Goal: Task Accomplishment & Management: Use online tool/utility

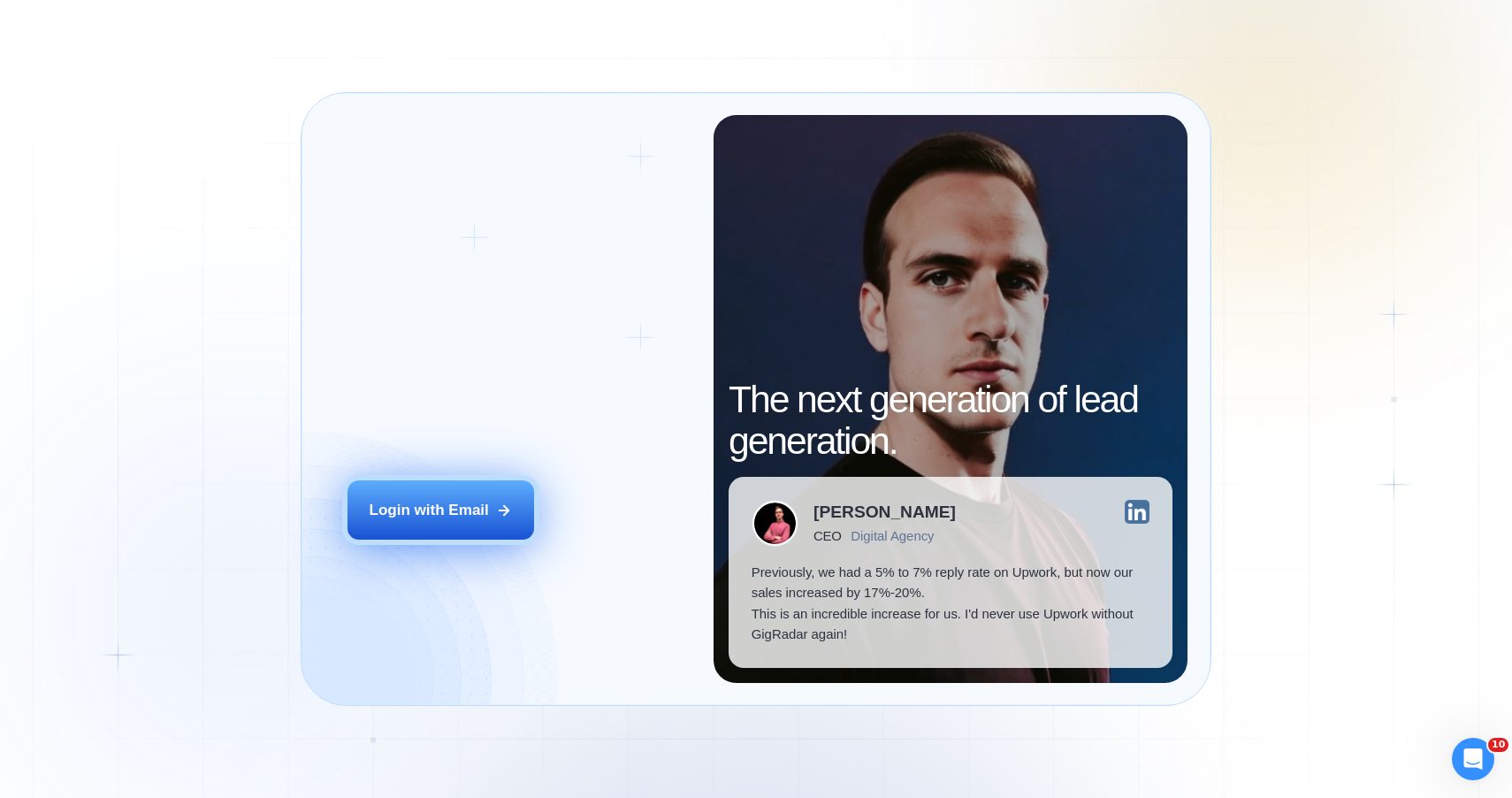
click at [420, 518] on div "Login with Email" at bounding box center [429, 509] width 120 height 21
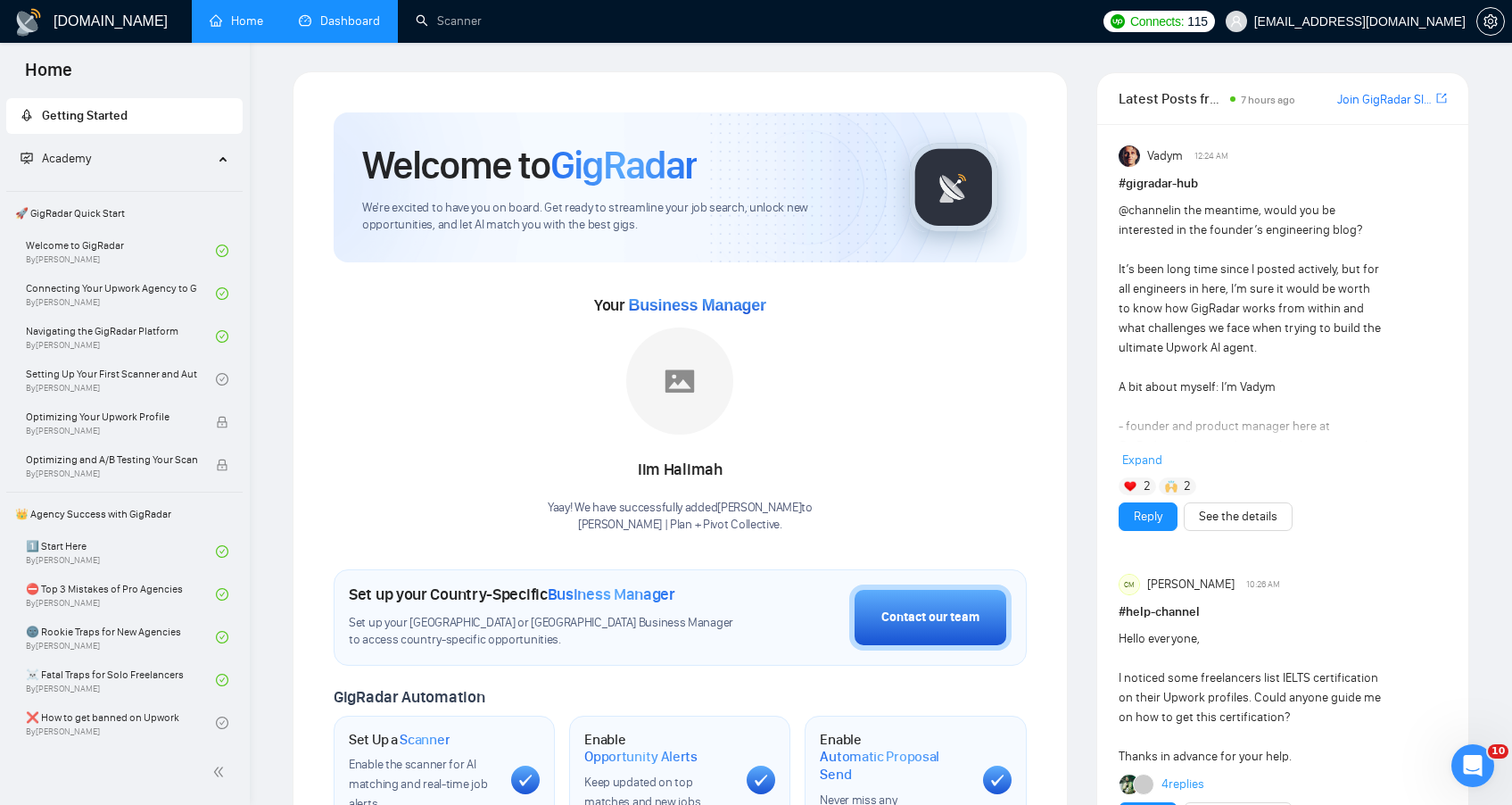
click at [352, 14] on link "Dashboard" at bounding box center [340, 21] width 81 height 15
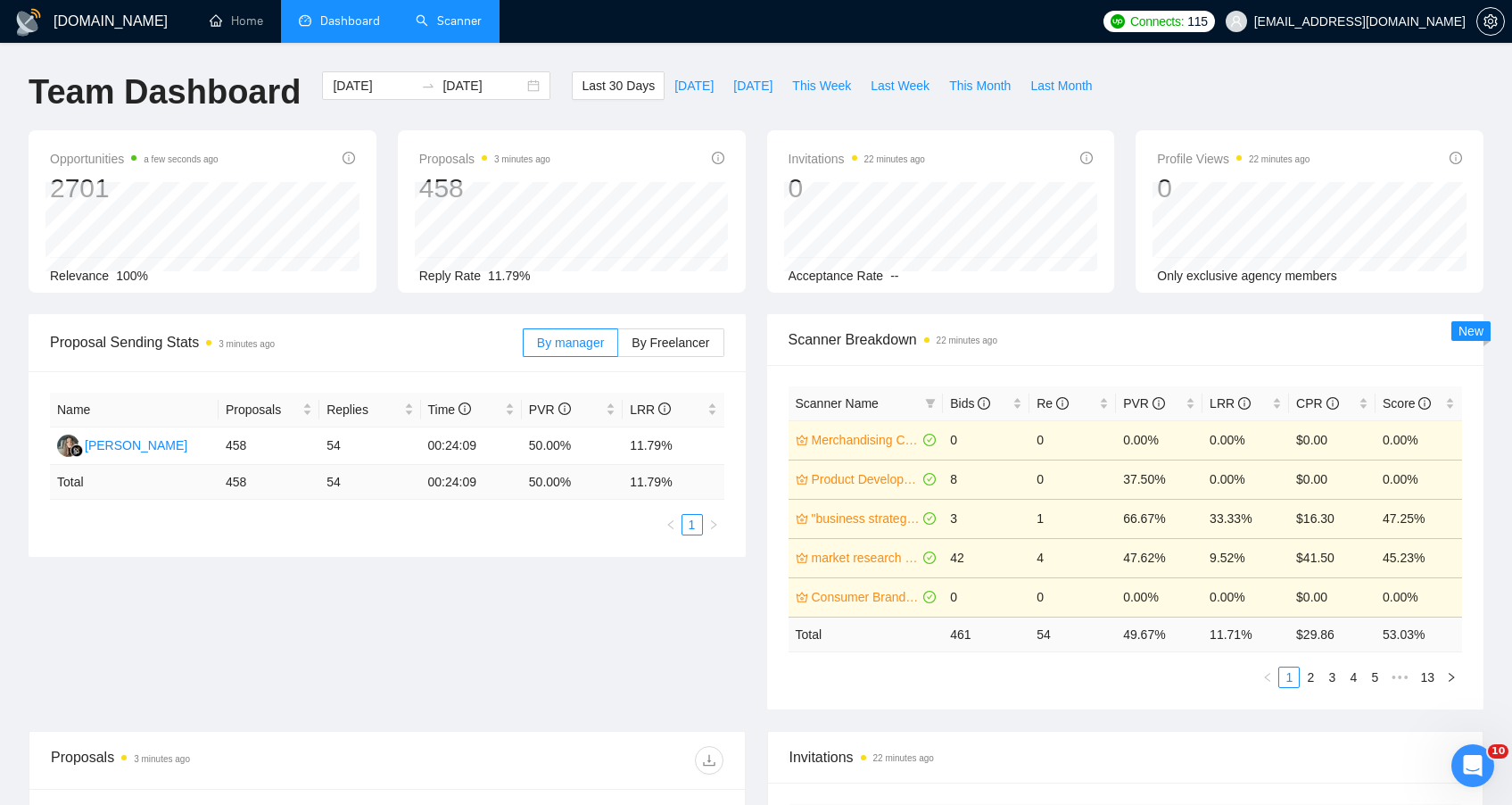
click at [465, 17] on link "Scanner" at bounding box center [448, 21] width 66 height 15
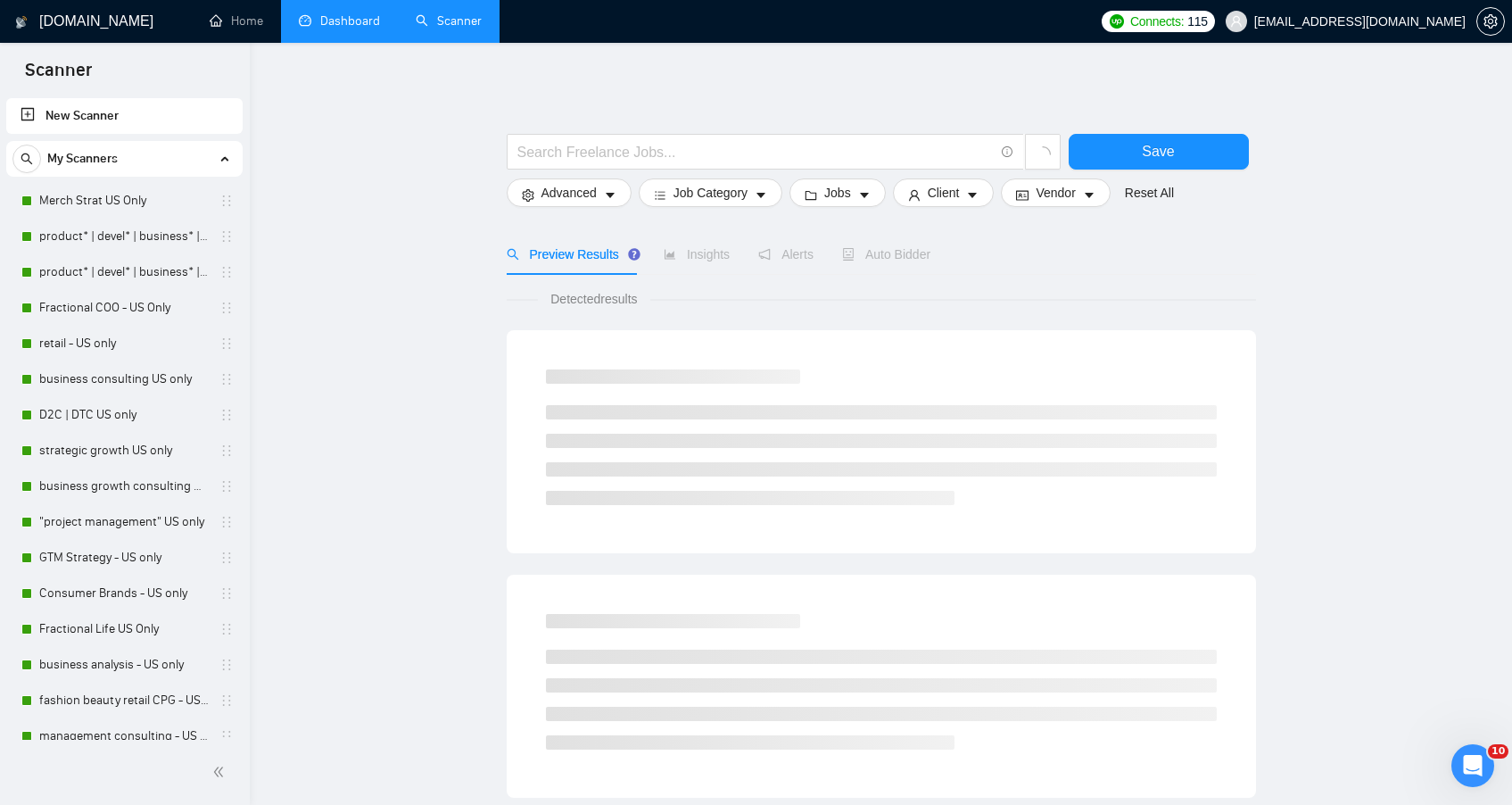
scroll to position [1692, 0]
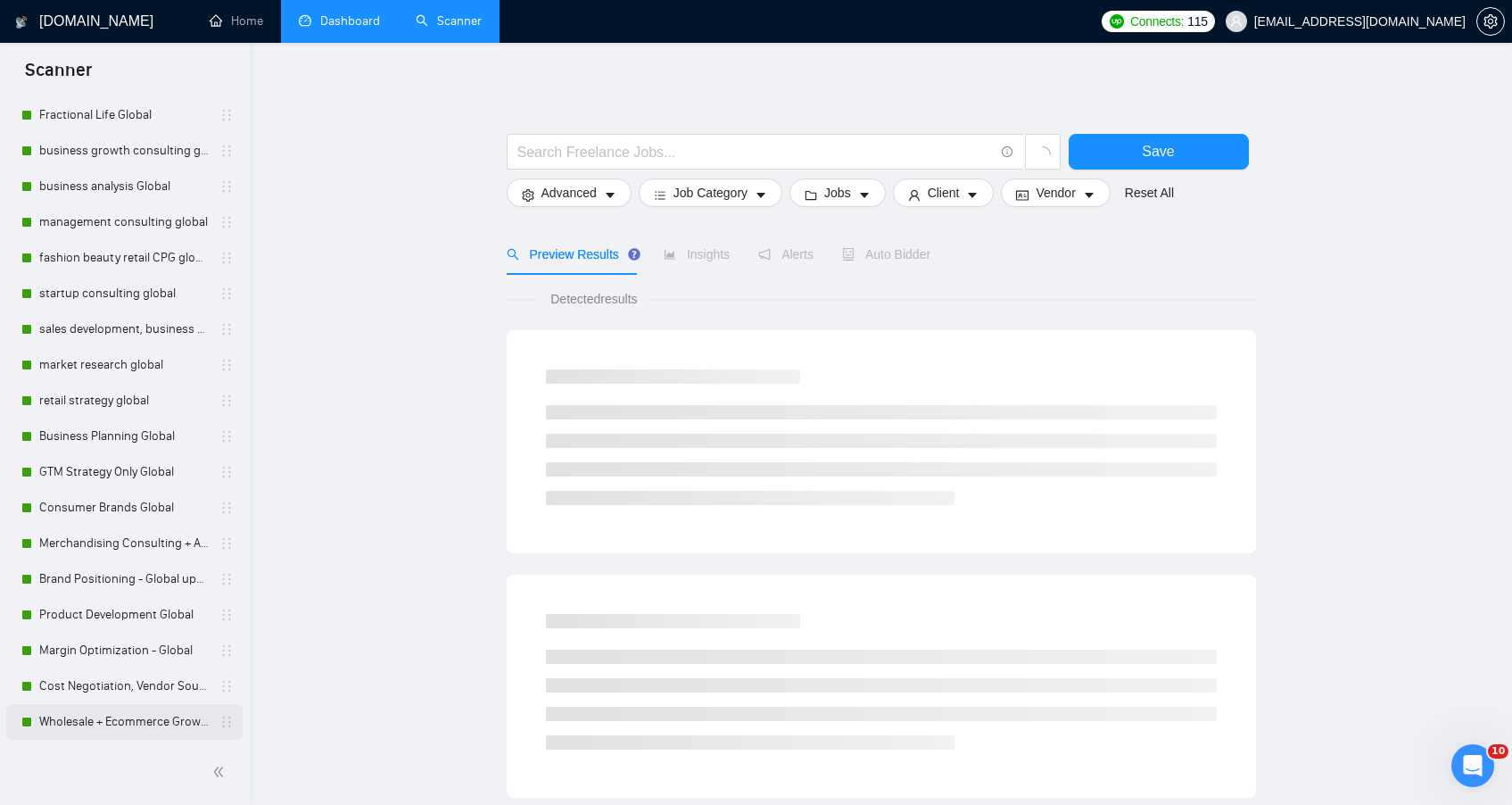
click at [134, 726] on link "Wholesale + Ecommerce Growth Global" at bounding box center [124, 721] width 169 height 36
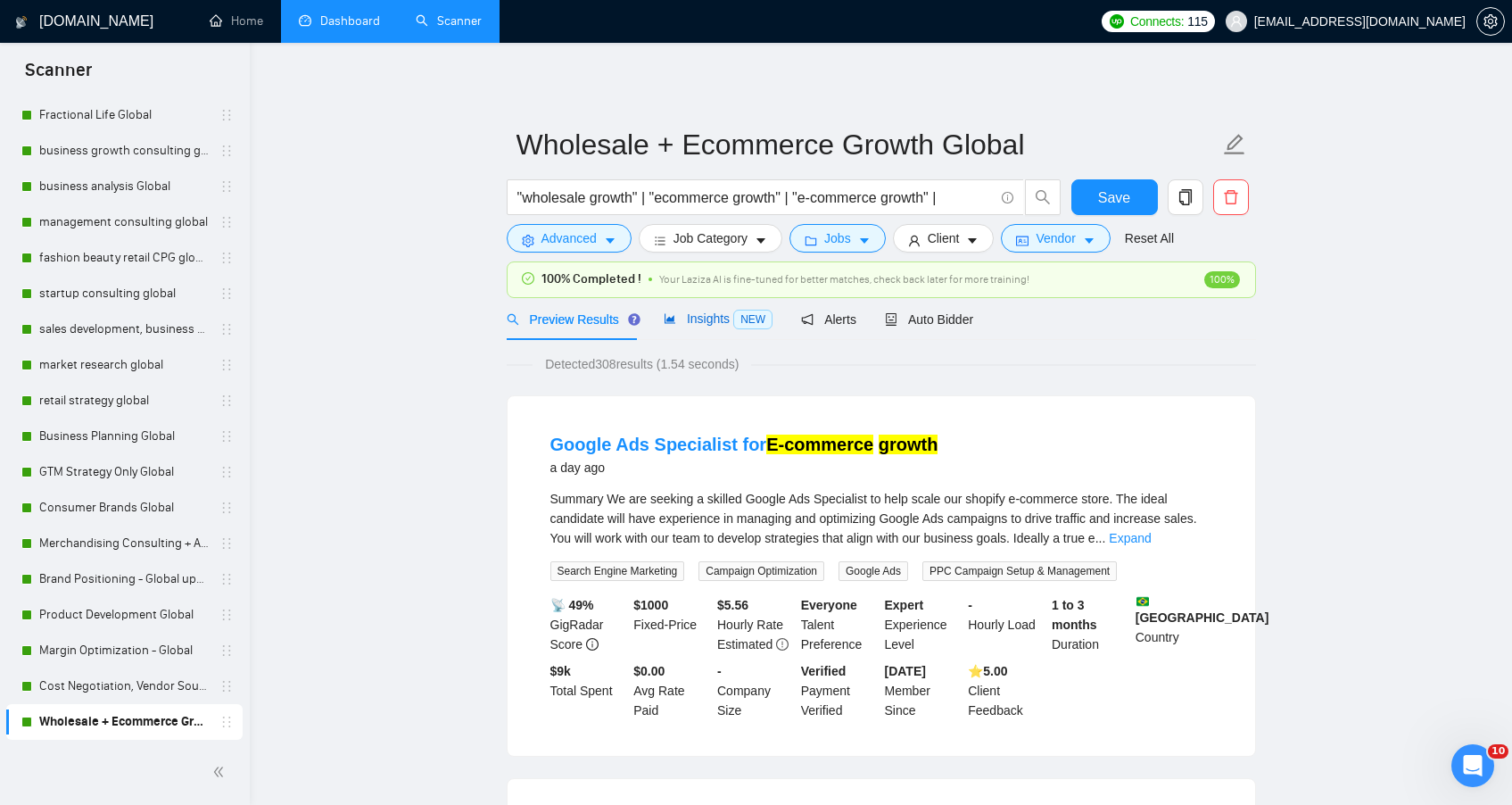
click at [698, 315] on span "Insights NEW" at bounding box center [718, 319] width 109 height 15
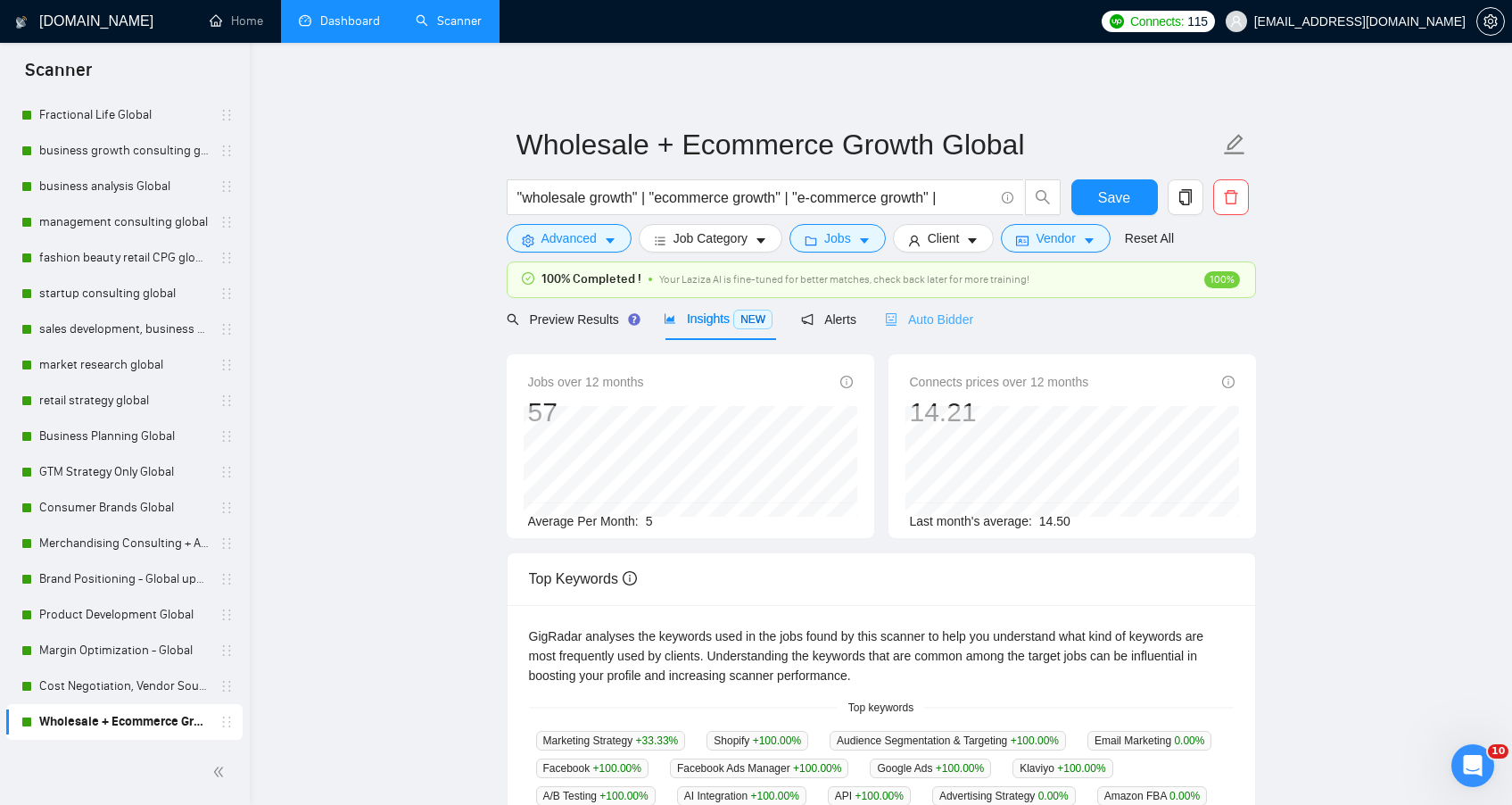
click at [942, 328] on div "Auto Bidder" at bounding box center [929, 320] width 88 height 42
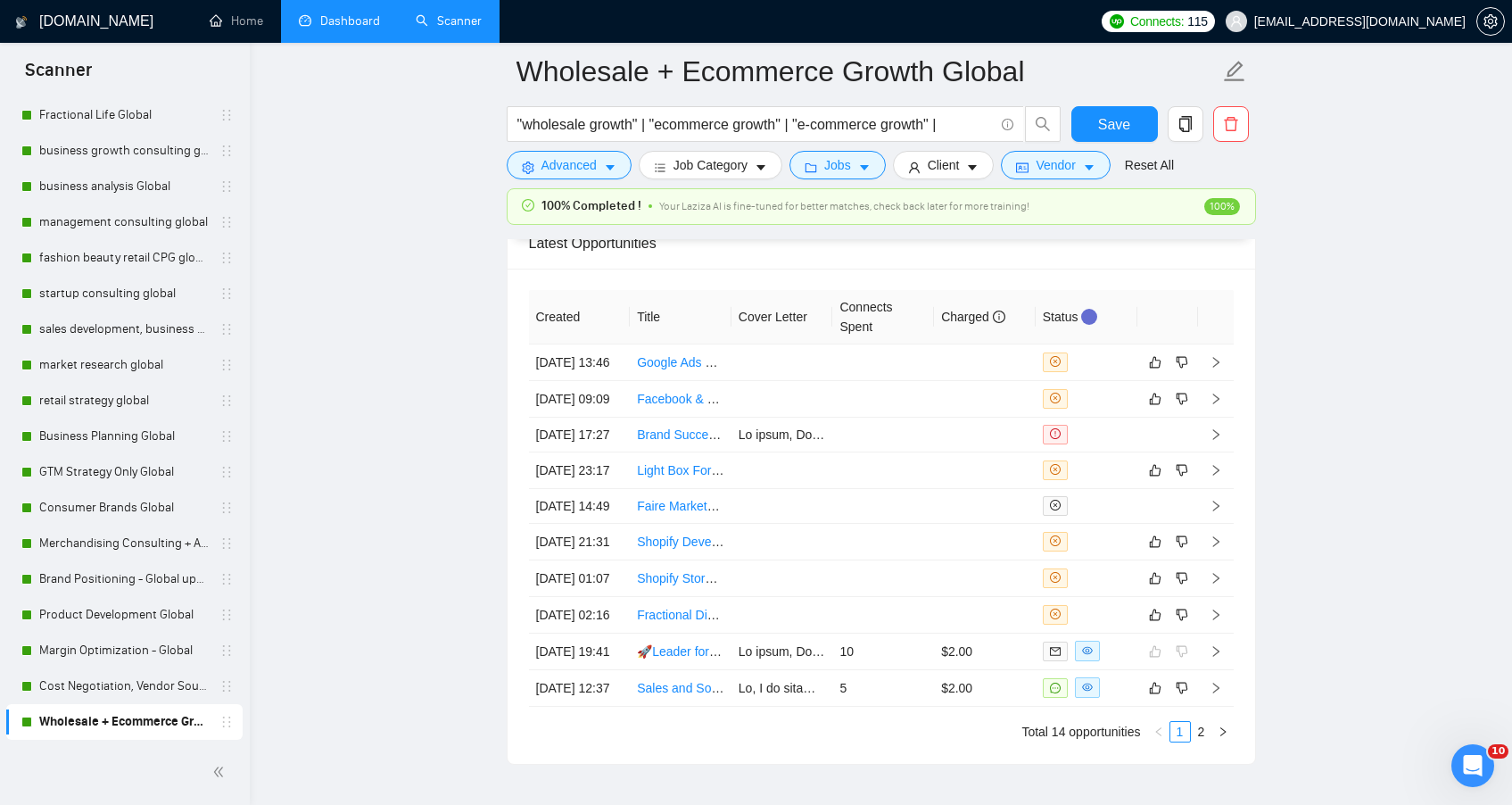
scroll to position [4674, 0]
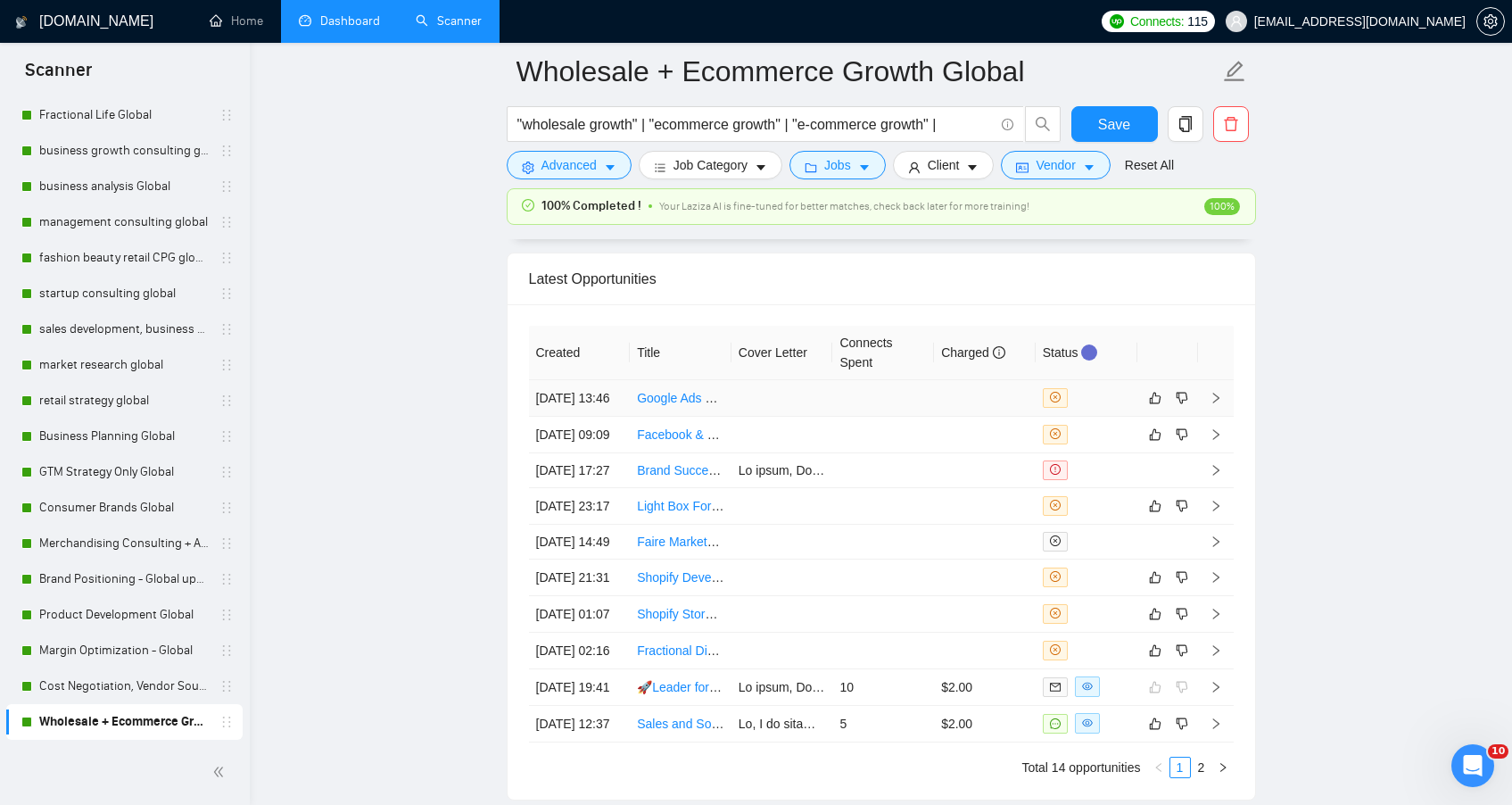
click at [763, 406] on td at bounding box center [782, 399] width 101 height 37
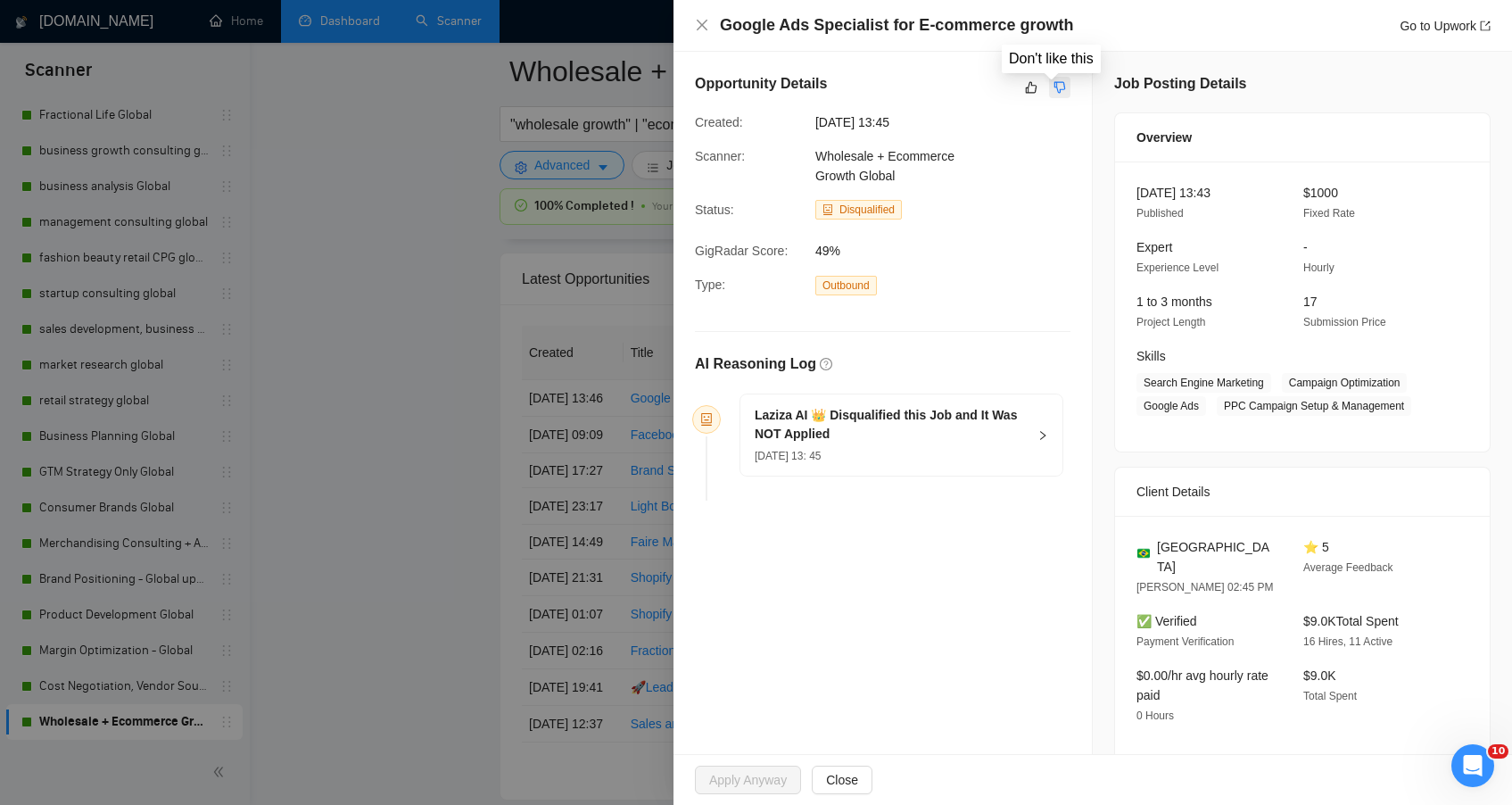
click at [1049, 85] on button "button" at bounding box center [1059, 87] width 21 height 21
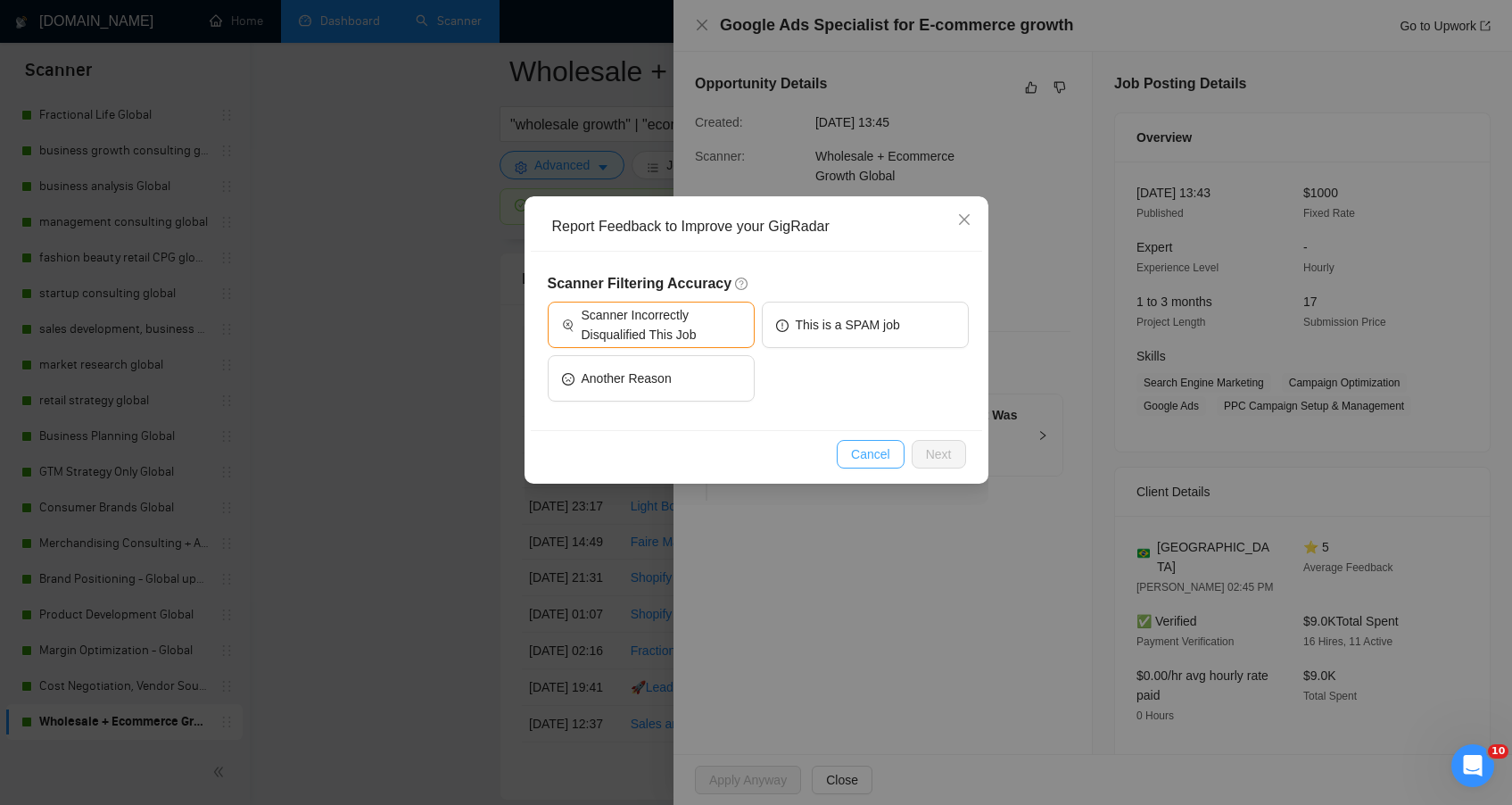
click at [890, 467] on button "Cancel" at bounding box center [871, 454] width 68 height 29
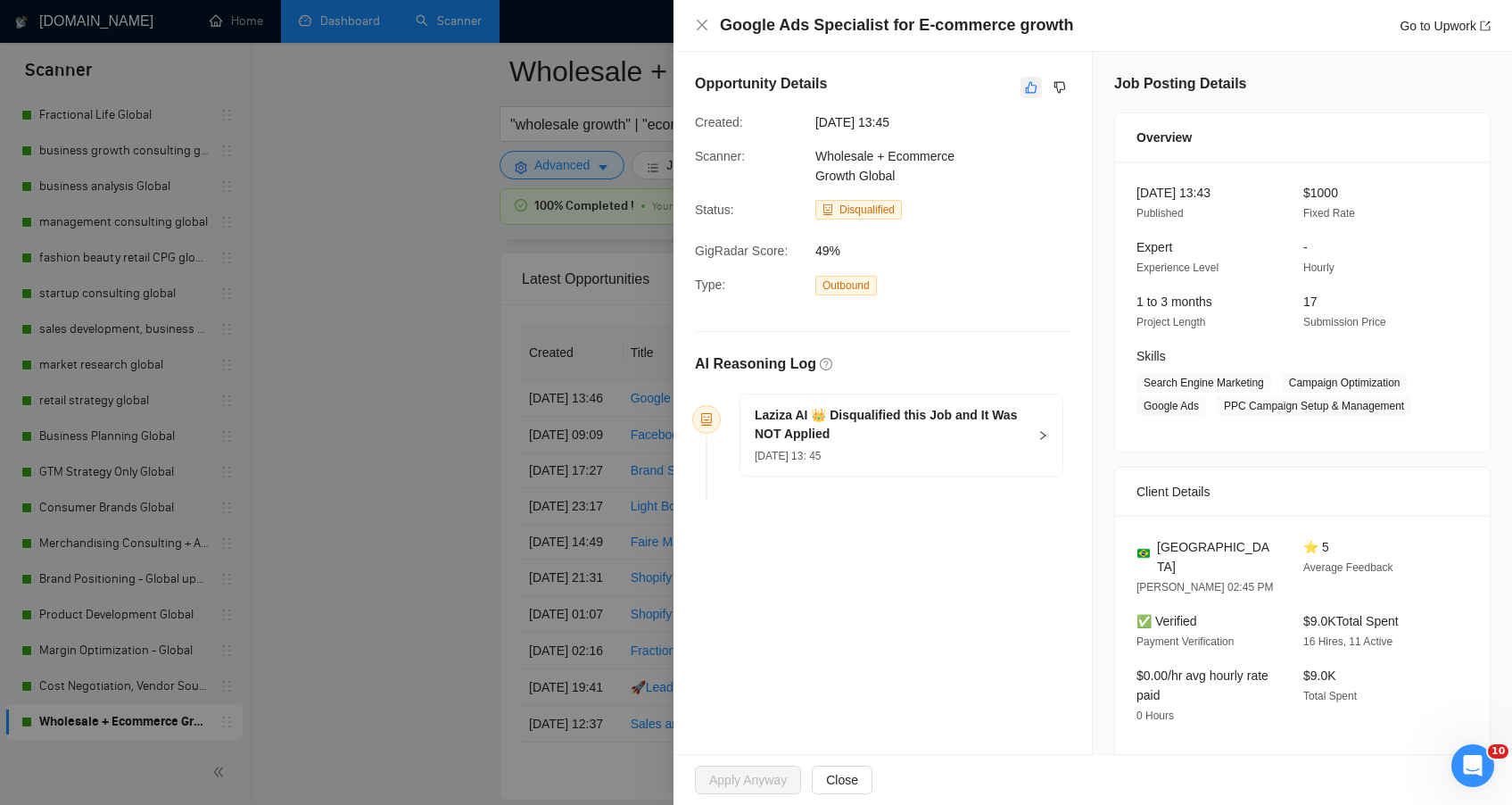
click at [1020, 77] on button "button" at bounding box center [1030, 87] width 21 height 21
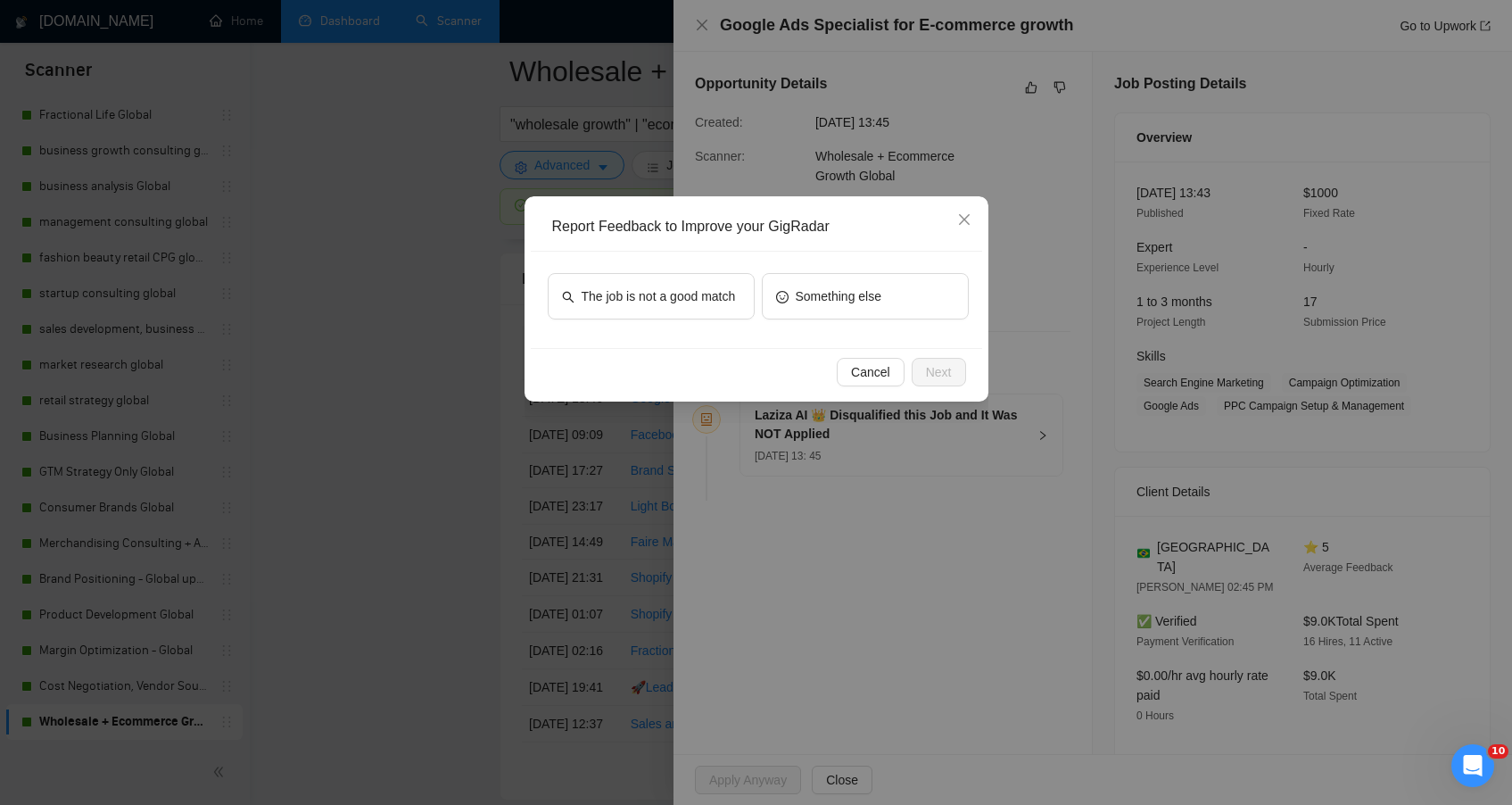
click at [678, 269] on div "The job is not a good match Something else" at bounding box center [756, 299] width 451 height 97
click at [680, 286] on span "The job is not a good match" at bounding box center [659, 296] width 155 height 19
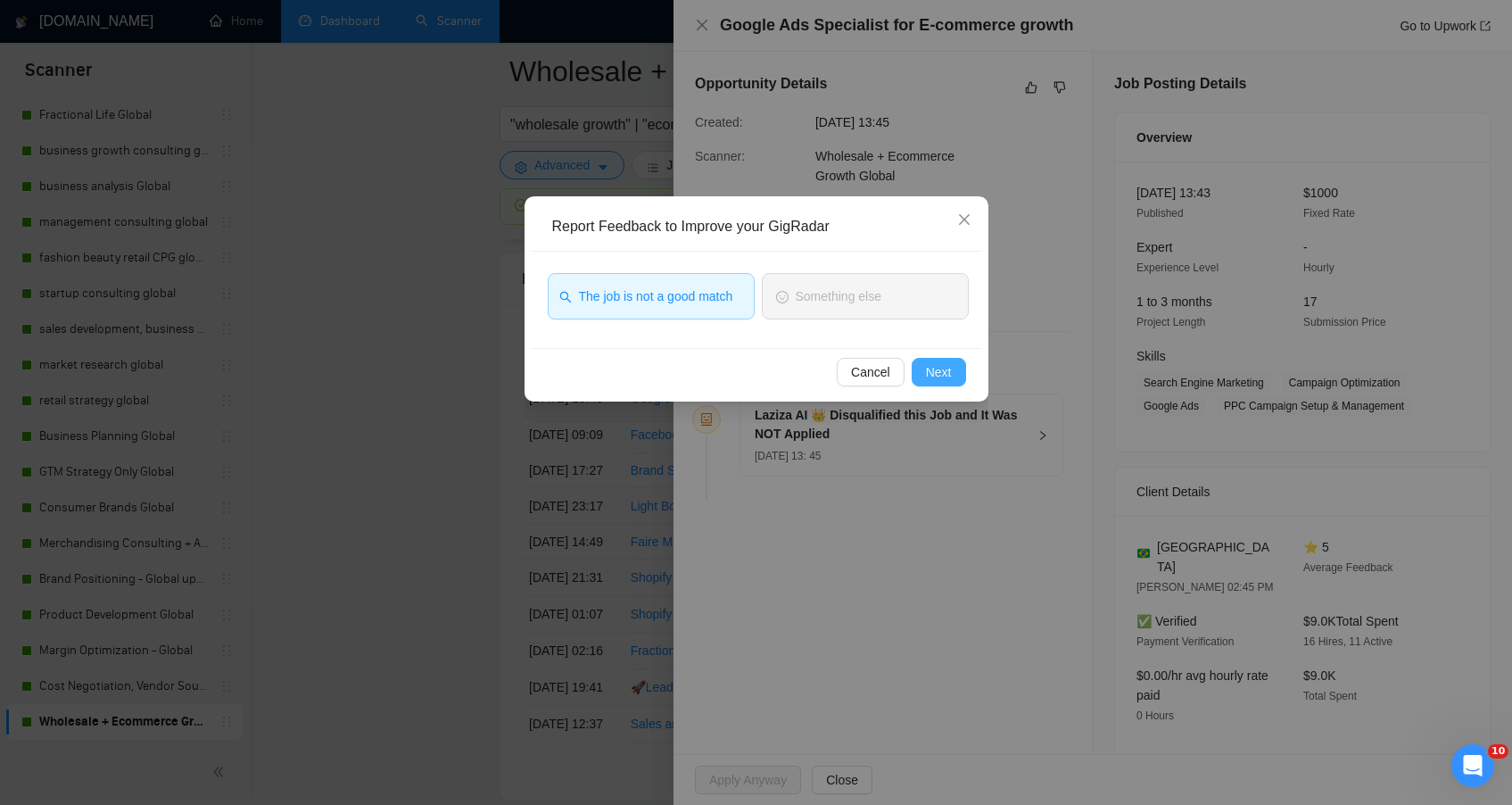
click at [929, 372] on span "Next" at bounding box center [939, 371] width 26 height 19
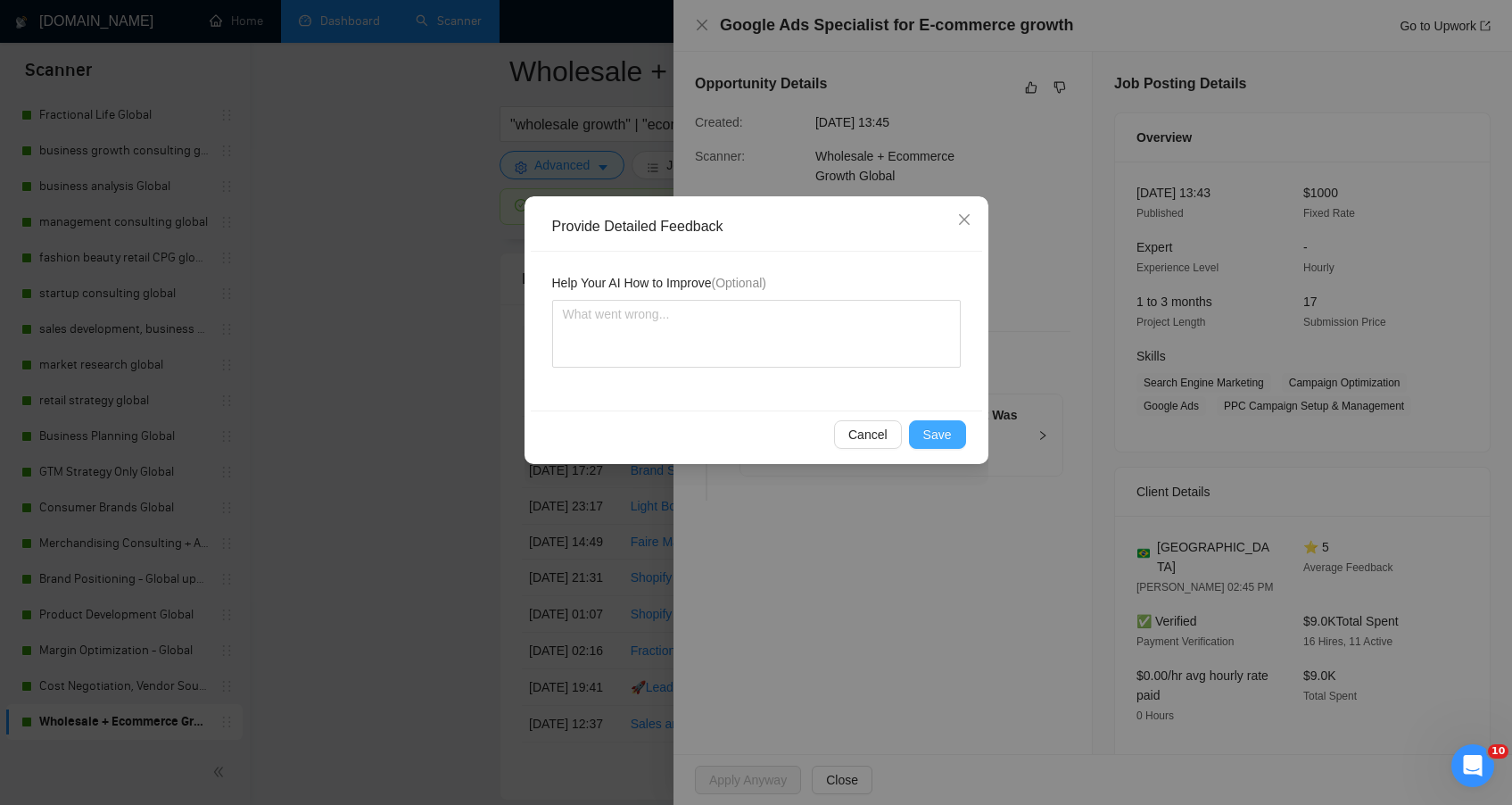
click at [923, 432] on button "Save" at bounding box center [937, 434] width 57 height 29
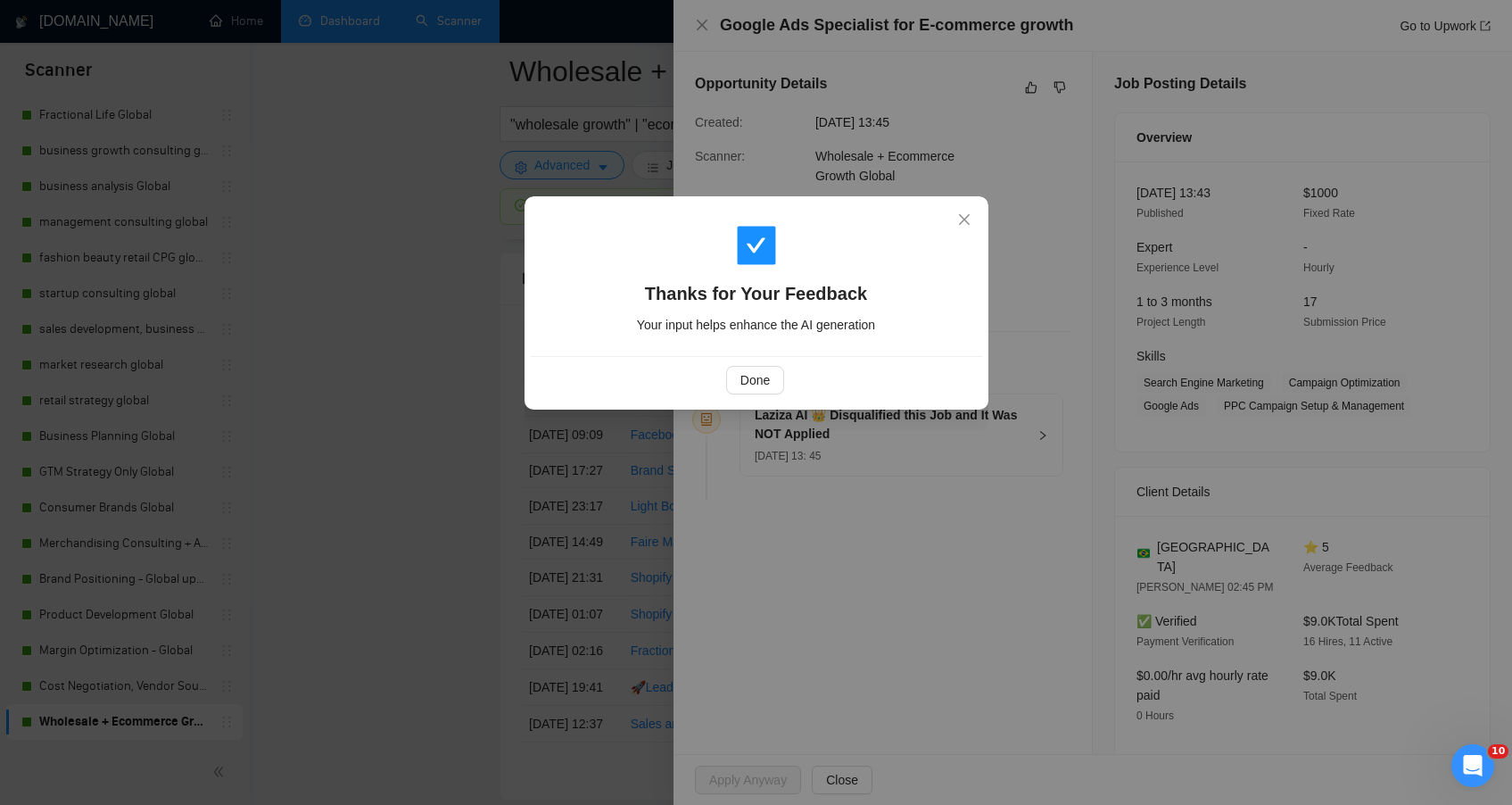
click at [449, 391] on div "Thanks for Your Feedback Your input helps enhance the AI generation Done" at bounding box center [756, 402] width 1512 height 805
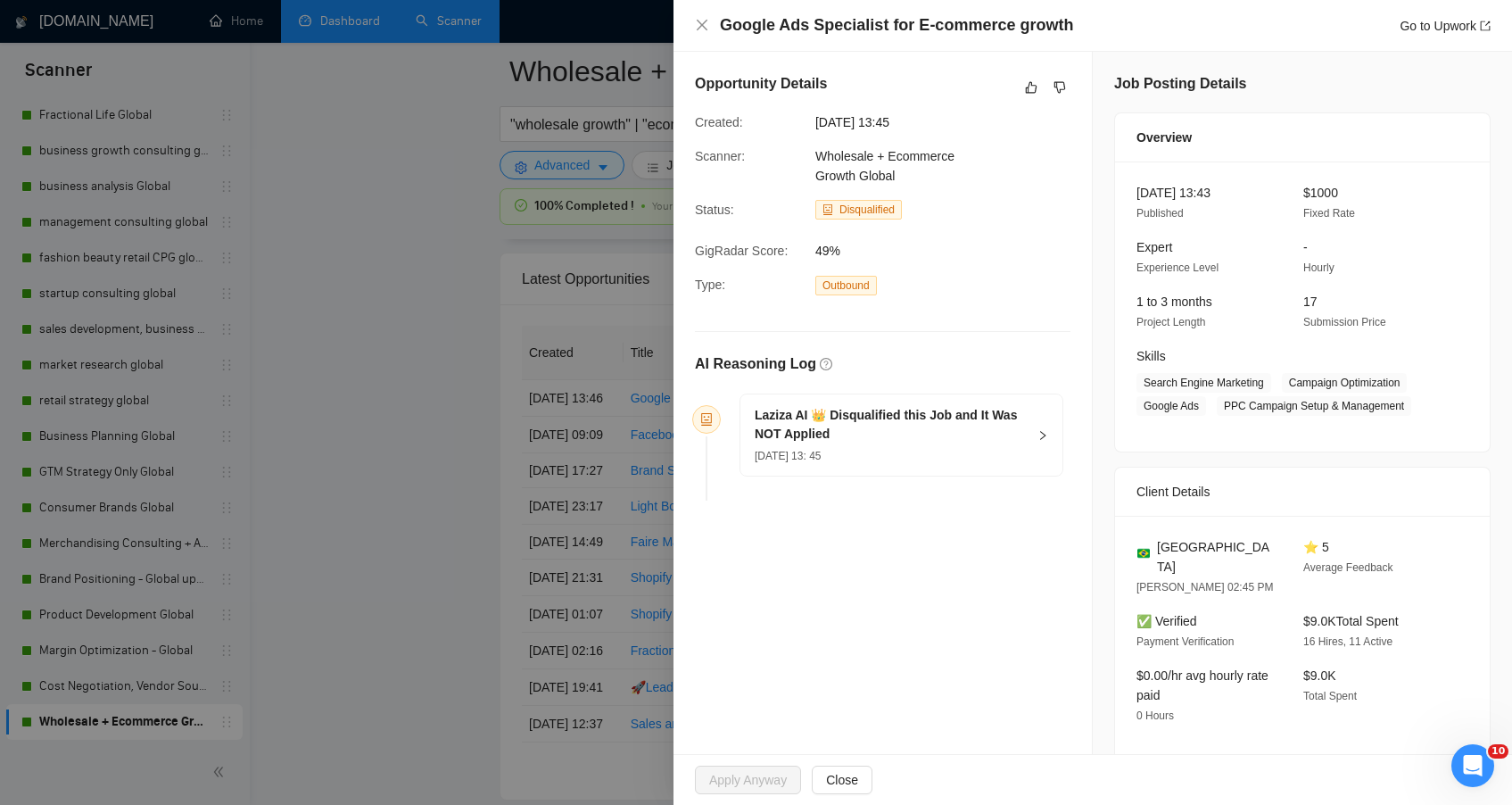
click at [500, 466] on div at bounding box center [756, 402] width 1512 height 805
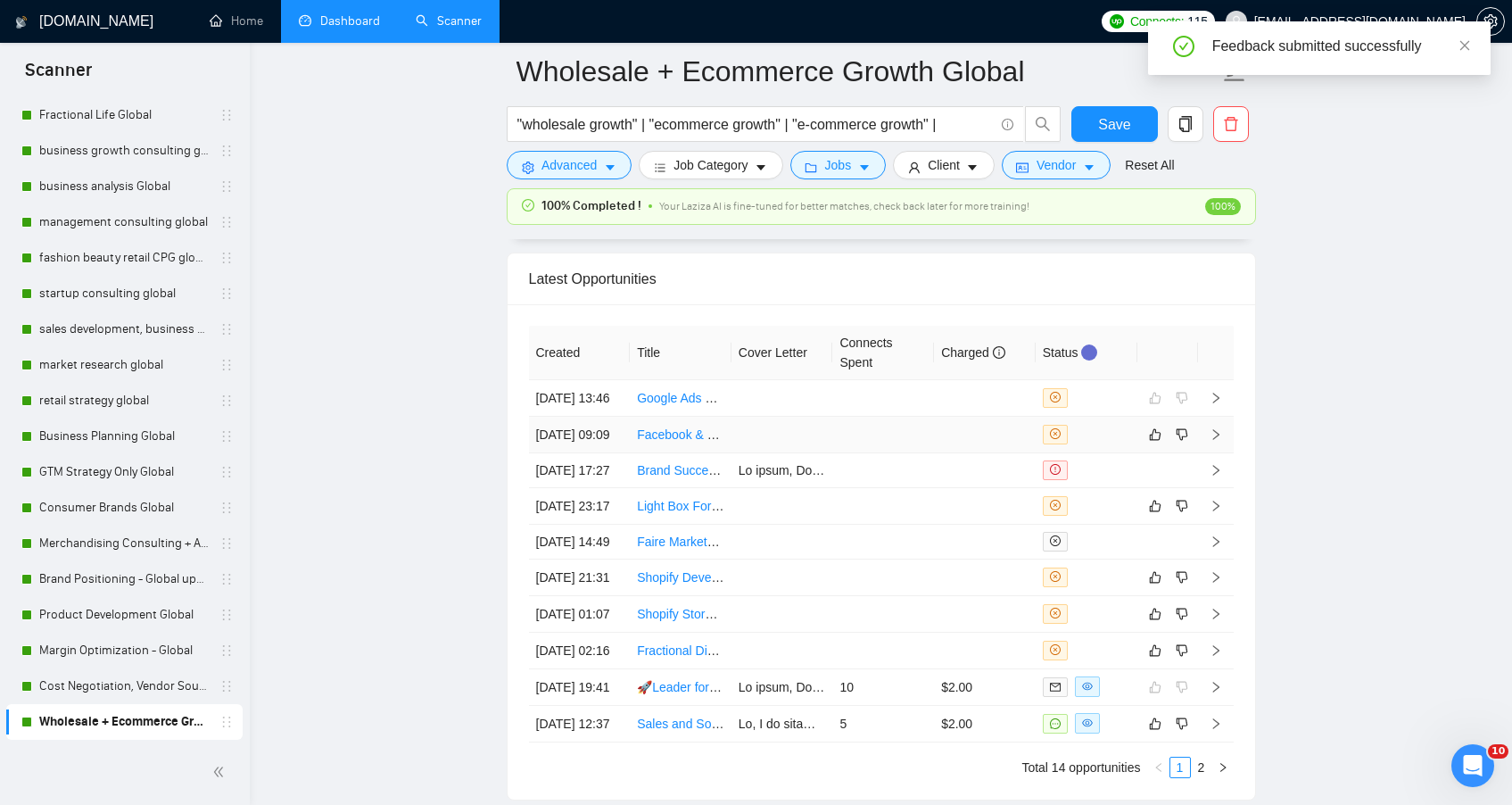
click at [808, 453] on td at bounding box center [782, 435] width 101 height 37
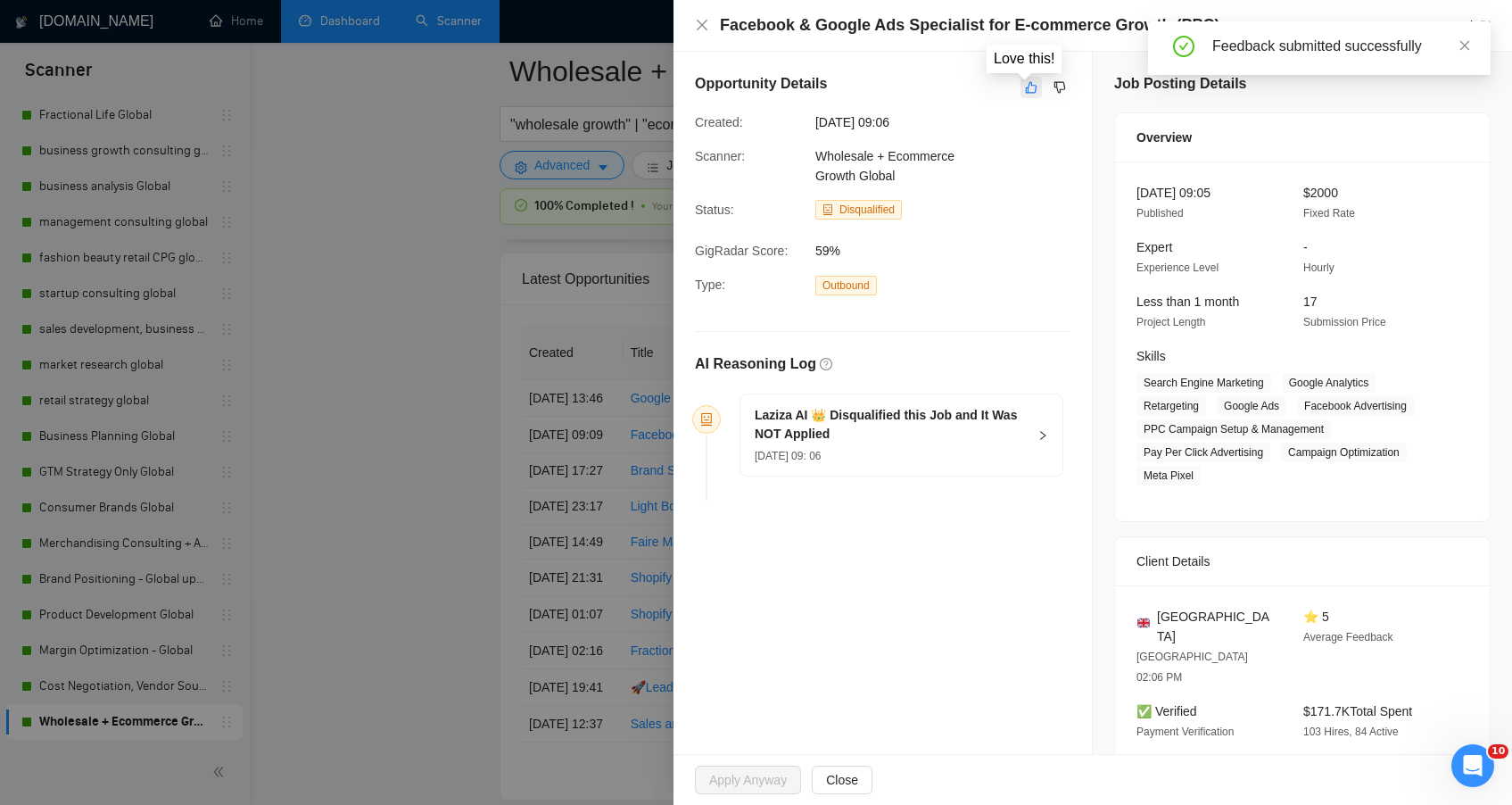
click at [1027, 94] on icon "like" at bounding box center [1031, 88] width 13 height 15
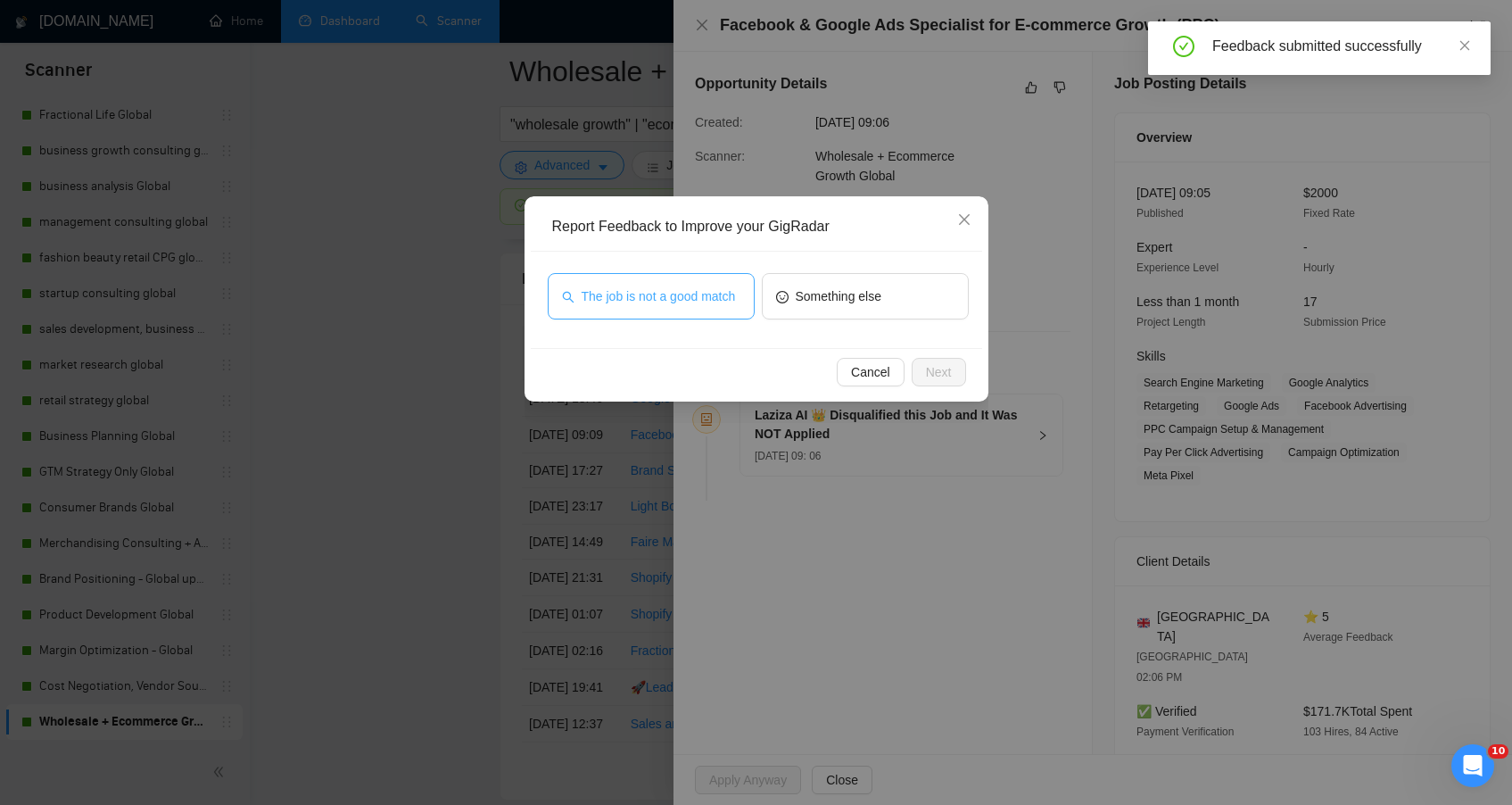
click at [669, 300] on span "The job is not a good match" at bounding box center [659, 296] width 155 height 19
click at [934, 380] on span "Next" at bounding box center [939, 371] width 26 height 19
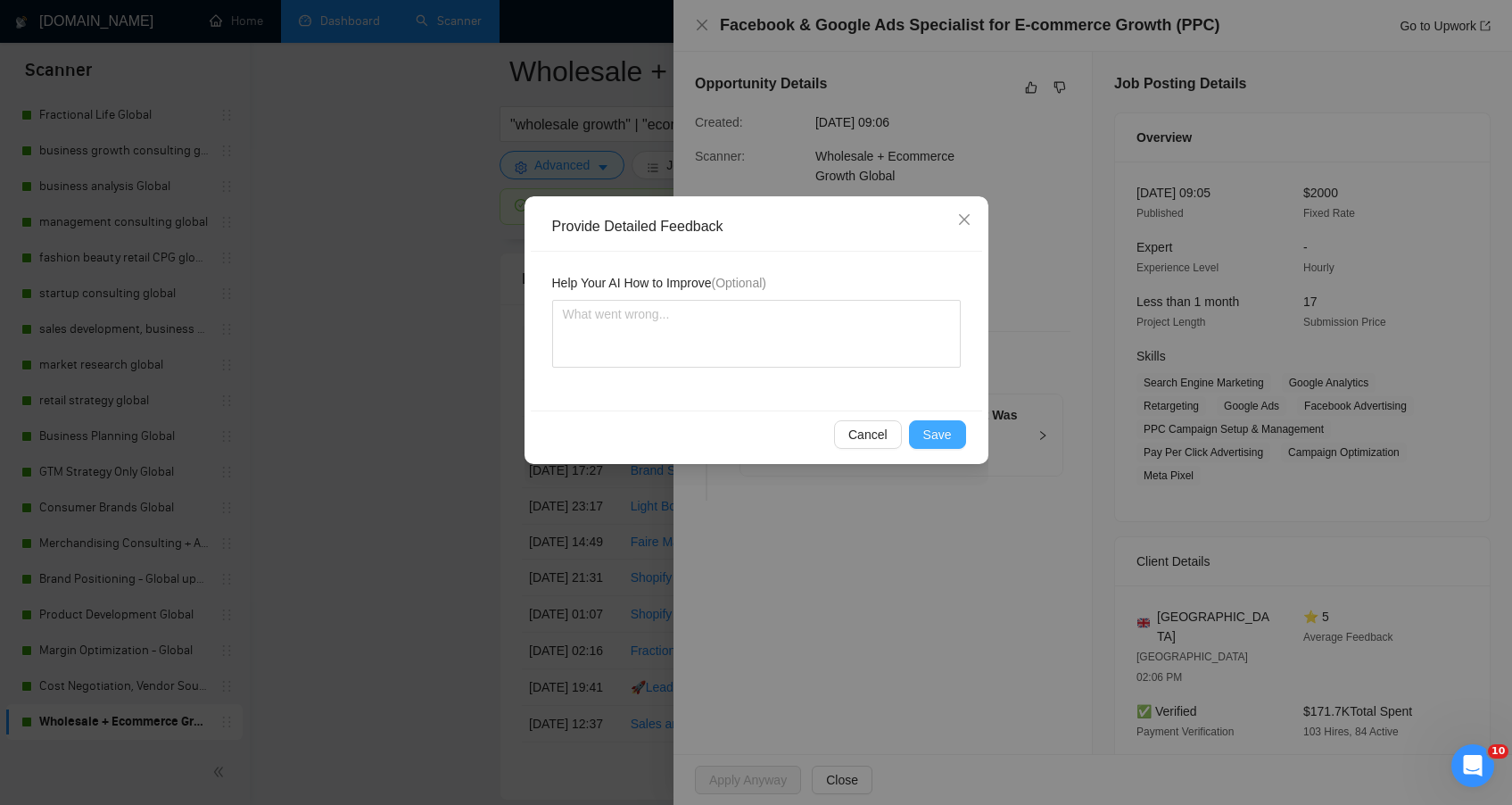
click at [933, 426] on span "Save" at bounding box center [937, 434] width 29 height 19
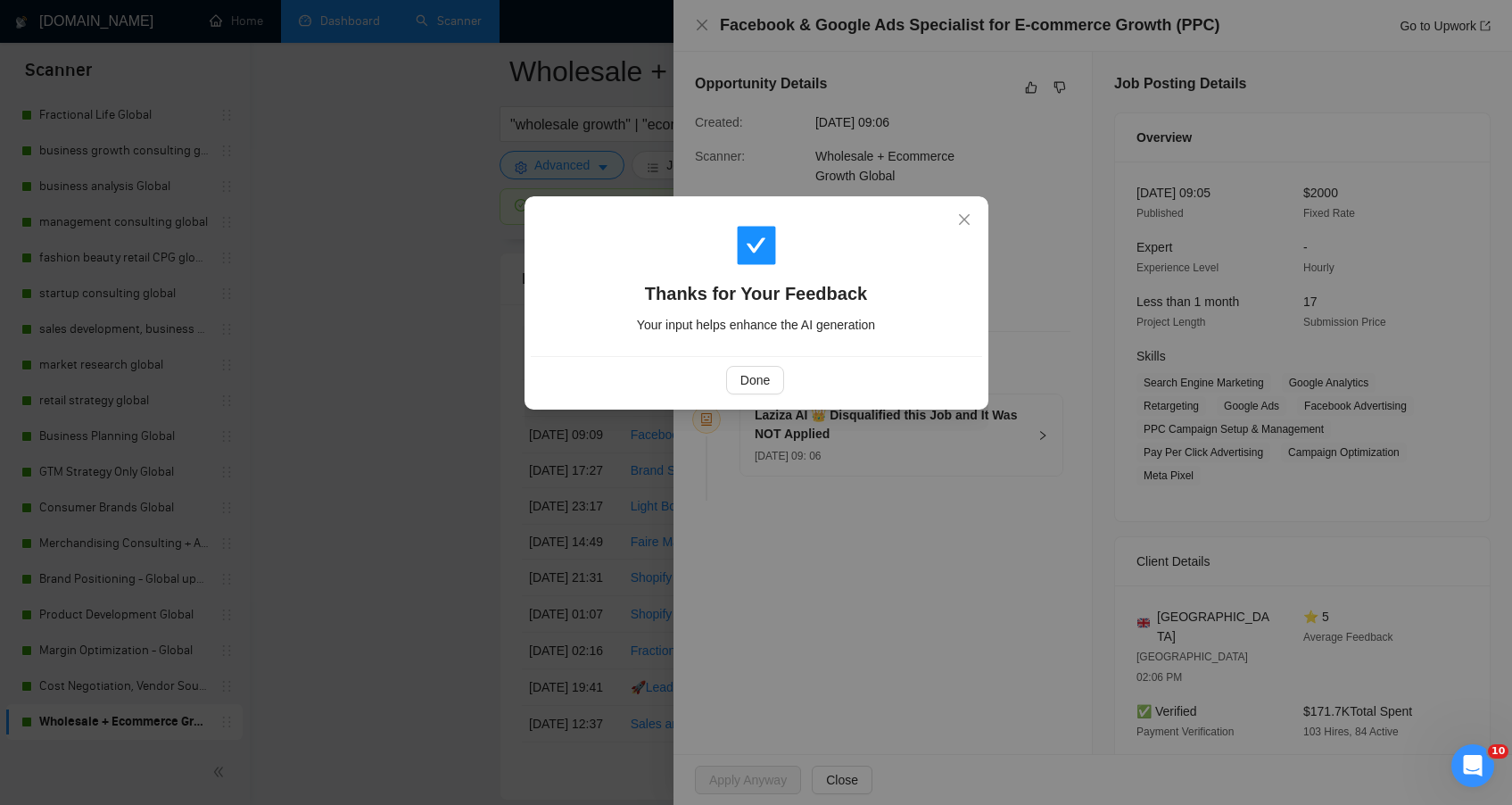
click at [503, 363] on div "Thanks for Your Feedback Your input helps enhance the AI generation Done" at bounding box center [756, 402] width 1512 height 805
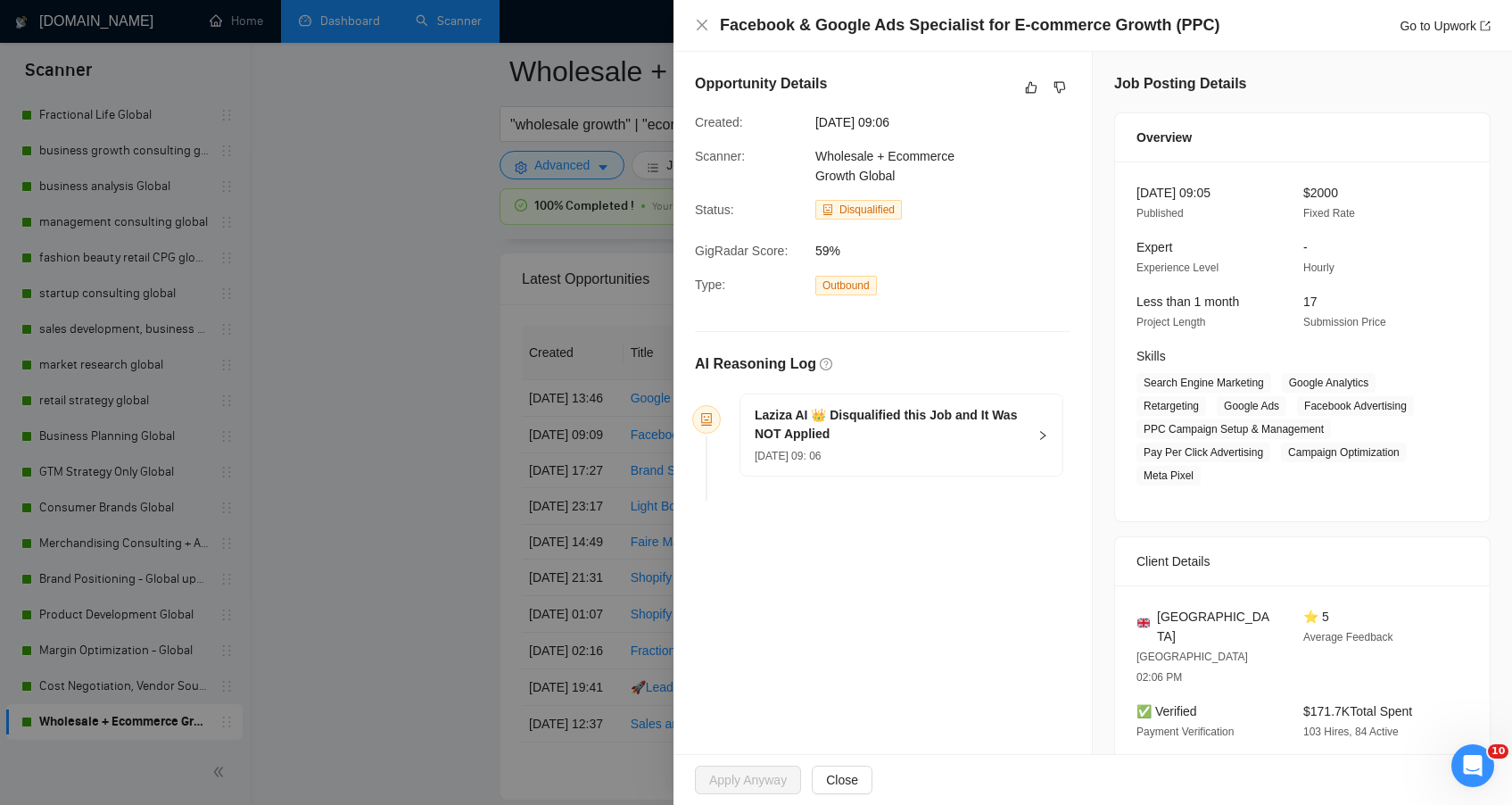
click at [498, 378] on div at bounding box center [756, 402] width 1512 height 805
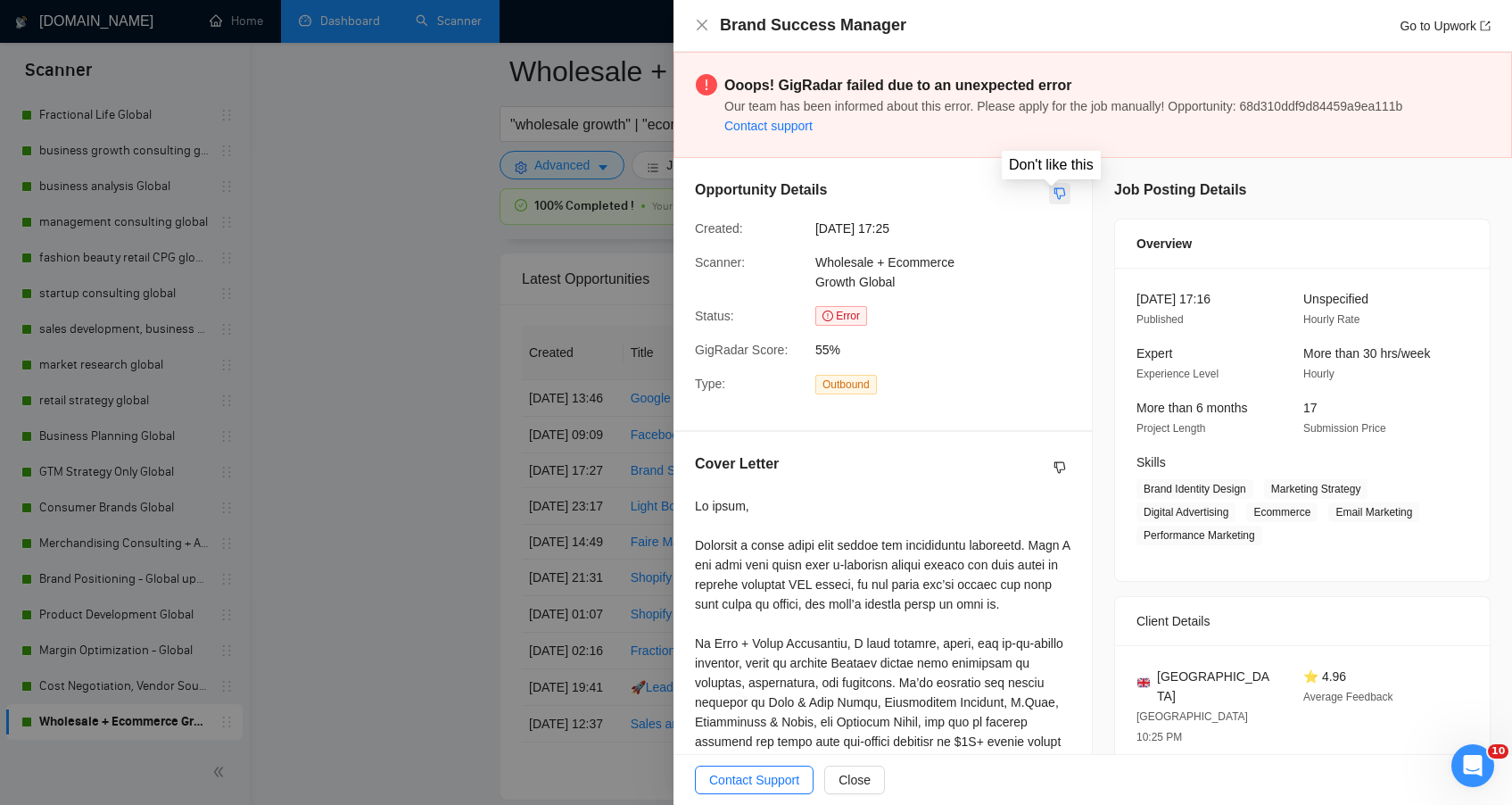
click at [1053, 195] on icon "dislike" at bounding box center [1060, 193] width 13 height 15
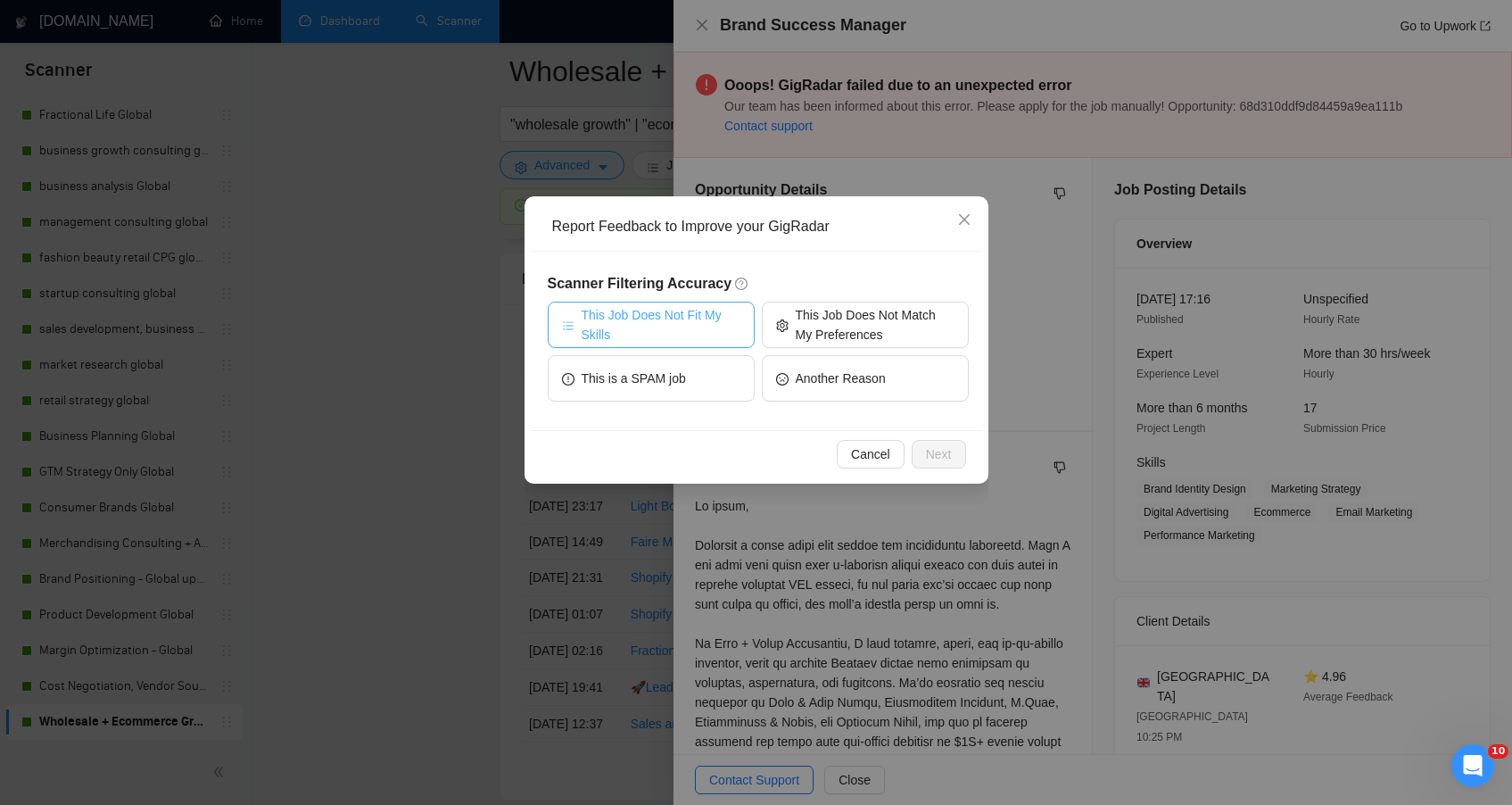
click at [704, 324] on span "This Job Does Not Fit My Skills" at bounding box center [661, 324] width 158 height 40
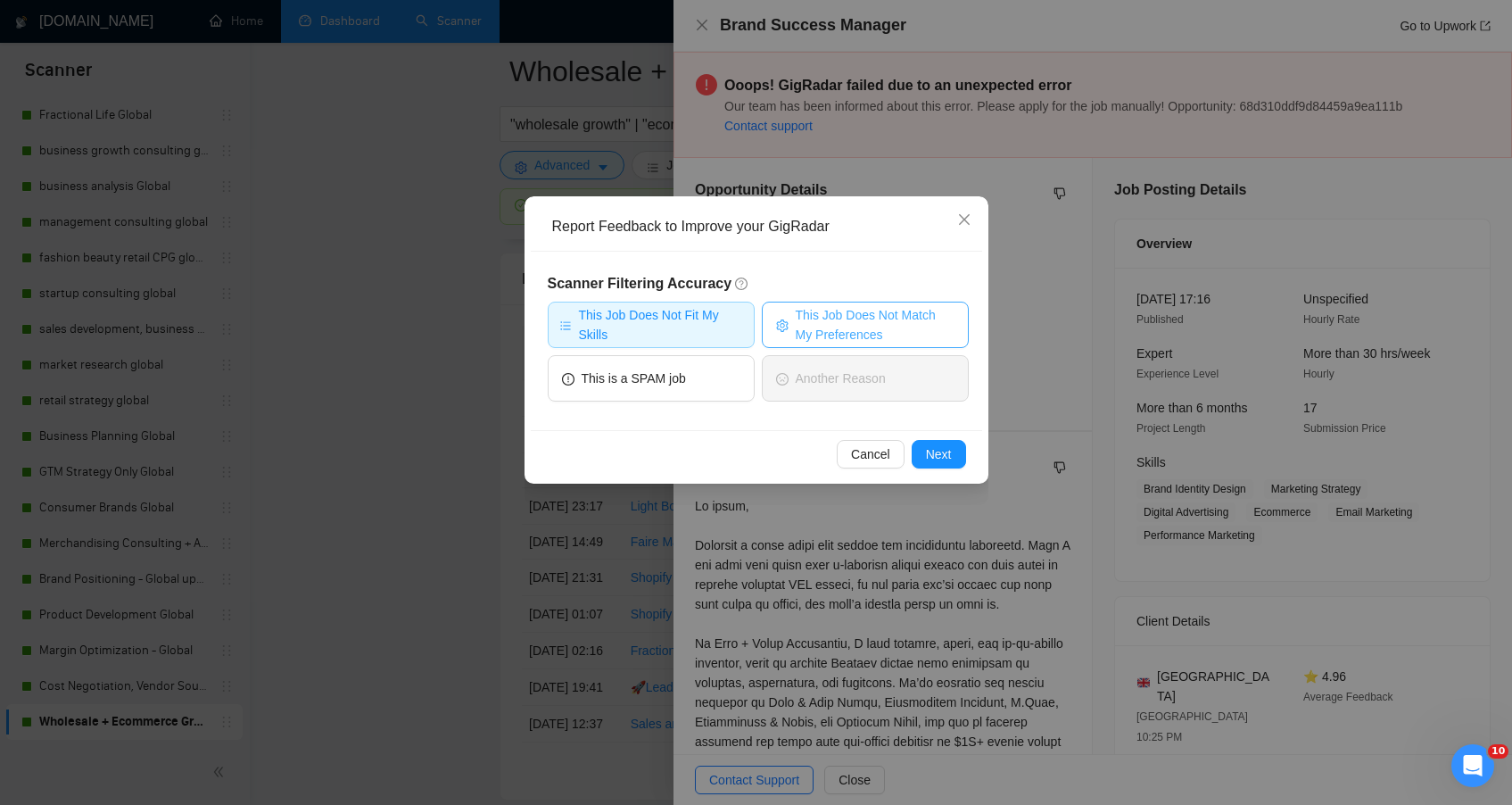
click at [801, 332] on span "This Job Does Not Match My Preferences" at bounding box center [875, 324] width 158 height 40
click at [930, 461] on span "Next" at bounding box center [939, 453] width 26 height 19
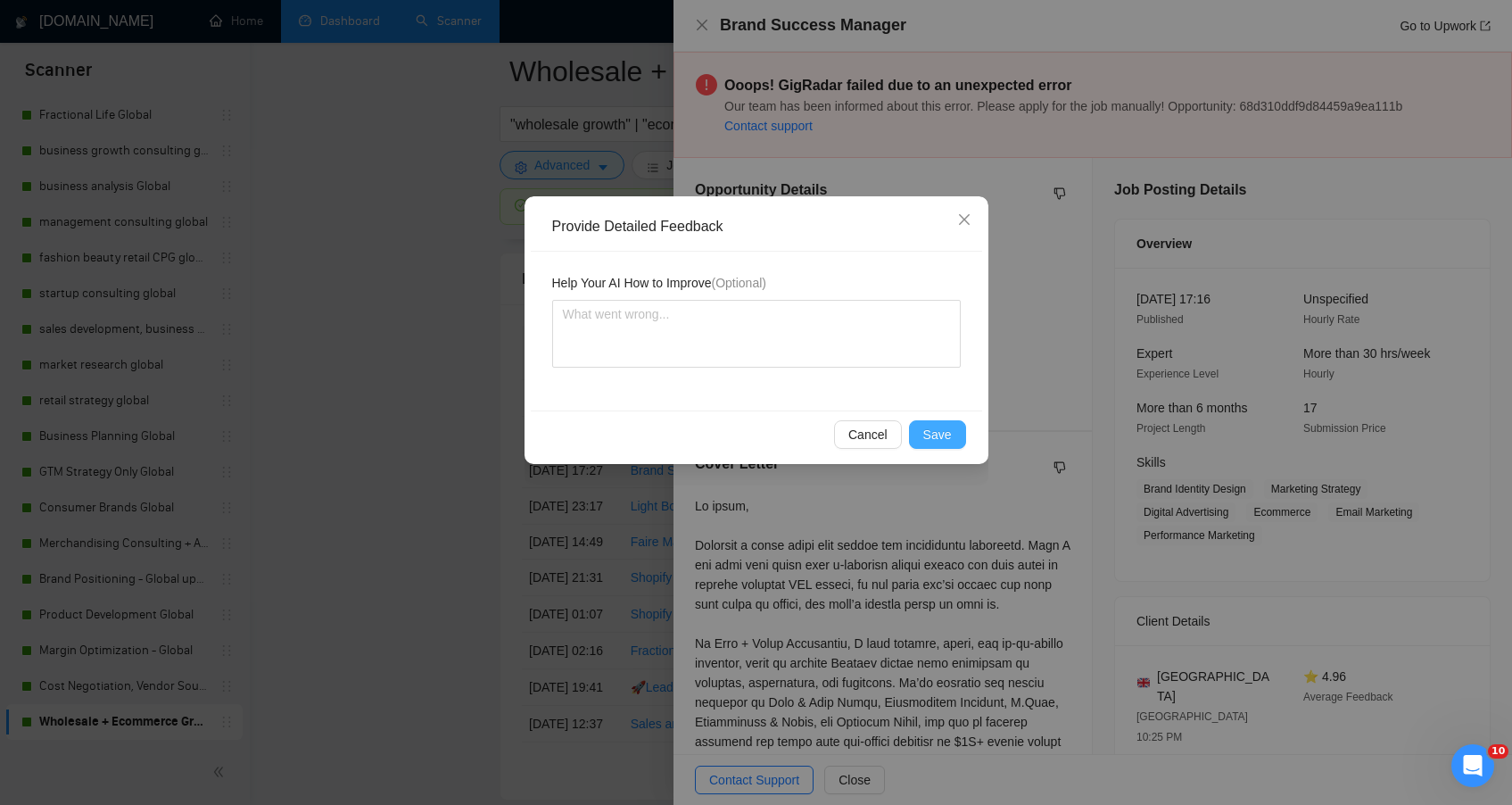
click at [931, 433] on span "Save" at bounding box center [937, 434] width 29 height 19
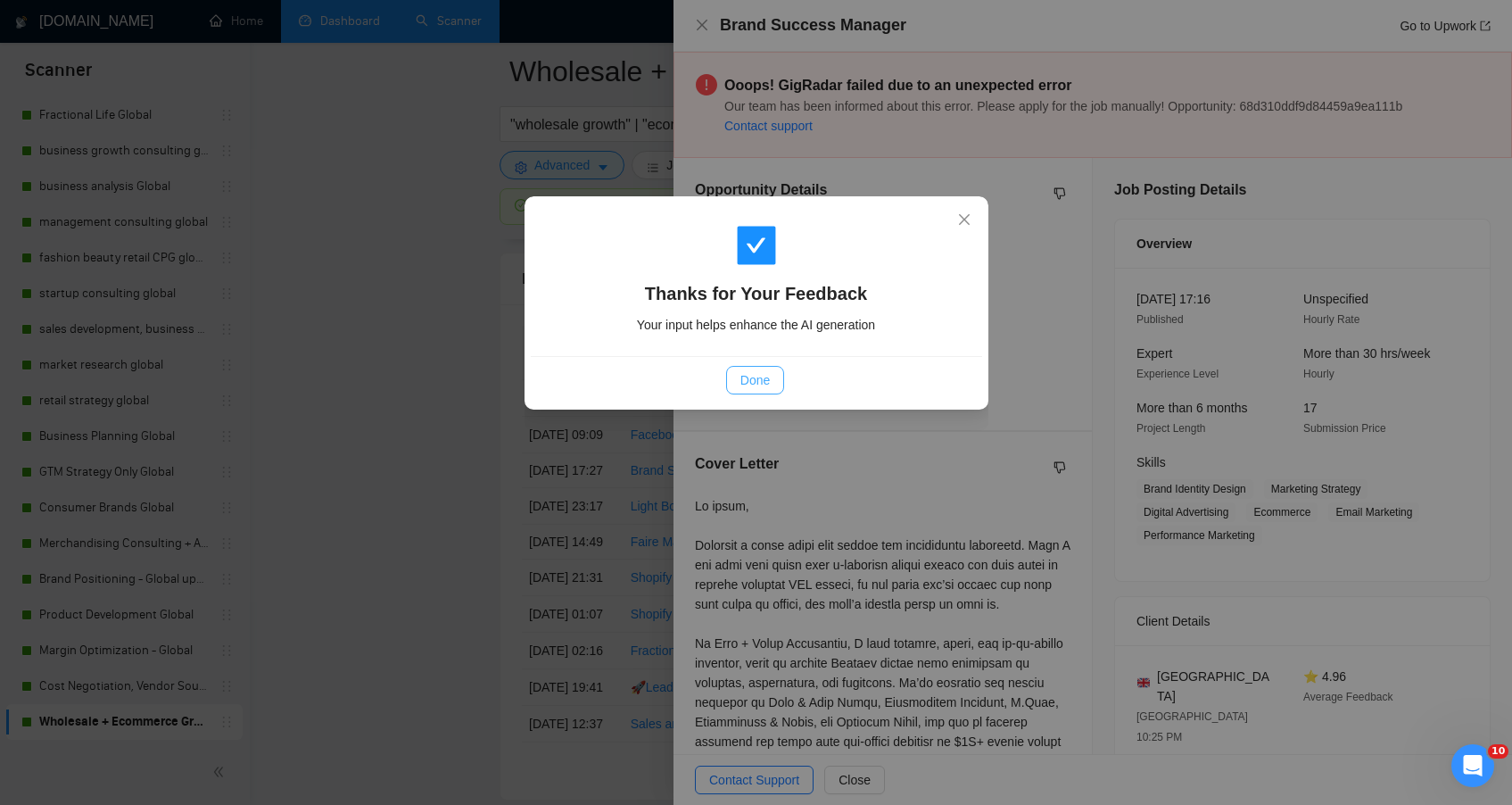
click at [753, 383] on span "Done" at bounding box center [755, 379] width 29 height 19
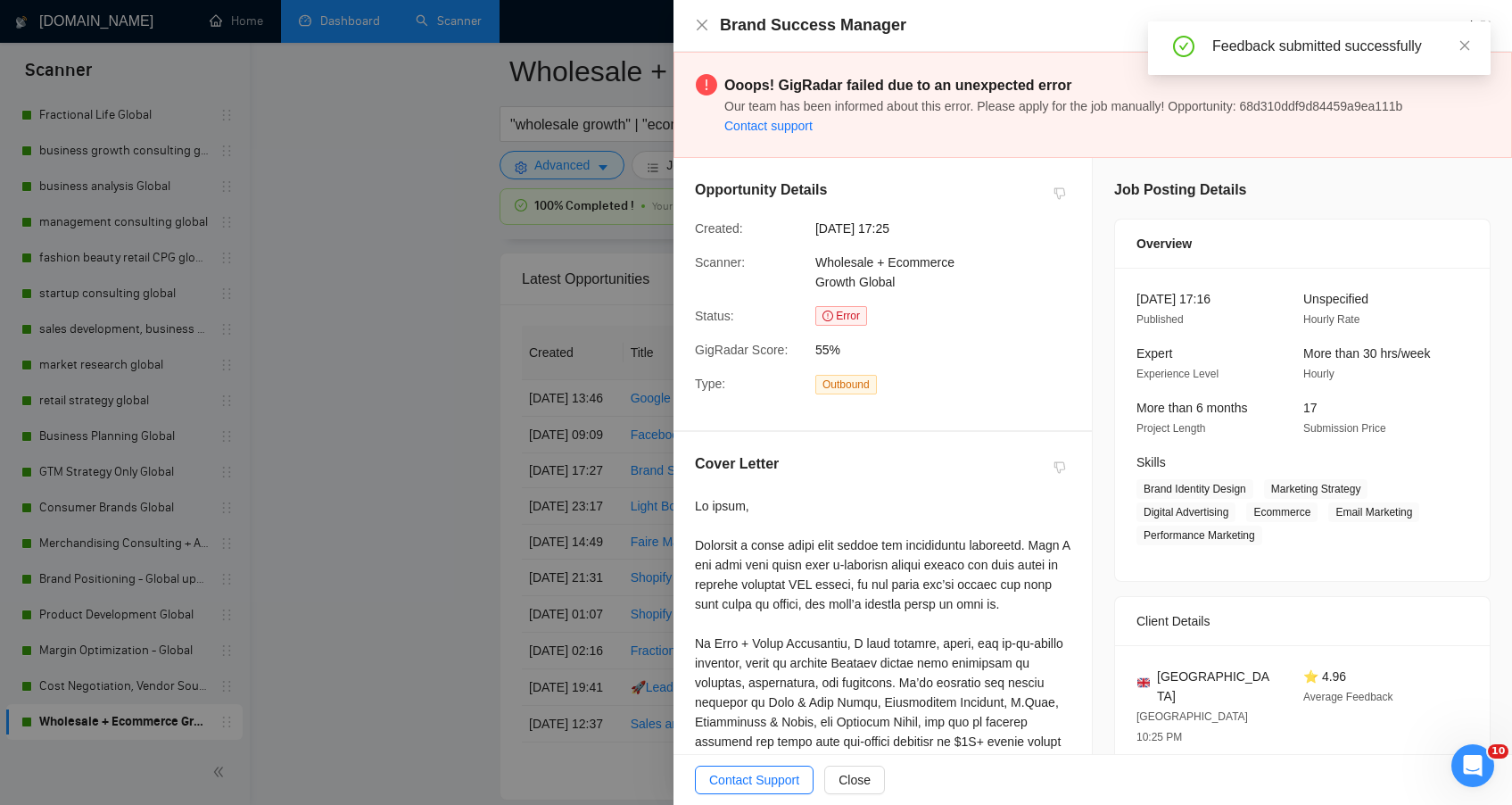
click at [440, 426] on div at bounding box center [756, 402] width 1512 height 805
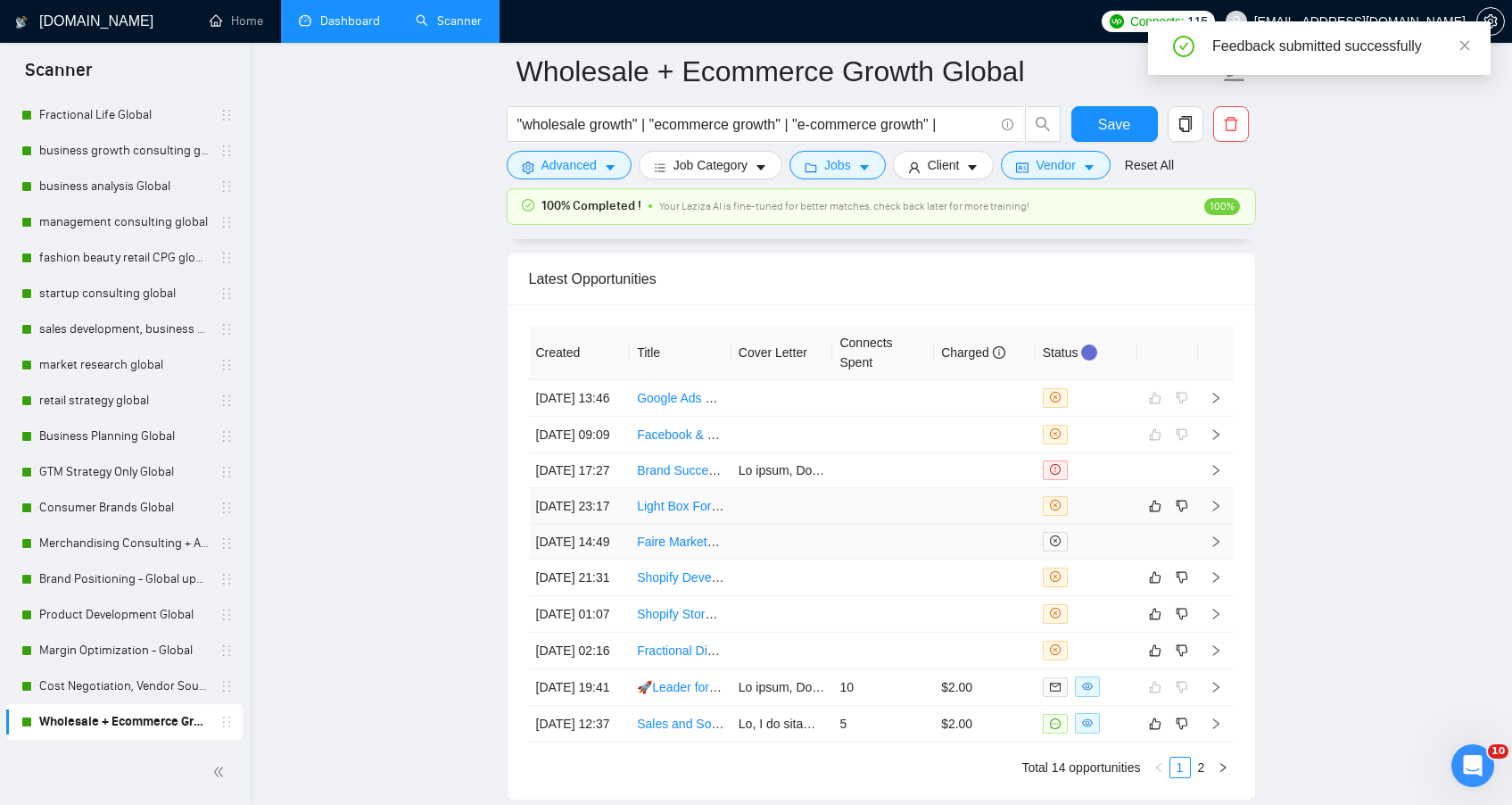
click at [893, 525] on td at bounding box center [883, 507] width 101 height 37
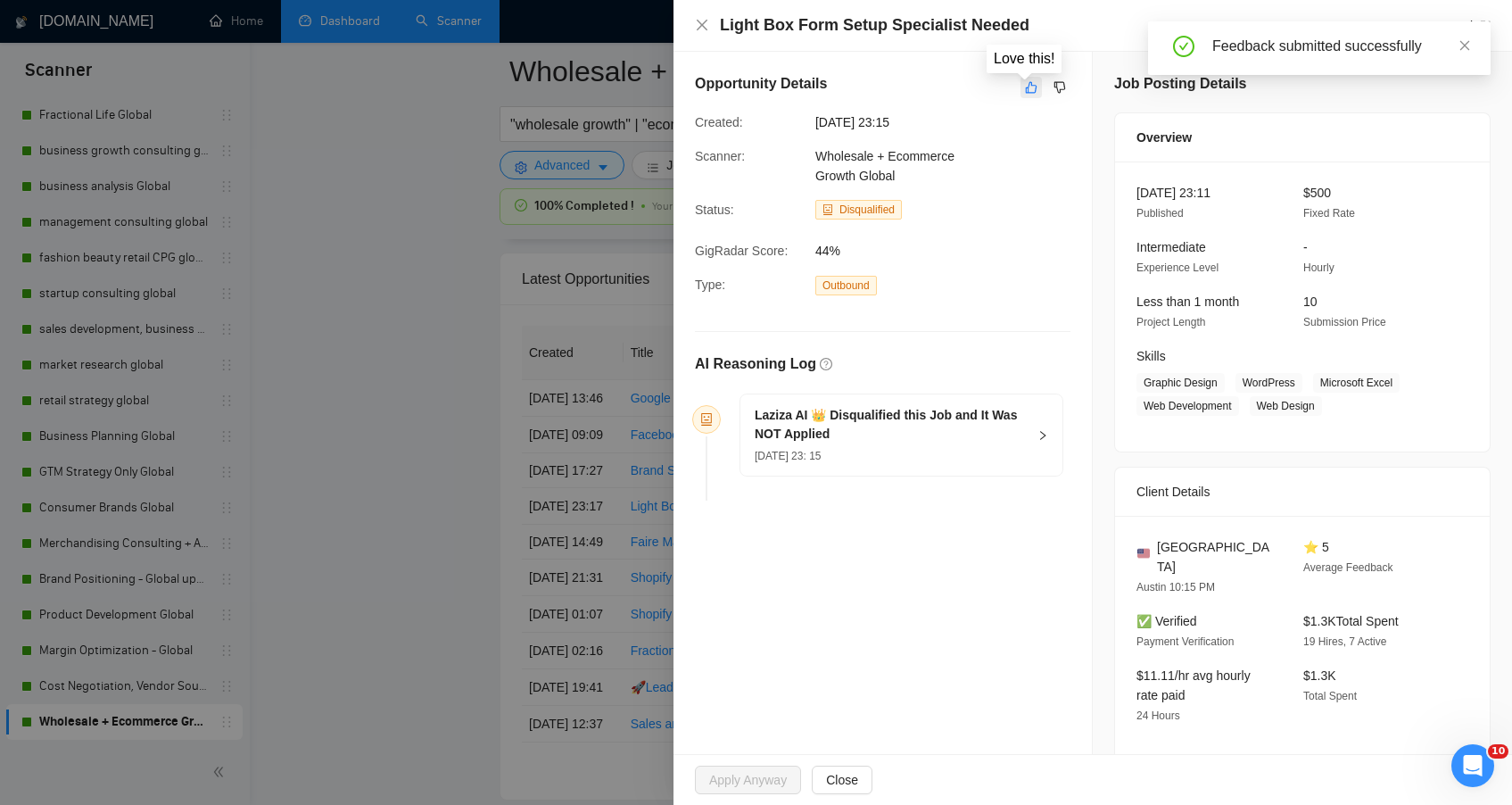
click at [1026, 88] on icon "like" at bounding box center [1031, 88] width 12 height 12
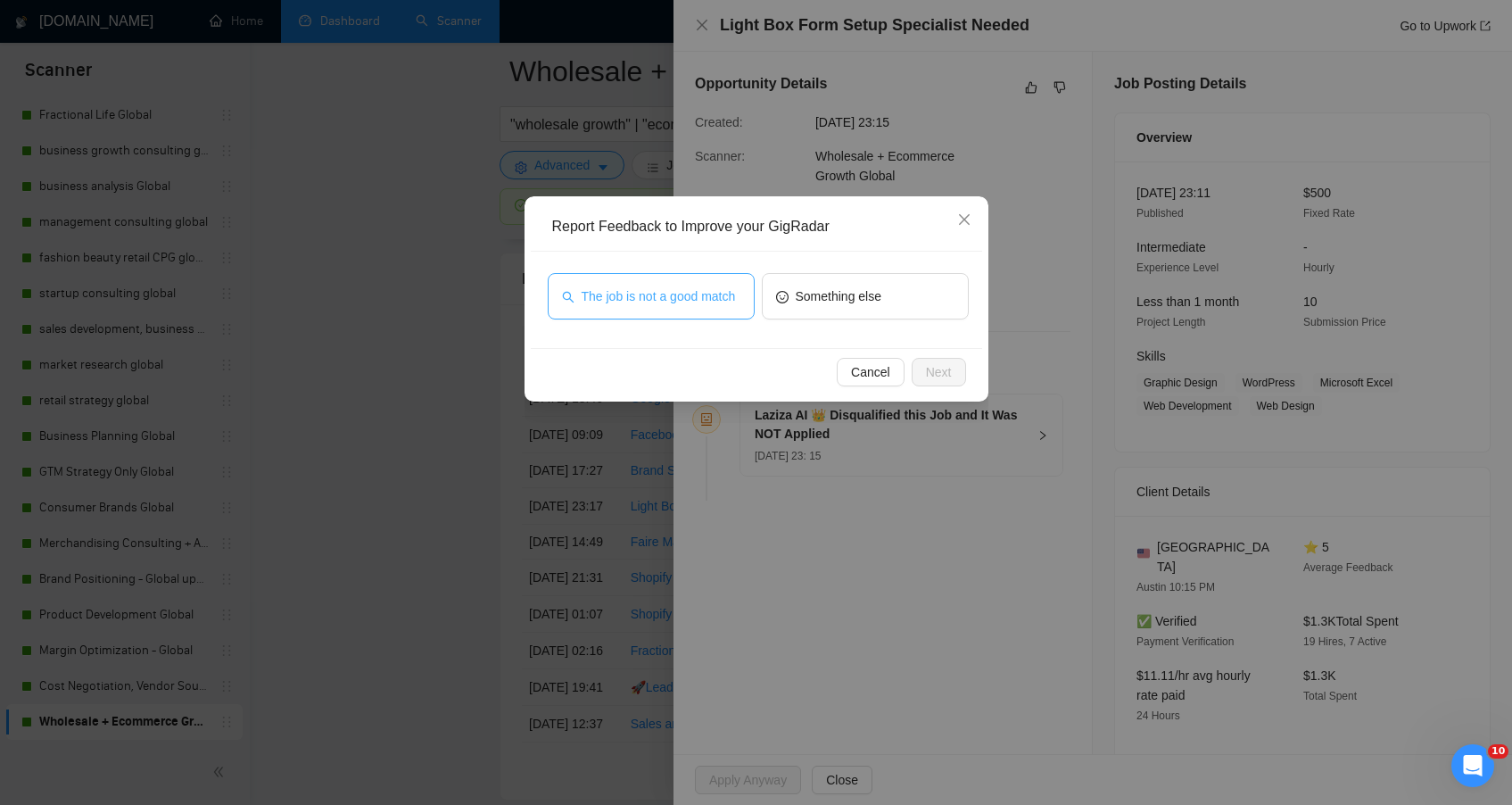
click at [727, 298] on span "The job is not a good match" at bounding box center [659, 296] width 155 height 19
click at [927, 373] on span "Next" at bounding box center [939, 371] width 26 height 19
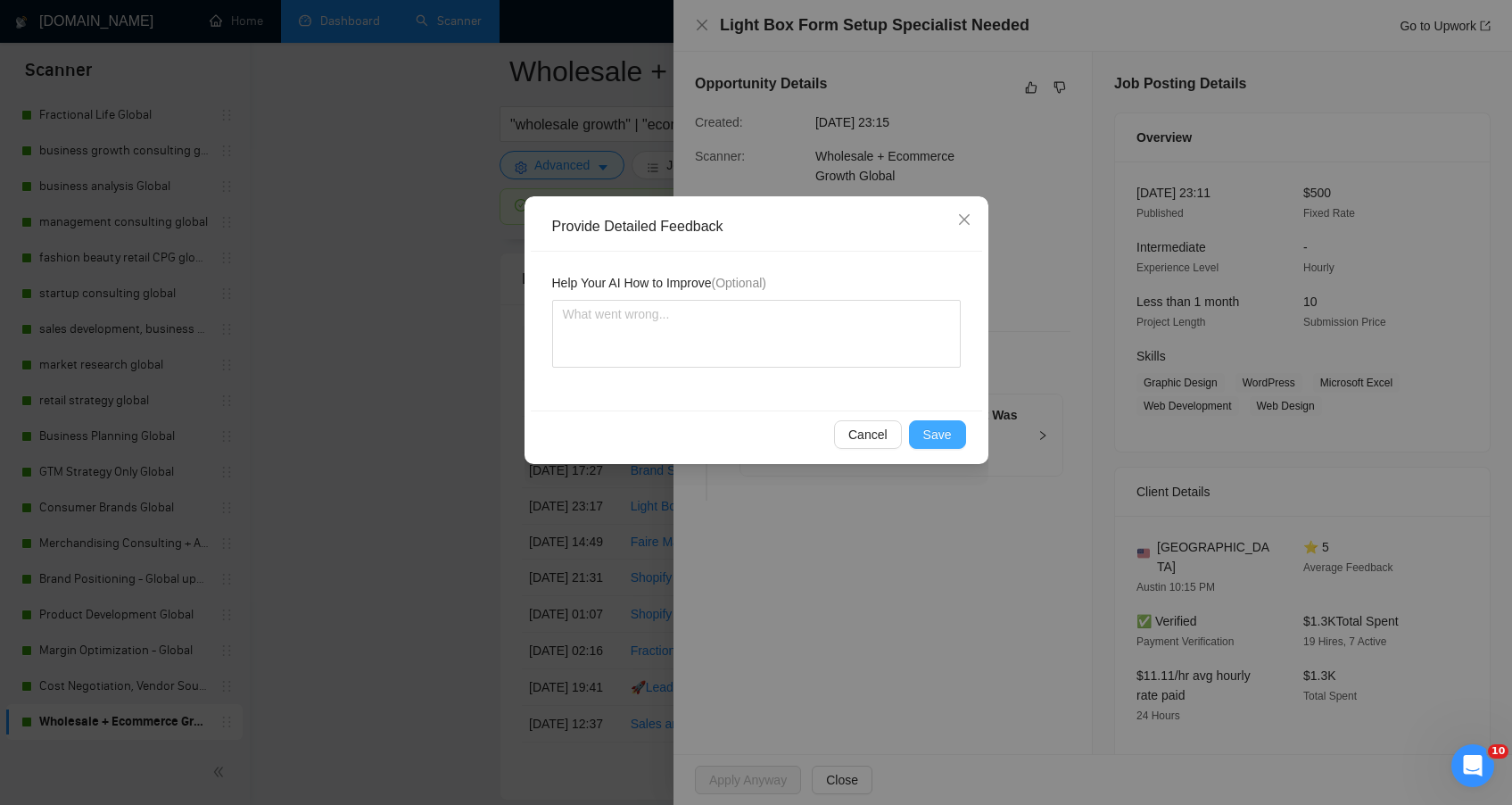
click at [942, 422] on button "Save" at bounding box center [937, 434] width 57 height 29
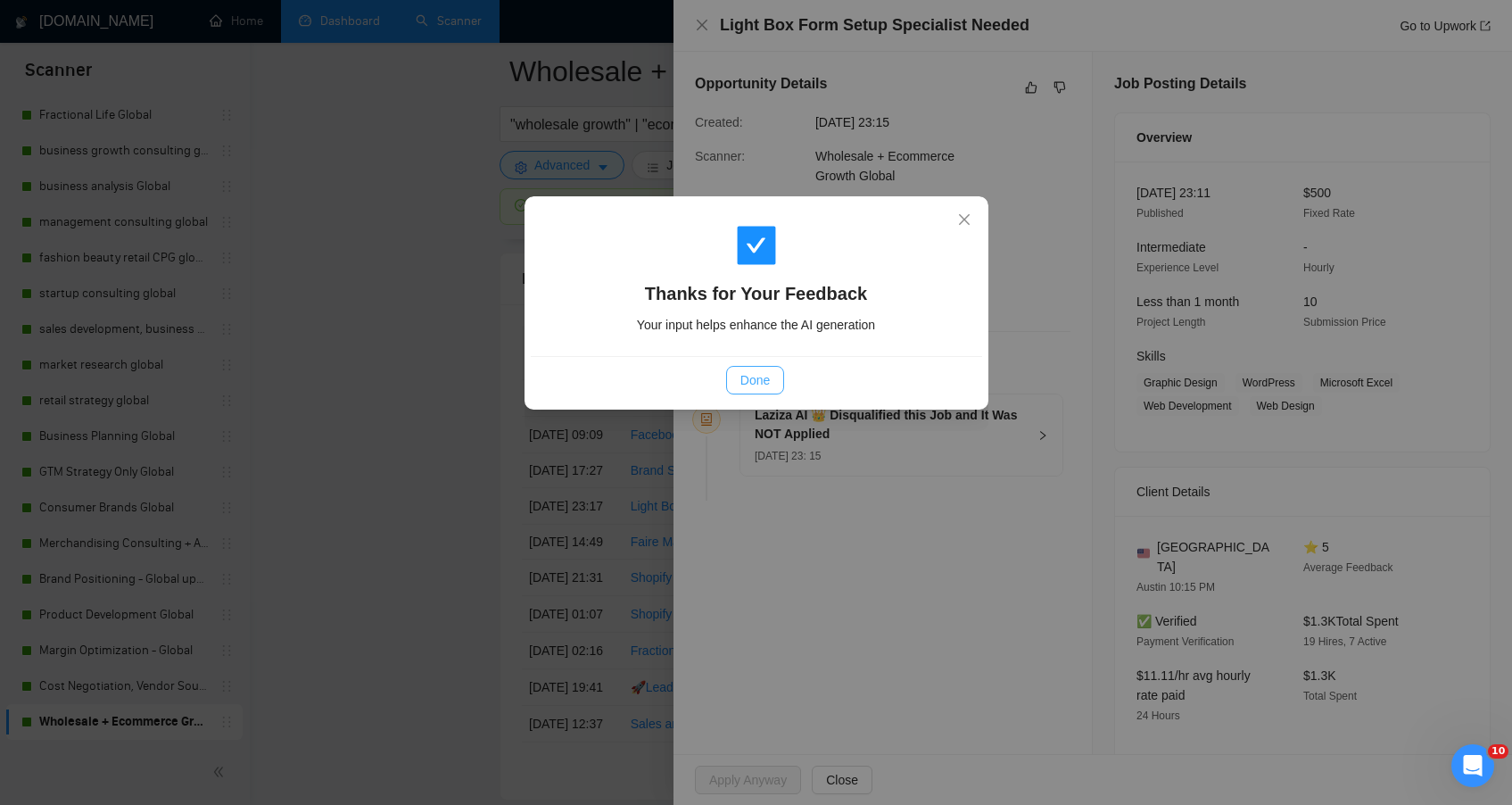
click at [731, 380] on button "Done" at bounding box center [755, 379] width 58 height 29
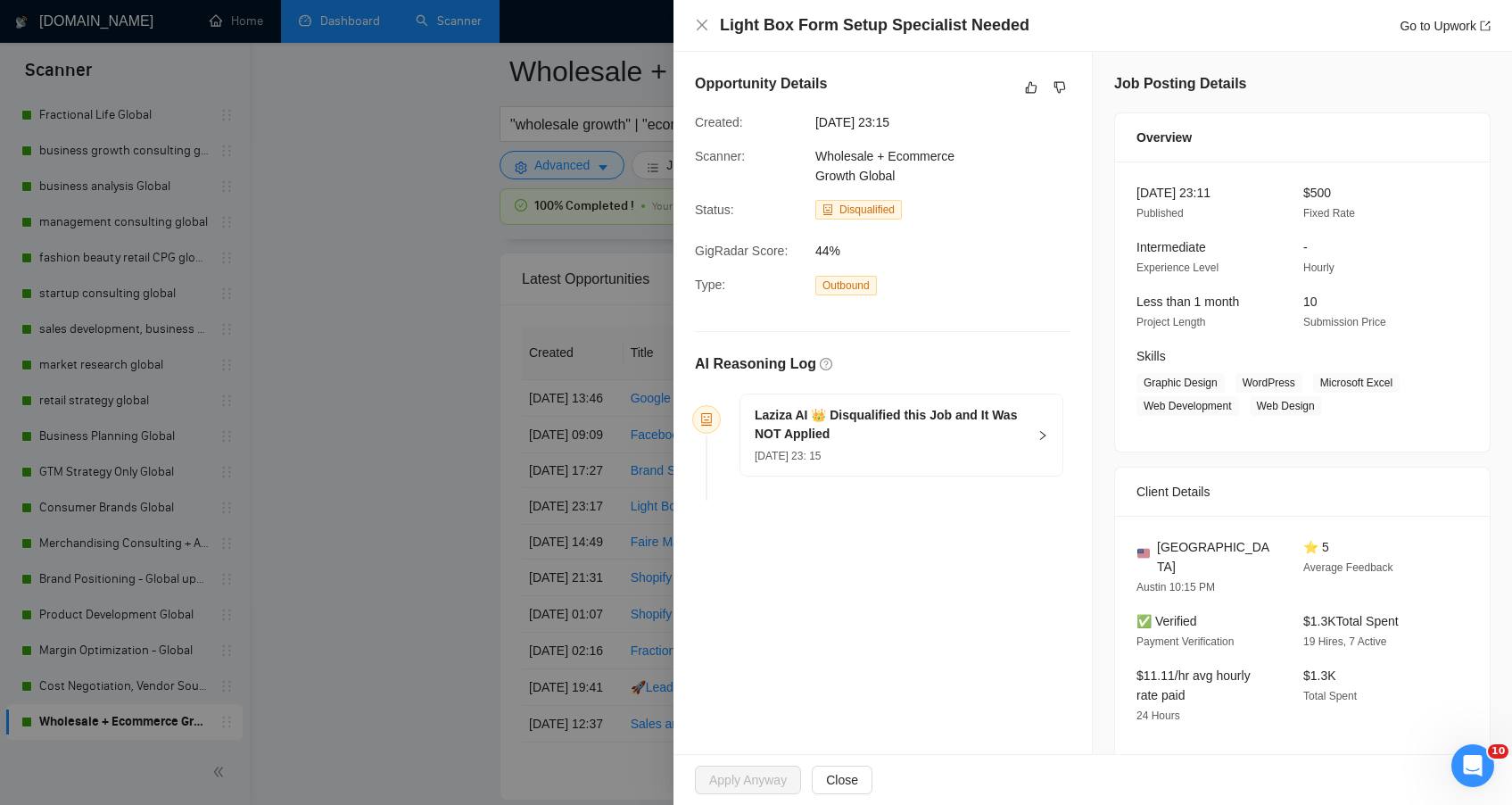
click at [402, 439] on div at bounding box center [756, 402] width 1512 height 805
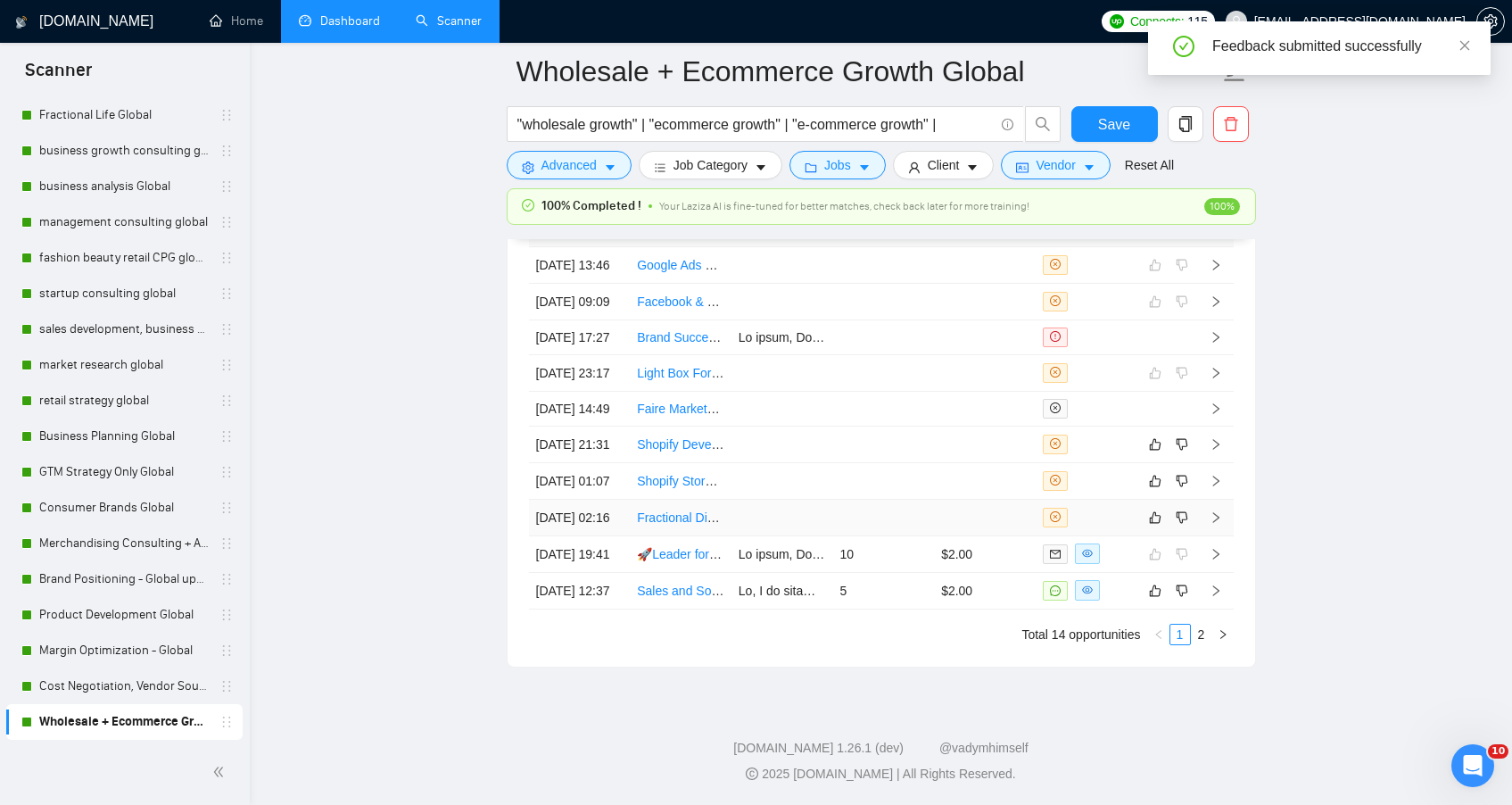
scroll to position [4888, 0]
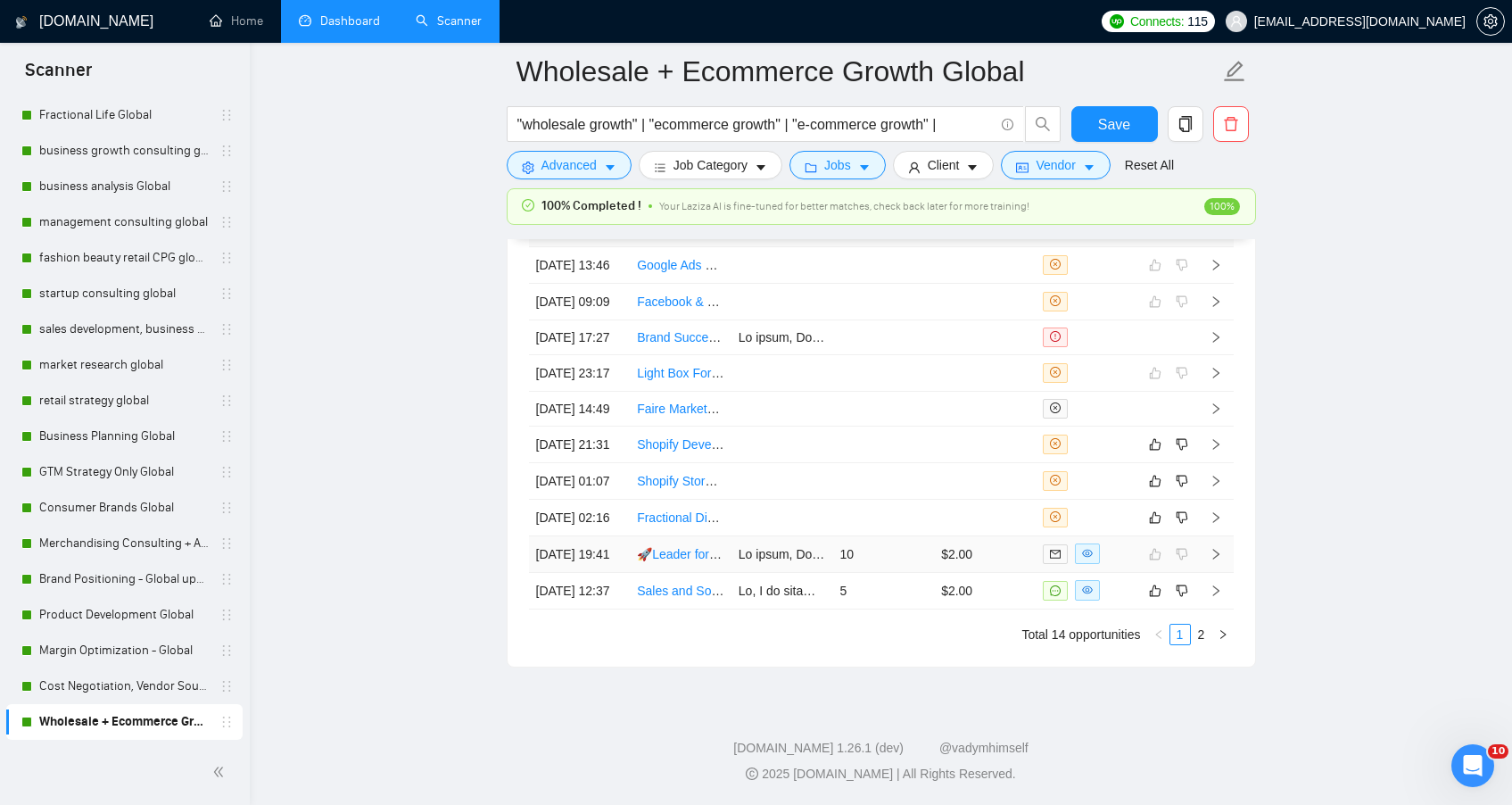
click at [816, 573] on td at bounding box center [782, 554] width 101 height 37
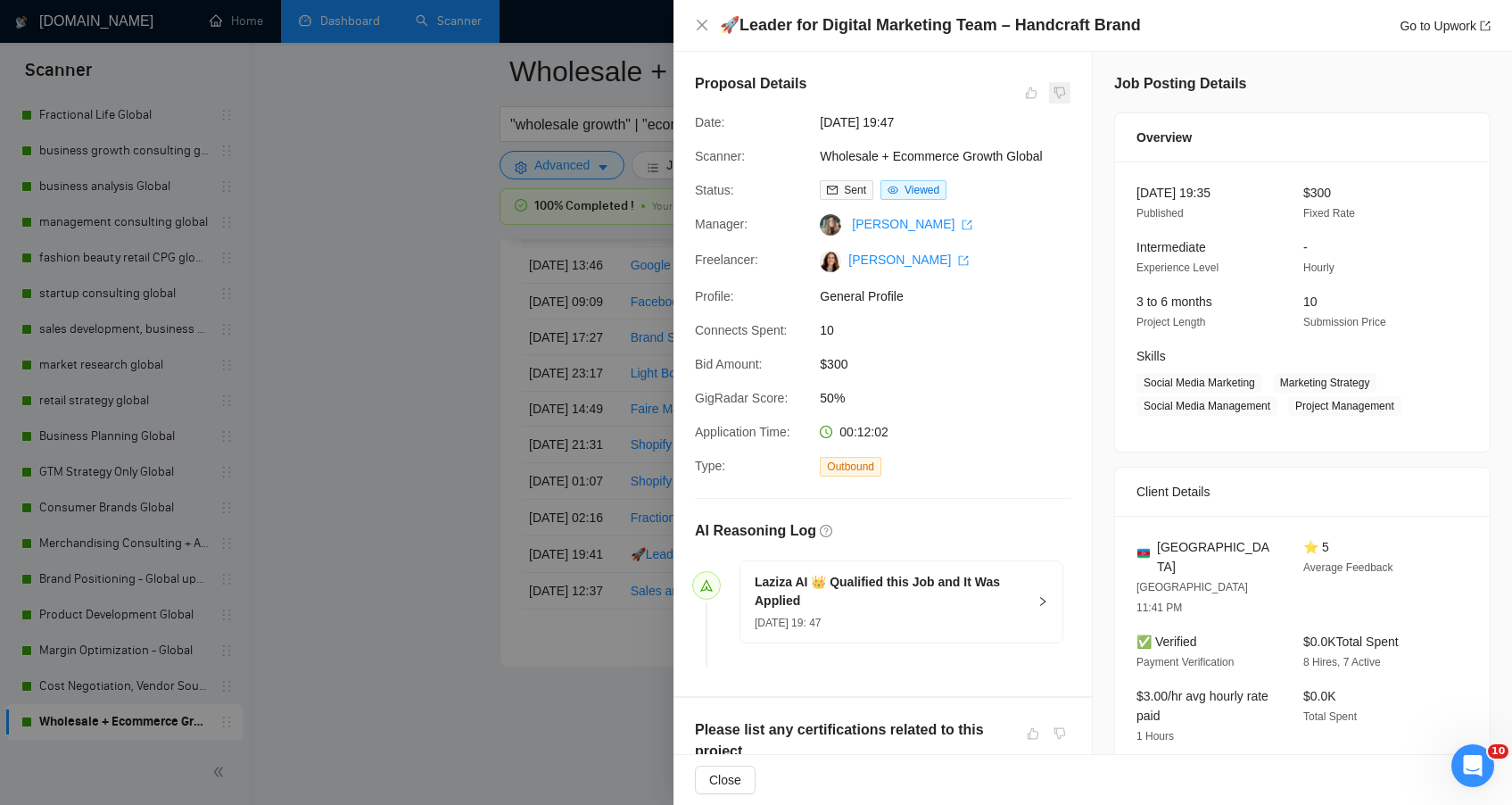
click at [1051, 96] on span at bounding box center [1059, 92] width 21 height 21
click at [702, 24] on icon "close" at bounding box center [703, 25] width 11 height 11
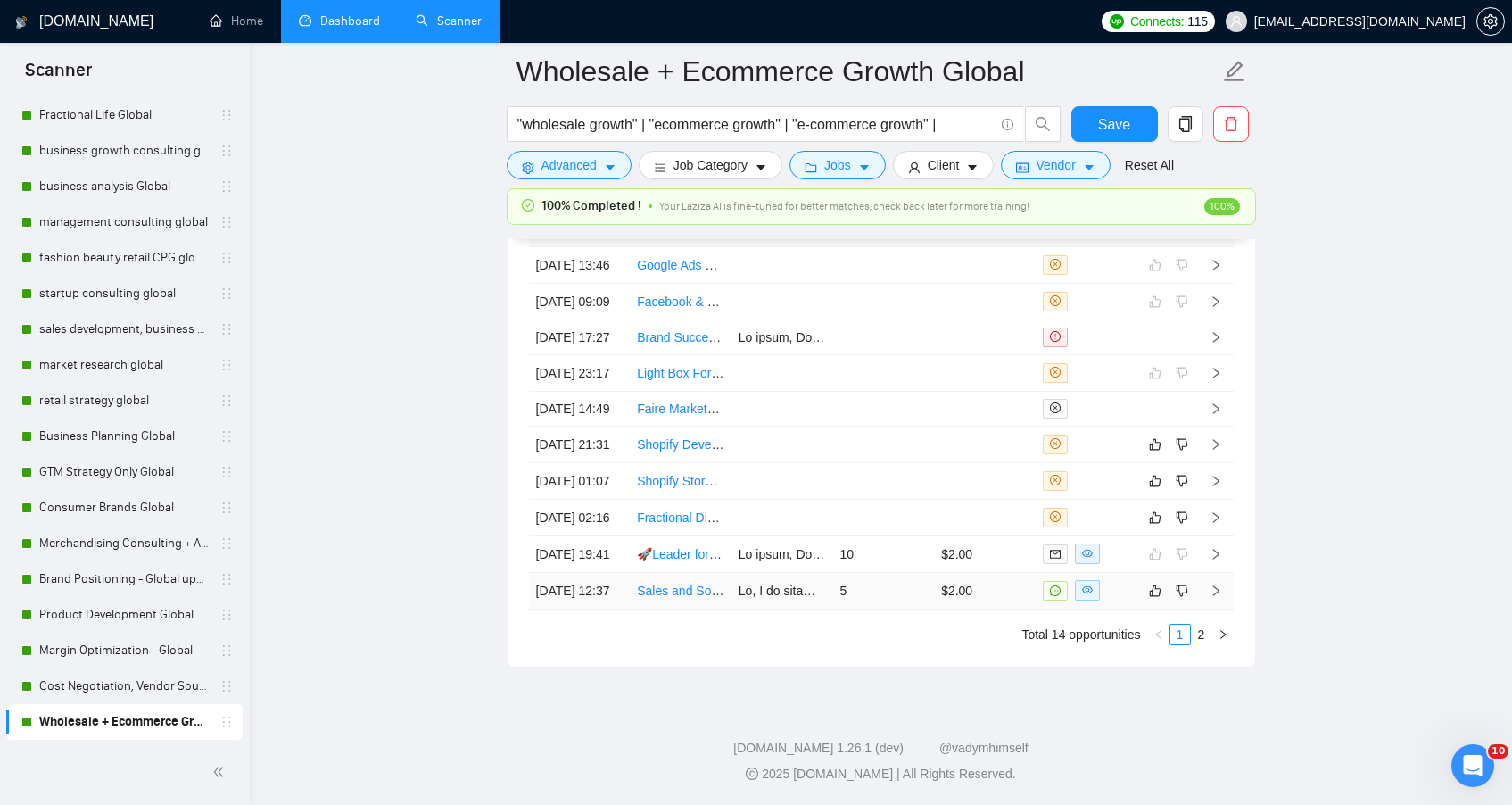
click at [832, 610] on td at bounding box center [782, 591] width 101 height 37
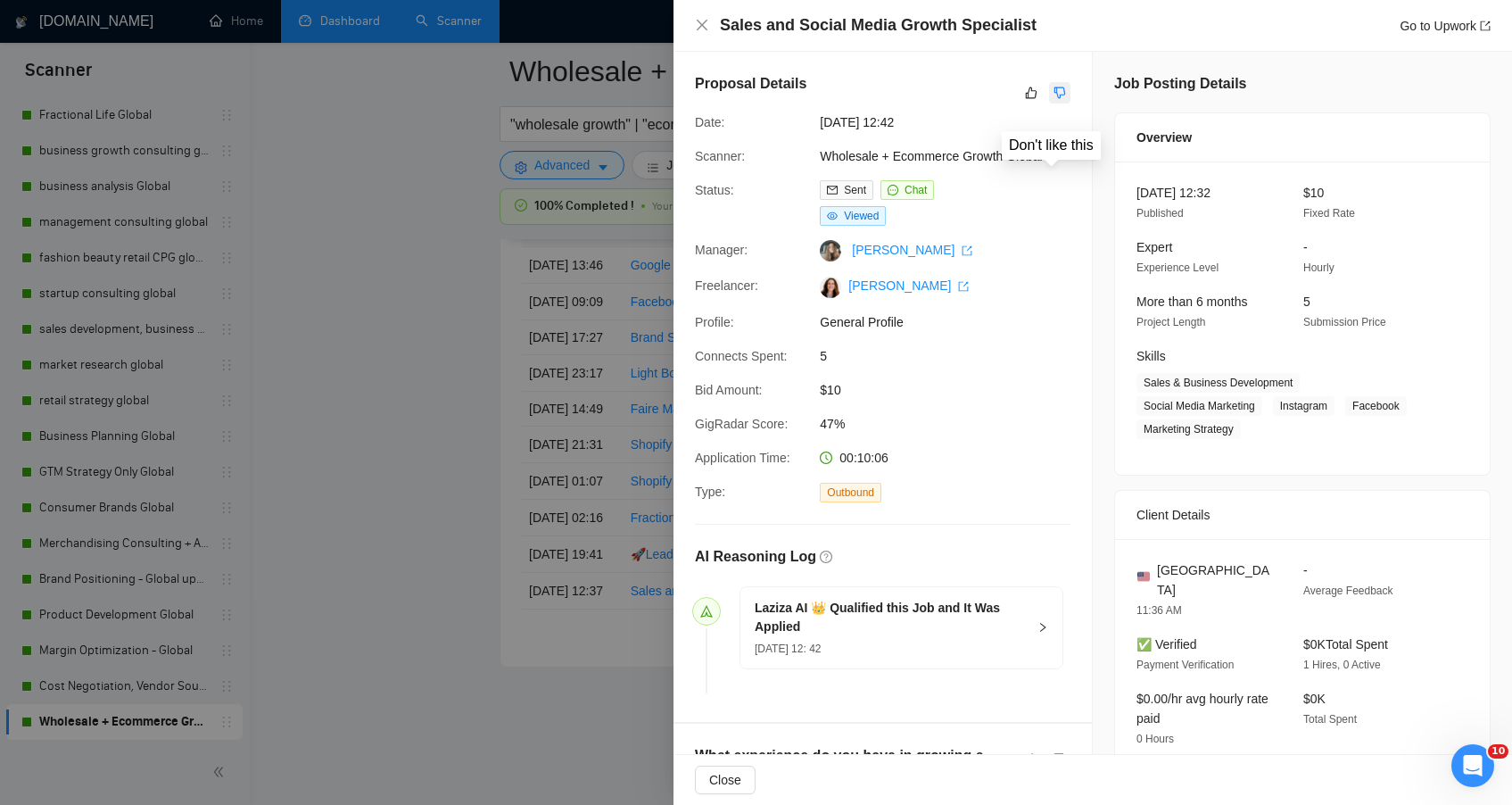
click at [1055, 90] on icon "dislike" at bounding box center [1060, 93] width 13 height 15
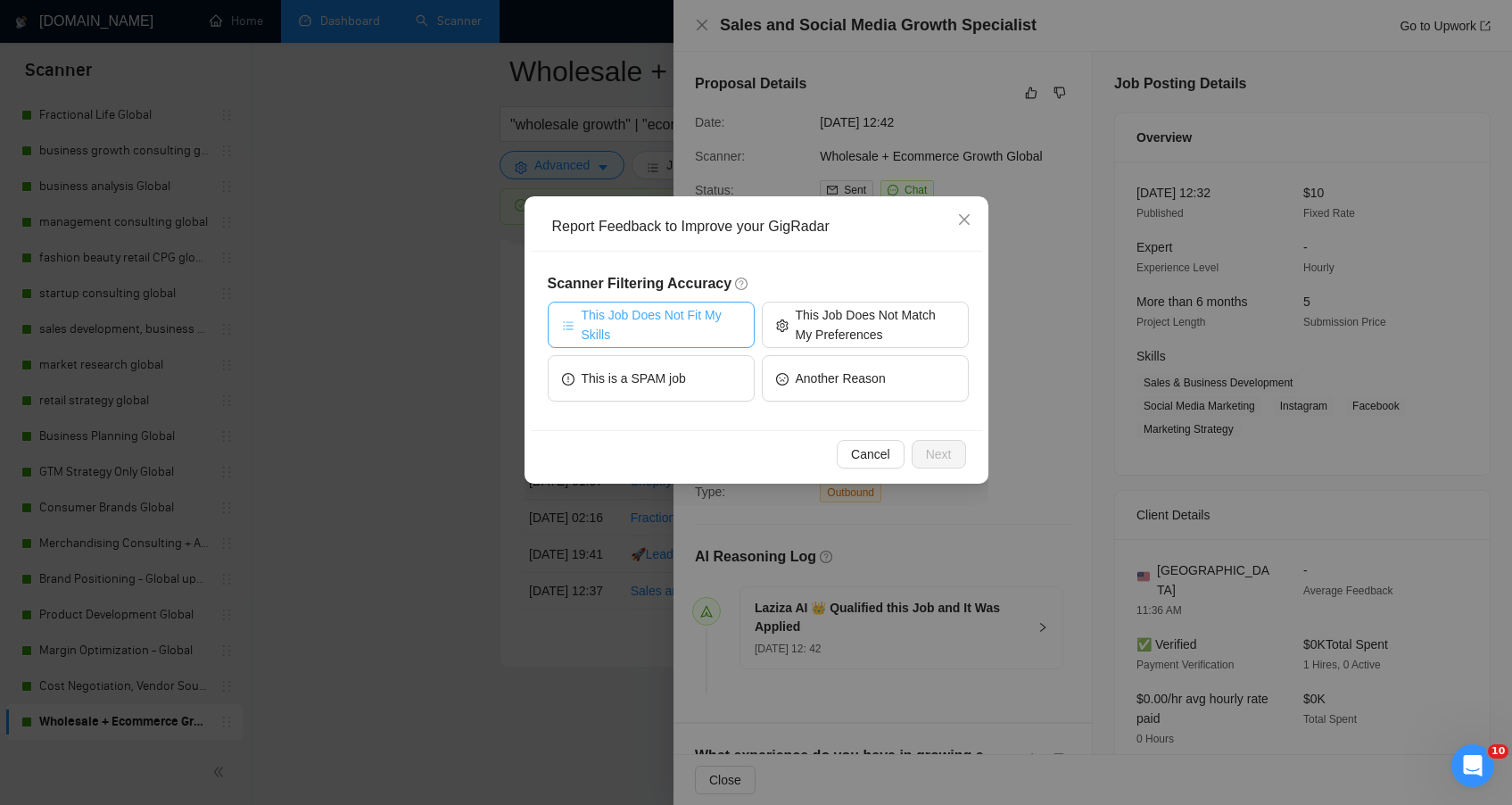
click at [718, 314] on span "This Job Does Not Fit My Skills" at bounding box center [661, 324] width 158 height 40
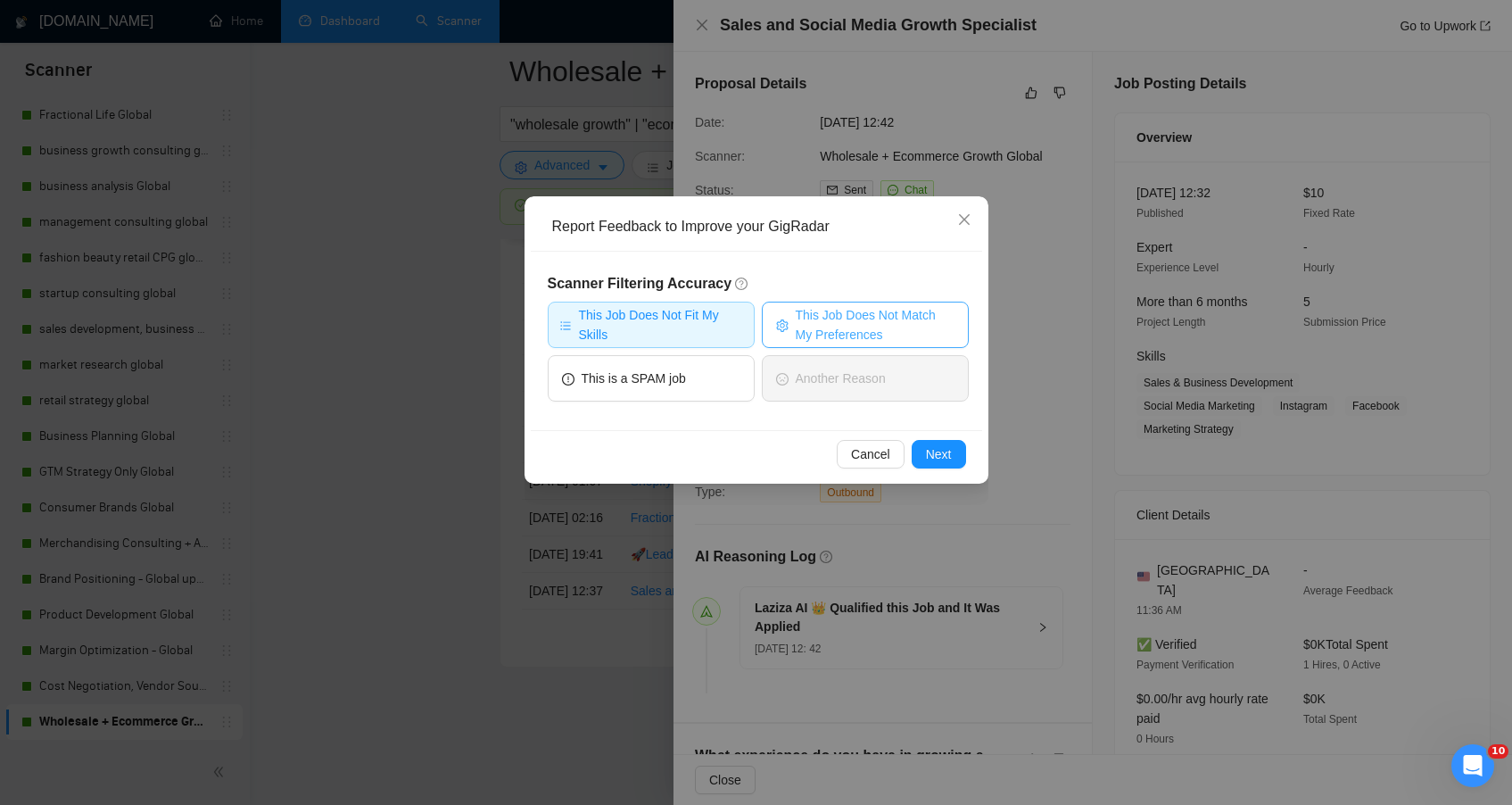
click at [823, 320] on span "This Job Does Not Match My Preferences" at bounding box center [875, 324] width 158 height 40
click at [942, 451] on span "Next" at bounding box center [939, 453] width 26 height 19
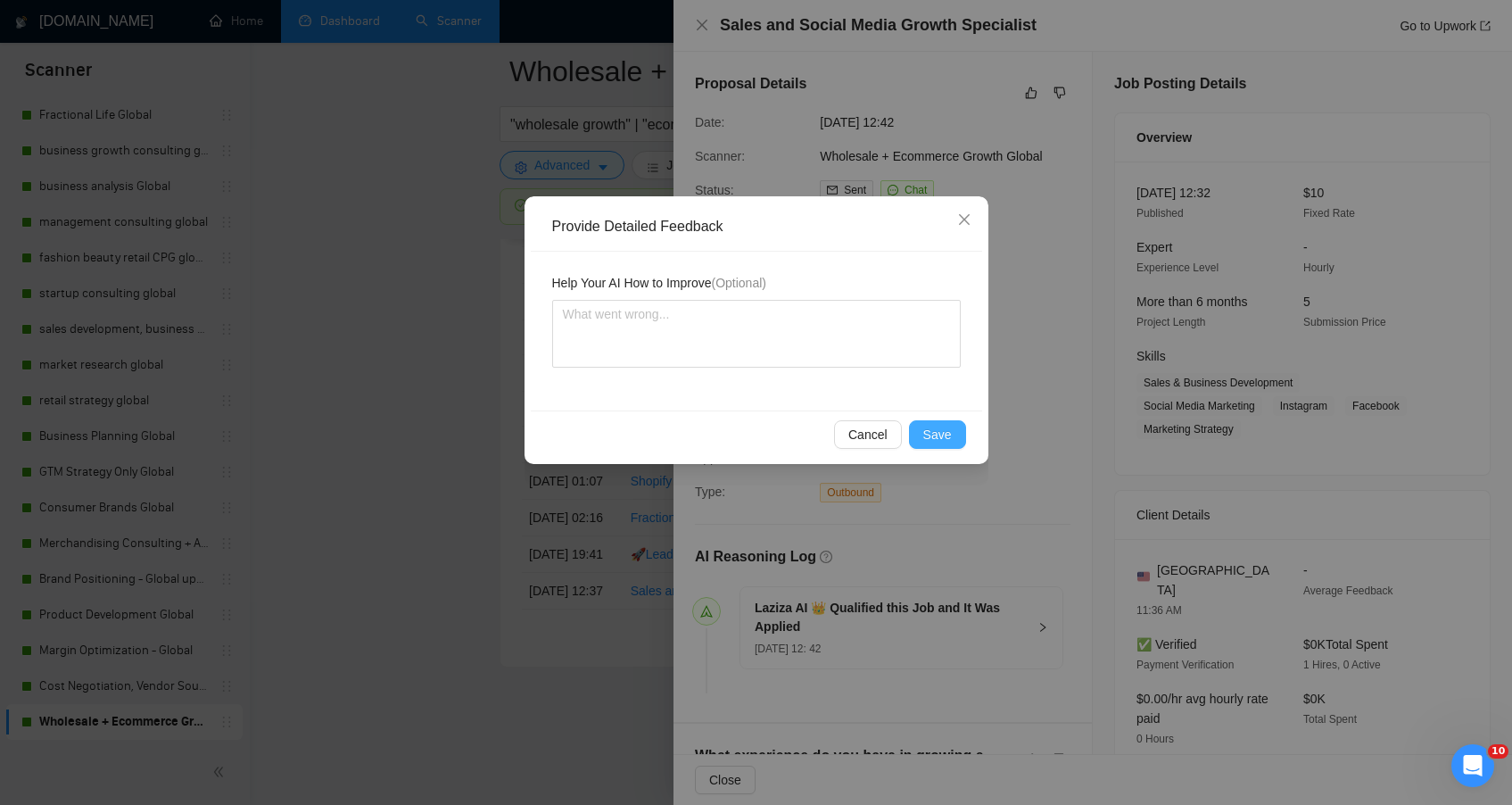
click at [939, 443] on span "Save" at bounding box center [937, 434] width 29 height 19
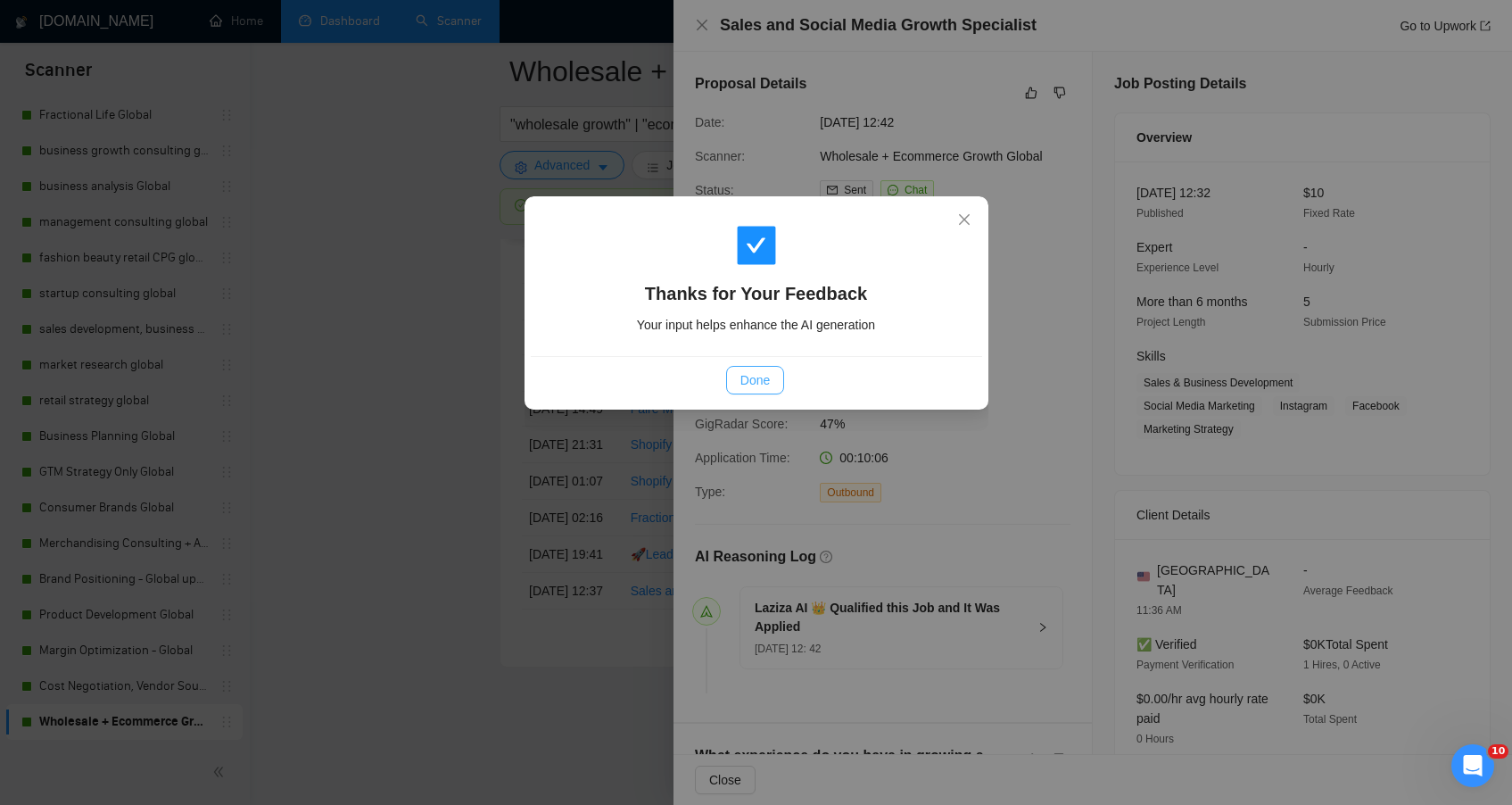
click at [771, 372] on button "Done" at bounding box center [755, 379] width 58 height 29
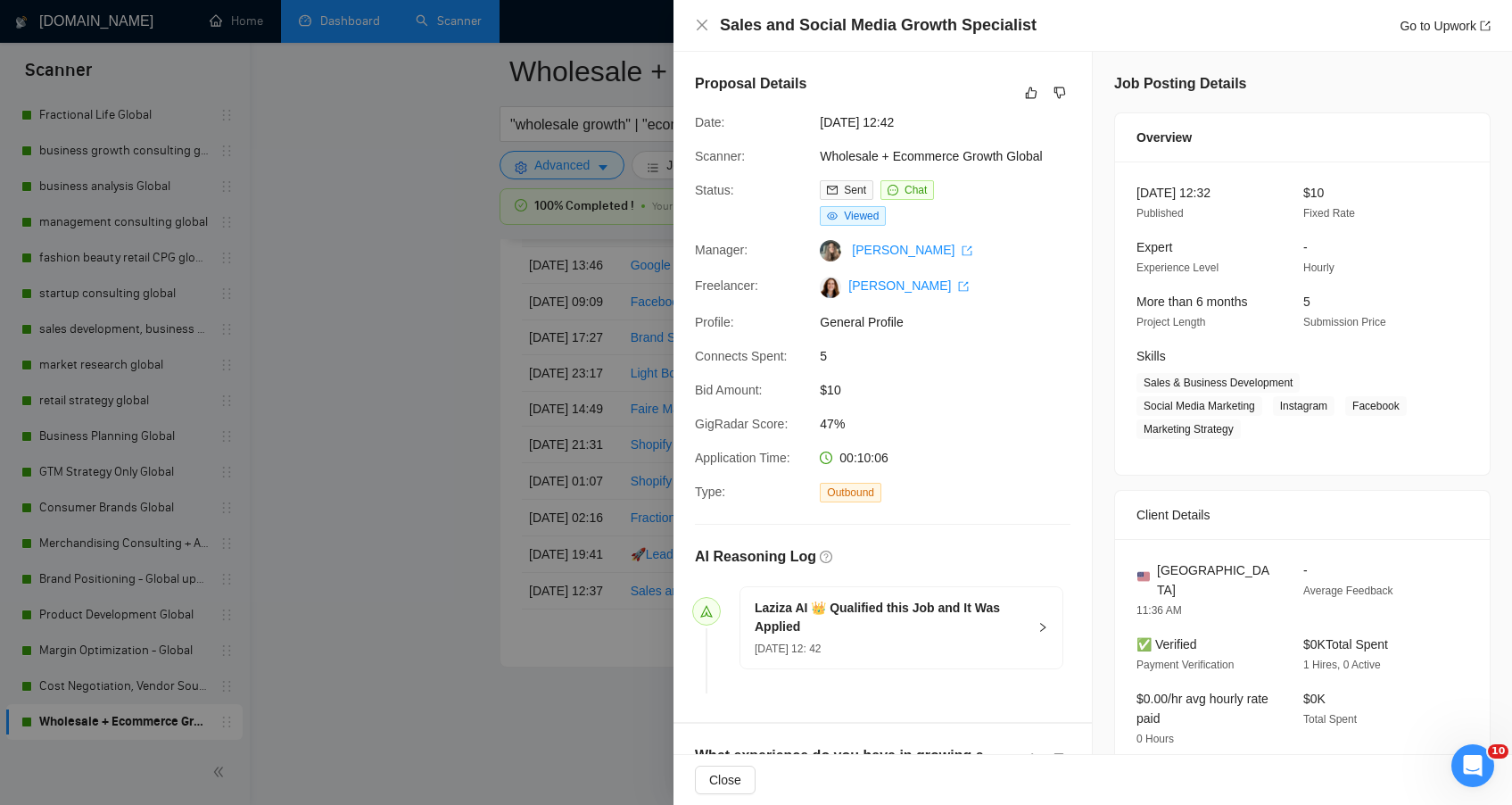
click at [383, 386] on div at bounding box center [756, 402] width 1512 height 805
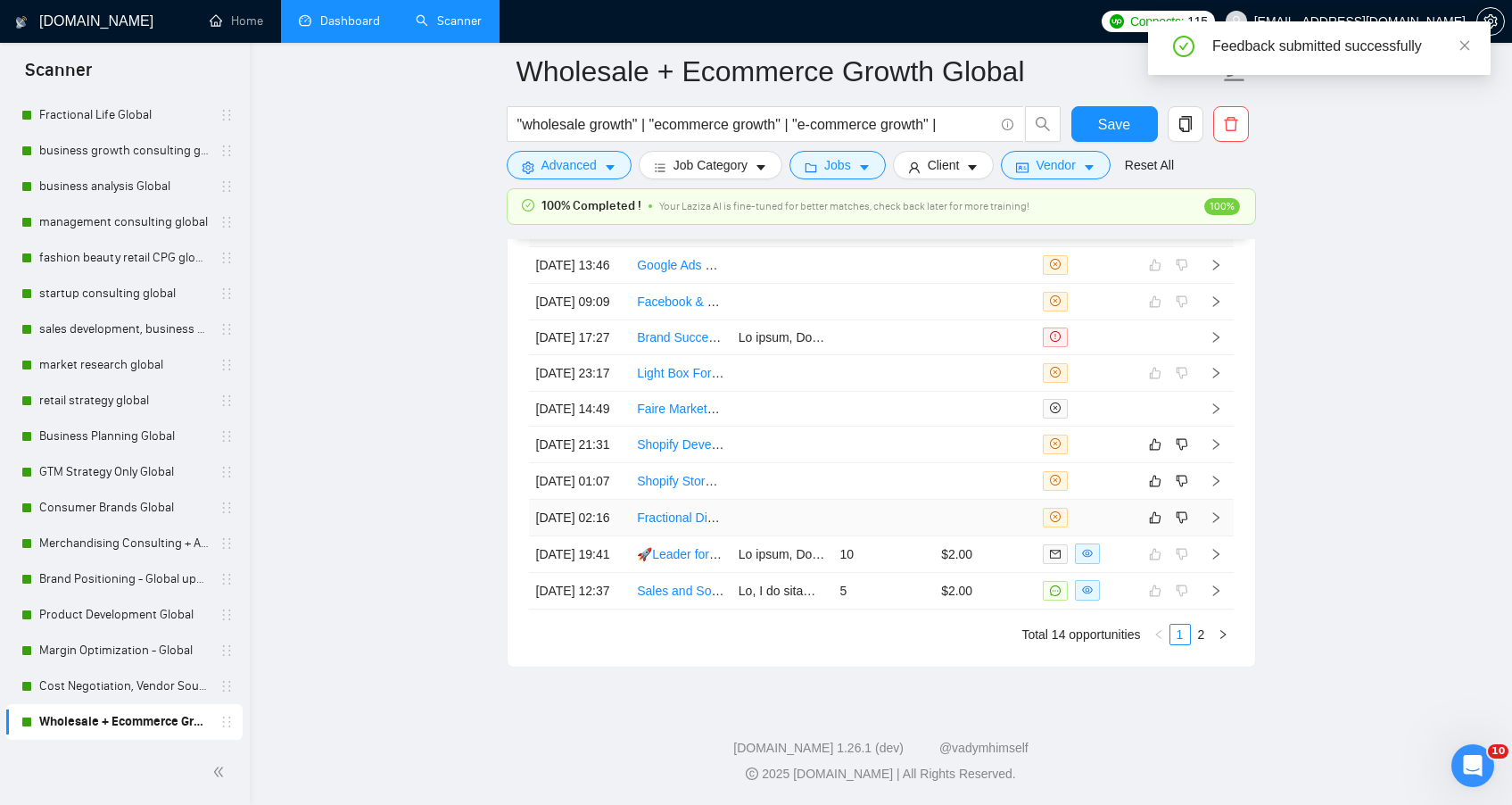
click at [954, 536] on td at bounding box center [984, 519] width 101 height 37
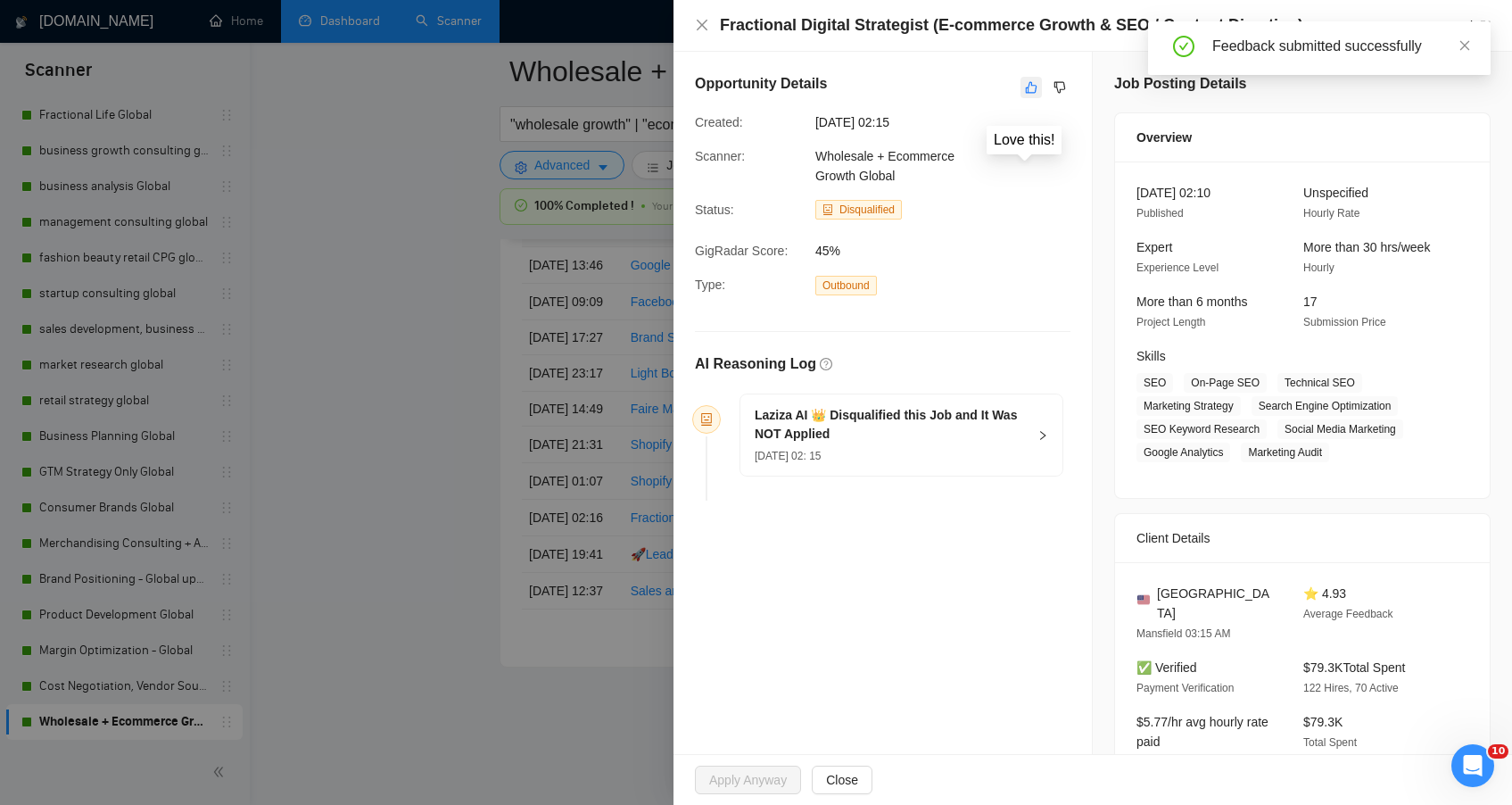
click at [1025, 81] on icon "like" at bounding box center [1031, 88] width 13 height 15
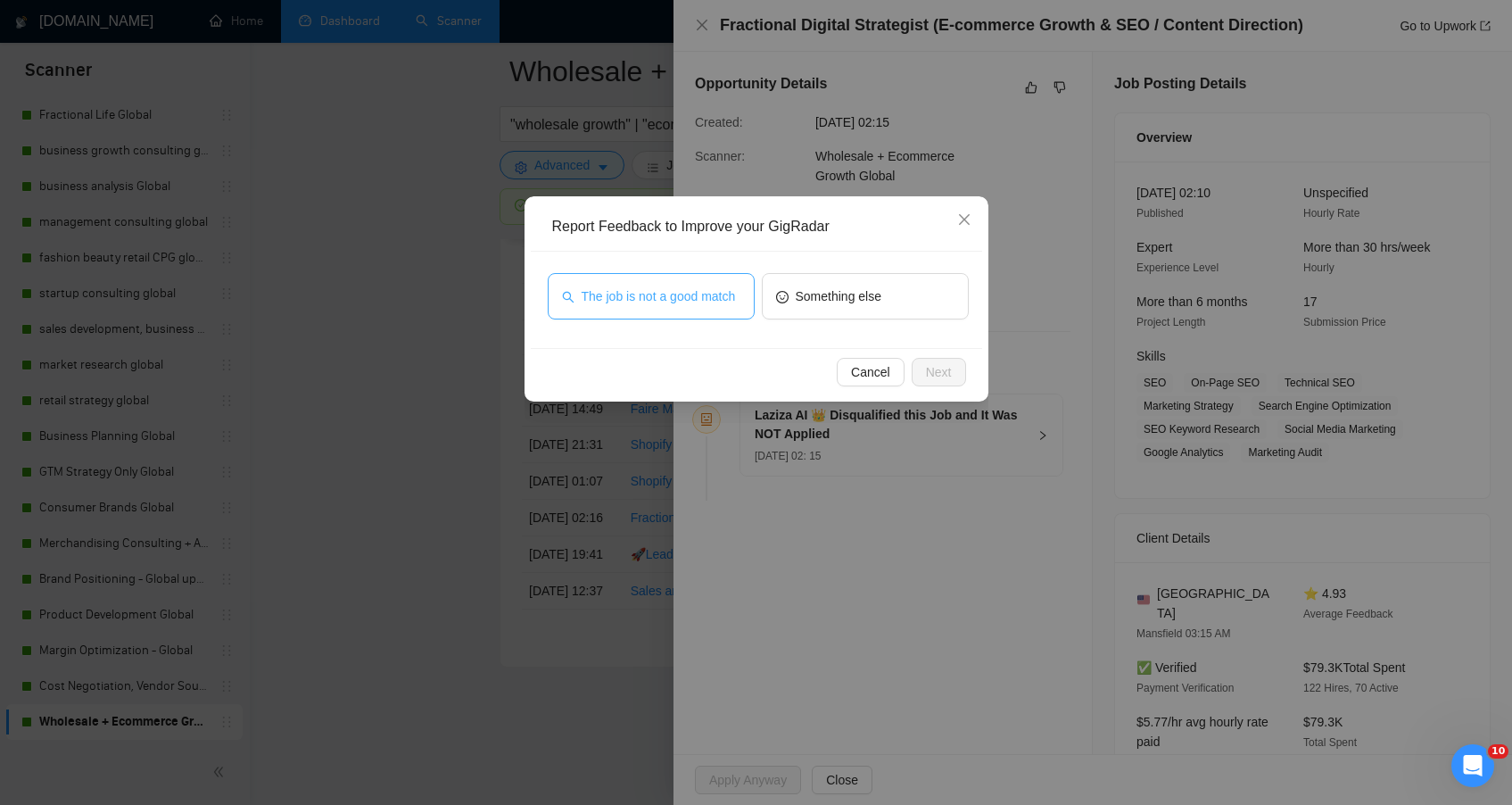
click at [752, 296] on button "The job is not a good match" at bounding box center [651, 296] width 207 height 46
click at [932, 371] on span "Next" at bounding box center [939, 371] width 26 height 19
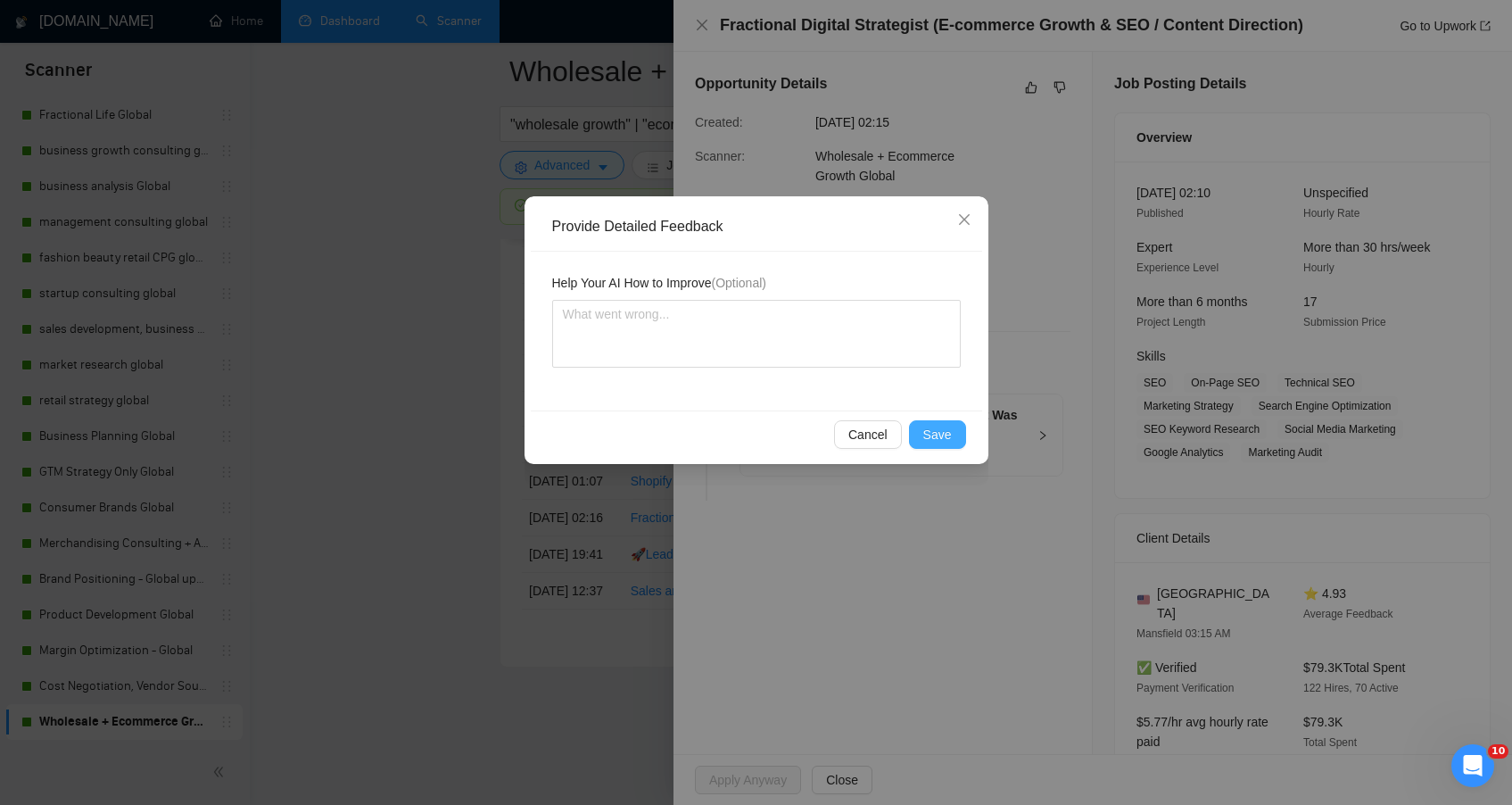
click at [953, 435] on button "Save" at bounding box center [937, 434] width 57 height 29
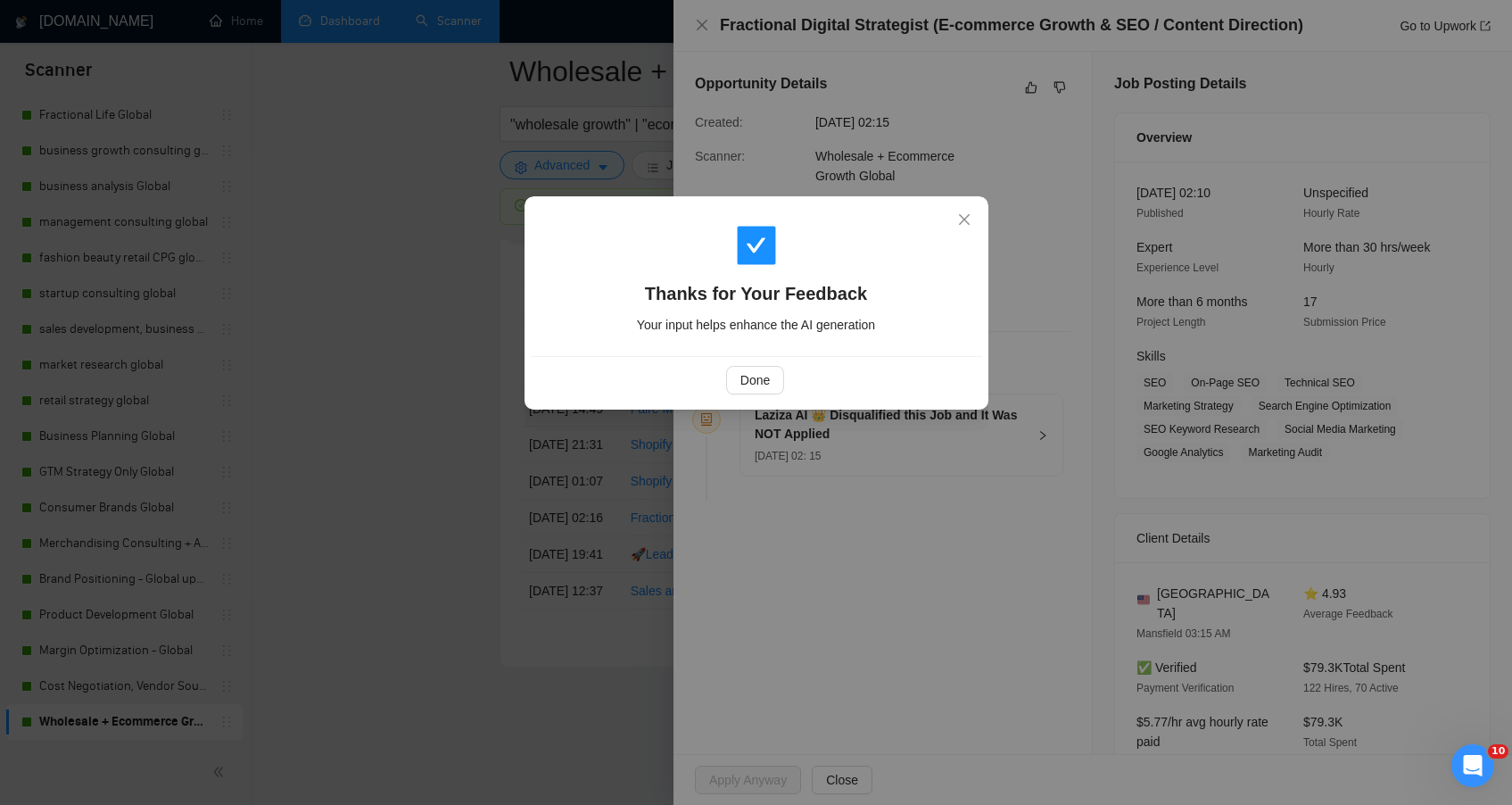
click at [413, 404] on div "Thanks for Your Feedback Your input helps enhance the AI generation Done" at bounding box center [756, 402] width 1512 height 805
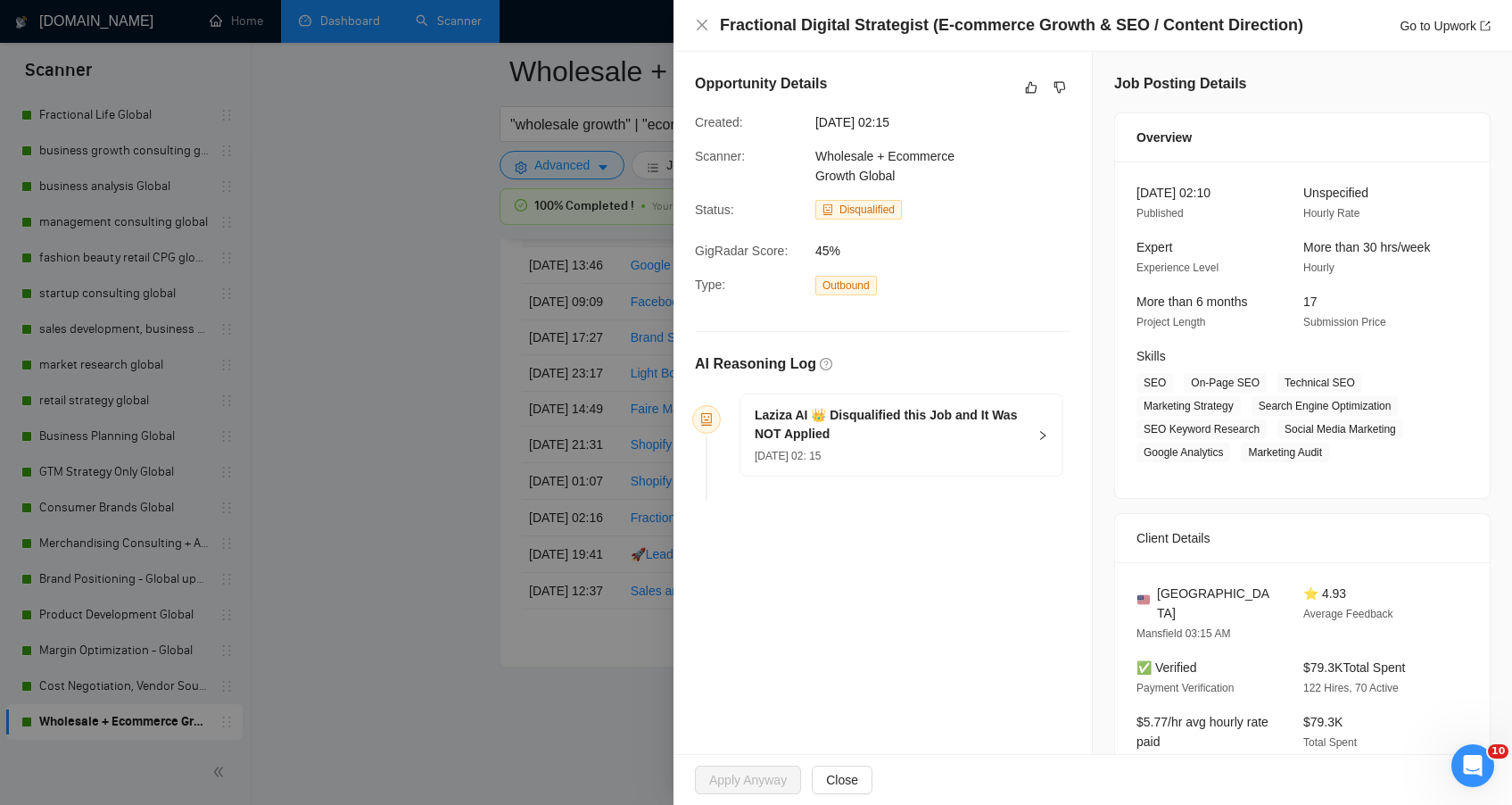
click at [404, 405] on div at bounding box center [756, 402] width 1512 height 805
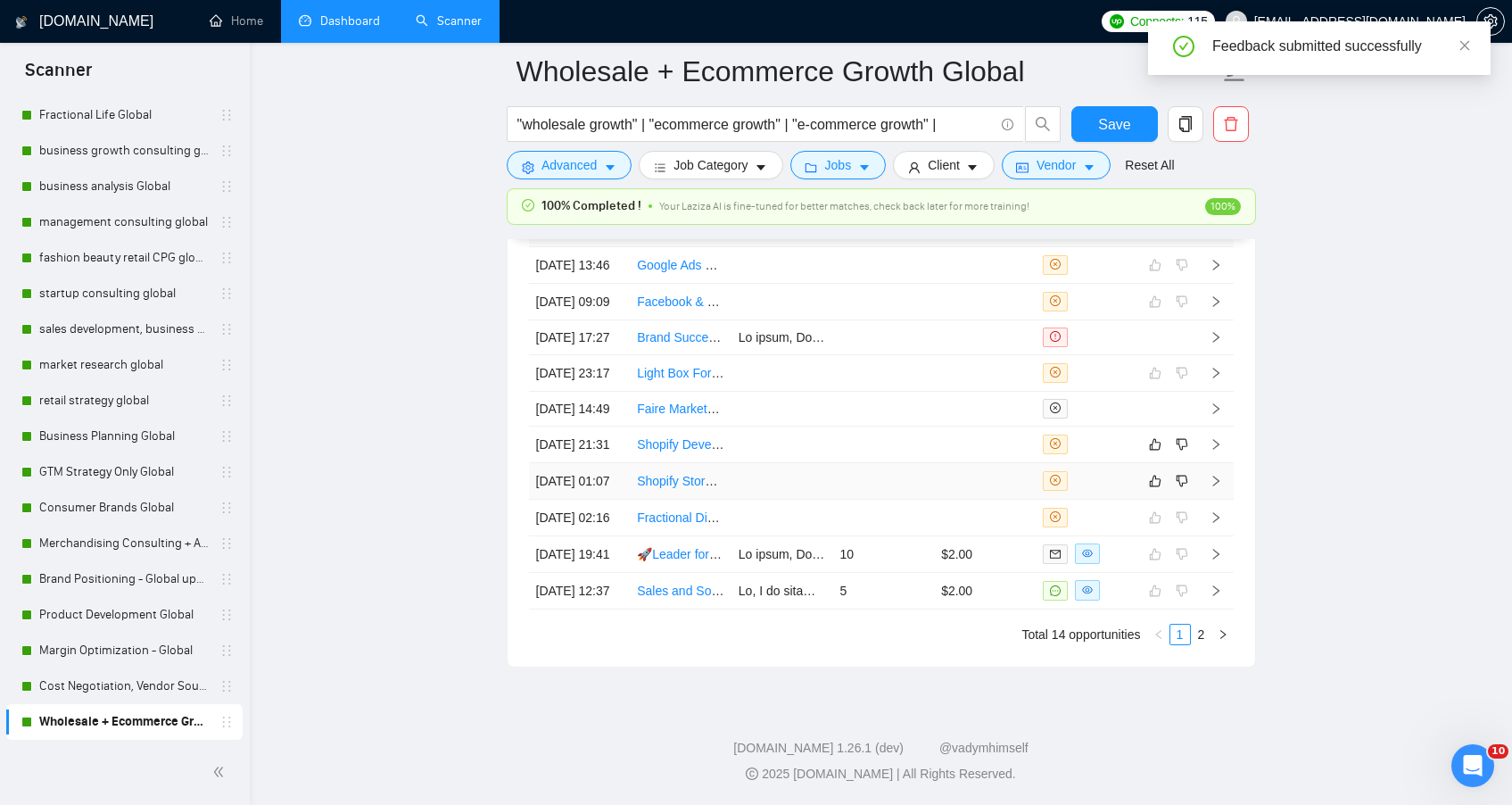
click at [879, 500] on td at bounding box center [883, 482] width 101 height 37
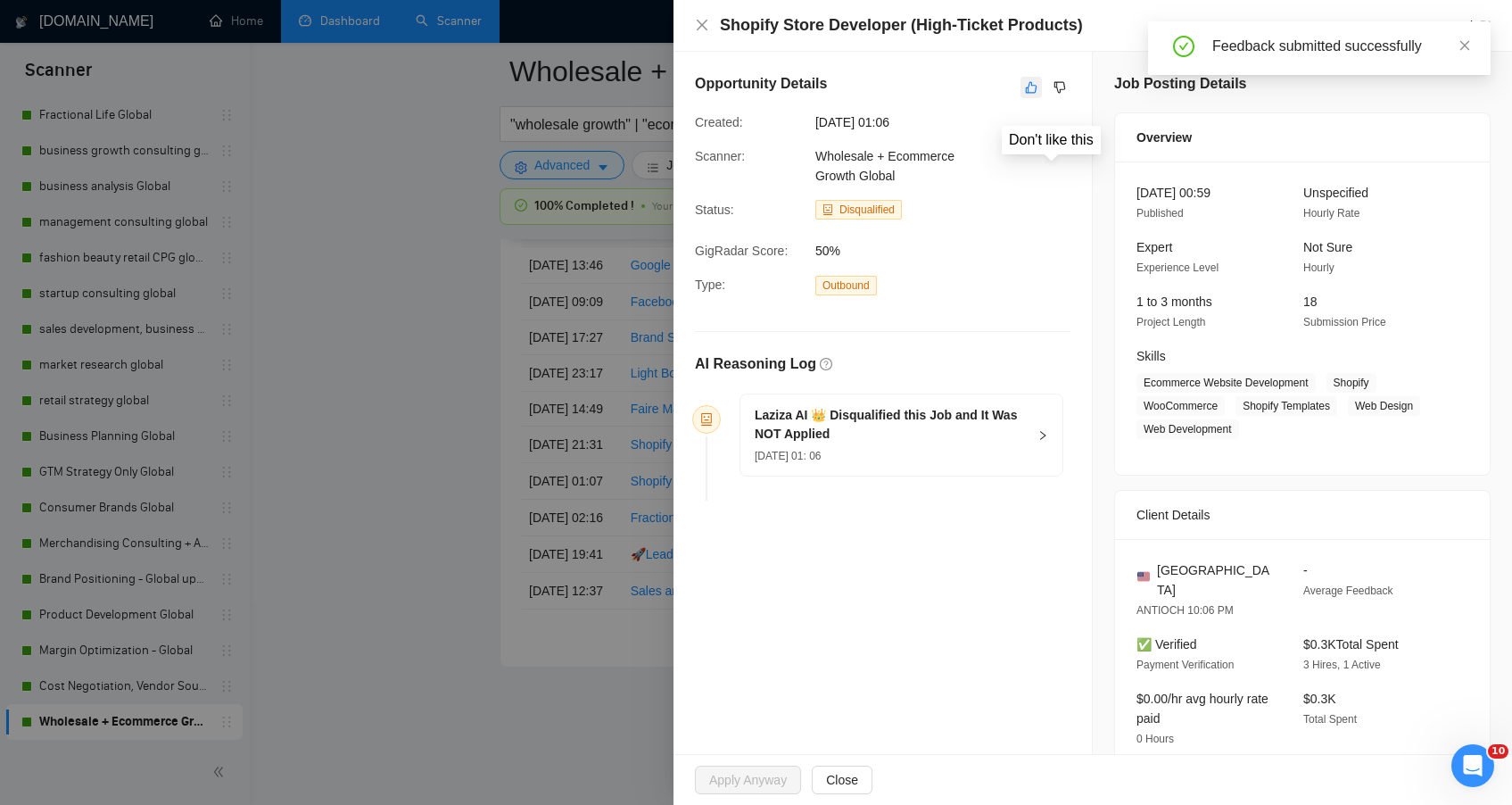
click at [1026, 84] on icon "like" at bounding box center [1031, 88] width 12 height 12
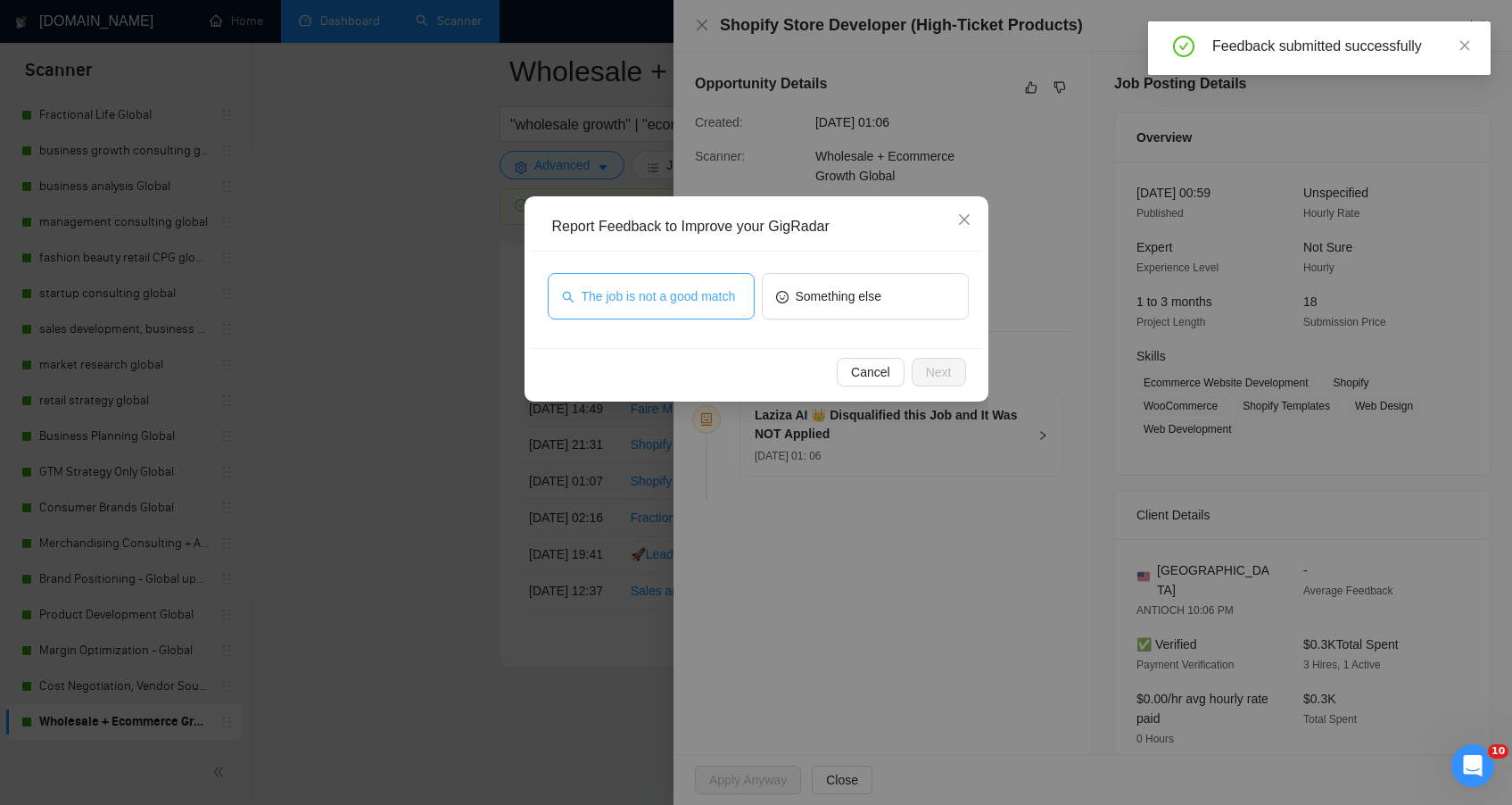
click at [734, 304] on span "The job is not a good match" at bounding box center [659, 296] width 155 height 19
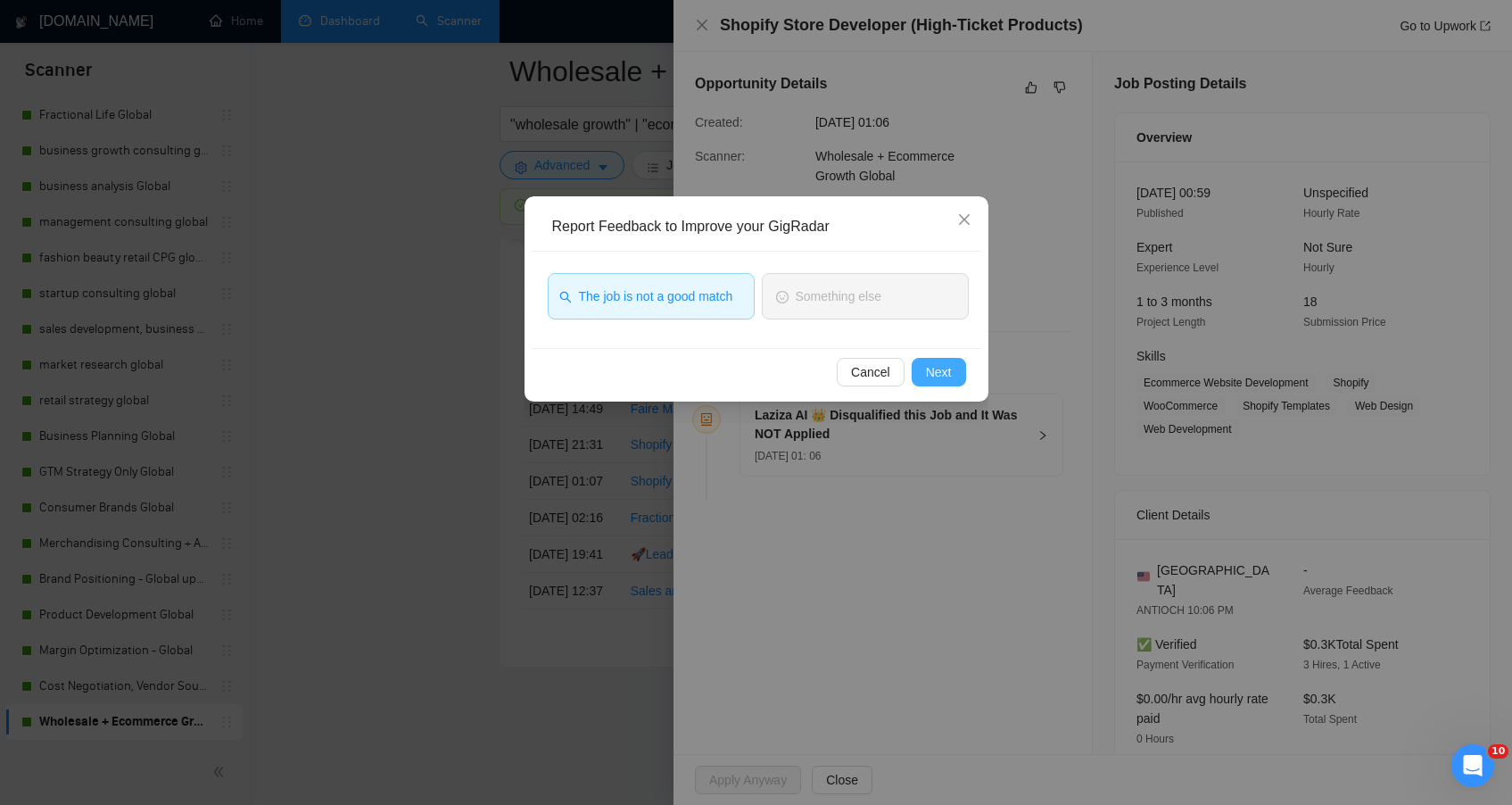
click at [924, 381] on button "Next" at bounding box center [938, 371] width 54 height 29
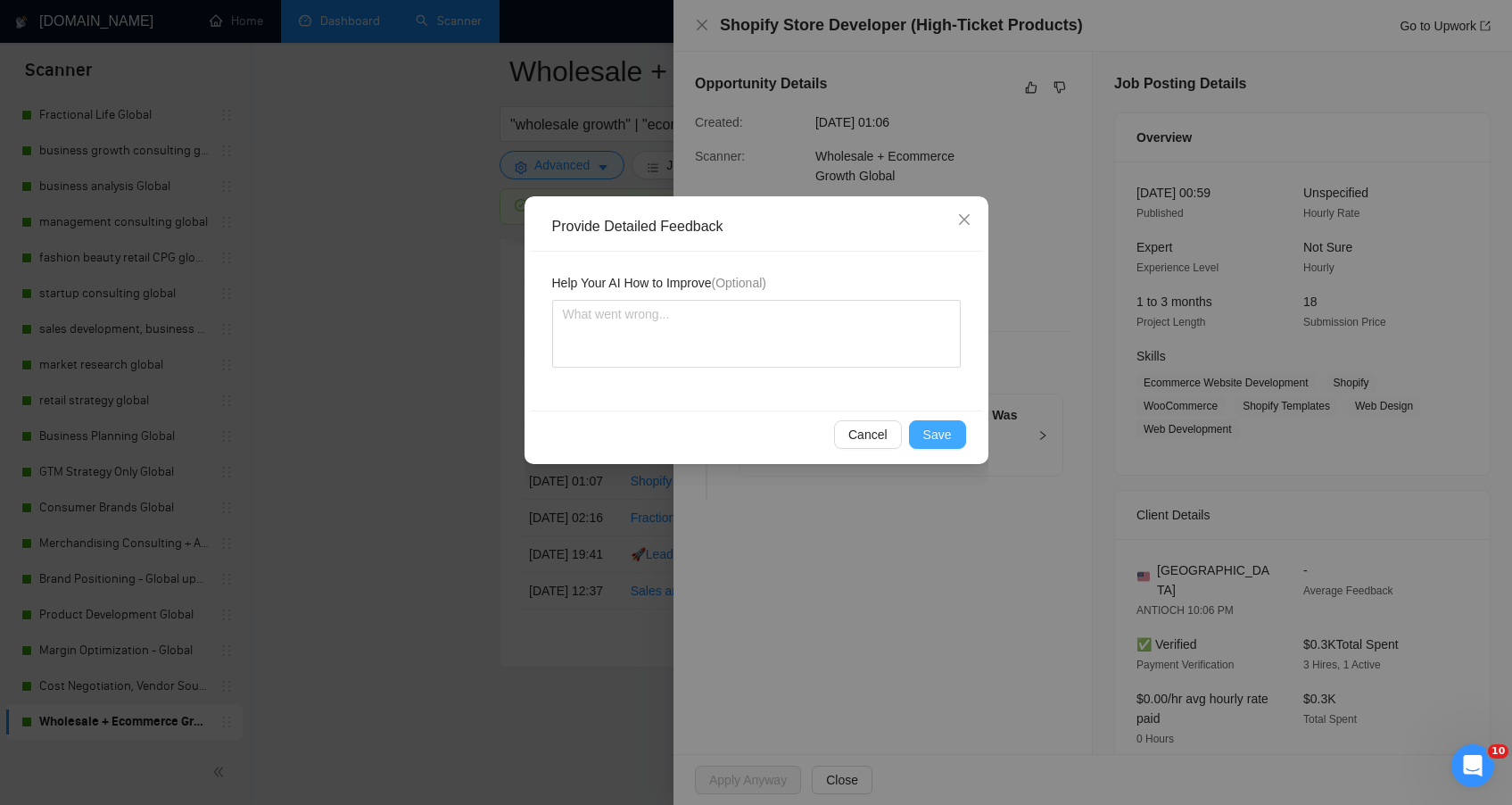
click at [937, 447] on button "Save" at bounding box center [937, 434] width 57 height 29
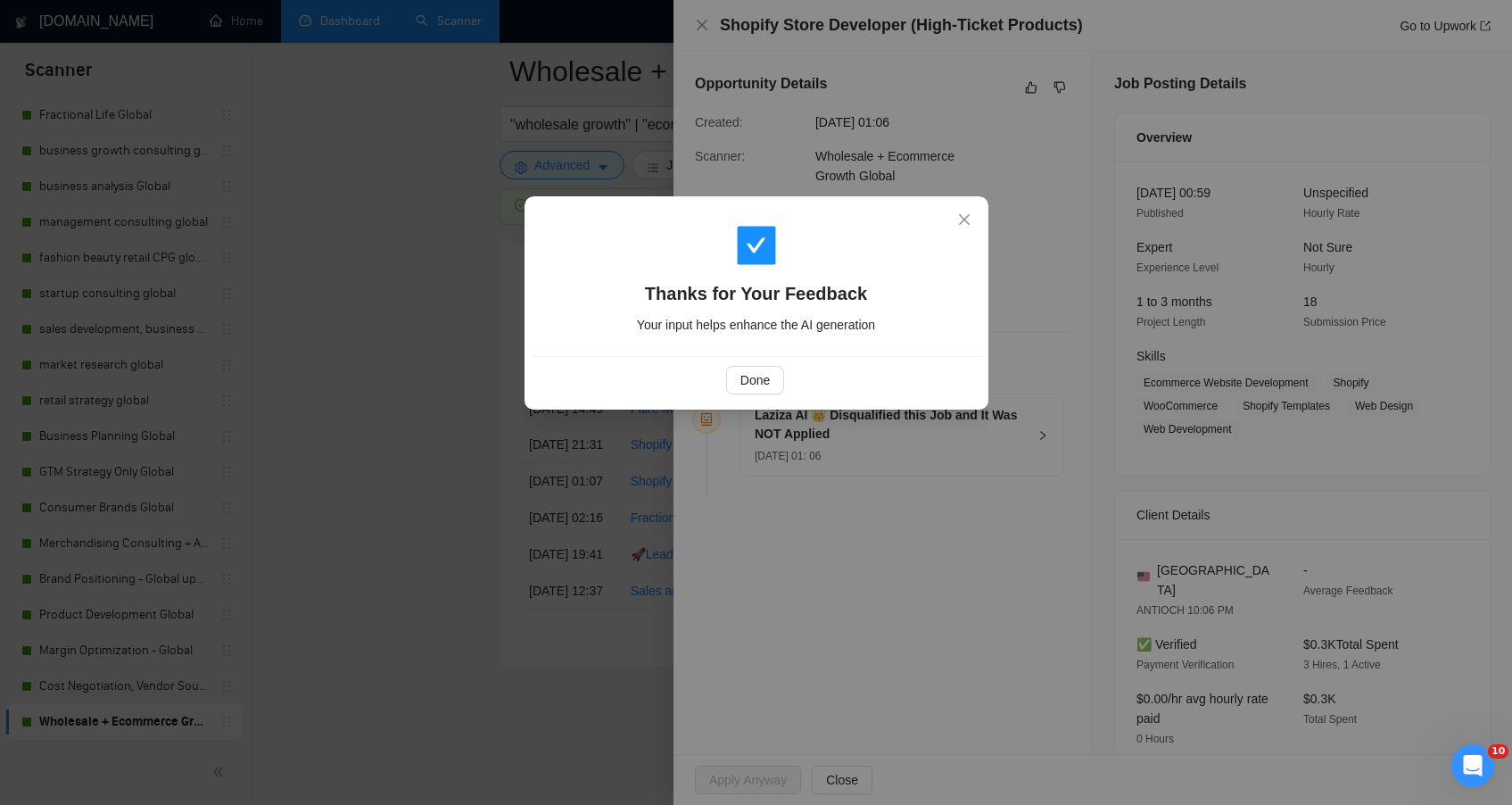
click at [529, 406] on div "Thanks for Your Feedback Your input helps enhance the AI generation Done" at bounding box center [757, 303] width 464 height 214
click at [461, 402] on div "Thanks for Your Feedback Your input helps enhance the AI generation Done" at bounding box center [756, 402] width 1512 height 805
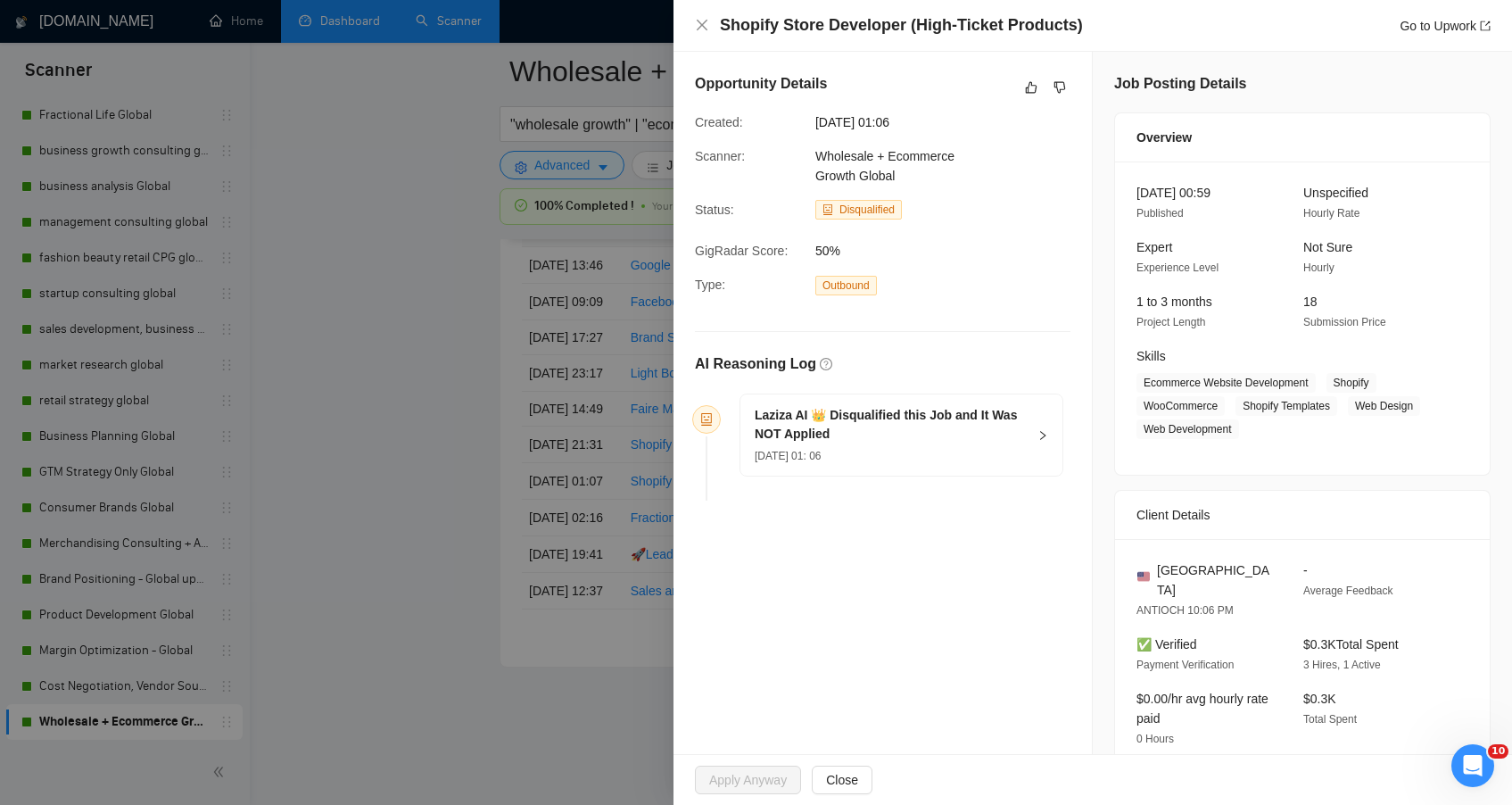
click at [460, 498] on div at bounding box center [756, 402] width 1512 height 805
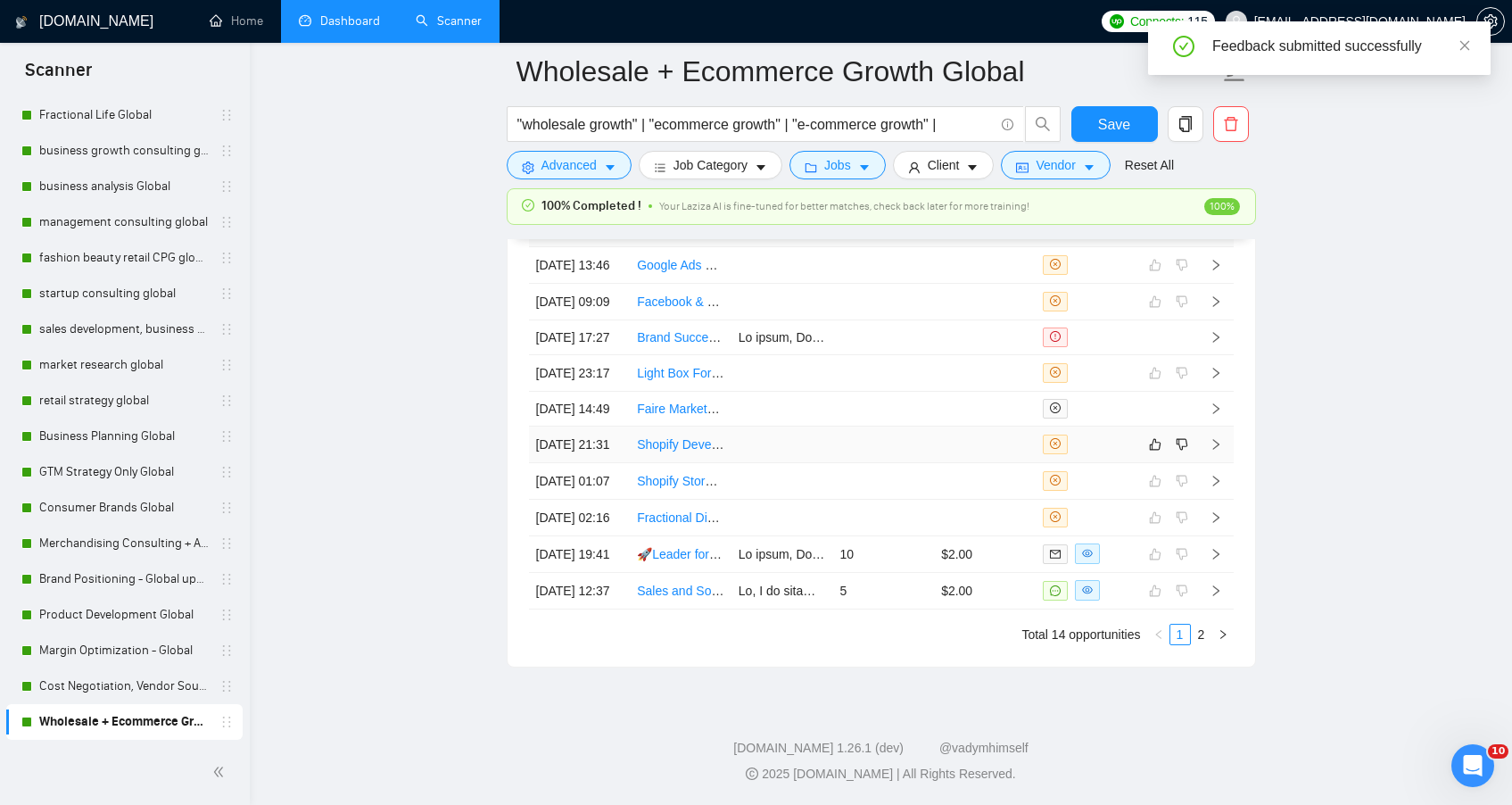
click at [854, 463] on td at bounding box center [883, 445] width 101 height 37
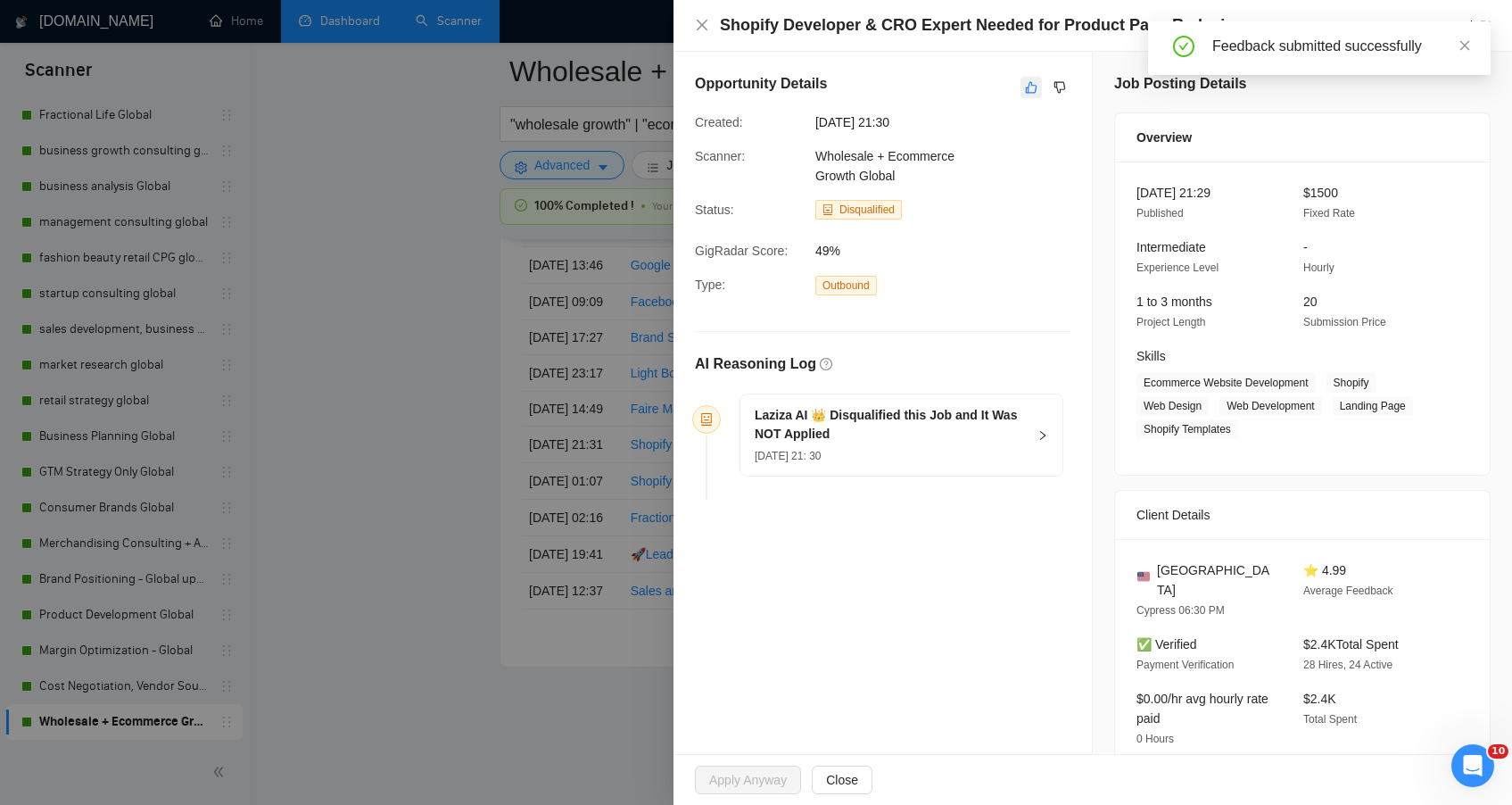
click at [1026, 92] on icon "like" at bounding box center [1031, 88] width 12 height 12
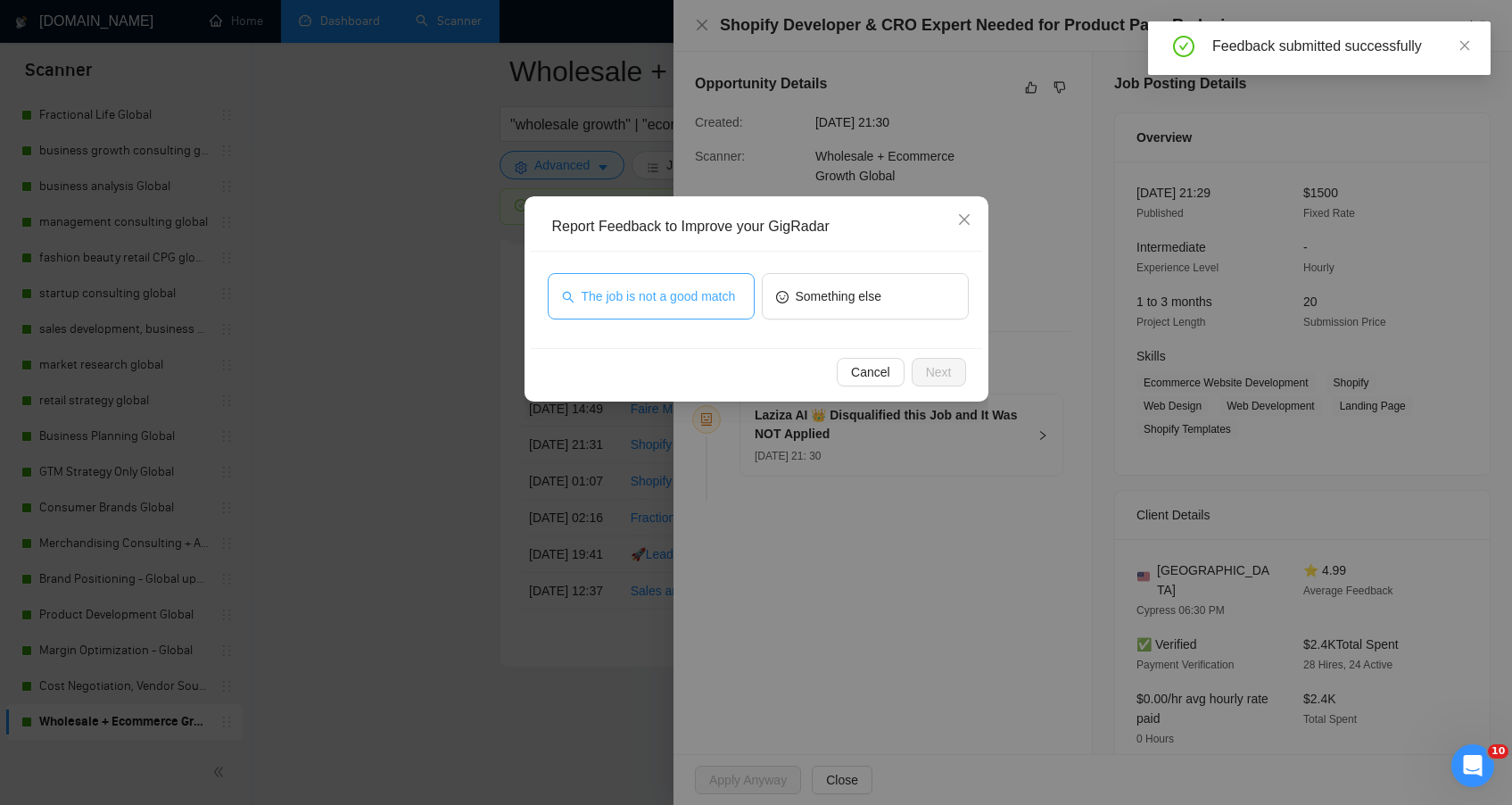
click at [727, 306] on span "The job is not a good match" at bounding box center [659, 296] width 155 height 19
click at [958, 367] on button "Next" at bounding box center [938, 371] width 54 height 29
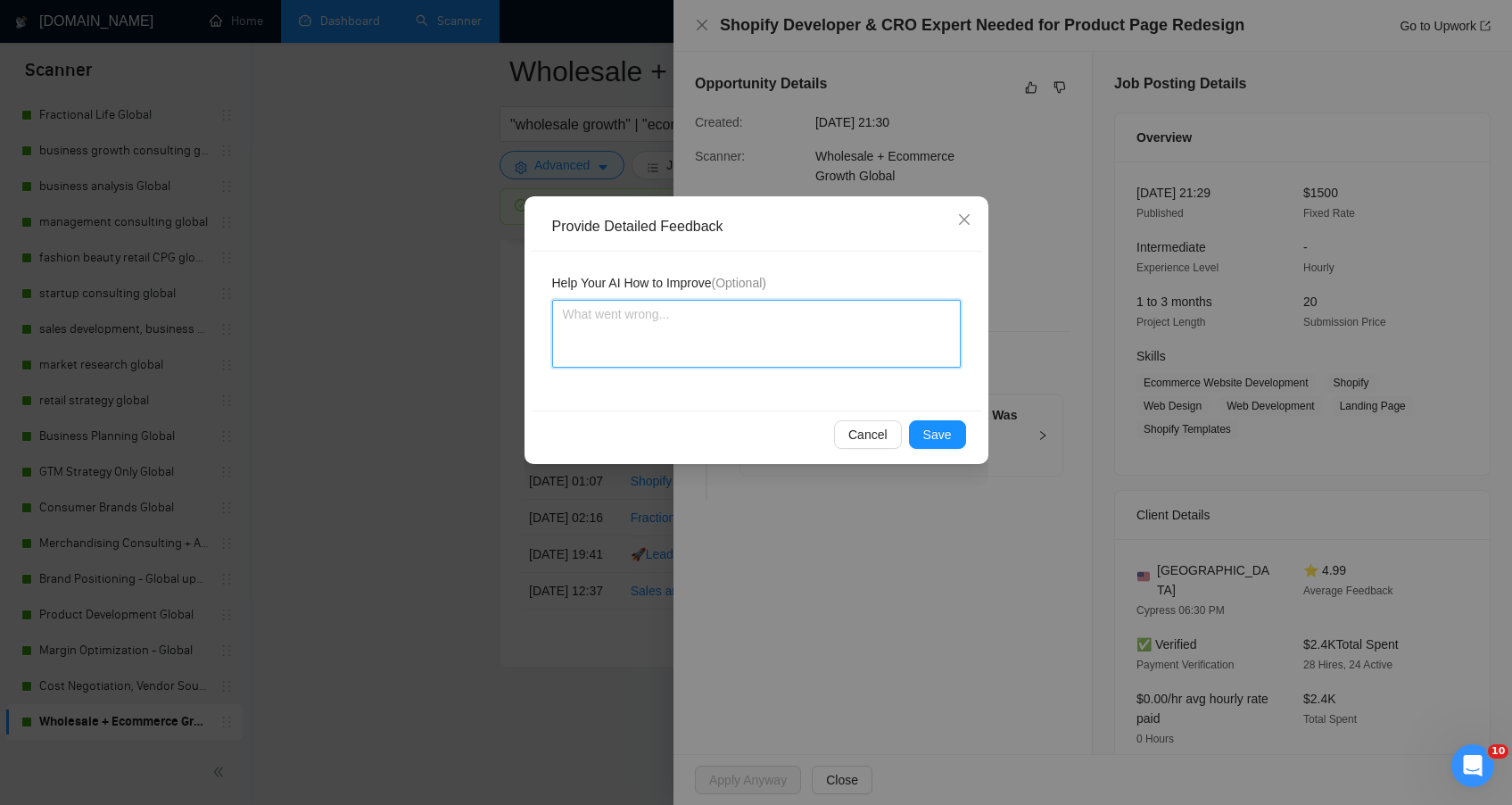
click at [958, 367] on textarea at bounding box center [757, 334] width 409 height 68
click at [936, 427] on span "Save" at bounding box center [937, 434] width 29 height 19
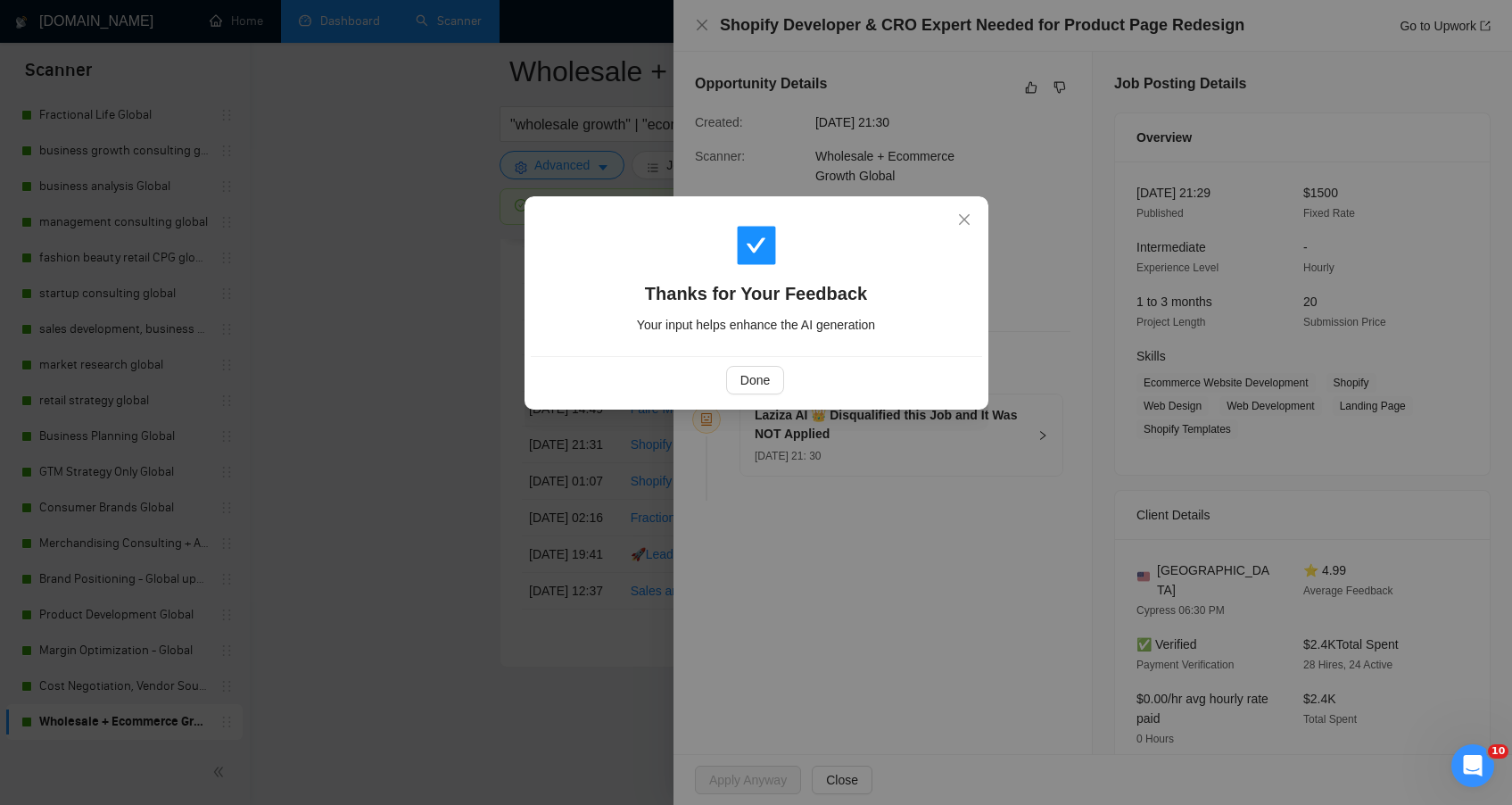
click at [499, 414] on div "Thanks for Your Feedback Your input helps enhance the AI generation Done" at bounding box center [756, 402] width 1512 height 805
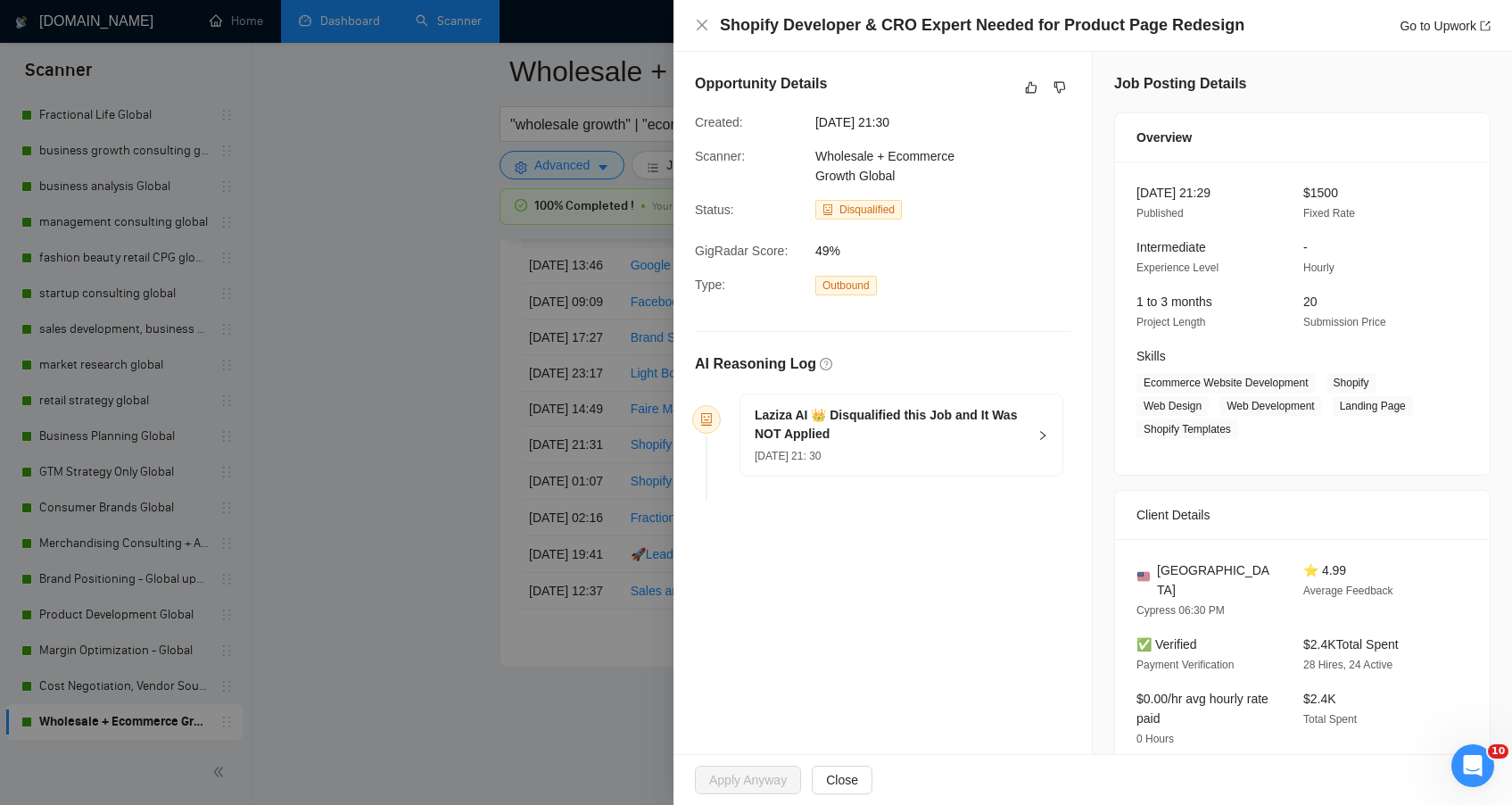
click at [423, 489] on div at bounding box center [756, 402] width 1512 height 805
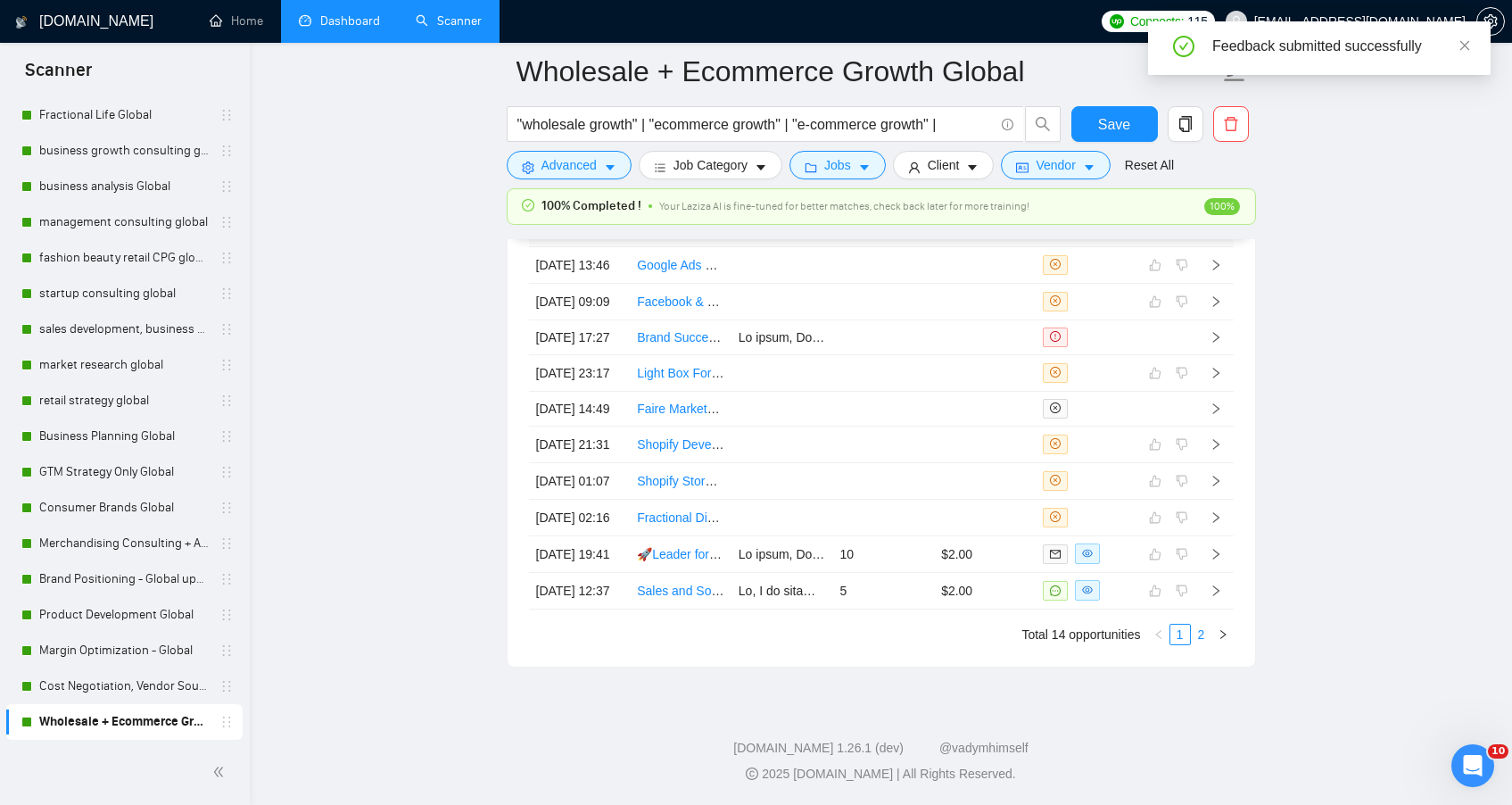
click at [1203, 644] on link "2" at bounding box center [1201, 634] width 19 height 19
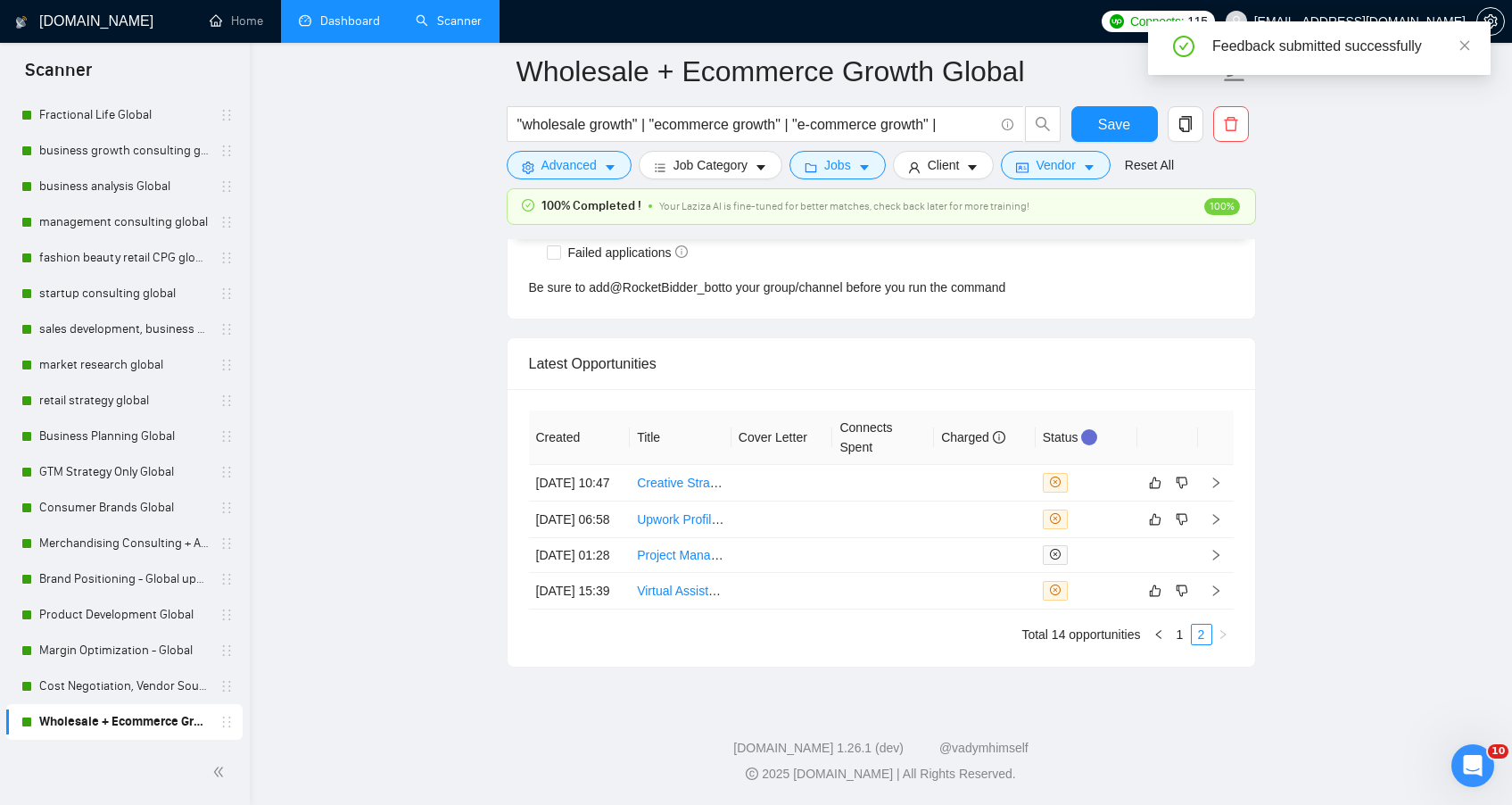
scroll to position [4661, 0]
click at [823, 465] on td at bounding box center [782, 484] width 101 height 37
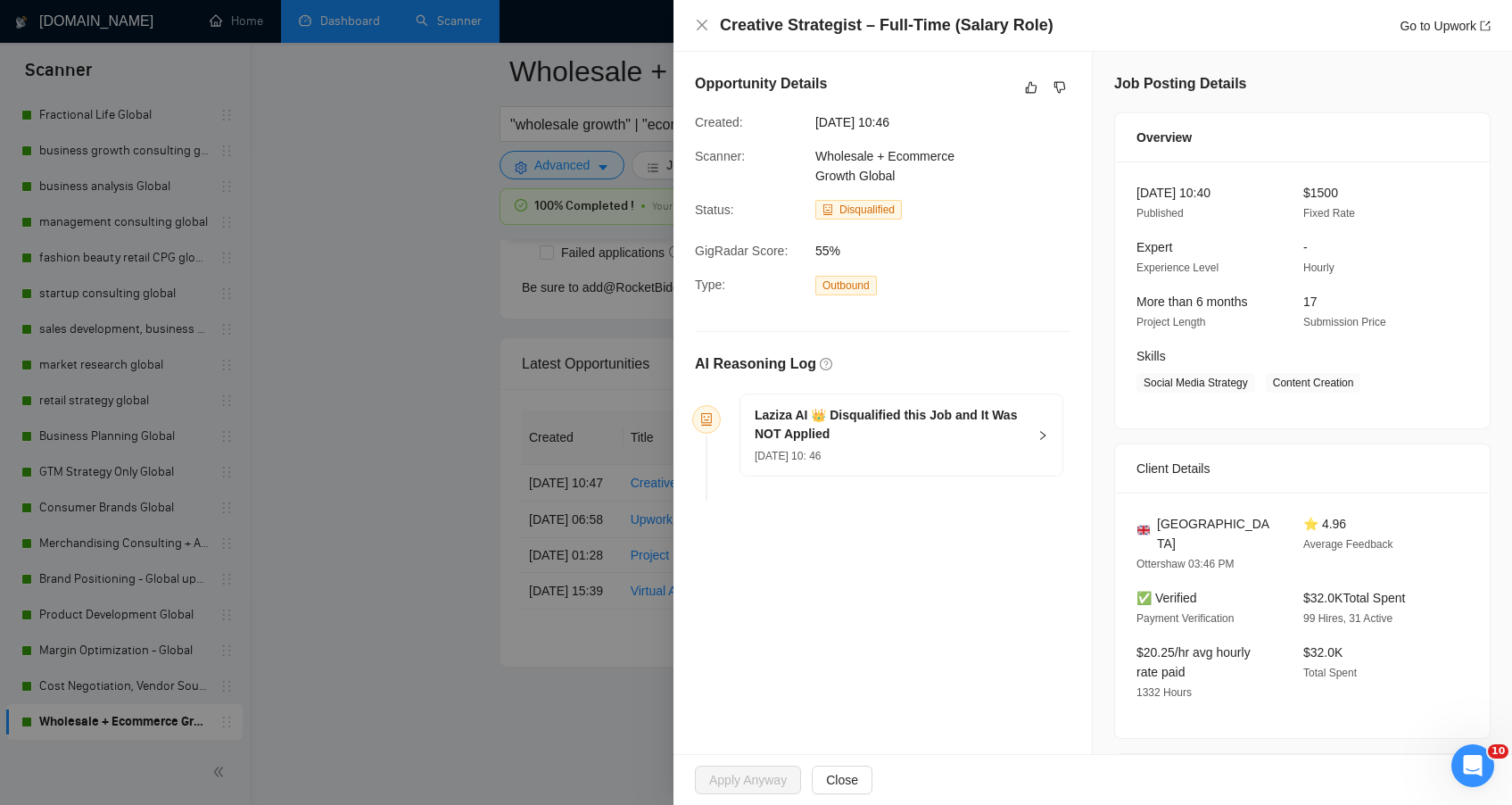
click at [1009, 89] on div "Opportunity Details" at bounding box center [883, 87] width 376 height 29
click at [1020, 90] on button "button" at bounding box center [1030, 87] width 21 height 21
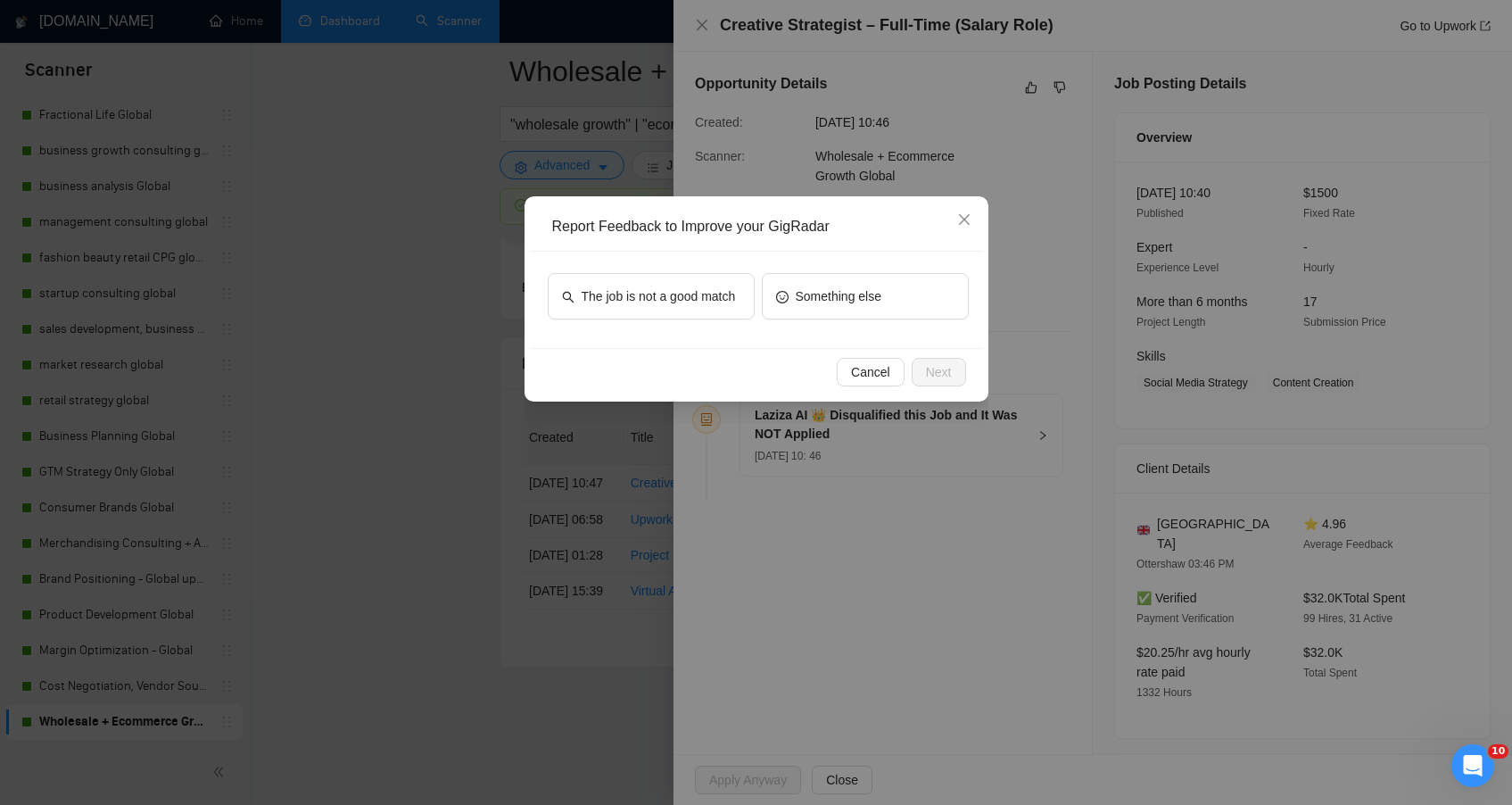
click at [657, 270] on div "The job is not a good match Something else" at bounding box center [756, 299] width 451 height 97
click at [665, 298] on span "The job is not a good match" at bounding box center [659, 296] width 155 height 19
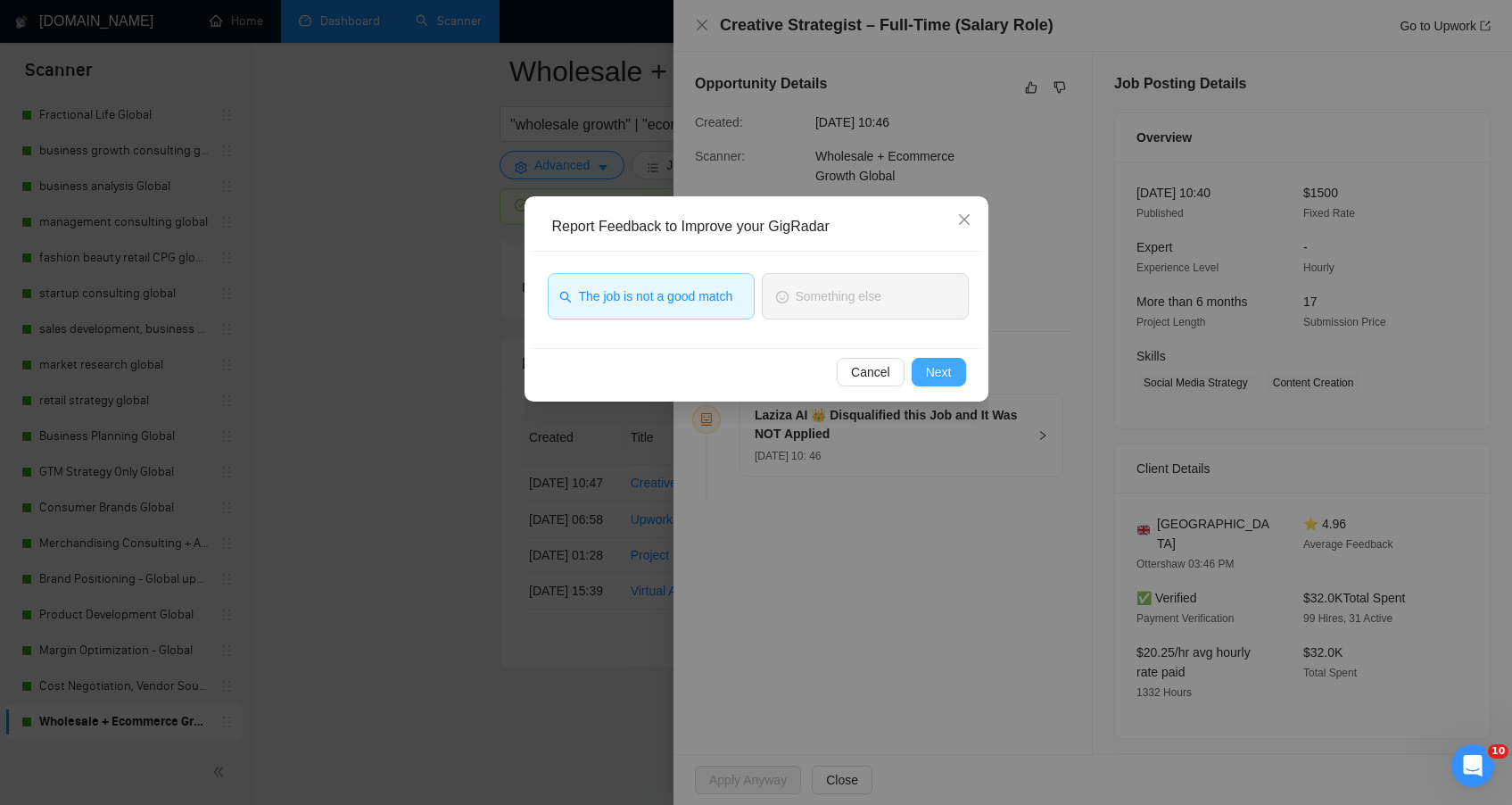
click at [946, 370] on span "Next" at bounding box center [939, 371] width 26 height 19
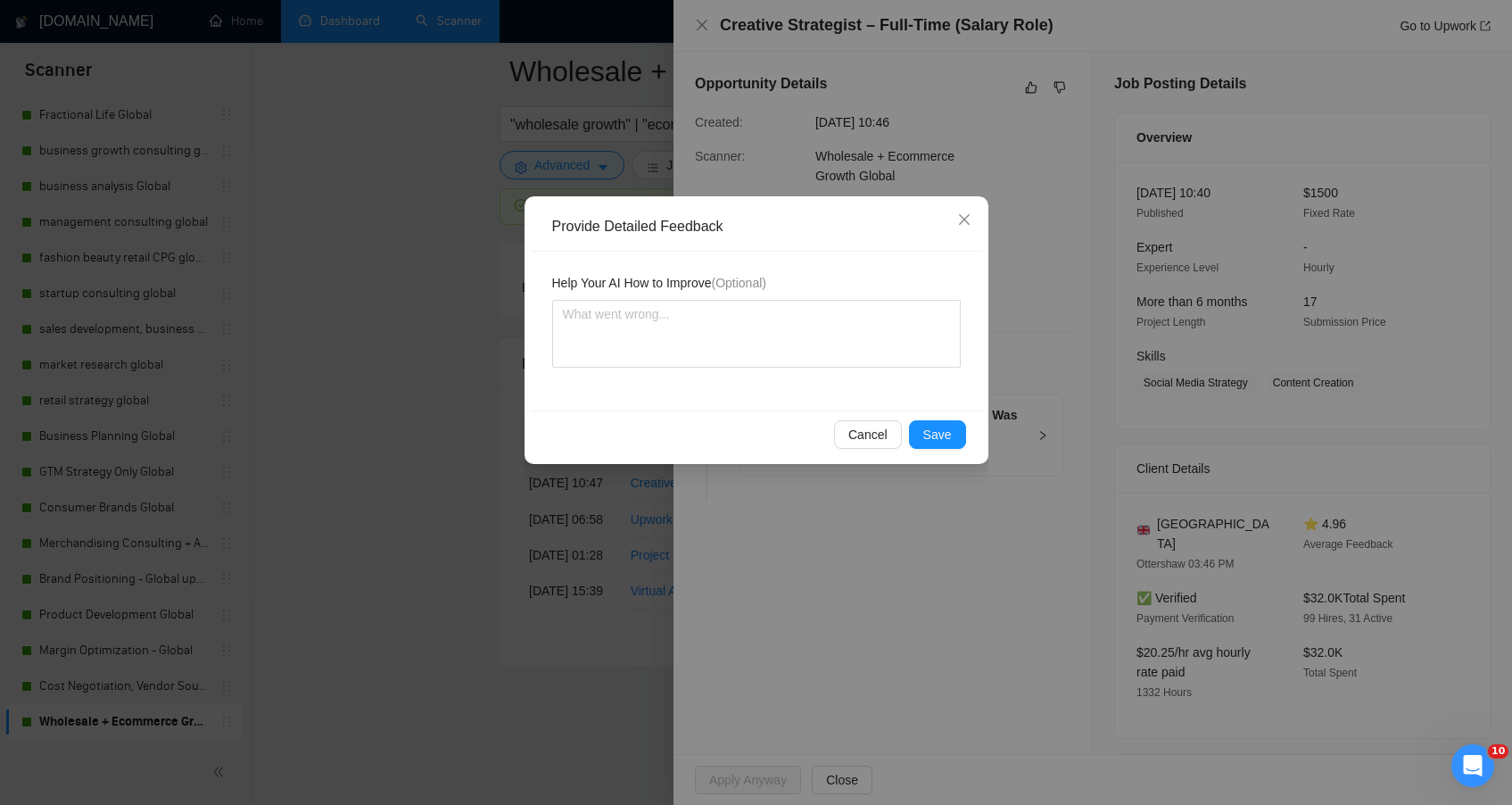
click at [928, 450] on div "Cancel Save" at bounding box center [756, 434] width 451 height 47
click at [928, 442] on span "Save" at bounding box center [937, 434] width 29 height 19
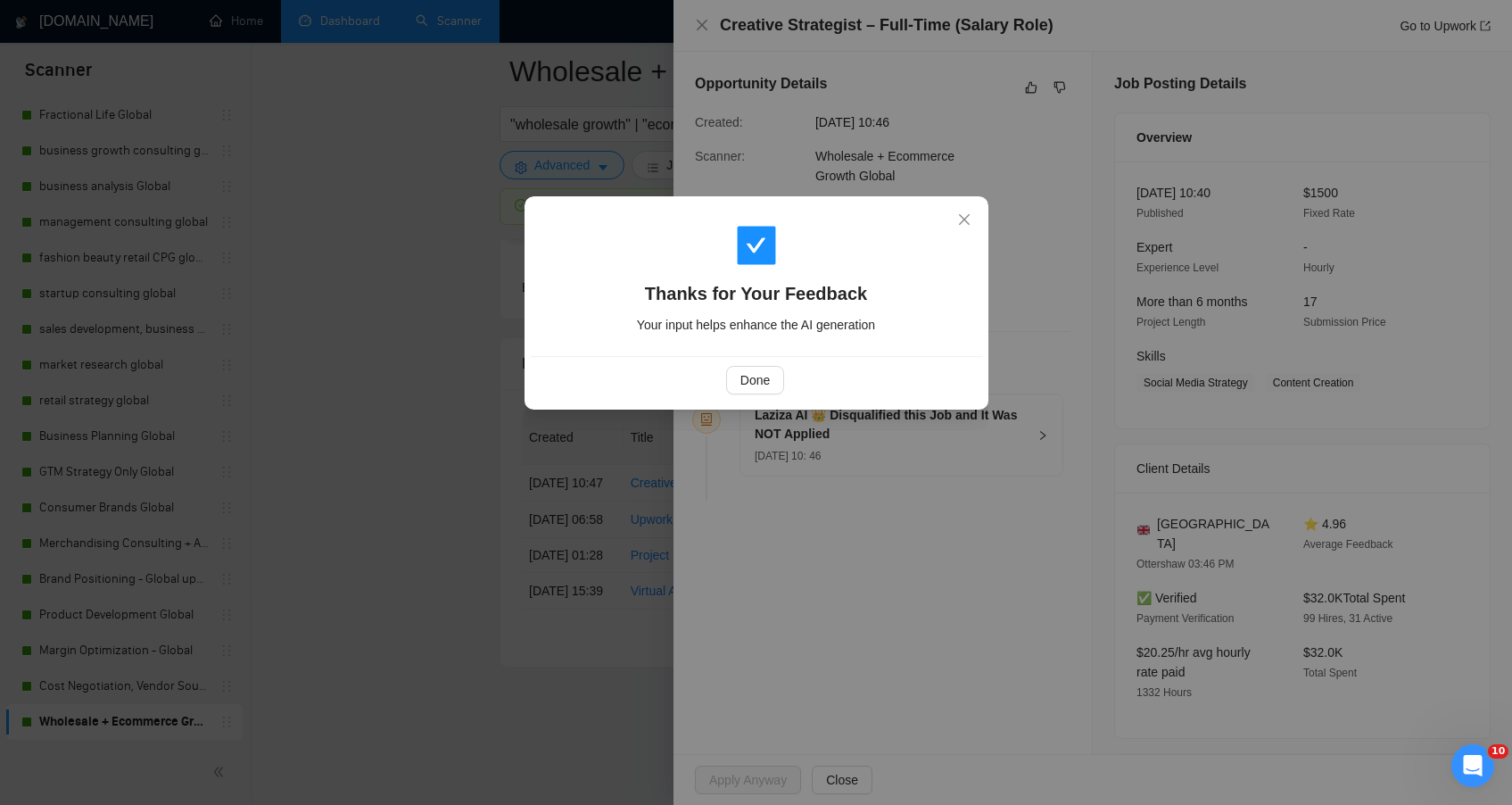
click at [294, 487] on div "Thanks for Your Feedback Your input helps enhance the AI generation Done" at bounding box center [756, 402] width 1512 height 805
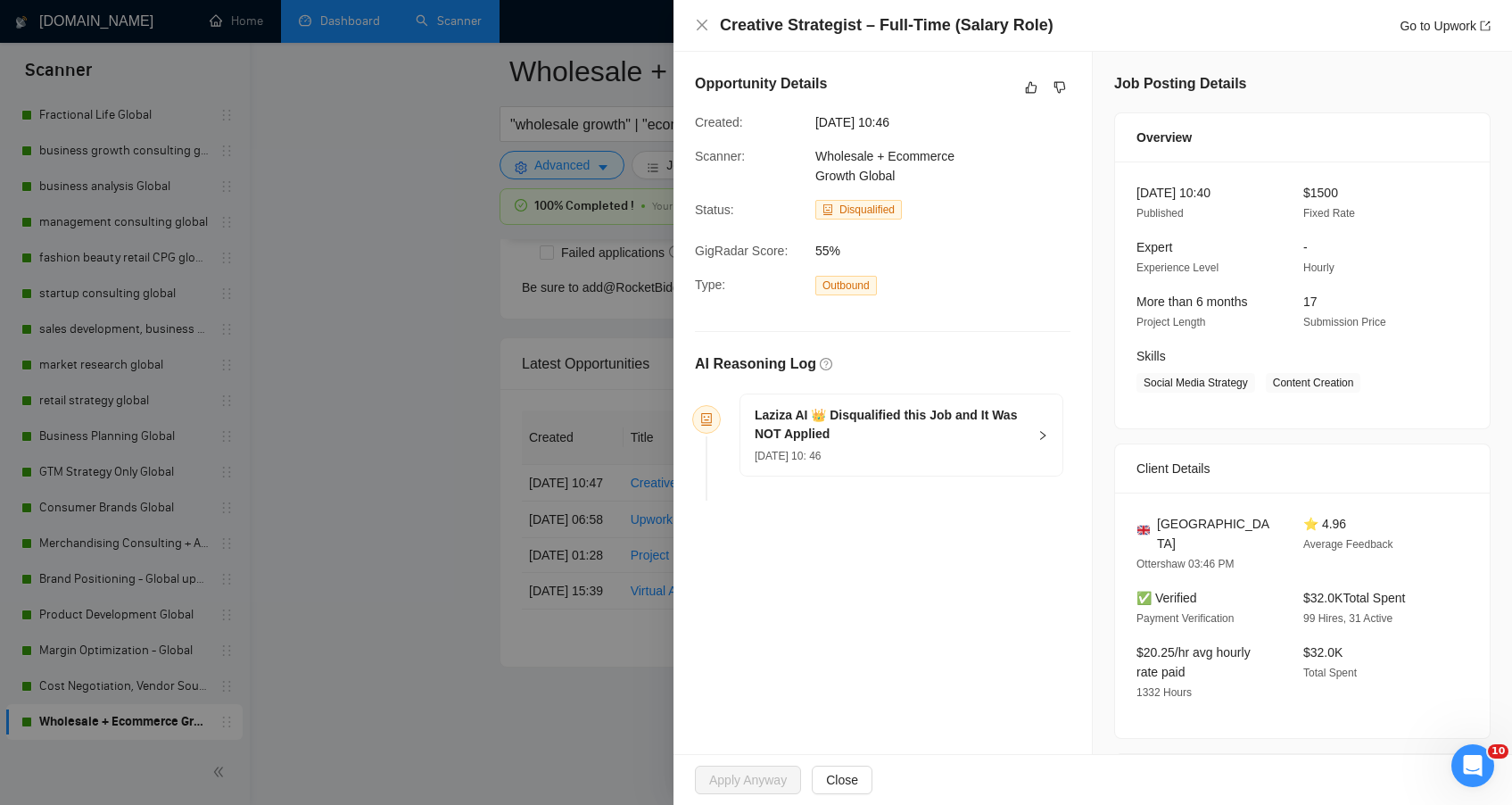
click at [294, 487] on div at bounding box center [756, 402] width 1512 height 805
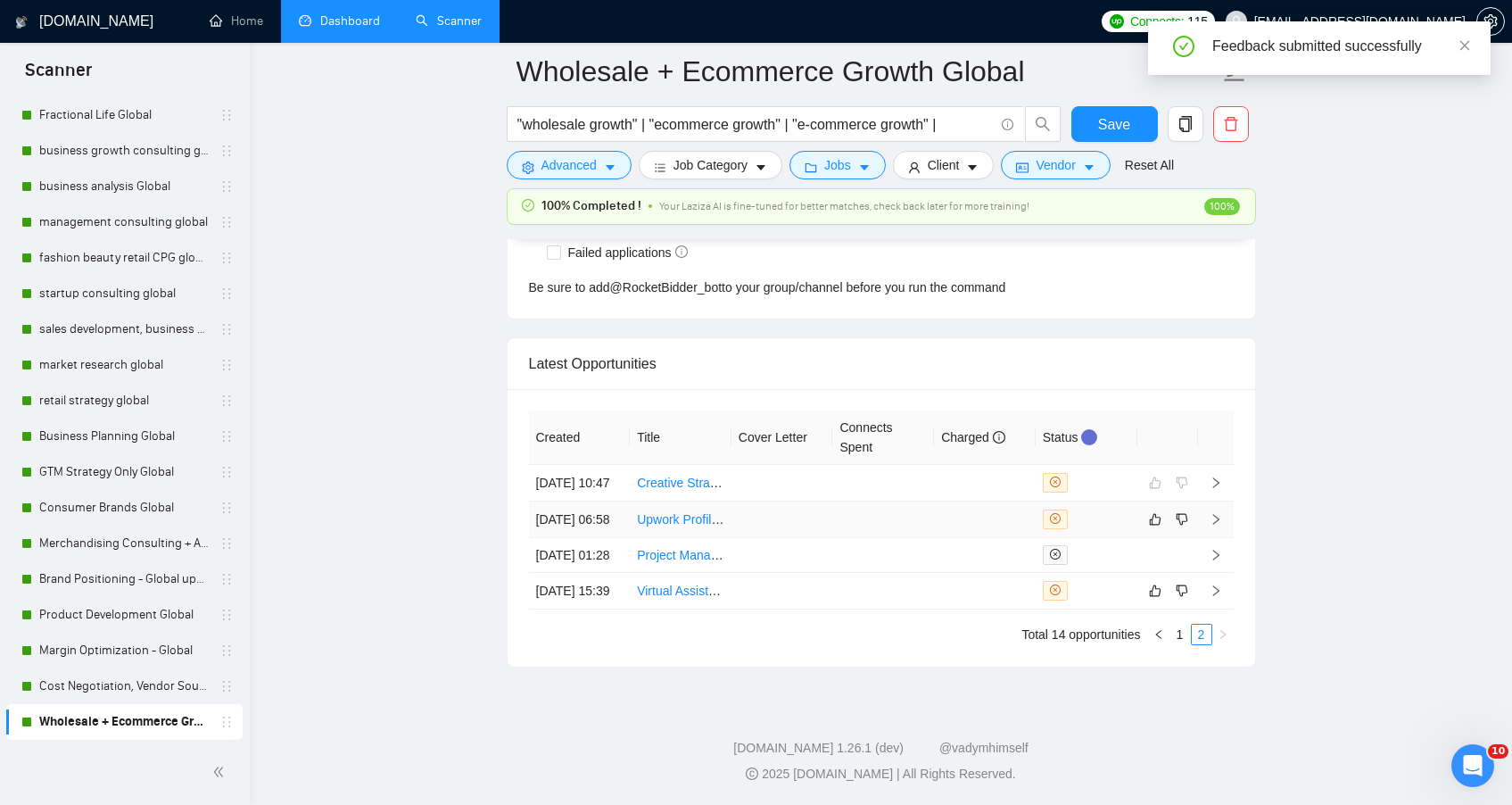
click at [834, 501] on td at bounding box center [883, 519] width 101 height 37
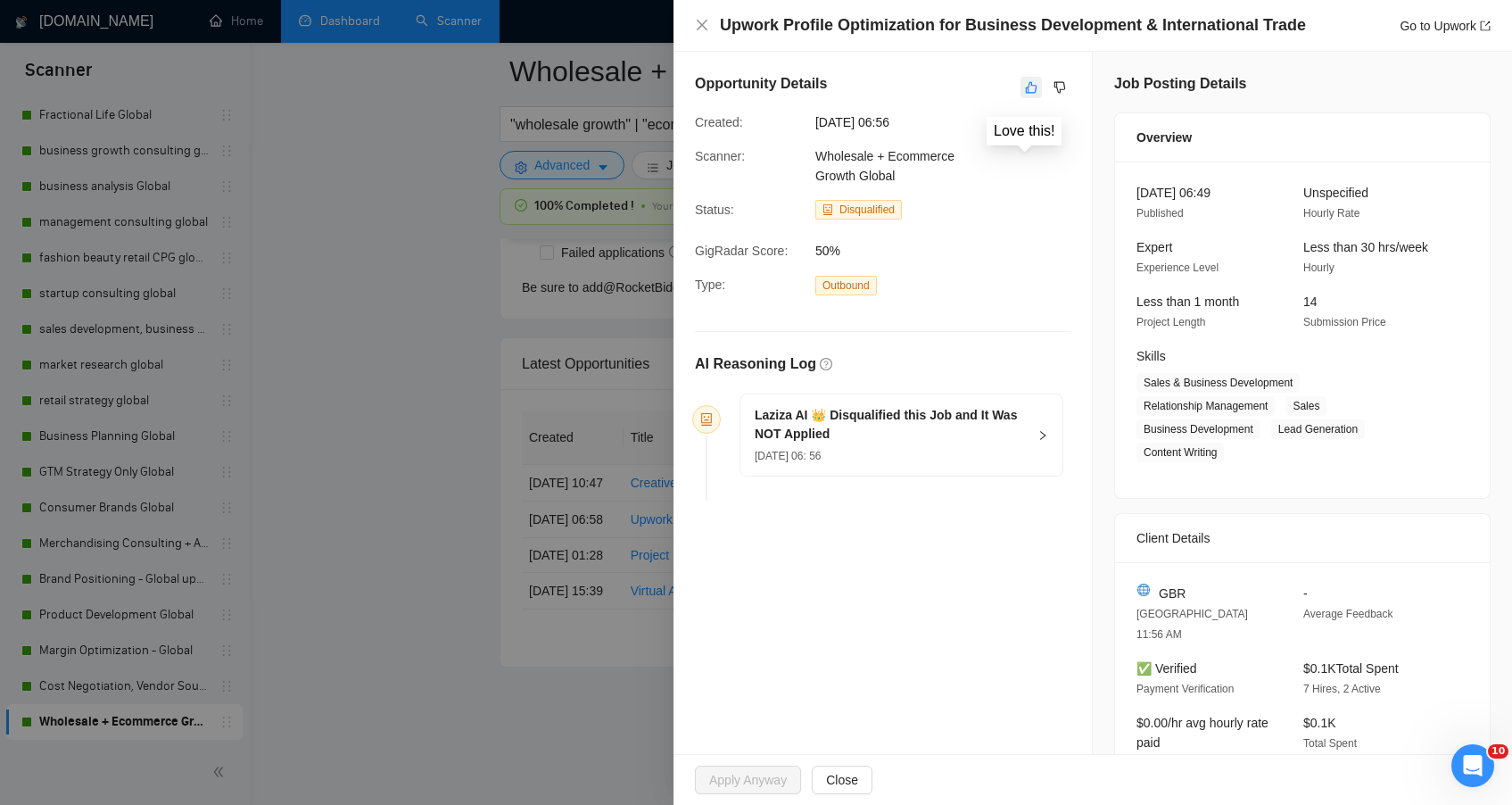
click at [1025, 86] on icon "like" at bounding box center [1031, 88] width 13 height 15
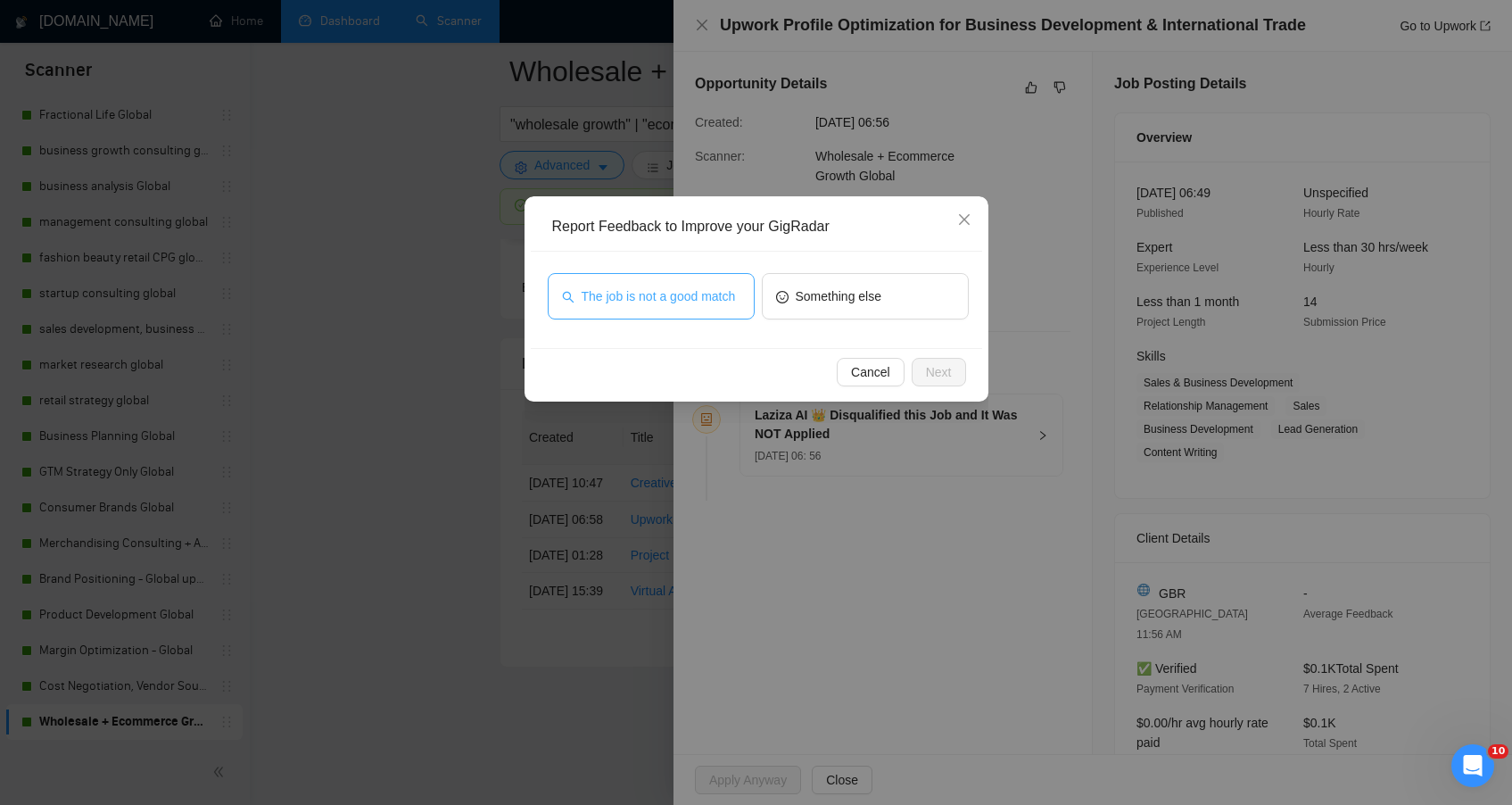
click at [682, 303] on span "The job is not a good match" at bounding box center [659, 296] width 155 height 19
click at [943, 368] on span "Next" at bounding box center [939, 371] width 26 height 19
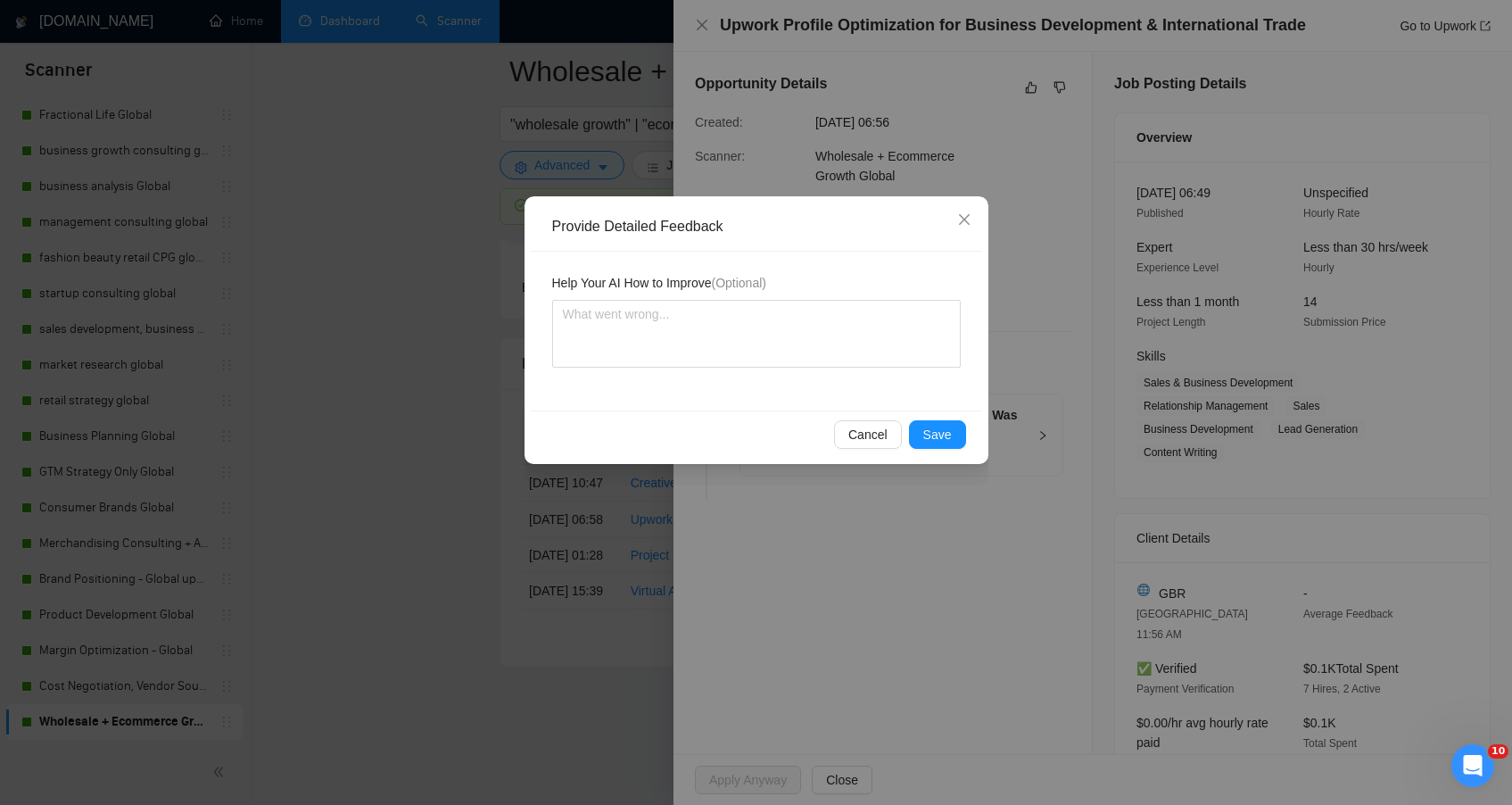
click at [943, 368] on div "Help Your AI How to Improve (Optional)" at bounding box center [756, 331] width 451 height 158
click at [937, 421] on button "Save" at bounding box center [937, 434] width 57 height 29
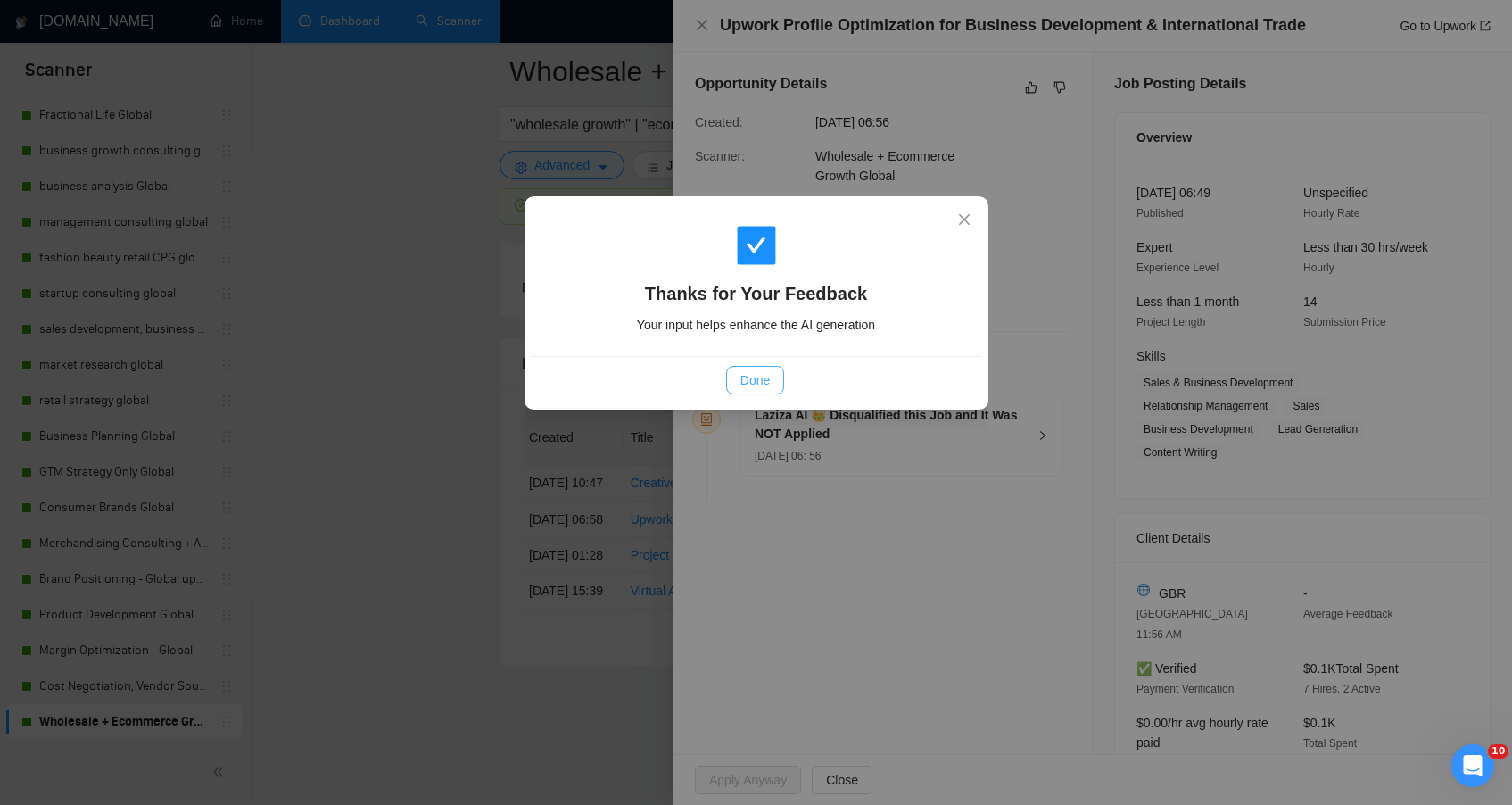
click at [750, 370] on span "Done" at bounding box center [755, 379] width 29 height 19
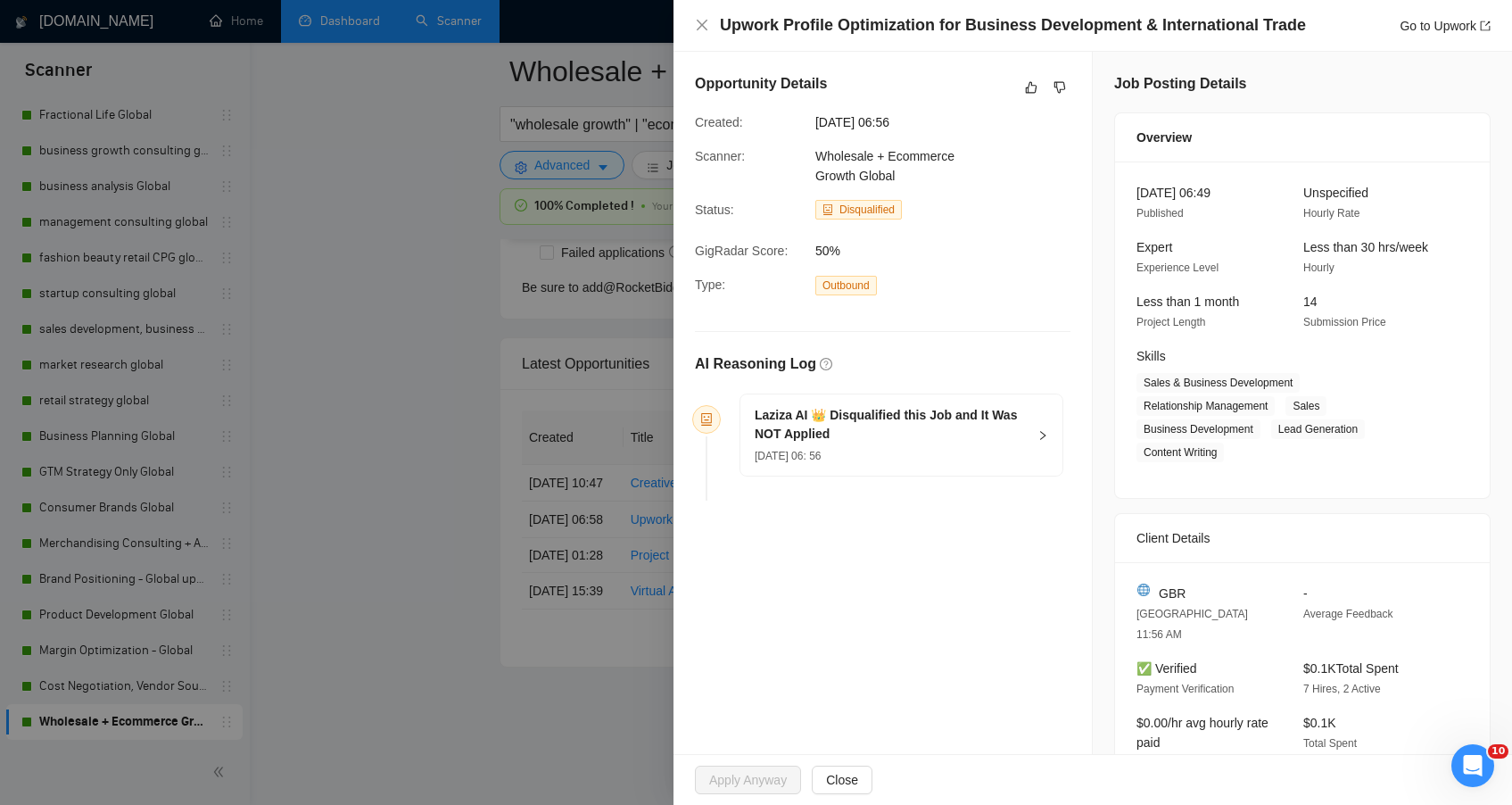
click at [299, 392] on div at bounding box center [756, 402] width 1512 height 805
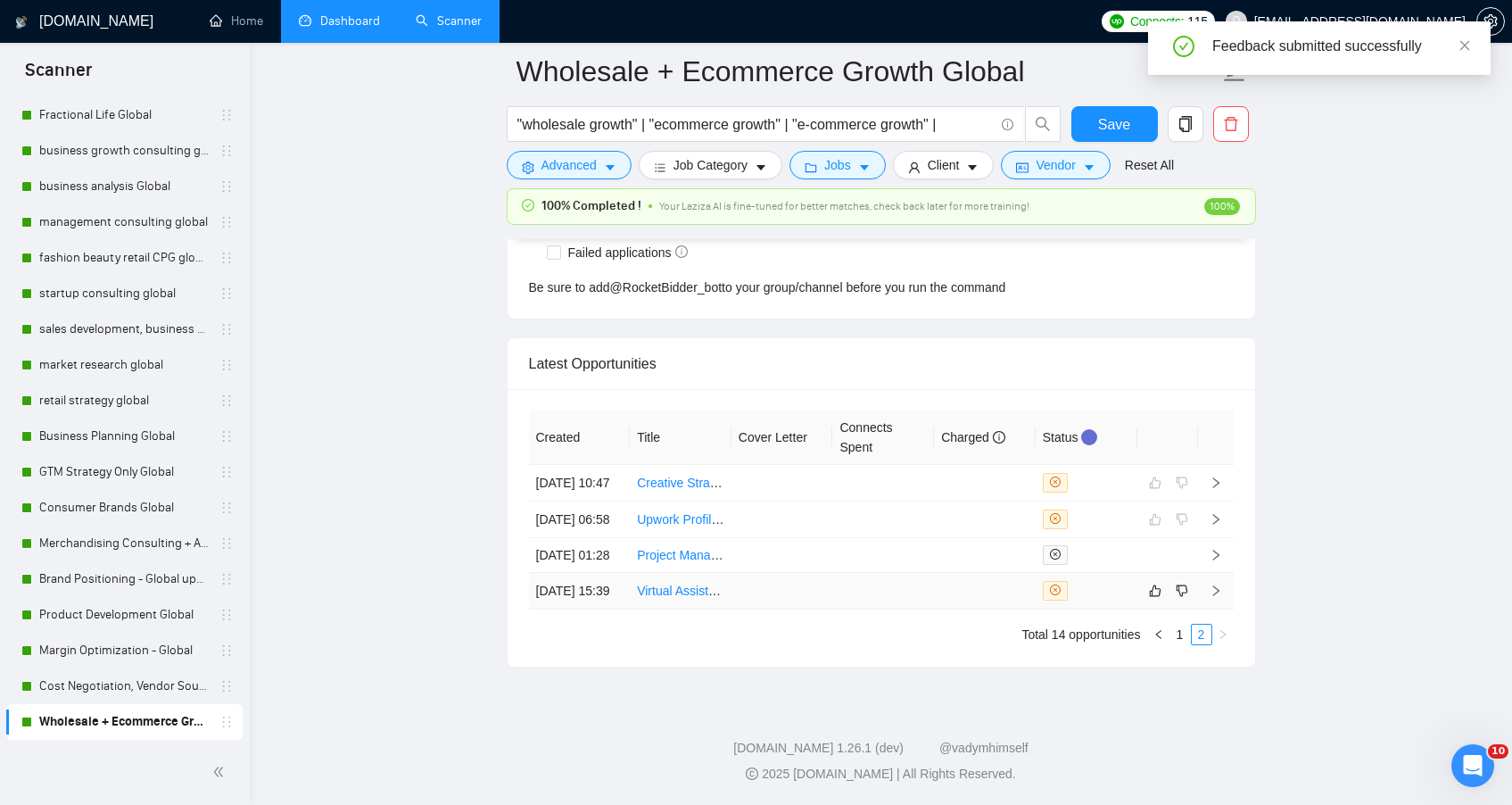
click at [879, 587] on td at bounding box center [883, 591] width 101 height 37
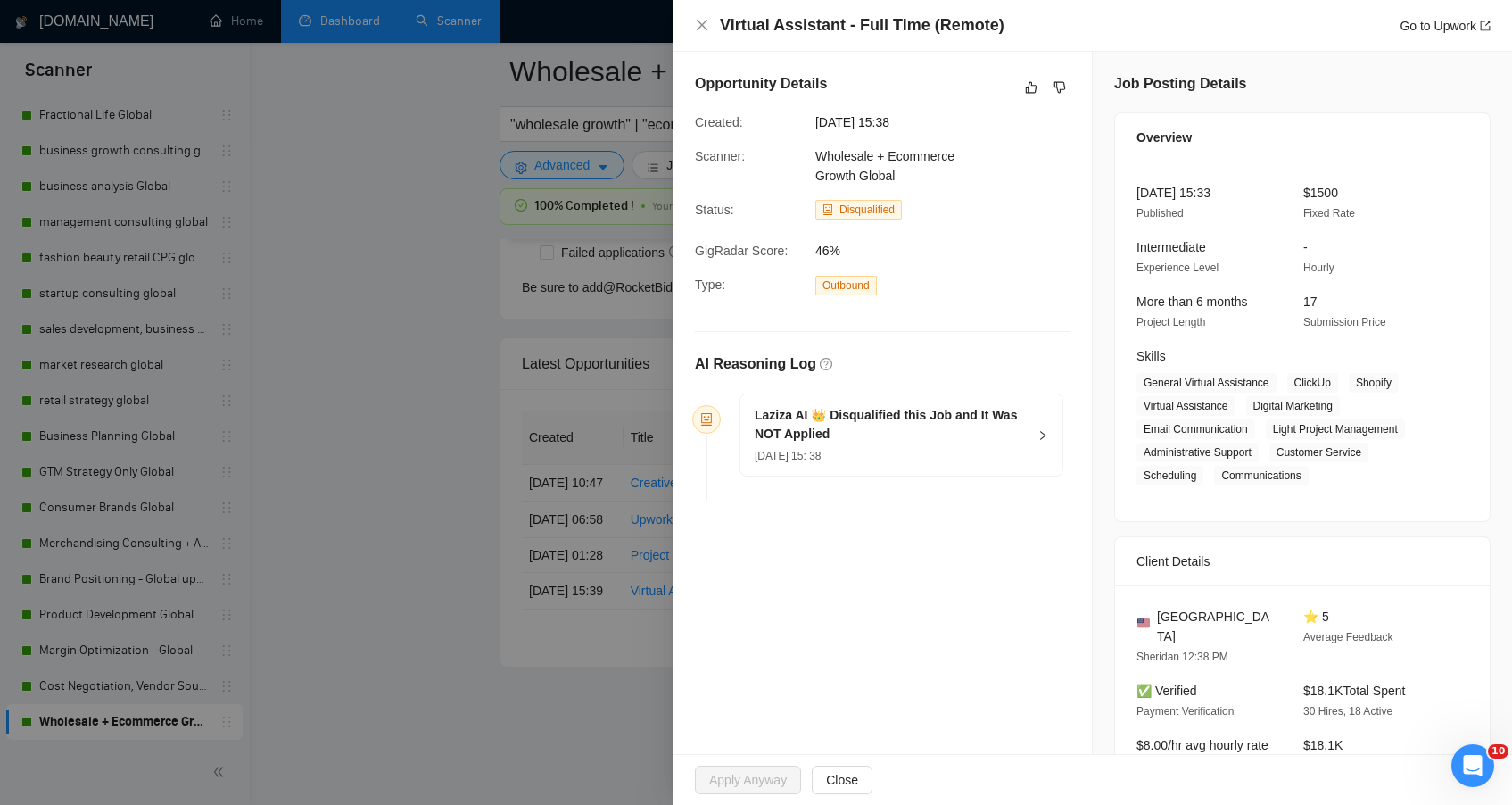
click at [1029, 99] on div at bounding box center [1030, 87] width 21 height 21
click at [1025, 81] on icon "like" at bounding box center [1031, 88] width 13 height 15
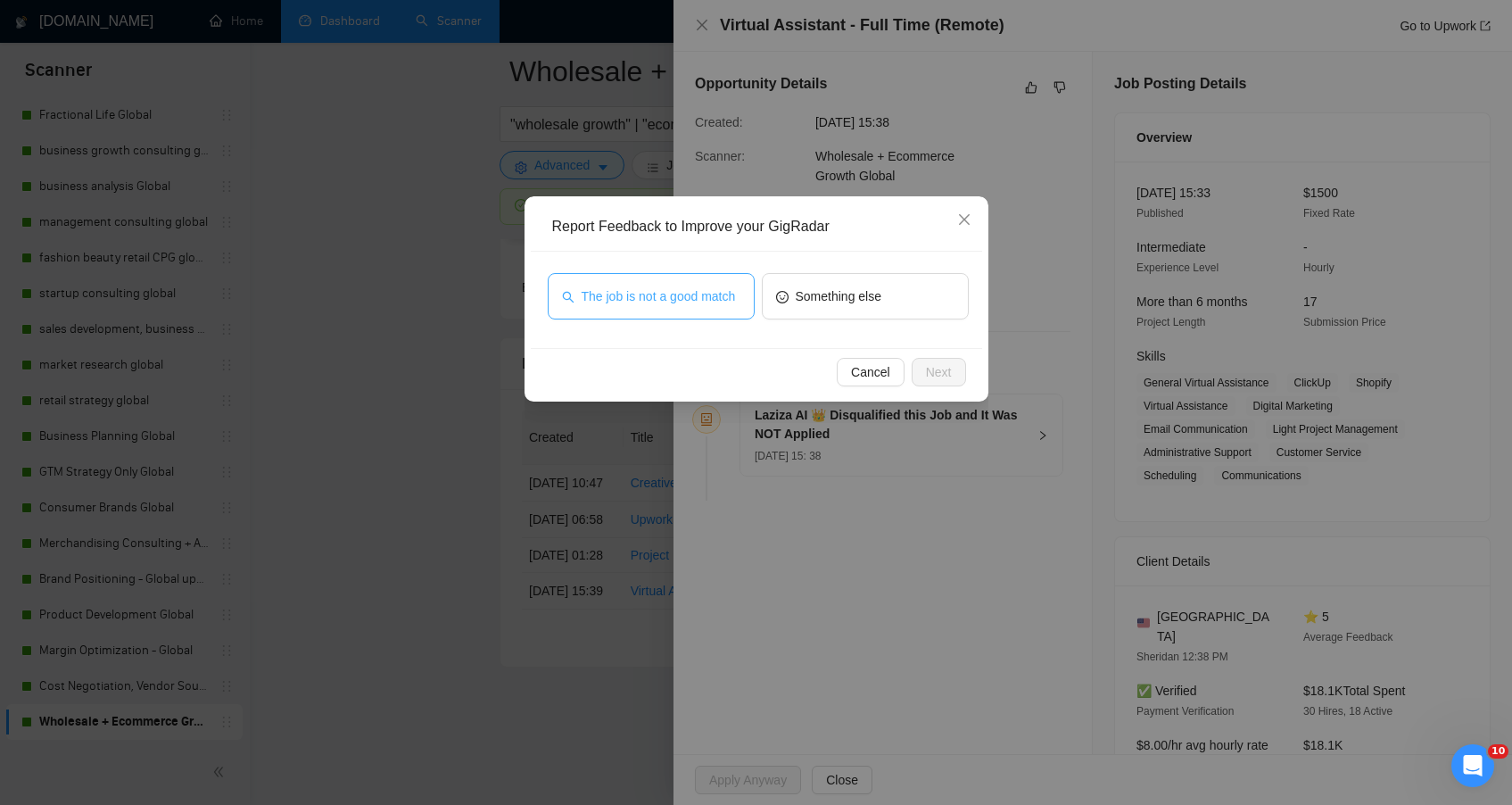
click at [684, 286] on span "The job is not a good match" at bounding box center [659, 296] width 155 height 19
click at [931, 373] on span "Next" at bounding box center [939, 371] width 26 height 19
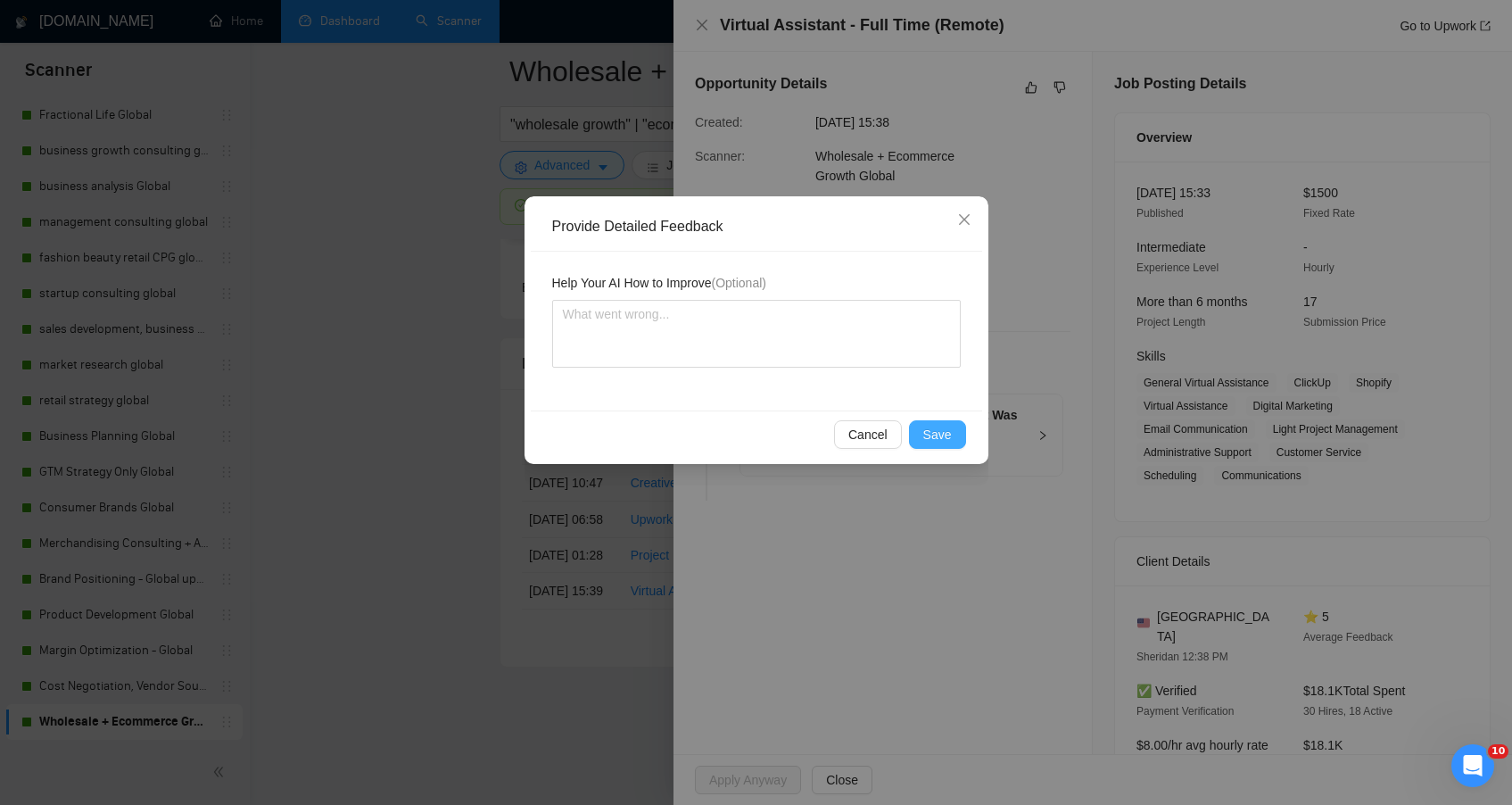
click at [953, 435] on button "Save" at bounding box center [937, 434] width 57 height 29
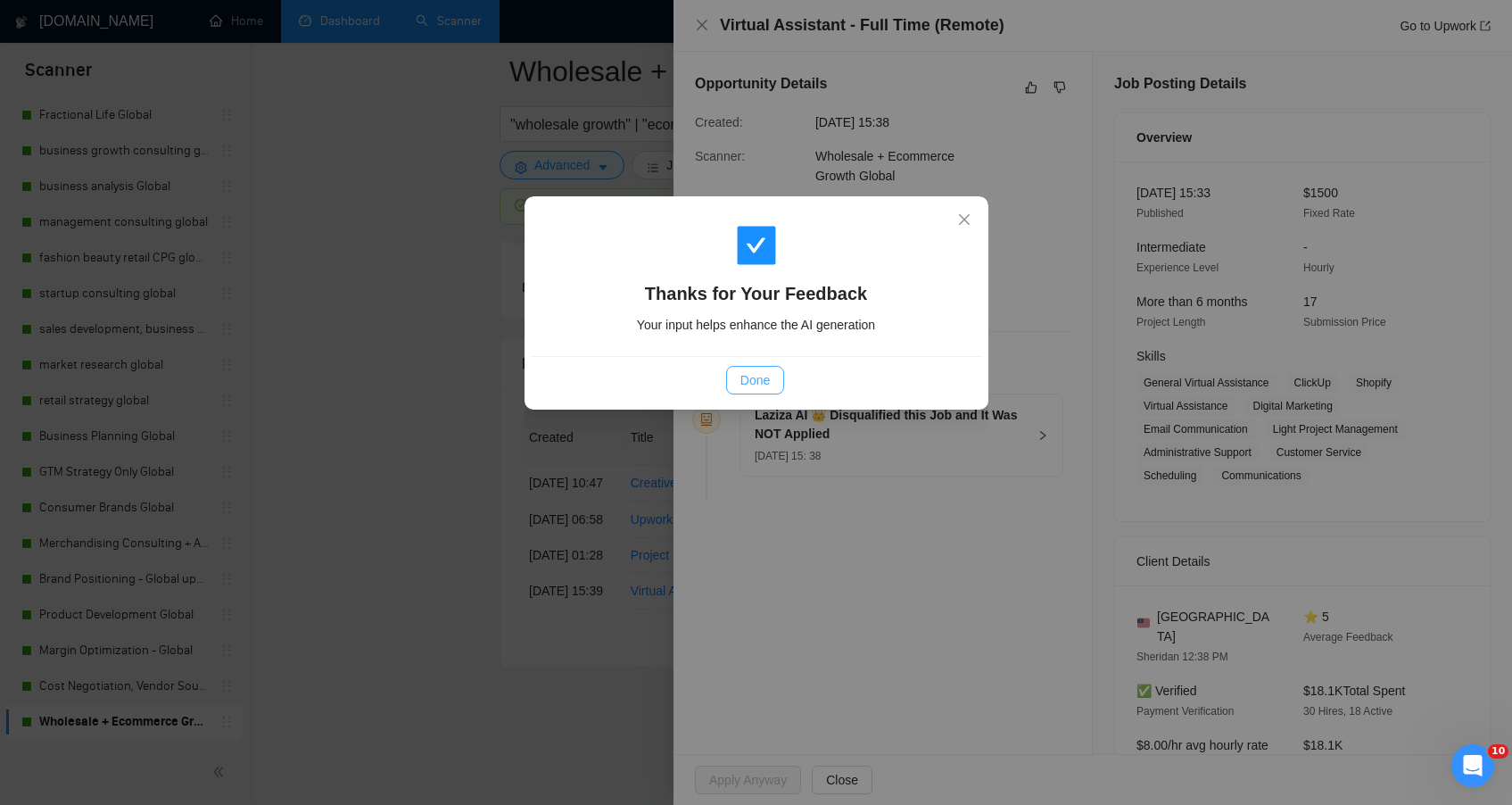
click at [772, 386] on button "Done" at bounding box center [755, 379] width 58 height 29
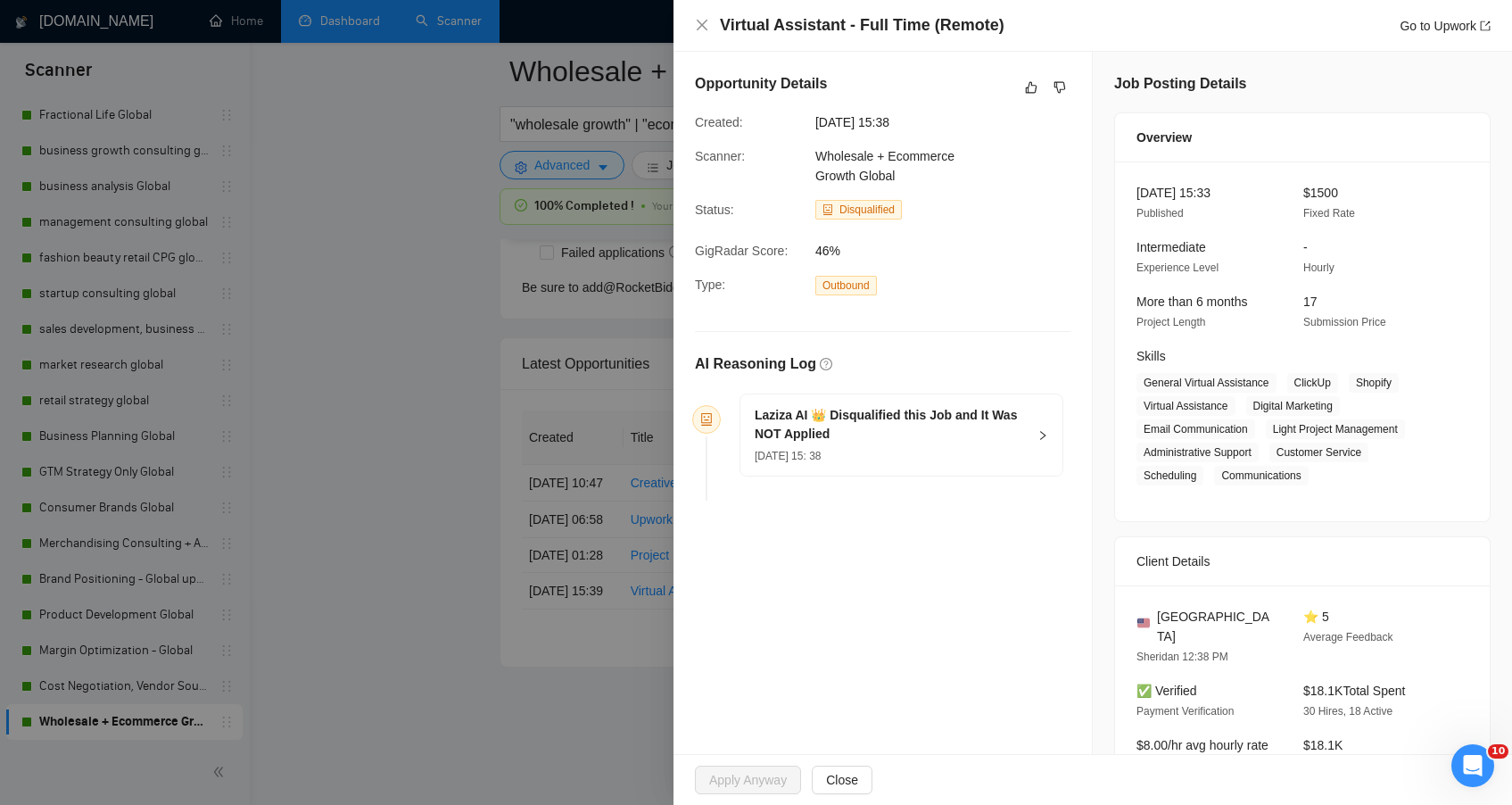
click at [498, 323] on div at bounding box center [756, 402] width 1512 height 805
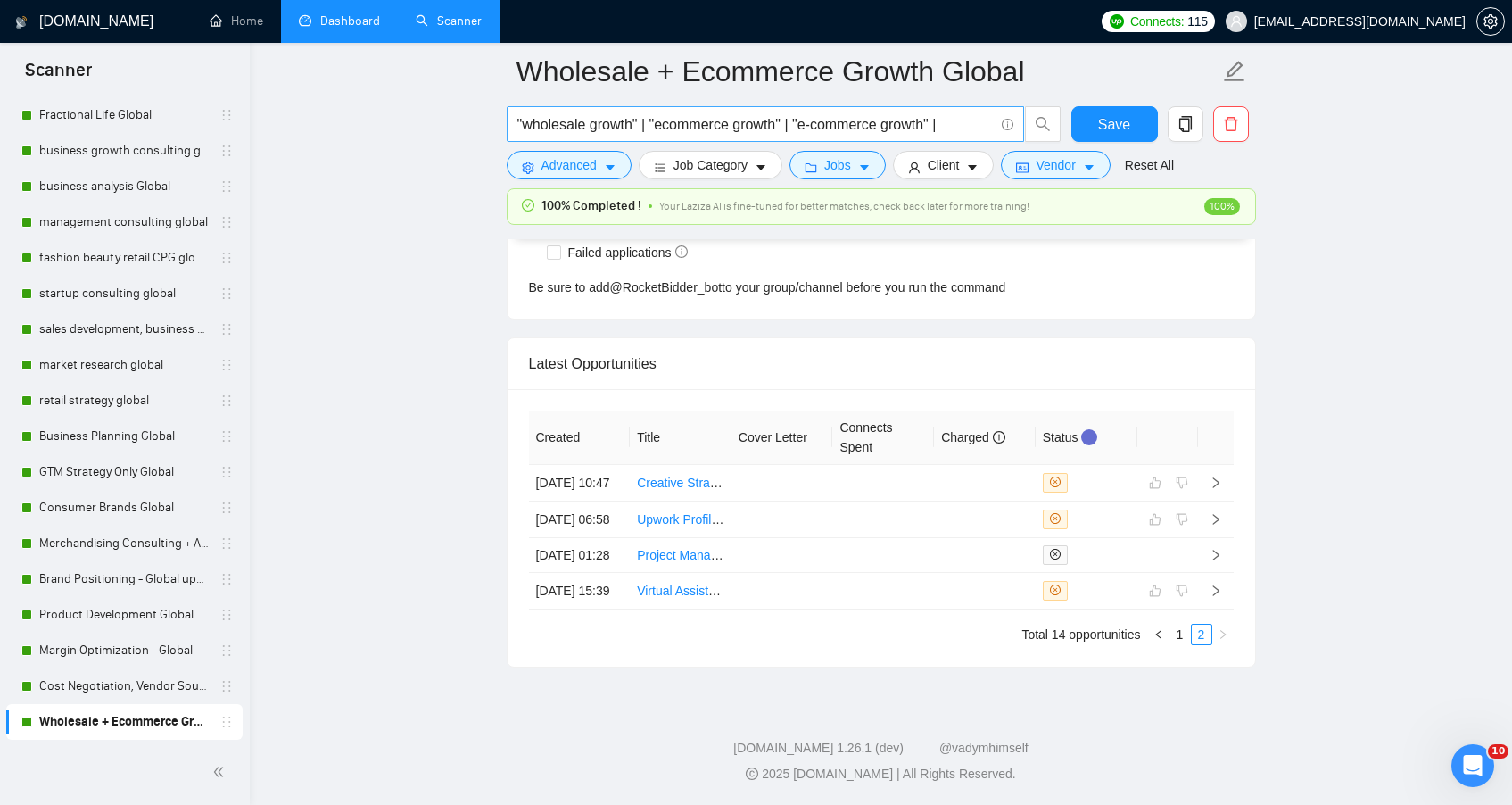
click at [524, 123] on input ""wholesale growth" | "ecommerce growth" | "e-commerce growth" |" at bounding box center [755, 124] width 476 height 22
click at [639, 127] on input "wholesale growth" | "ecommerce growth" | "e-commerce growth" |" at bounding box center [755, 124] width 476 height 22
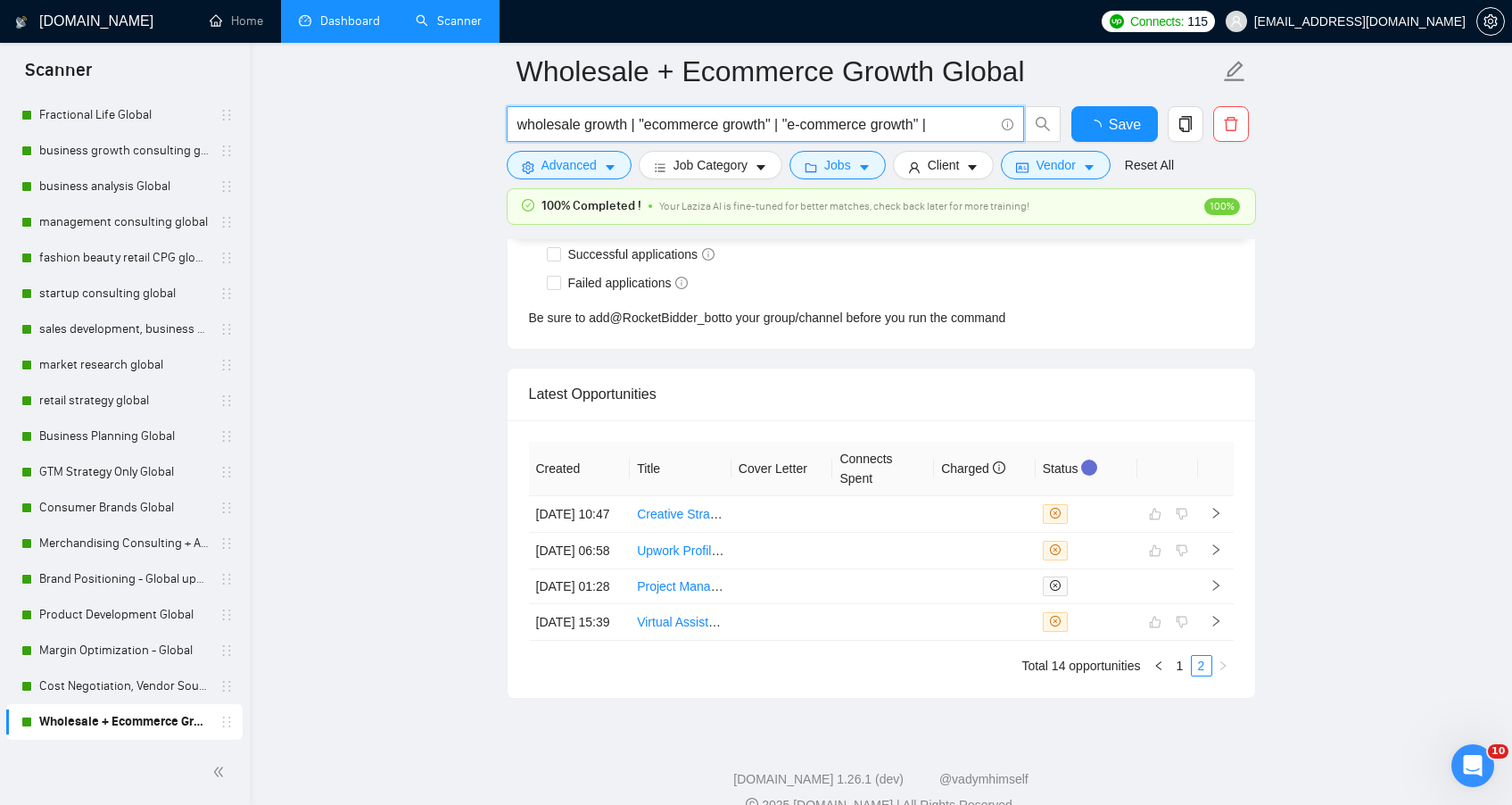
scroll to position [4661, 0]
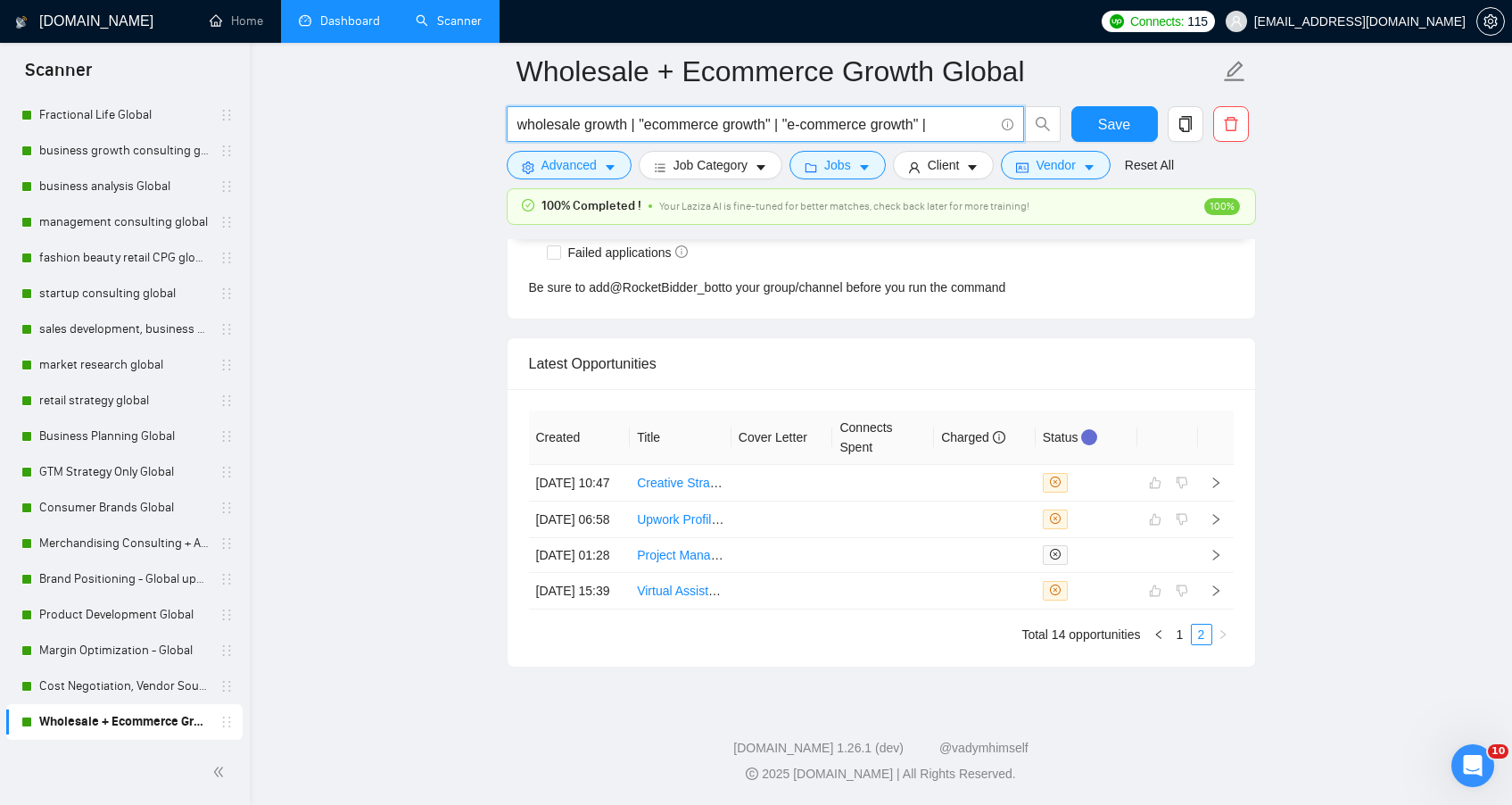
click at [646, 122] on input "wholesale growth | "ecommerce growth" | "e-commerce growth" |" at bounding box center [755, 124] width 476 height 22
click at [773, 122] on input "wholesale growth | ecommerce growth" | "e-commerce growth" |" at bounding box center [755, 124] width 476 height 22
click at [783, 122] on input "wholesale growth | ecommerce growth | "e-commerce growth" |" at bounding box center [755, 124] width 476 height 22
click at [914, 121] on input "wholesale growth | ecommerce growth | e-commerce growth" |" at bounding box center [755, 124] width 476 height 22
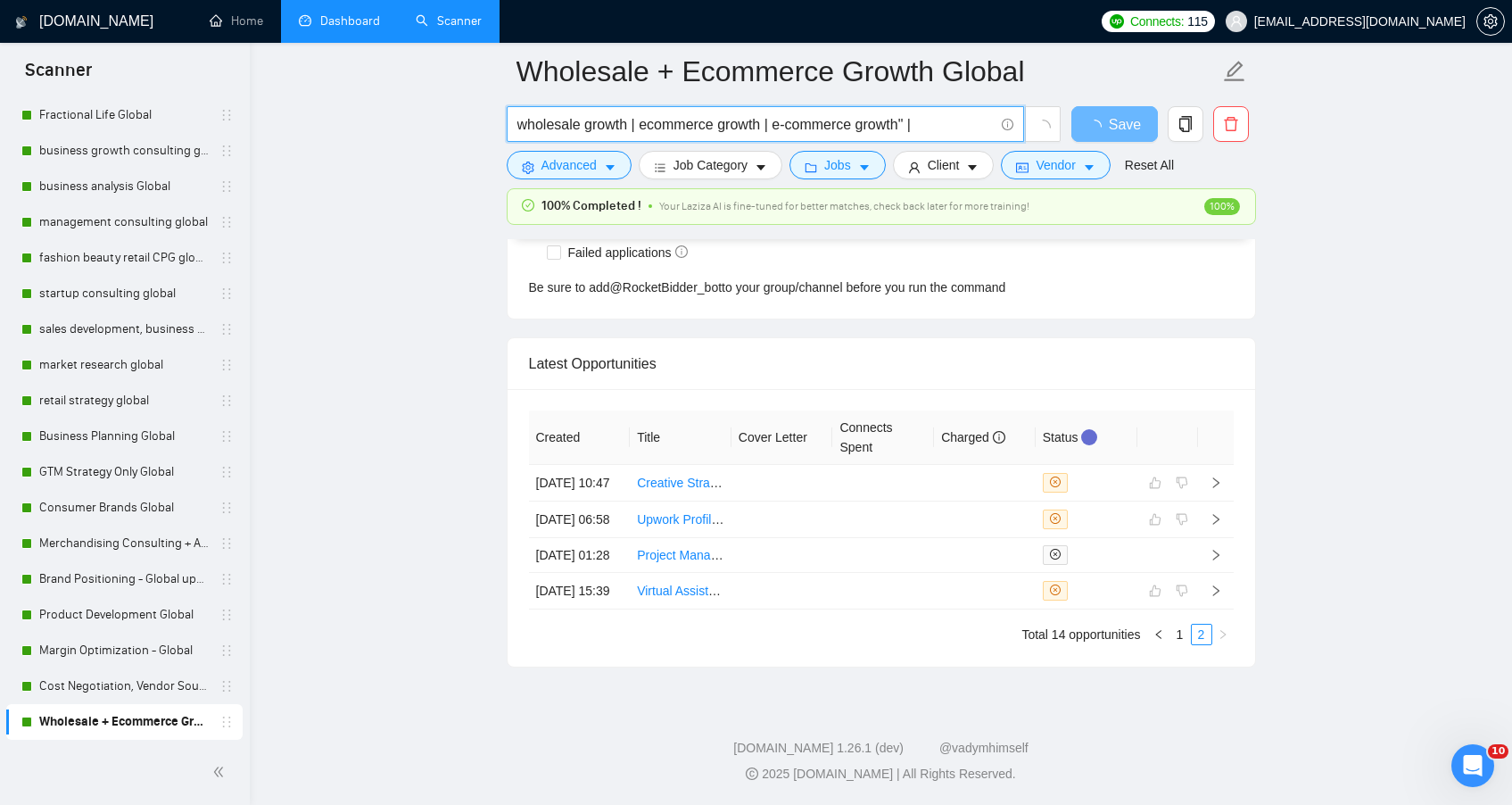
type input "wholesale growth | ecommerce growth | e-commerce growth |"
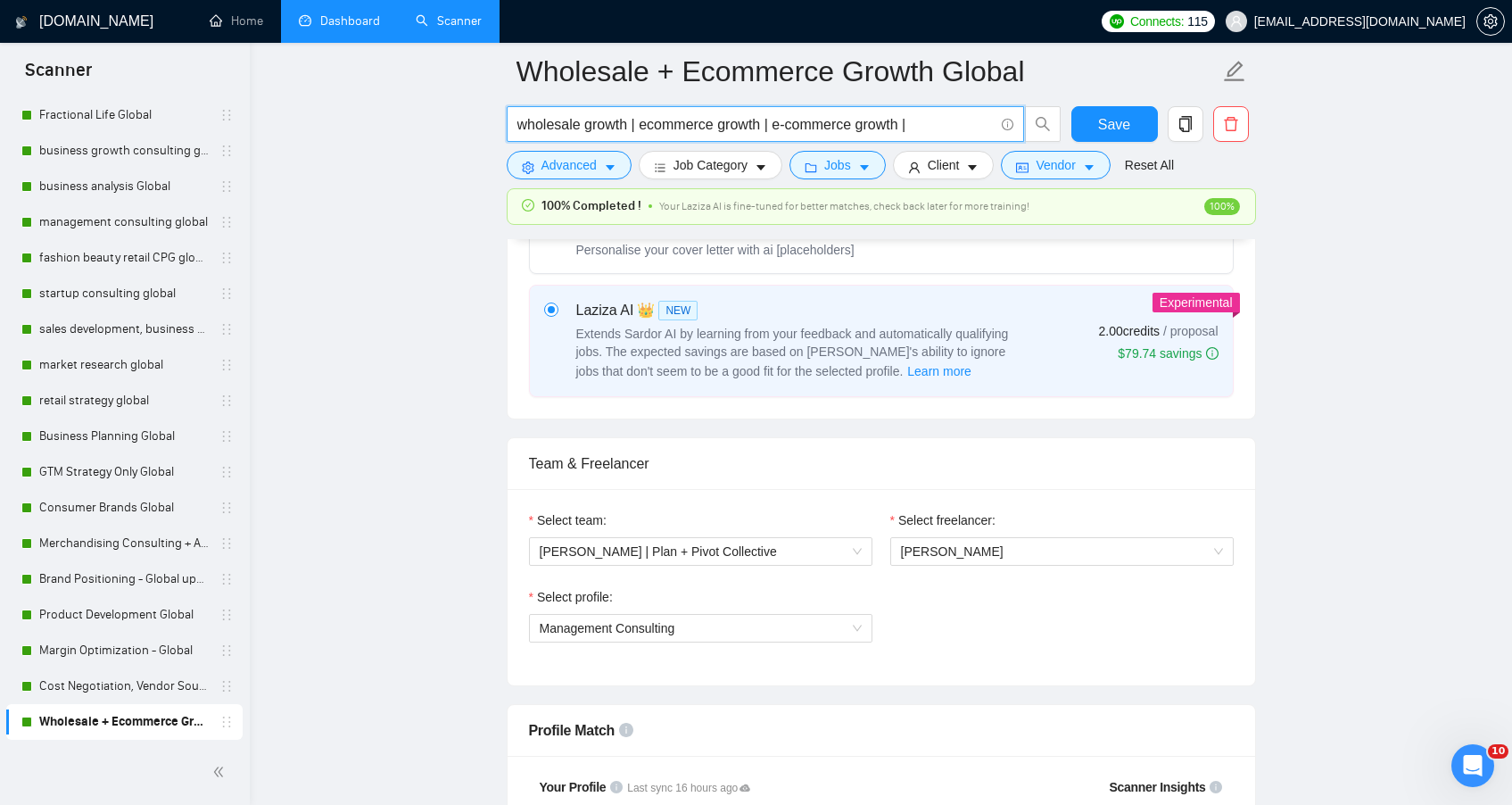
scroll to position [0, 0]
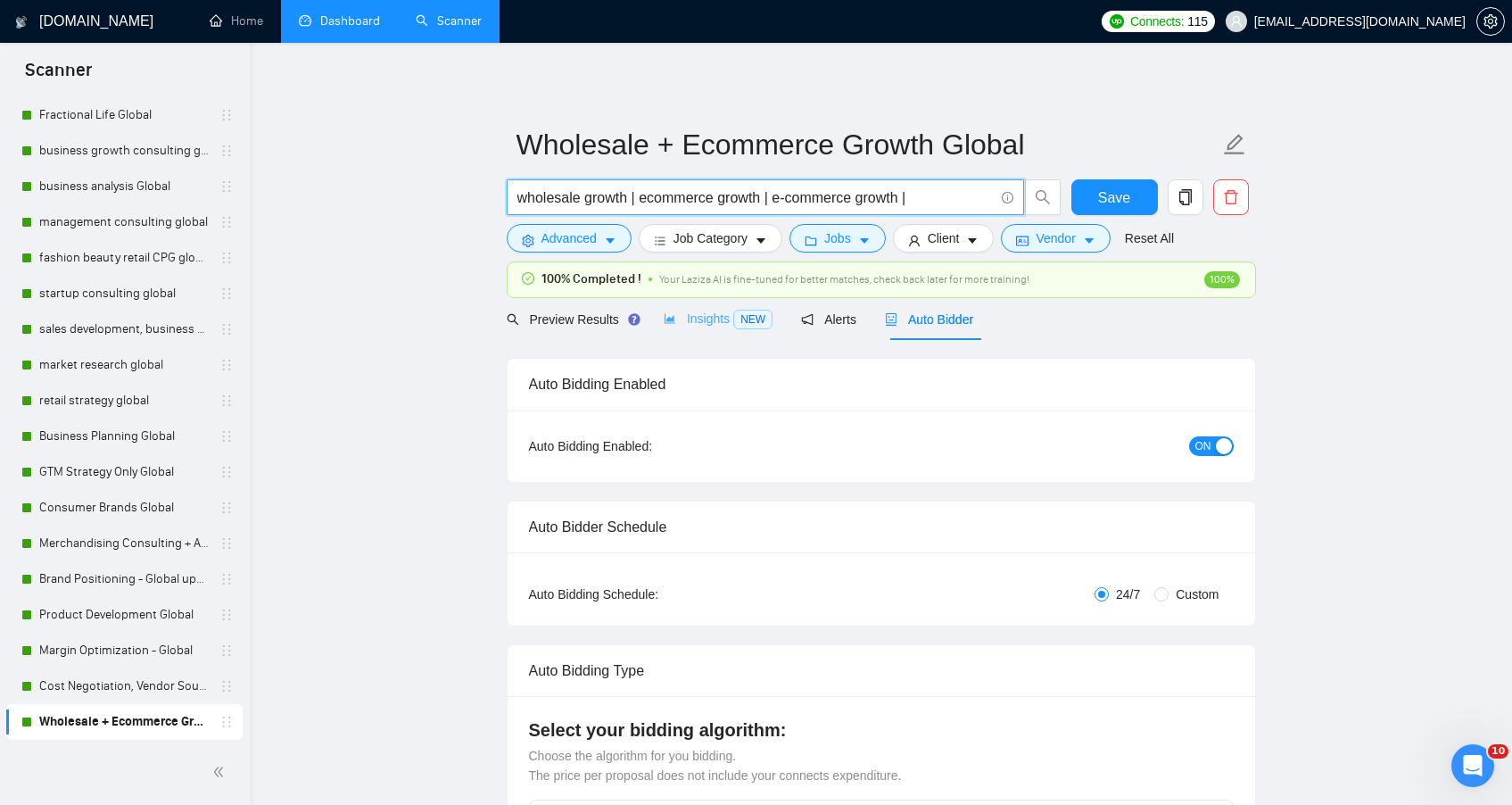
type input "wholesale growth | ecommerce growth | e-commerce growth |"
click at [704, 330] on div "Insights NEW" at bounding box center [718, 320] width 109 height 42
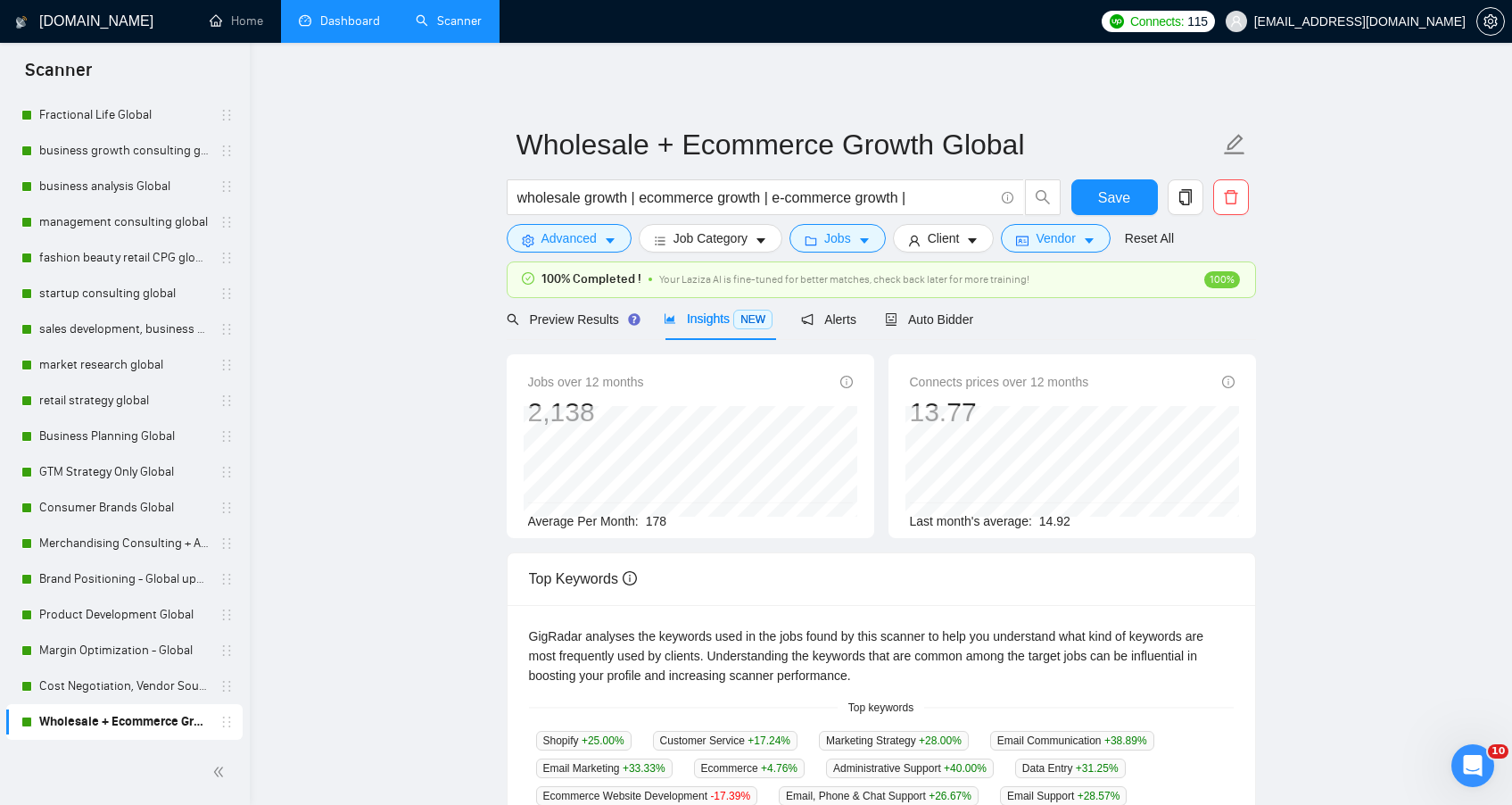
click at [330, 446] on main "Wholesale + Ecommerce Growth Global wholesale growth | ecommerce growth | e-com…" at bounding box center [880, 698] width 1205 height 1253
click at [581, 325] on span "Preview Results" at bounding box center [571, 320] width 129 height 15
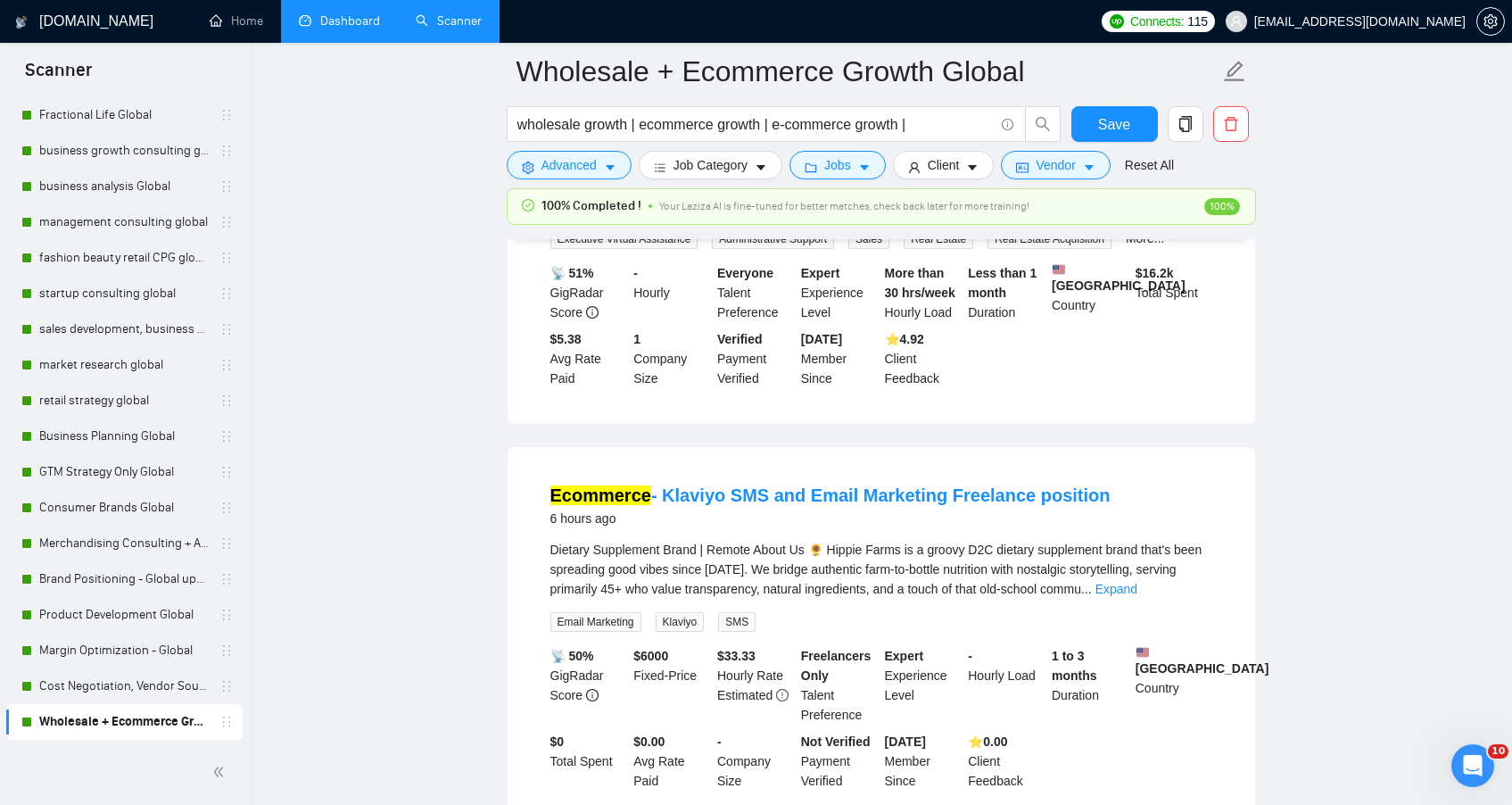
scroll to position [787, 0]
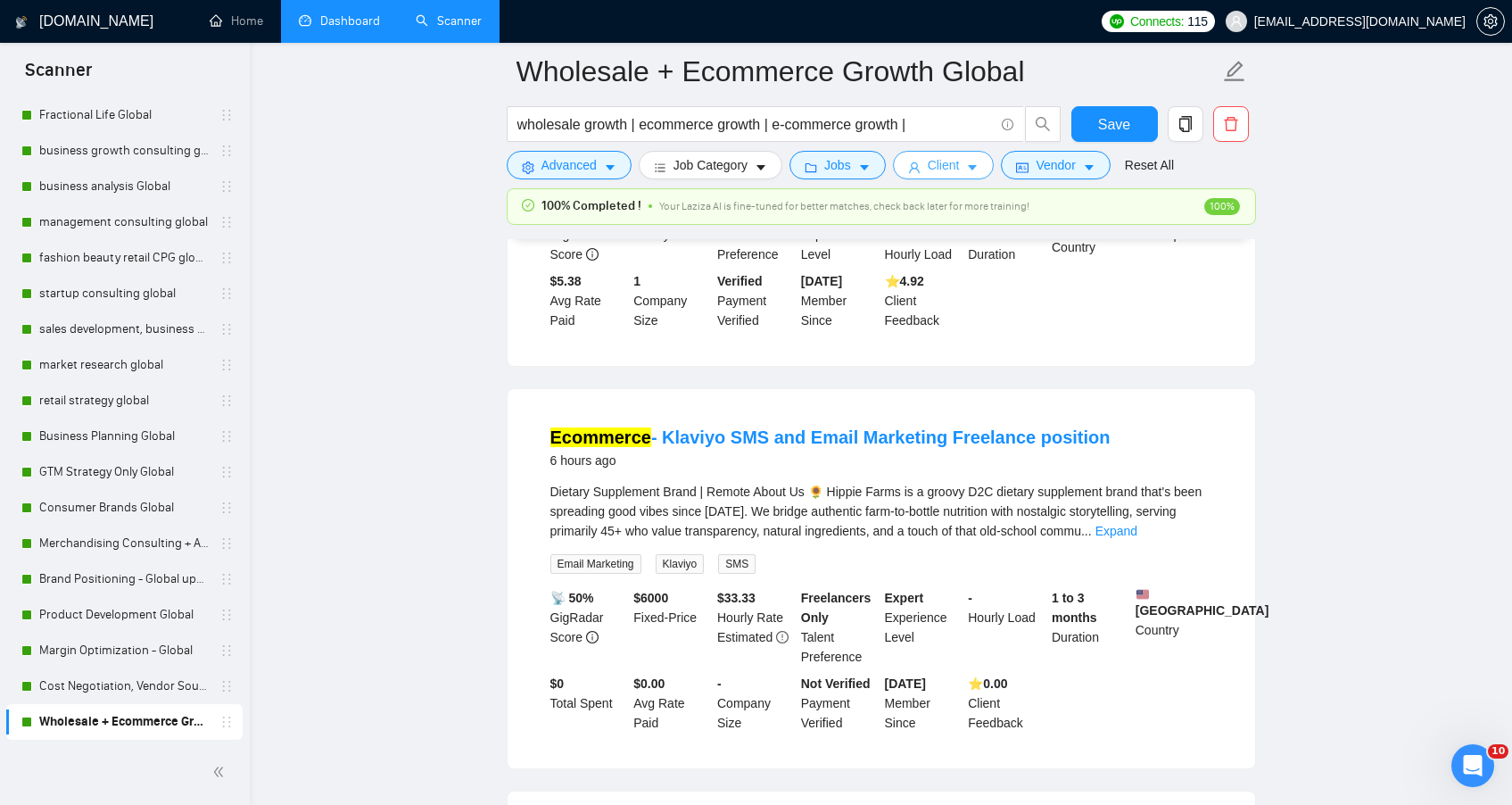
click at [960, 170] on span "Client" at bounding box center [944, 165] width 32 height 19
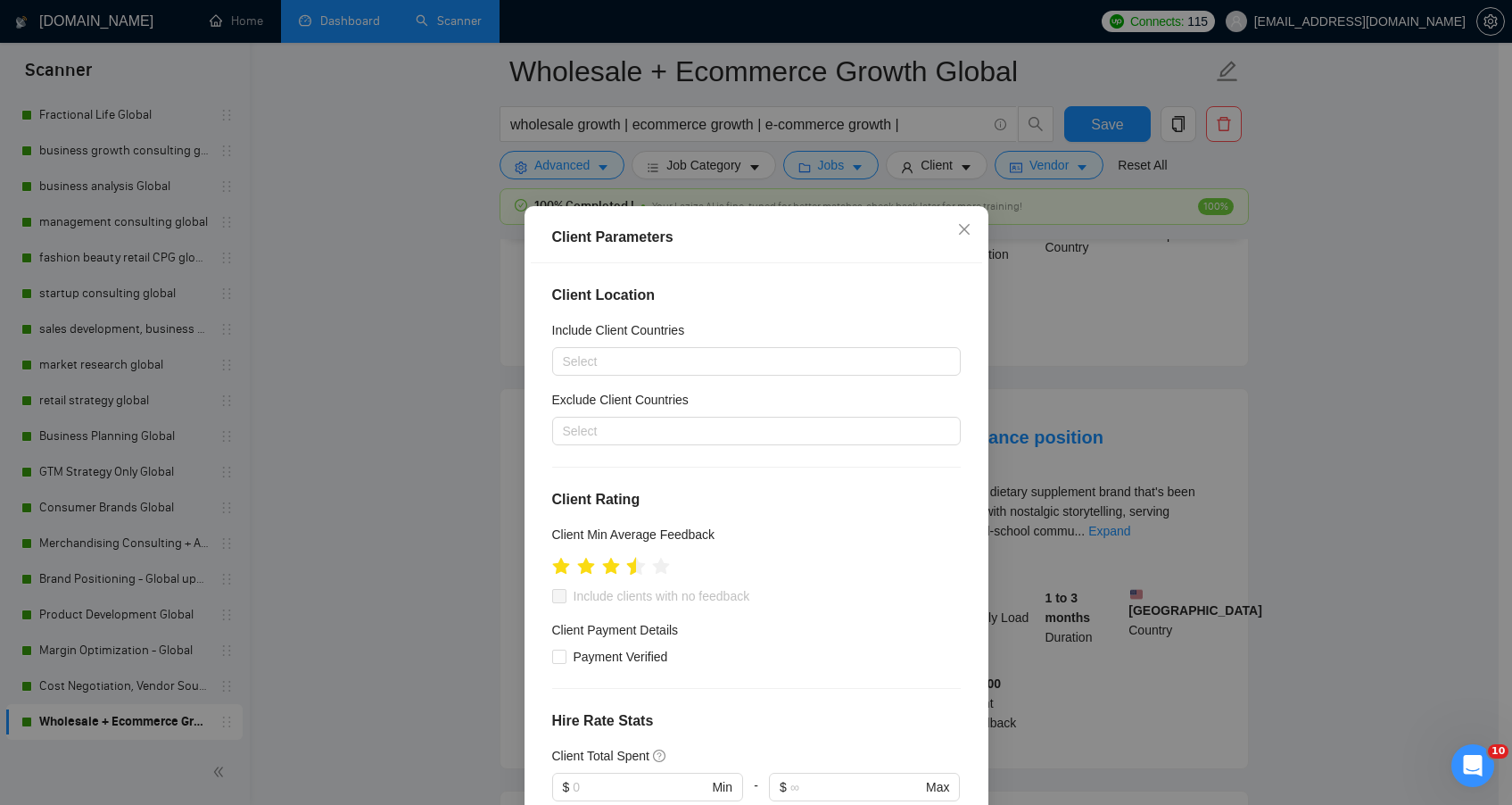
click at [628, 571] on icon "star" at bounding box center [635, 566] width 18 height 18
click at [587, 600] on span "Include clients with no feedback" at bounding box center [661, 596] width 191 height 19
click at [564, 600] on input "Include clients with no feedback" at bounding box center [559, 595] width 13 height 13
checkbox input "true"
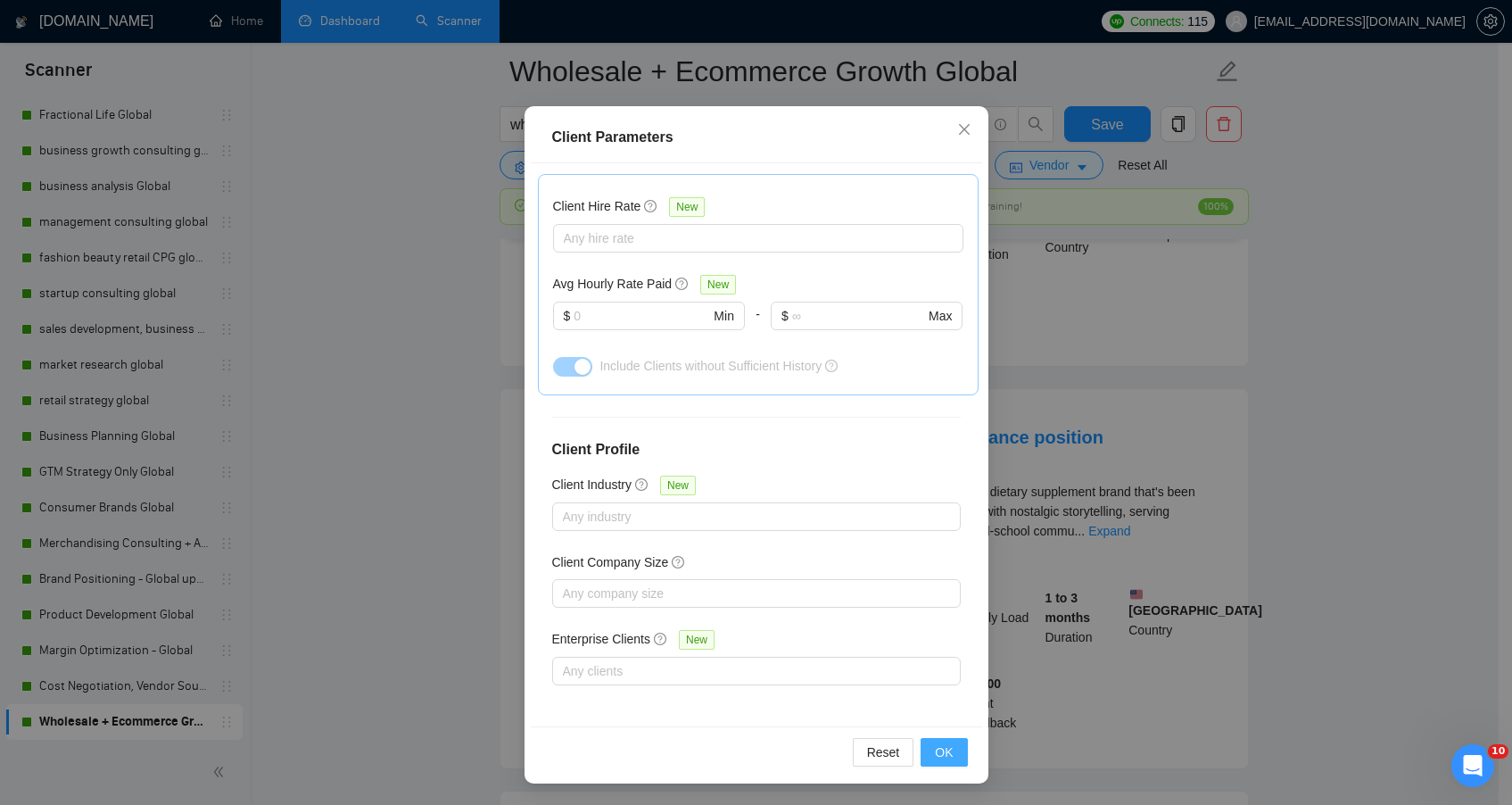
click at [948, 747] on button "OK" at bounding box center [944, 752] width 46 height 29
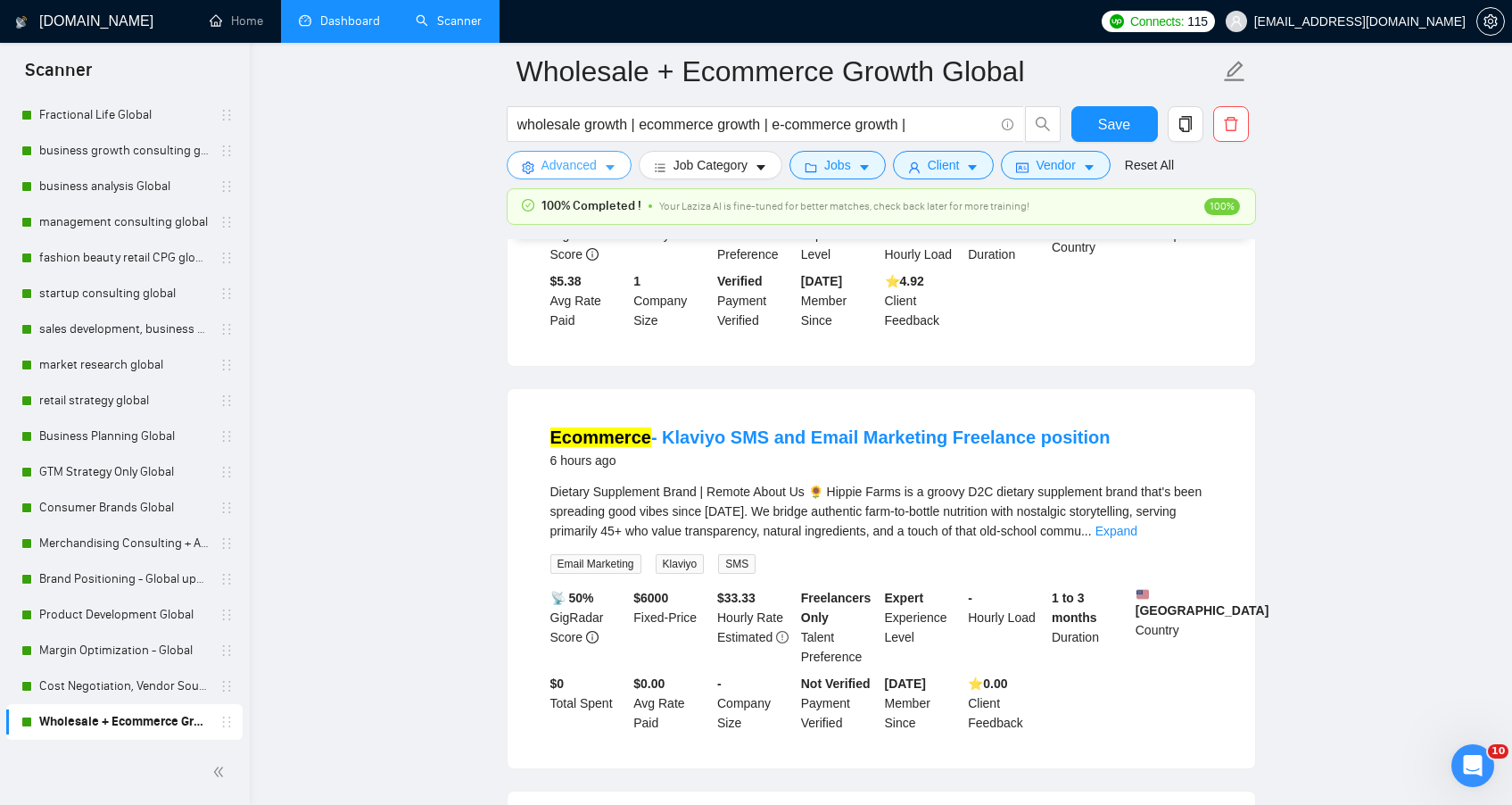
click at [574, 179] on button "Advanced" at bounding box center [569, 165] width 125 height 29
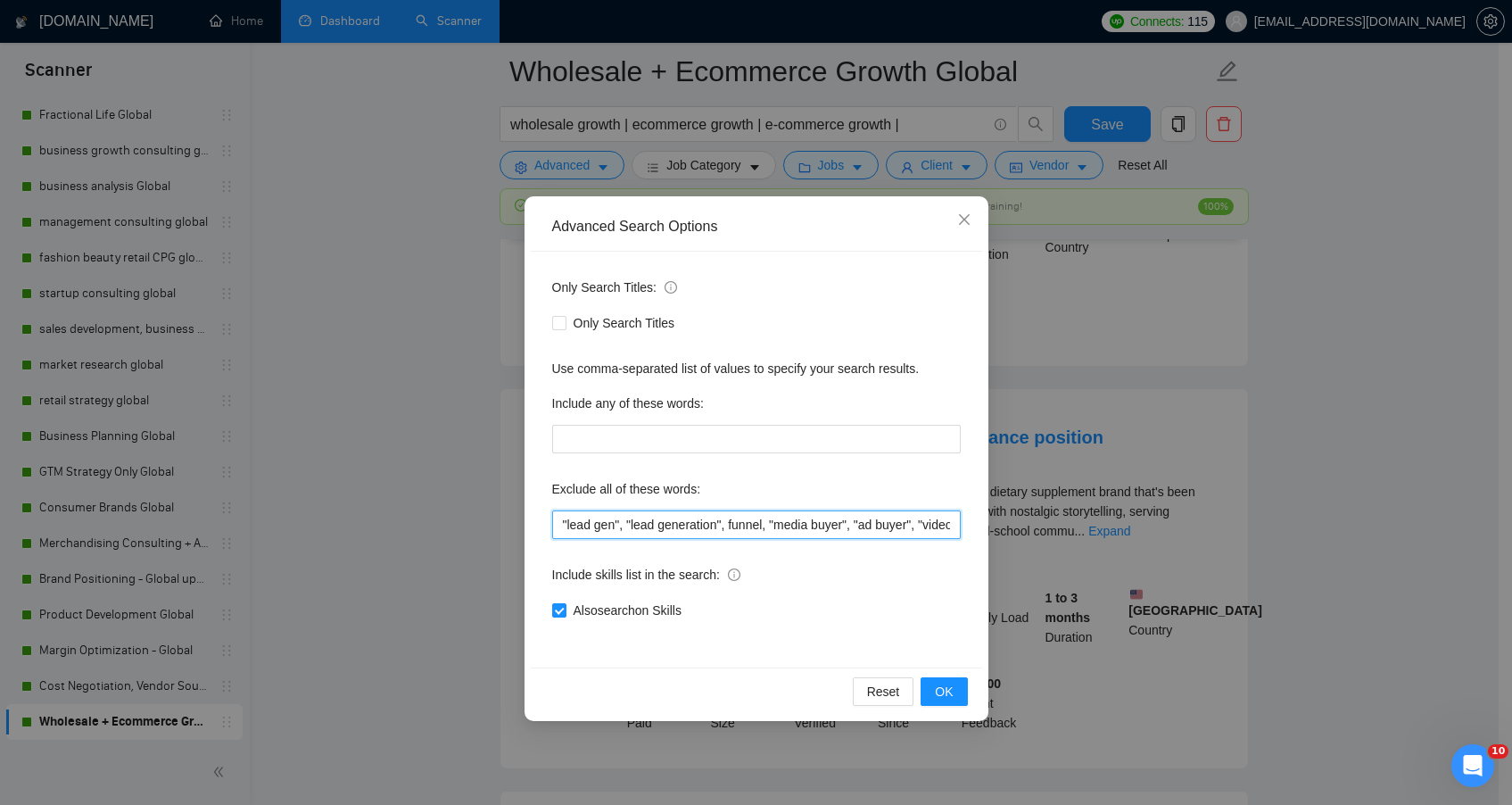
click at [562, 519] on input ""lead gen", "lead generation", funnel, "media buyer", "ad buyer", "video editor…" at bounding box center [757, 524] width 409 height 29
click at [936, 693] on span "OK" at bounding box center [943, 691] width 17 height 19
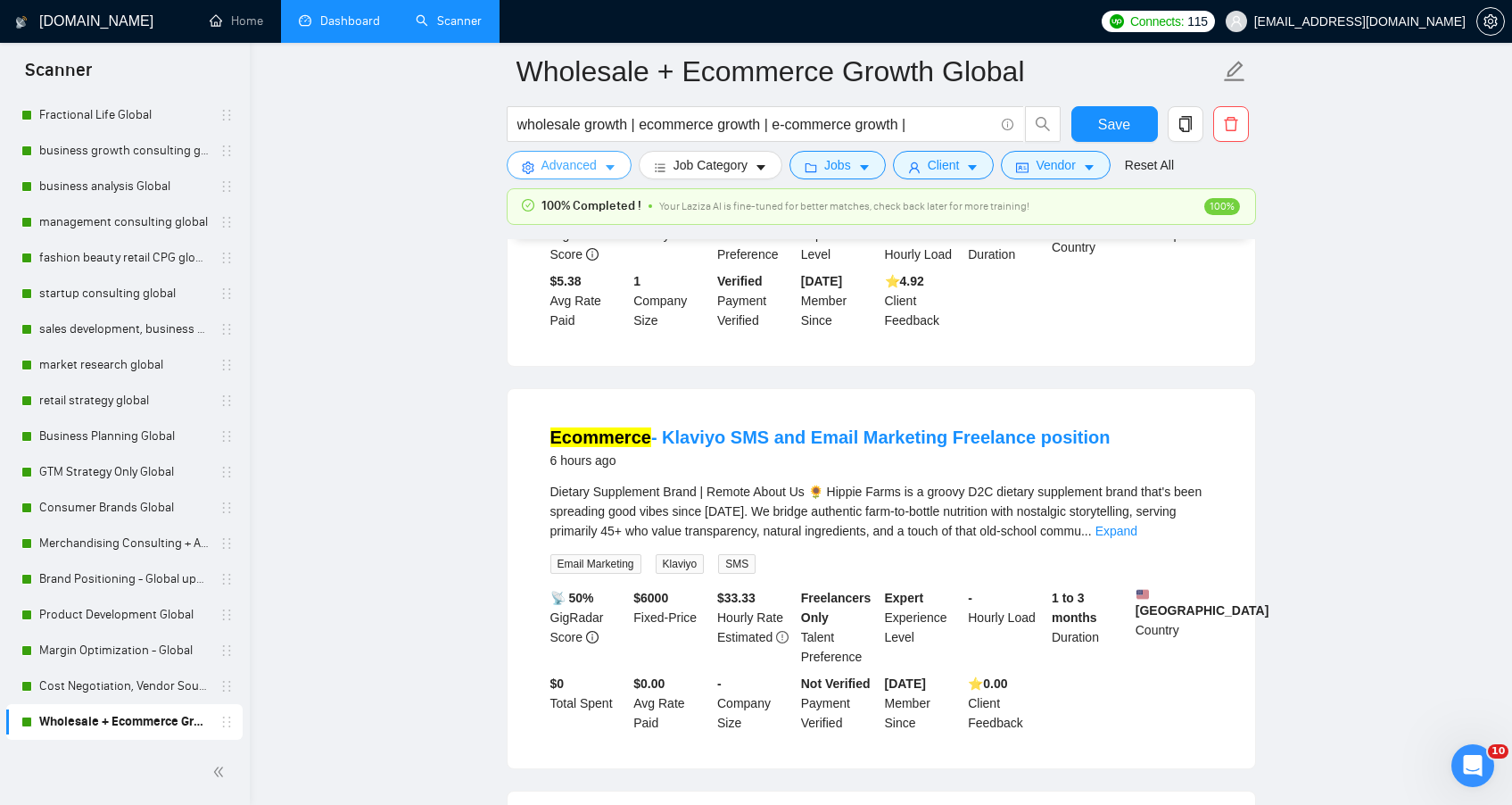
click at [587, 180] on button "Advanced" at bounding box center [569, 165] width 125 height 29
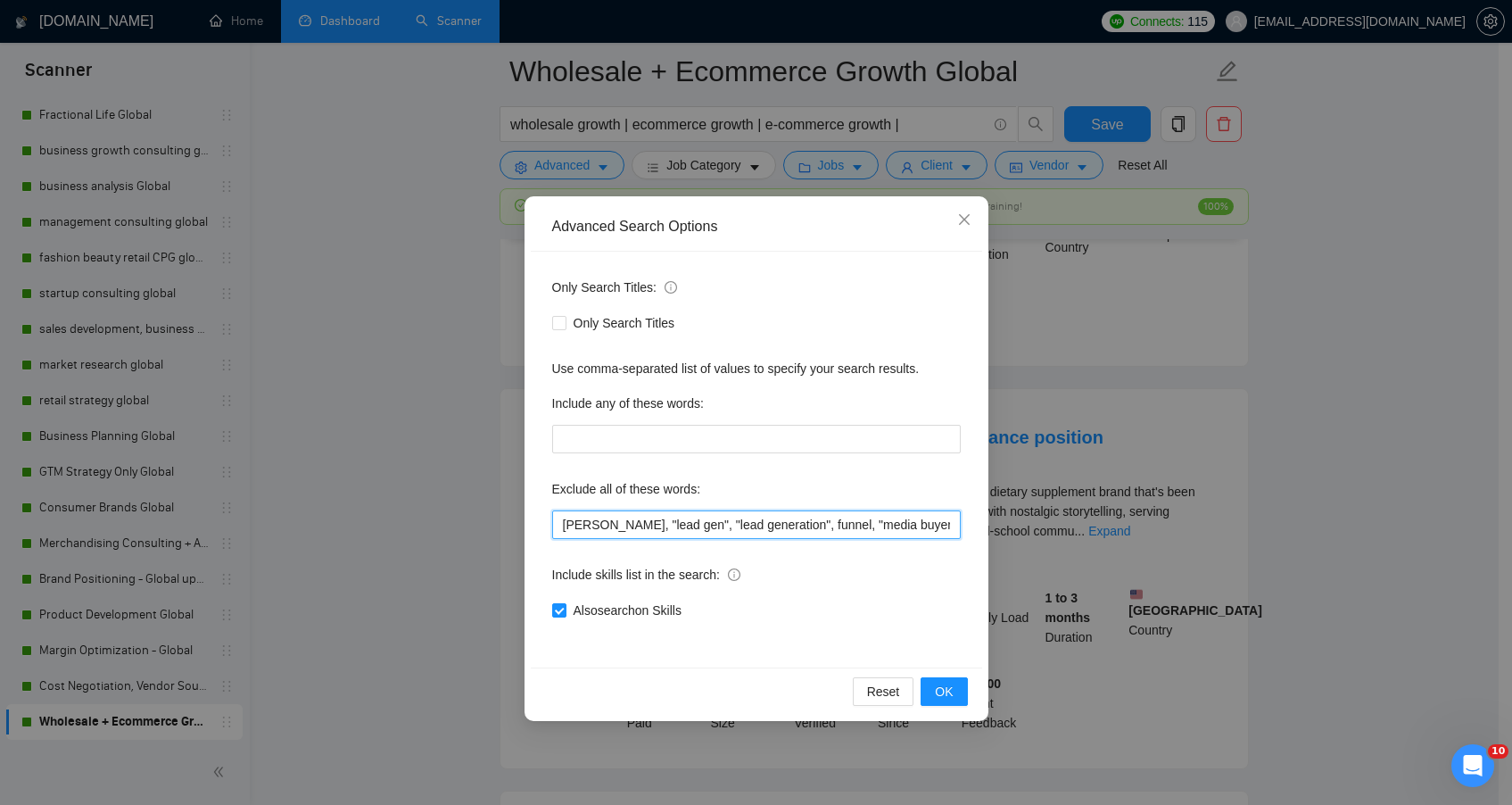
click at [611, 517] on input "[PERSON_NAME], "lead gen", "lead generation", funnel, "media buyer", "ad buyer"…" at bounding box center [757, 524] width 409 height 29
click at [599, 529] on input "[PERSON_NAME], "lead gen", "lead generation", funnel, "media buyer", "ad buyer"…" at bounding box center [757, 524] width 409 height 29
click at [671, 524] on input "[PERSON_NAME] | "lead gen", "lead generation", funnel, "media buyer", "ad buyer…" at bounding box center [757, 524] width 409 height 29
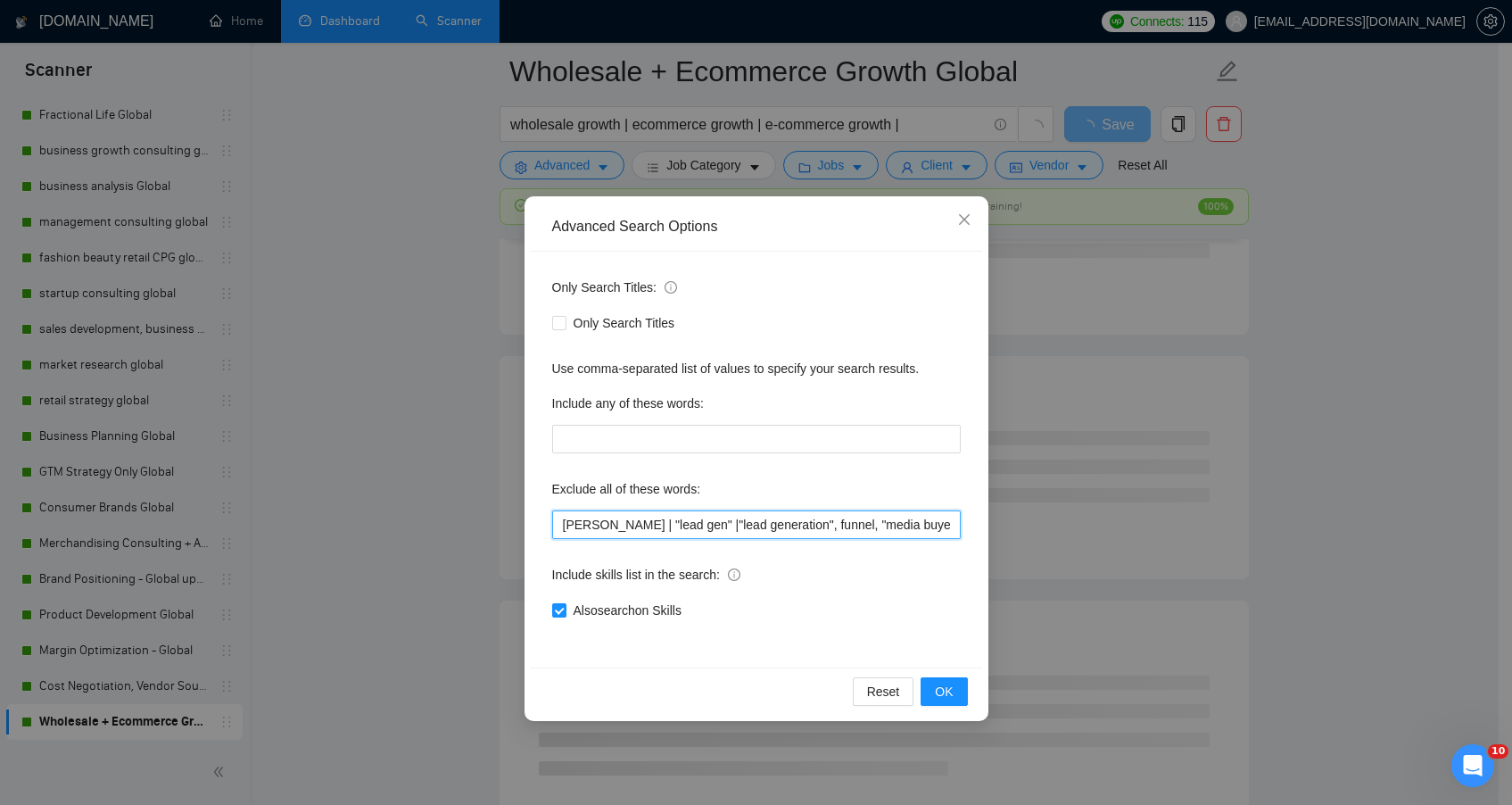
click at [778, 528] on input "[PERSON_NAME] | "lead gen" |"lead generation", funnel, "media buyer", "ad buyer…" at bounding box center [757, 524] width 409 height 29
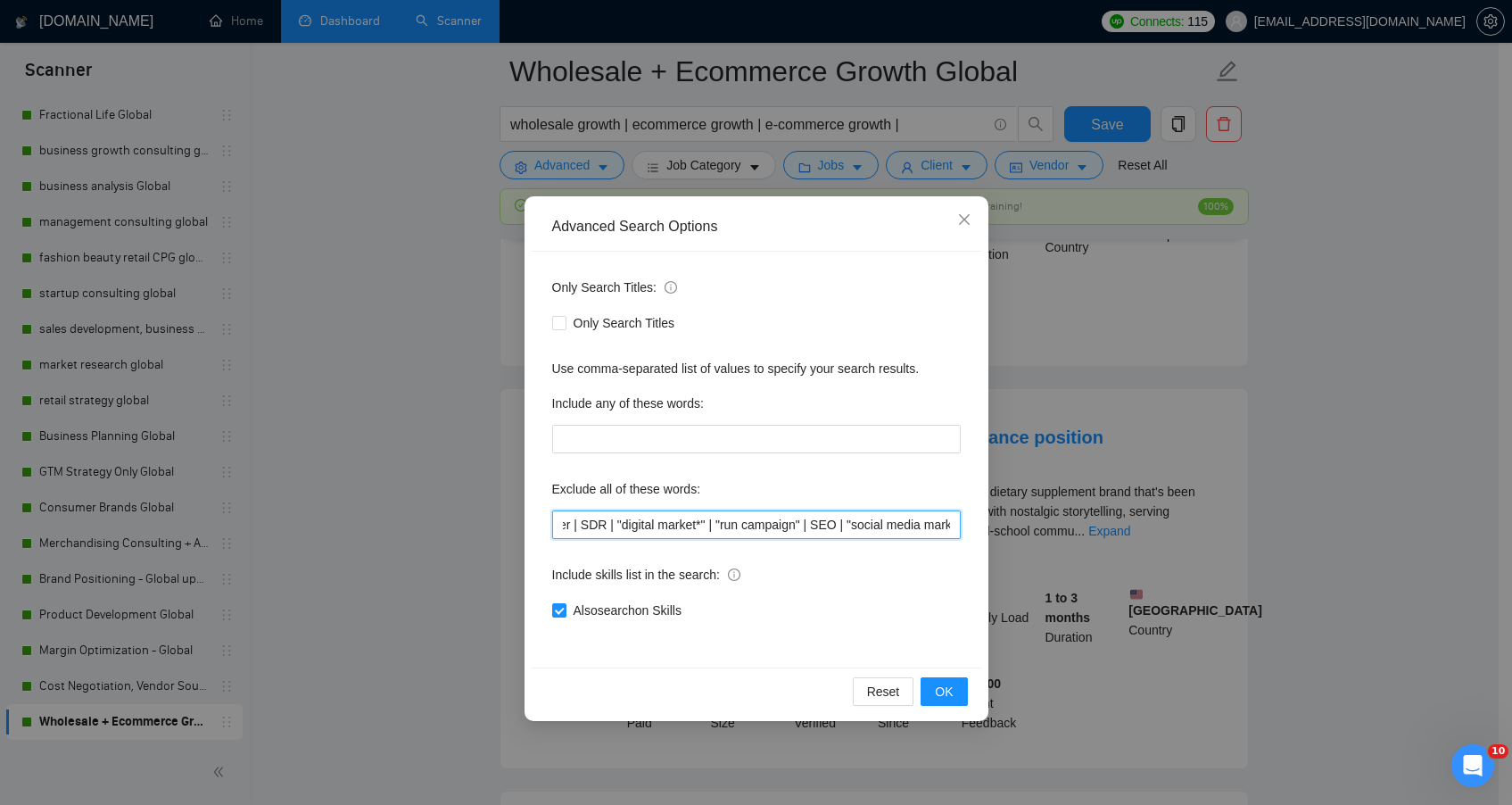
scroll to position [0, 604]
type input "[PERSON_NAME] | "lead gen" |"lead generation"| funnel | "media buyer" | "ad buy…"
click at [957, 697] on button "OK" at bounding box center [944, 691] width 46 height 29
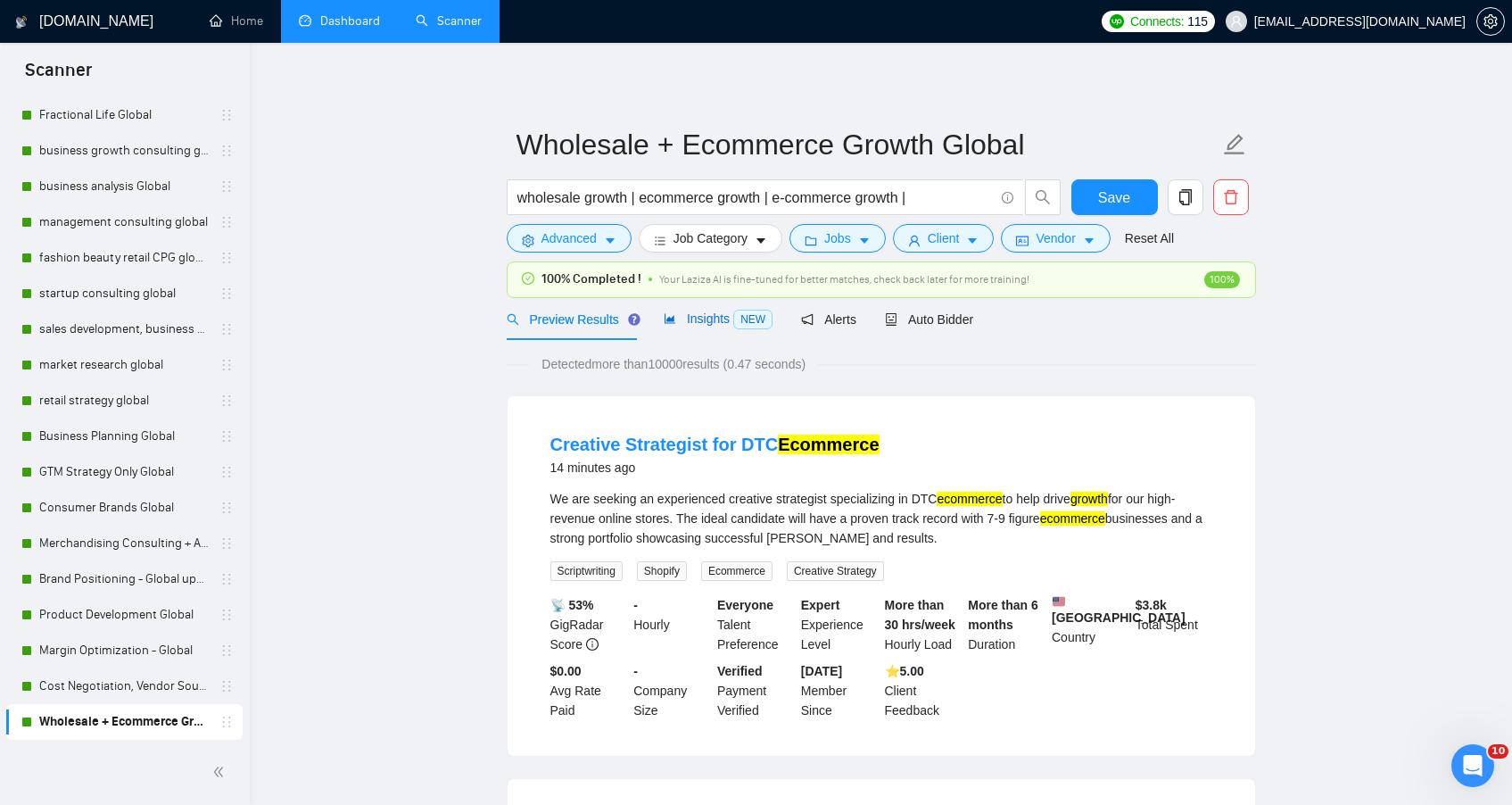
click at [699, 321] on span "Insights NEW" at bounding box center [718, 319] width 109 height 15
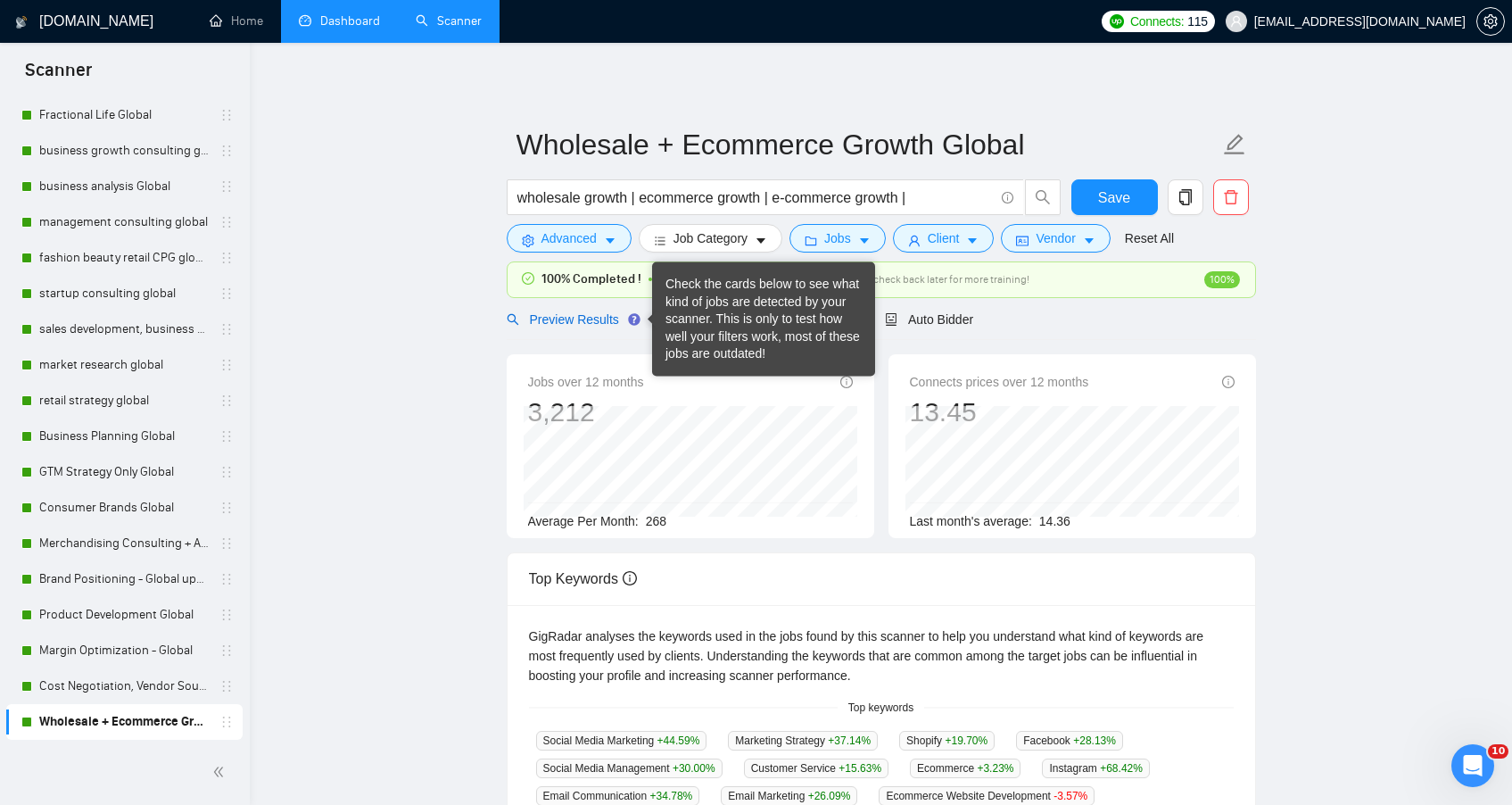
click at [572, 316] on span "Preview Results" at bounding box center [571, 320] width 129 height 15
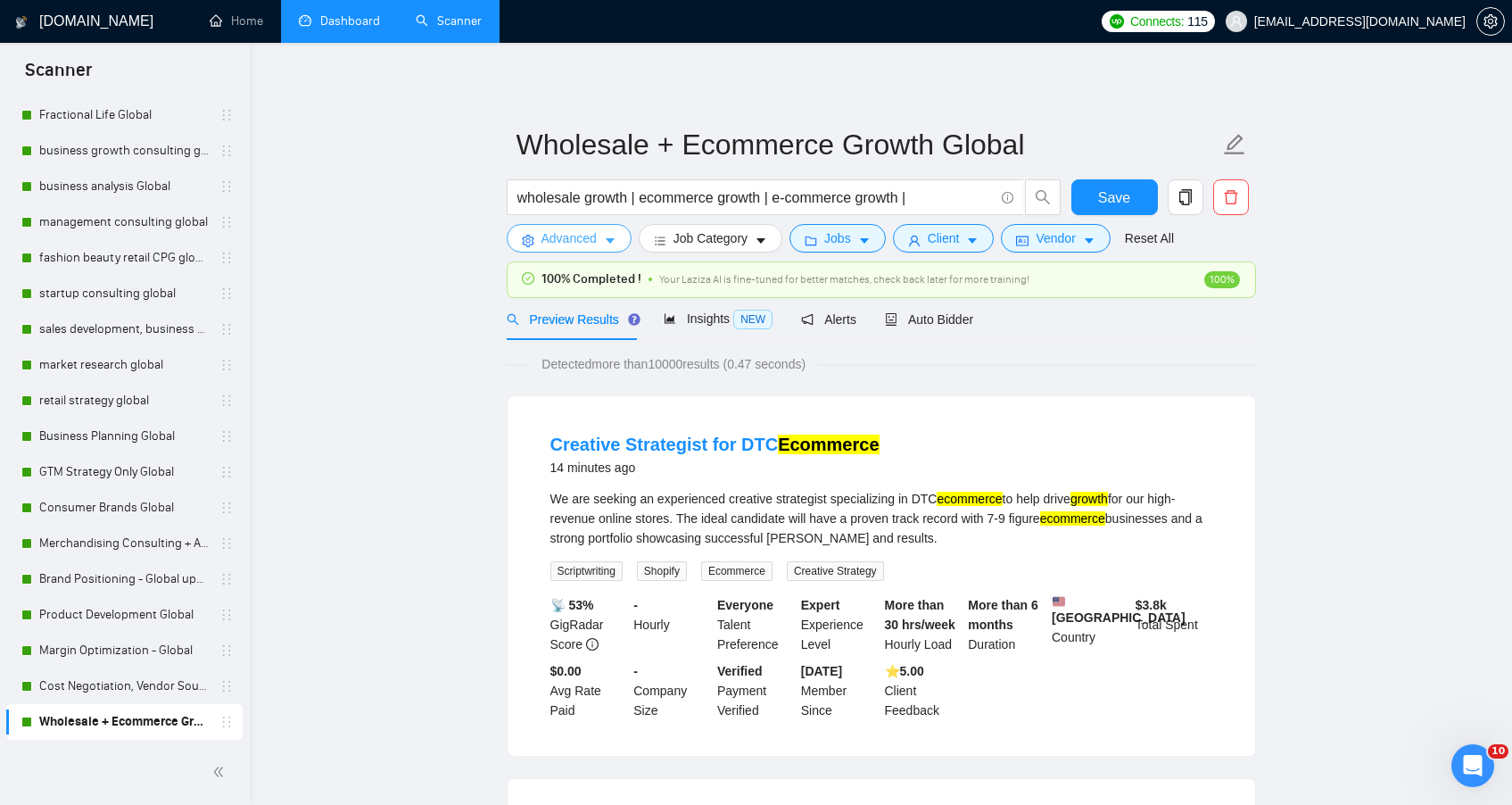
click at [560, 235] on span "Advanced" at bounding box center [569, 238] width 55 height 19
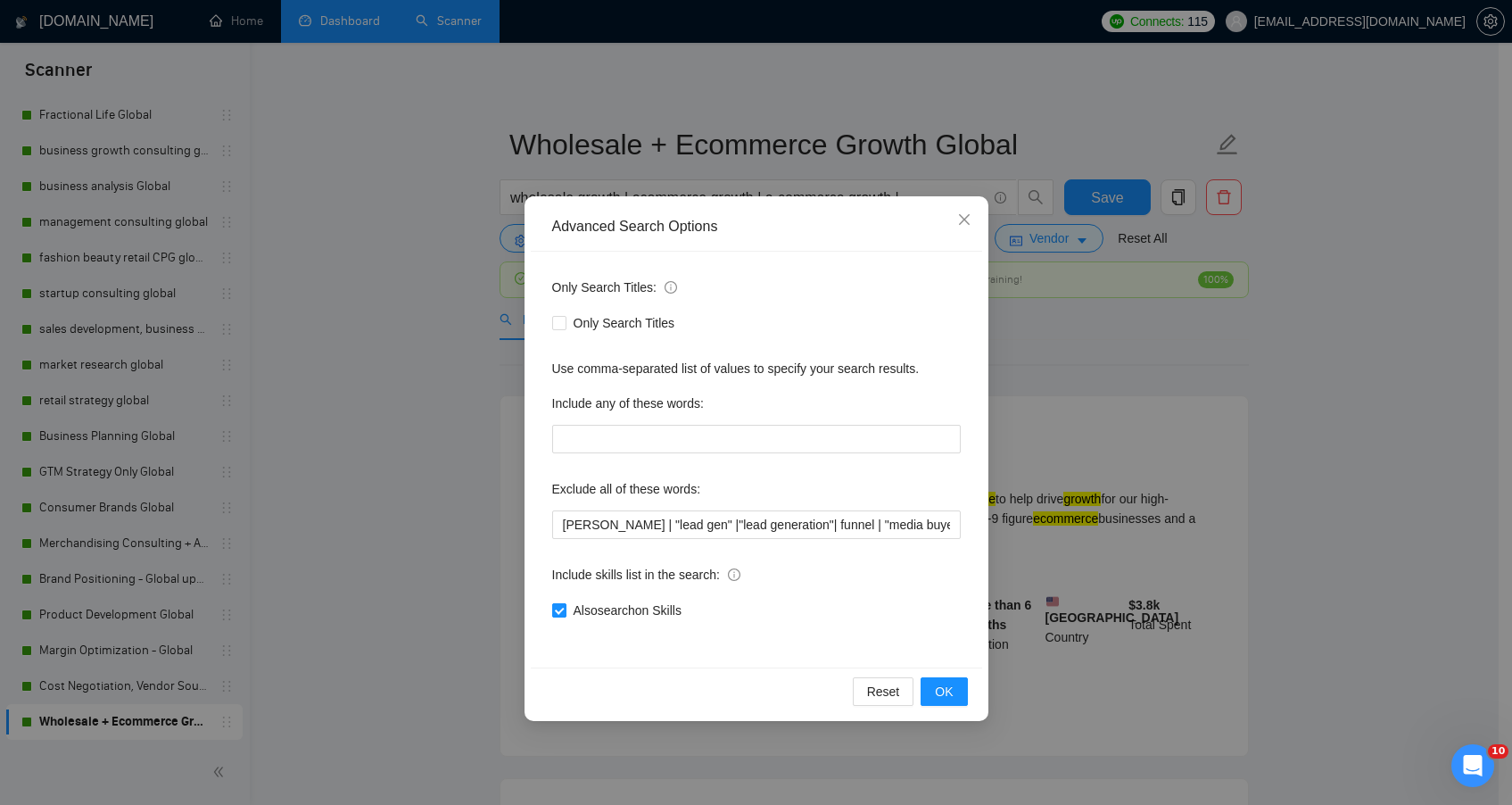
click at [578, 614] on span "Also search on Skills" at bounding box center [627, 610] width 122 height 19
click at [564, 614] on input "Also search on Skills" at bounding box center [559, 610] width 13 height 13
checkbox input "false"
click at [936, 696] on span "OK" at bounding box center [943, 691] width 17 height 19
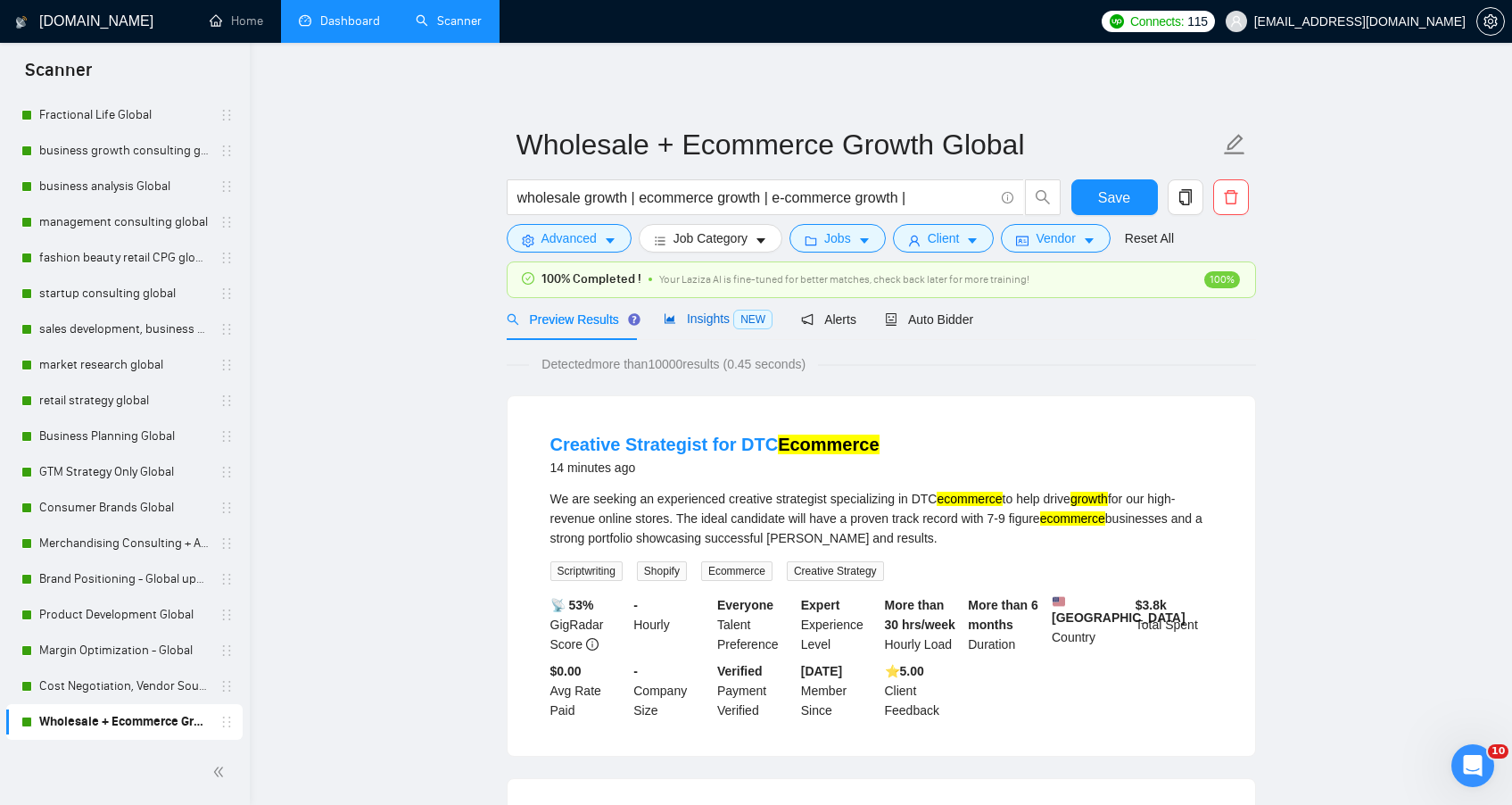
click at [725, 319] on span "Insights NEW" at bounding box center [718, 319] width 109 height 15
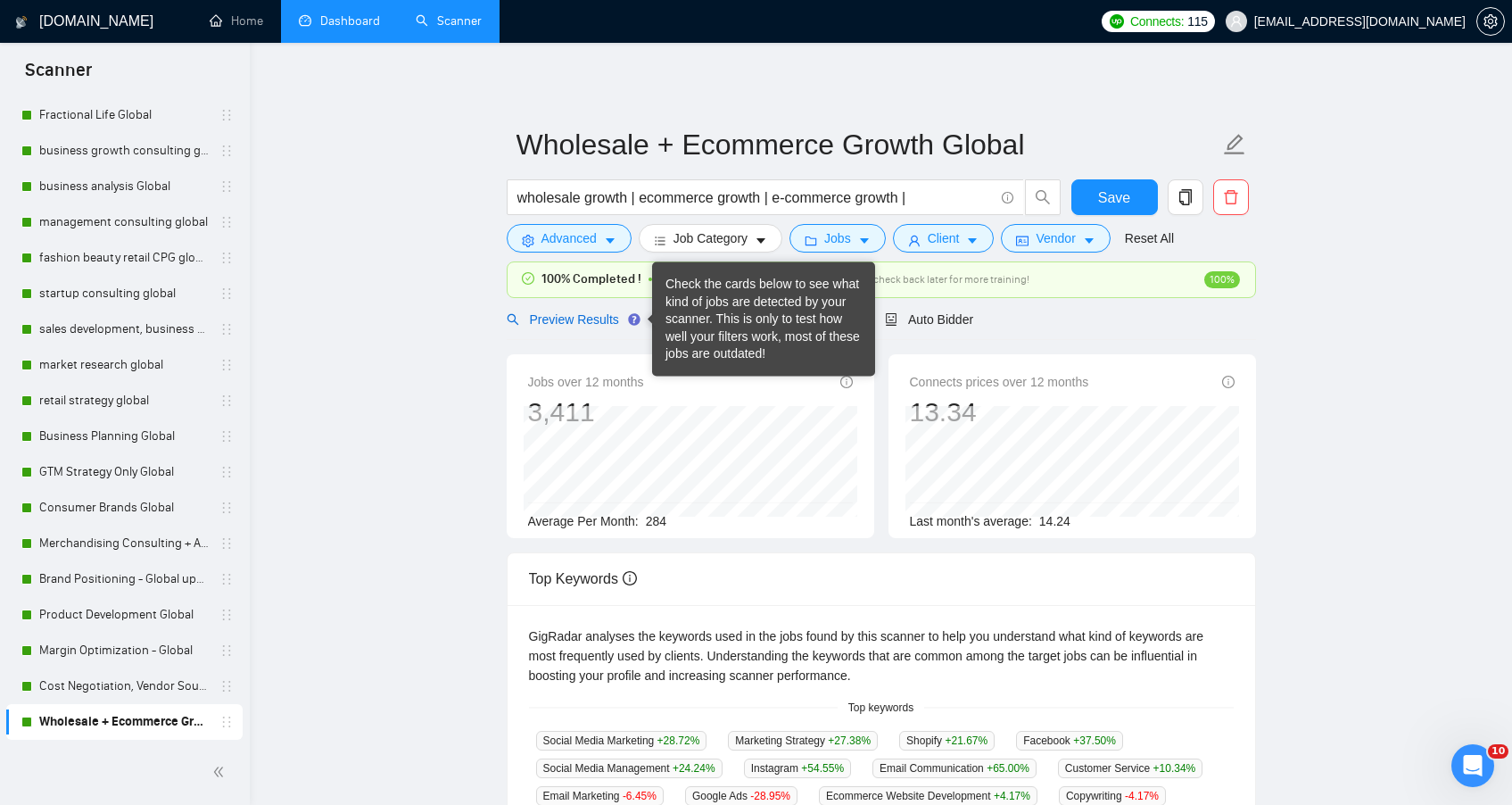
click at [574, 321] on span "Preview Results" at bounding box center [571, 320] width 129 height 15
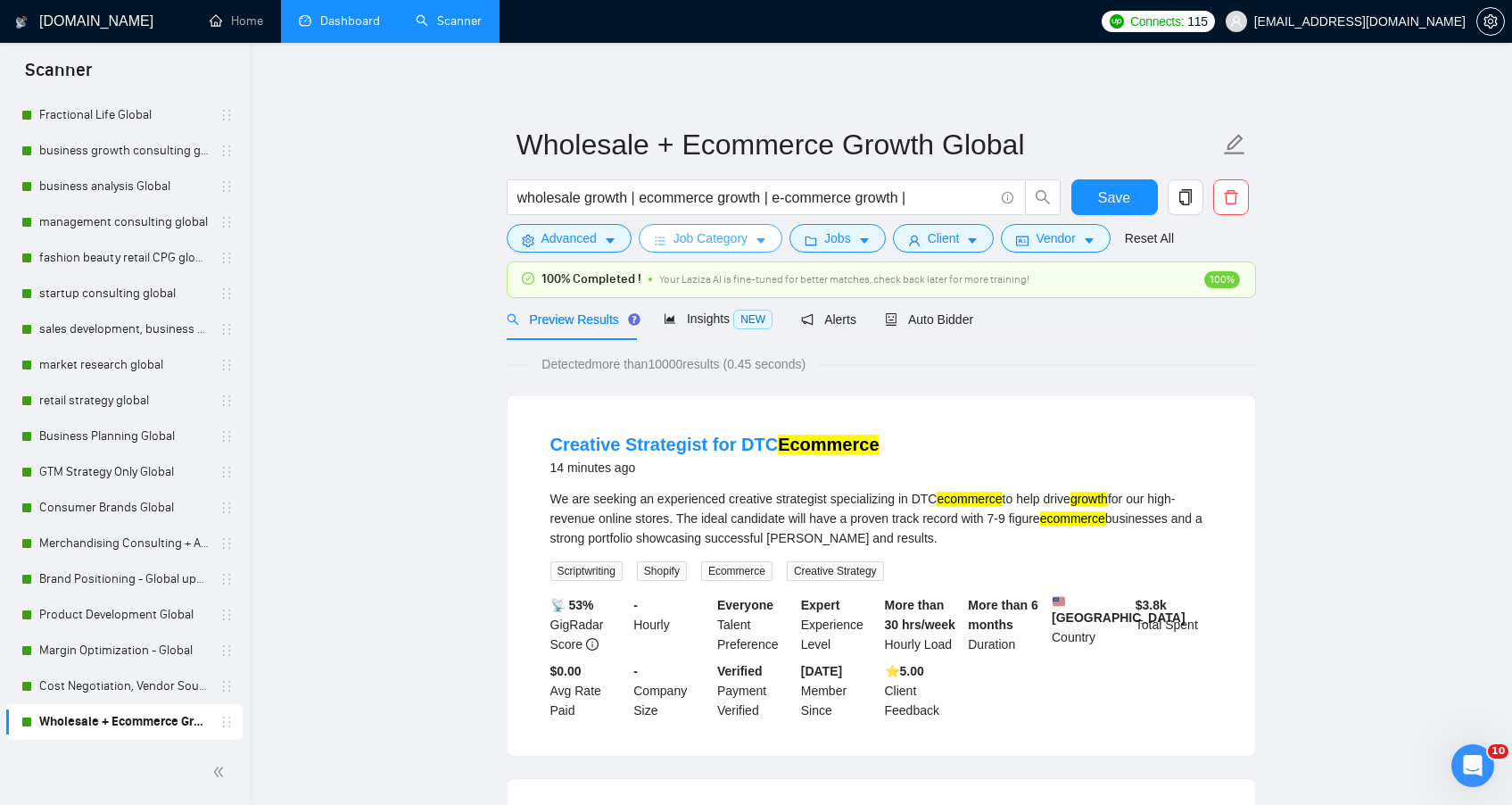
click at [685, 245] on span "Job Category" at bounding box center [710, 238] width 74 height 19
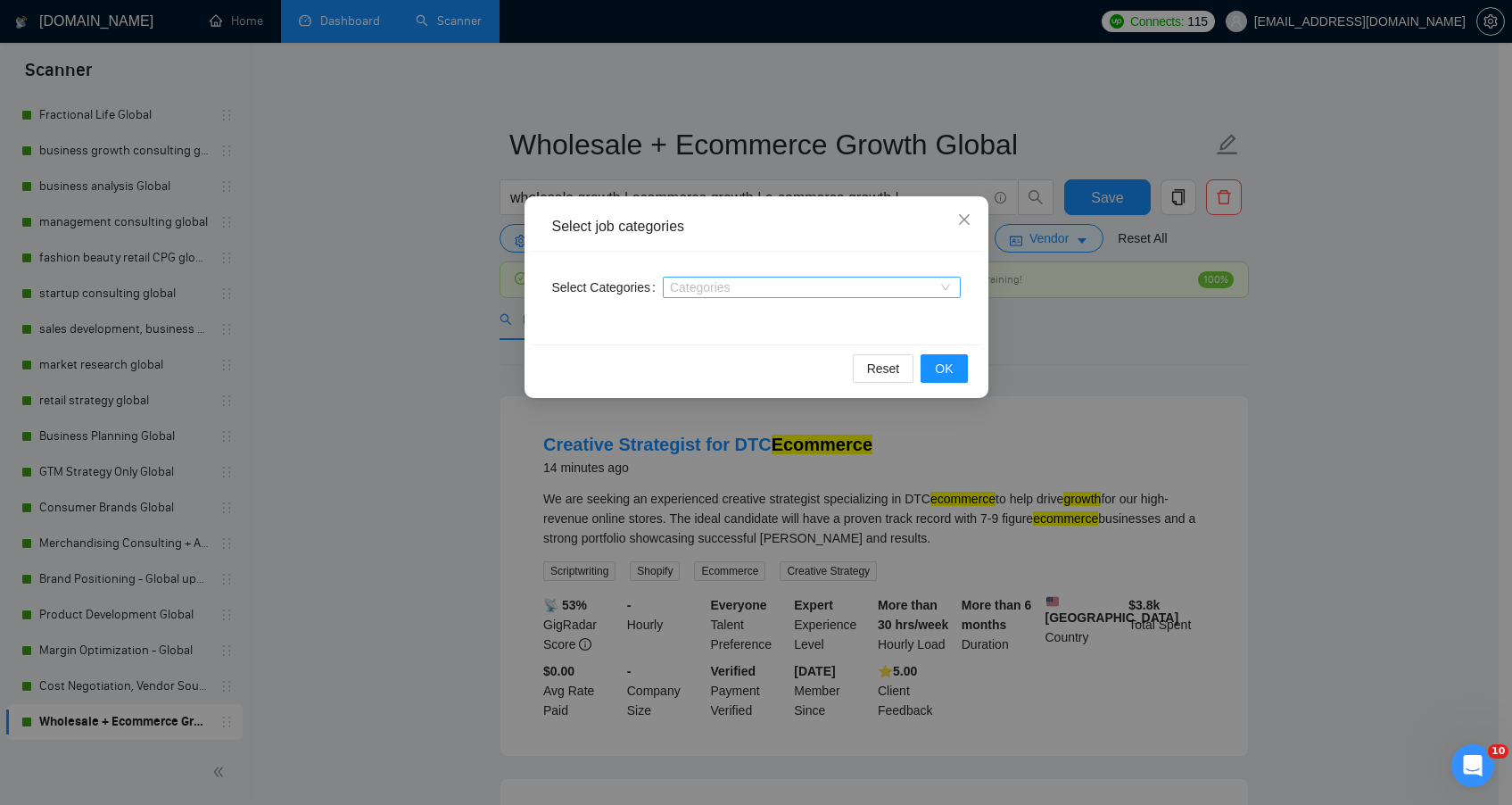
click at [691, 294] on div at bounding box center [803, 287] width 272 height 15
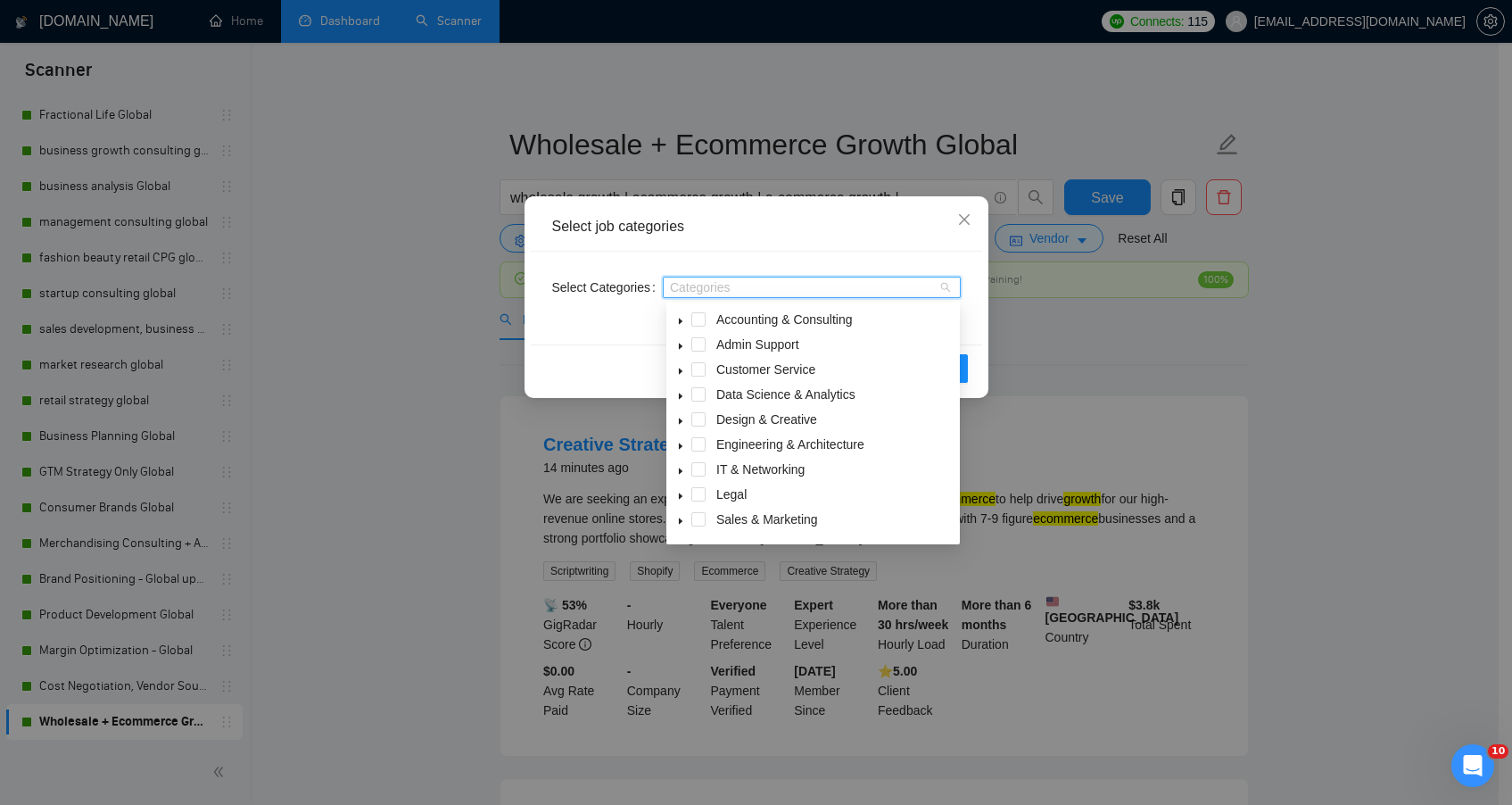
click at [679, 322] on icon "caret-down" at bounding box center [680, 321] width 4 height 6
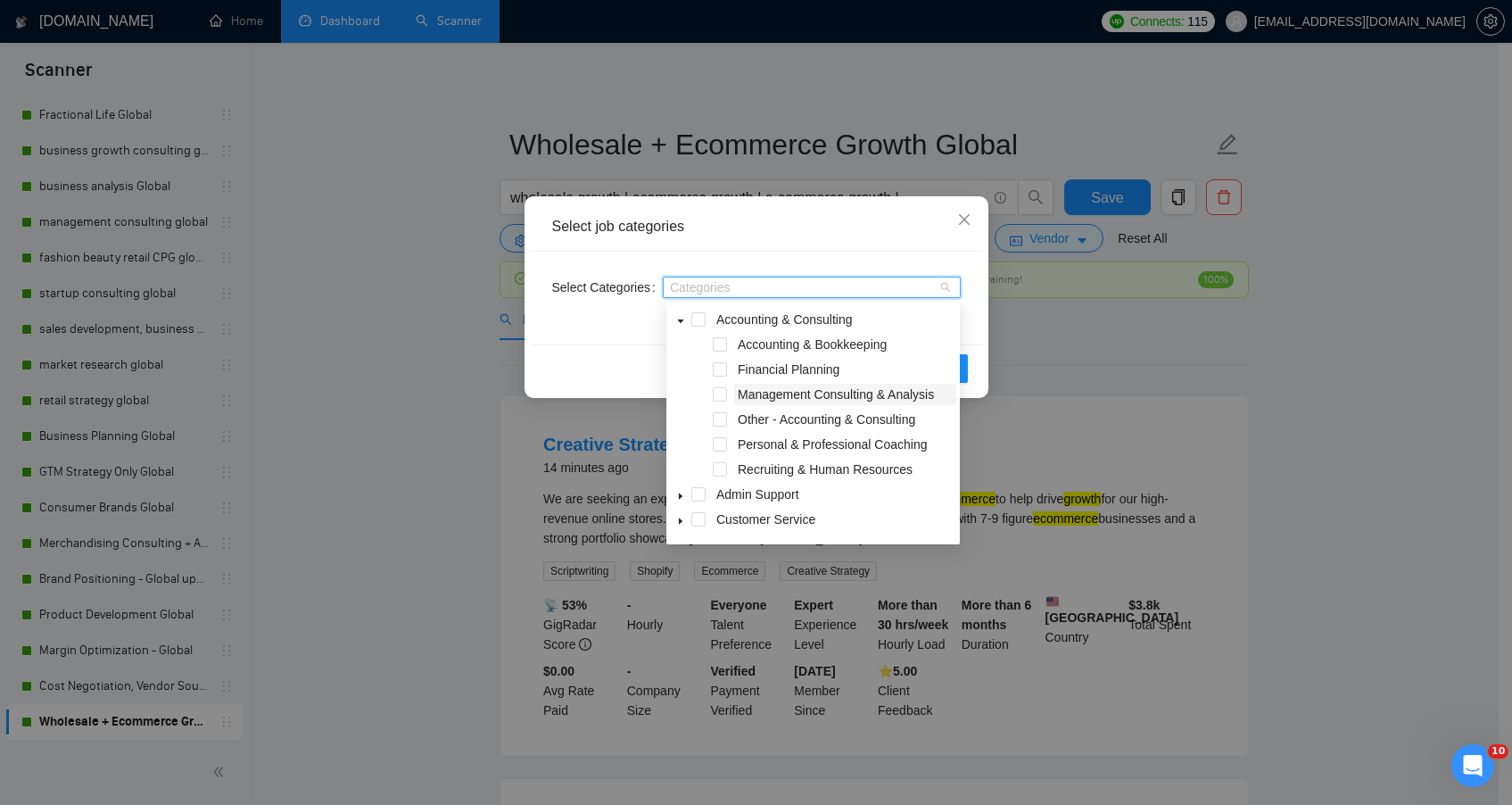
click at [741, 394] on span "Management Consulting & Analysis" at bounding box center [835, 394] width 196 height 15
click at [745, 423] on span "Other - Accounting & Consulting" at bounding box center [826, 420] width 178 height 15
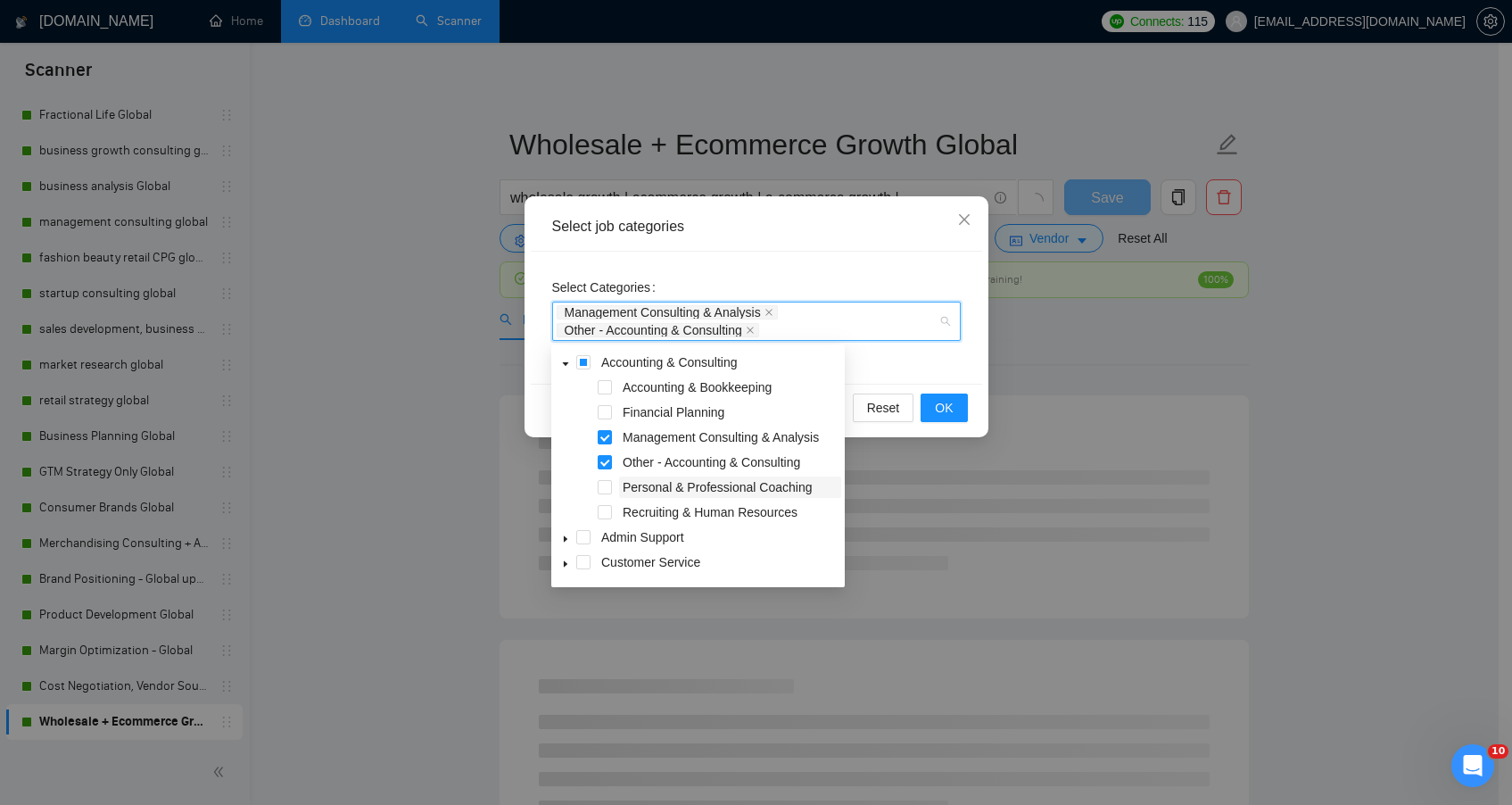
click at [700, 488] on span "Personal & Professional Coaching" at bounding box center [716, 487] width 189 height 15
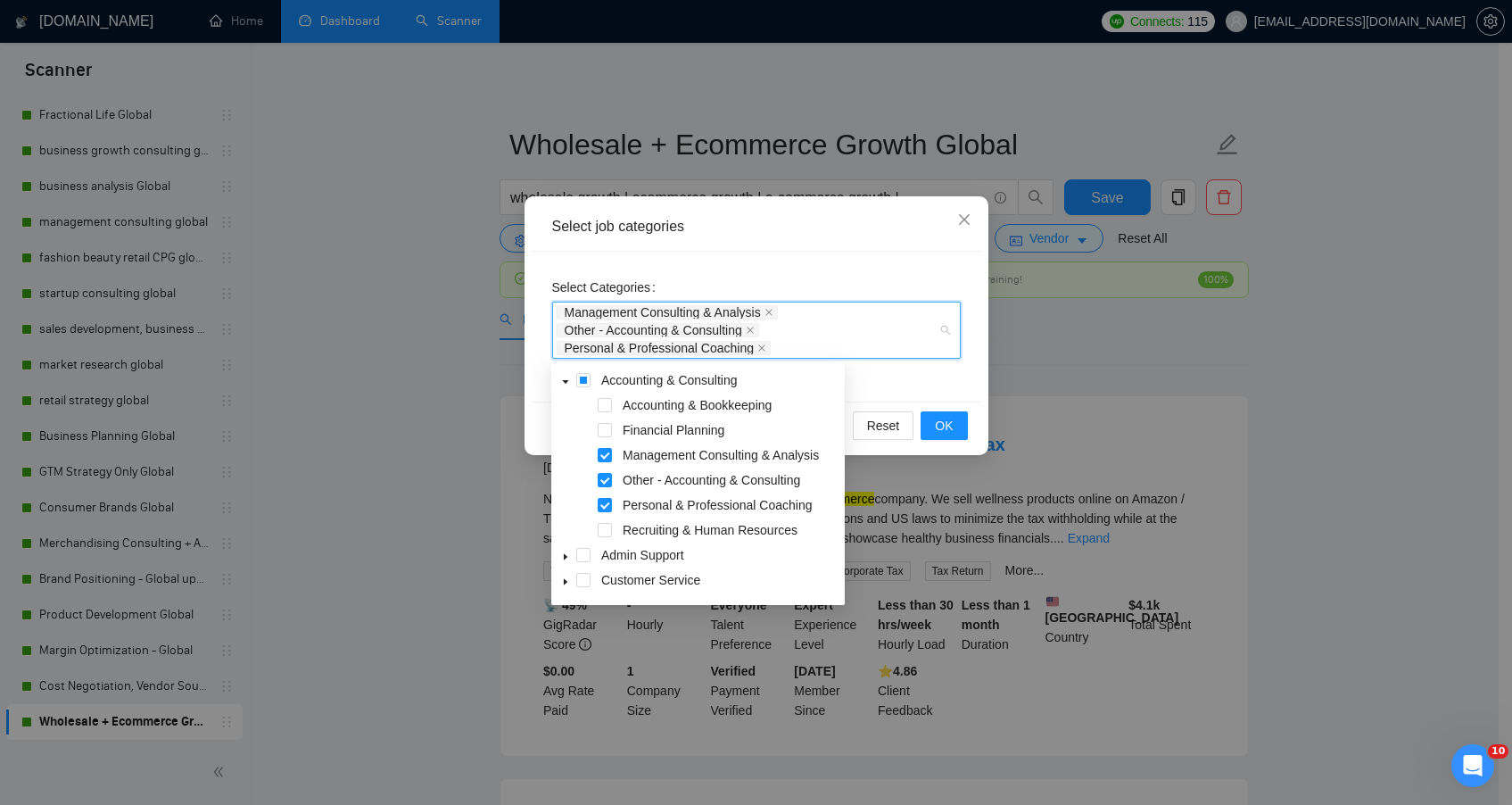
click at [564, 387] on span at bounding box center [565, 379] width 21 height 21
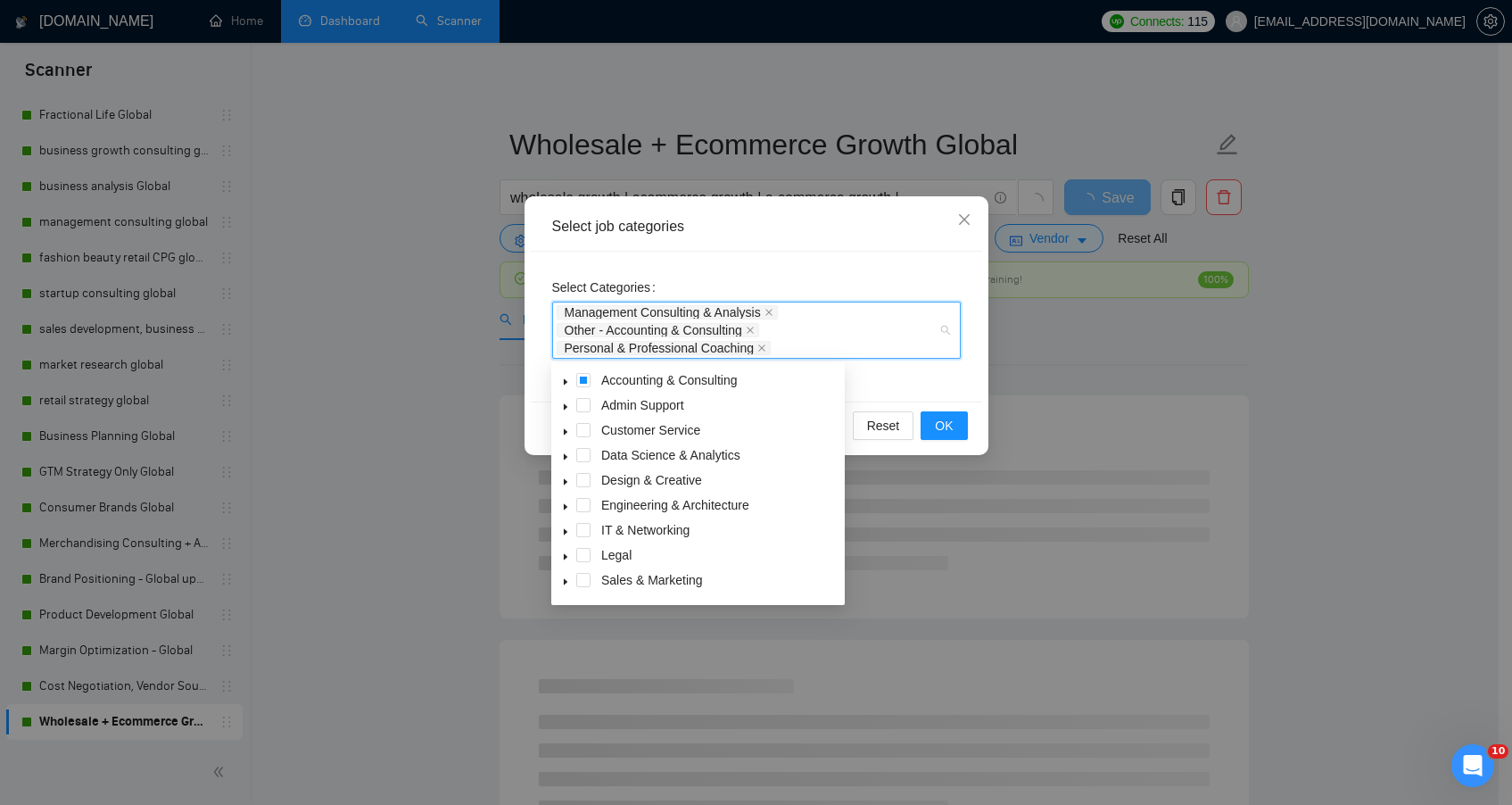
click at [564, 412] on span at bounding box center [565, 404] width 21 height 21
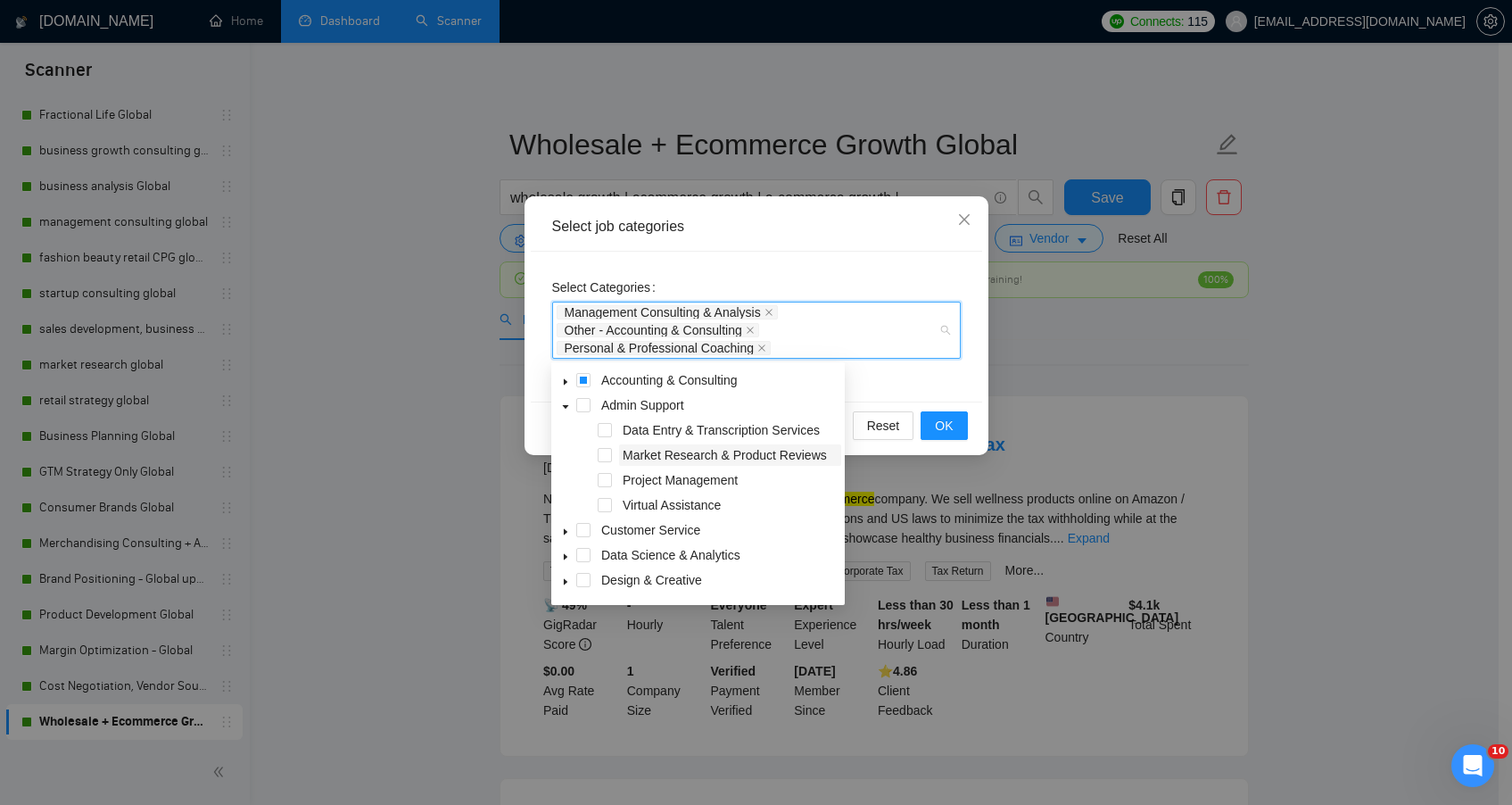
click at [661, 461] on span "Market Research & Product Reviews" at bounding box center [725, 455] width 204 height 15
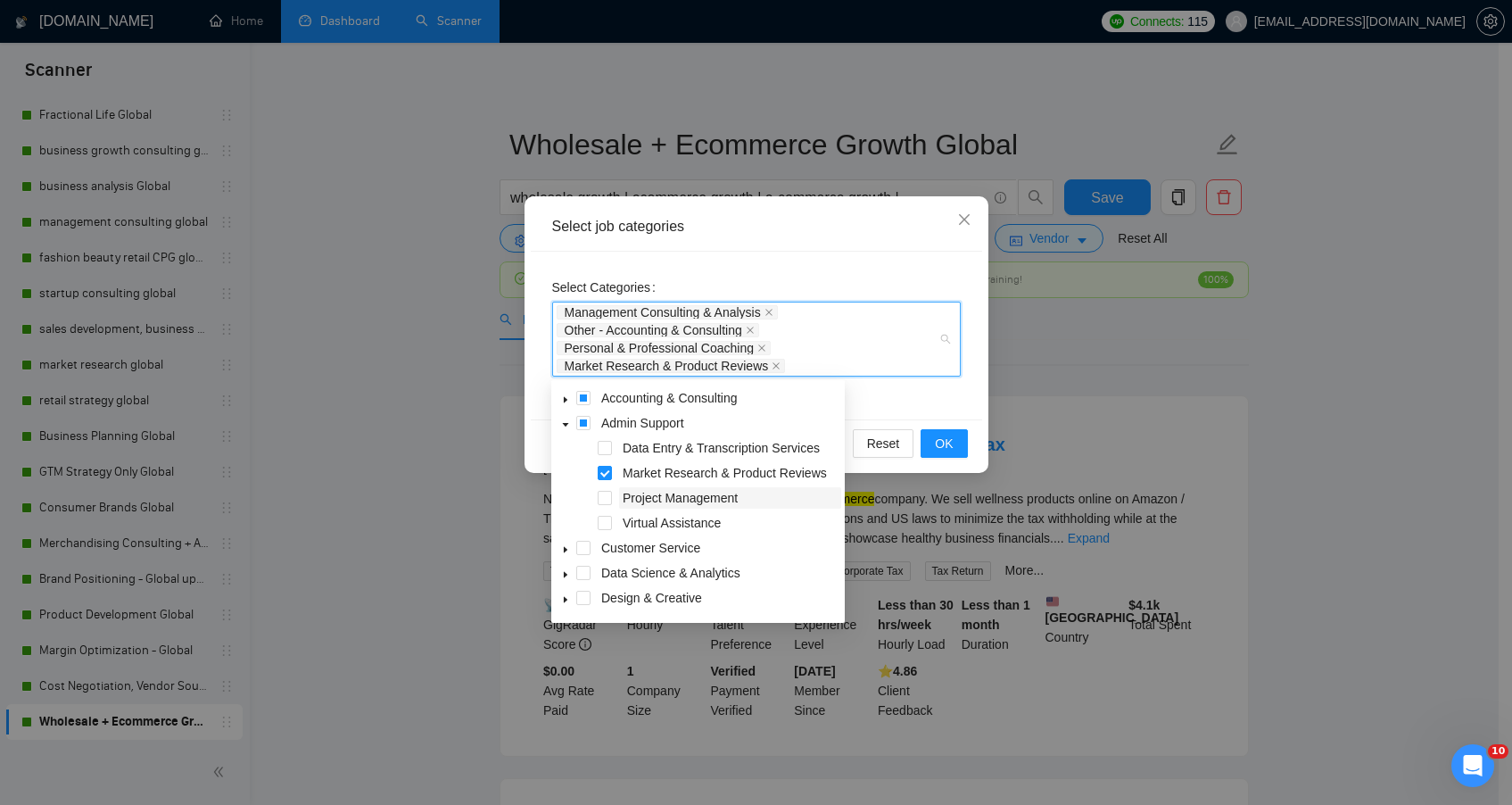
click at [667, 501] on span "Project Management" at bounding box center [680, 498] width 115 height 15
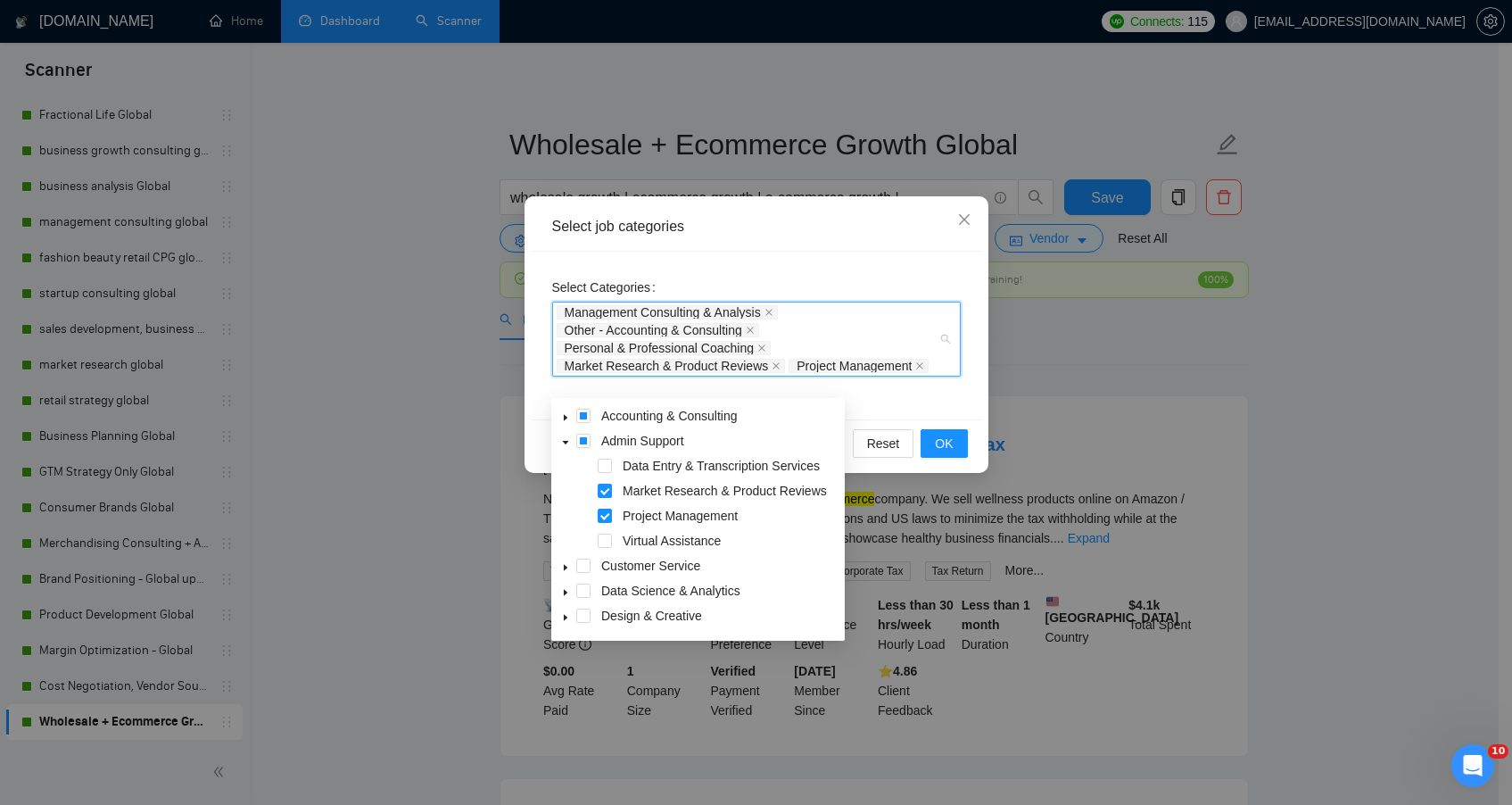
click at [565, 439] on icon "caret-down" at bounding box center [565, 443] width 9 height 9
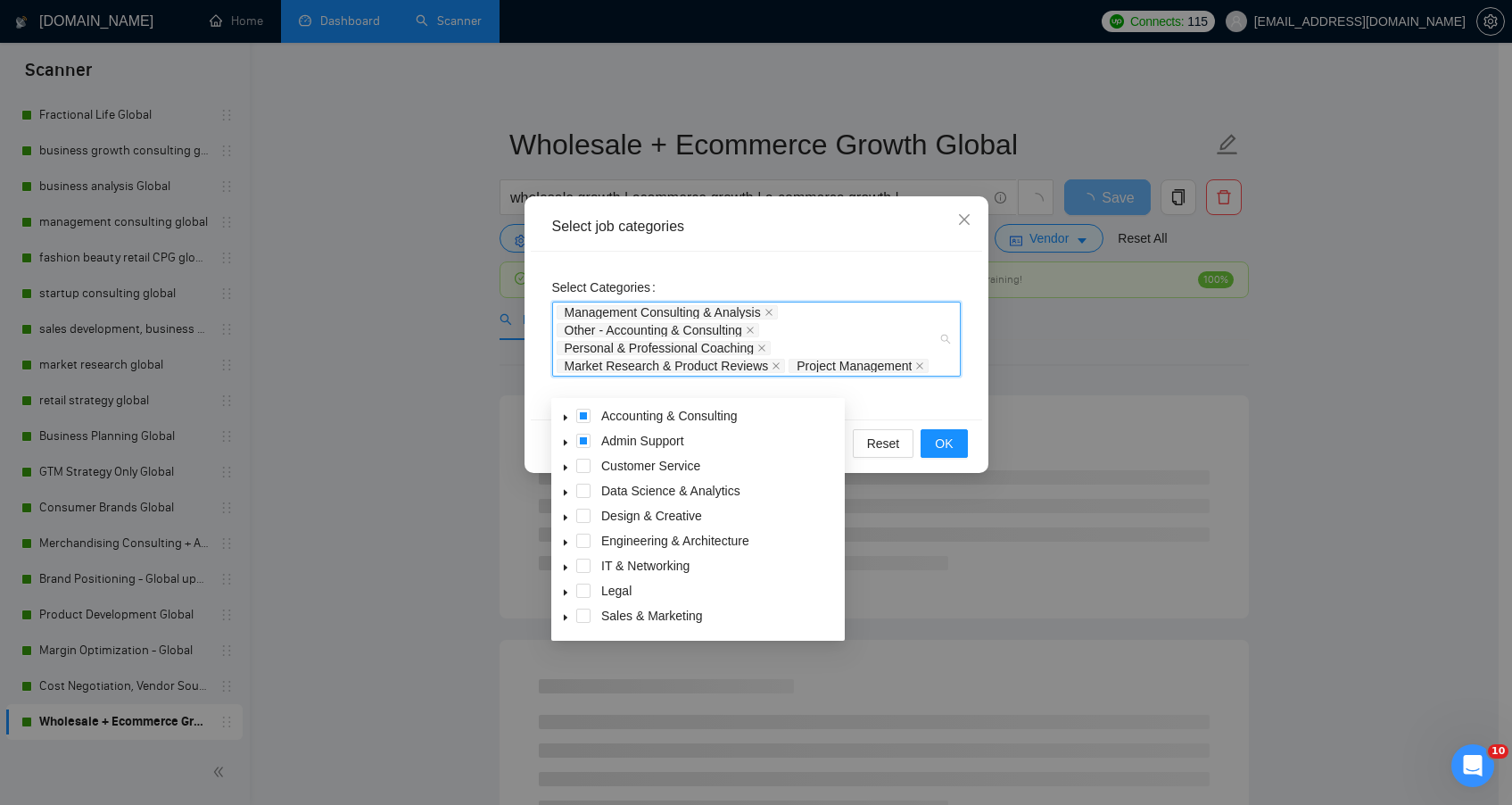
click at [566, 469] on icon "caret-down" at bounding box center [565, 468] width 9 height 9
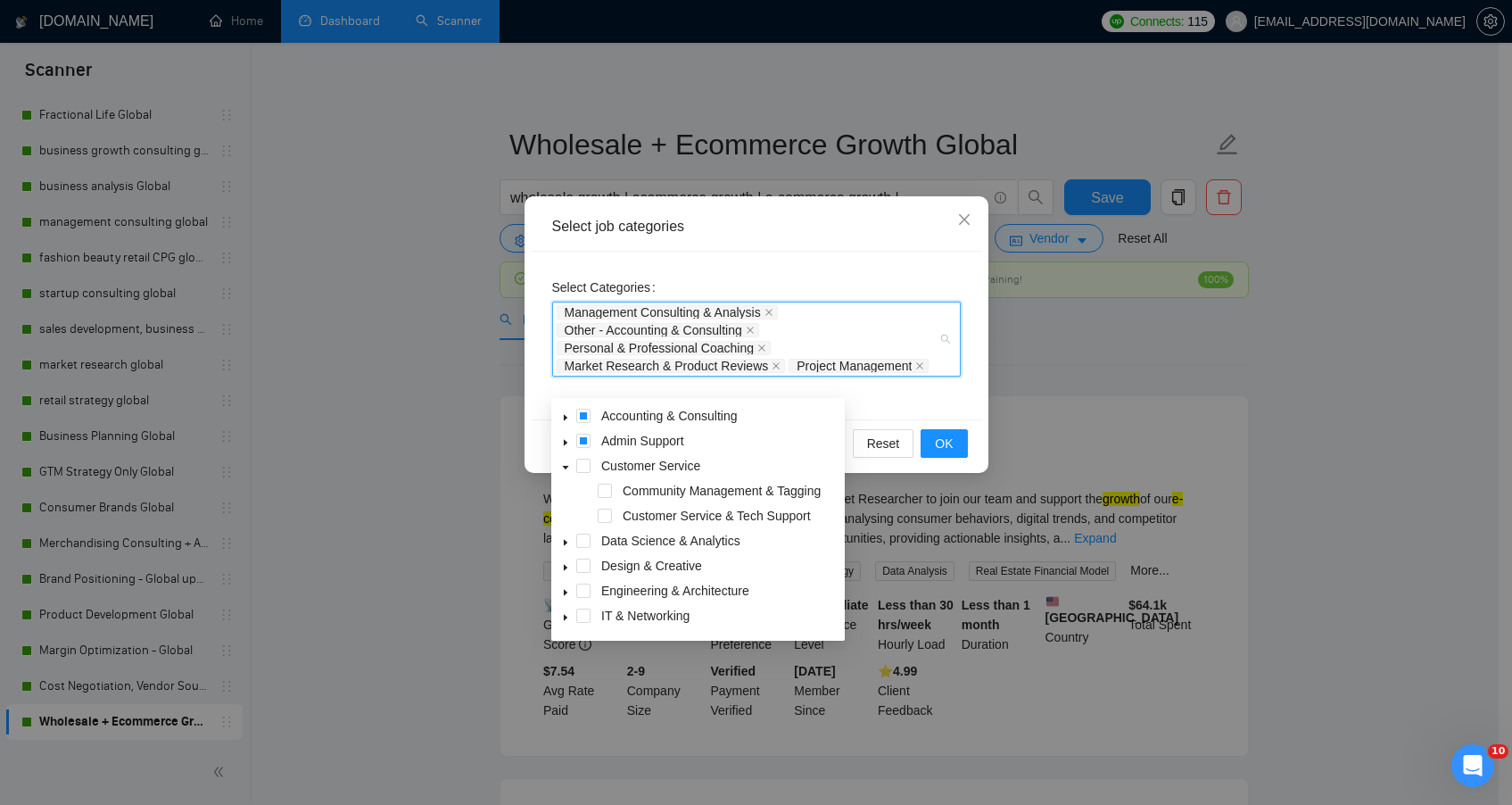
click at [566, 469] on icon "caret-down" at bounding box center [565, 468] width 9 height 9
click at [566, 487] on span at bounding box center [565, 490] width 21 height 21
click at [630, 542] on span "Data Analysis & Testing" at bounding box center [687, 541] width 130 height 15
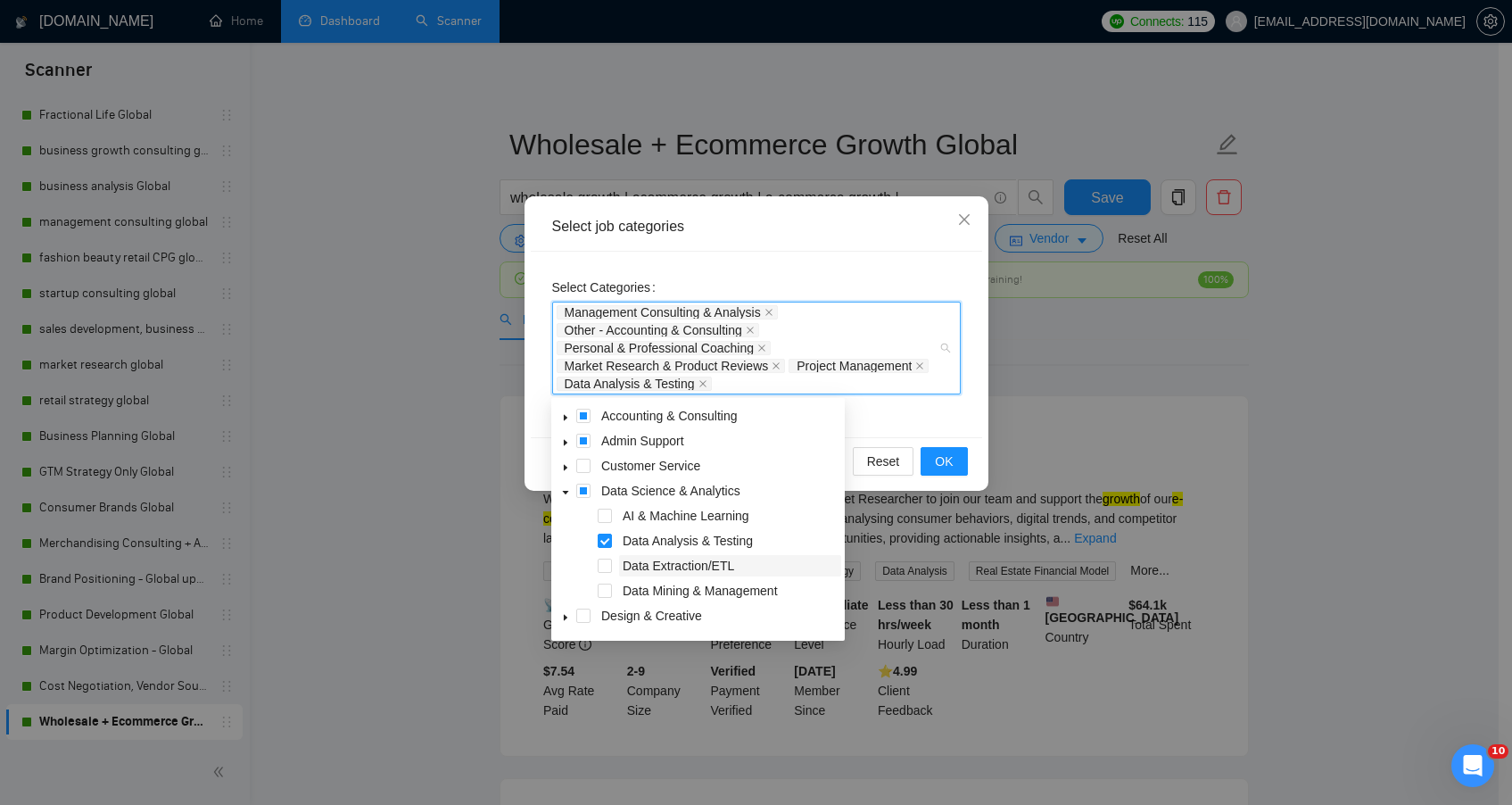
click at [637, 573] on span "Data Extraction/ETL" at bounding box center [729, 566] width 222 height 21
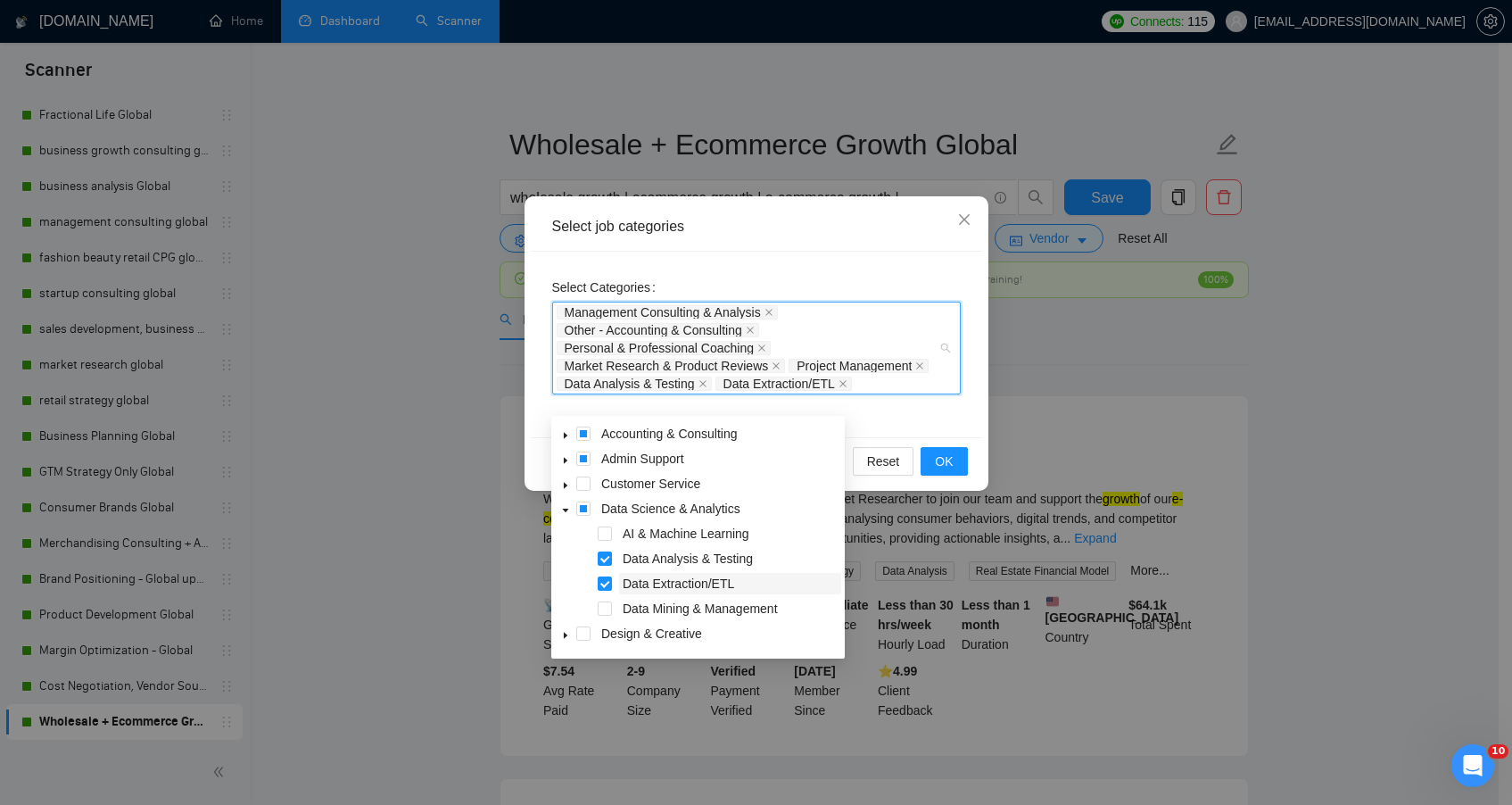
click at [638, 589] on span "Data Extraction/ETL" at bounding box center [678, 584] width 111 height 15
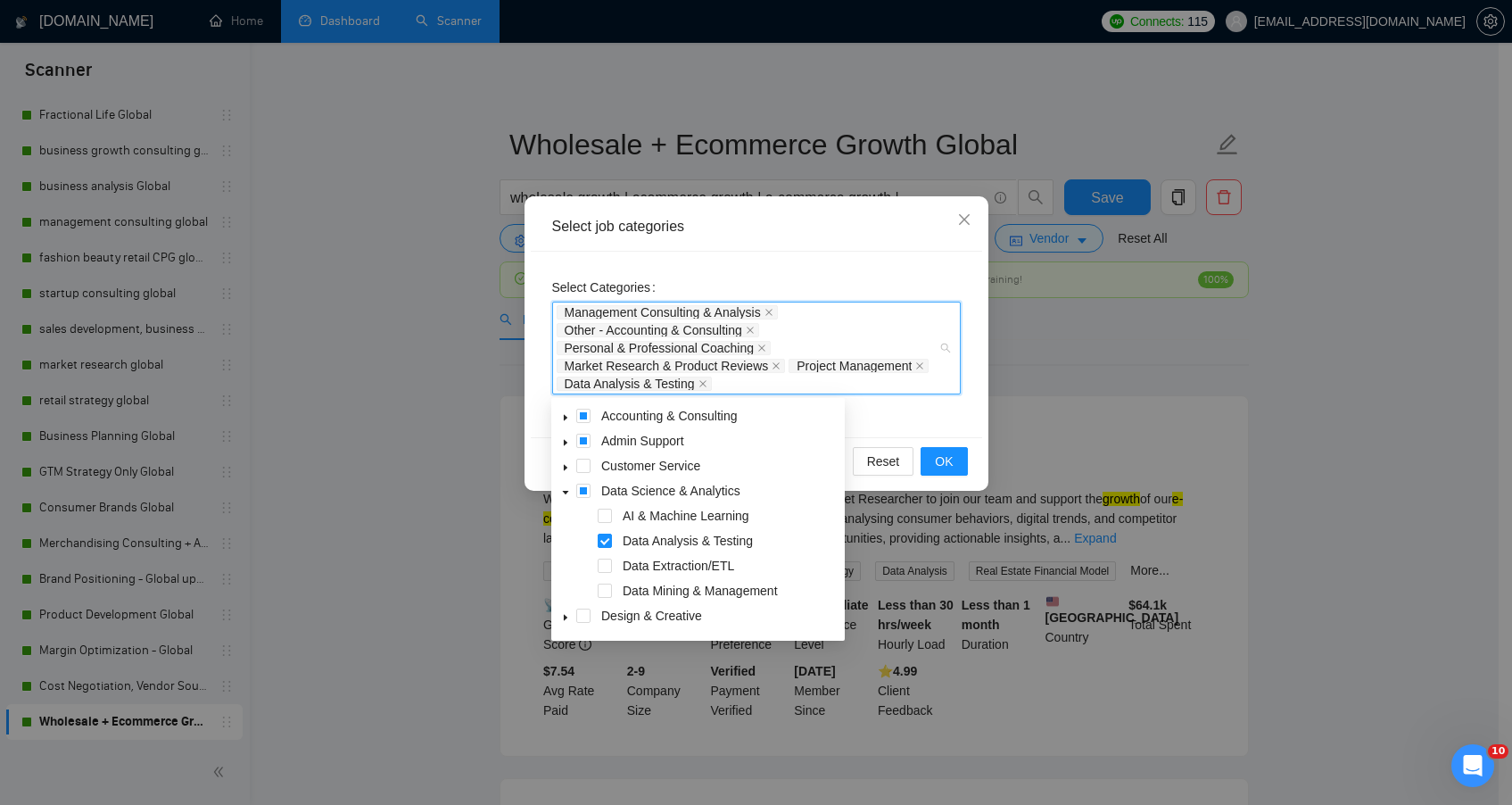
click at [643, 602] on div "Data Mining & Management" at bounding box center [698, 592] width 286 height 25
click at [643, 589] on span "Data Mining & Management" at bounding box center [700, 591] width 156 height 15
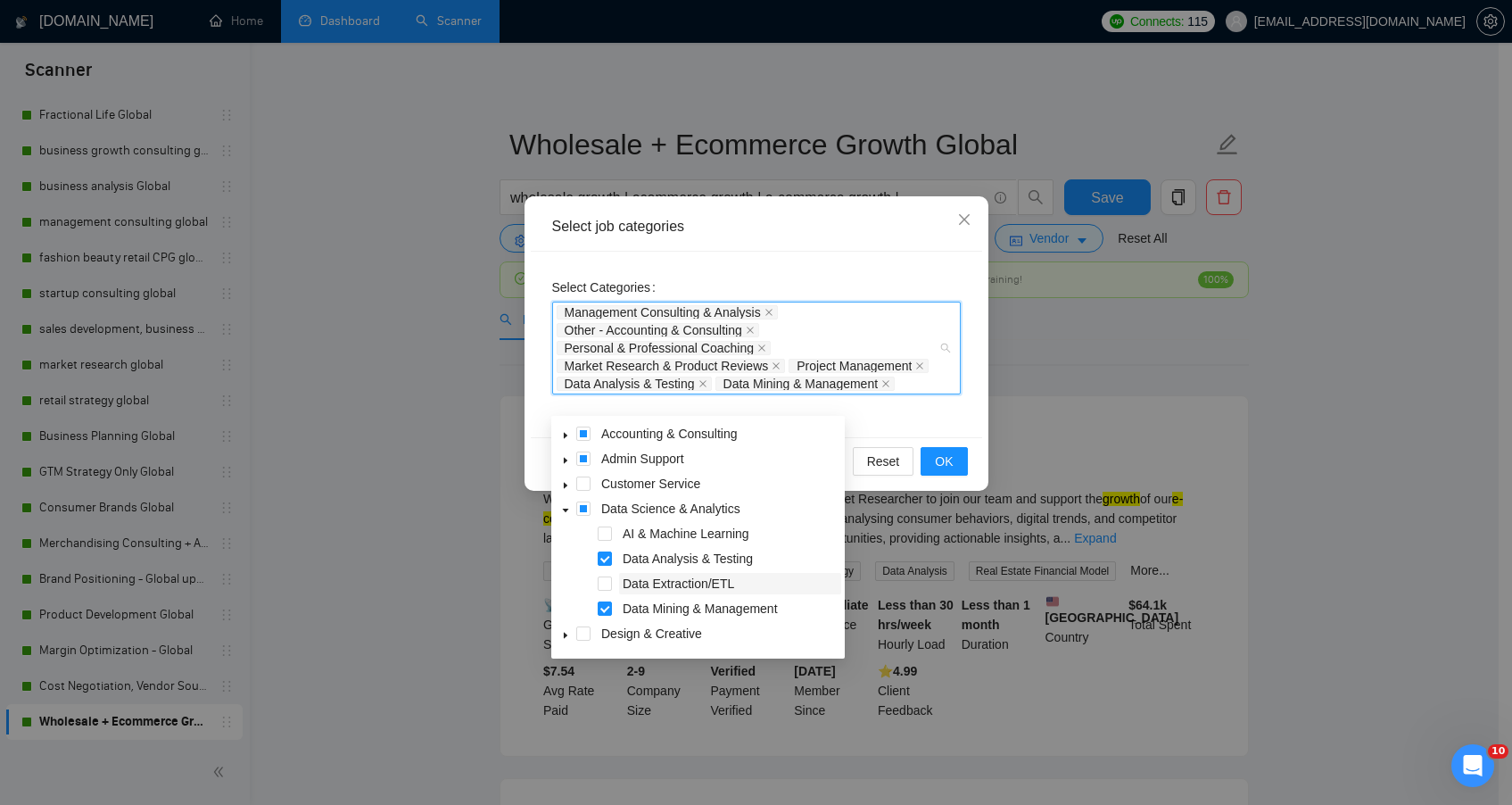
click at [642, 577] on span "Data Extraction/ETL" at bounding box center [678, 584] width 111 height 15
click at [567, 511] on icon "caret-down" at bounding box center [565, 510] width 9 height 9
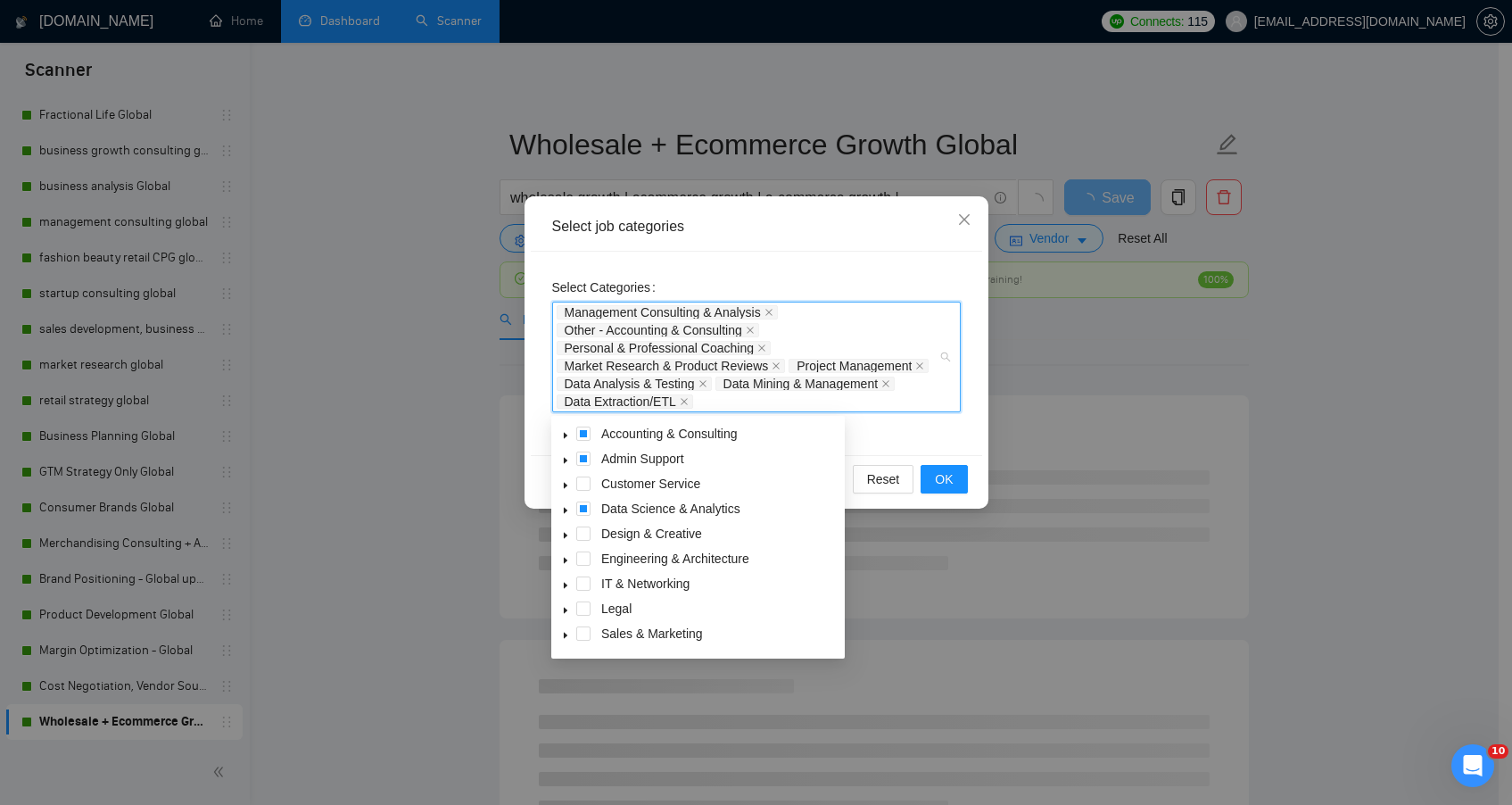
click at [567, 532] on icon "caret-down" at bounding box center [565, 535] width 9 height 9
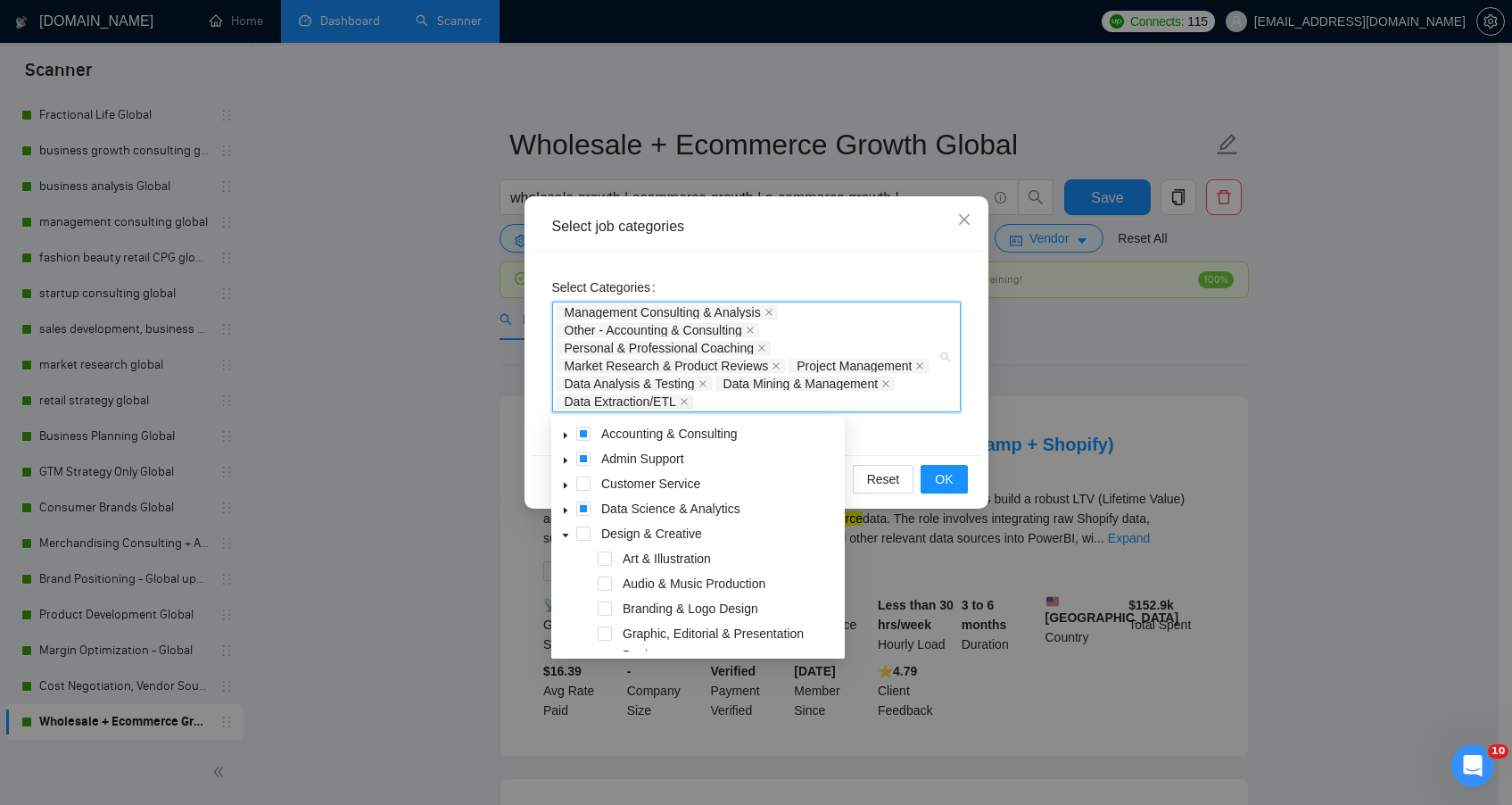
click at [574, 572] on div "Accounting & Consulting Admin Support Customer Service Data Science & Analytics…" at bounding box center [698, 558] width 286 height 272
click at [570, 572] on div "Art & Illustration" at bounding box center [698, 560] width 286 height 25
click at [822, 570] on div "Art & Illustration" at bounding box center [698, 560] width 286 height 25
click at [573, 614] on span at bounding box center [565, 608] width 21 height 21
click at [838, 633] on div at bounding box center [838, 537] width 7 height 228
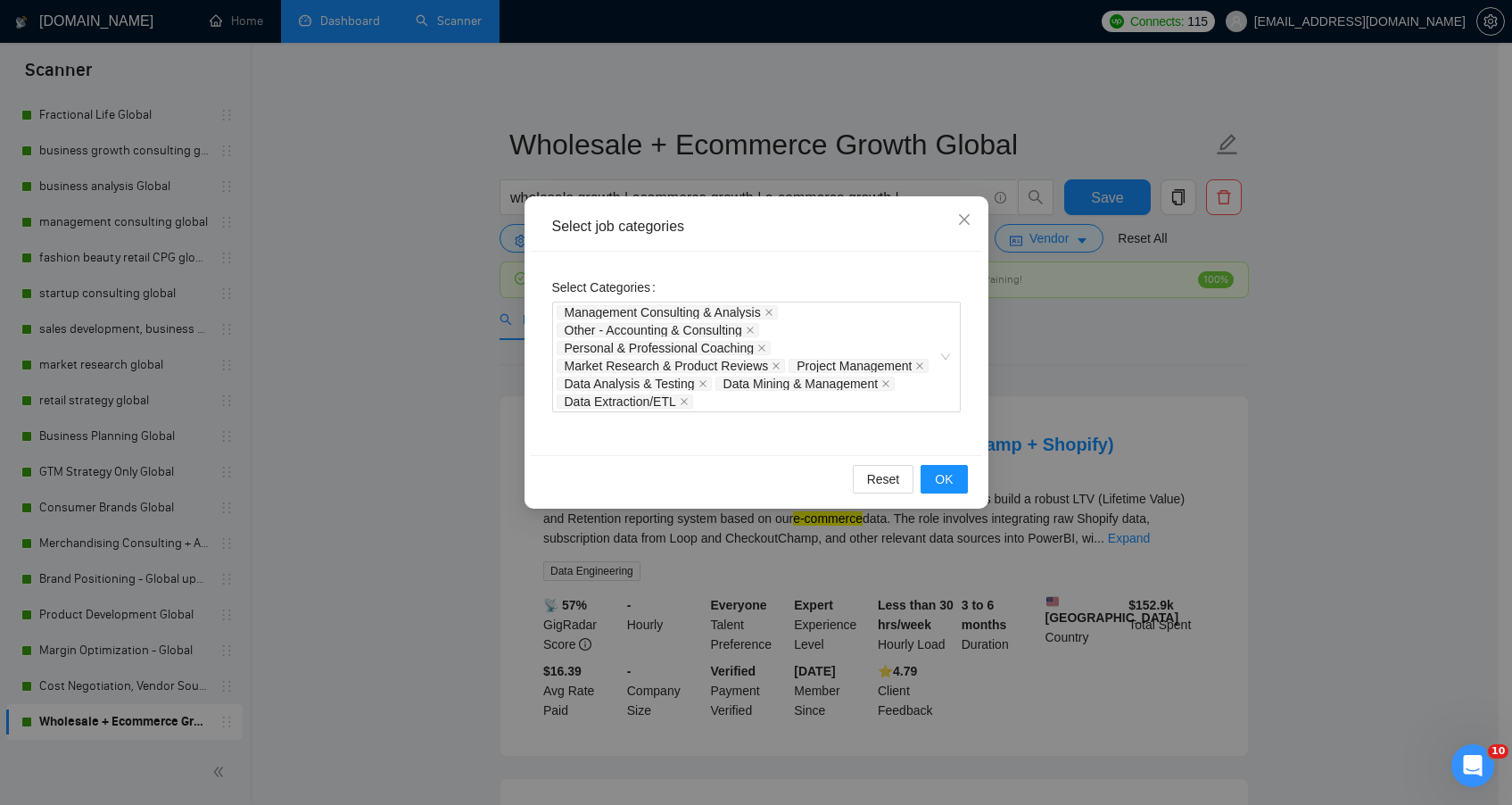
drag, startPoint x: 843, startPoint y: 444, endPoint x: 842, endPoint y: 481, distance: 37.0
click at [842, 482] on body "Scanner New Scanner My Scanners Merch Strat US Only product* | devel* | busines…" at bounding box center [750, 402] width 1499 height 805
click at [943, 357] on div "Management Consulting & Analysis Other - Accounting & Consulting Personal & Pro…" at bounding box center [757, 356] width 409 height 111
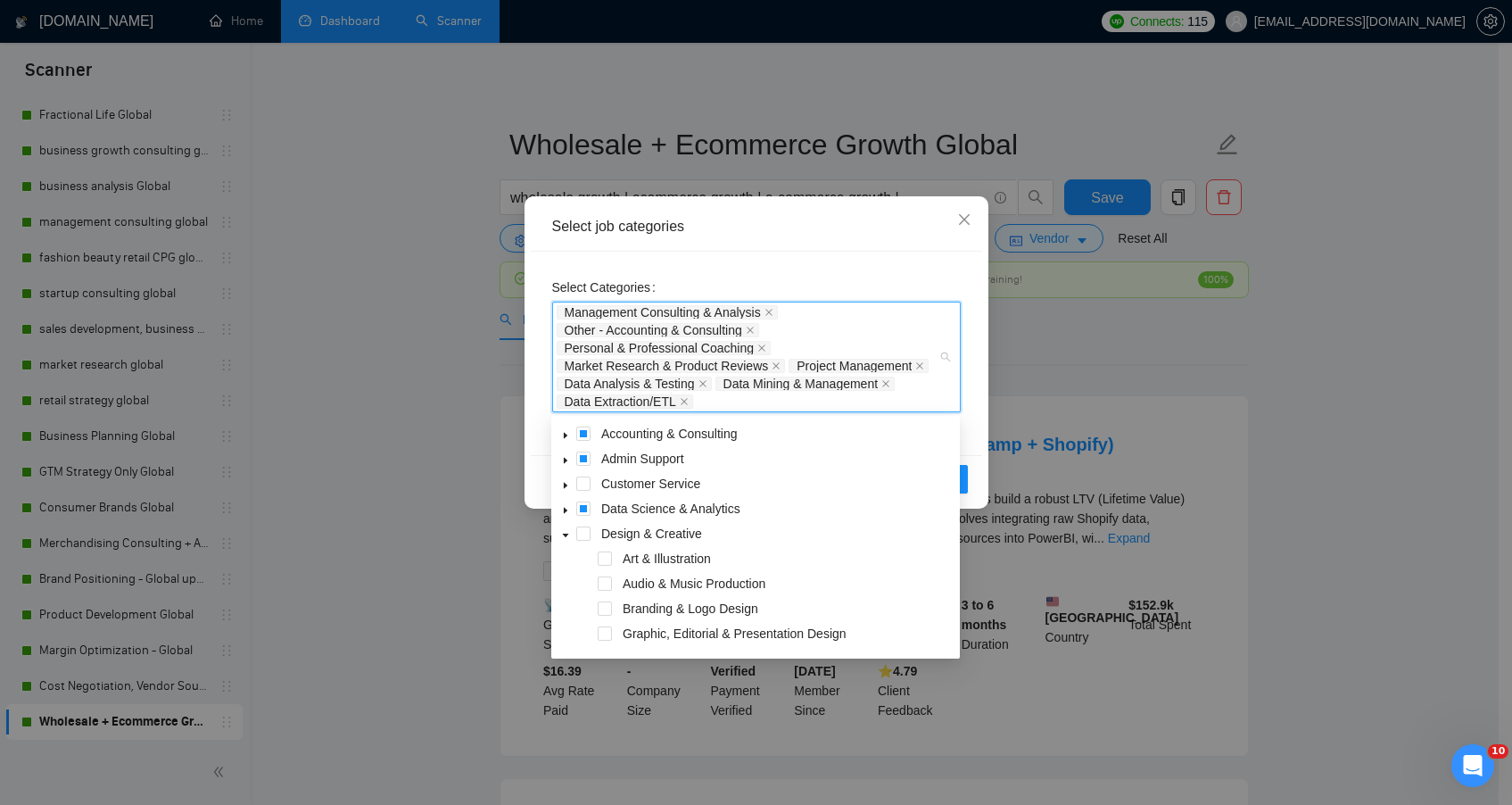
click at [586, 587] on span at bounding box center [587, 583] width 21 height 21
drag, startPoint x: 818, startPoint y: 587, endPoint x: 822, endPoint y: 530, distance: 57.1
click at [822, 530] on div "Accounting & Consulting Admin Support Customer Service Data Science & Analytics…" at bounding box center [756, 560] width 401 height 274
drag, startPoint x: 956, startPoint y: 451, endPoint x: 939, endPoint y: 584, distance: 134.1
click at [939, 584] on div "Accounting & Consulting Admin Support Customer Service Data Science & Analytics…" at bounding box center [756, 560] width 401 height 274
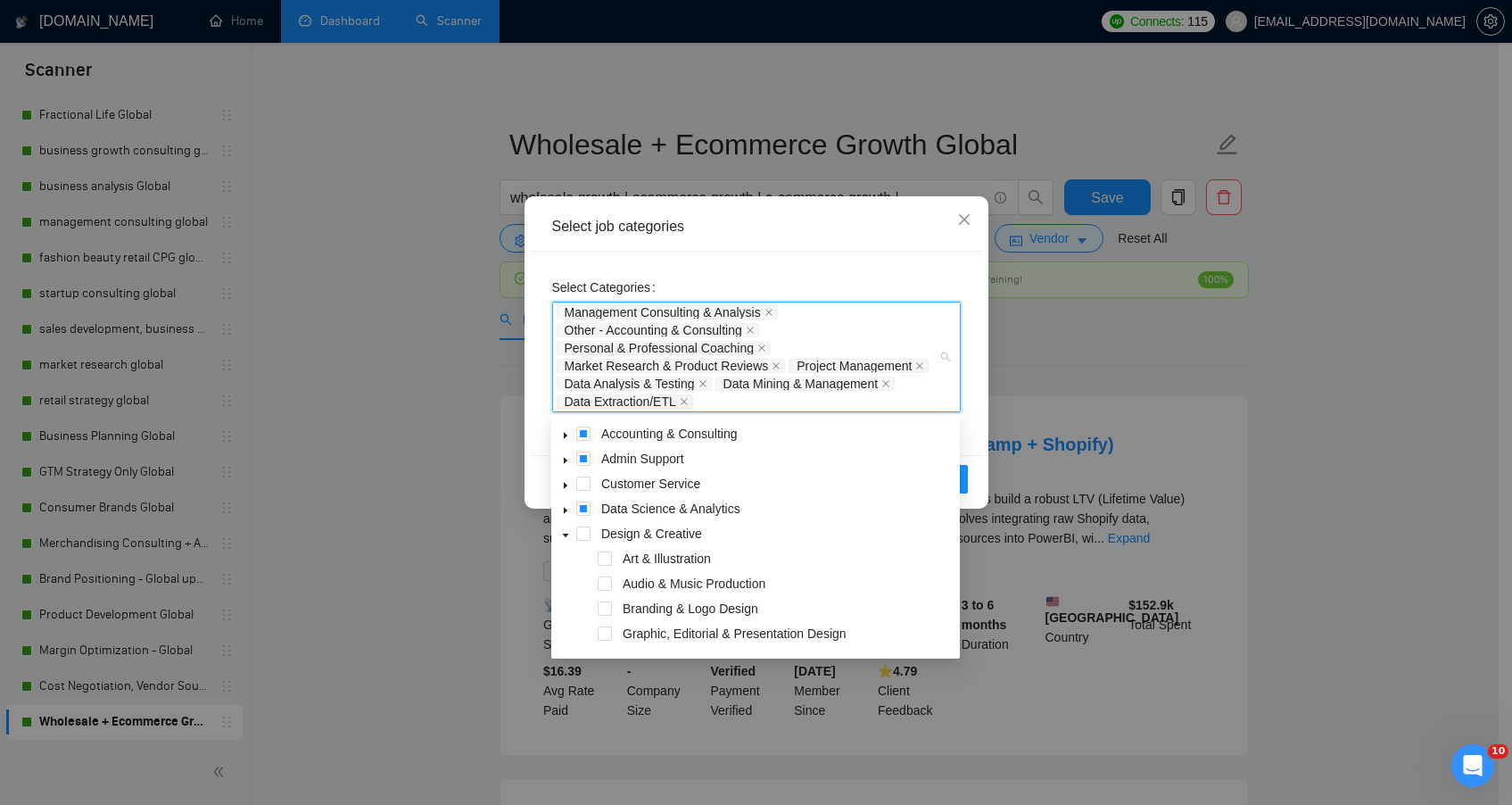
drag, startPoint x: 943, startPoint y: 611, endPoint x: 929, endPoint y: 520, distance: 92.1
click at [929, 522] on div "Accounting & Consulting Admin Support Customer Service Data Science & Analytics…" at bounding box center [756, 560] width 401 height 274
click at [561, 537] on icon "caret-down" at bounding box center [565, 535] width 9 height 9
click at [569, 636] on icon "caret-down" at bounding box center [565, 636] width 9 height 9
click at [584, 636] on span at bounding box center [584, 634] width 15 height 15
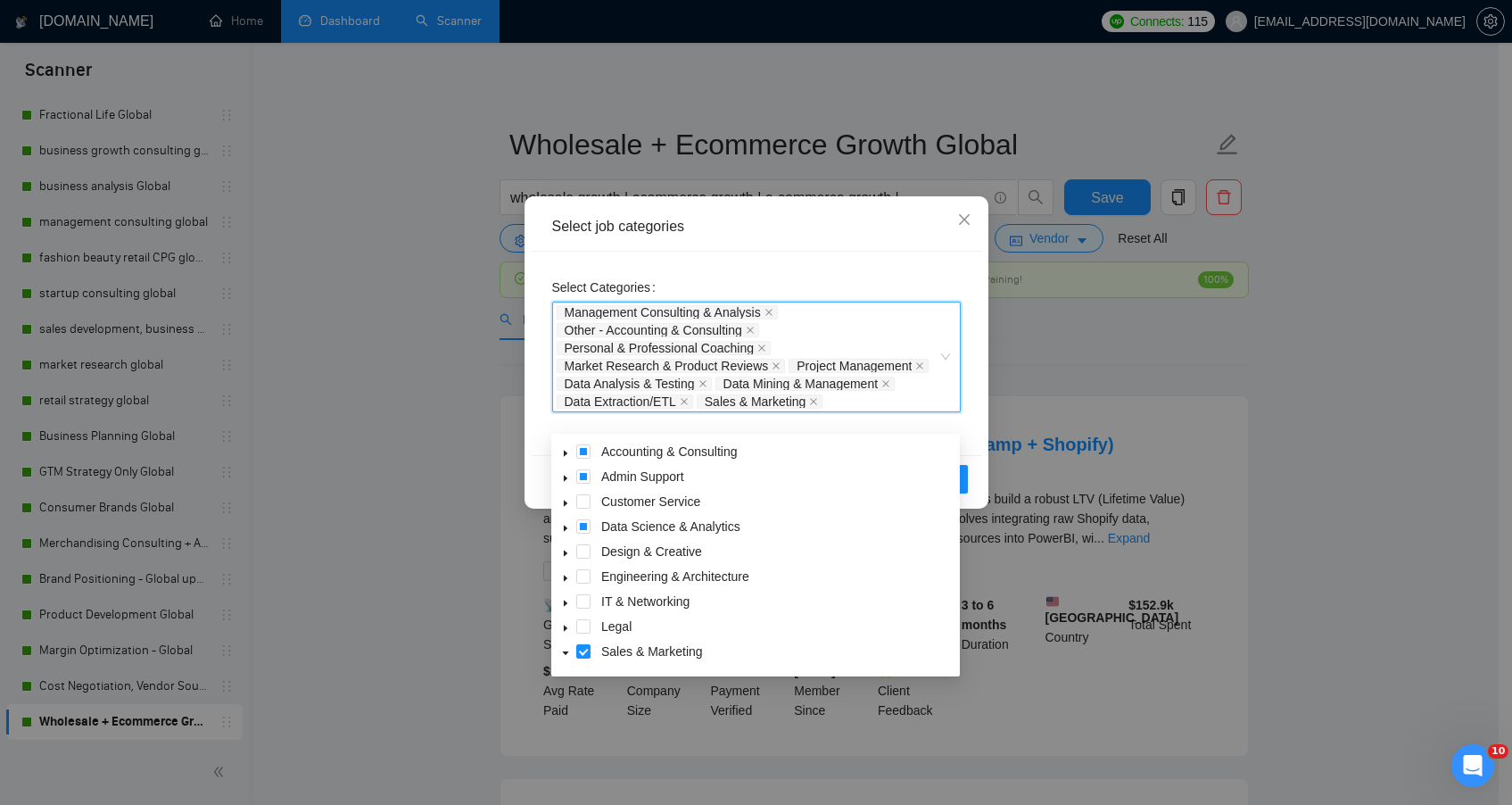
click at [969, 455] on div "Select Categories Management Consulting & Analysis, Other - Accounting & Consul…" at bounding box center [756, 353] width 451 height 204
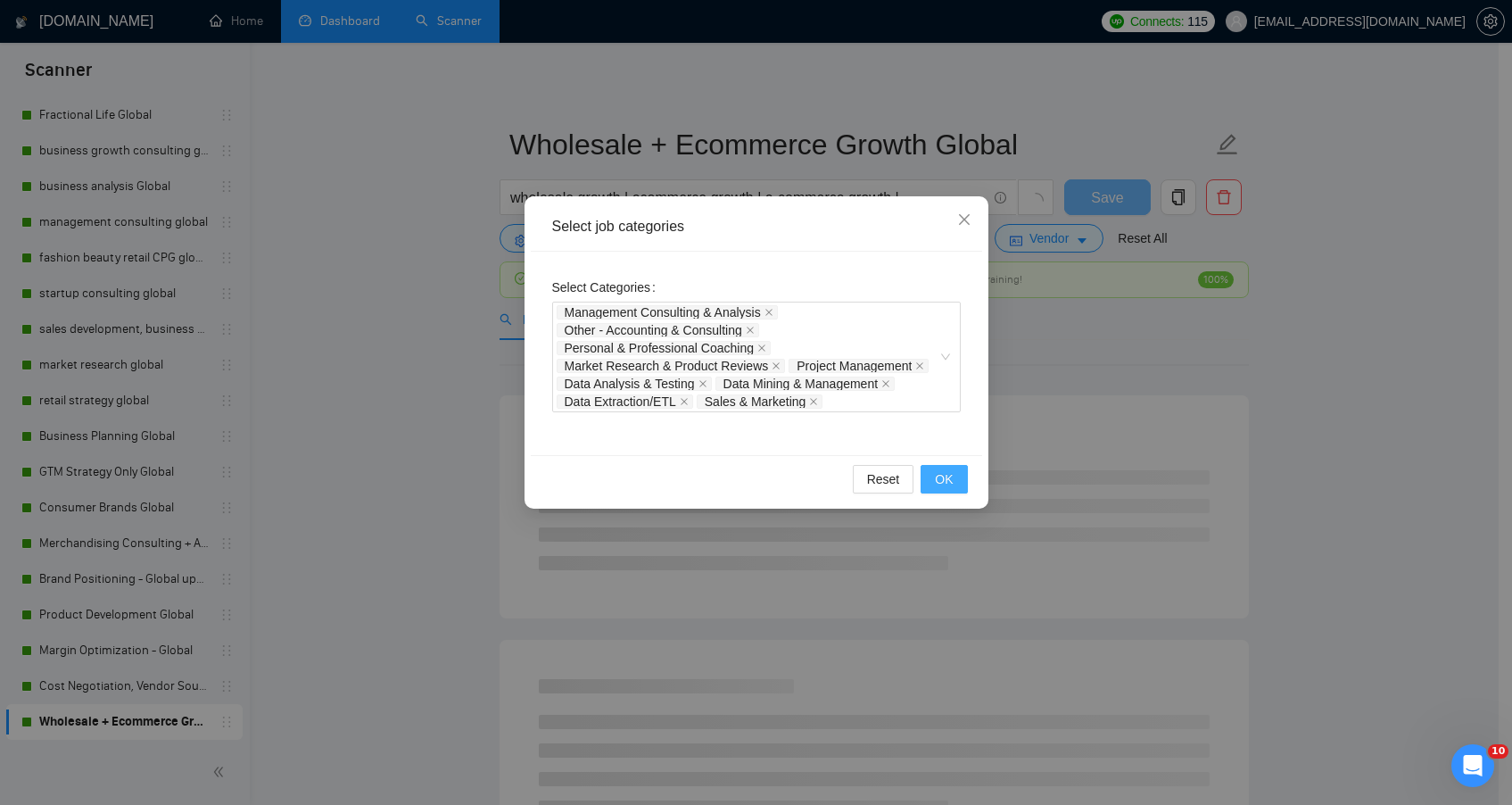
click at [935, 494] on button "OK" at bounding box center [944, 479] width 46 height 29
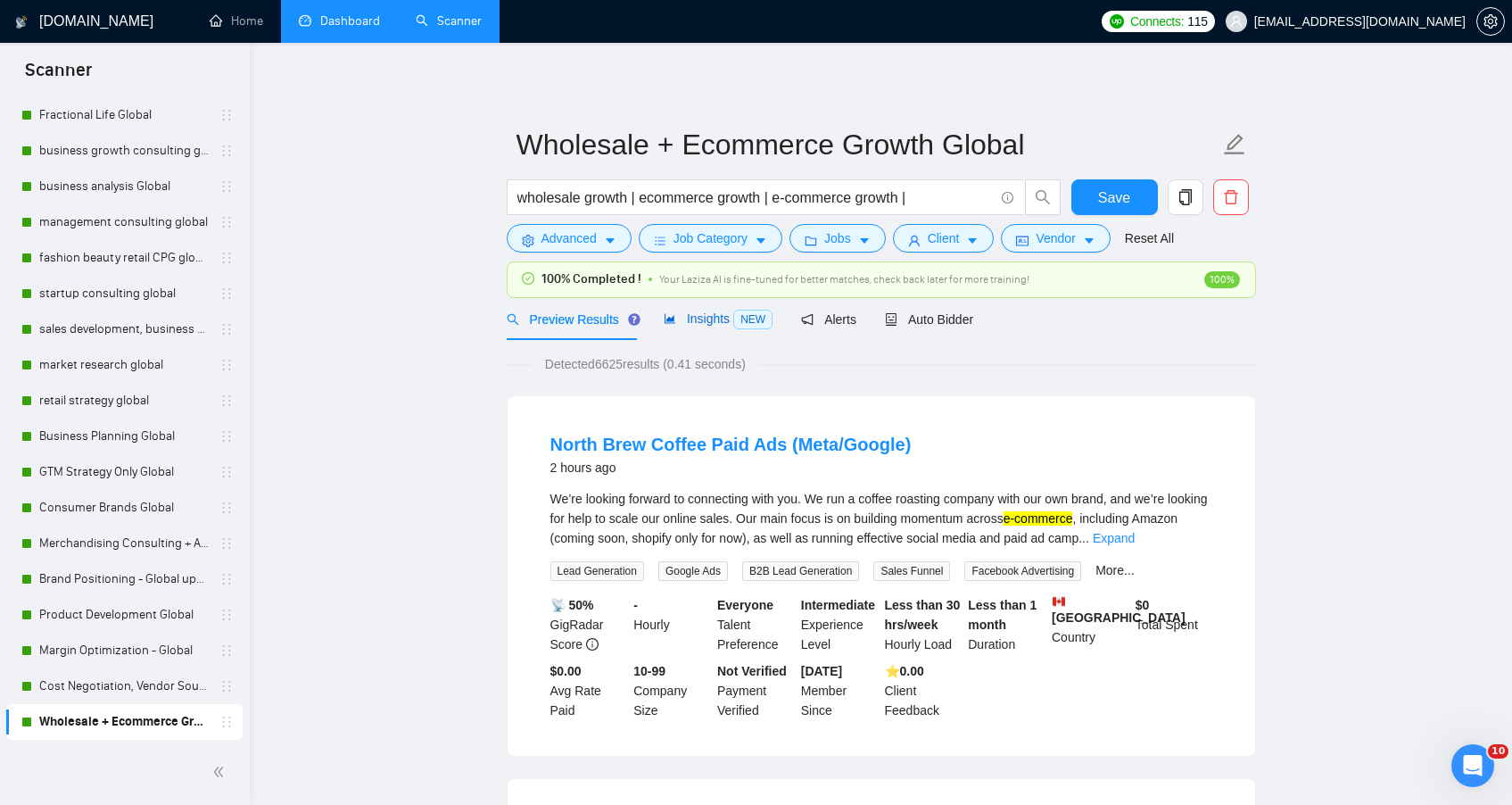
click at [726, 309] on div "Insights NEW" at bounding box center [718, 319] width 109 height 20
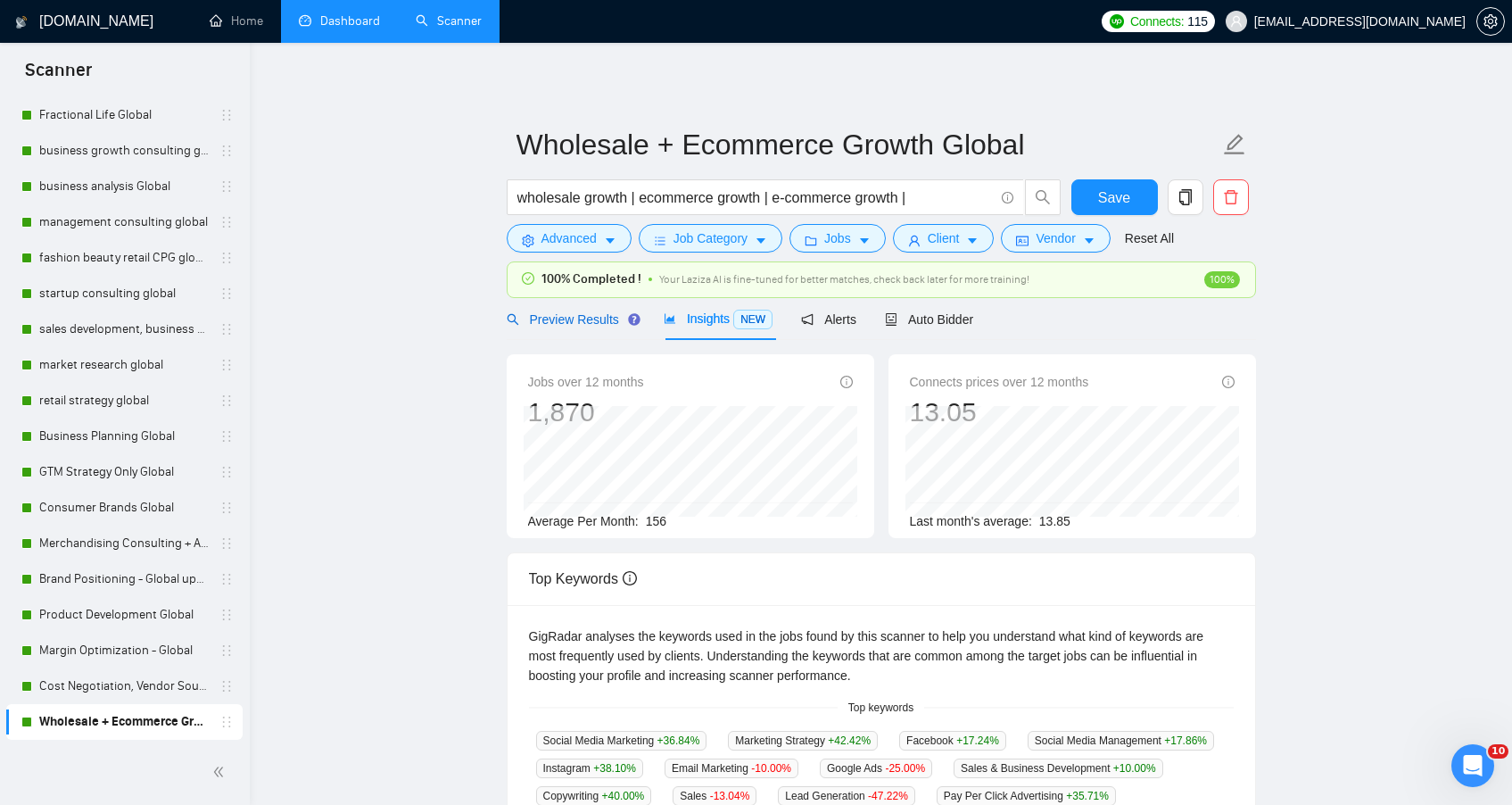
click at [580, 322] on span "Preview Results" at bounding box center [571, 320] width 129 height 15
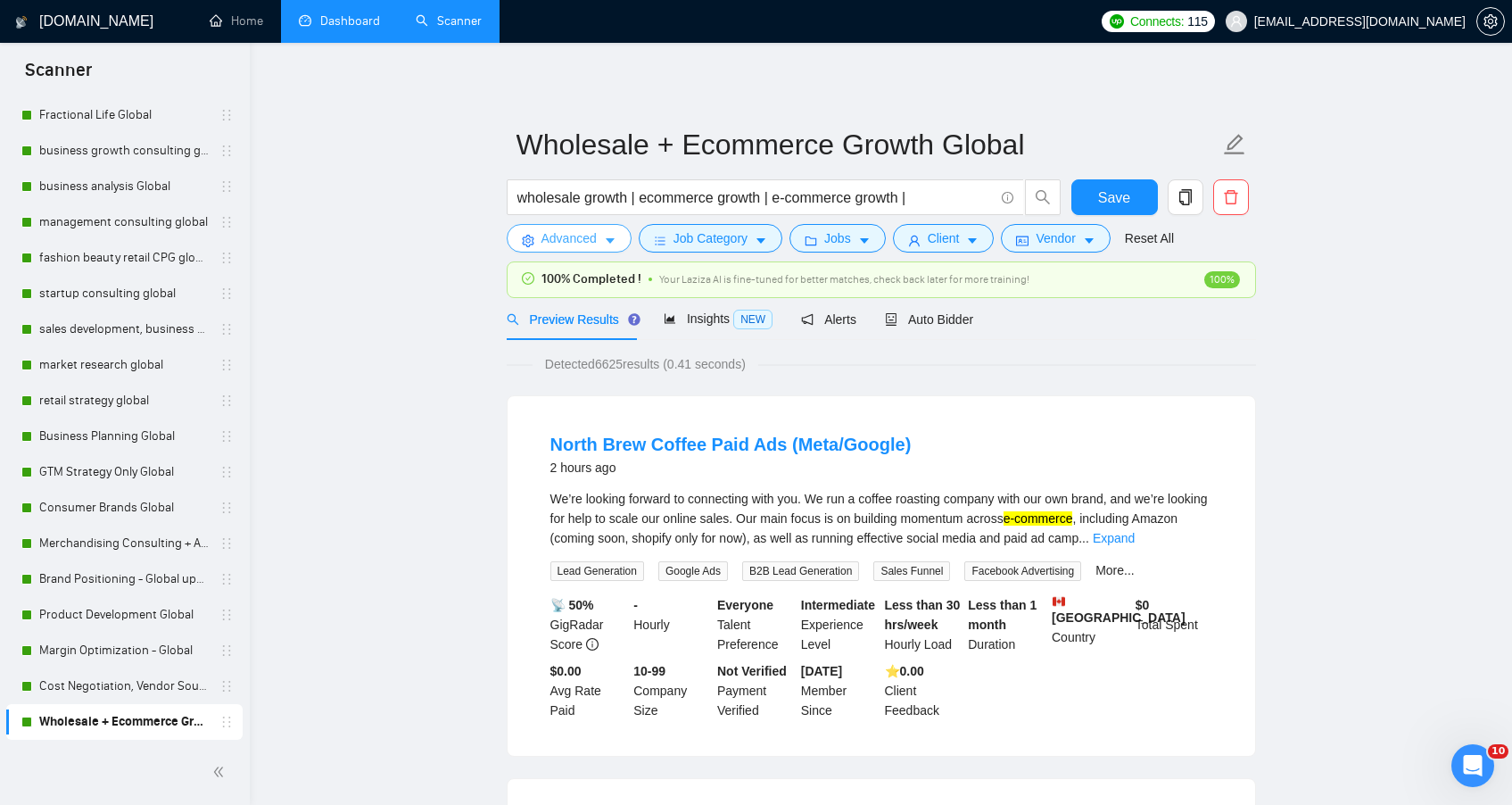
click at [579, 238] on span "Advanced" at bounding box center [569, 238] width 55 height 19
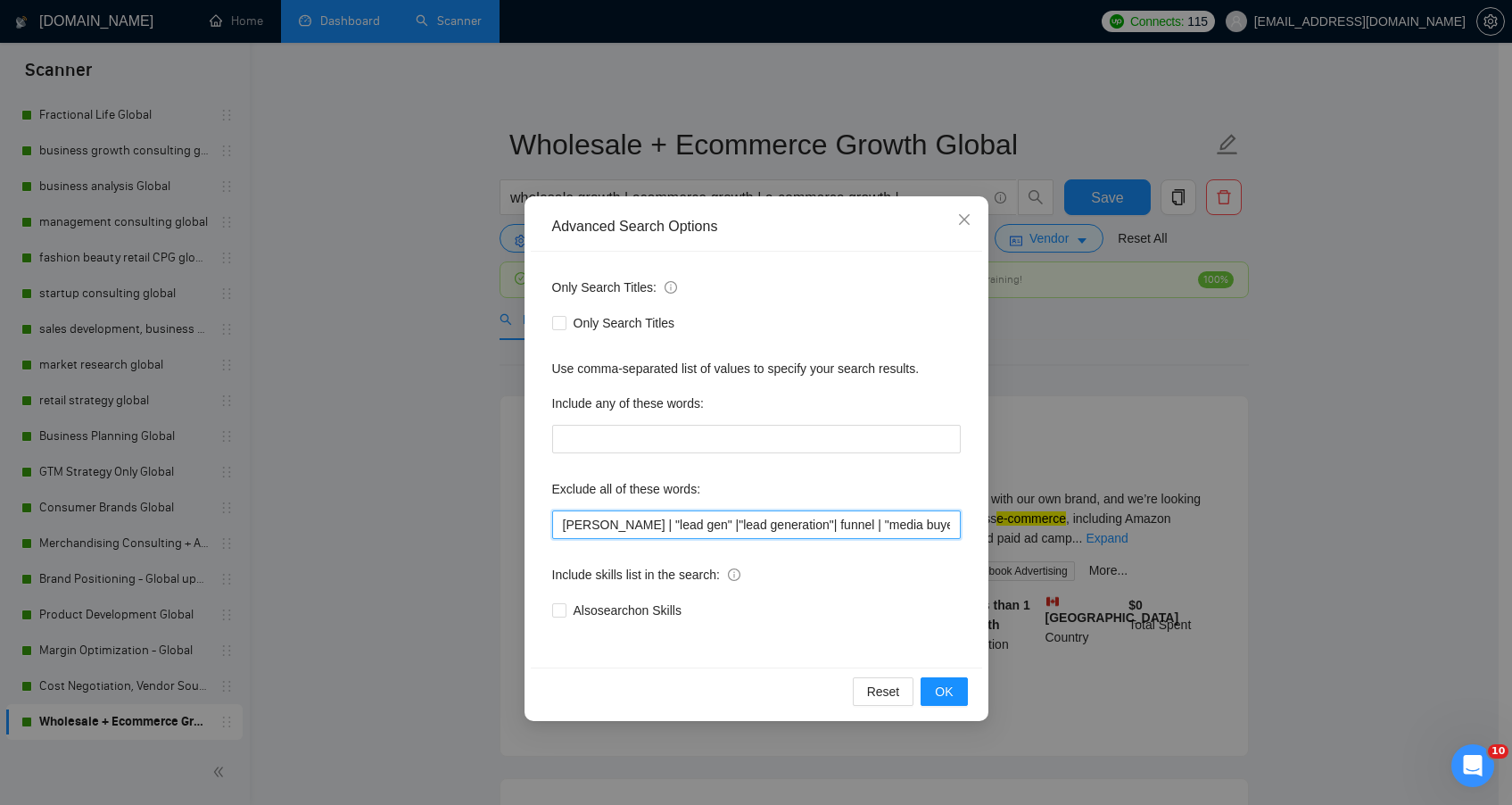
click at [558, 523] on input "[PERSON_NAME] | "lead gen" |"lead generation"| funnel | "media buyer" | "ad buy…" at bounding box center [757, 524] width 409 height 29
type input ""paid ad*" | [PERSON_NAME] | "lead gen" |"lead generation"| funnel | "media buy…"
click at [955, 696] on button "OK" at bounding box center [944, 691] width 46 height 29
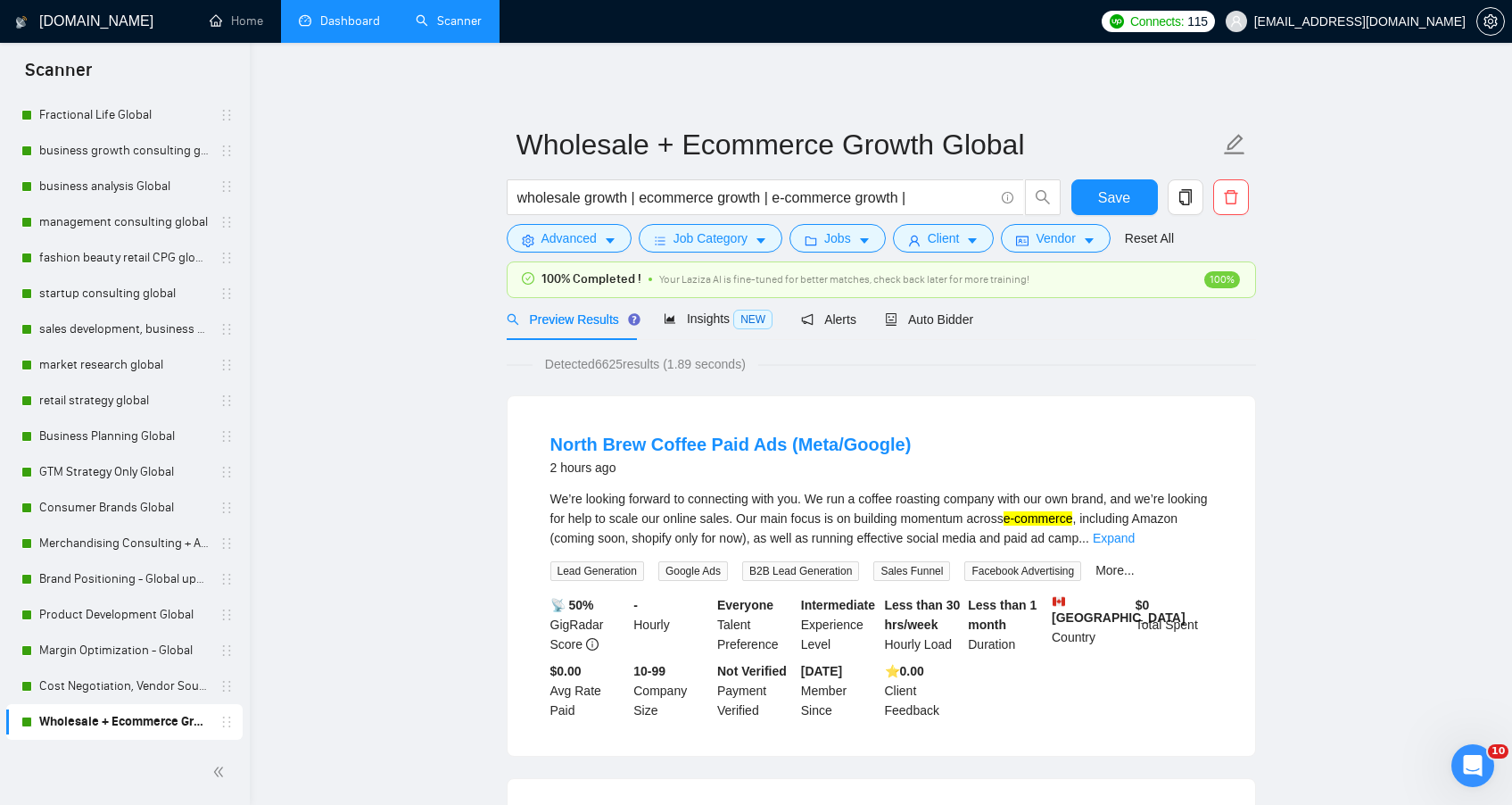
click at [695, 258] on form "Wholesale + Ecommerce Growth Global wholesale growth | ecommerce growth | e-com…" at bounding box center [881, 189] width 750 height 146
click at [704, 237] on span "Job Category" at bounding box center [710, 238] width 74 height 19
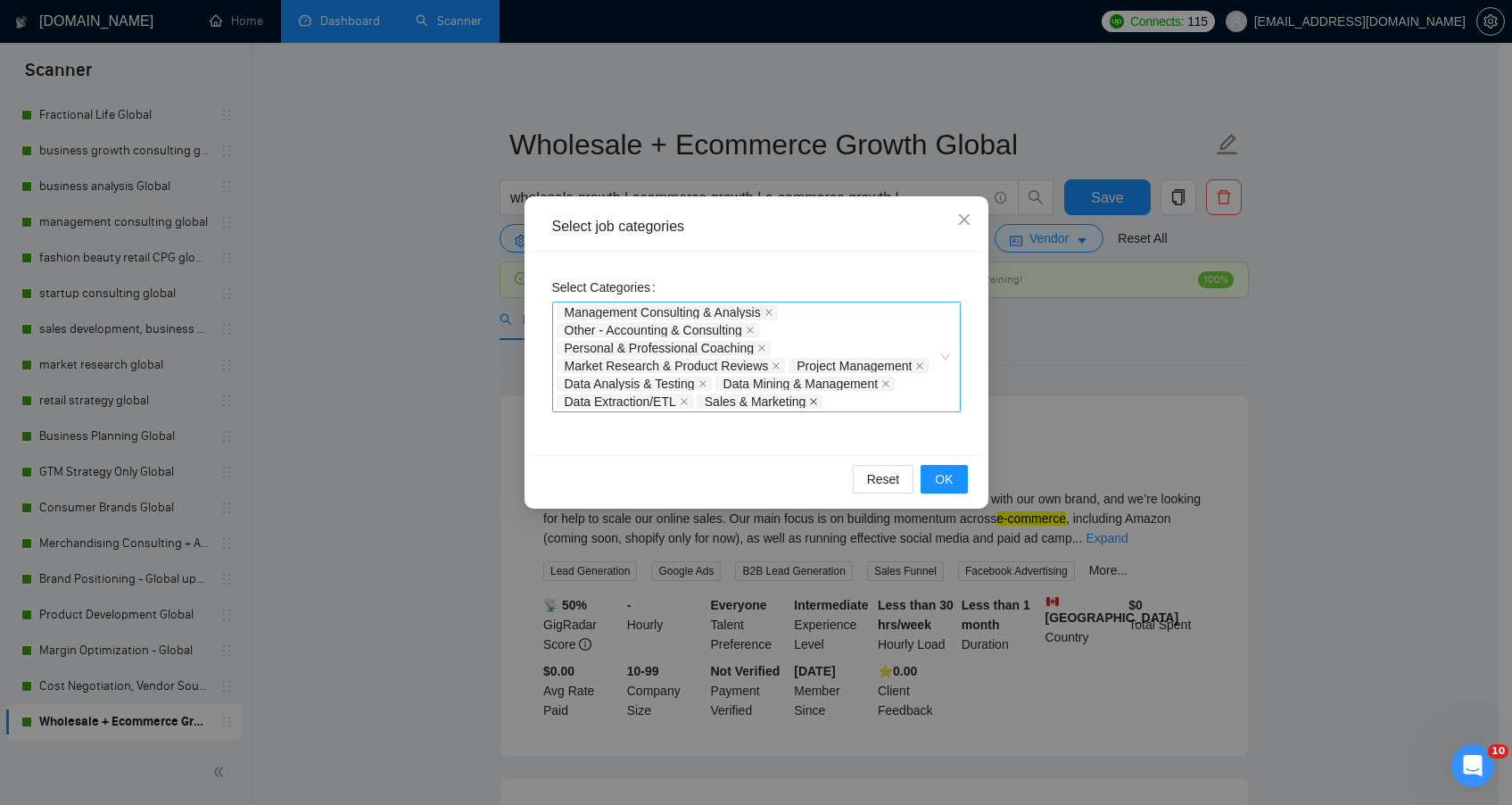
click at [811, 405] on icon "close" at bounding box center [815, 402] width 7 height 7
click at [949, 474] on span "OK" at bounding box center [943, 479] width 17 height 19
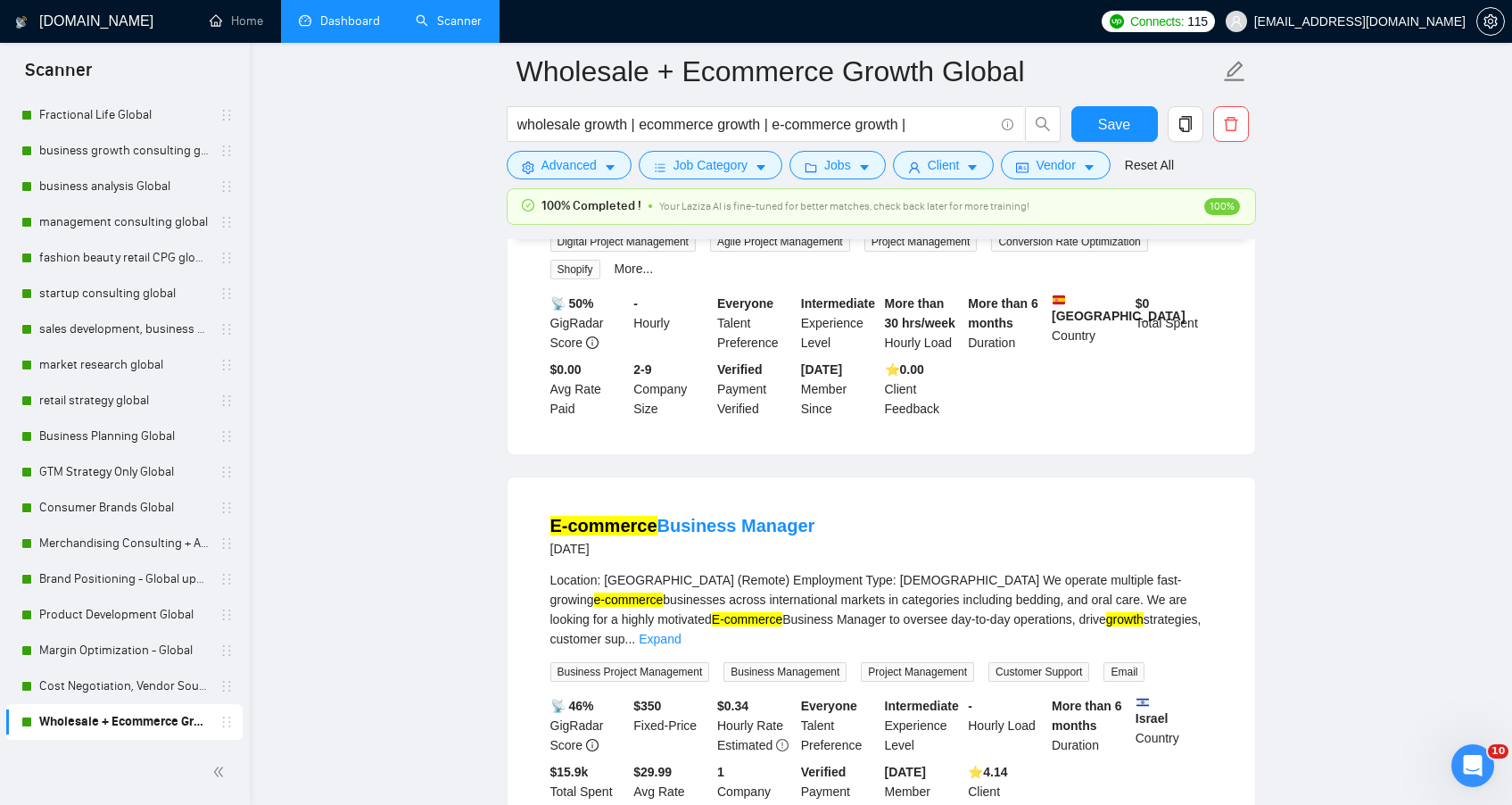
scroll to position [3148, 0]
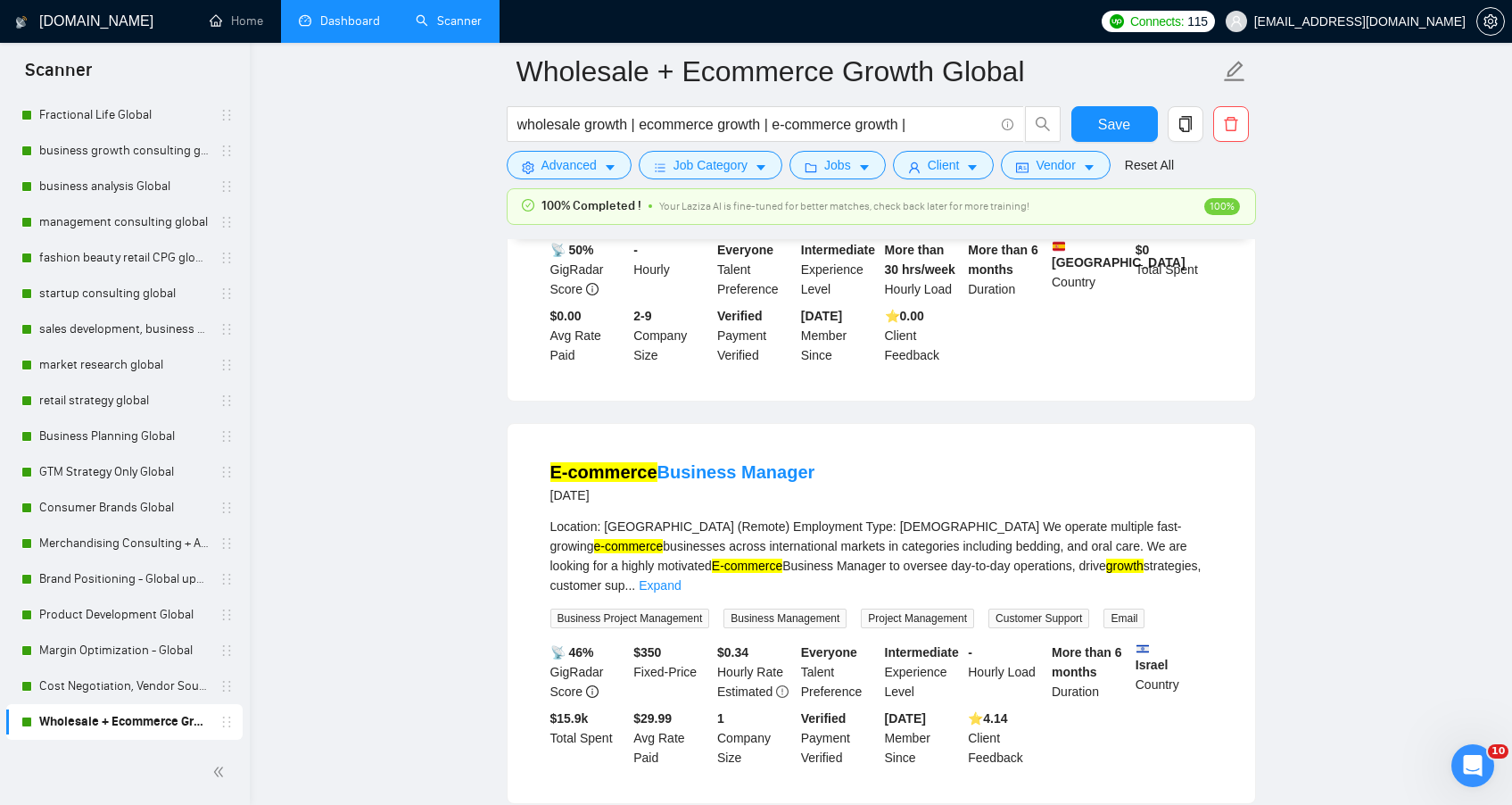
click at [26, 728] on div "Wholesale + Ecommerce Growth Global" at bounding box center [127, 721] width 213 height 36
click at [27, 723] on div at bounding box center [27, 722] width 11 height 11
click at [219, 722] on icon "holder" at bounding box center [227, 722] width 15 height 15
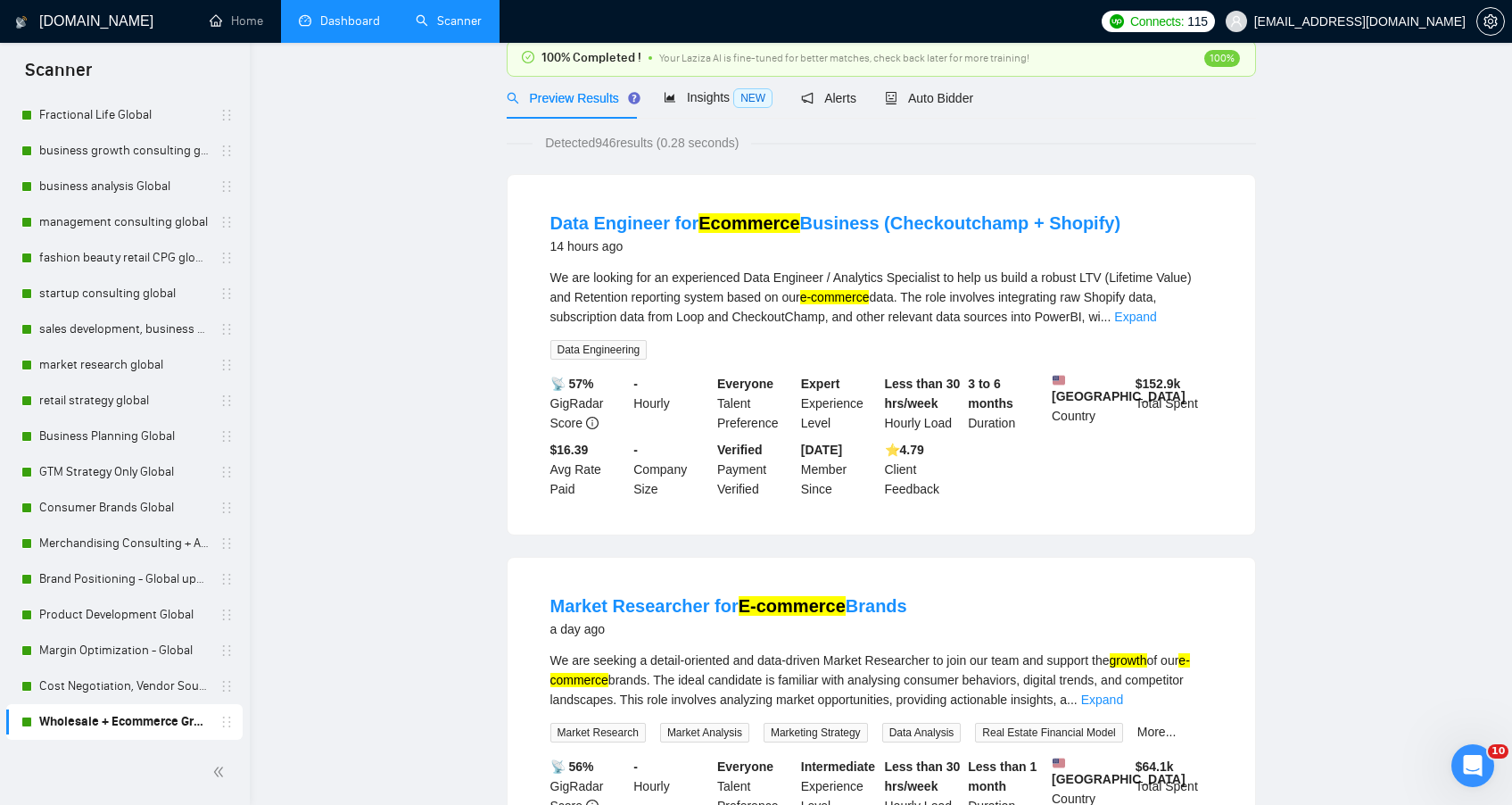
scroll to position [0, 0]
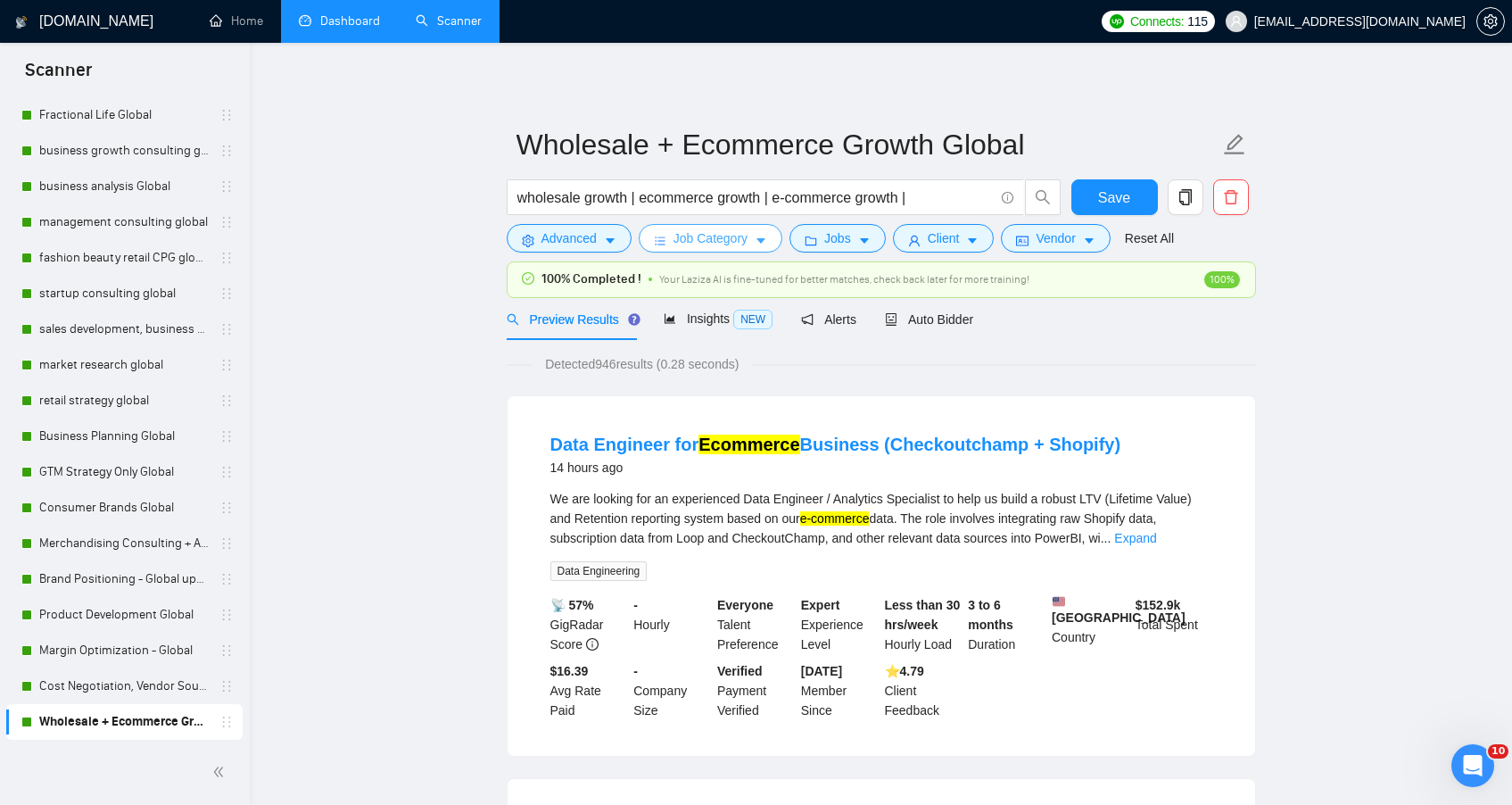
click at [731, 238] on span "Job Category" at bounding box center [710, 238] width 74 height 19
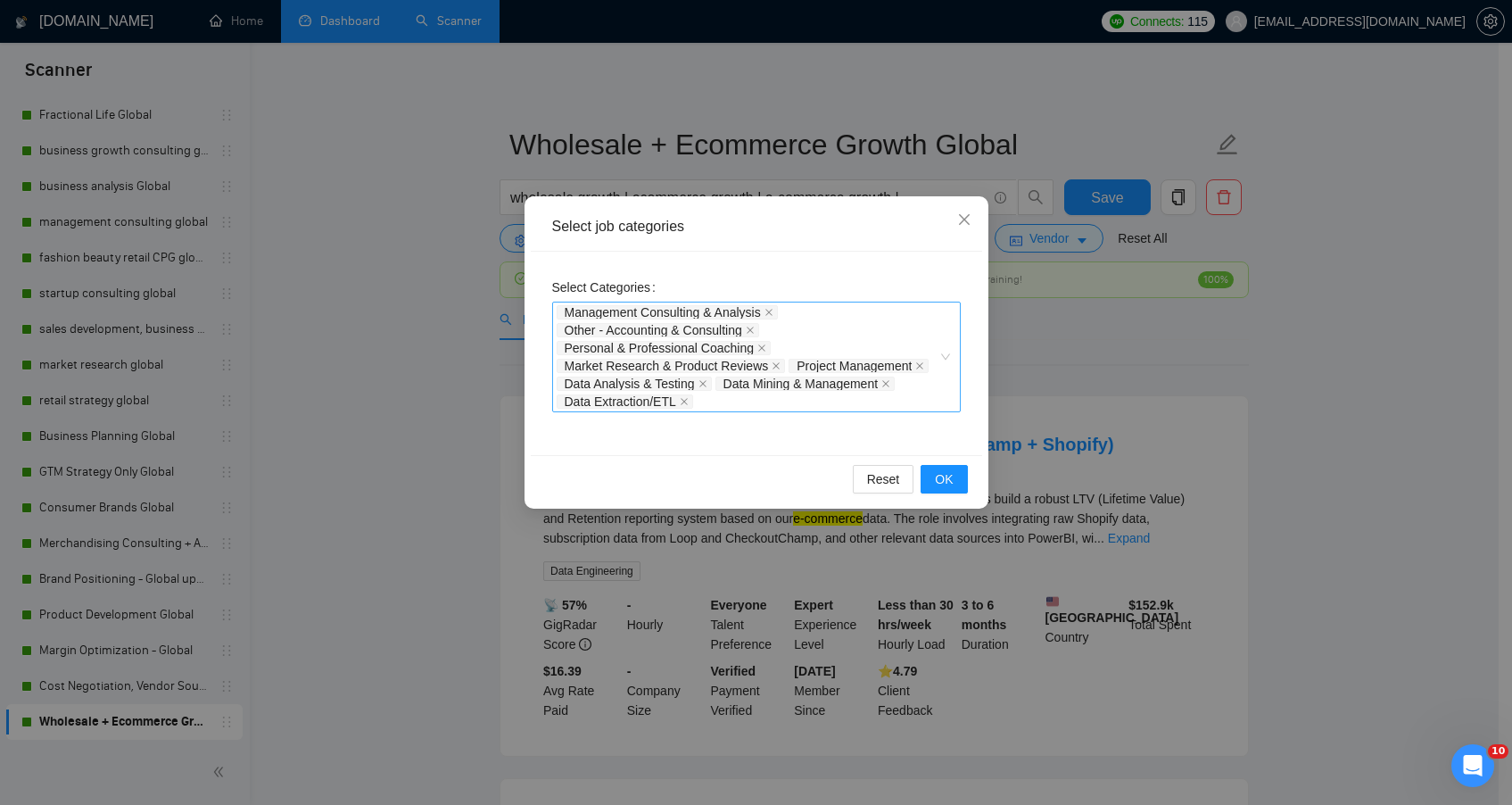
click at [780, 275] on div "Select Categories Management Consulting & Analysis Other - Accounting & Consult…" at bounding box center [757, 342] width 409 height 139
click at [940, 360] on div "Management Consulting & Analysis Other - Accounting & Consulting Personal & Pro…" at bounding box center [757, 356] width 409 height 111
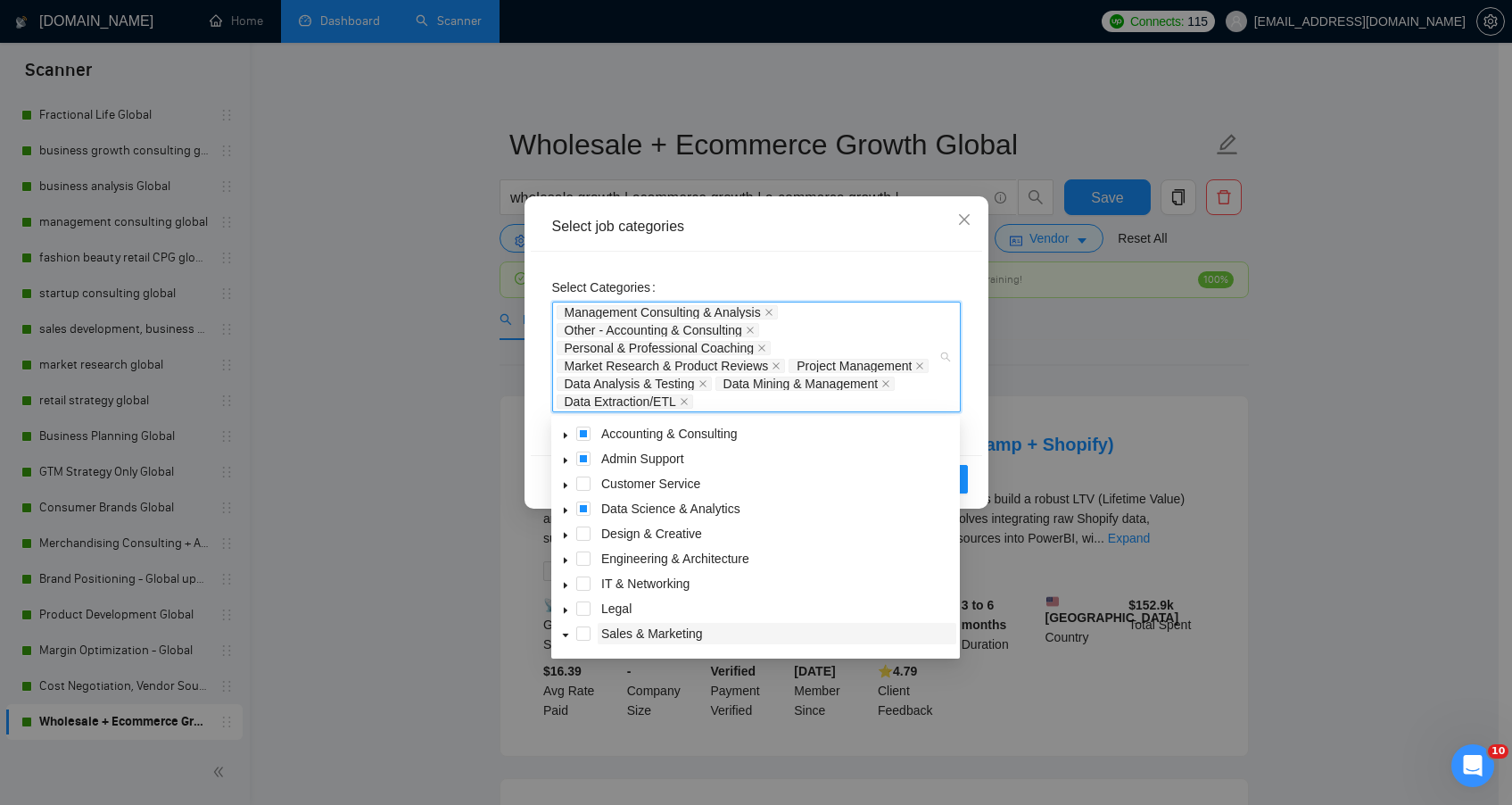
click at [660, 632] on span "Sales & Marketing" at bounding box center [652, 634] width 101 height 15
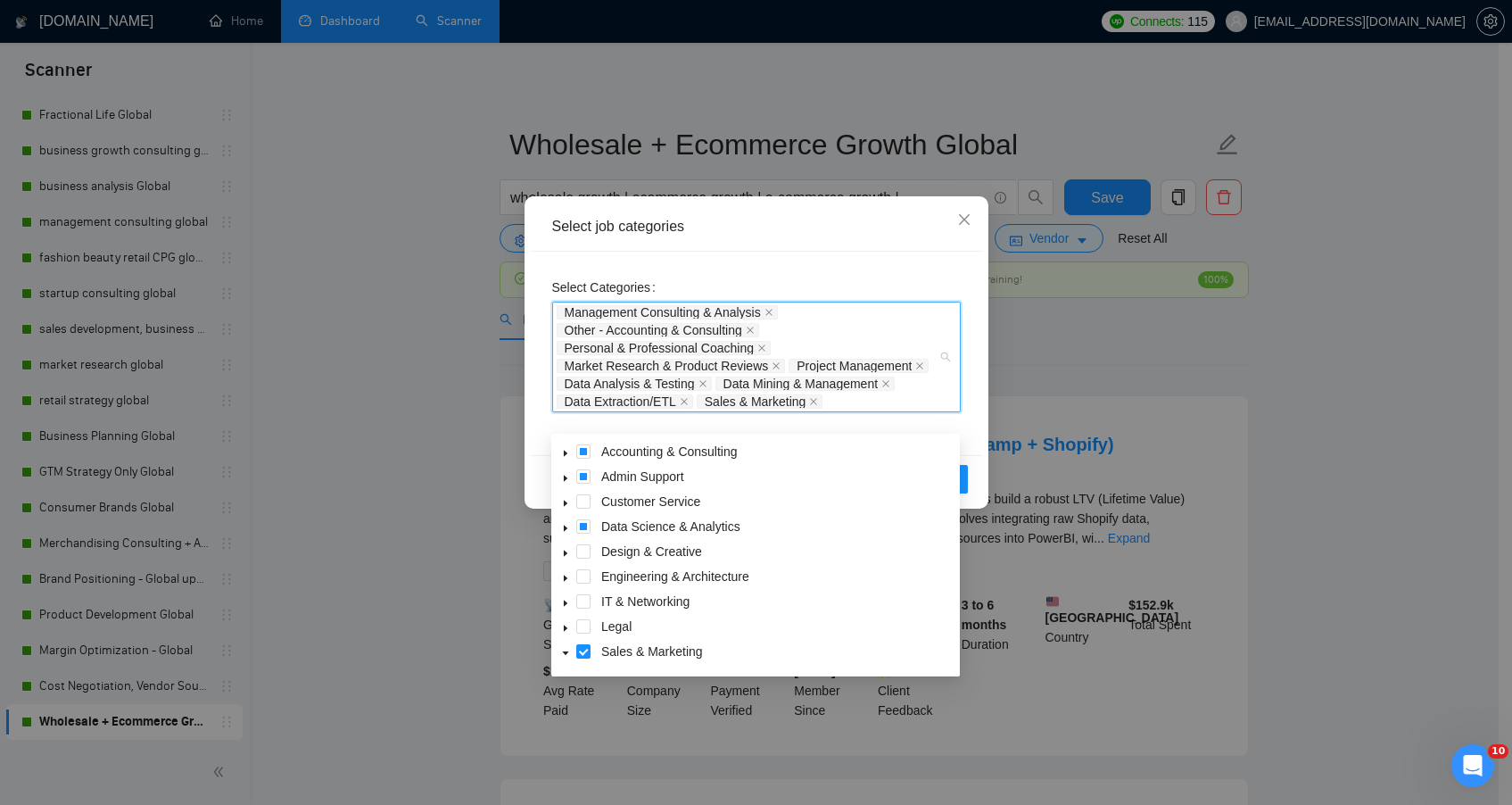
click at [569, 652] on icon "caret-down" at bounding box center [565, 653] width 9 height 9
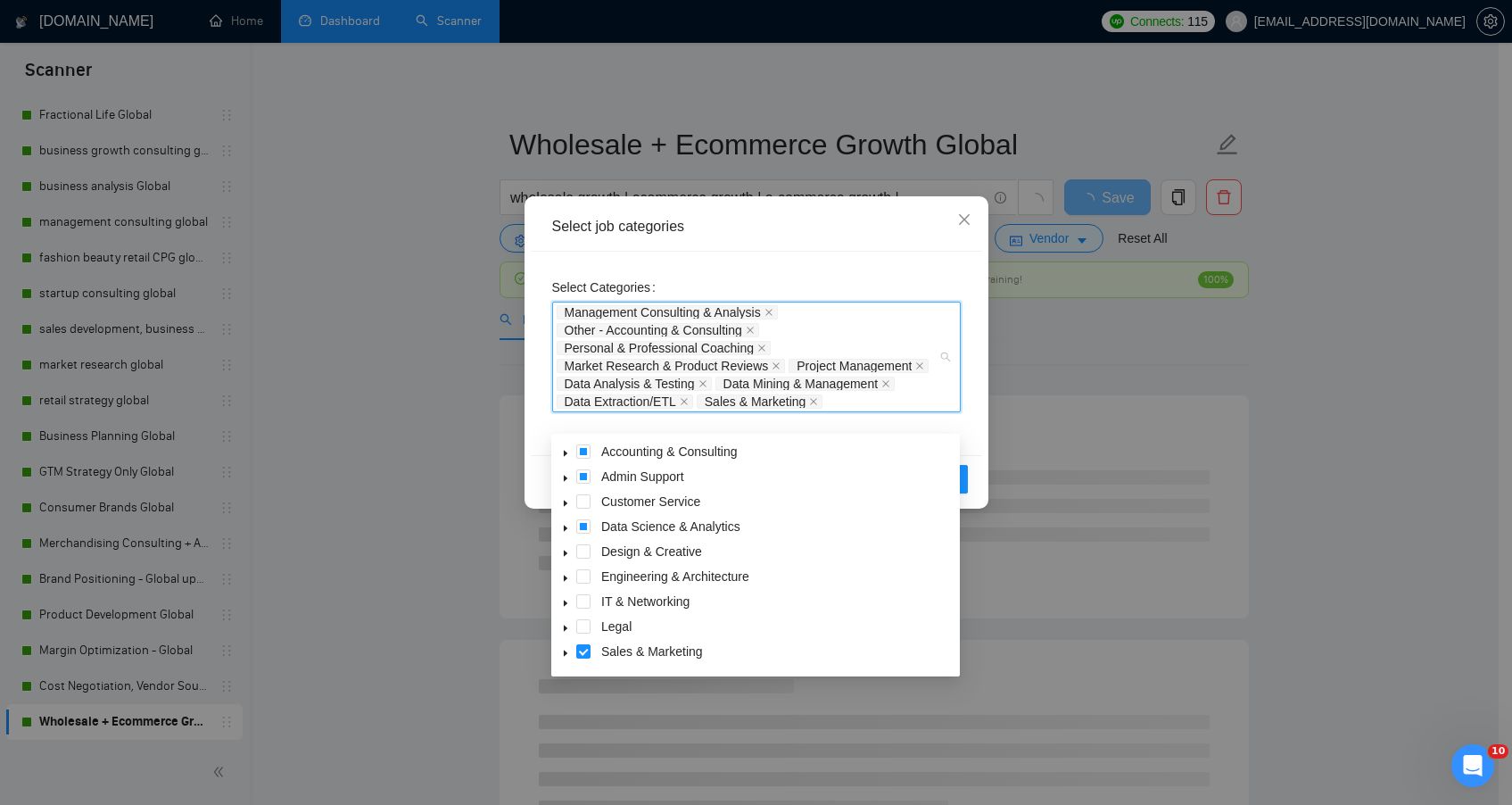
click at [565, 652] on icon "caret-down" at bounding box center [565, 653] width 4 height 6
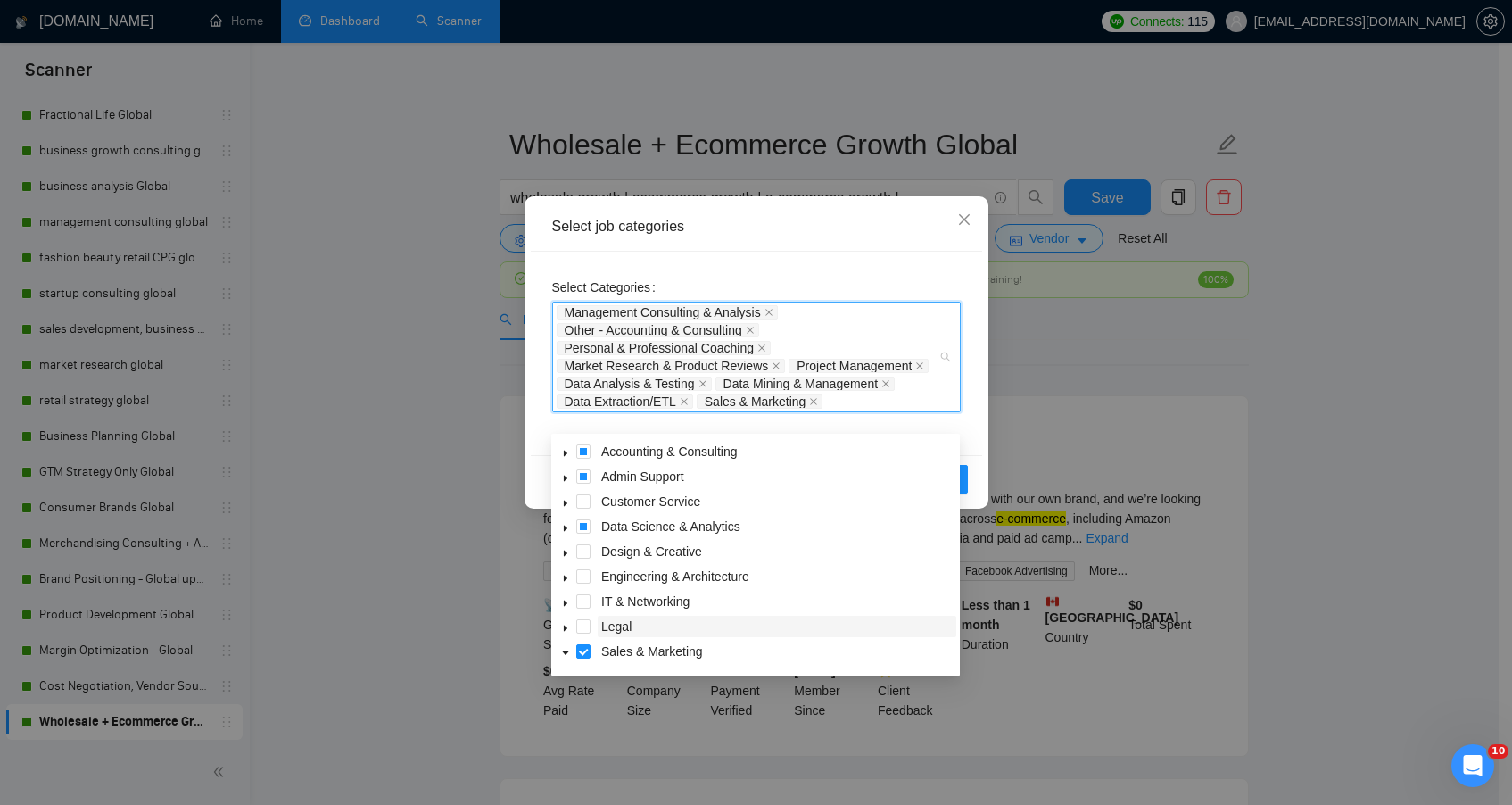
click at [810, 624] on span "Legal" at bounding box center [776, 625] width 358 height 21
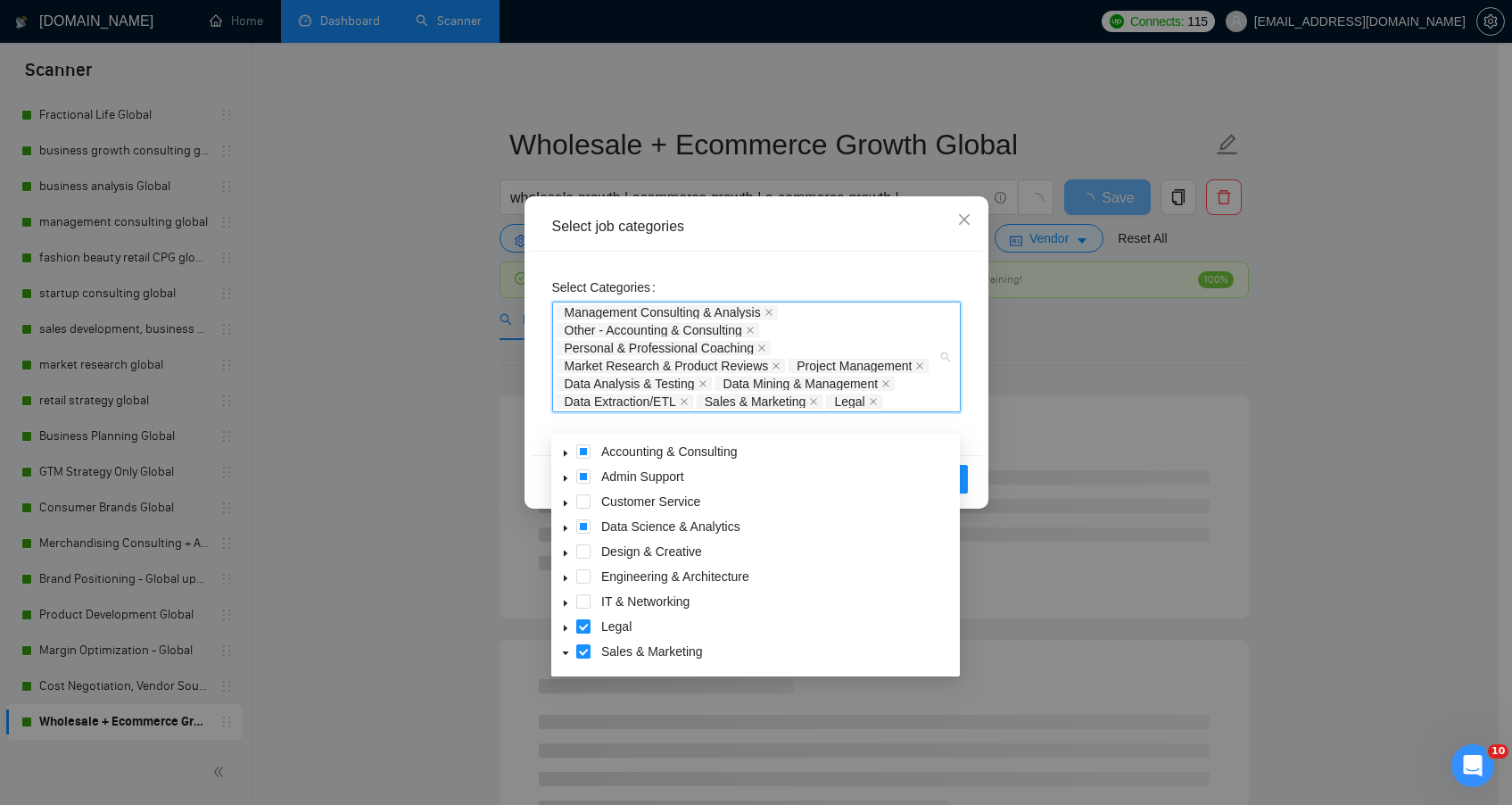
click at [585, 628] on span at bounding box center [584, 626] width 15 height 15
drag, startPoint x: 931, startPoint y: 614, endPoint x: 922, endPoint y: 512, distance: 102.4
click at [922, 512] on div "Accounting & Consulting Admin Support Customer Service Data Science & Analytics…" at bounding box center [756, 578] width 401 height 274
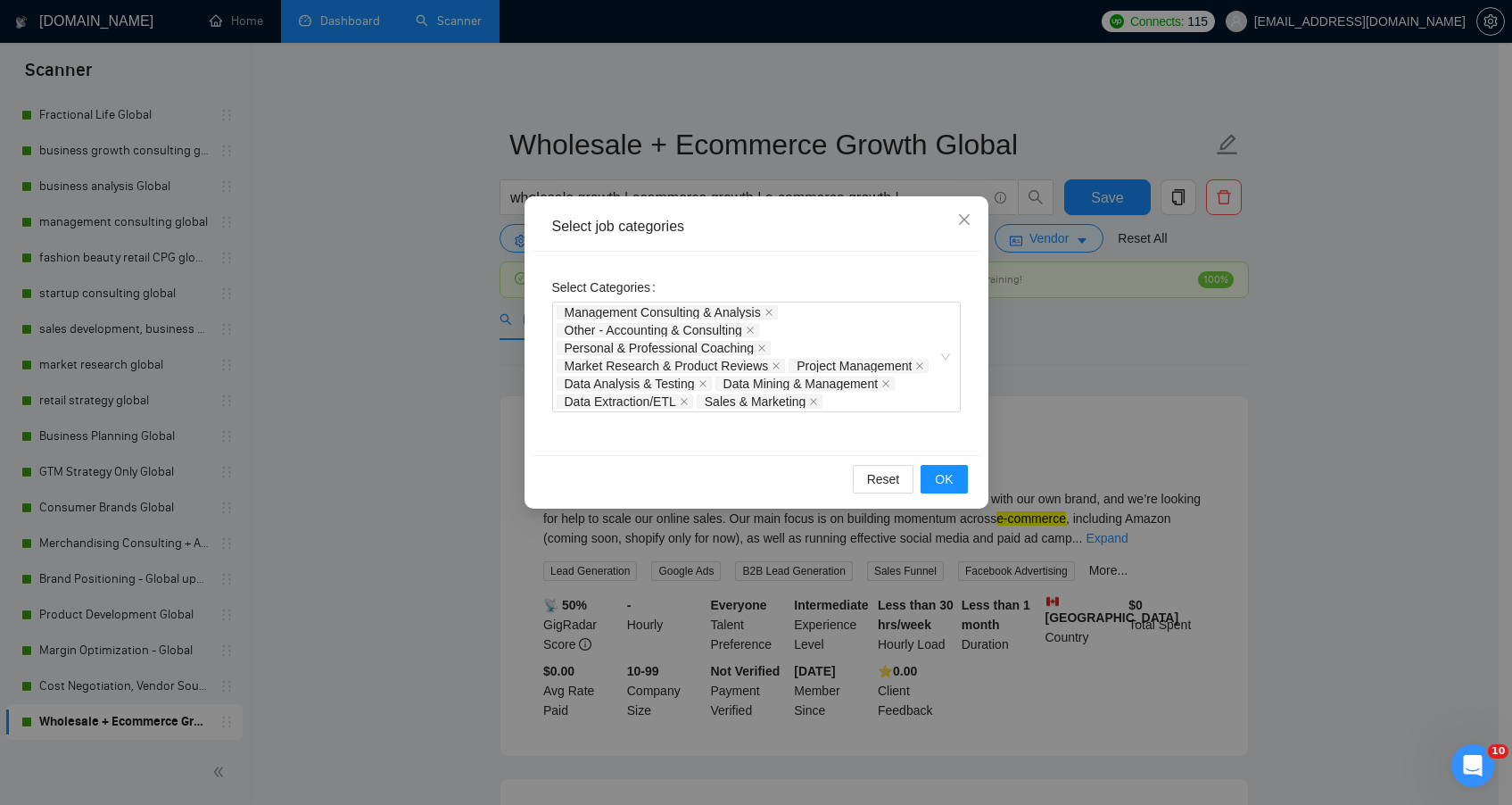
drag, startPoint x: 552, startPoint y: 658, endPoint x: 551, endPoint y: 583, distance: 75.0
click at [551, 583] on body "Scanner New Scanner My Scanners Merch Strat US Only product* | devel* | busines…" at bounding box center [750, 402] width 1499 height 805
click at [771, 411] on div "Management Consulting & Analysis Other - Accounting & Consulting Personal & Pro…" at bounding box center [748, 356] width 382 height 107
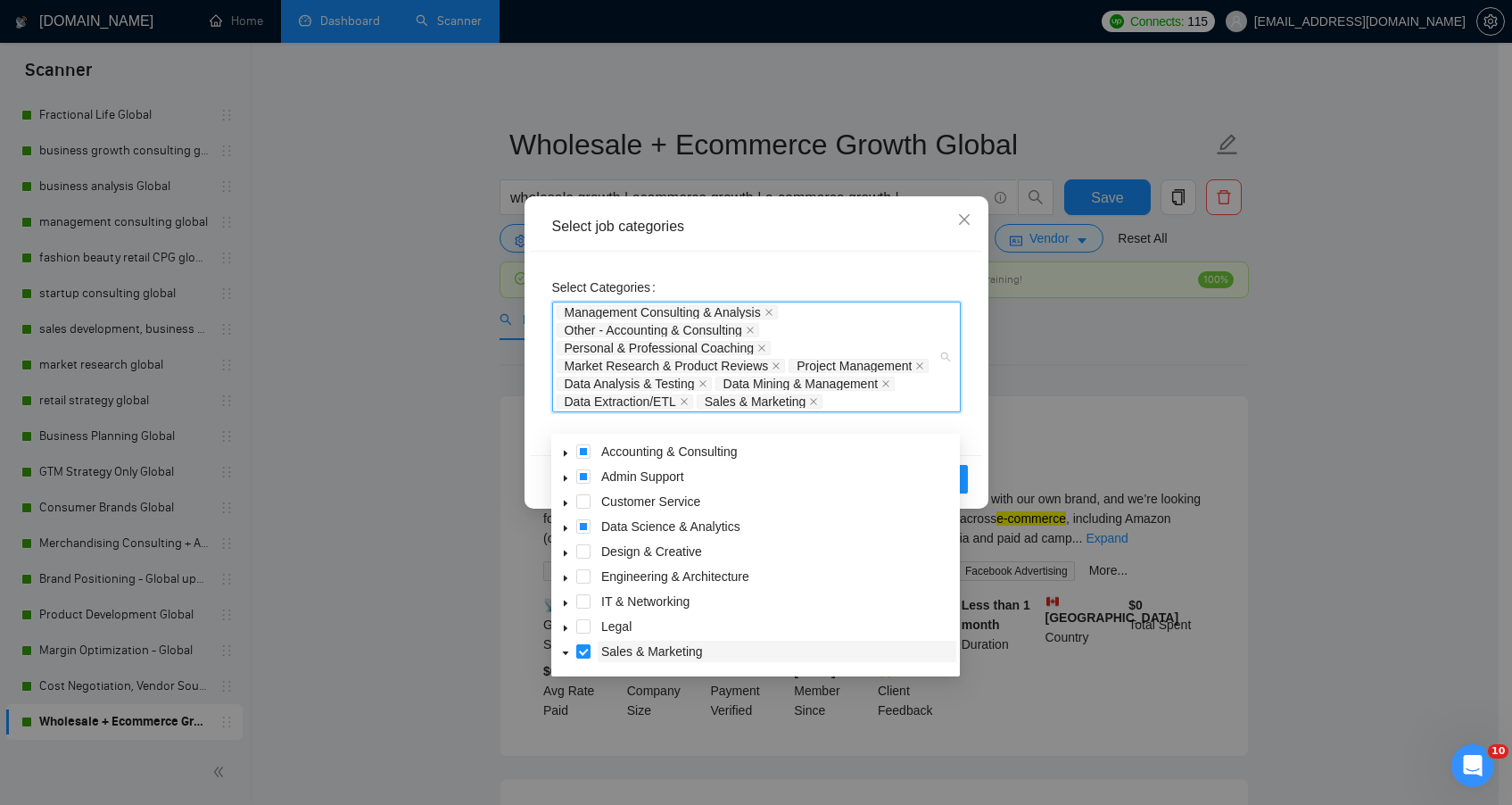
click at [944, 657] on span "Sales & Marketing" at bounding box center [776, 651] width 358 height 21
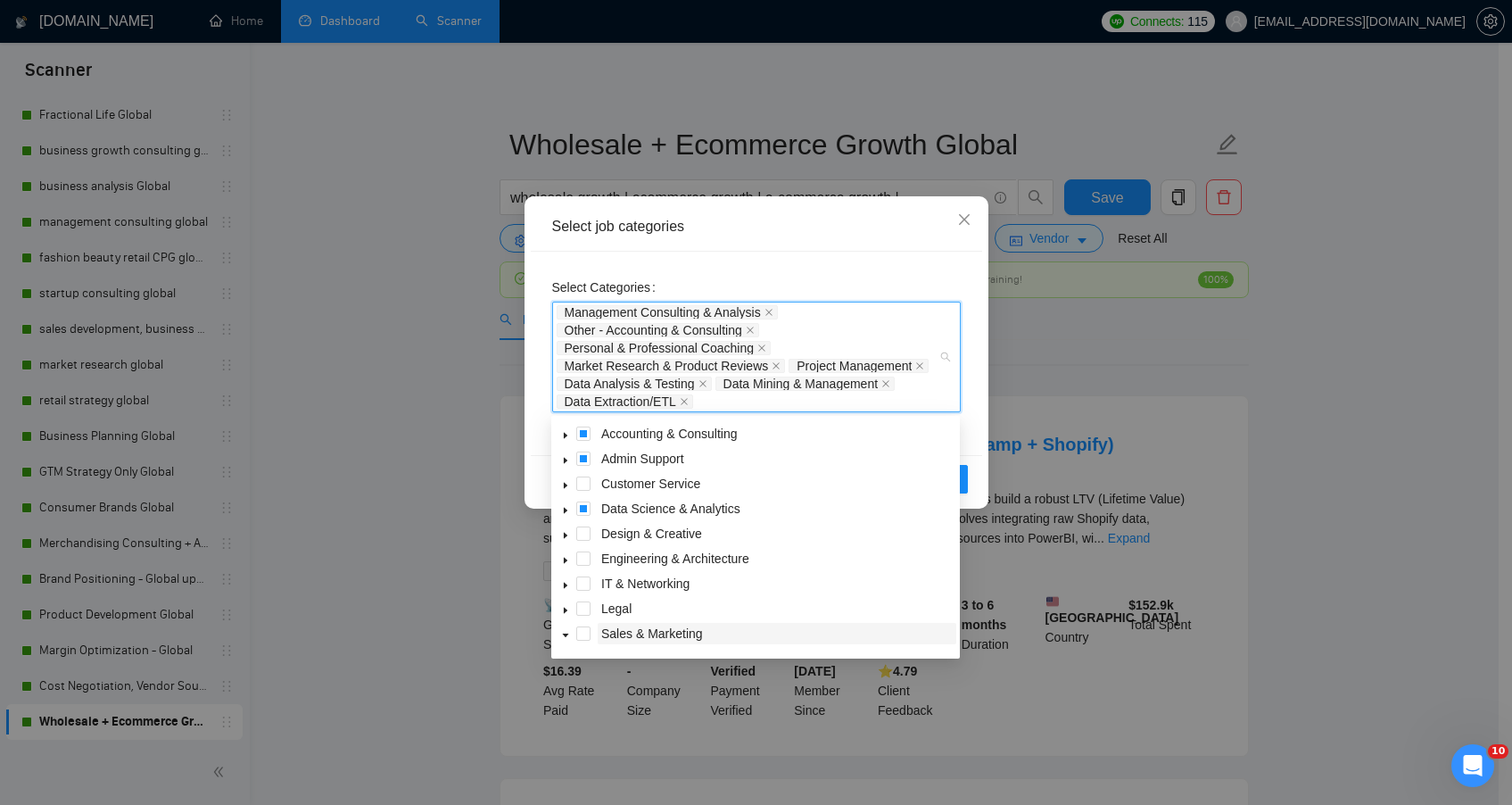
click at [662, 637] on span "Sales & Marketing" at bounding box center [652, 634] width 101 height 15
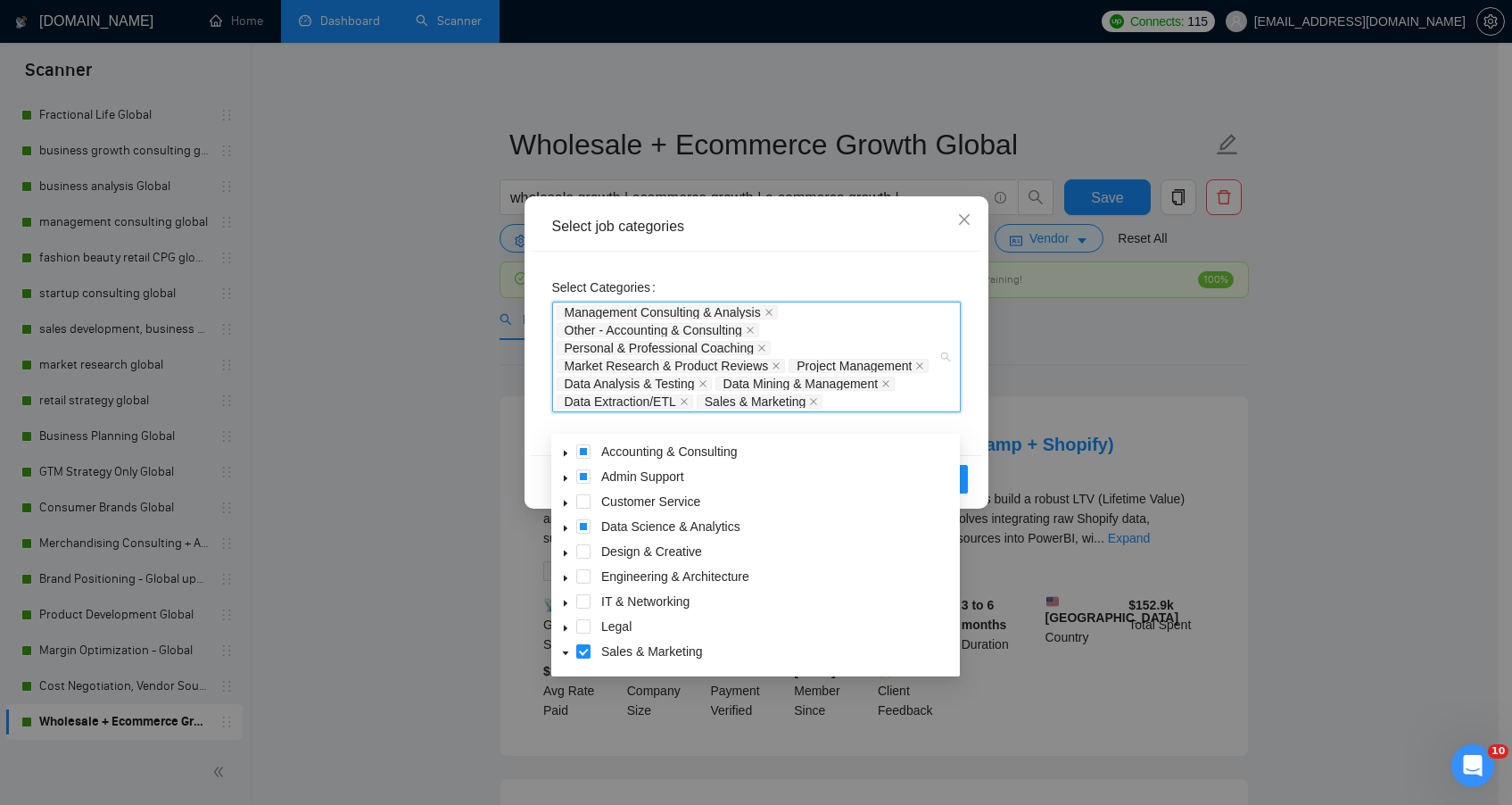
click at [567, 657] on icon "caret-down" at bounding box center [565, 653] width 9 height 9
drag, startPoint x: 567, startPoint y: 657, endPoint x: 577, endPoint y: 640, distance: 19.7
click at [577, 641] on div "Sales & Marketing" at bounding box center [756, 653] width 401 height 25
drag, startPoint x: 743, startPoint y: 637, endPoint x: 758, endPoint y: 506, distance: 131.9
click at [758, 506] on div "Accounting & Consulting Admin Support Customer Service Data Science & Analytics…" at bounding box center [756, 578] width 401 height 274
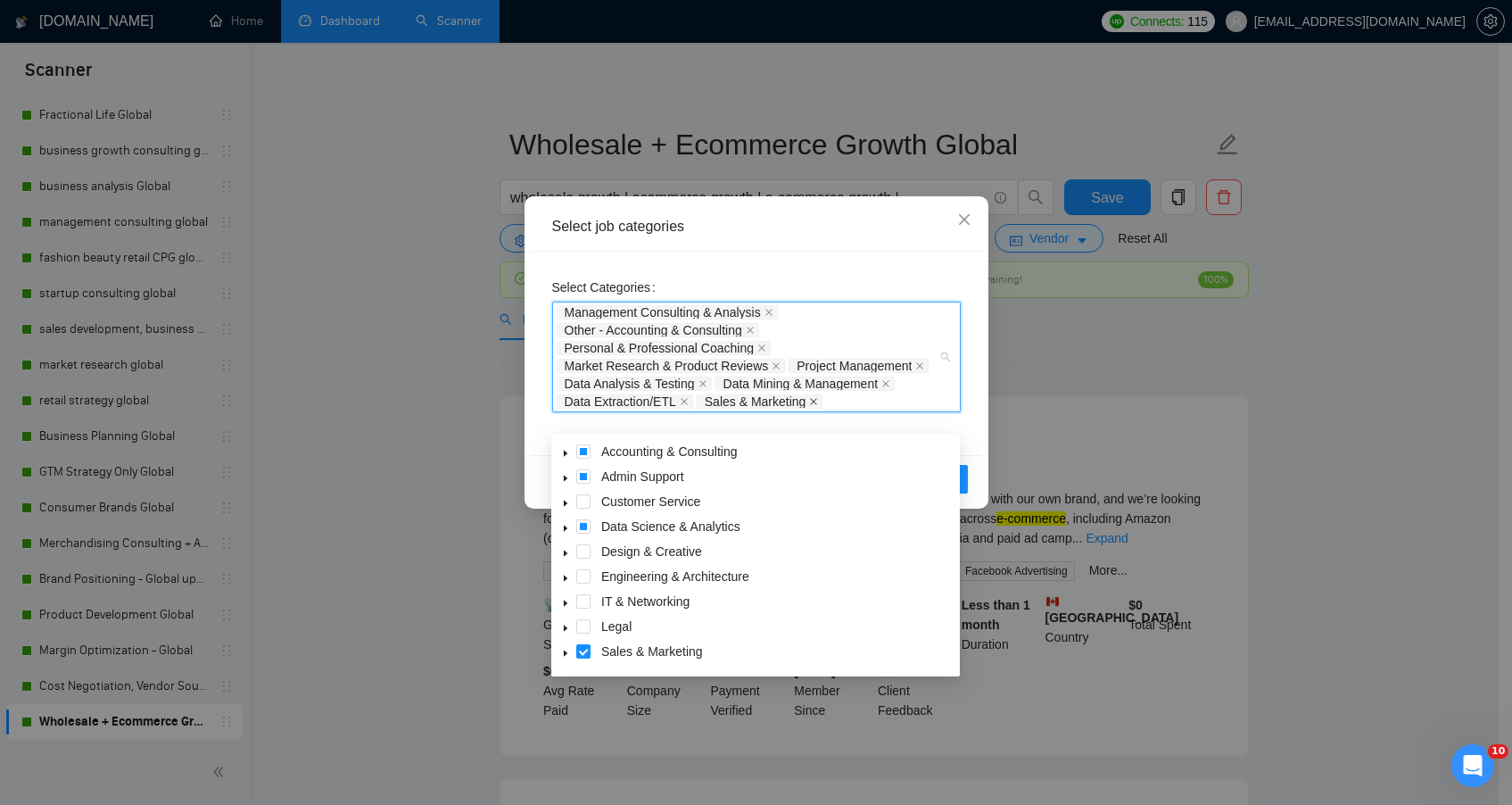
click at [809, 406] on icon "close" at bounding box center [814, 402] width 9 height 9
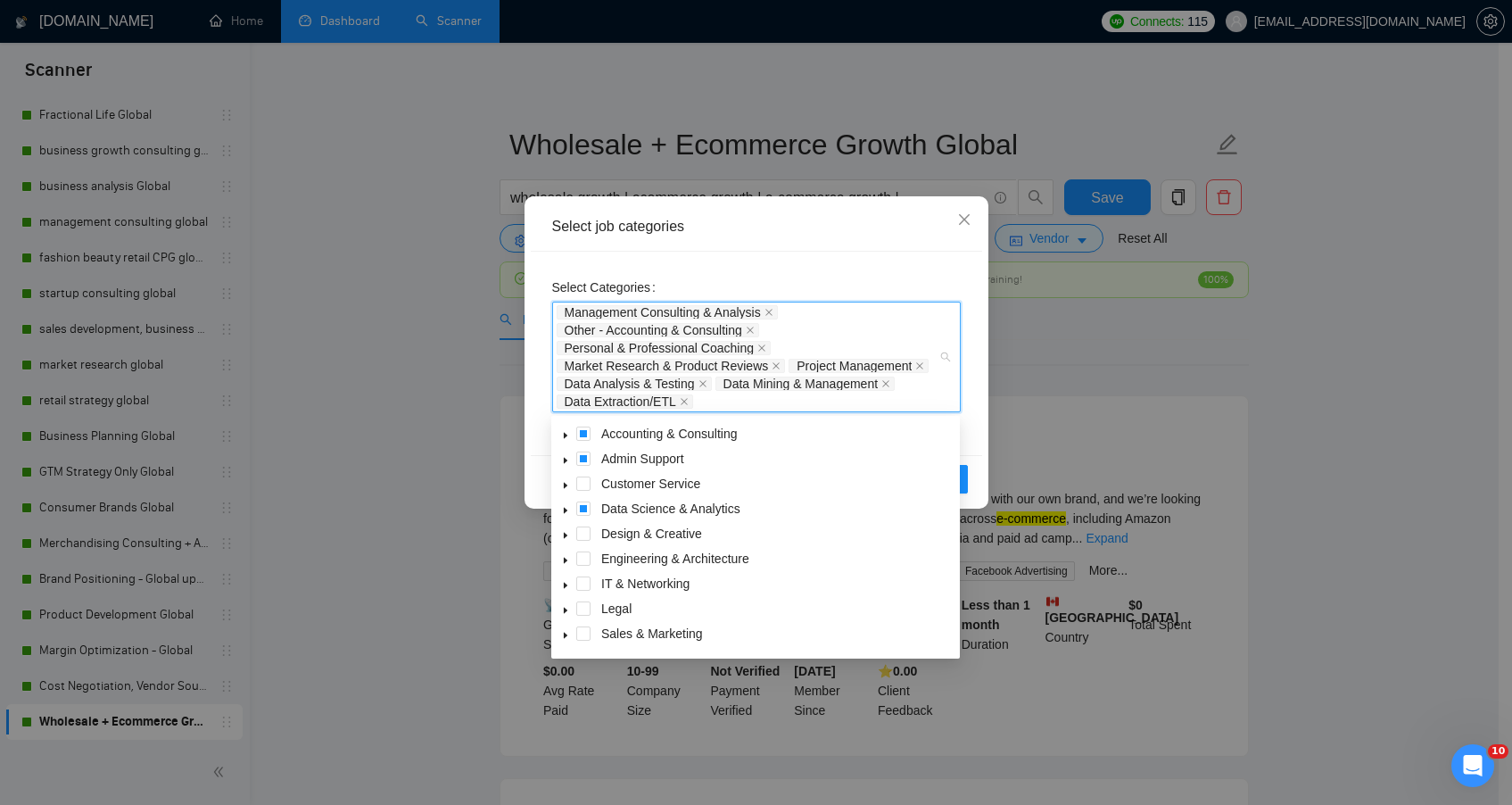
click at [969, 451] on div "Select Categories Management Consulting & Analysis Other - Accounting & Consult…" at bounding box center [756, 353] width 451 height 204
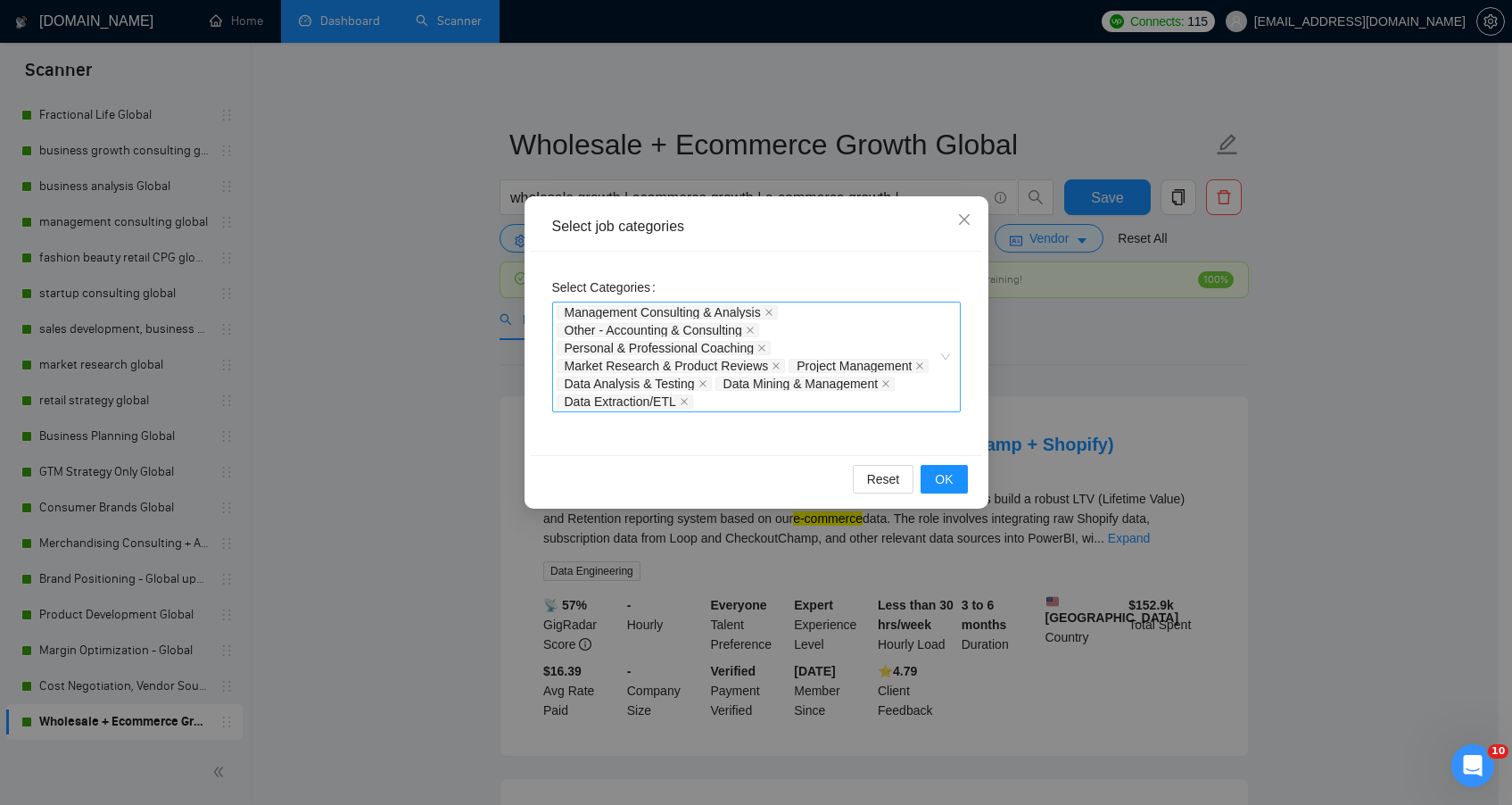
click at [945, 353] on div "Management Consulting & Analysis Other - Accounting & Consulting Personal & Pro…" at bounding box center [757, 356] width 409 height 111
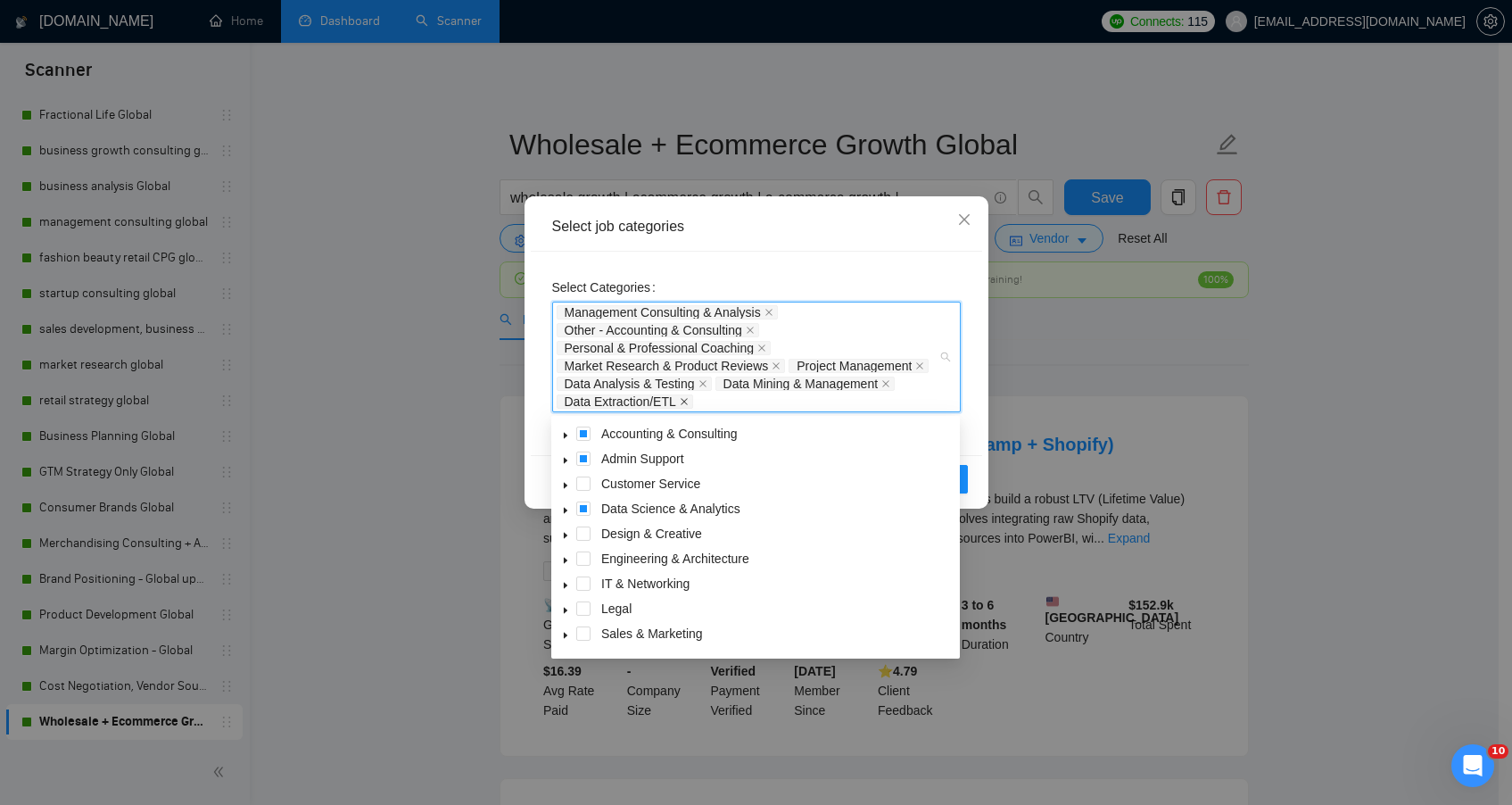
click at [689, 403] on icon "close" at bounding box center [684, 402] width 9 height 9
click at [881, 388] on icon "close" at bounding box center [886, 384] width 9 height 9
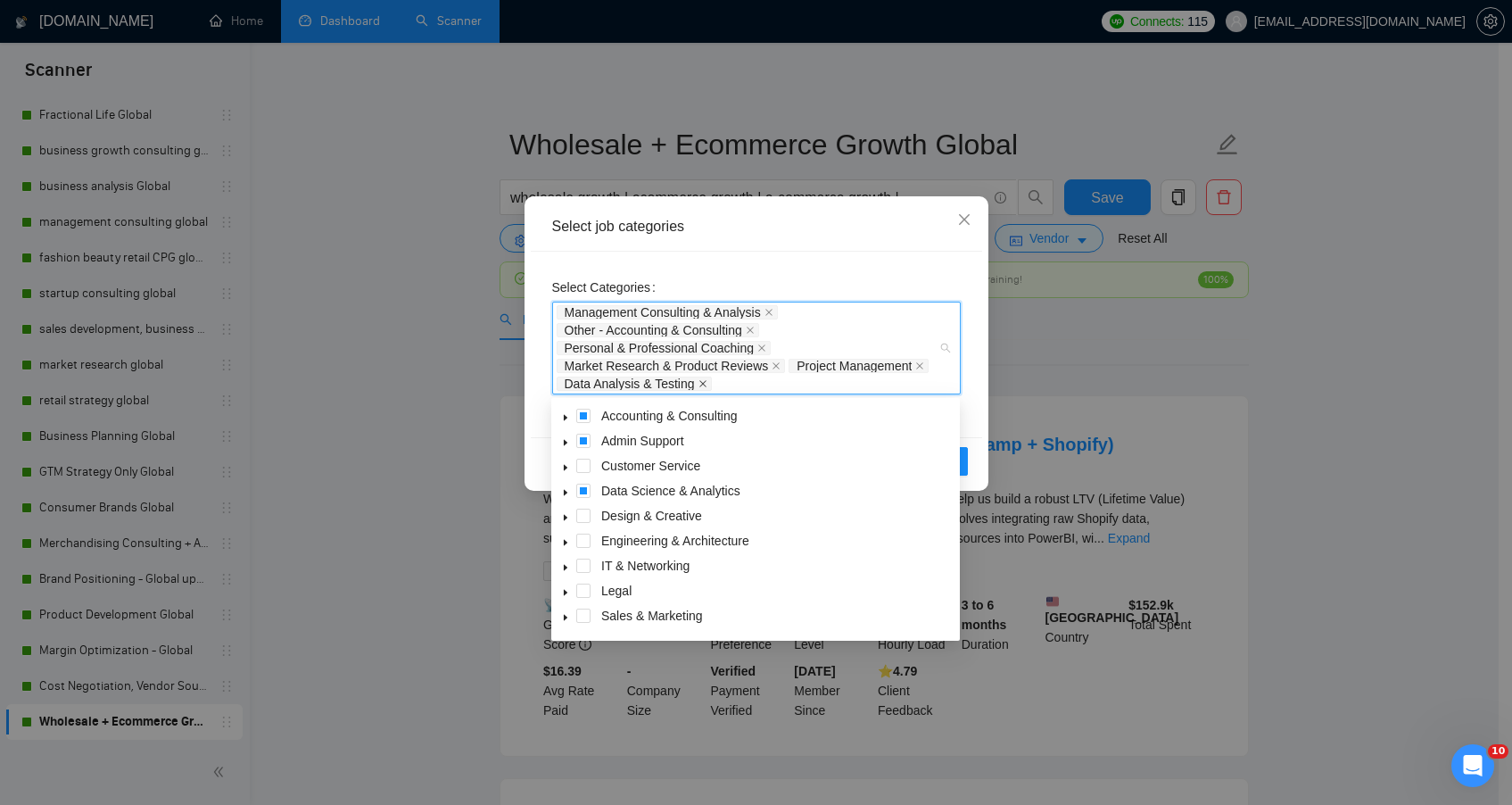
click at [706, 382] on icon "close" at bounding box center [704, 384] width 7 height 7
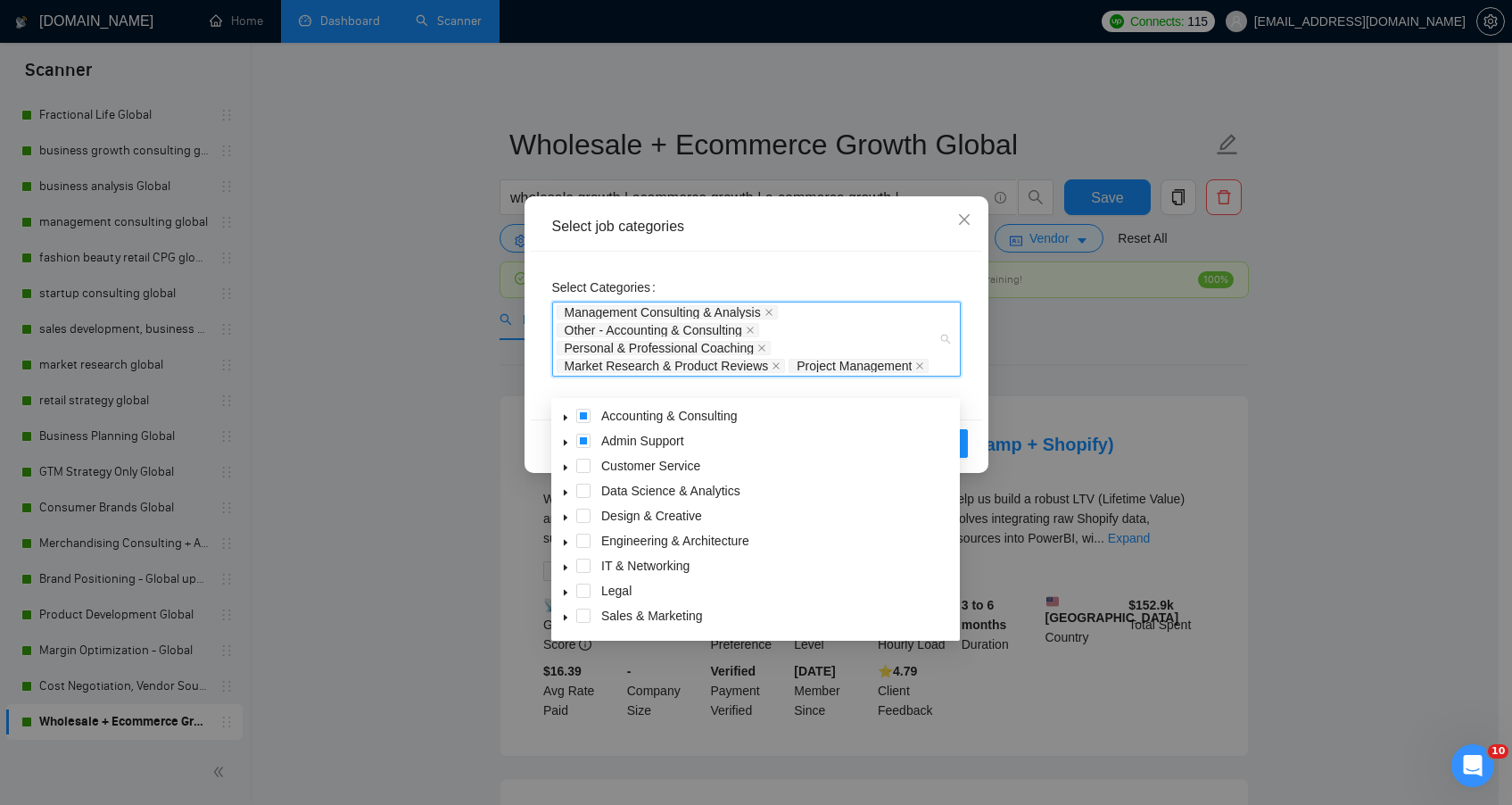
click at [970, 458] on div "Reset OK" at bounding box center [756, 442] width 451 height 47
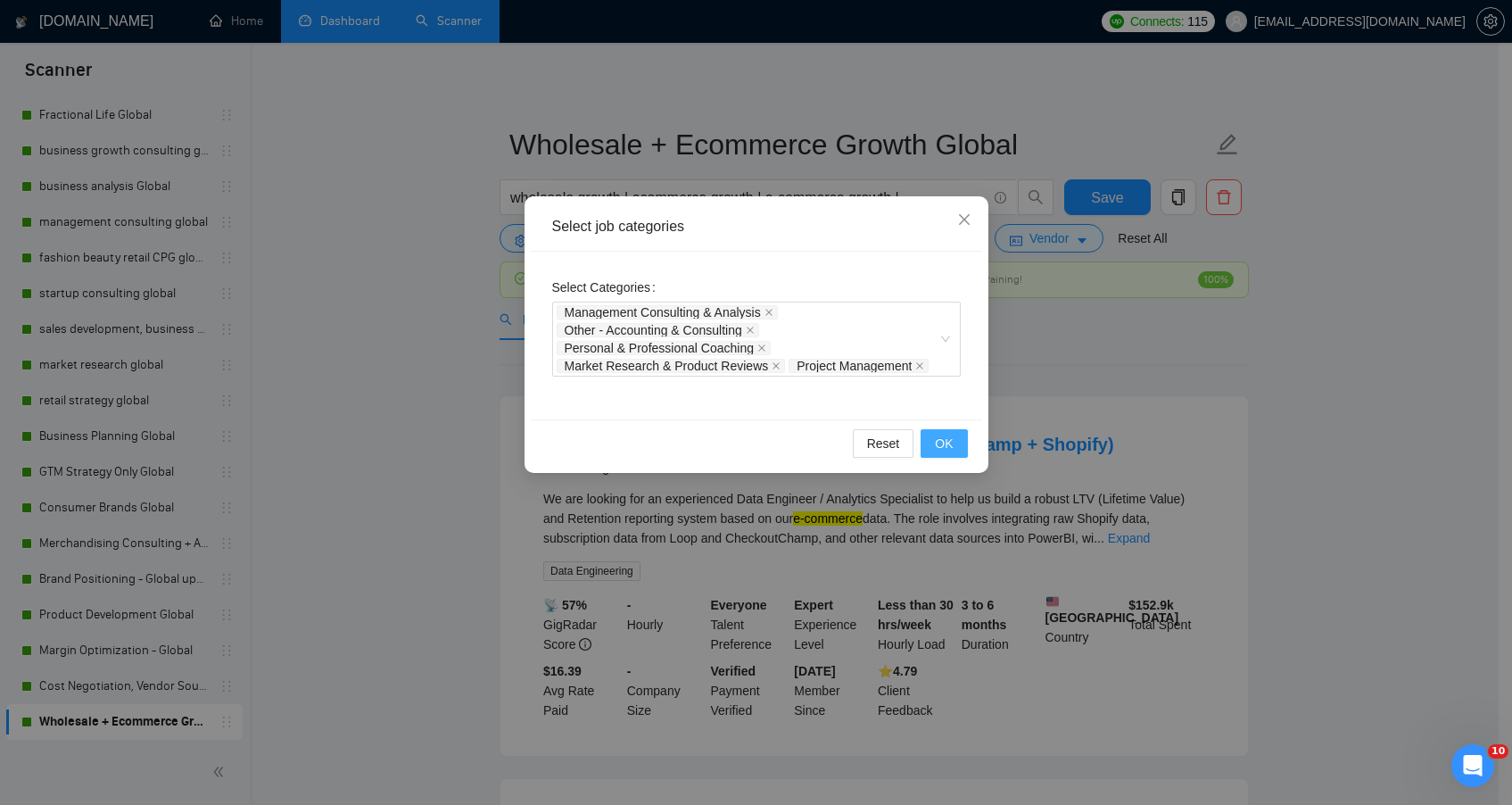
click at [959, 458] on button "OK" at bounding box center [944, 443] width 46 height 29
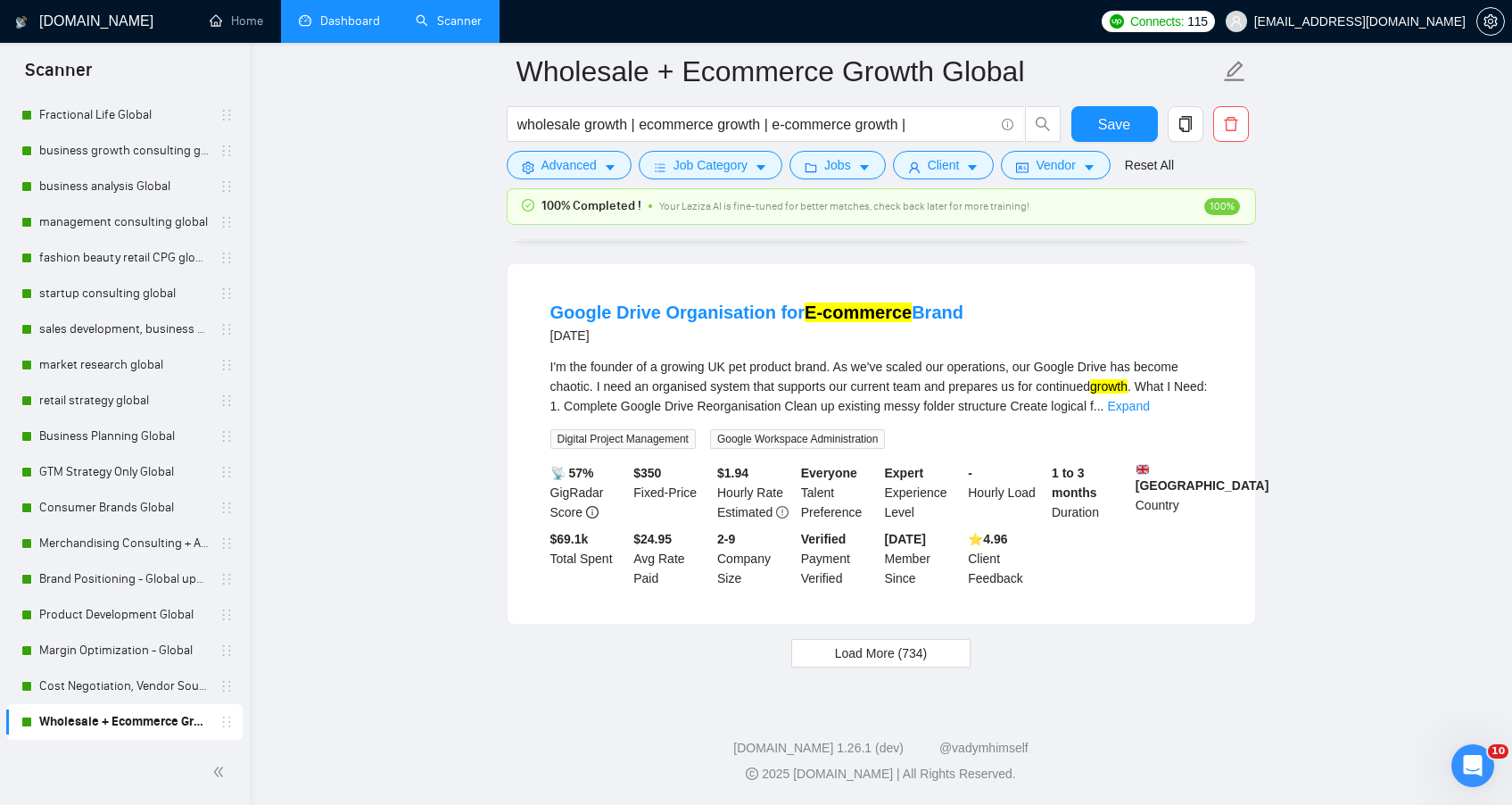
scroll to position [3770, 0]
click at [896, 657] on span "Load More (734)" at bounding box center [881, 653] width 93 height 19
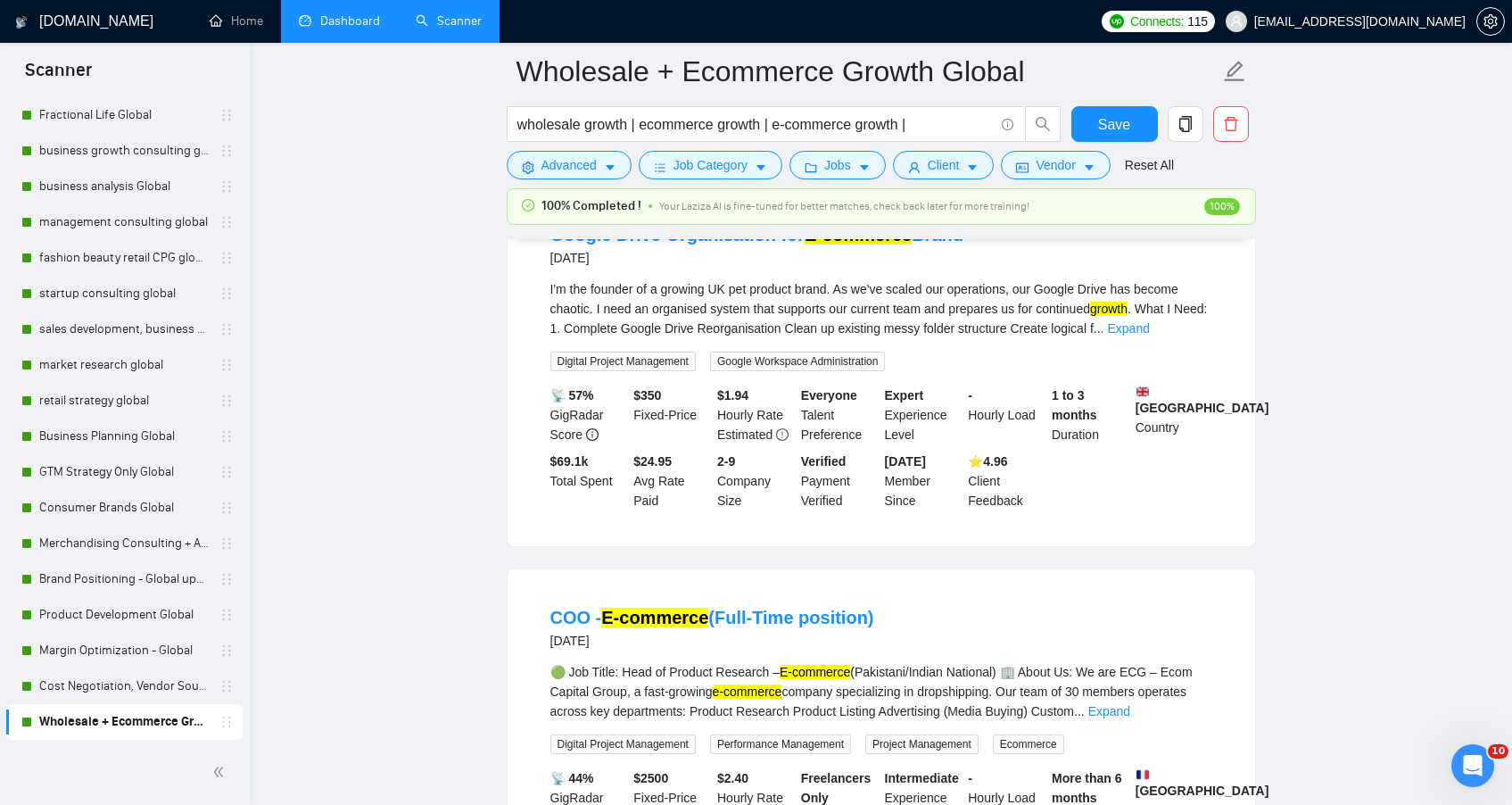
click at [502, 607] on main "Wholesale + Ecommerce Growth Global wholesale growth | ecommerce growth | e-com…" at bounding box center [880, 446] width 1205 height 8289
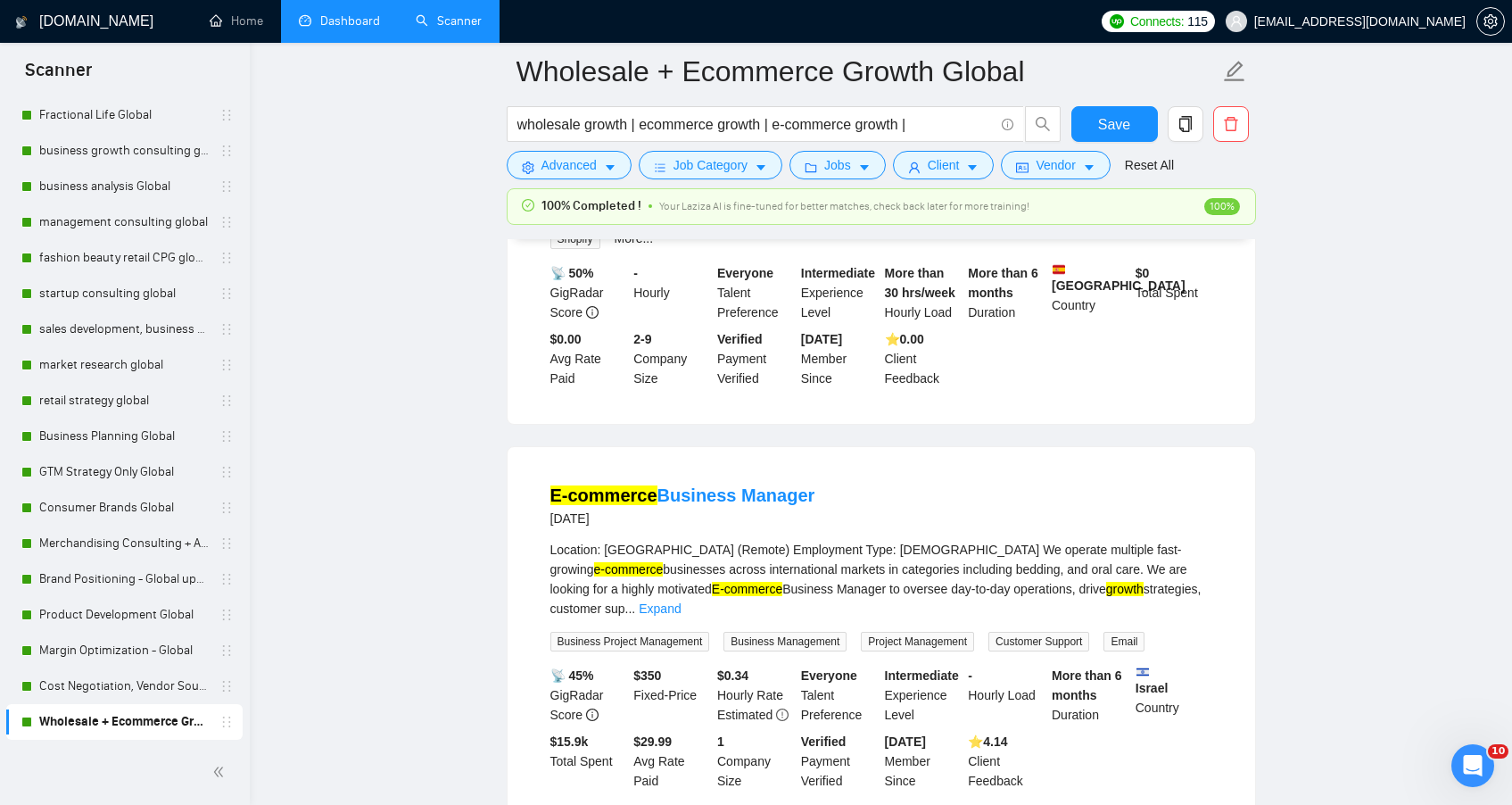
scroll to position [0, 0]
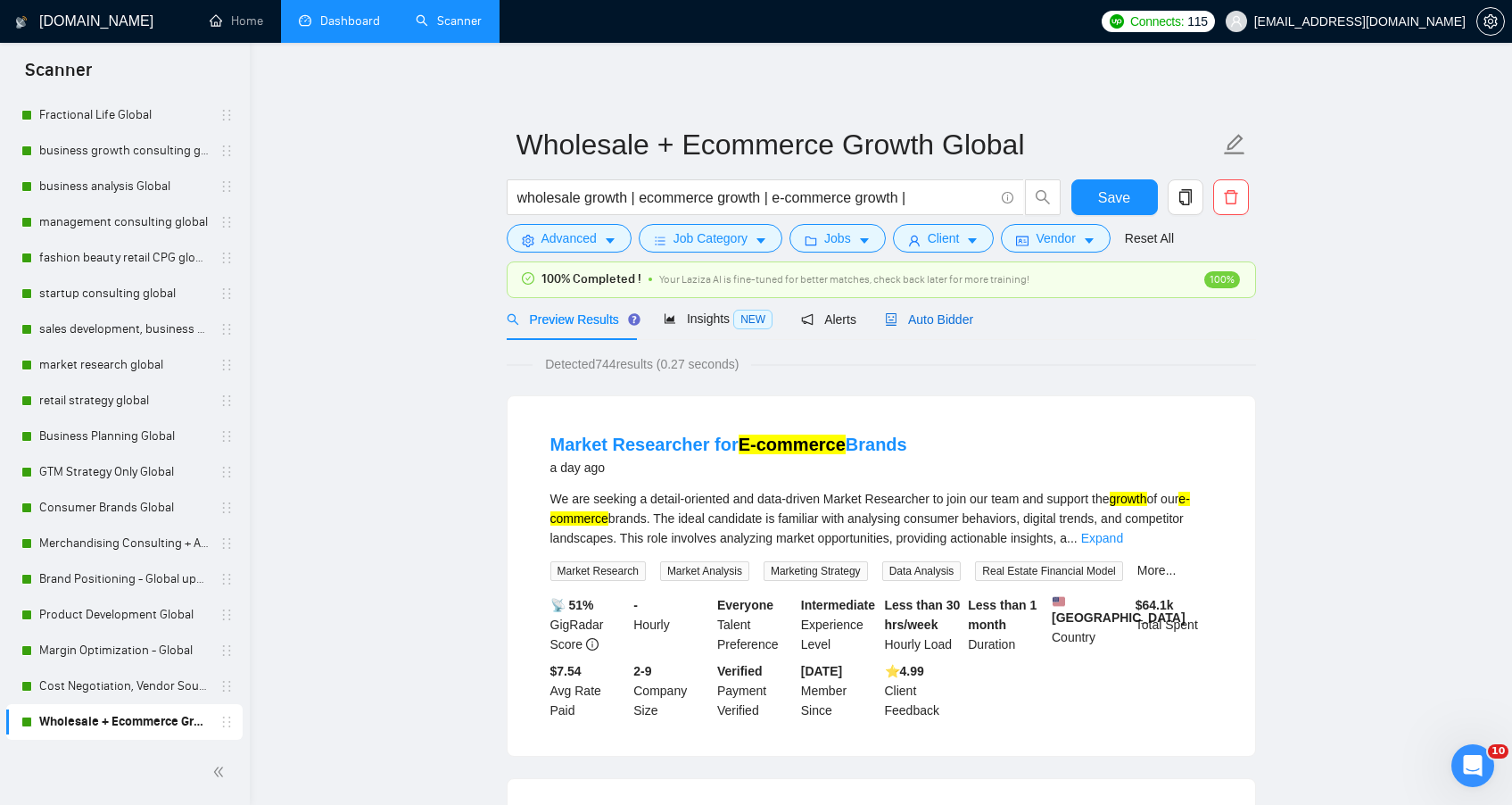
click at [945, 320] on span "Auto Bidder" at bounding box center [929, 320] width 88 height 15
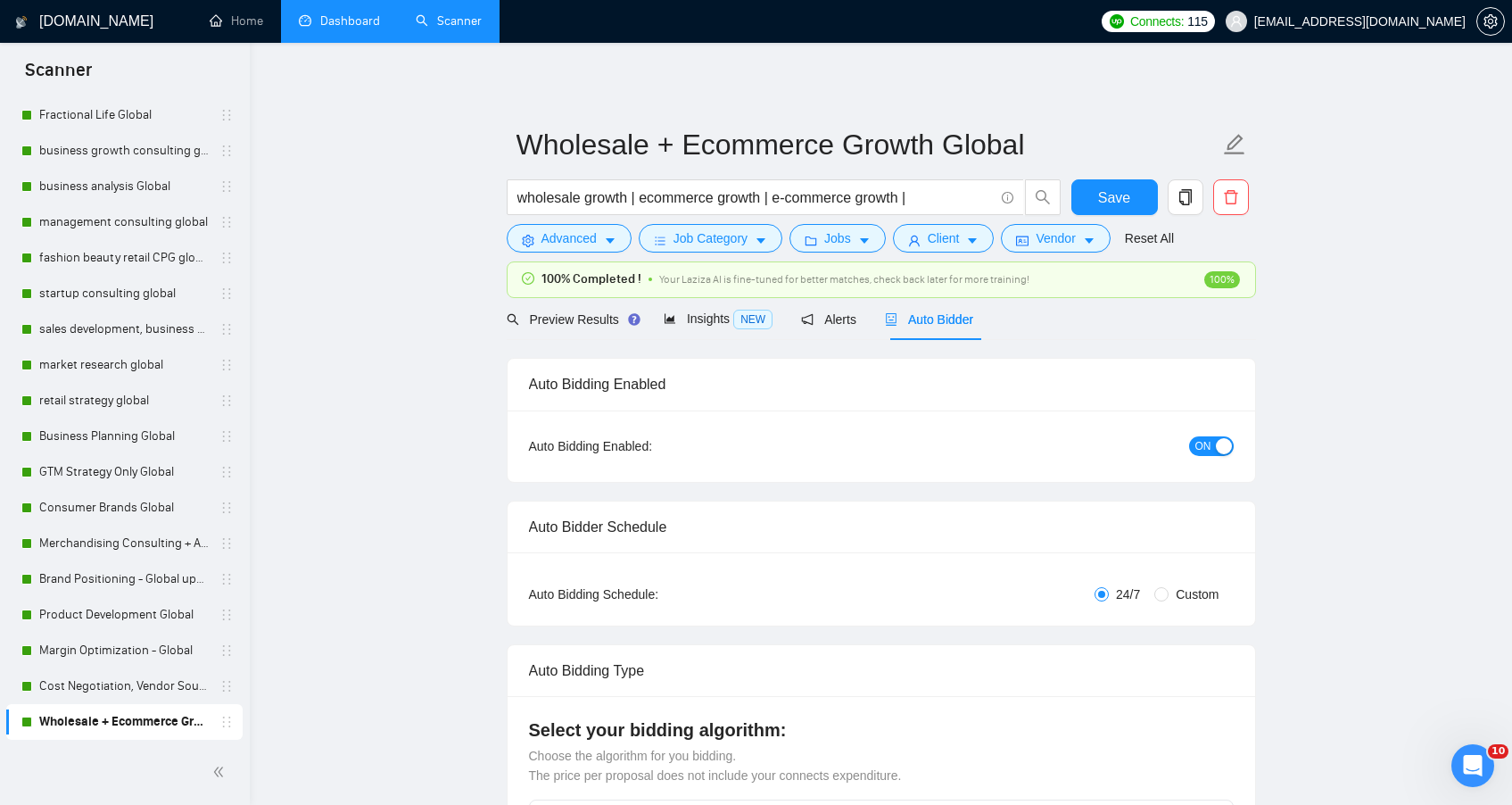
click at [1205, 456] on div "Auto Bidding Enabled: ON" at bounding box center [881, 447] width 748 height 72
click at [1204, 445] on span "ON" at bounding box center [1203, 446] width 16 height 19
click at [524, 445] on div "Auto Bidding Enabled: OFF" at bounding box center [881, 447] width 748 height 72
click at [153, 681] on link "Cost Negotiation, Vendor Sourcing + Negotiation Global" at bounding box center [124, 686] width 169 height 36
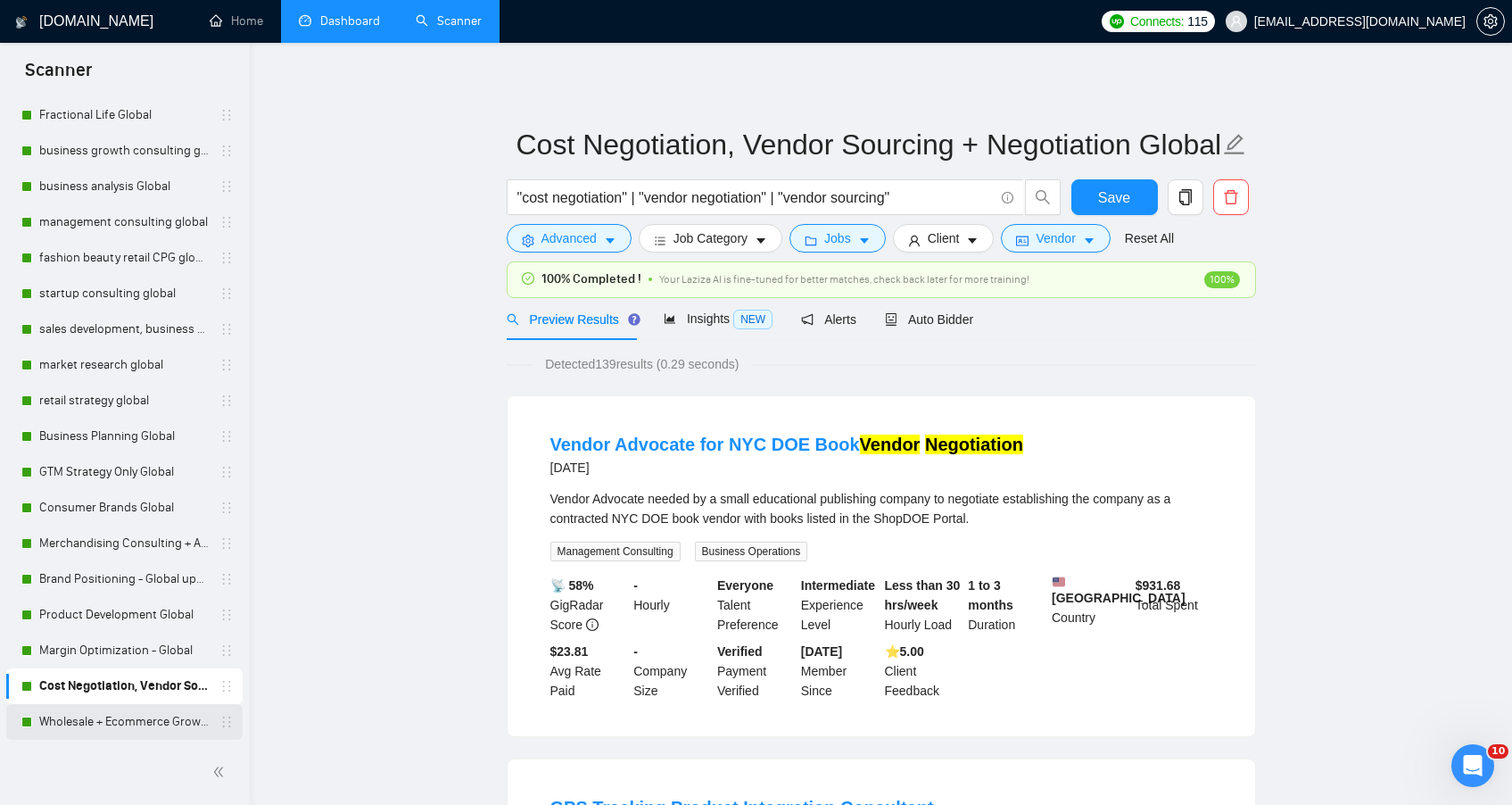
click at [105, 713] on link "Wholesale + Ecommerce Growth Global" at bounding box center [124, 721] width 169 height 36
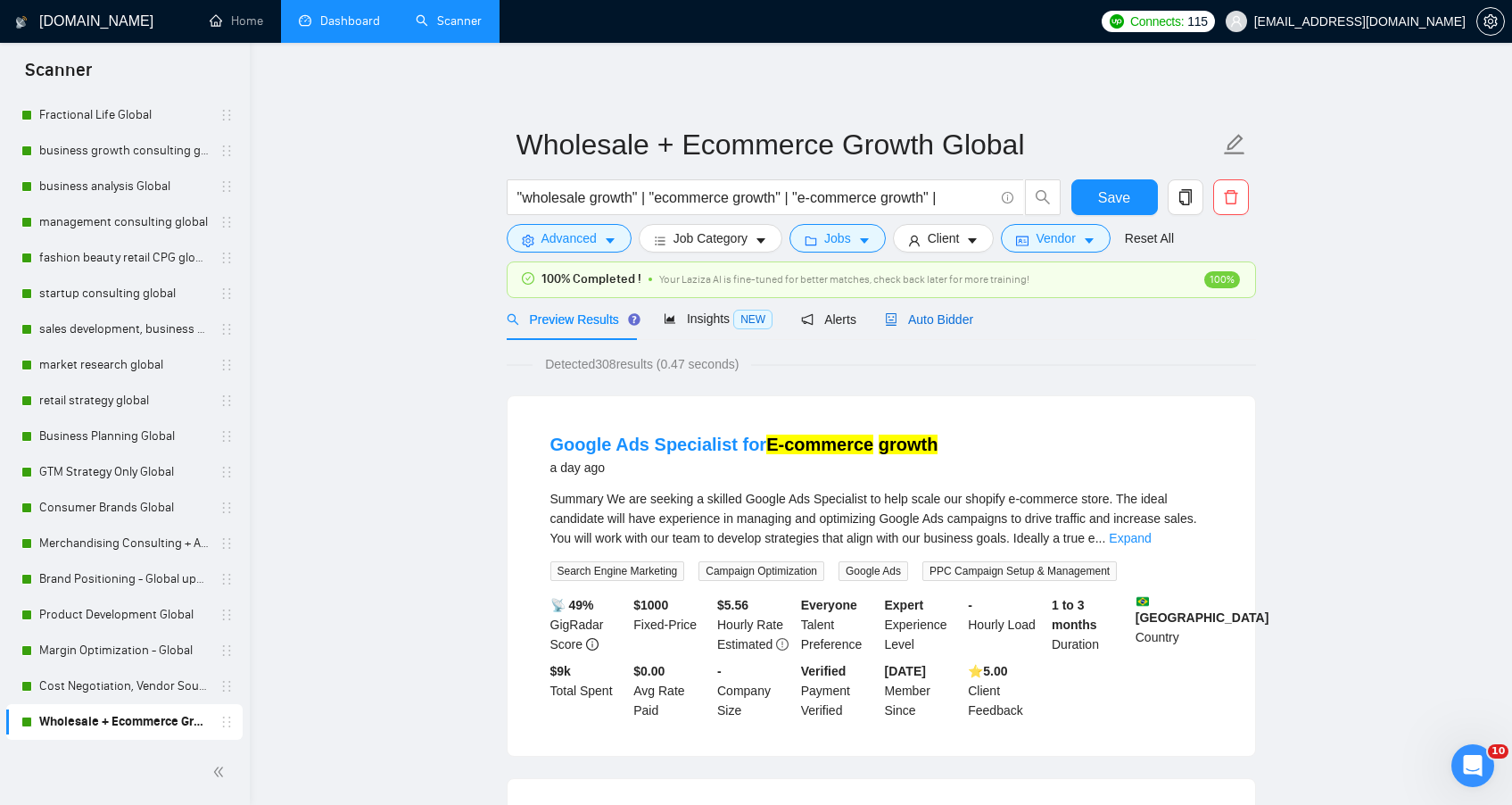
click at [942, 321] on span "Auto Bidder" at bounding box center [929, 320] width 88 height 15
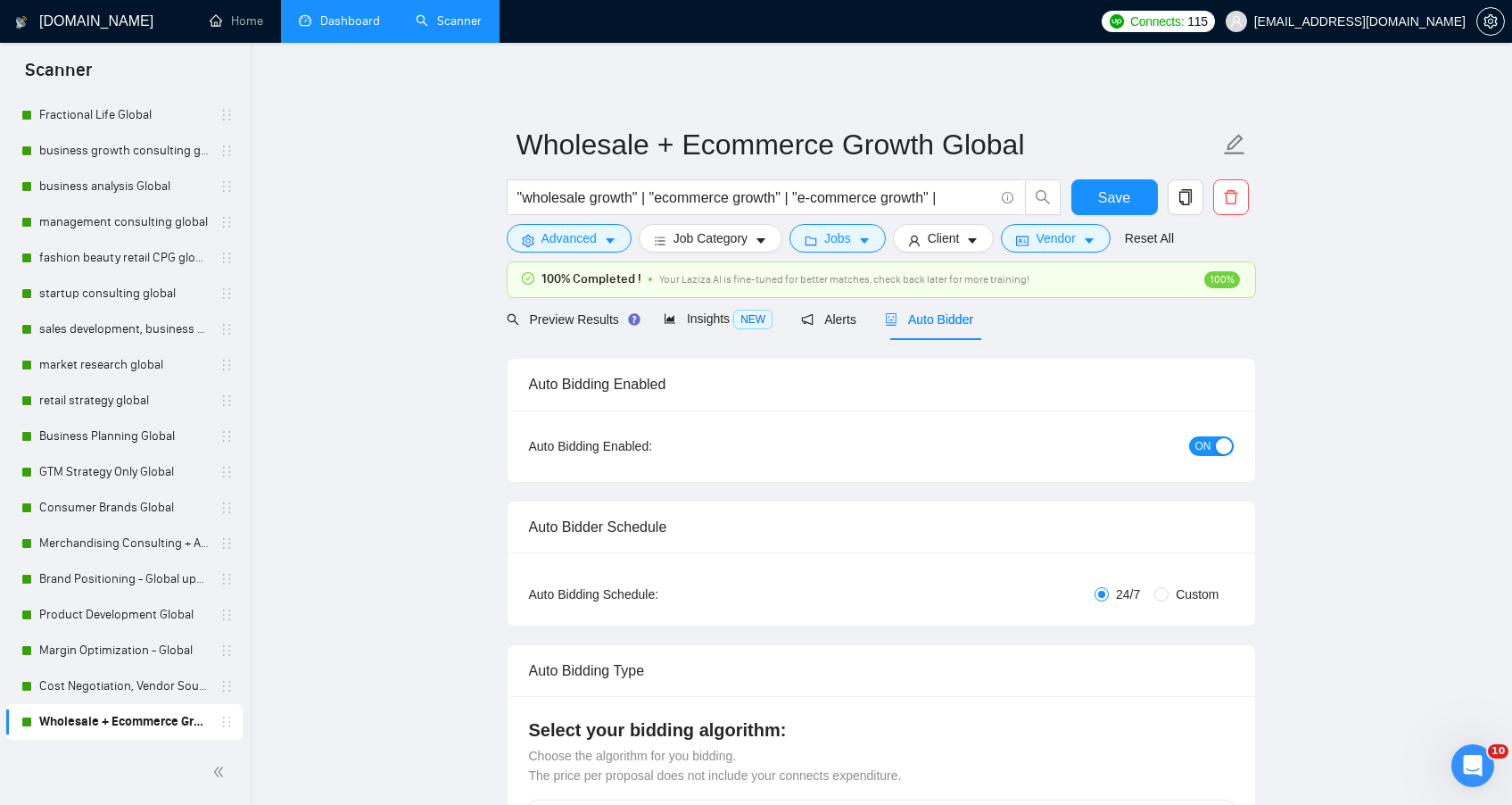
click at [1226, 454] on button "ON" at bounding box center [1211, 446] width 44 height 19
click at [1103, 192] on span "Save" at bounding box center [1114, 197] width 32 height 22
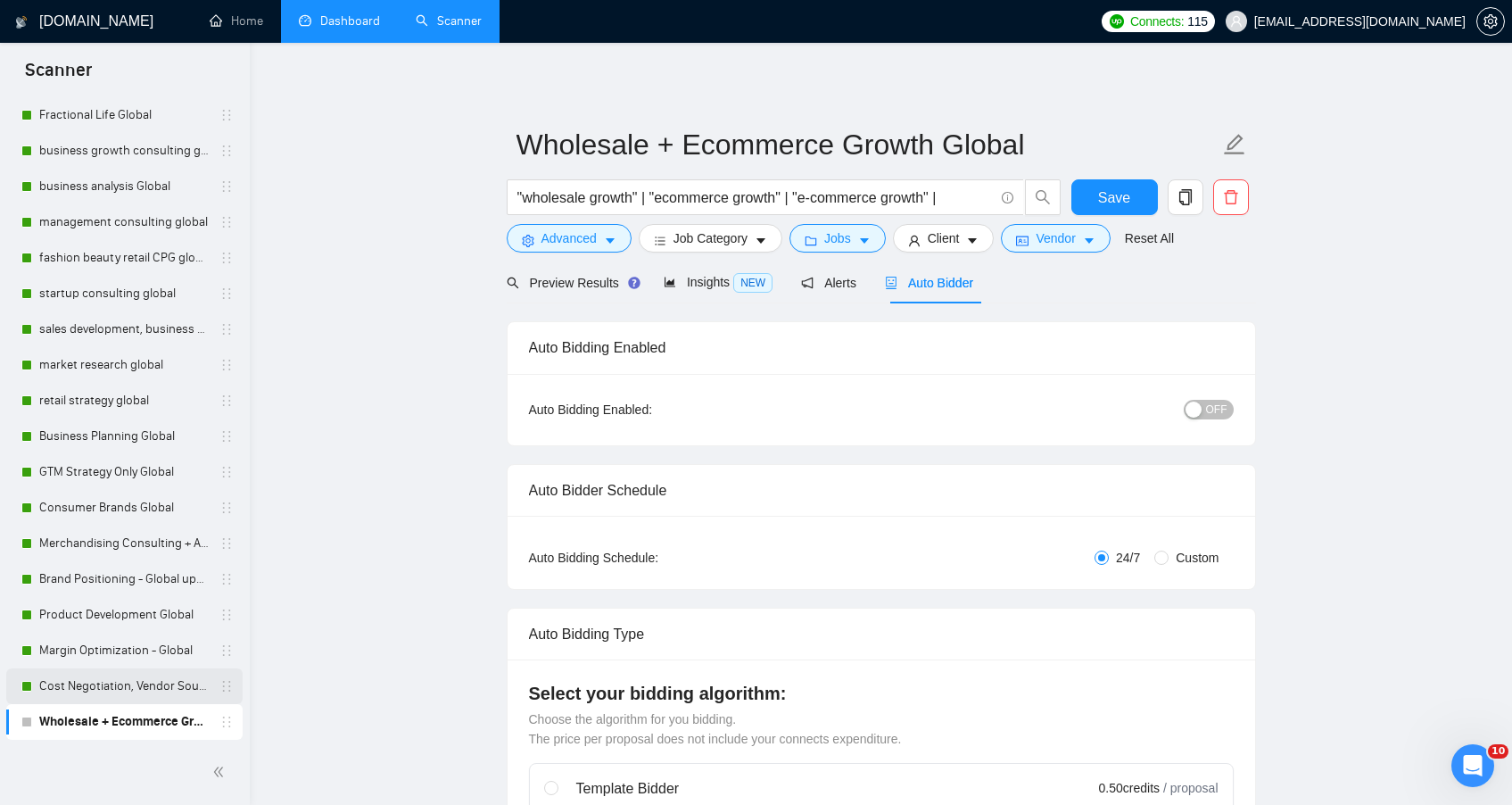
click at [121, 685] on link "Cost Negotiation, Vendor Sourcing + Negotiation Global" at bounding box center [124, 686] width 169 height 36
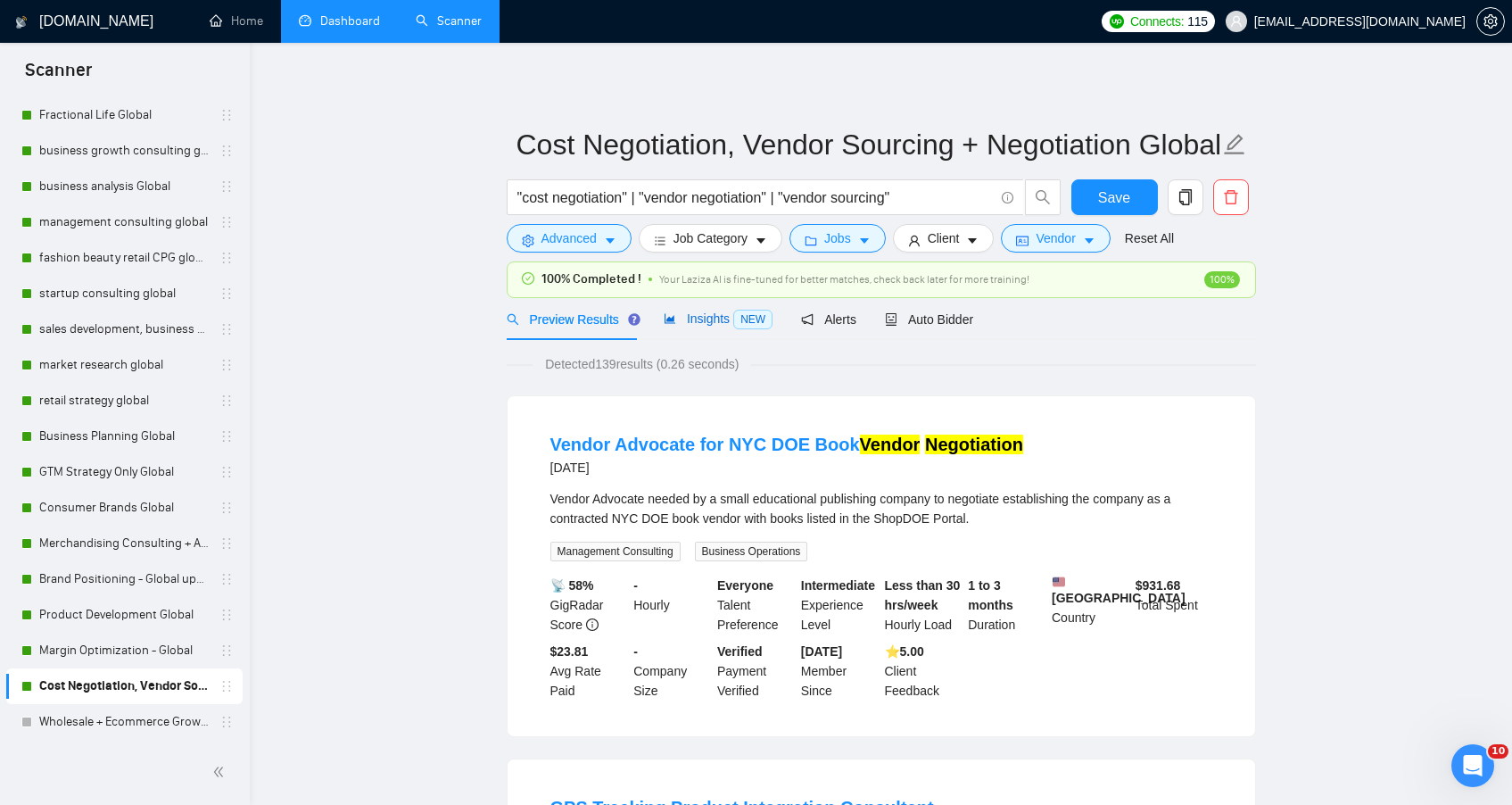
click at [718, 328] on div "Insights NEW" at bounding box center [718, 319] width 109 height 20
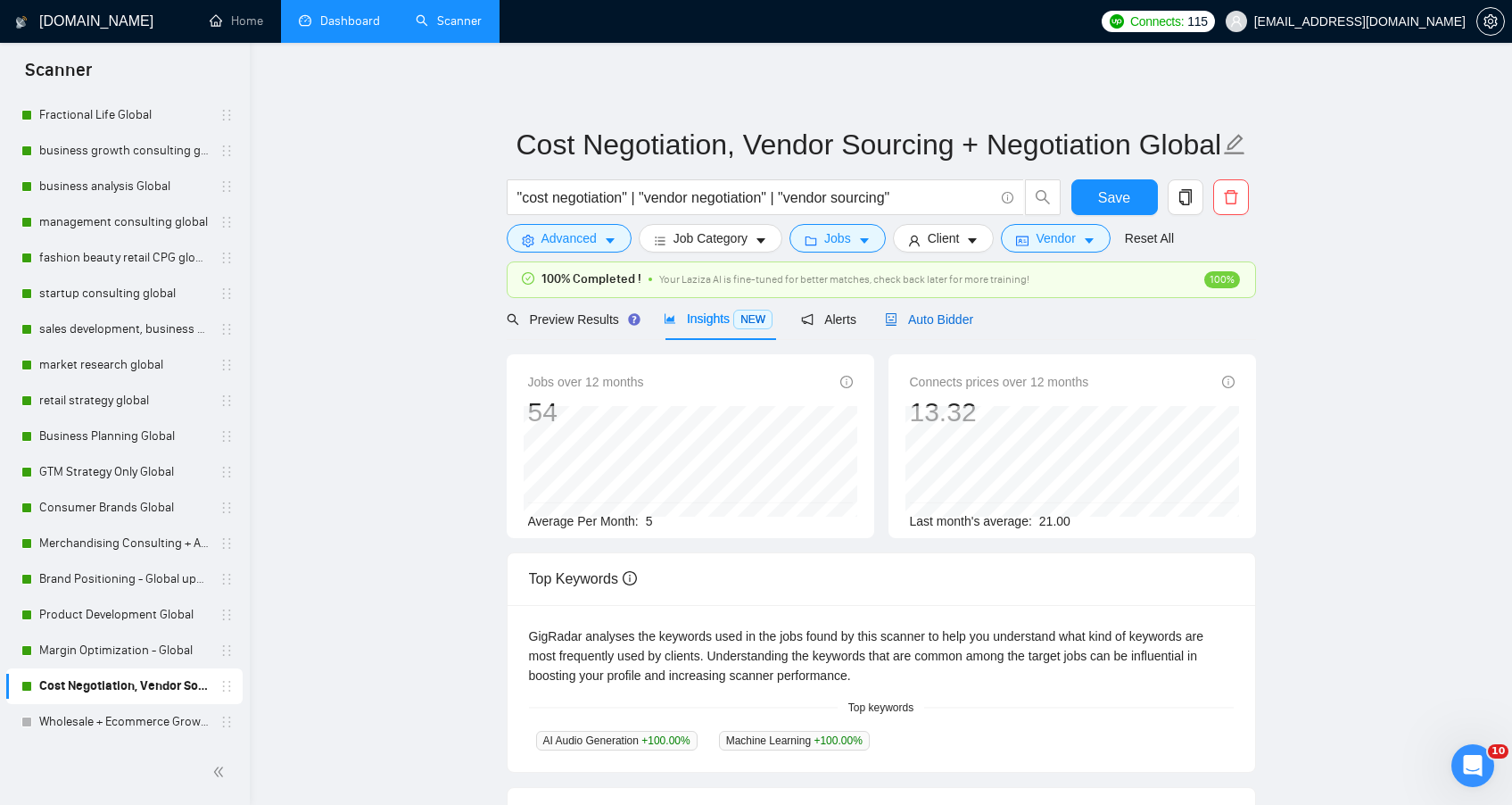
click at [969, 319] on span "Auto Bidder" at bounding box center [929, 320] width 88 height 15
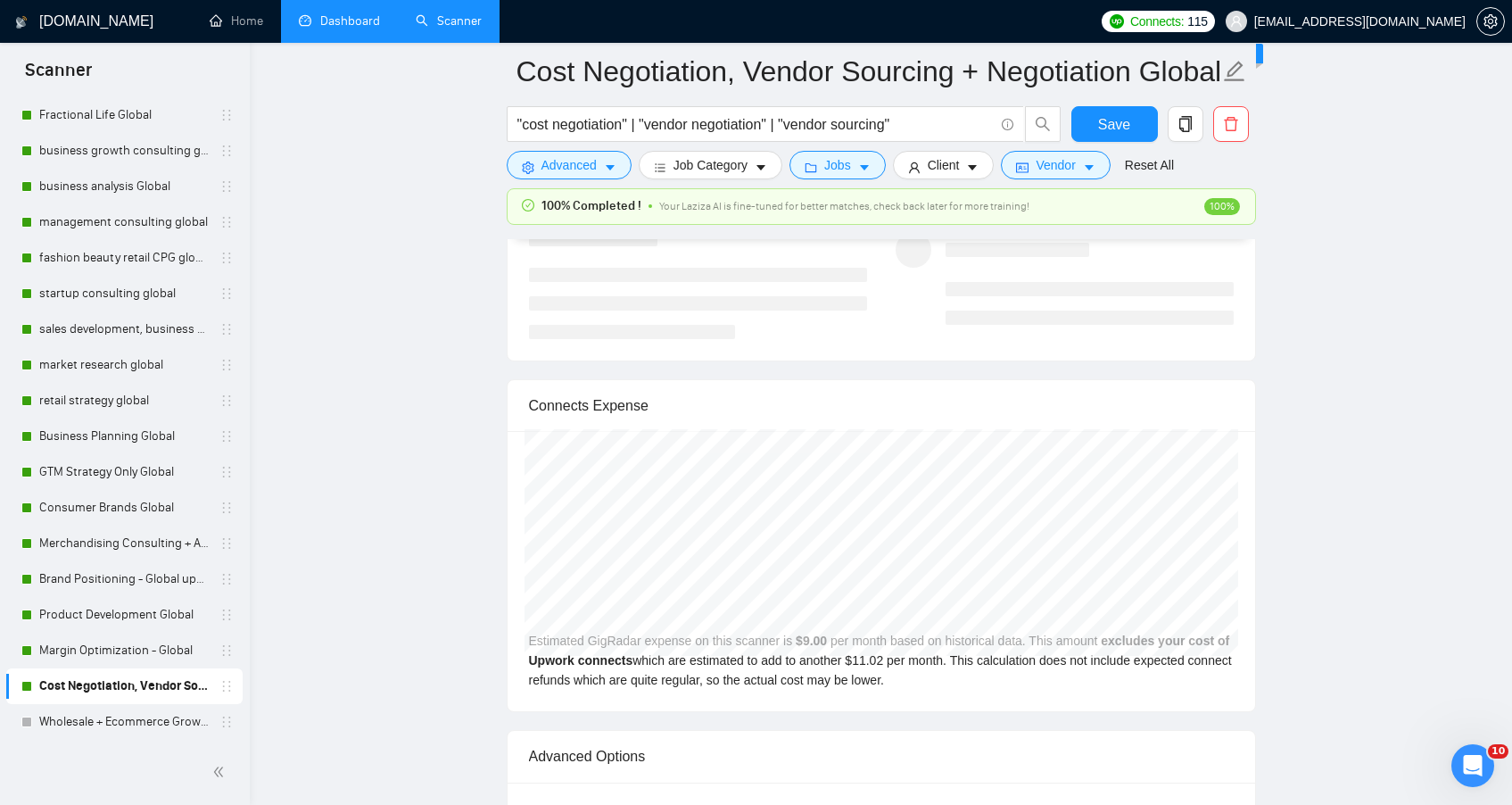
scroll to position [4716, 0]
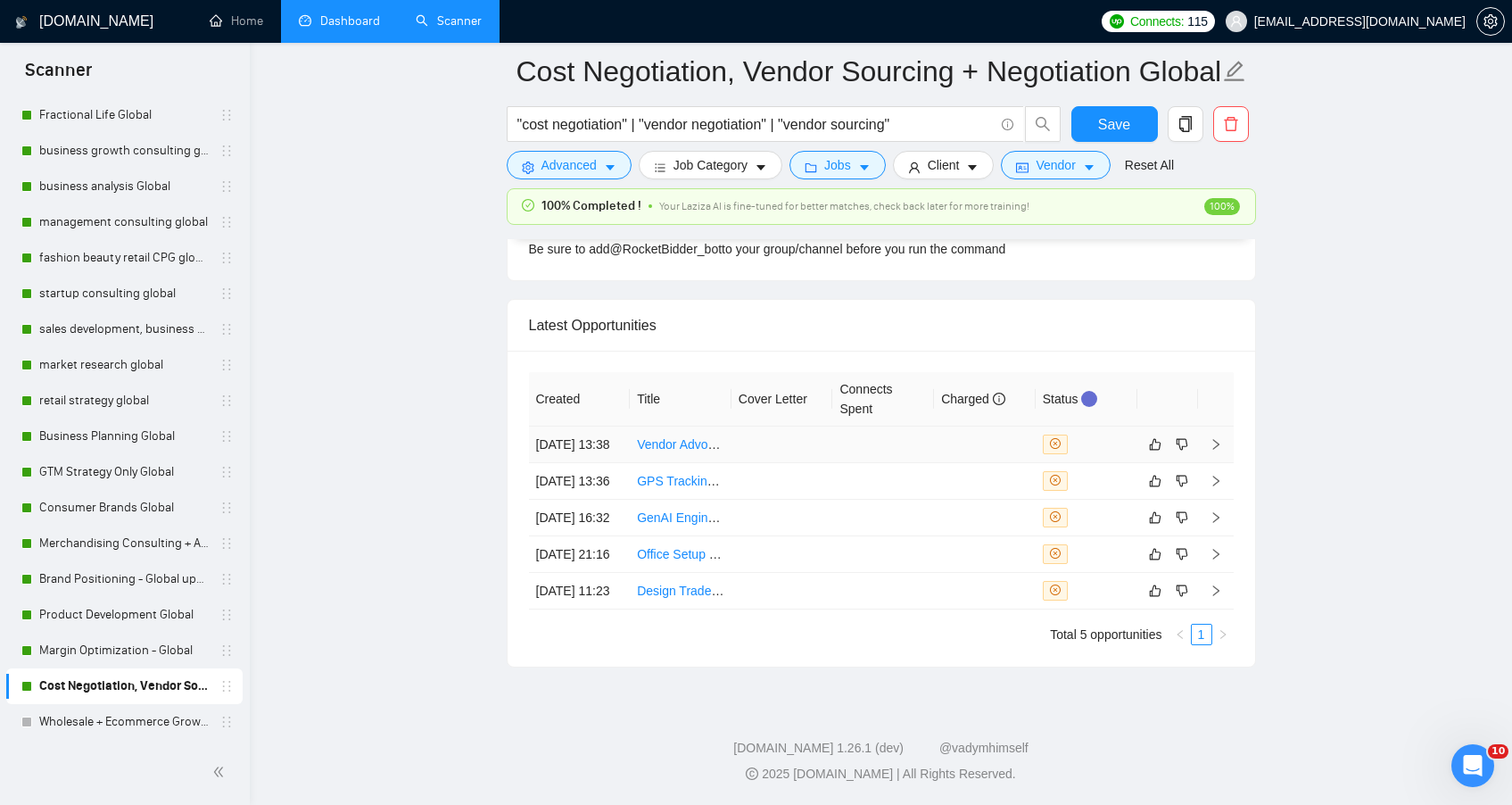
click at [721, 438] on link "Vendor Advocate for NYC DOE Book Vendor Negotiation" at bounding box center [795, 445] width 315 height 15
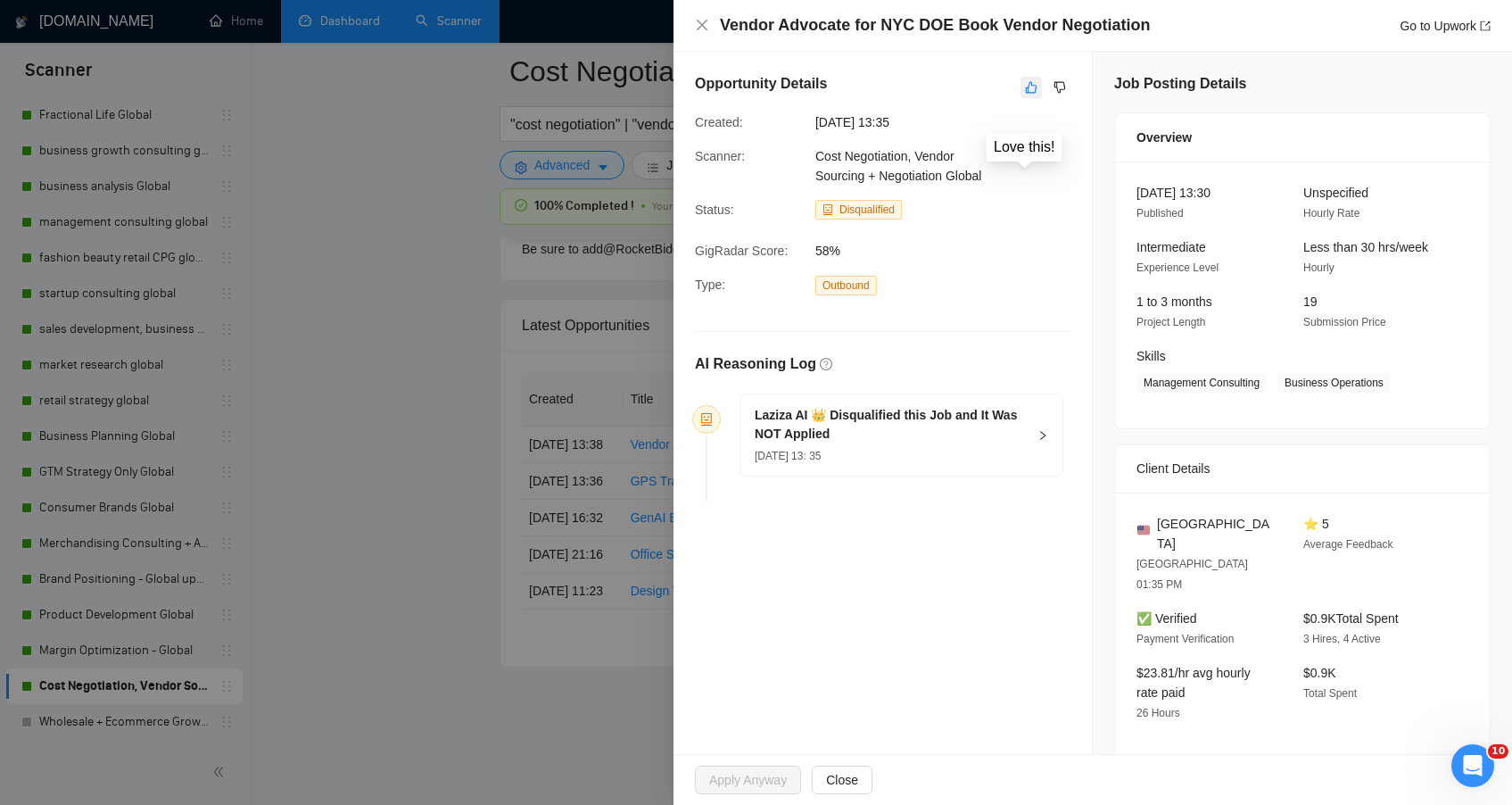
click at [1020, 91] on button "button" at bounding box center [1030, 87] width 21 height 21
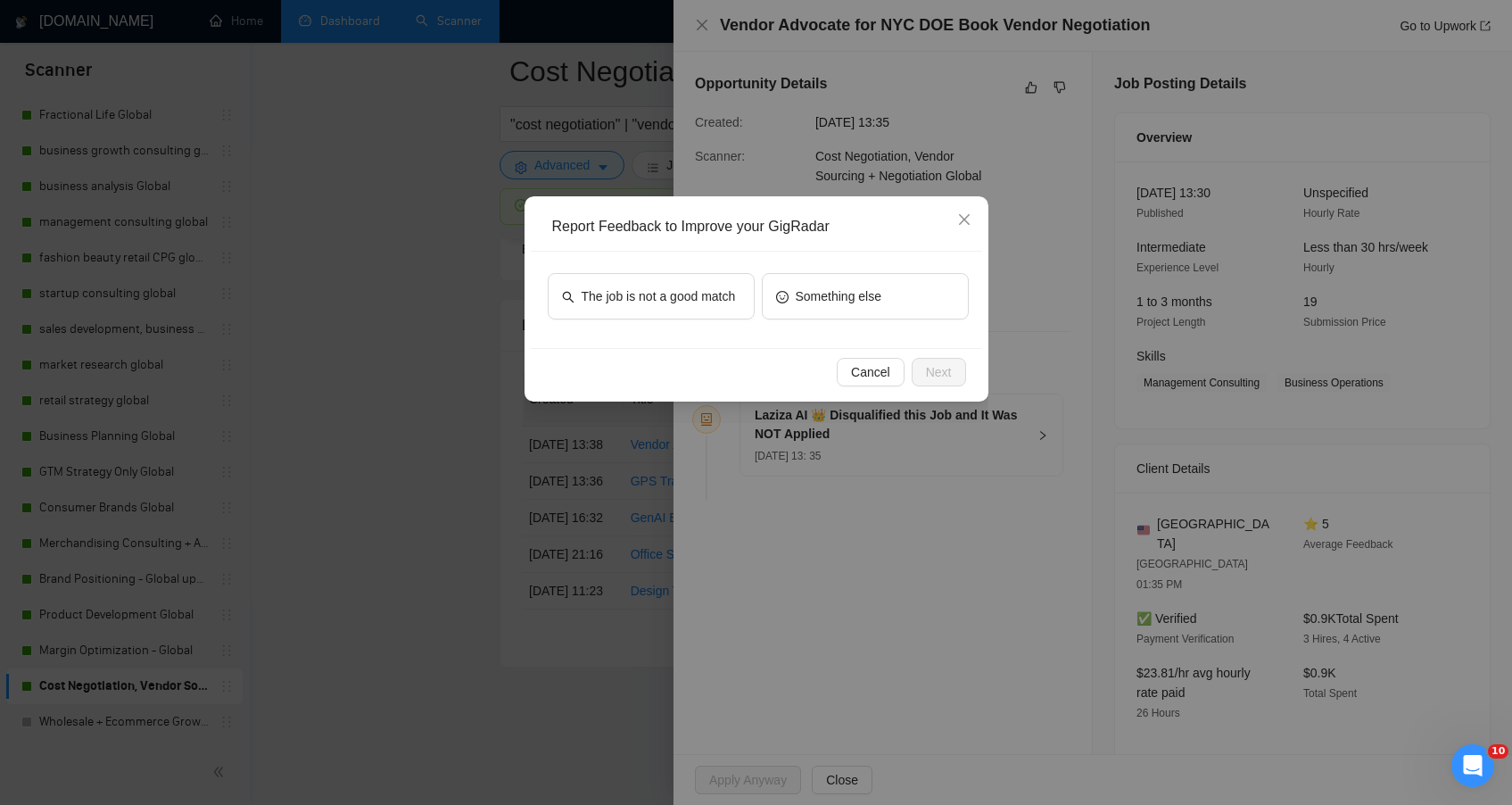
click at [680, 322] on div "The job is not a good match" at bounding box center [651, 299] width 207 height 53
click at [689, 306] on span "The job is not a good match" at bounding box center [659, 296] width 155 height 19
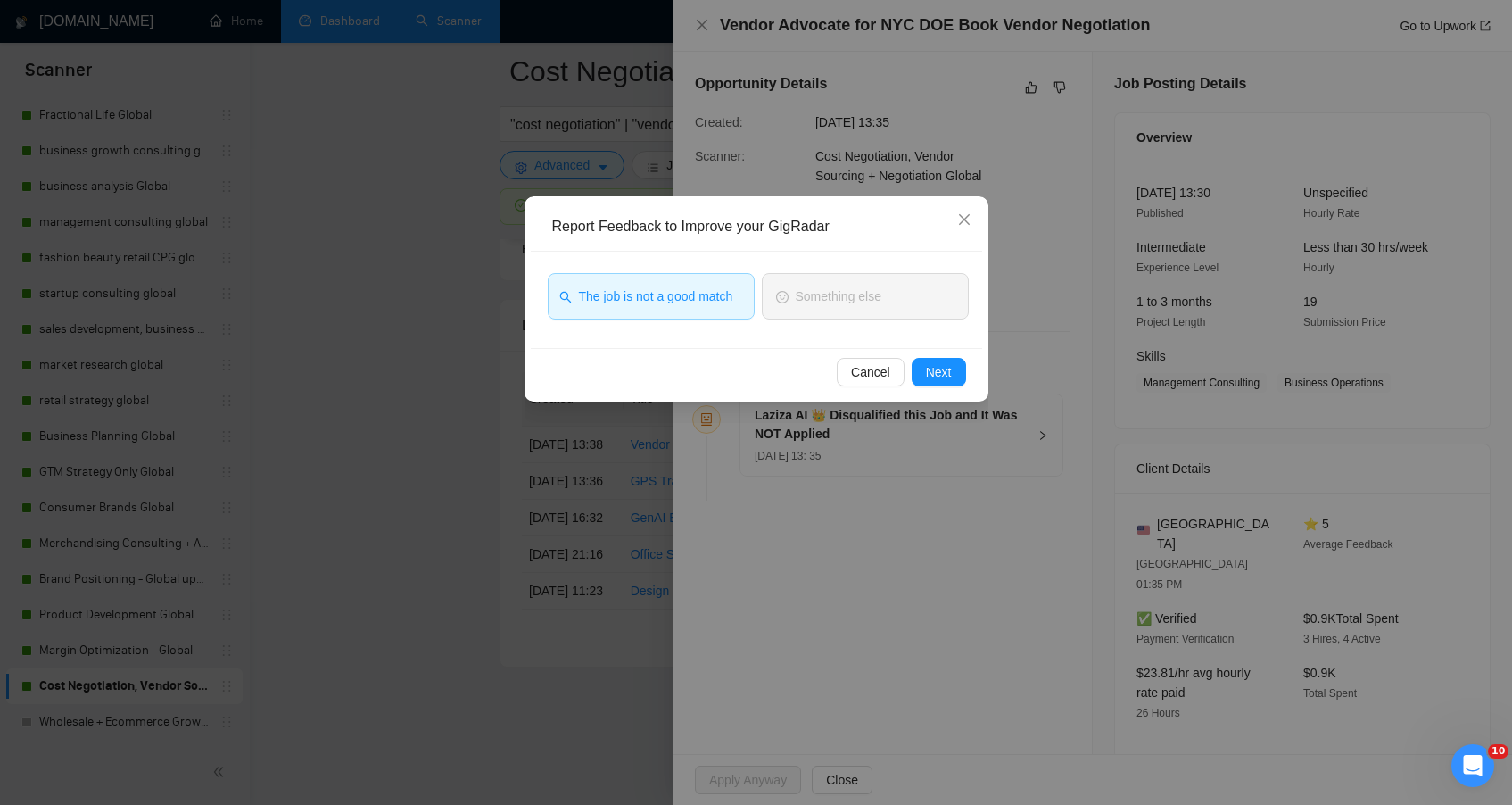
click at [931, 386] on div "Cancel Next" at bounding box center [756, 371] width 451 height 47
click at [933, 376] on span "Next" at bounding box center [939, 371] width 26 height 19
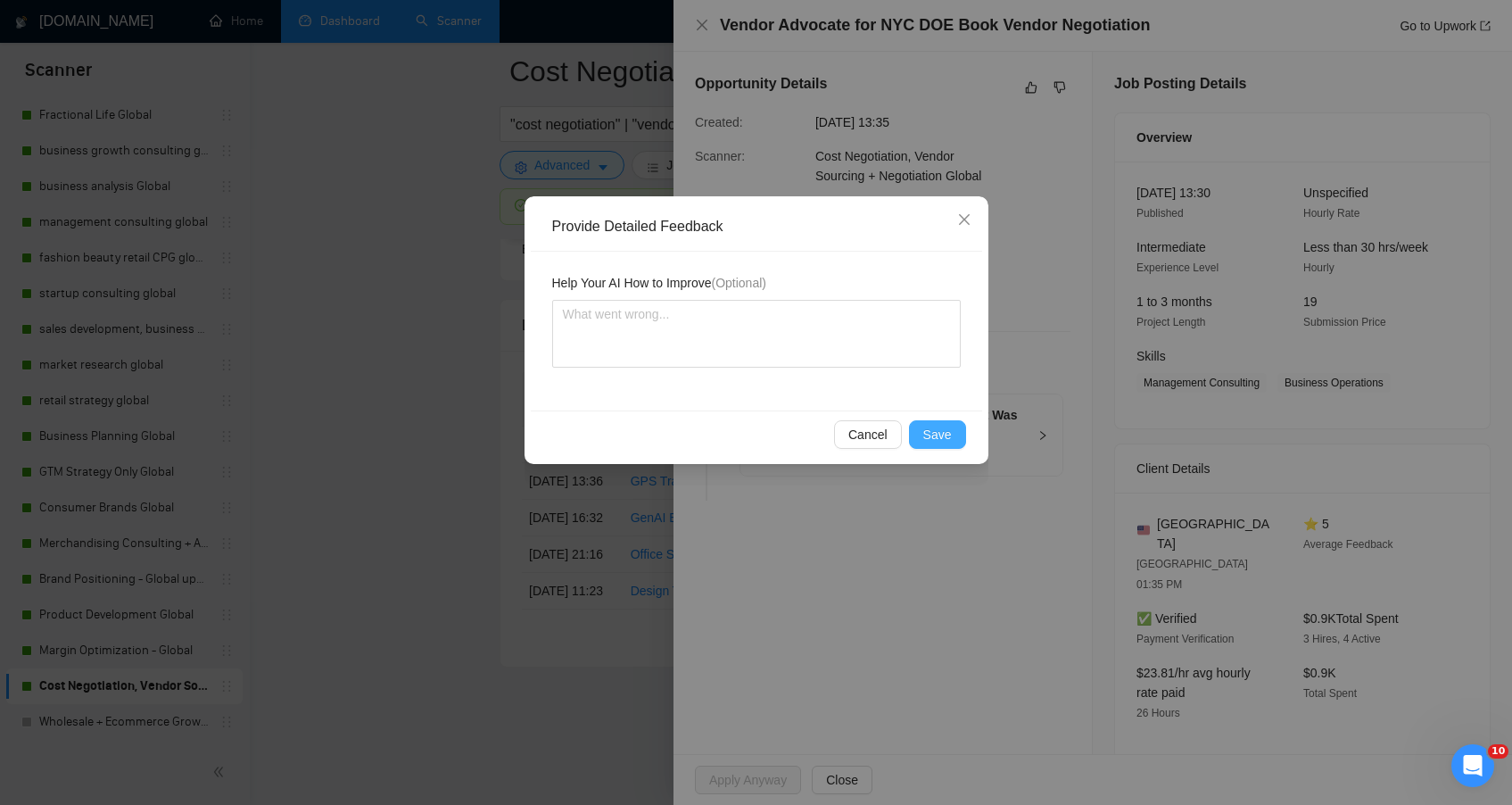
click at [925, 437] on button "Save" at bounding box center [937, 434] width 57 height 29
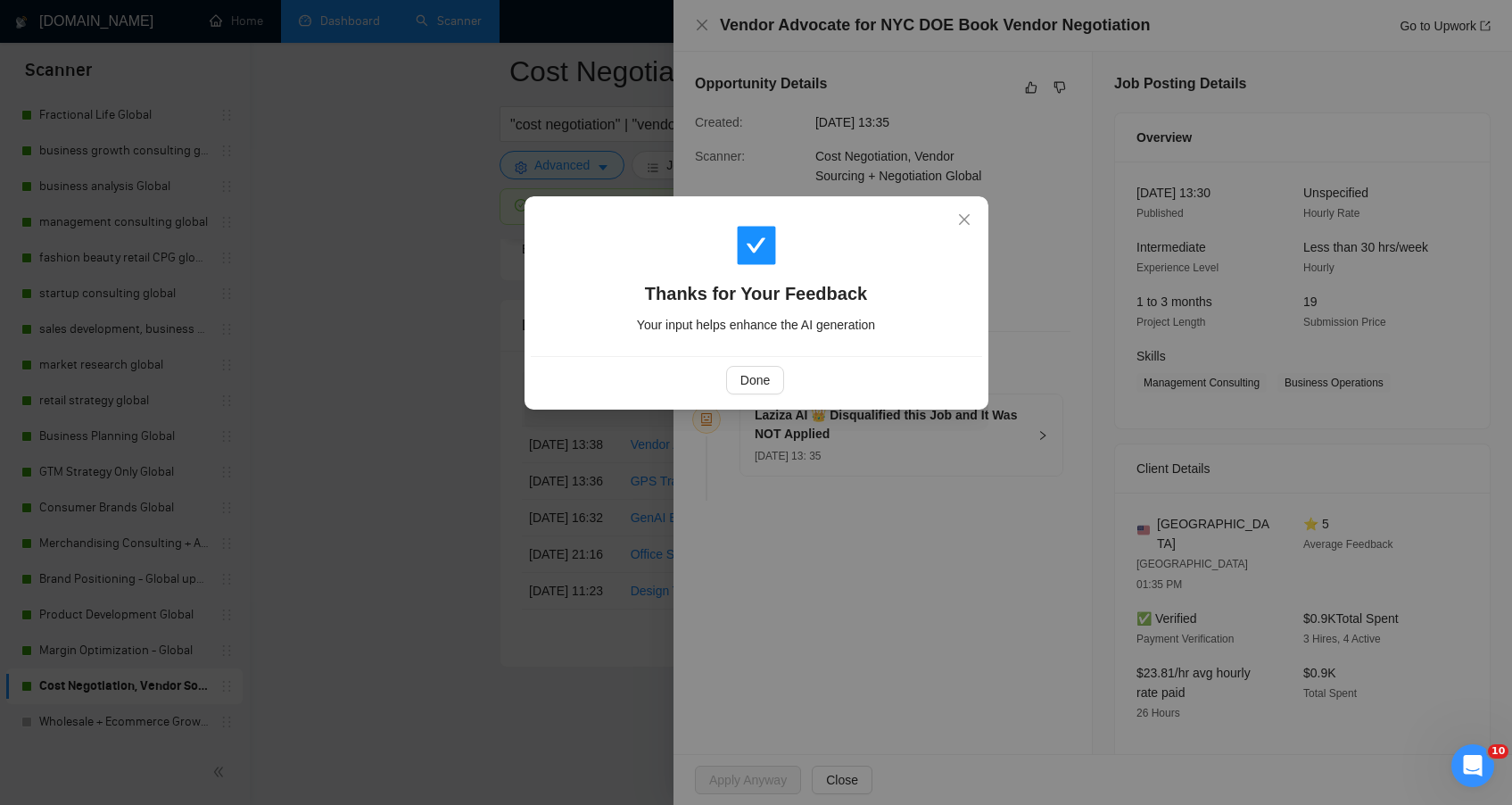
click at [470, 490] on div "Thanks for Your Feedback Your input helps enhance the AI generation Done" at bounding box center [756, 402] width 1512 height 805
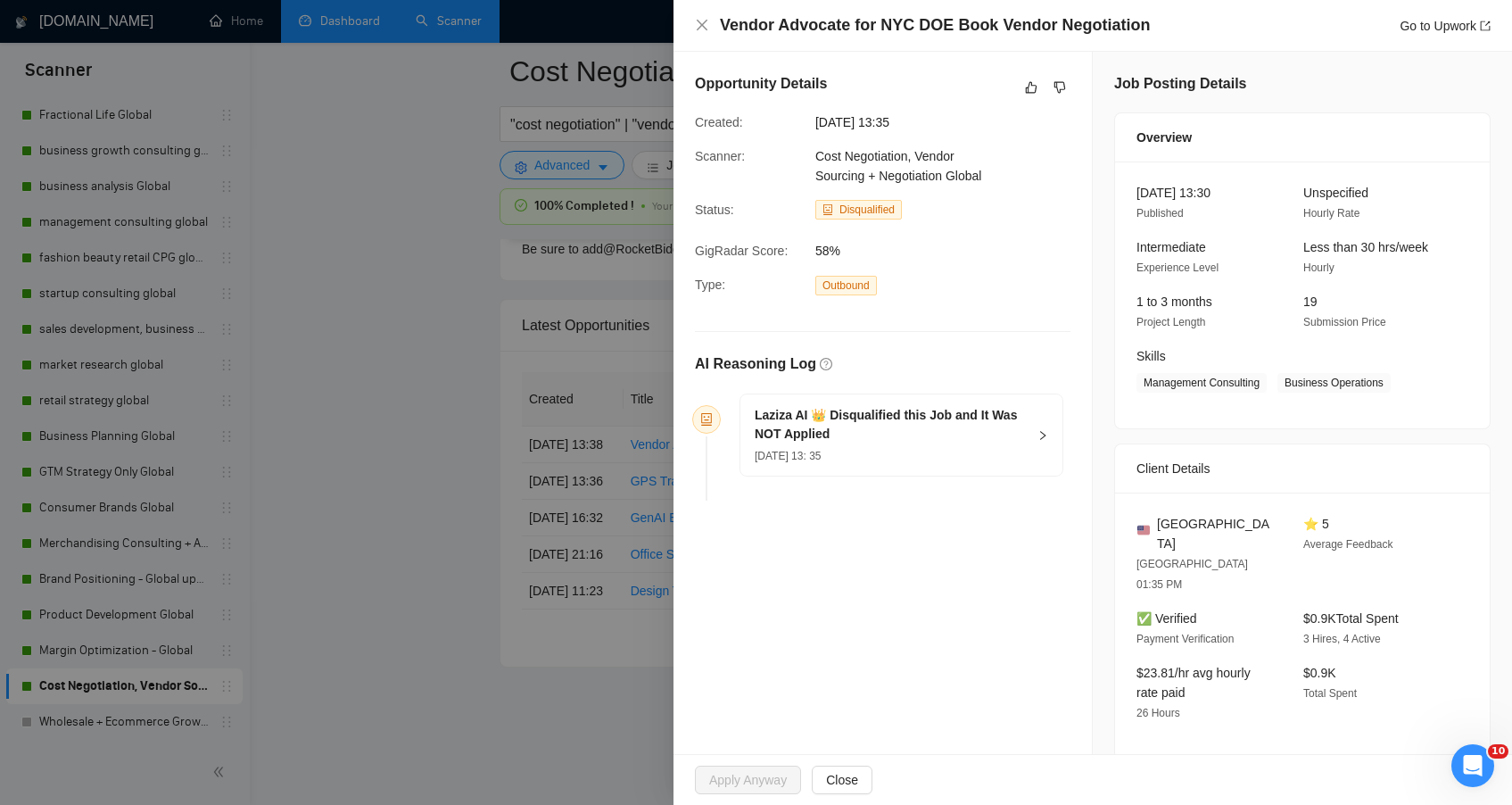
click at [470, 490] on div at bounding box center [756, 402] width 1512 height 805
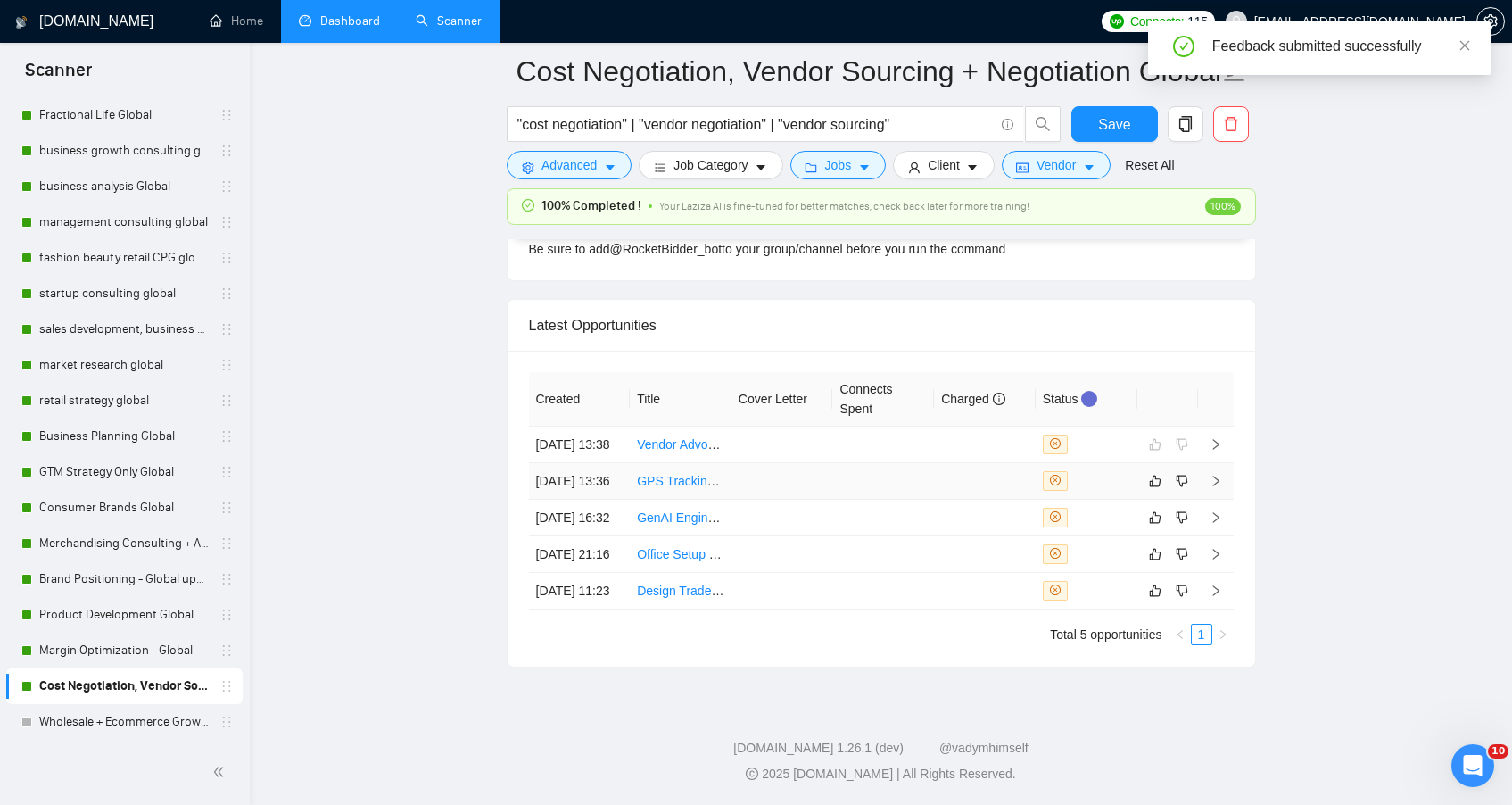
click at [715, 463] on td "GPS Tracking Product Integration Consultant" at bounding box center [680, 482] width 101 height 37
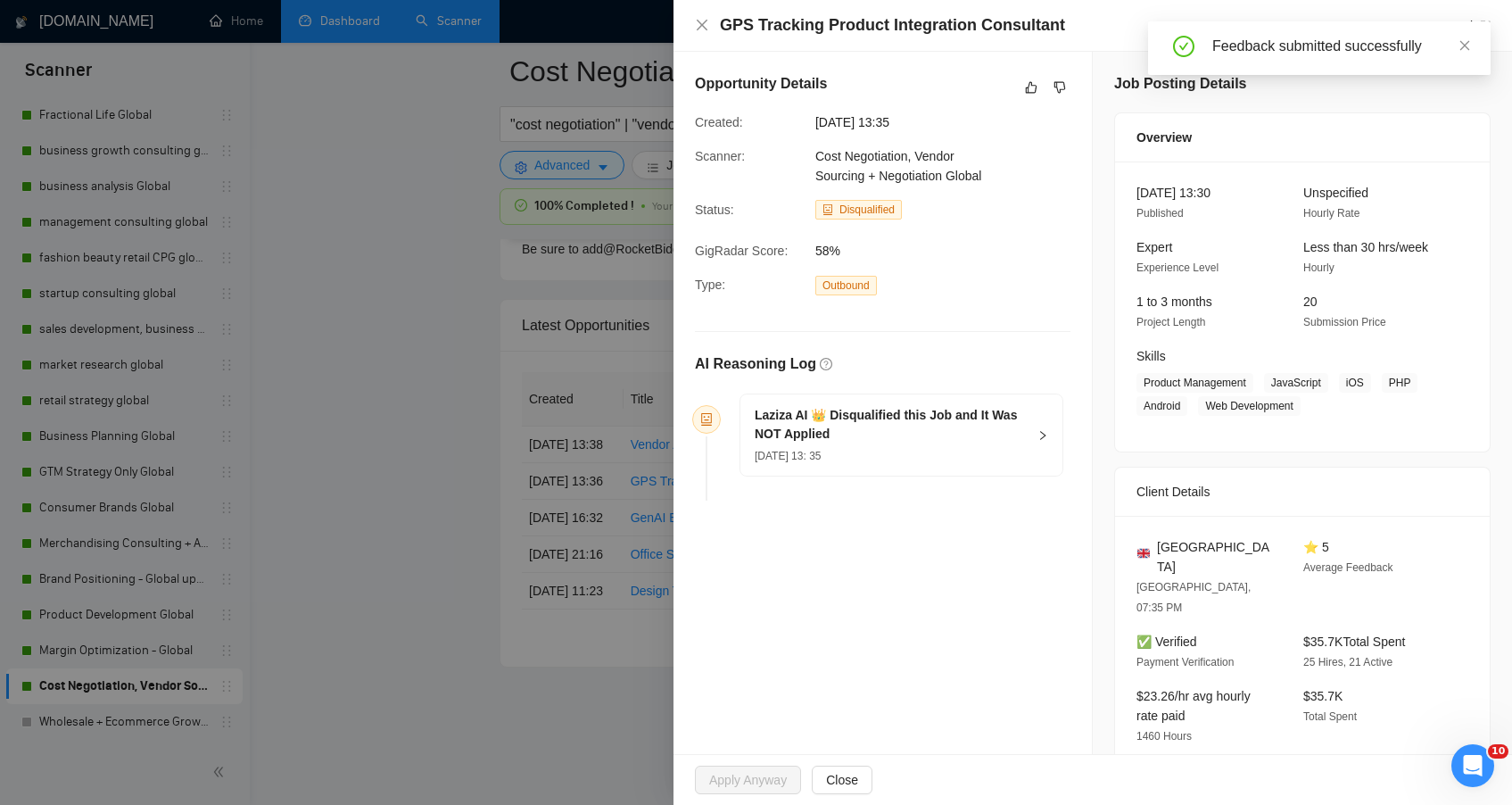
click at [696, 23] on icon "close" at bounding box center [703, 25] width 15 height 15
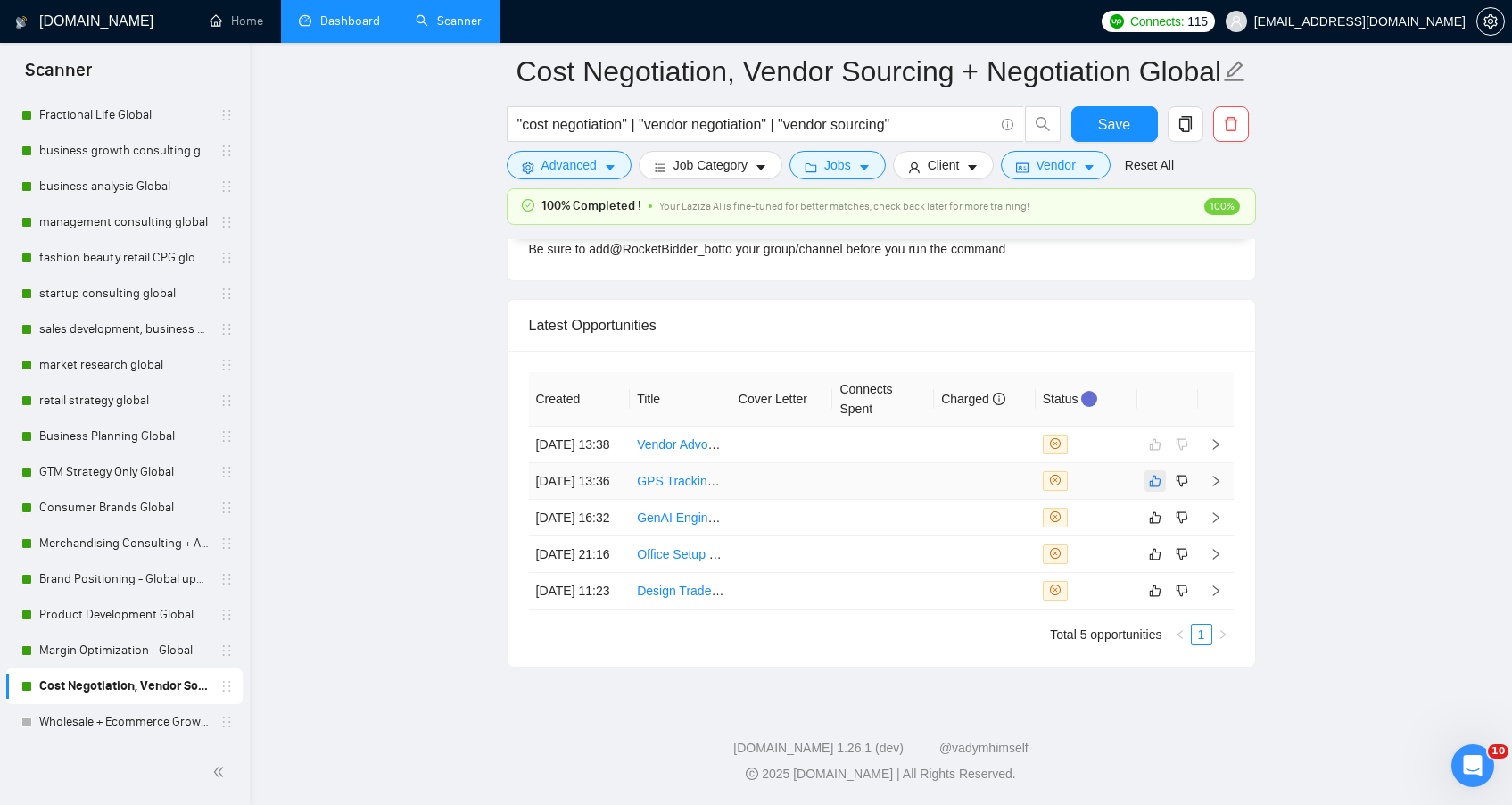
click at [1153, 473] on icon "like" at bounding box center [1156, 481] width 13 height 15
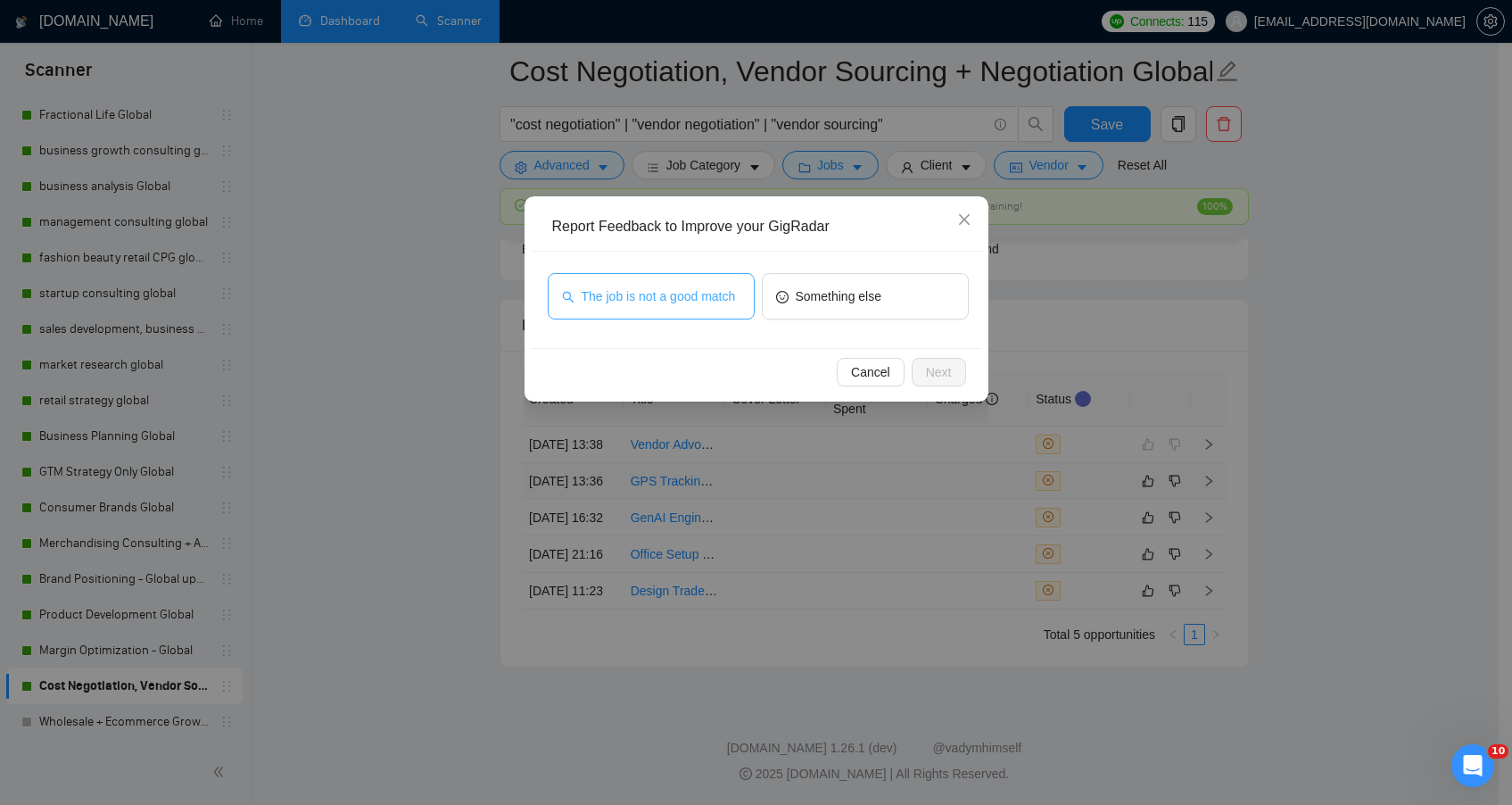
click at [716, 298] on span "The job is not a good match" at bounding box center [659, 296] width 155 height 19
click at [958, 374] on button "Next" at bounding box center [938, 371] width 54 height 29
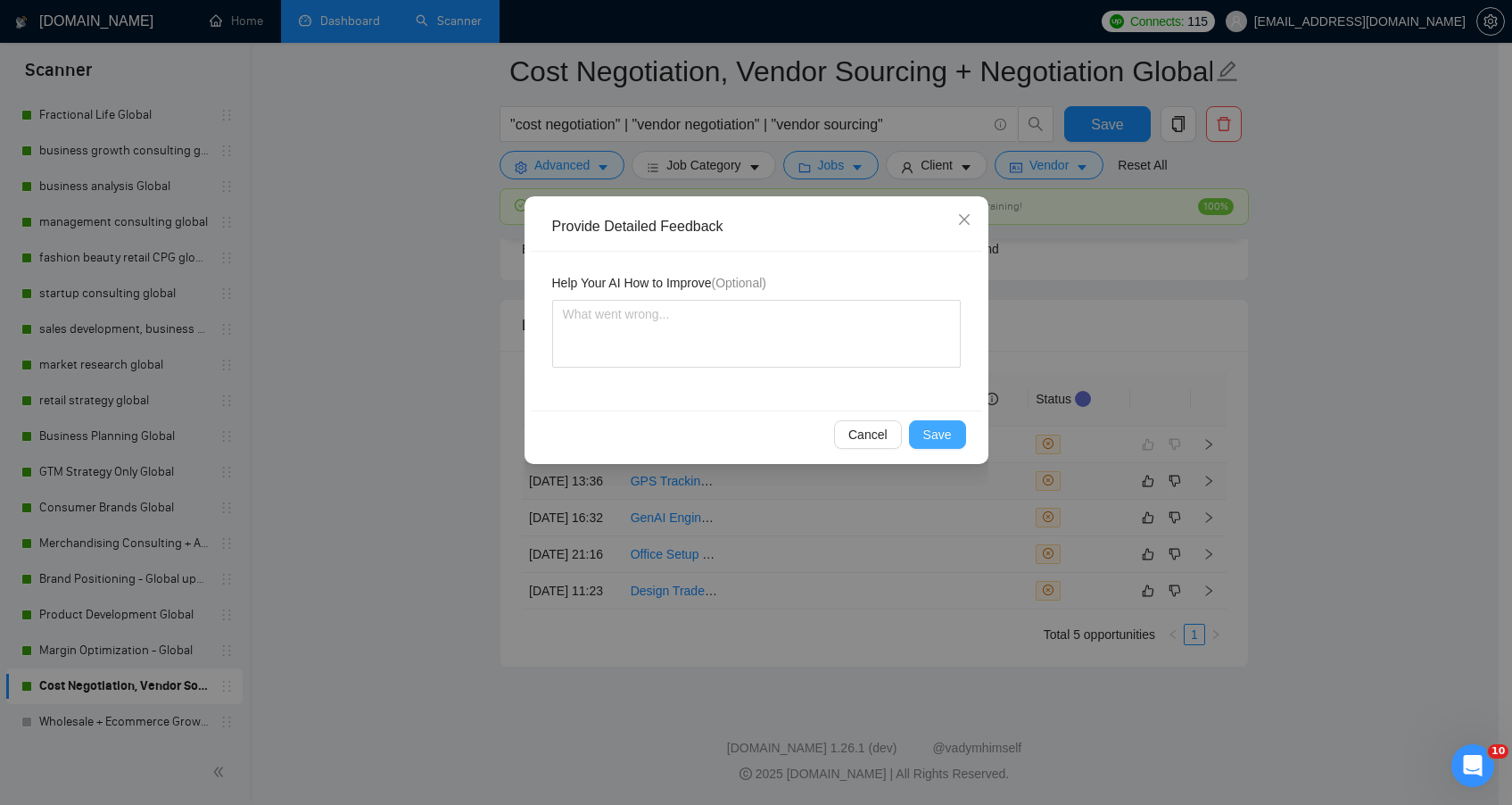
click at [947, 423] on button "Save" at bounding box center [937, 434] width 57 height 29
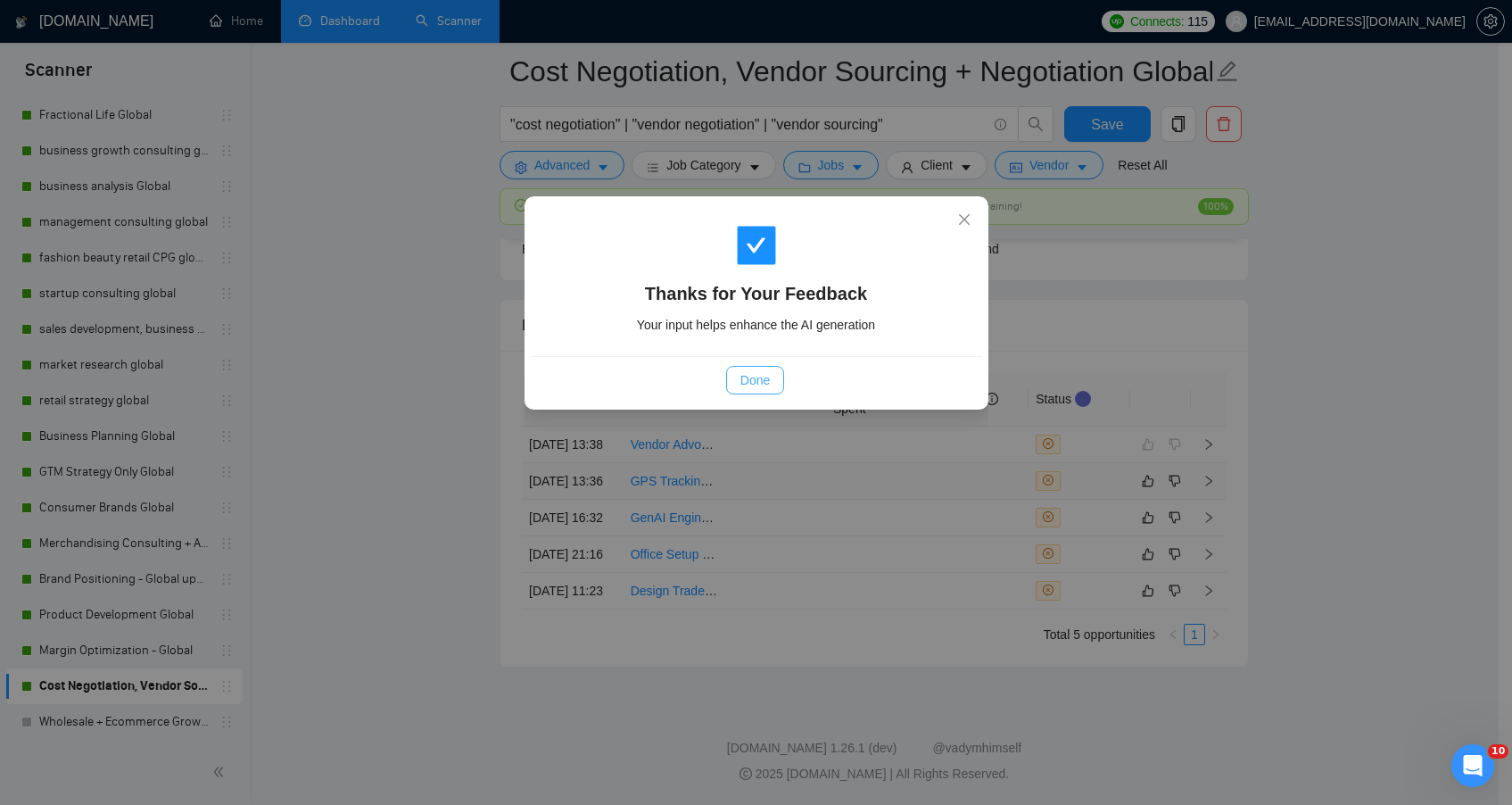
click at [756, 374] on span "Done" at bounding box center [755, 379] width 29 height 19
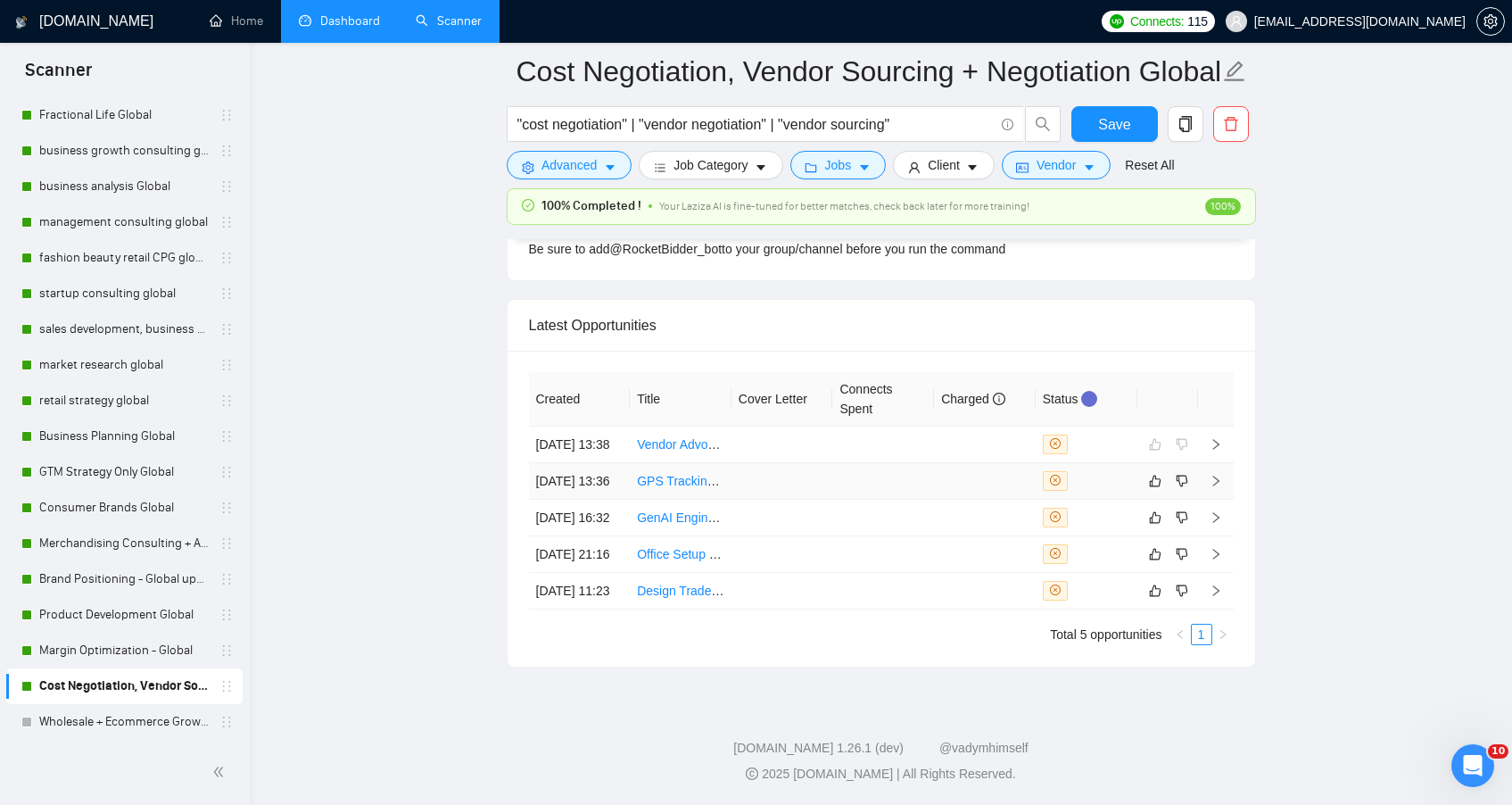
click at [1108, 472] on div at bounding box center [1087, 481] width 87 height 19
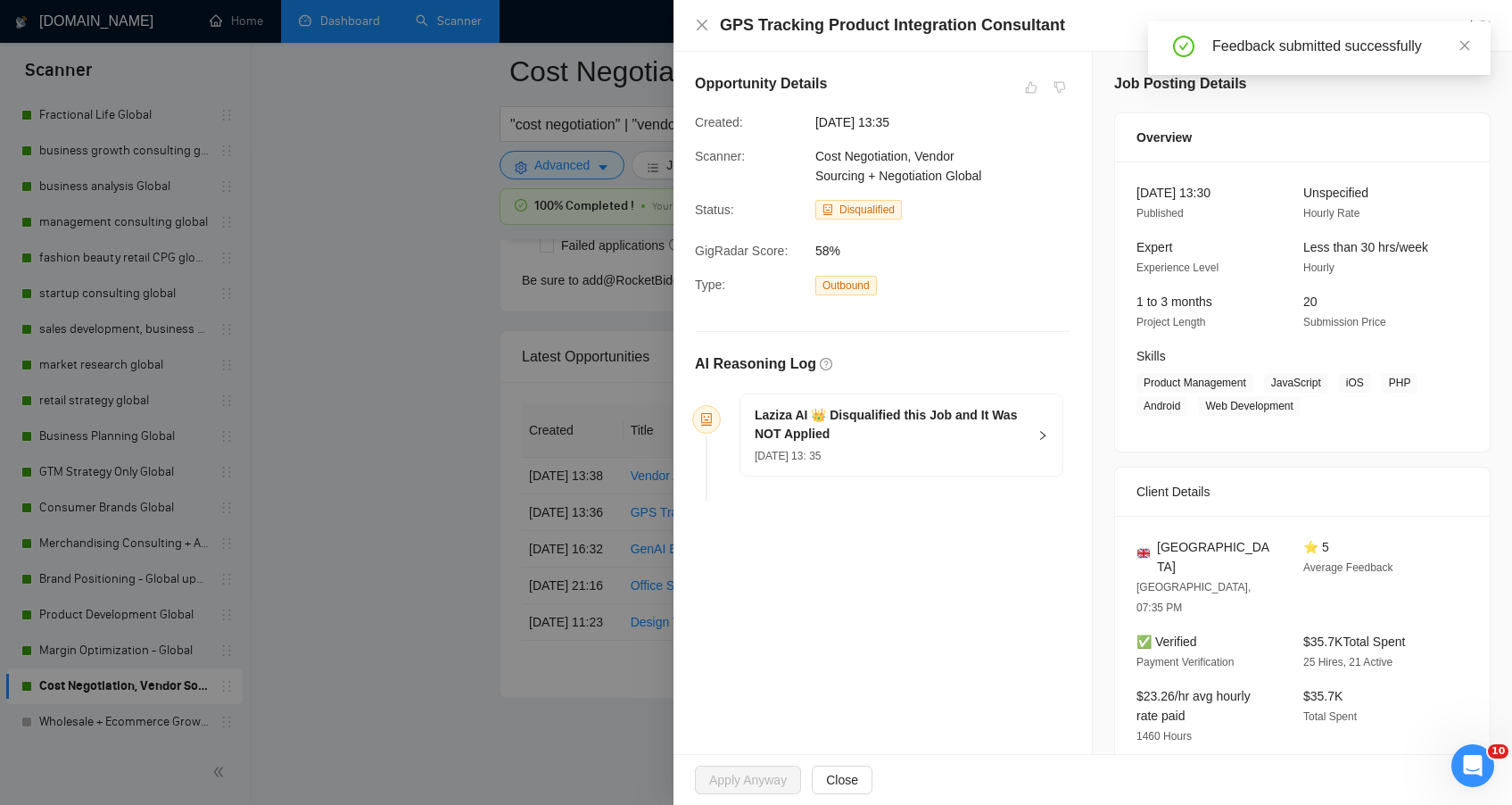
click at [397, 331] on div at bounding box center [756, 402] width 1512 height 805
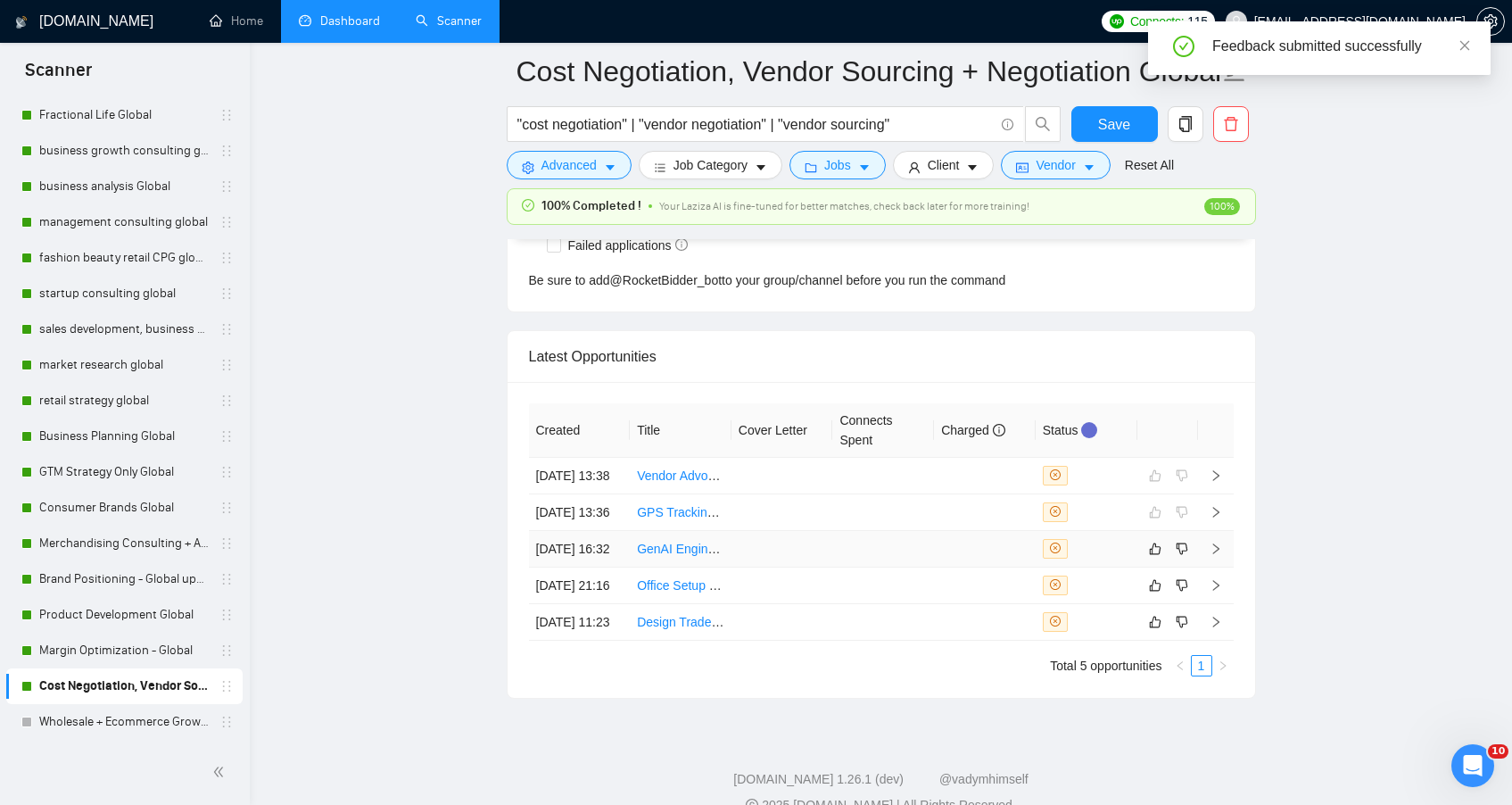
click at [737, 567] on td at bounding box center [782, 549] width 101 height 37
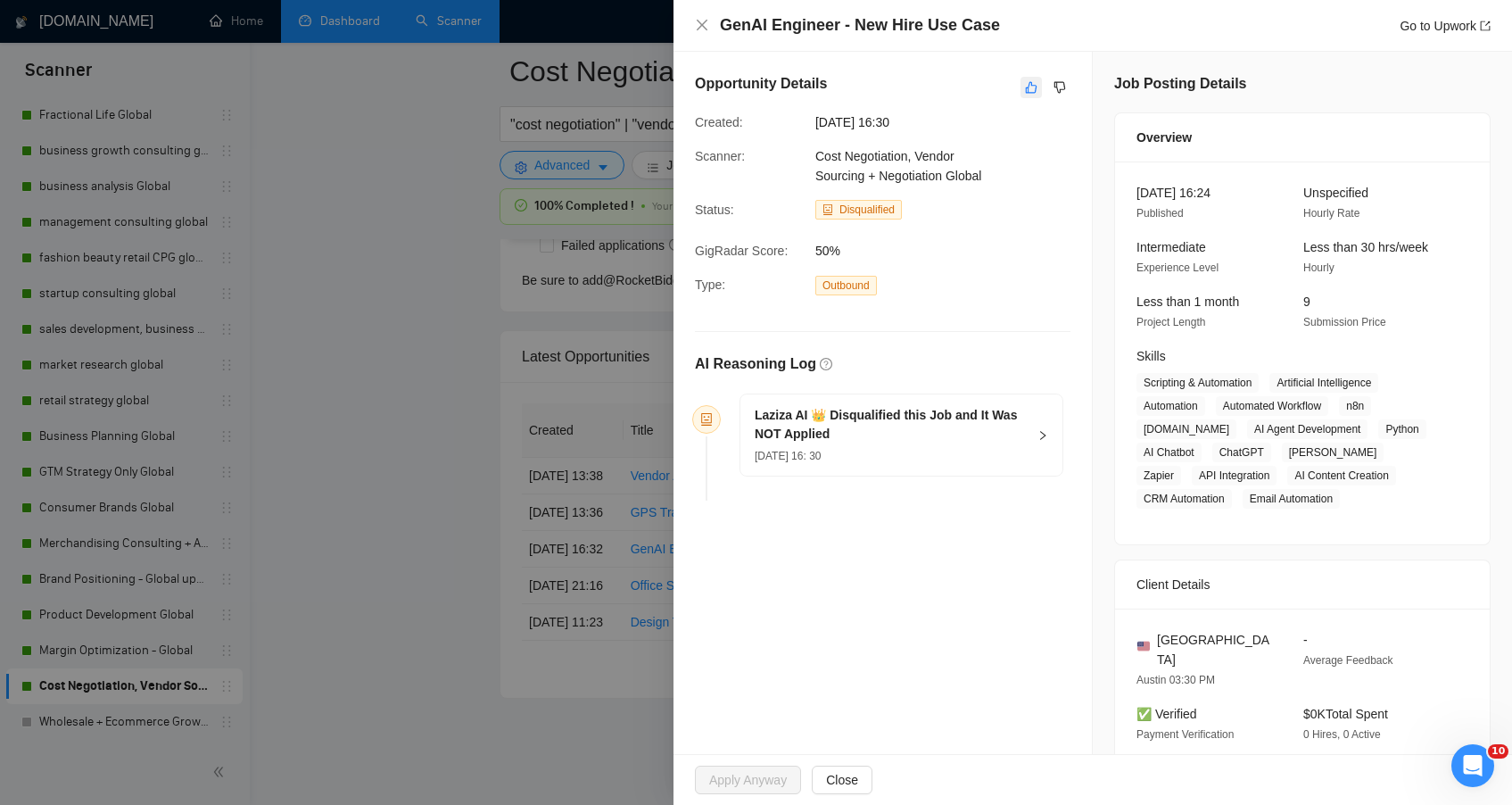
click at [1026, 91] on icon "like" at bounding box center [1031, 88] width 12 height 12
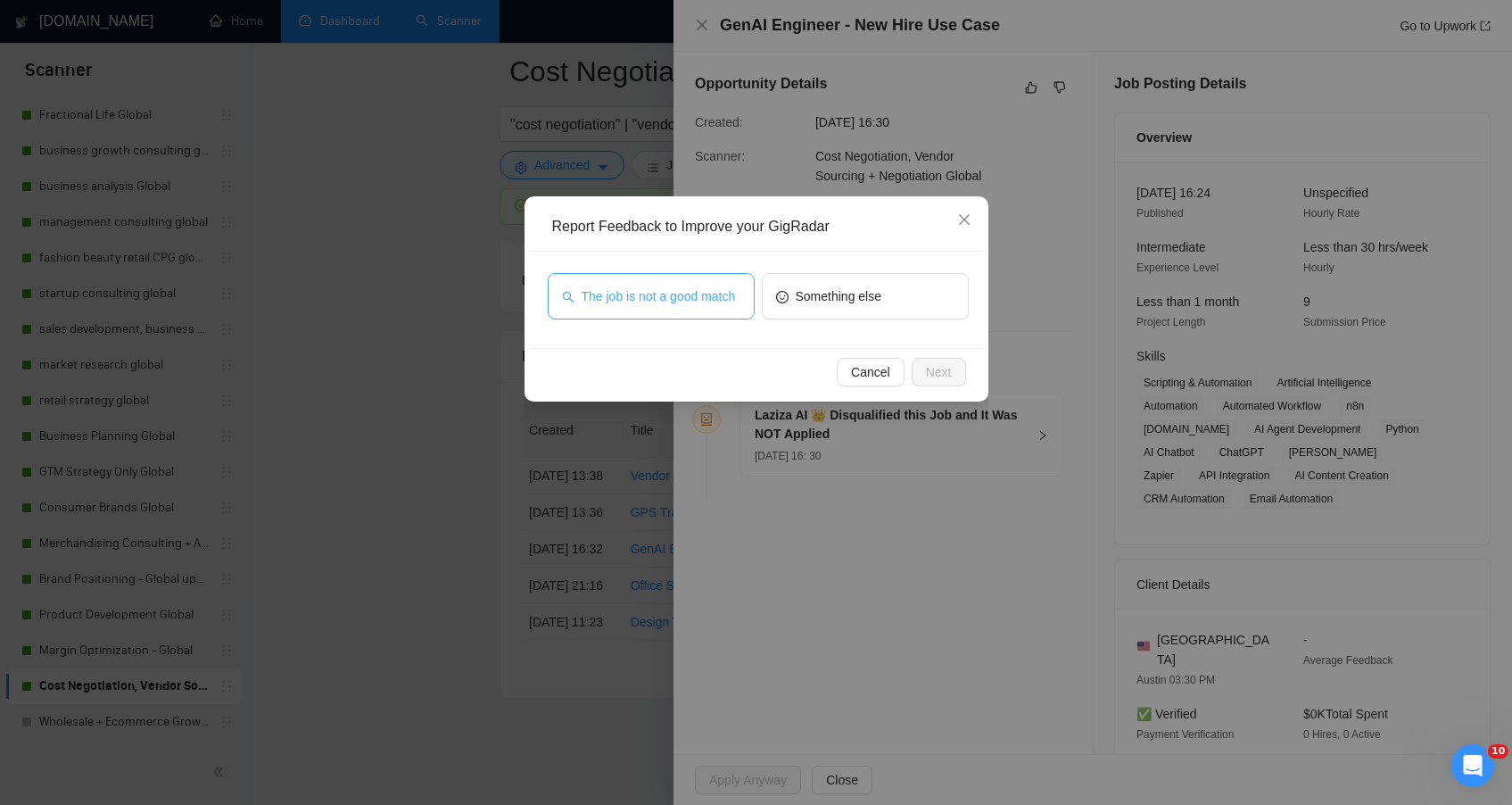
click at [714, 289] on span "The job is not a good match" at bounding box center [659, 296] width 155 height 19
click at [928, 385] on button "Next" at bounding box center [938, 371] width 54 height 29
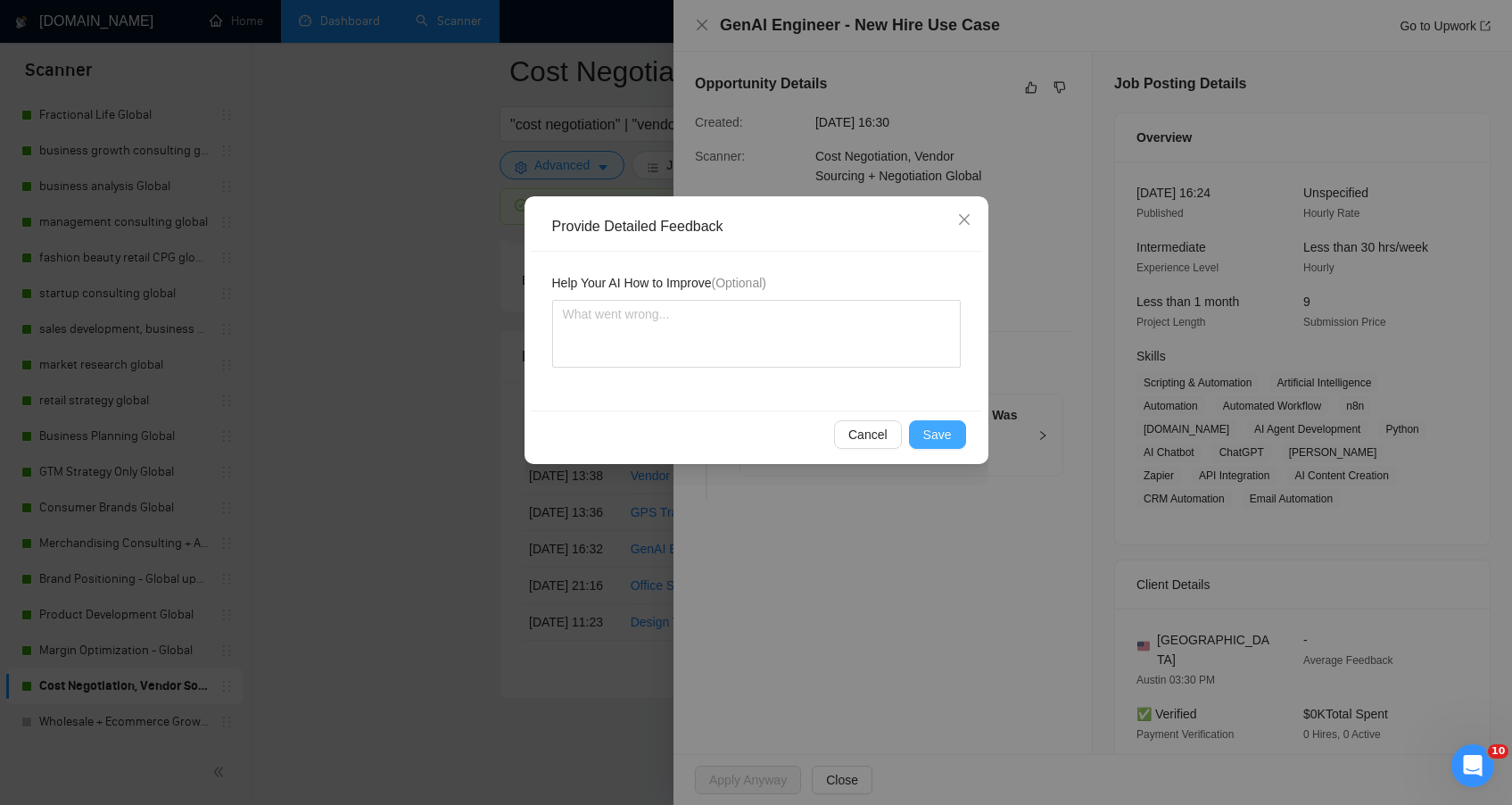
click at [943, 432] on span "Save" at bounding box center [937, 434] width 29 height 19
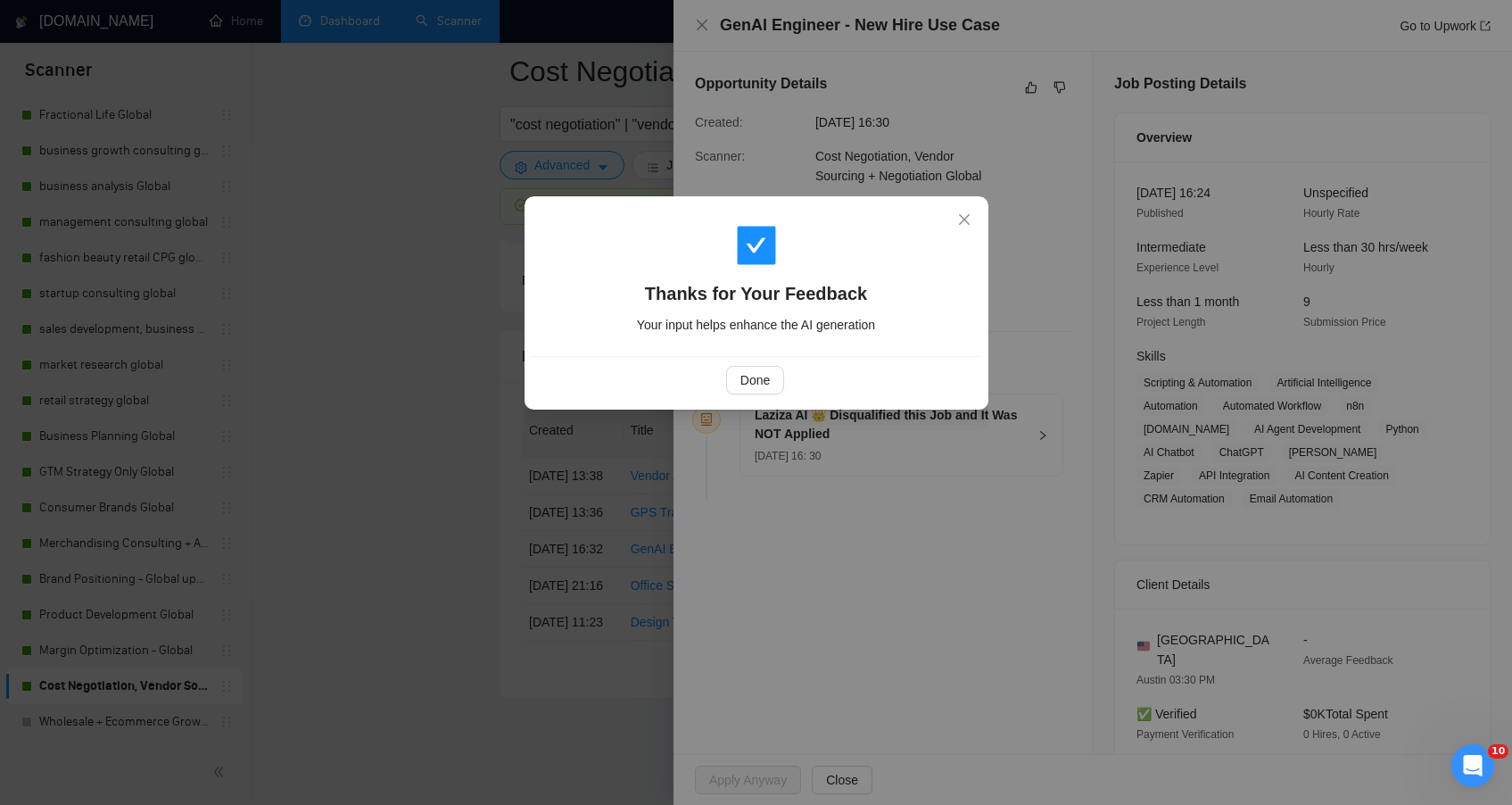
click at [317, 458] on div "Thanks for Your Feedback Your input helps enhance the AI generation Done" at bounding box center [756, 402] width 1512 height 805
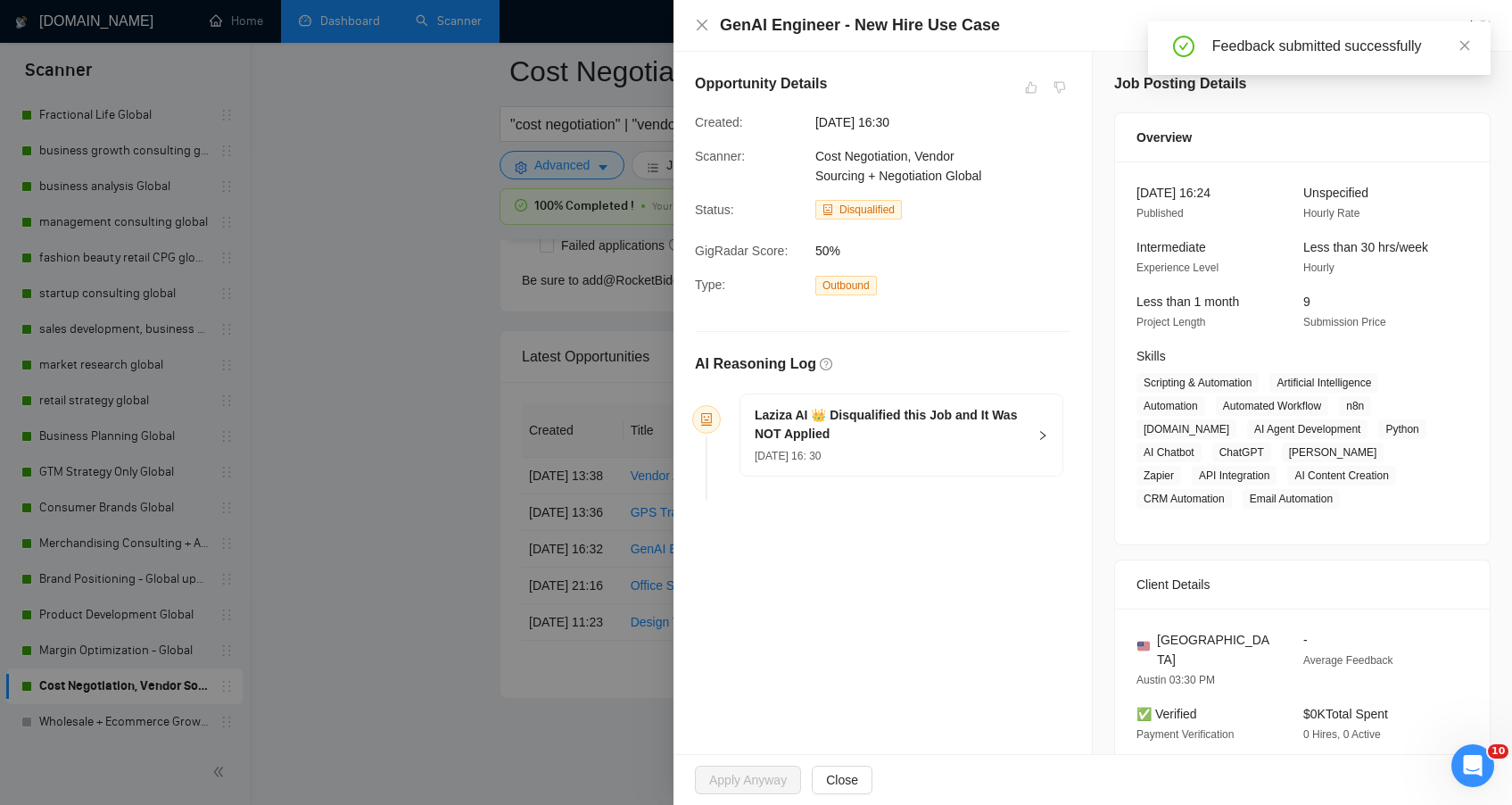
click at [306, 526] on div at bounding box center [756, 402] width 1512 height 805
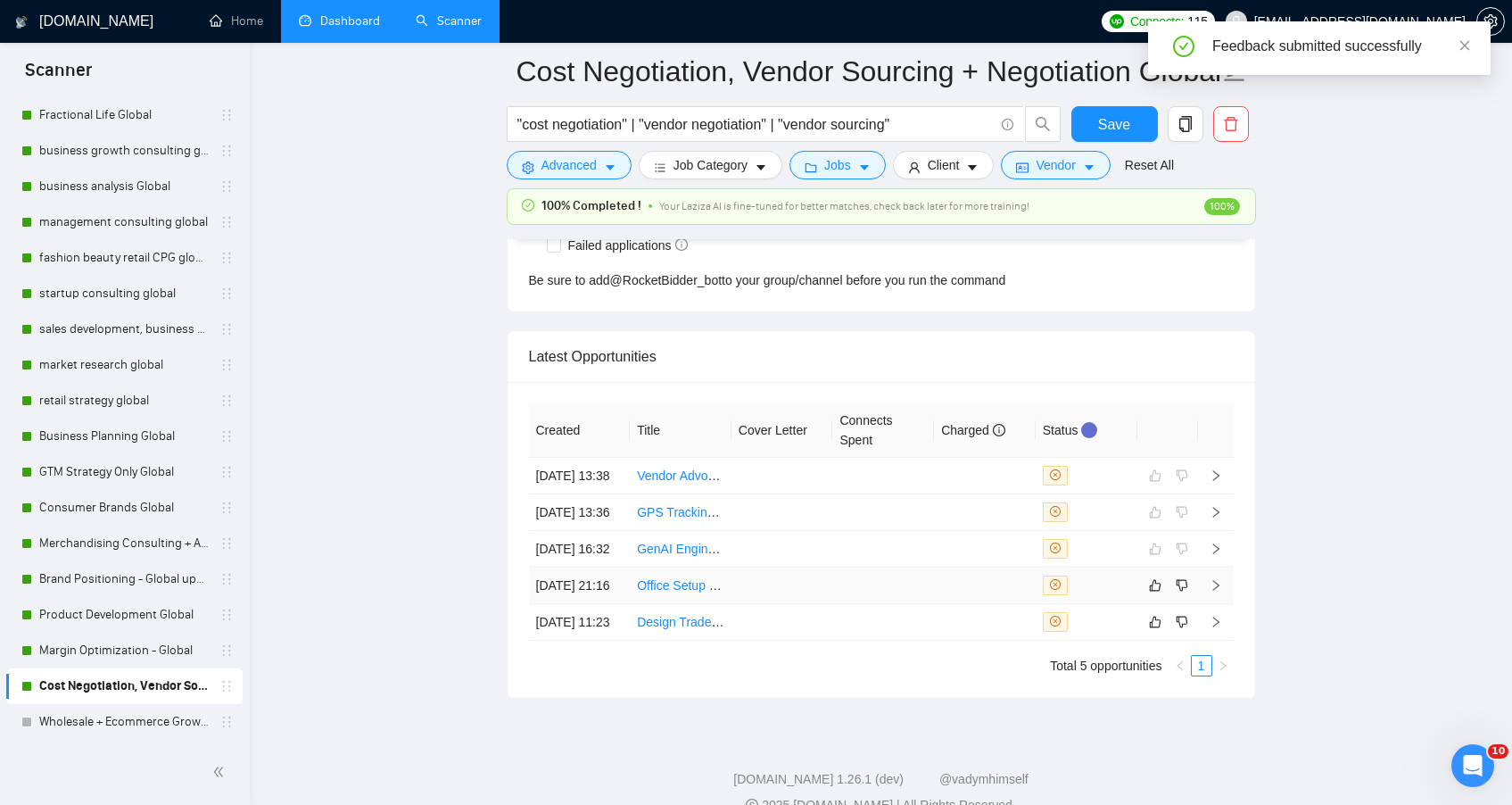
click at [986, 604] on td at bounding box center [984, 586] width 101 height 37
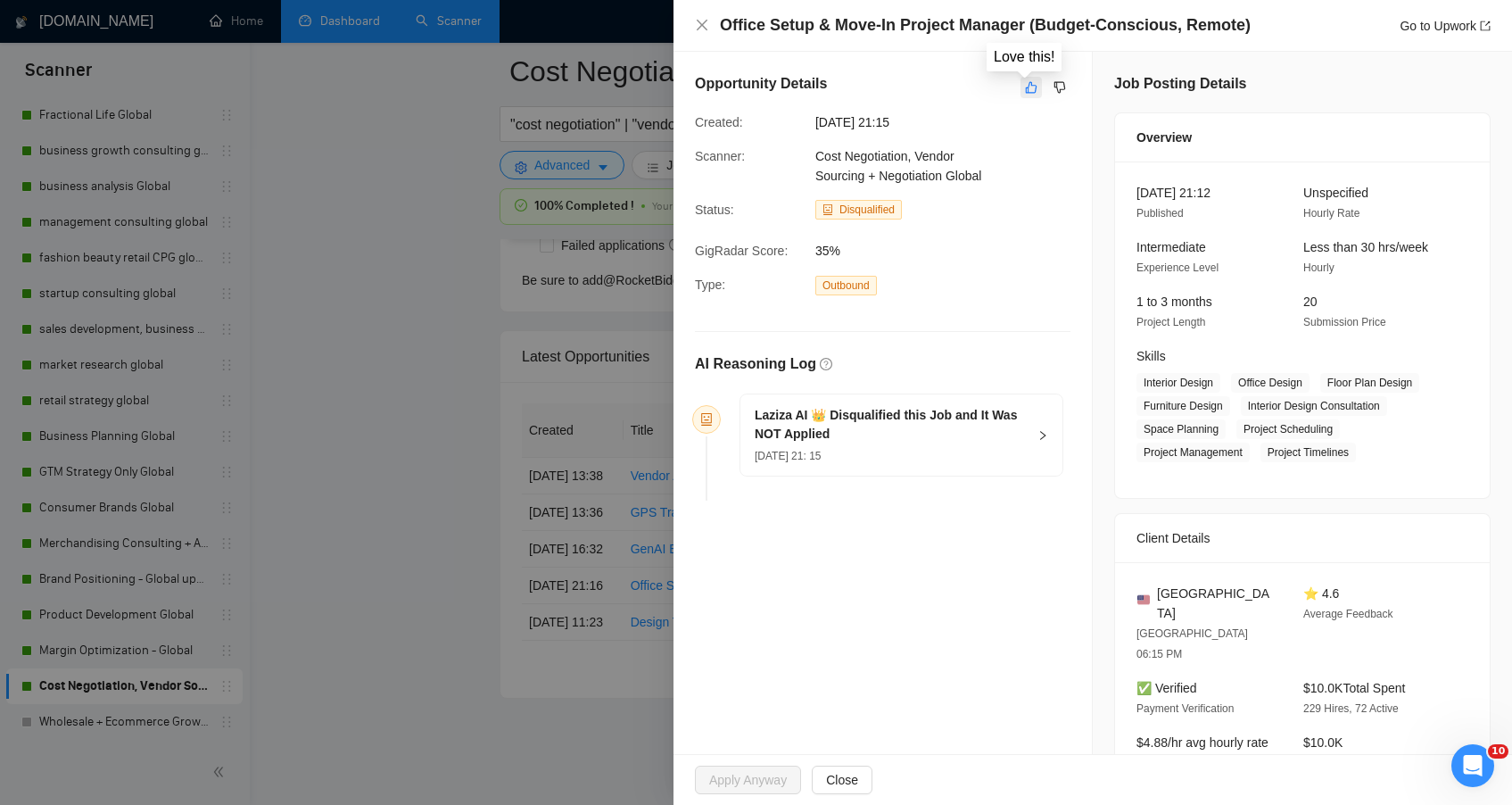
click at [1025, 88] on icon "like" at bounding box center [1031, 88] width 13 height 15
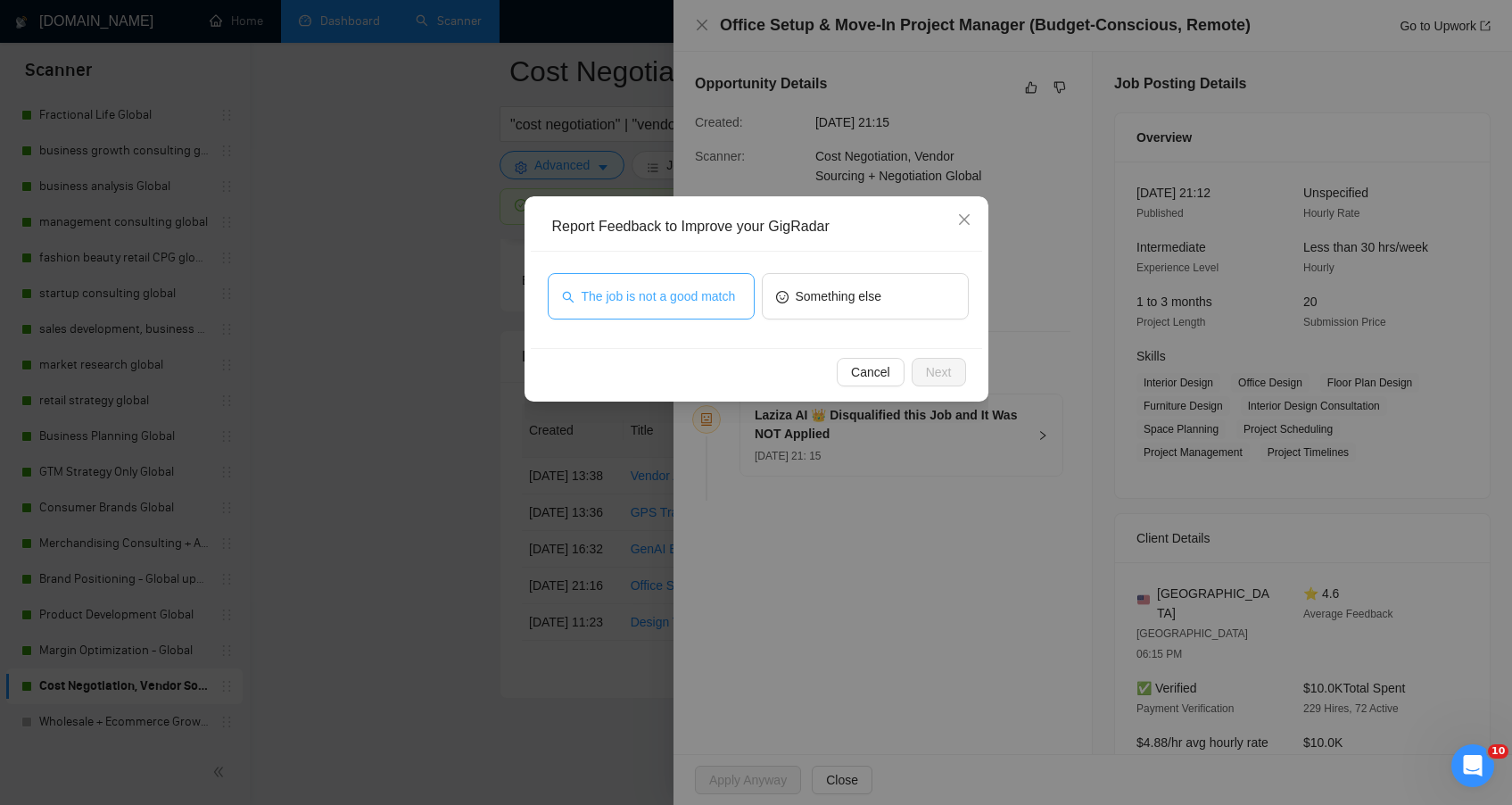
click at [643, 306] on span "The job is not a good match" at bounding box center [659, 296] width 155 height 19
click at [971, 377] on div "Cancel Next" at bounding box center [756, 371] width 451 height 47
click at [953, 371] on button "Next" at bounding box center [938, 371] width 54 height 29
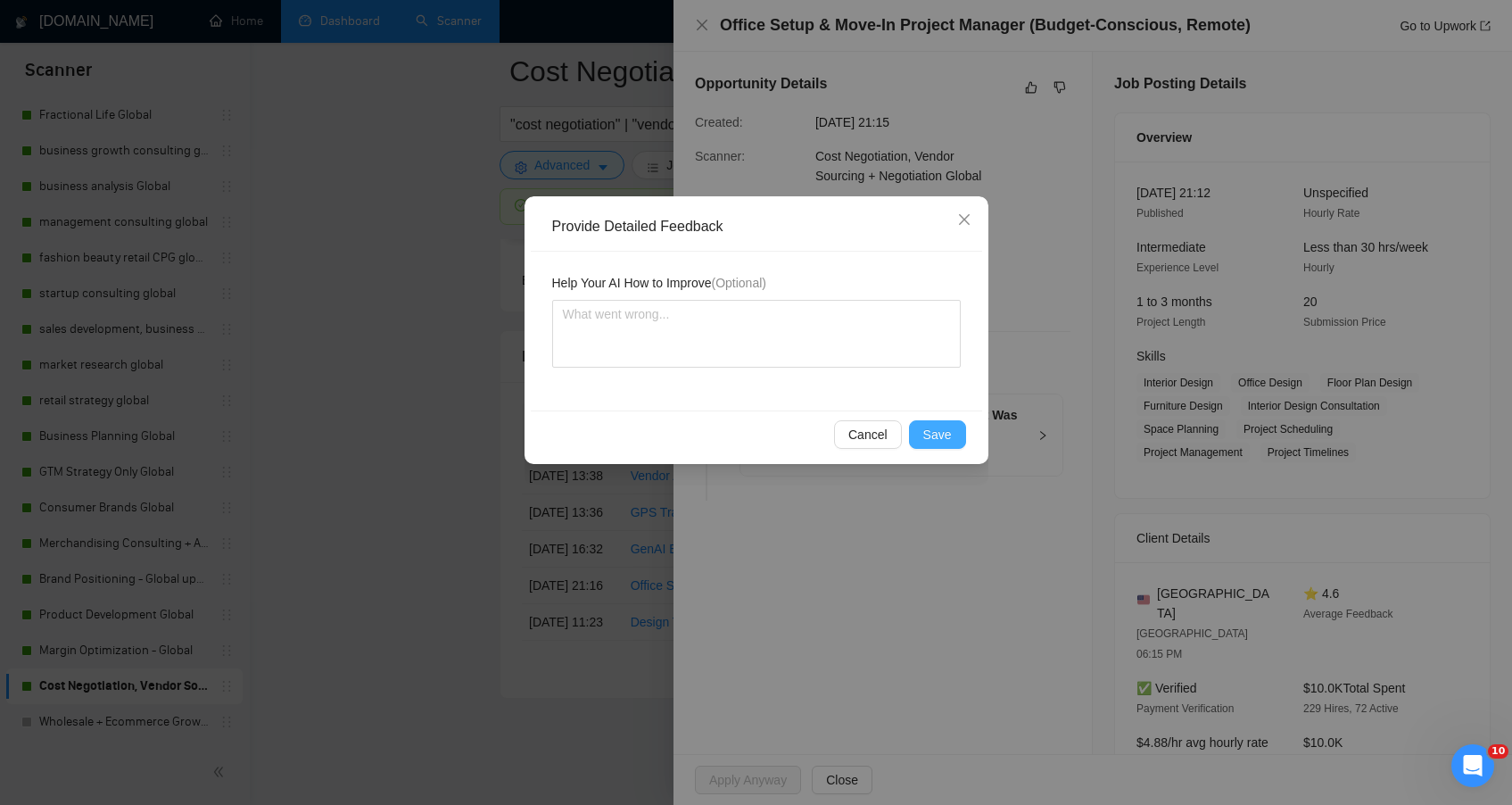
click at [937, 439] on span "Save" at bounding box center [937, 434] width 29 height 19
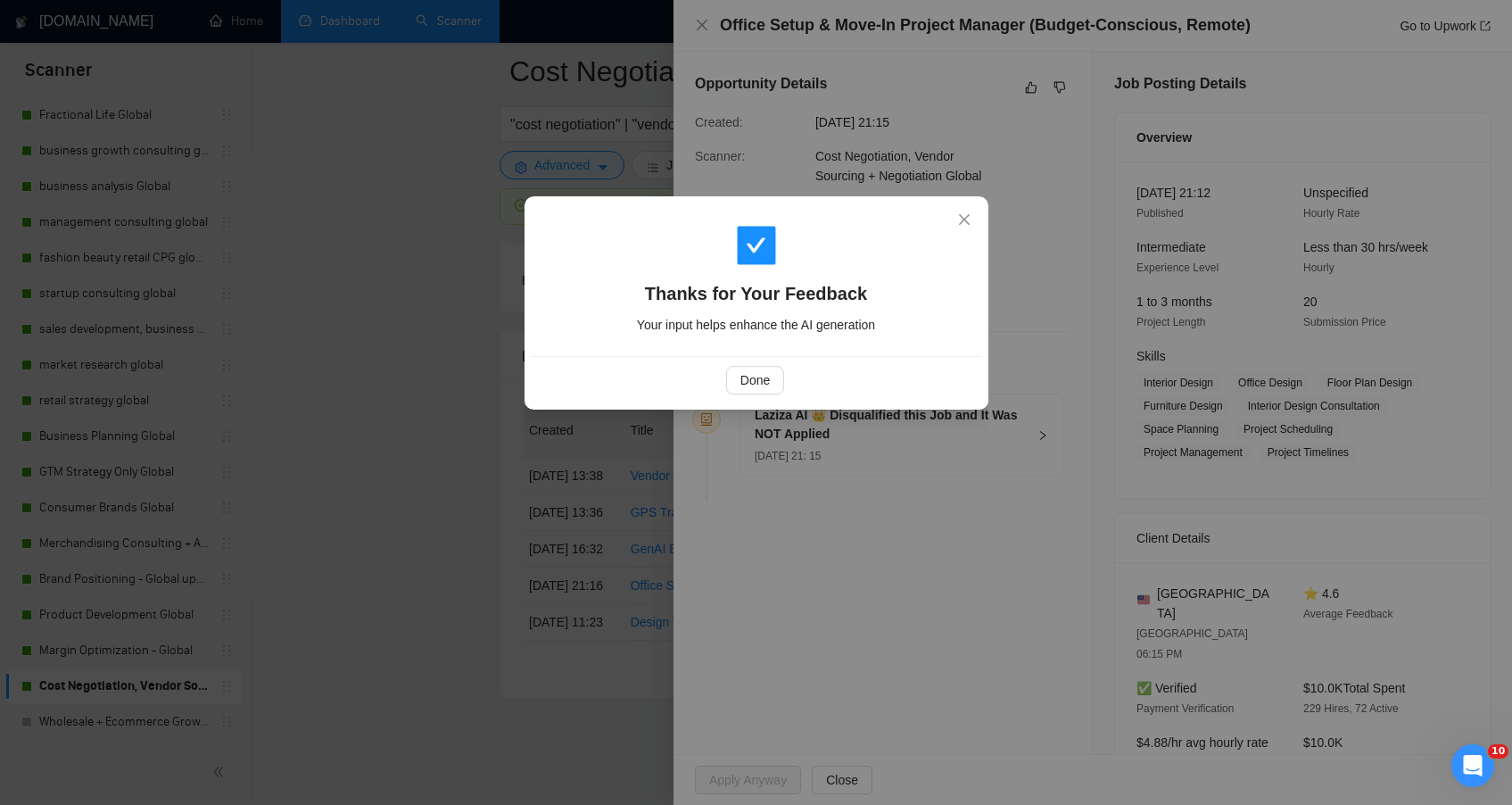
click at [459, 465] on div "Thanks for Your Feedback Your input helps enhance the AI generation Done" at bounding box center [756, 402] width 1512 height 805
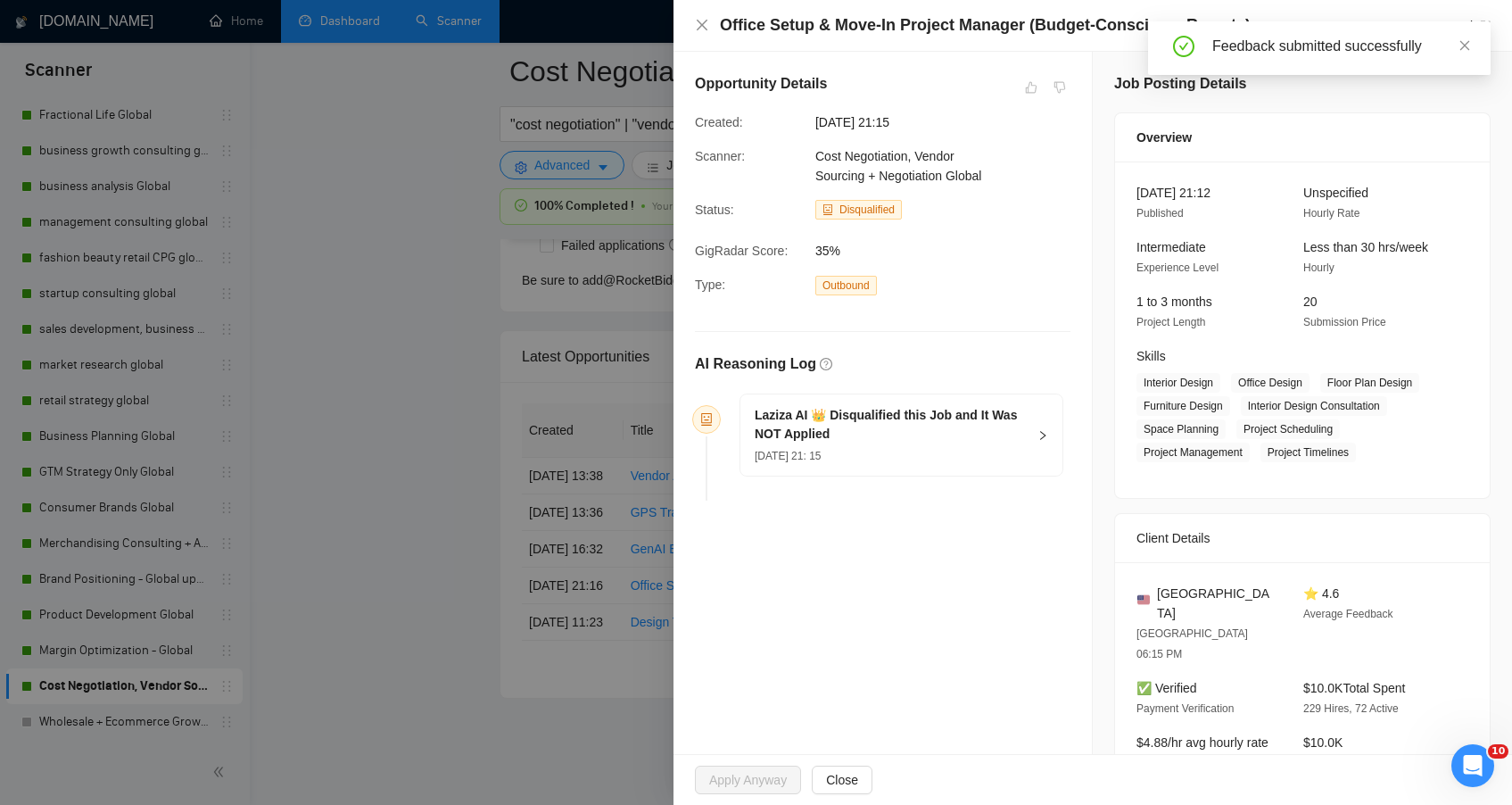
click at [613, 732] on div at bounding box center [756, 402] width 1512 height 805
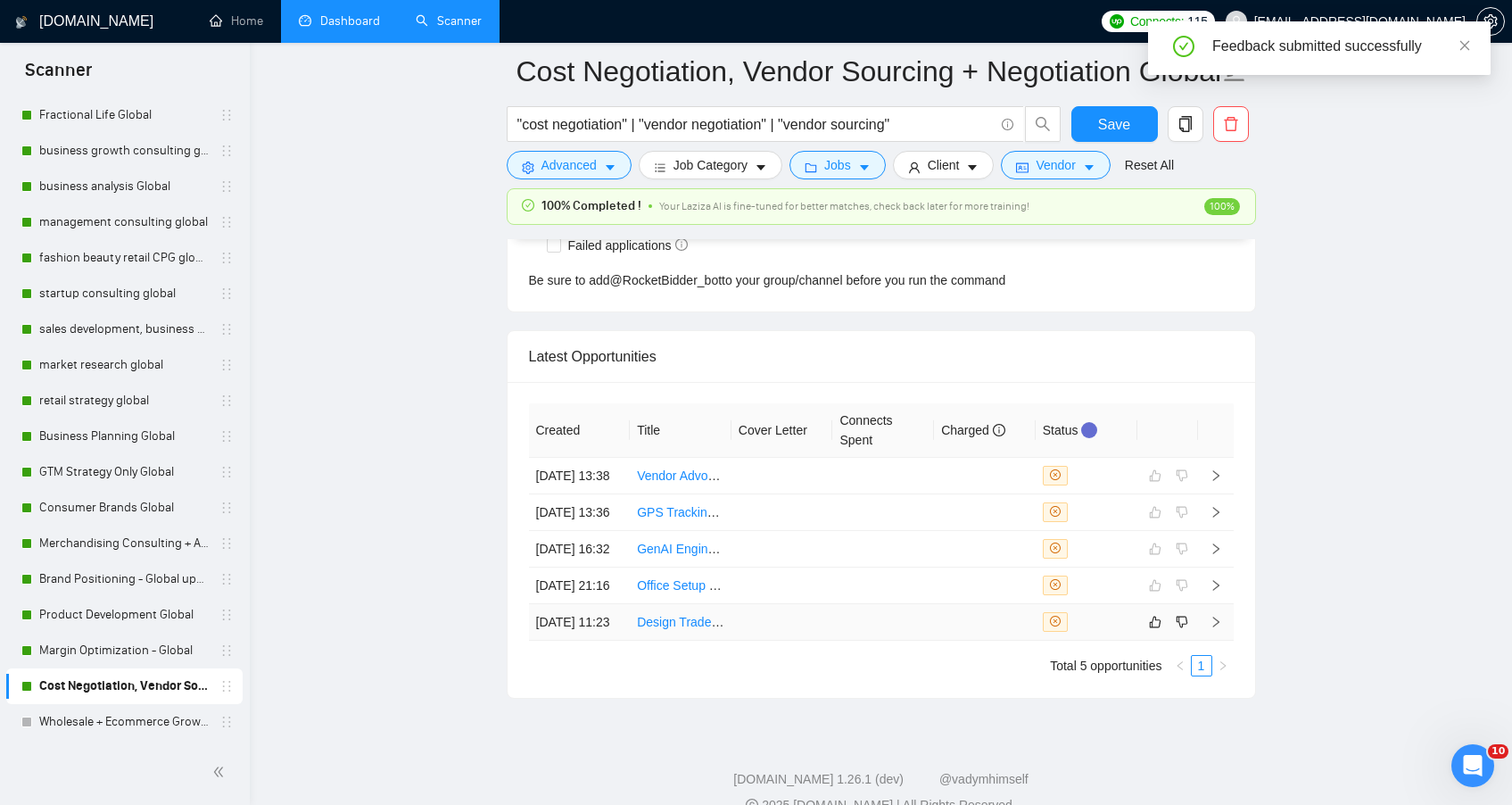
click at [768, 641] on td at bounding box center [782, 623] width 101 height 37
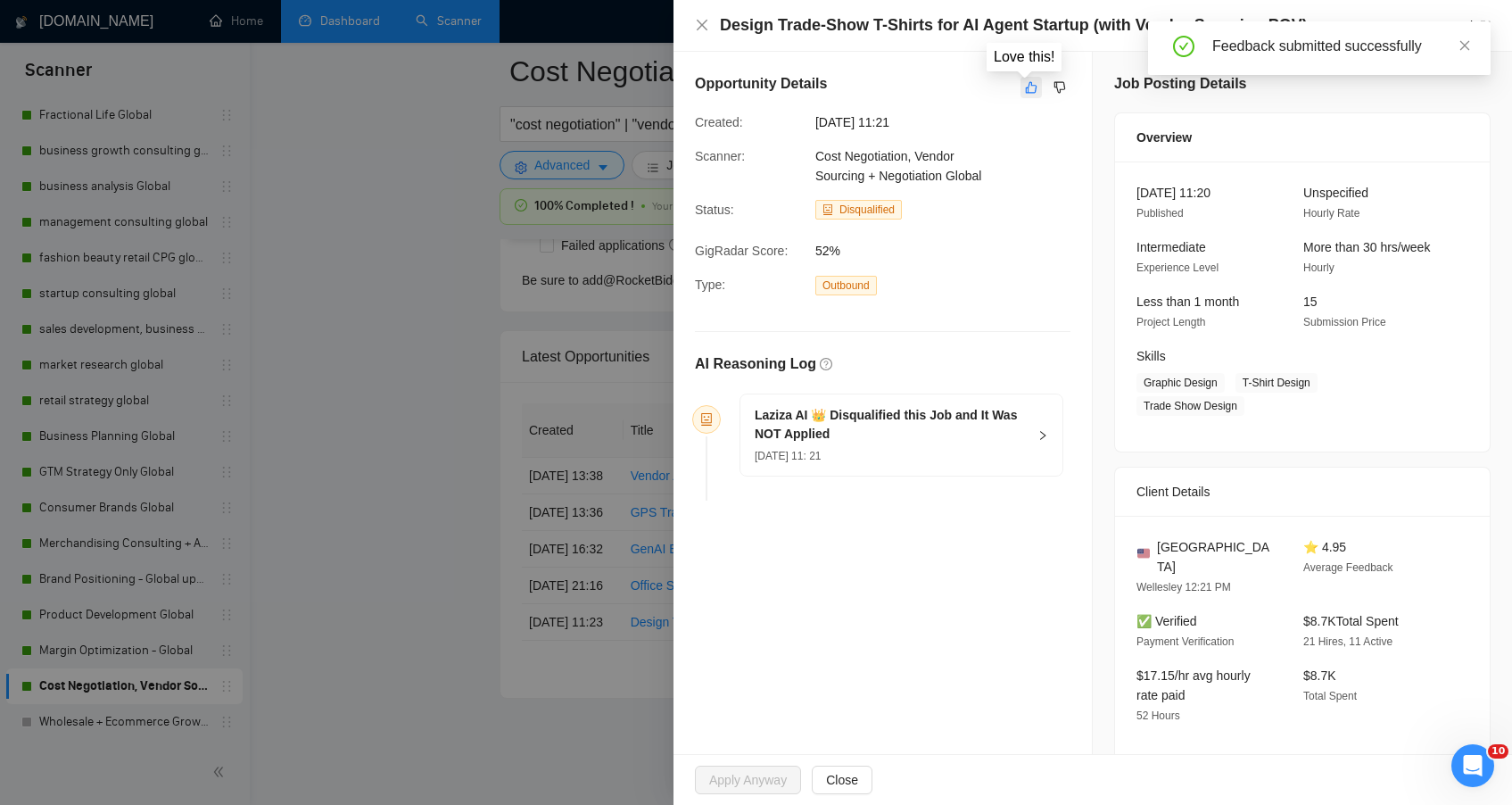
click at [1025, 86] on icon "like" at bounding box center [1031, 88] width 13 height 15
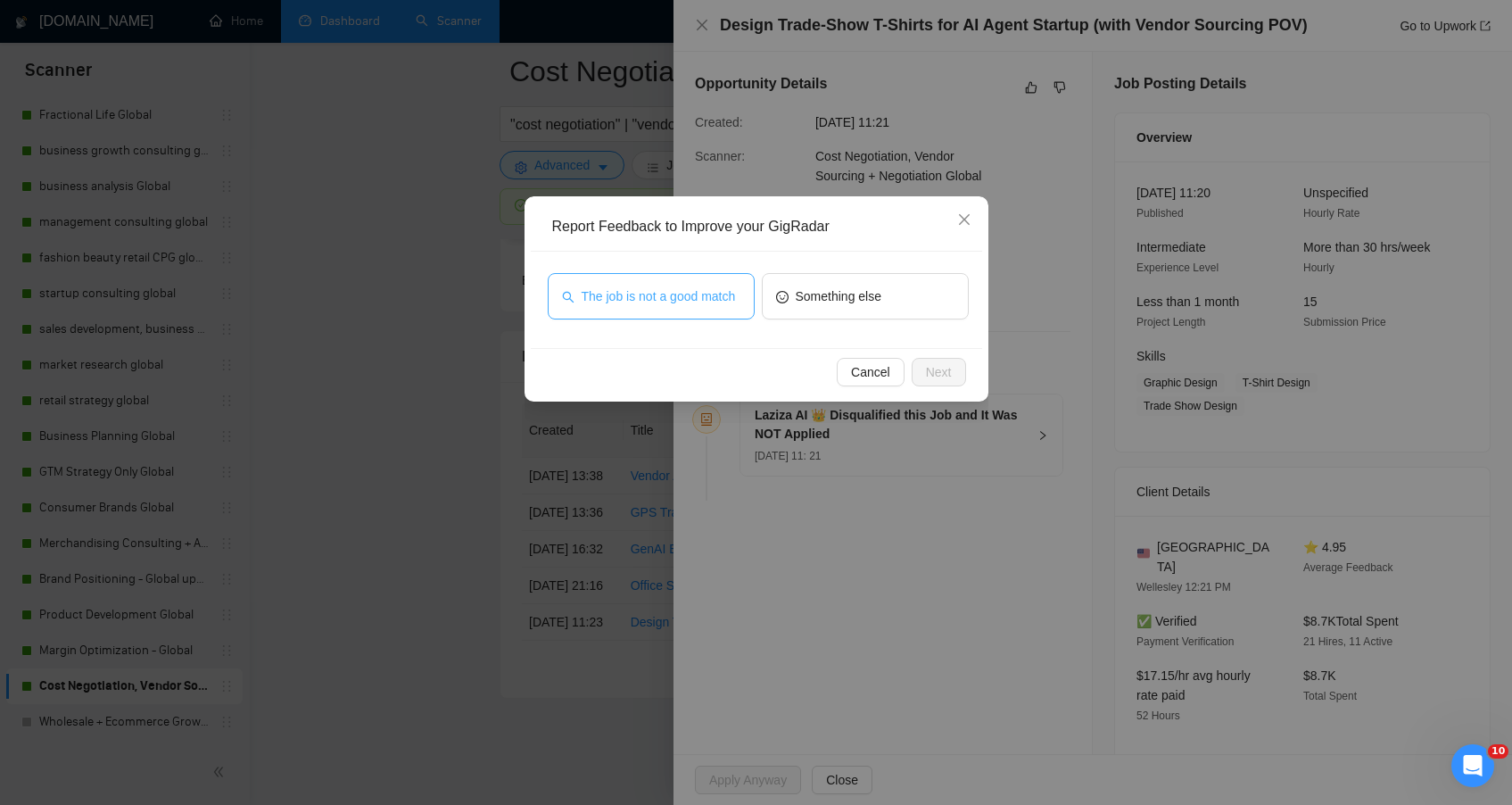
click at [709, 305] on span "The job is not a good match" at bounding box center [659, 296] width 155 height 19
click at [931, 369] on span "Next" at bounding box center [939, 371] width 26 height 19
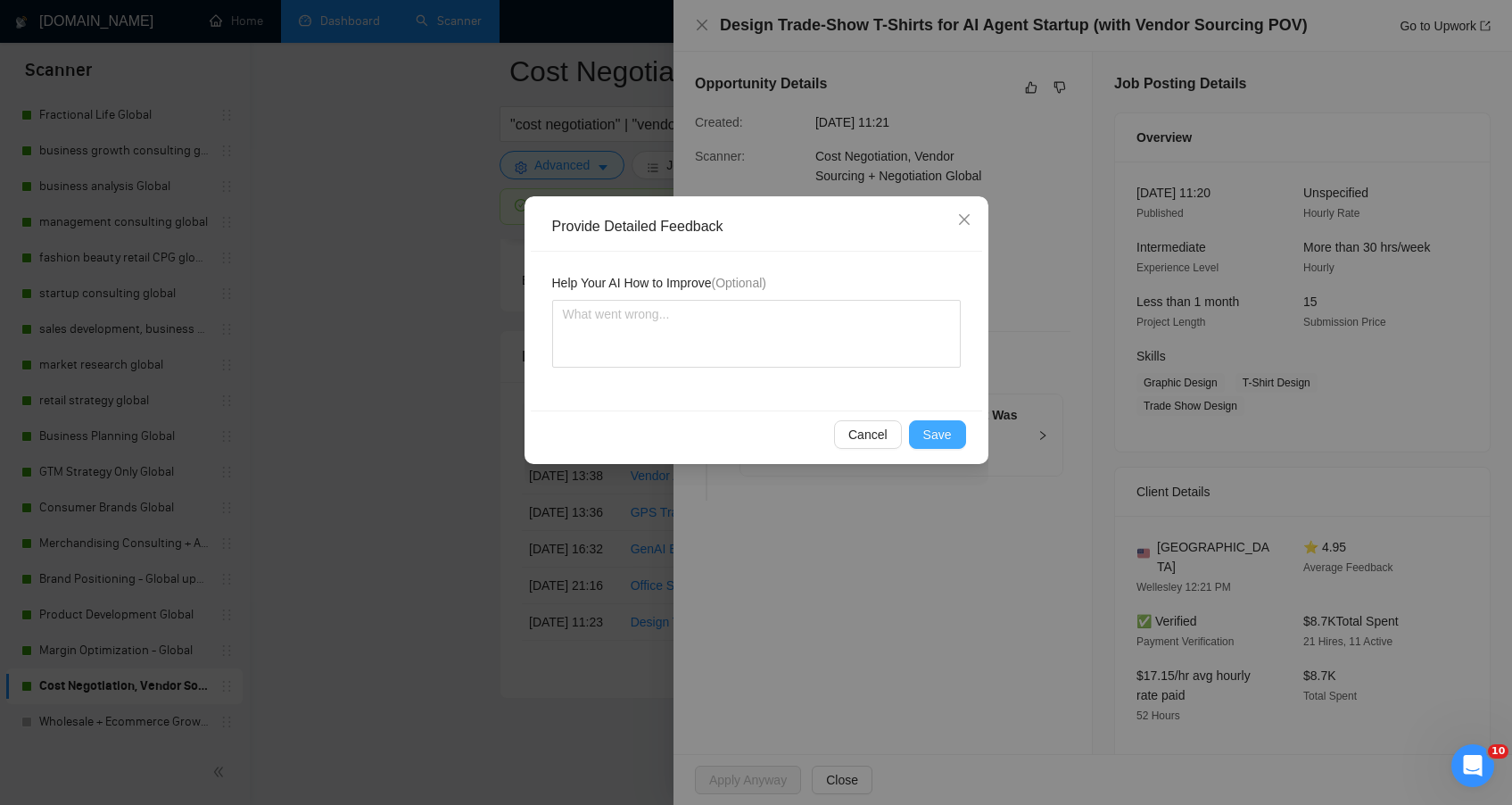
click at [923, 423] on button "Save" at bounding box center [937, 434] width 57 height 29
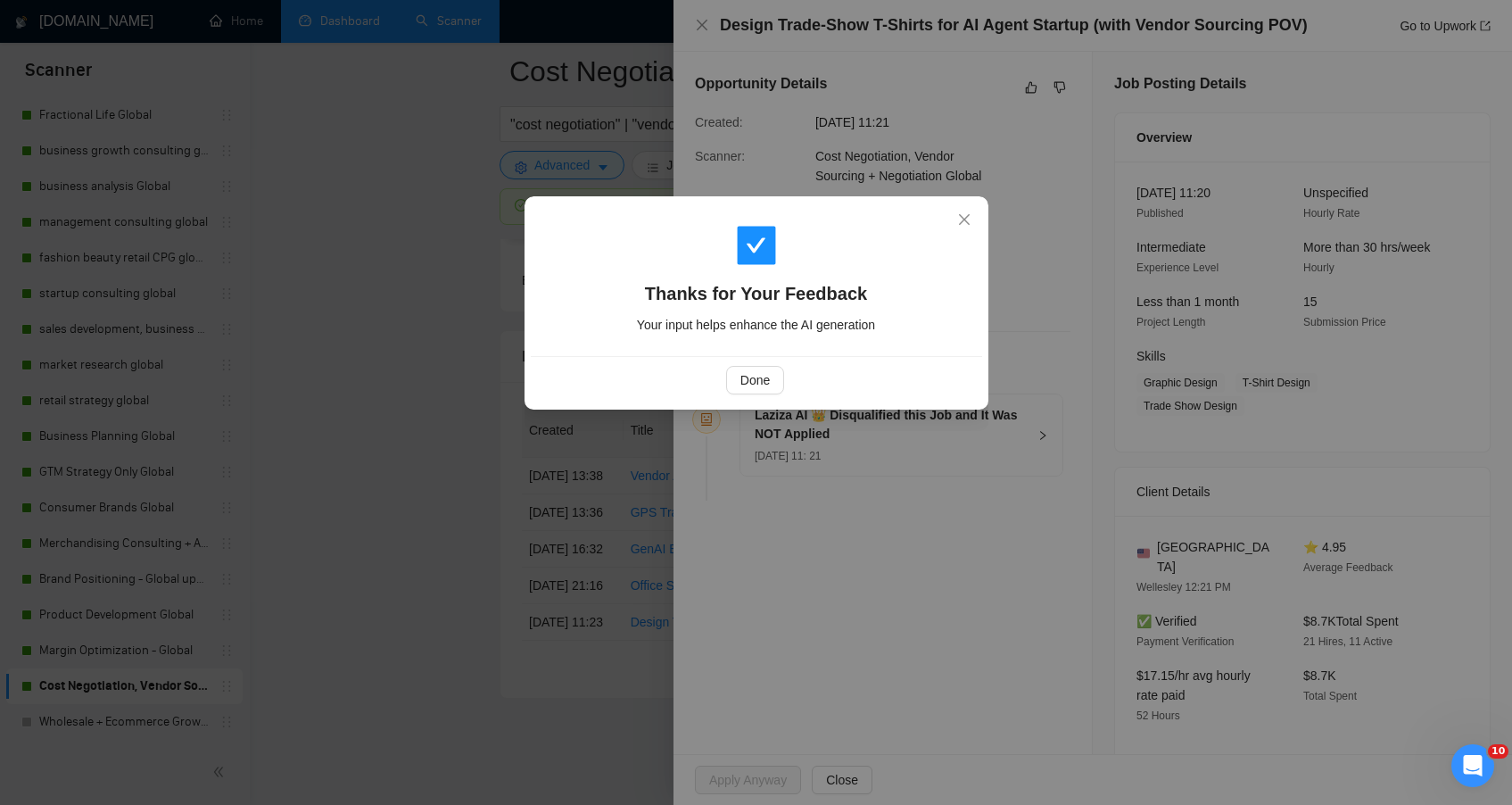
click at [346, 386] on div "Thanks for Your Feedback Your input helps enhance the AI generation Done" at bounding box center [756, 402] width 1512 height 805
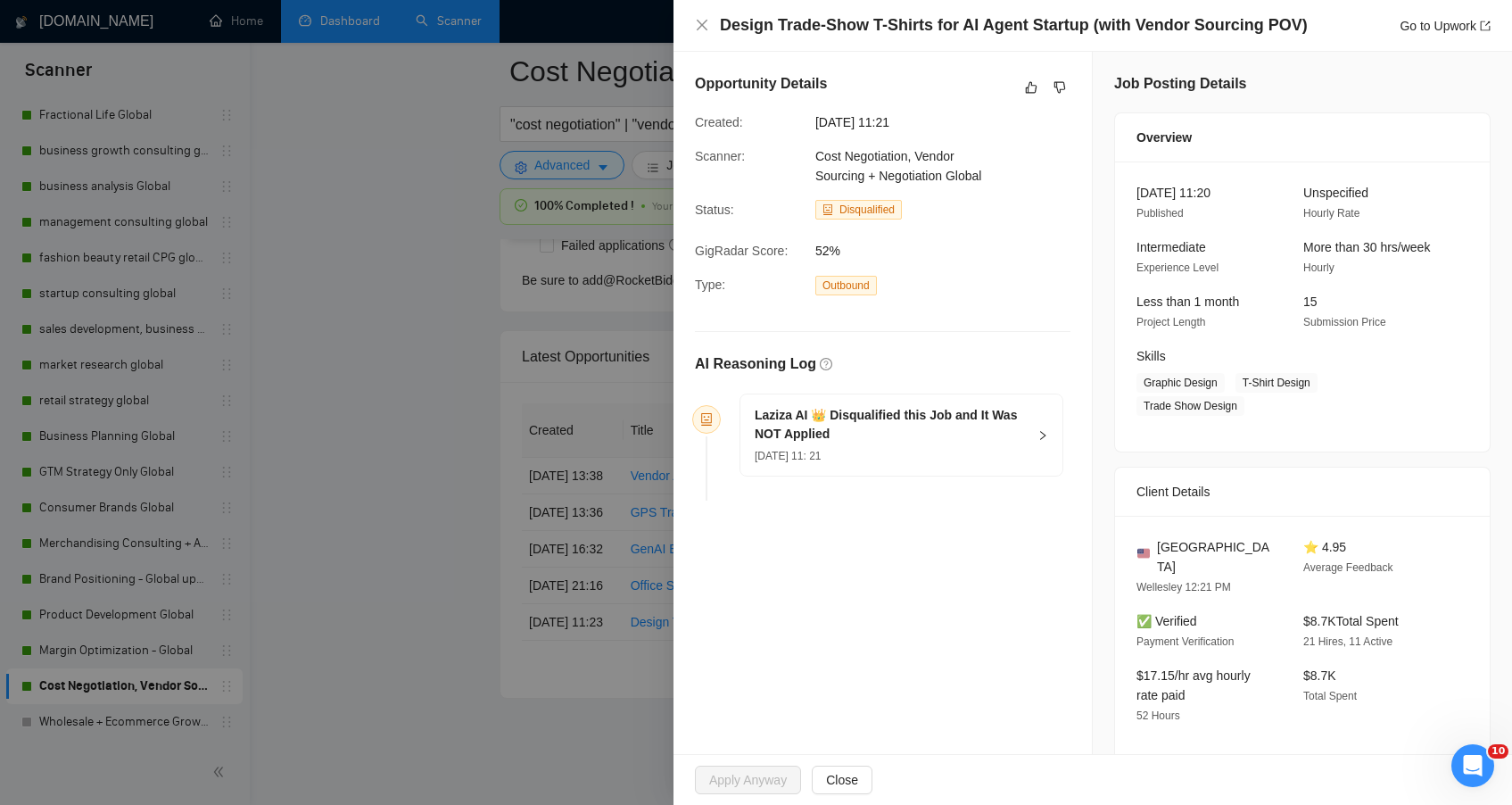
click at [305, 329] on div at bounding box center [756, 402] width 1512 height 805
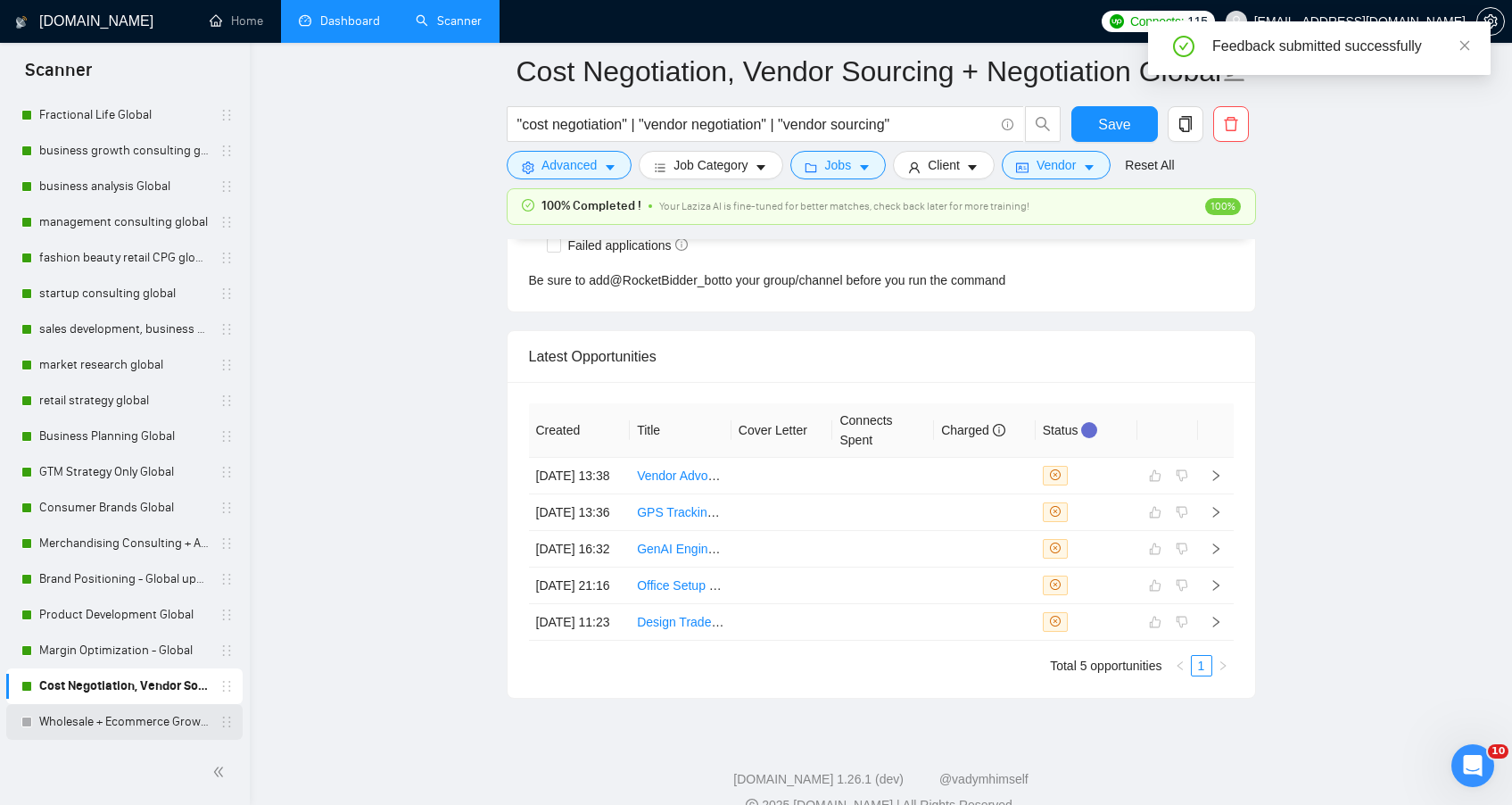
click at [100, 725] on link "Wholesale + Ecommerce Growth Global" at bounding box center [124, 721] width 169 height 36
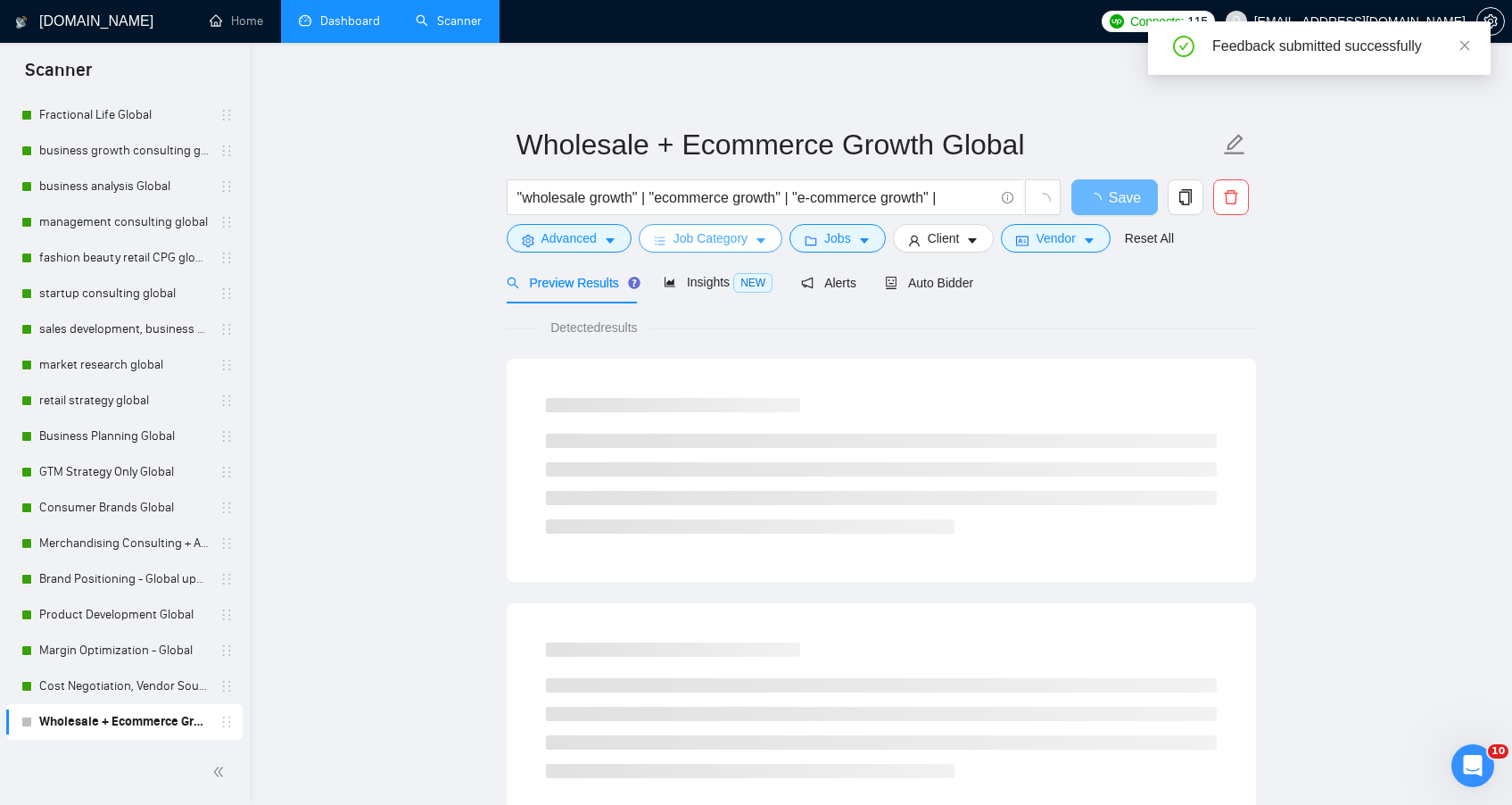
click at [717, 251] on button "Job Category" at bounding box center [711, 238] width 144 height 29
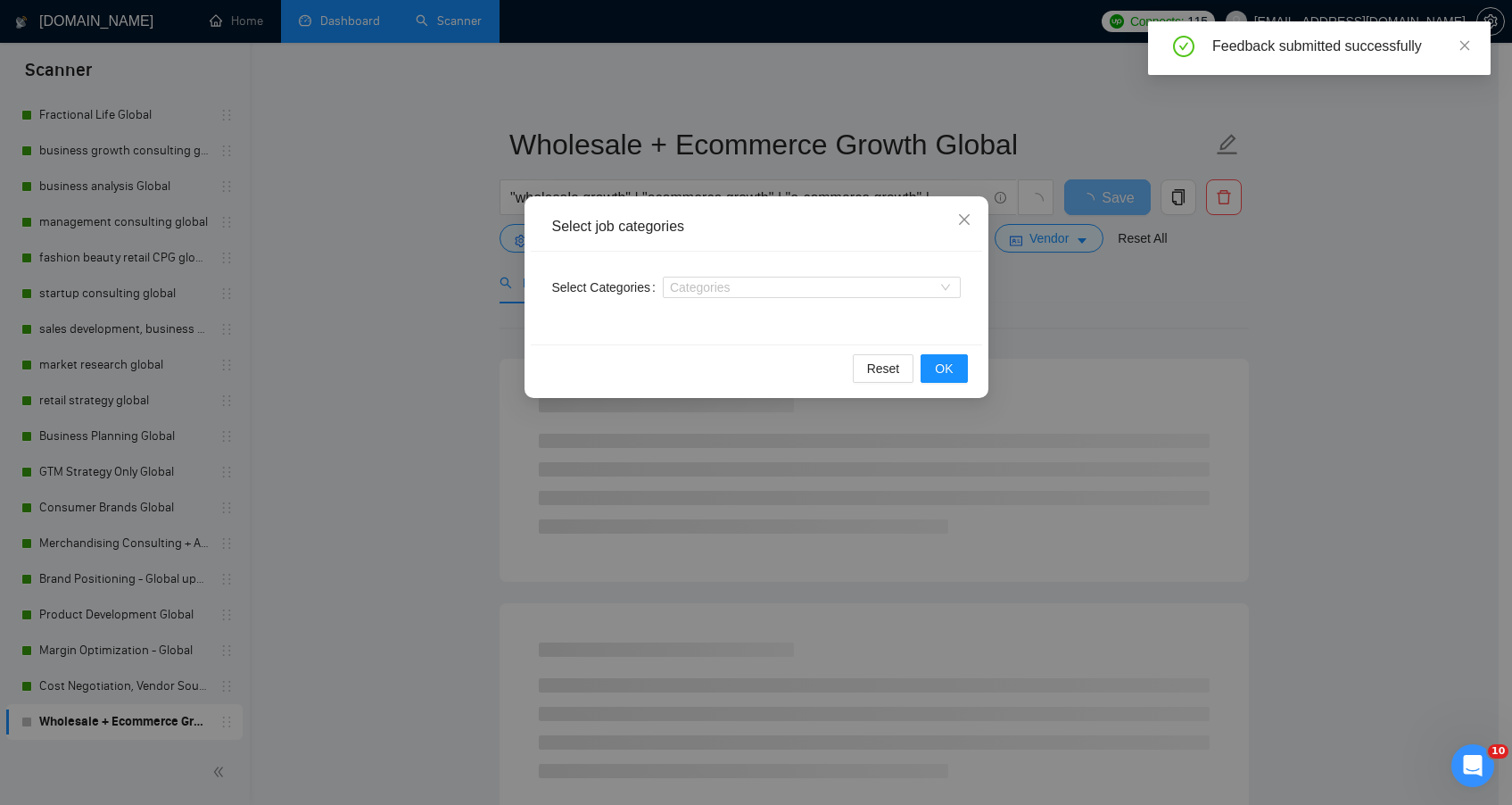
click at [724, 274] on div "Categories" at bounding box center [812, 286] width 298 height 29
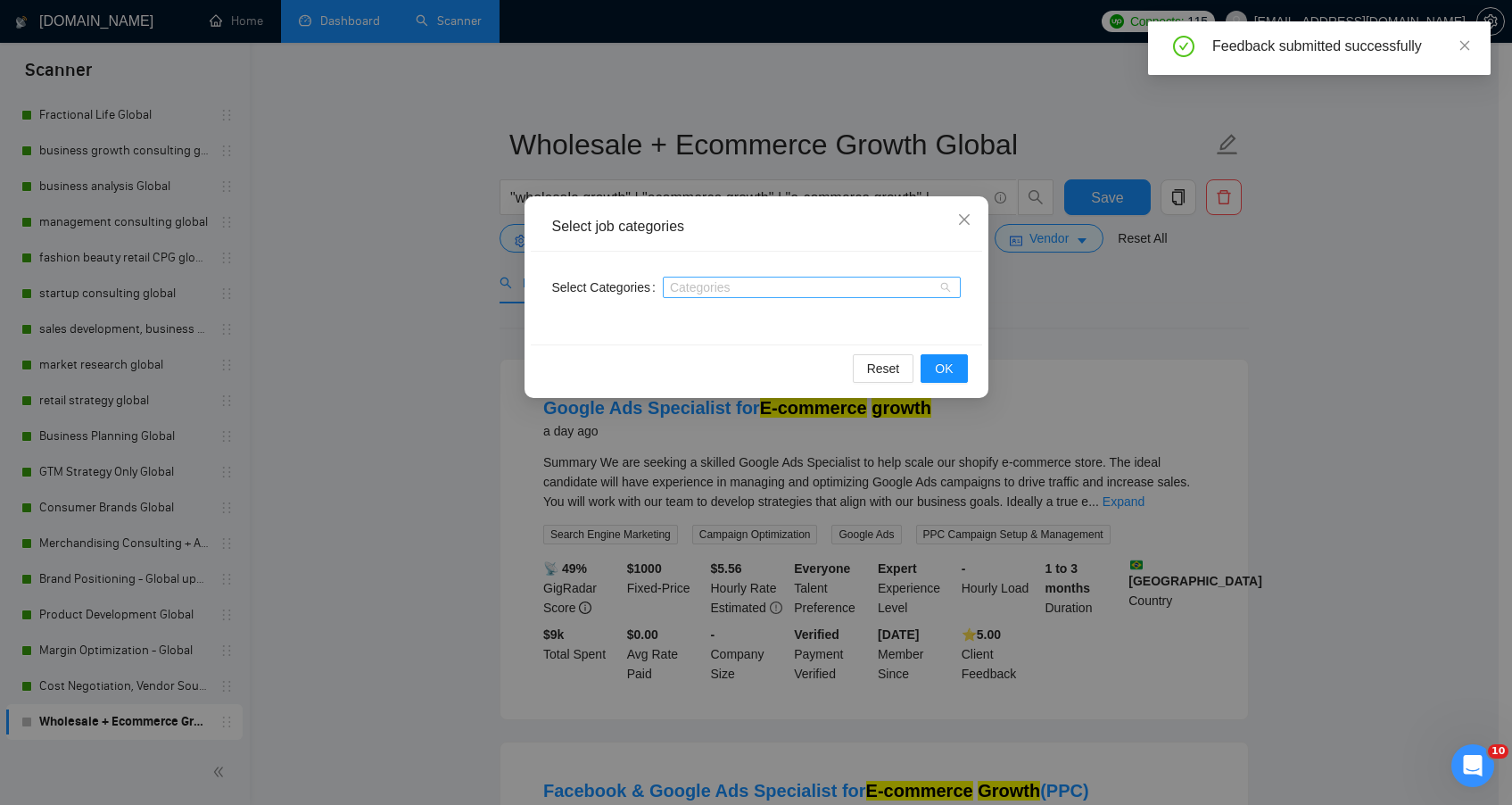
click at [725, 286] on div at bounding box center [803, 287] width 272 height 15
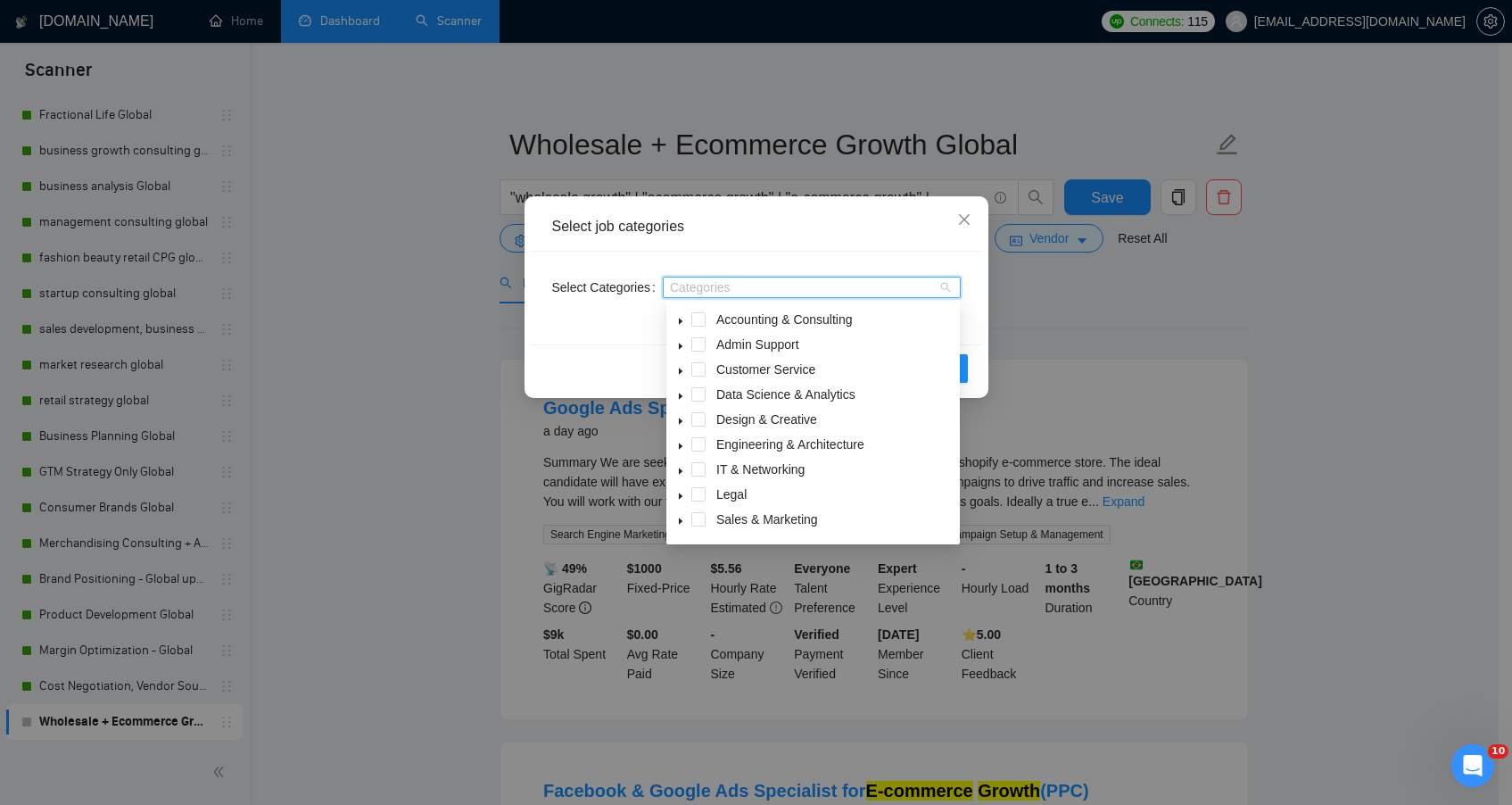
click at [976, 346] on div "Reset OK" at bounding box center [756, 368] width 451 height 47
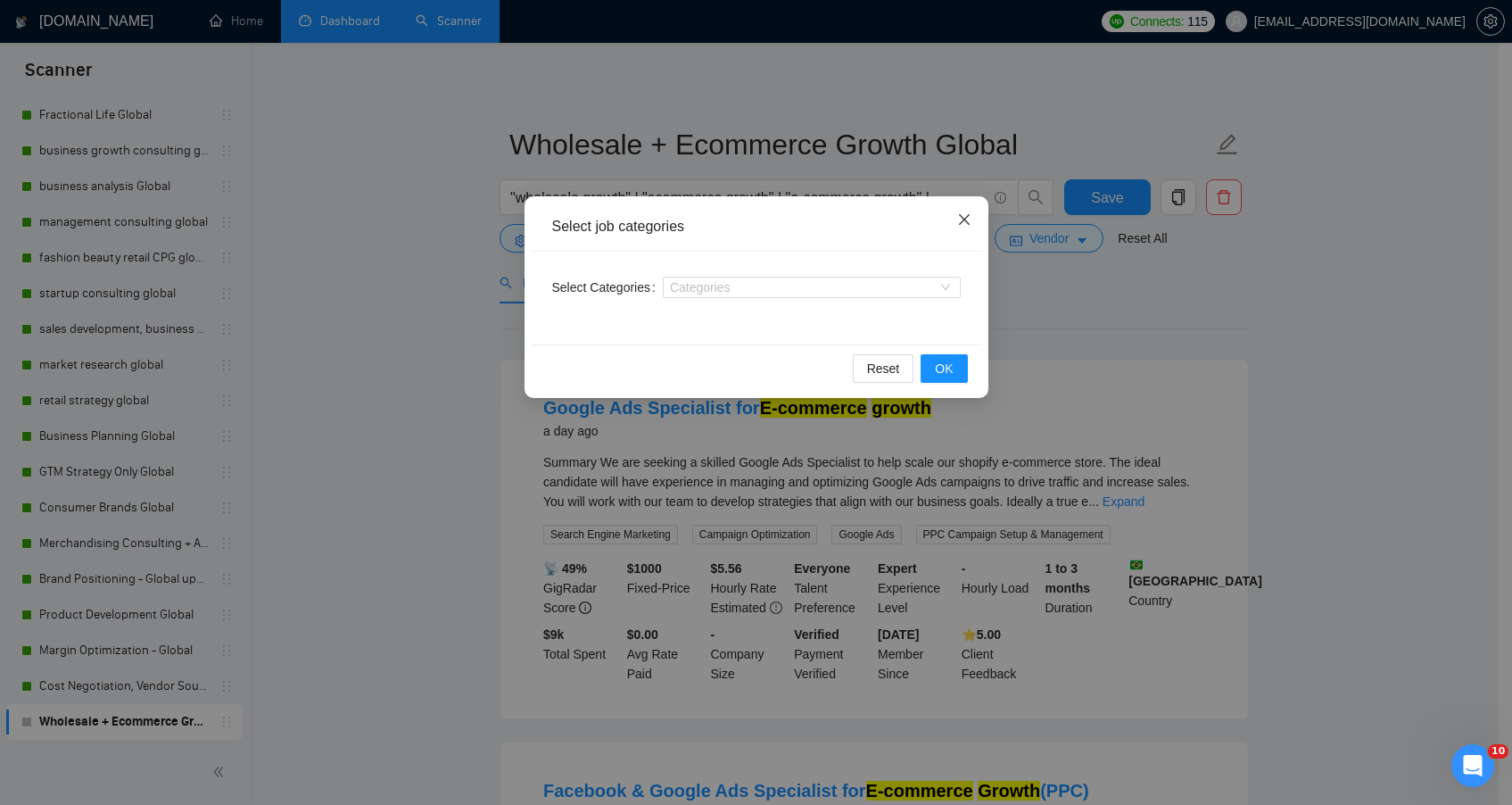
click at [972, 225] on span "Close" at bounding box center [964, 220] width 48 height 48
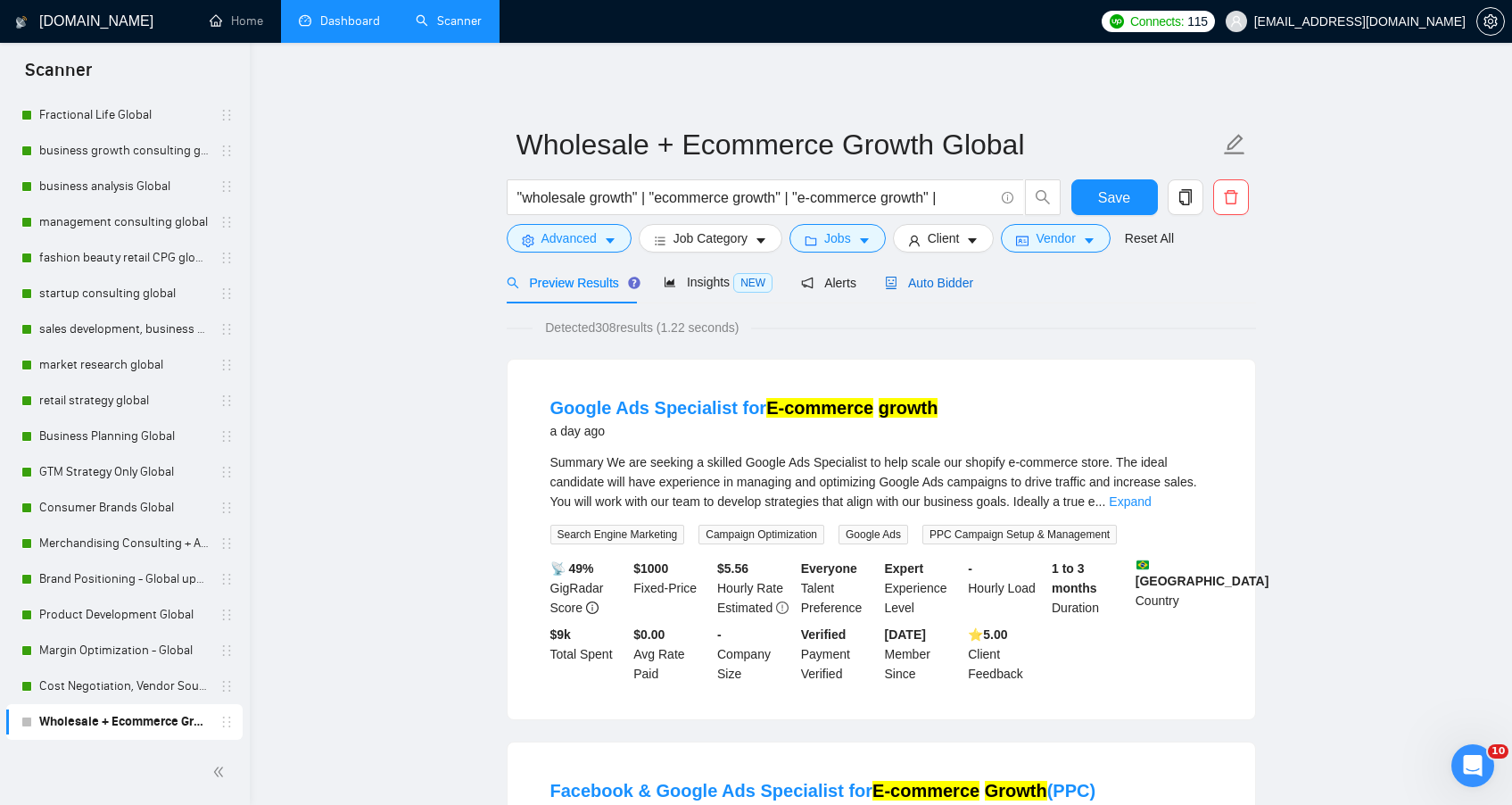
click at [962, 285] on span "Auto Bidder" at bounding box center [929, 283] width 88 height 15
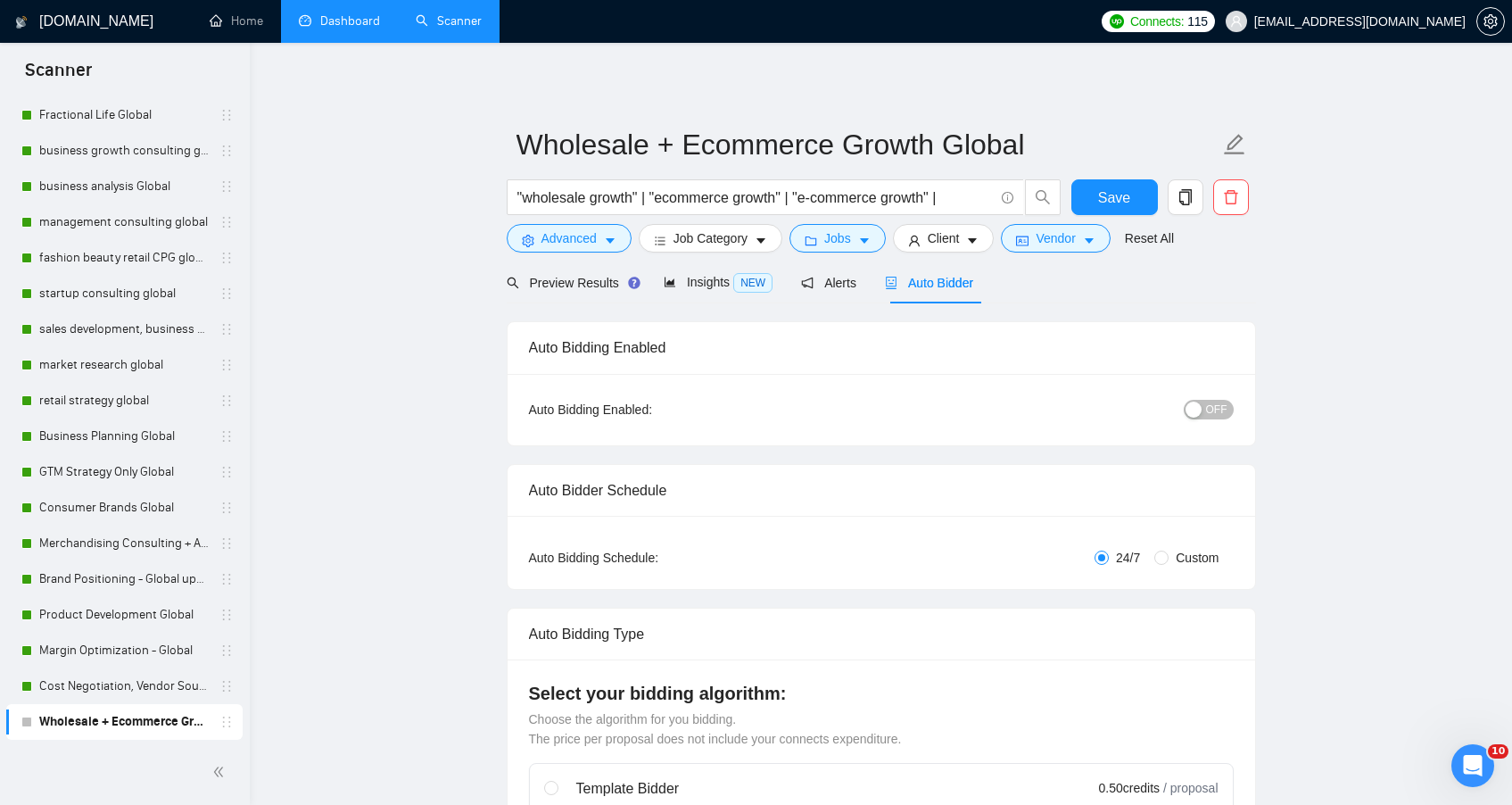
click at [1211, 406] on span "OFF" at bounding box center [1216, 409] width 21 height 19
click at [1122, 198] on span "Save" at bounding box center [1114, 197] width 32 height 22
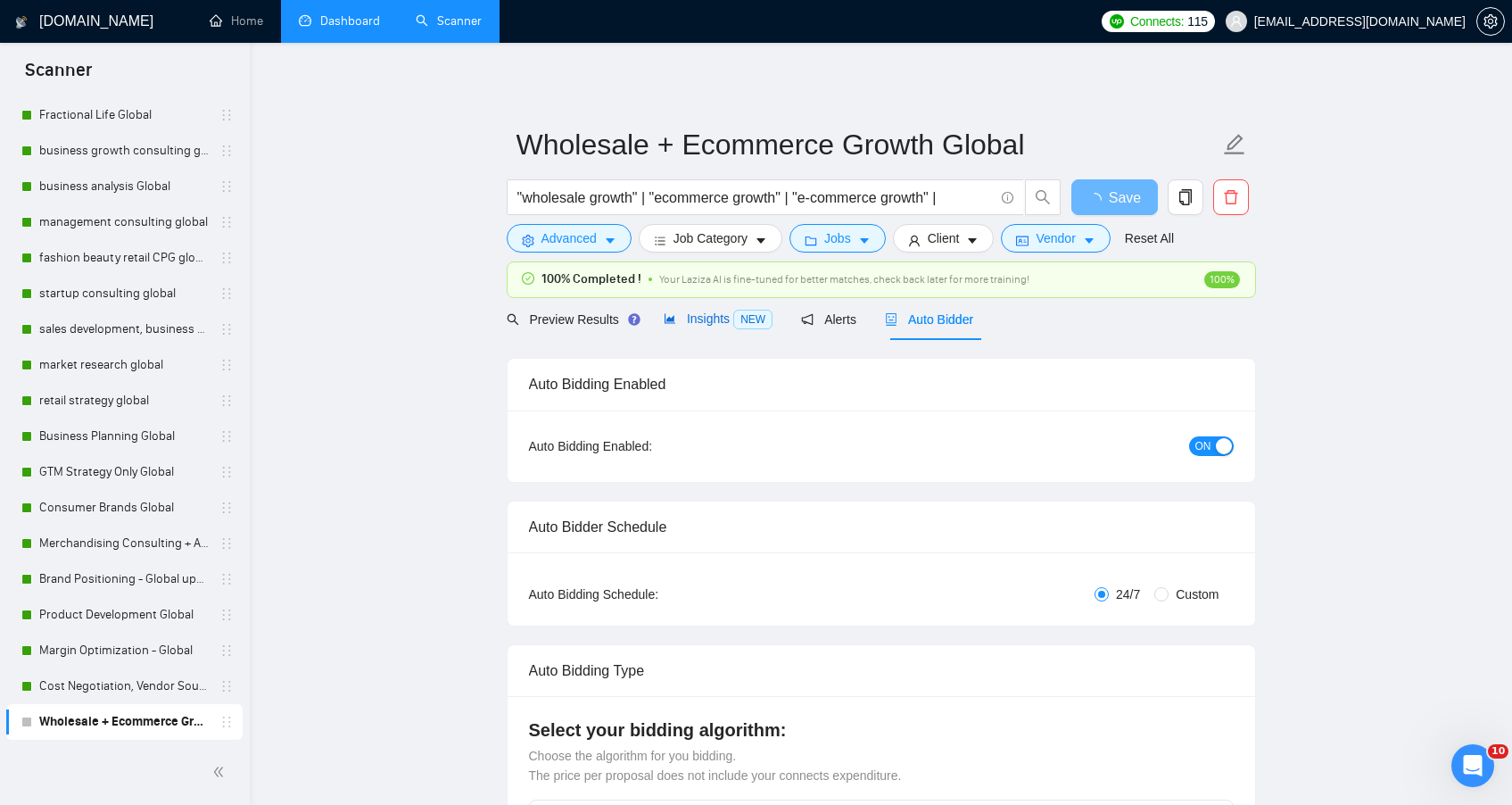
click at [690, 321] on span "Insights NEW" at bounding box center [718, 319] width 109 height 15
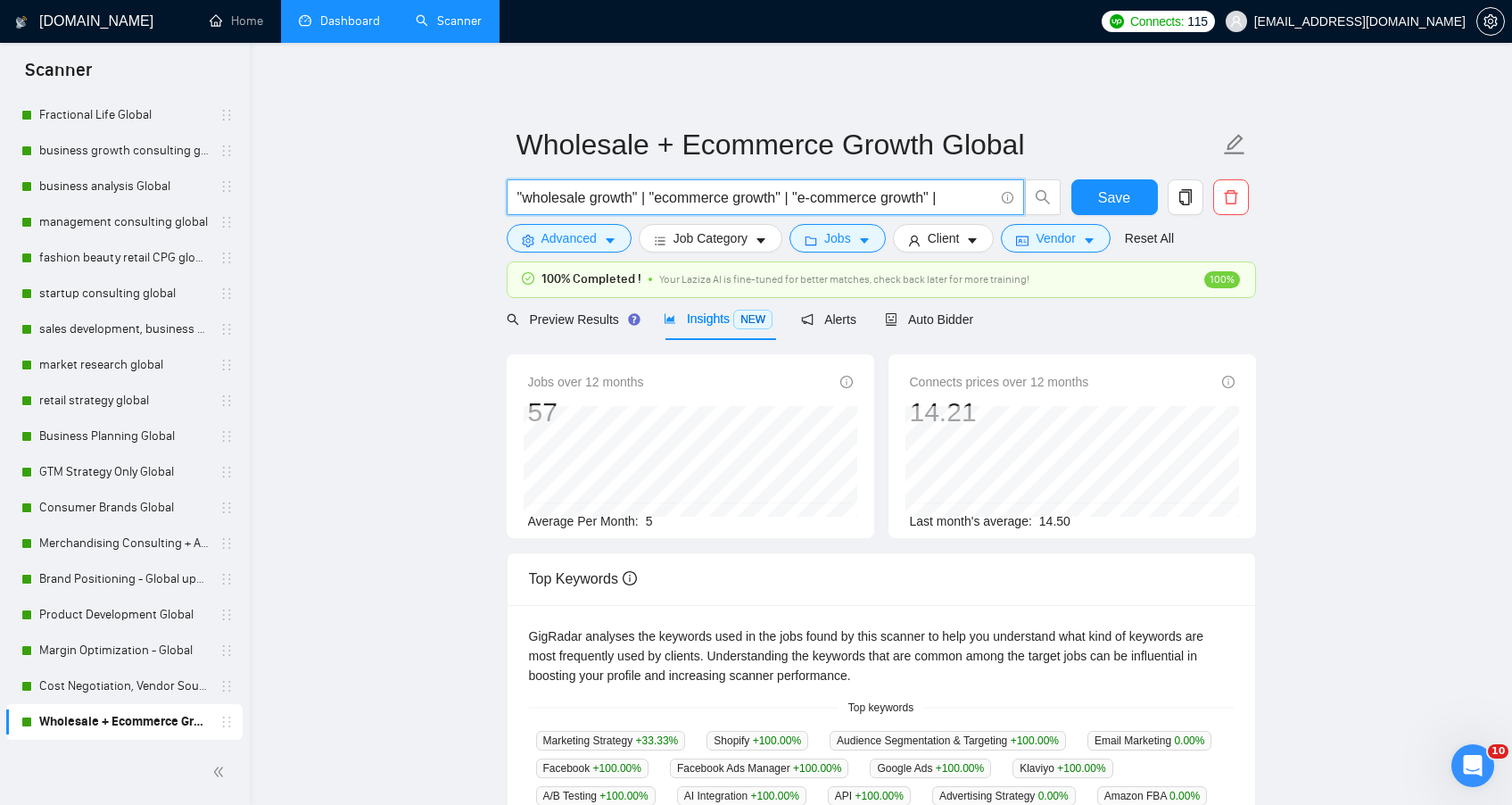
drag, startPoint x: 524, startPoint y: 192, endPoint x: 482, endPoint y: 189, distance: 42.1
click at [482, 189] on main "Wholesale + Ecommerce Growth Global "wholesale growth" | "ecommerce growth" | "…" at bounding box center [880, 702] width 1205 height 1261
click at [635, 192] on input "wholesale growth" | "ecommerce growth" | "e-commerce growth" |" at bounding box center [755, 197] width 476 height 22
click at [649, 196] on input "wholesale growth | "ecommerce growth" | "e-commerce growth" |" at bounding box center [755, 197] width 476 height 22
click at [772, 198] on input "wholesale growth | ecommerce growth" | "e-commerce growth" |" at bounding box center [755, 197] width 476 height 22
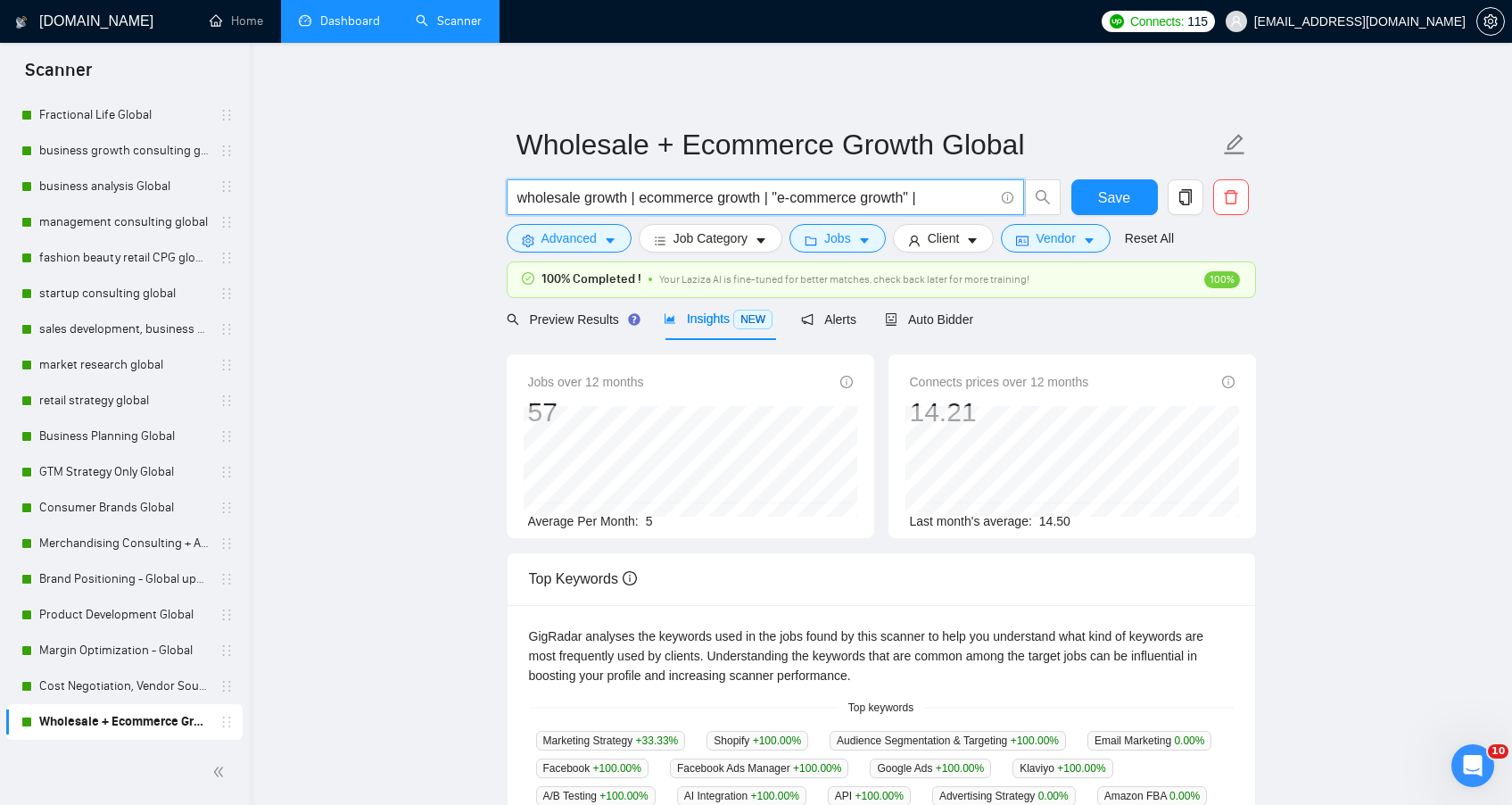
click at [786, 193] on input "wholesale growth | ecommerce growth | "e-commerce growth" |" at bounding box center [755, 197] width 476 height 22
click at [918, 194] on input "wholesale growth | ecommerce growth | e-commerce growth" |" at bounding box center [755, 197] width 476 height 22
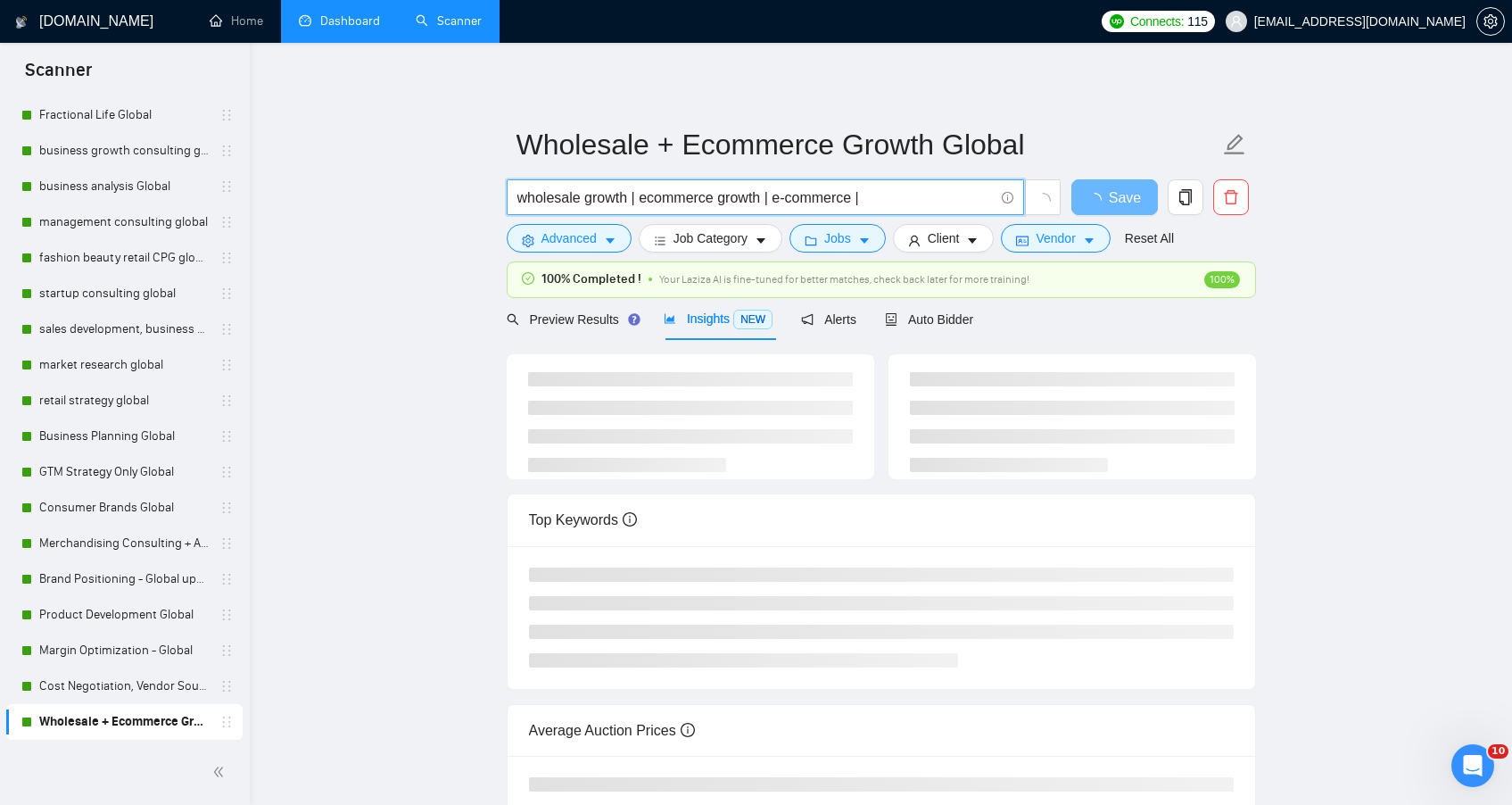
click at [729, 200] on input "wholesale growth | ecommerce growth | e-commerce |" at bounding box center [755, 197] width 476 height 22
click at [584, 195] on input "wholesale growth | ecommerce | e-commerce |" at bounding box center [755, 197] width 476 height 22
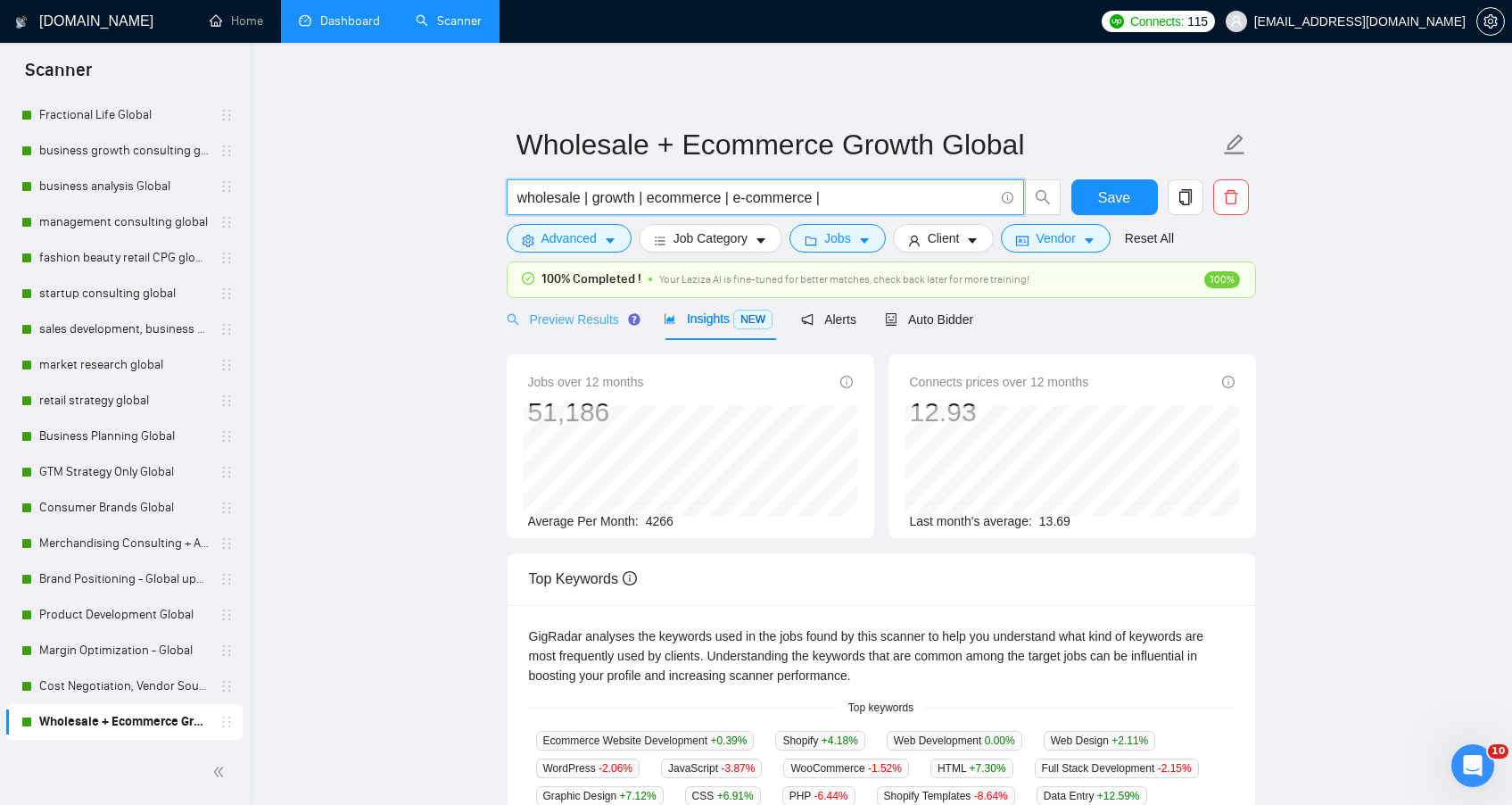
type input "wholesale | growth | ecommerce | e-commerce |"
click at [596, 318] on span "Preview Results" at bounding box center [571, 320] width 129 height 15
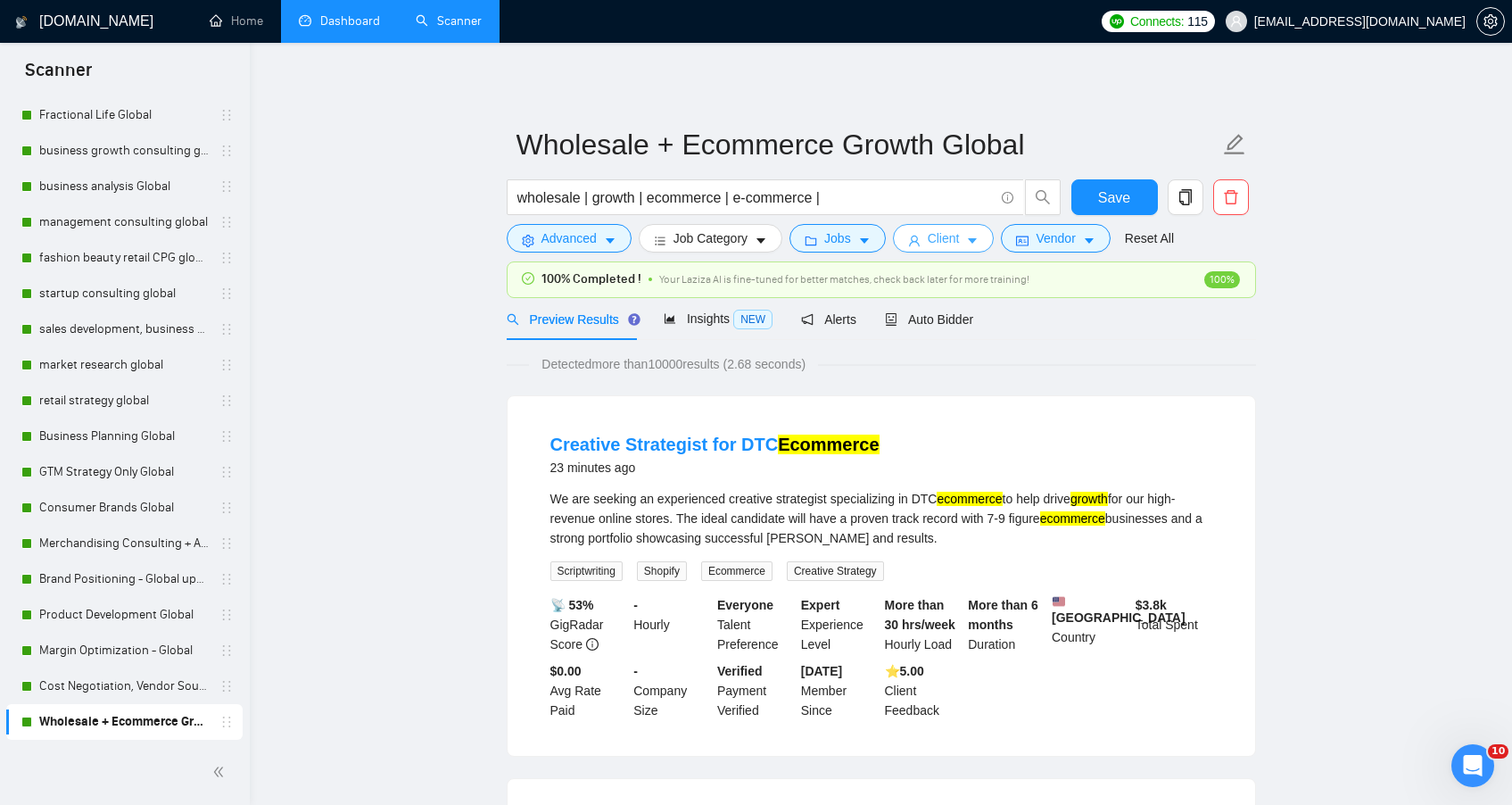
click at [931, 240] on button "Client" at bounding box center [944, 238] width 101 height 29
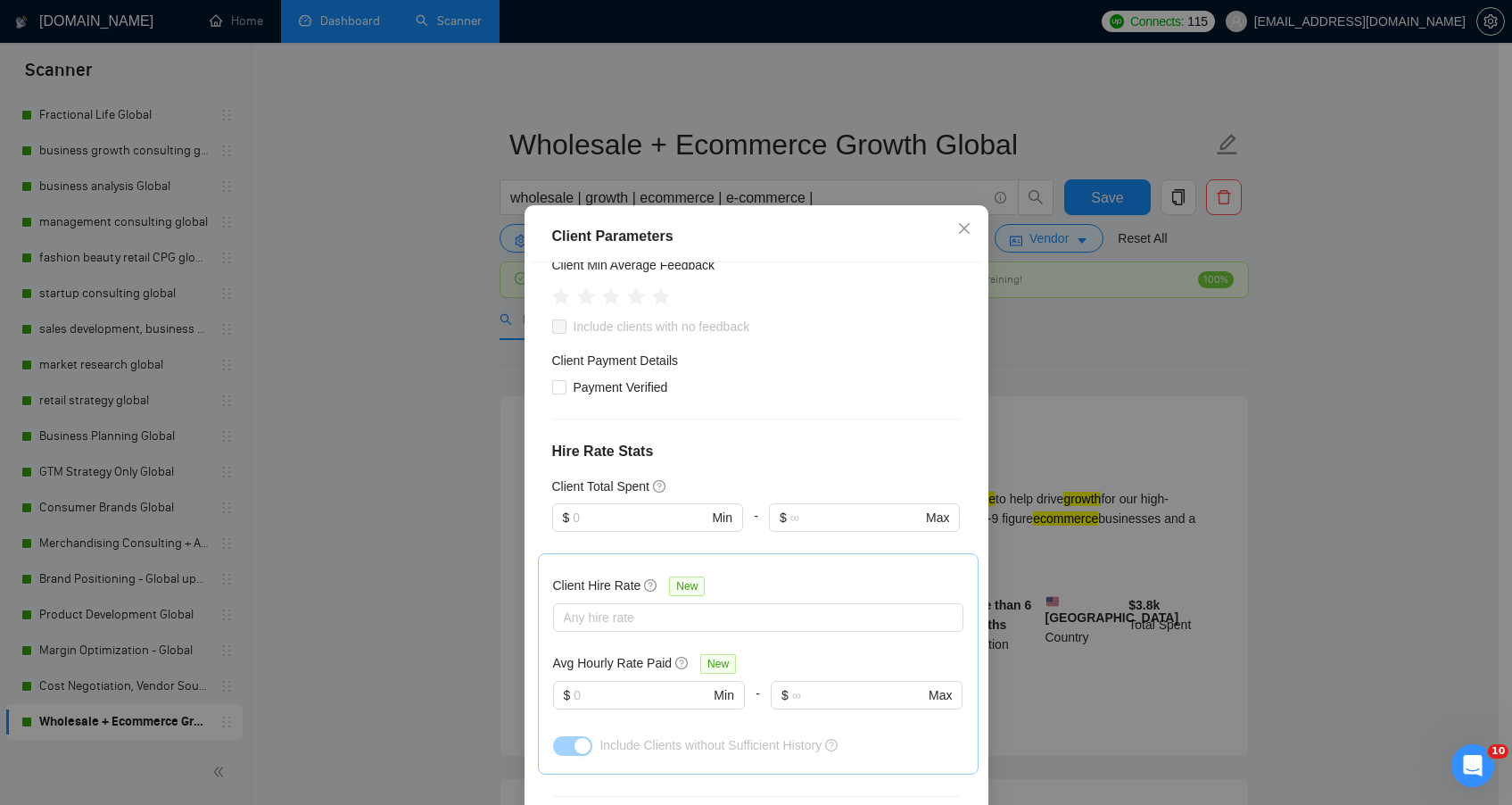
scroll to position [142, 0]
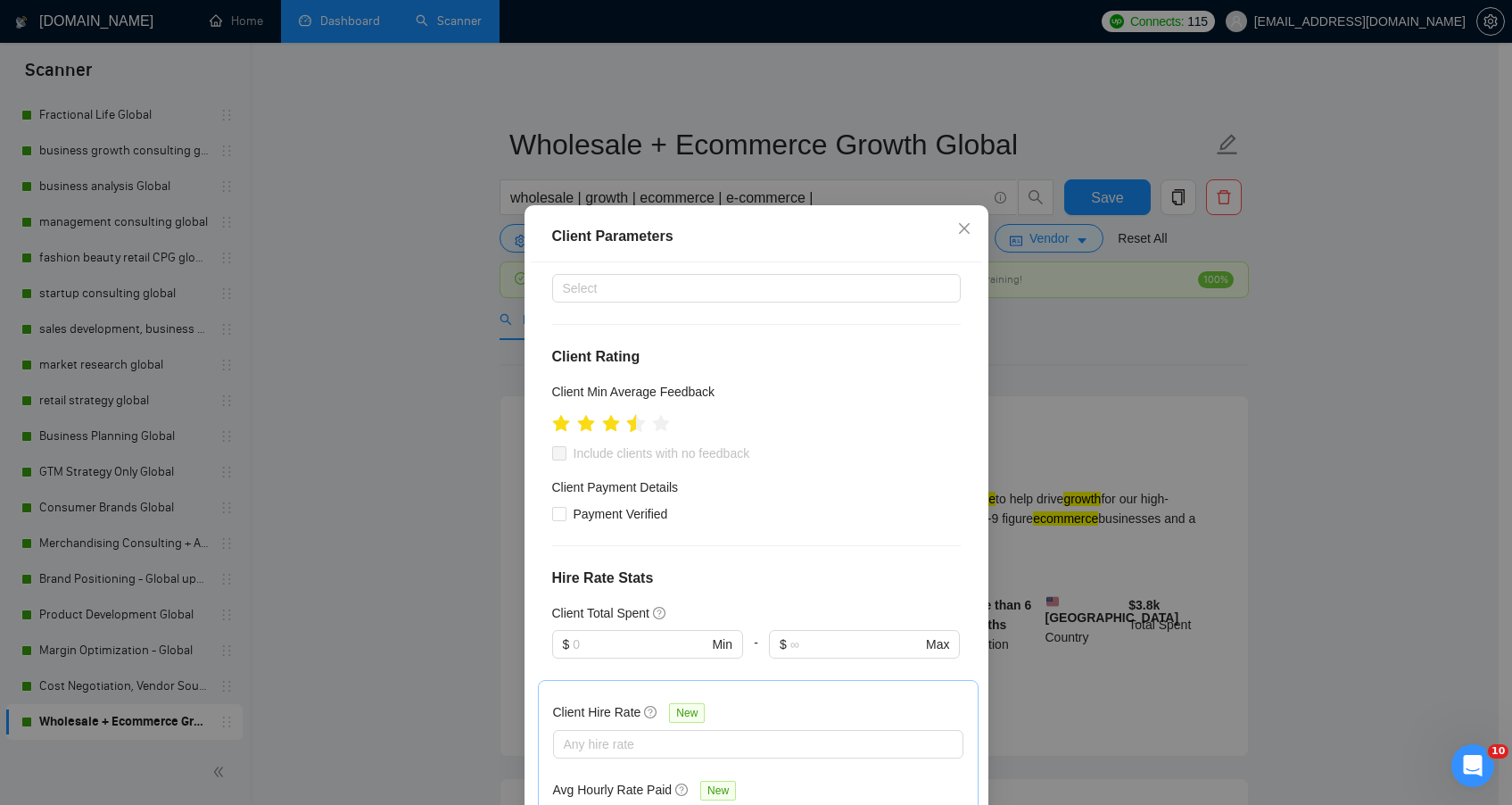
click at [626, 431] on icon "star" at bounding box center [635, 423] width 18 height 18
click at [569, 453] on span "Include clients with no feedback" at bounding box center [661, 452] width 191 height 19
click at [564, 453] on input "Include clients with no feedback" at bounding box center [559, 452] width 13 height 13
checkbox input "true"
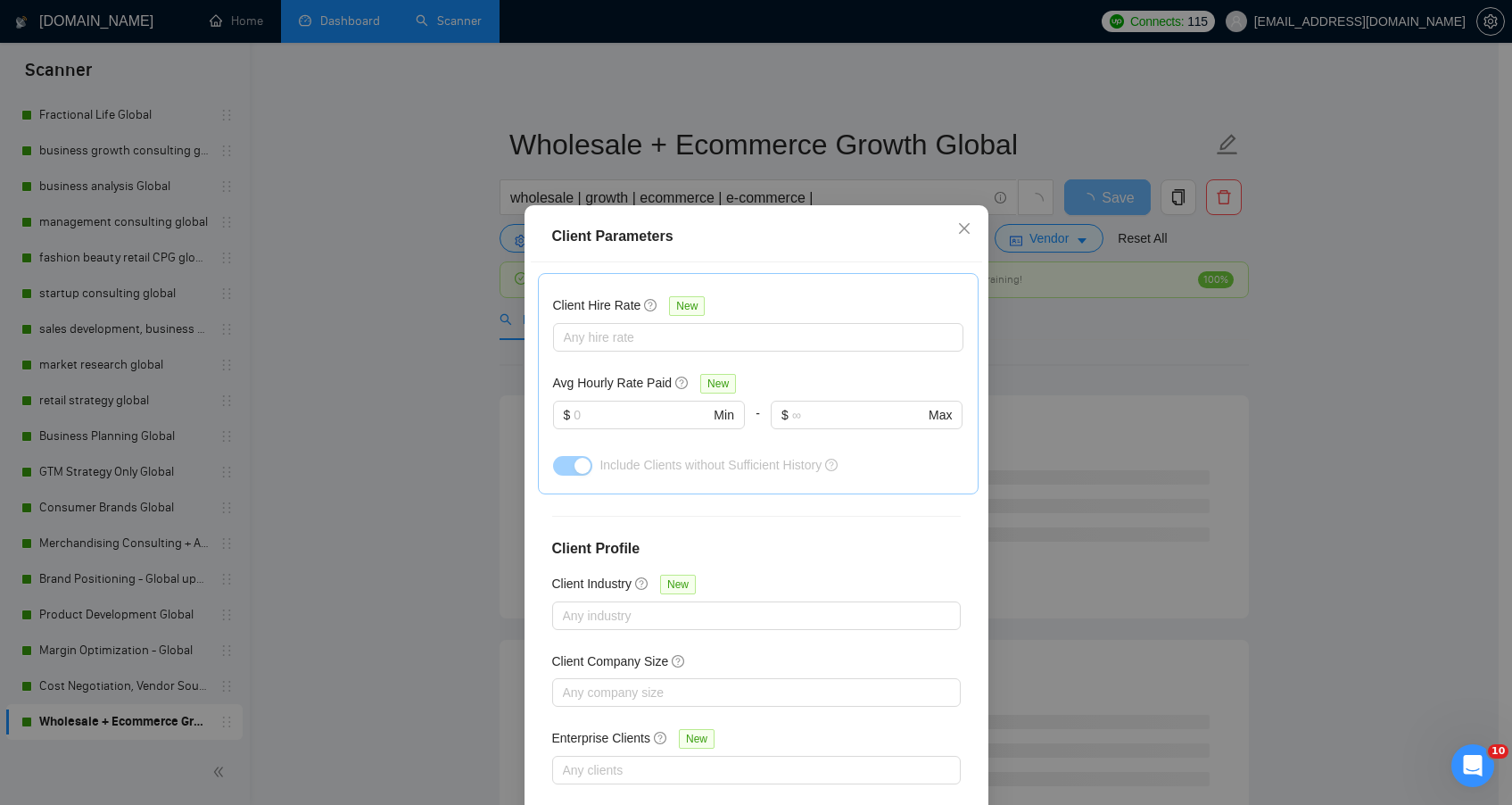
click at [1343, 524] on div "Client Parameters Client Location Include Client Countries Select Exclude Clien…" at bounding box center [756, 402] width 1512 height 805
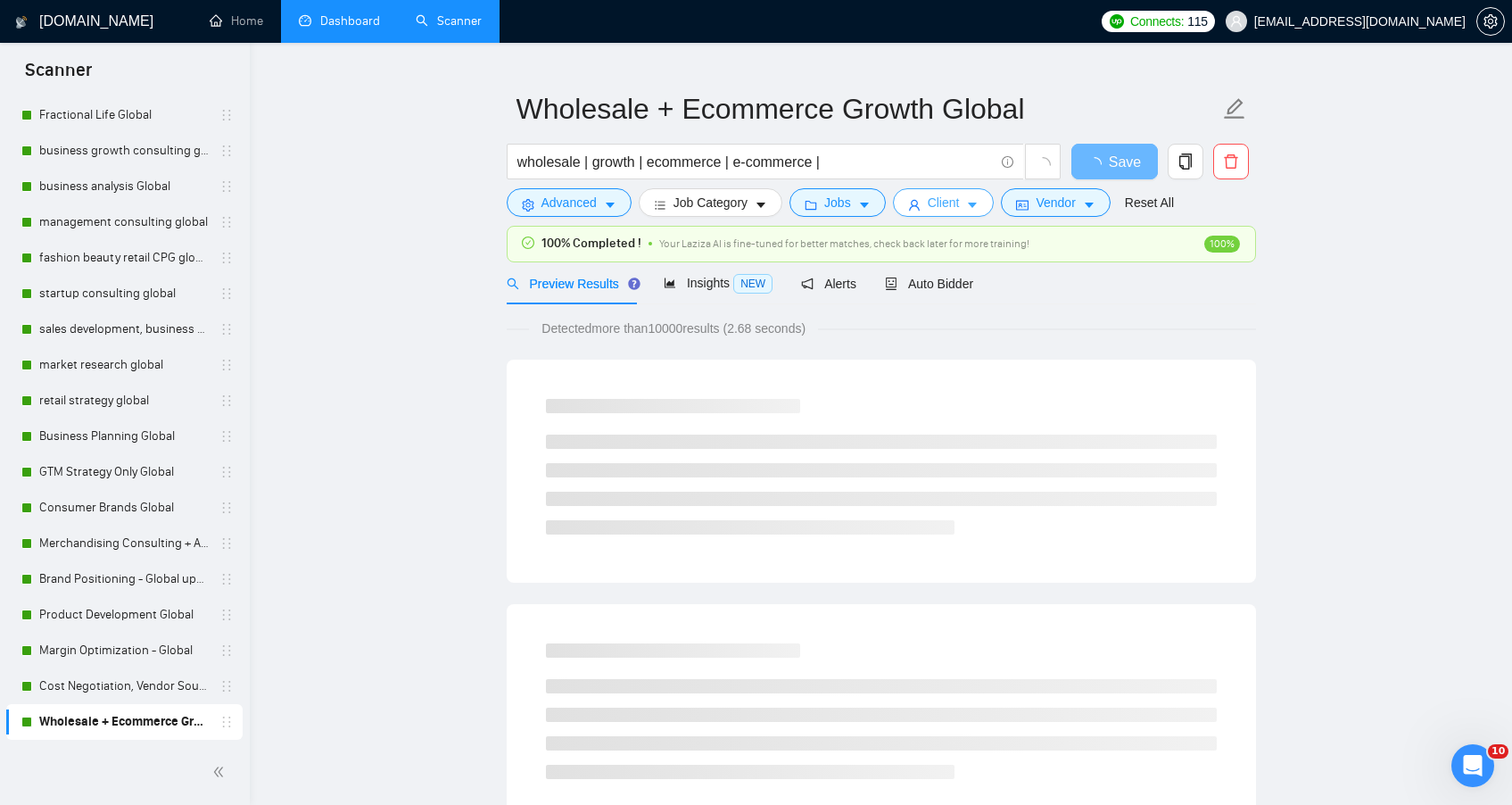
scroll to position [72, 0]
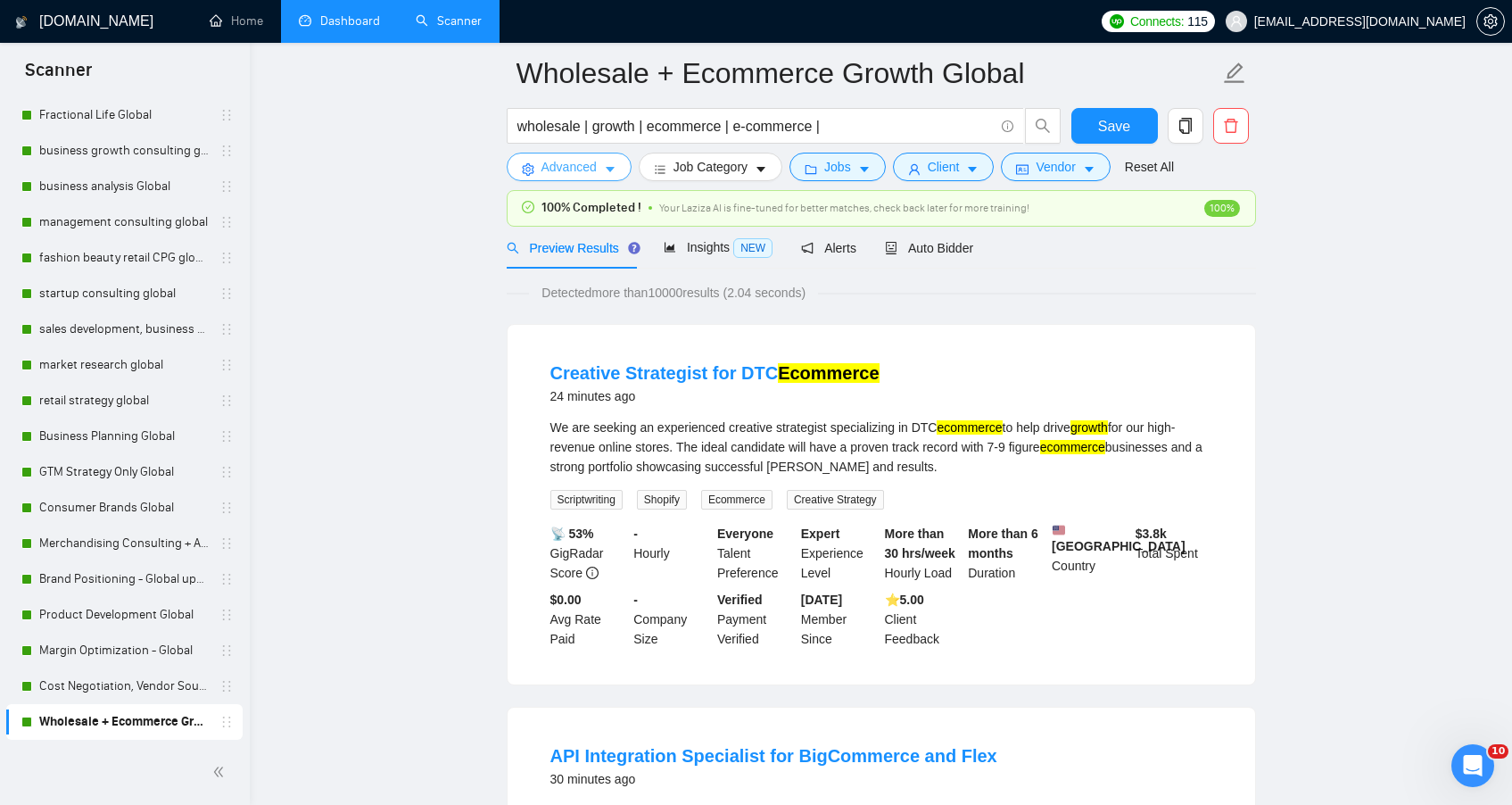
click at [558, 170] on span "Advanced" at bounding box center [569, 167] width 55 height 19
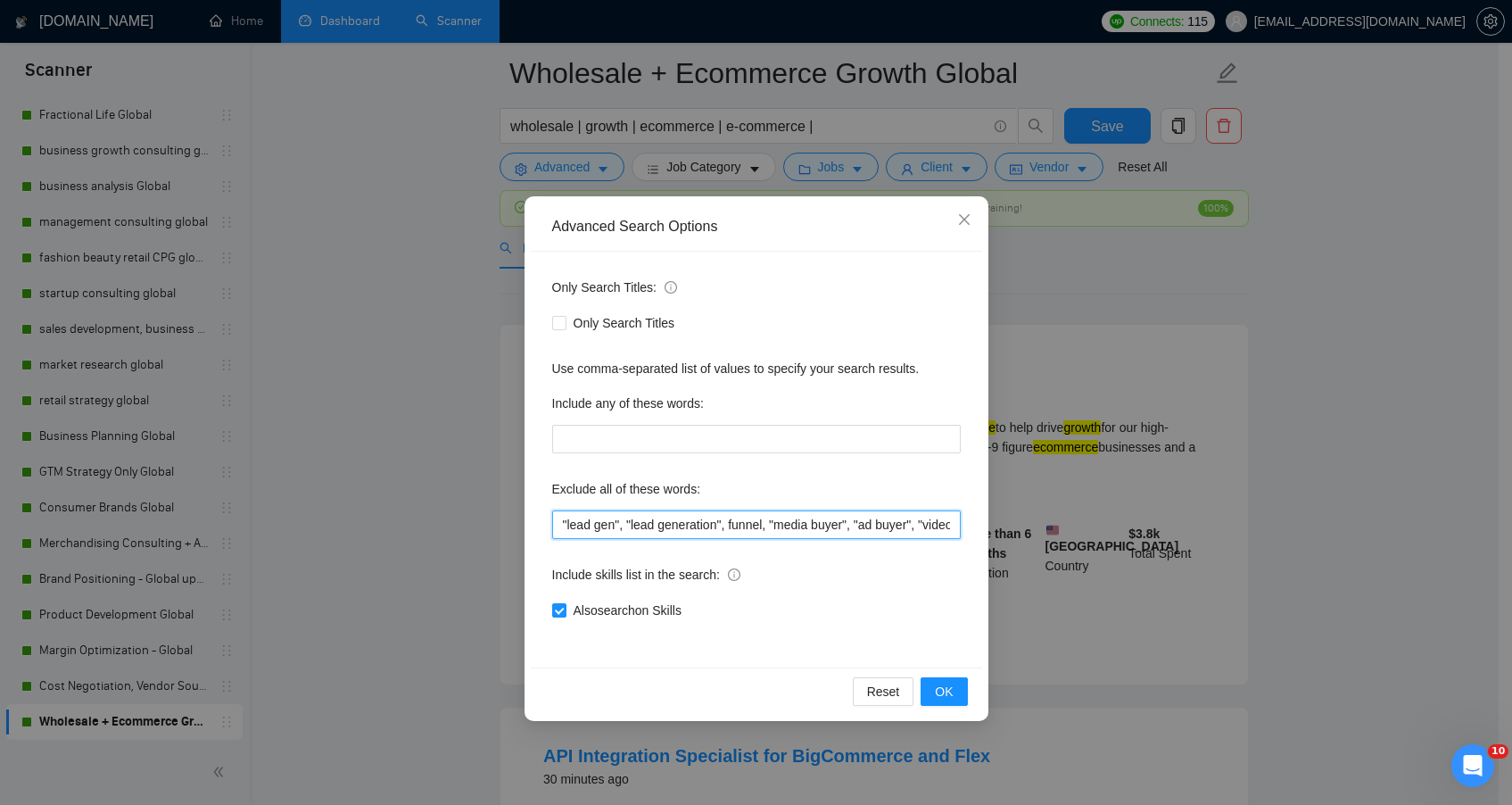
click at [561, 528] on input ""lead gen", "lead generation", funnel, "media buyer", "ad buyer", "video editor…" at bounding box center [757, 524] width 409 height 29
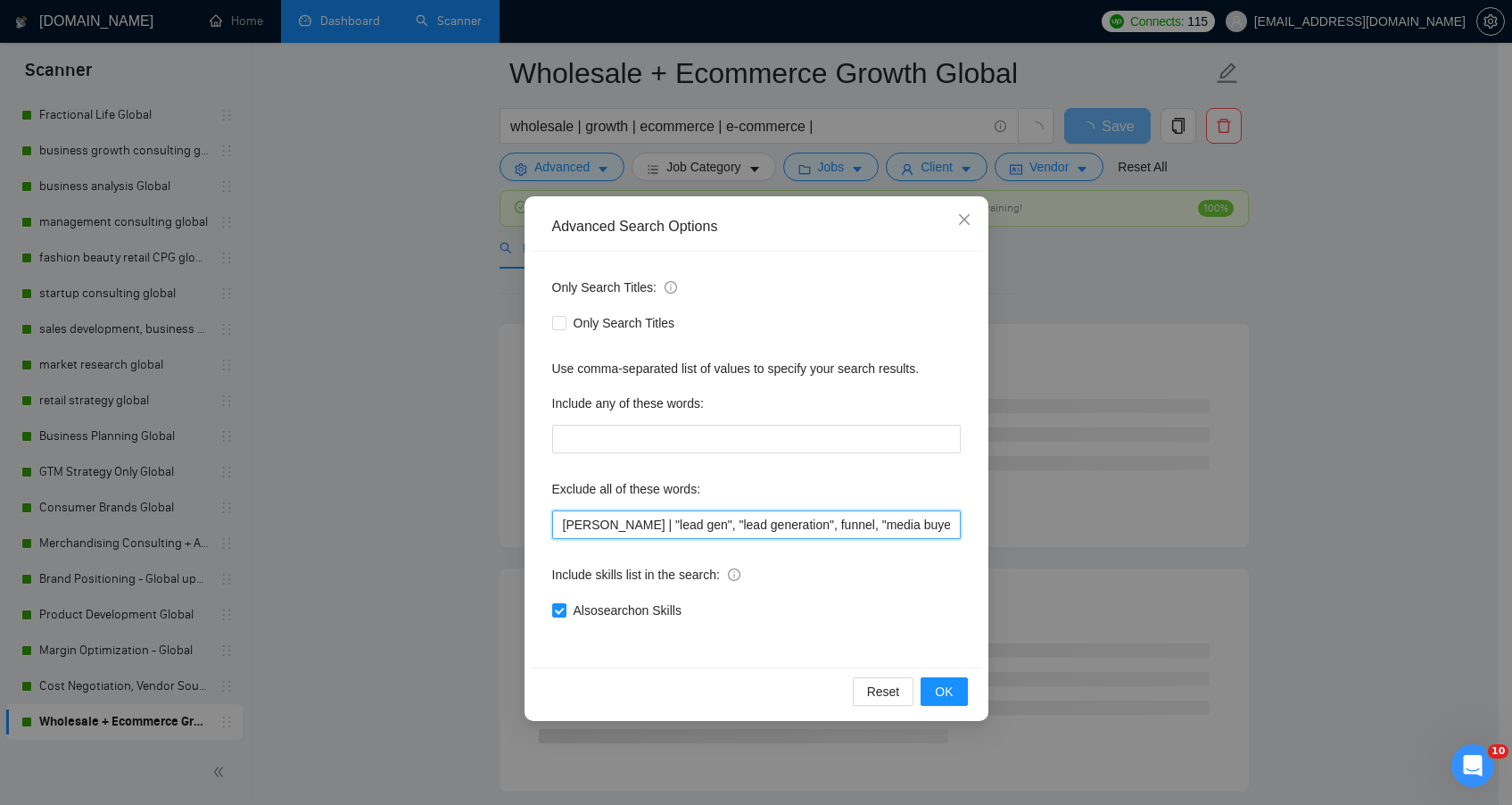
click at [682, 528] on input "[PERSON_NAME] | "lead gen", "lead generation", funnel, "media buyer", "ad buyer…" at bounding box center [757, 524] width 409 height 29
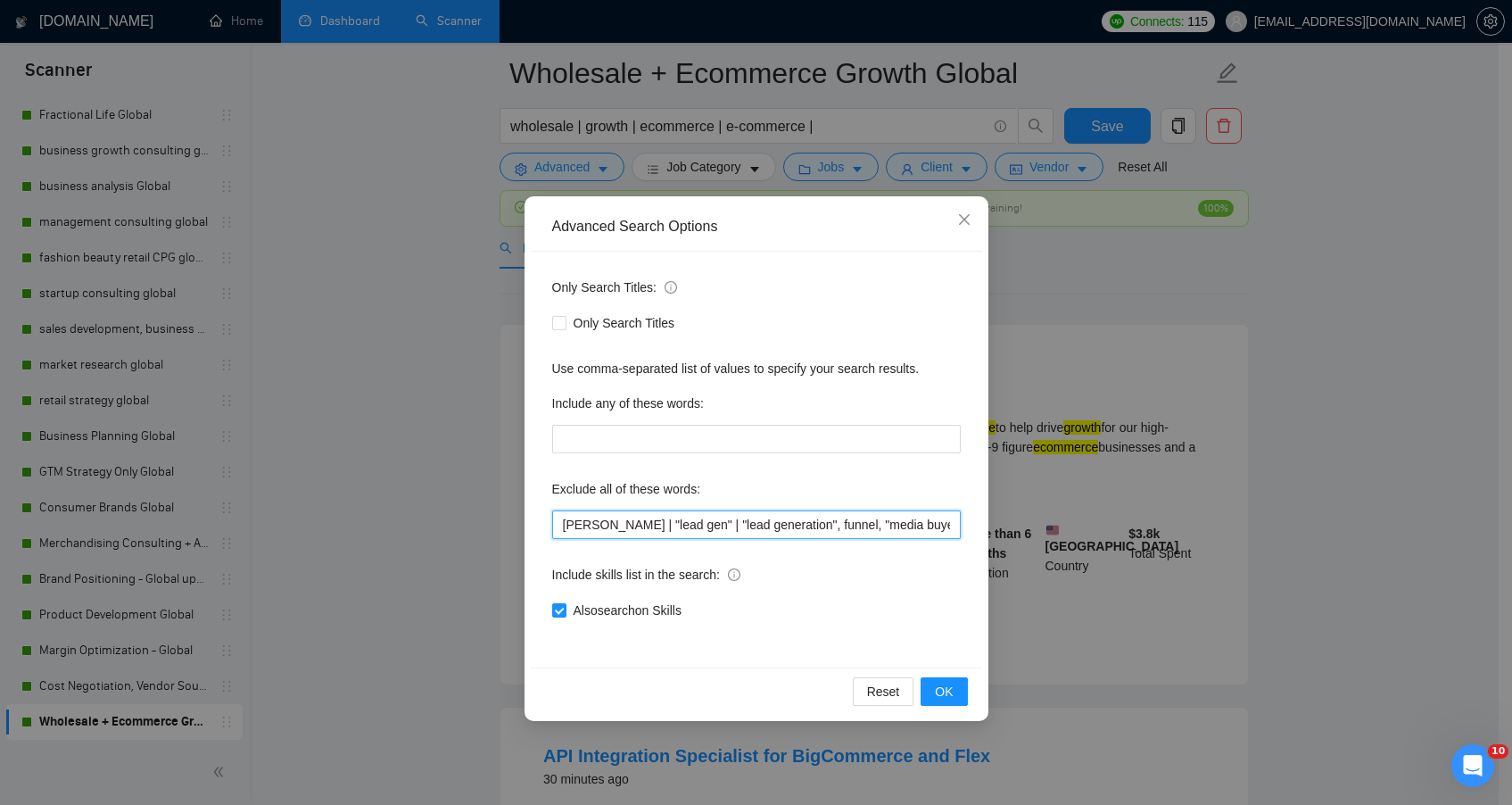
click at [776, 528] on input "[PERSON_NAME] | "lead gen" | "lead generation", funnel, "media buyer", "ad buye…" at bounding box center [757, 524] width 409 height 29
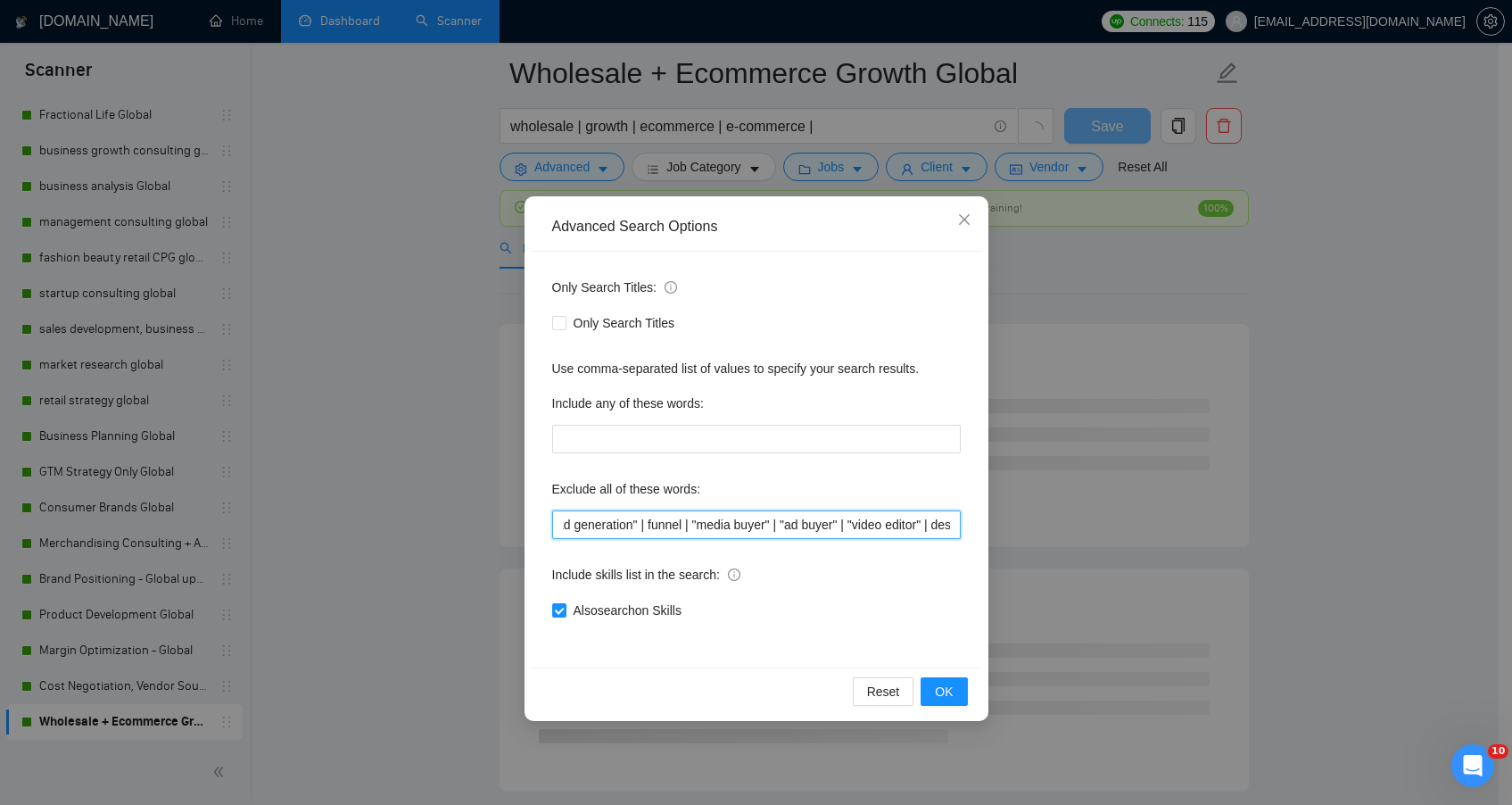
scroll to position [0, 395]
click at [716, 523] on input "[PERSON_NAME] | "lead gen" | "lead generation" | funnel | "media buyer" | "ad b…" at bounding box center [757, 524] width 409 height 29
click at [843, 525] on input "[PERSON_NAME] | "lead gen" | "lead generation" | funnel | "media buyer" | "ad b…" at bounding box center [757, 524] width 409 height 29
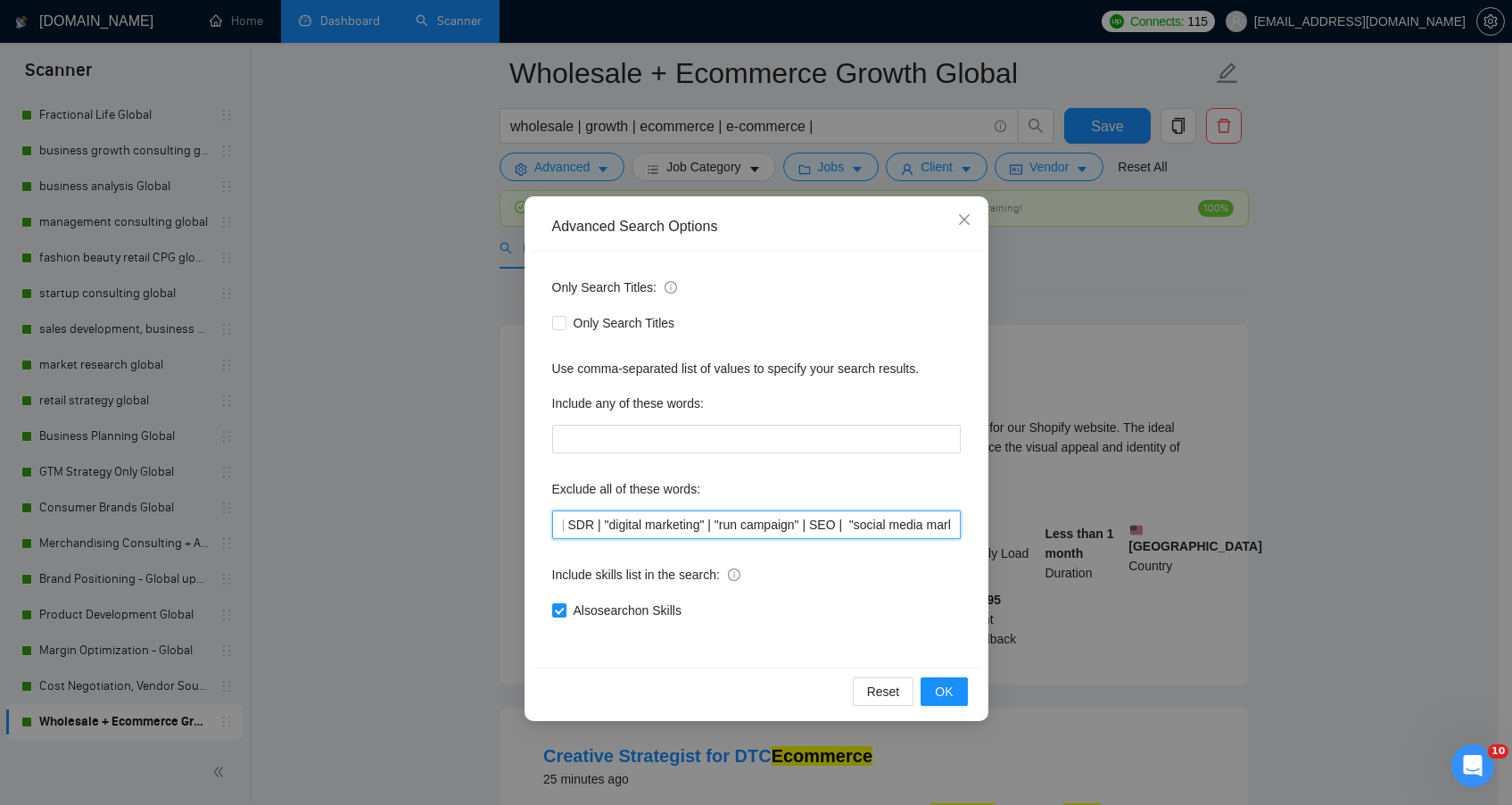
scroll to position [0, 565]
click at [945, 694] on span "OK" at bounding box center [943, 691] width 17 height 19
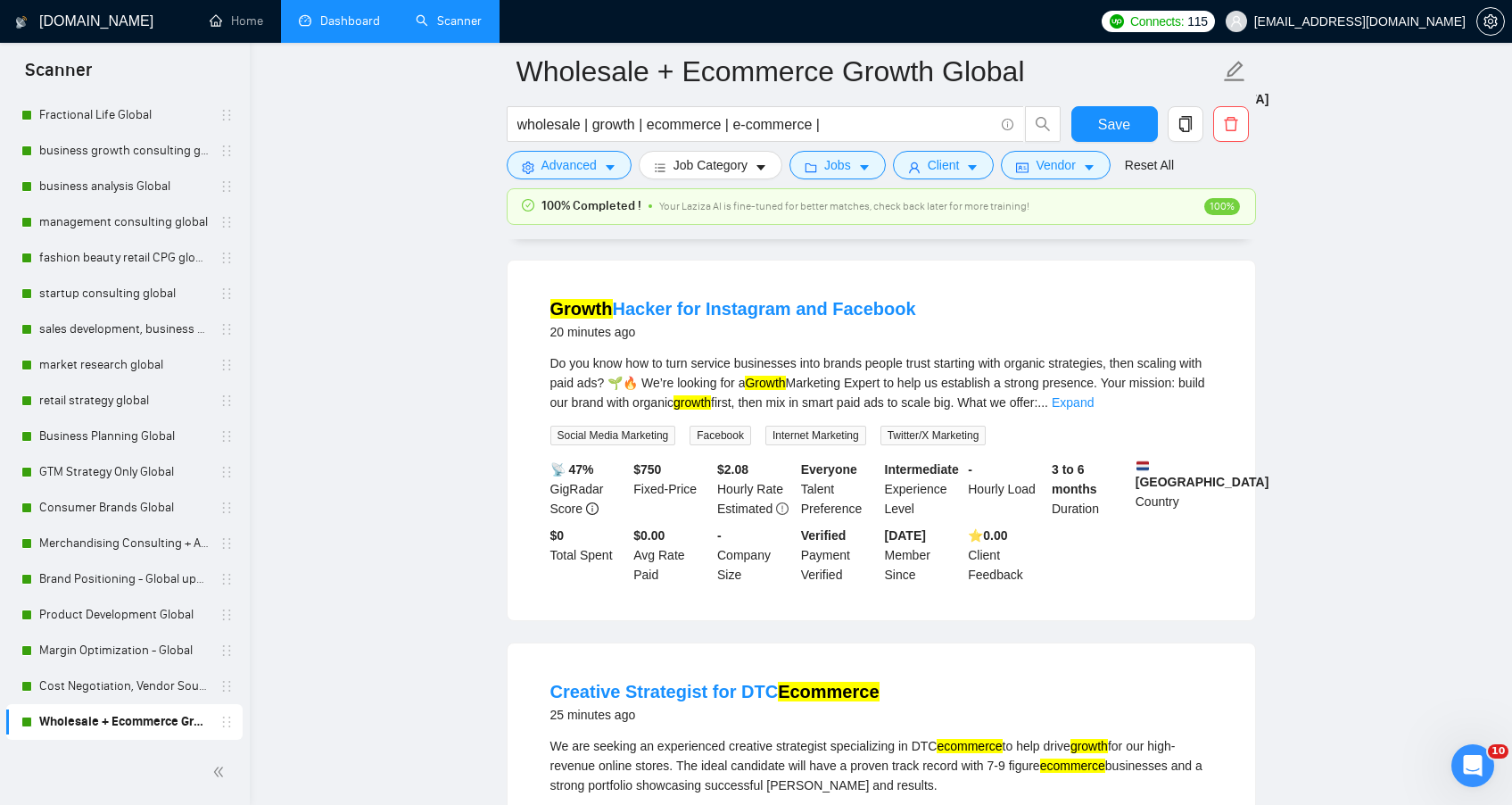
scroll to position [501, 0]
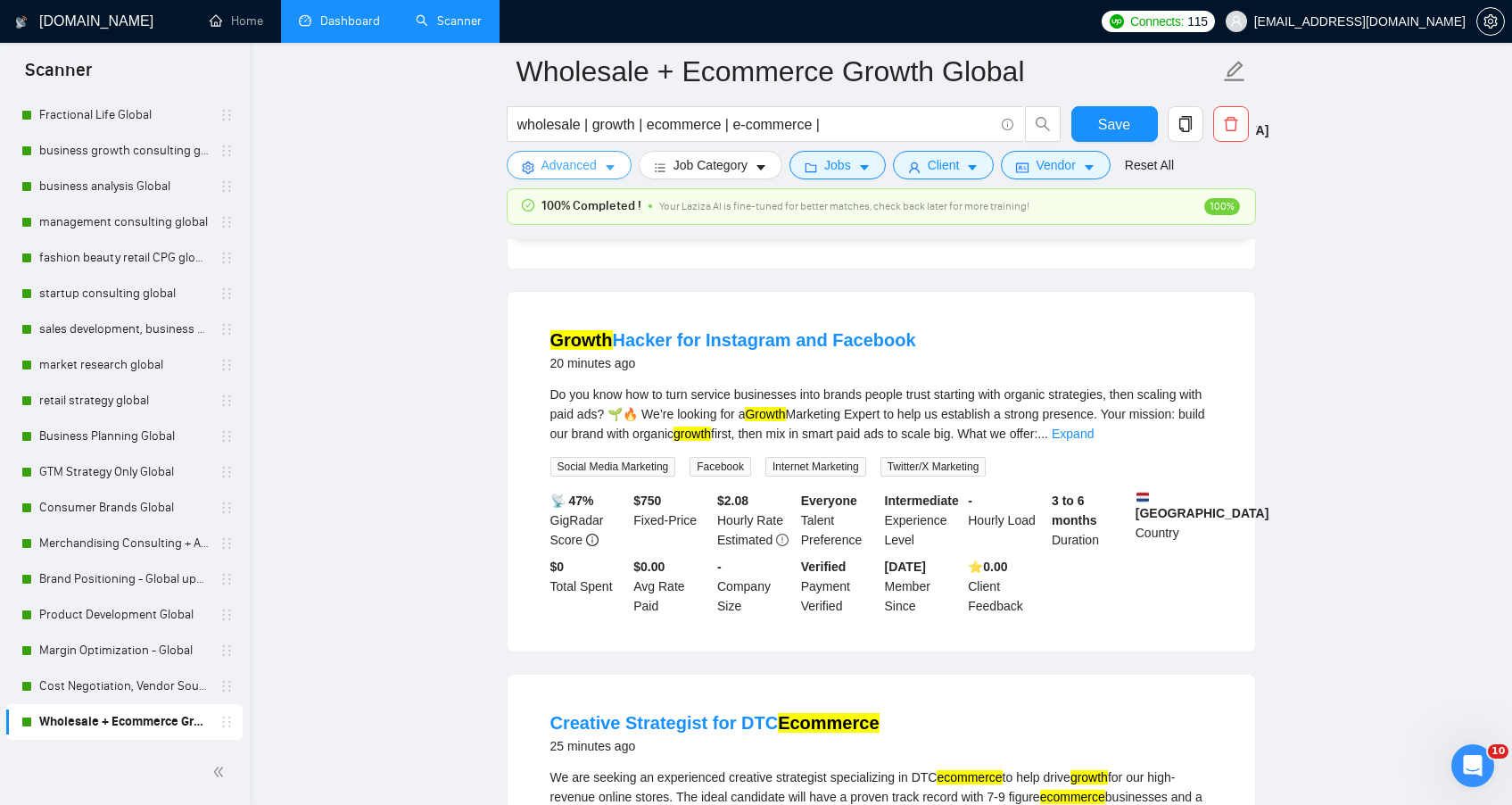
click at [582, 179] on button "Advanced" at bounding box center [569, 165] width 125 height 29
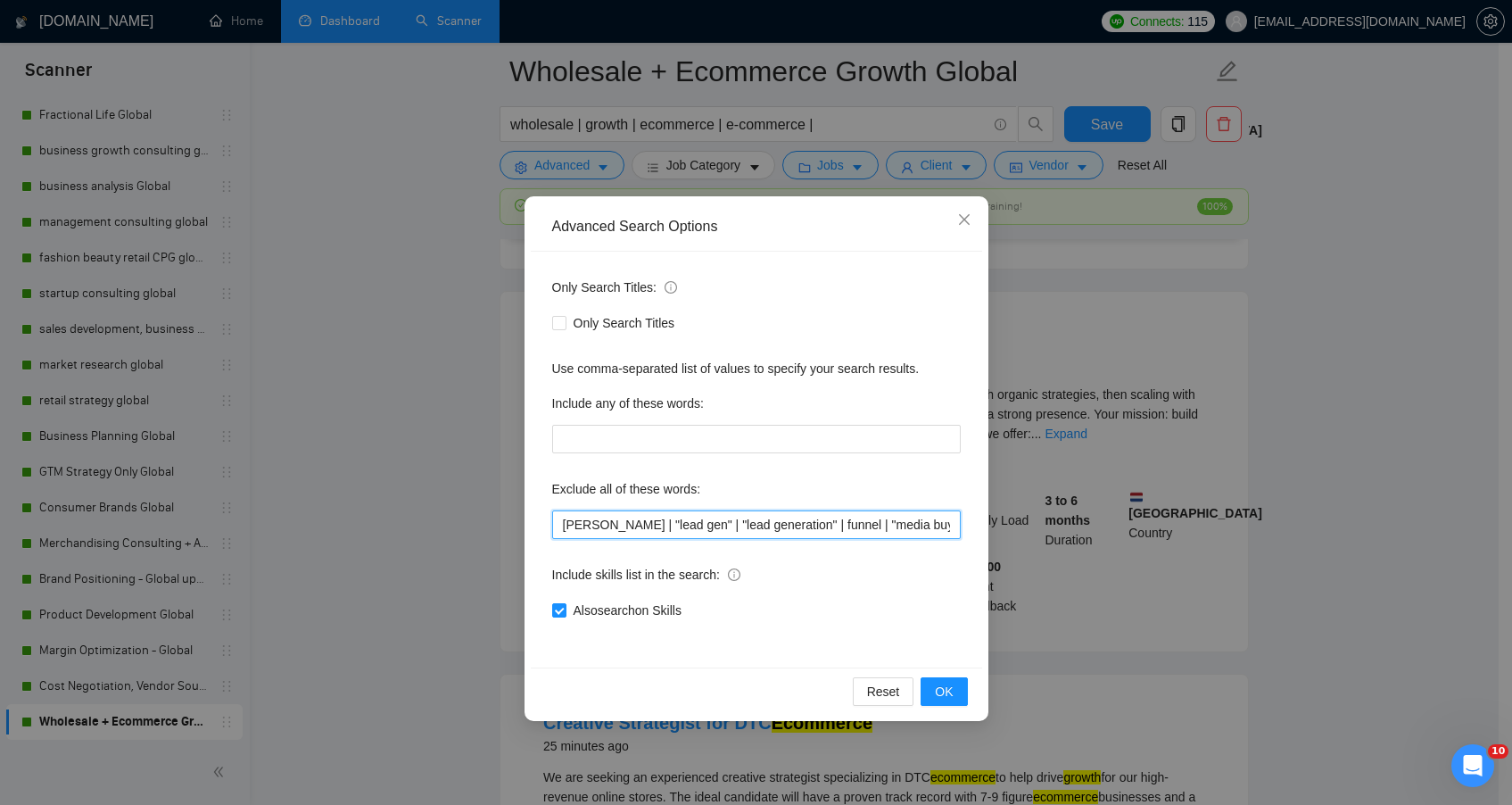
click at [562, 523] on input "[PERSON_NAME] | "lead gen" | "lead generation" | funnel | "media buyer" | "ad b…" at bounding box center [757, 524] width 409 height 29
click at [949, 701] on button "OK" at bounding box center [944, 691] width 46 height 29
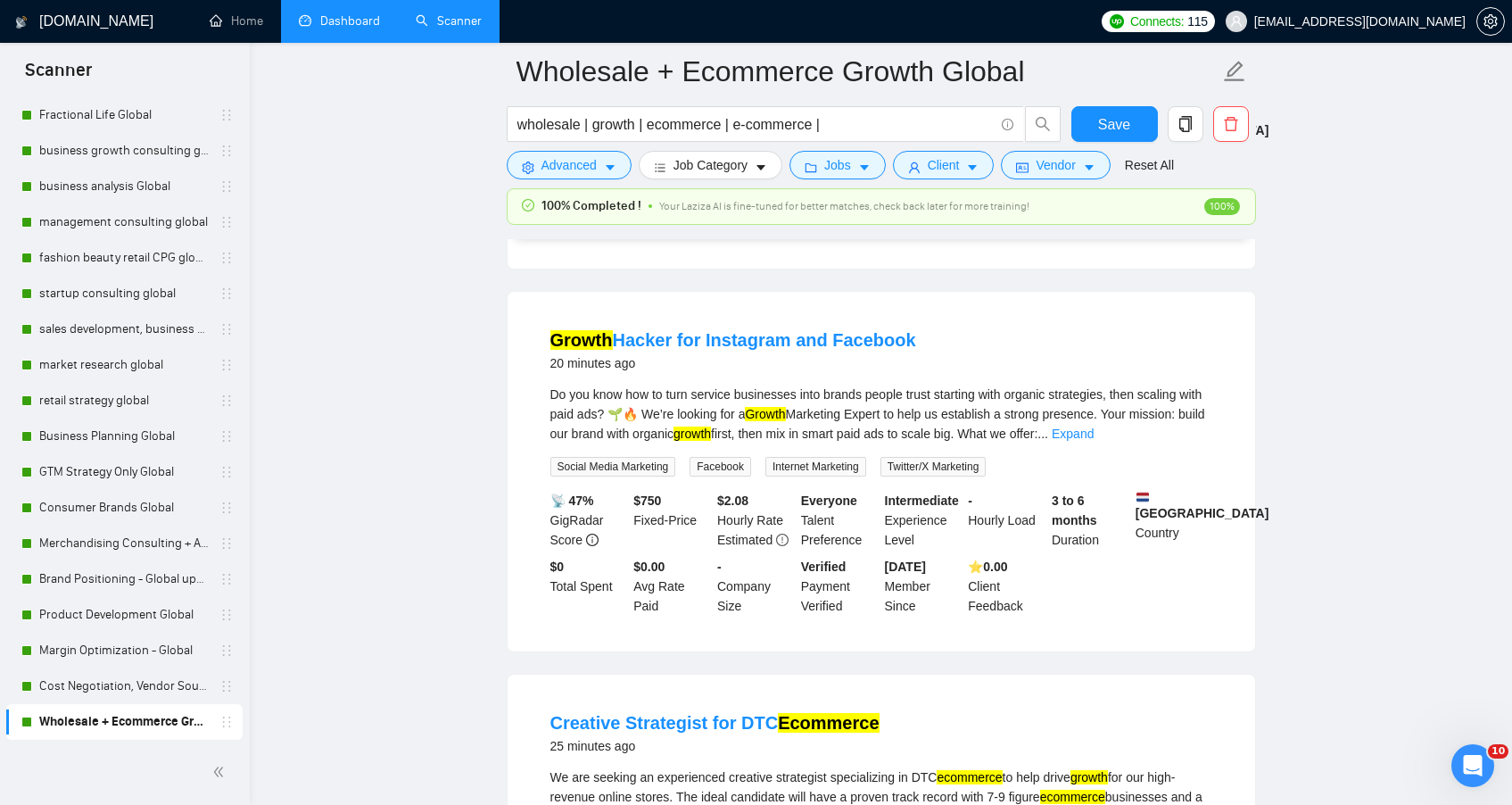
click at [1094, 441] on link "Expand" at bounding box center [1073, 434] width 42 height 15
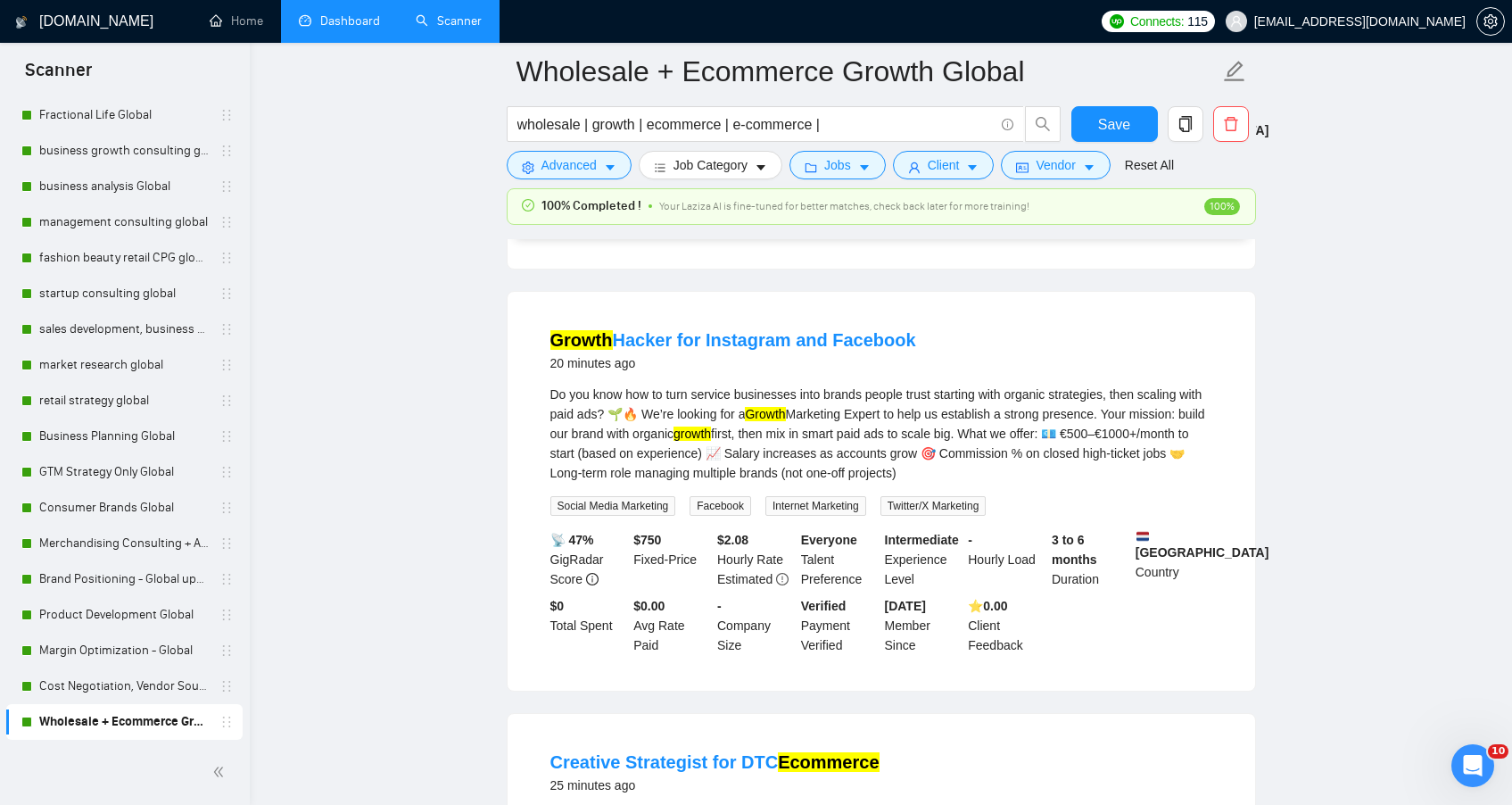
click at [516, 403] on div "Growth Hacker for Instagram and Facebook 20 minutes ago Do you know how to turn…" at bounding box center [881, 491] width 748 height 399
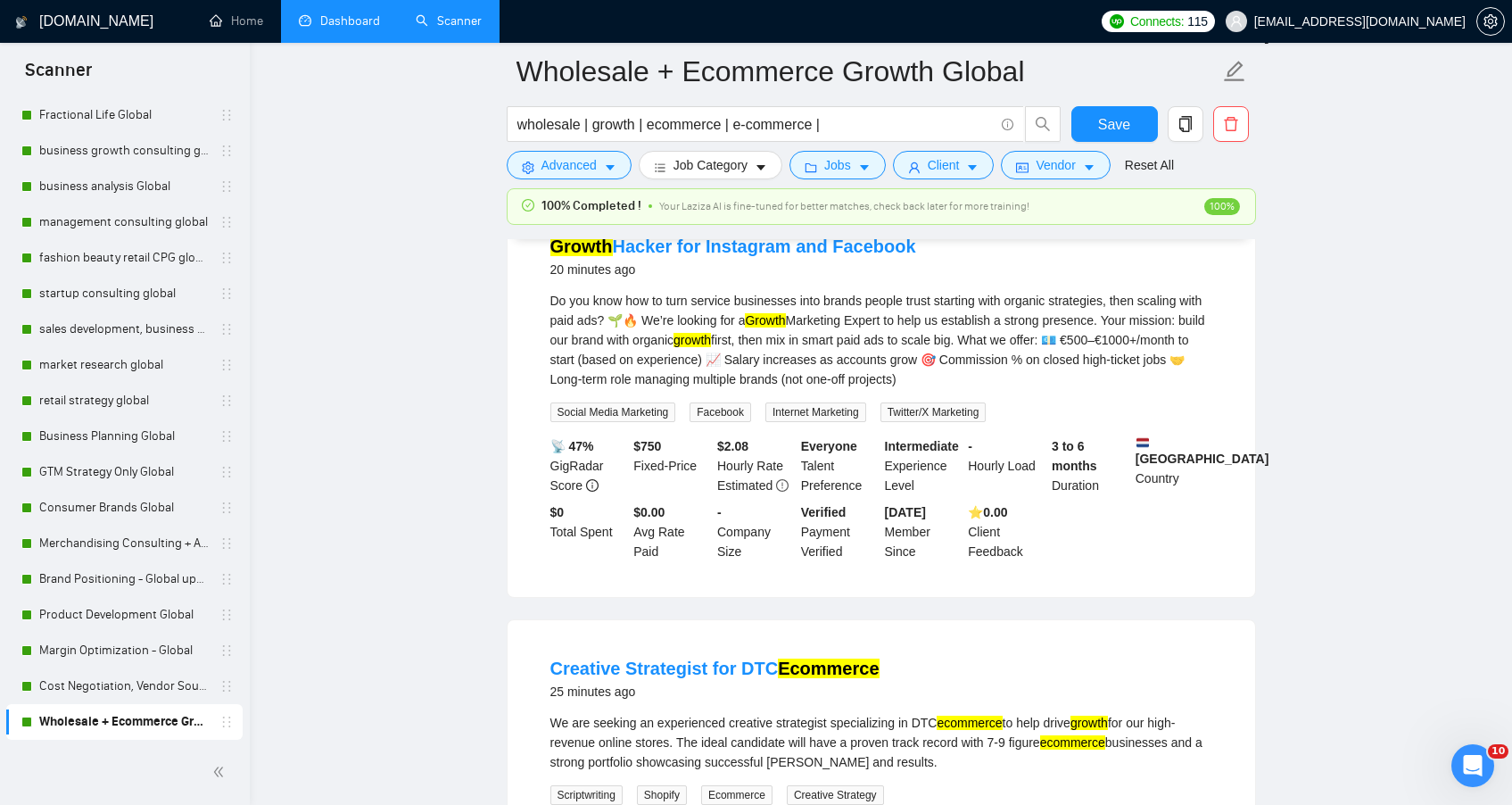
scroll to position [609, 0]
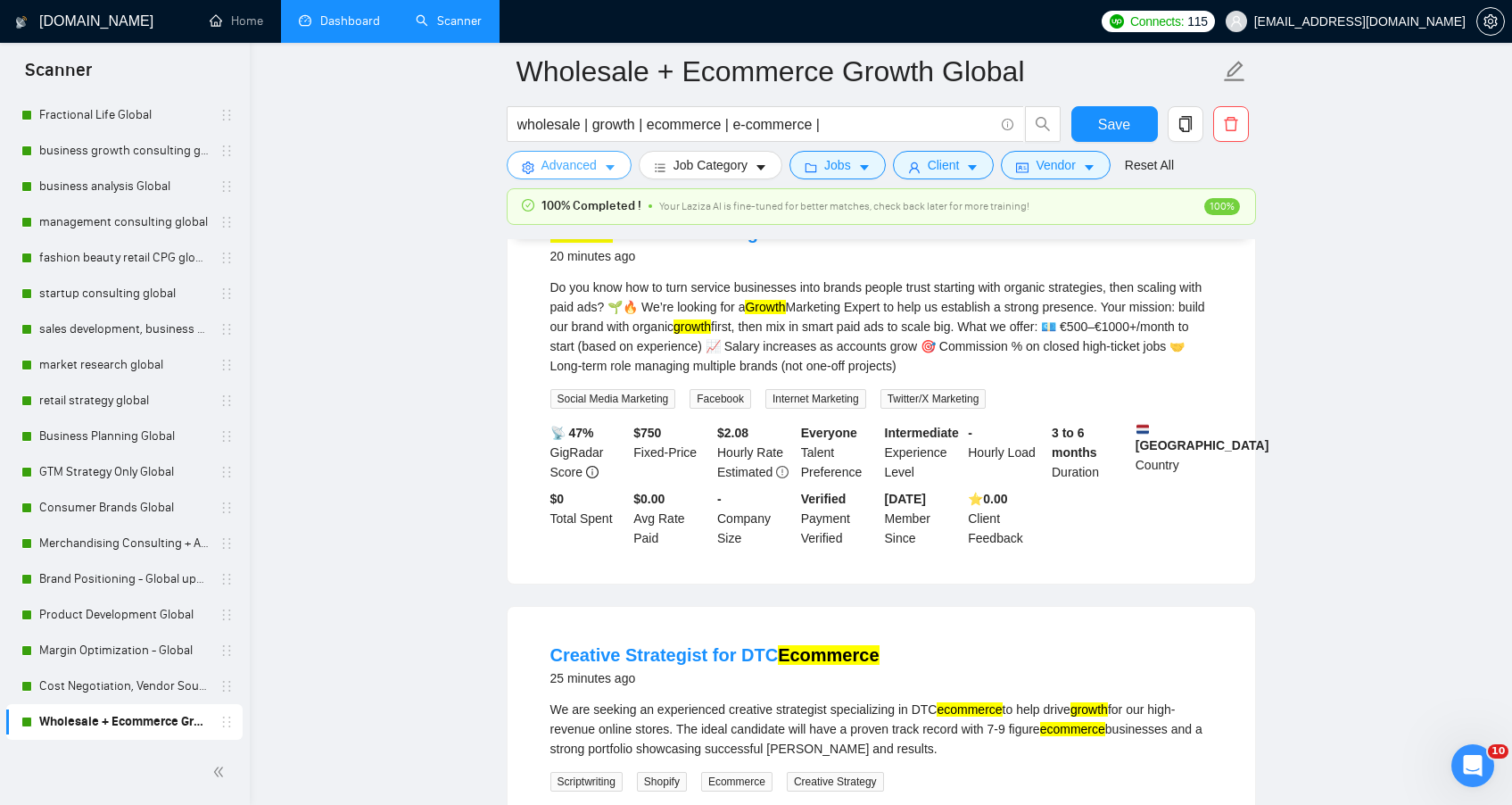
click at [564, 171] on span "Advanced" at bounding box center [569, 165] width 55 height 19
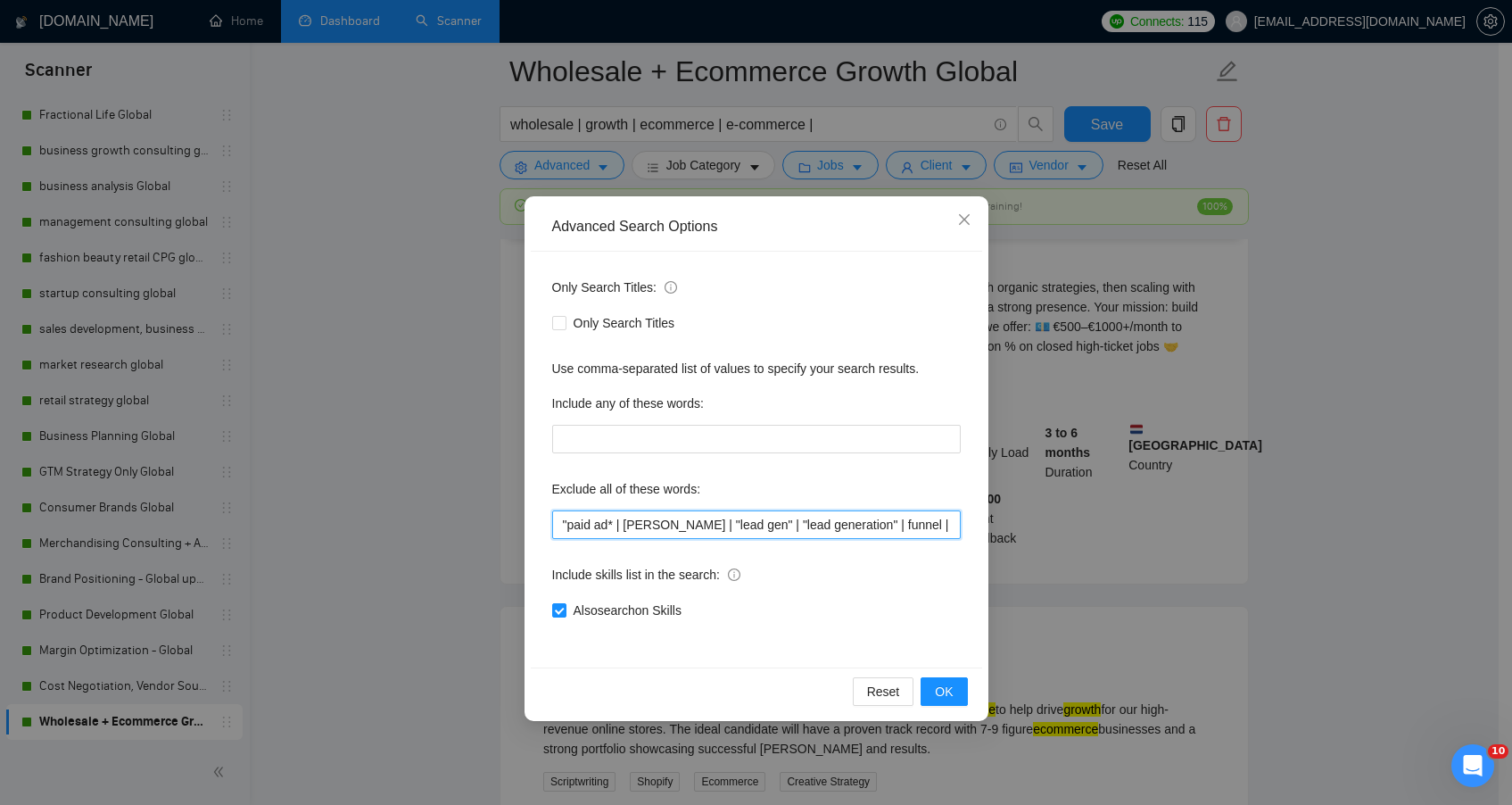
click at [559, 527] on input ""paid ad* | [PERSON_NAME] | "lead gen" | "lead generation" | funnel | "media bu…" at bounding box center [757, 524] width 409 height 29
type input "commission | "paid ad* | [PERSON_NAME] | "lead gen" | "lead generation" | funne…"
click at [956, 692] on button "OK" at bounding box center [944, 691] width 46 height 29
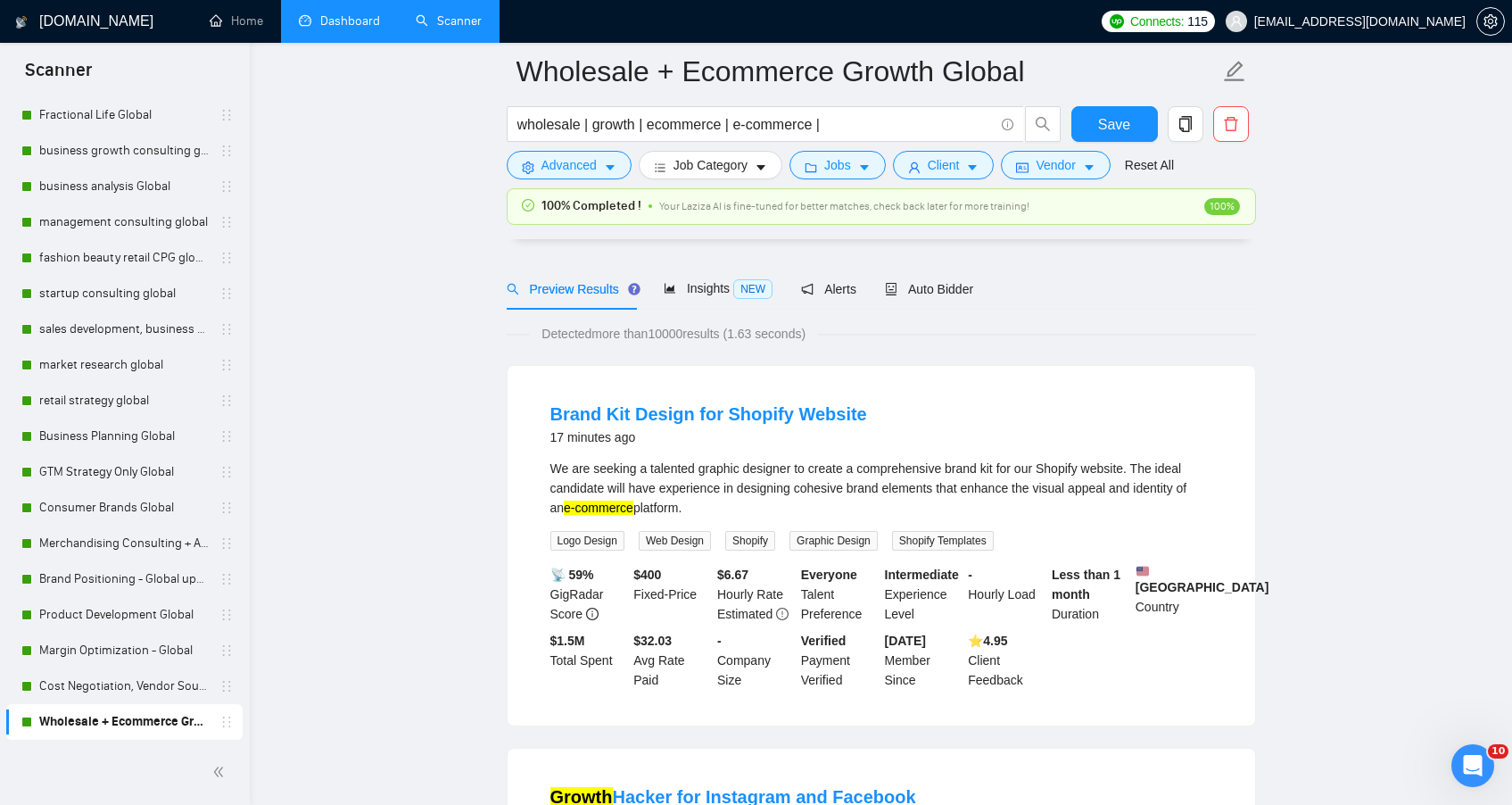
scroll to position [0, 0]
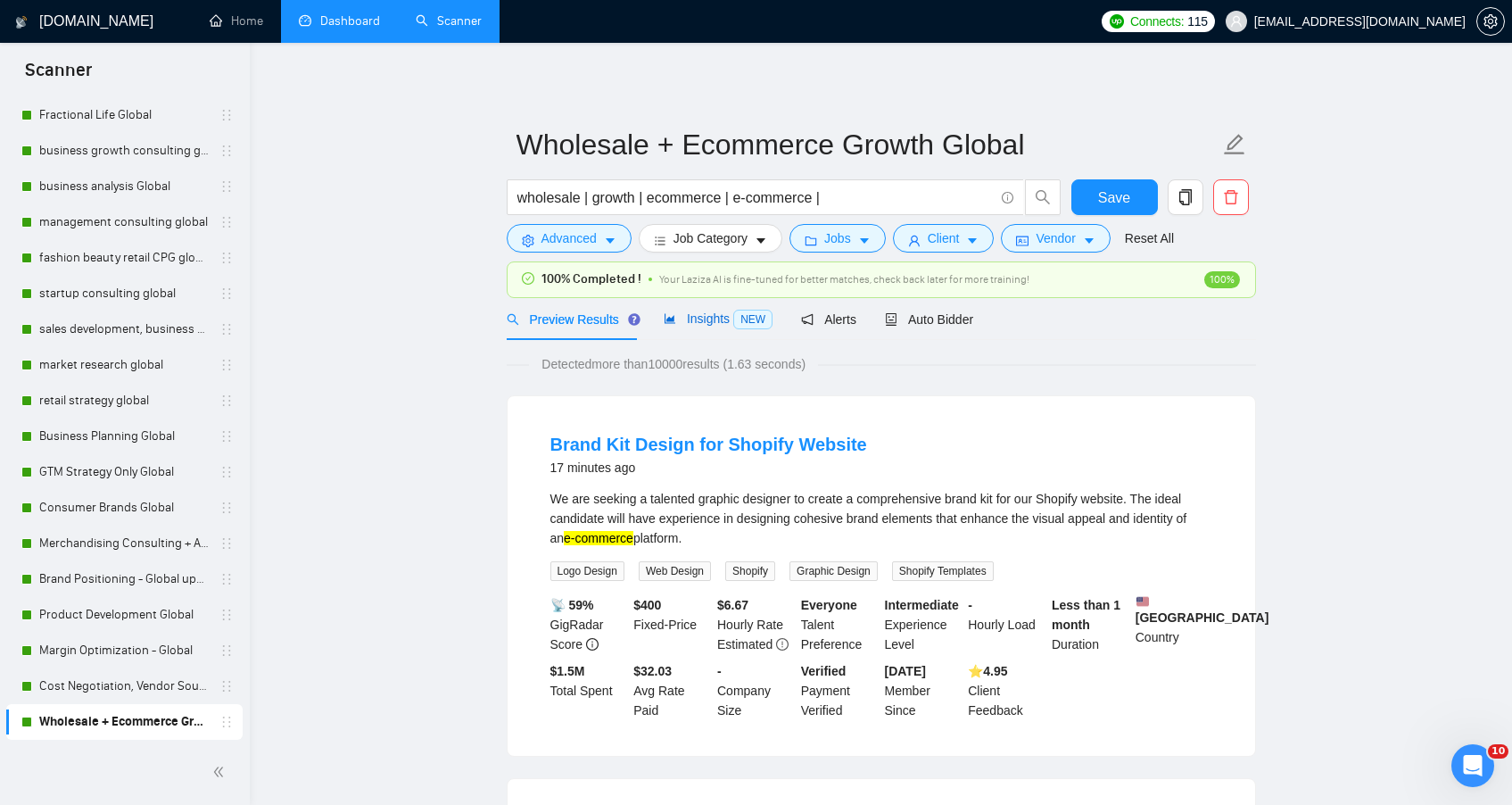
click at [697, 314] on span "Insights NEW" at bounding box center [718, 319] width 109 height 15
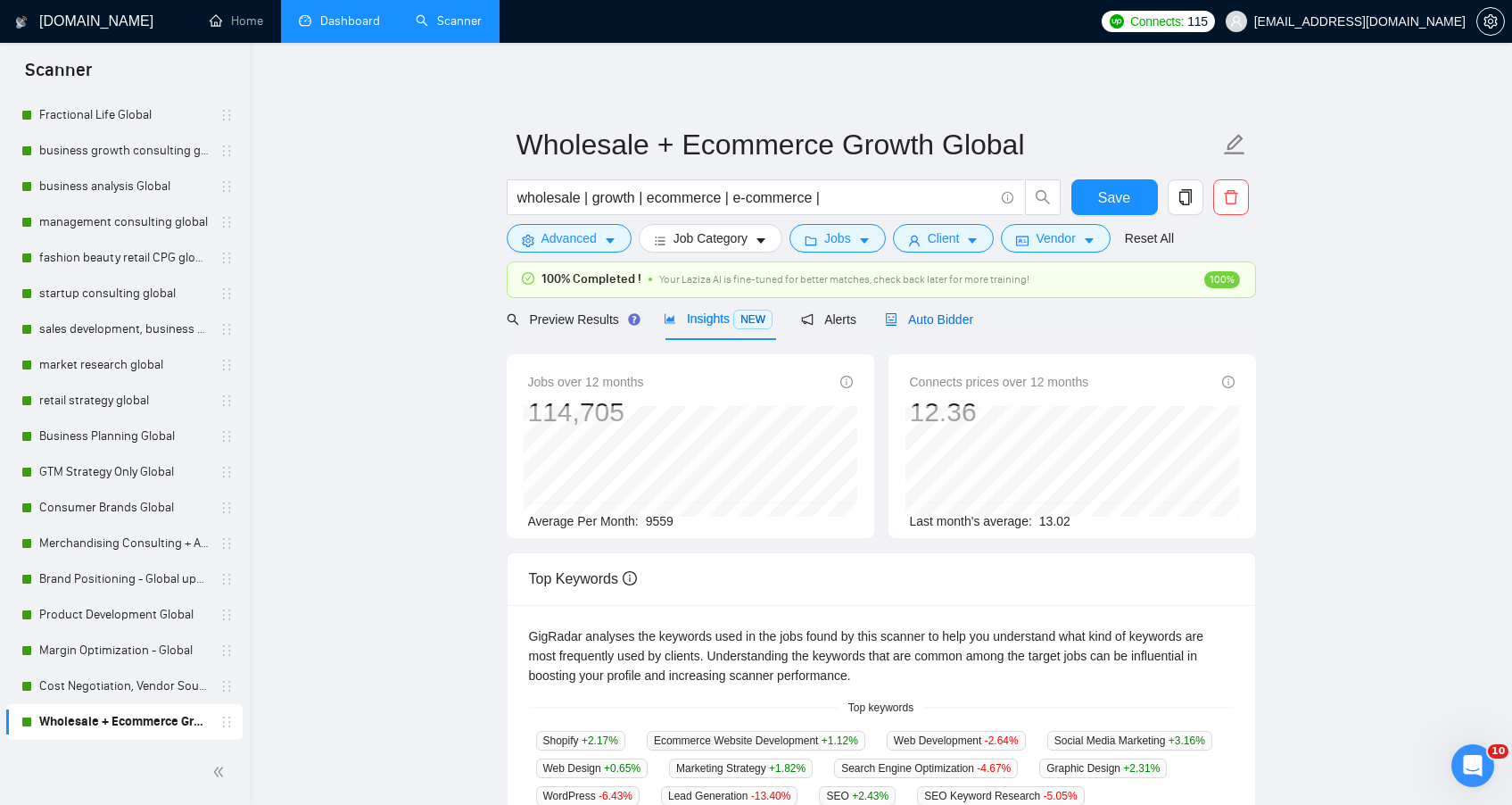
click at [968, 316] on span "Auto Bidder" at bounding box center [929, 320] width 88 height 15
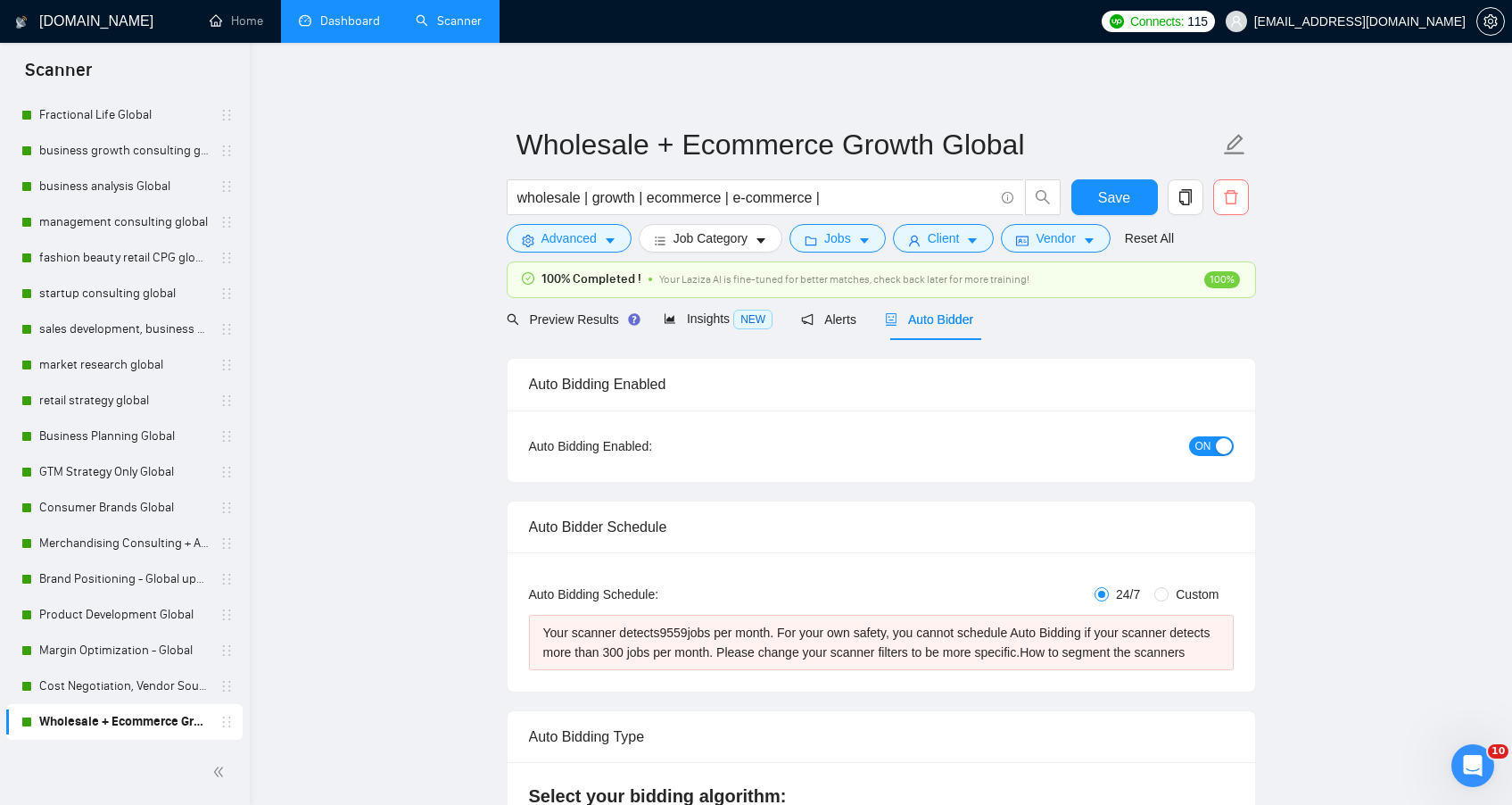
click at [1234, 213] on button "button" at bounding box center [1231, 197] width 36 height 36
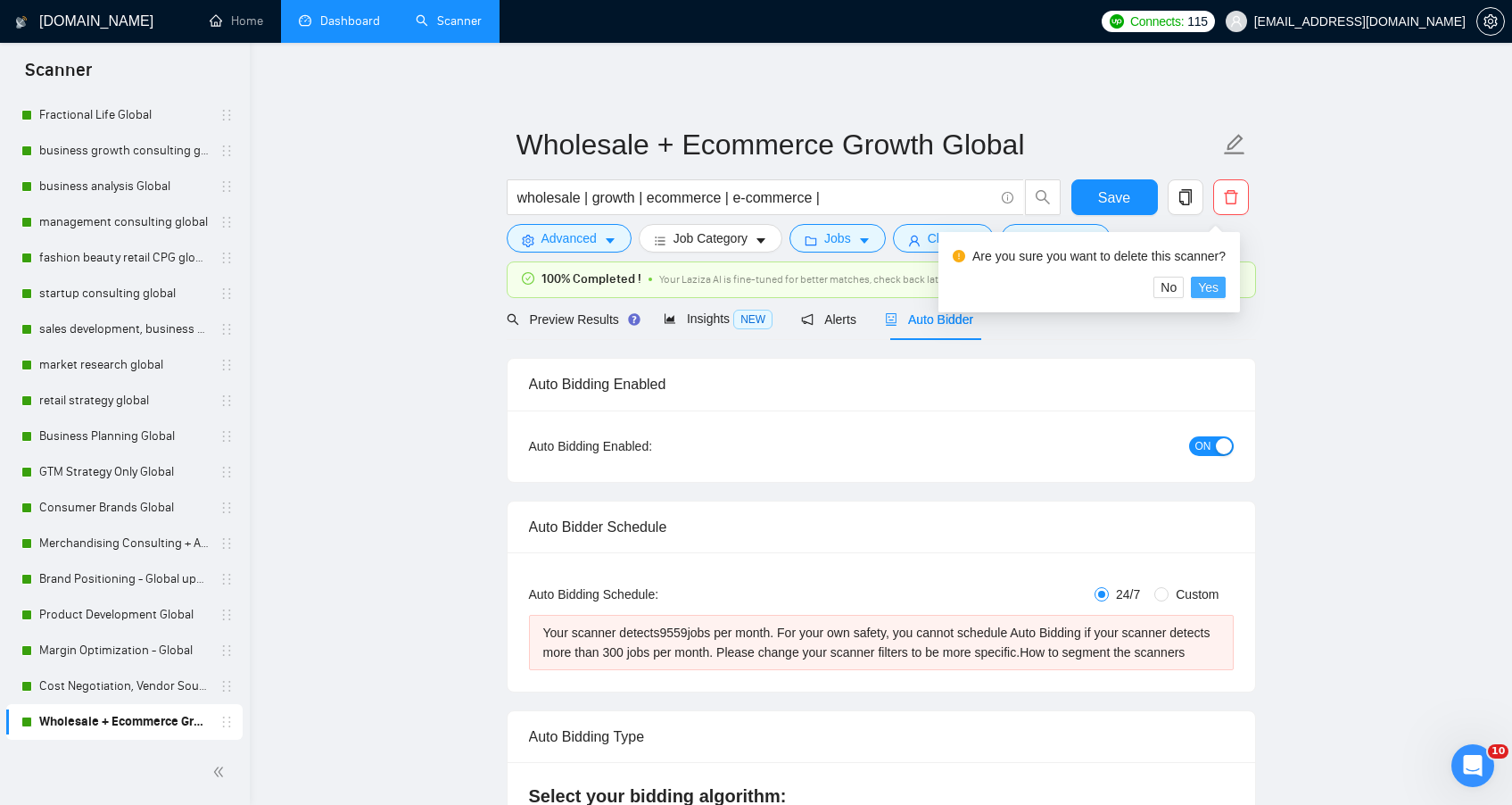
click at [1207, 286] on span "Yes" at bounding box center [1208, 286] width 20 height 19
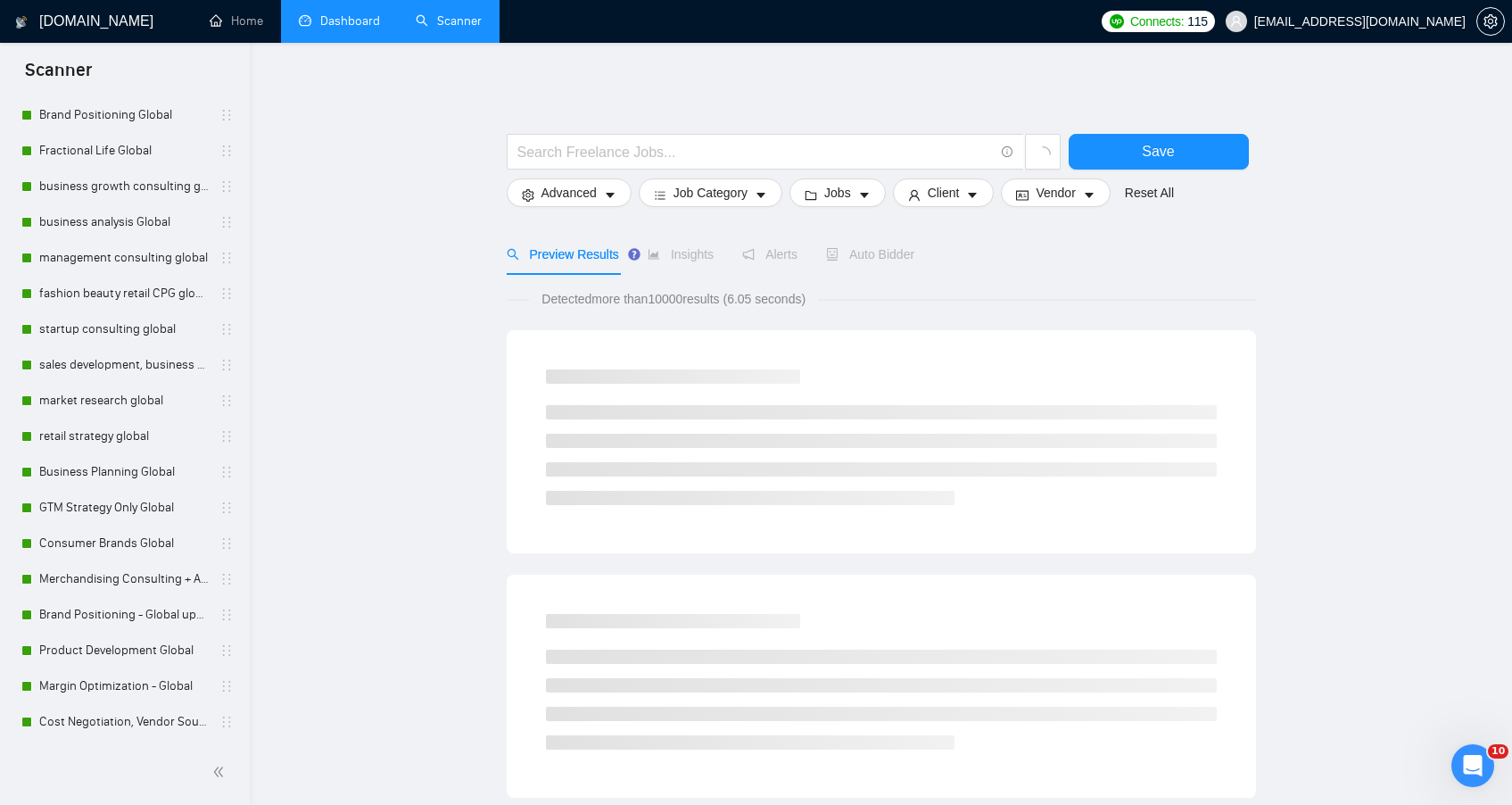
scroll to position [1656, 0]
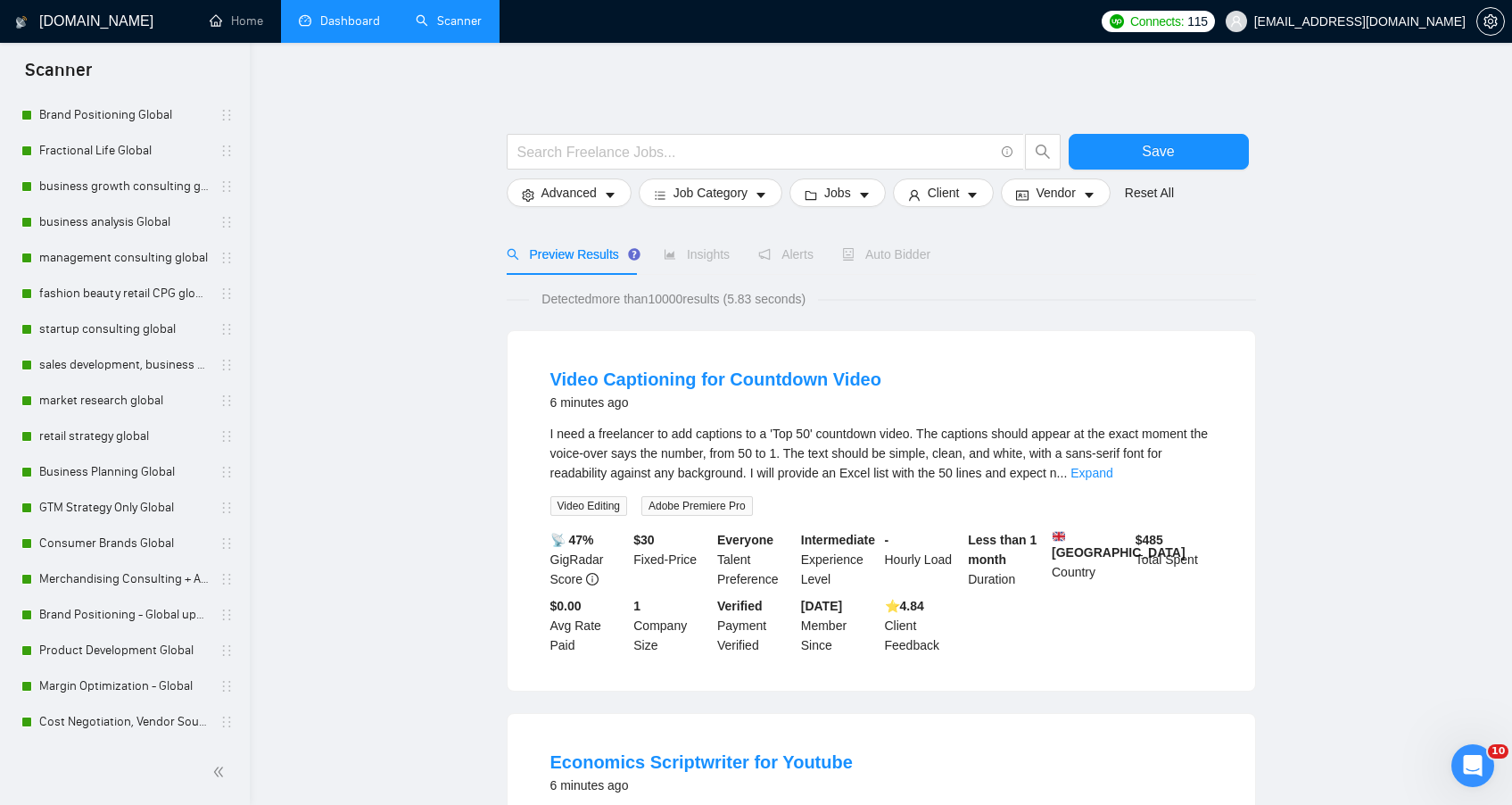
click at [339, 22] on link "Dashboard" at bounding box center [340, 21] width 81 height 15
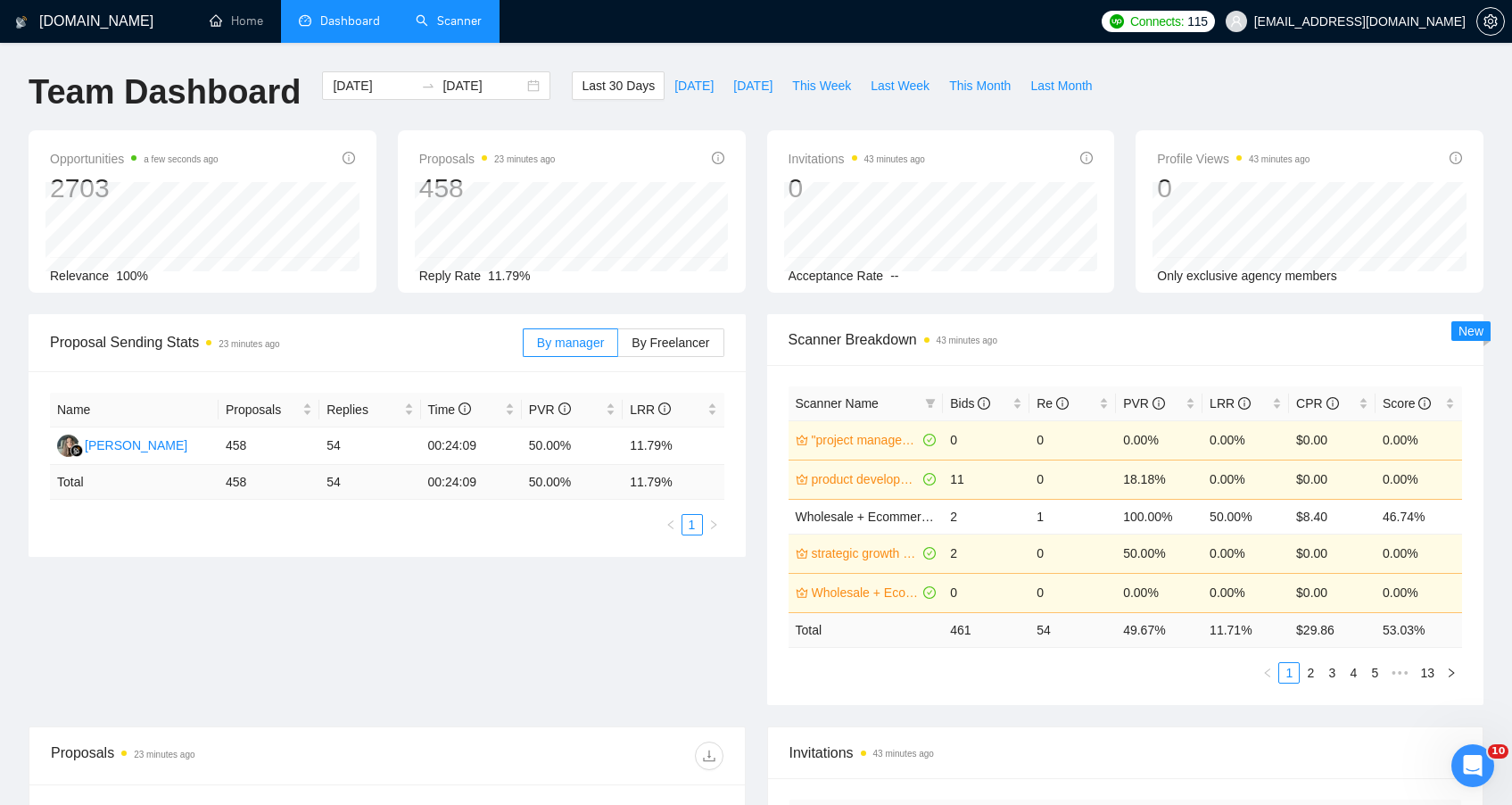
click at [491, 585] on div "Proposal Sending Stats 23 minutes ago By manager By Freelancer Name Proposals R…" at bounding box center [755, 520] width 1476 height 413
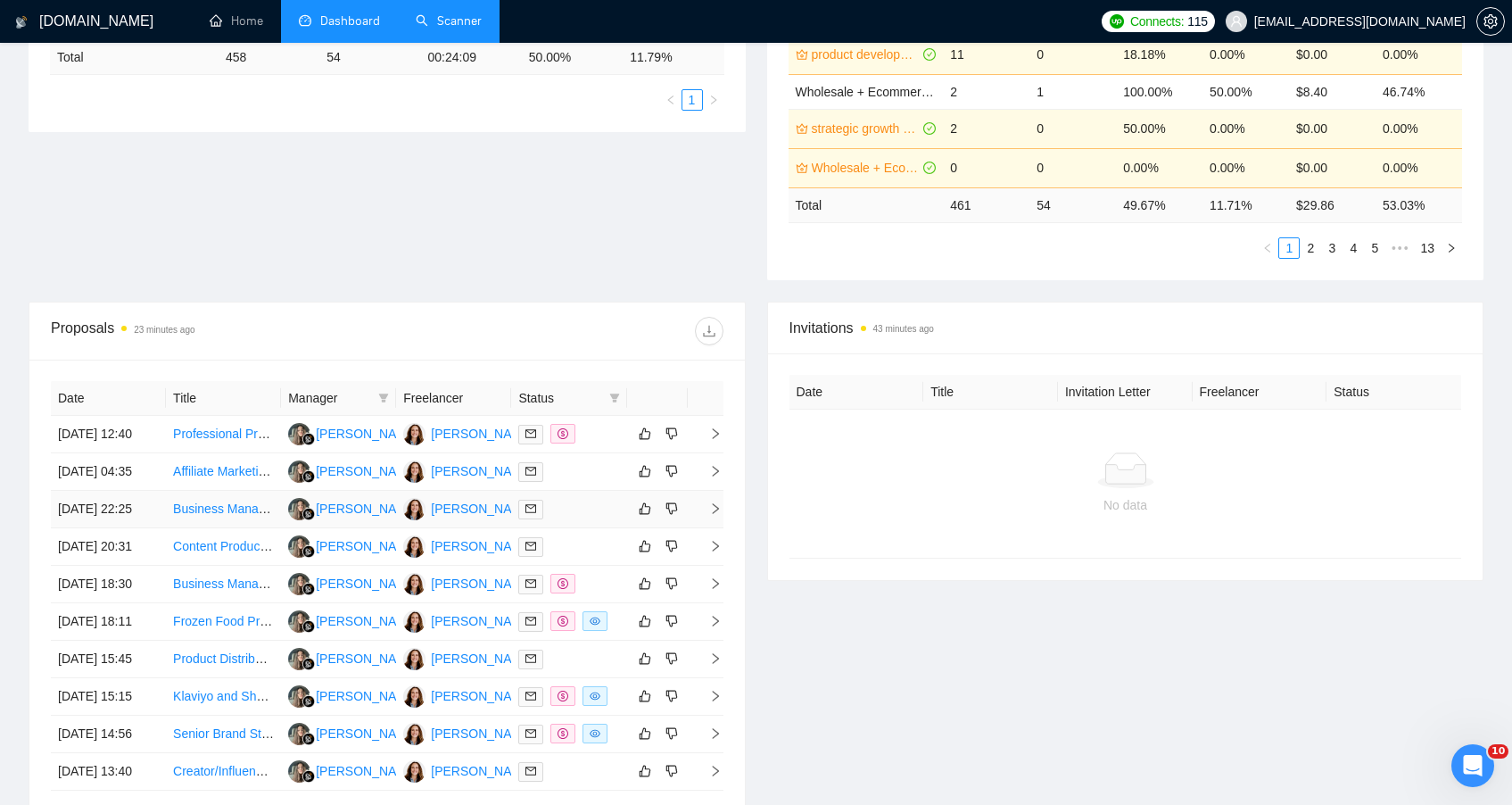
scroll to position [428, 0]
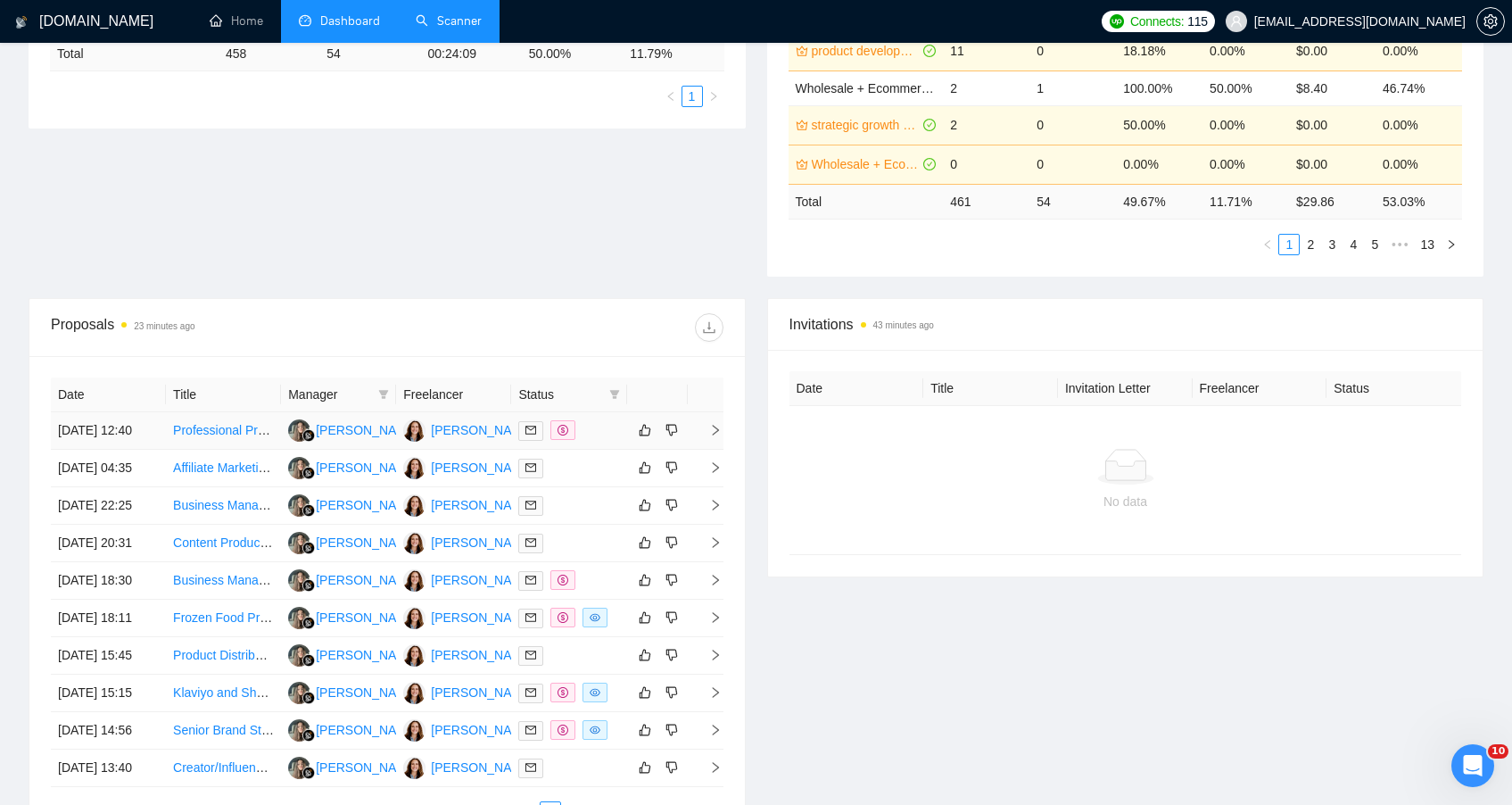
click at [271, 446] on td "Professional Product Analyst Needed" at bounding box center [223, 431] width 115 height 38
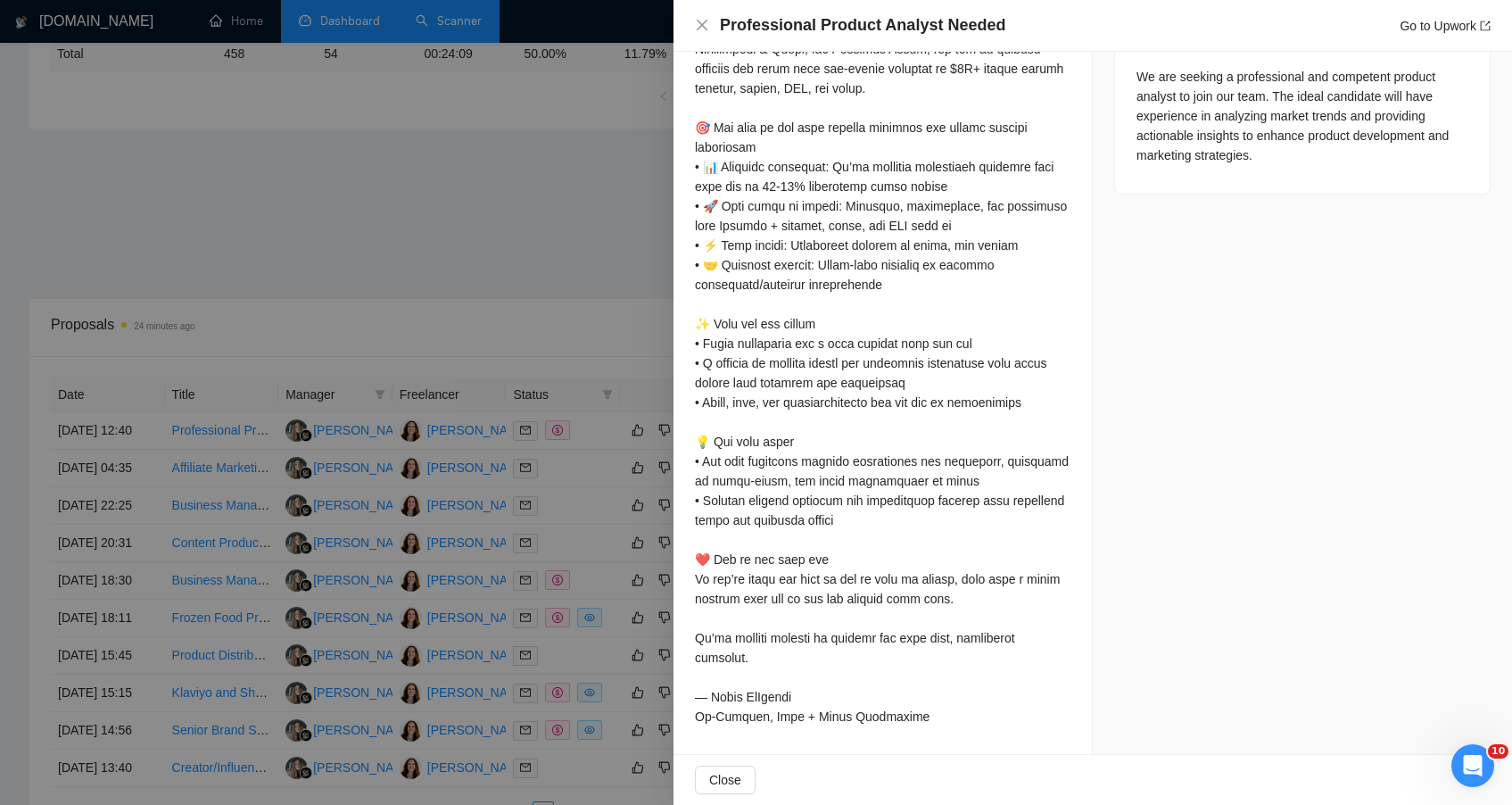
scroll to position [0, 0]
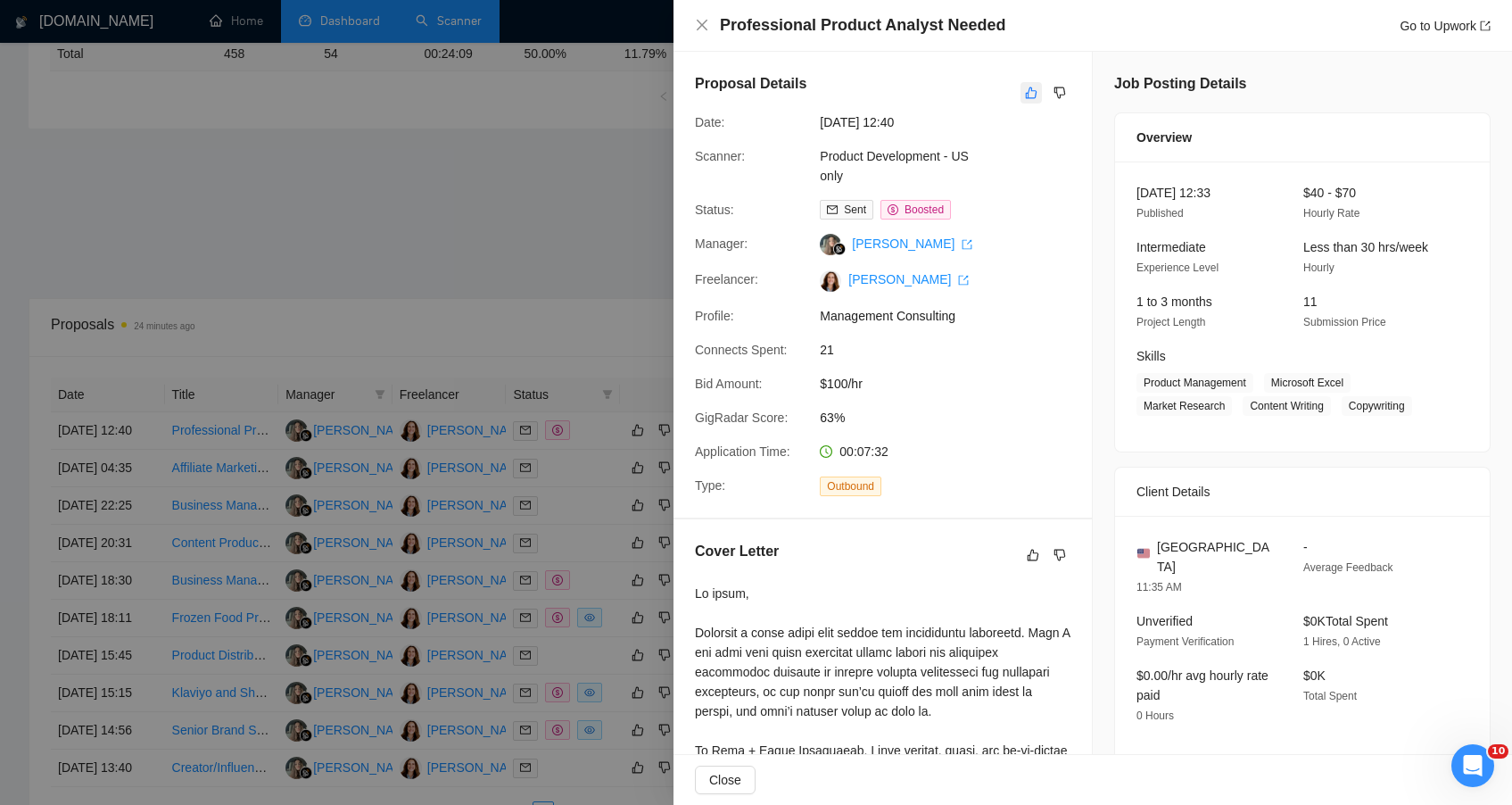
click at [1025, 91] on icon "like" at bounding box center [1031, 93] width 13 height 15
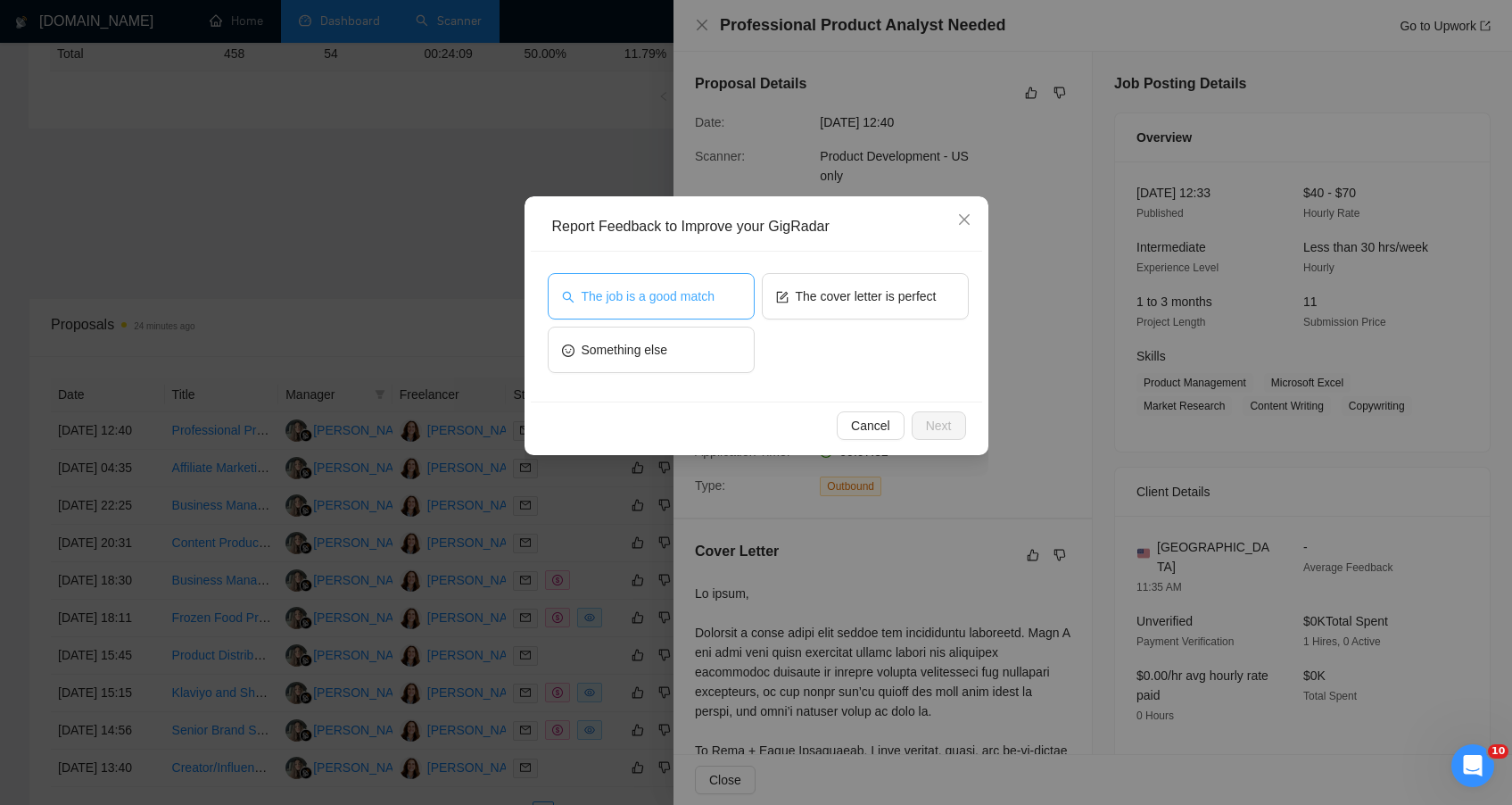
click at [631, 298] on span "The job is a good match" at bounding box center [648, 296] width 133 height 19
click at [941, 423] on span "Next" at bounding box center [939, 425] width 26 height 19
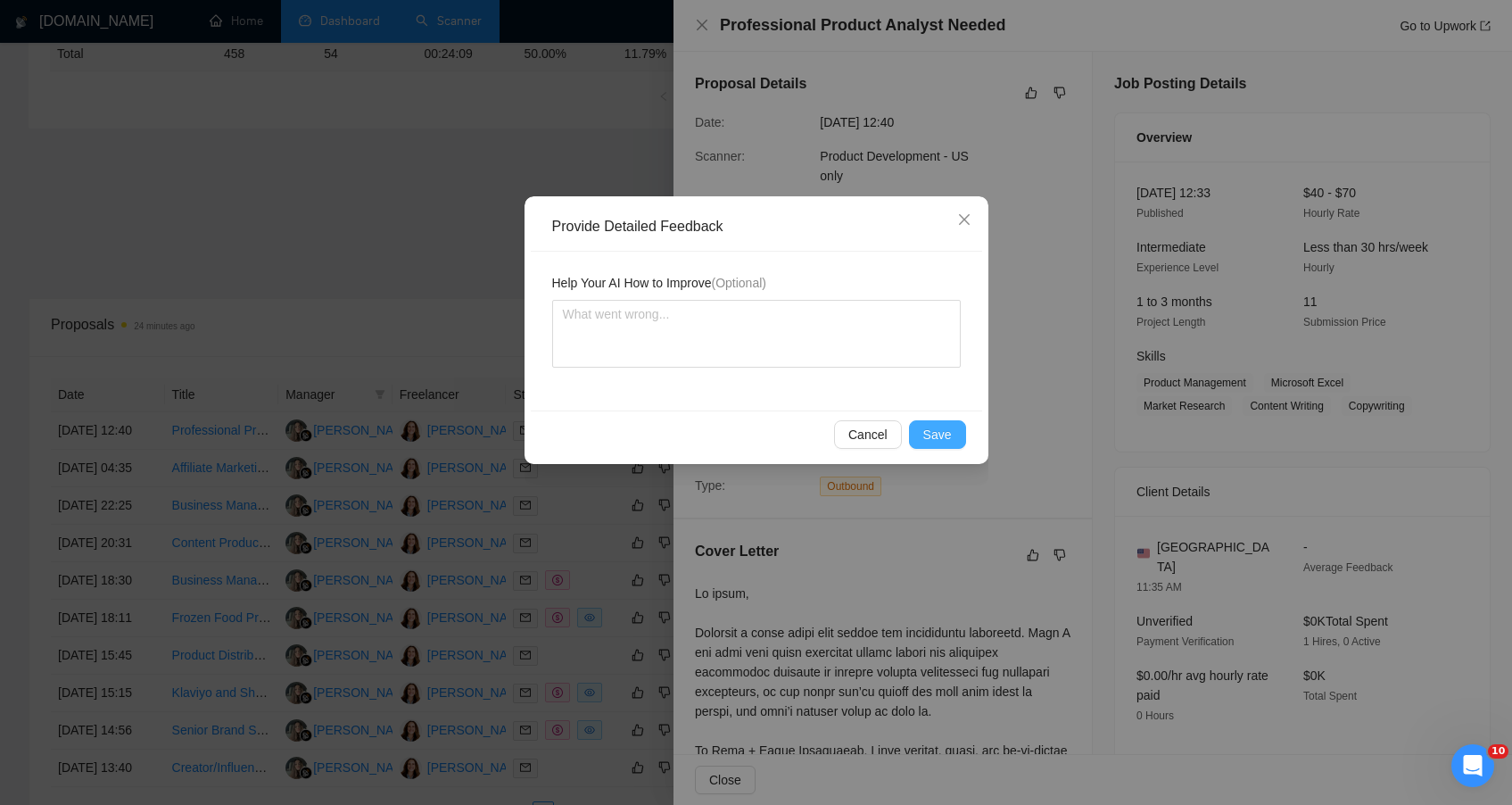
click at [937, 443] on span "Save" at bounding box center [937, 434] width 29 height 19
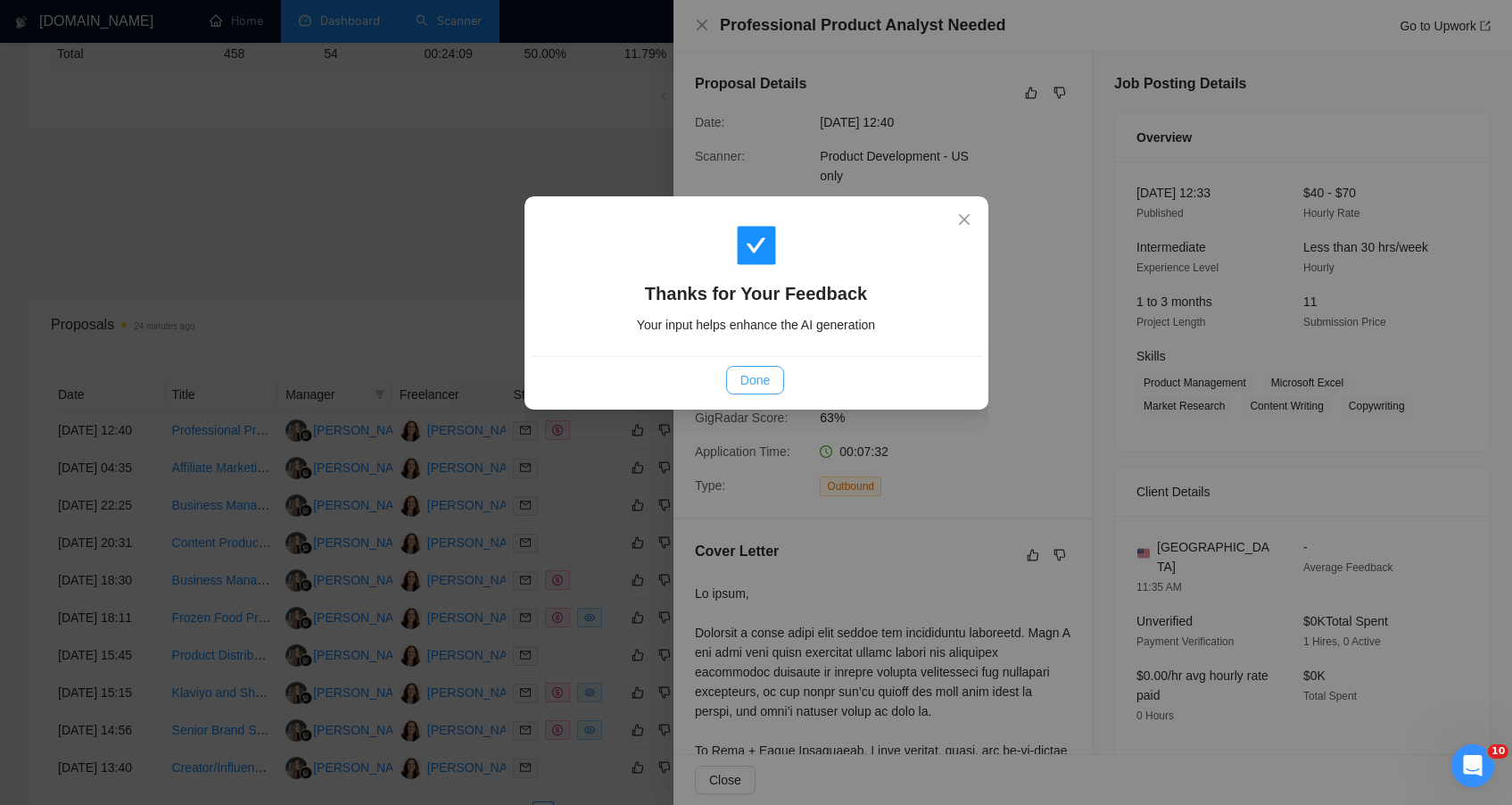
click at [757, 383] on span "Done" at bounding box center [755, 379] width 29 height 19
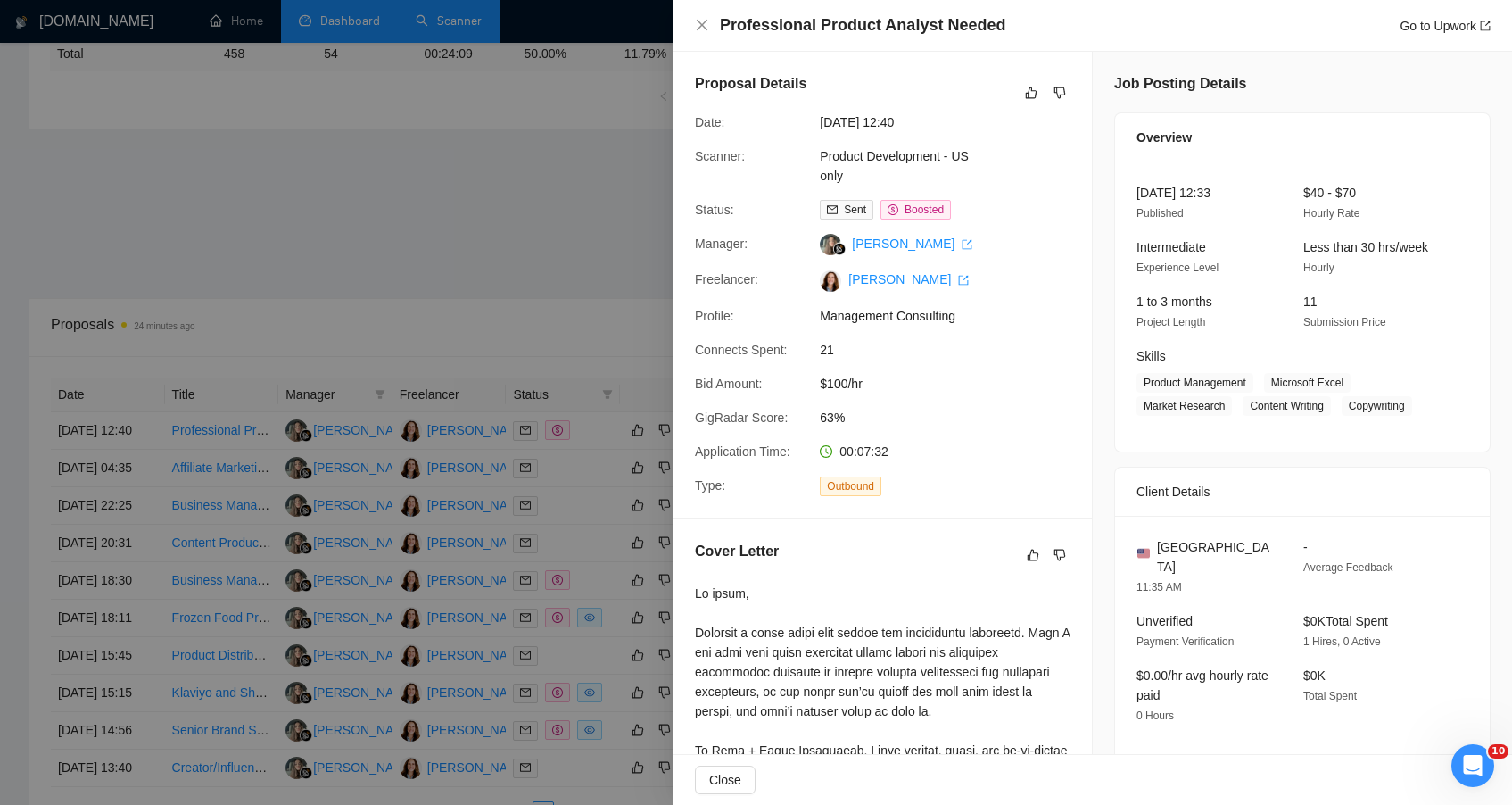
click at [343, 280] on div at bounding box center [756, 402] width 1512 height 805
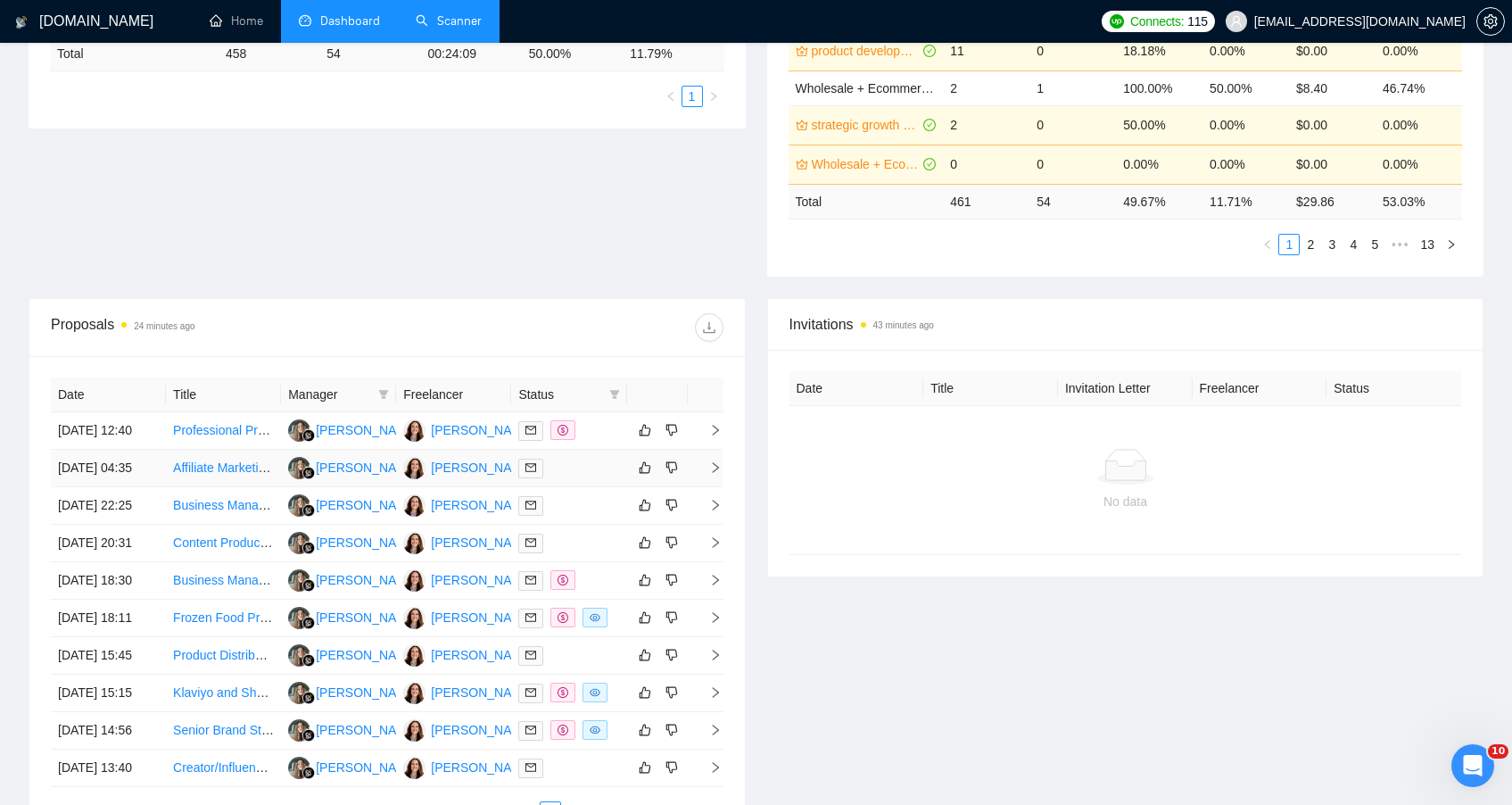
click at [256, 487] on td "Affiliate Marketing Consultant for Luxury Vintage Menswear Brand (WooCommerce)" at bounding box center [223, 468] width 115 height 38
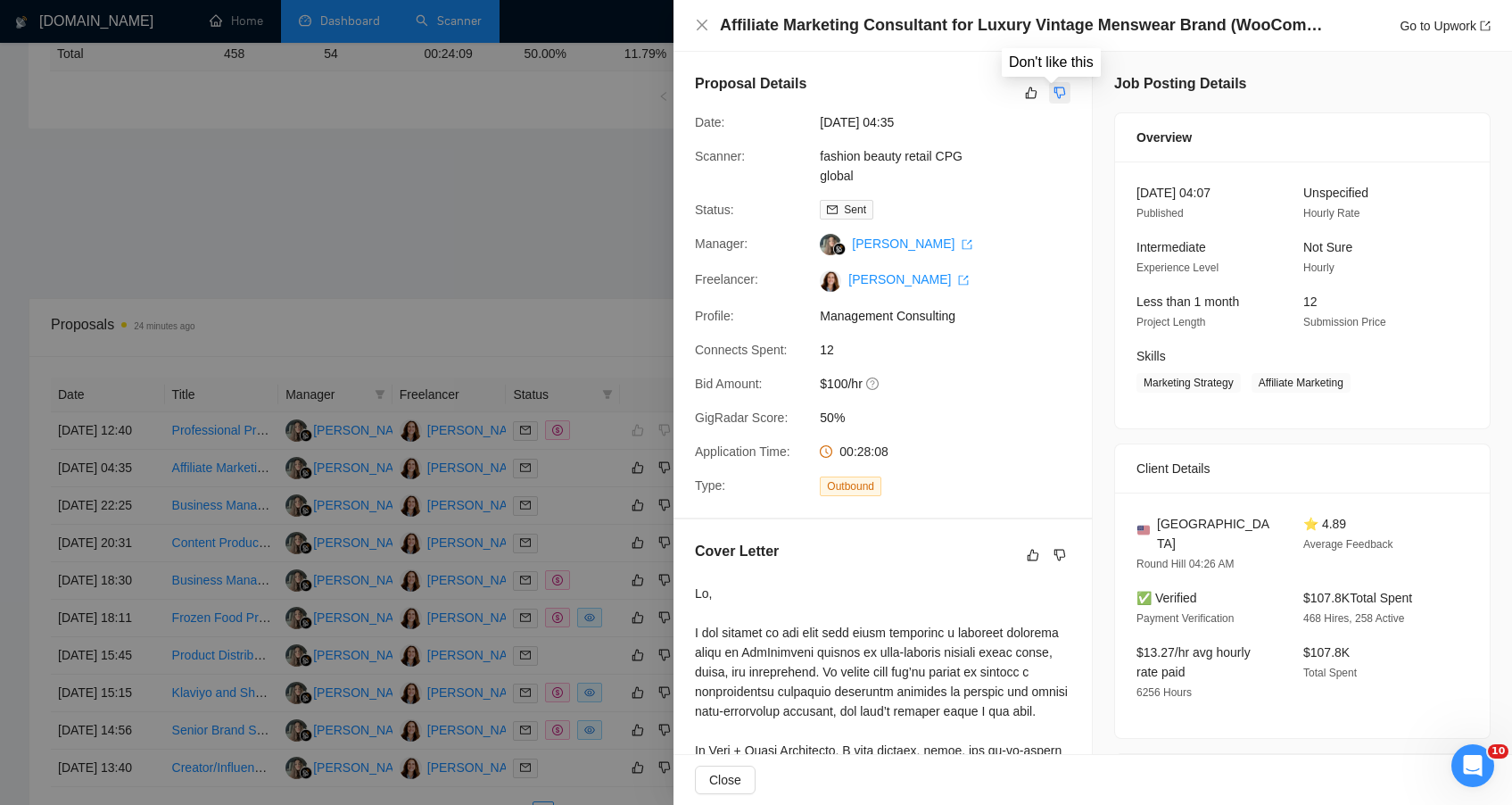
click at [1059, 85] on button "button" at bounding box center [1059, 92] width 21 height 21
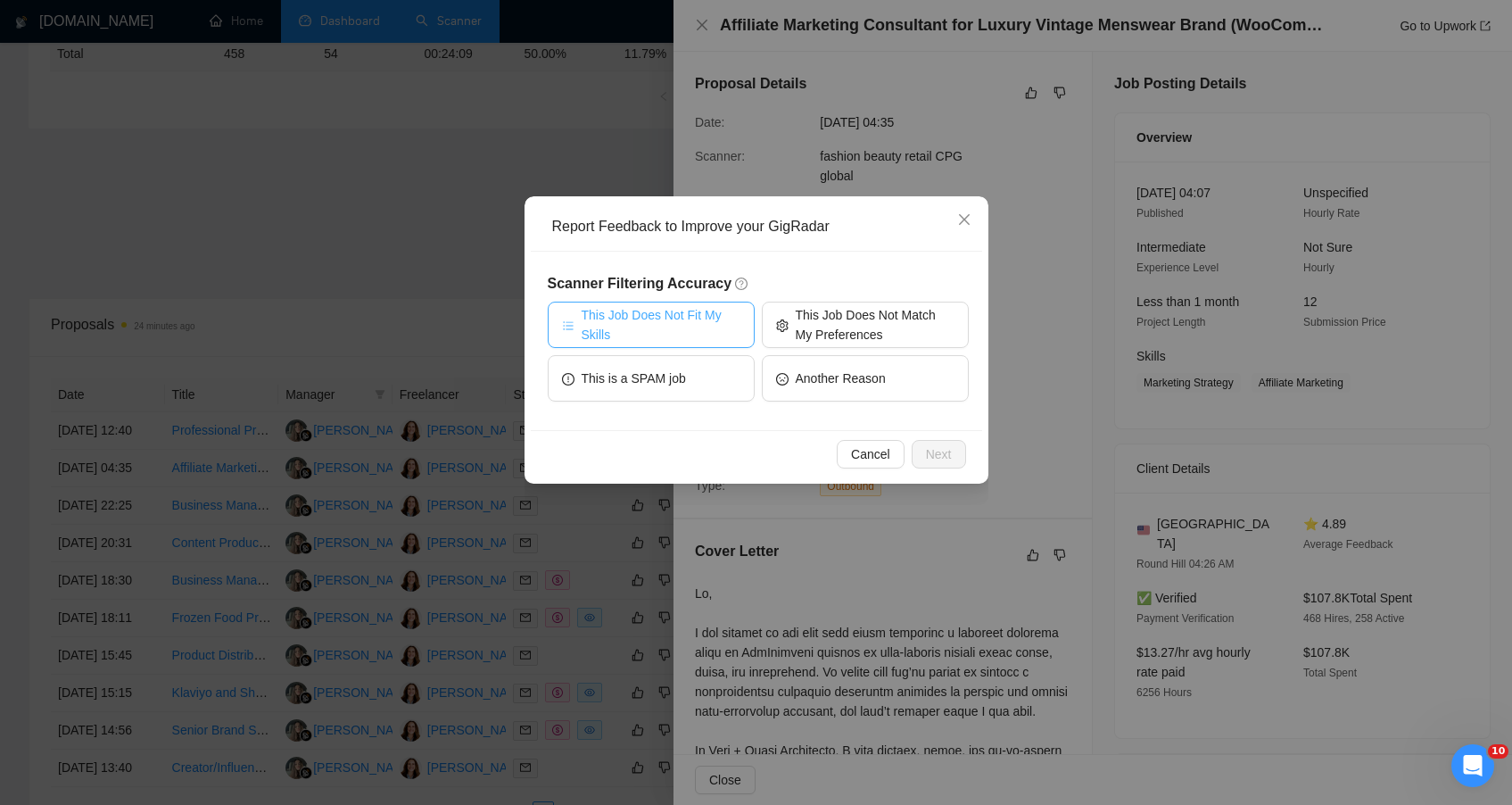
click at [615, 321] on span "This Job Does Not Fit My Skills" at bounding box center [661, 324] width 158 height 40
click at [923, 461] on button "Next" at bounding box center [938, 454] width 54 height 29
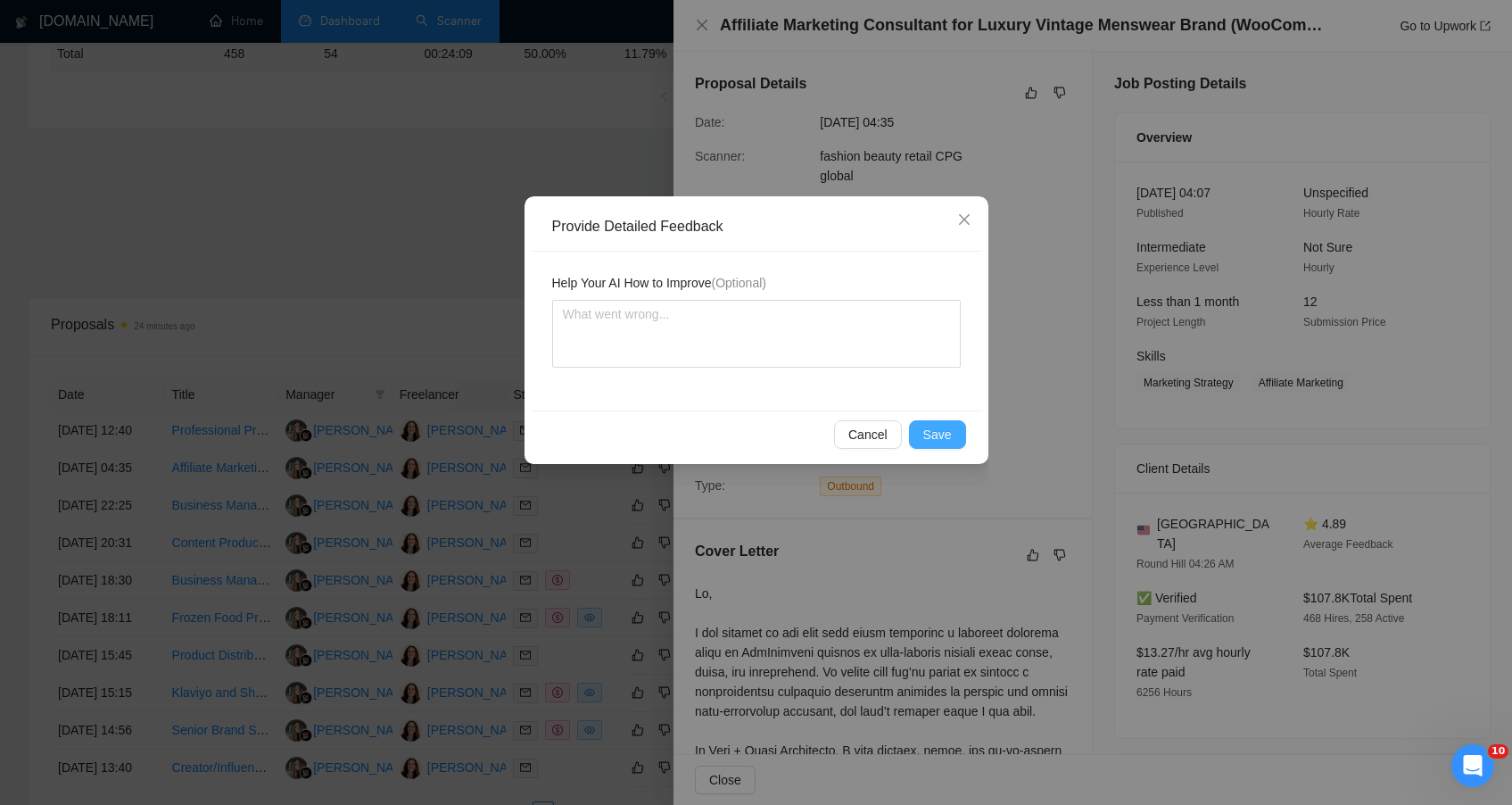
click at [928, 423] on button "Save" at bounding box center [937, 434] width 57 height 29
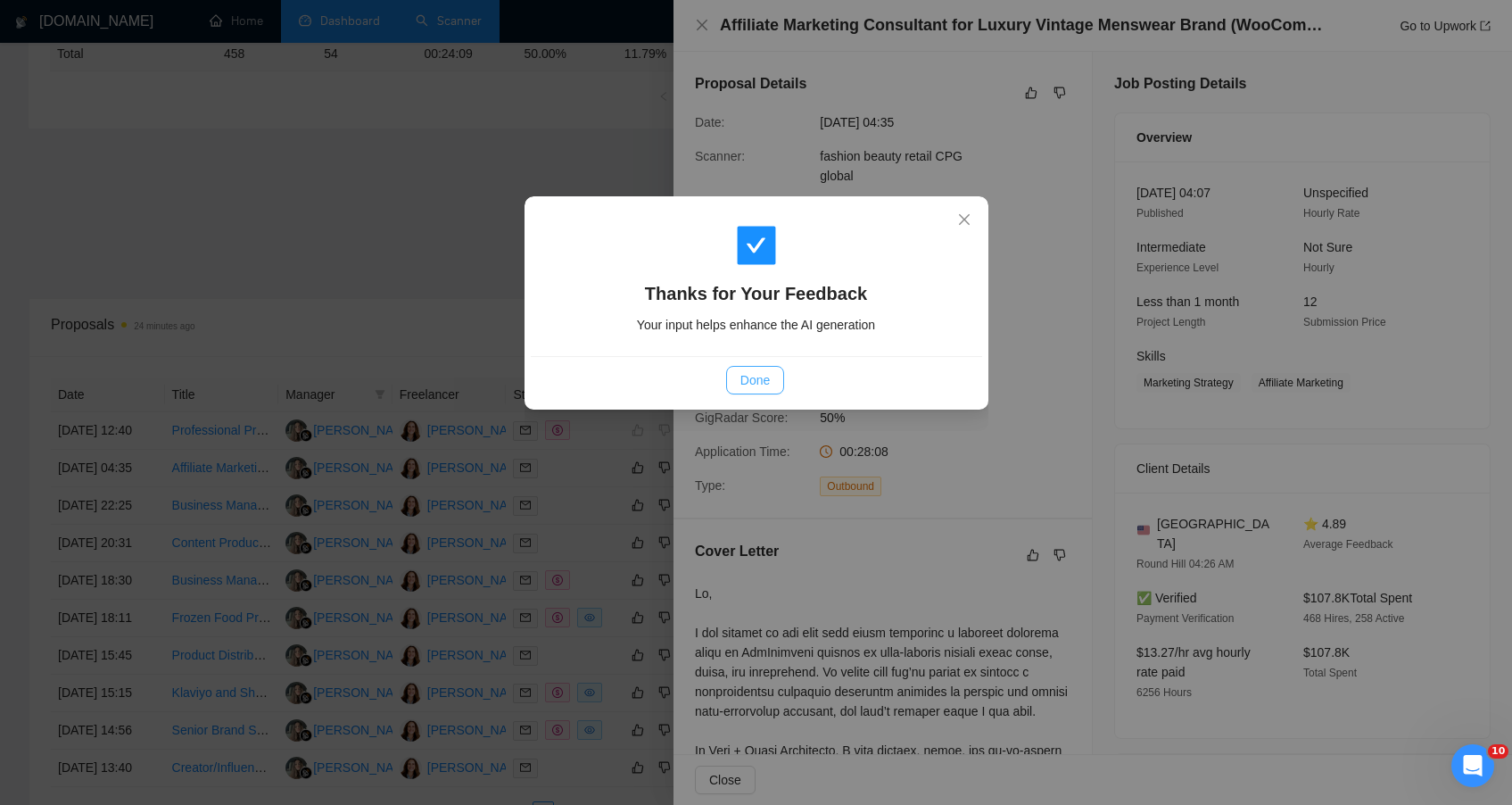
click at [757, 379] on span "Done" at bounding box center [755, 379] width 29 height 19
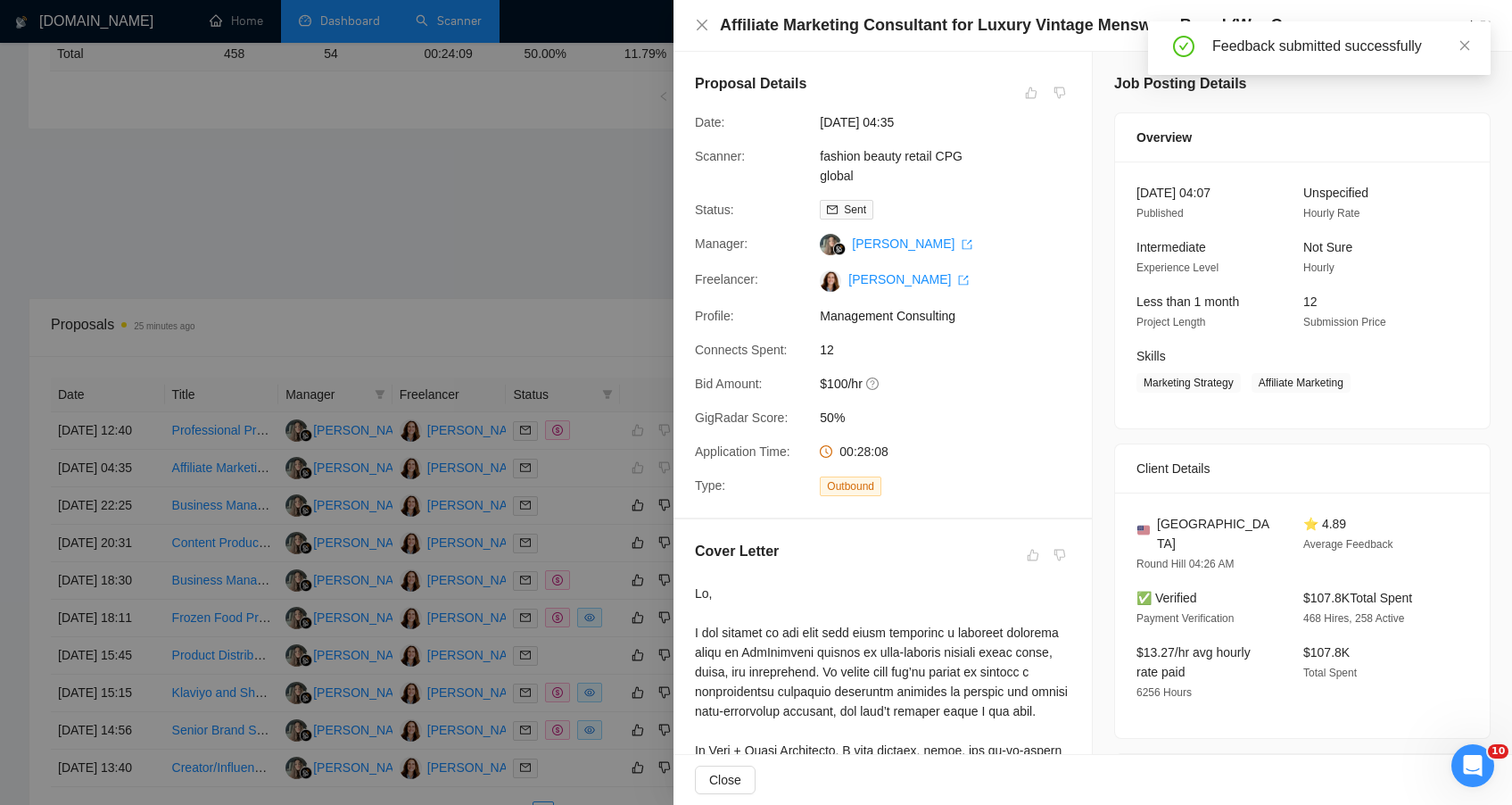
click at [241, 547] on div at bounding box center [756, 402] width 1512 height 805
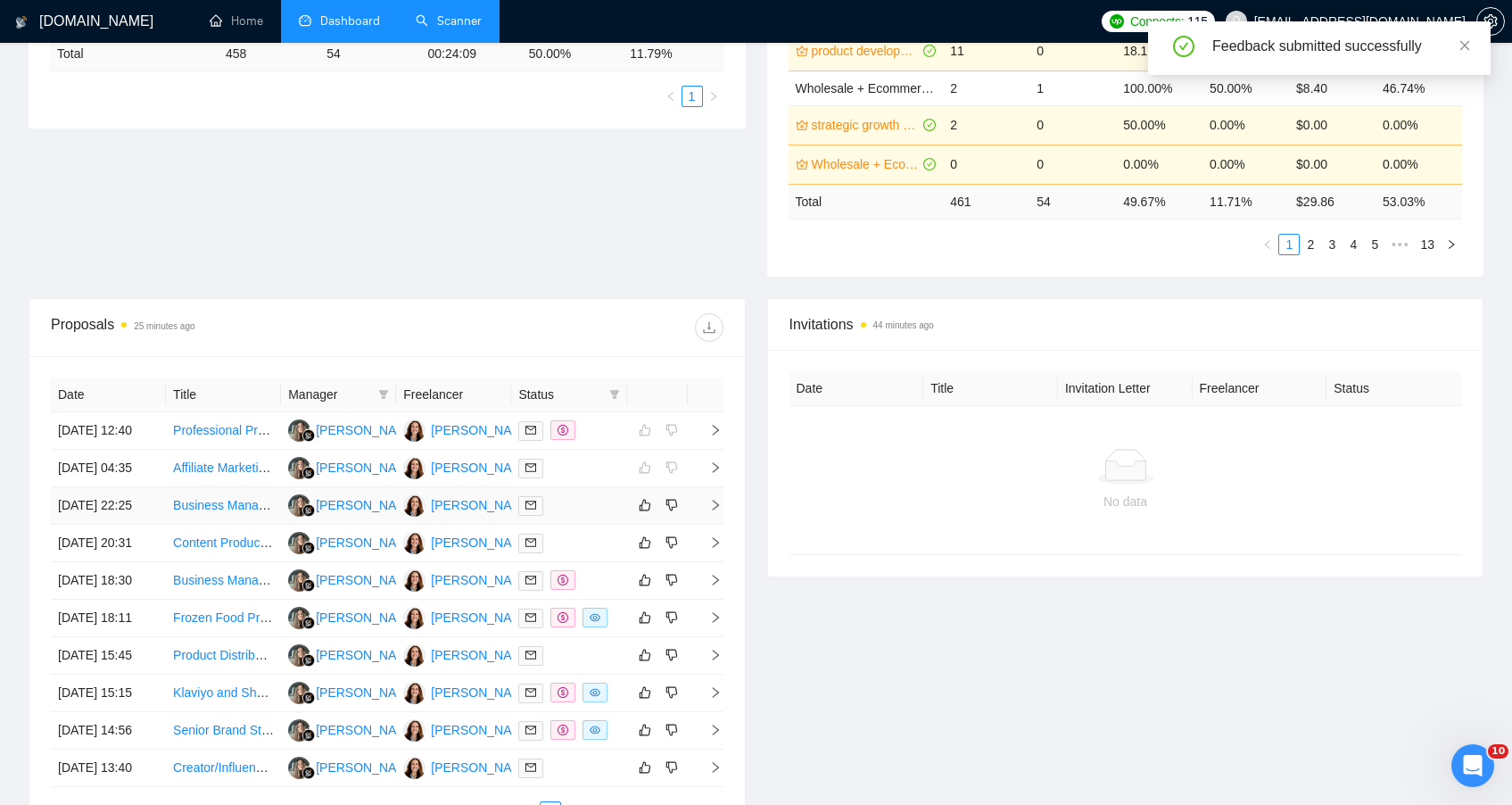
click at [243, 512] on link "Business Management Consulting Service Development" at bounding box center [329, 506] width 311 height 15
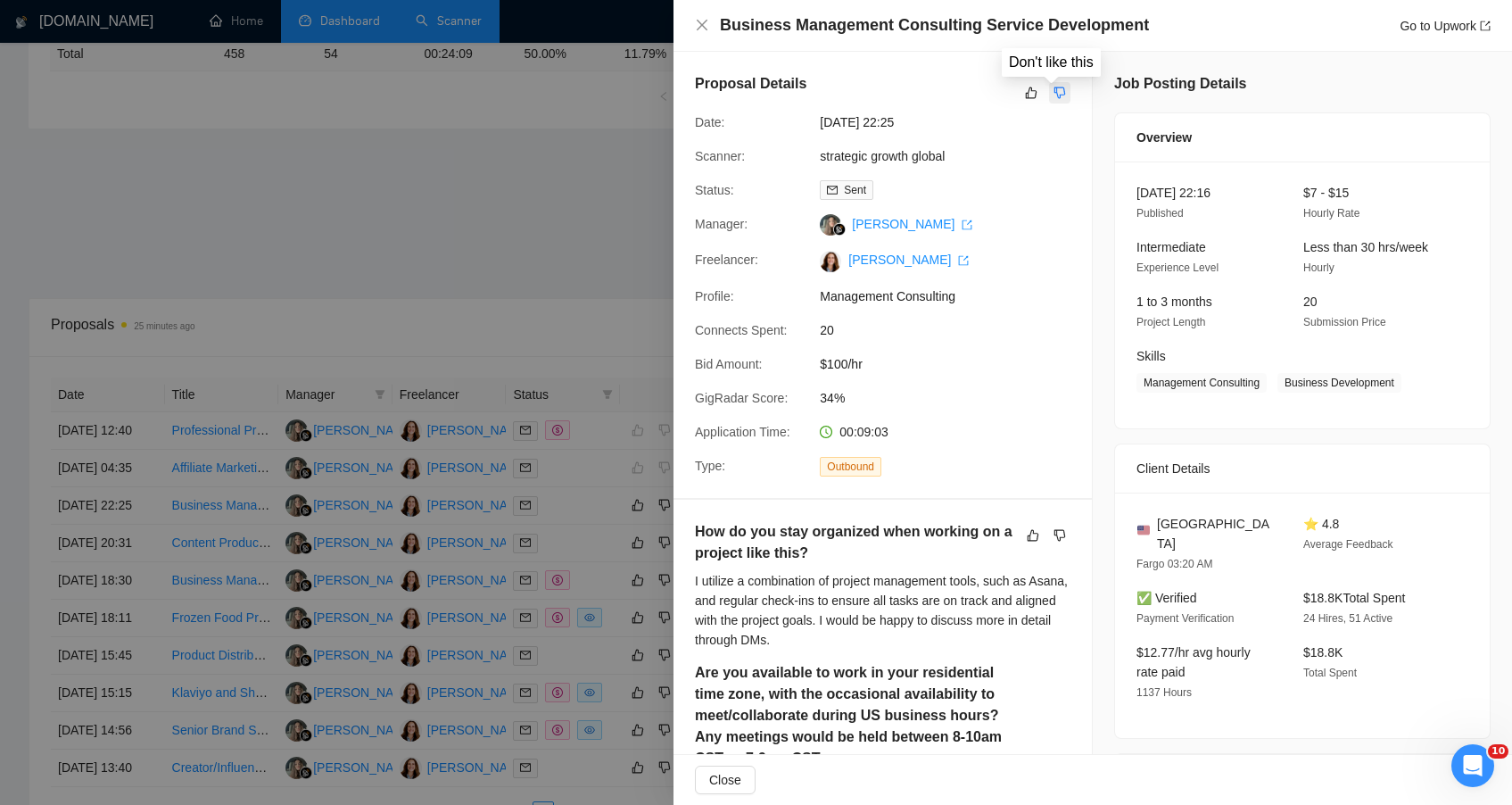
click at [1053, 92] on icon "dislike" at bounding box center [1060, 93] width 13 height 15
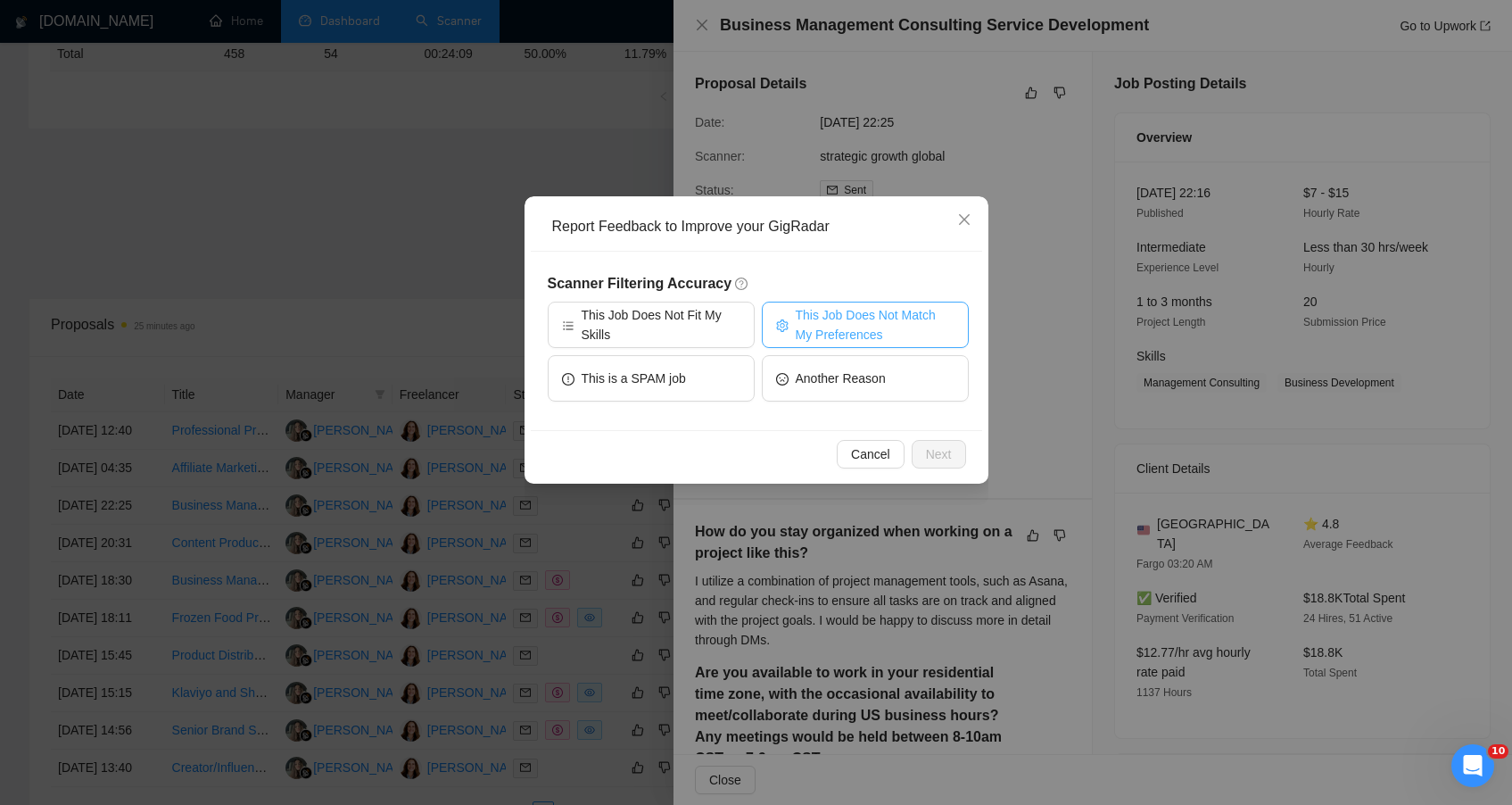
click at [834, 323] on span "This Job Does Not Match My Preferences" at bounding box center [875, 324] width 158 height 40
click at [940, 460] on span "Next" at bounding box center [939, 453] width 26 height 19
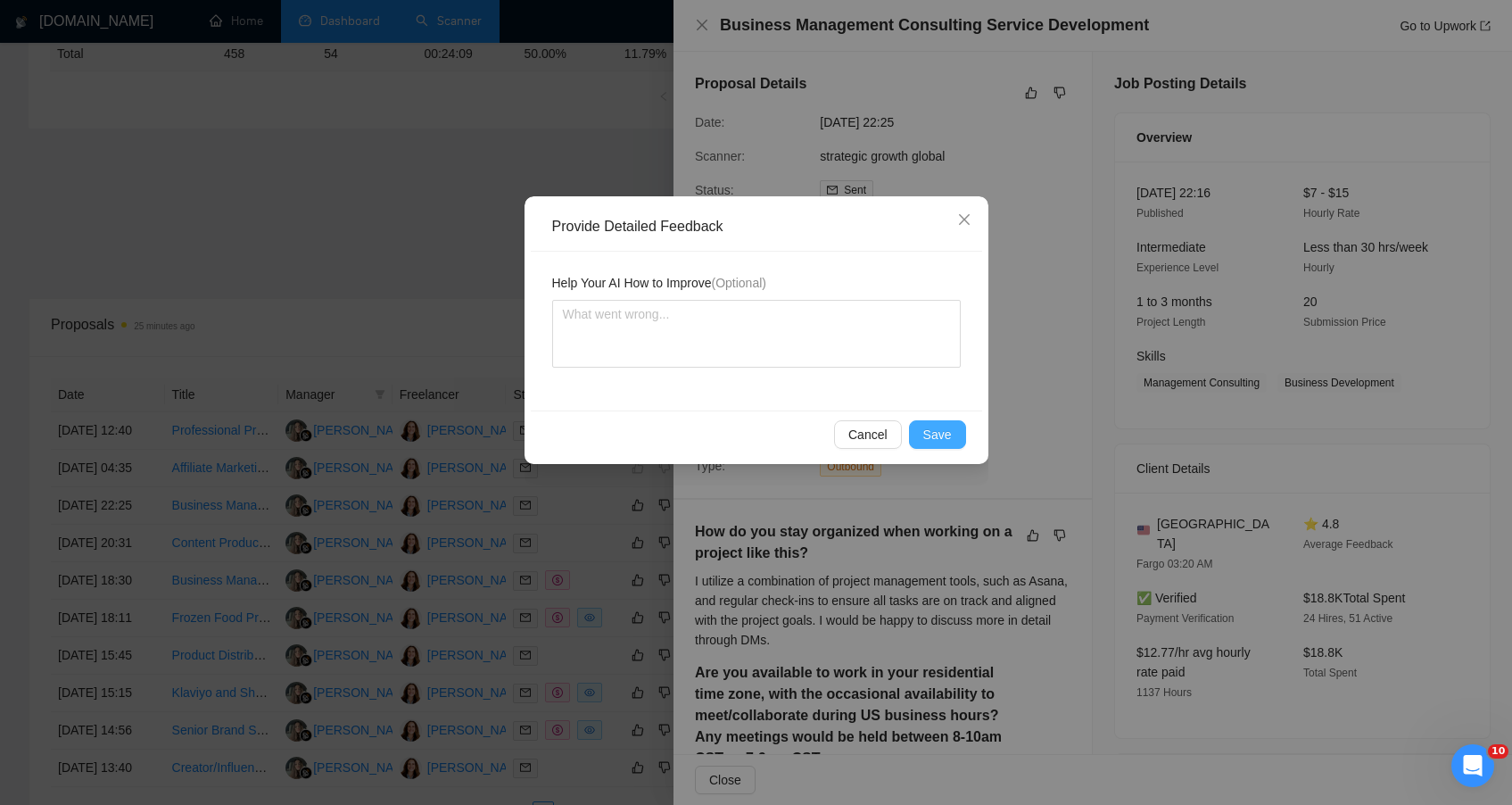
click at [940, 436] on span "Save" at bounding box center [937, 434] width 29 height 19
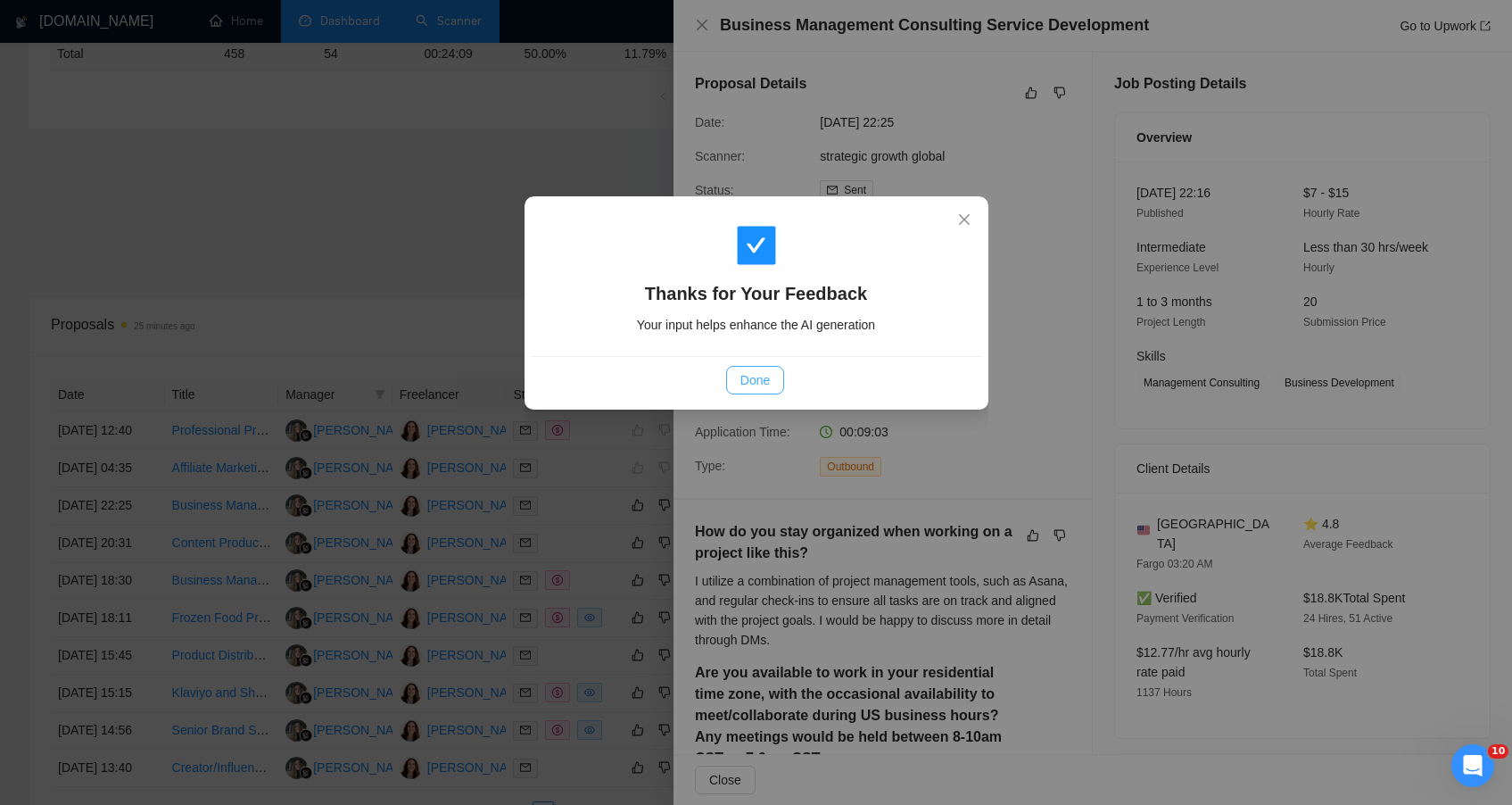
click at [761, 386] on span "Done" at bounding box center [755, 379] width 29 height 19
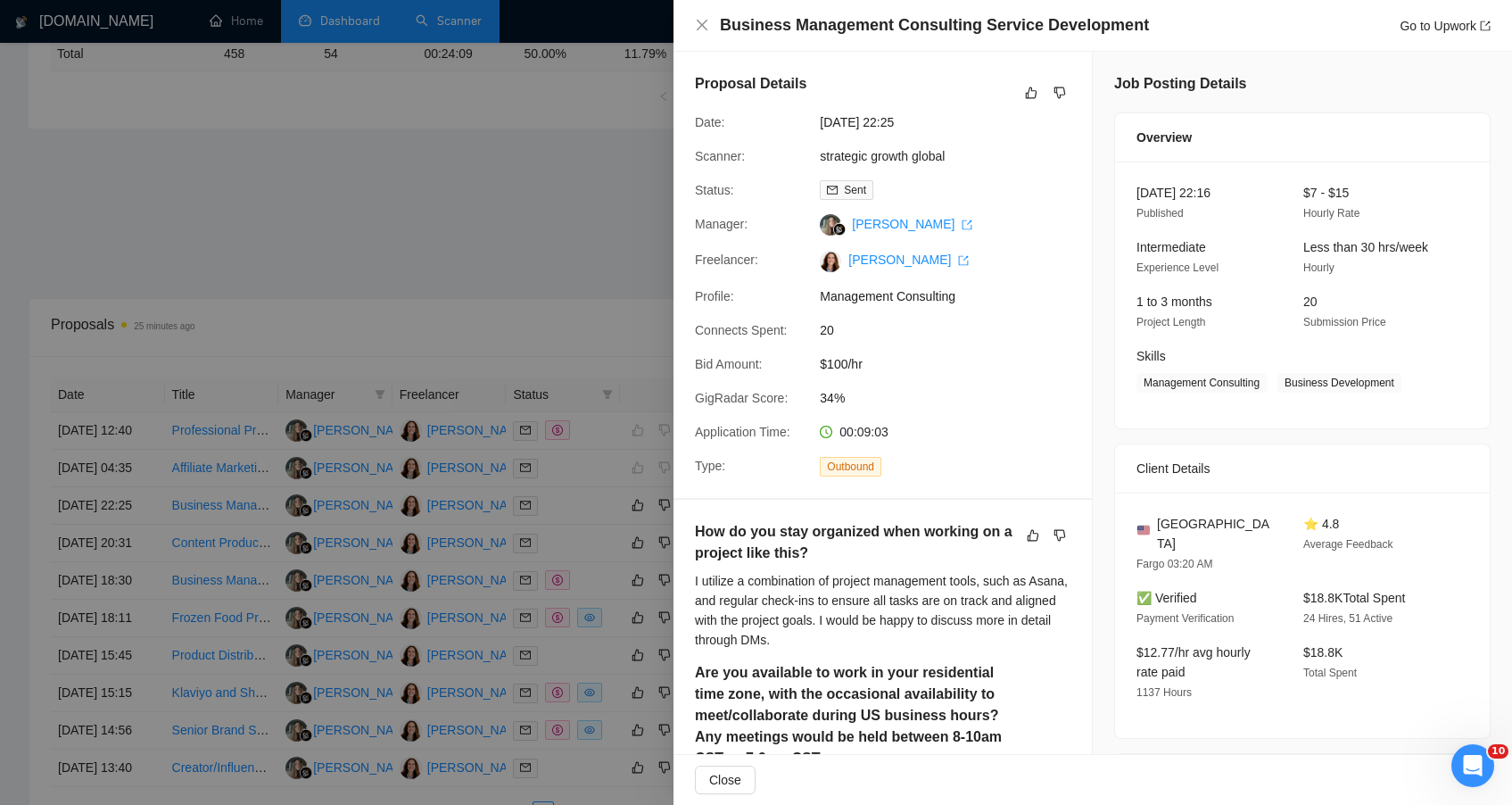
click at [470, 339] on div at bounding box center [756, 402] width 1512 height 805
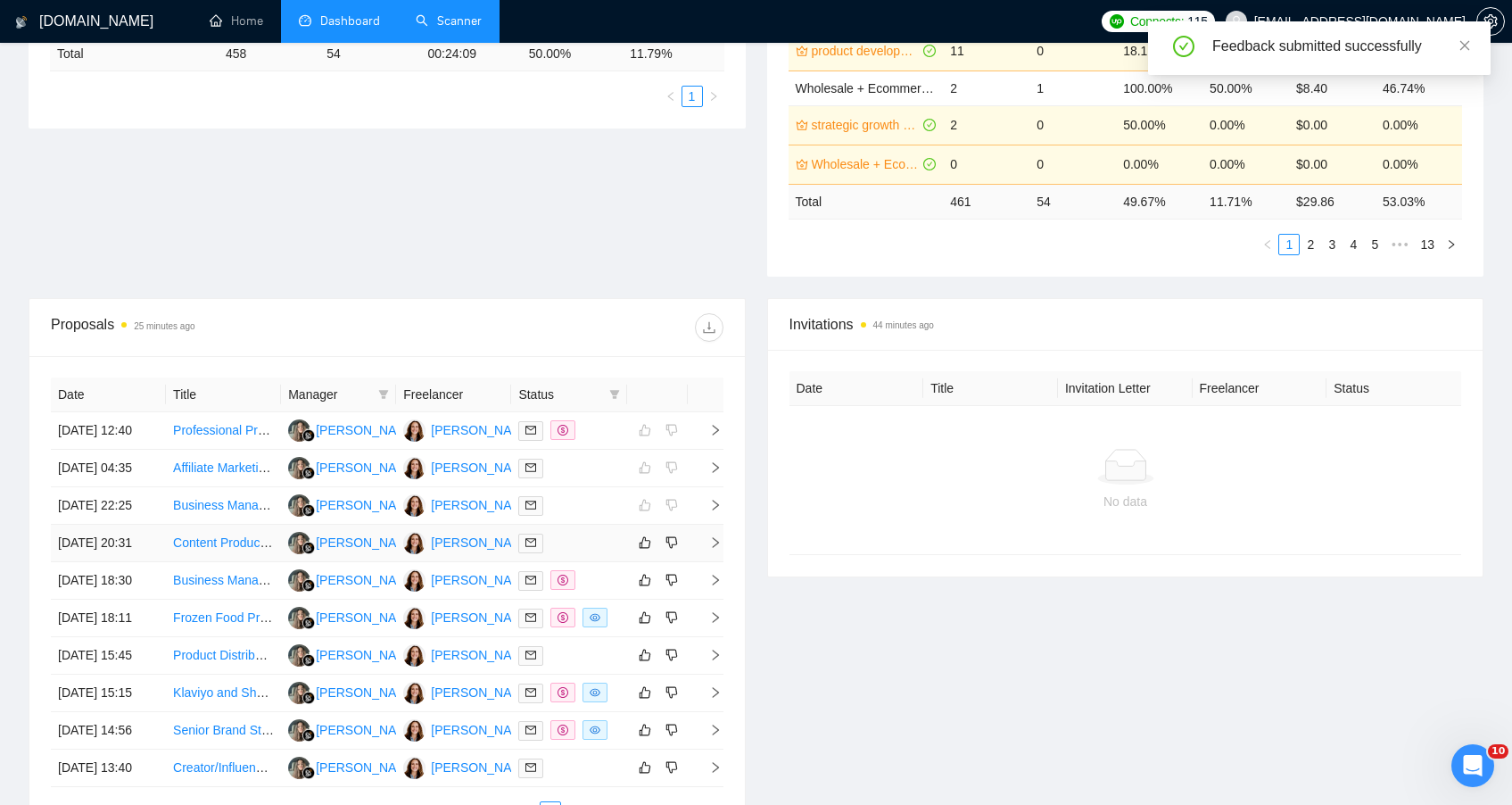
click at [615, 562] on td at bounding box center [568, 543] width 115 height 38
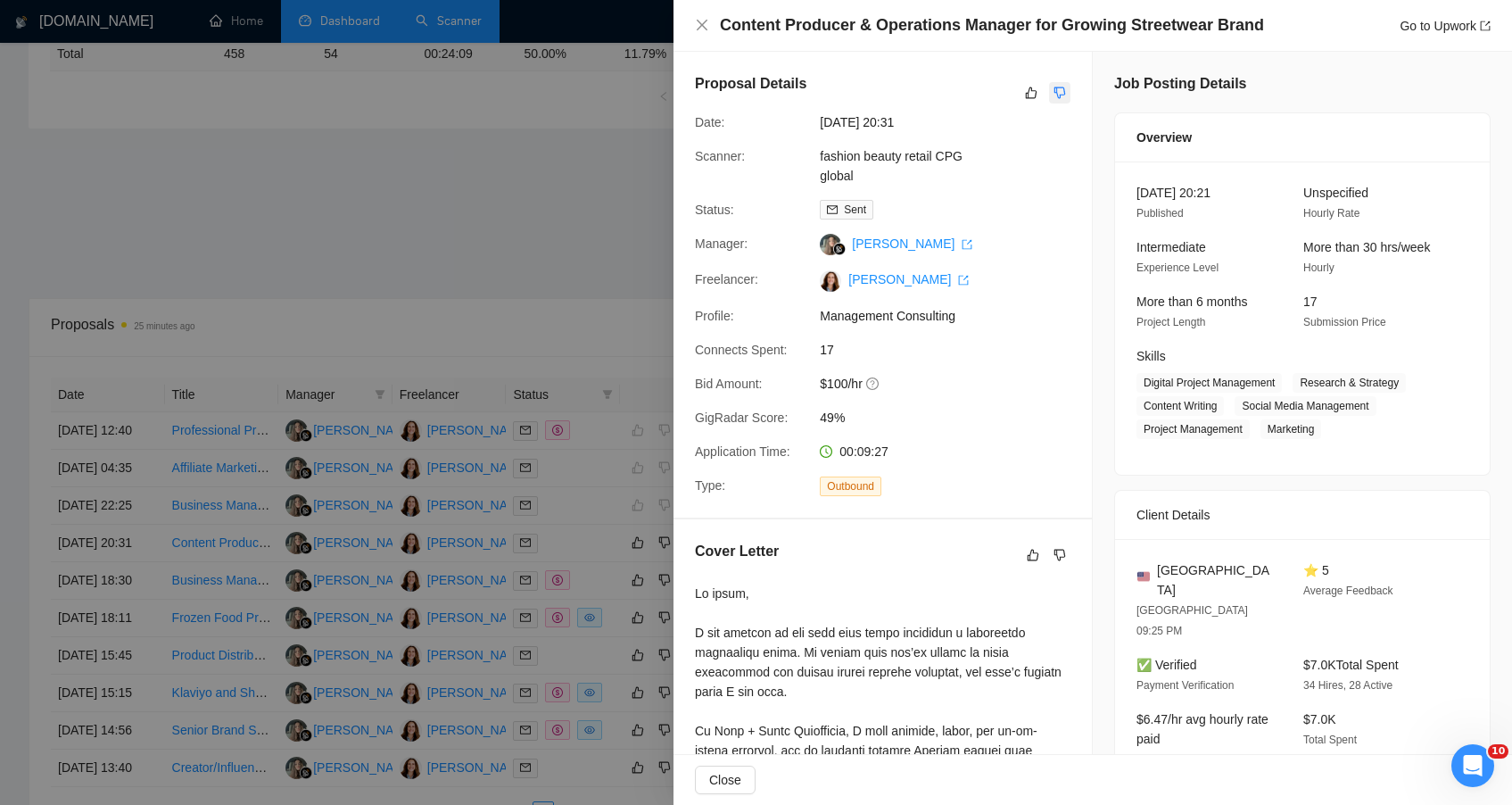
click at [1060, 98] on button "button" at bounding box center [1059, 92] width 21 height 21
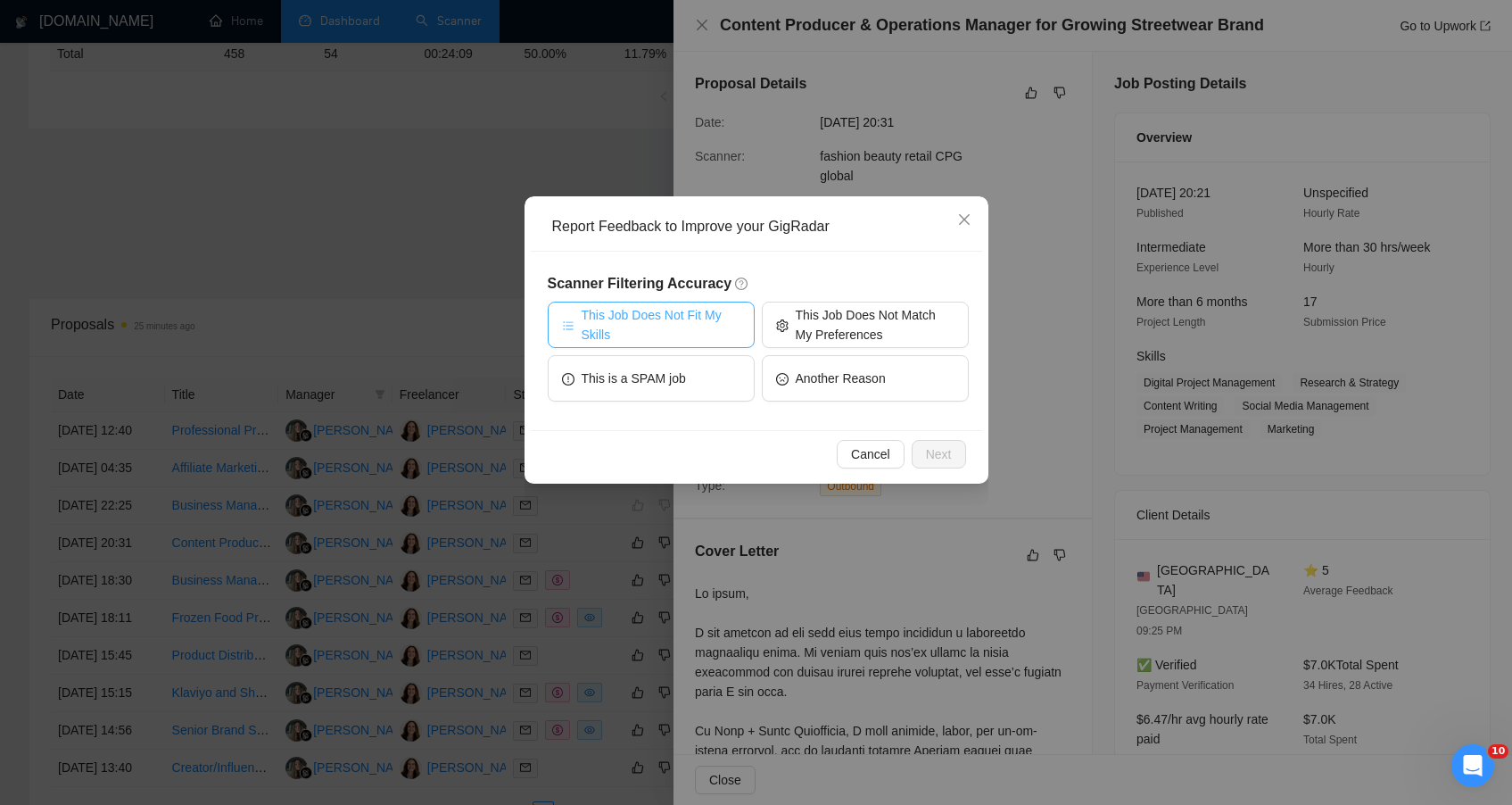
click at [693, 338] on span "This Job Does Not Fit My Skills" at bounding box center [661, 324] width 158 height 40
click at [935, 456] on span "Next" at bounding box center [939, 453] width 26 height 19
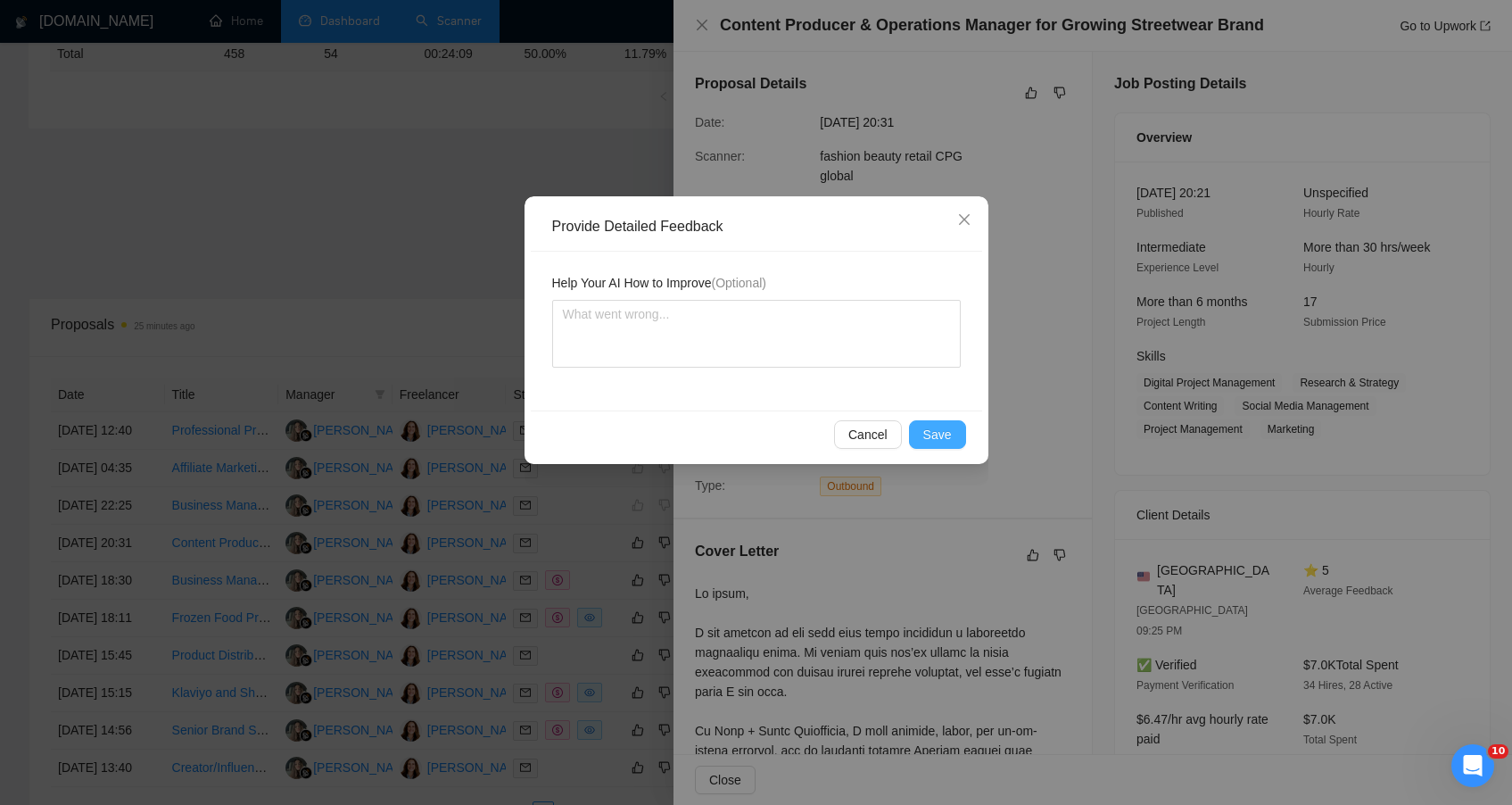
click at [934, 438] on span "Save" at bounding box center [937, 434] width 29 height 19
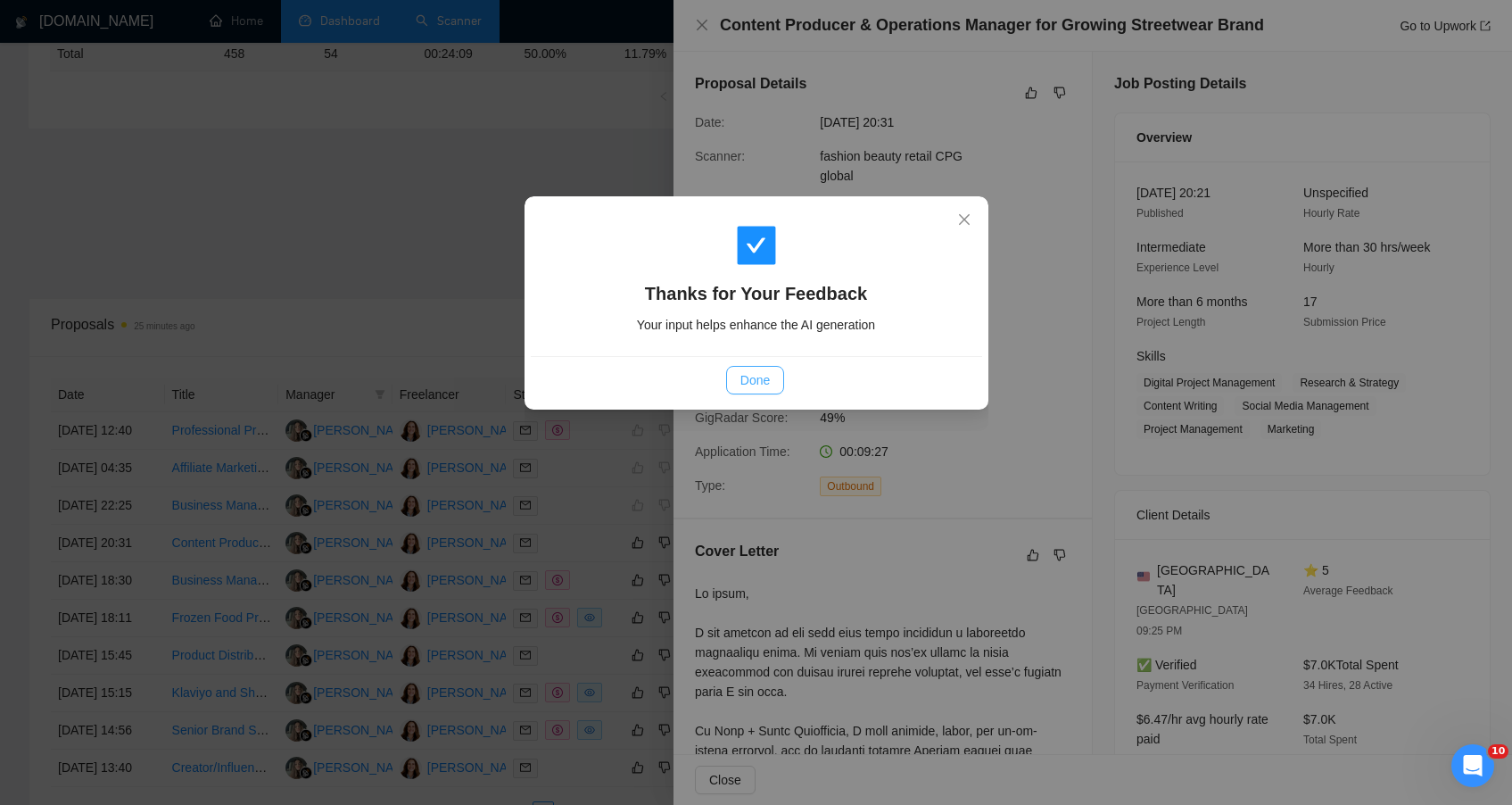
click at [753, 393] on button "Done" at bounding box center [755, 379] width 58 height 29
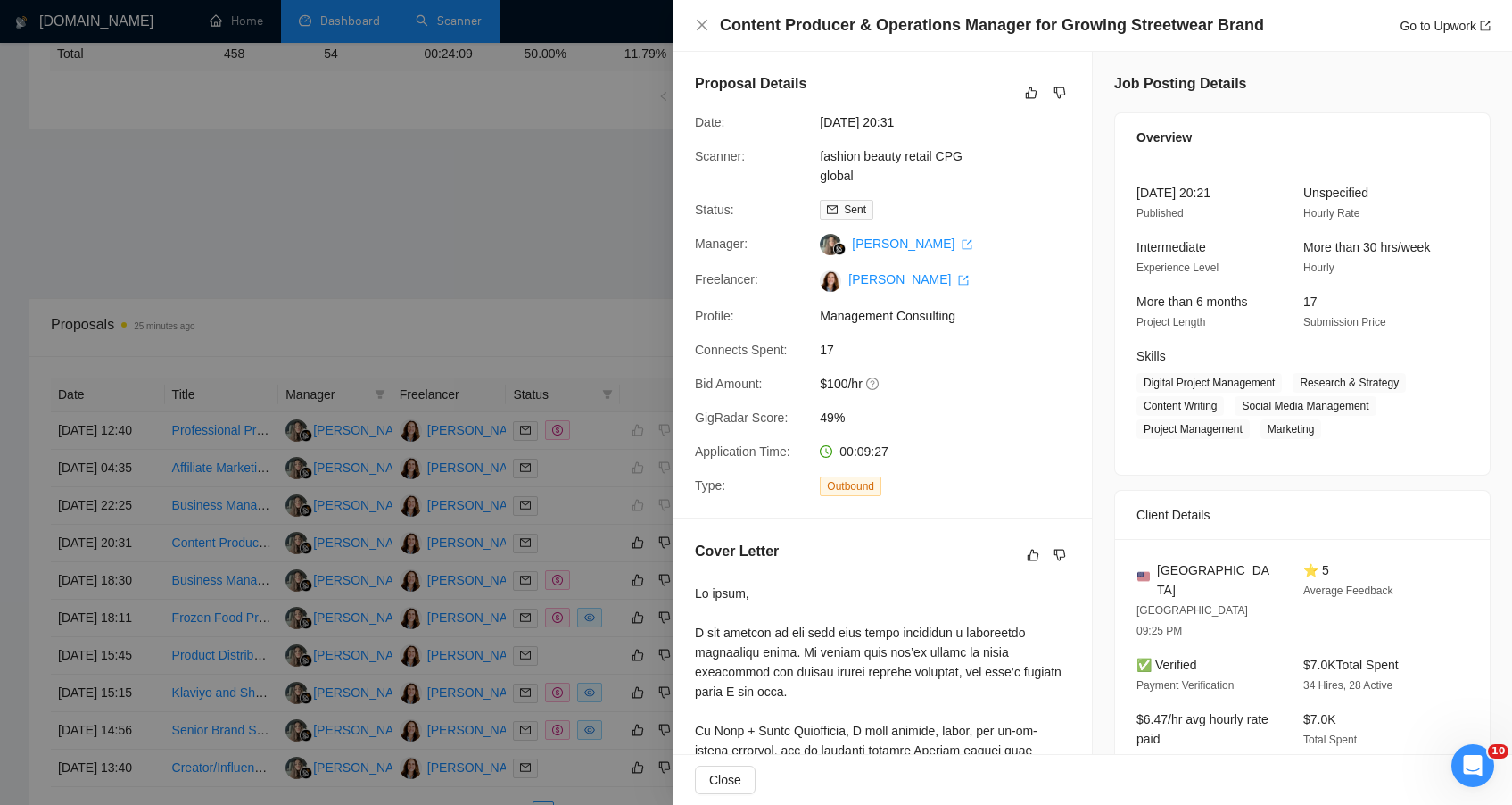
click at [481, 345] on div at bounding box center [756, 402] width 1512 height 805
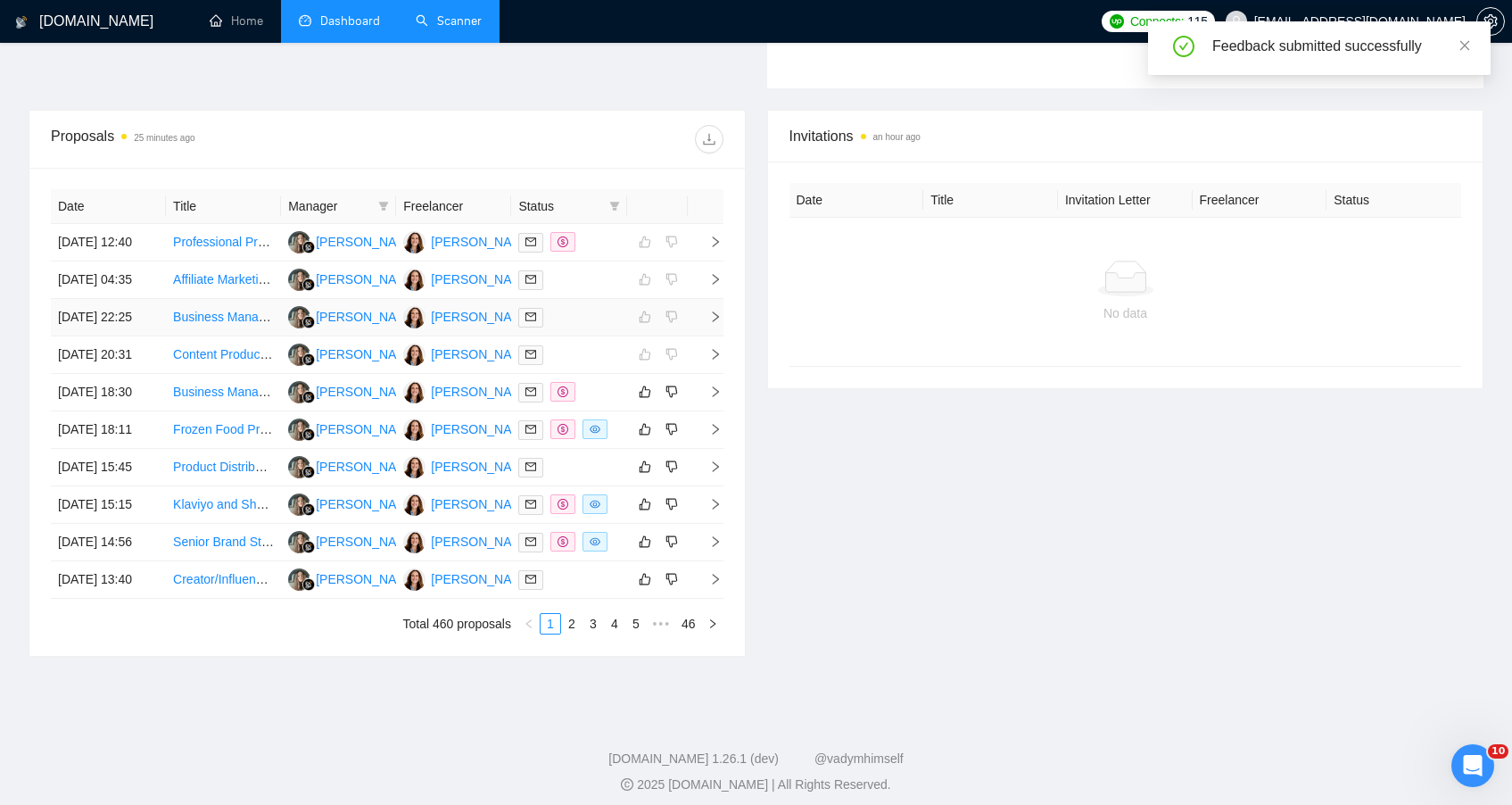
scroll to position [643, 0]
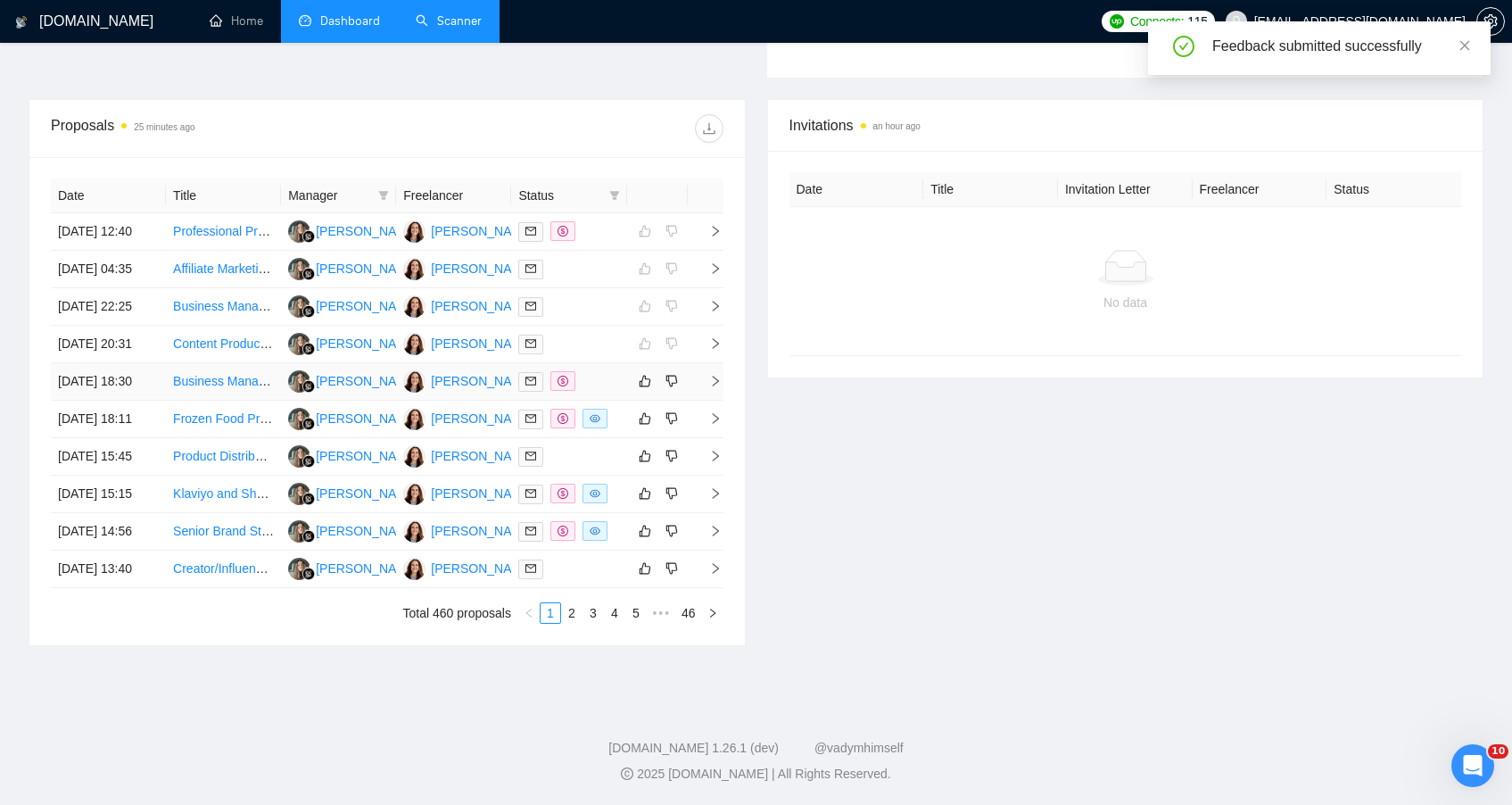
click at [252, 401] on td "Business Manager for Project and Financial Planning" at bounding box center [223, 381] width 115 height 38
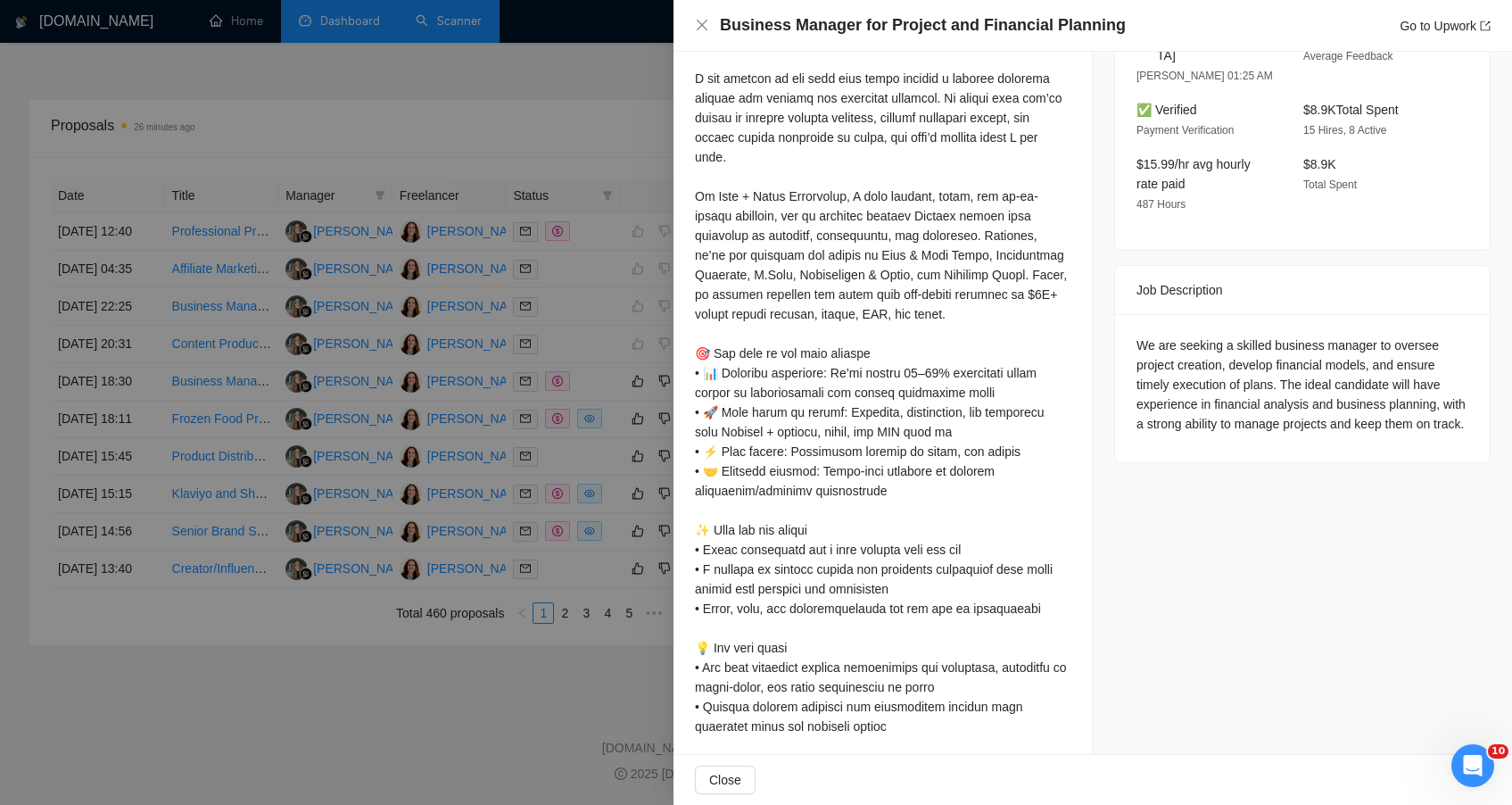
scroll to position [0, 0]
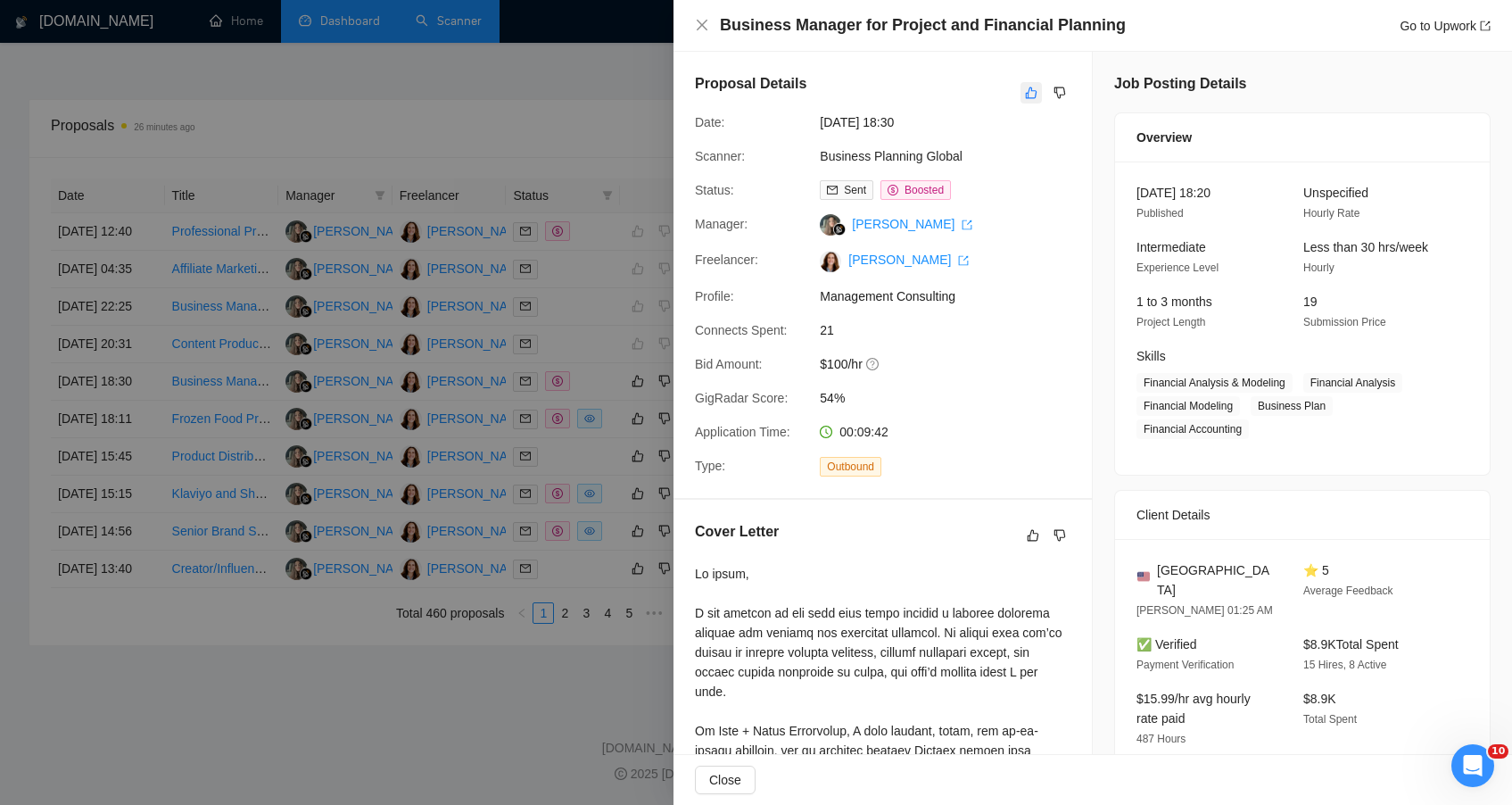
click at [1025, 99] on icon "like" at bounding box center [1031, 93] width 13 height 15
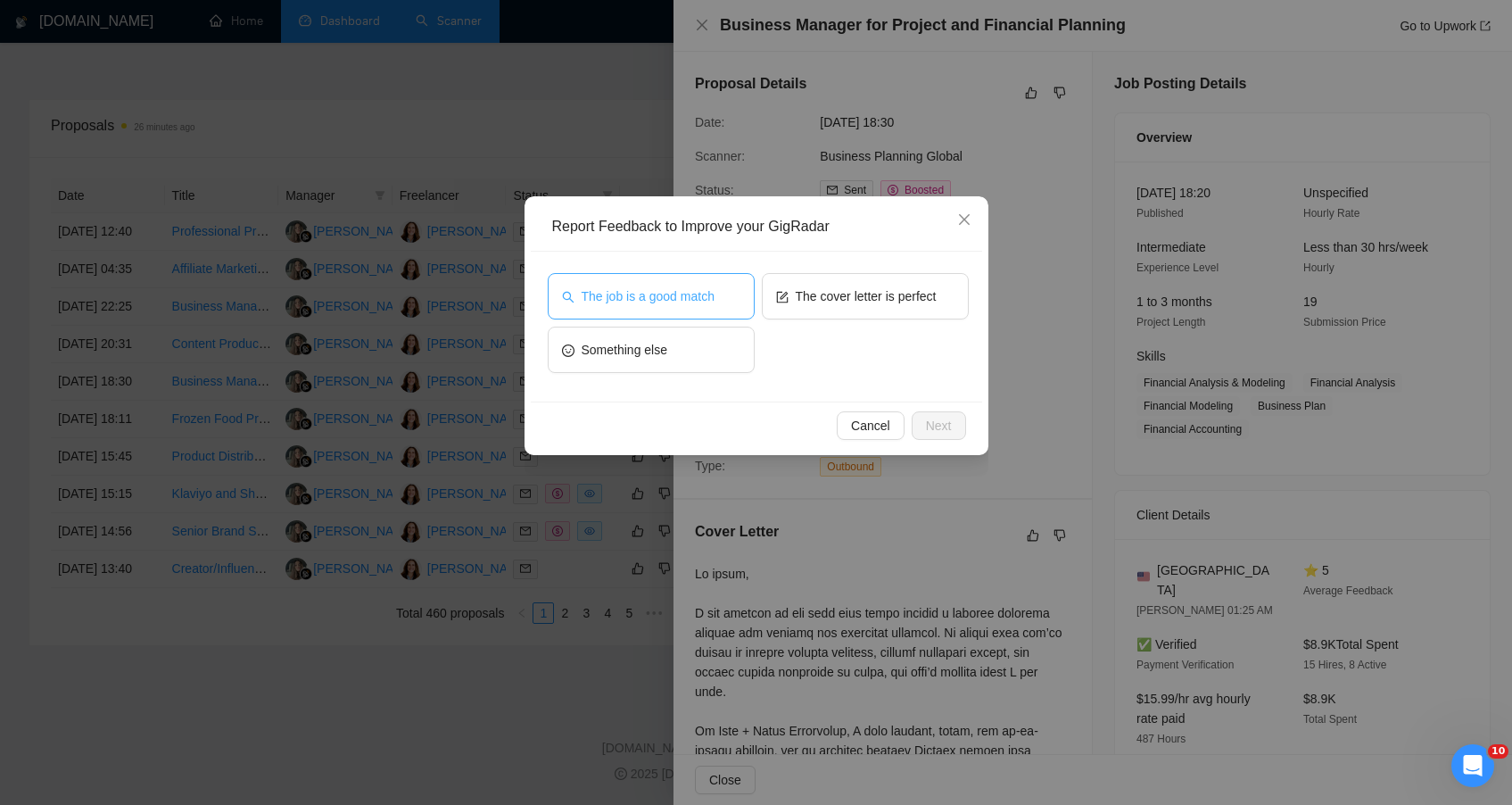
click at [729, 293] on button "The job is a good match" at bounding box center [651, 296] width 207 height 46
click at [960, 427] on button "Next" at bounding box center [938, 426] width 54 height 29
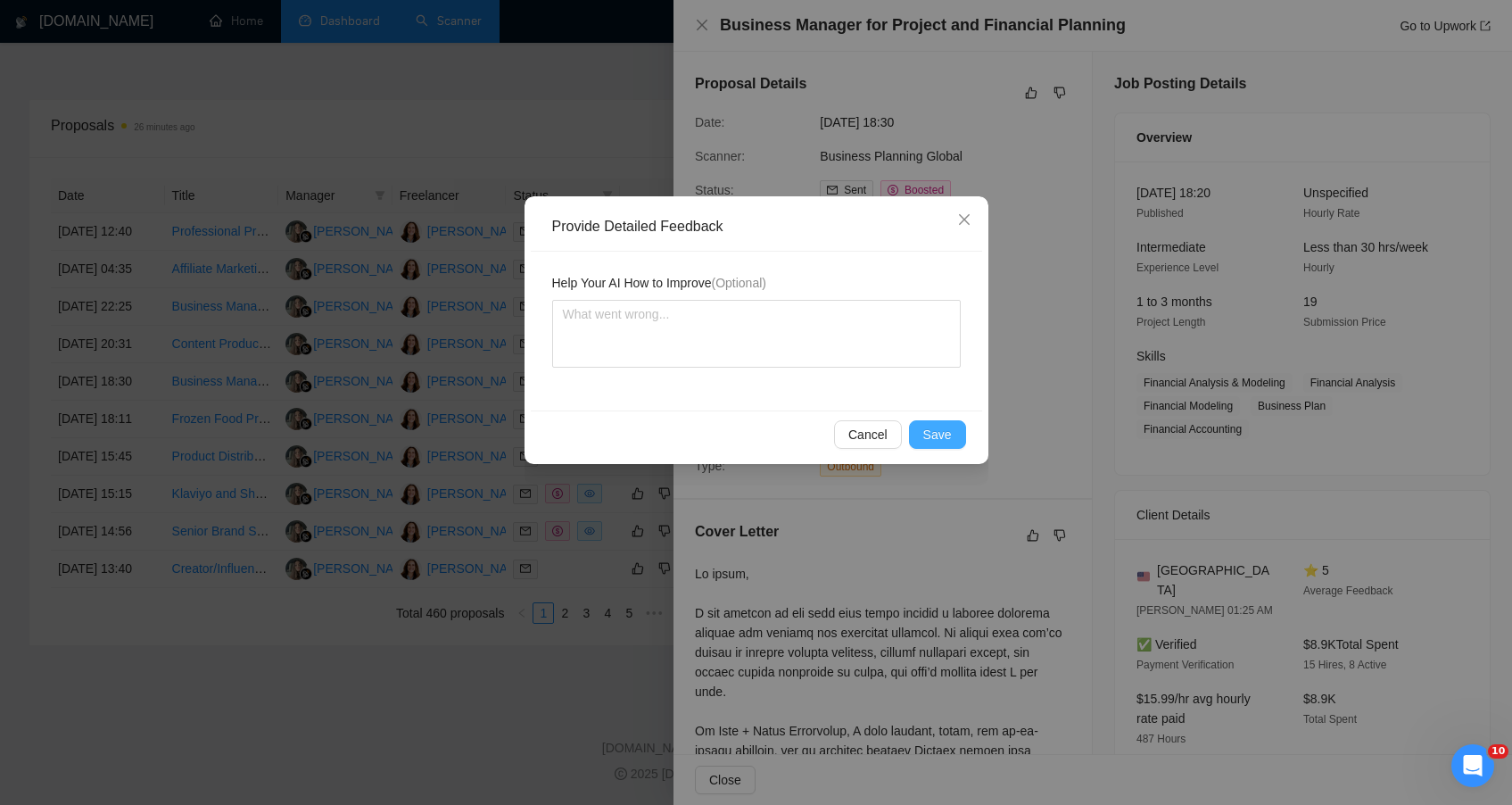
click at [946, 433] on span "Save" at bounding box center [937, 434] width 29 height 19
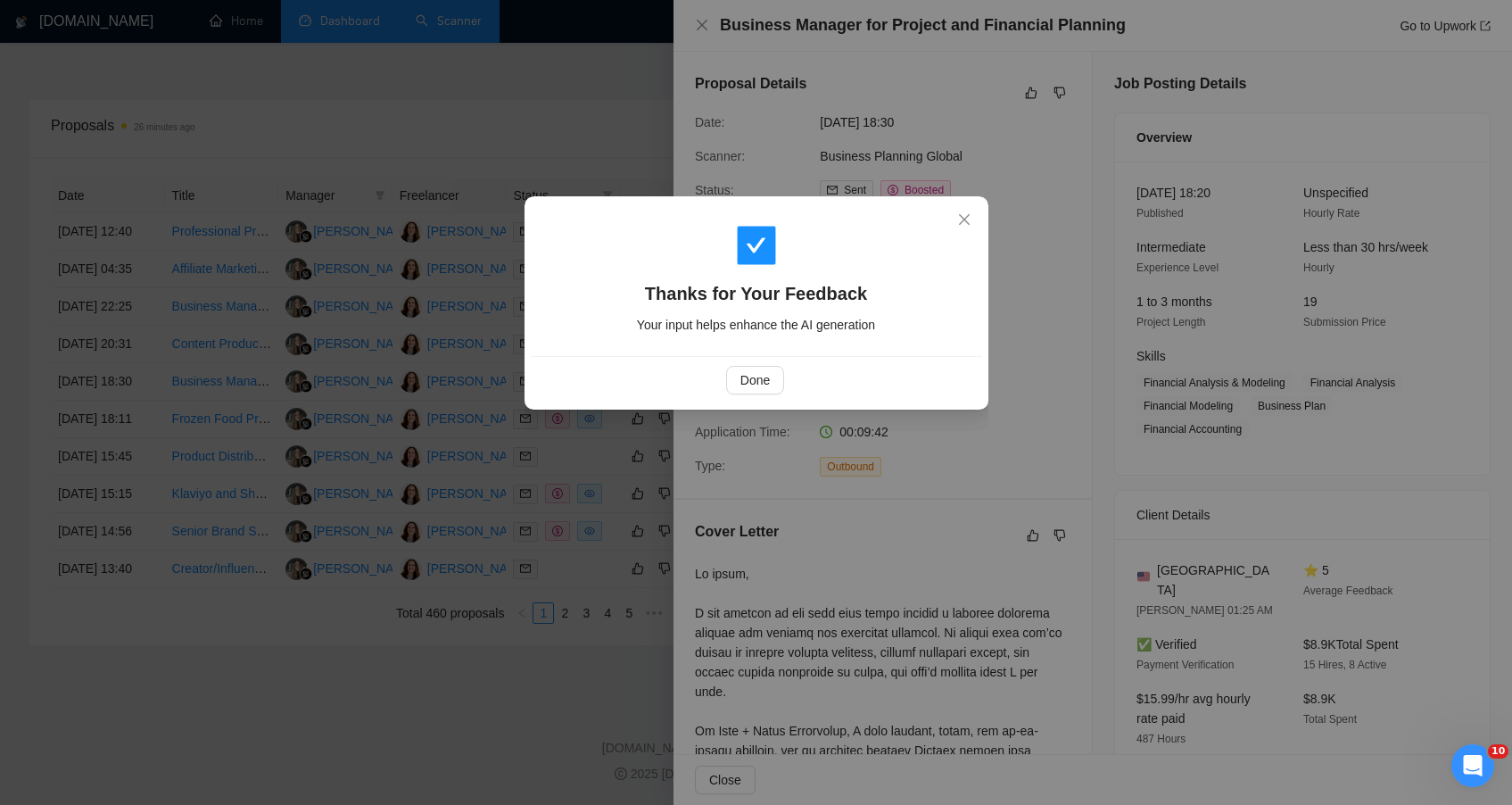
drag, startPoint x: 743, startPoint y: 347, endPoint x: 743, endPoint y: 361, distance: 14.0
click at [743, 351] on div "Thanks for Your Feedback Your input helps enhance the AI generation" at bounding box center [756, 279] width 451 height 154
click at [748, 371] on span "Done" at bounding box center [755, 379] width 29 height 19
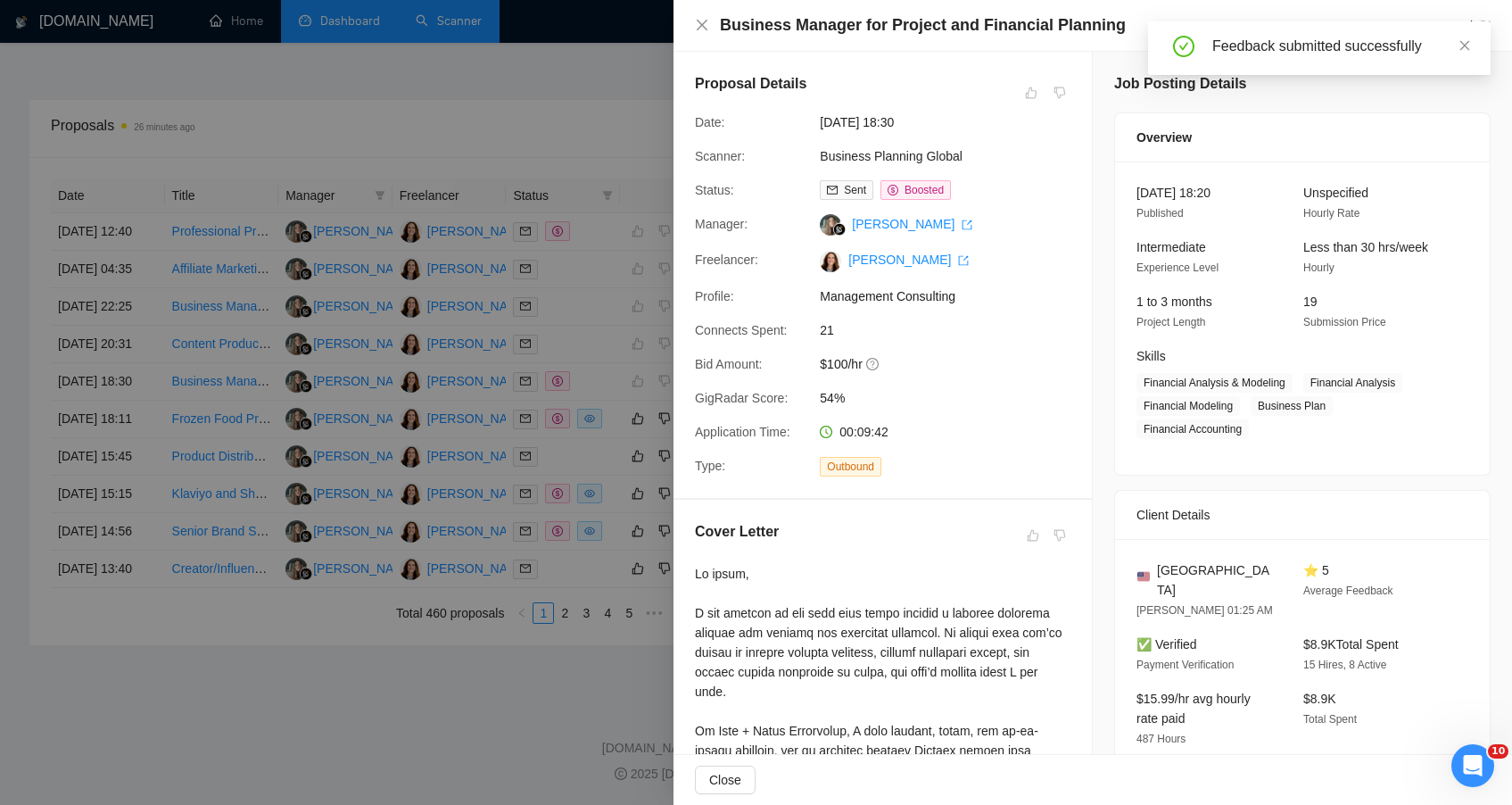
click at [491, 125] on div at bounding box center [756, 402] width 1512 height 805
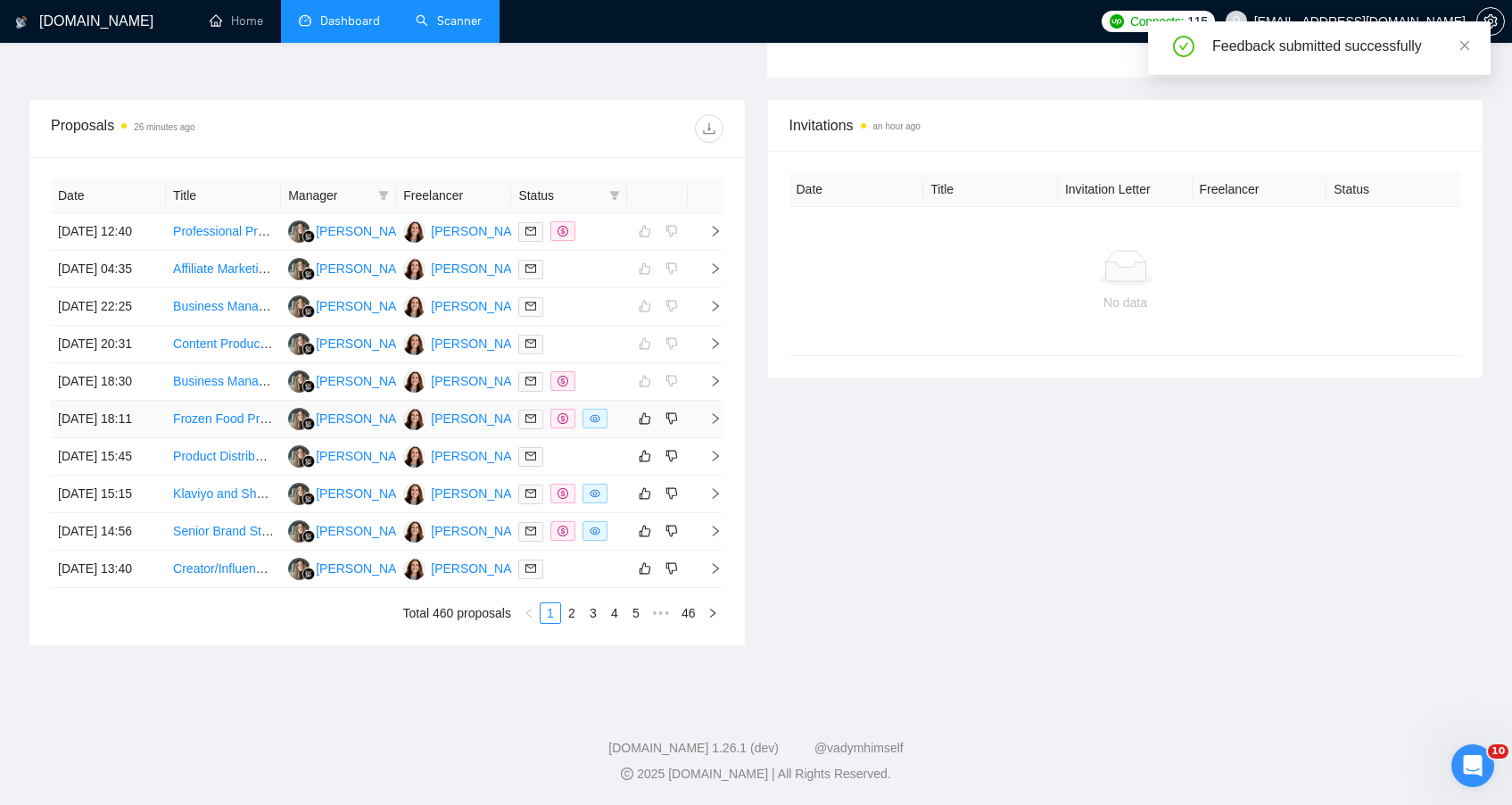
click at [251, 438] on td "Frozen Food Product Development Consultant" at bounding box center [223, 419] width 115 height 38
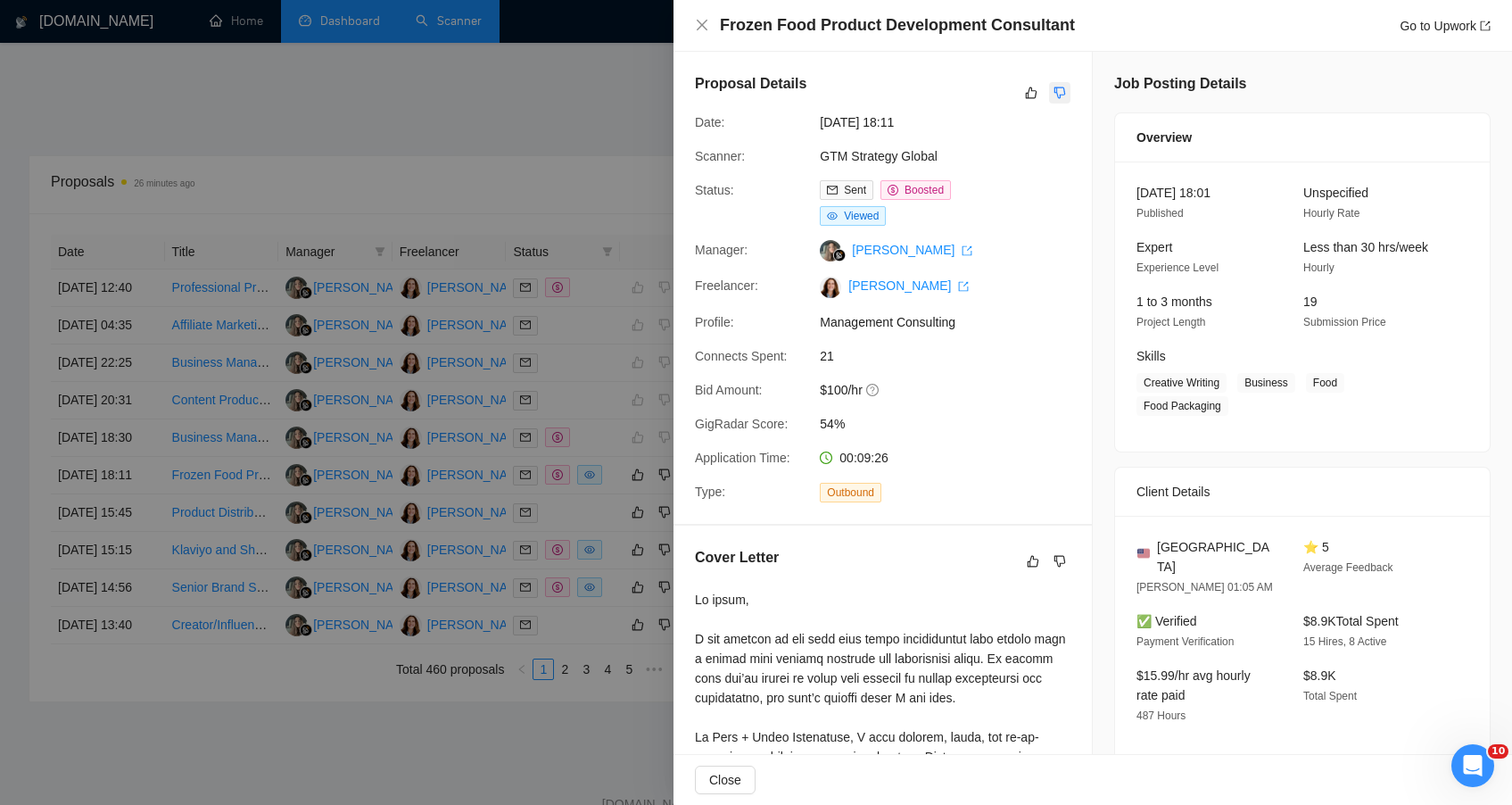
click at [1053, 90] on icon "dislike" at bounding box center [1060, 93] width 13 height 15
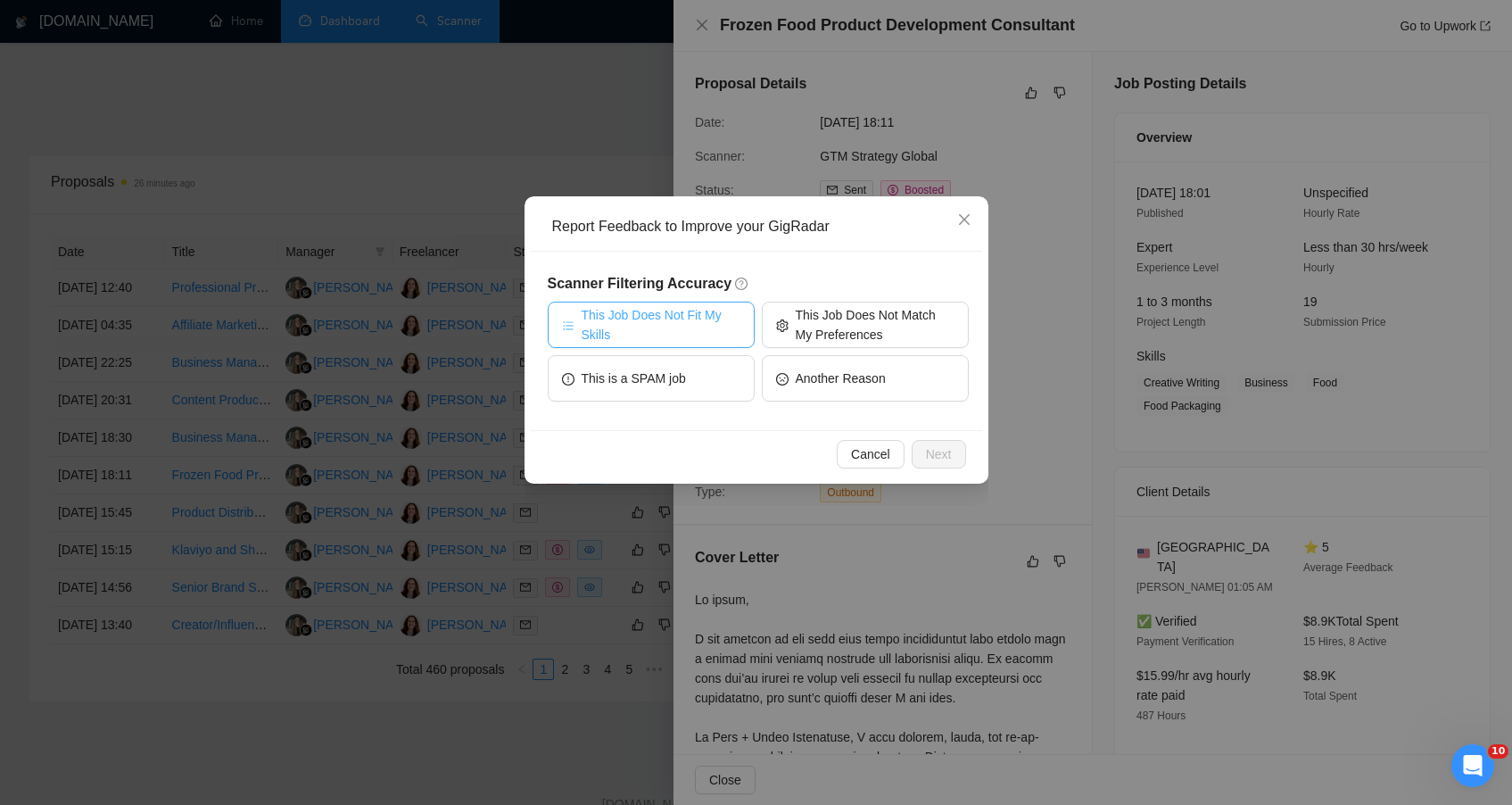
click at [661, 327] on span "This Job Does Not Fit My Skills" at bounding box center [661, 324] width 158 height 40
click at [936, 460] on span "Next" at bounding box center [939, 453] width 26 height 19
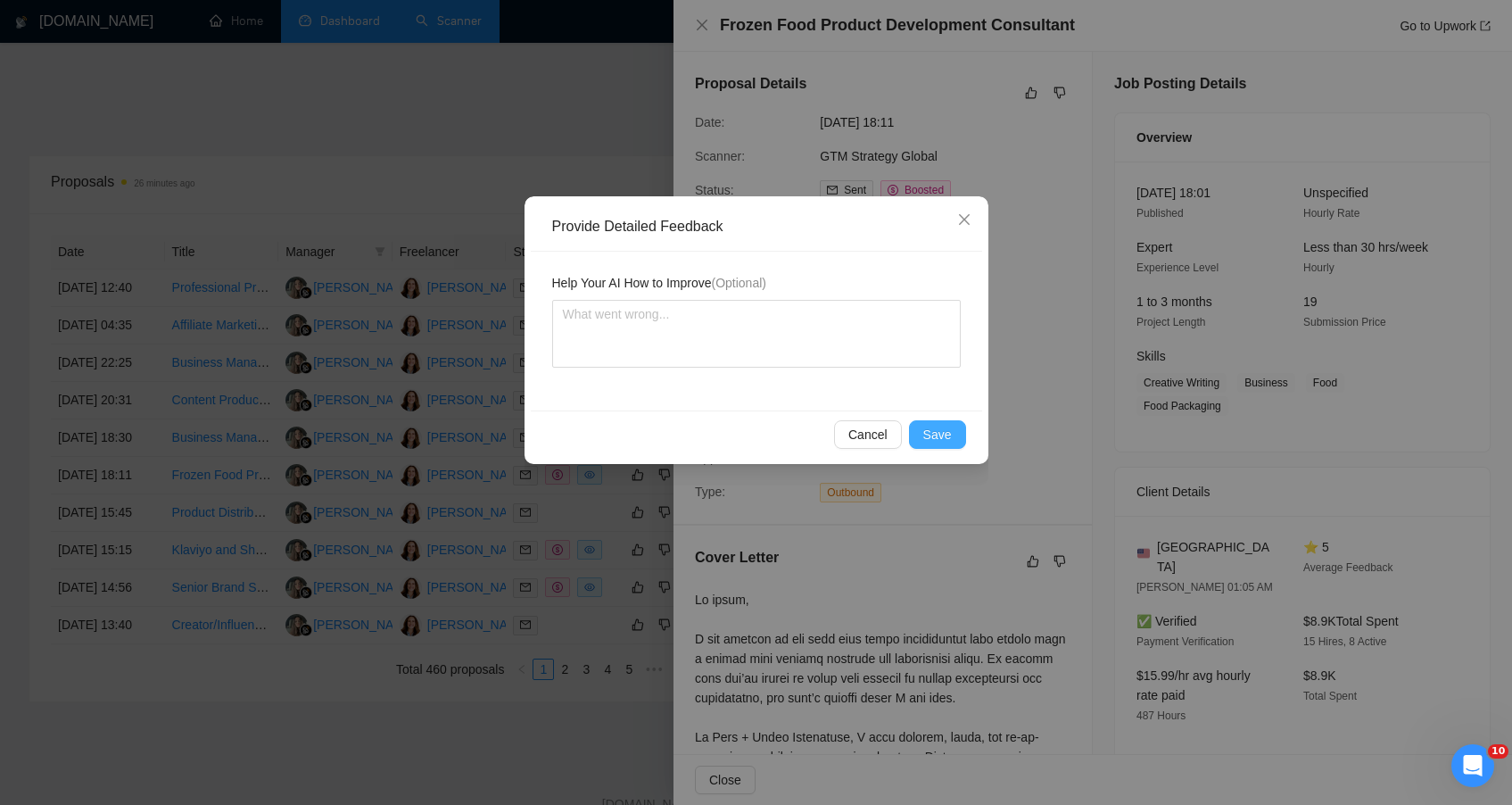
click at [937, 438] on span "Save" at bounding box center [937, 434] width 29 height 19
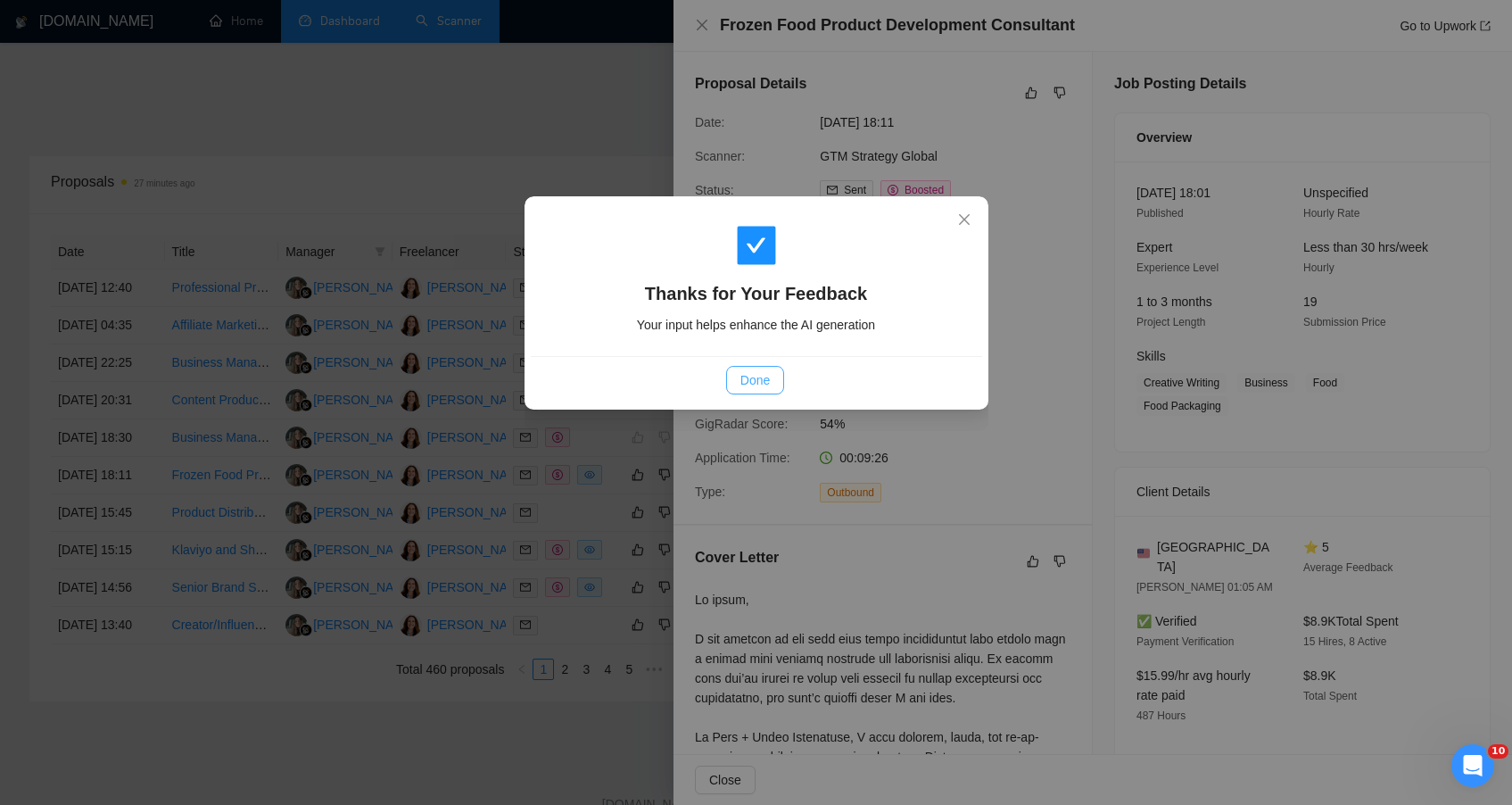
click at [753, 372] on span "Done" at bounding box center [755, 379] width 29 height 19
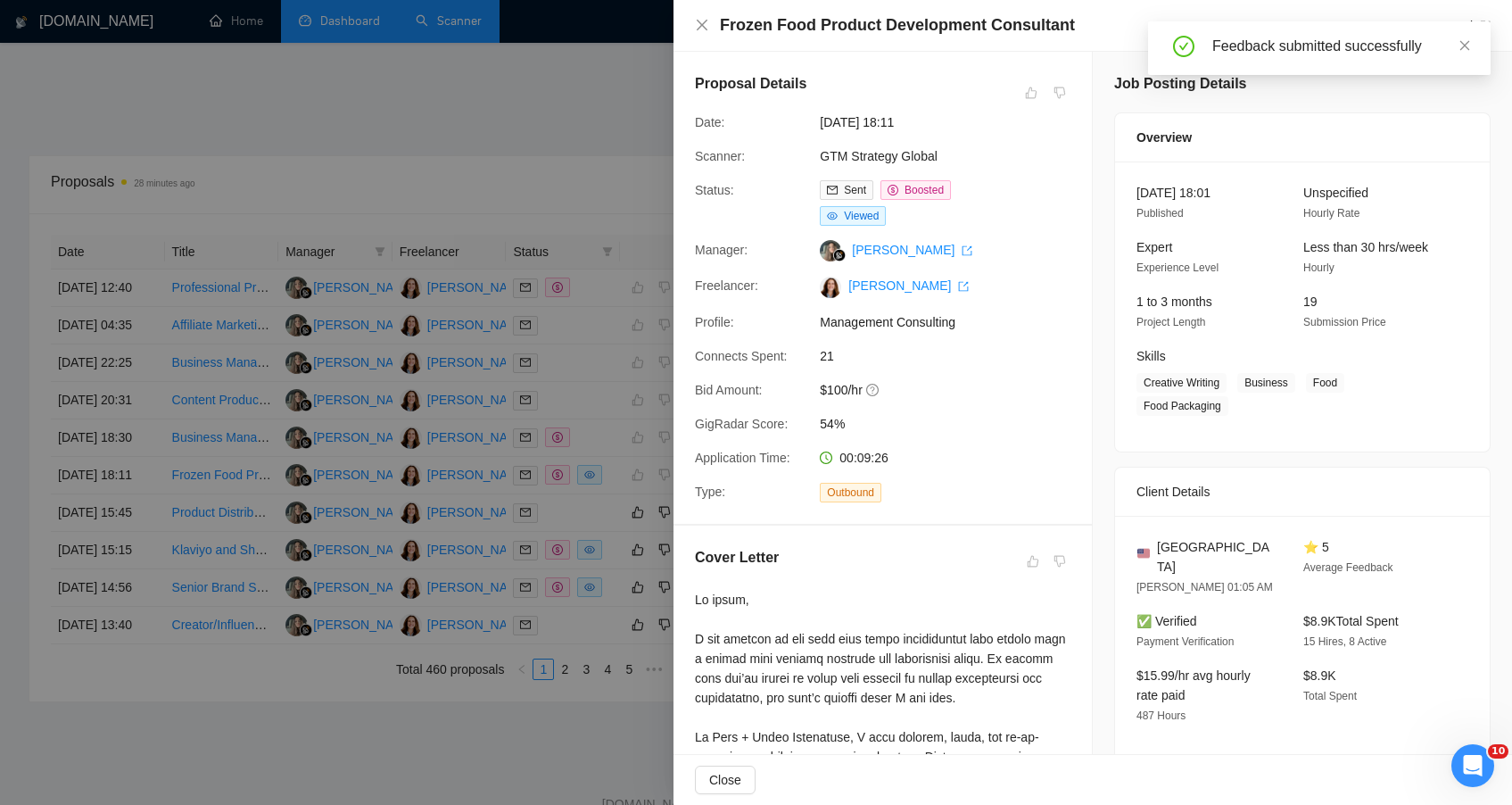
click at [396, 116] on div at bounding box center [756, 402] width 1512 height 805
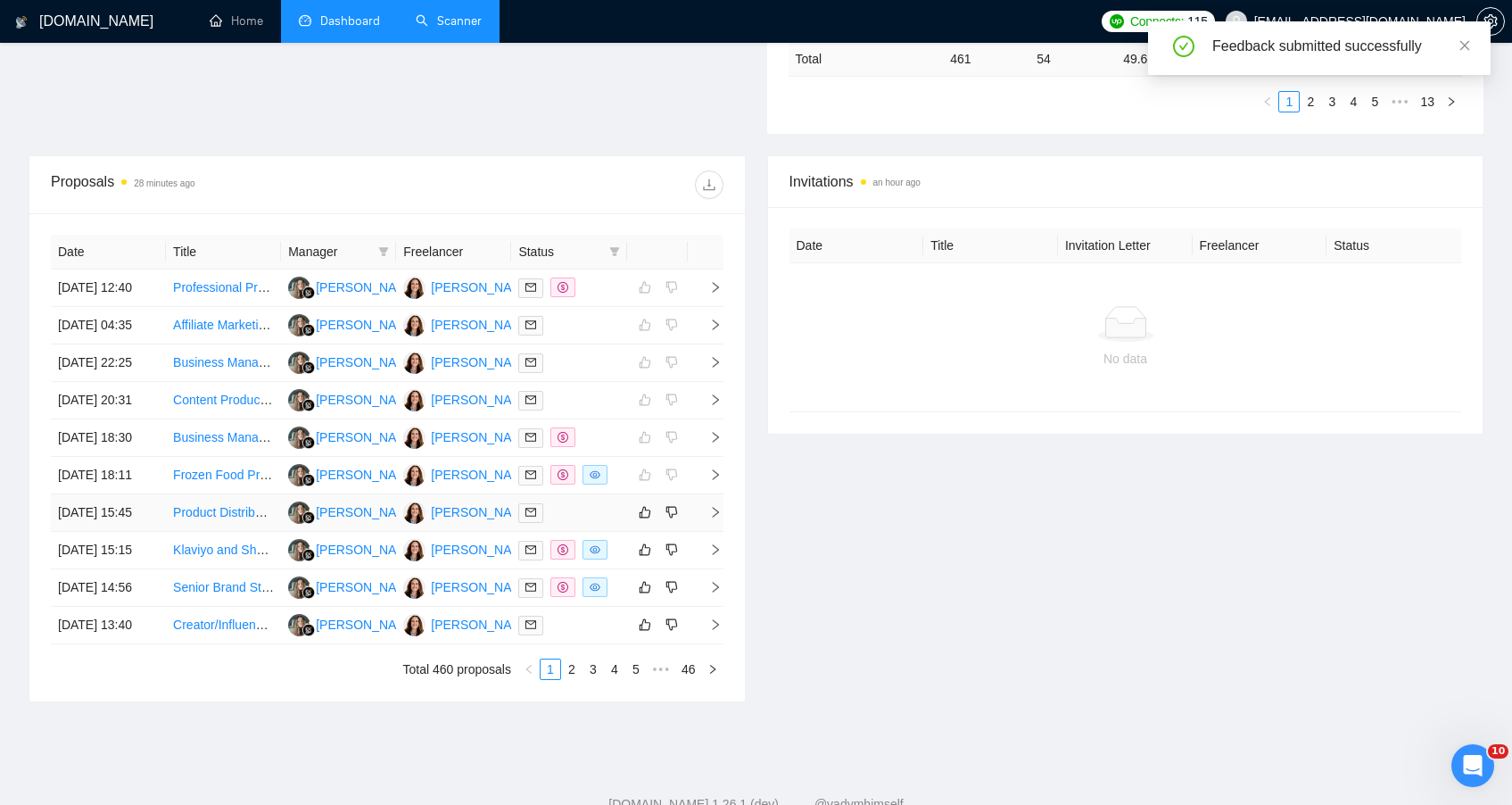
click at [262, 531] on td "Product Distribution Platform Registration" at bounding box center [223, 513] width 115 height 38
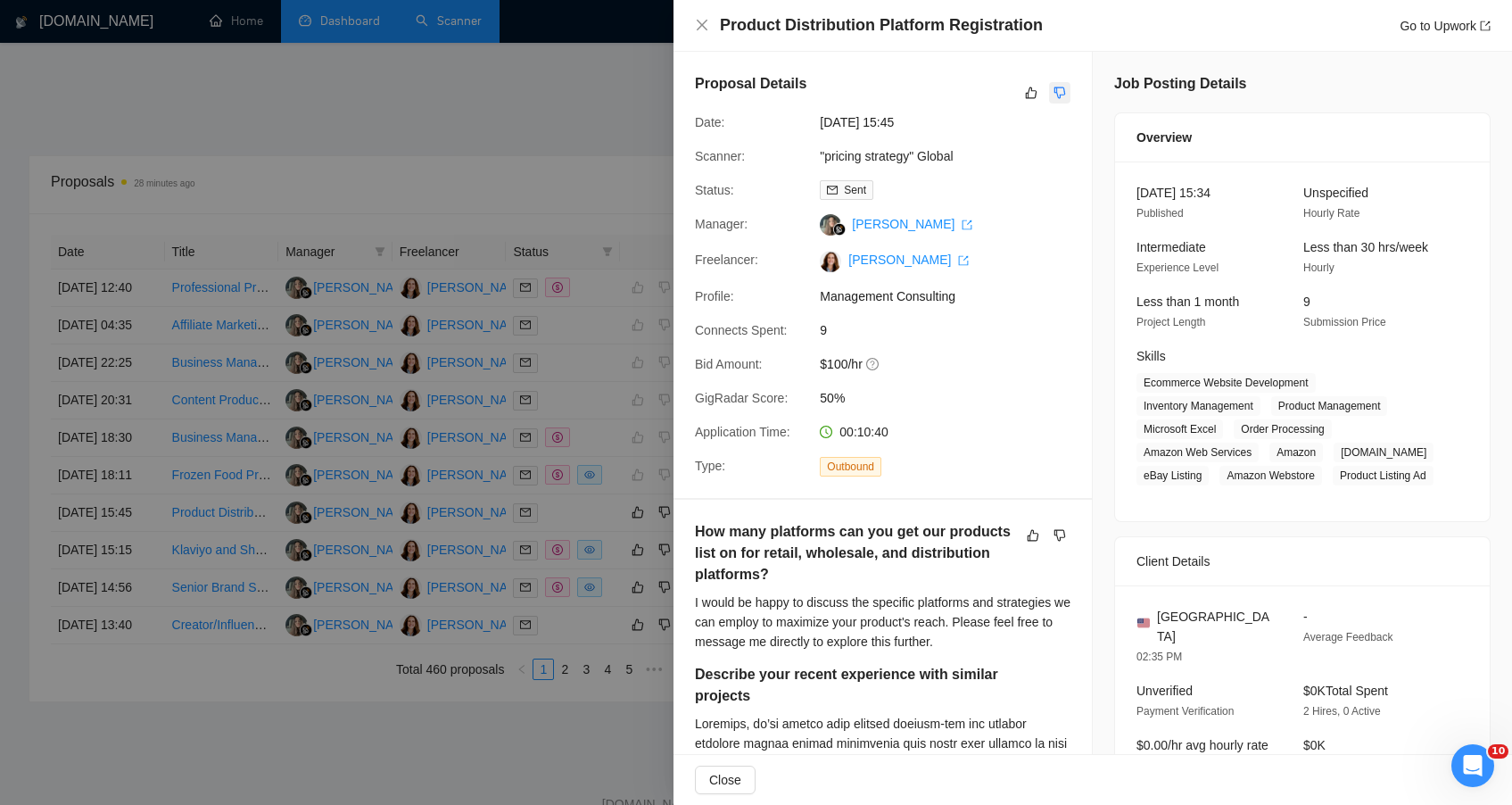
click at [1055, 95] on icon "dislike" at bounding box center [1060, 93] width 12 height 12
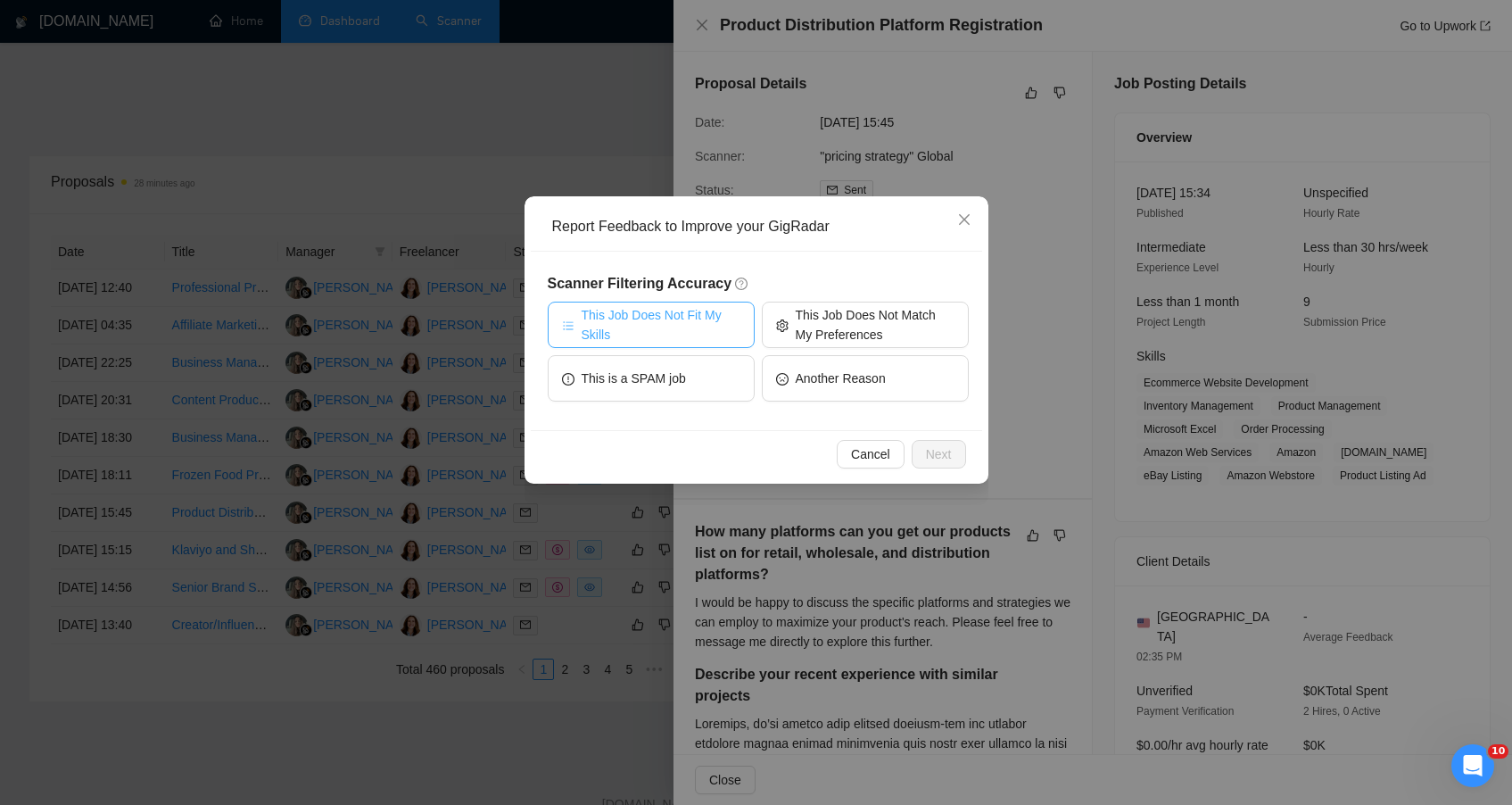
click at [657, 337] on span "This Job Does Not Fit My Skills" at bounding box center [661, 324] width 158 height 40
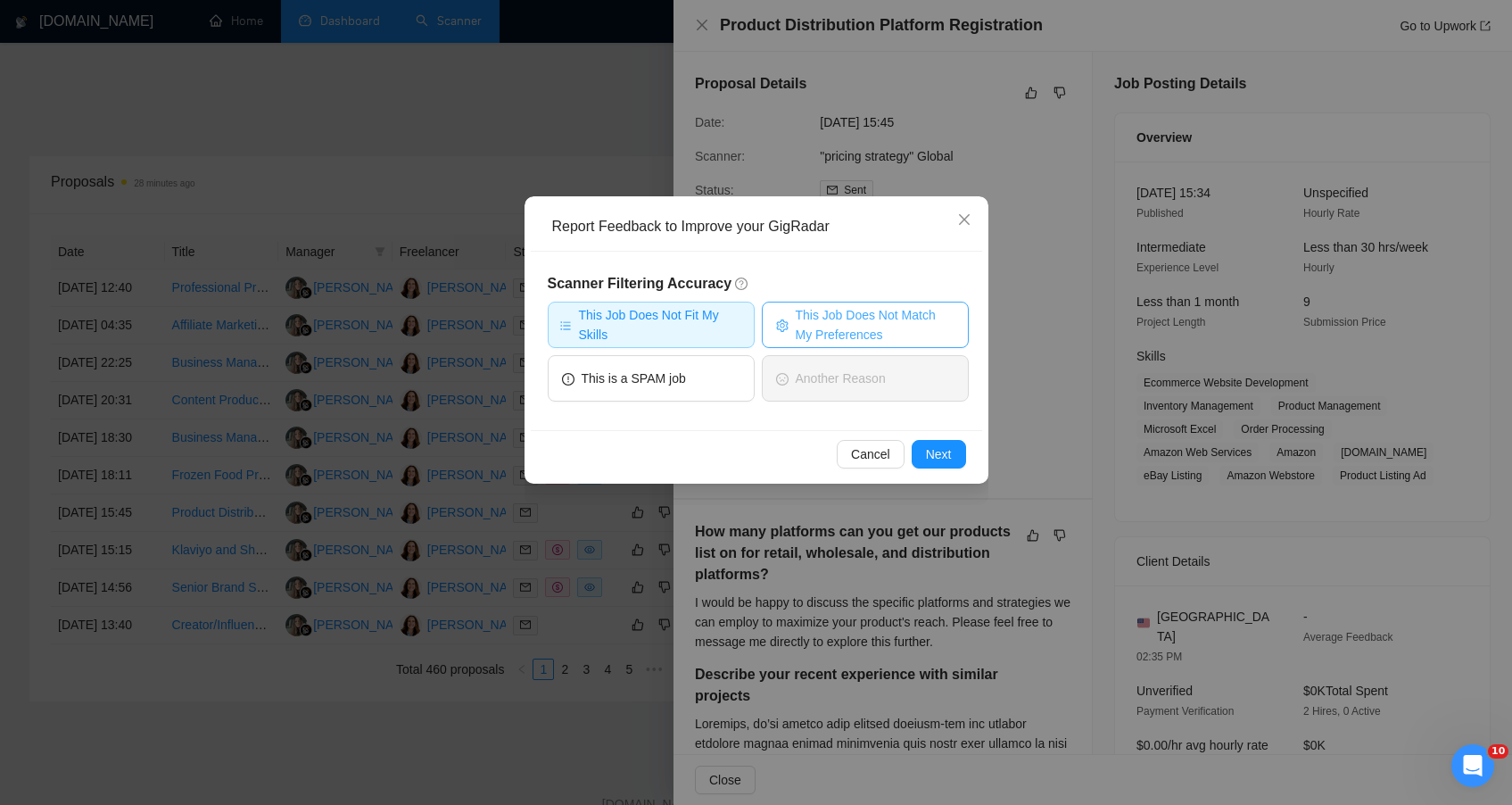
click at [860, 326] on span "This Job Does Not Match My Preferences" at bounding box center [875, 324] width 158 height 40
click at [937, 448] on span "Next" at bounding box center [939, 453] width 26 height 19
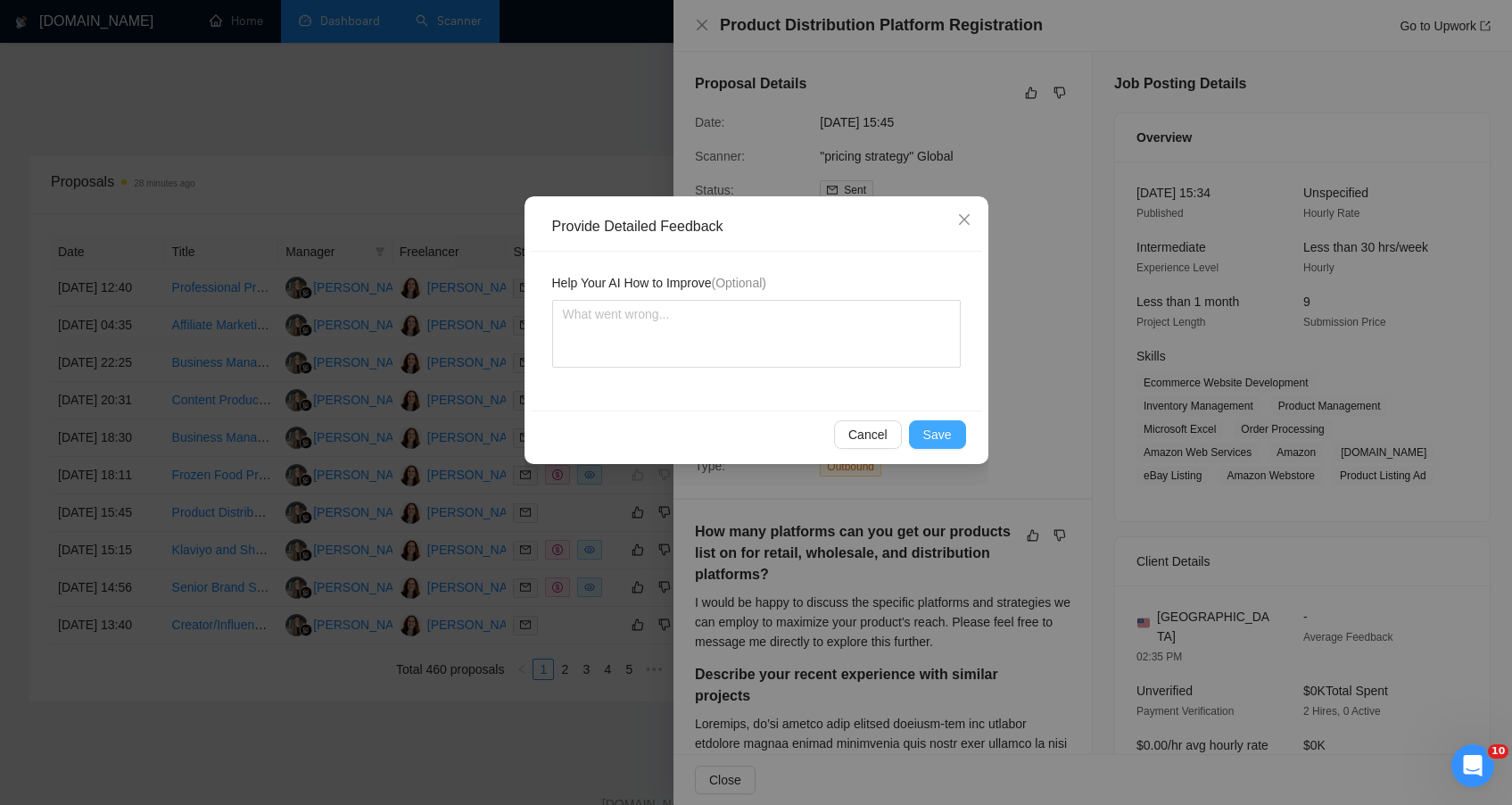
click at [937, 438] on span "Save" at bounding box center [937, 434] width 29 height 19
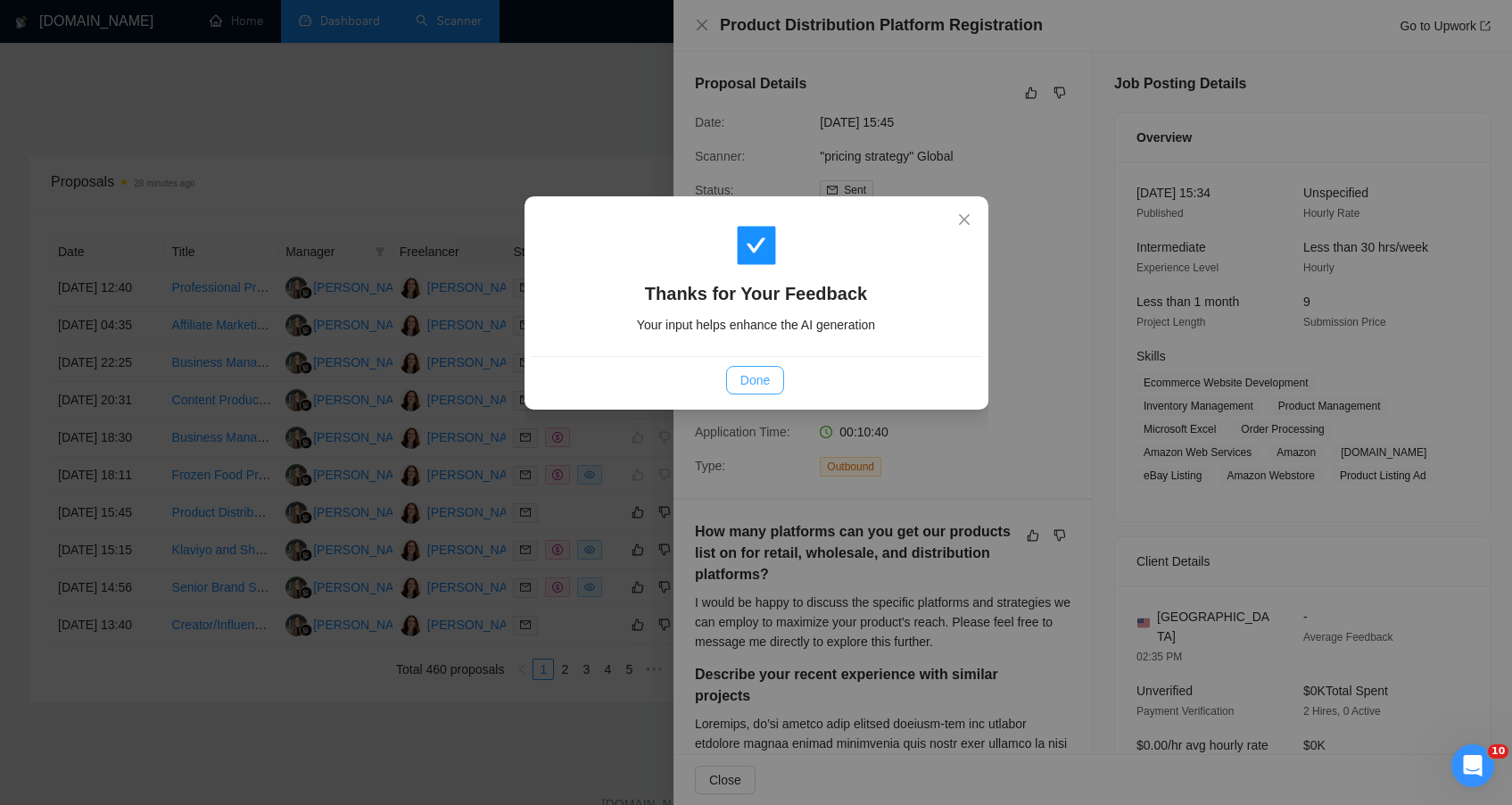
click at [755, 383] on span "Done" at bounding box center [755, 379] width 29 height 19
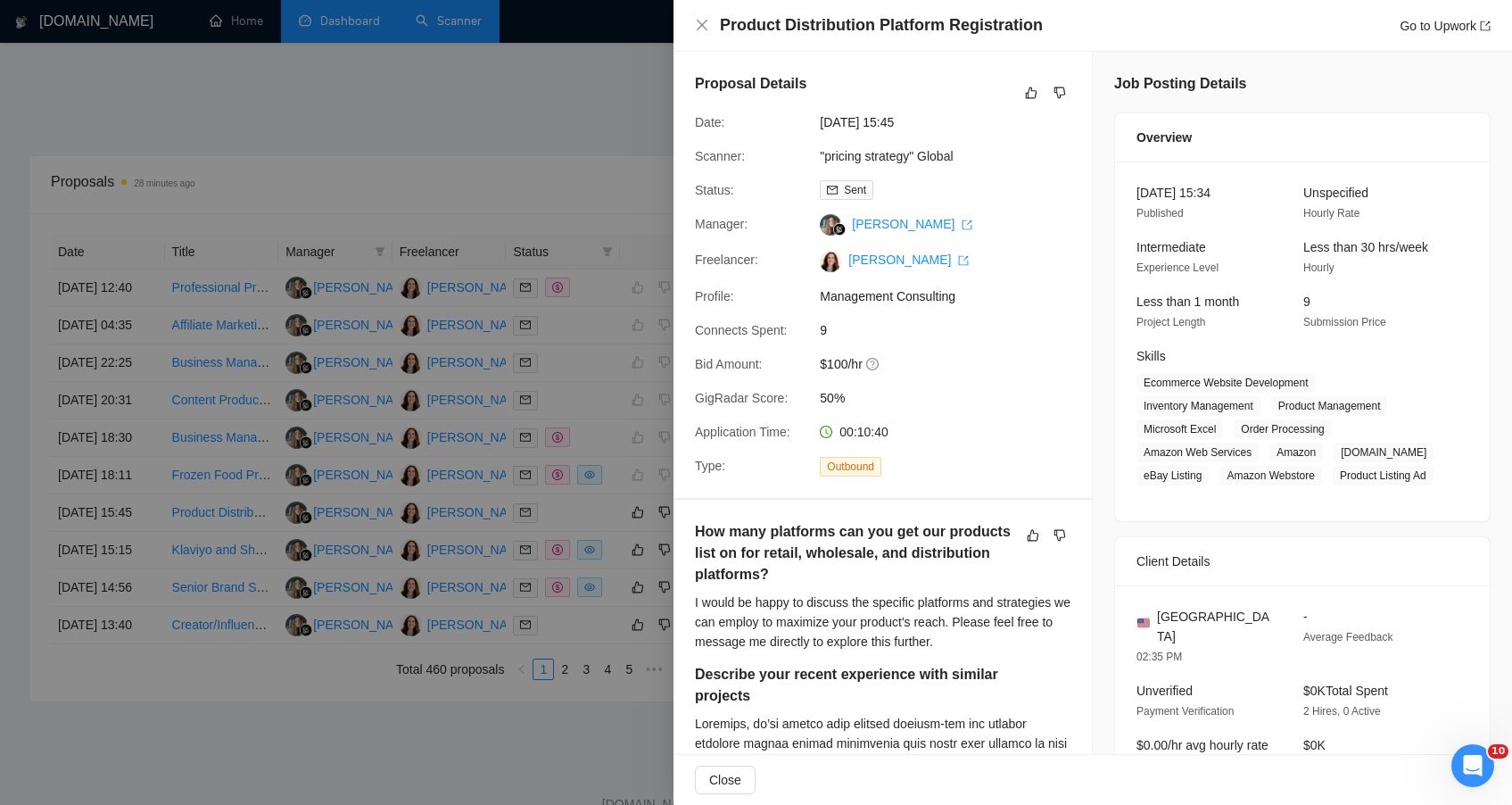
click at [553, 134] on div at bounding box center [756, 402] width 1512 height 805
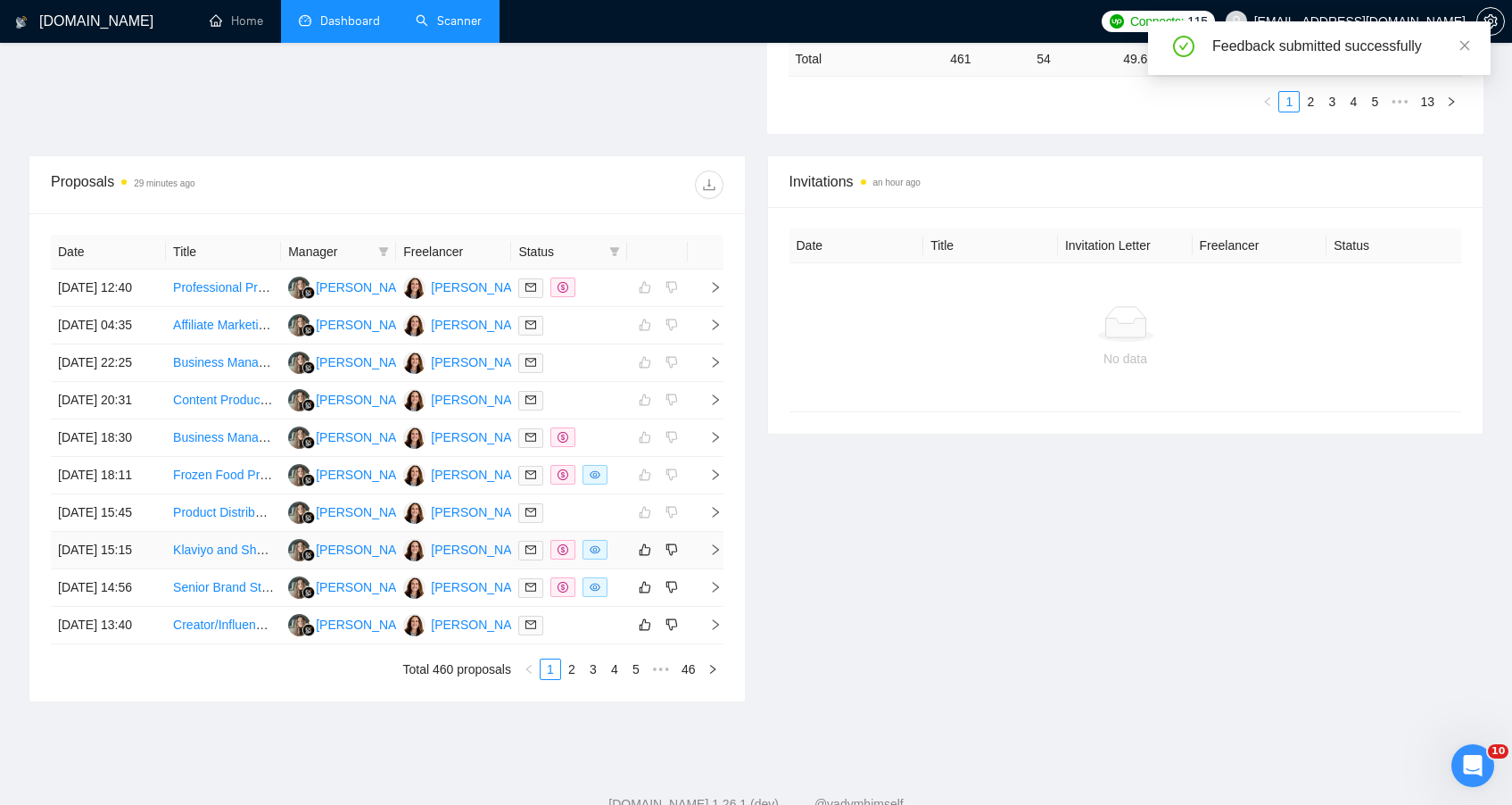
click at [272, 569] on td "Klaviyo and Shopify Retention Strategy Consultant" at bounding box center [223, 550] width 115 height 38
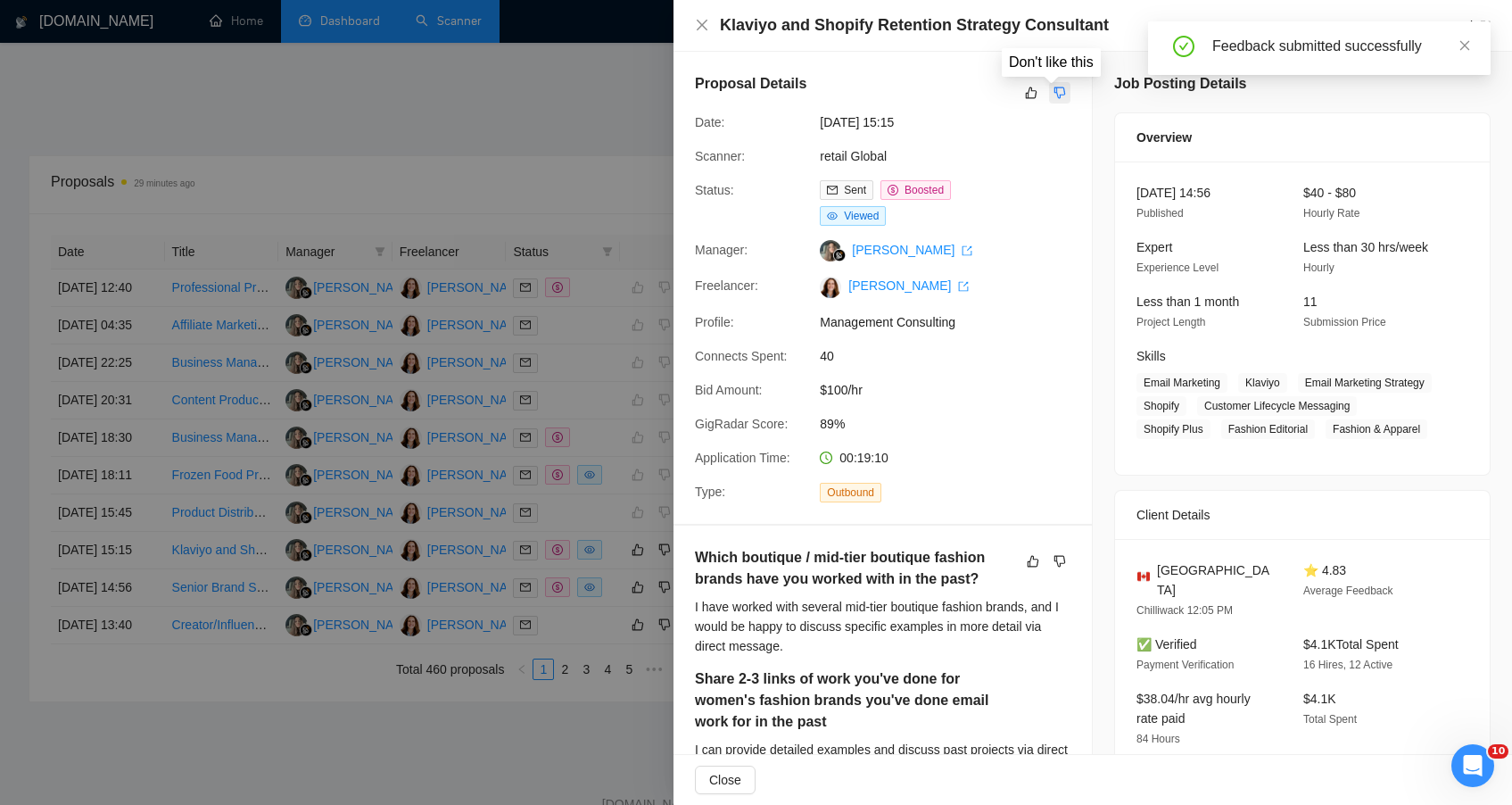
click at [1058, 90] on icon "dislike" at bounding box center [1060, 93] width 13 height 15
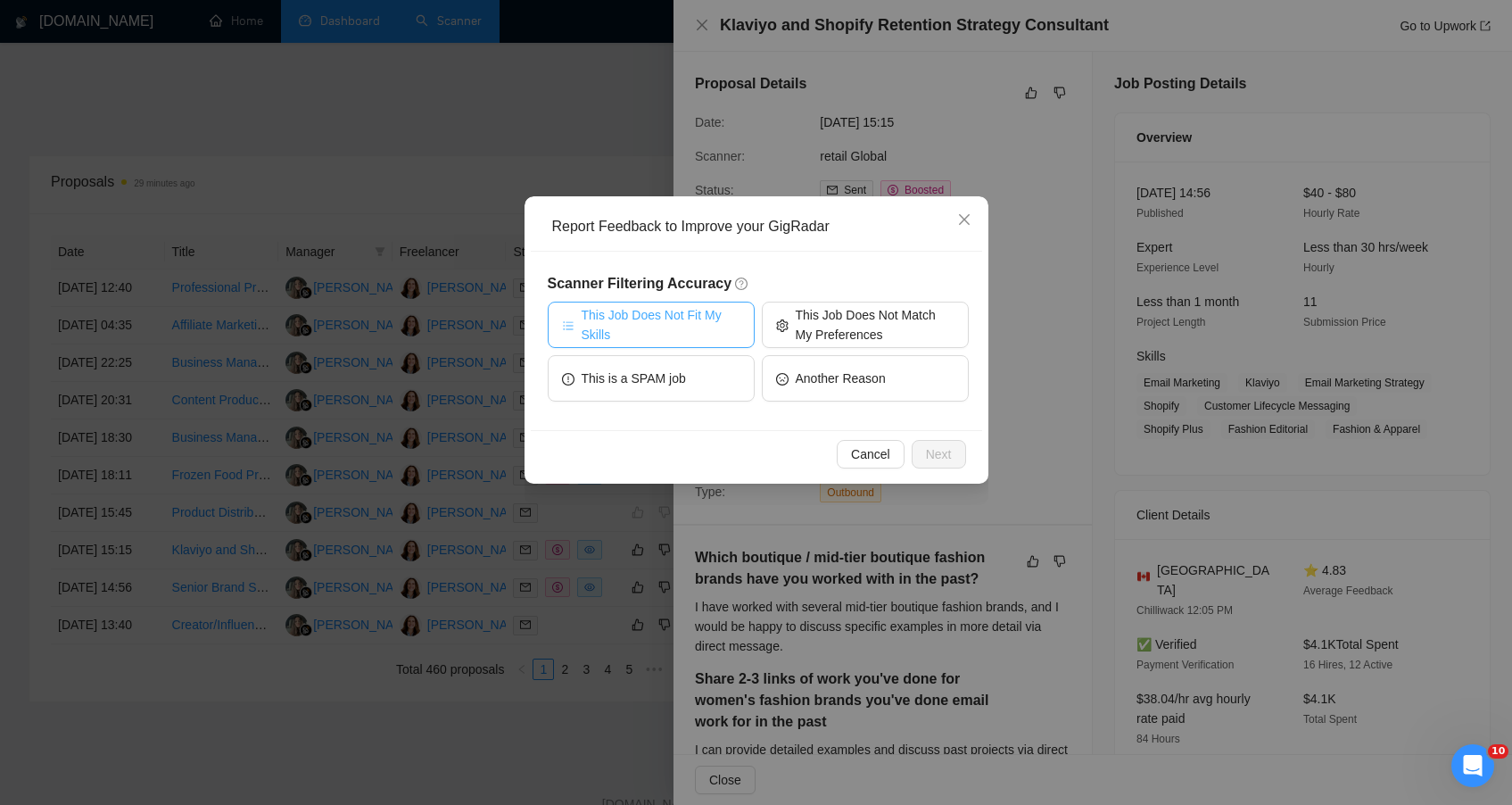
click at [676, 346] on button "This Job Does Not Fit My Skills" at bounding box center [651, 324] width 207 height 46
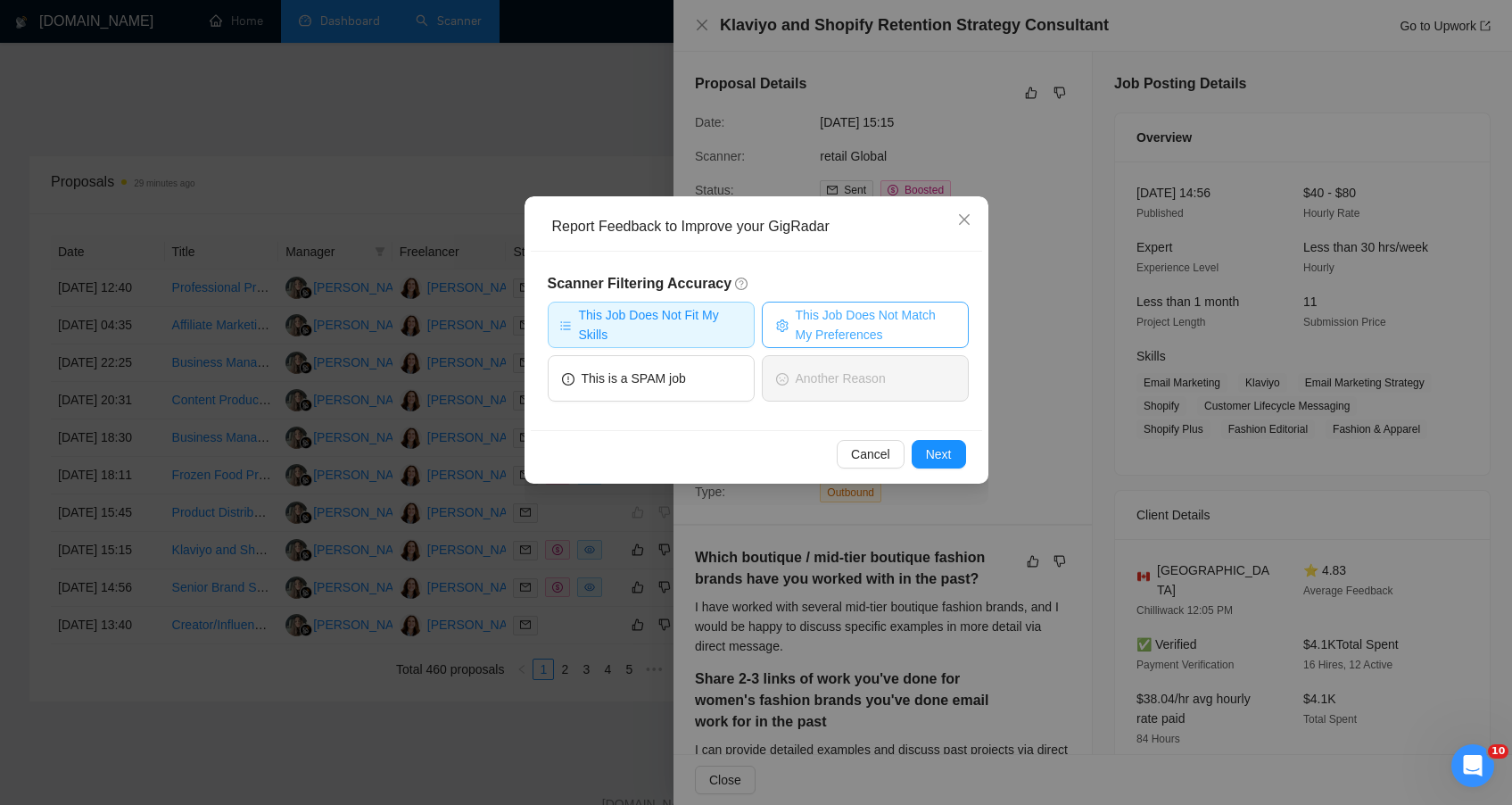
click at [809, 322] on span "This Job Does Not Match My Preferences" at bounding box center [875, 324] width 158 height 40
click at [942, 453] on span "Next" at bounding box center [939, 453] width 26 height 19
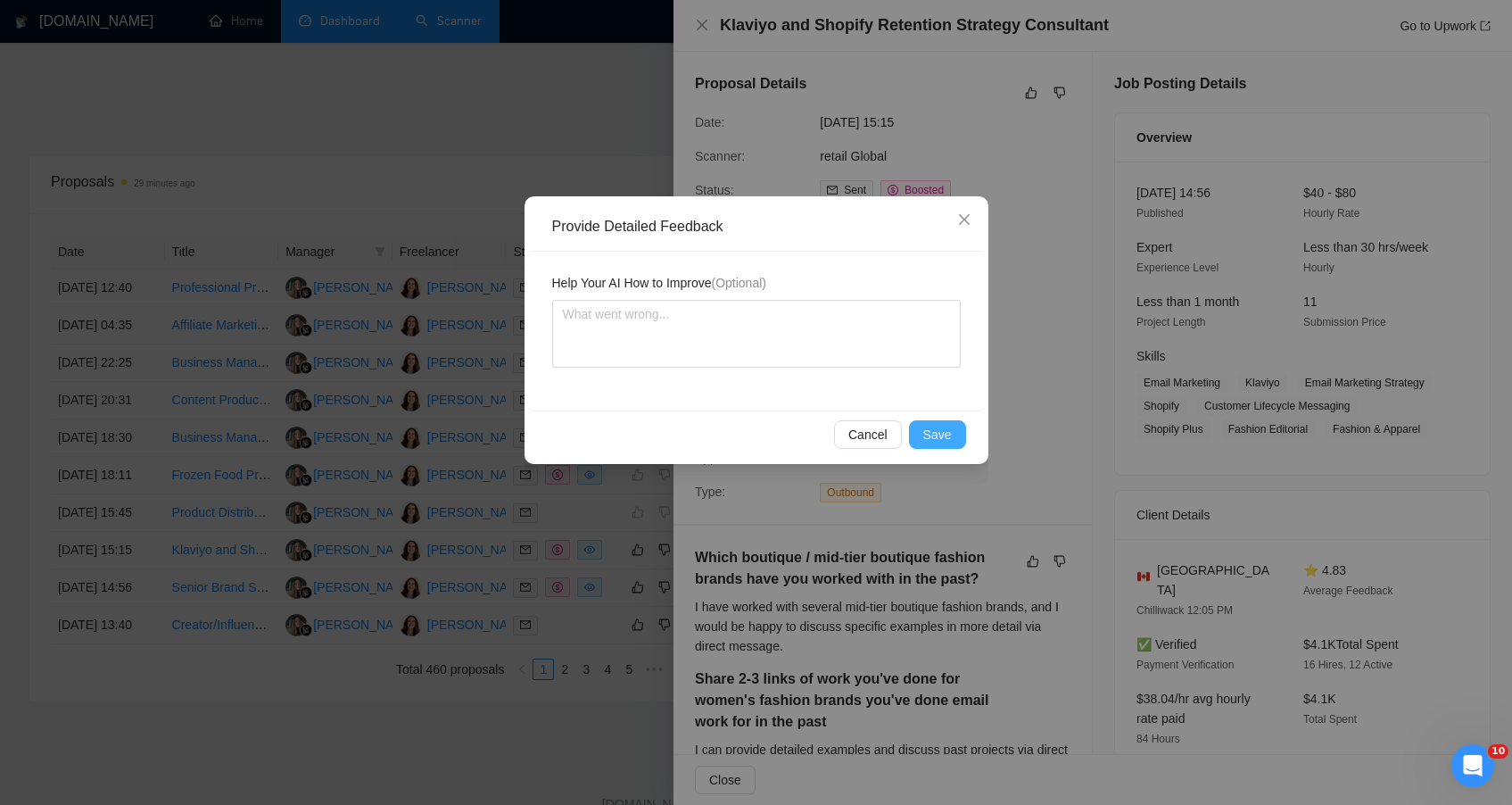
click at [917, 432] on button "Save" at bounding box center [937, 434] width 57 height 29
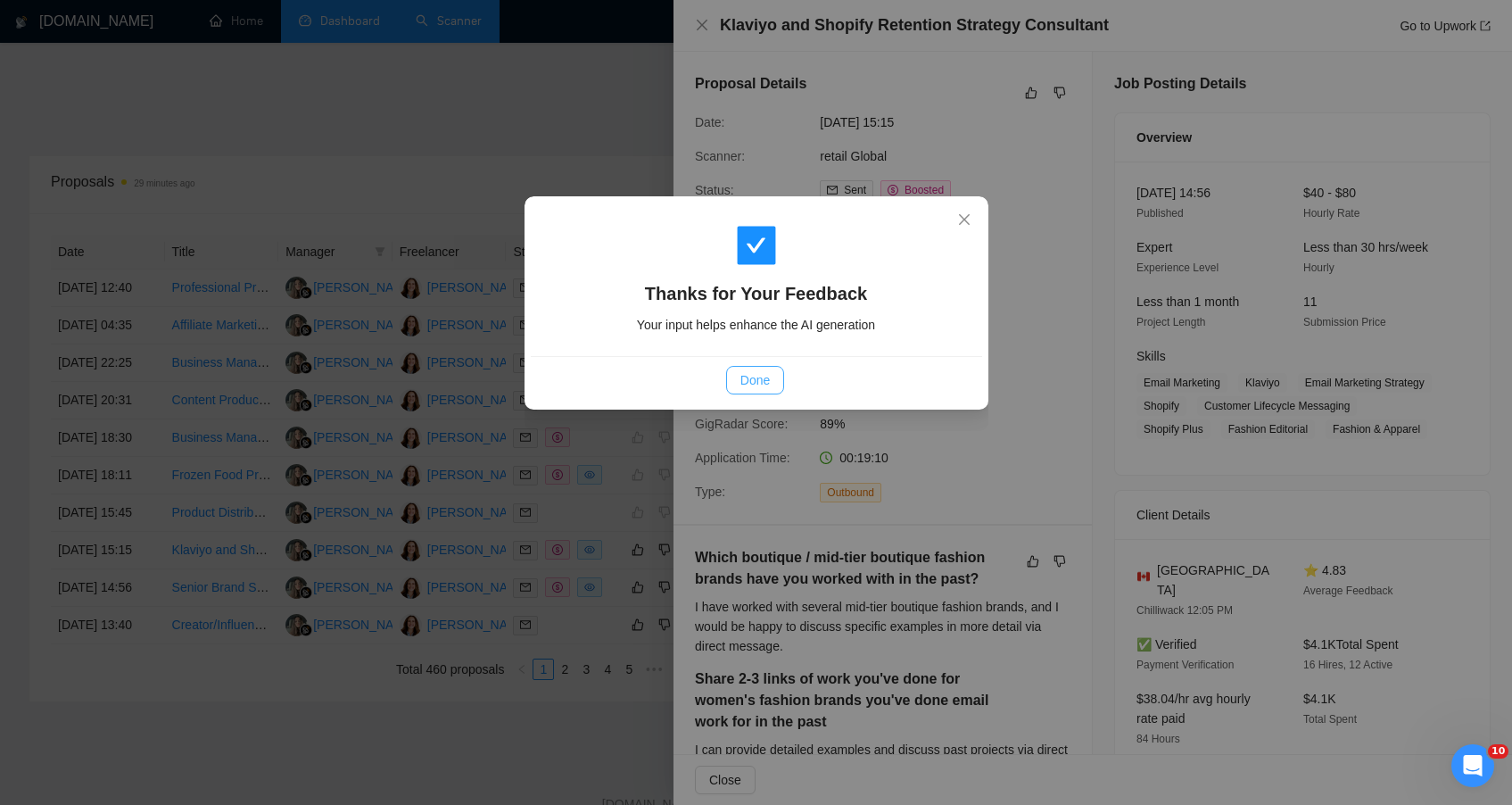
click at [743, 376] on span "Done" at bounding box center [755, 379] width 29 height 19
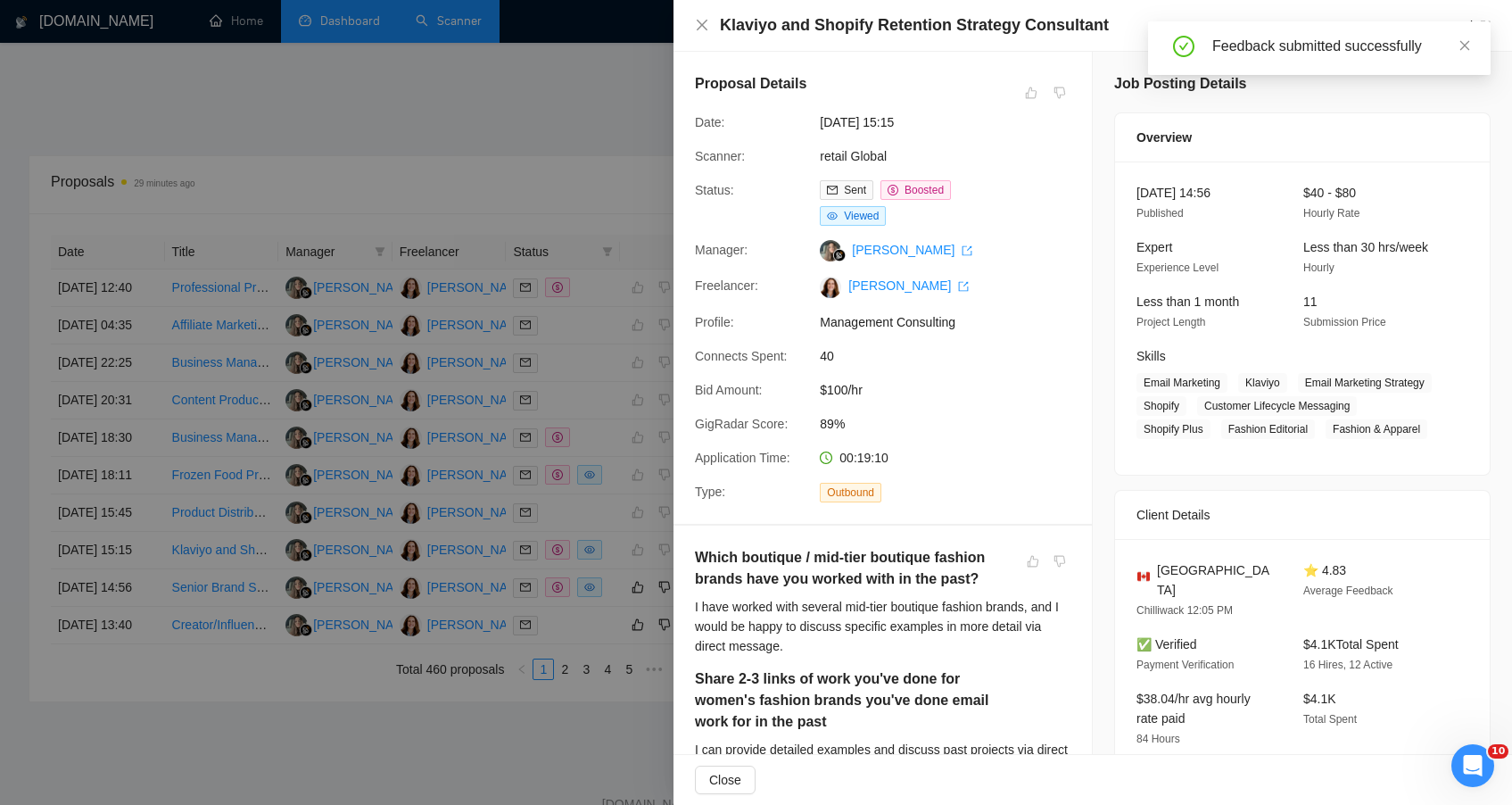
click at [292, 90] on div at bounding box center [756, 402] width 1512 height 805
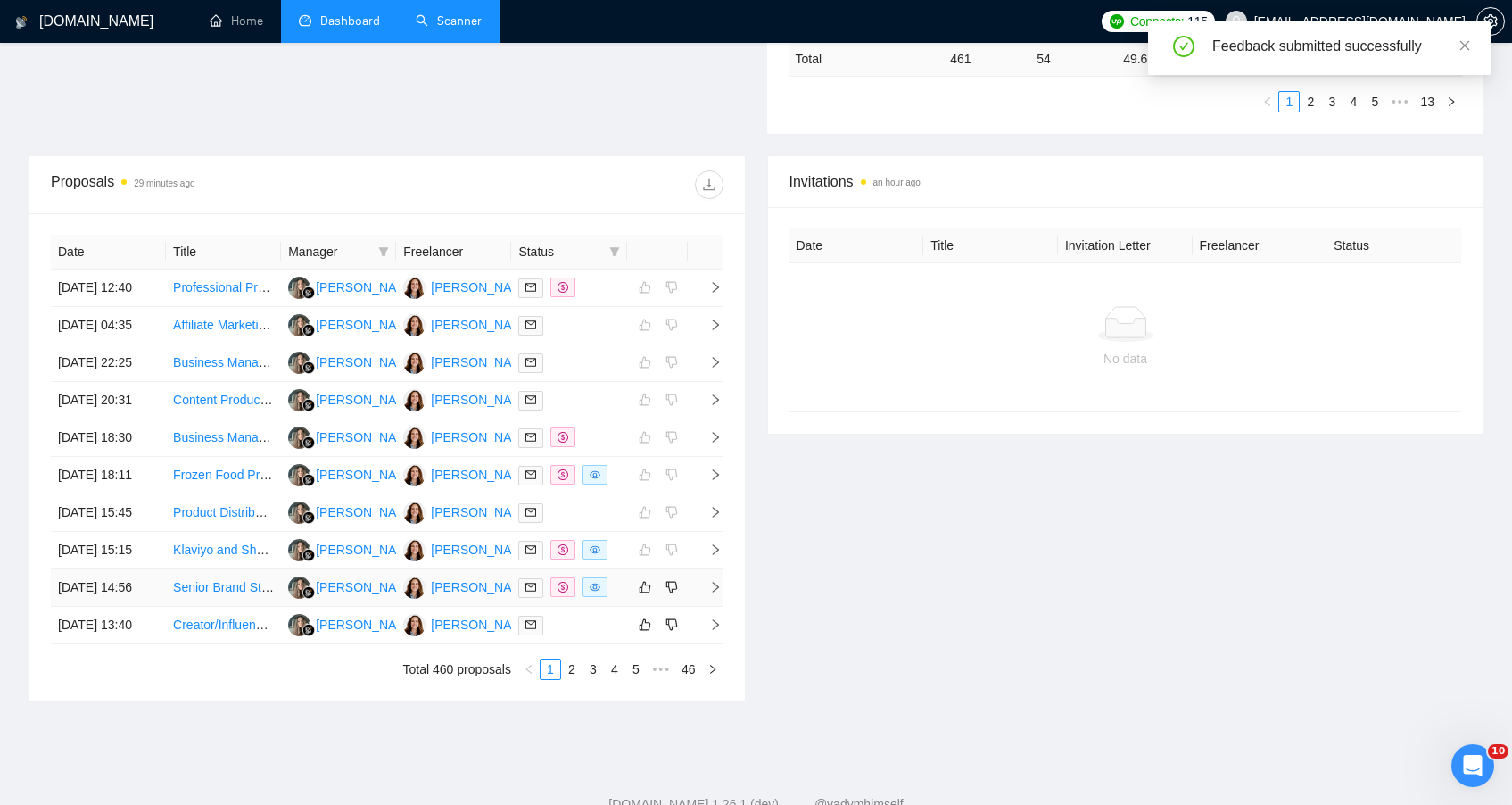
click at [232, 594] on link "Senior Brand Strategist (Beauty / Skincare) — Positioning, Storytelling & Brand…" at bounding box center [407, 588] width 469 height 15
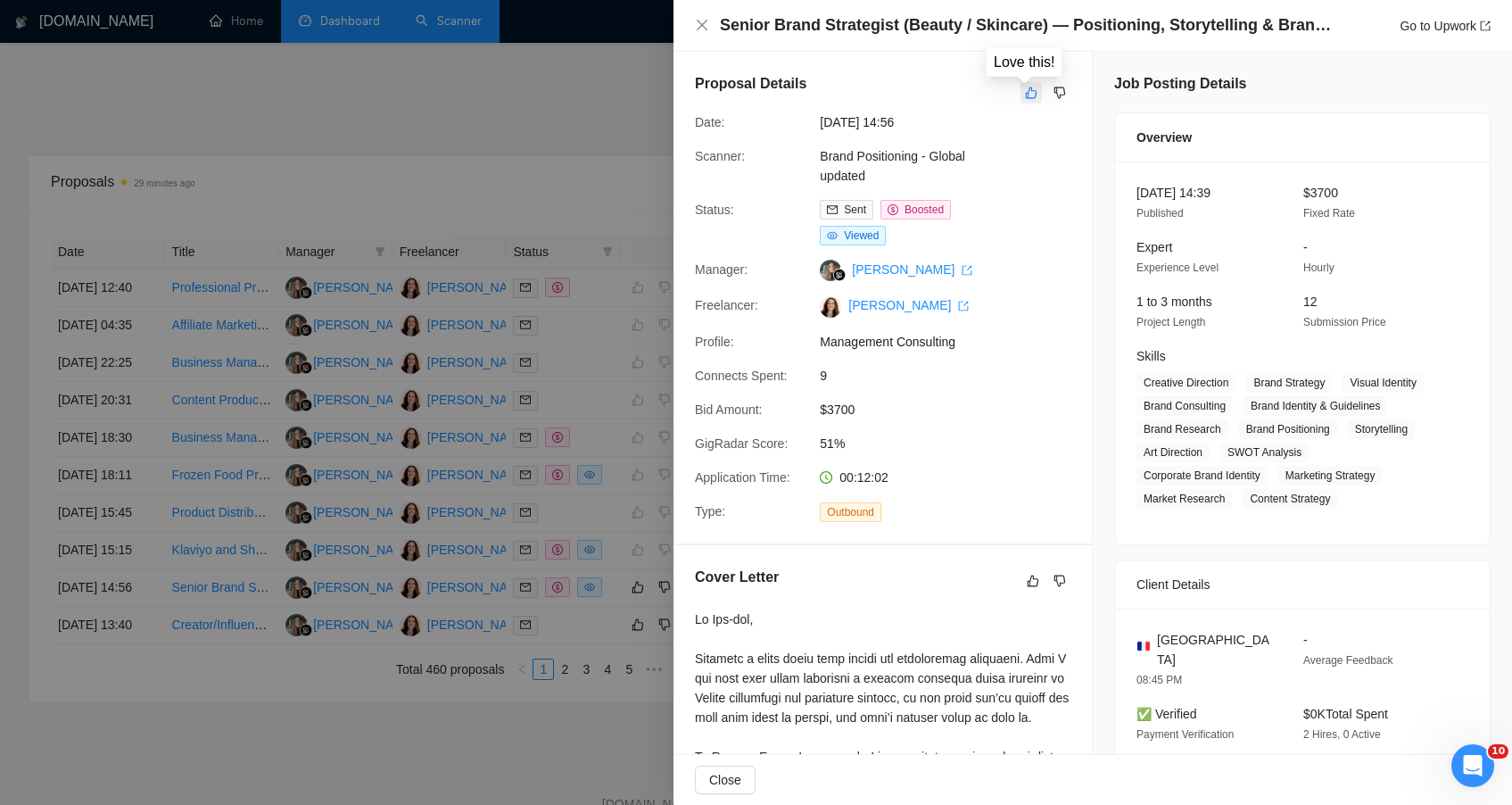
click at [1027, 89] on icon "like" at bounding box center [1031, 93] width 13 height 15
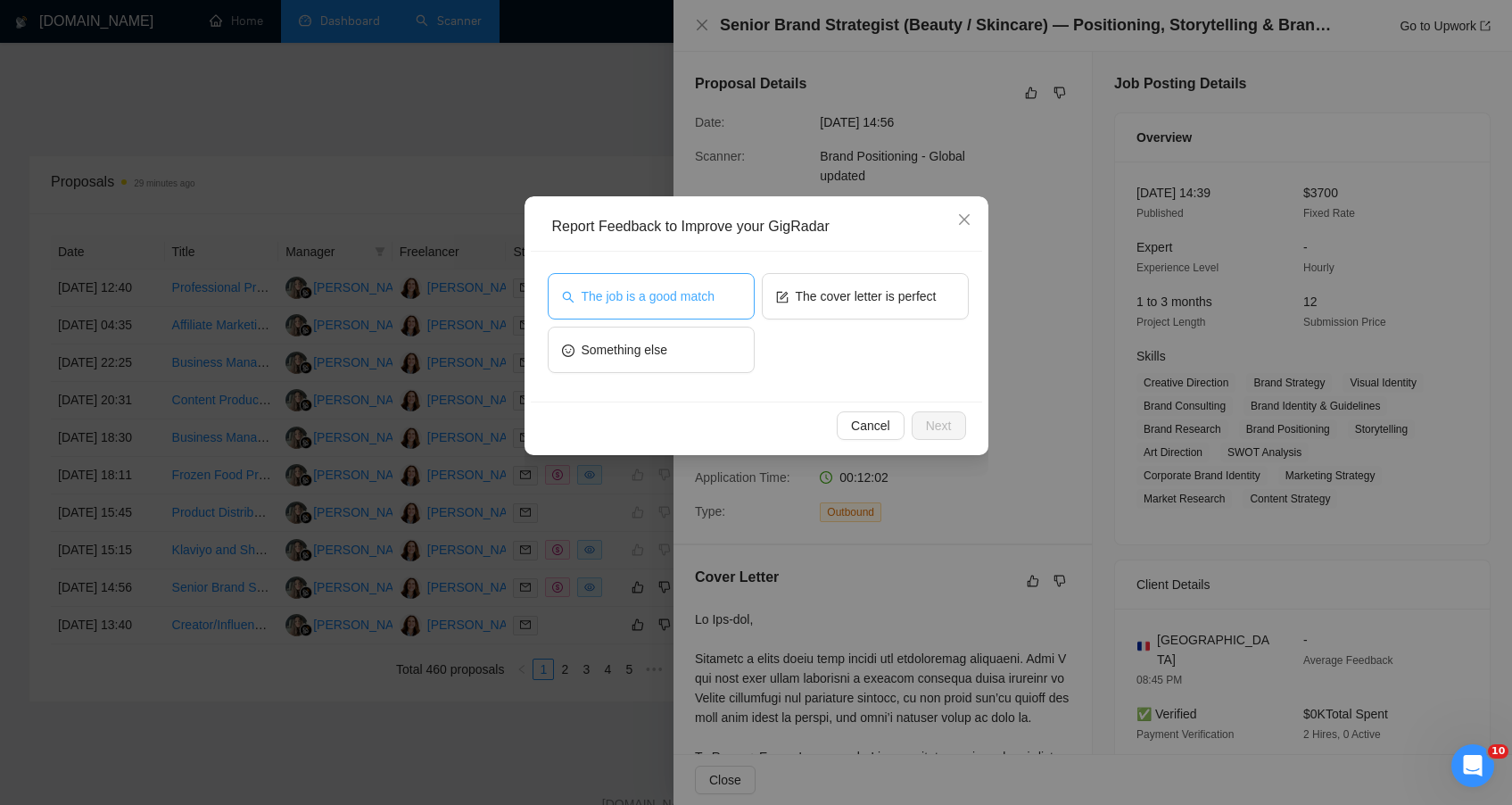
click at [652, 303] on span "The job is a good match" at bounding box center [648, 296] width 133 height 19
click at [939, 432] on span "Next" at bounding box center [939, 425] width 26 height 19
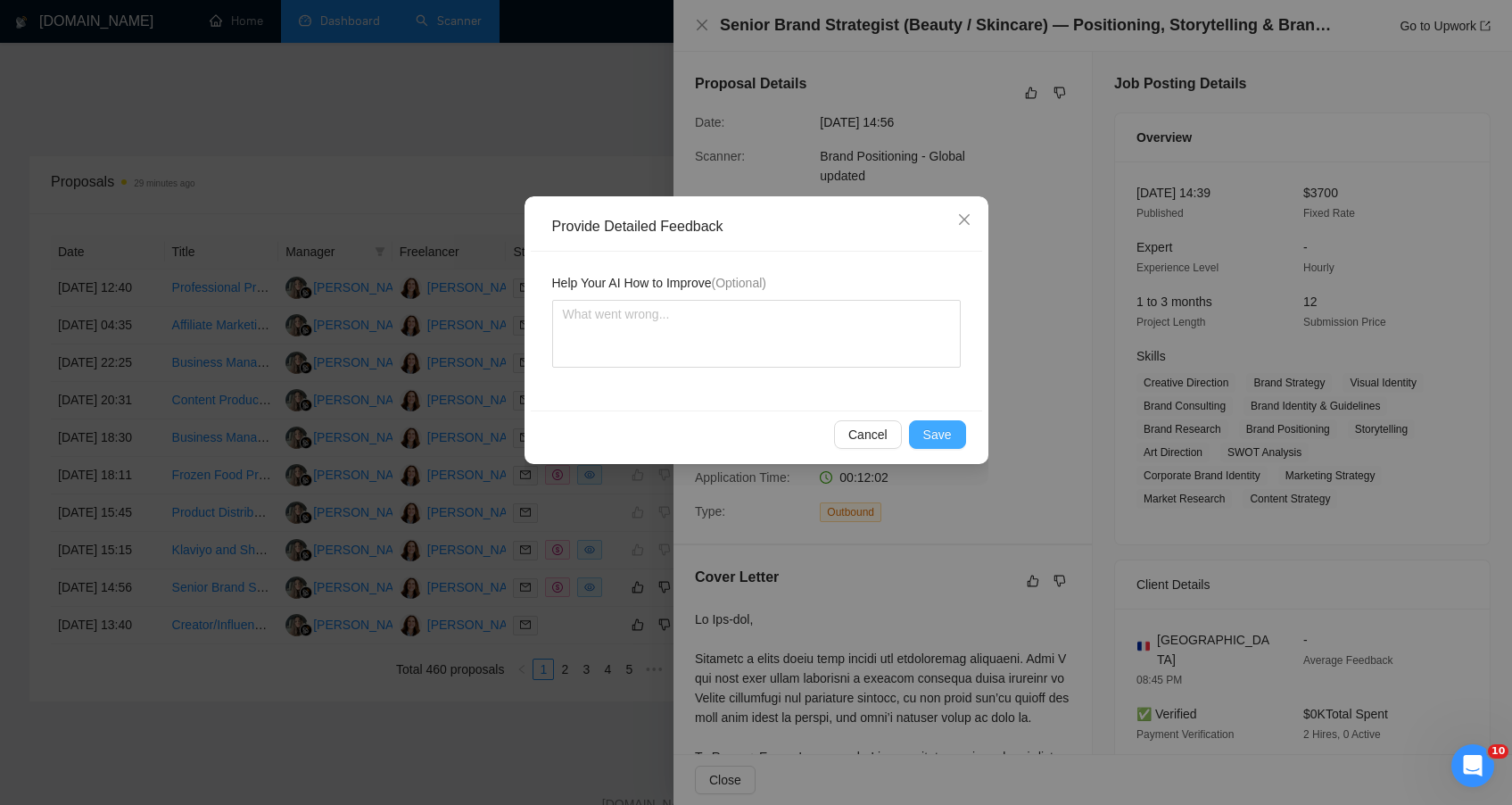
click at [928, 439] on span "Save" at bounding box center [937, 434] width 29 height 19
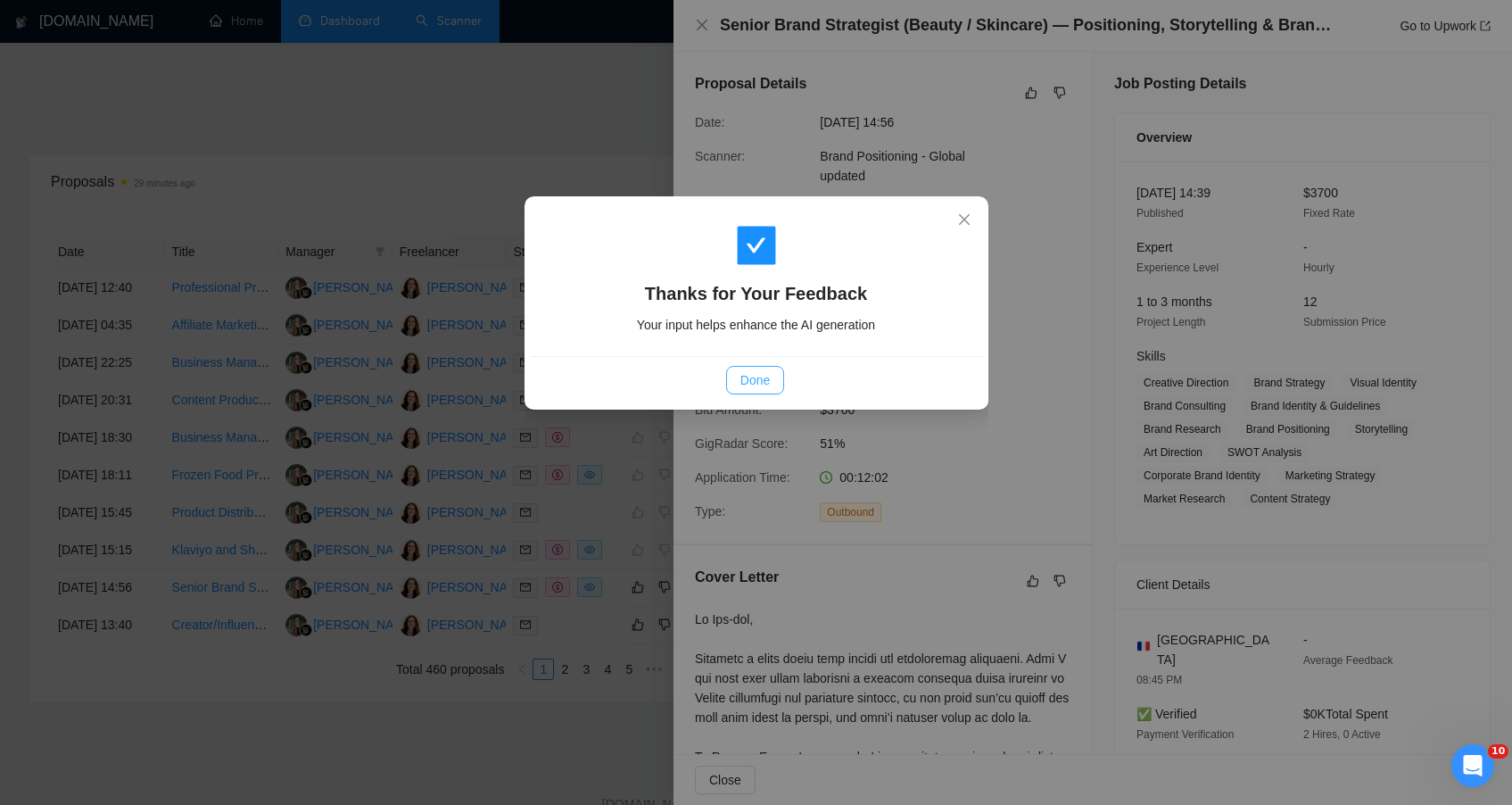
click at [762, 373] on span "Done" at bounding box center [755, 379] width 29 height 19
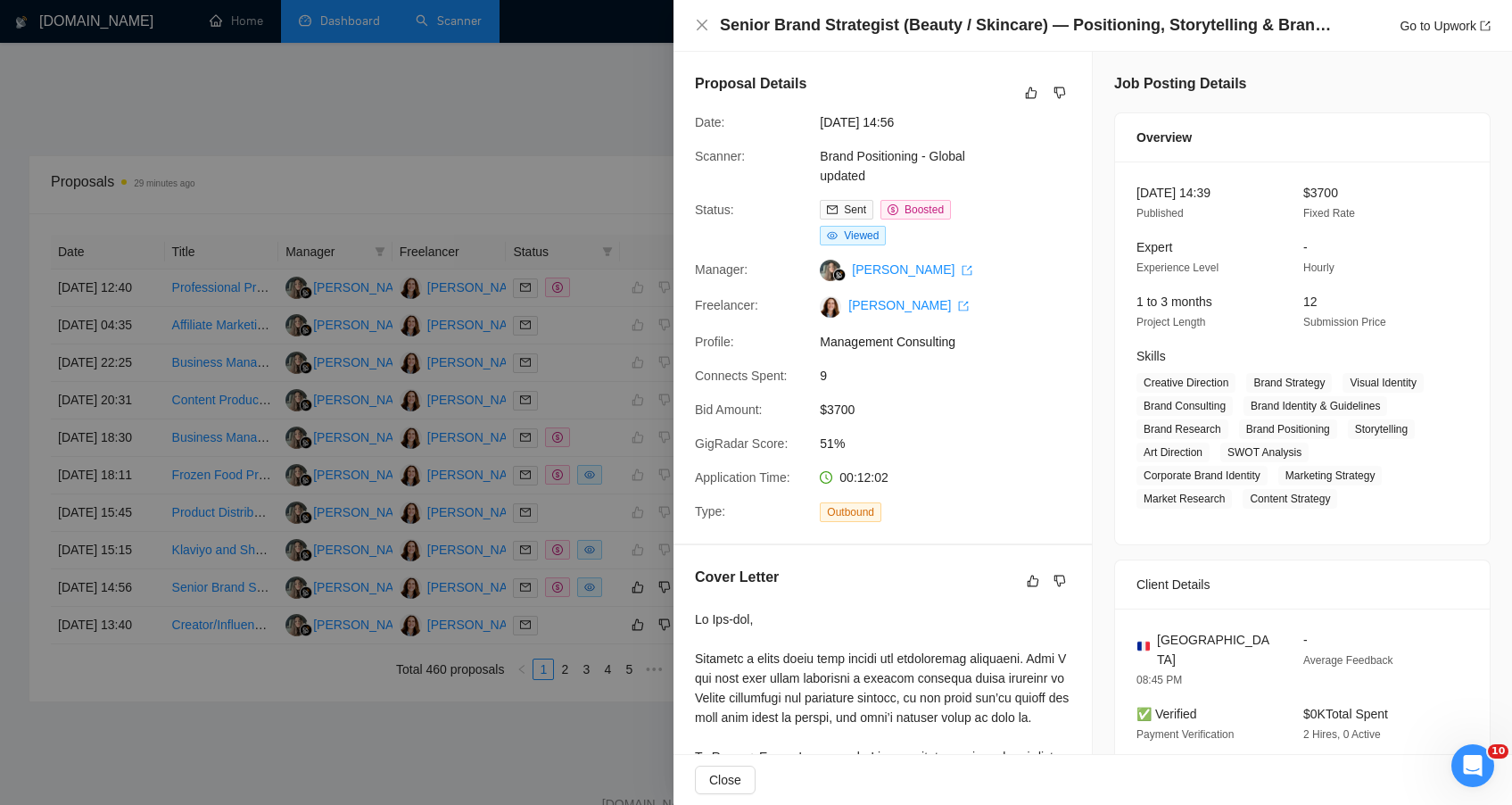
click at [556, 192] on div at bounding box center [756, 402] width 1512 height 805
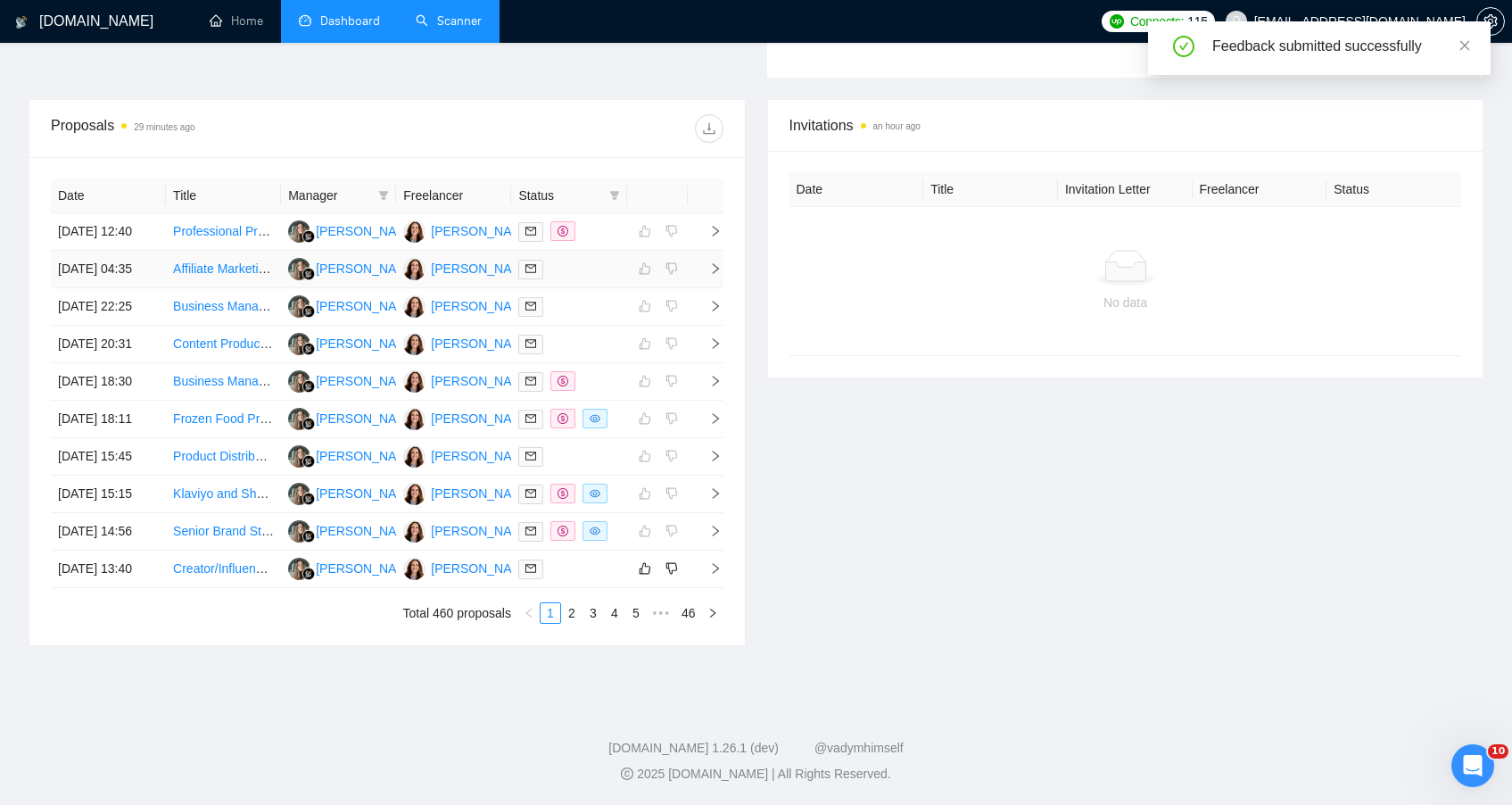
scroll to position [786, 0]
click at [588, 577] on div at bounding box center [568, 568] width 100 height 20
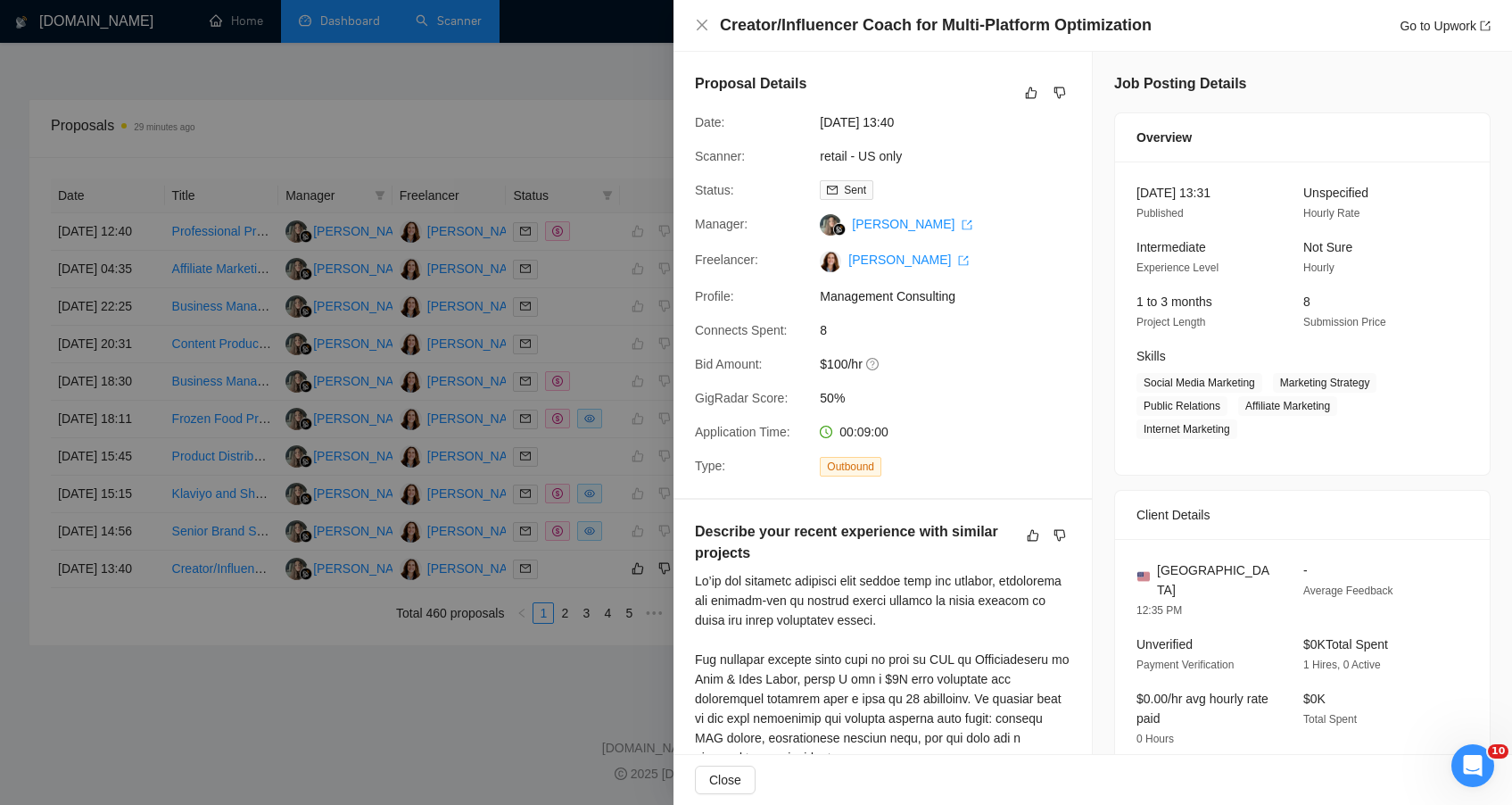
scroll to position [797, 0]
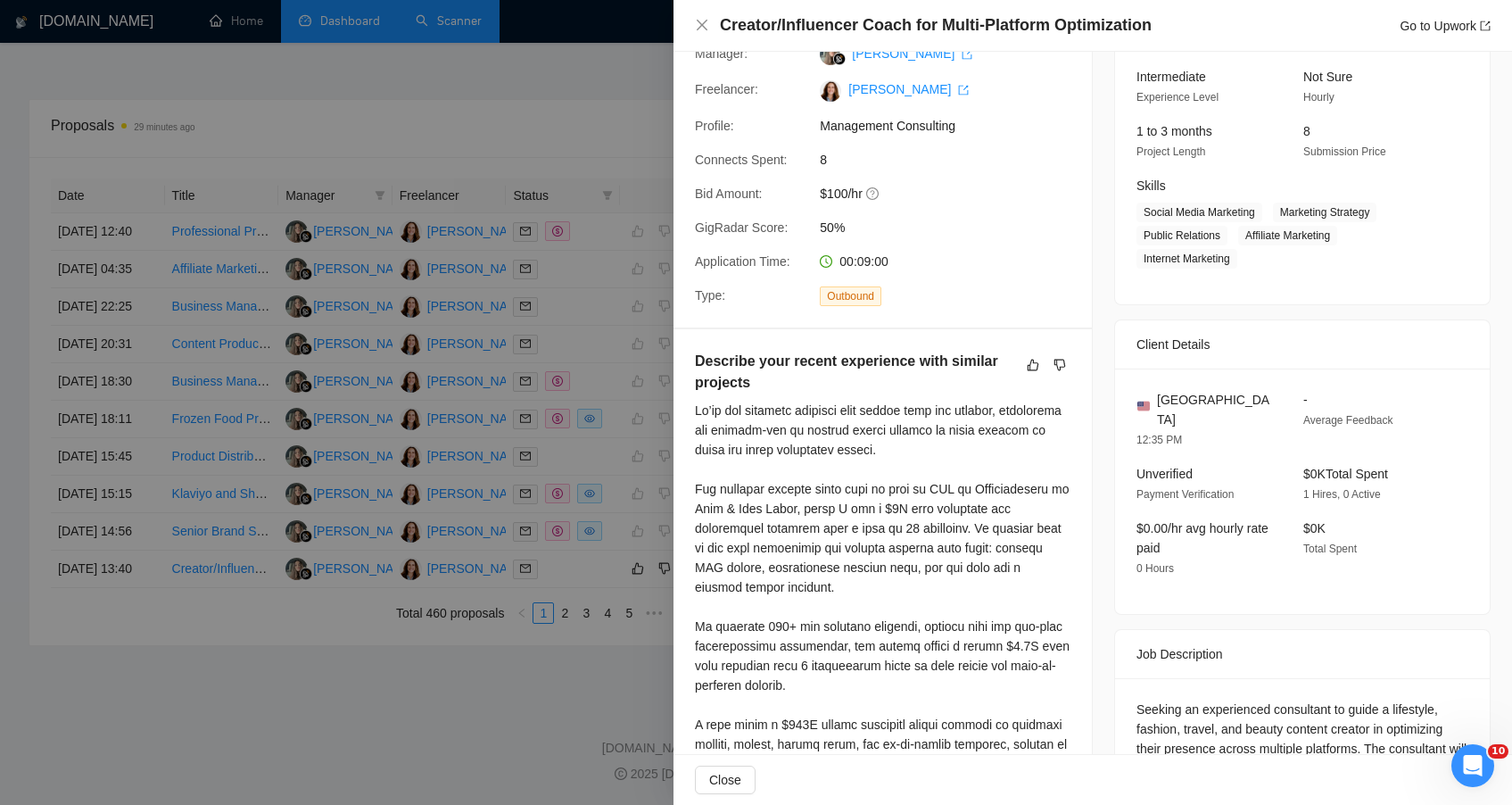
scroll to position [0, 0]
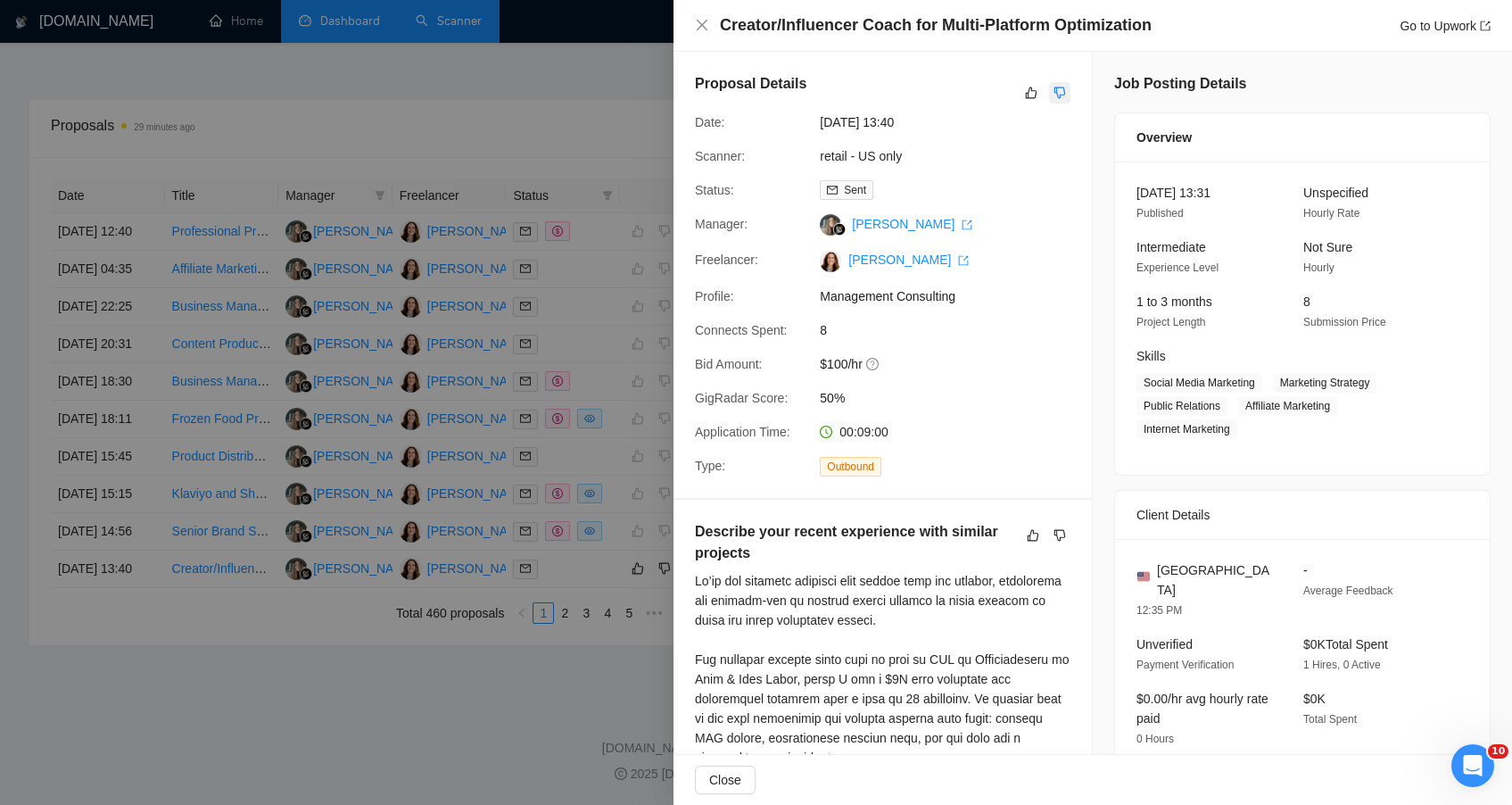
click at [1055, 93] on icon "dislike" at bounding box center [1060, 93] width 13 height 15
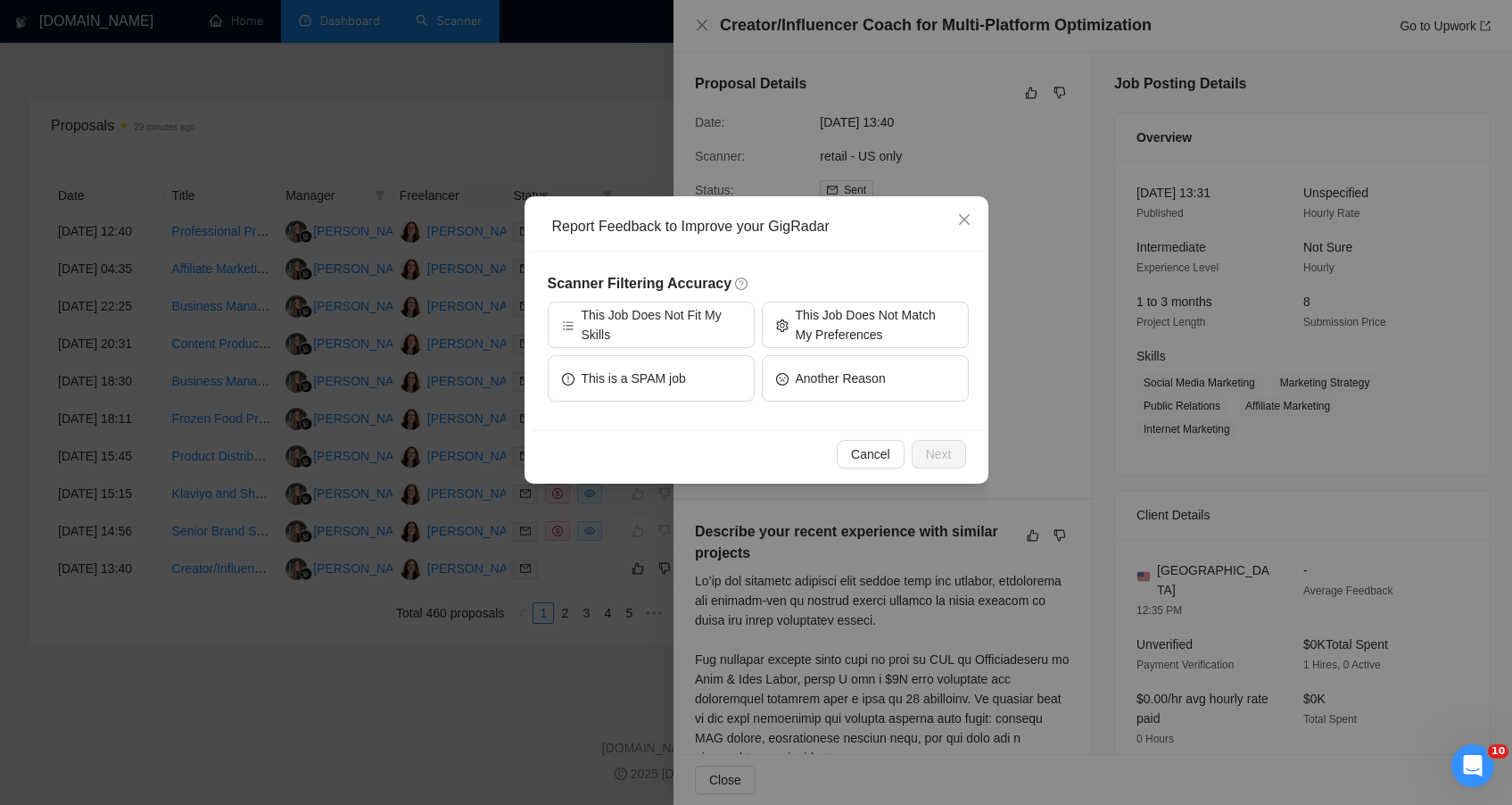
click at [722, 297] on div "Scanner Filtering Accuracy This Job Does Not Fit My Skills This Job Does Not Ma…" at bounding box center [758, 340] width 421 height 135
click at [722, 311] on span "This Job Does Not Fit My Skills" at bounding box center [661, 324] width 158 height 40
click at [929, 458] on span "Next" at bounding box center [939, 453] width 26 height 19
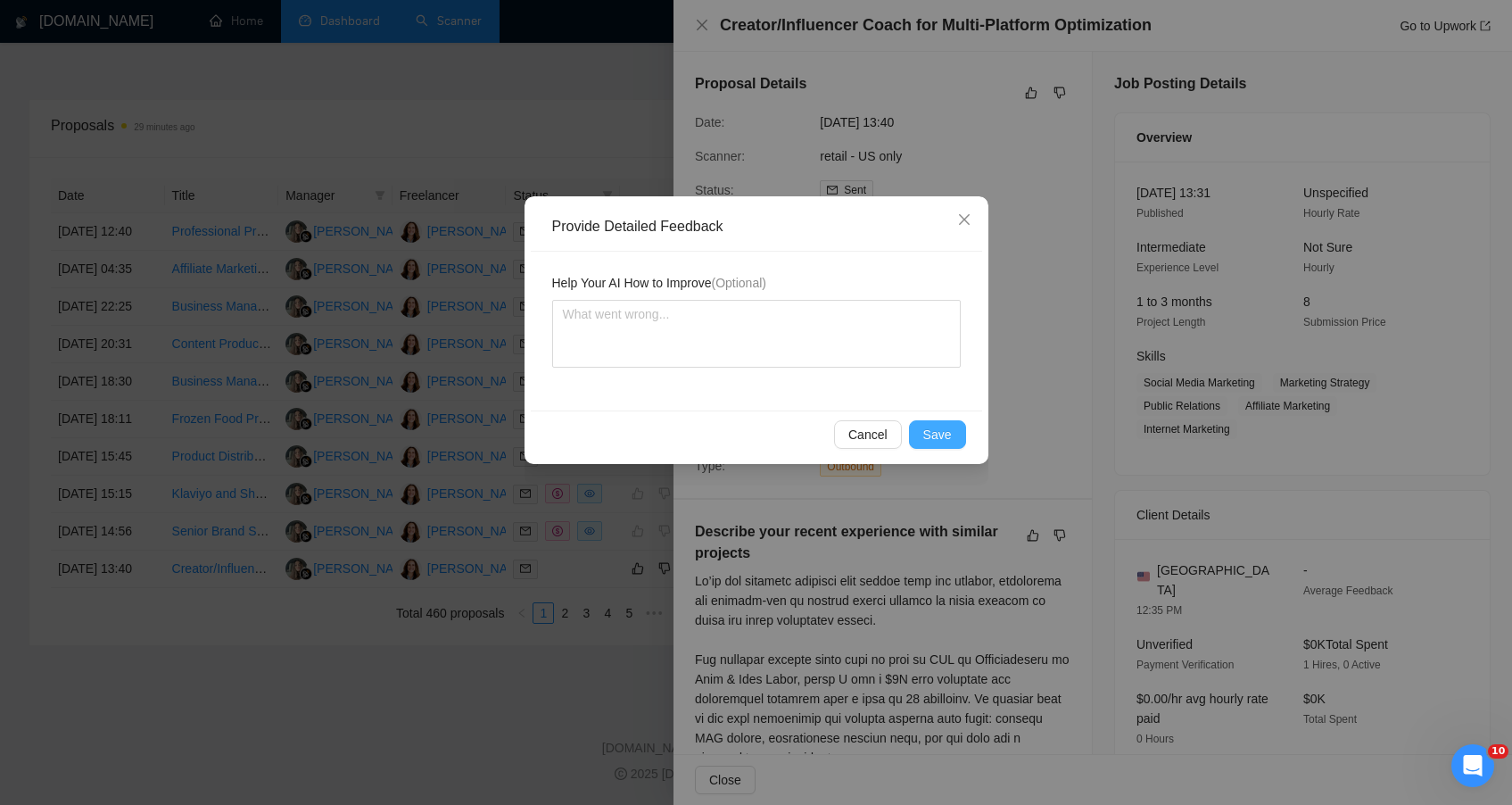
click at [929, 445] on button "Save" at bounding box center [937, 434] width 57 height 29
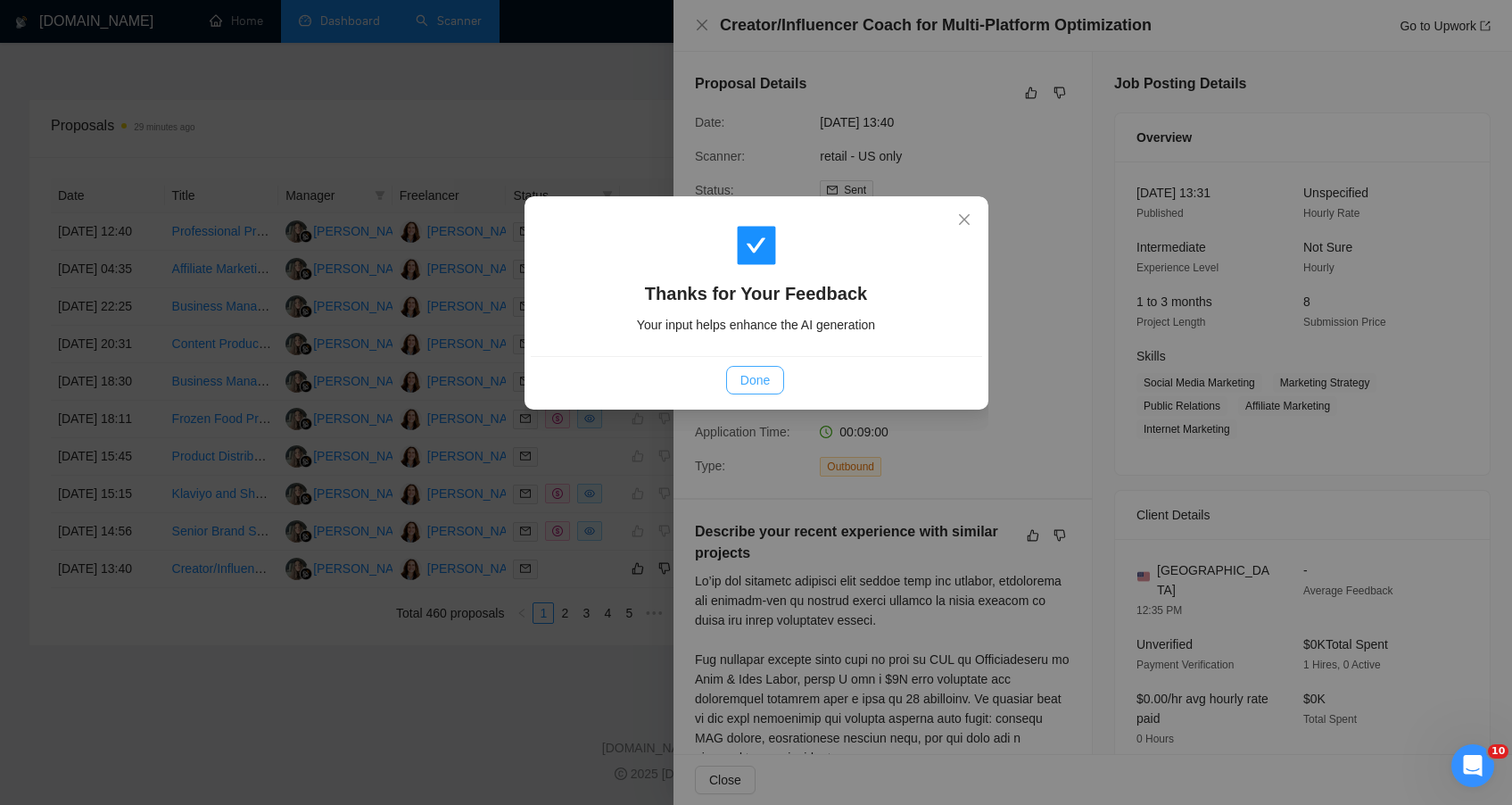
click at [756, 367] on button "Done" at bounding box center [755, 379] width 58 height 29
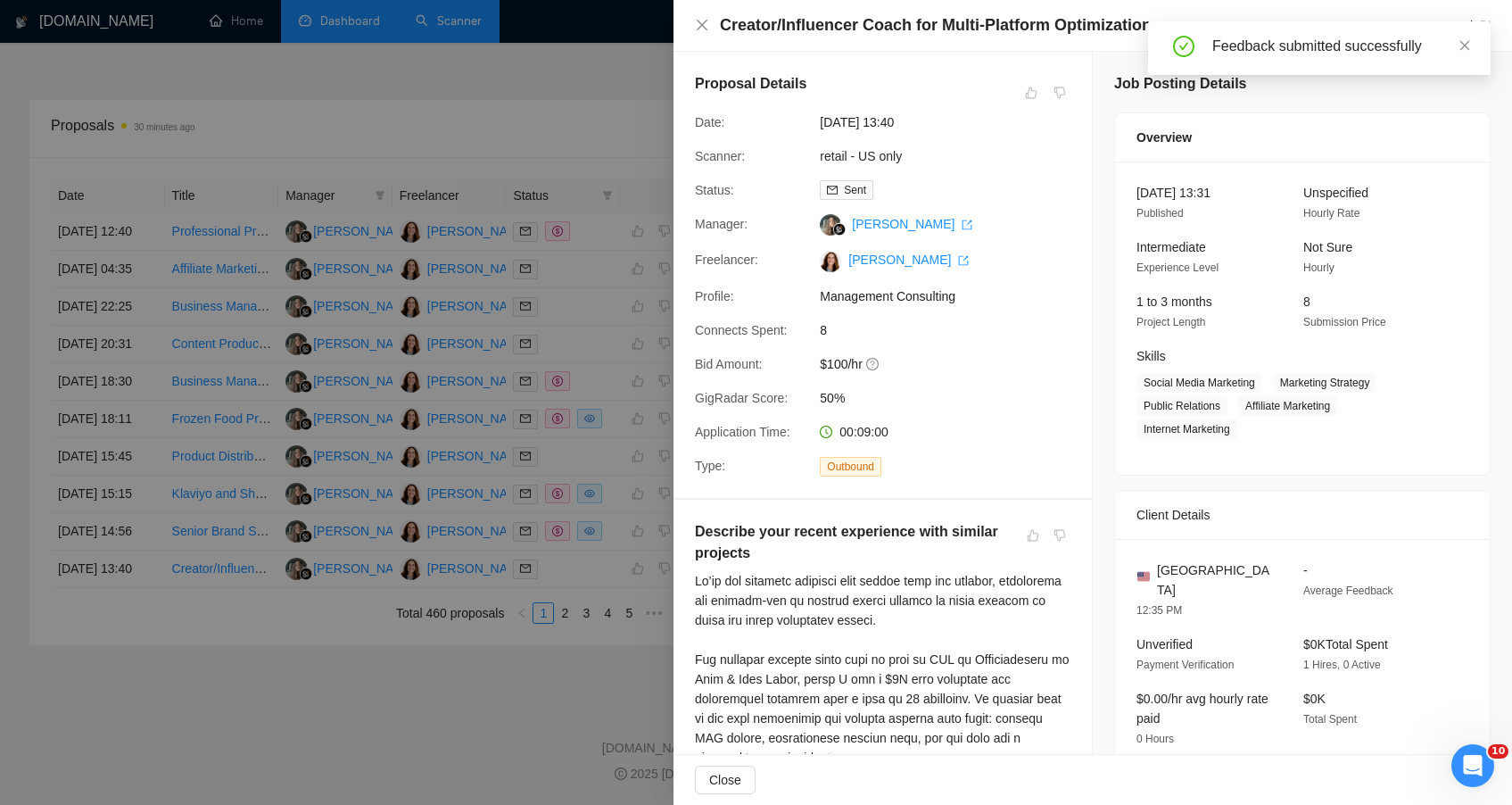
click at [436, 687] on div at bounding box center [756, 402] width 1512 height 805
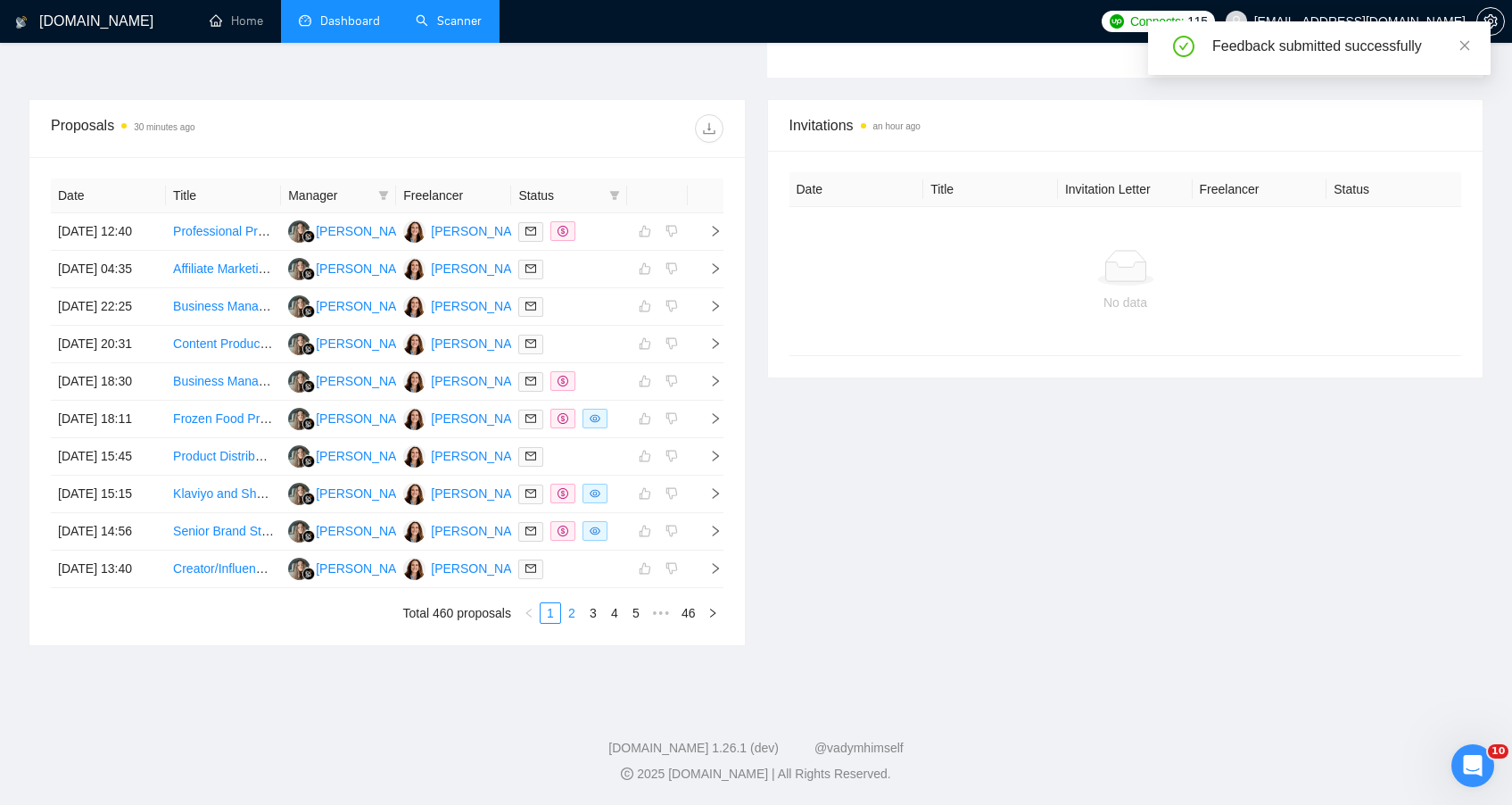
click at [566, 615] on link "2" at bounding box center [571, 612] width 19 height 19
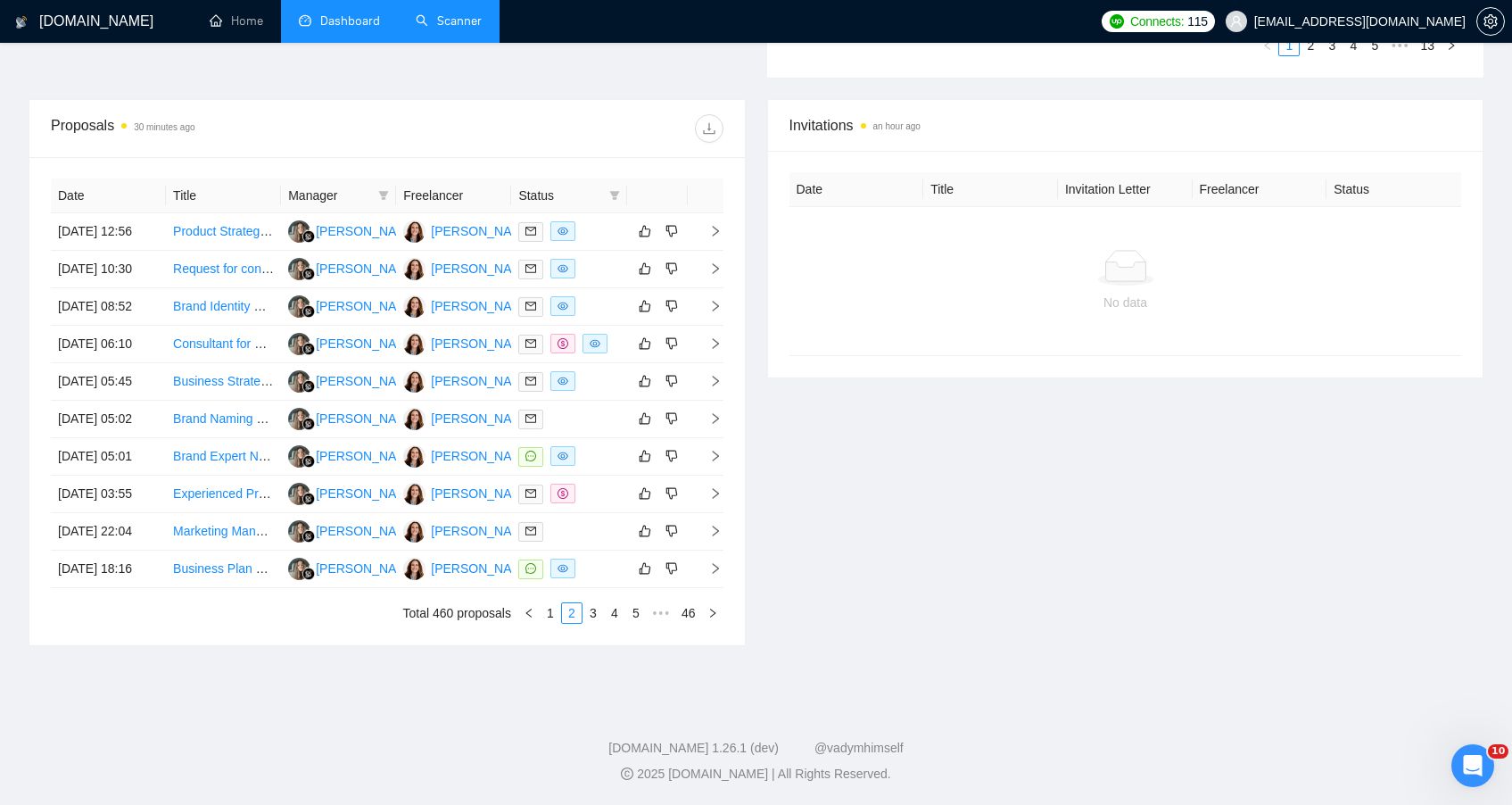
click at [844, 550] on div "Invitations an hour ago Date Title Invitation Letter Freelancer Status No data" at bounding box center [1126, 373] width 739 height 547
click at [217, 223] on td "Product Strategy Consultant for Startup project" at bounding box center [223, 232] width 115 height 38
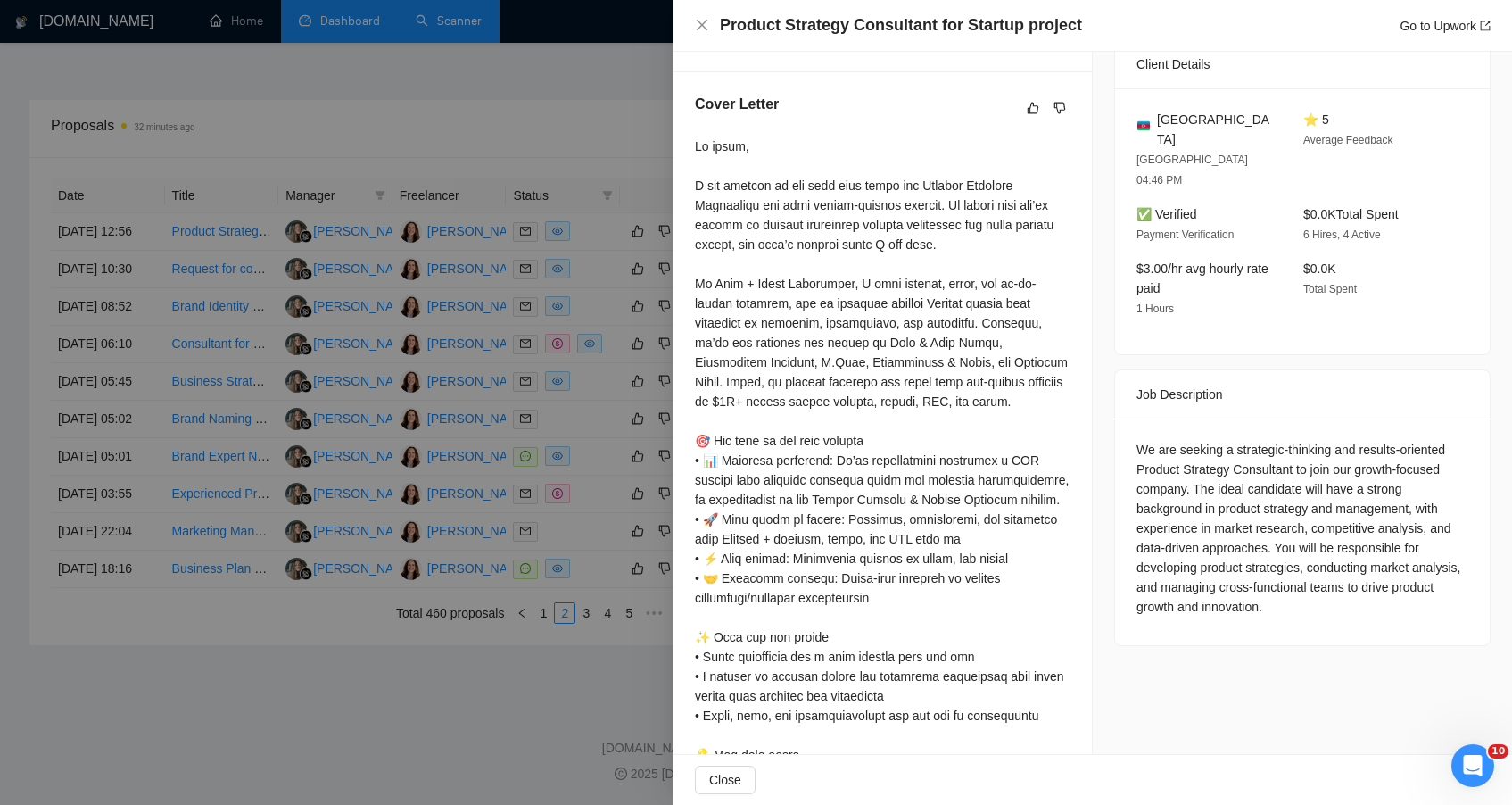
scroll to position [14, 0]
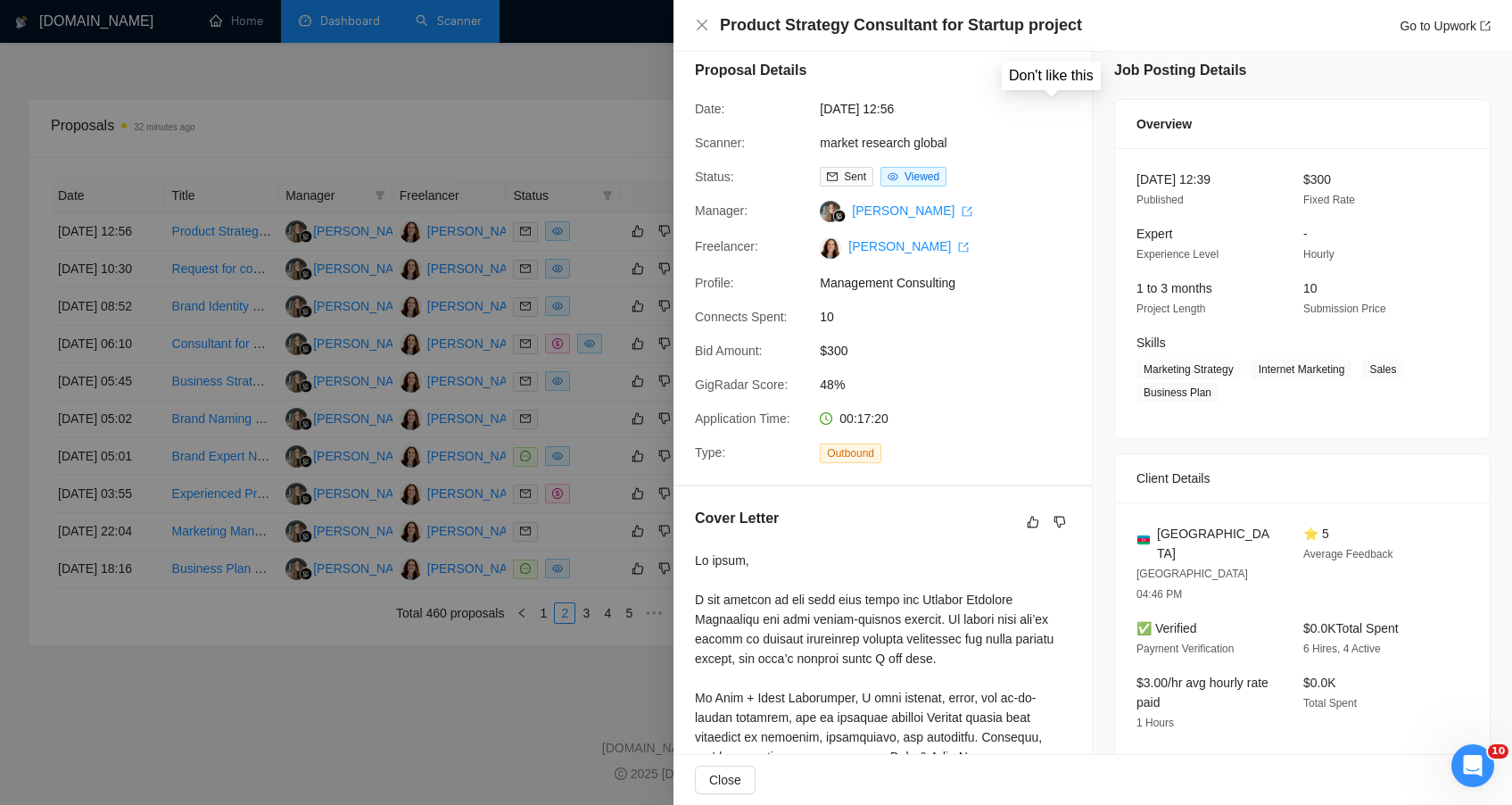
click at [1053, 81] on icon "dislike" at bounding box center [1060, 79] width 13 height 15
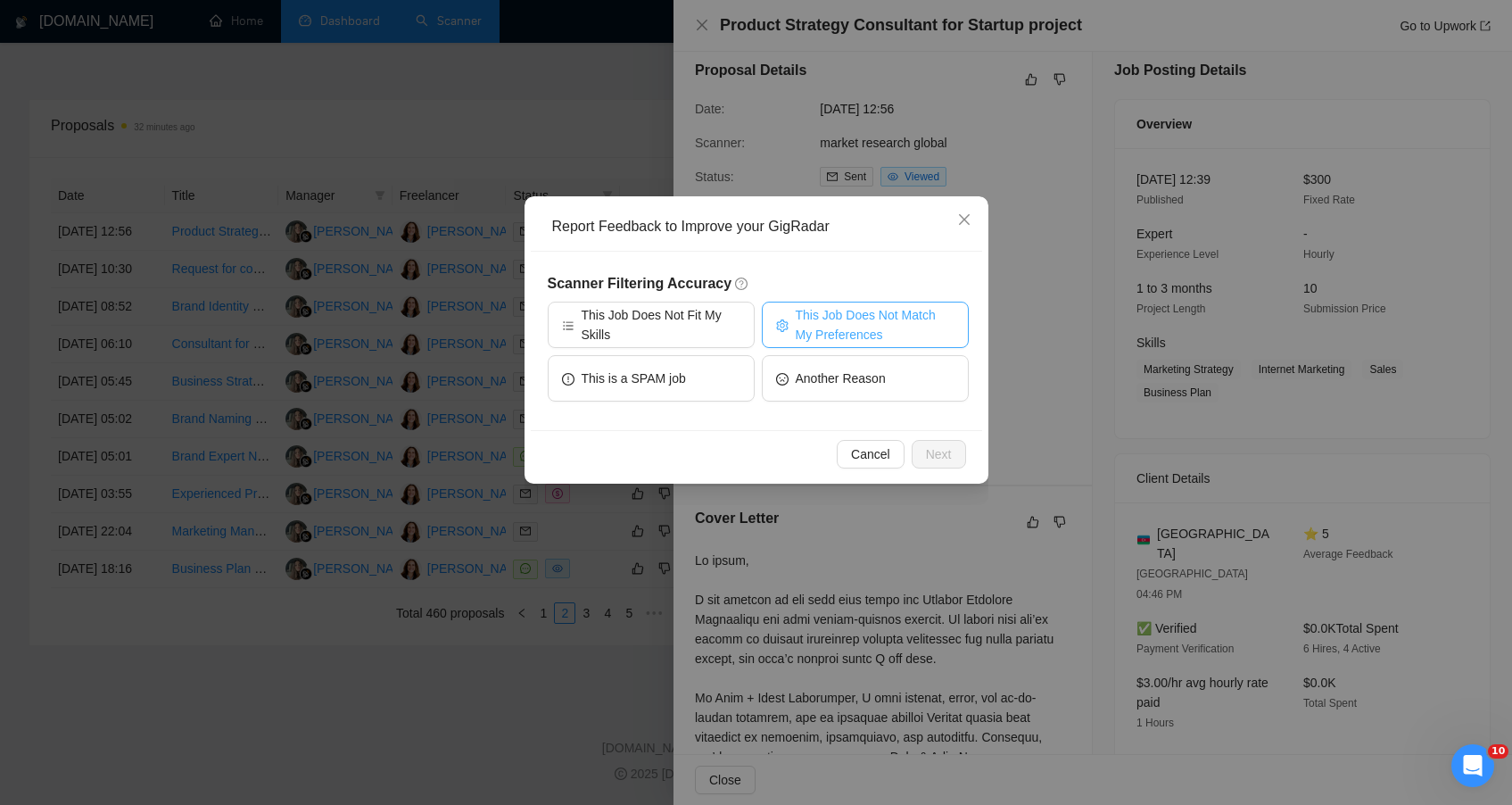
click at [830, 328] on span "This Job Does Not Match My Preferences" at bounding box center [875, 324] width 158 height 40
click at [931, 447] on span "Next" at bounding box center [939, 453] width 26 height 19
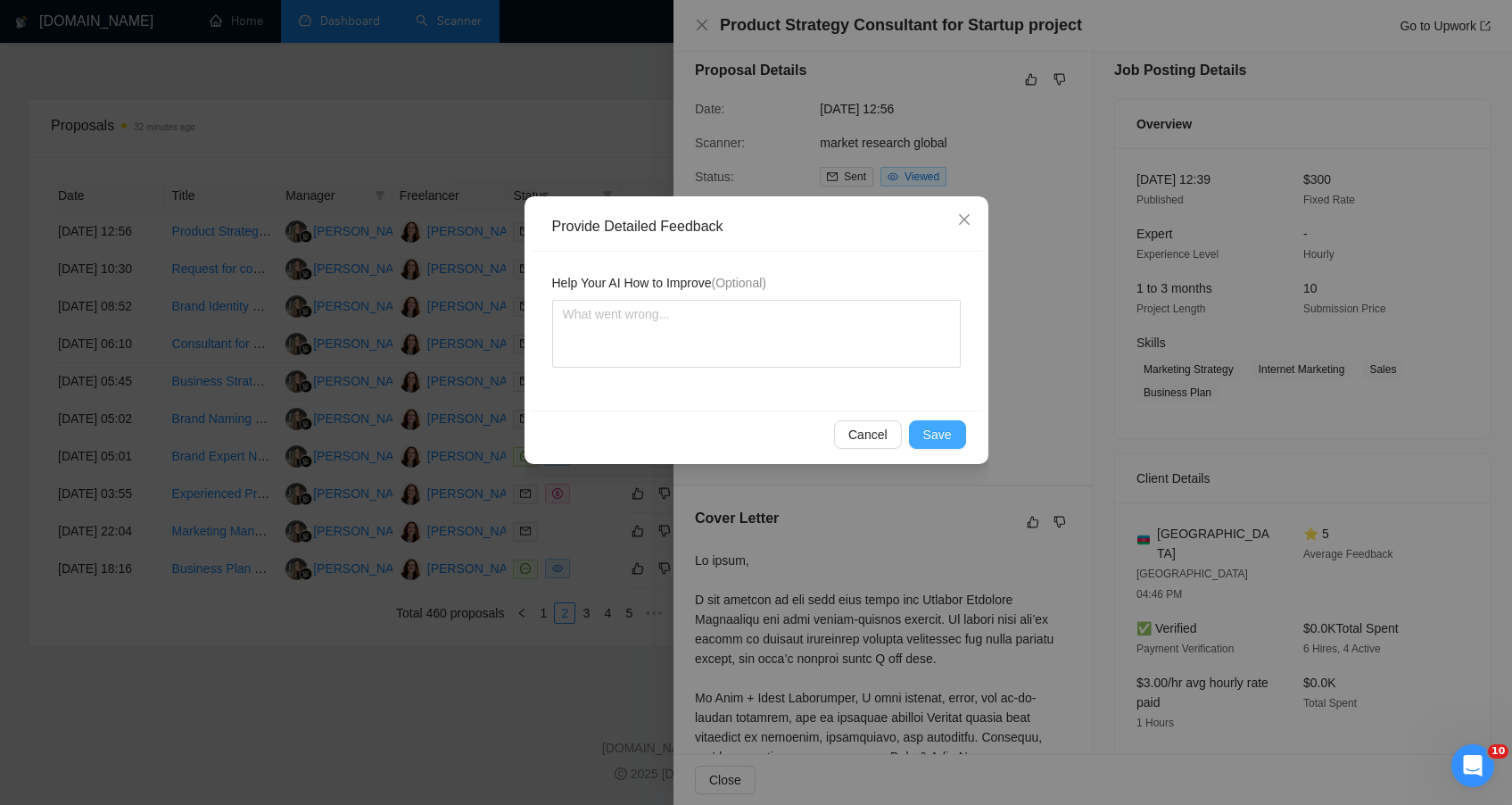
click at [936, 440] on span "Save" at bounding box center [937, 434] width 29 height 19
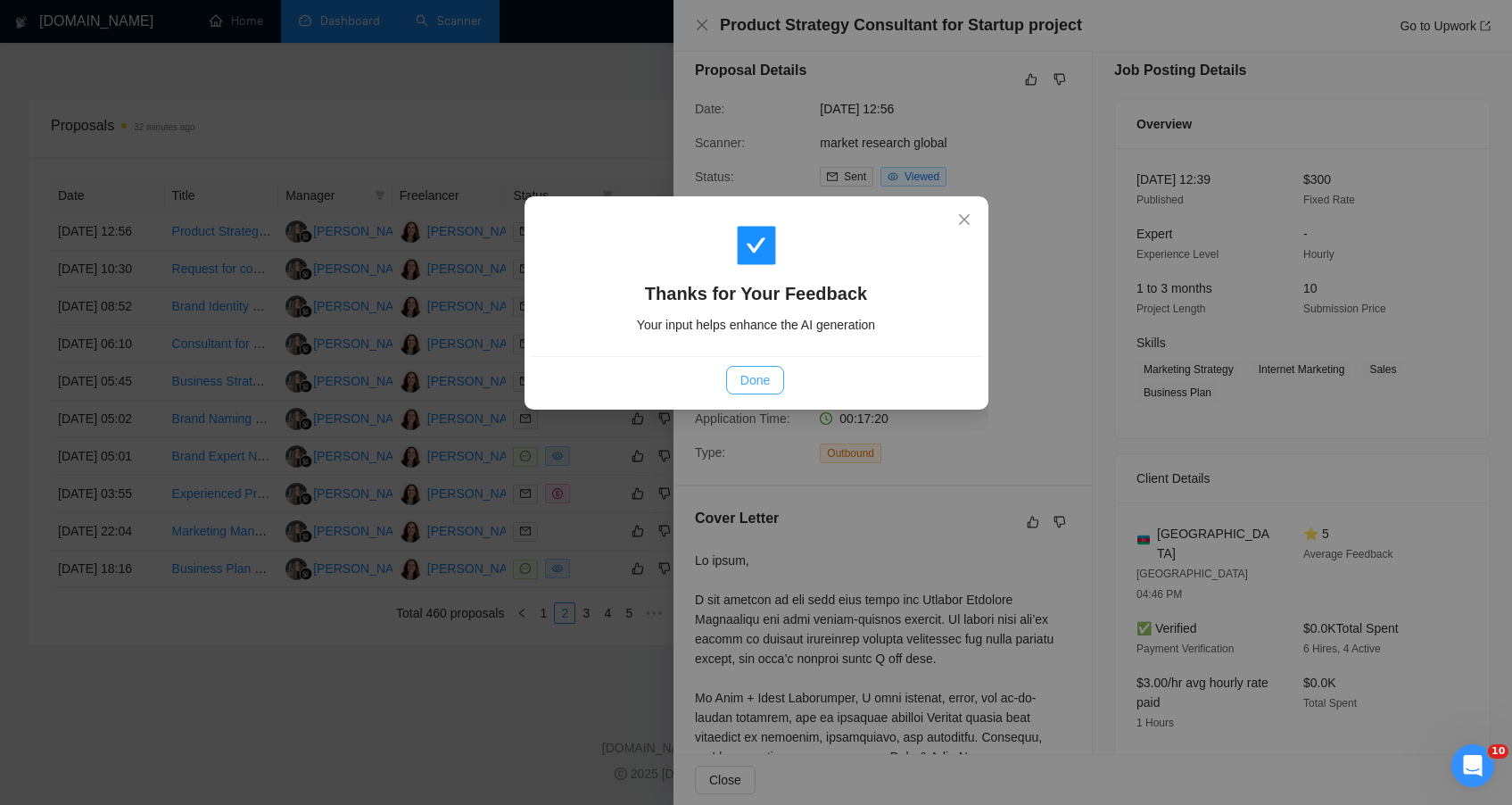
click at [764, 374] on span "Done" at bounding box center [755, 379] width 29 height 19
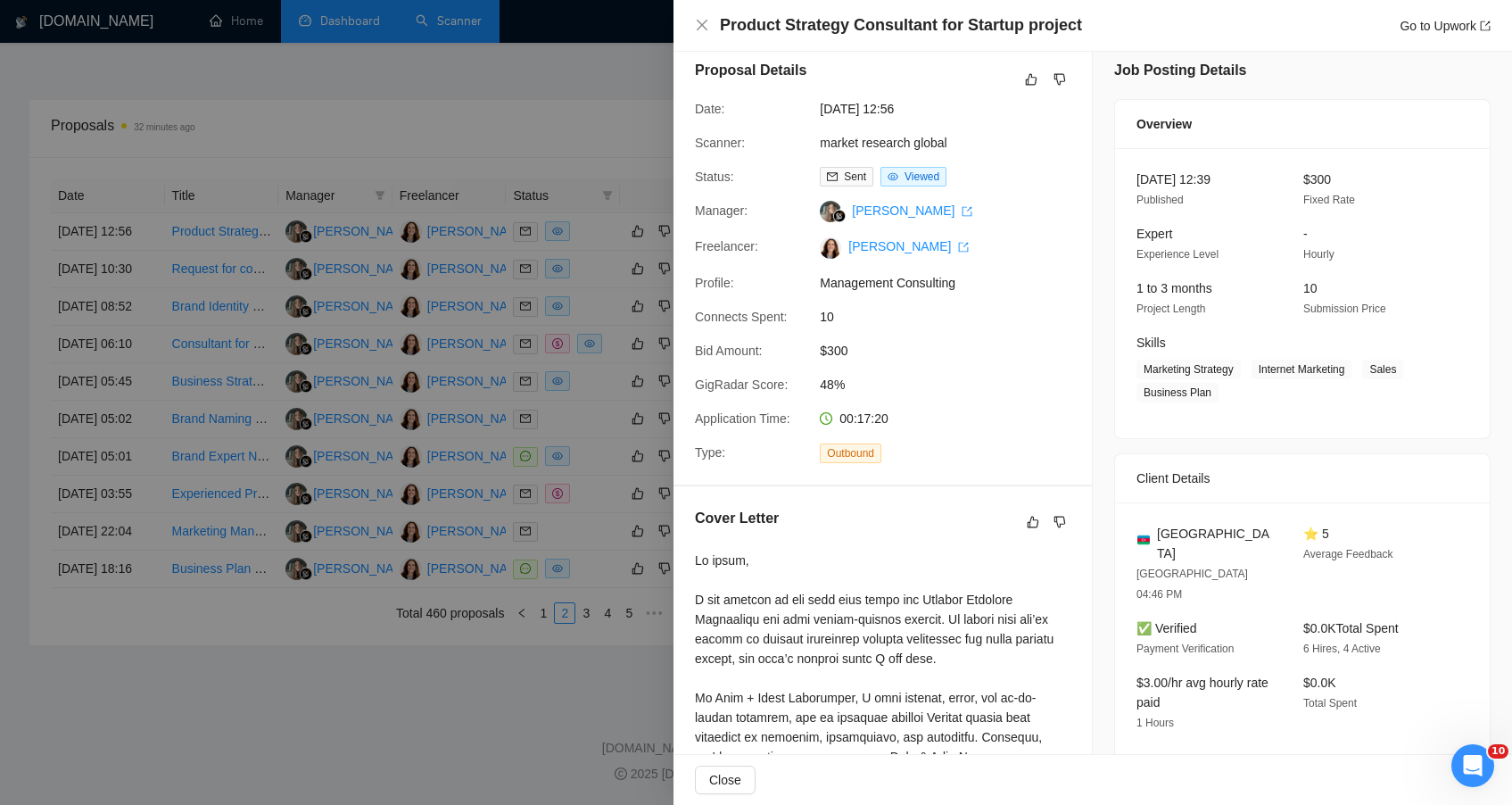
click at [552, 85] on div at bounding box center [756, 402] width 1512 height 805
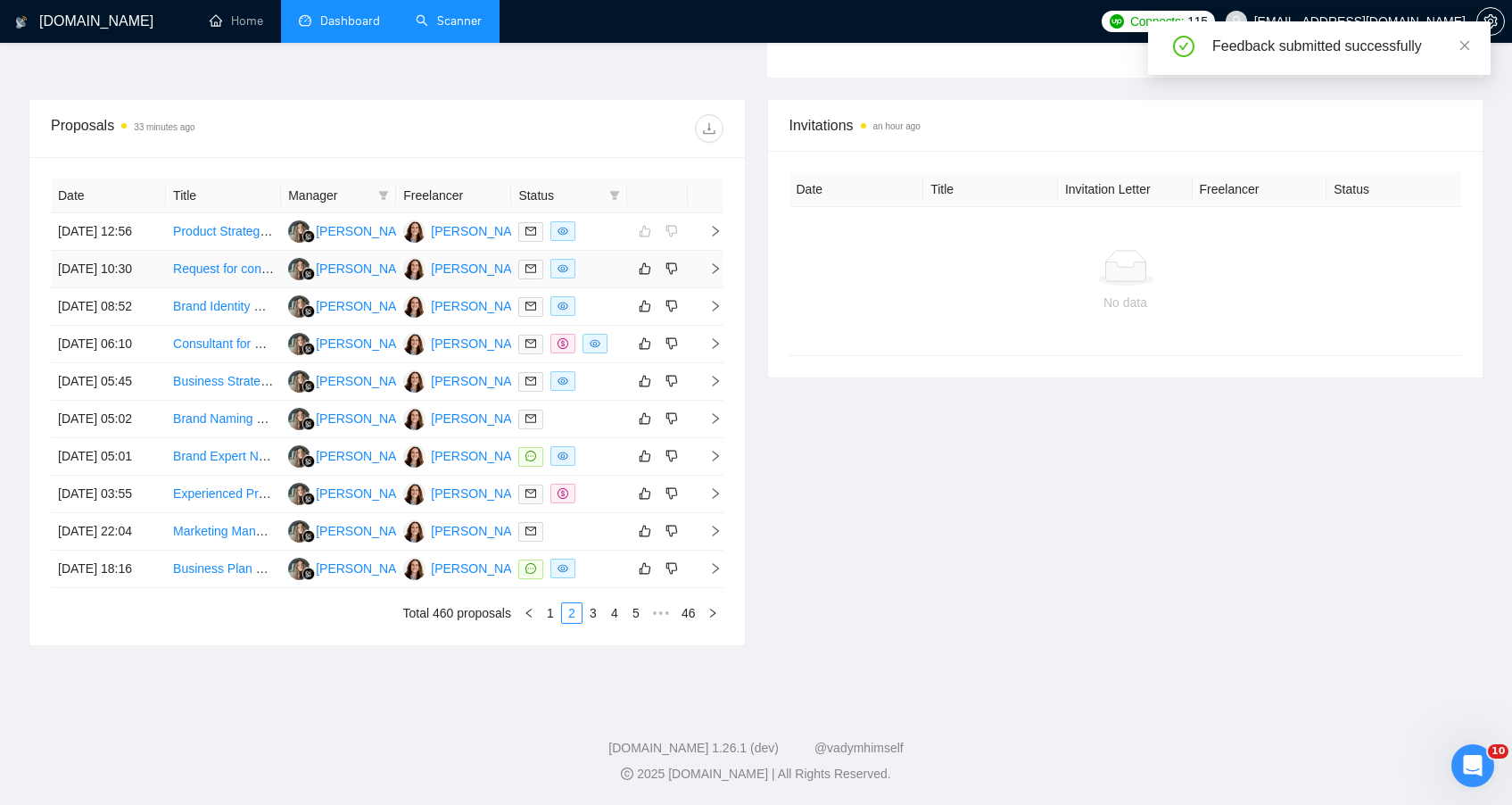
click at [599, 275] on div at bounding box center [568, 269] width 100 height 20
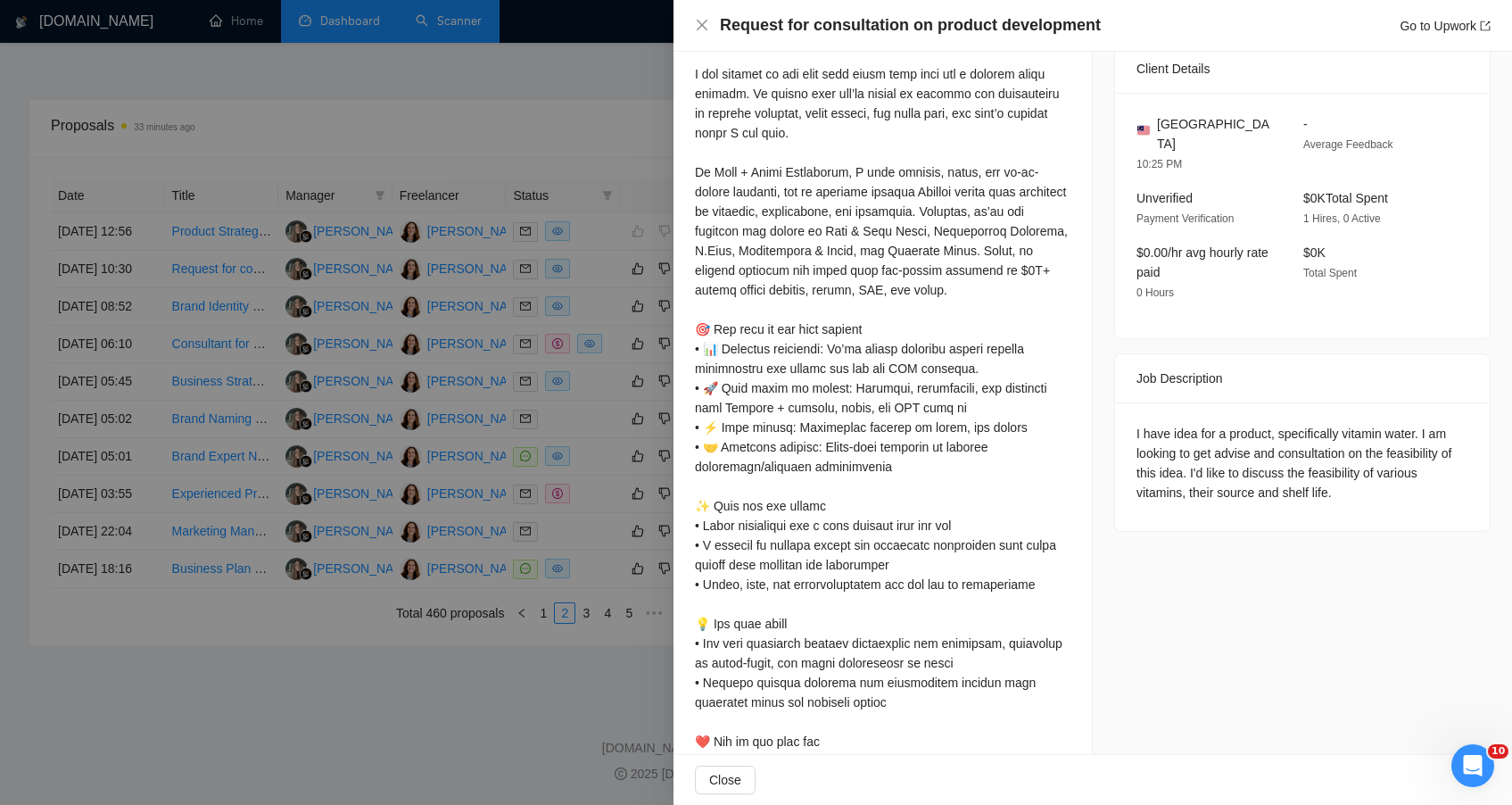
scroll to position [0, 0]
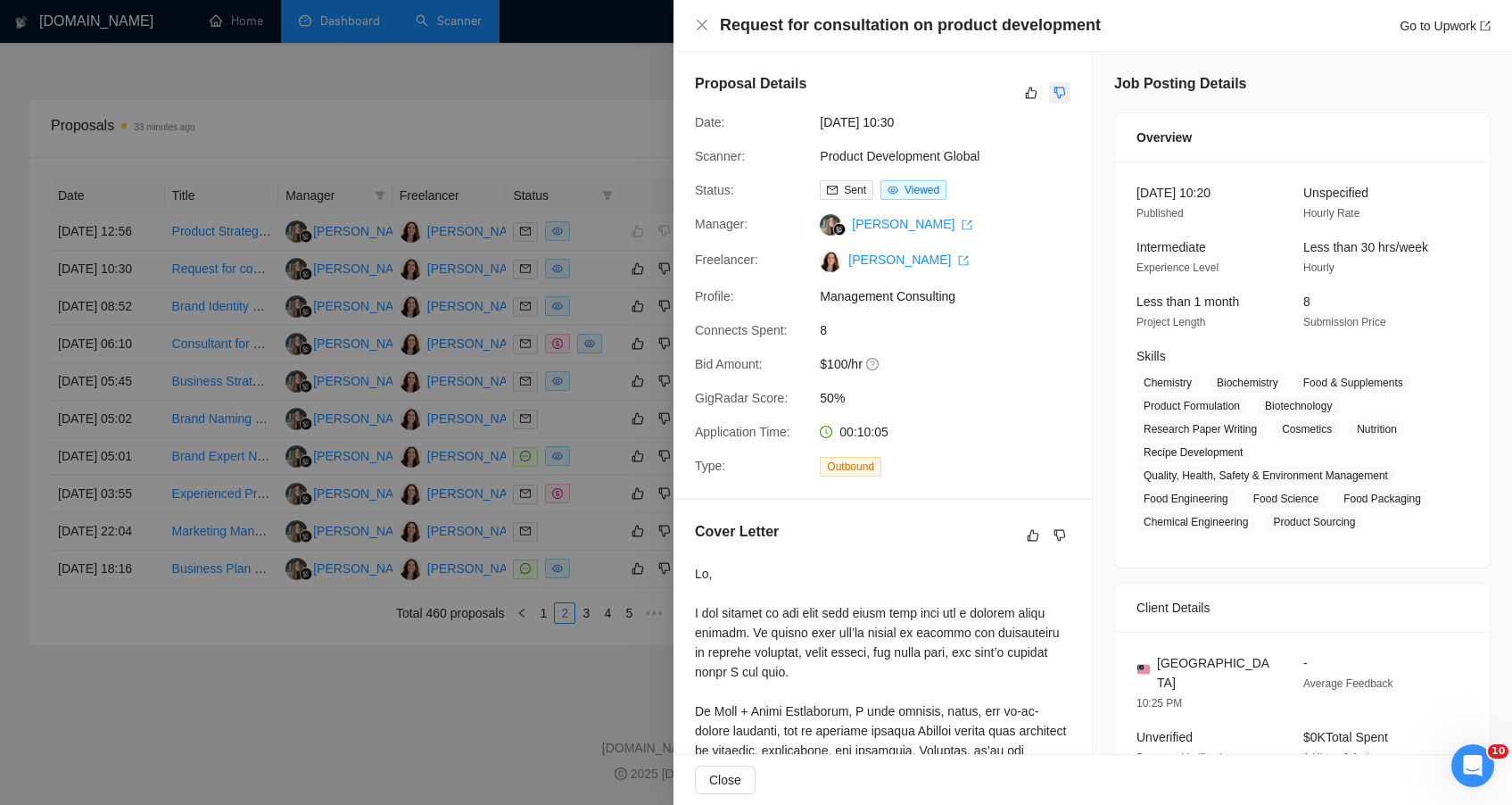
click at [1053, 99] on icon "dislike" at bounding box center [1060, 93] width 13 height 15
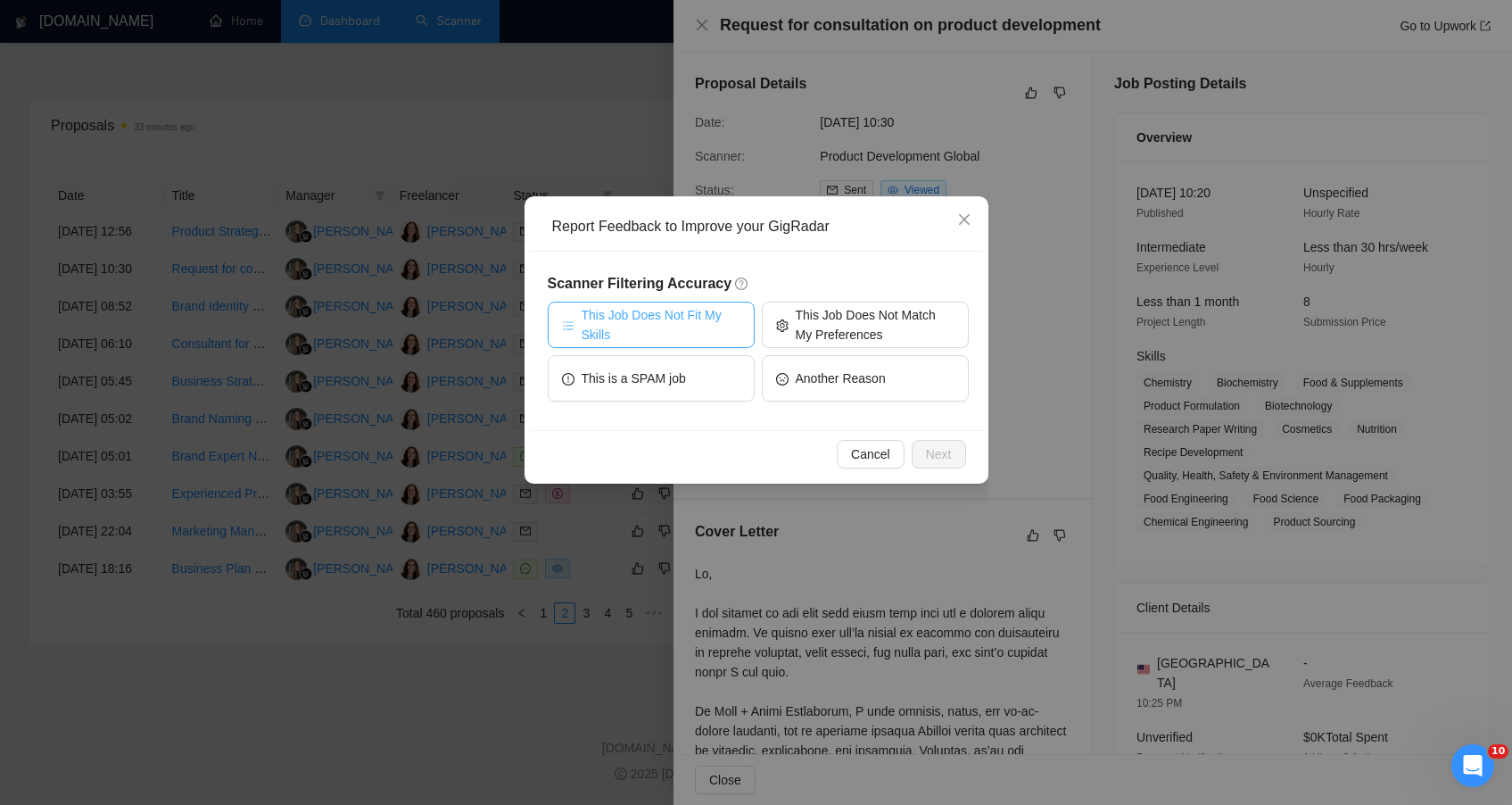
click at [728, 323] on span "This Job Does Not Fit My Skills" at bounding box center [661, 324] width 158 height 40
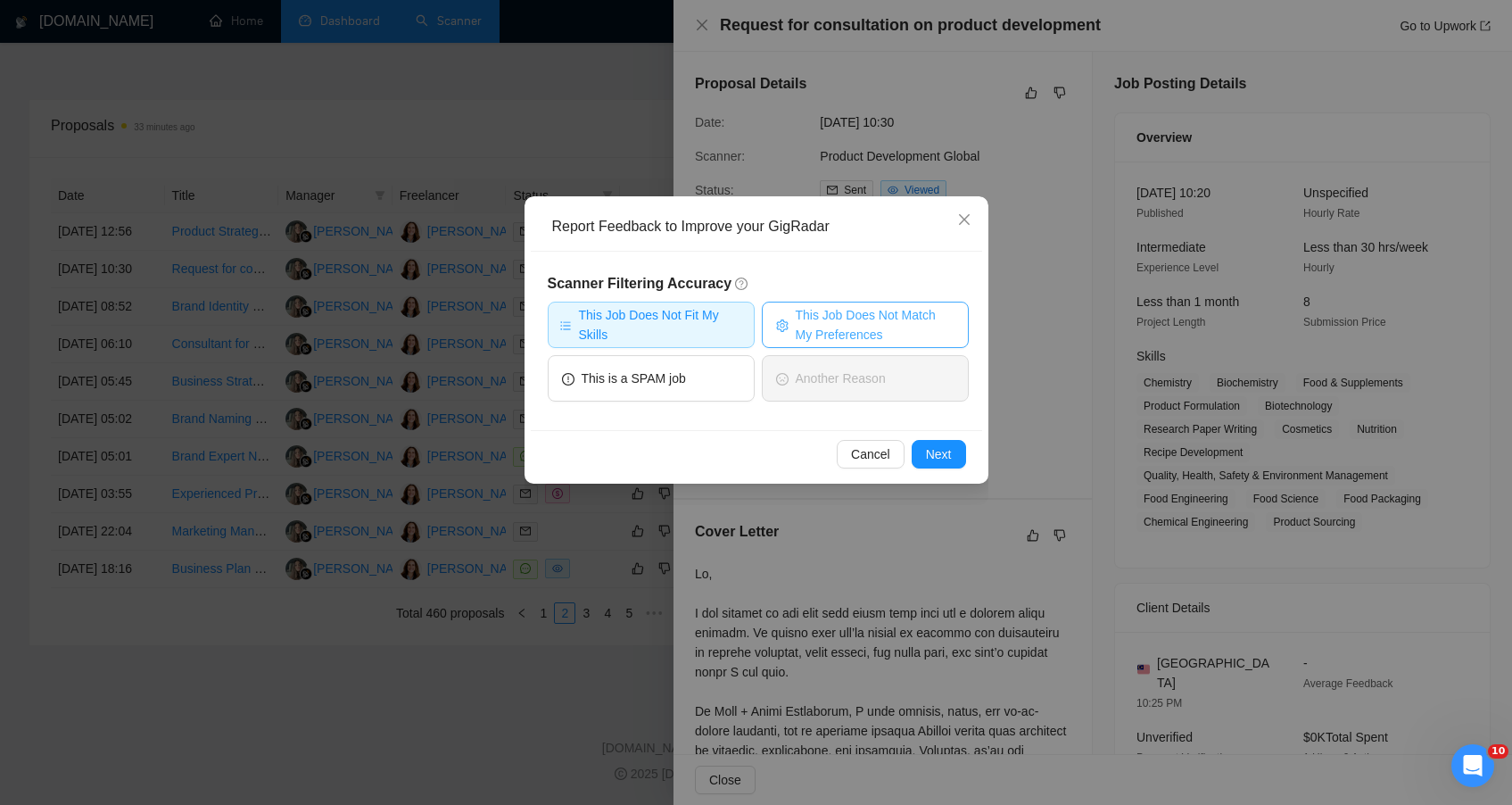
click at [823, 327] on span "This Job Does Not Match My Preferences" at bounding box center [875, 324] width 158 height 40
click at [931, 459] on span "Next" at bounding box center [939, 453] width 26 height 19
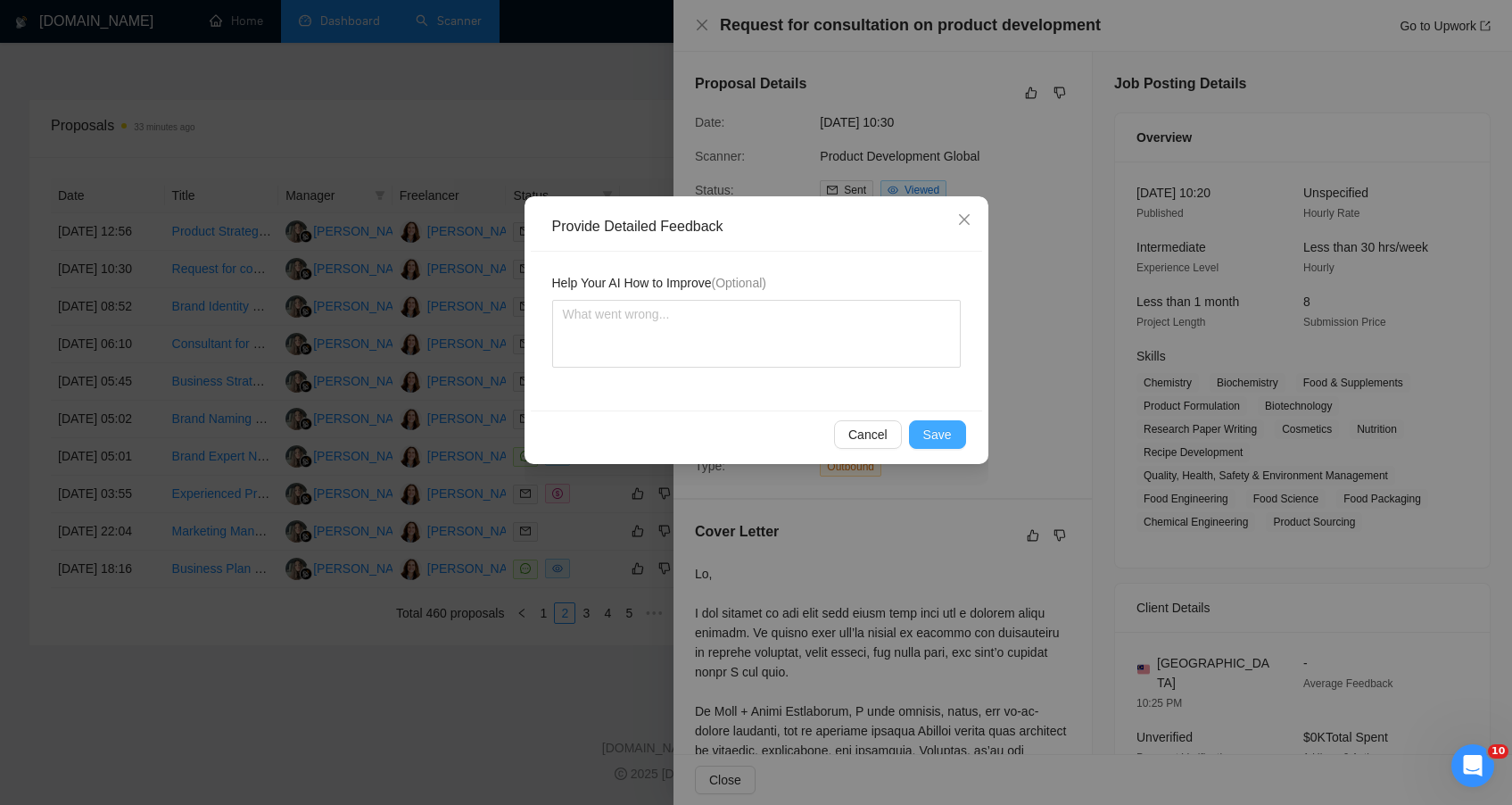
click at [919, 441] on button "Save" at bounding box center [937, 434] width 57 height 29
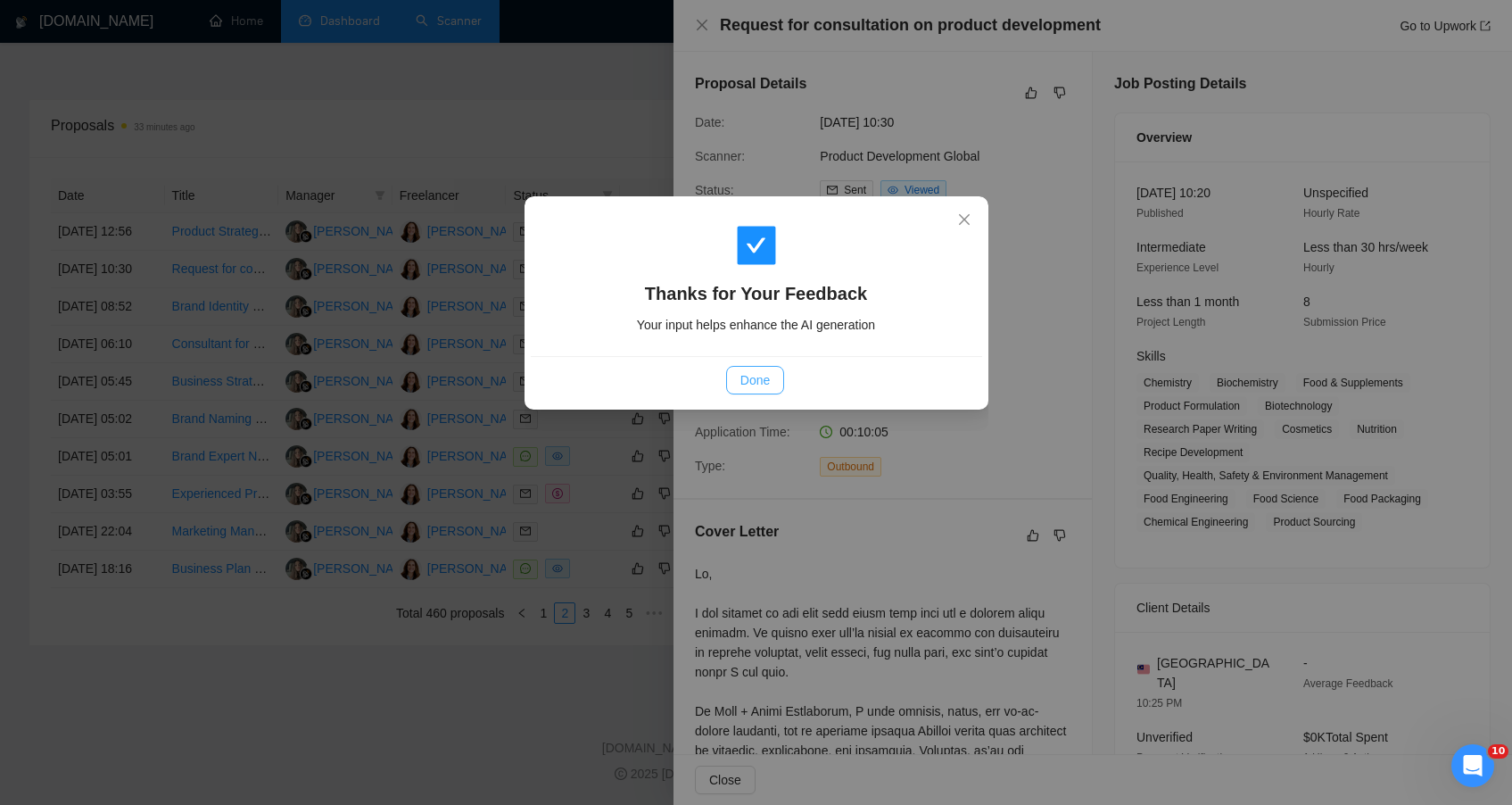
drag, startPoint x: 747, startPoint y: 393, endPoint x: 749, endPoint y: 381, distance: 12.2
click at [747, 391] on button "Done" at bounding box center [755, 379] width 58 height 29
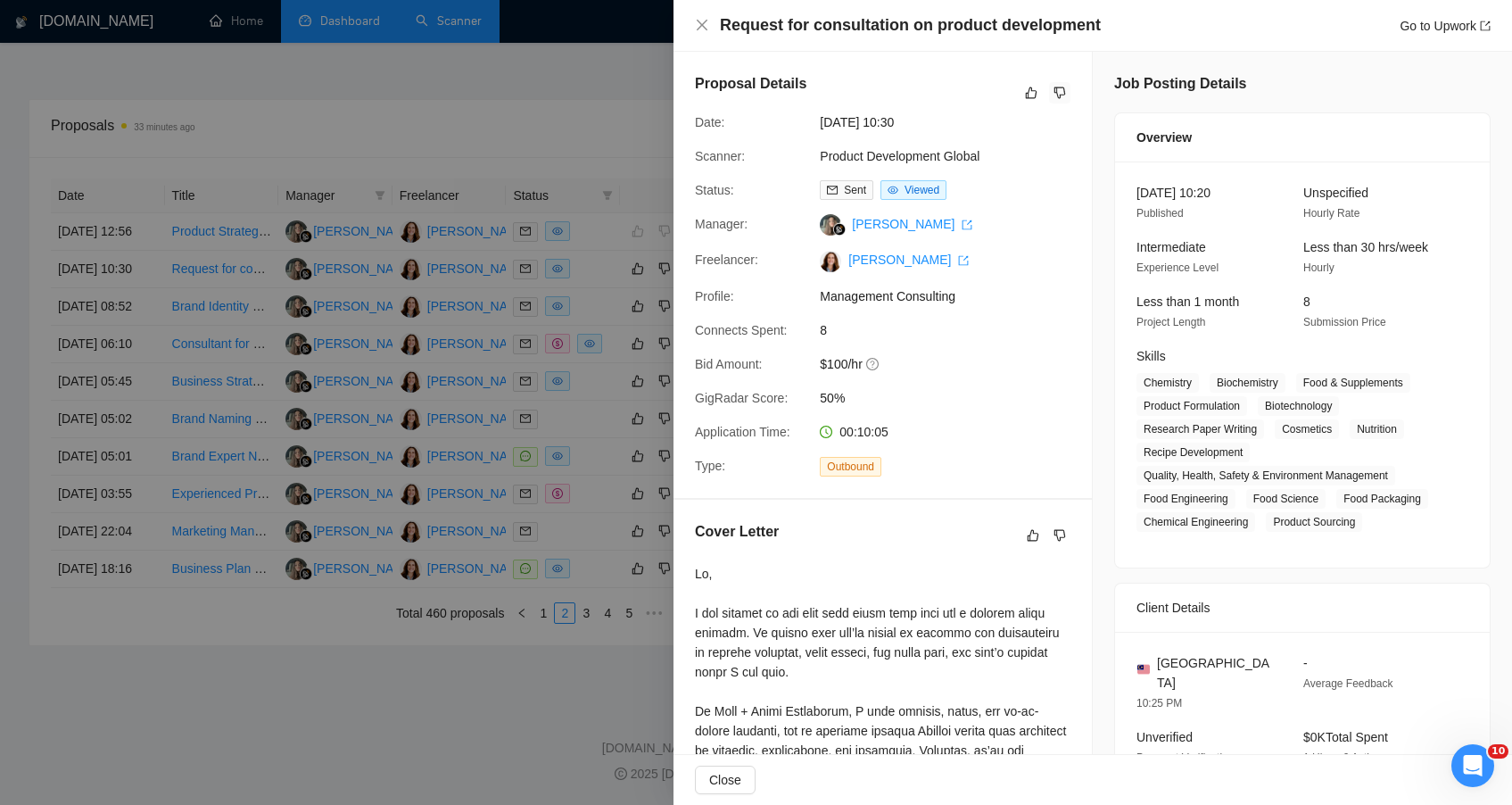
click at [515, 153] on div at bounding box center [756, 402] width 1512 height 805
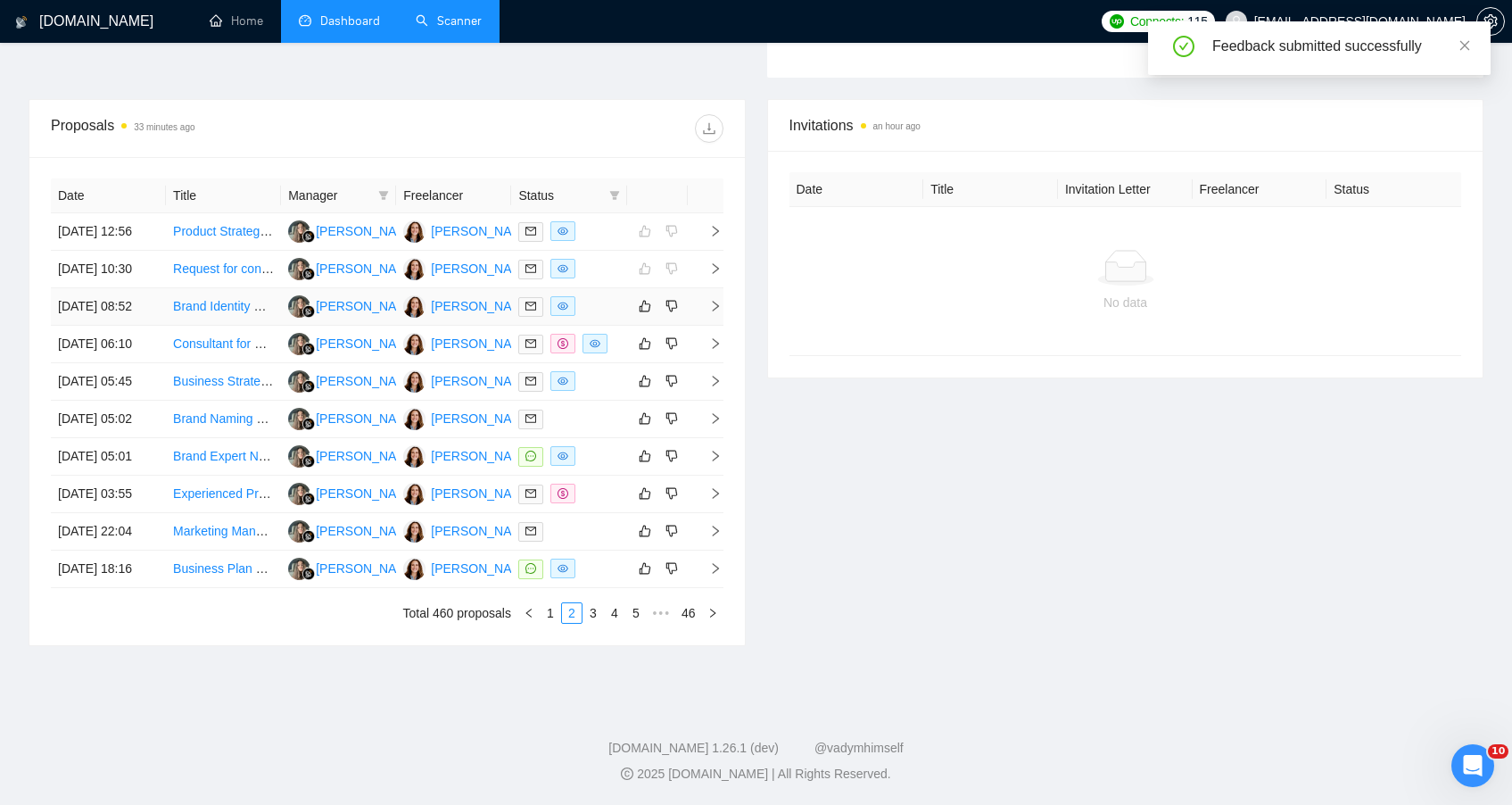
click at [622, 326] on td at bounding box center [568, 307] width 115 height 38
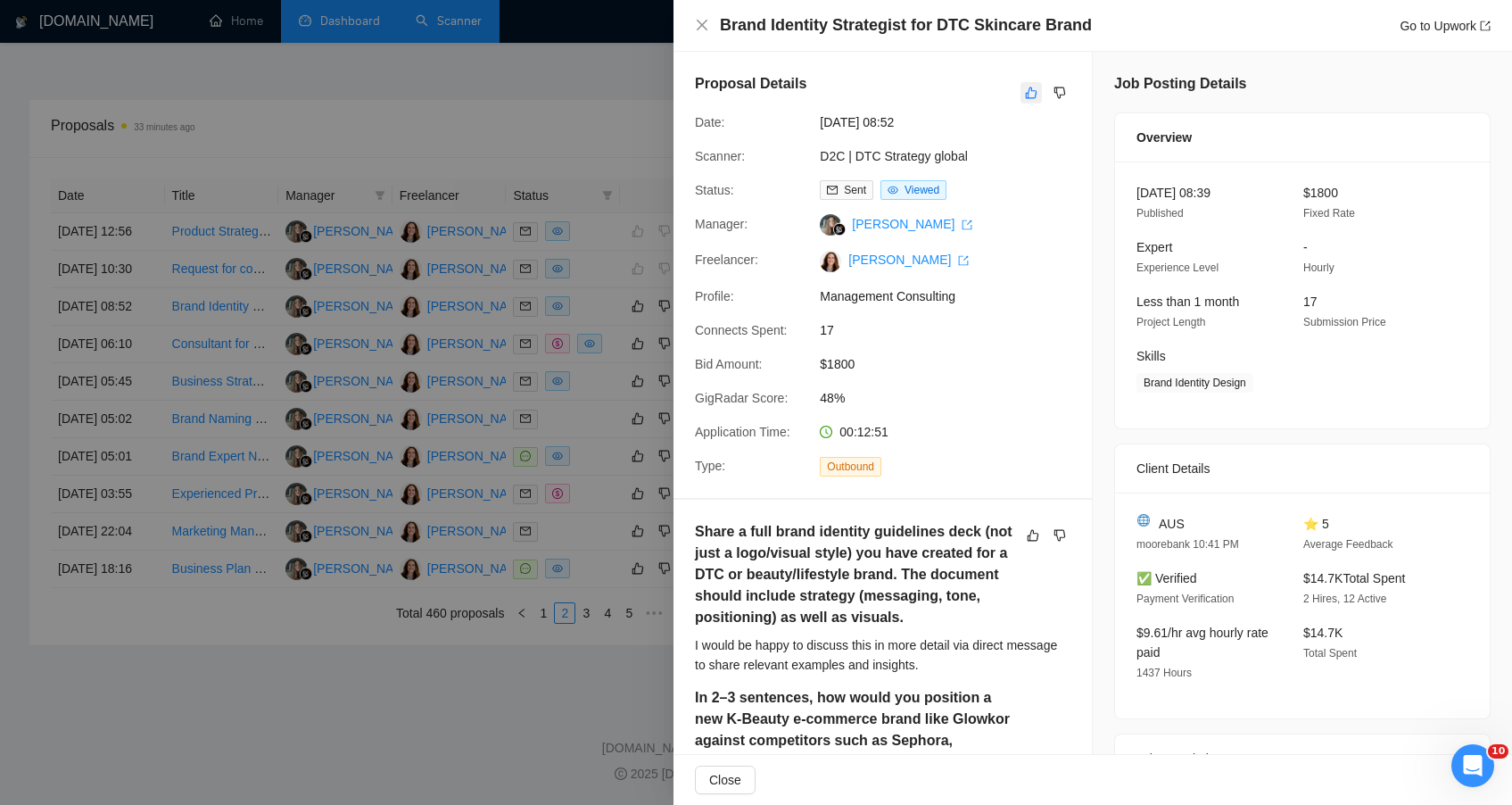
click at [1020, 89] on button "button" at bounding box center [1030, 92] width 21 height 21
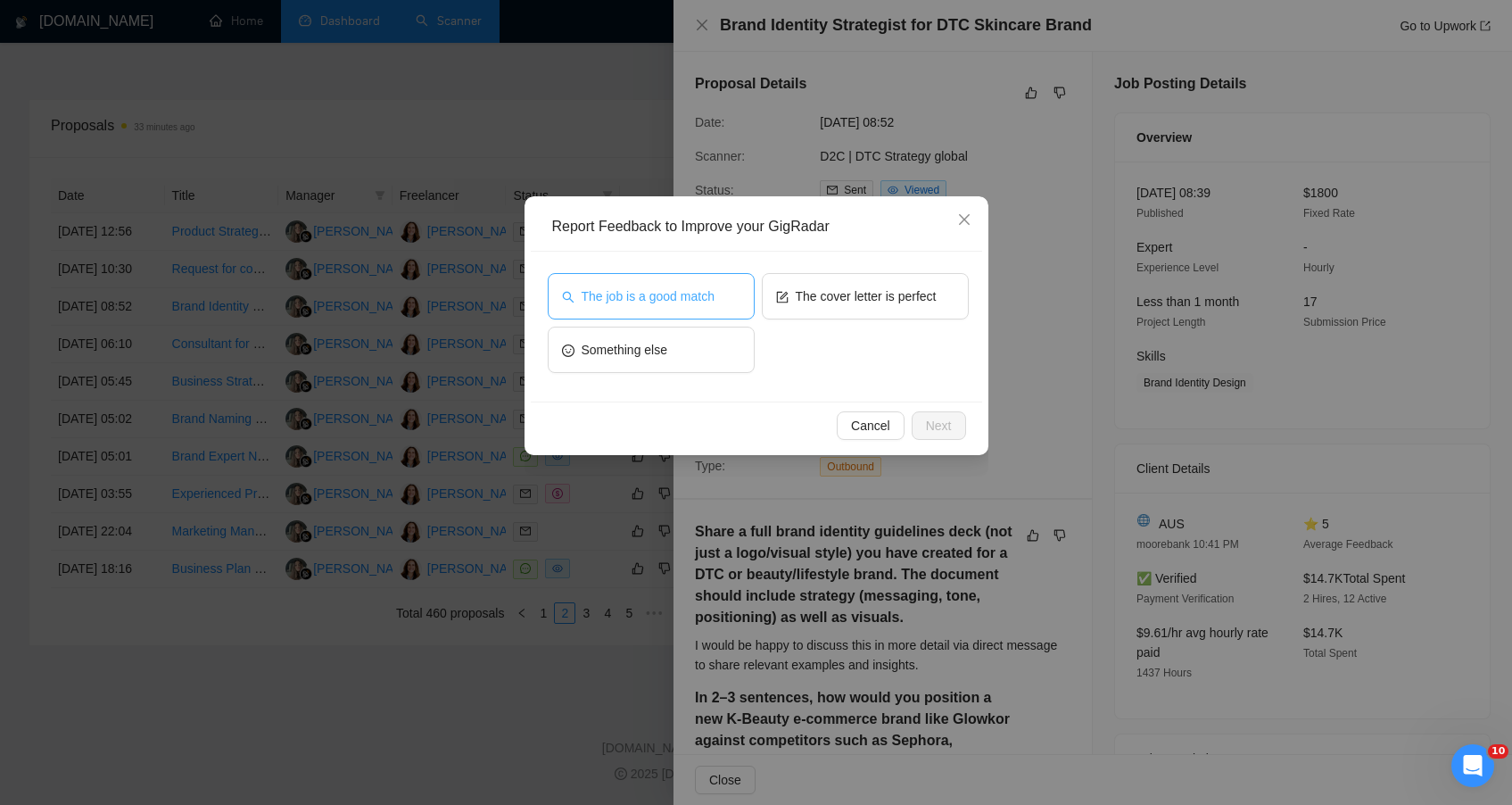
click at [714, 296] on span "The job is a good match" at bounding box center [648, 296] width 133 height 19
click at [938, 416] on span "Next" at bounding box center [939, 425] width 26 height 19
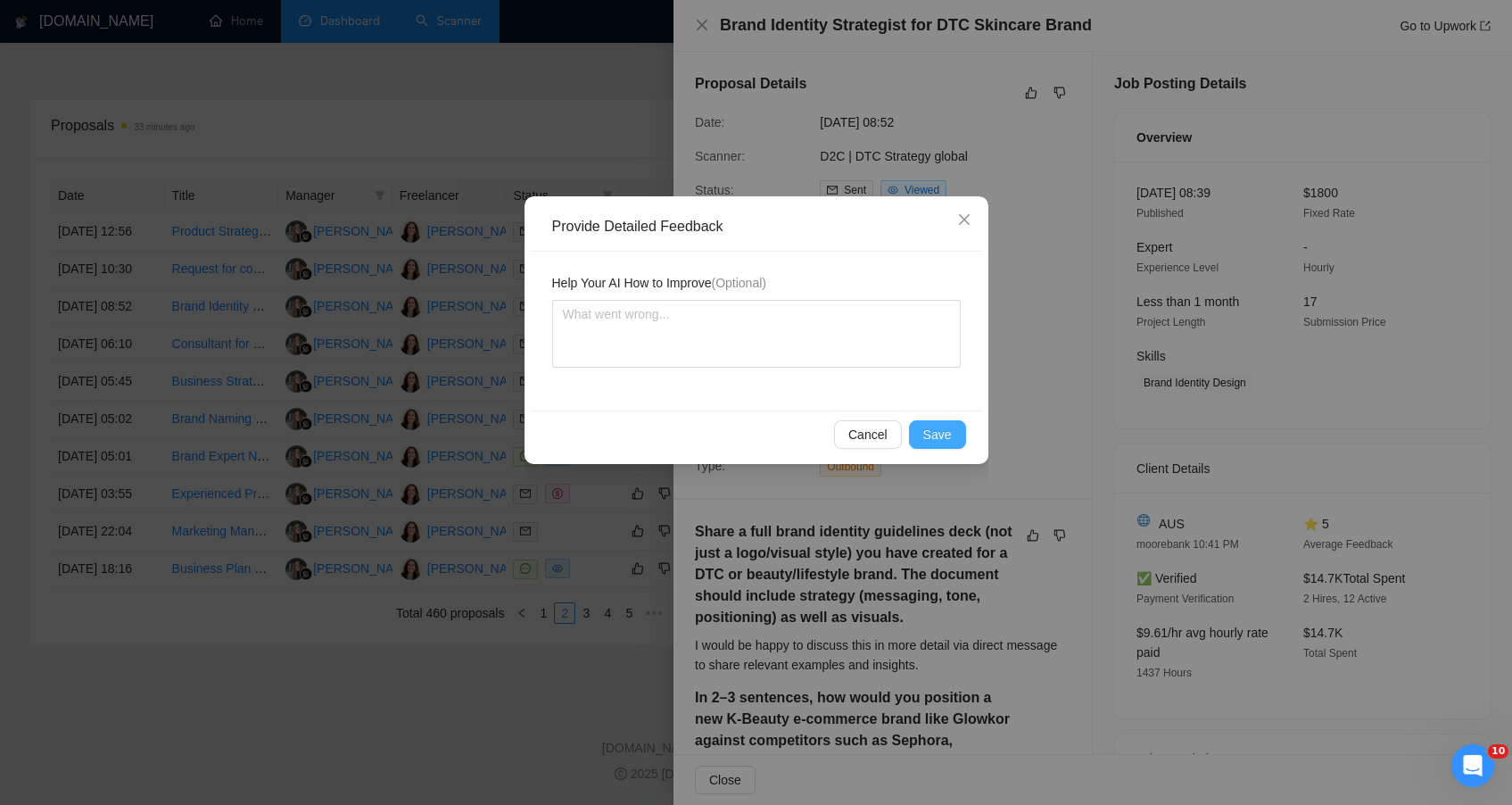
click at [932, 439] on span "Save" at bounding box center [937, 434] width 29 height 19
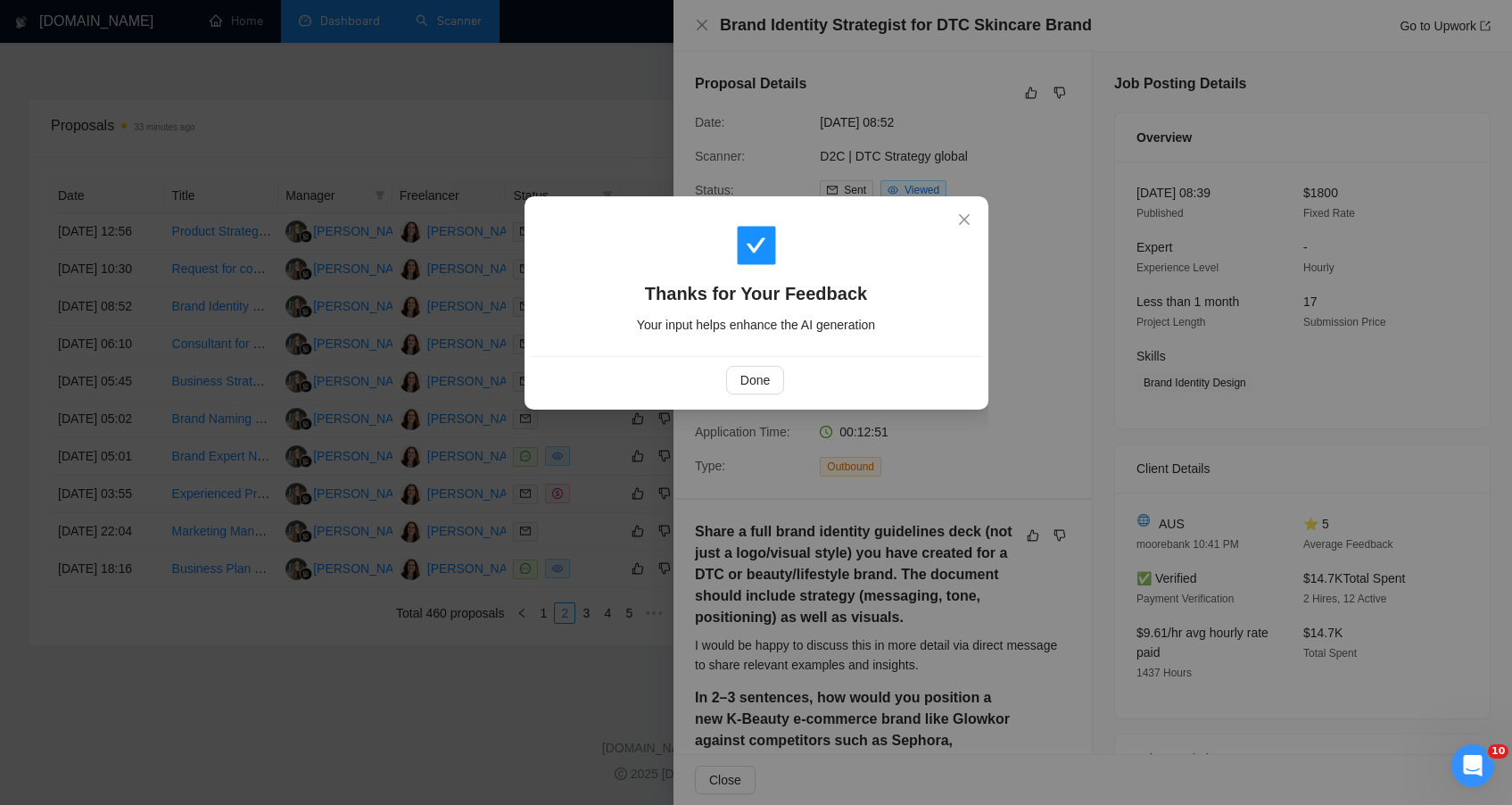
click at [764, 365] on div "Done" at bounding box center [756, 379] width 451 height 47
click at [764, 374] on span "Done" at bounding box center [755, 379] width 29 height 19
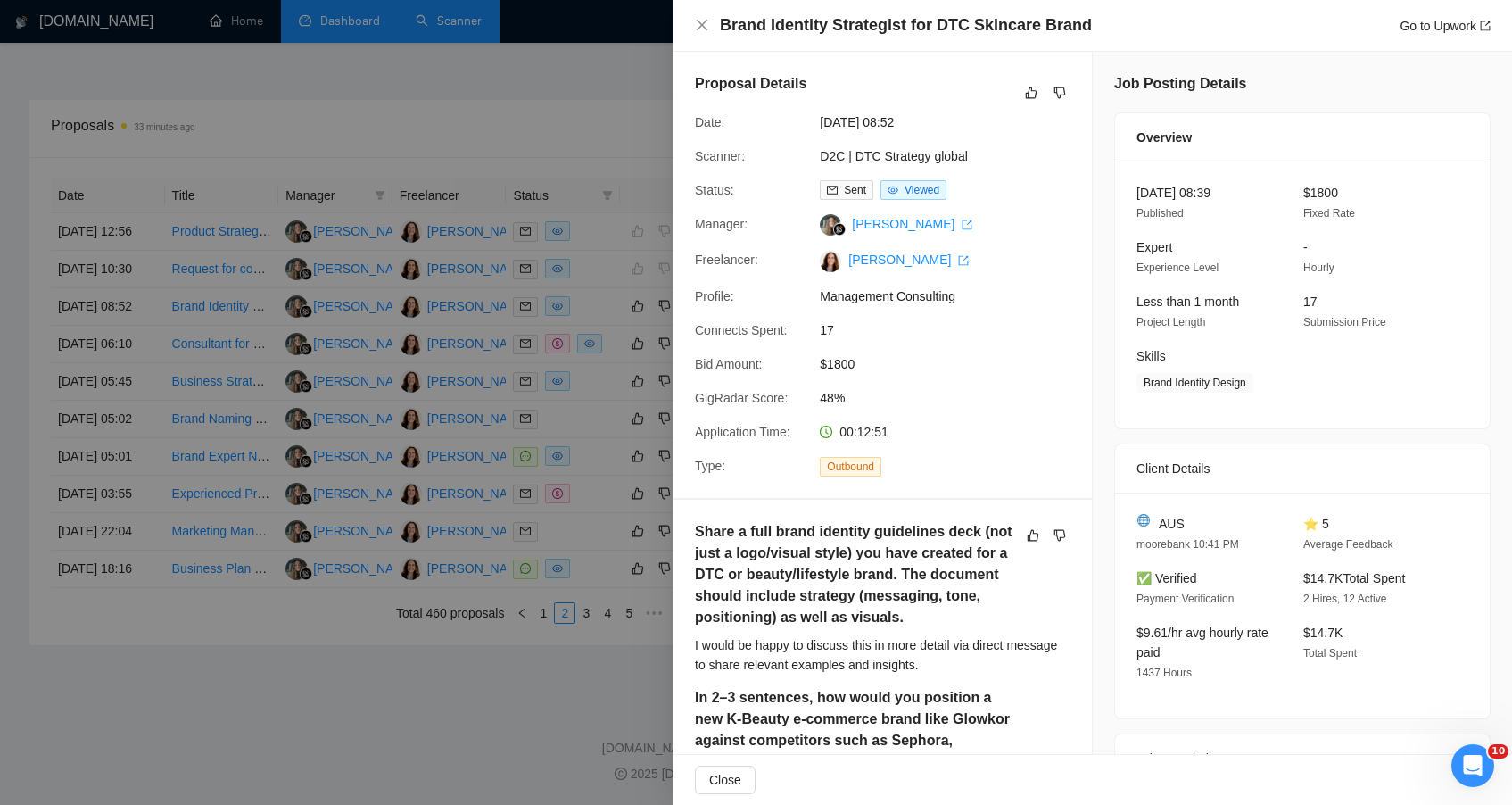
click at [579, 142] on div at bounding box center [756, 402] width 1512 height 805
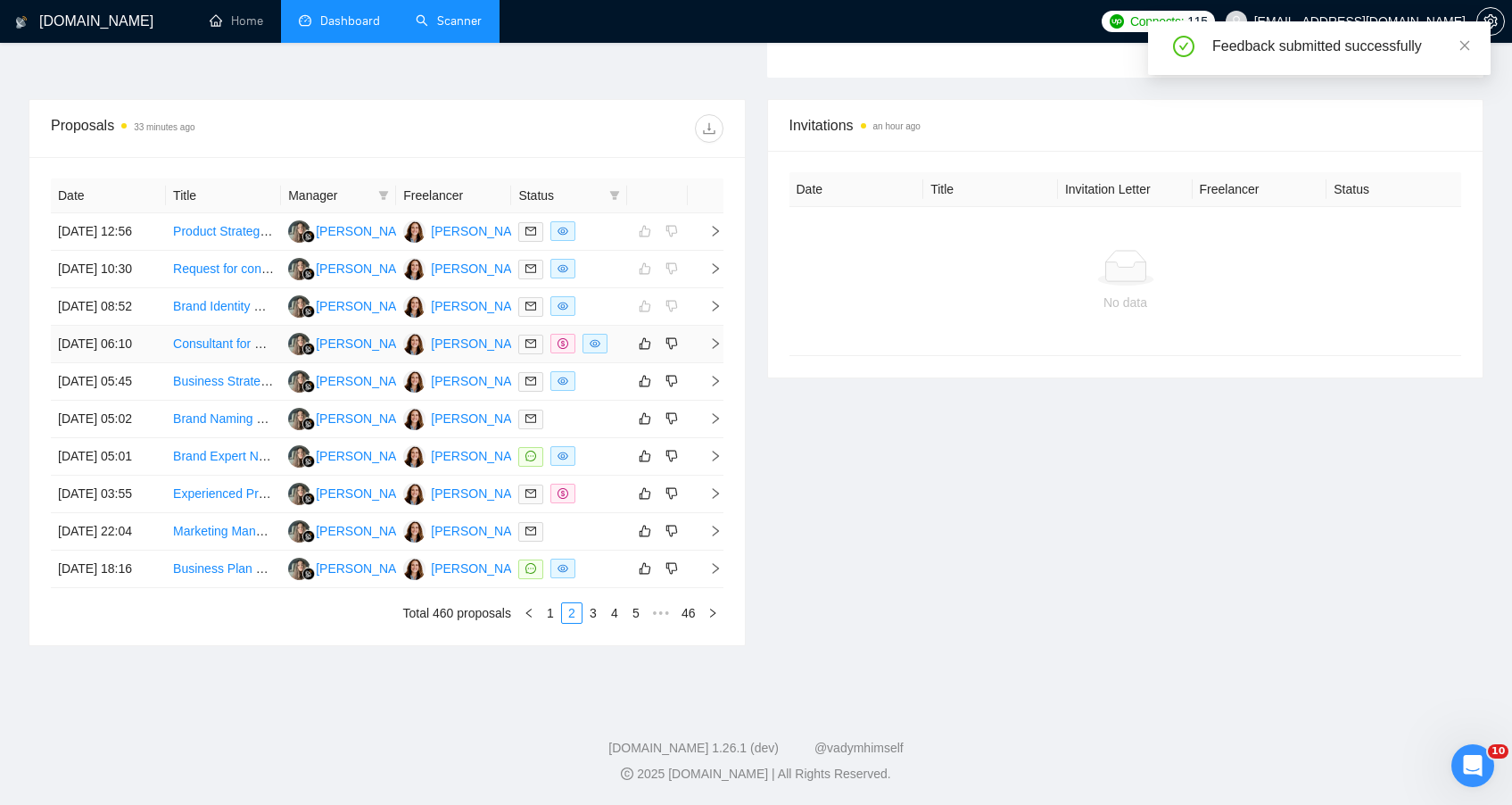
click at [623, 363] on td at bounding box center [568, 344] width 115 height 38
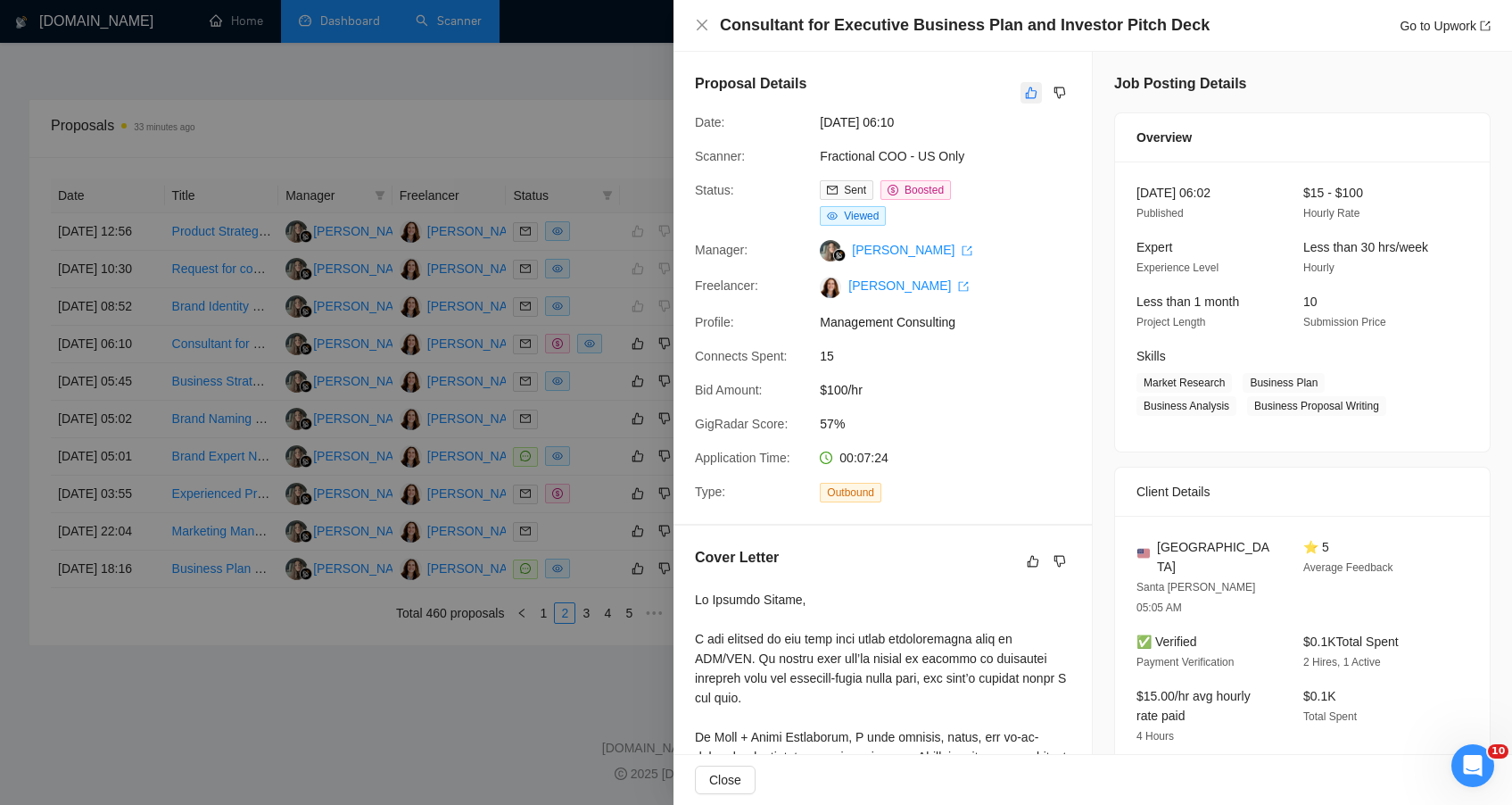
click at [1020, 94] on button "button" at bounding box center [1030, 92] width 21 height 21
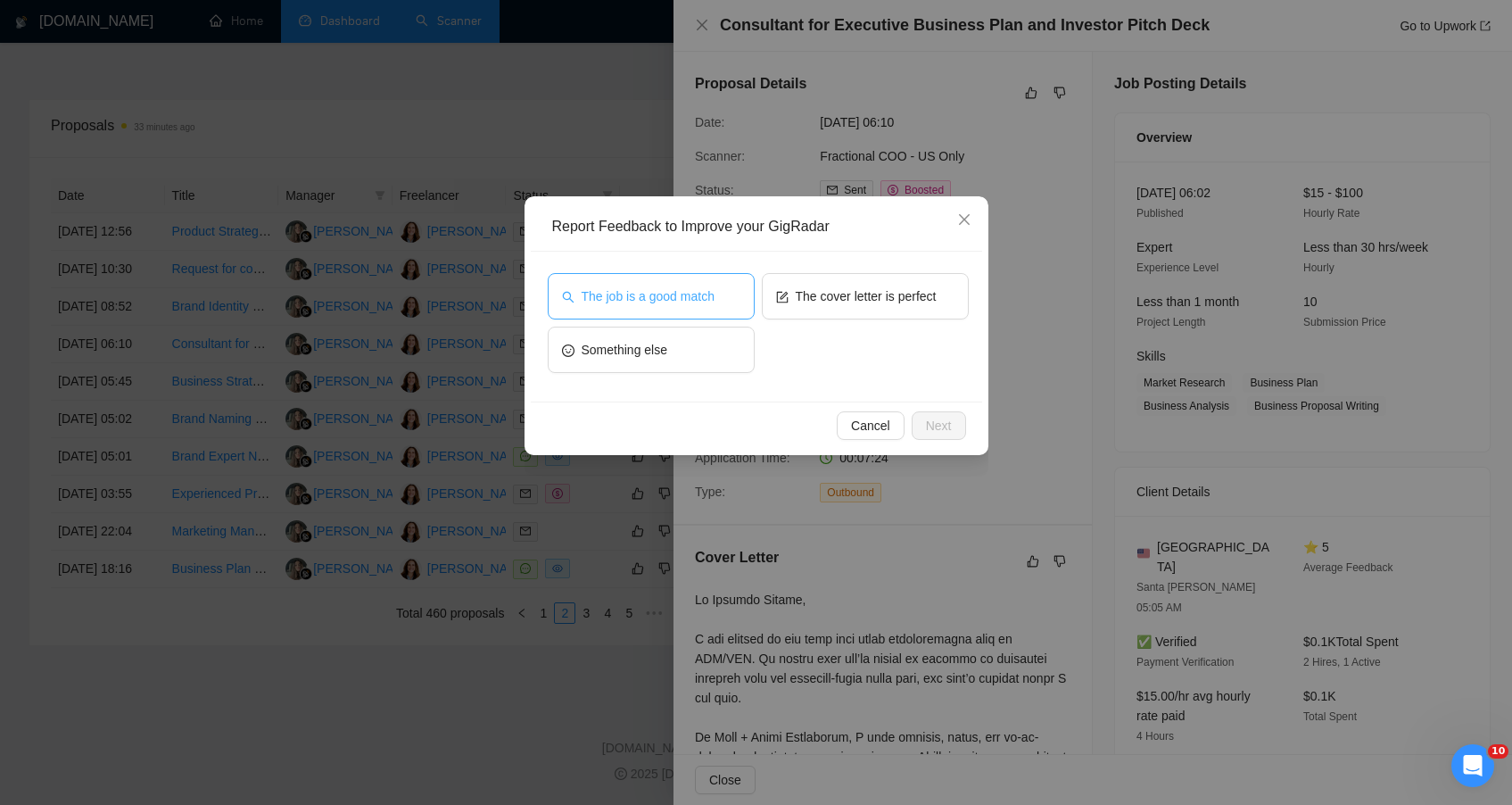
click at [718, 317] on button "The job is a good match" at bounding box center [651, 296] width 207 height 46
click at [932, 427] on span "Next" at bounding box center [939, 425] width 26 height 19
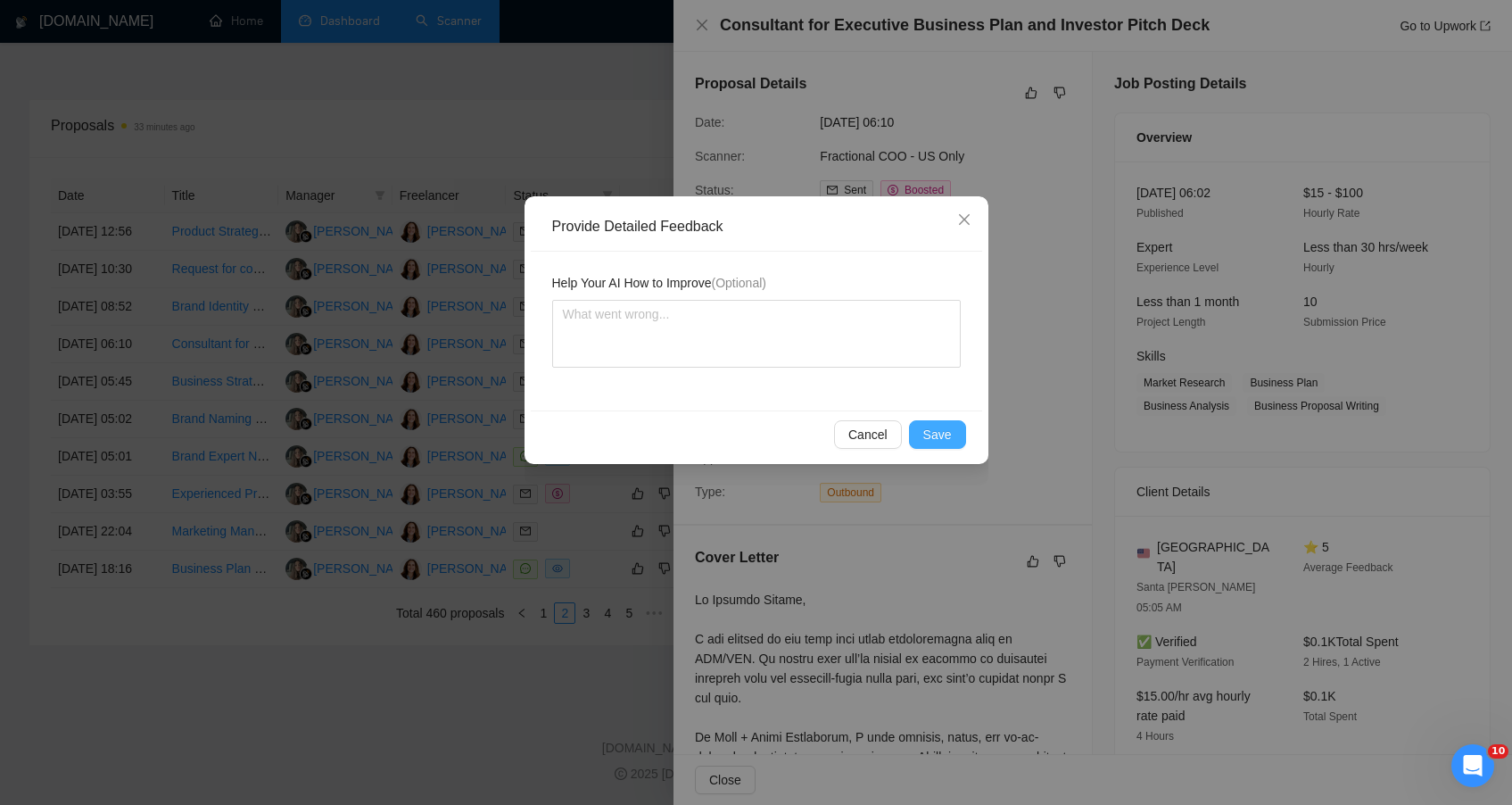
click at [921, 430] on button "Save" at bounding box center [937, 434] width 57 height 29
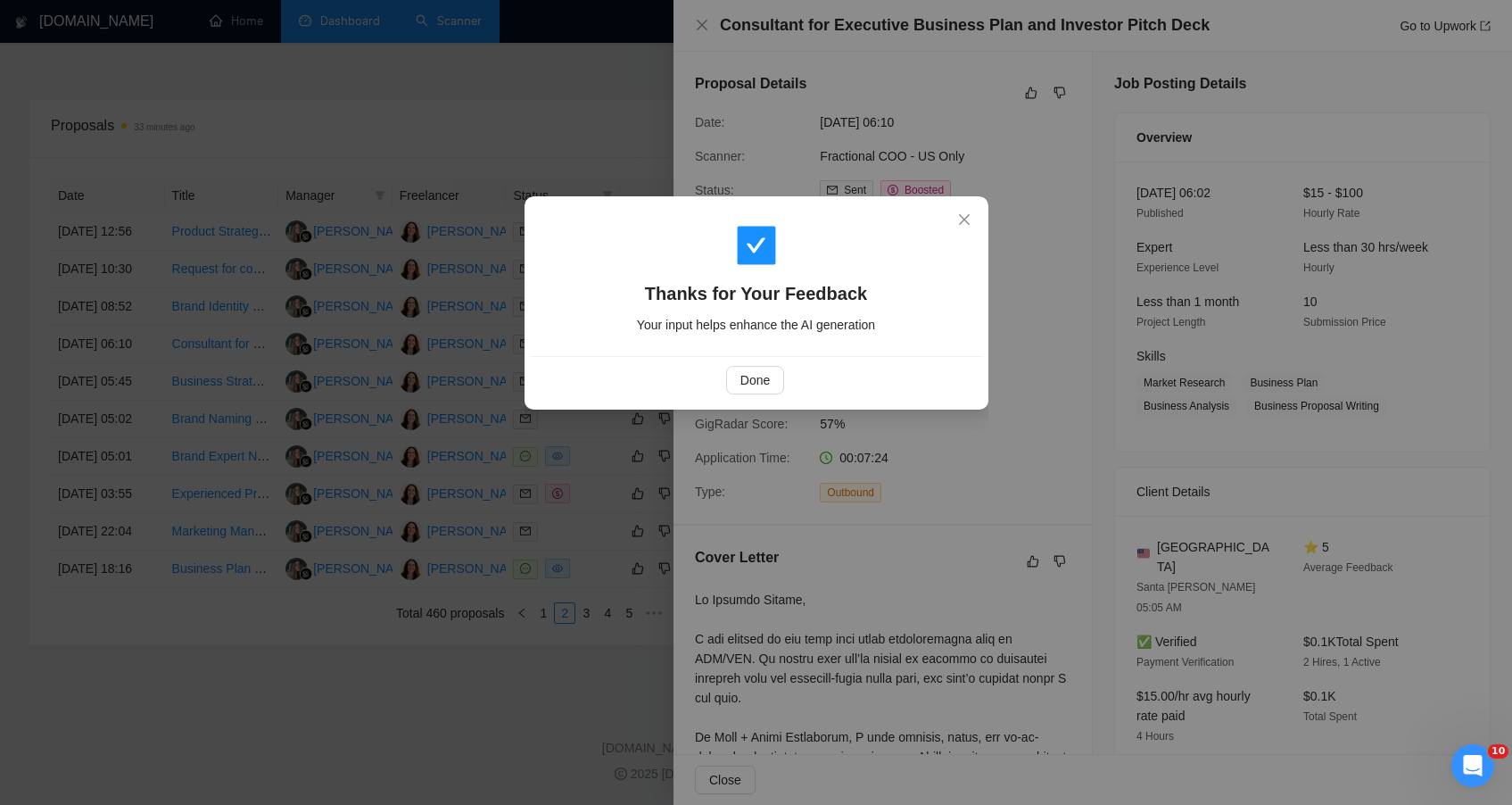
click at [778, 399] on div "Done" at bounding box center [756, 379] width 451 height 47
click at [768, 387] on span "Done" at bounding box center [755, 379] width 29 height 19
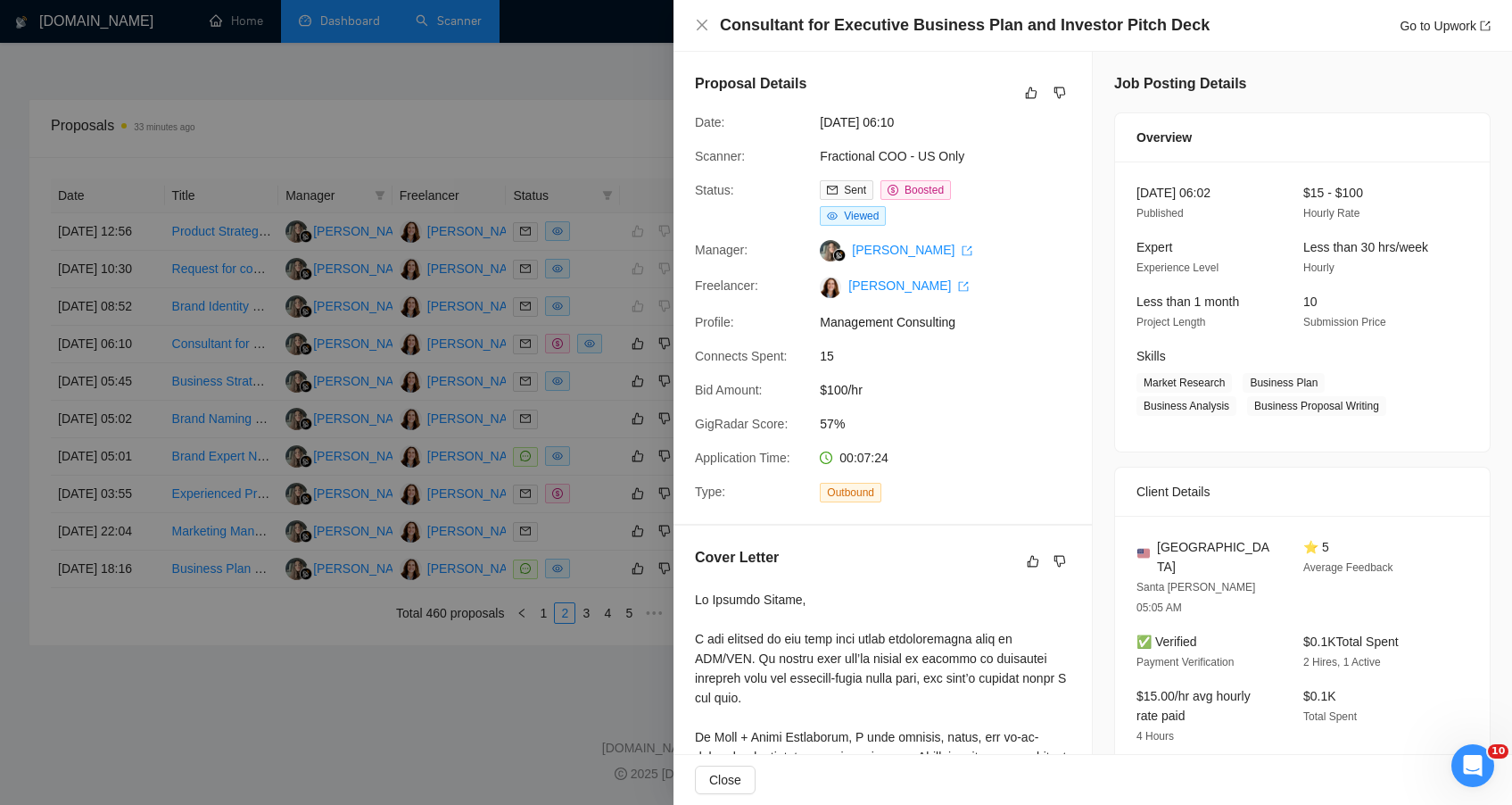
click at [599, 164] on div at bounding box center [756, 402] width 1512 height 805
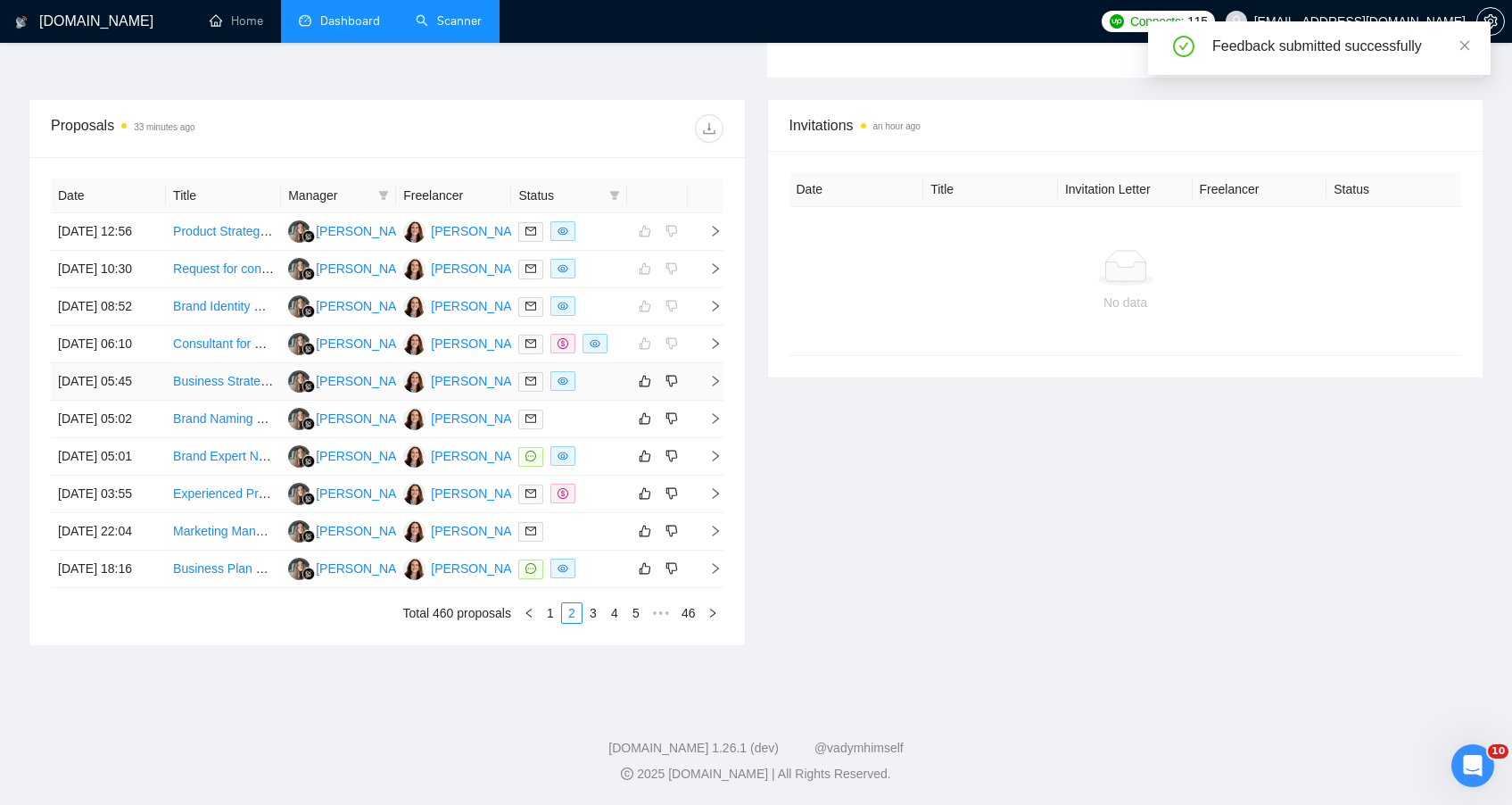
click at [609, 391] on div at bounding box center [568, 381] width 100 height 20
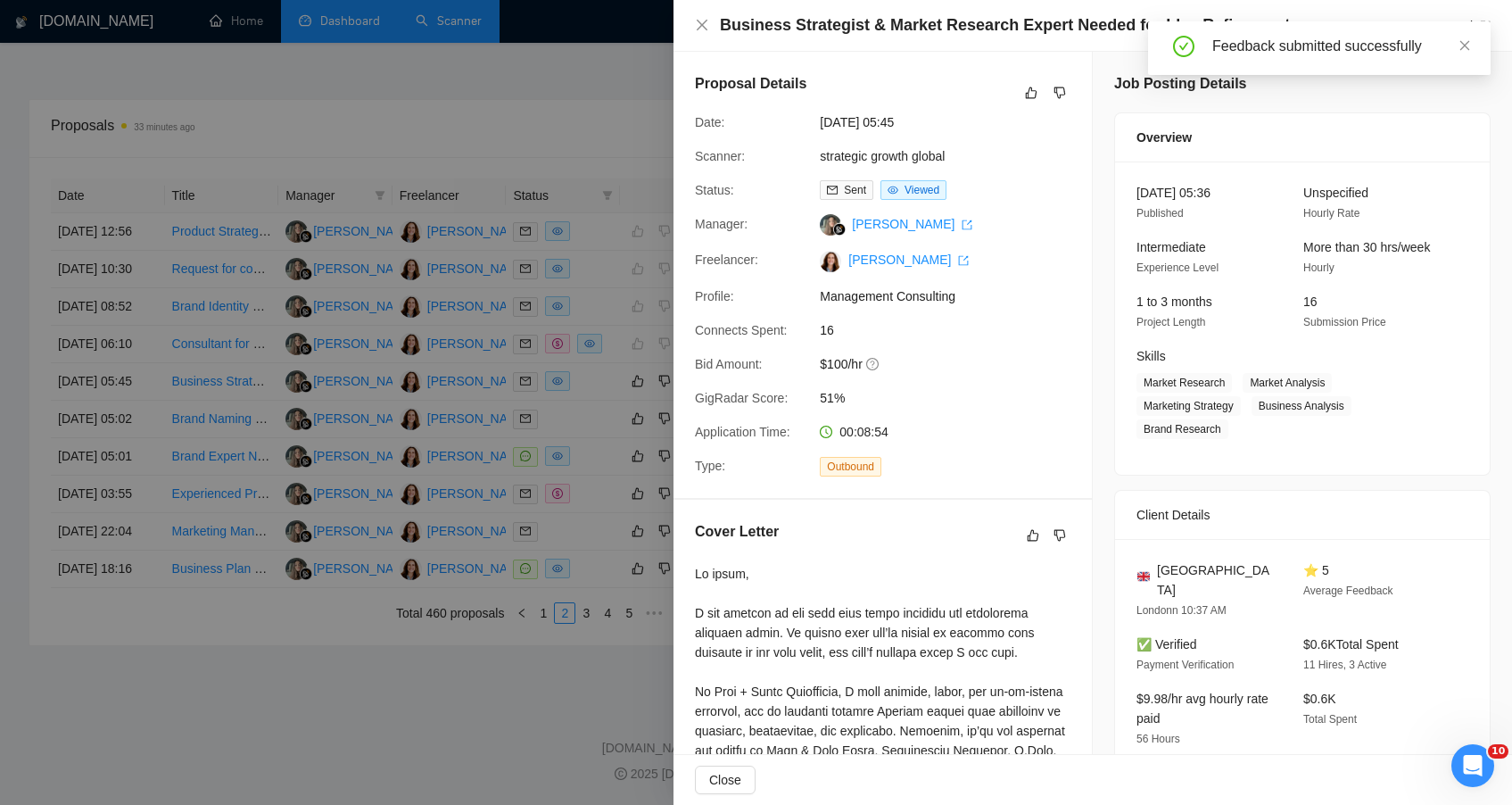
click at [1025, 94] on icon "like" at bounding box center [1031, 93] width 13 height 15
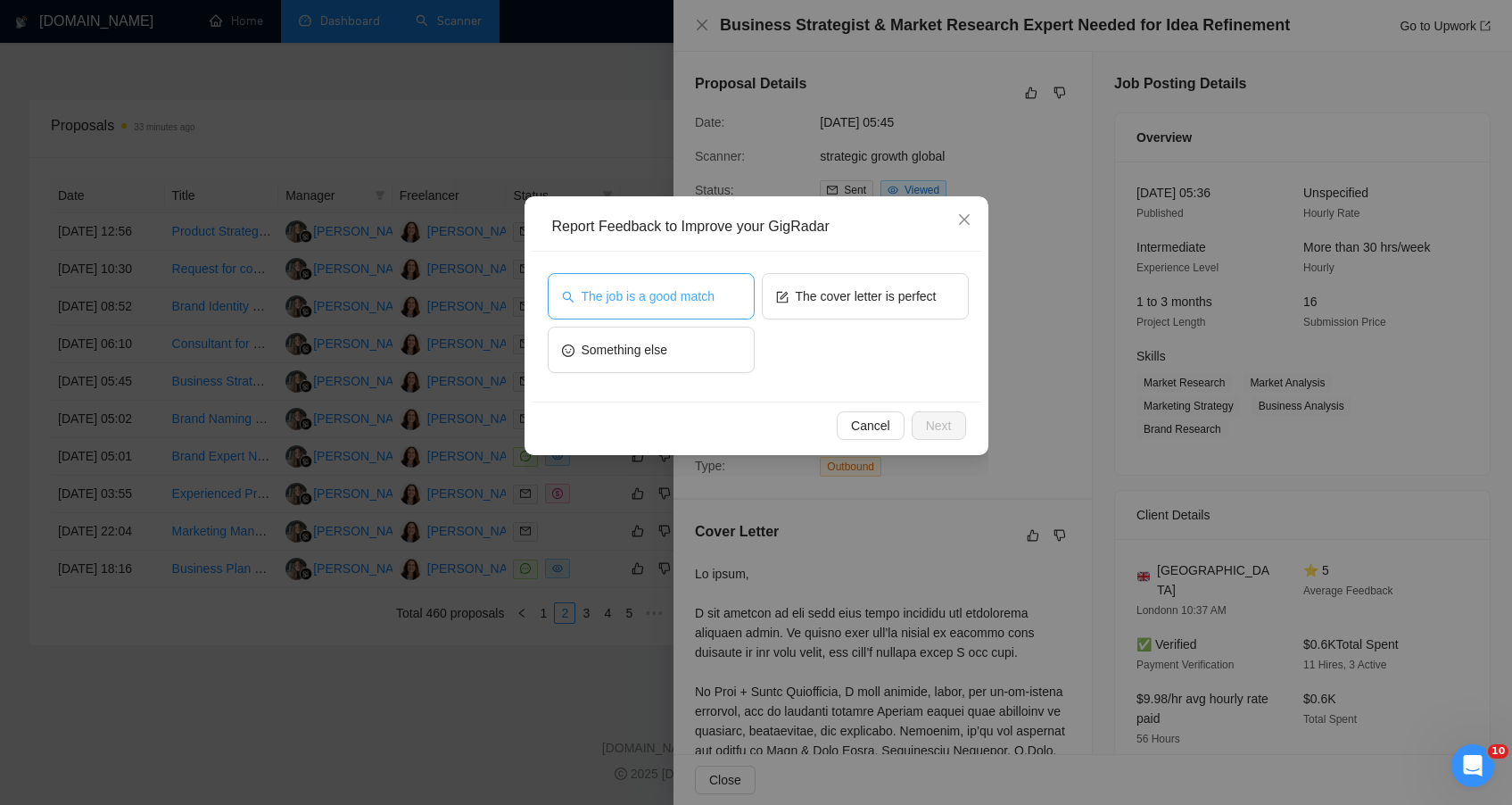
click at [728, 314] on button "The job is a good match" at bounding box center [651, 296] width 207 height 46
click at [929, 424] on span "Next" at bounding box center [939, 425] width 26 height 19
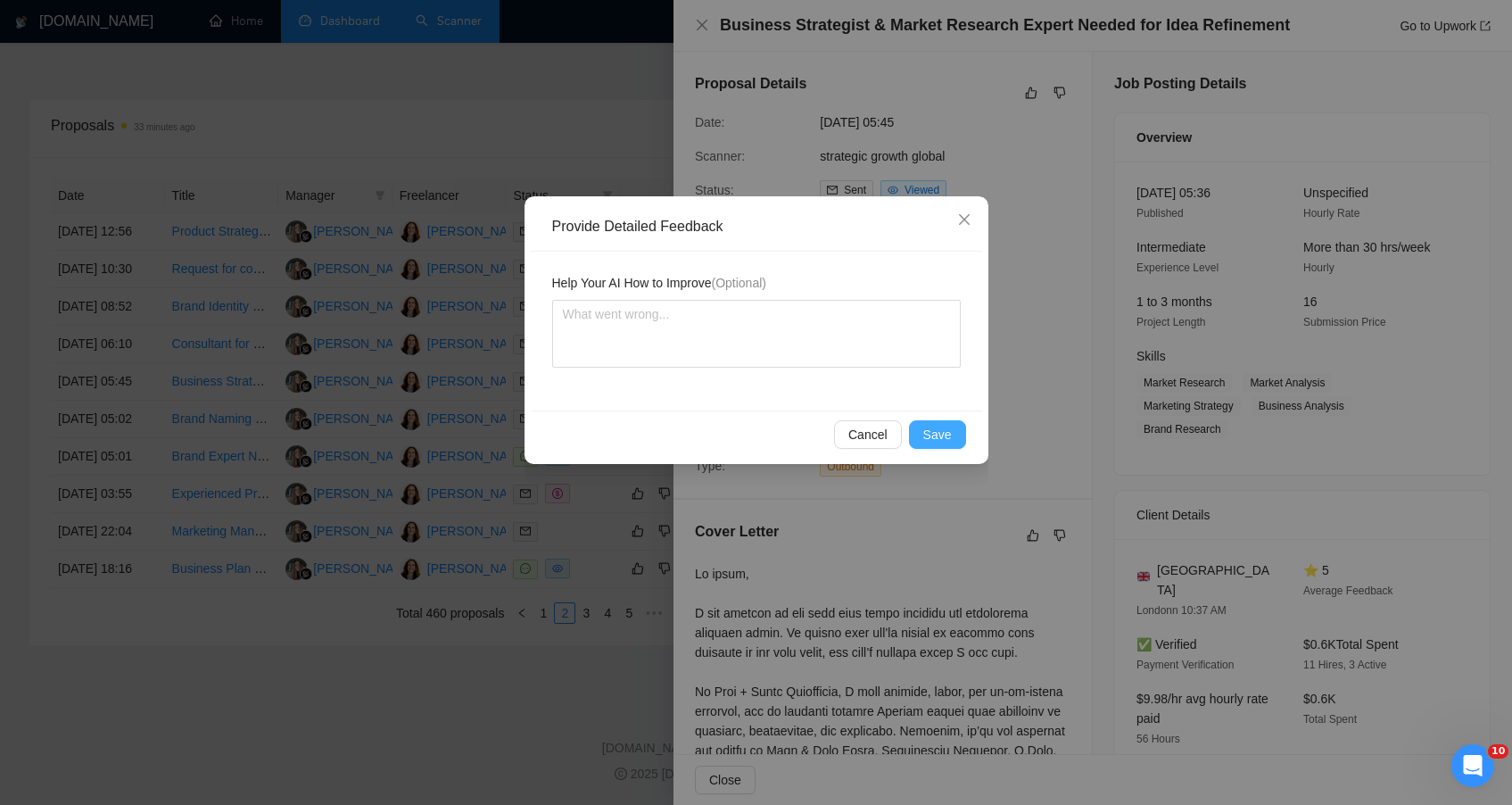
click at [929, 426] on span "Save" at bounding box center [937, 434] width 29 height 19
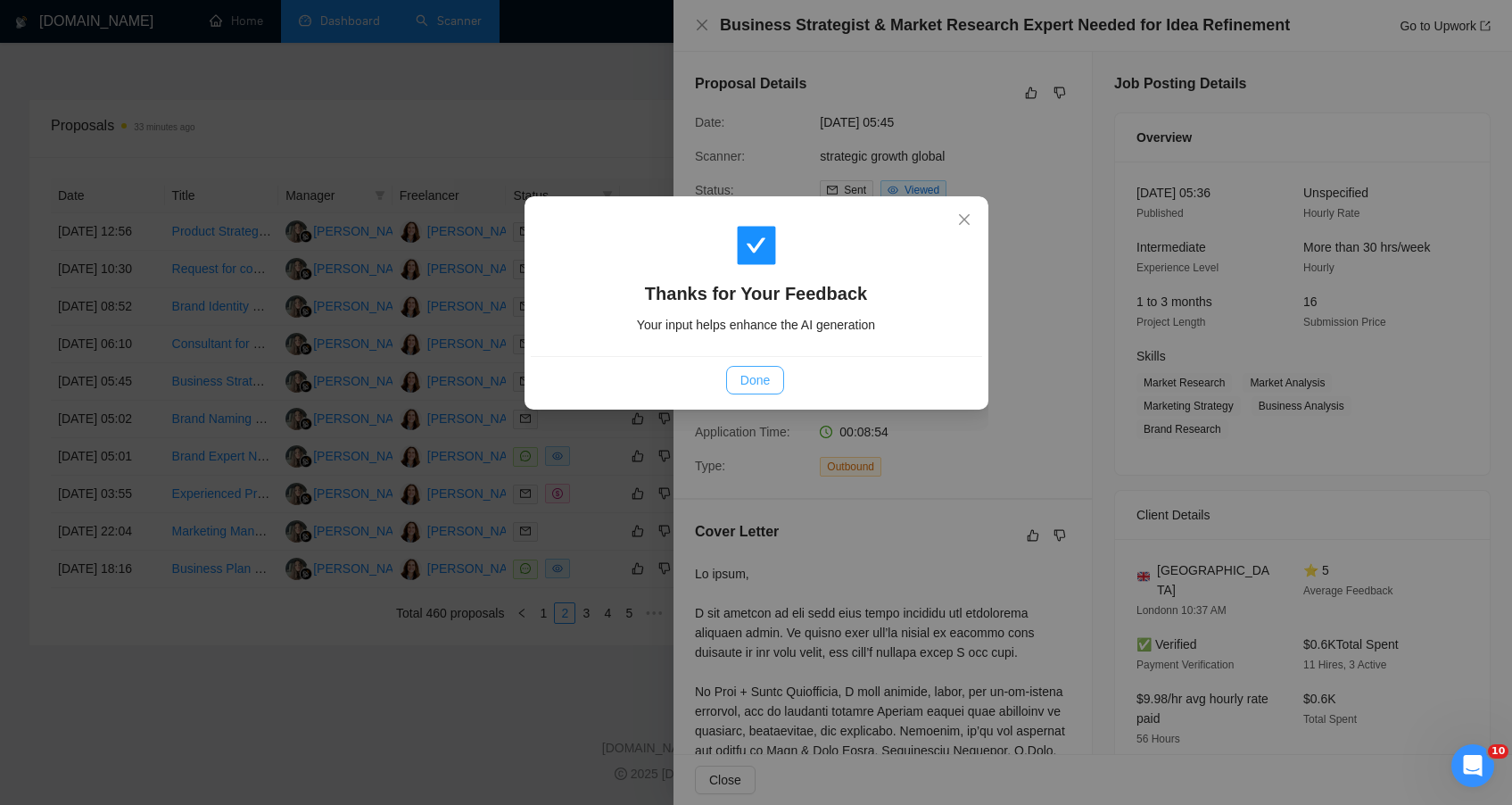
click at [775, 373] on button "Done" at bounding box center [755, 379] width 58 height 29
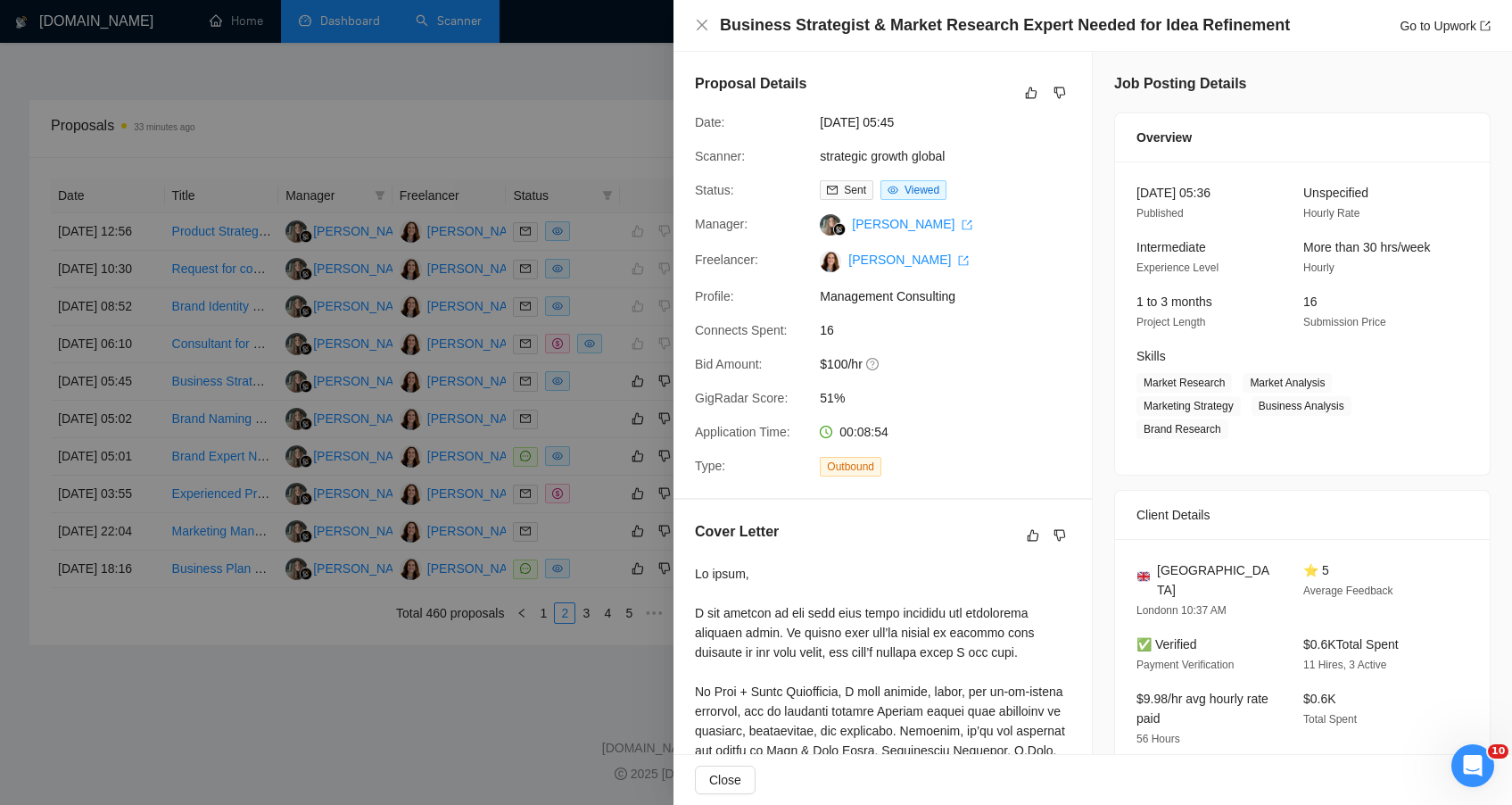
click at [519, 727] on div at bounding box center [756, 402] width 1512 height 805
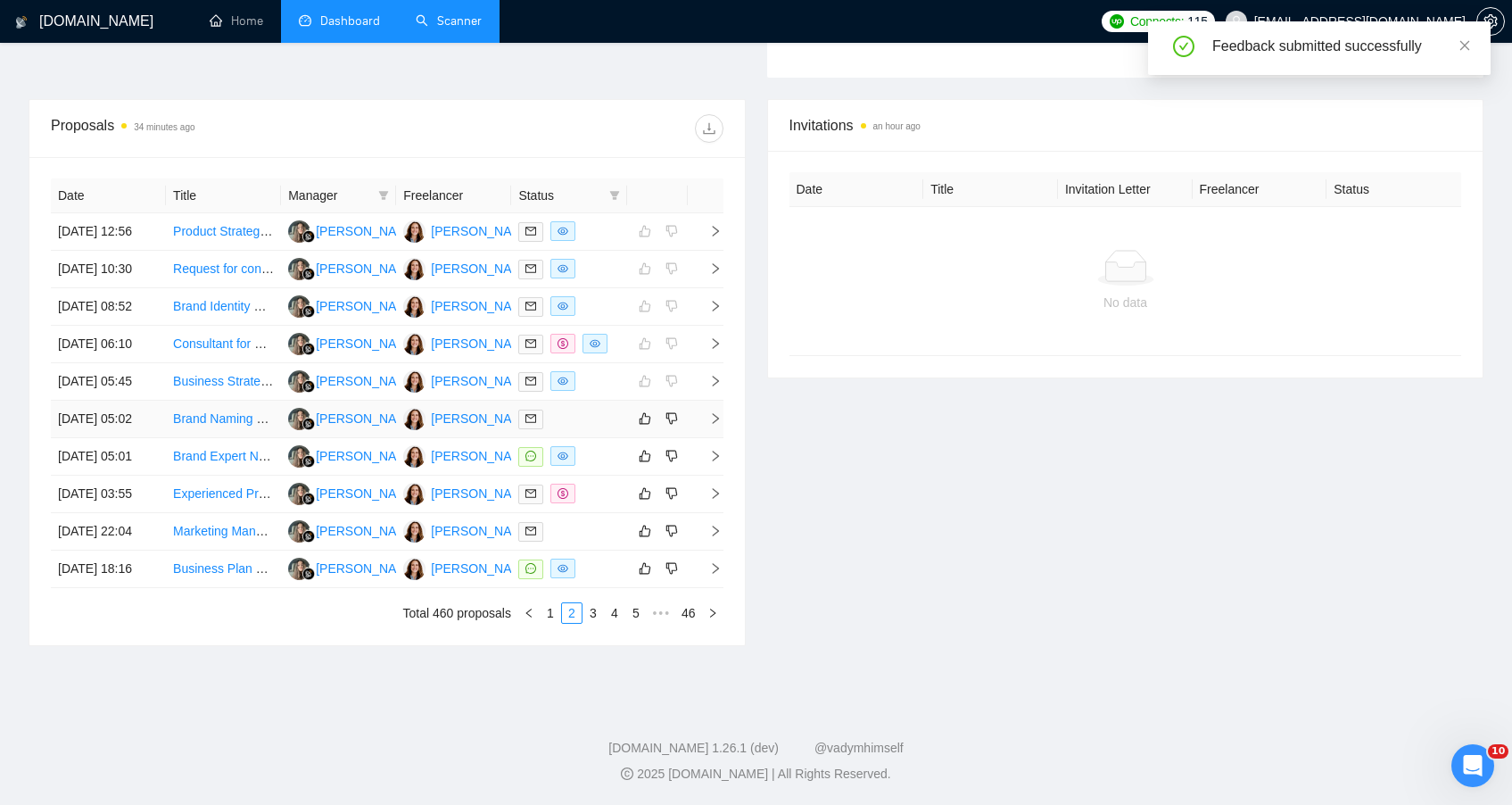
click at [611, 409] on div at bounding box center [568, 419] width 100 height 20
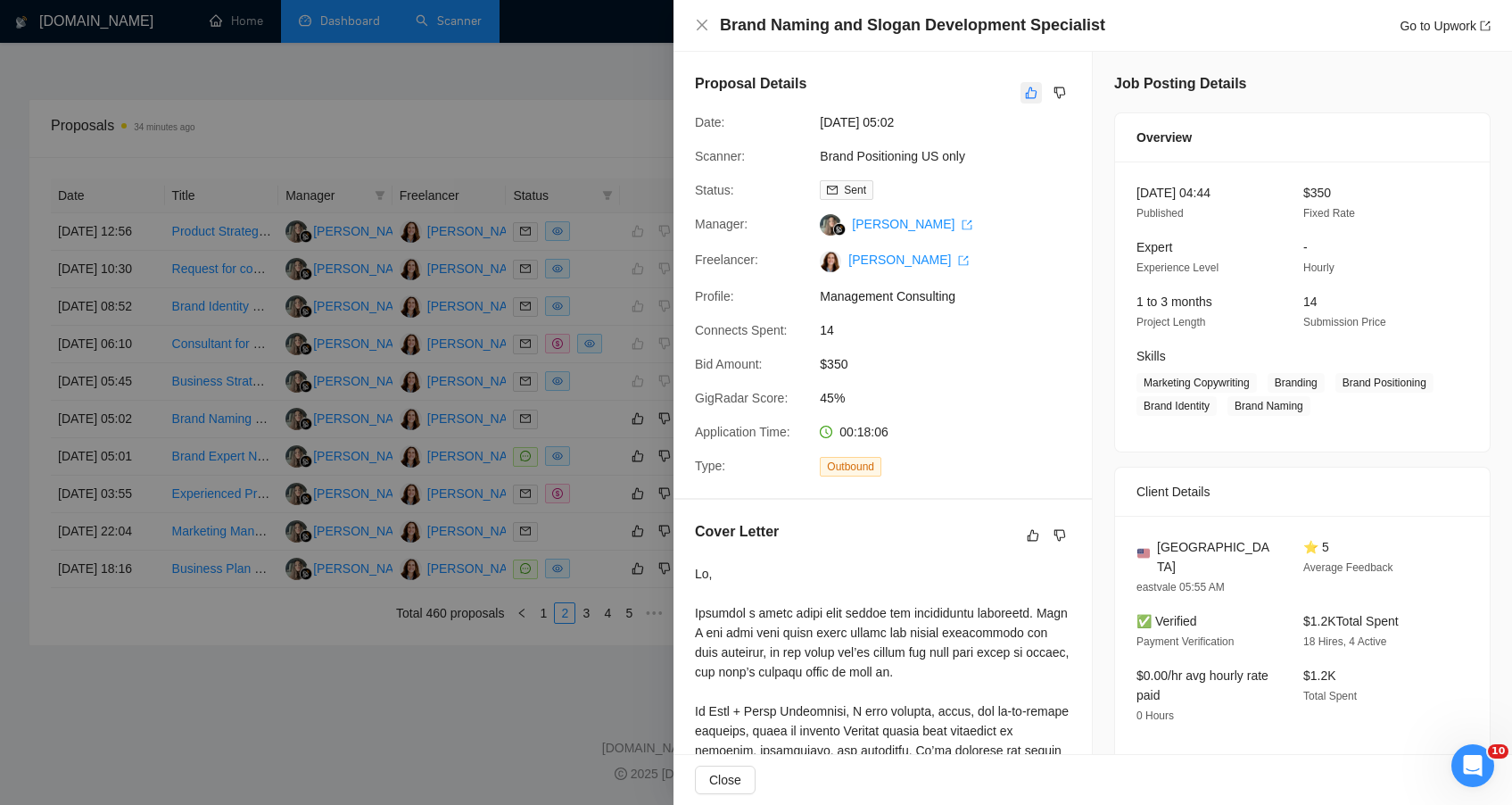
click at [1025, 95] on icon "like" at bounding box center [1031, 93] width 13 height 15
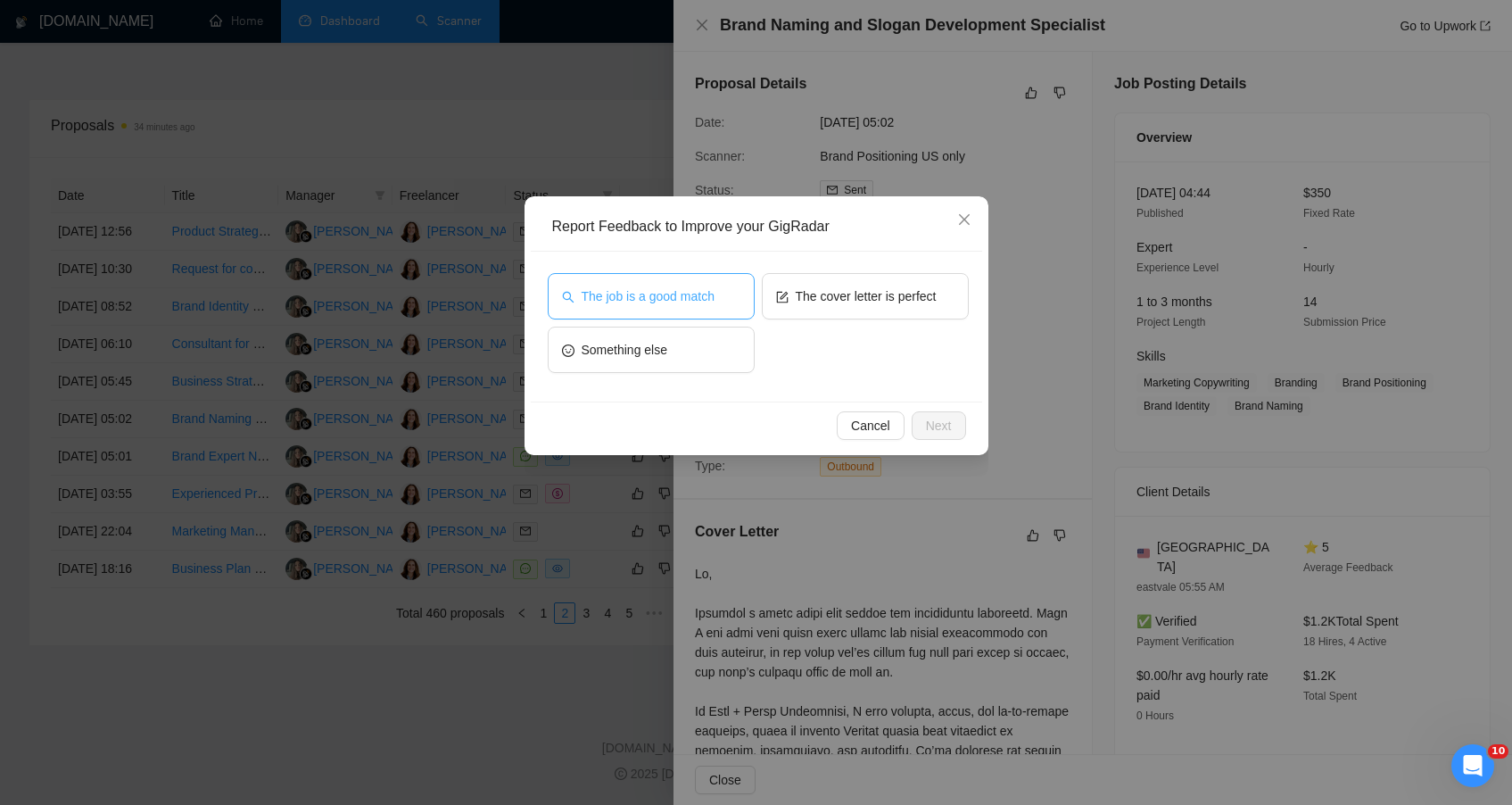
click at [699, 286] on span "The job is a good match" at bounding box center [648, 296] width 133 height 19
click at [942, 429] on span "Next" at bounding box center [939, 425] width 26 height 19
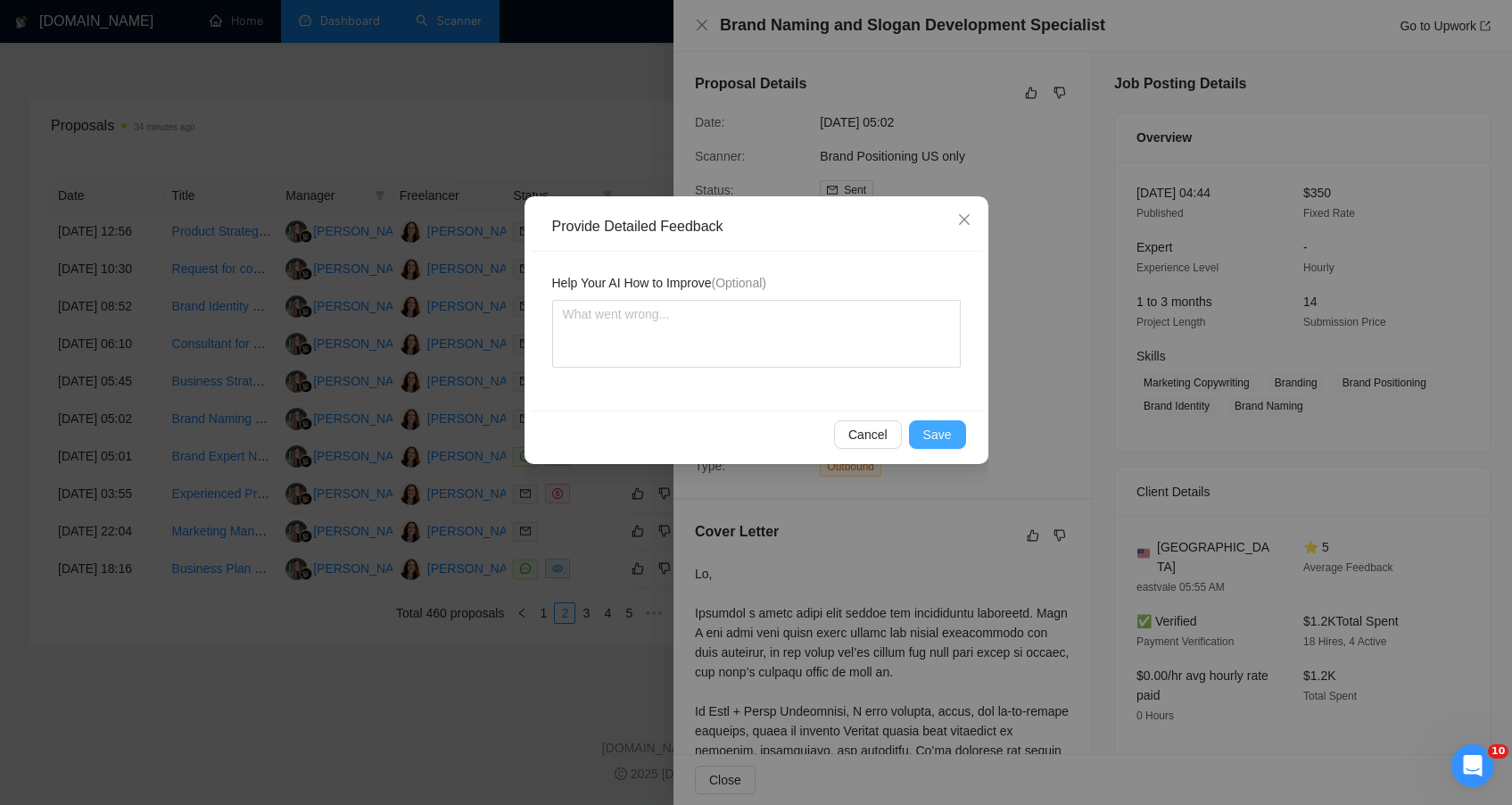
click at [942, 429] on span "Save" at bounding box center [937, 434] width 29 height 19
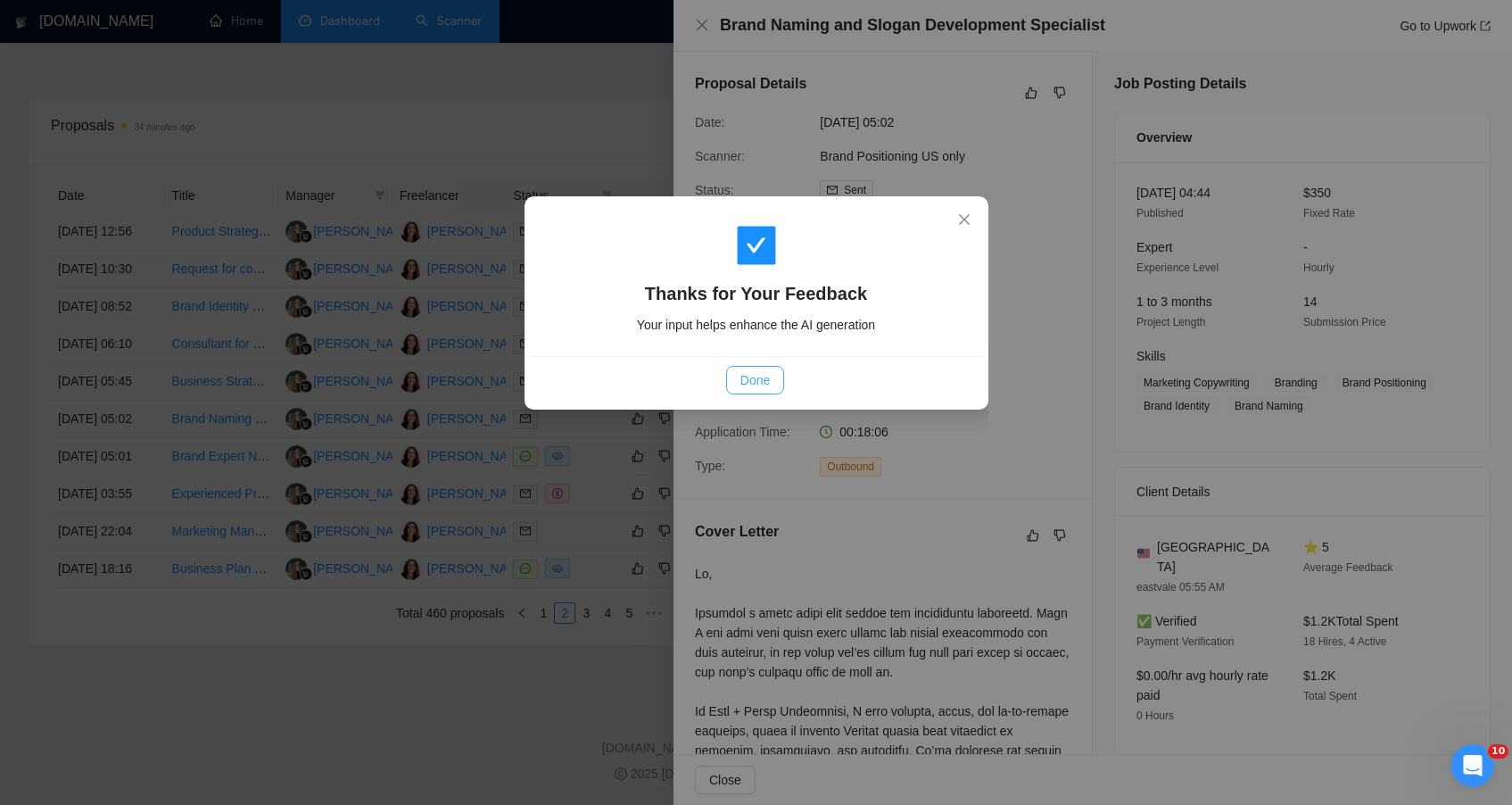
click at [756, 368] on button "Done" at bounding box center [755, 379] width 58 height 29
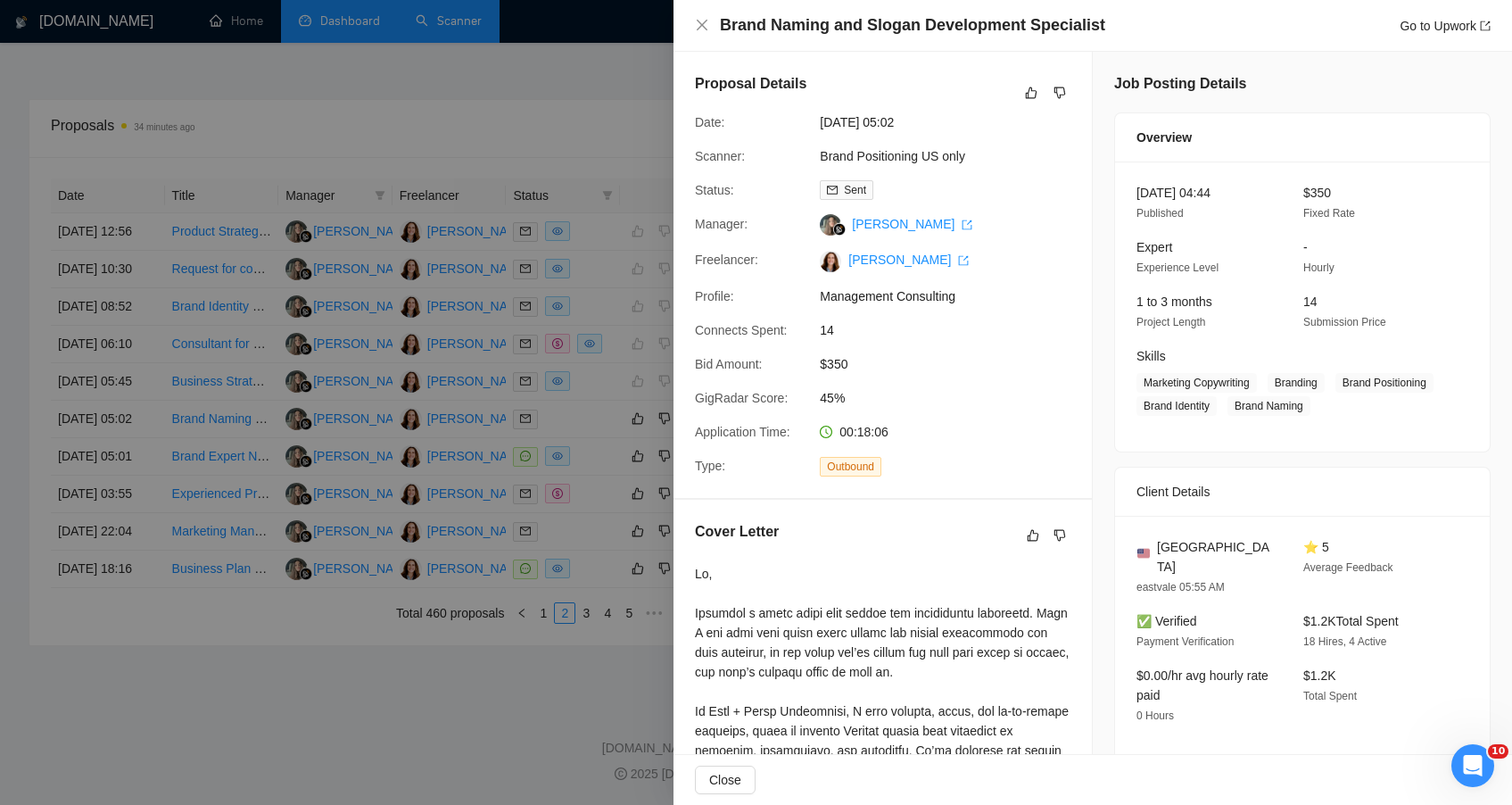
click at [483, 724] on div at bounding box center [756, 402] width 1512 height 805
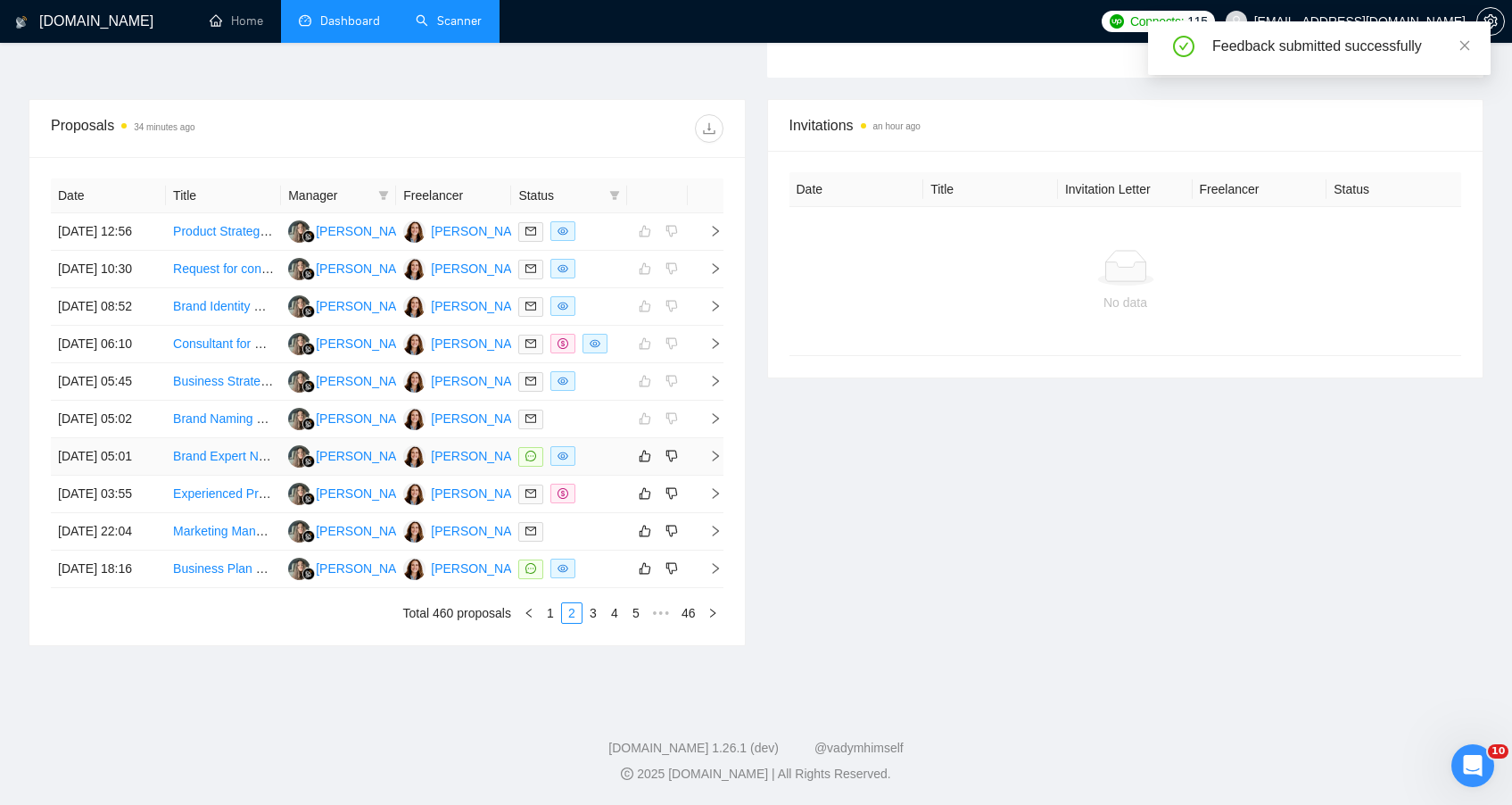
click at [609, 446] on div at bounding box center [568, 456] width 100 height 20
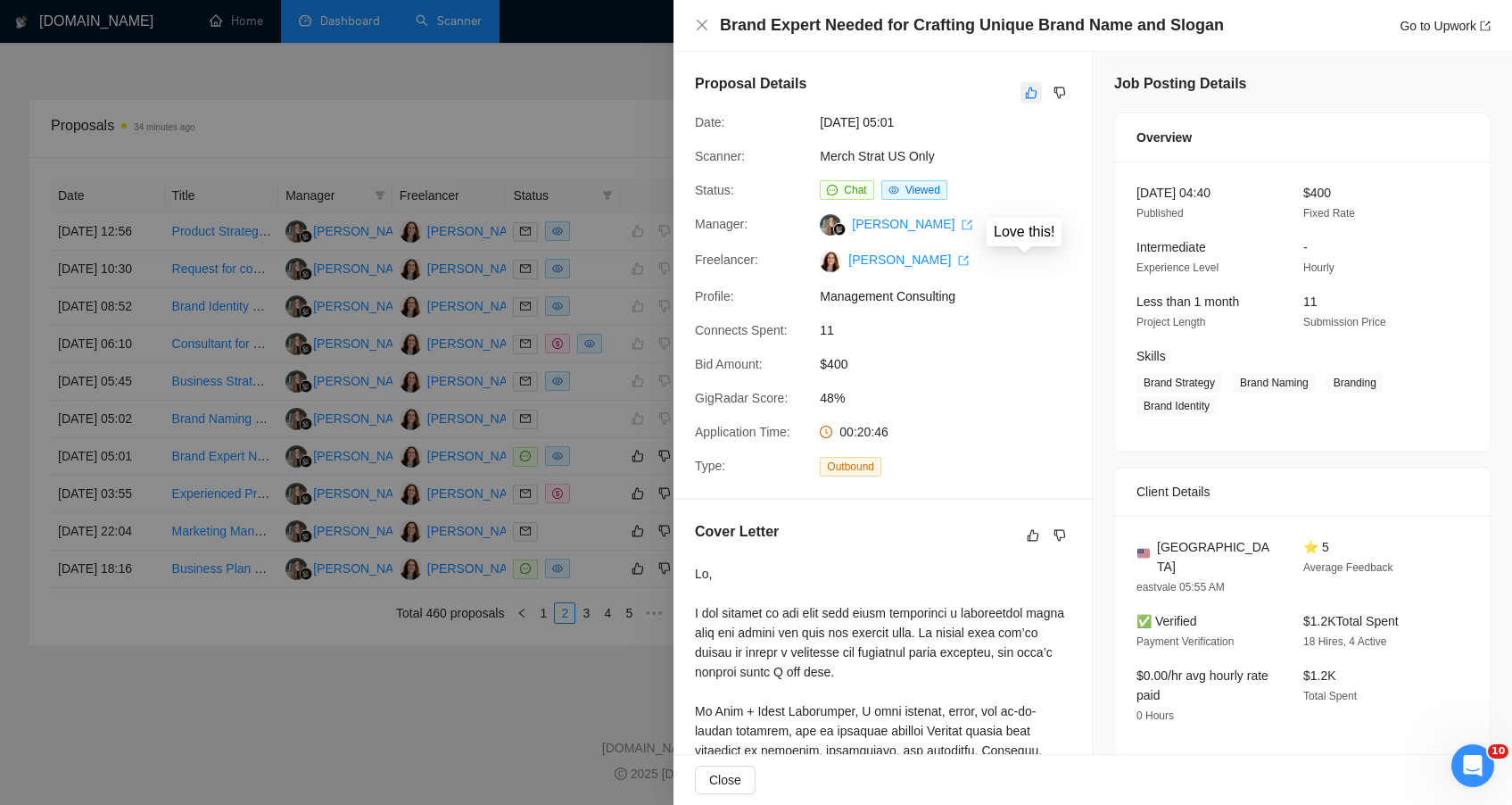
click at [1026, 90] on icon "like" at bounding box center [1031, 93] width 12 height 12
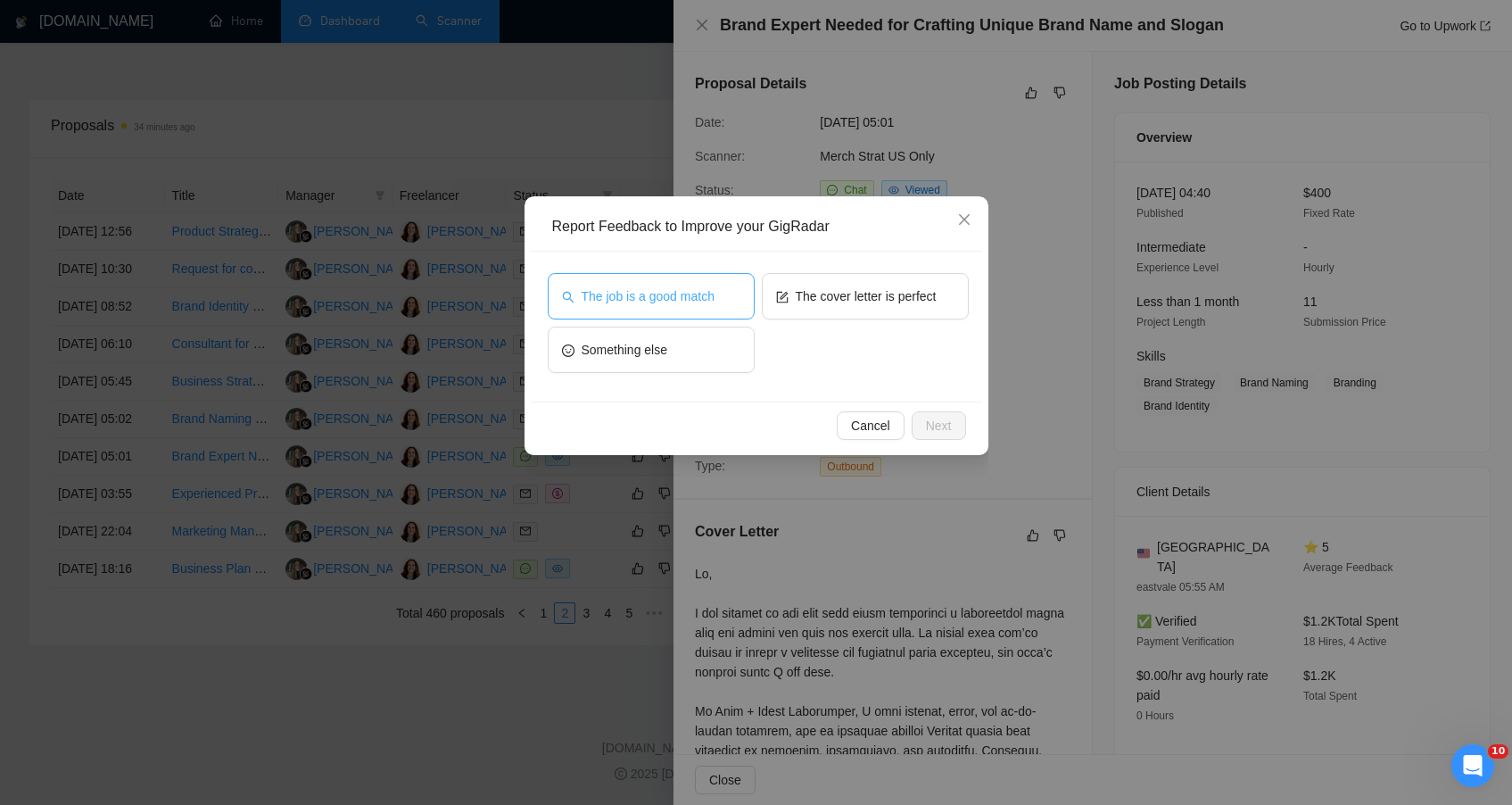
click at [688, 314] on button "The job is a good match" at bounding box center [651, 296] width 207 height 46
click at [949, 417] on span "Next" at bounding box center [939, 425] width 26 height 19
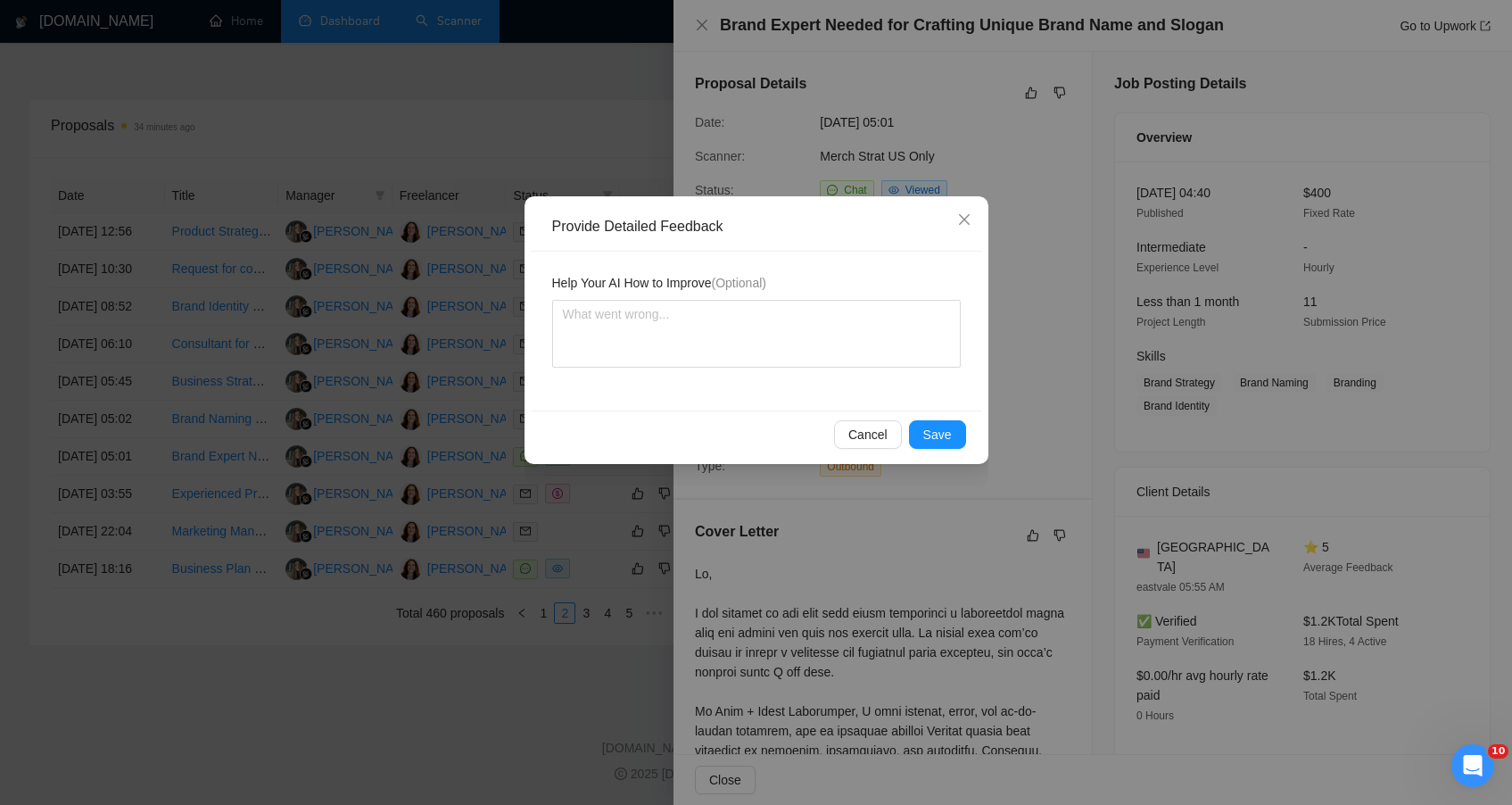
click at [949, 417] on div "Cancel Save" at bounding box center [756, 434] width 451 height 47
click at [946, 427] on span "Save" at bounding box center [937, 434] width 29 height 19
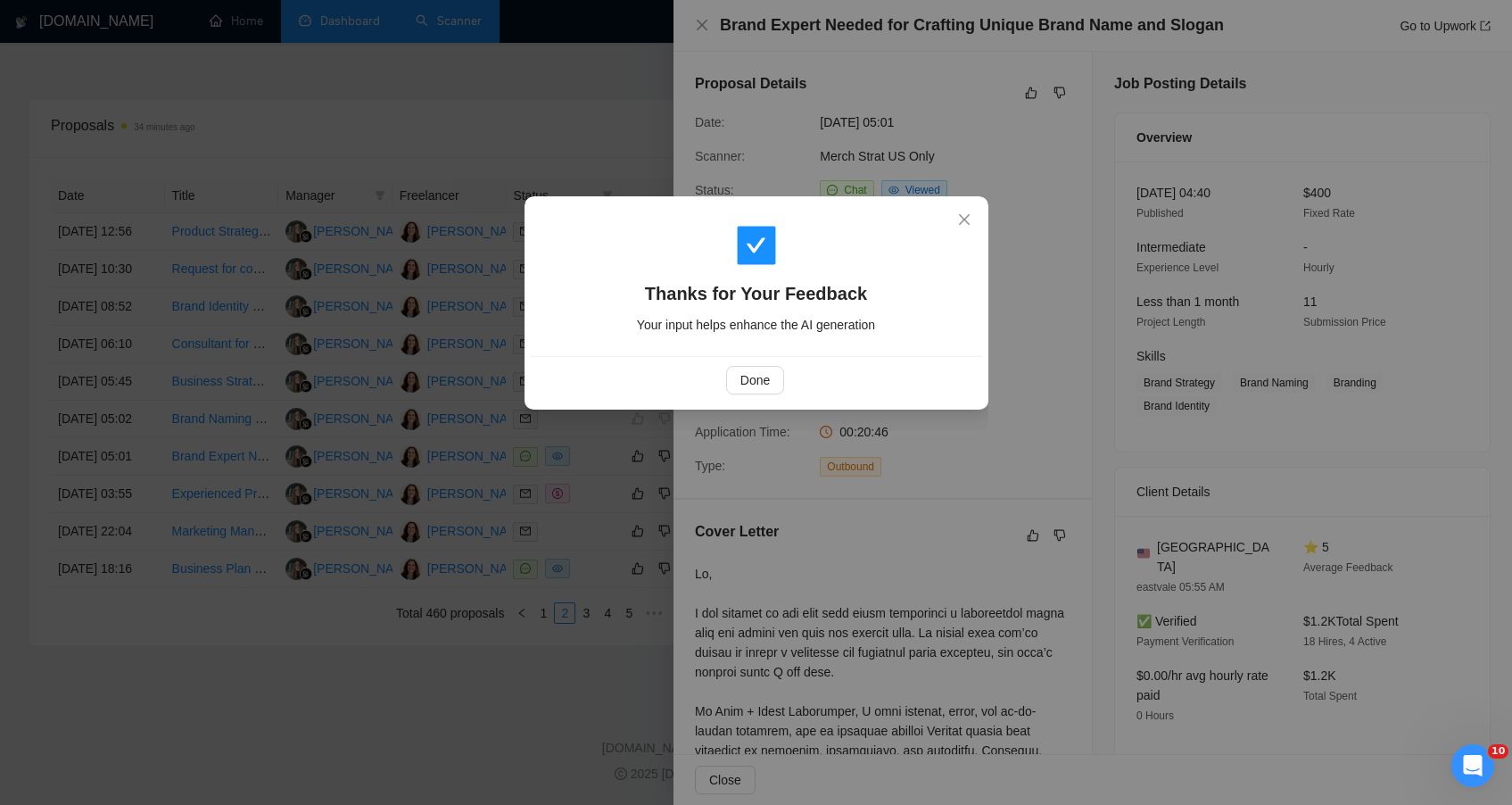
click at [386, 764] on div "Thanks for Your Feedback Your input helps enhance the AI generation Done" at bounding box center [756, 402] width 1512 height 805
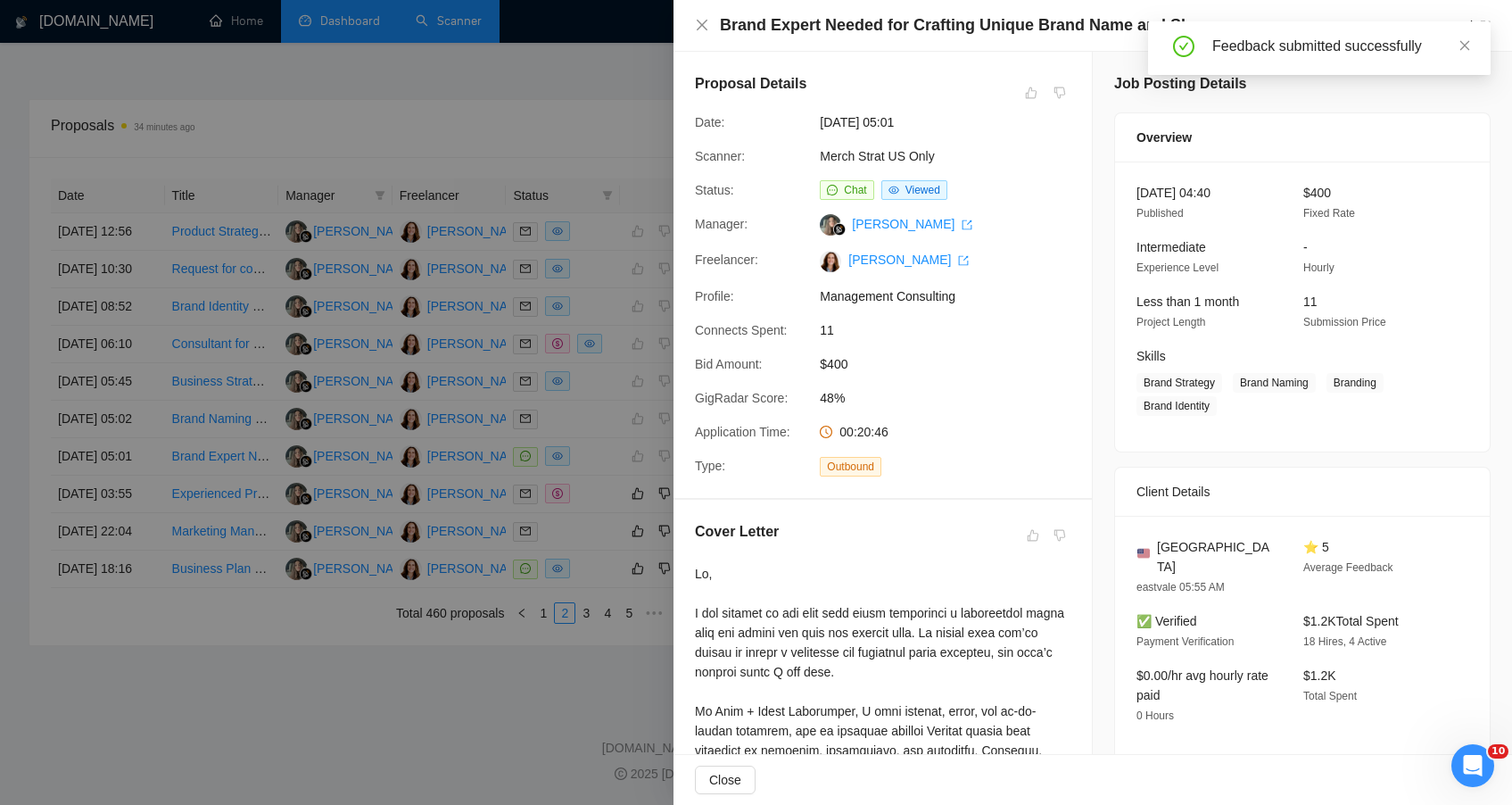
click at [605, 465] on div at bounding box center [756, 402] width 1512 height 805
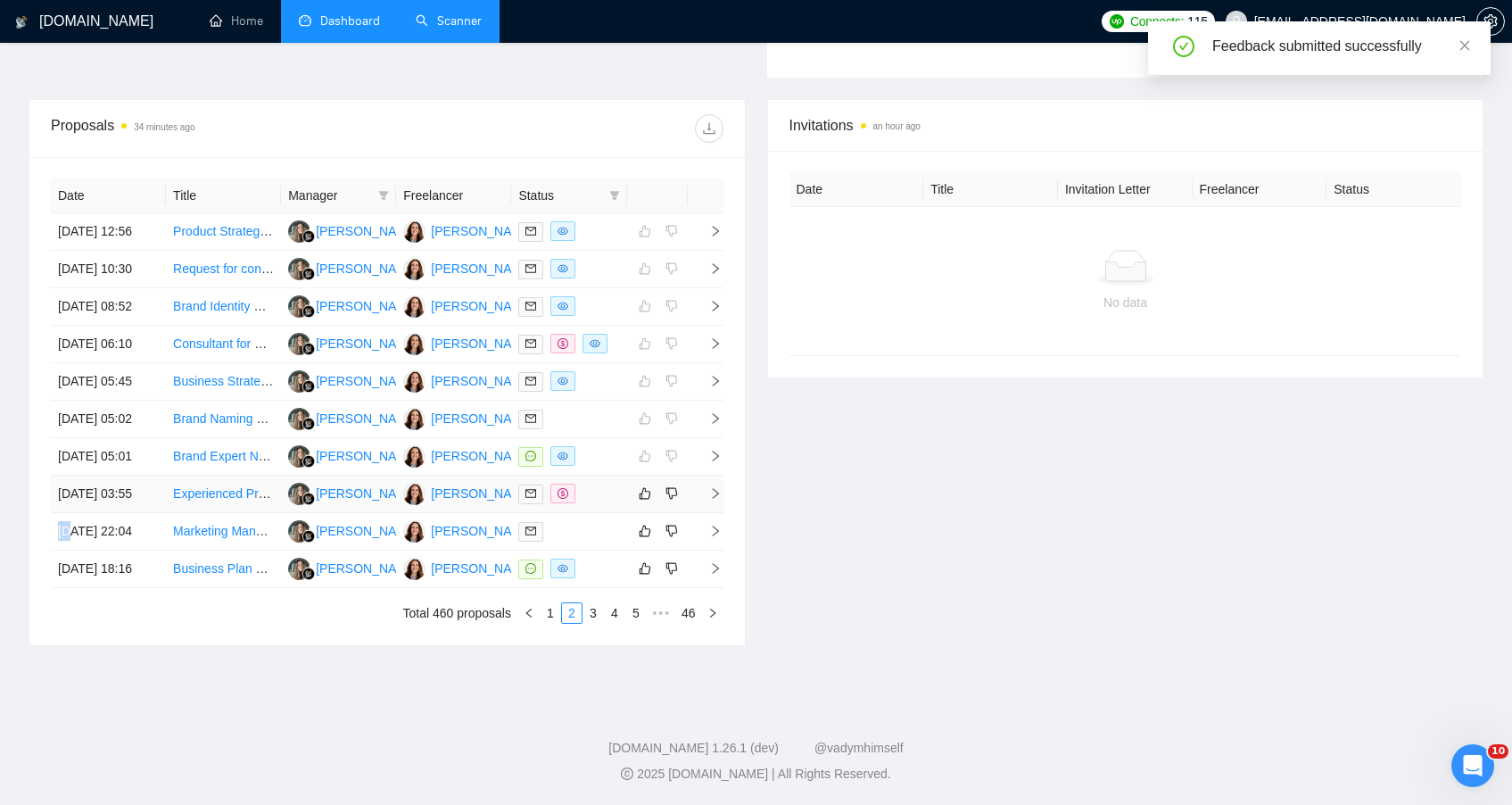
click at [605, 475] on td at bounding box center [568, 494] width 115 height 38
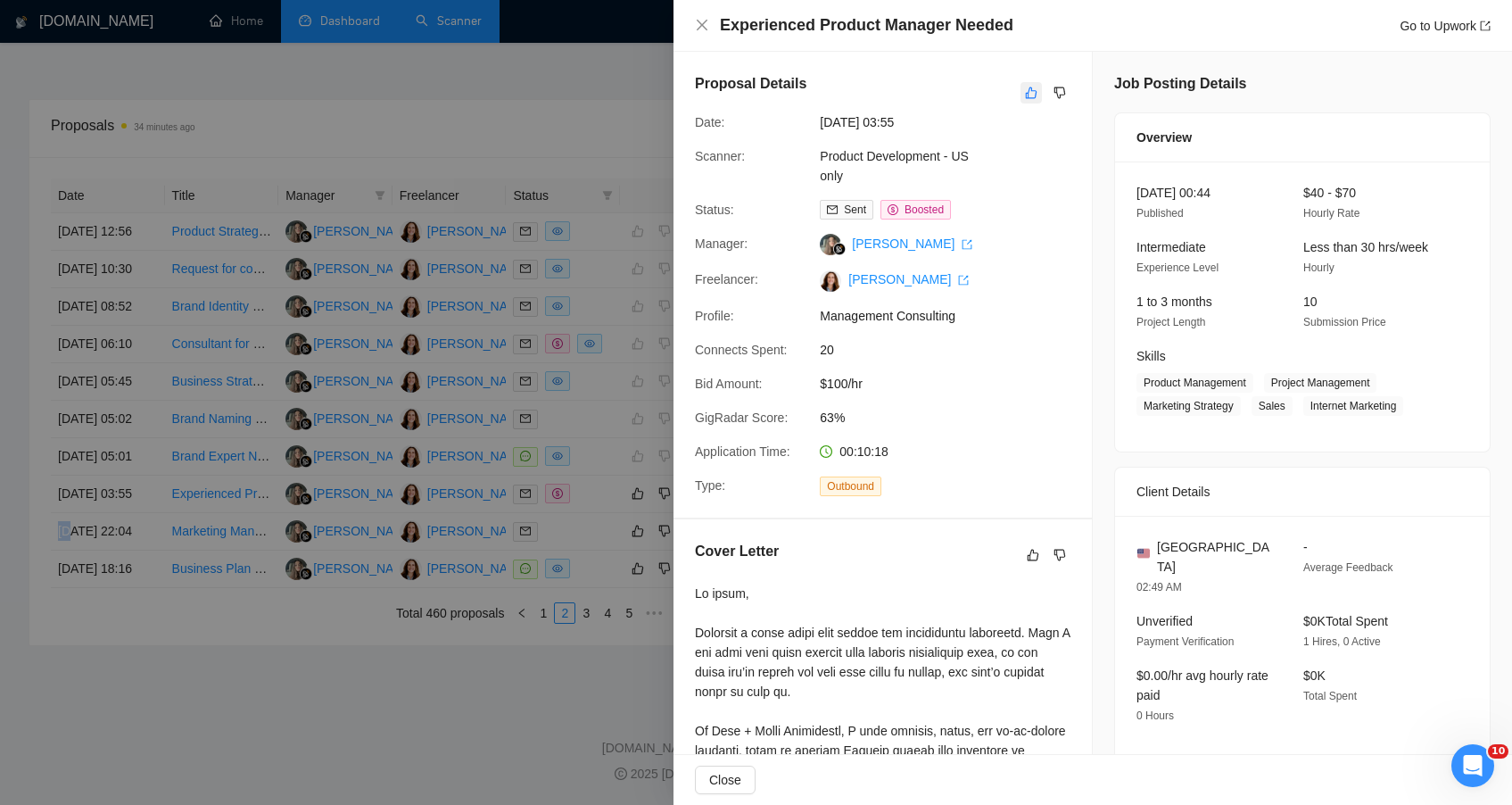
click at [1020, 96] on button "button" at bounding box center [1030, 92] width 21 height 21
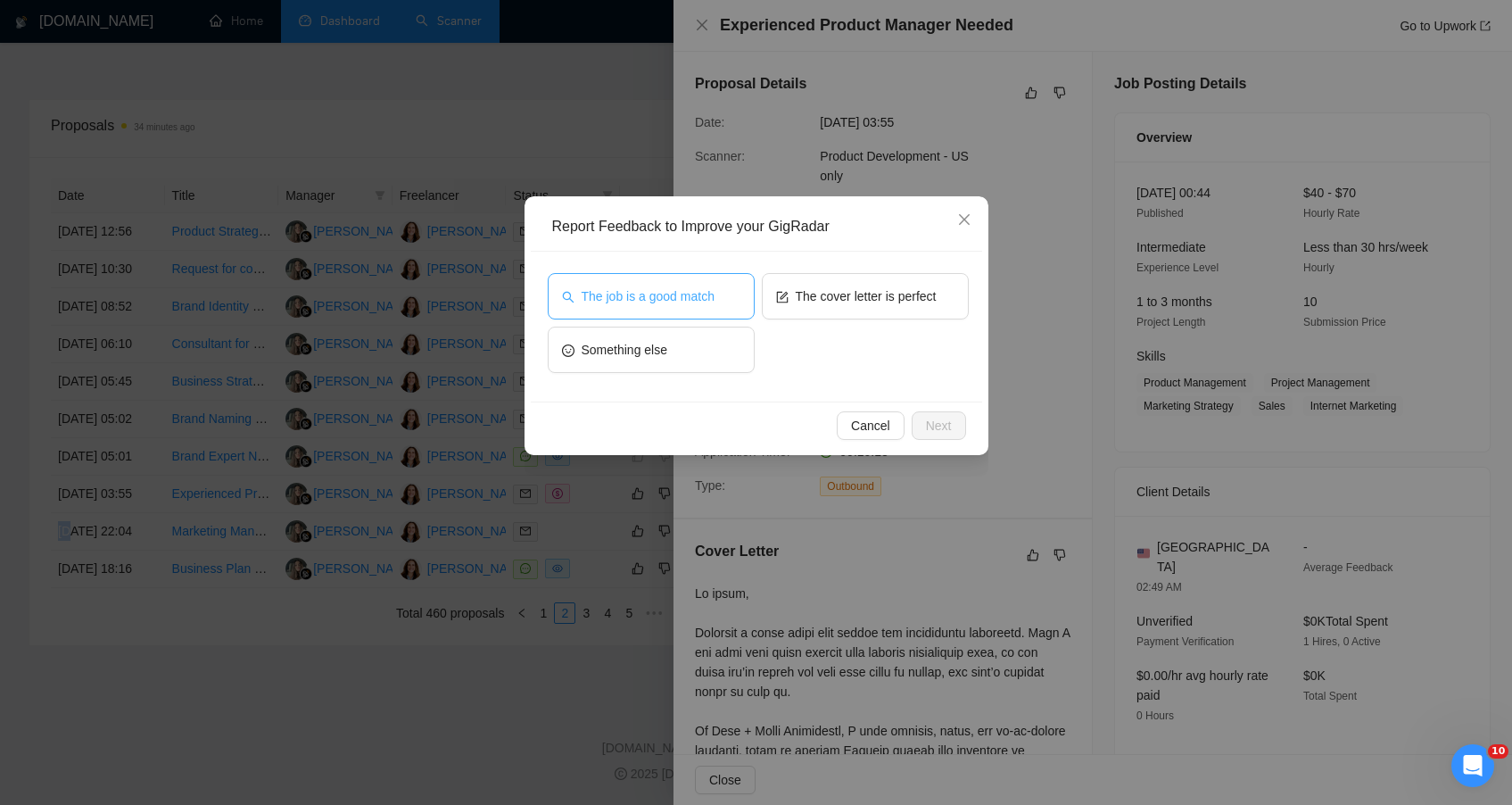
click at [660, 290] on span "The job is a good match" at bounding box center [648, 296] width 133 height 19
click at [954, 436] on button "Next" at bounding box center [938, 426] width 54 height 29
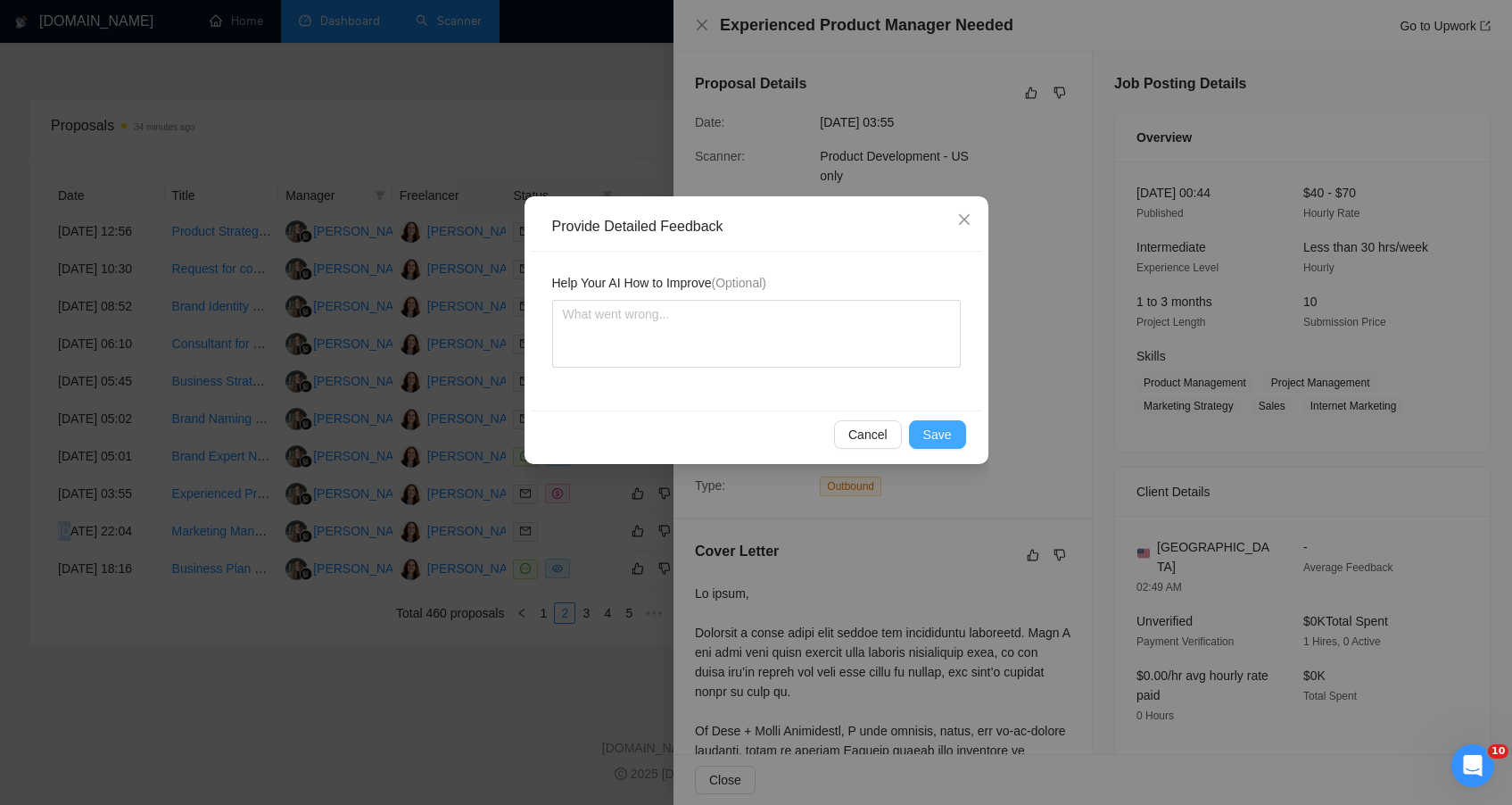
click at [935, 443] on button "Save" at bounding box center [937, 434] width 57 height 29
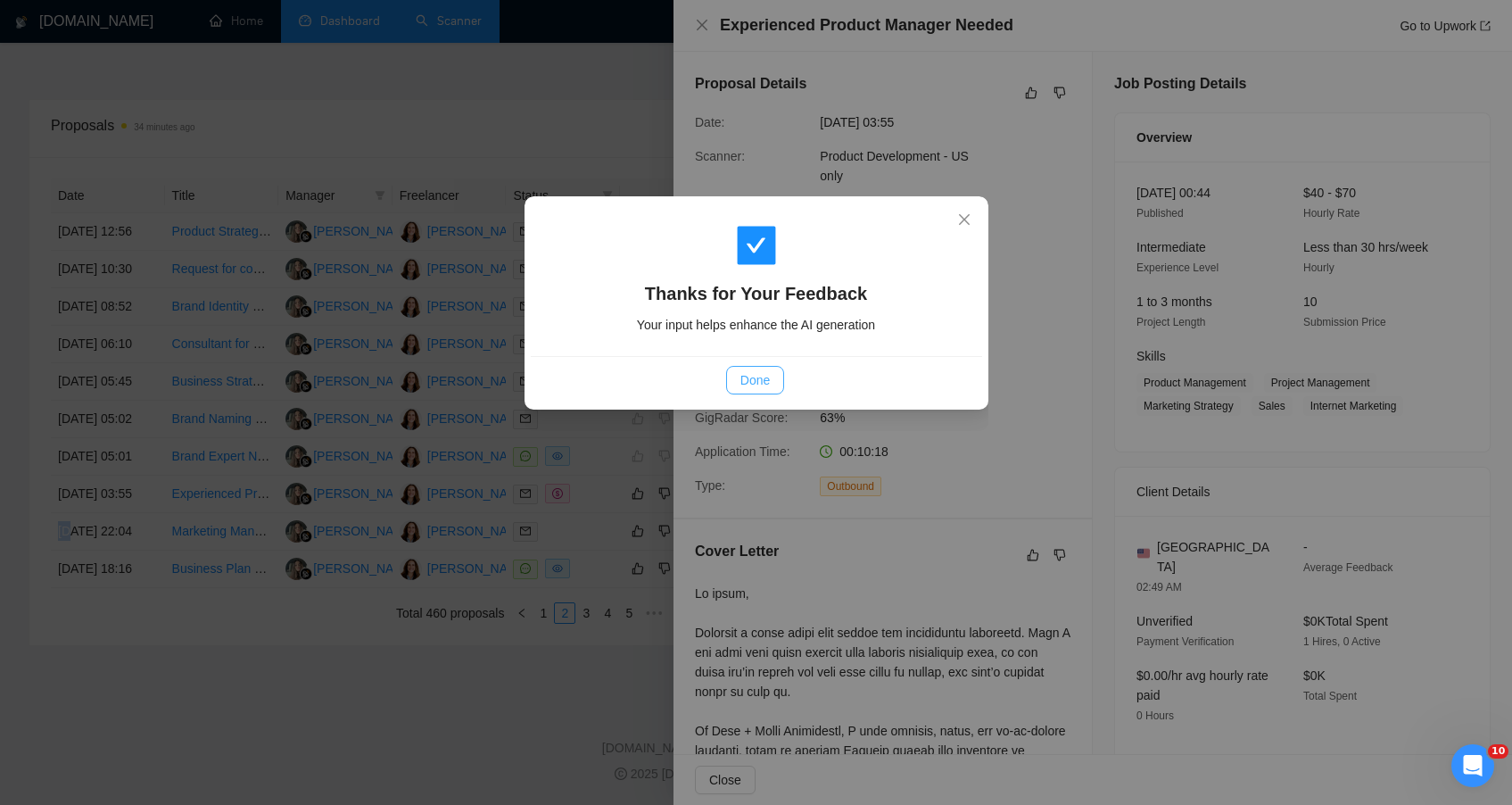
click at [747, 382] on span "Done" at bounding box center [755, 379] width 29 height 19
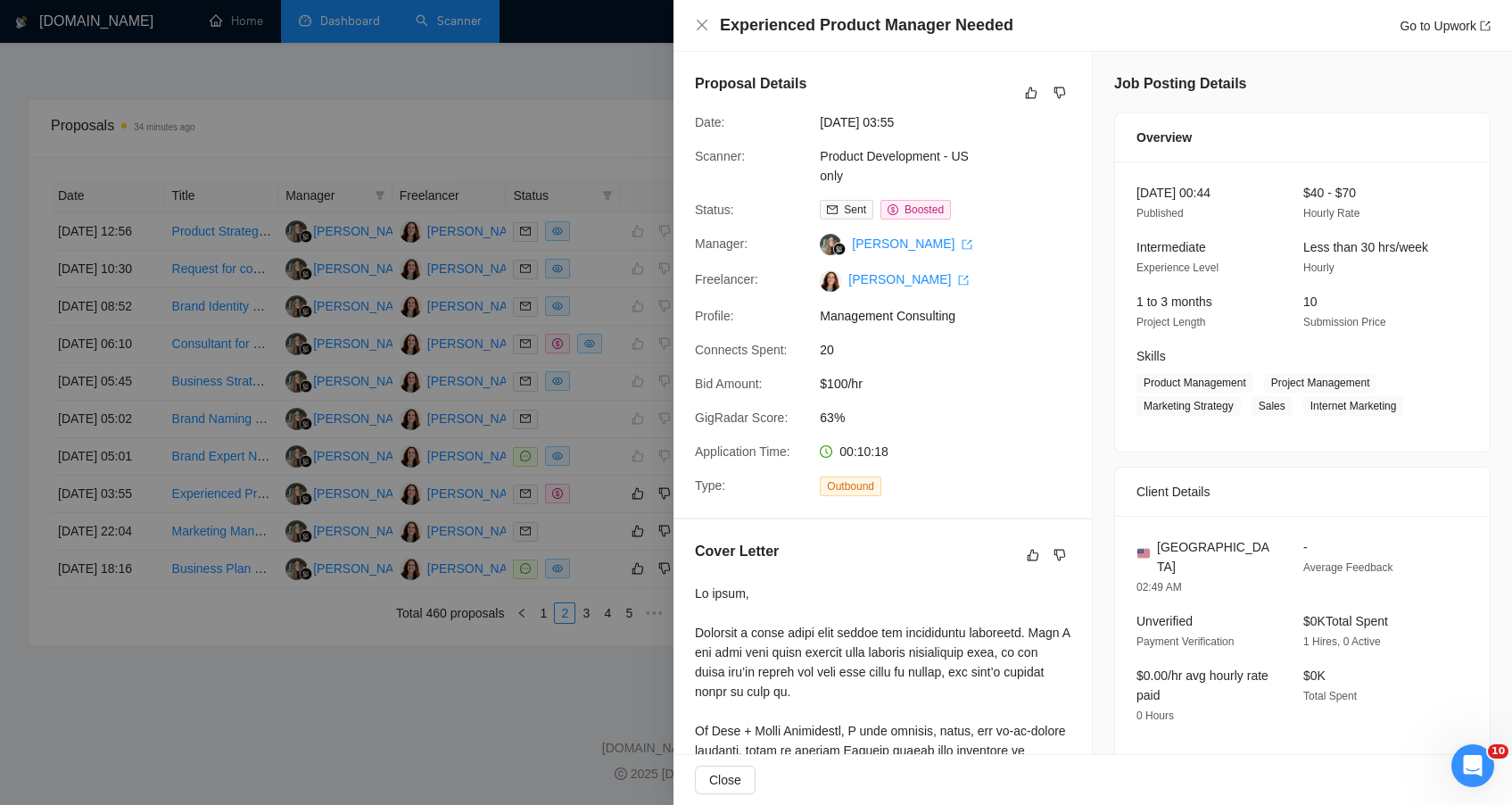
click at [468, 702] on div at bounding box center [756, 402] width 1512 height 805
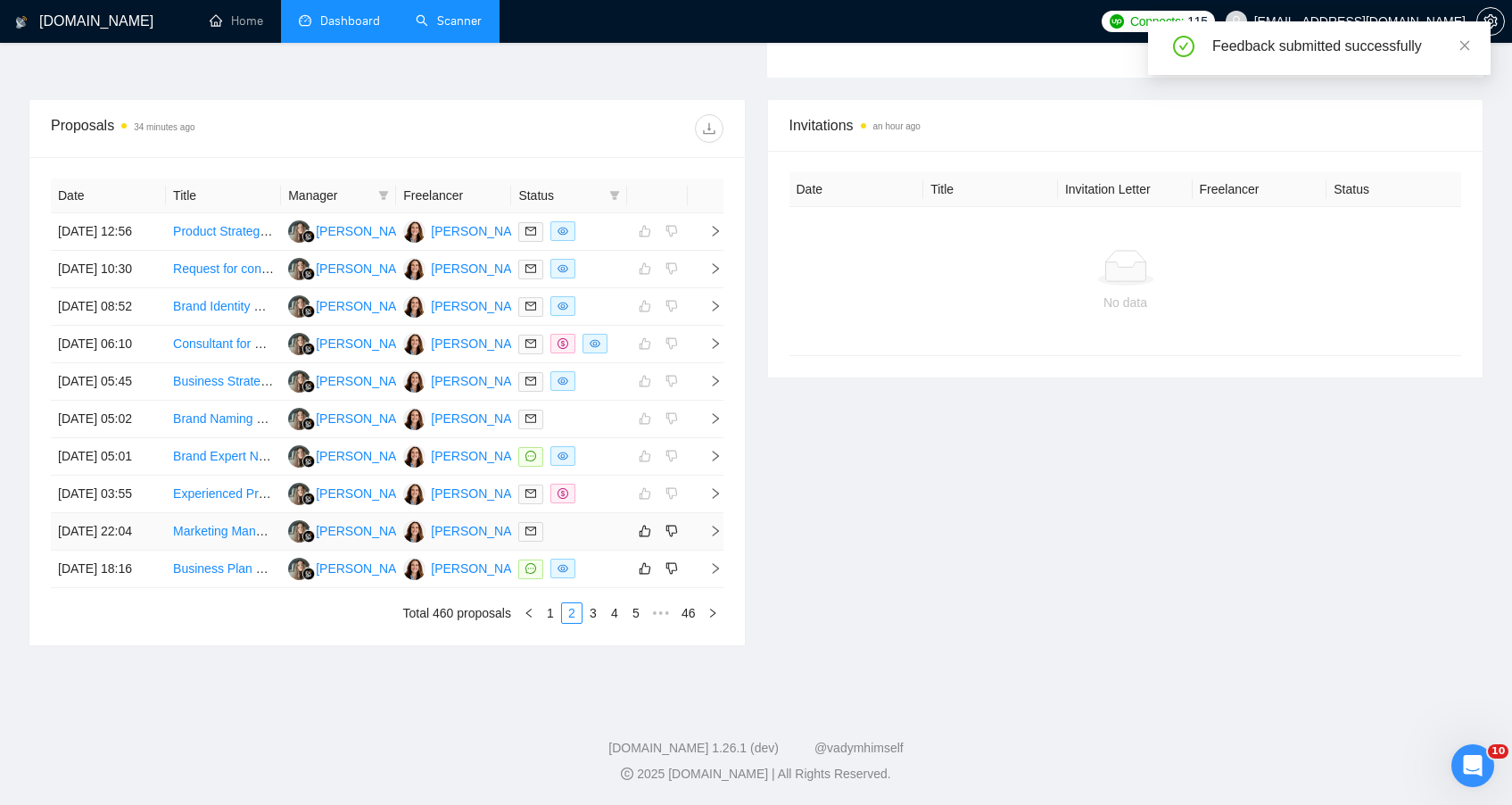
click at [582, 513] on td at bounding box center [568, 531] width 115 height 38
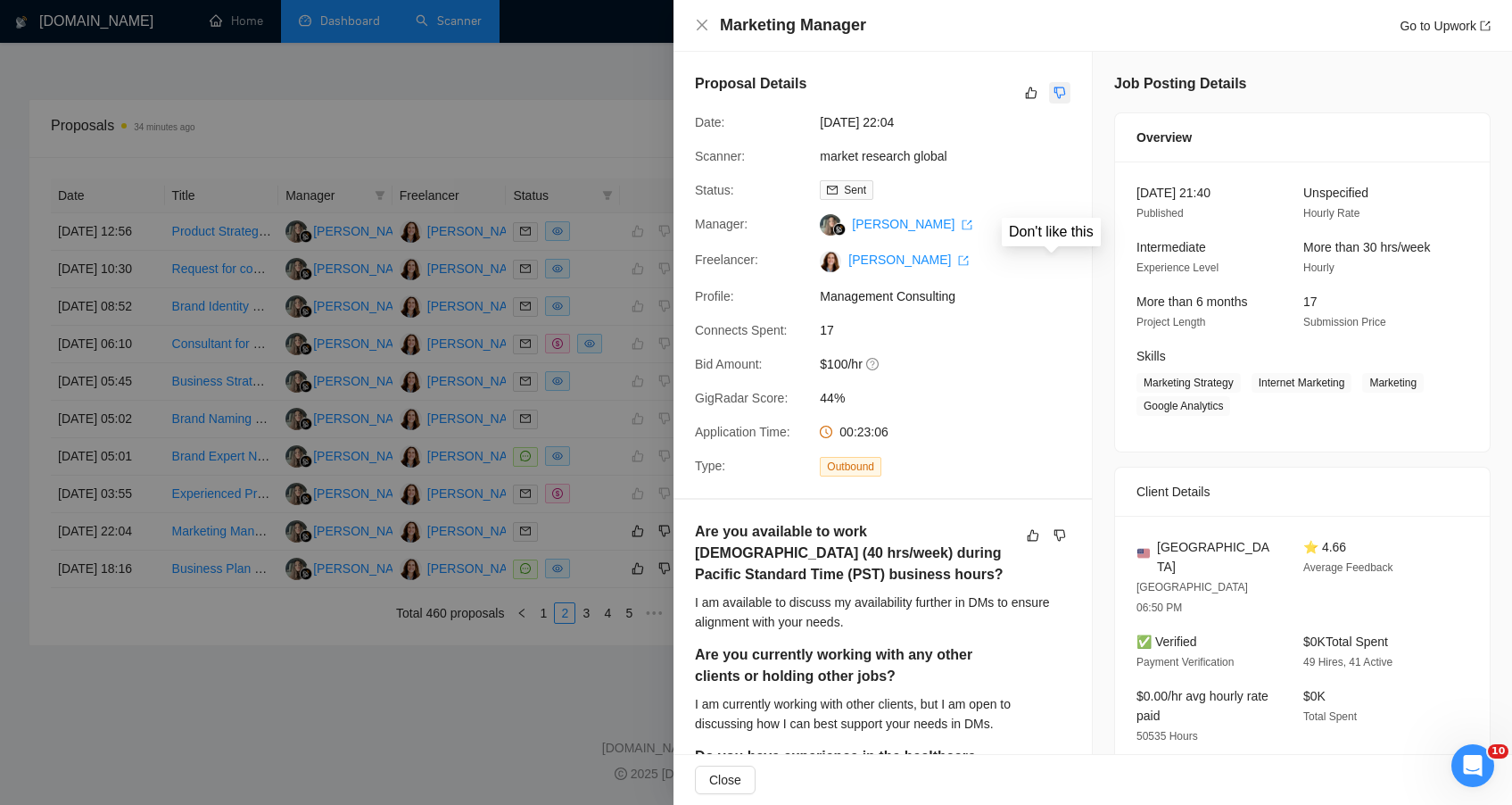
click at [1055, 88] on icon "dislike" at bounding box center [1060, 93] width 13 height 15
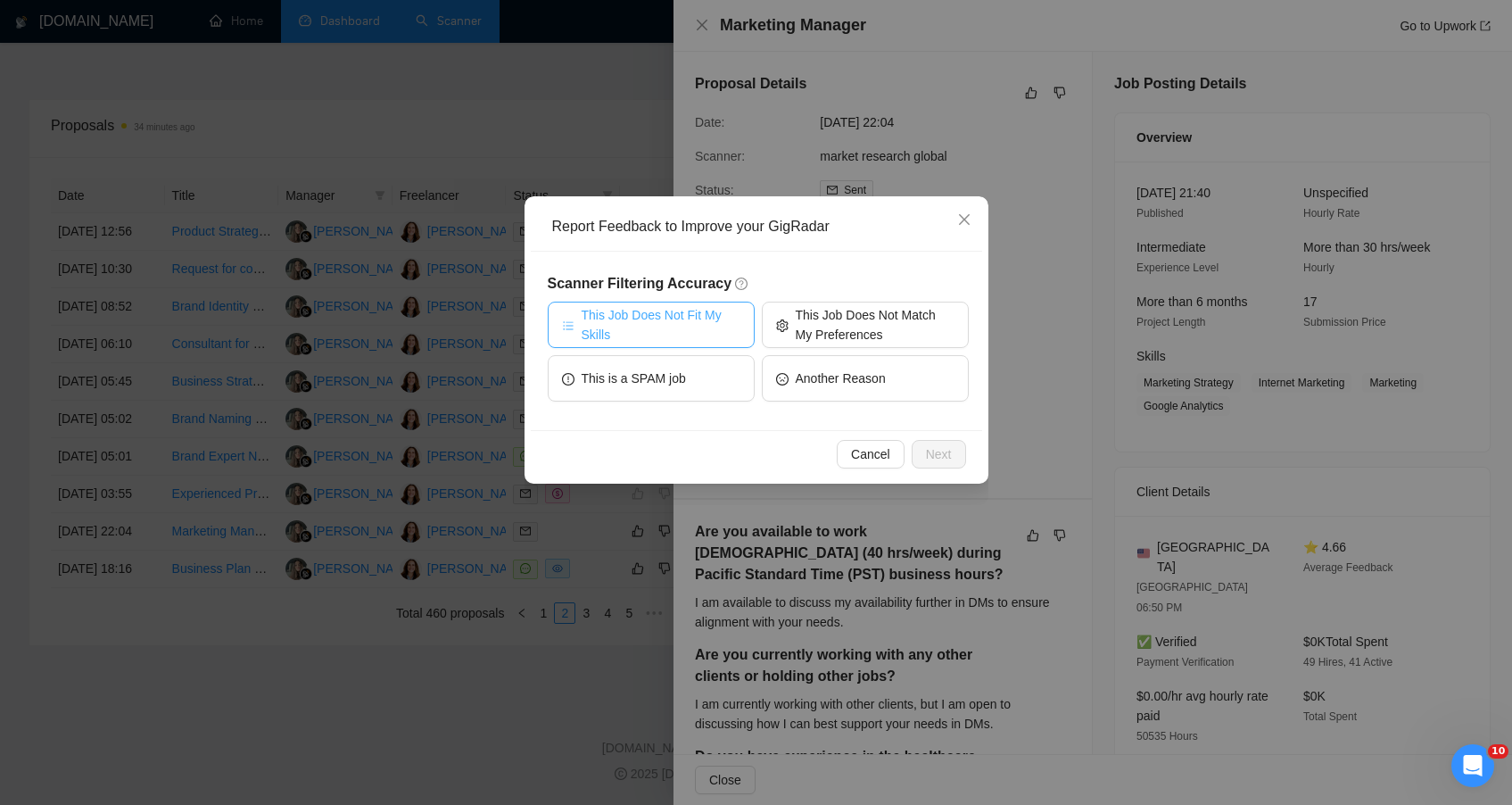
click at [732, 332] on span "This Job Does Not Fit My Skills" at bounding box center [661, 324] width 158 height 40
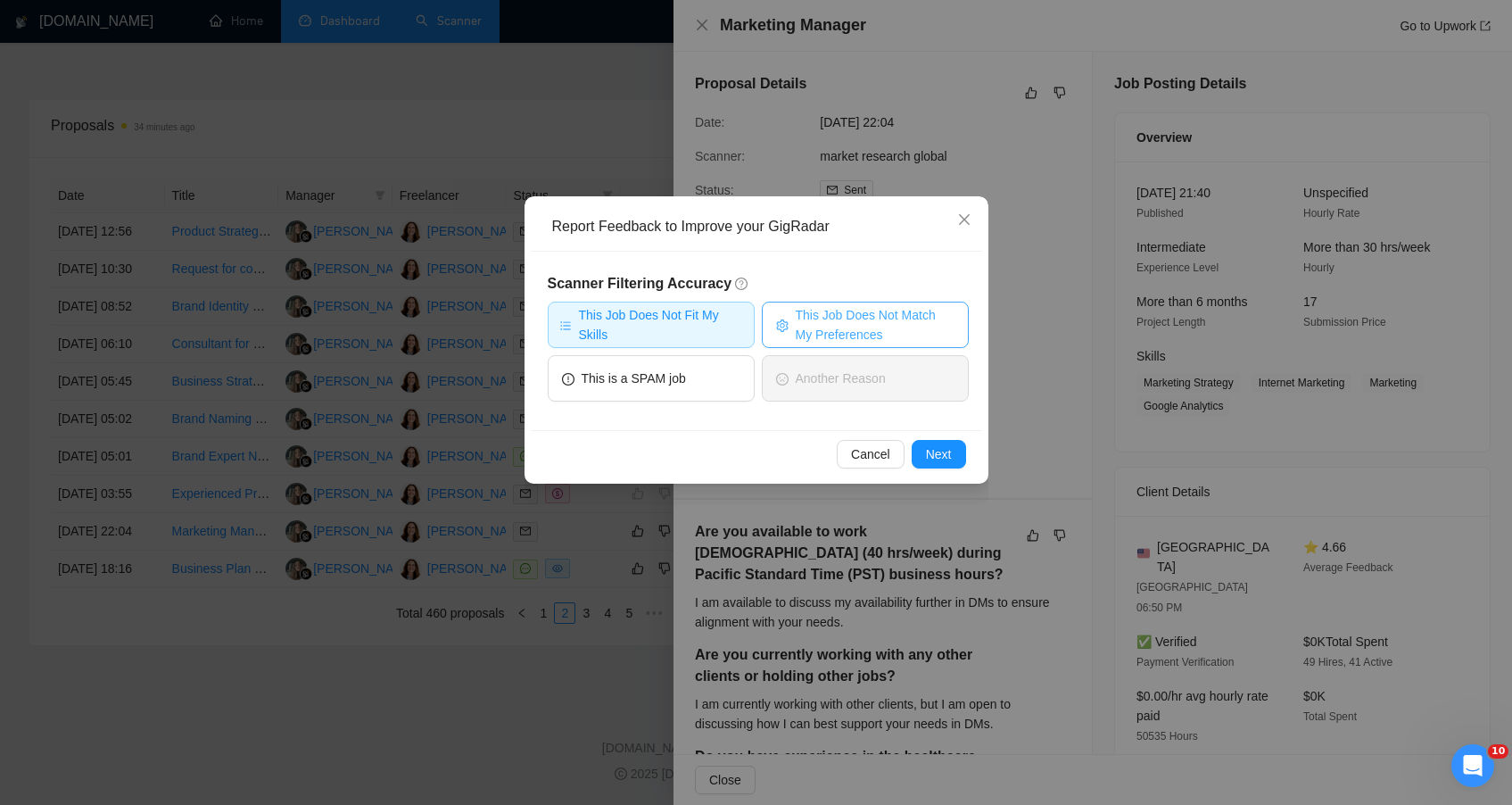
click at [855, 325] on span "This Job Does Not Match My Preferences" at bounding box center [875, 324] width 158 height 40
click at [944, 467] on button "Next" at bounding box center [938, 454] width 54 height 29
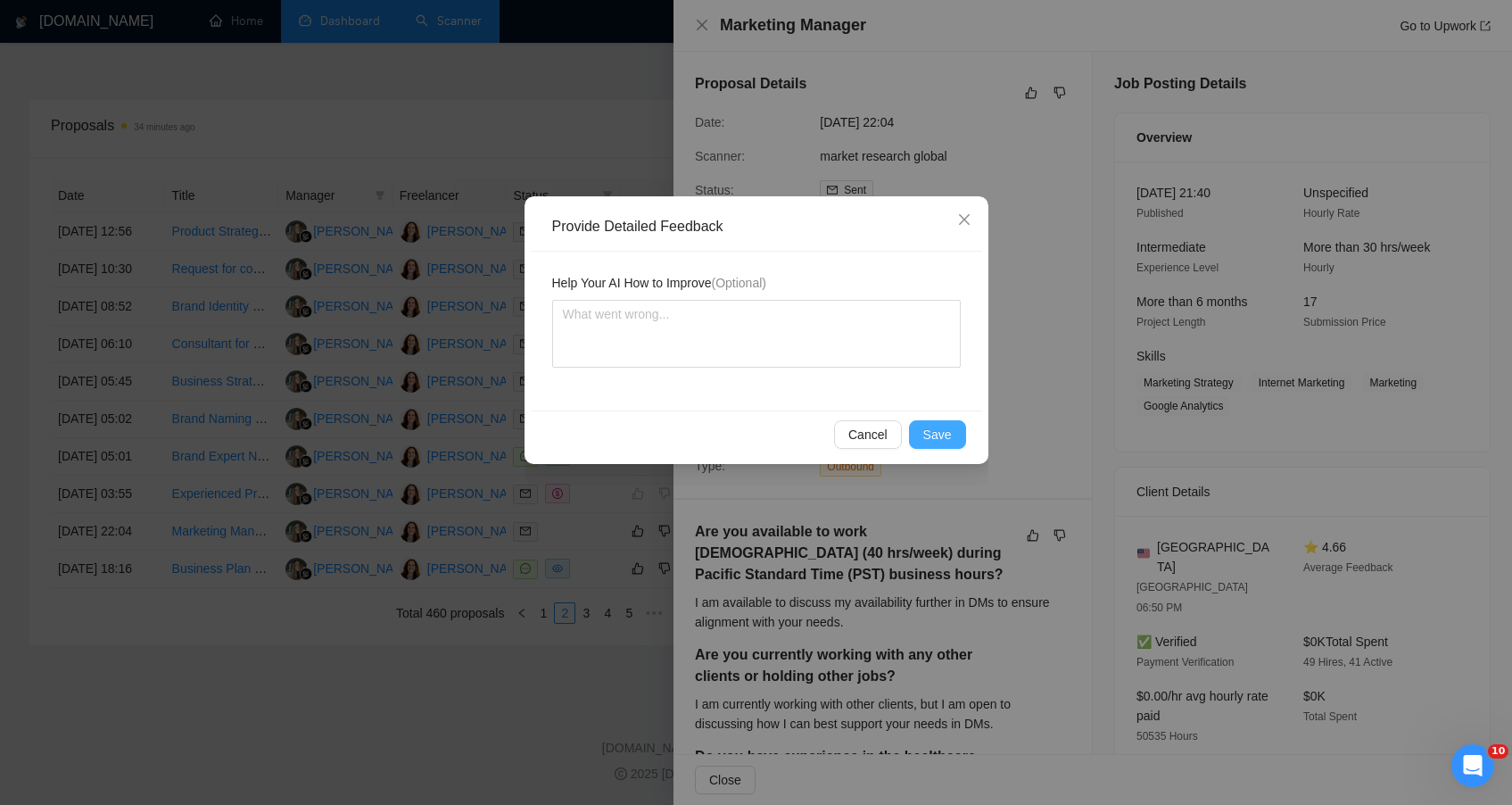
click at [956, 433] on button "Save" at bounding box center [937, 434] width 57 height 29
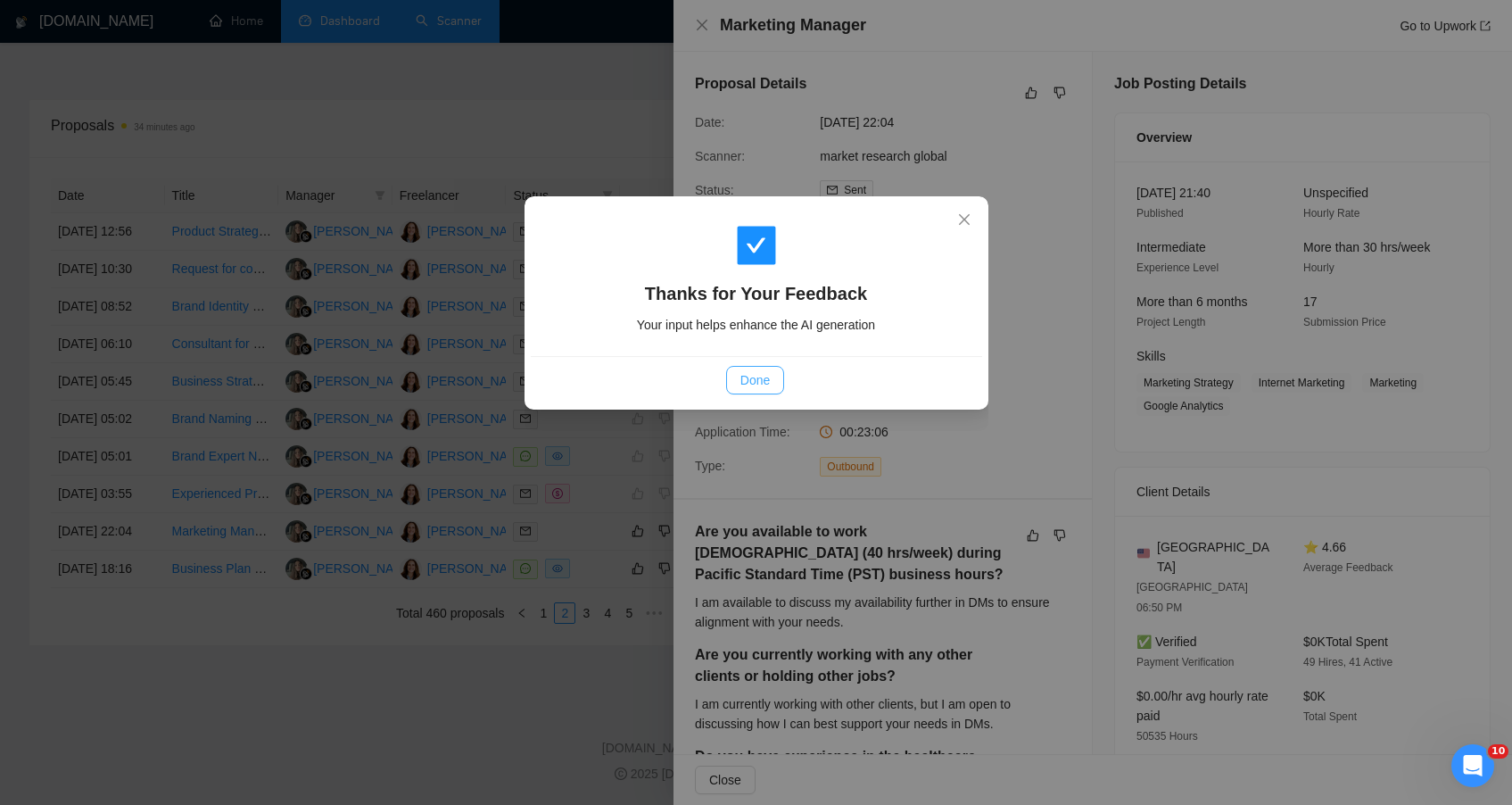
click at [751, 381] on span "Done" at bounding box center [755, 379] width 29 height 19
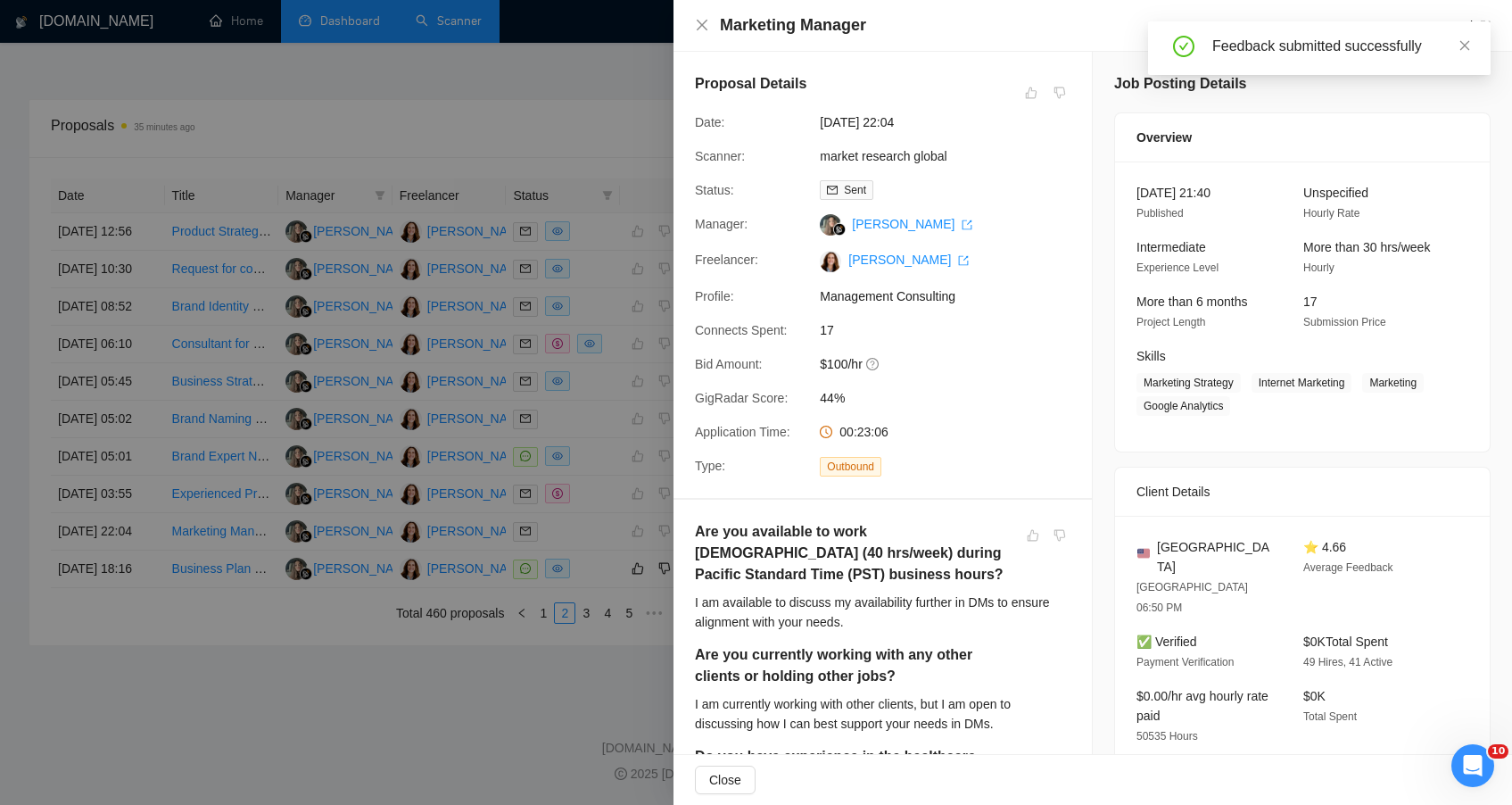
click at [333, 742] on div at bounding box center [756, 402] width 1512 height 805
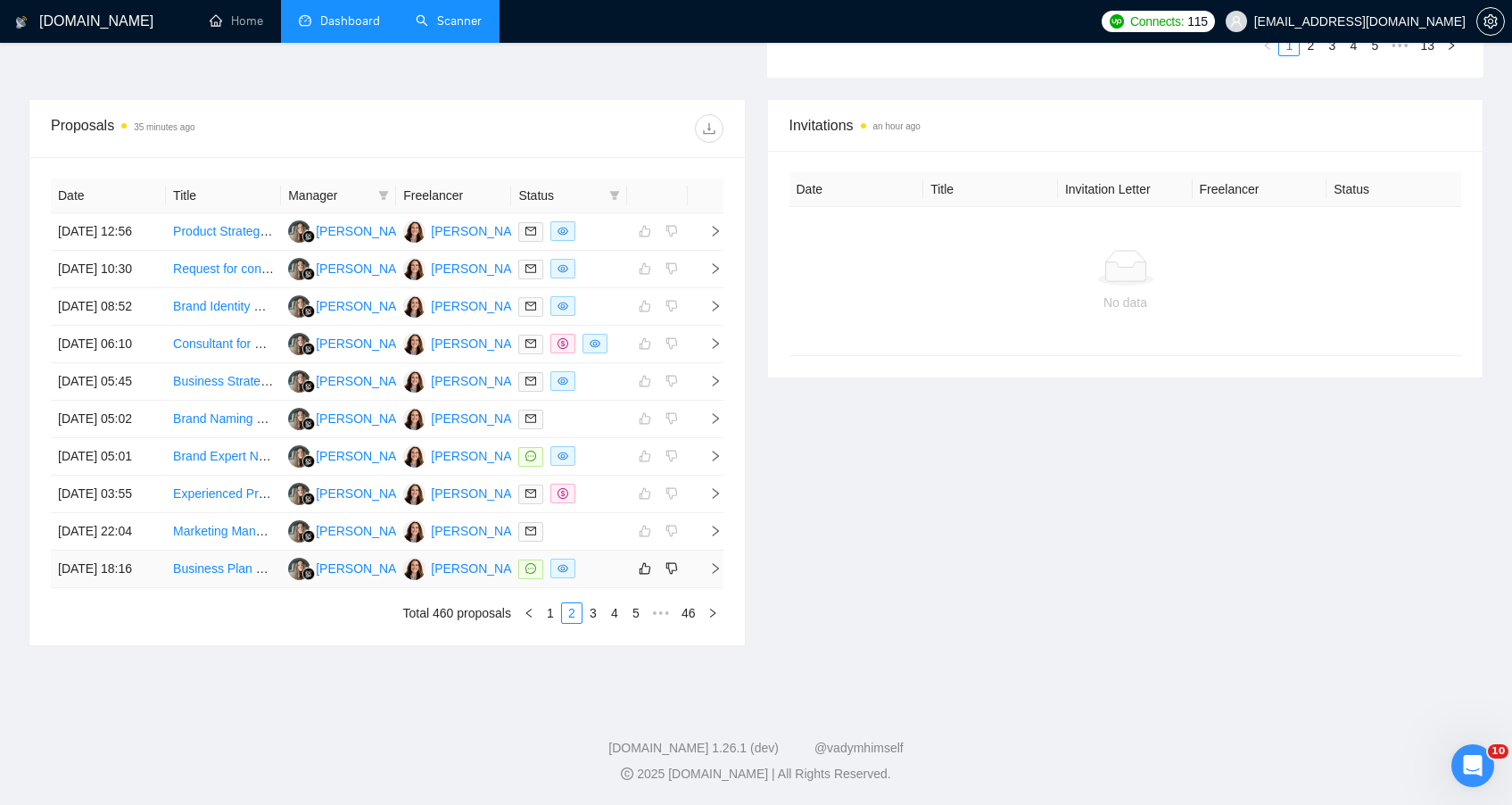
click at [214, 578] on td "Business Plan and Financial Projections Specialist Needed" at bounding box center [223, 569] width 115 height 38
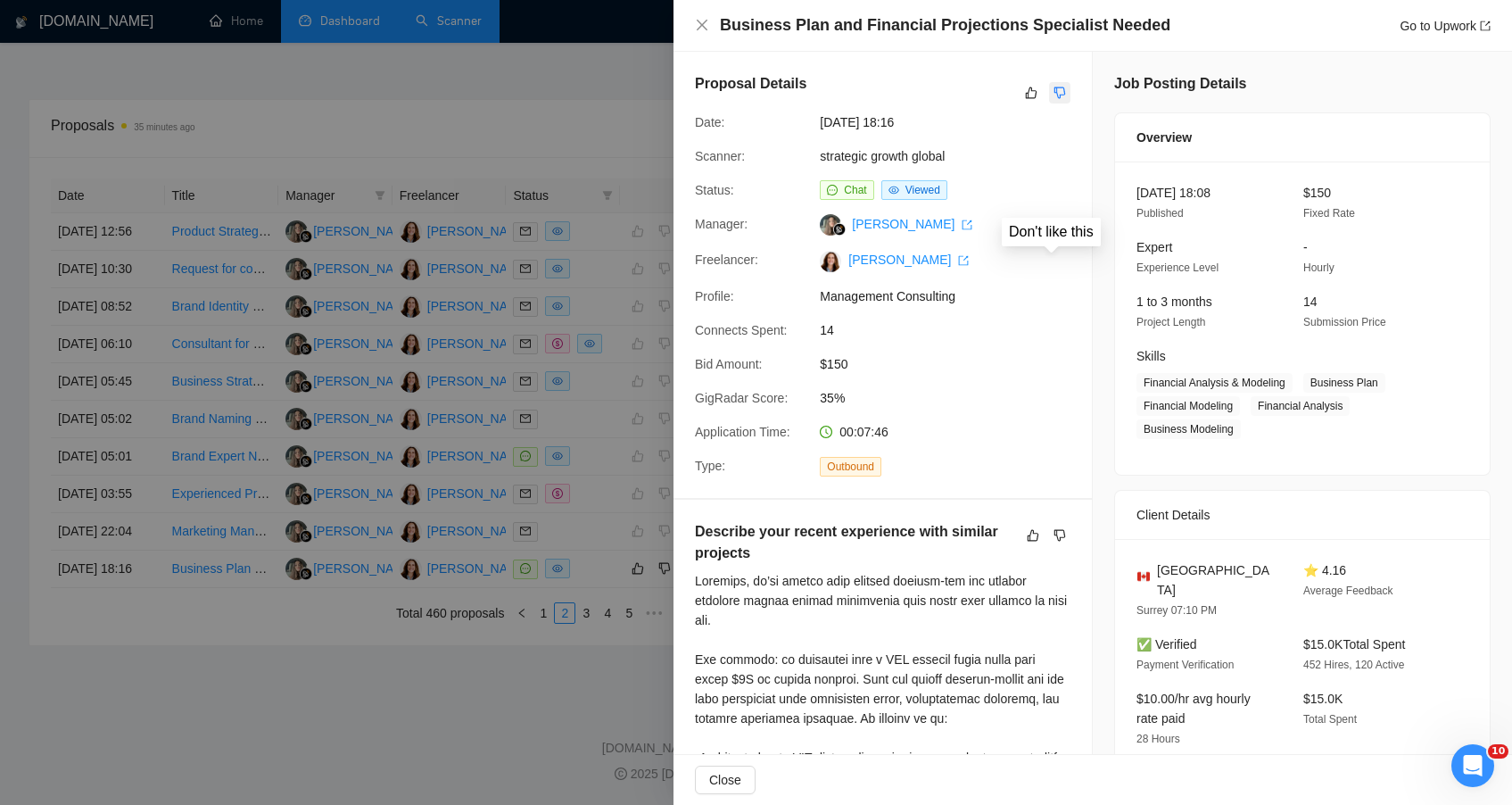
click at [1053, 93] on icon "dislike" at bounding box center [1060, 93] width 13 height 15
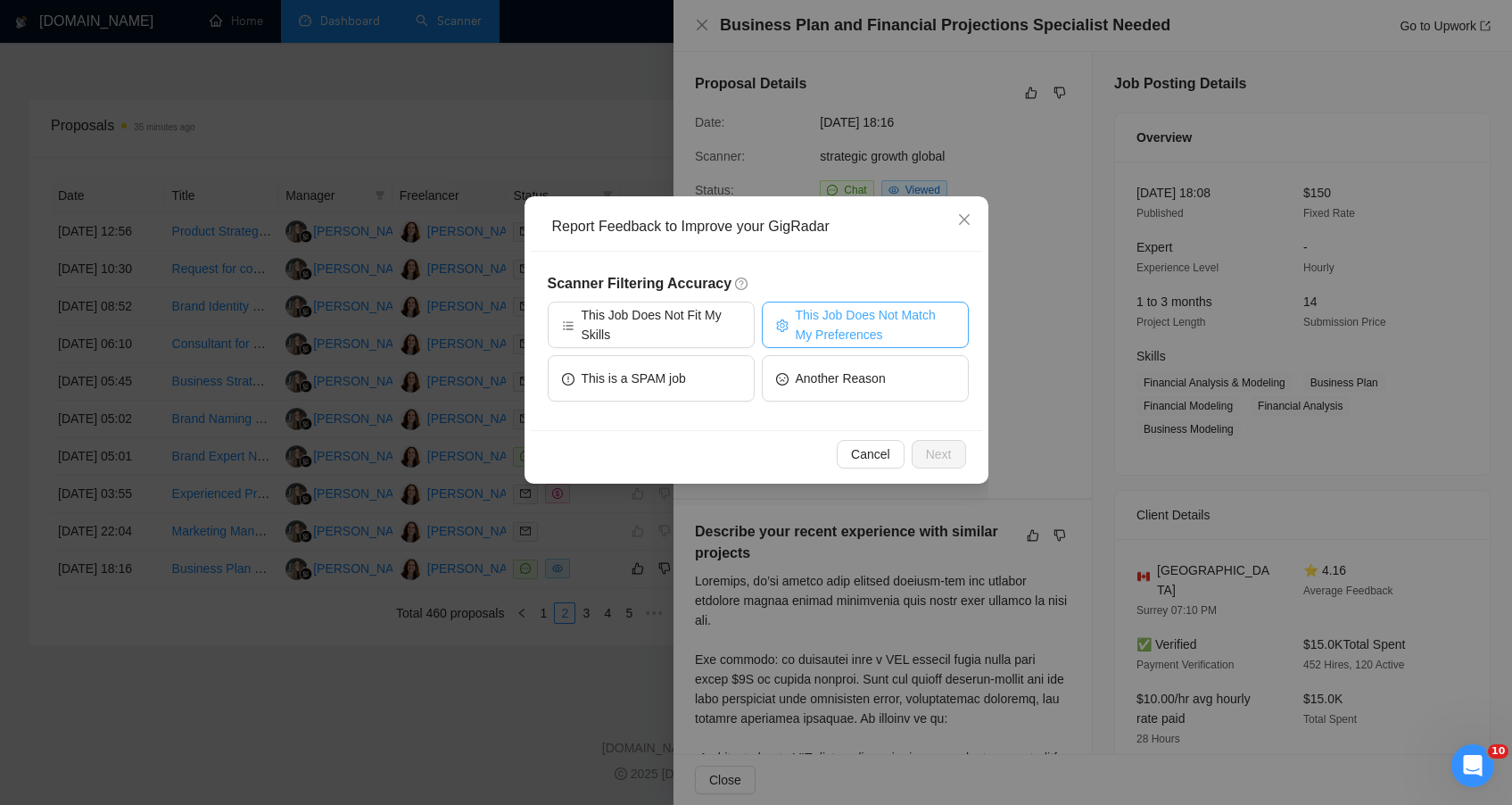
click at [794, 325] on button "This Job Does Not Match My Preferences" at bounding box center [865, 324] width 207 height 46
click at [952, 443] on button "Next" at bounding box center [938, 454] width 54 height 29
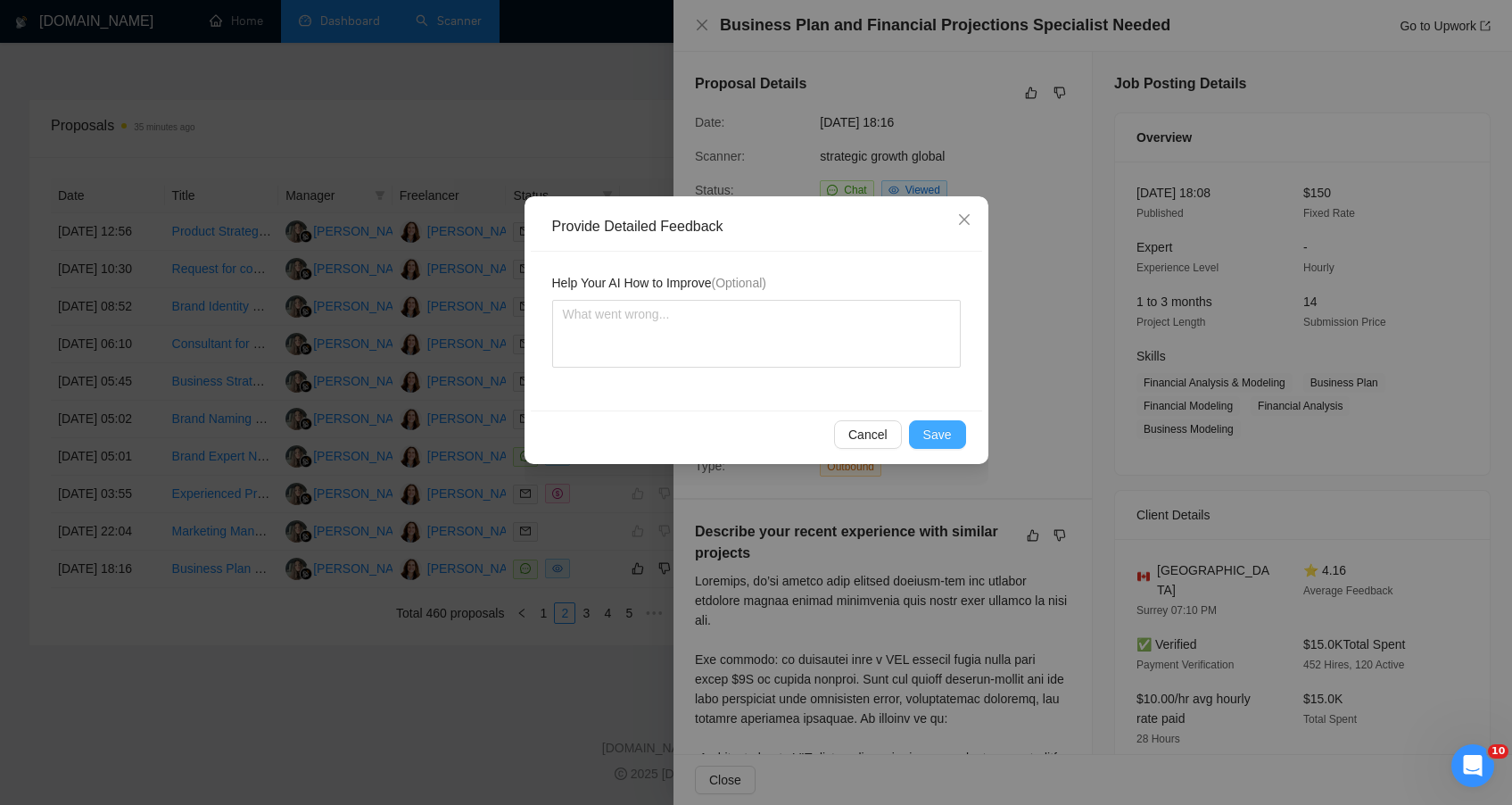
click at [918, 439] on button "Save" at bounding box center [937, 434] width 57 height 29
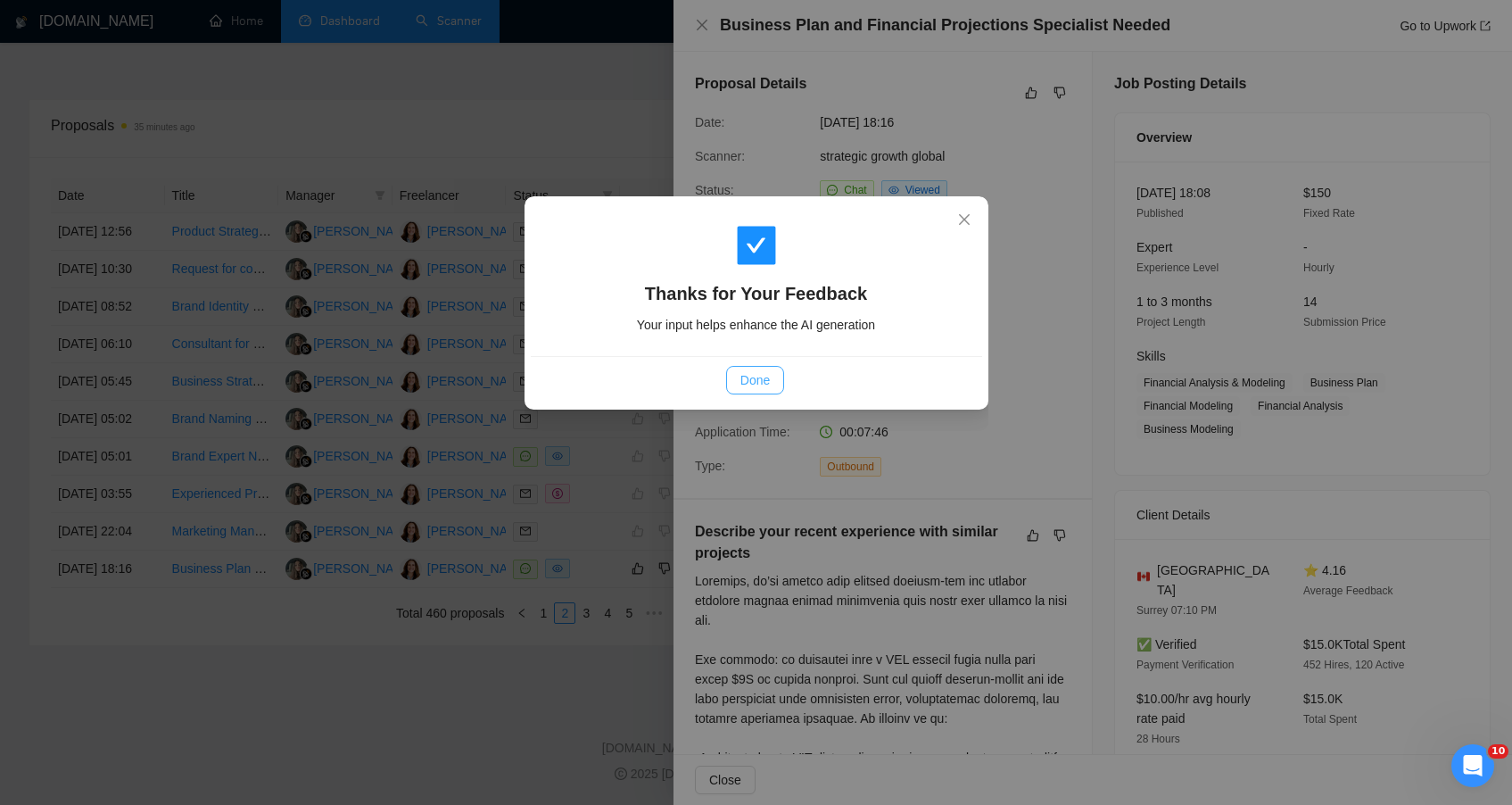
click at [755, 368] on button "Done" at bounding box center [755, 379] width 58 height 29
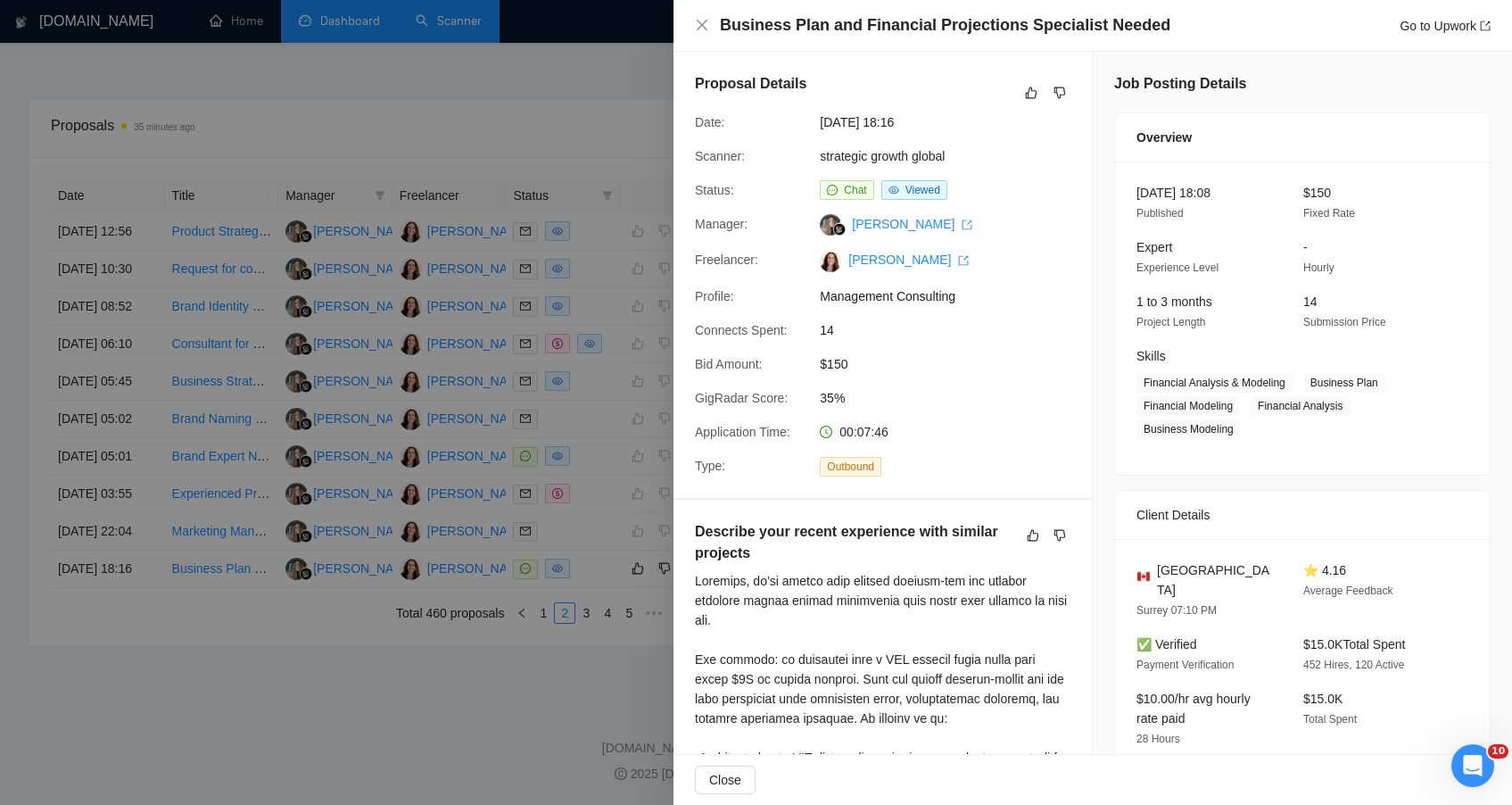
click at [509, 694] on div at bounding box center [756, 402] width 1512 height 805
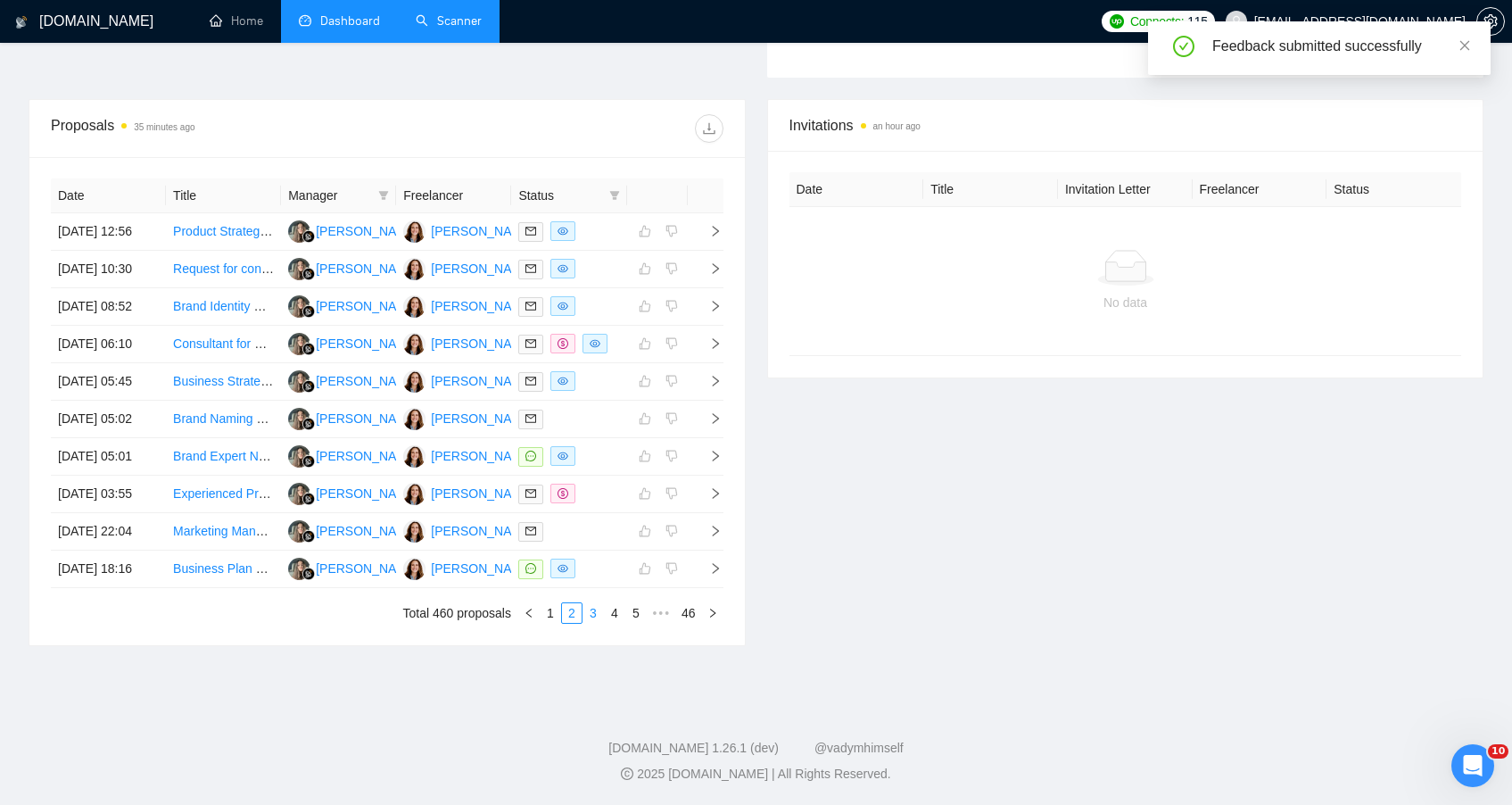
click at [590, 615] on link "3" at bounding box center [593, 612] width 19 height 19
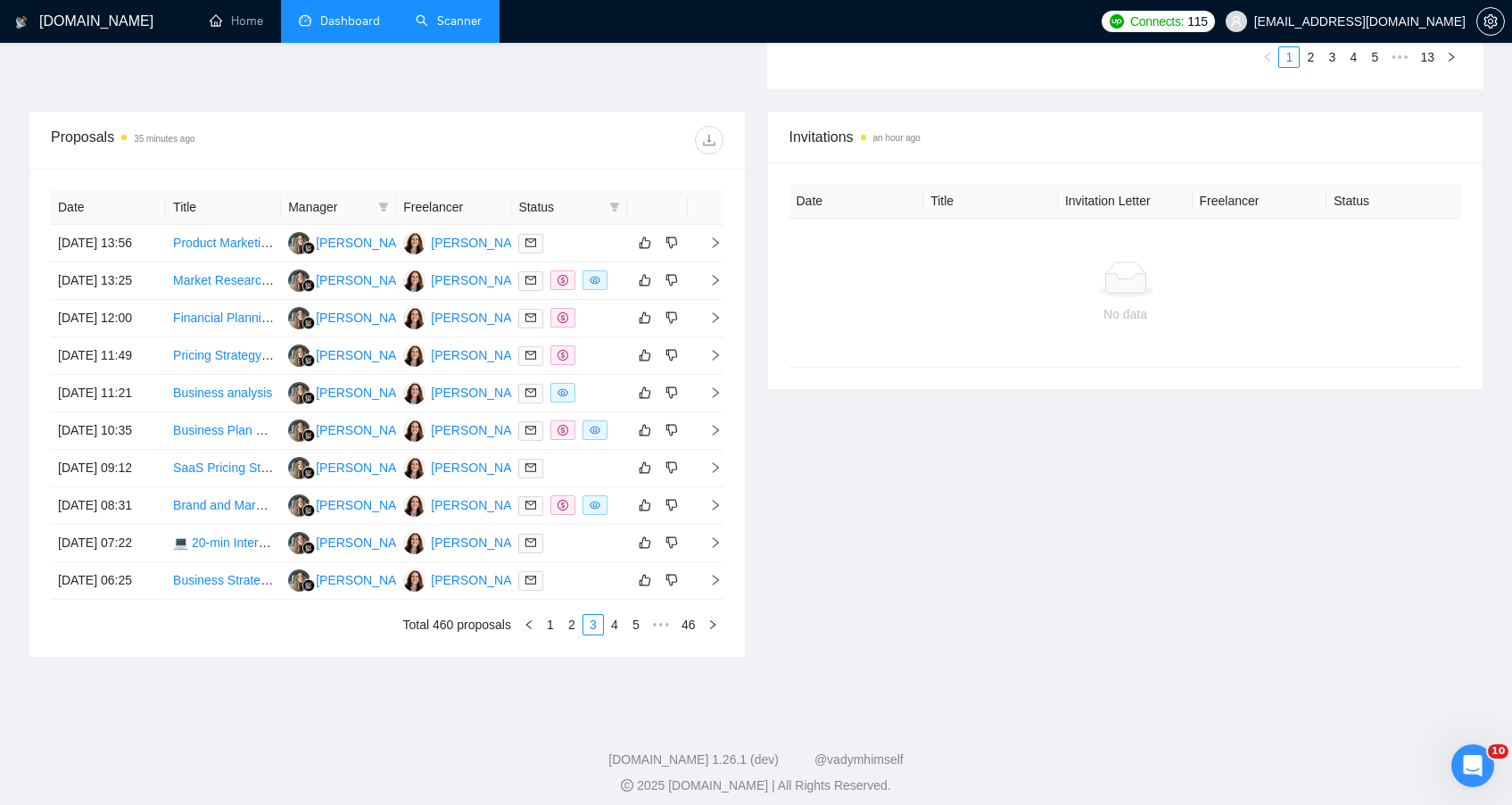
scroll to position [751, 0]
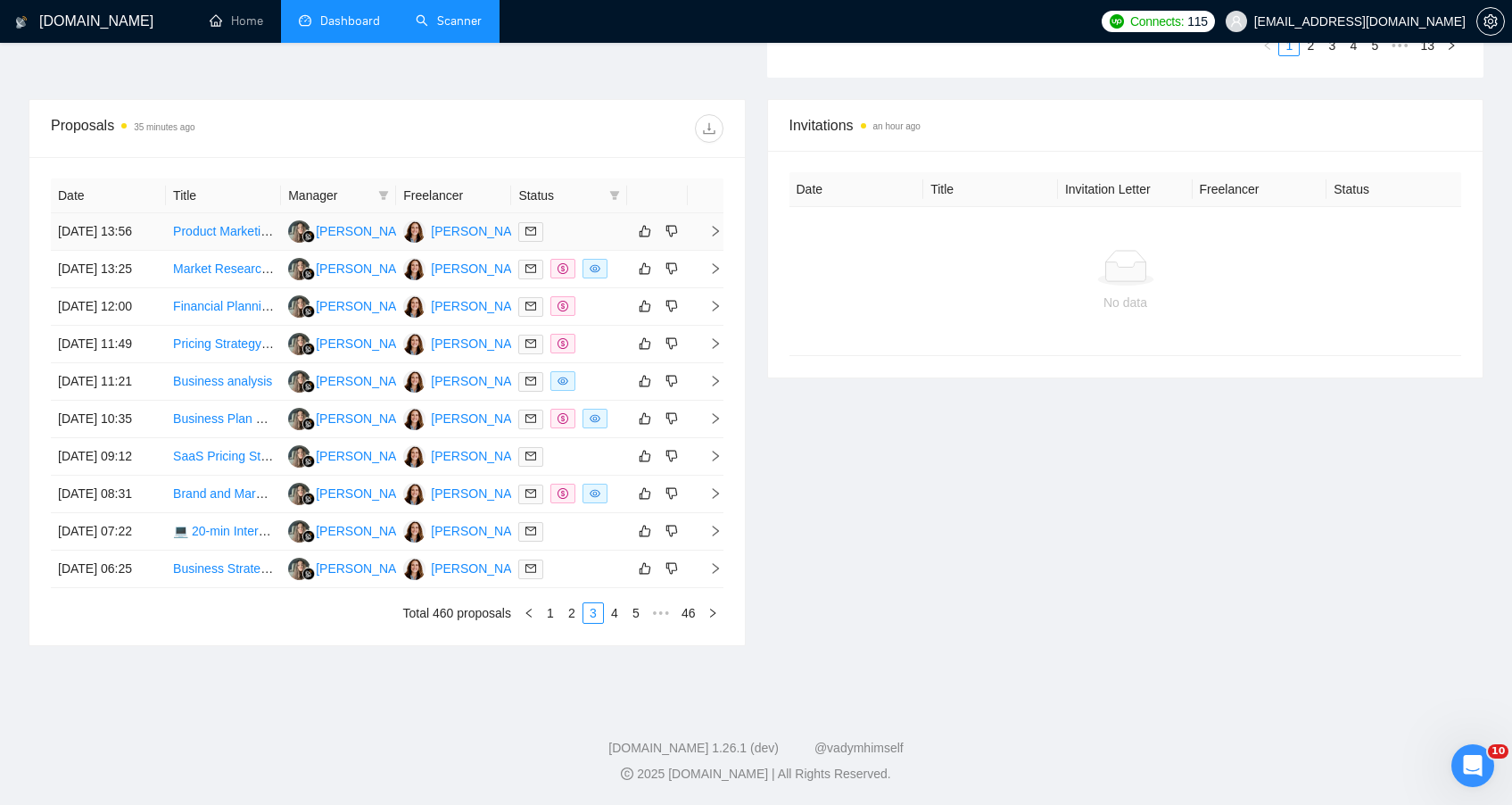
click at [244, 214] on td "Product Marketing Manager" at bounding box center [223, 232] width 115 height 38
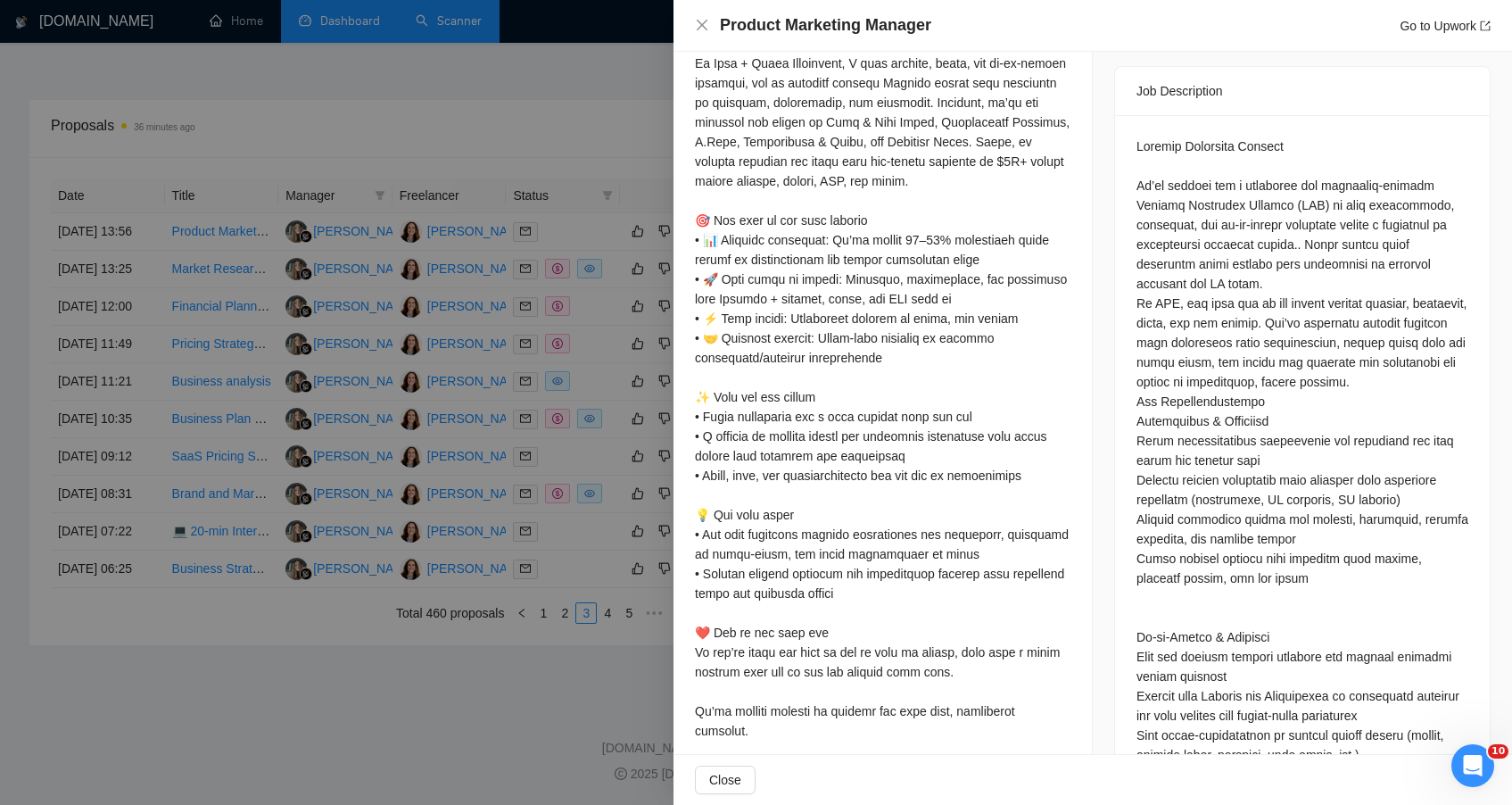
scroll to position [0, 0]
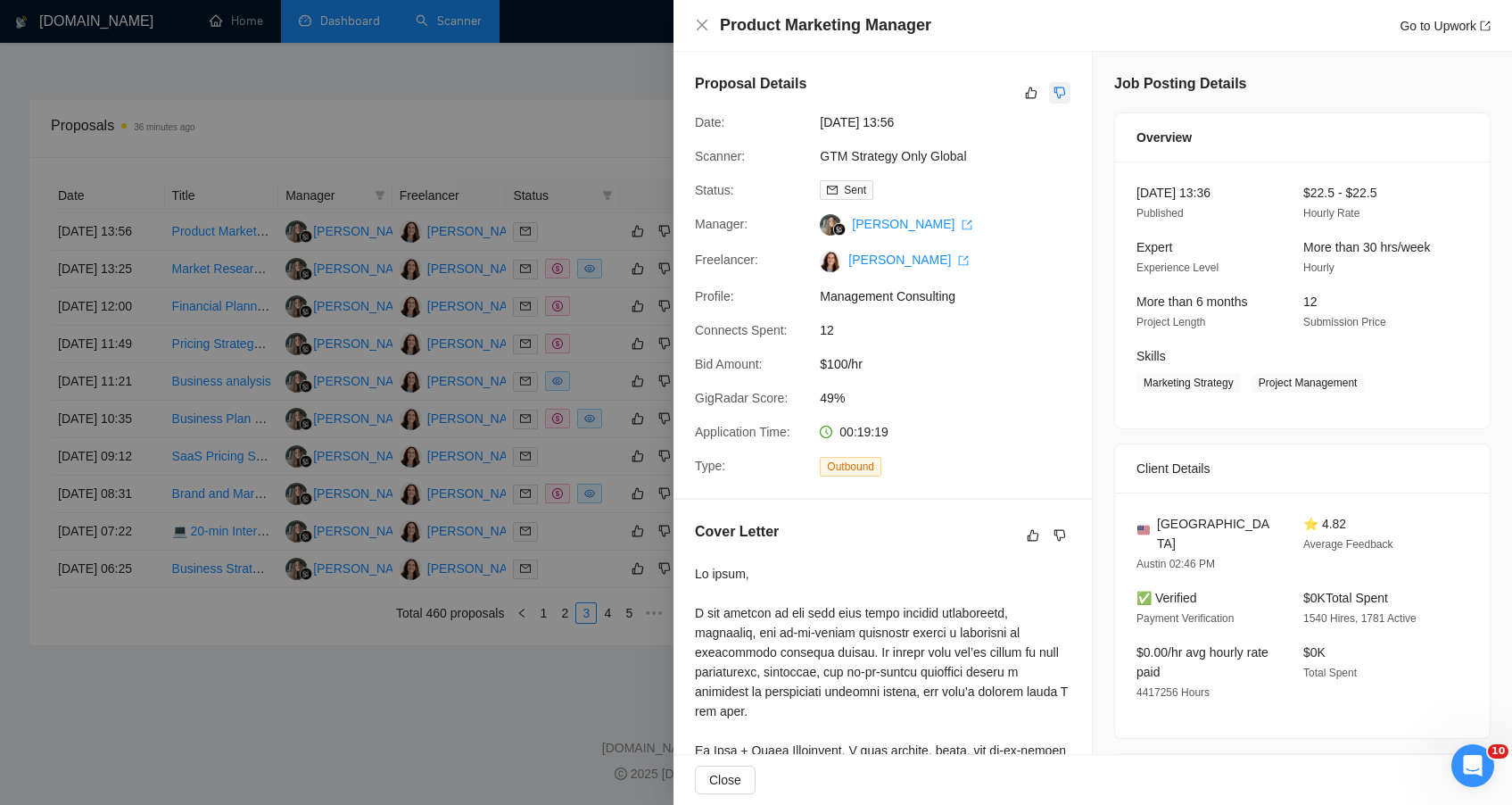
click at [1060, 90] on button "button" at bounding box center [1059, 92] width 21 height 21
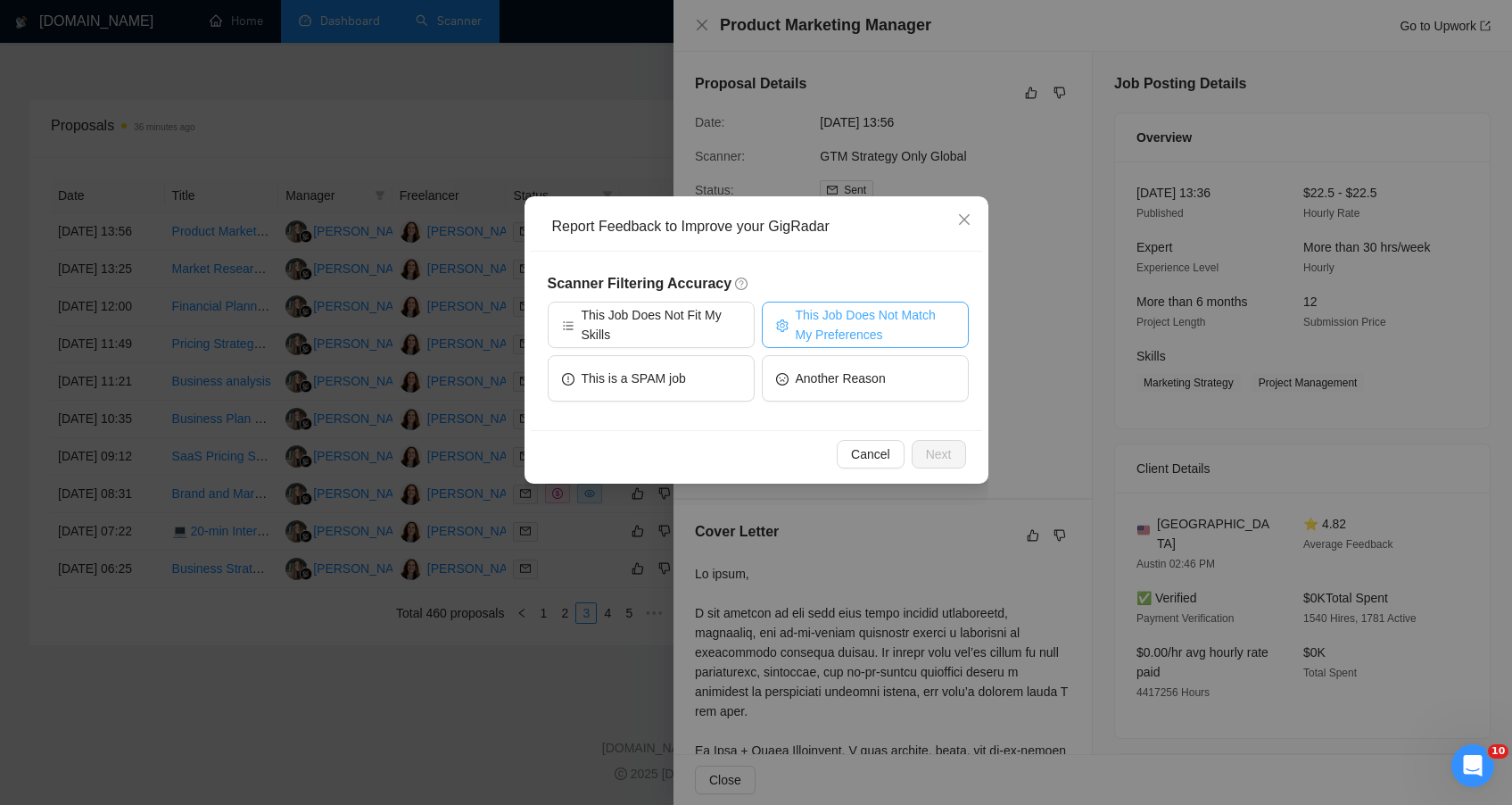
click at [888, 317] on span "This Job Does Not Match My Preferences" at bounding box center [875, 324] width 158 height 40
click at [945, 448] on span "Next" at bounding box center [939, 453] width 26 height 19
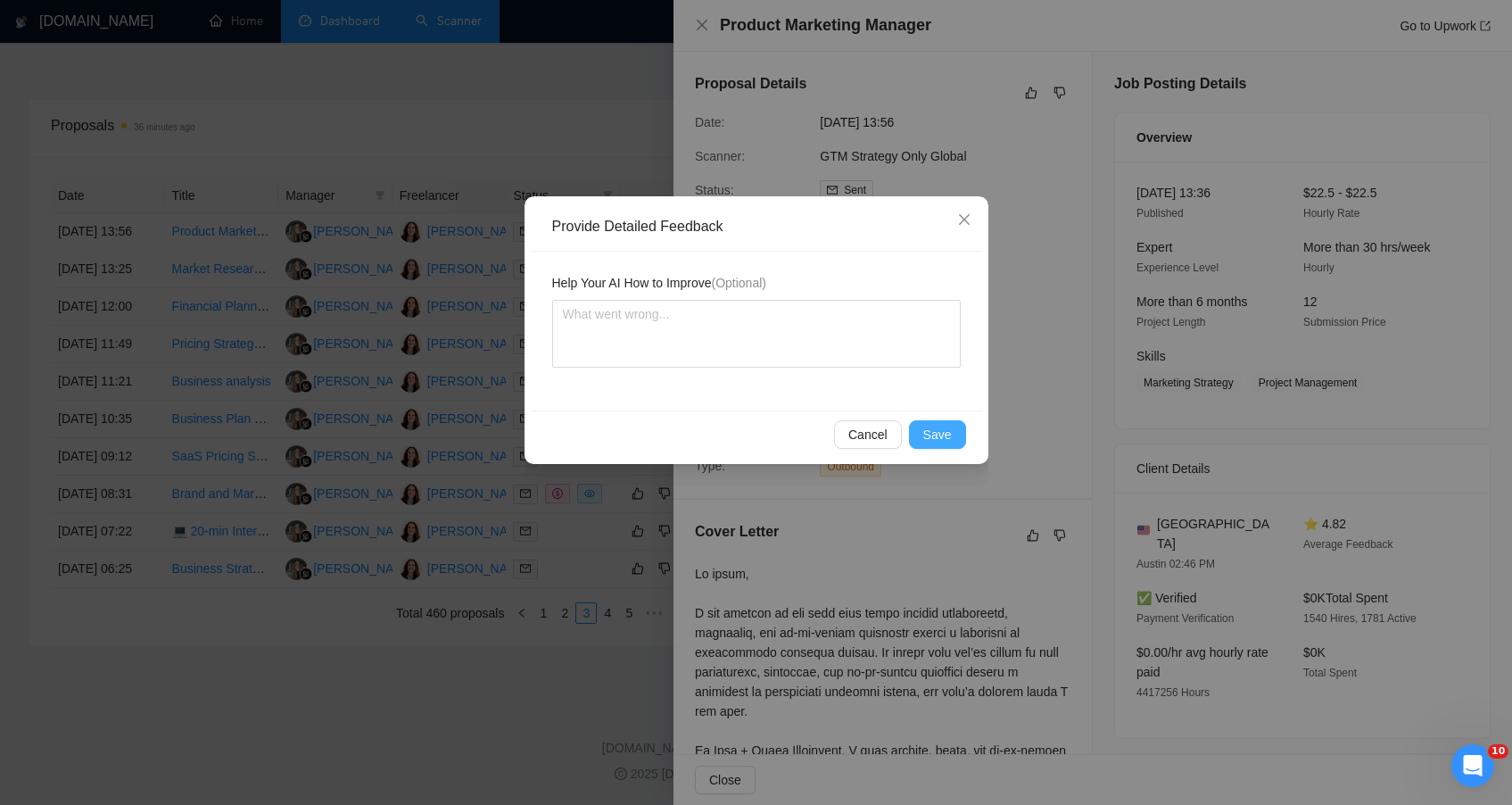
click at [945, 448] on button "Save" at bounding box center [937, 434] width 57 height 29
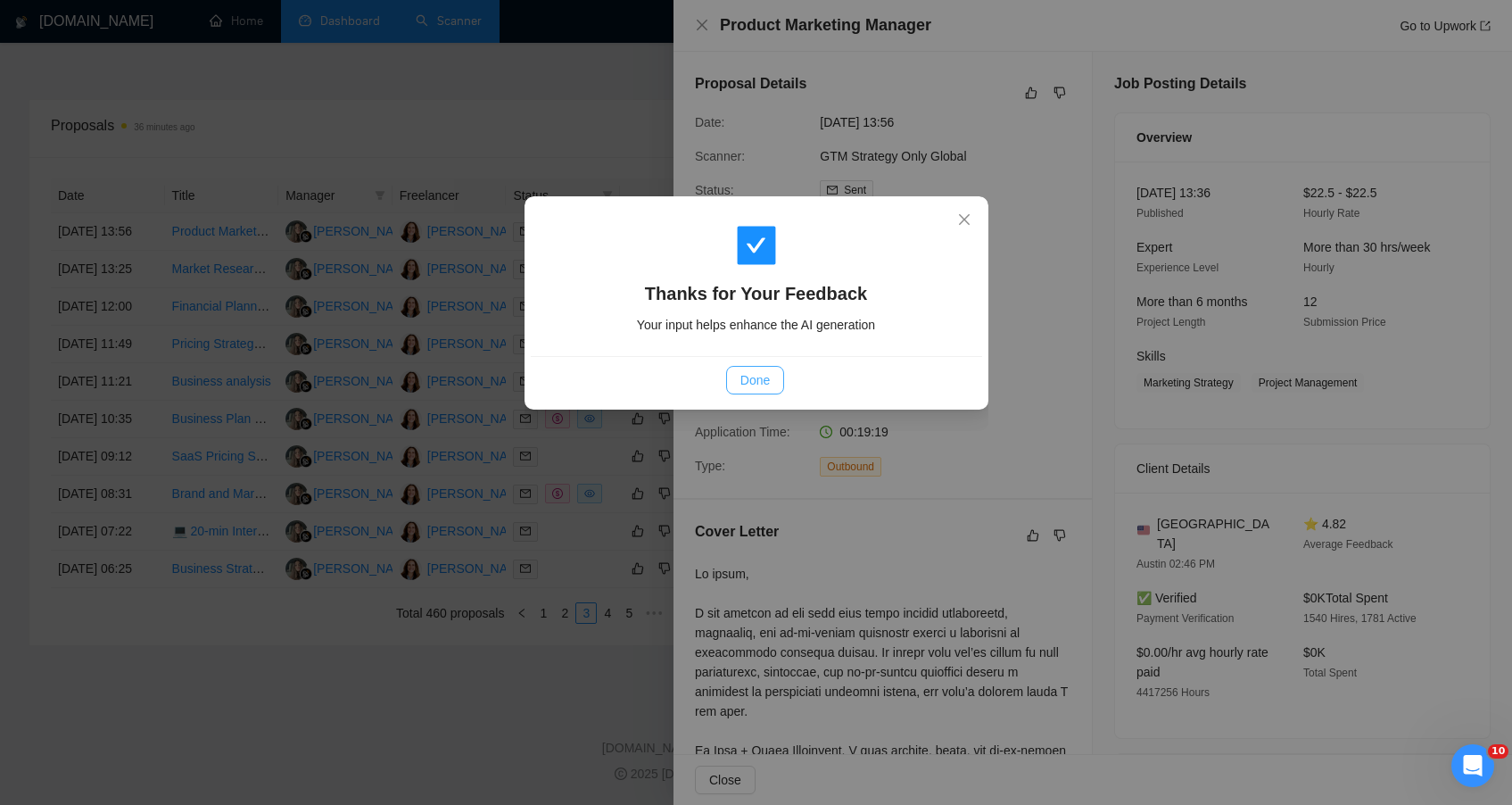
click at [764, 377] on span "Done" at bounding box center [755, 379] width 29 height 19
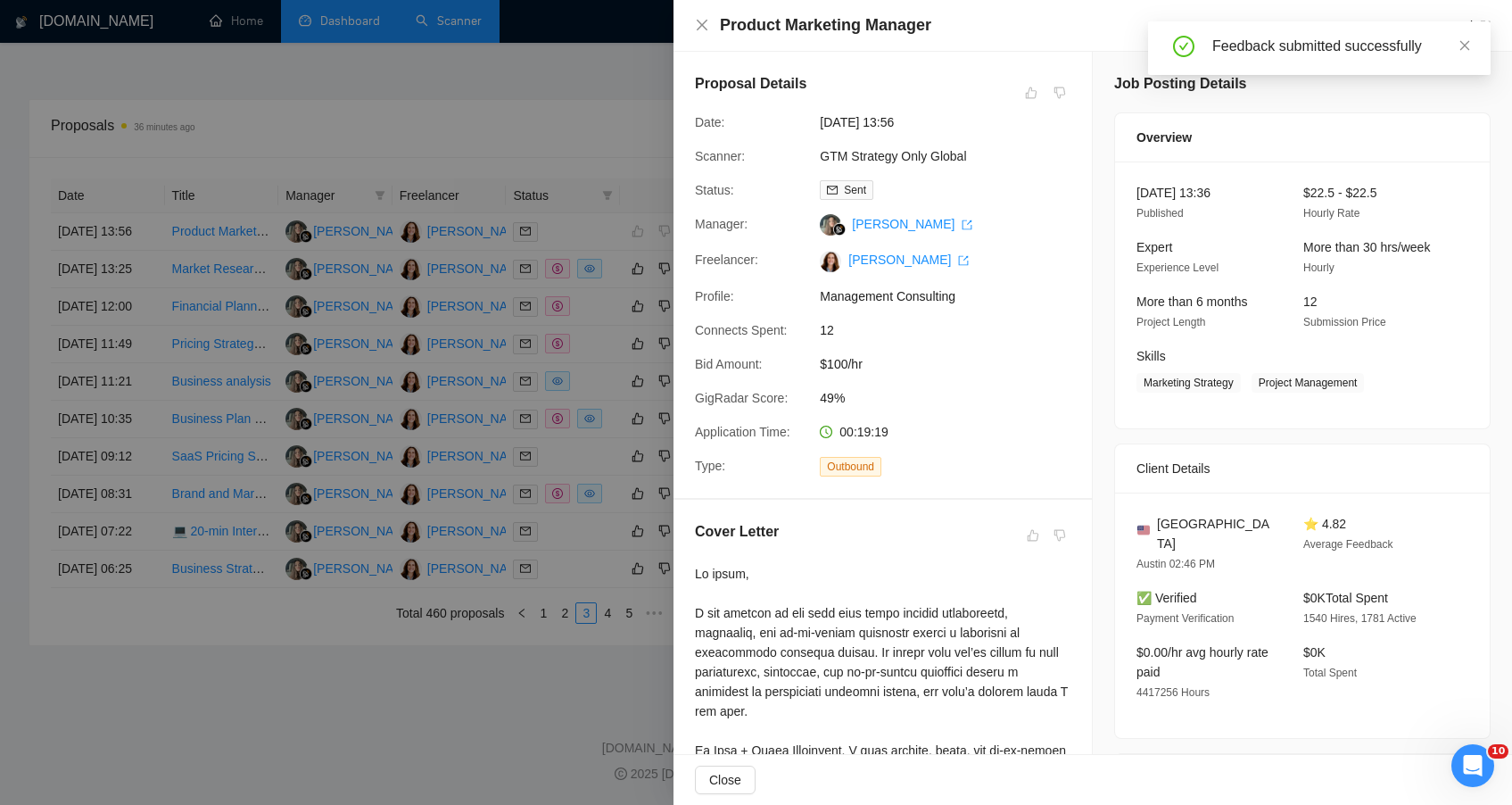
click at [260, 188] on div at bounding box center [756, 402] width 1512 height 805
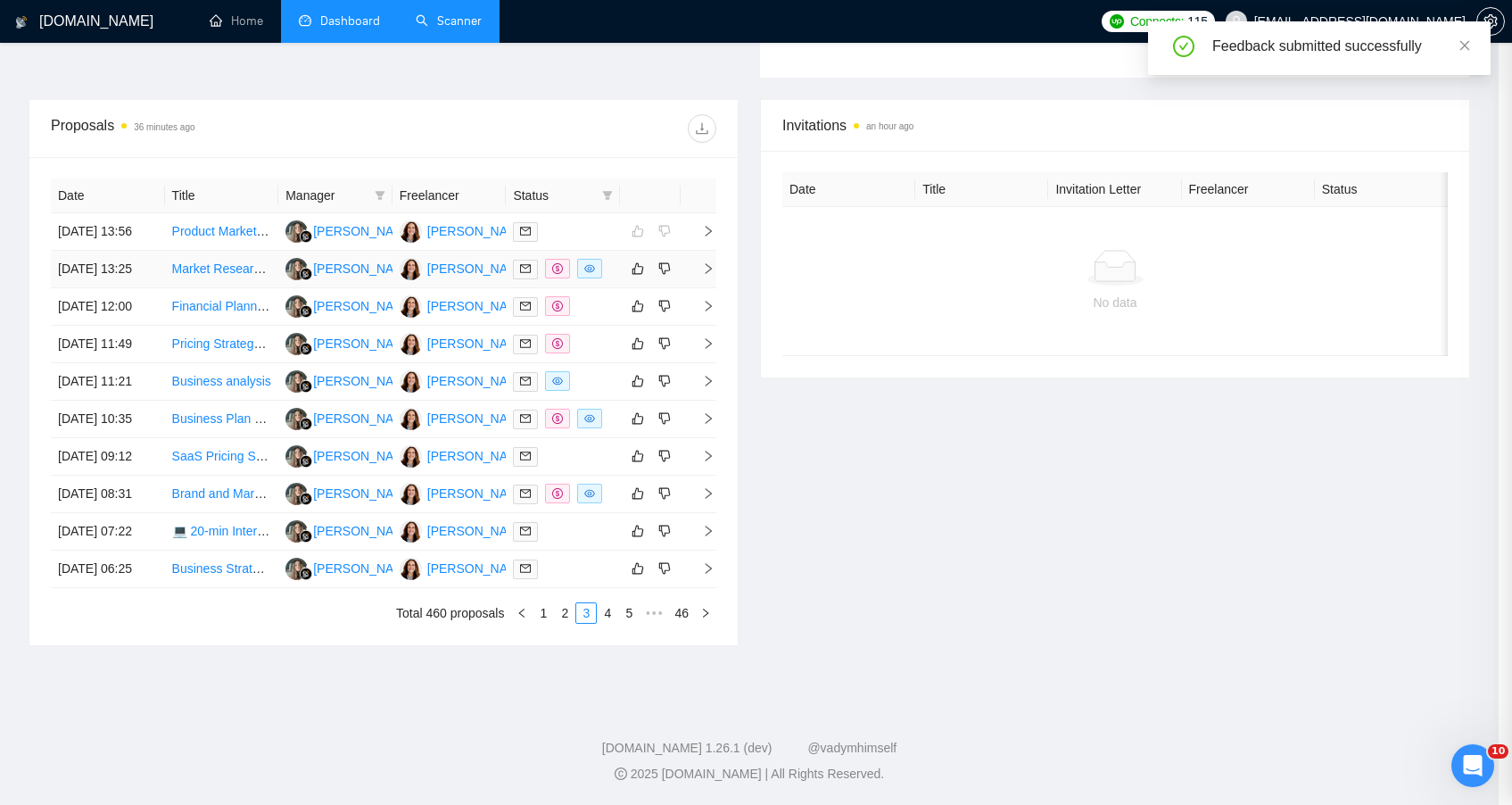
click at [260, 251] on td "Market Research, Market studies, Competitive analysis w/ features & pricing." at bounding box center [222, 269] width 114 height 38
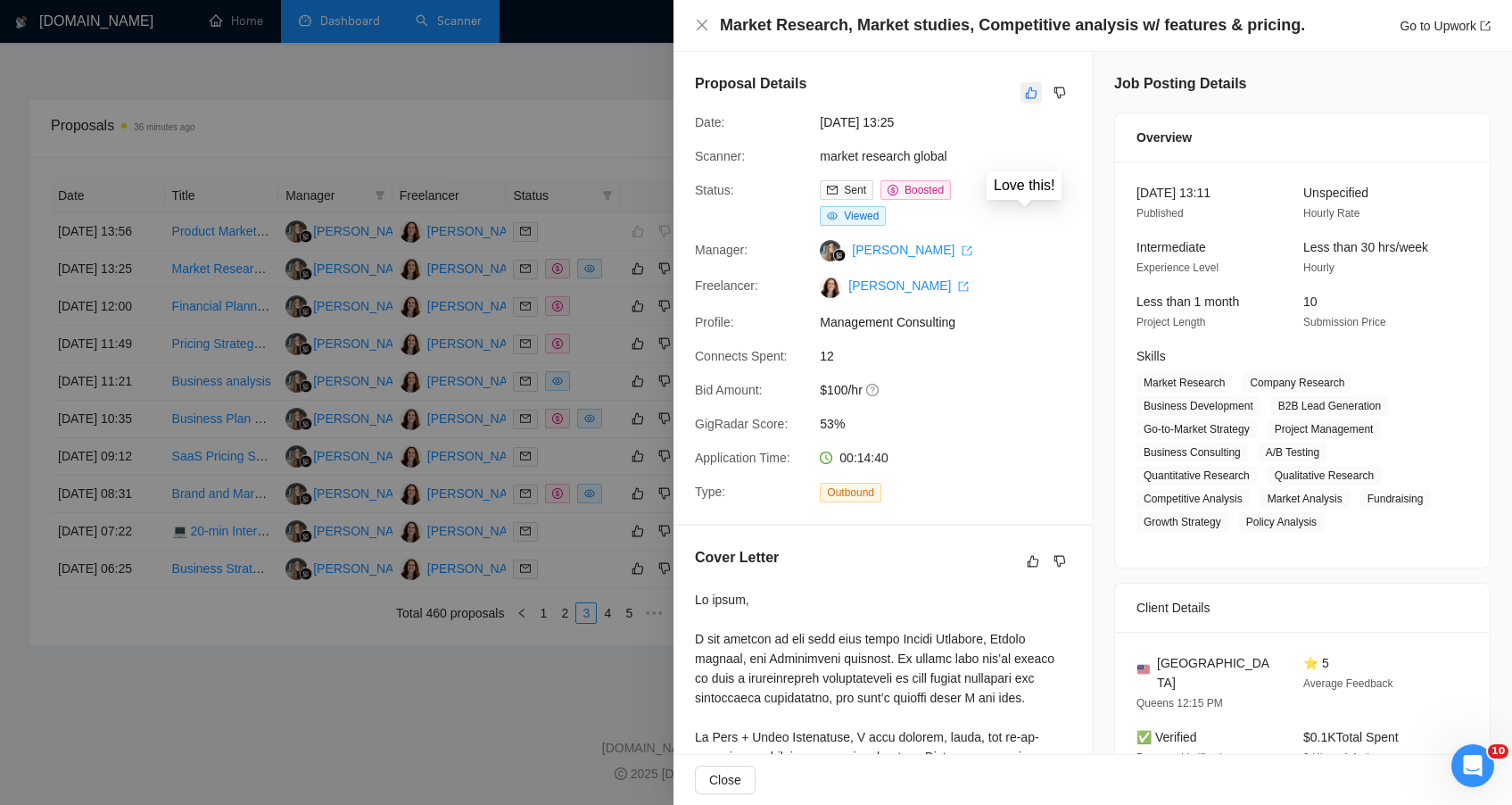
click at [1027, 100] on button "button" at bounding box center [1030, 92] width 21 height 21
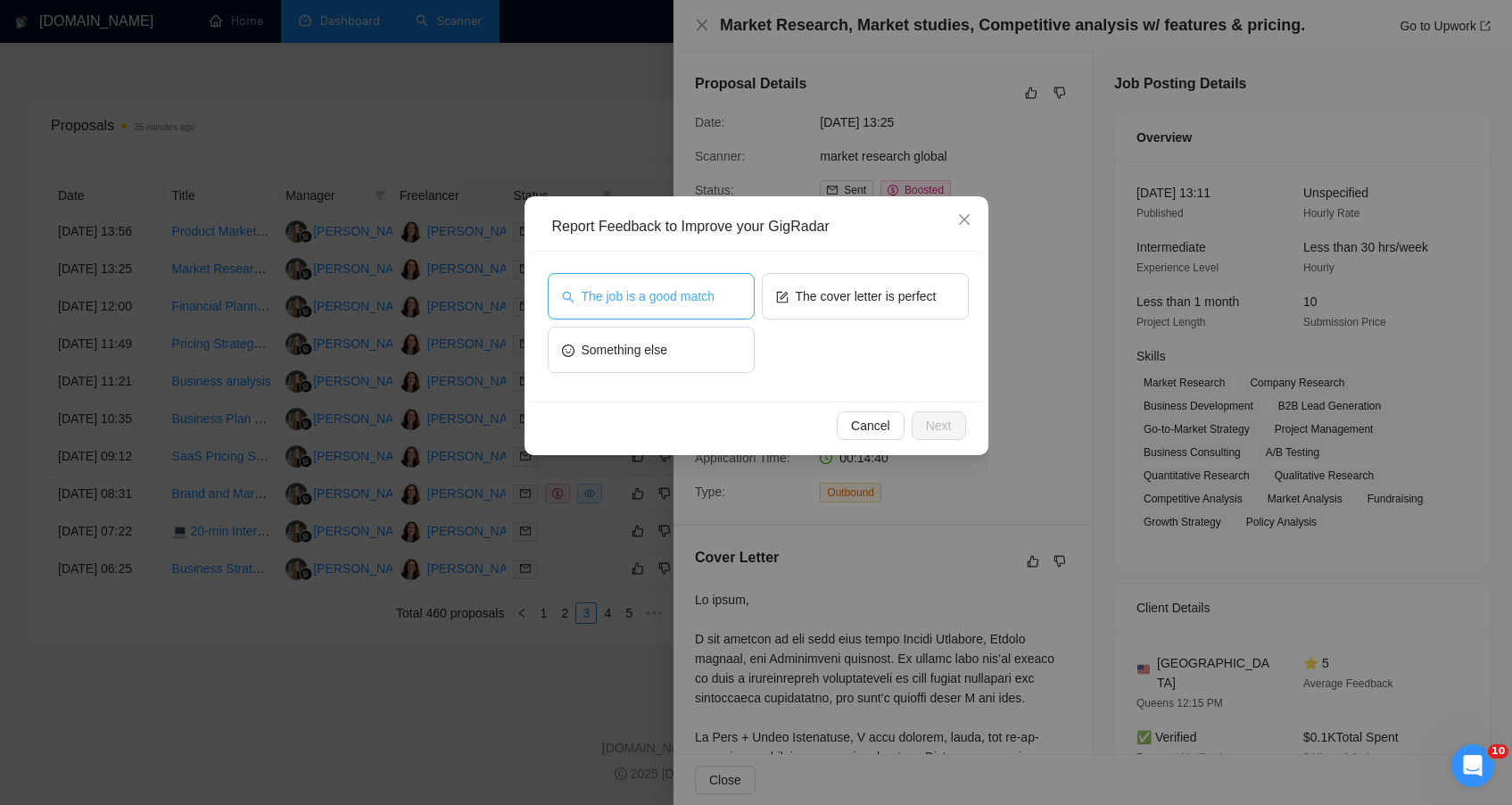
click at [695, 308] on button "The job is a good match" at bounding box center [651, 296] width 207 height 46
click at [951, 440] on div "Cancel Next" at bounding box center [756, 425] width 451 height 47
click at [950, 432] on span "Next" at bounding box center [939, 425] width 26 height 19
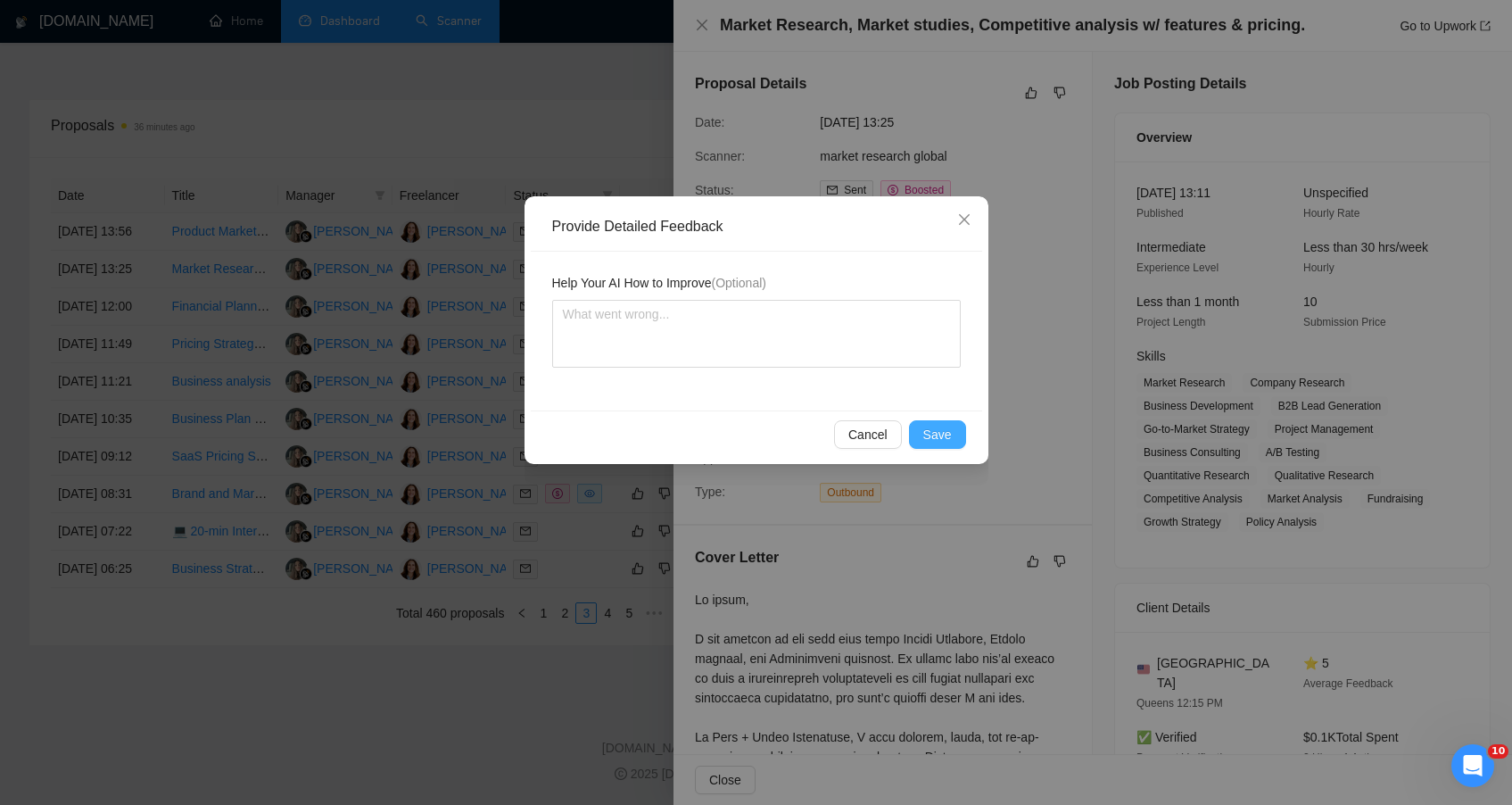
click at [921, 426] on button "Save" at bounding box center [937, 434] width 57 height 29
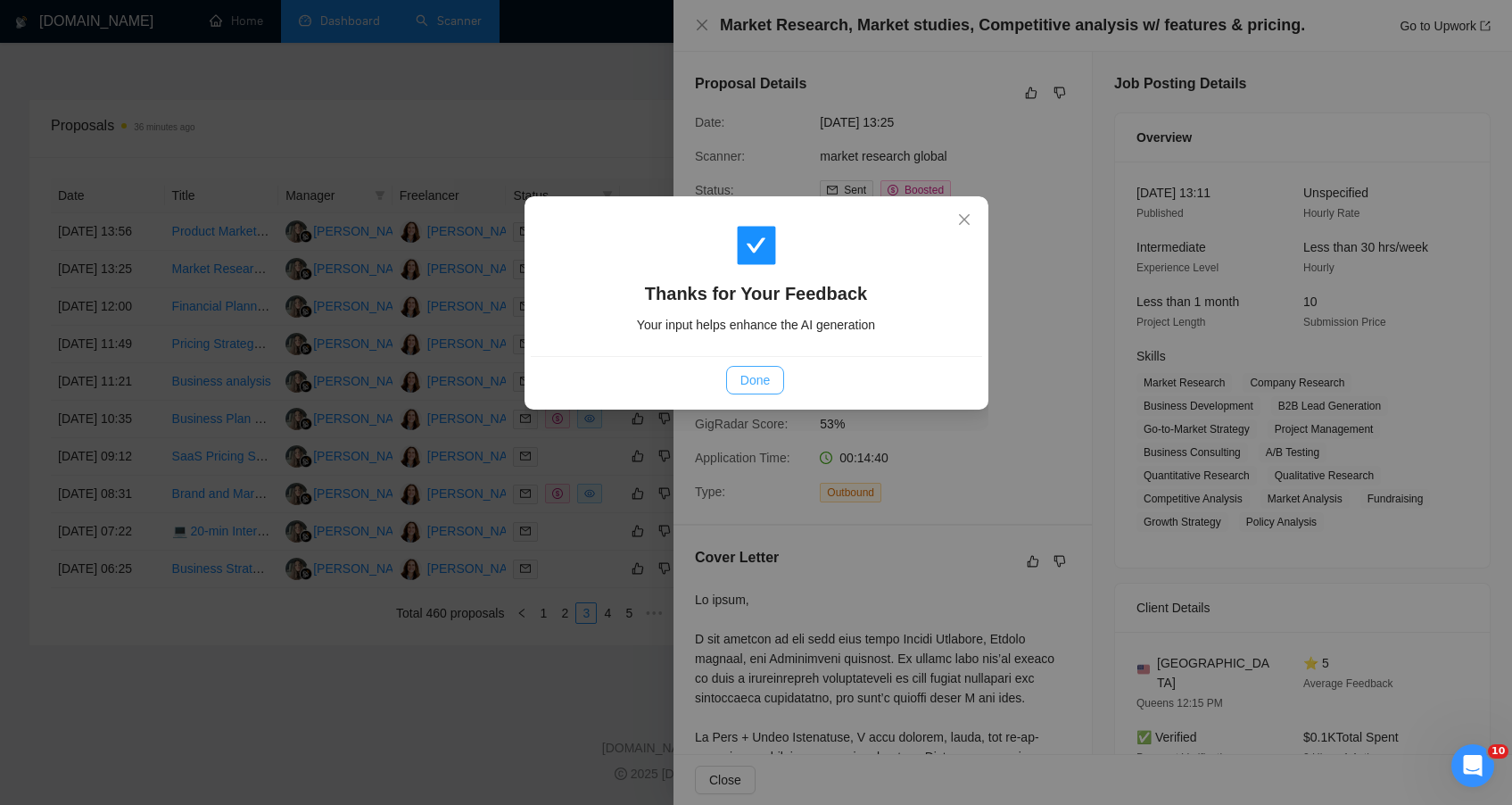
click at [742, 372] on span "Done" at bounding box center [755, 379] width 29 height 19
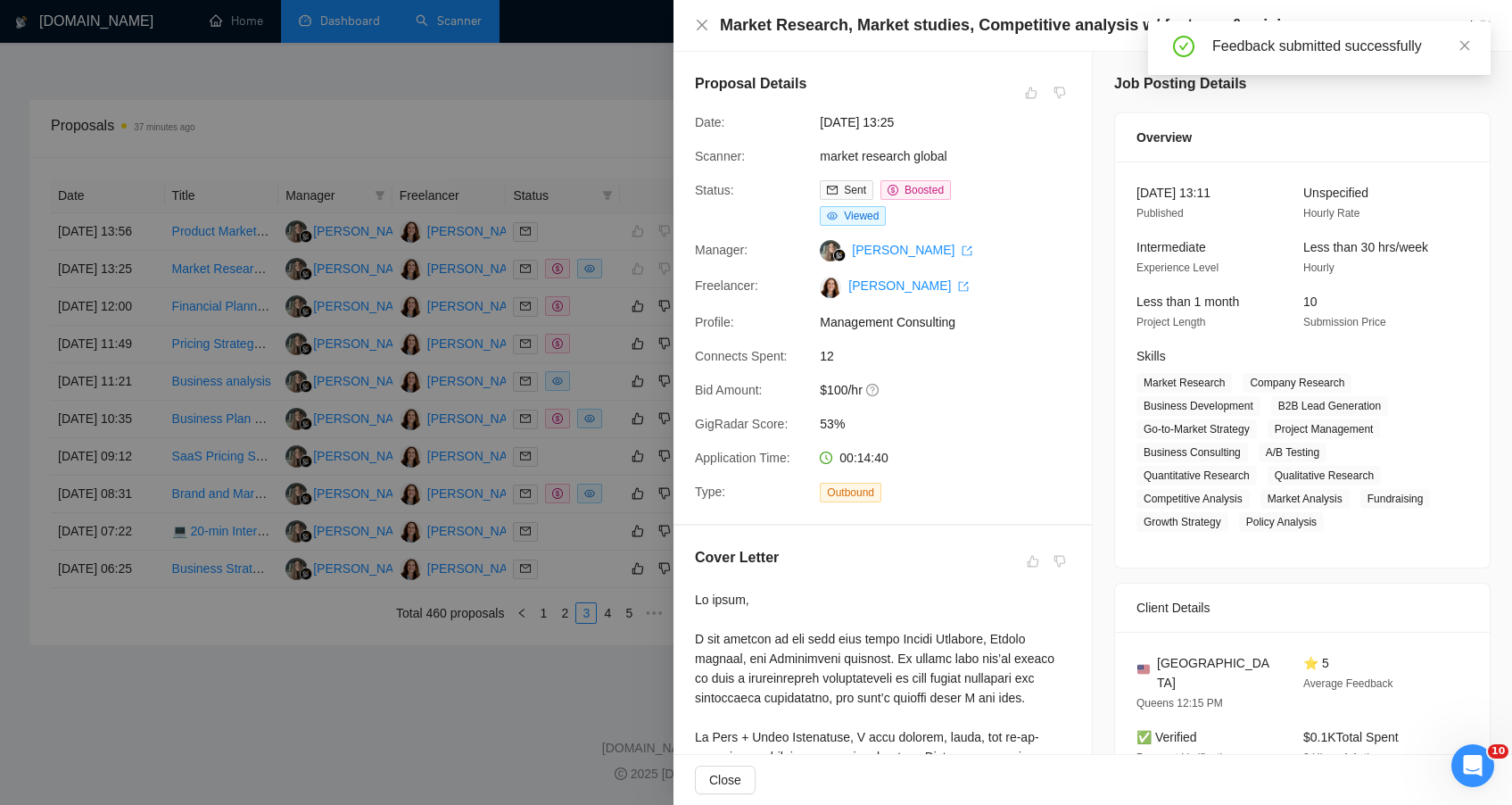
click at [262, 241] on div at bounding box center [756, 402] width 1512 height 805
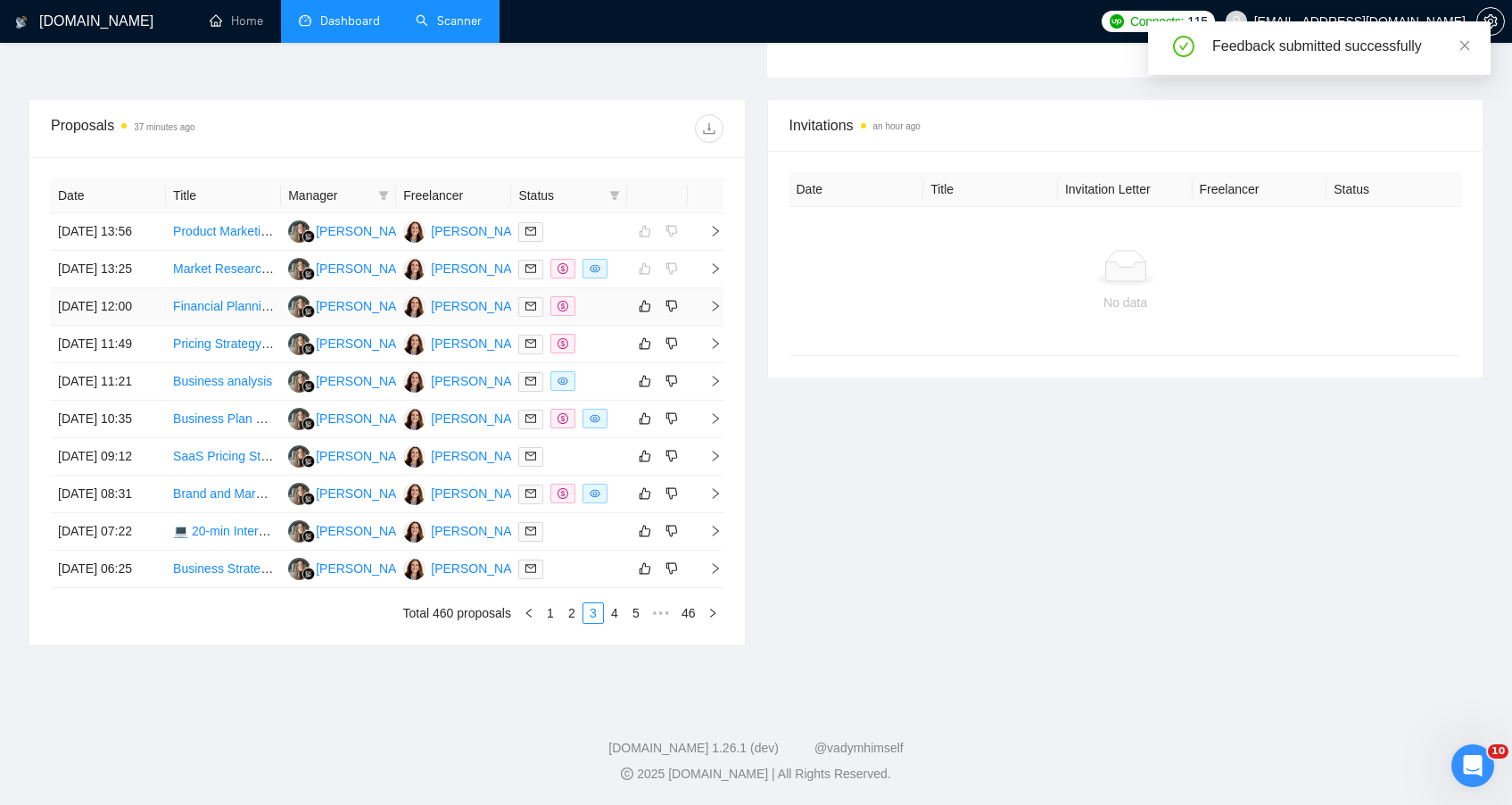
click at [250, 288] on td "Financial Planning and Business Model Refinement for Fashion Tech SaaS" at bounding box center [223, 307] width 115 height 38
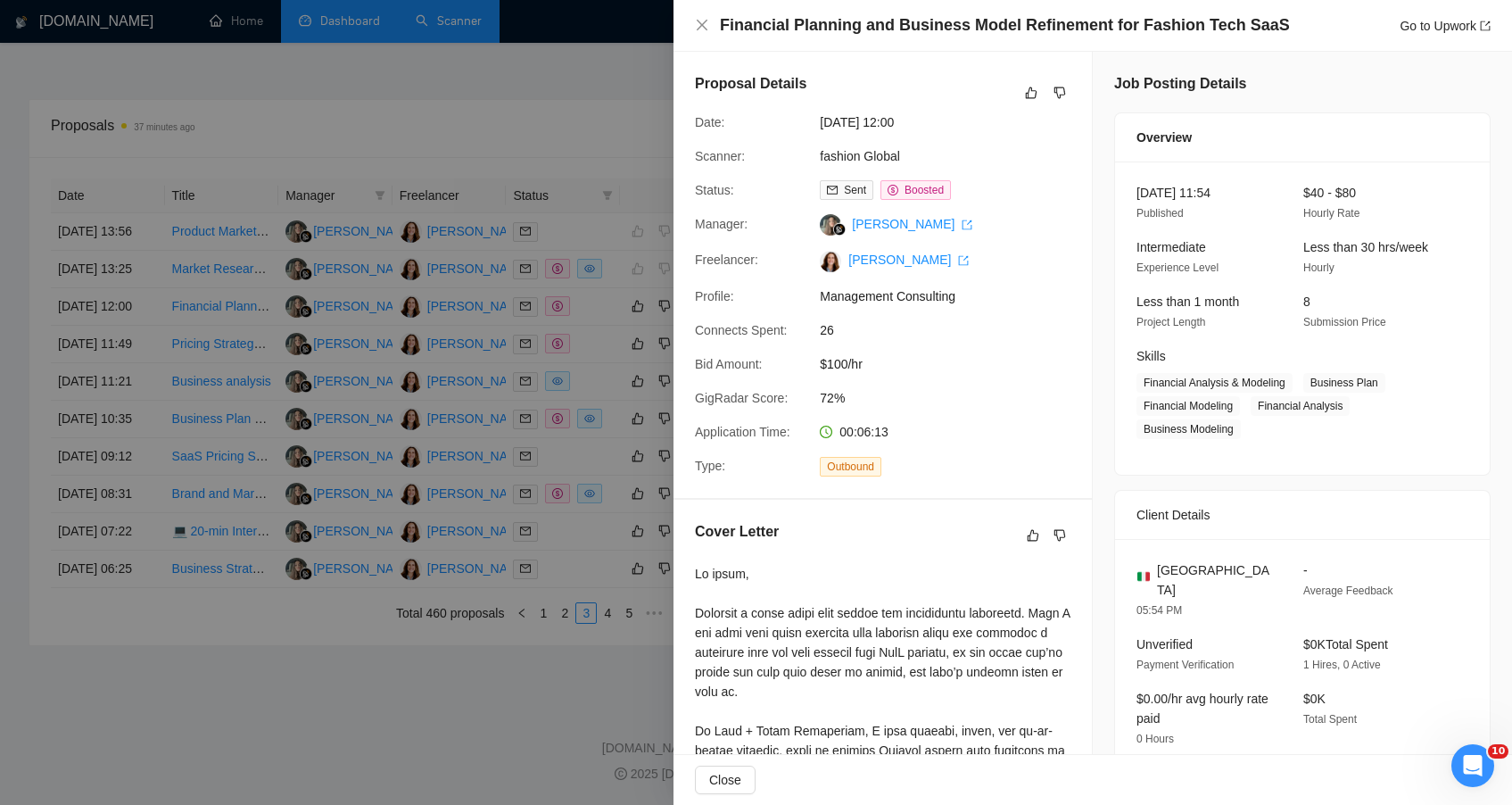
click at [1036, 100] on div at bounding box center [1045, 92] width 50 height 21
click at [1026, 95] on icon "like" at bounding box center [1031, 93] width 13 height 15
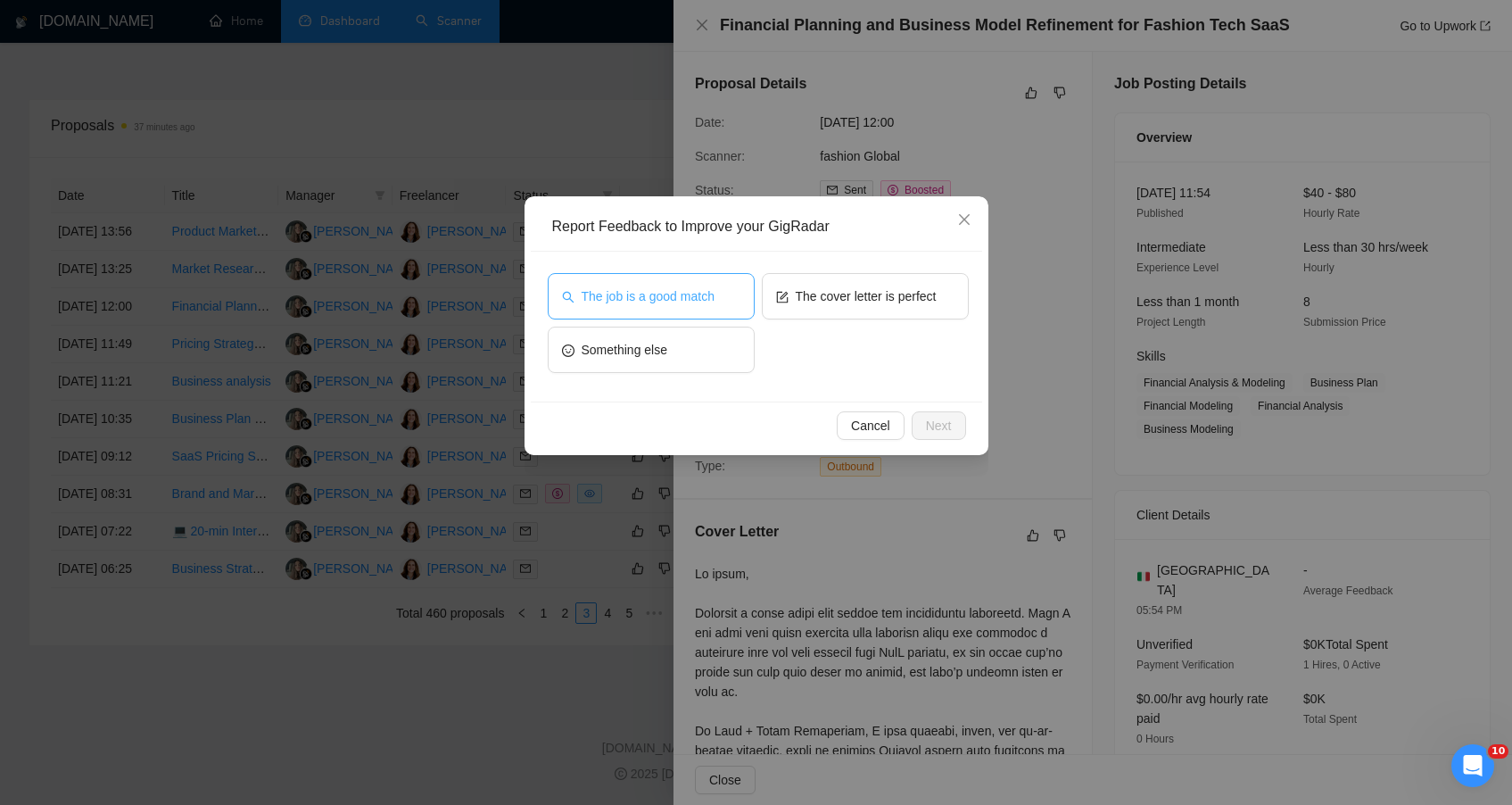
click at [714, 288] on span "The job is a good match" at bounding box center [648, 296] width 133 height 19
click at [942, 428] on span "Next" at bounding box center [939, 425] width 26 height 19
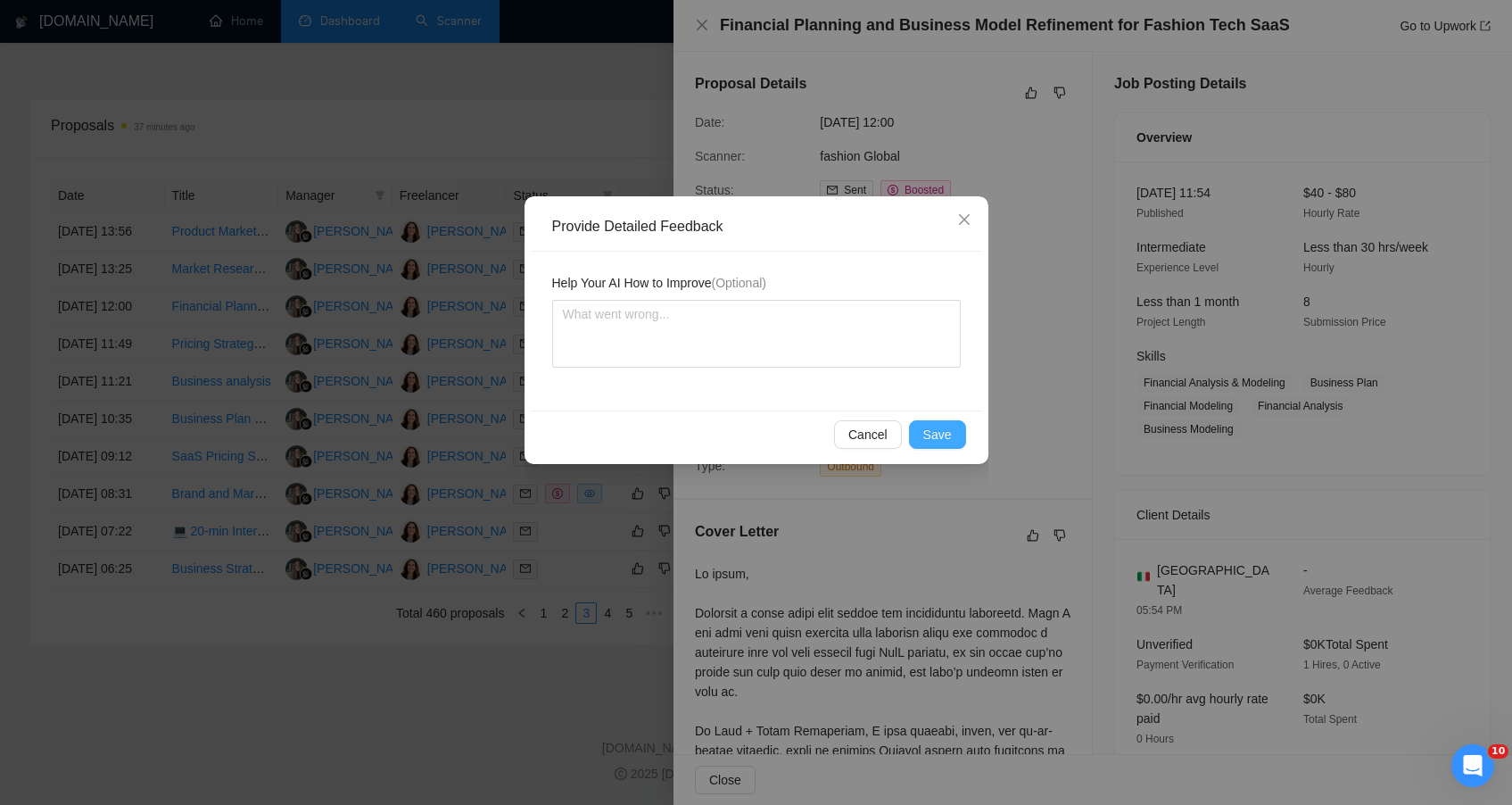
click at [938, 429] on span "Save" at bounding box center [937, 434] width 29 height 19
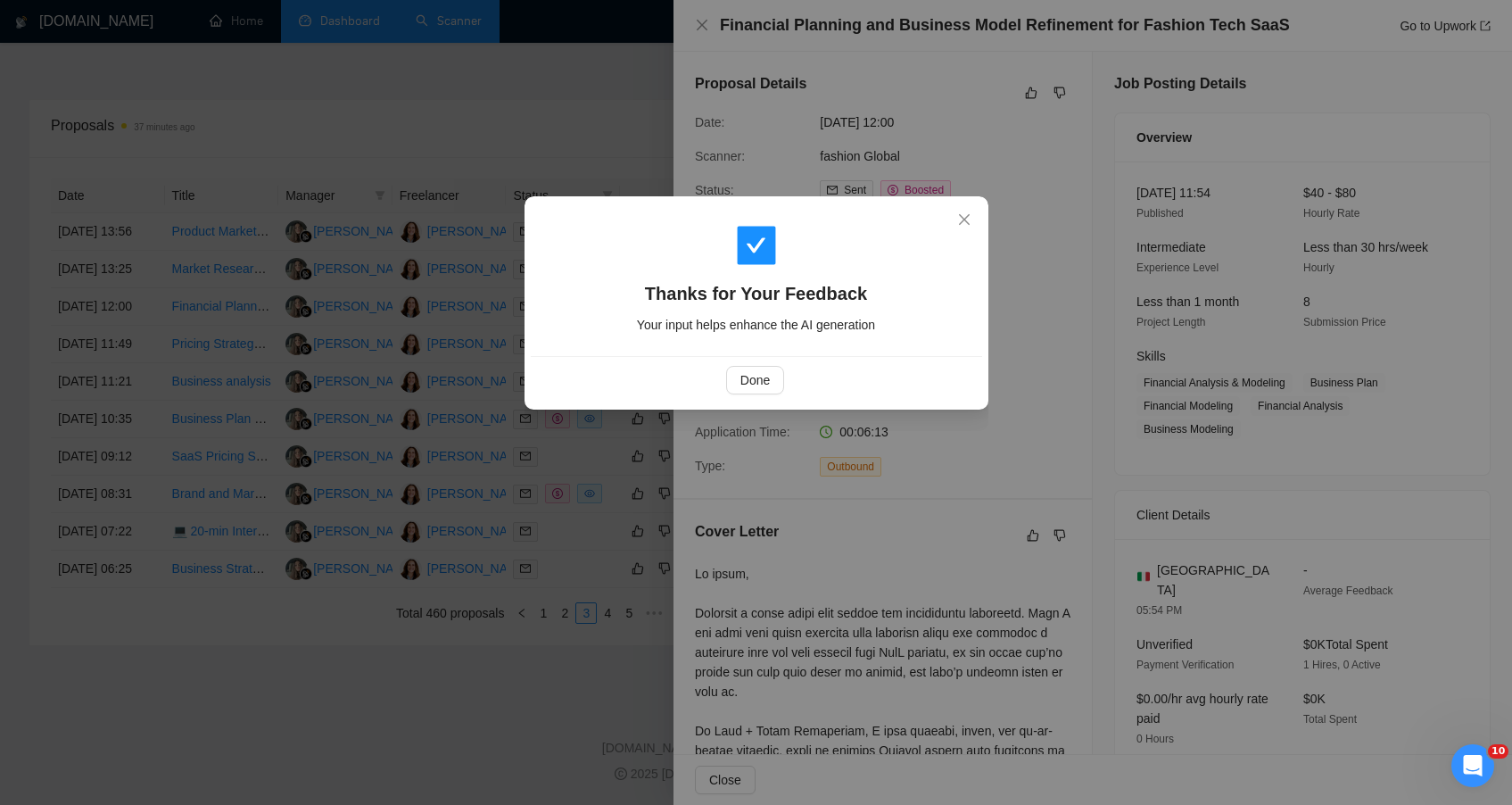
click at [286, 710] on div "Thanks for Your Feedback Your input helps enhance the AI generation Done" at bounding box center [756, 402] width 1512 height 805
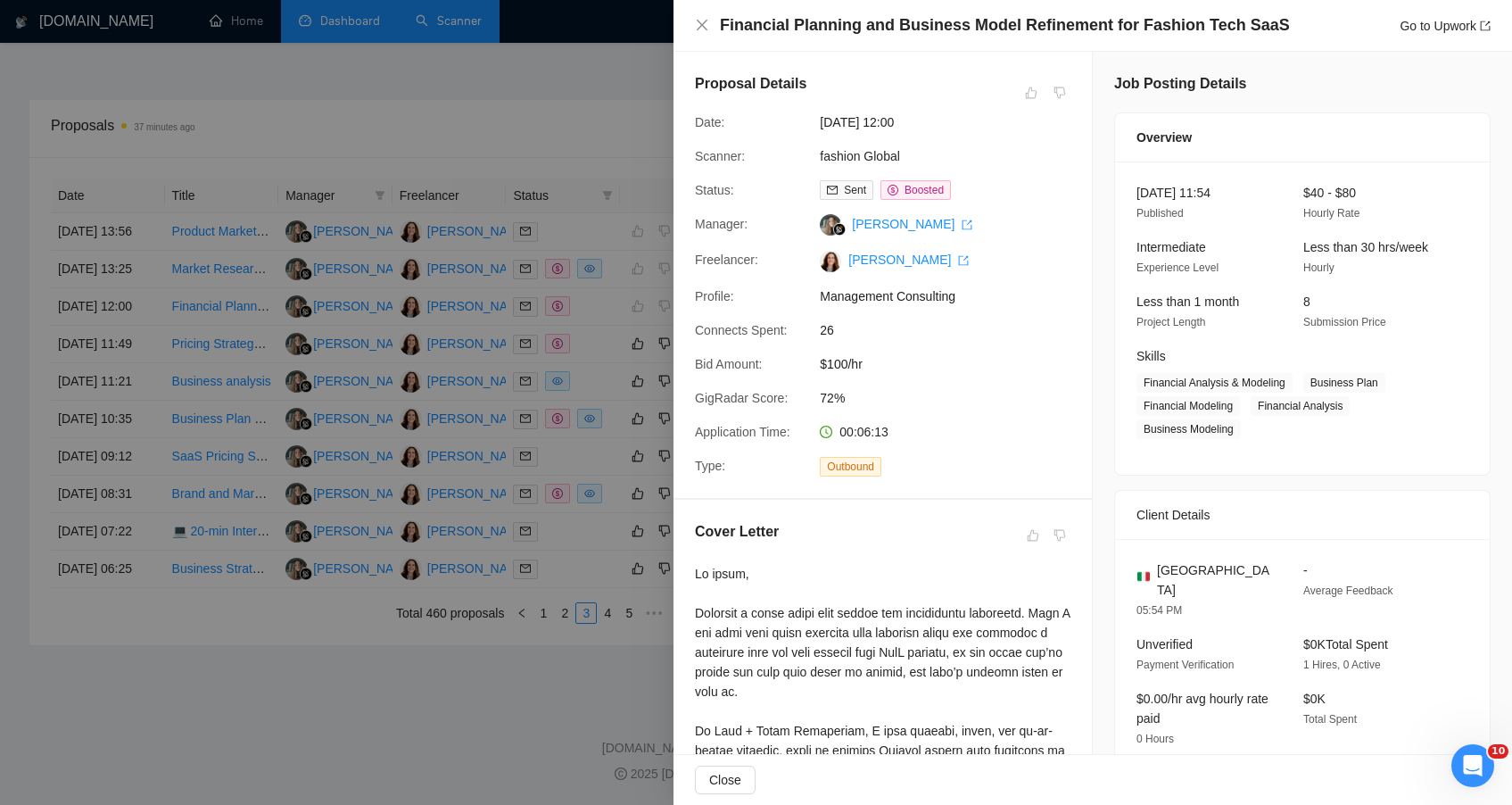
click at [238, 301] on div at bounding box center [756, 402] width 1512 height 805
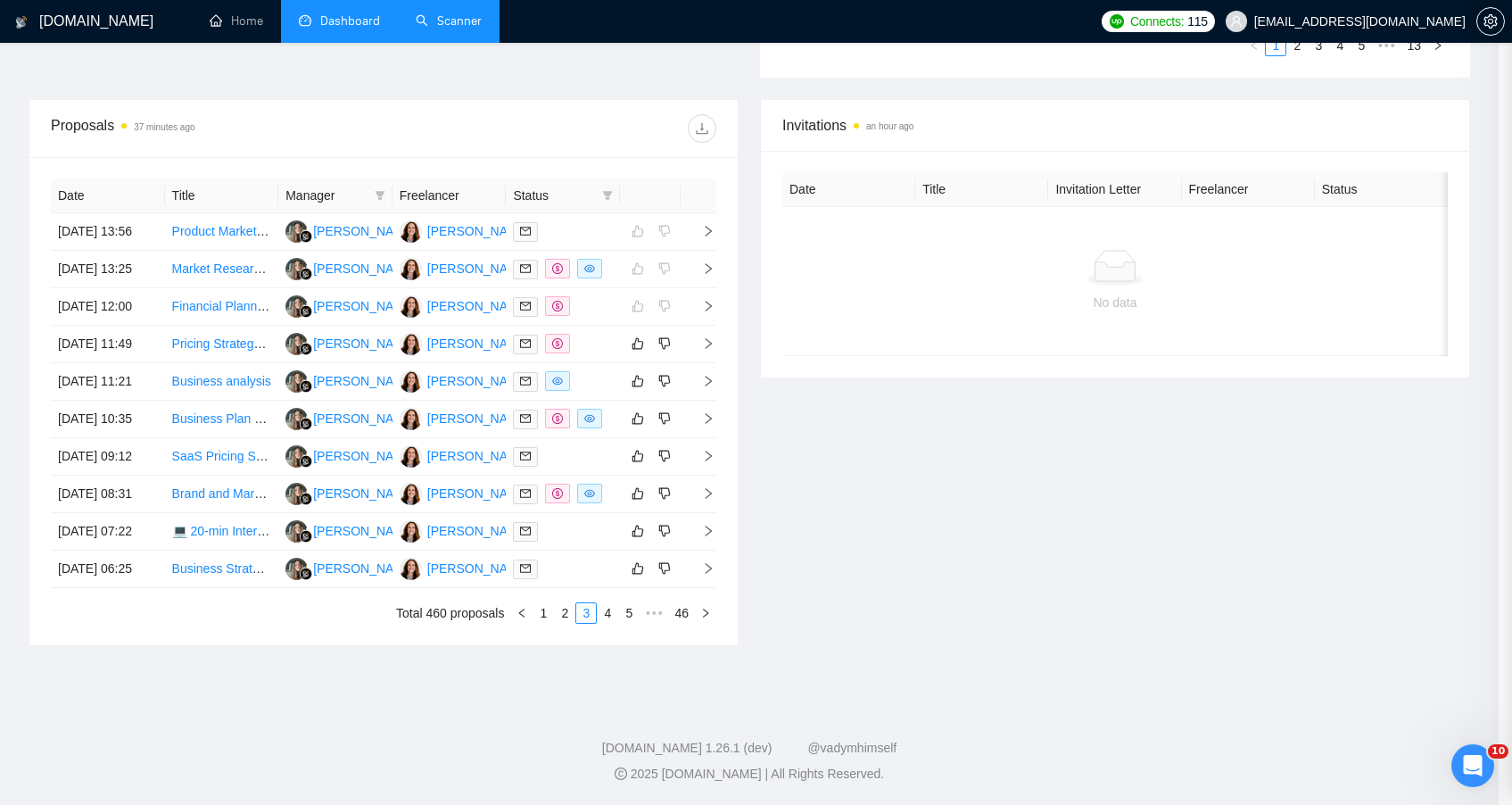
click at [238, 301] on div at bounding box center [756, 402] width 1512 height 805
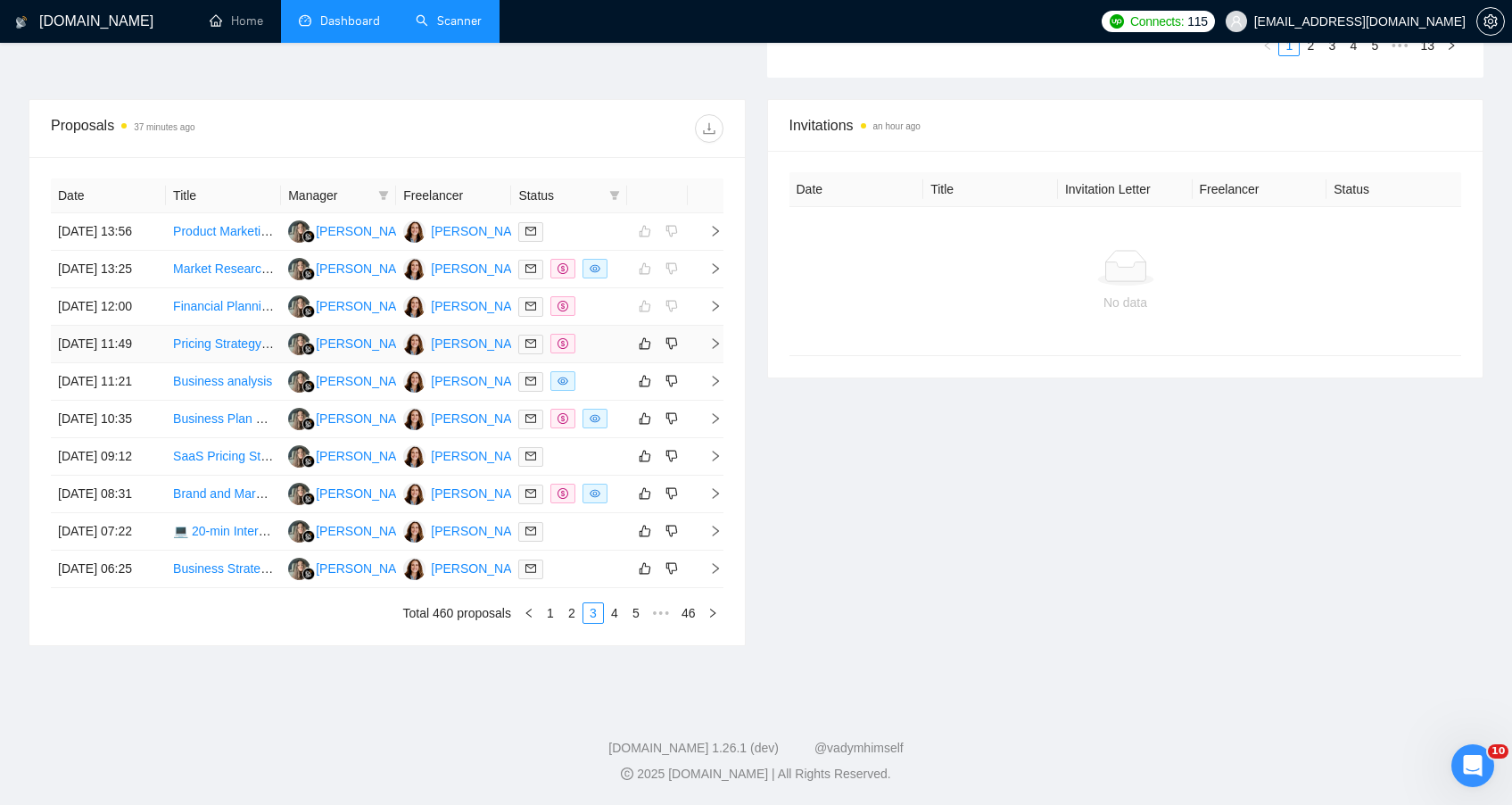
click at [238, 326] on td "Pricing Strategy Consultant for Volume-Based Discounts" at bounding box center [223, 344] width 115 height 38
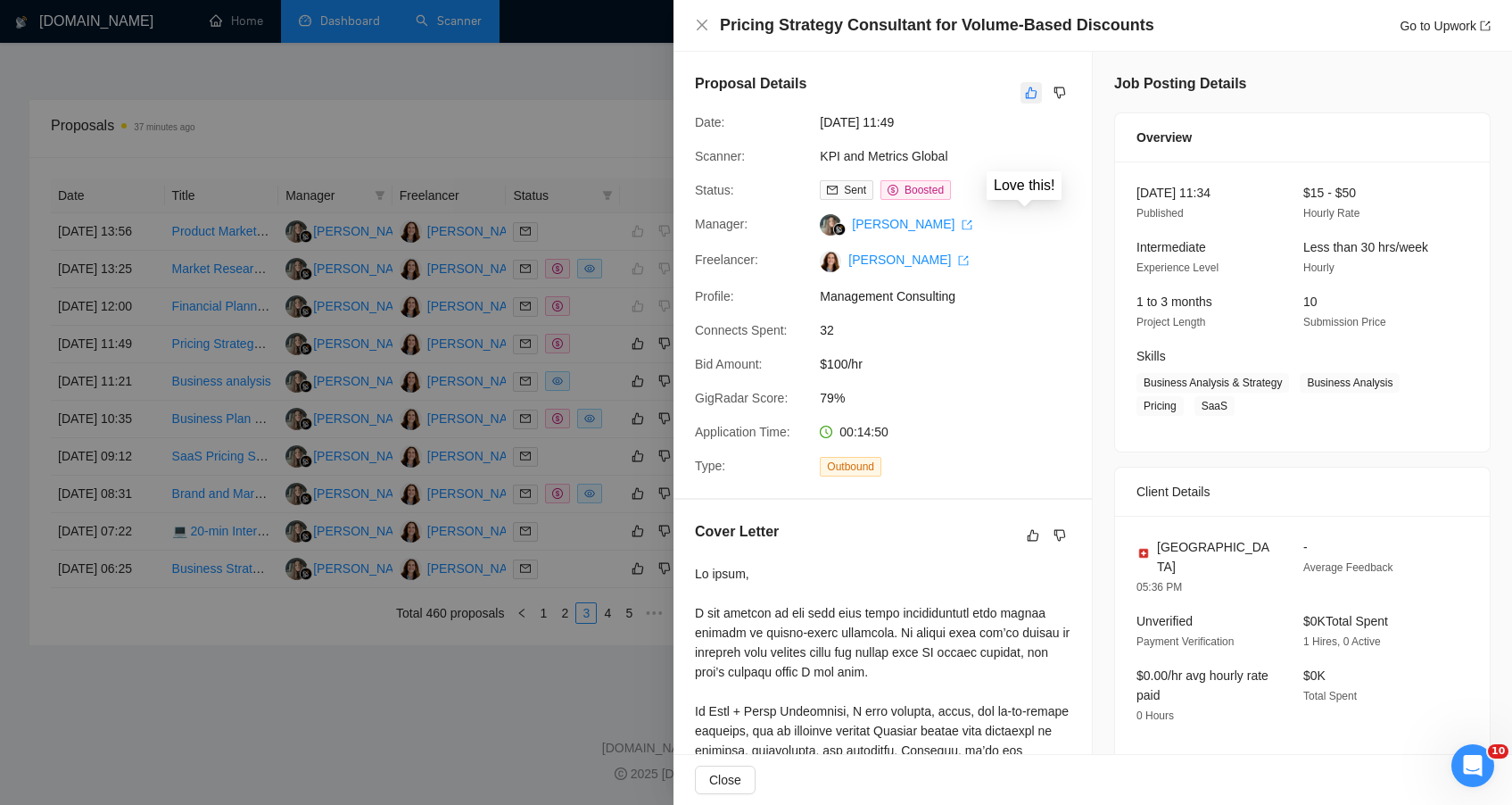
click at [1029, 100] on button "button" at bounding box center [1030, 92] width 21 height 21
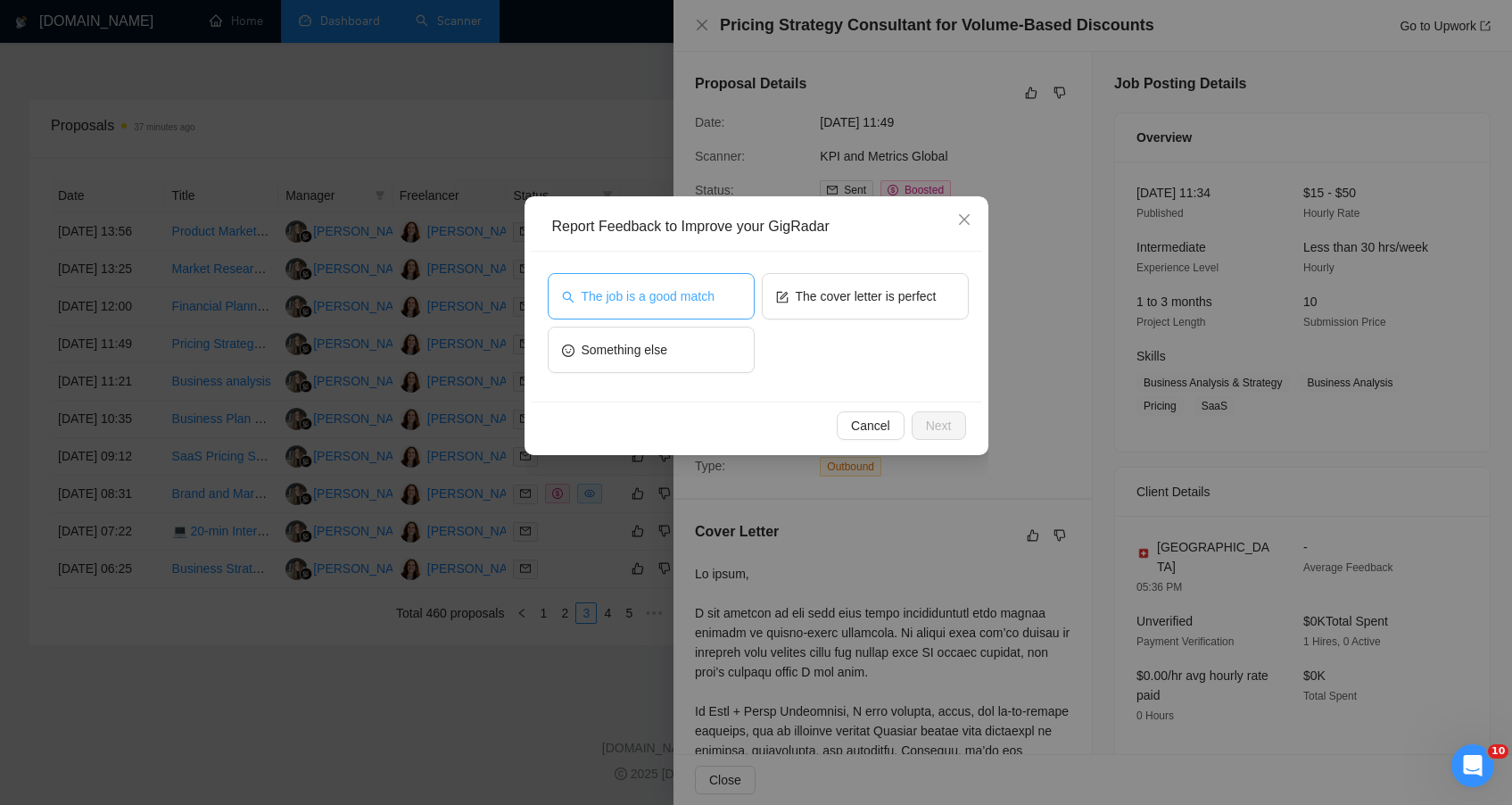
click at [721, 277] on button "The job is a good match" at bounding box center [651, 296] width 207 height 46
click at [936, 429] on span "Next" at bounding box center [939, 425] width 26 height 19
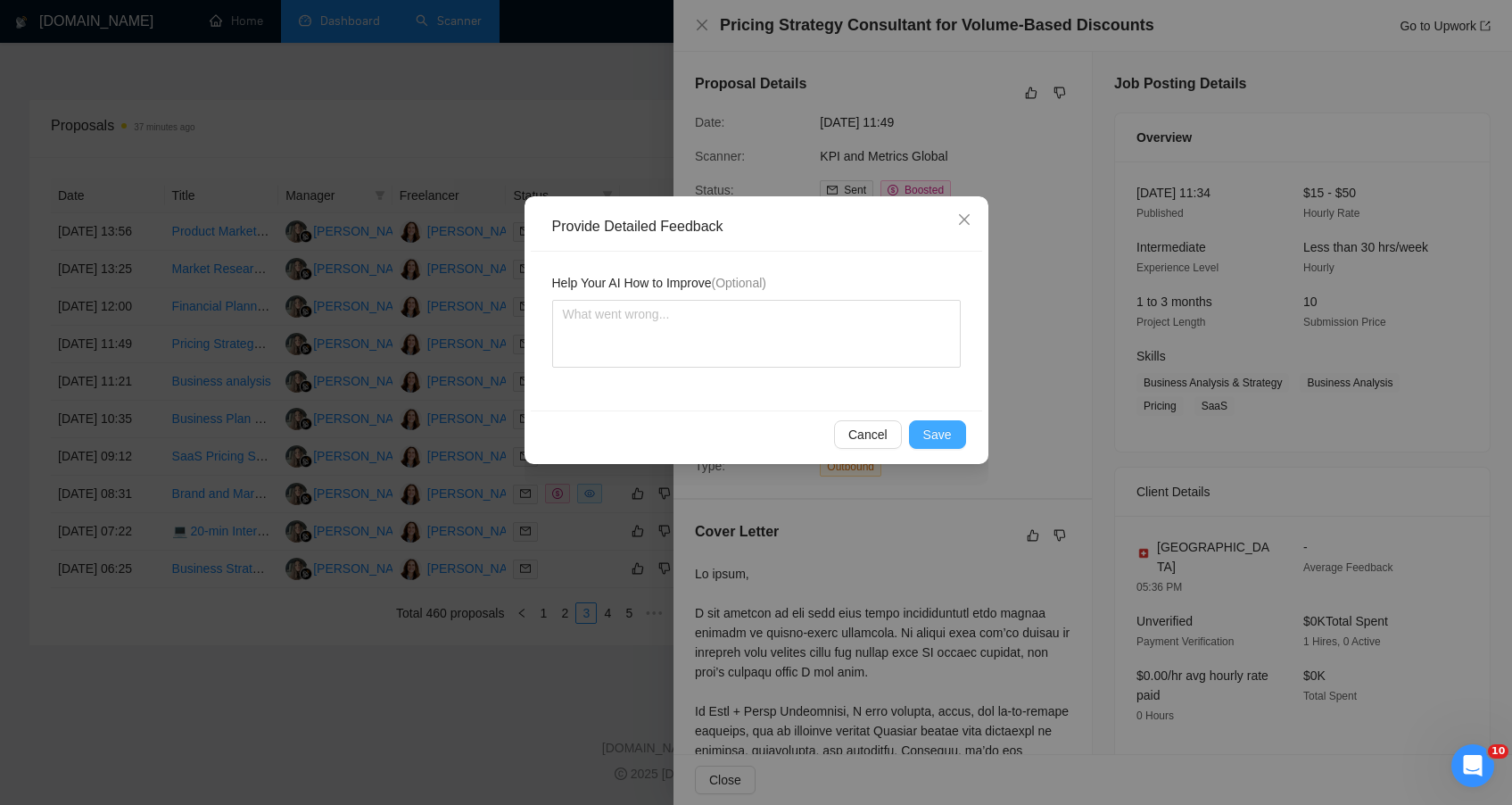
click at [936, 429] on span "Save" at bounding box center [937, 434] width 29 height 19
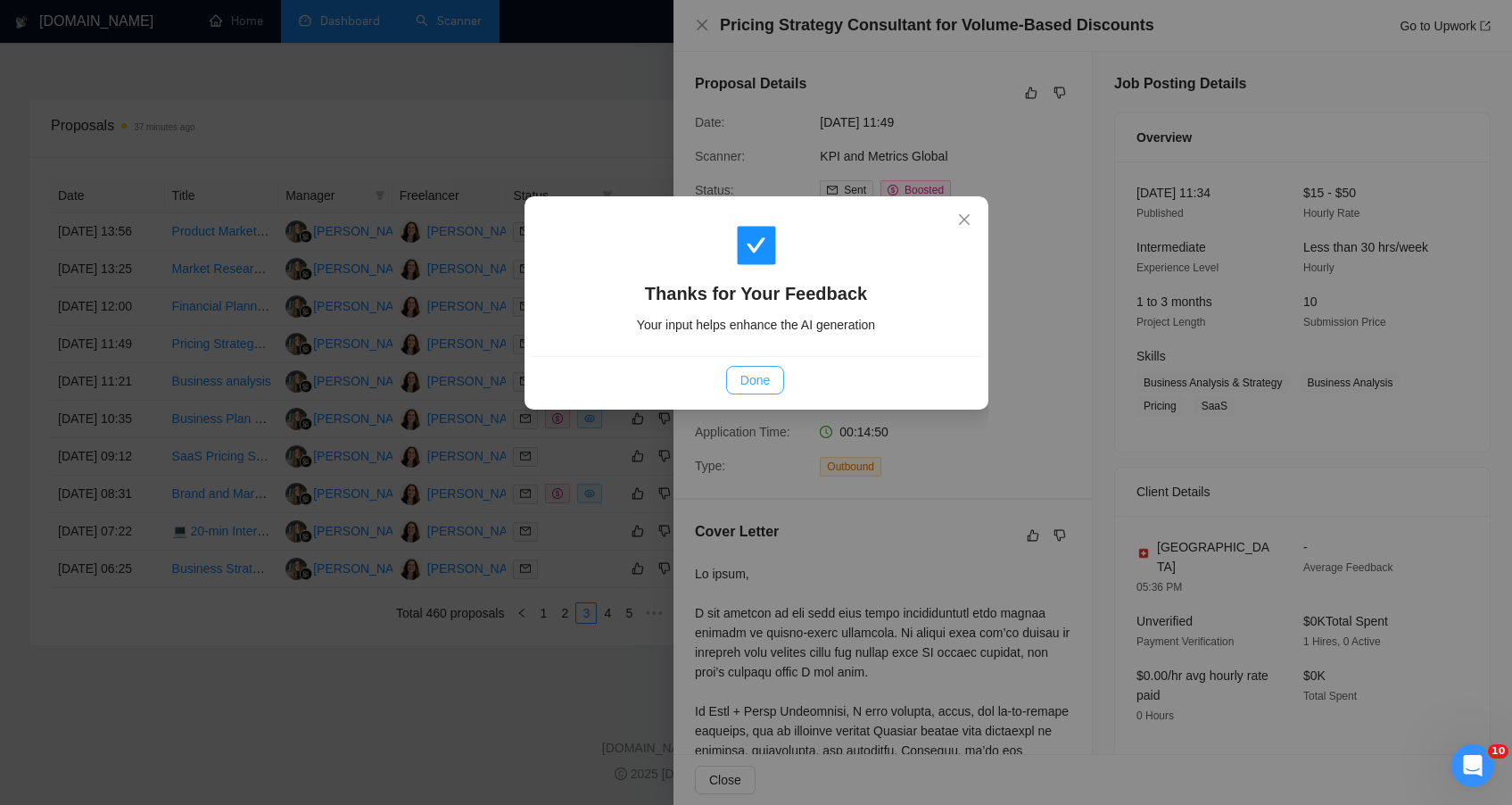
click at [748, 386] on span "Done" at bounding box center [755, 379] width 29 height 19
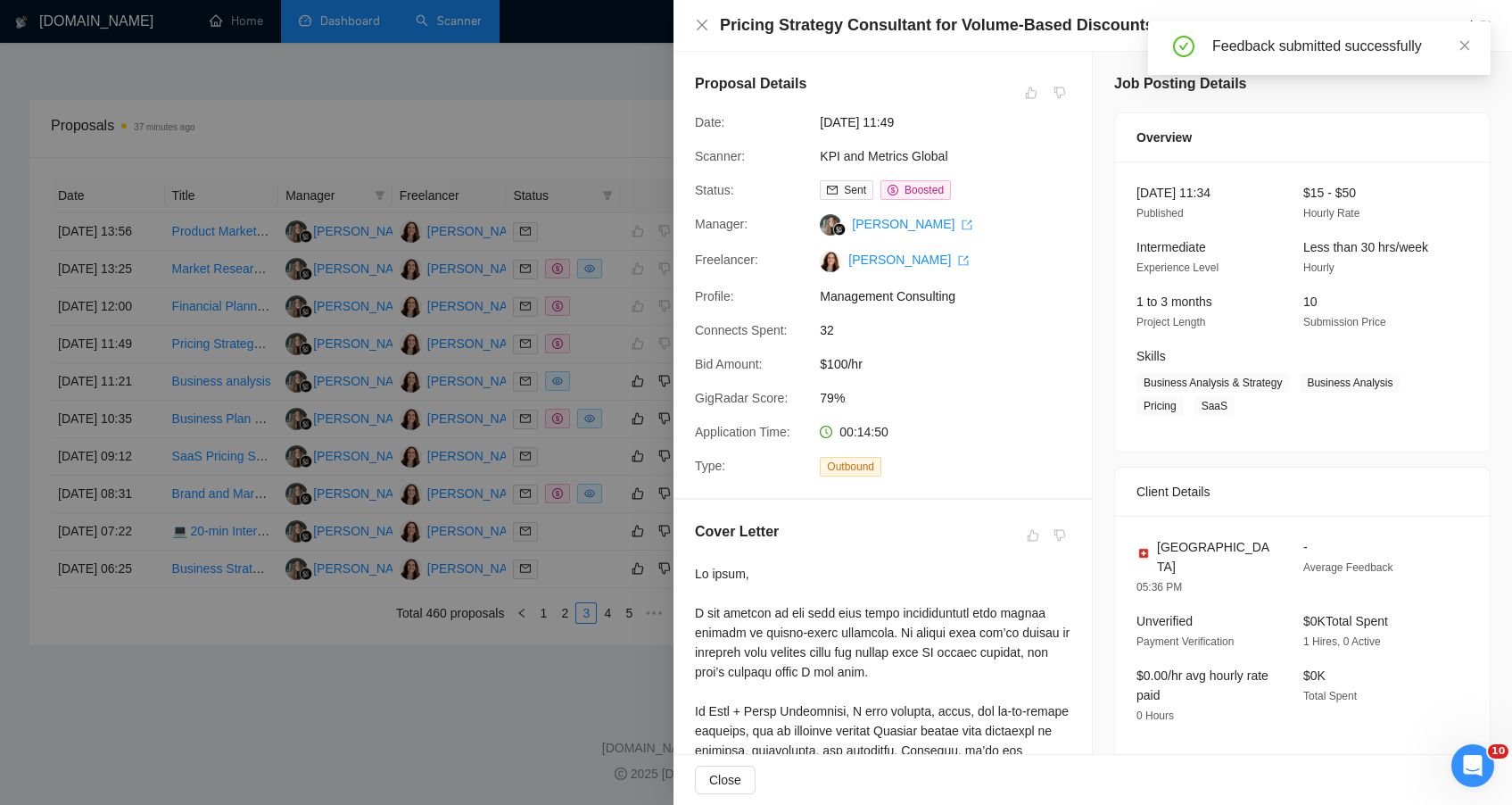
click at [243, 357] on div at bounding box center [756, 402] width 1512 height 805
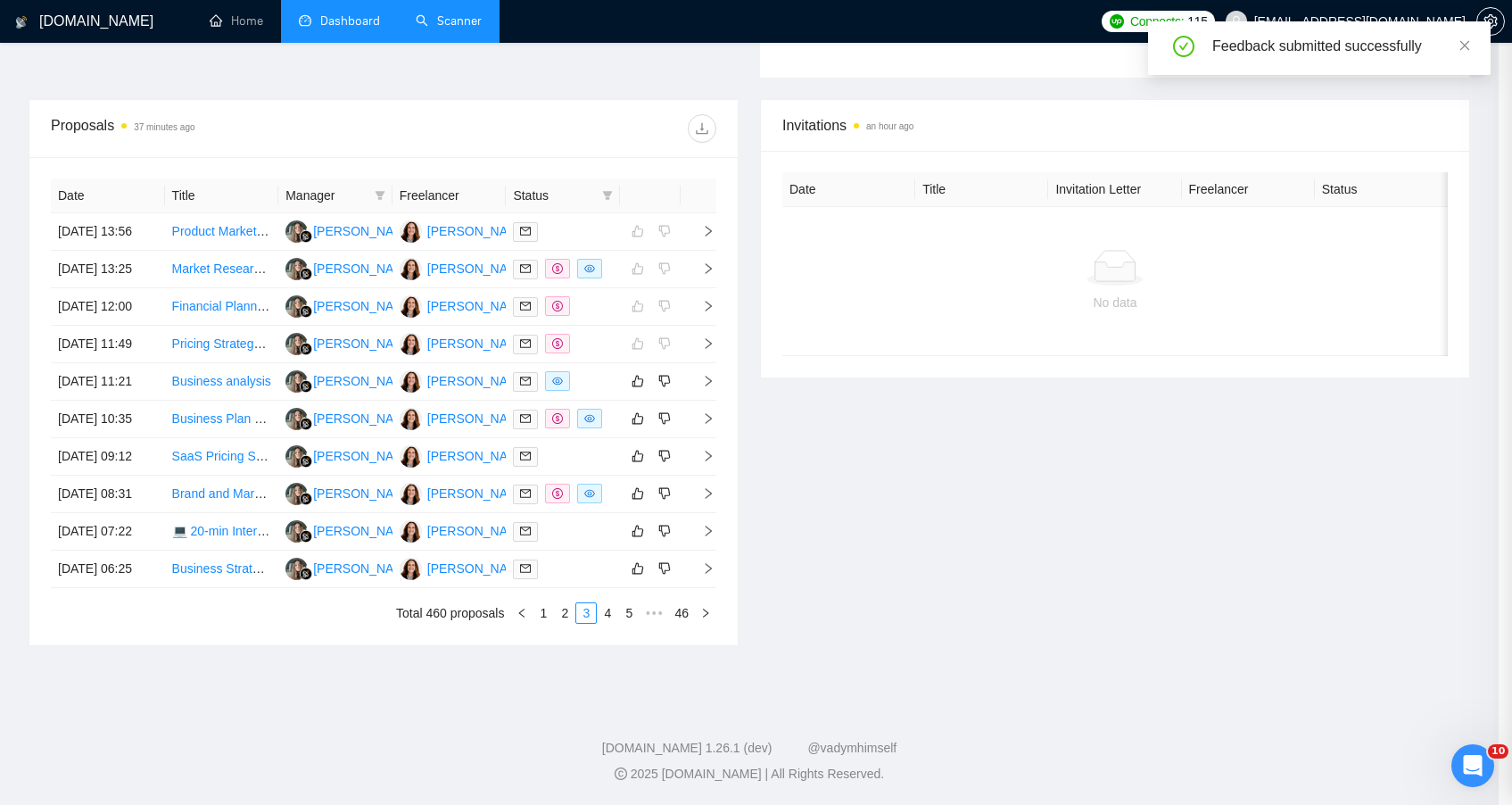
click at [243, 357] on div at bounding box center [756, 402] width 1512 height 805
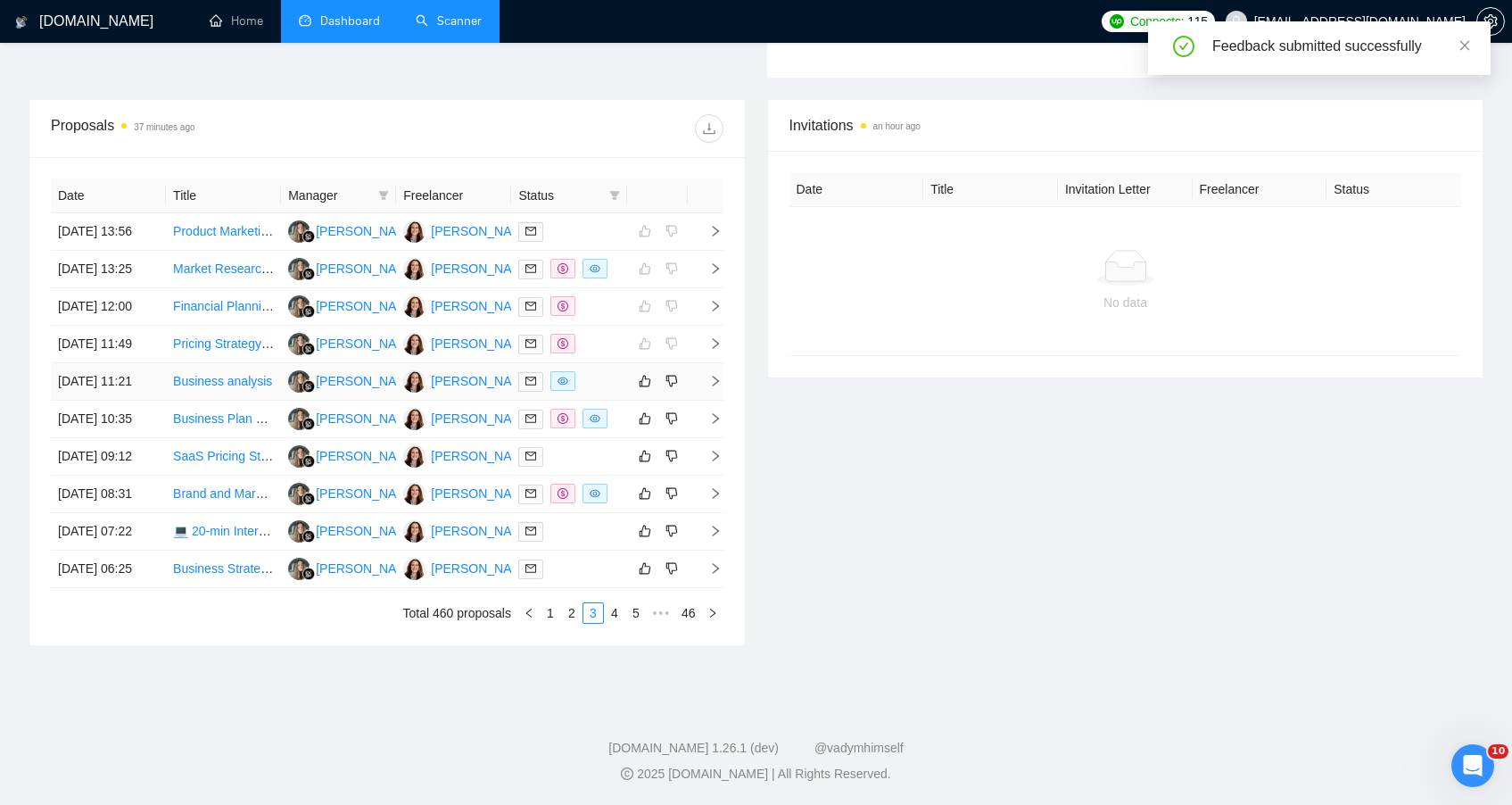
click at [243, 363] on td "Business analysis" at bounding box center [223, 381] width 115 height 38
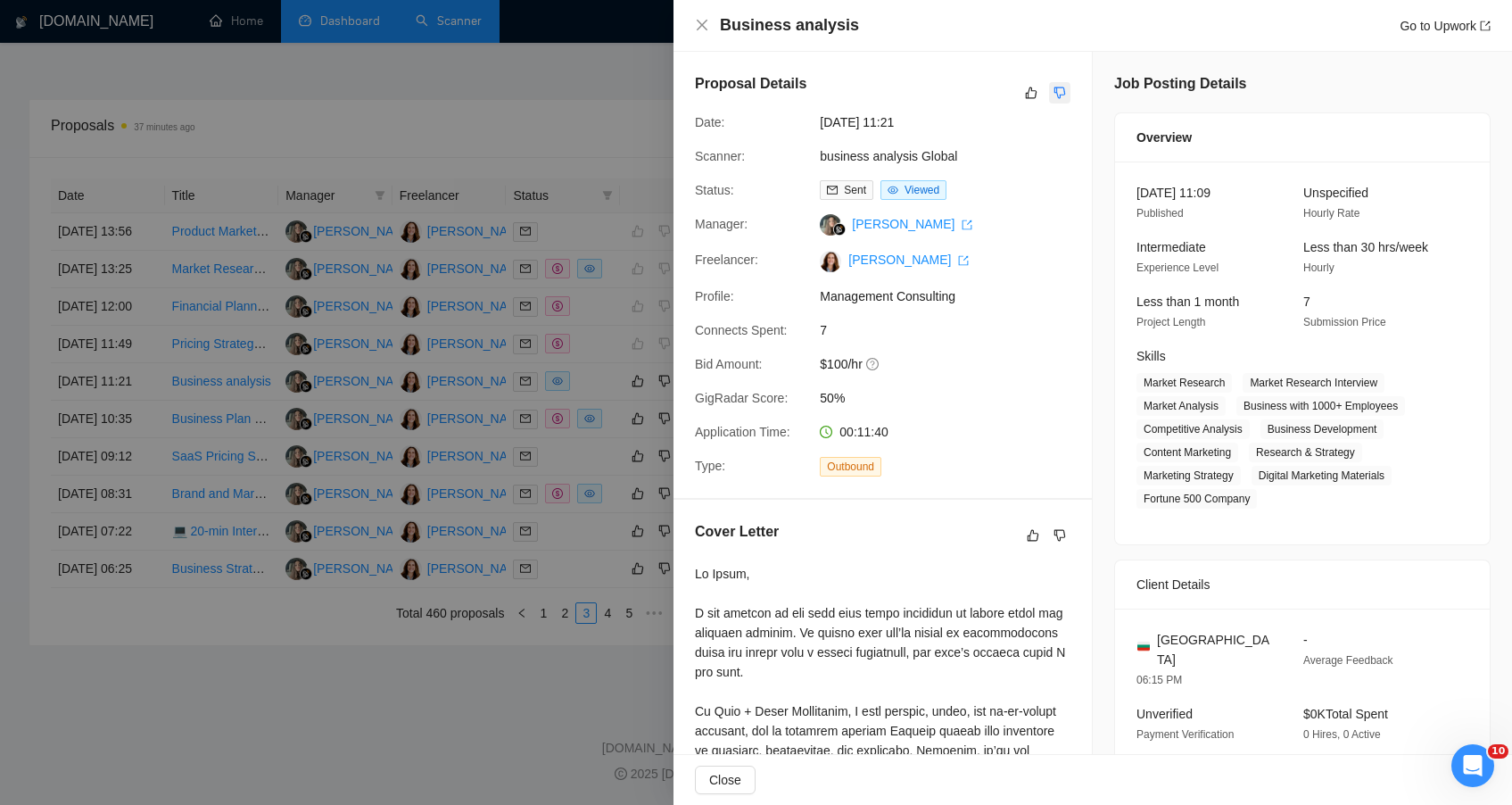
click at [1058, 92] on icon "dislike" at bounding box center [1060, 93] width 13 height 15
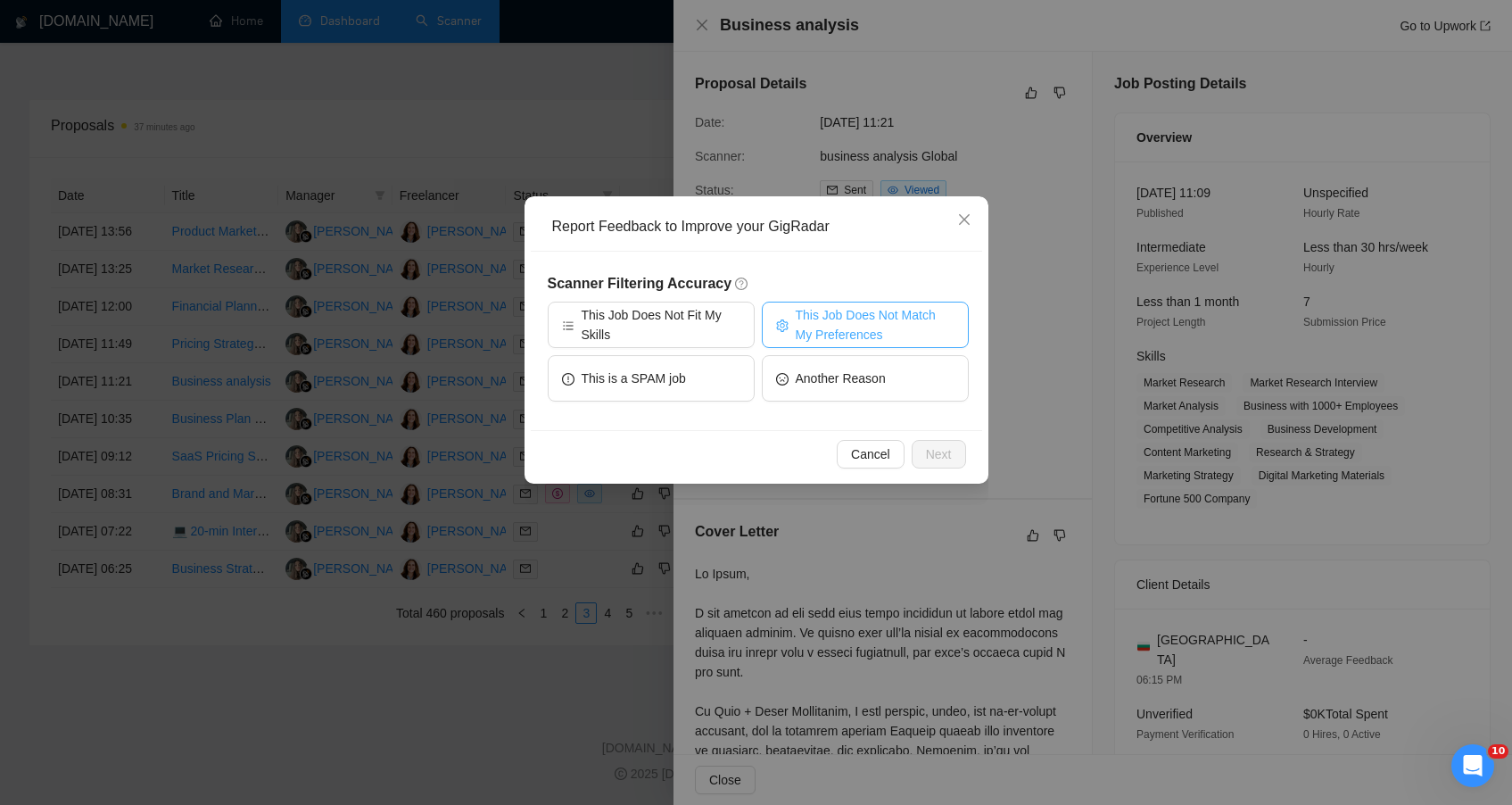
click at [929, 311] on span "This Job Does Not Match My Preferences" at bounding box center [875, 324] width 158 height 40
click at [940, 463] on span "Next" at bounding box center [939, 453] width 26 height 19
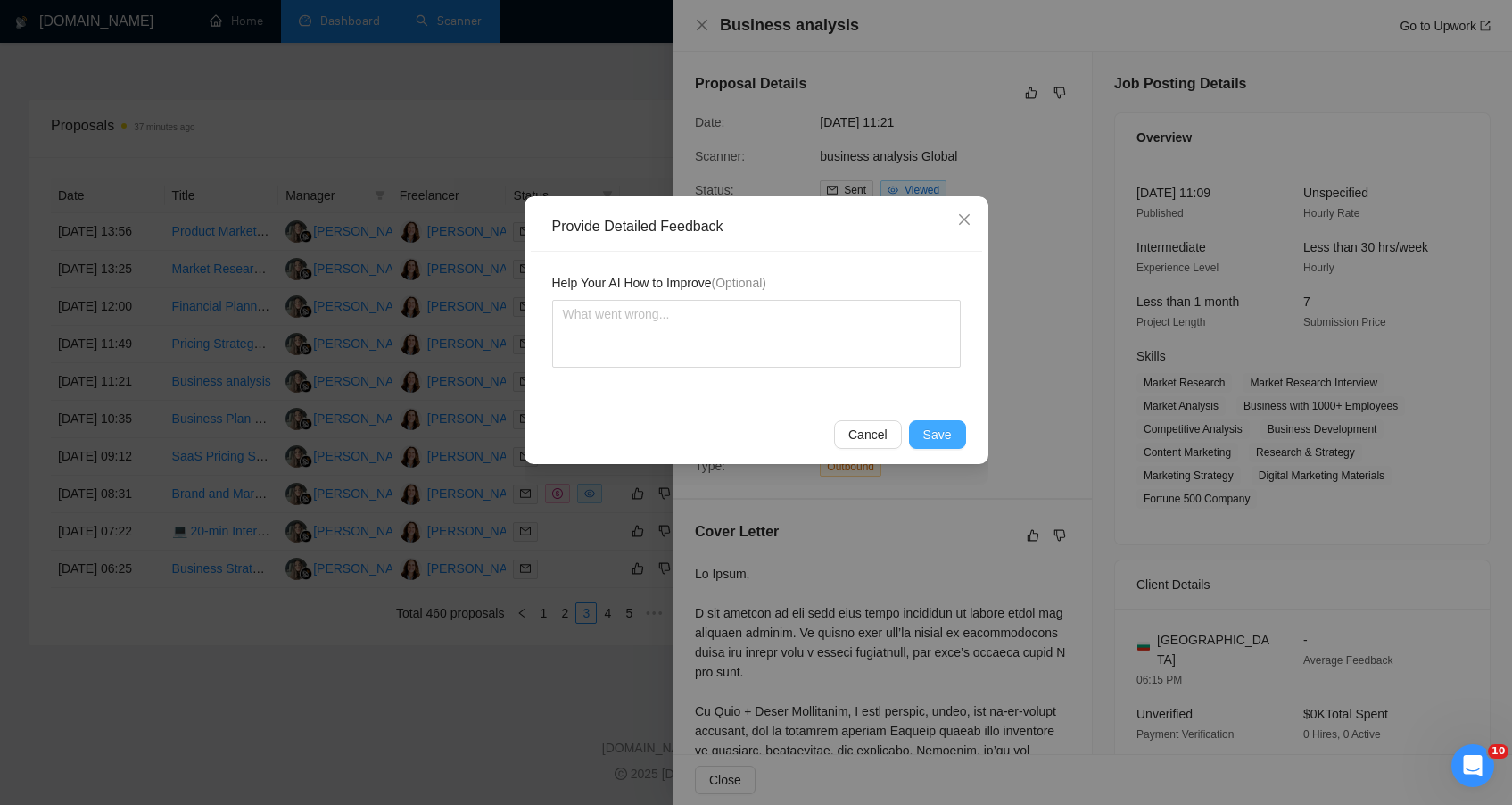
click at [936, 438] on span "Save" at bounding box center [937, 434] width 29 height 19
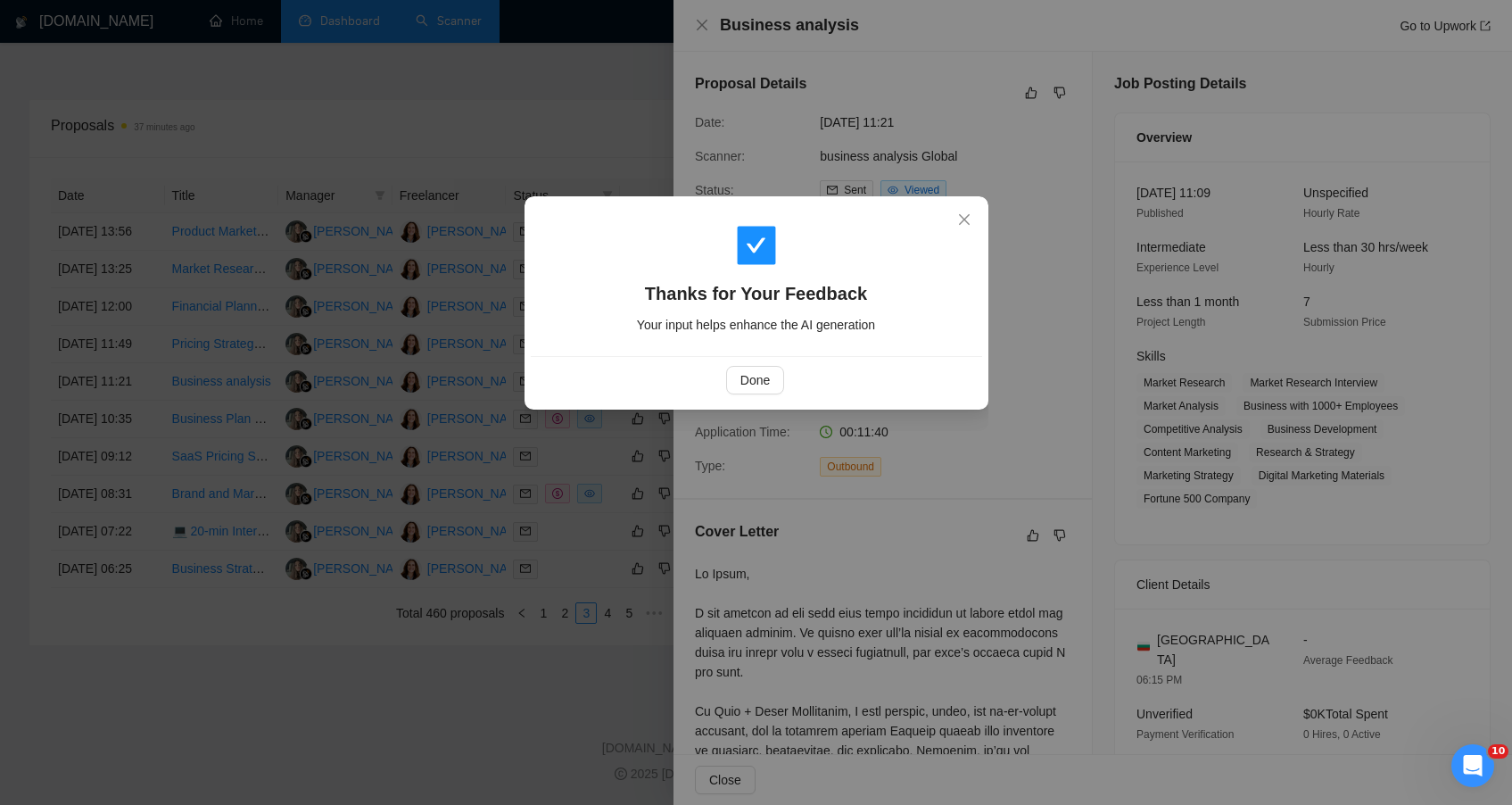
click at [756, 394] on div "Done" at bounding box center [756, 379] width 451 height 47
click at [756, 392] on button "Done" at bounding box center [755, 379] width 58 height 29
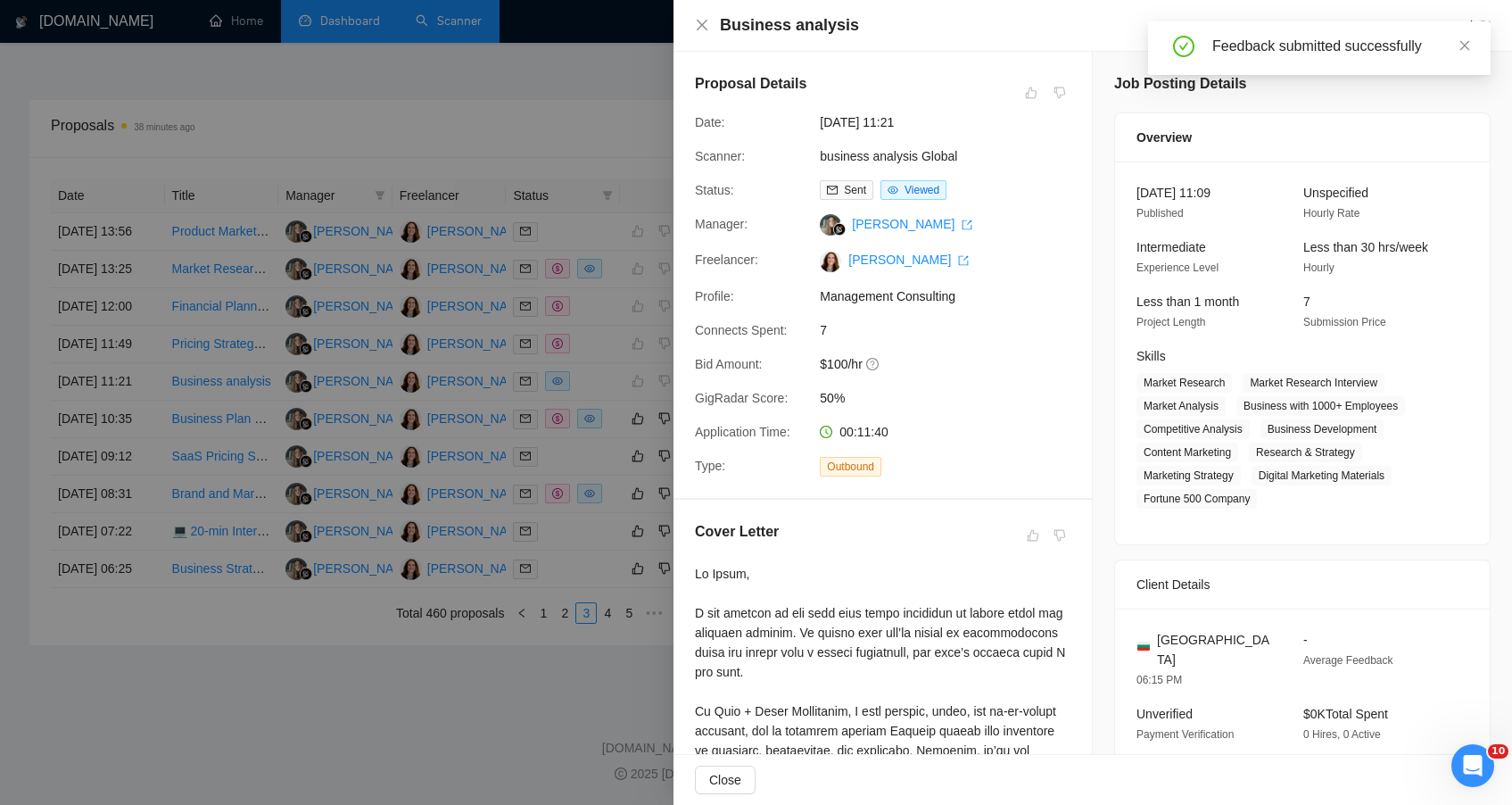
click at [363, 769] on div at bounding box center [756, 402] width 1512 height 805
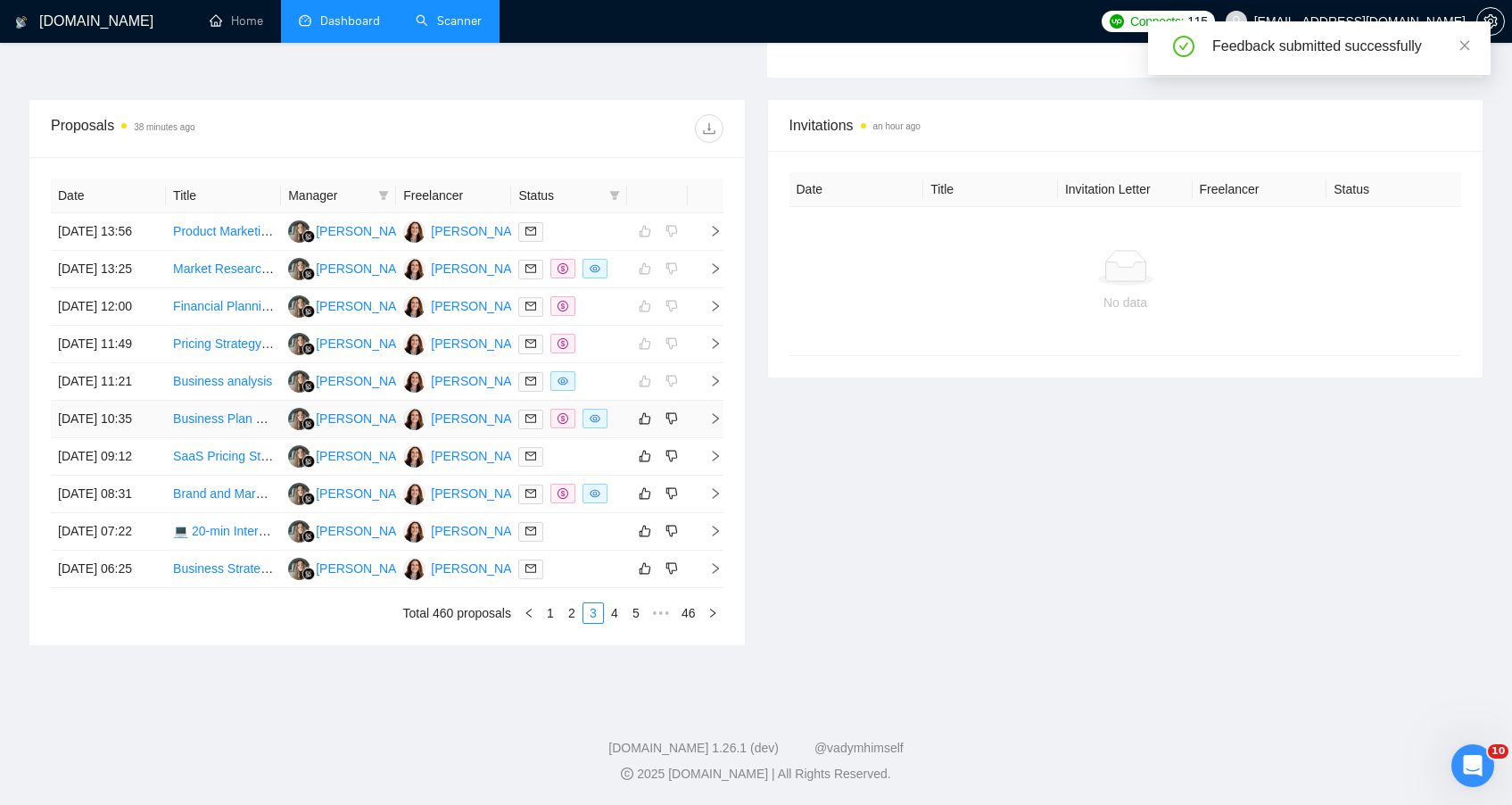
click at [264, 402] on td "Business Plan Writer for Wellness and Spiritual Center" at bounding box center [223, 419] width 115 height 38
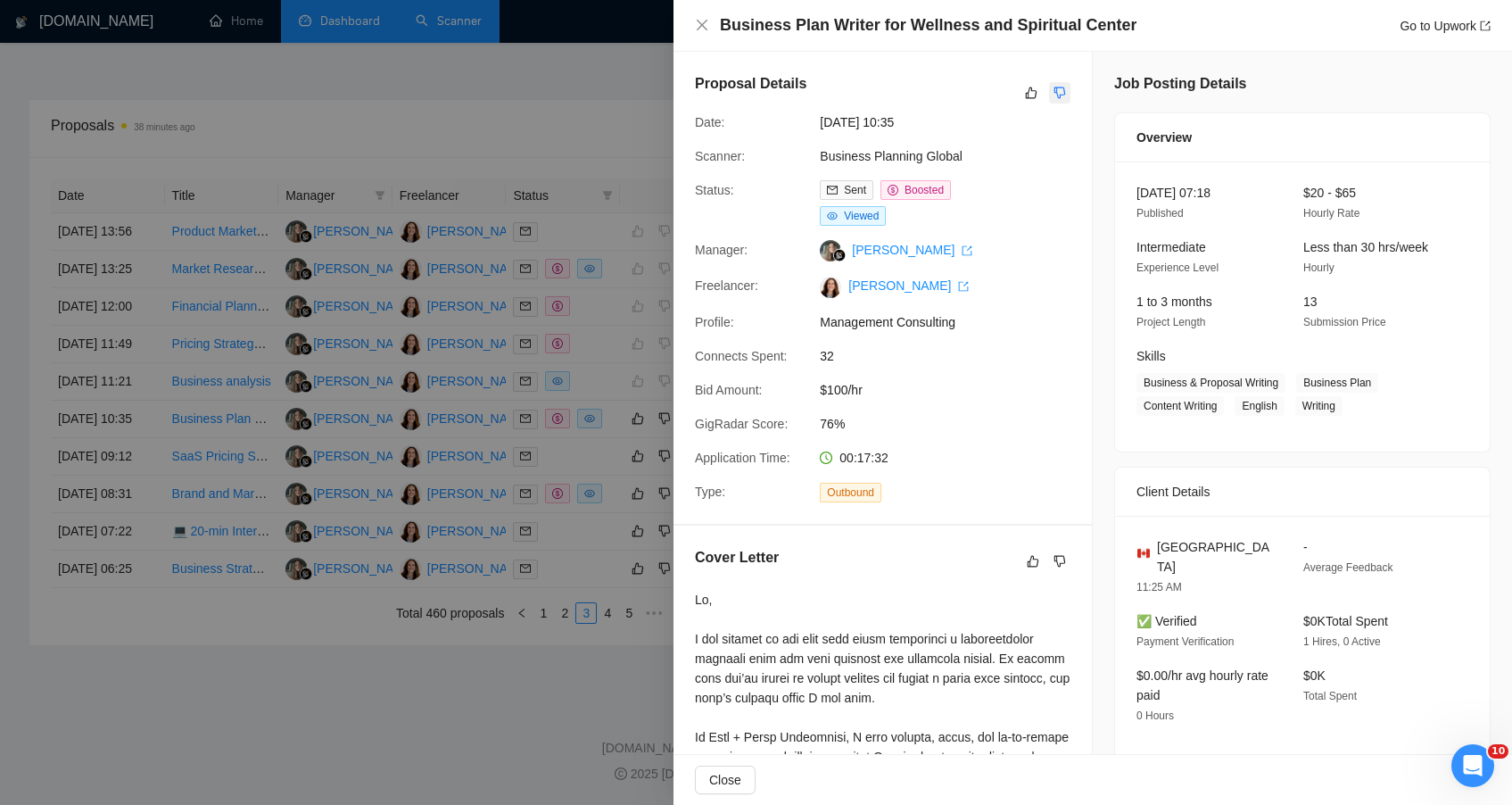
click at [1059, 92] on button "button" at bounding box center [1059, 92] width 21 height 21
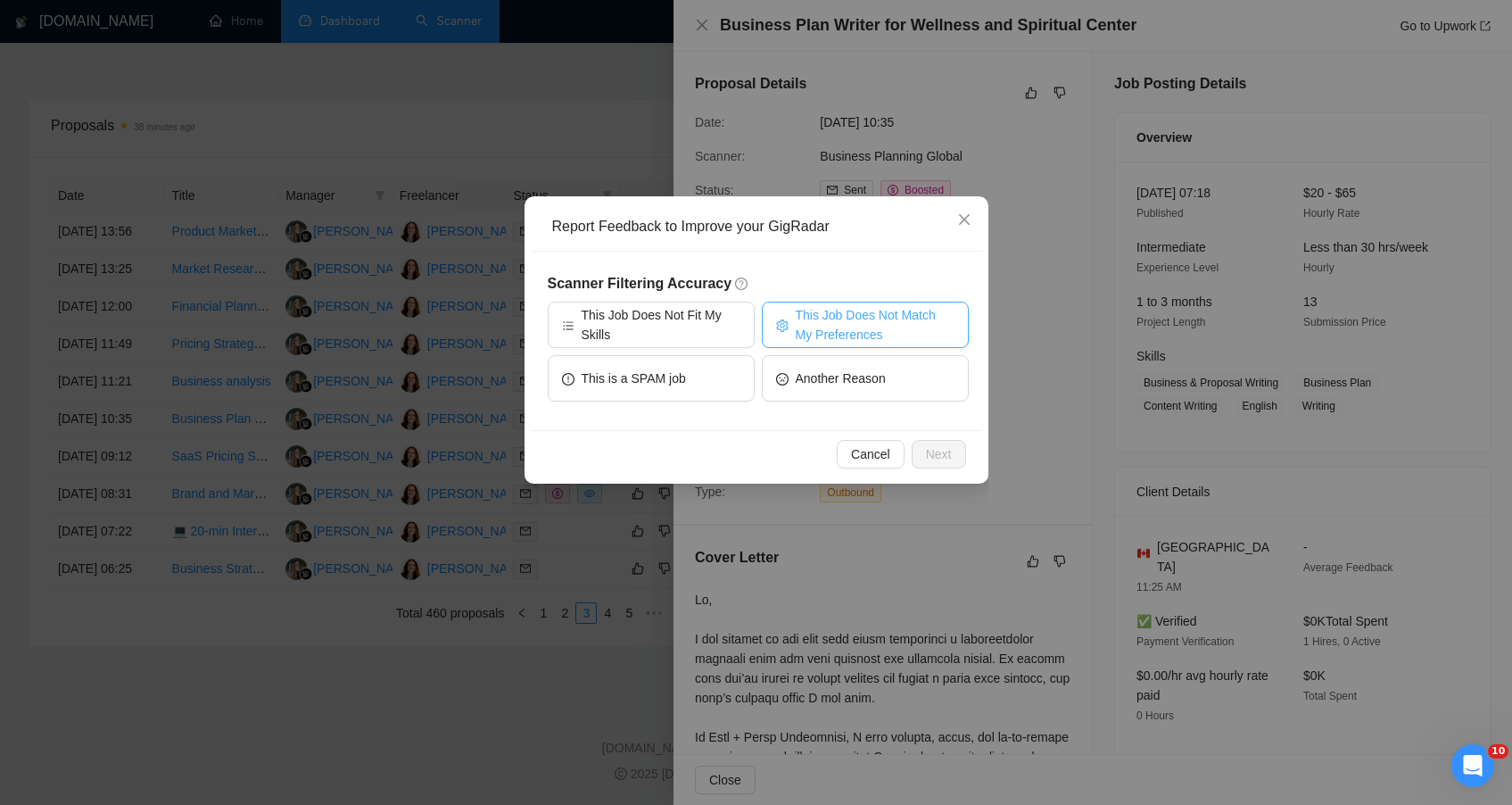
click at [828, 322] on span "This Job Does Not Match My Preferences" at bounding box center [875, 324] width 158 height 40
click at [949, 454] on span "Next" at bounding box center [939, 453] width 26 height 19
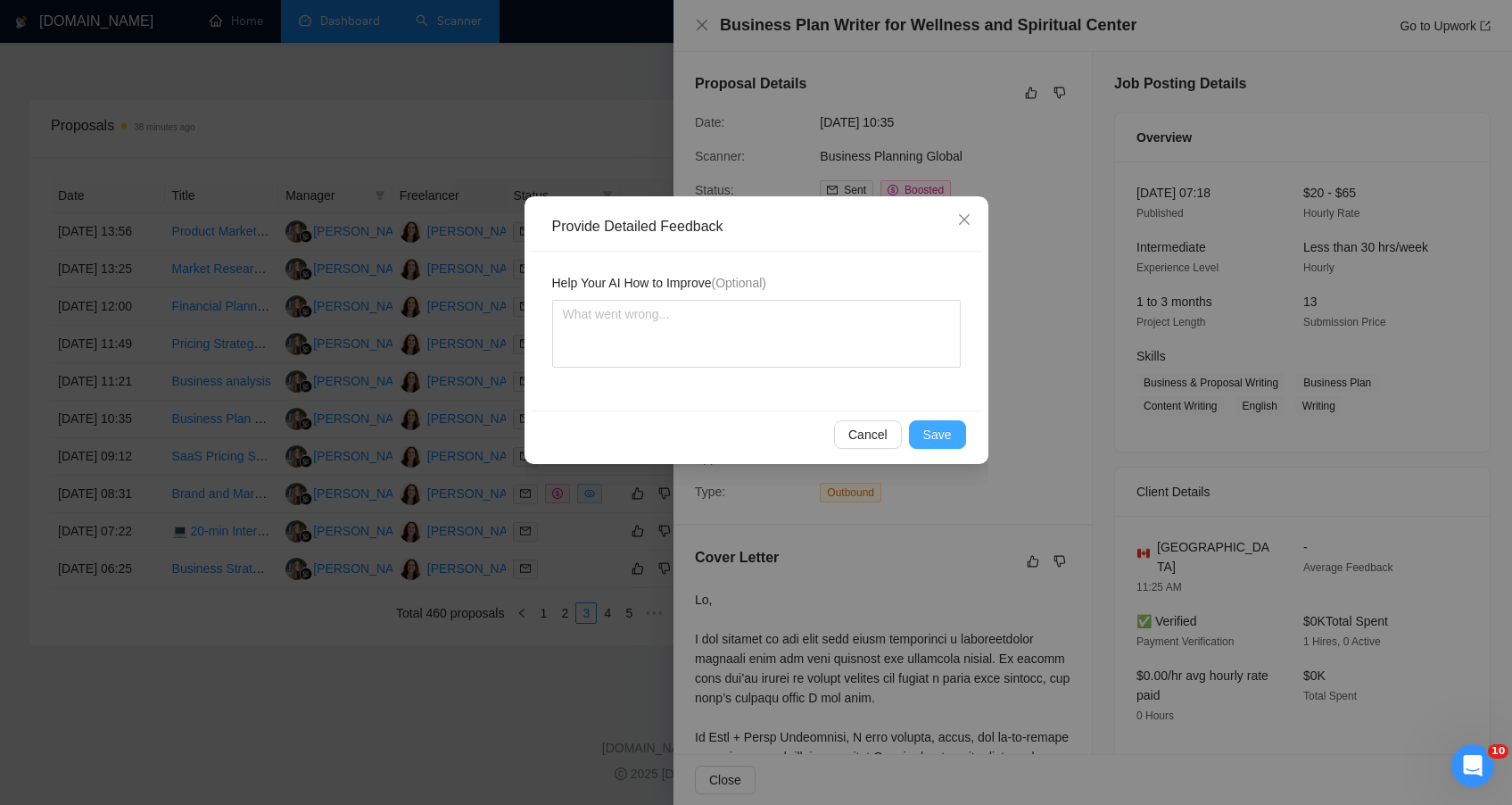
click at [937, 442] on span "Save" at bounding box center [937, 434] width 29 height 19
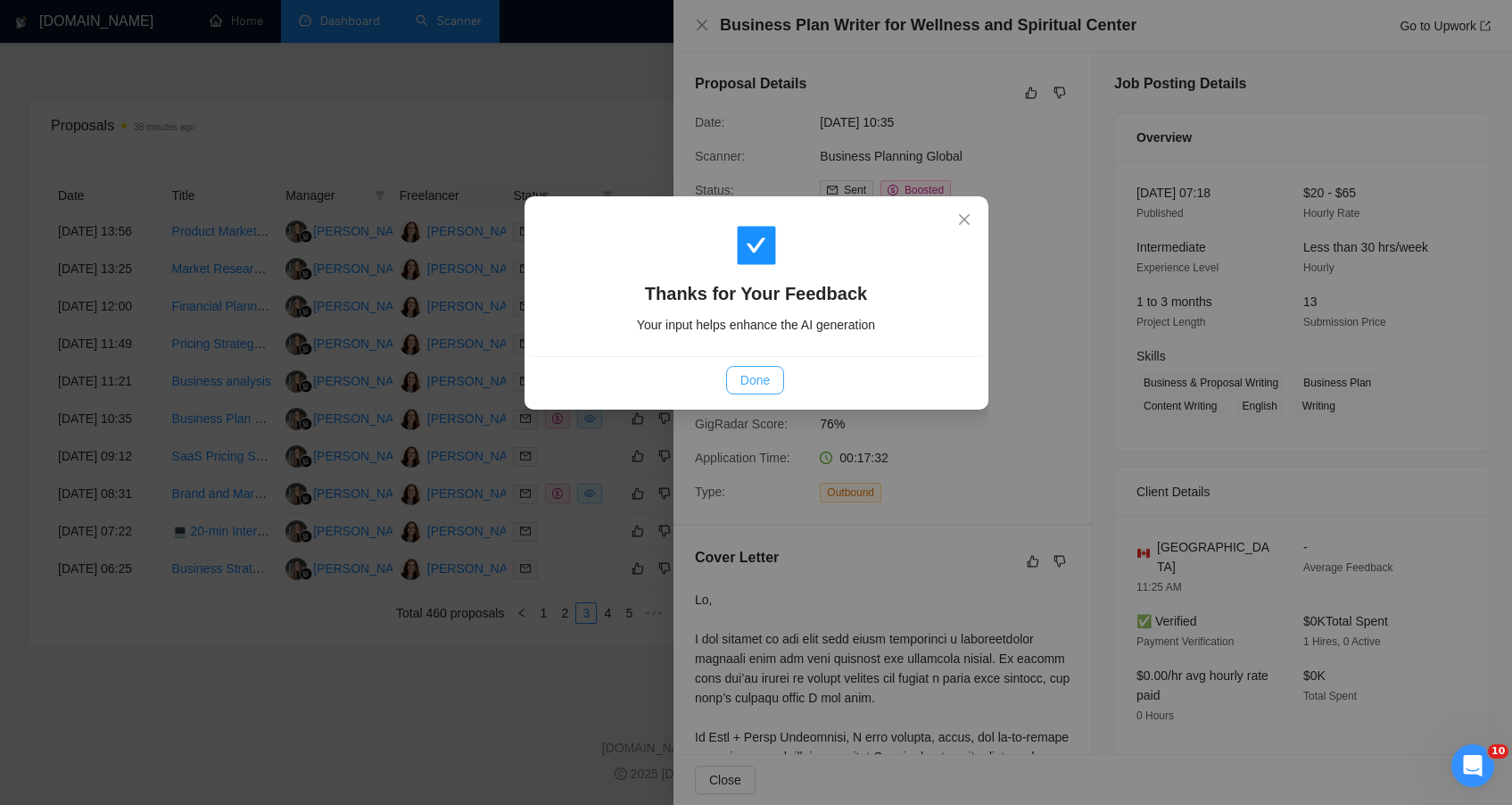
click at [778, 389] on button "Done" at bounding box center [755, 379] width 58 height 29
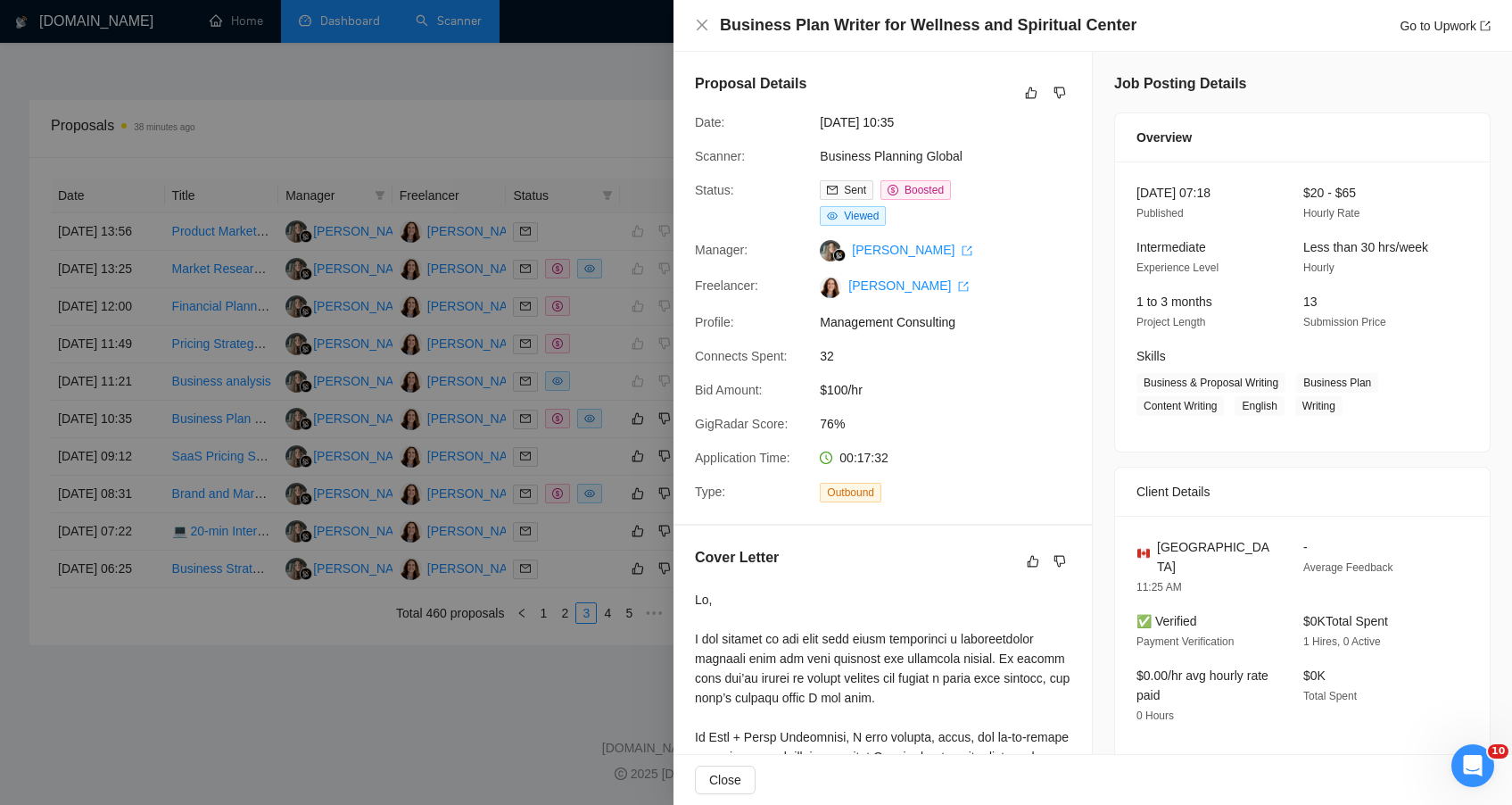
click at [334, 768] on div at bounding box center [756, 402] width 1512 height 805
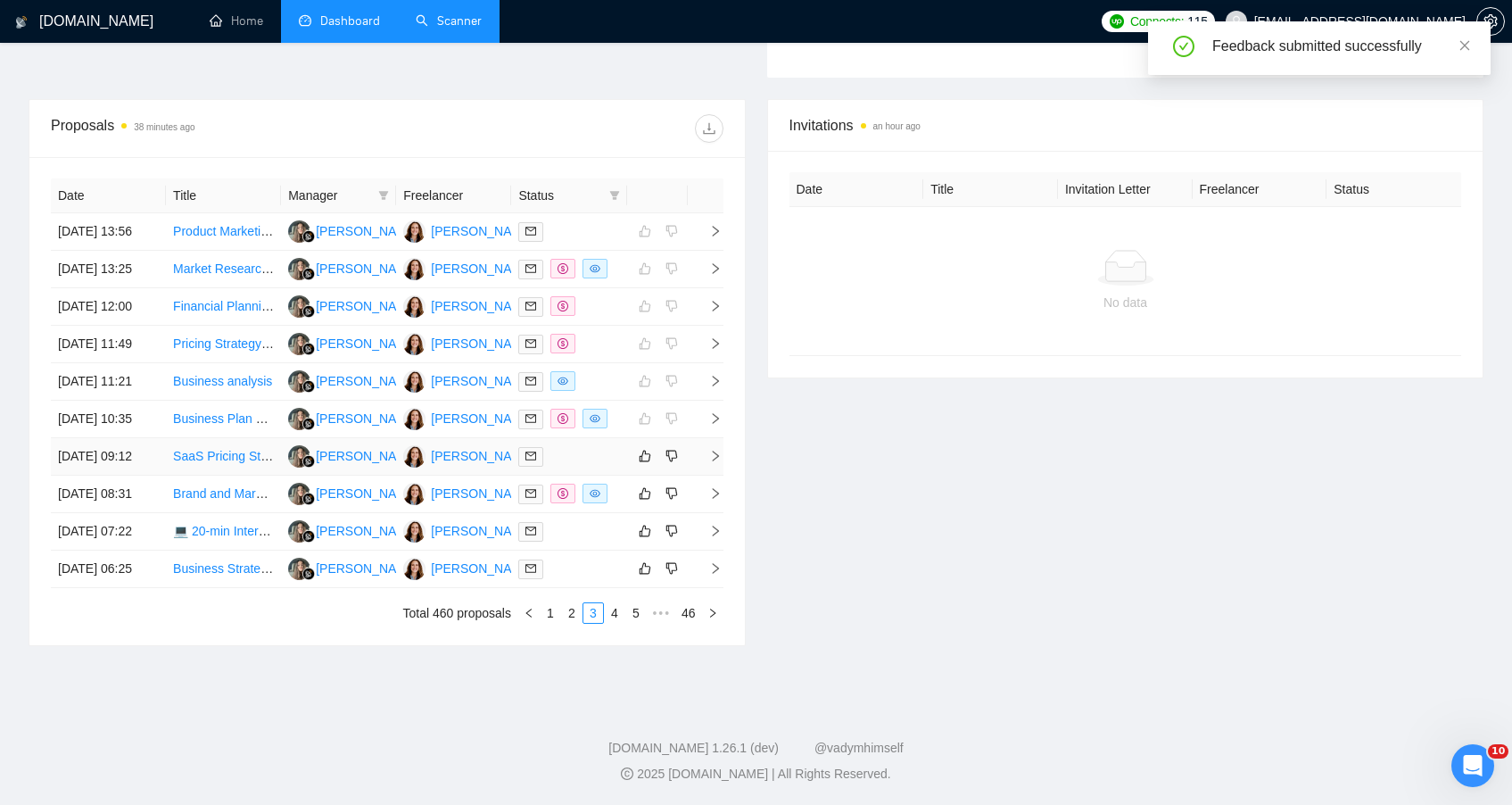
click at [196, 452] on td "SaaS Pricing Strategy Deck Creation" at bounding box center [223, 457] width 115 height 38
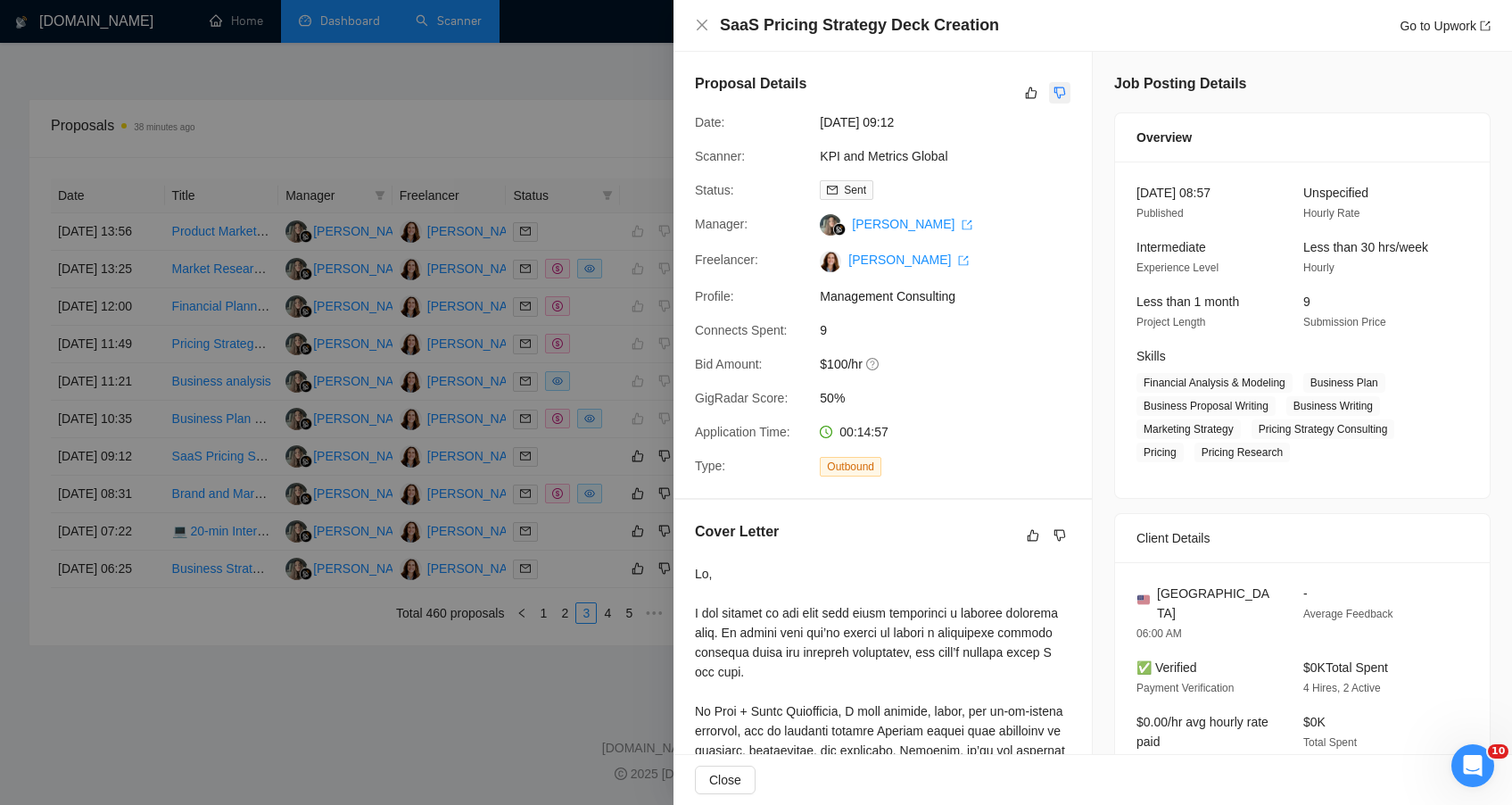
click at [1057, 92] on icon "dislike" at bounding box center [1060, 93] width 12 height 12
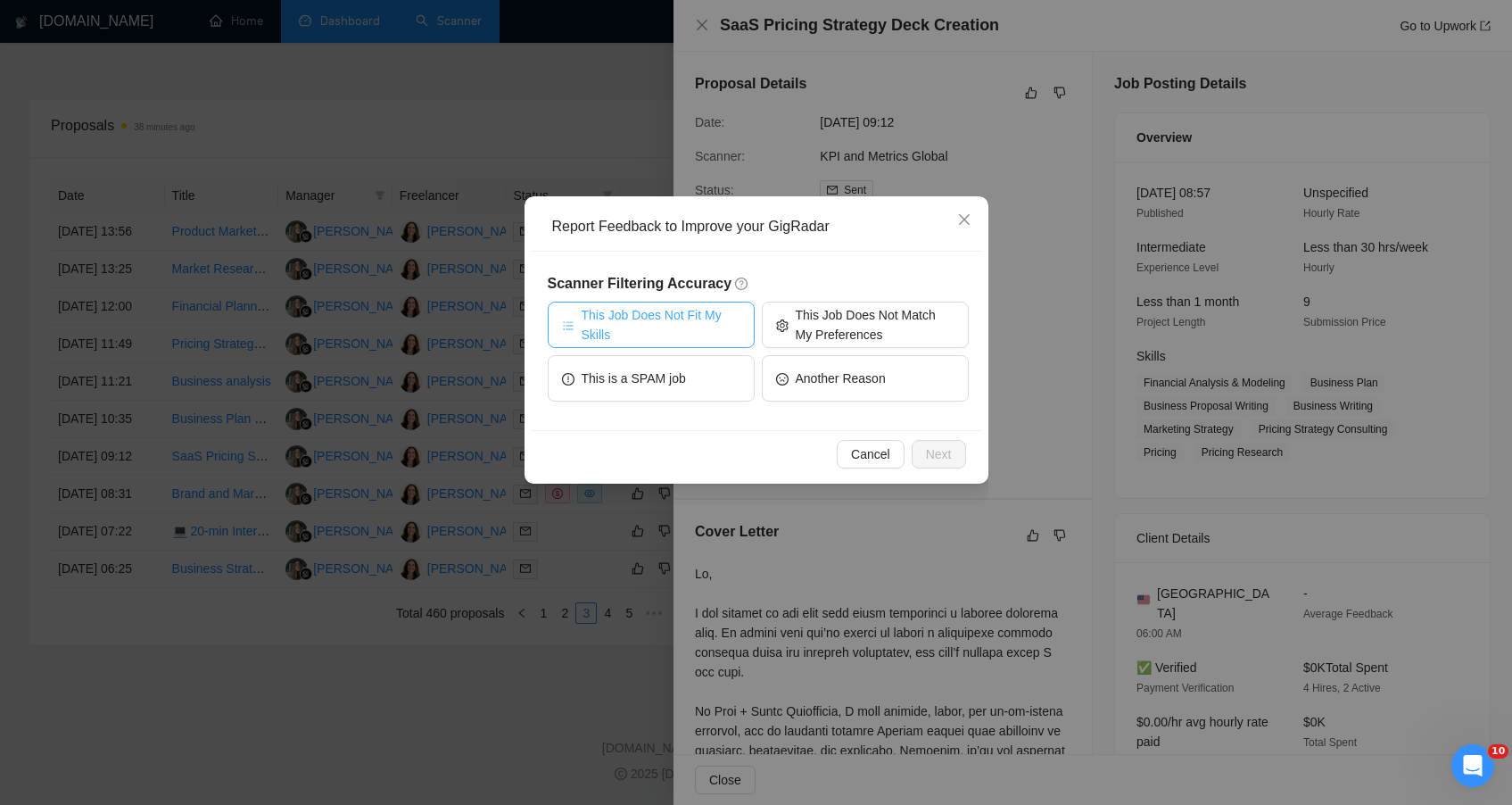
click at [692, 329] on span "This Job Does Not Fit My Skills" at bounding box center [661, 324] width 158 height 40
click at [937, 447] on span "Next" at bounding box center [939, 453] width 26 height 19
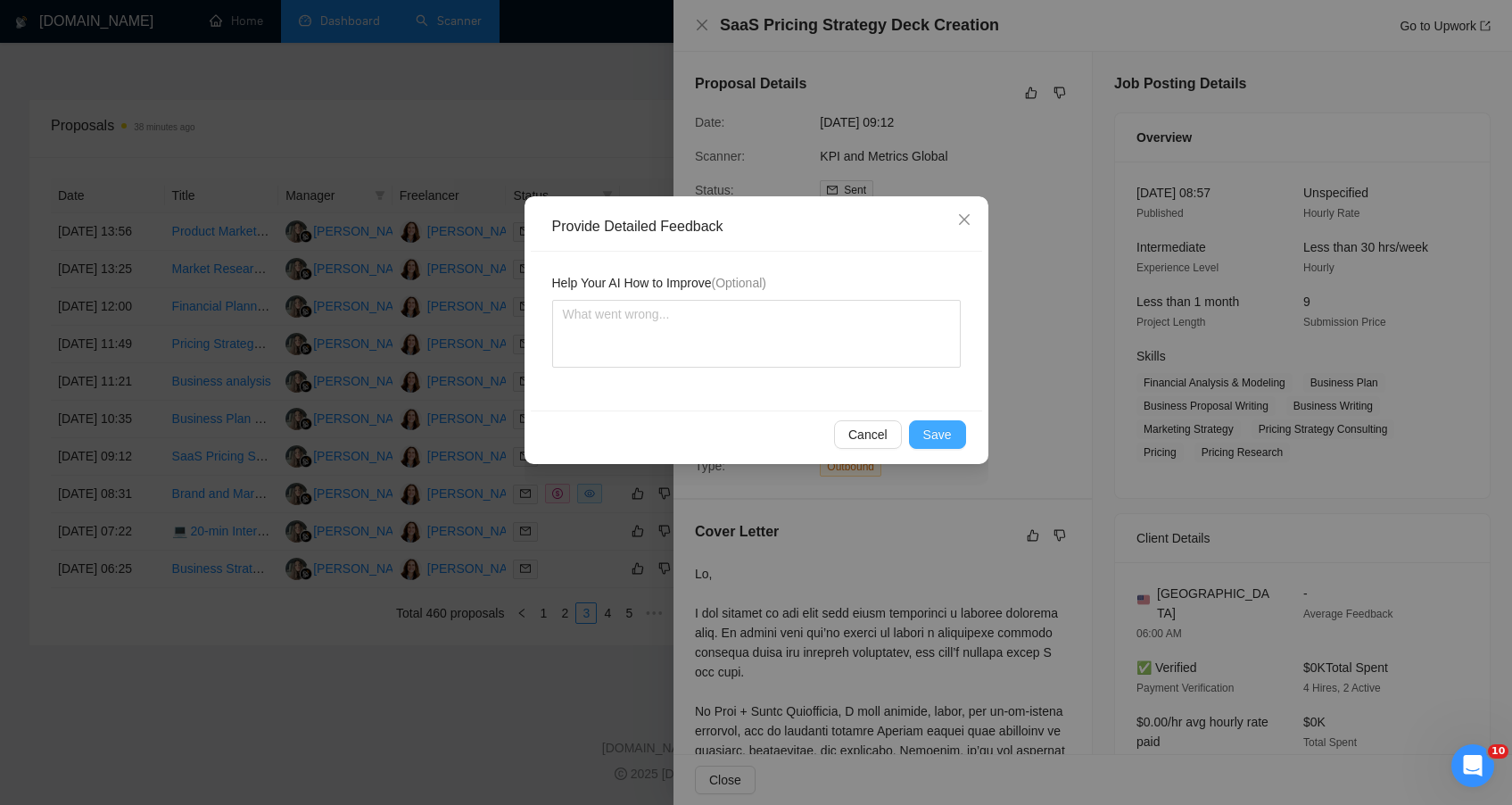
click at [937, 447] on button "Save" at bounding box center [937, 434] width 57 height 29
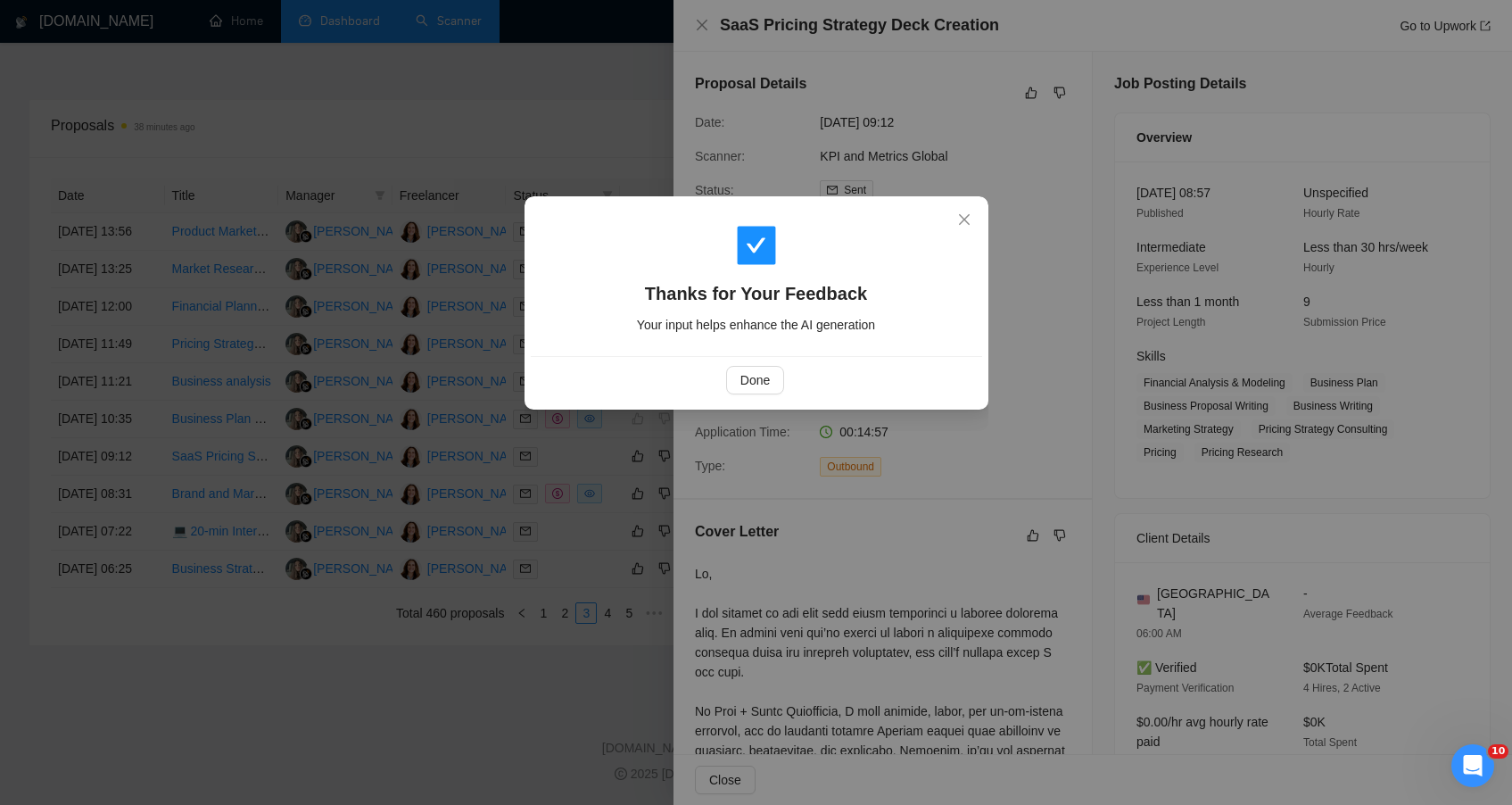
click at [721, 363] on div "Done" at bounding box center [756, 379] width 451 height 47
click at [736, 375] on button "Done" at bounding box center [755, 379] width 58 height 29
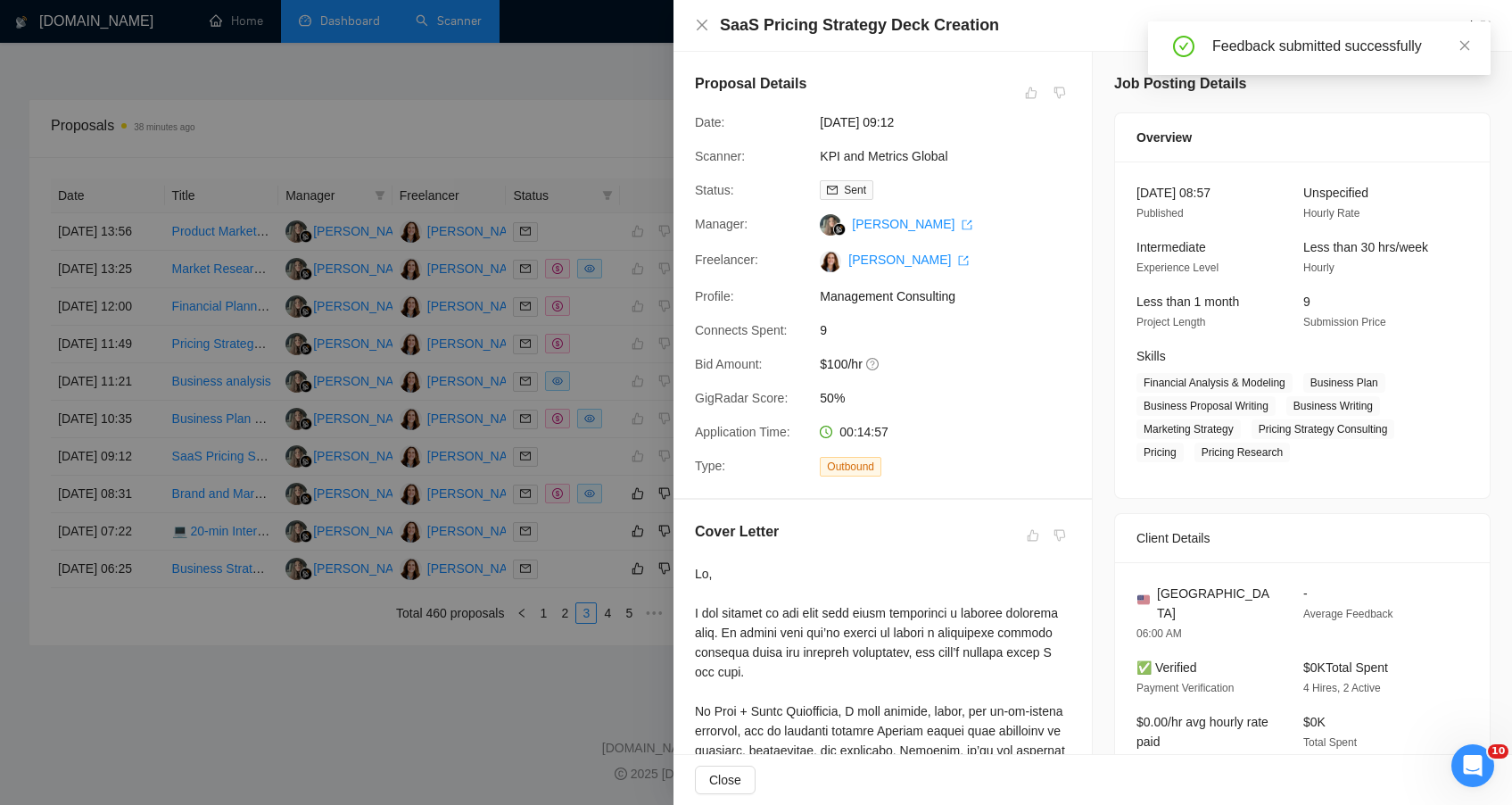
click at [246, 511] on div at bounding box center [756, 402] width 1512 height 805
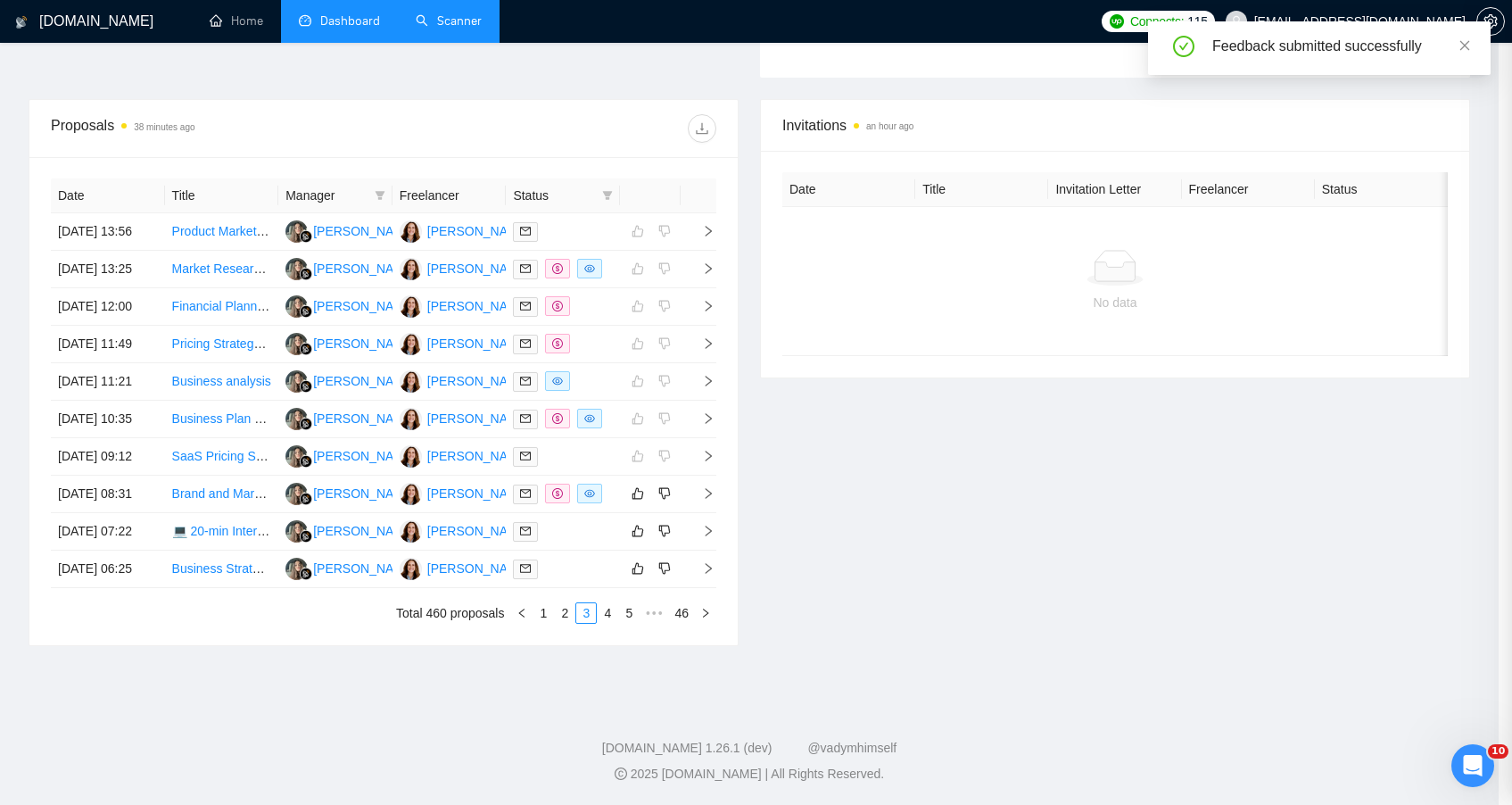
click at [246, 511] on div at bounding box center [756, 402] width 1512 height 805
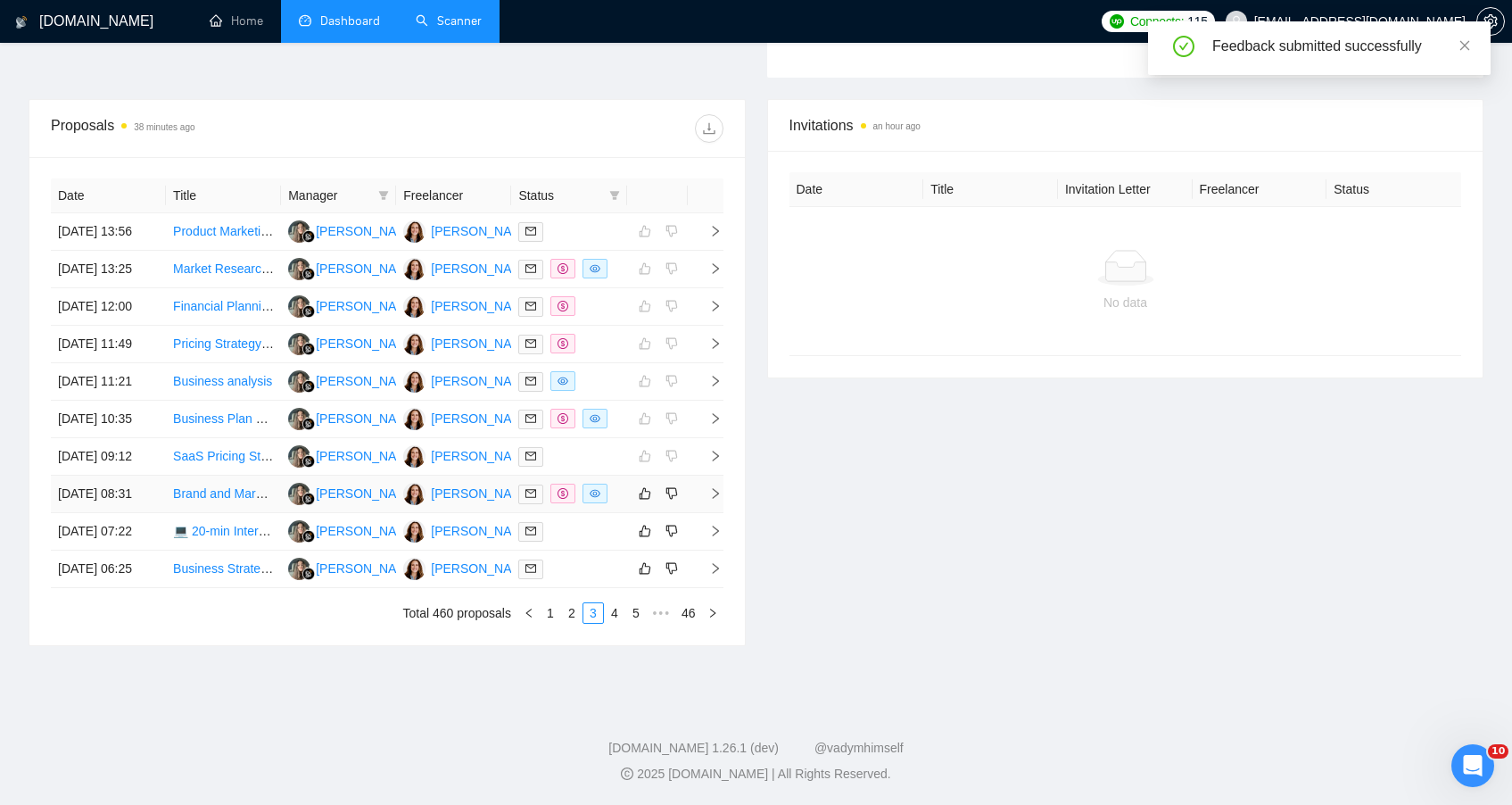
click at [246, 511] on td "Brand and Marketing Specialist for Aviation Mobile App" at bounding box center [223, 494] width 115 height 38
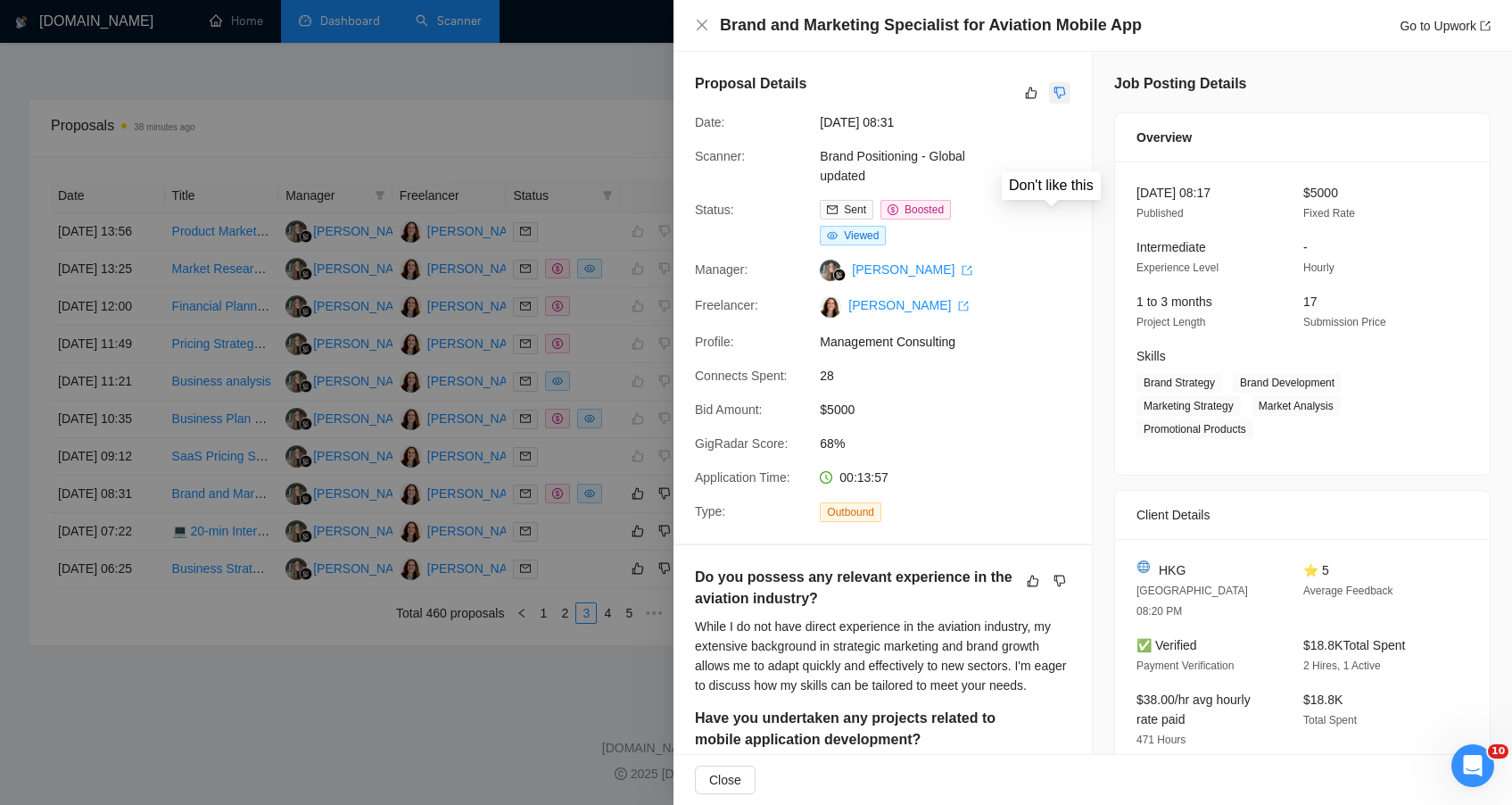
click at [1061, 92] on button "button" at bounding box center [1059, 92] width 21 height 21
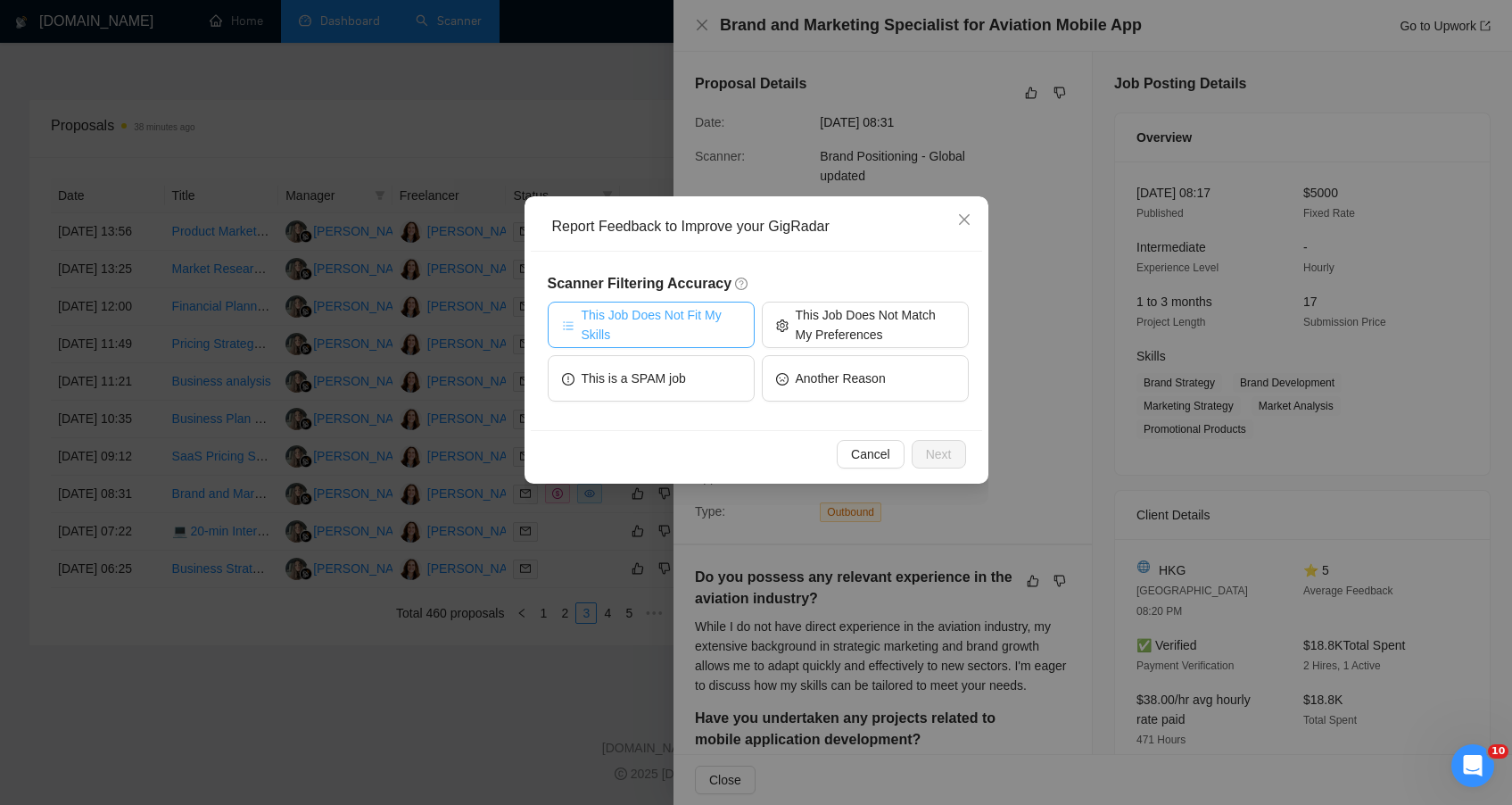
click at [694, 328] on span "This Job Does Not Fit My Skills" at bounding box center [661, 324] width 158 height 40
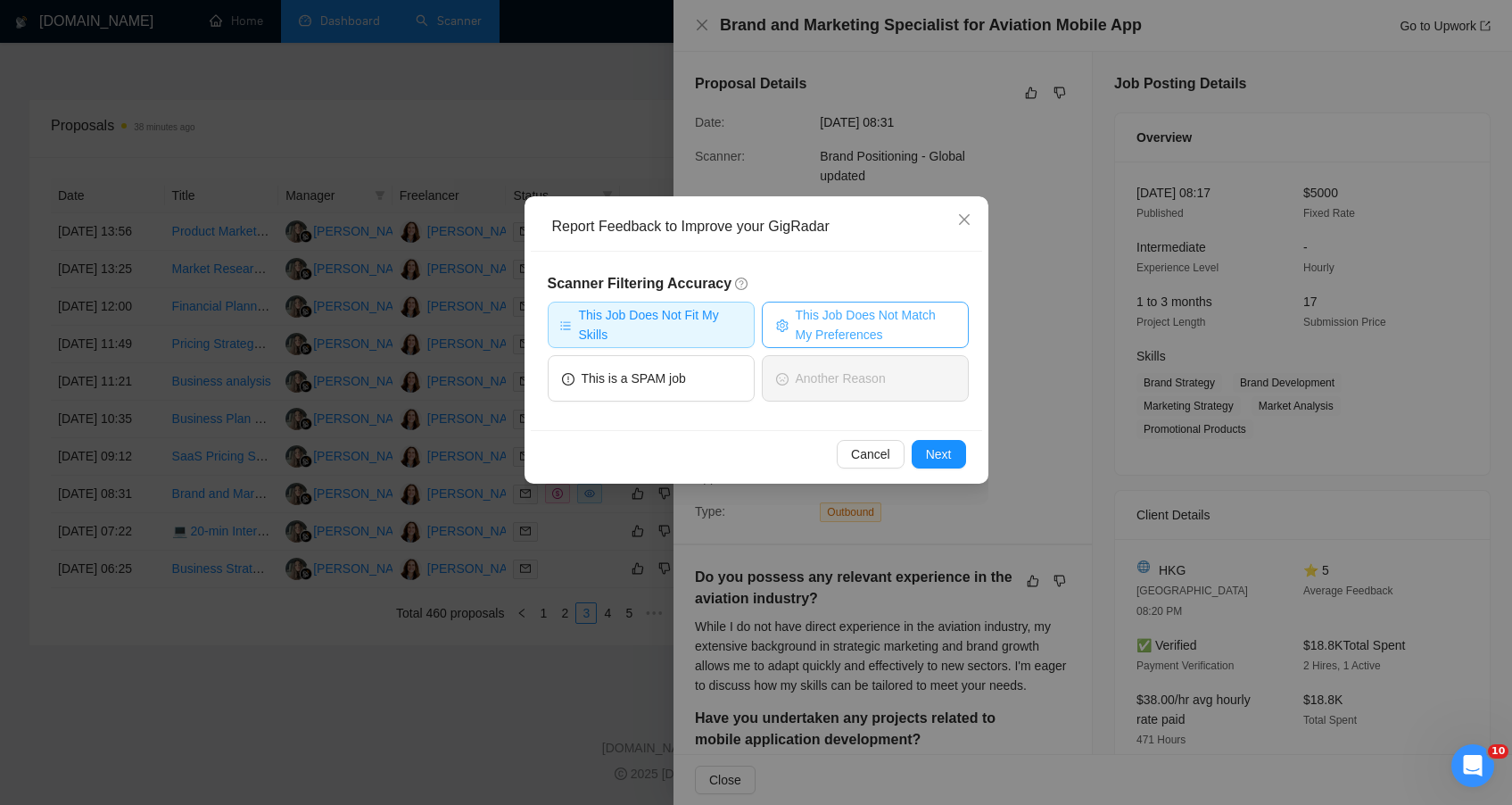
click at [832, 329] on span "This Job Does Not Match My Preferences" at bounding box center [875, 324] width 158 height 40
click at [922, 463] on button "Next" at bounding box center [938, 454] width 54 height 29
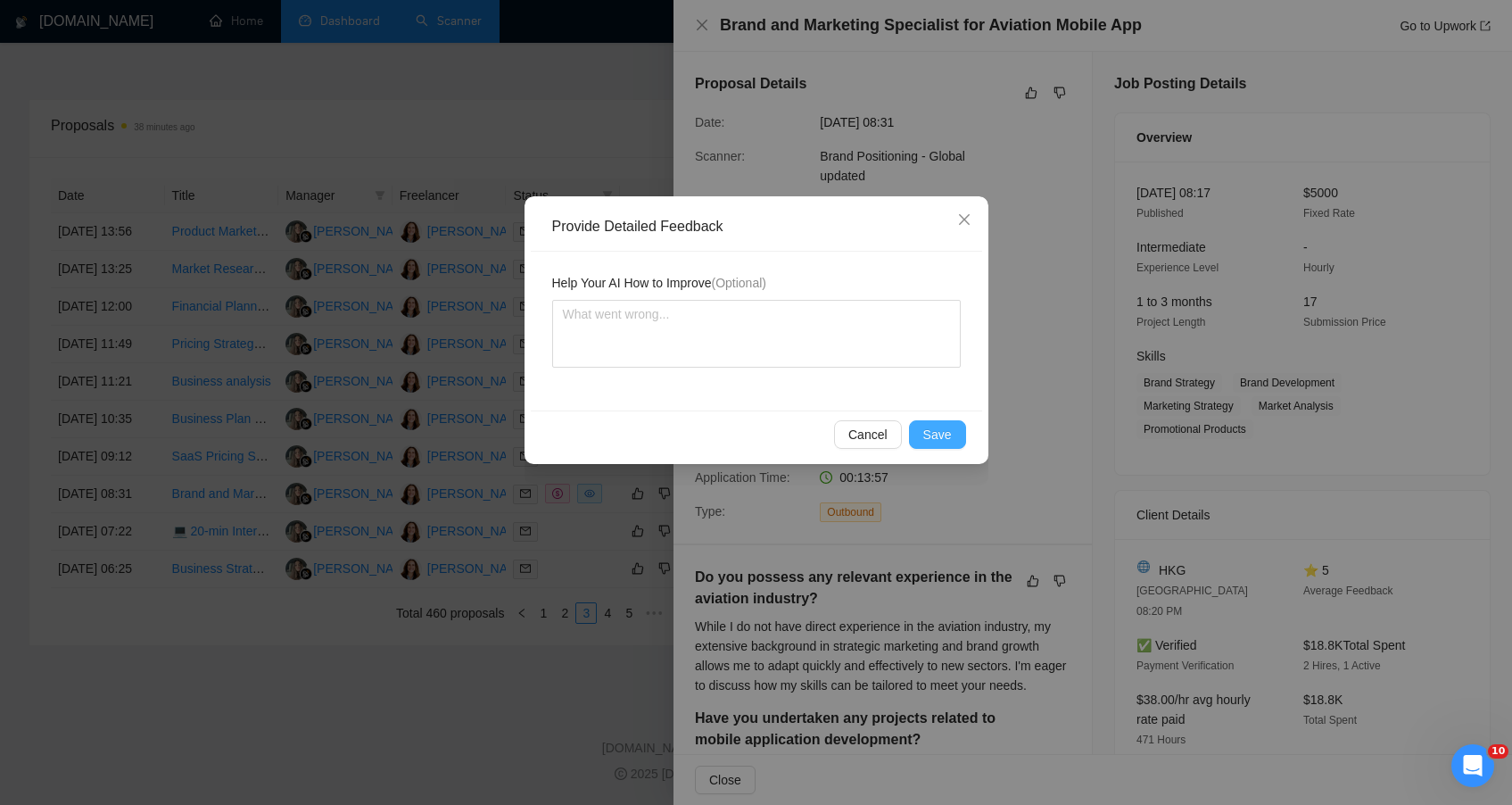
click at [931, 433] on span "Save" at bounding box center [937, 434] width 29 height 19
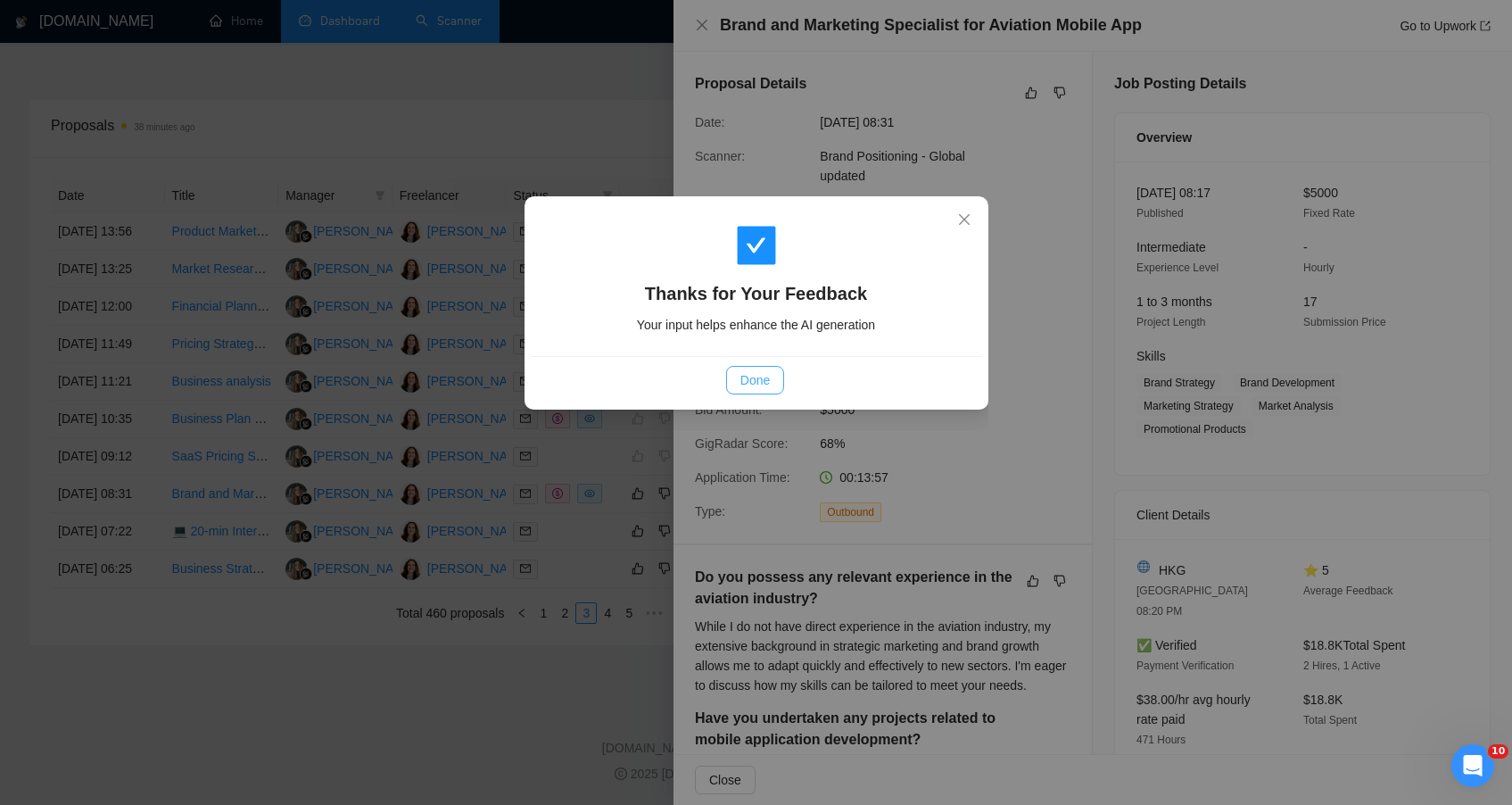
click at [734, 379] on button "Done" at bounding box center [755, 379] width 58 height 29
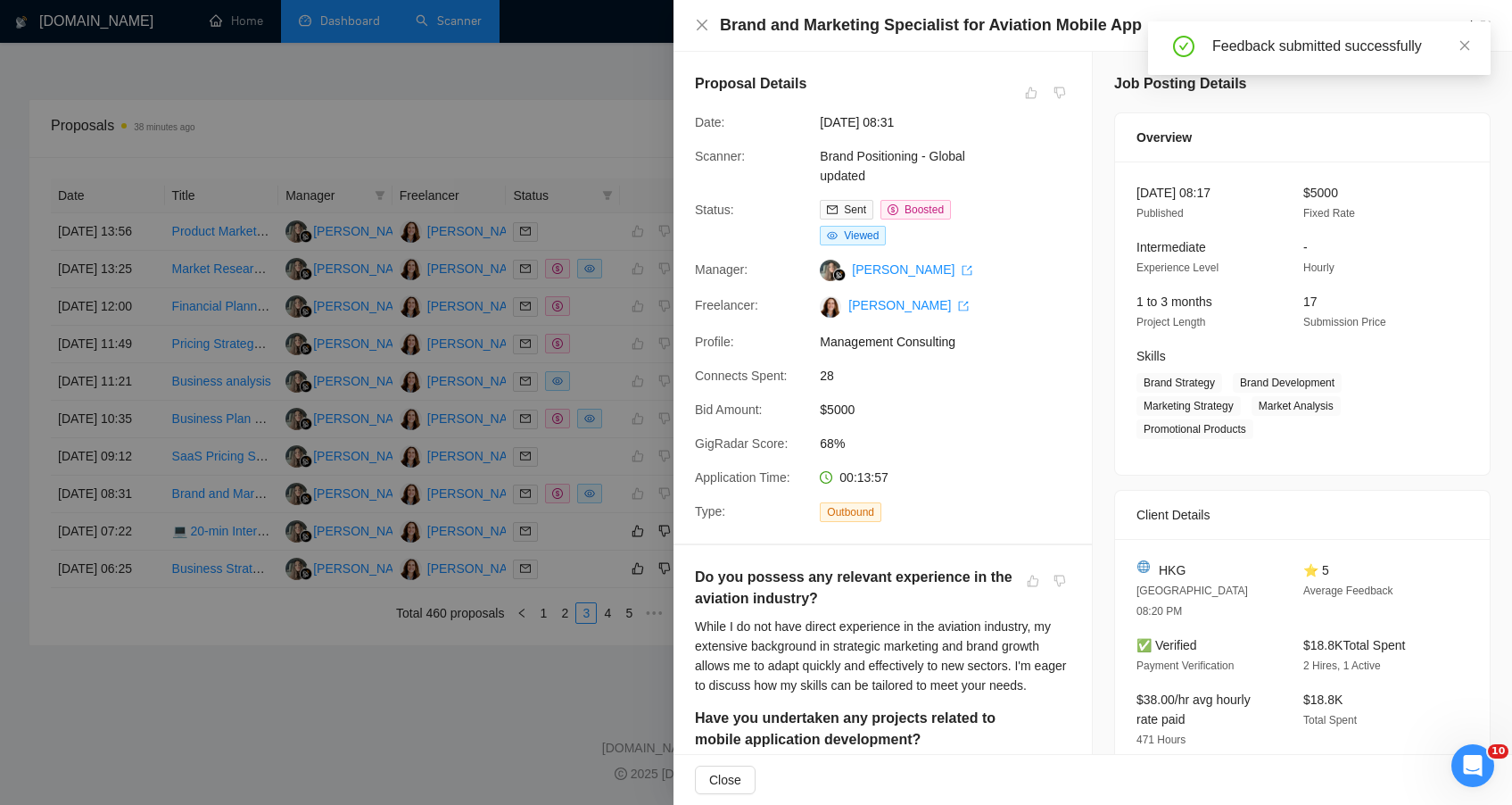
click at [407, 730] on div at bounding box center [756, 402] width 1512 height 805
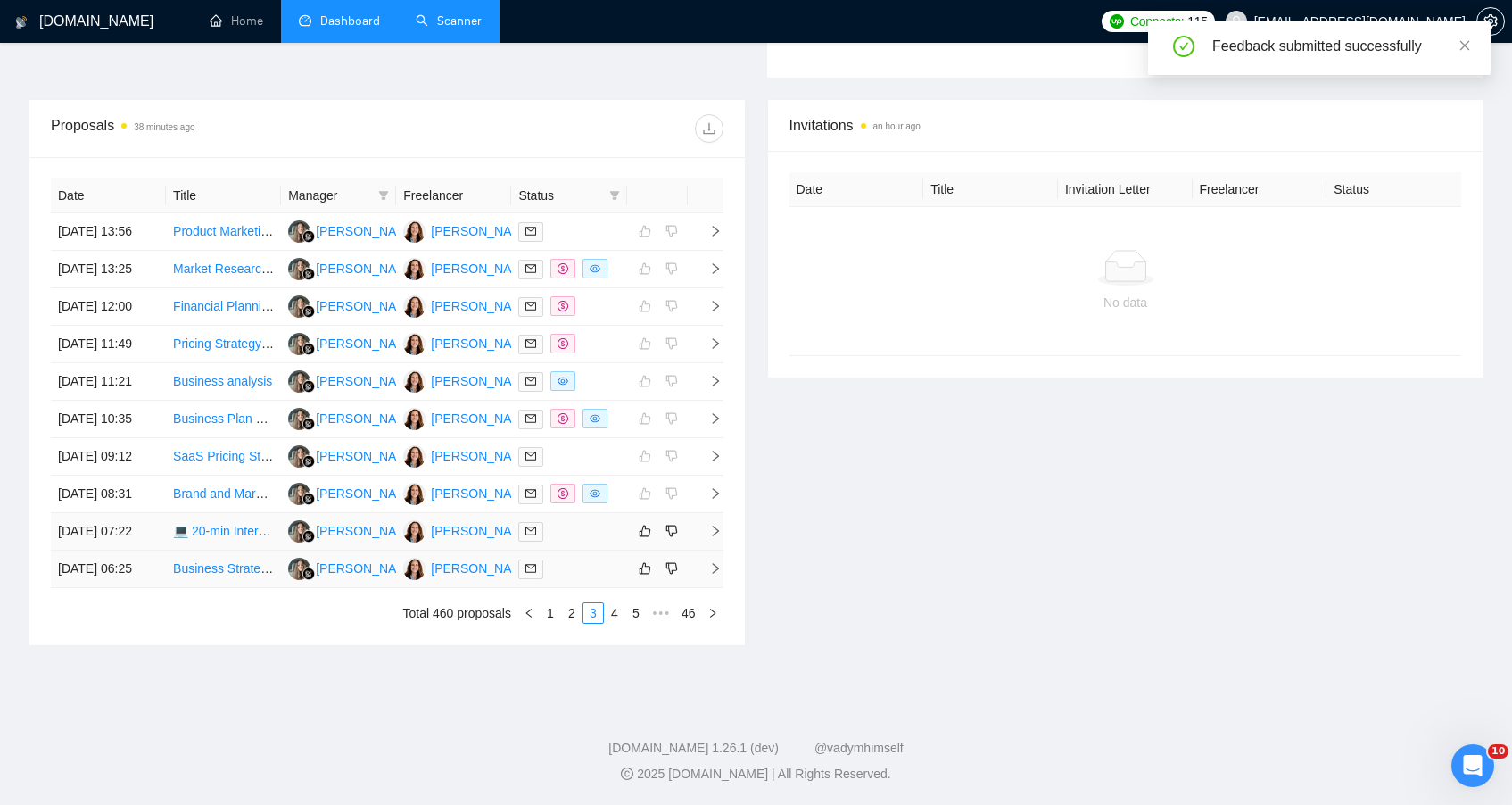
click at [245, 551] on td "💻 20-min Interview with Free Tool: Share Your Remote Productivity Story" at bounding box center [223, 531] width 115 height 38
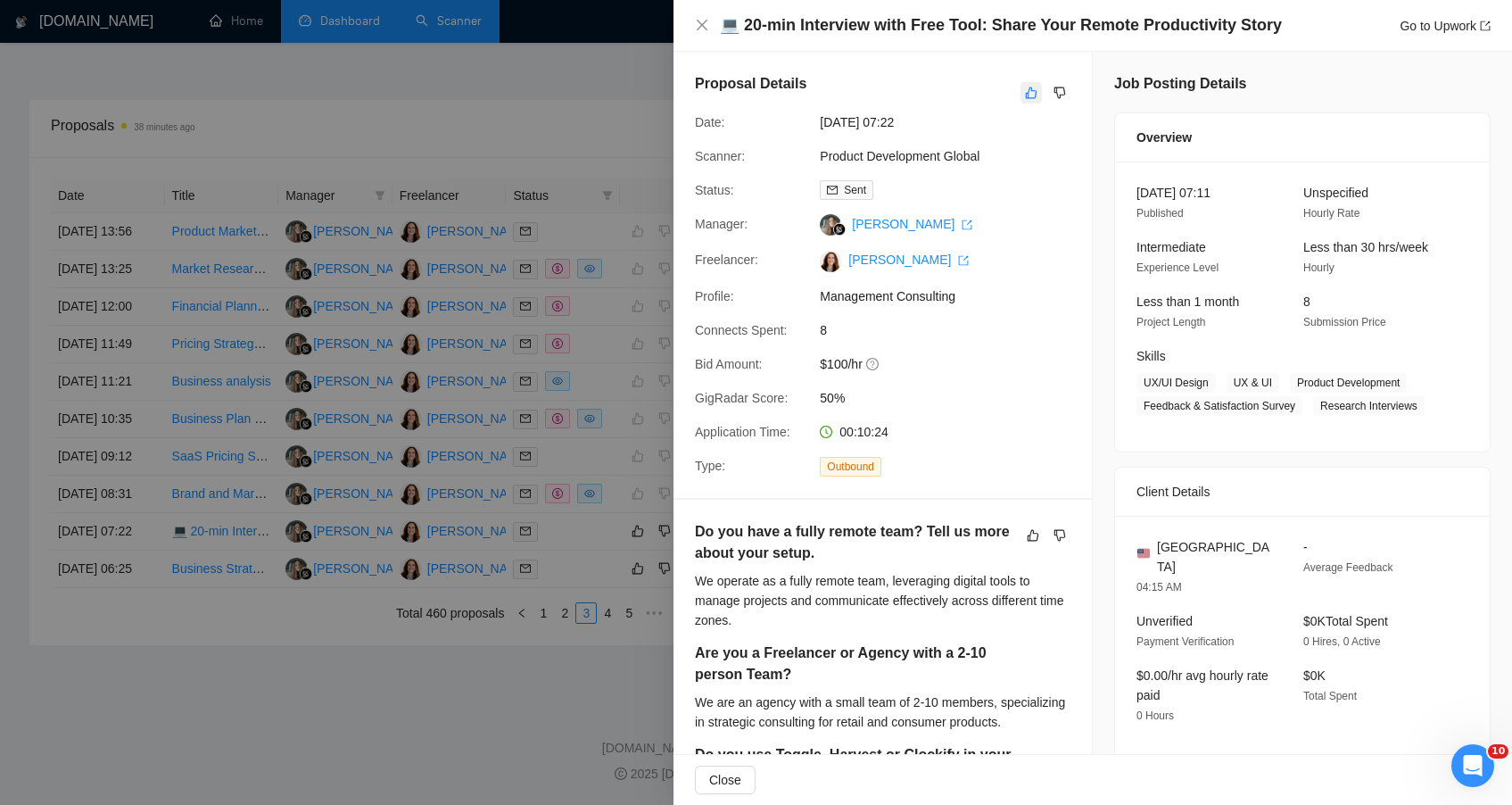
click at [1025, 97] on icon "like" at bounding box center [1031, 93] width 13 height 15
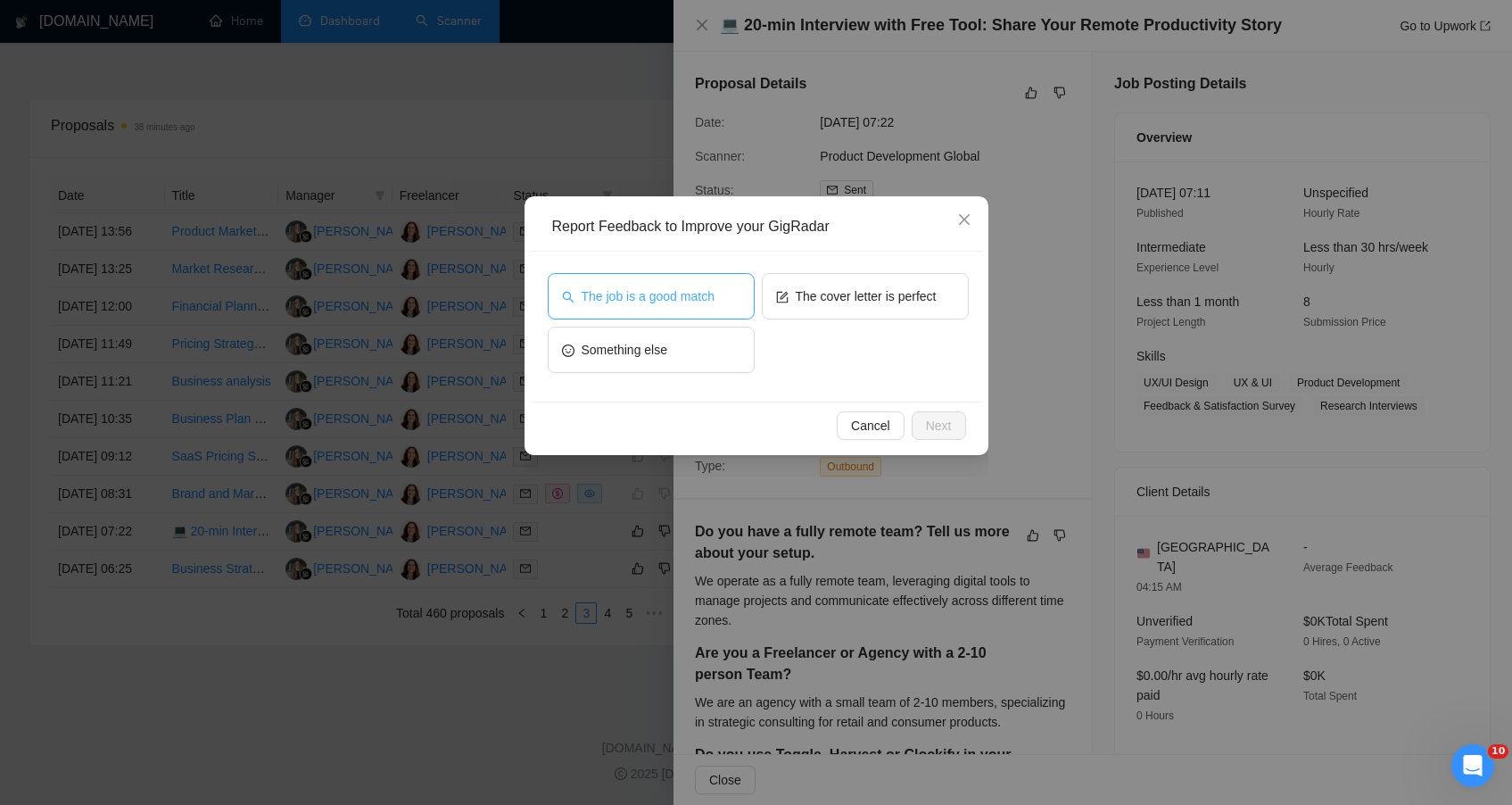
click at [727, 301] on button "The job is a good match" at bounding box center [651, 296] width 207 height 46
click at [950, 426] on span "Next" at bounding box center [939, 425] width 26 height 19
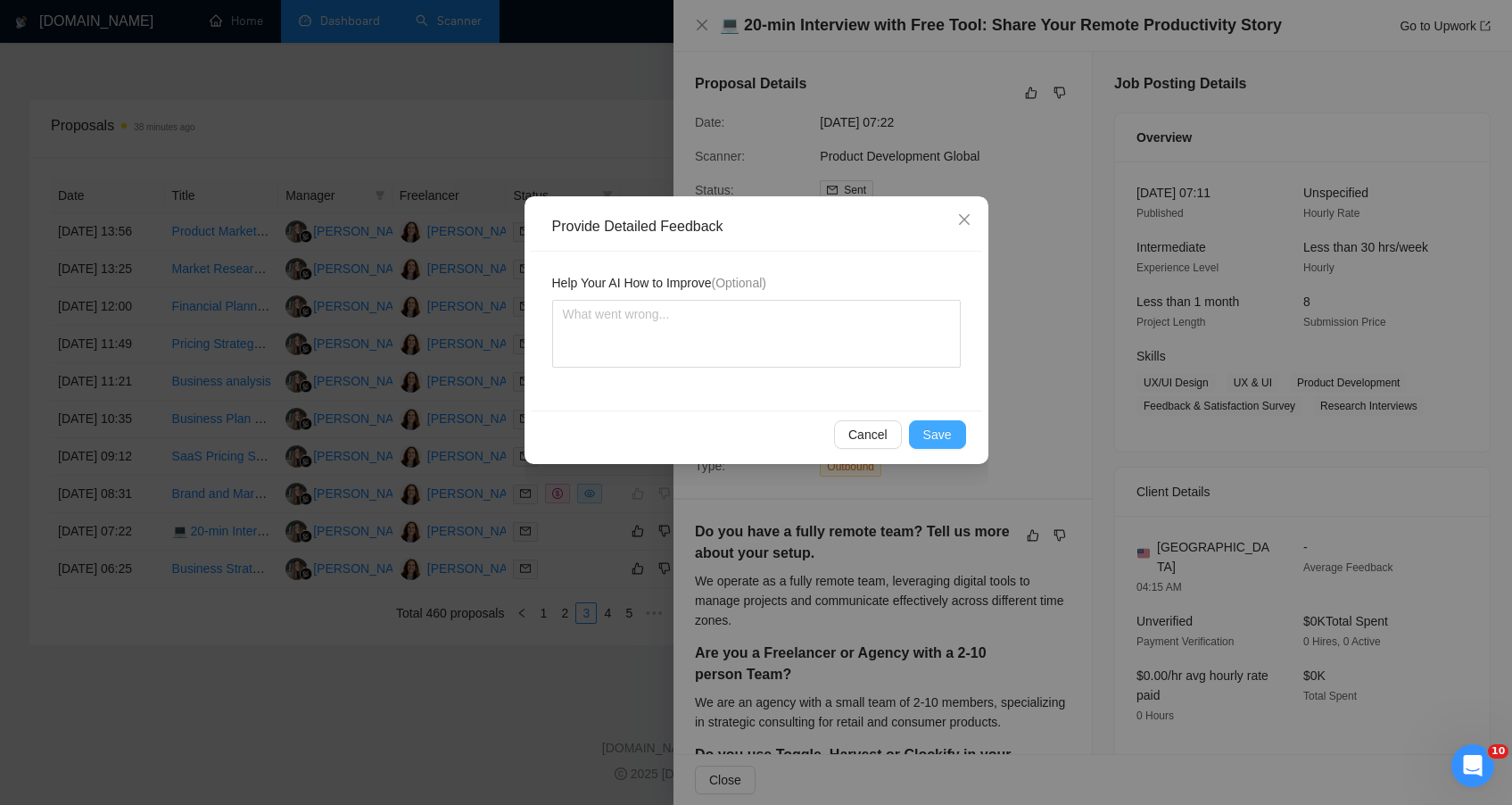
click at [950, 426] on span "Save" at bounding box center [937, 434] width 29 height 19
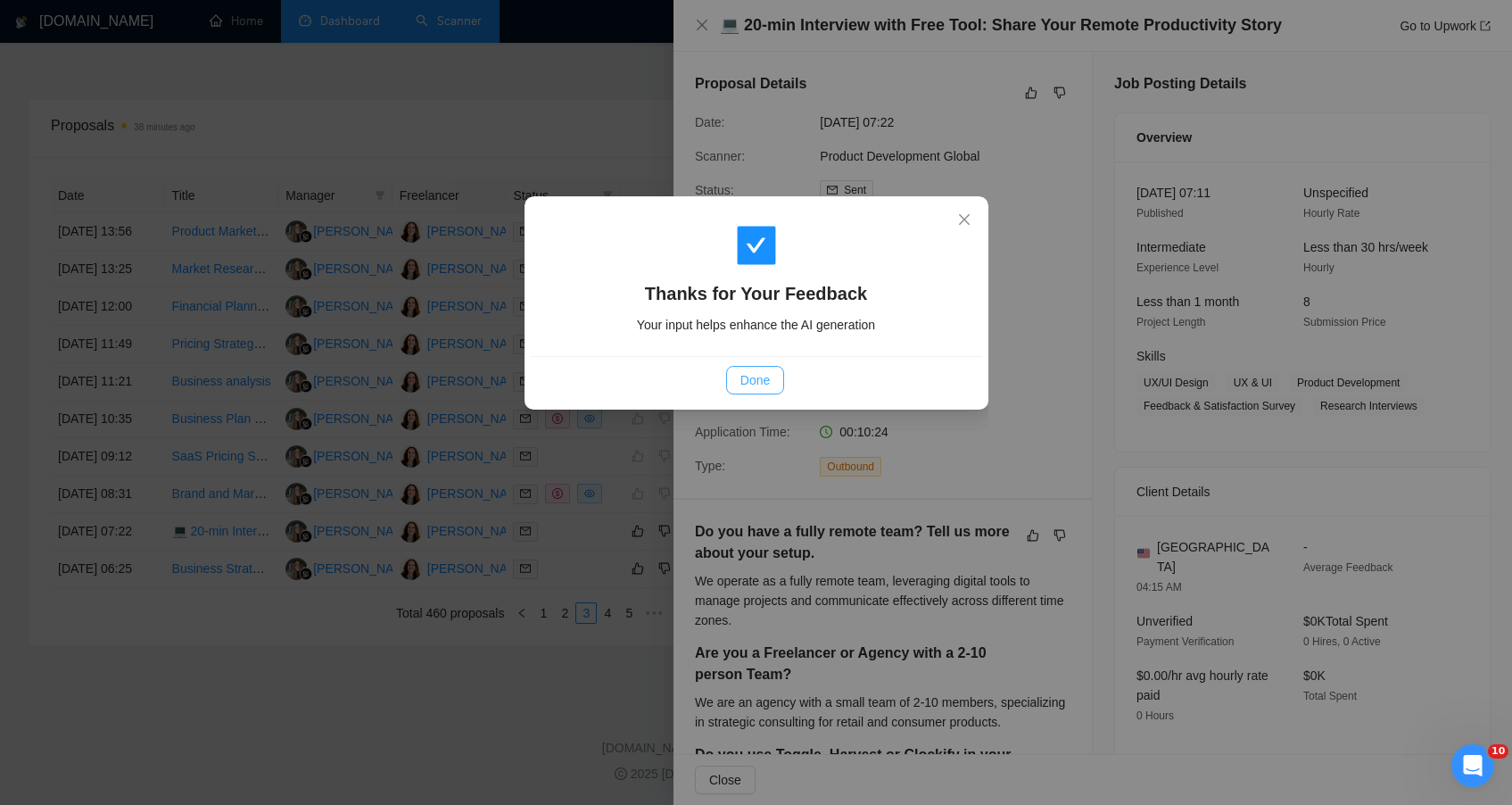
click at [762, 381] on span "Done" at bounding box center [755, 379] width 29 height 19
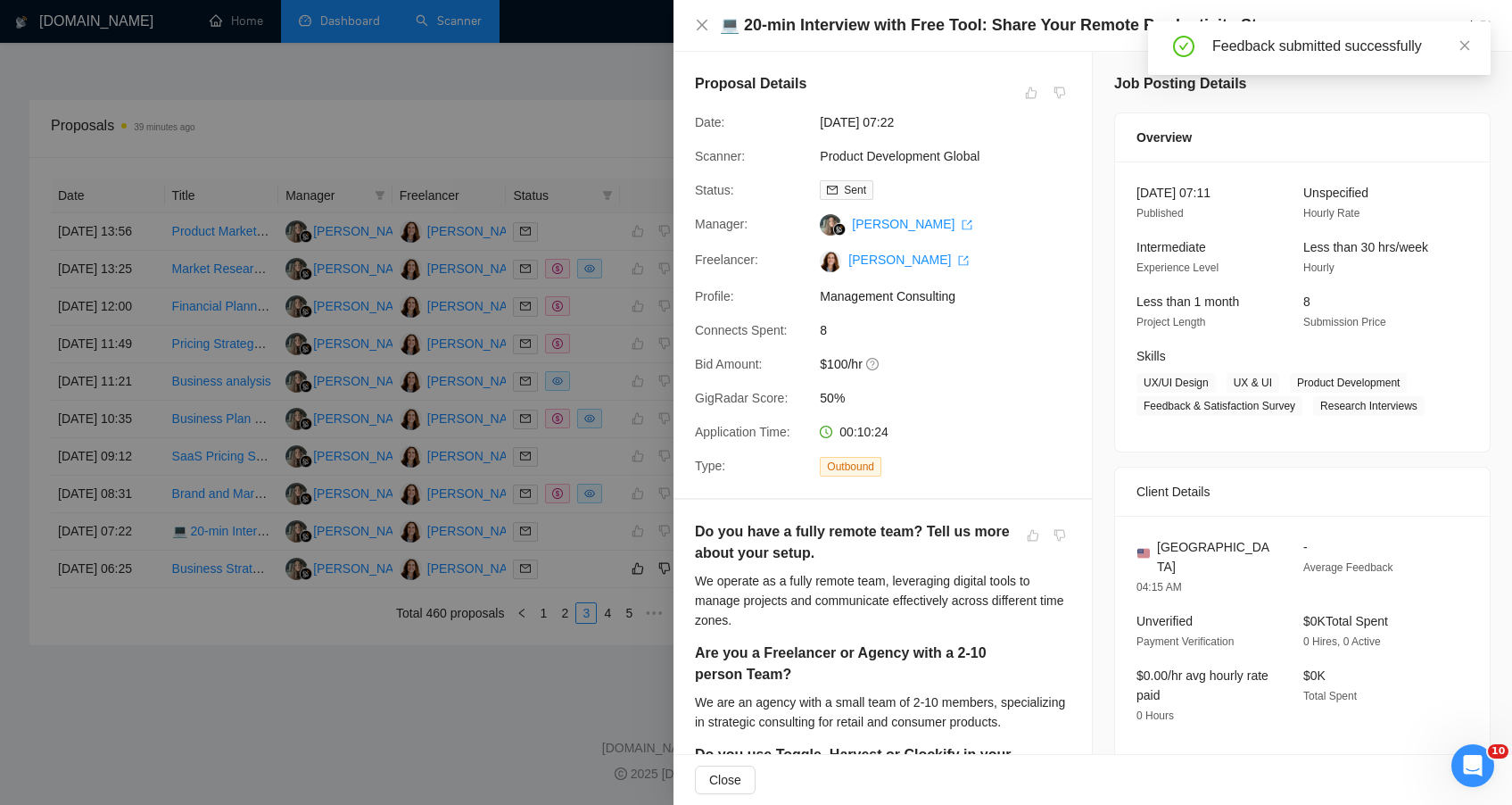
click at [217, 636] on div at bounding box center [756, 402] width 1512 height 805
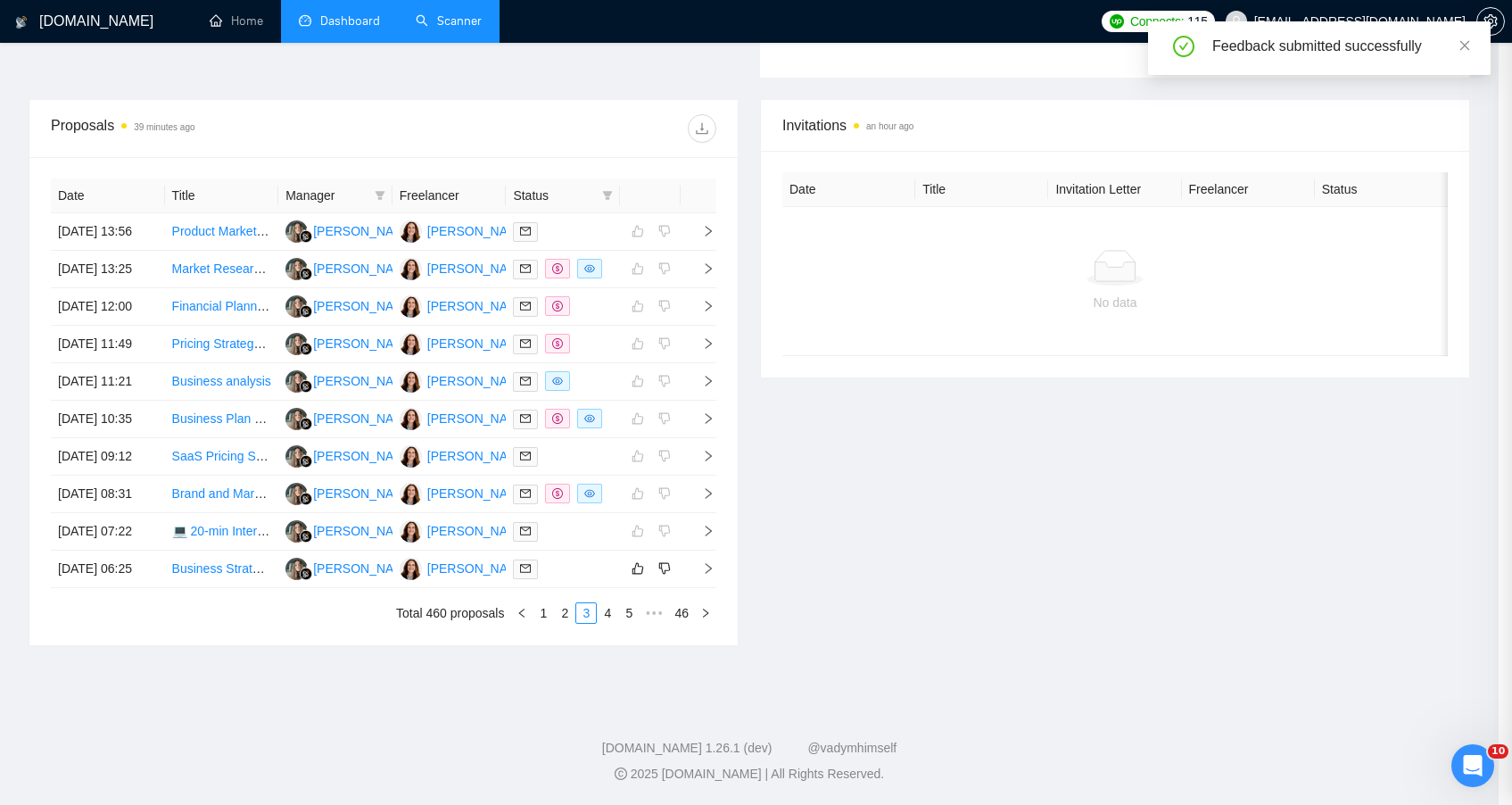
click at [222, 625] on div at bounding box center [756, 402] width 1512 height 805
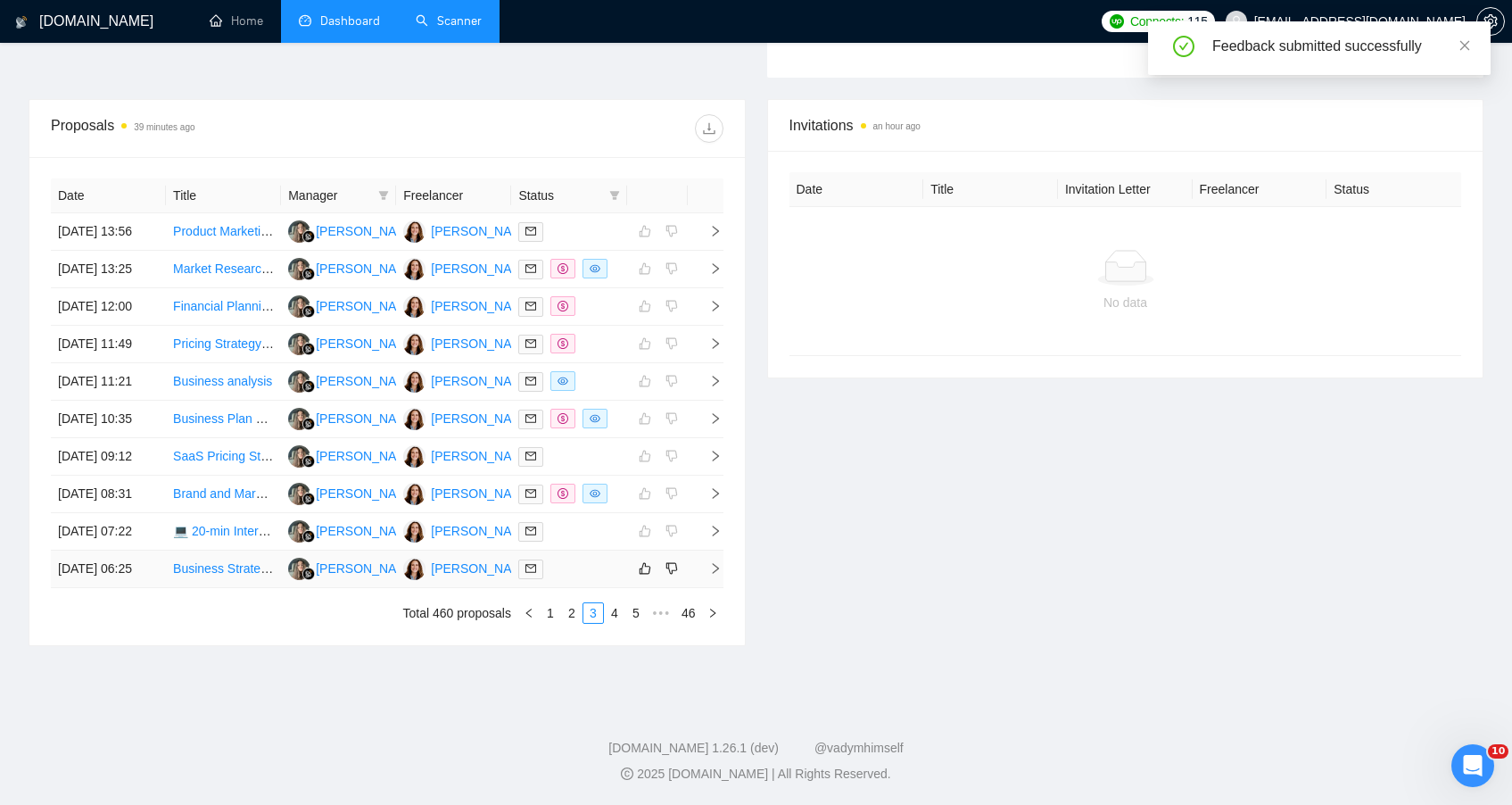
click at [228, 576] on link "Business Strategist & Innovation Consultant Needed" at bounding box center [318, 568] width 290 height 15
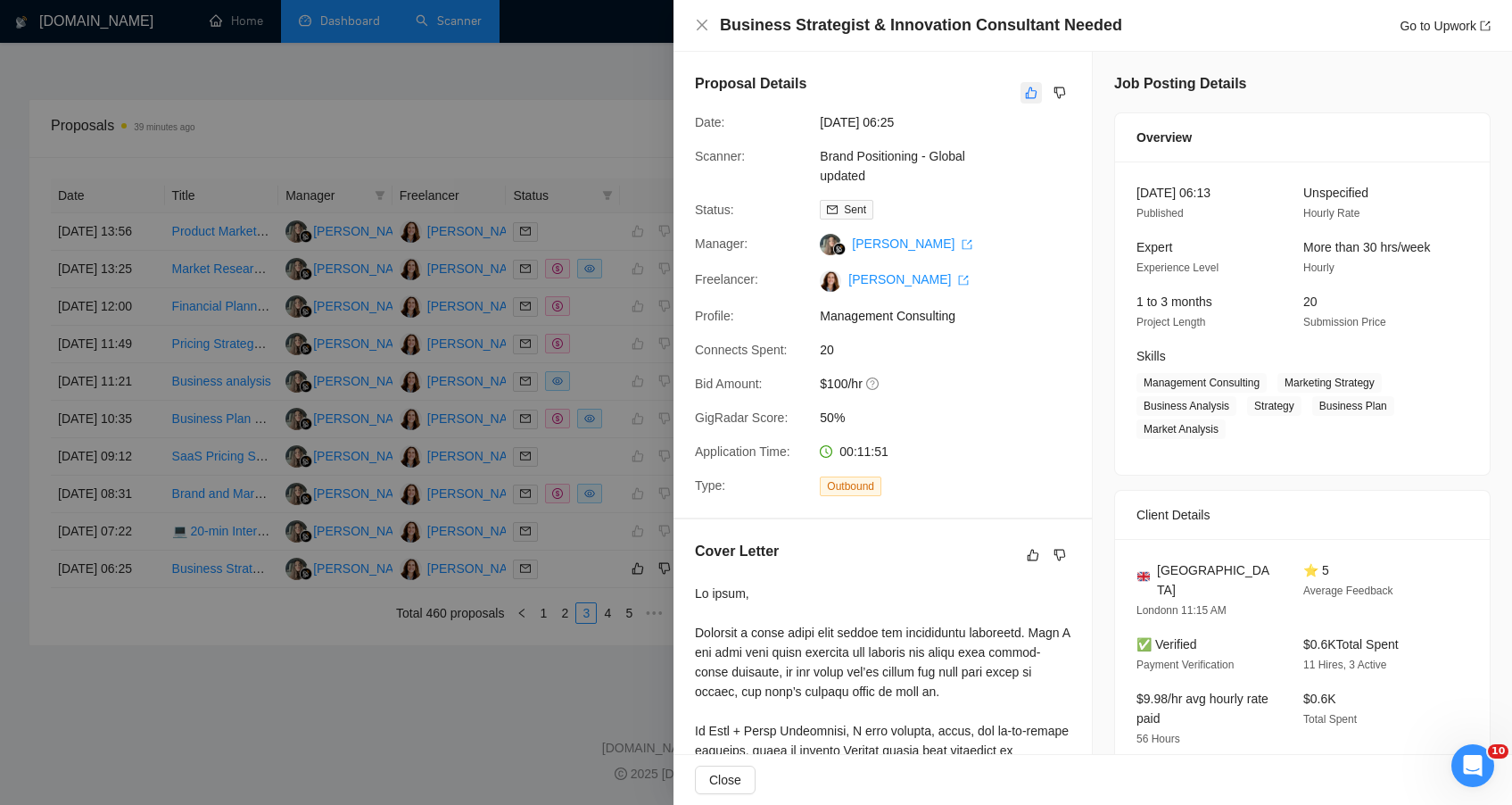
click at [1026, 99] on icon "like" at bounding box center [1031, 93] width 13 height 15
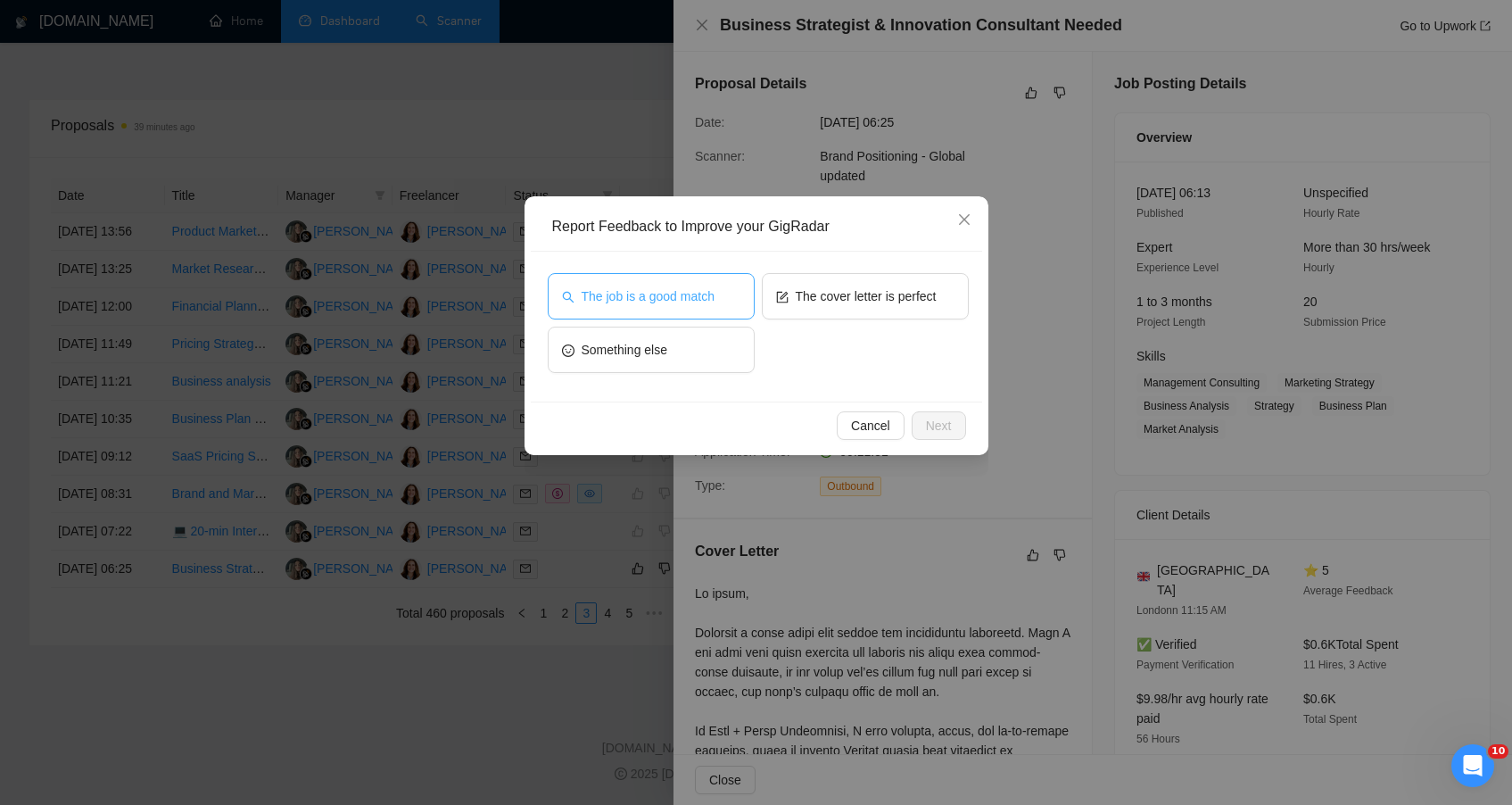
click at [715, 299] on span "The job is a good match" at bounding box center [648, 296] width 133 height 19
click at [928, 421] on span "Next" at bounding box center [939, 425] width 26 height 19
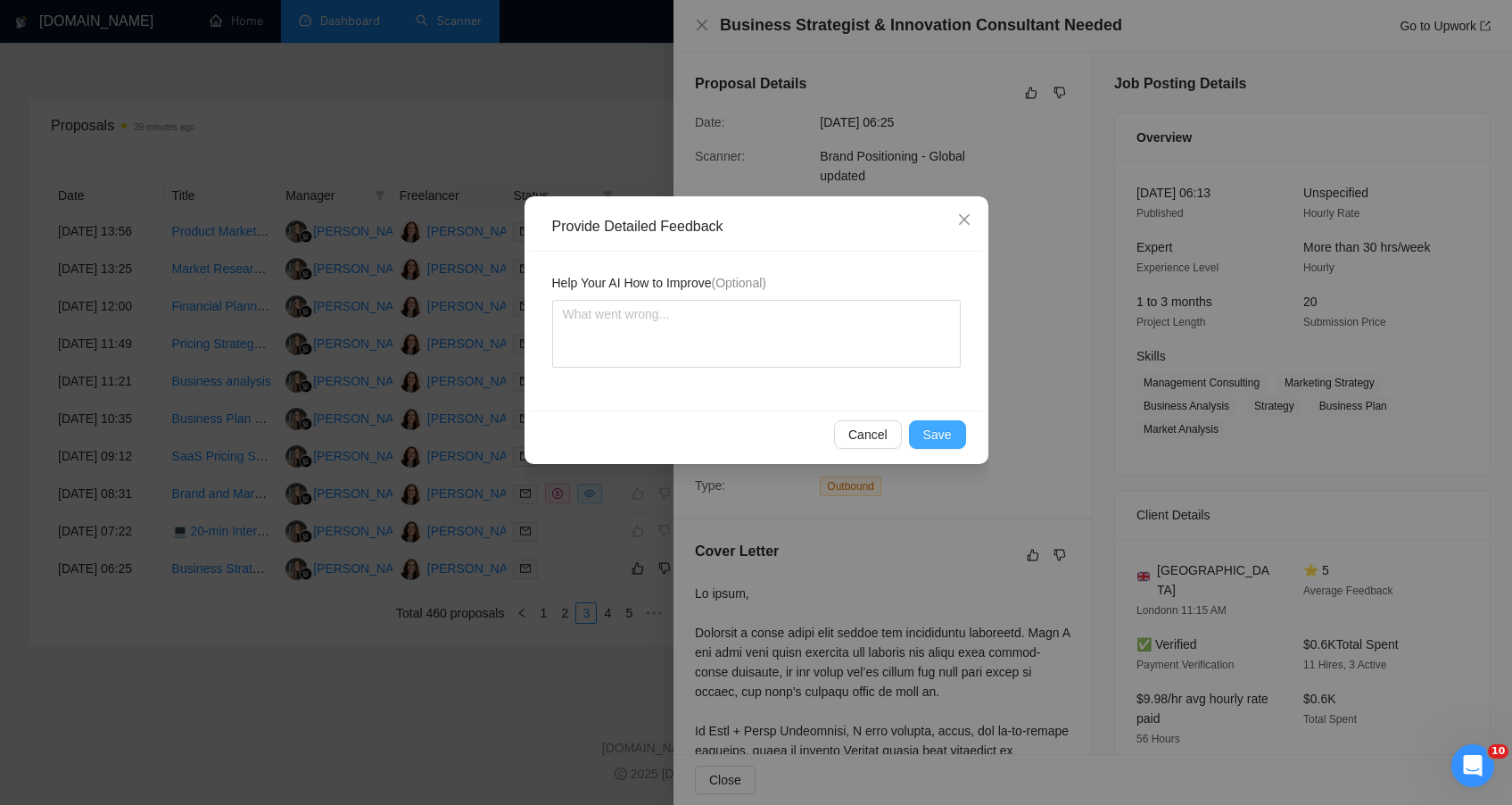
click at [928, 421] on button "Save" at bounding box center [937, 434] width 57 height 29
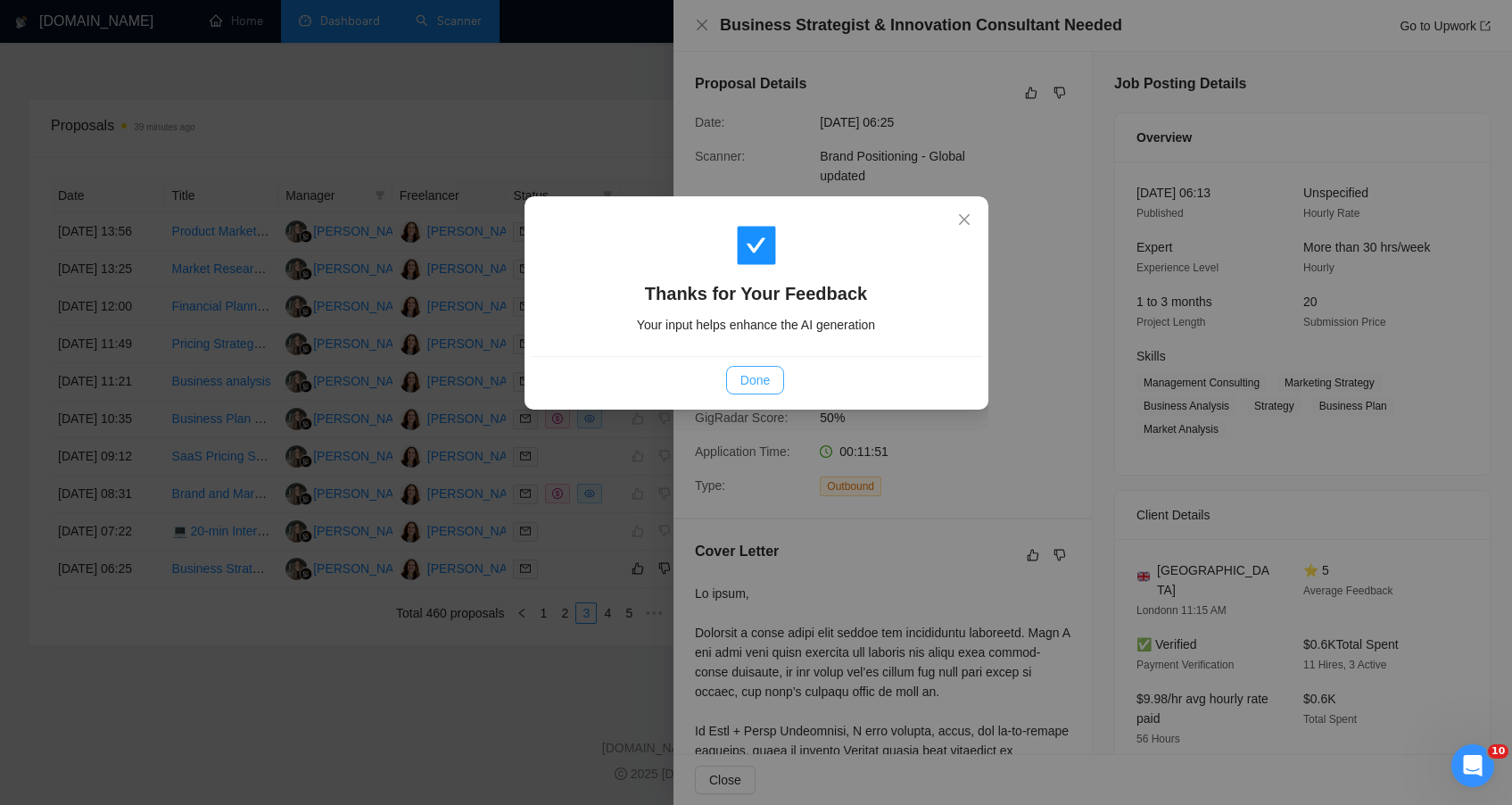
click at [782, 381] on button "Done" at bounding box center [755, 379] width 58 height 29
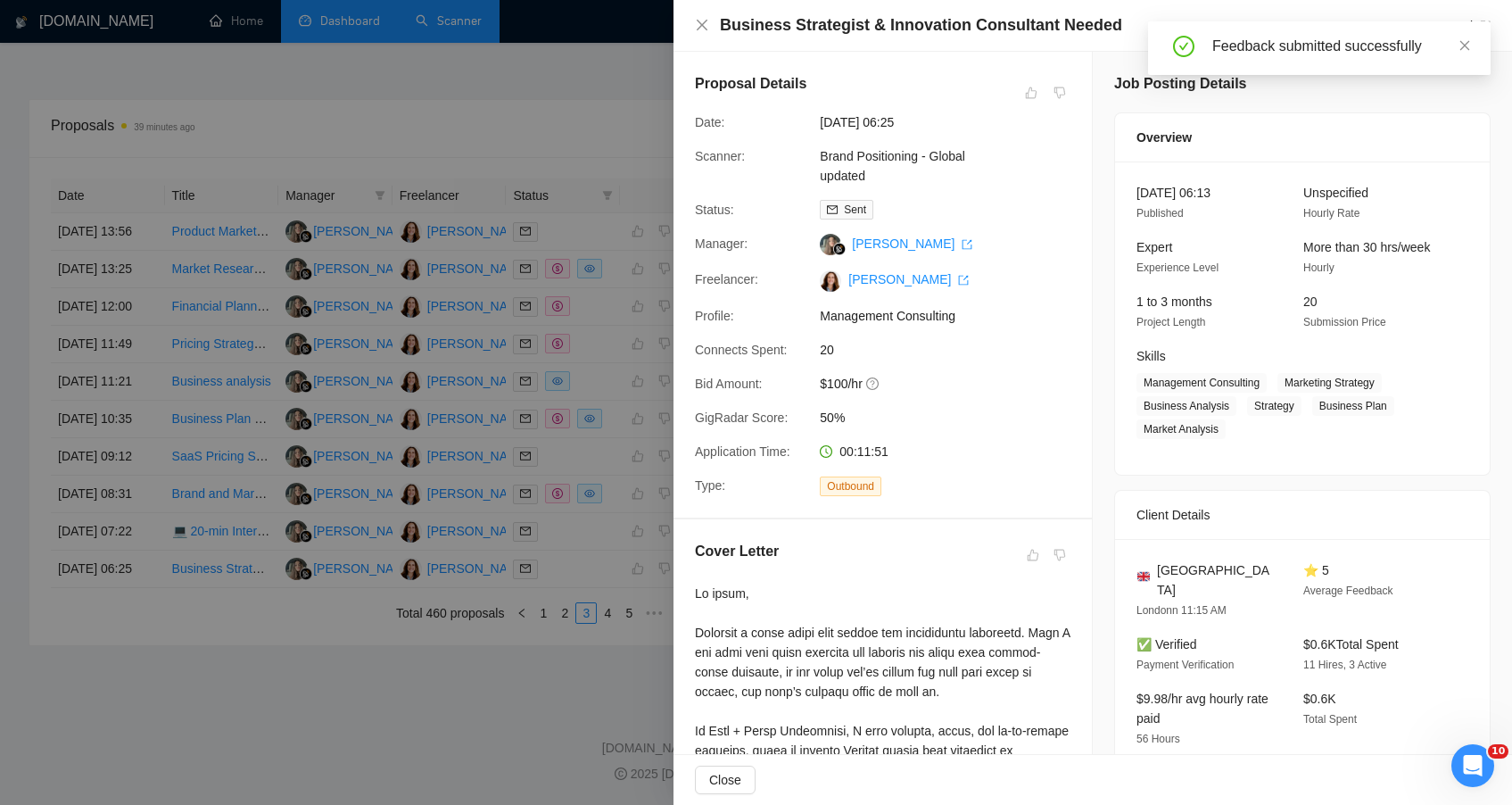
click at [429, 765] on div at bounding box center [756, 402] width 1512 height 805
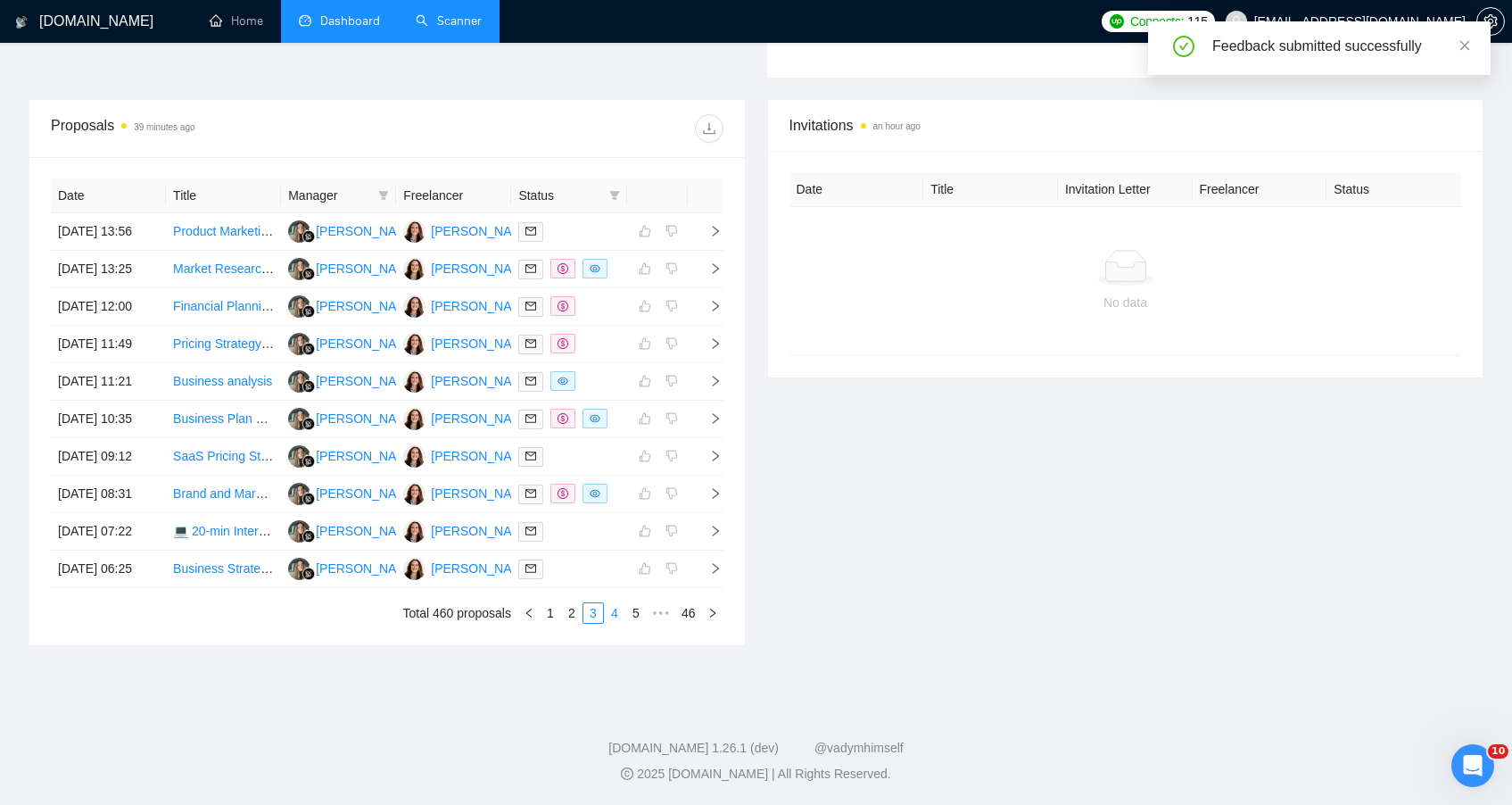
click at [611, 623] on link "4" at bounding box center [614, 612] width 19 height 19
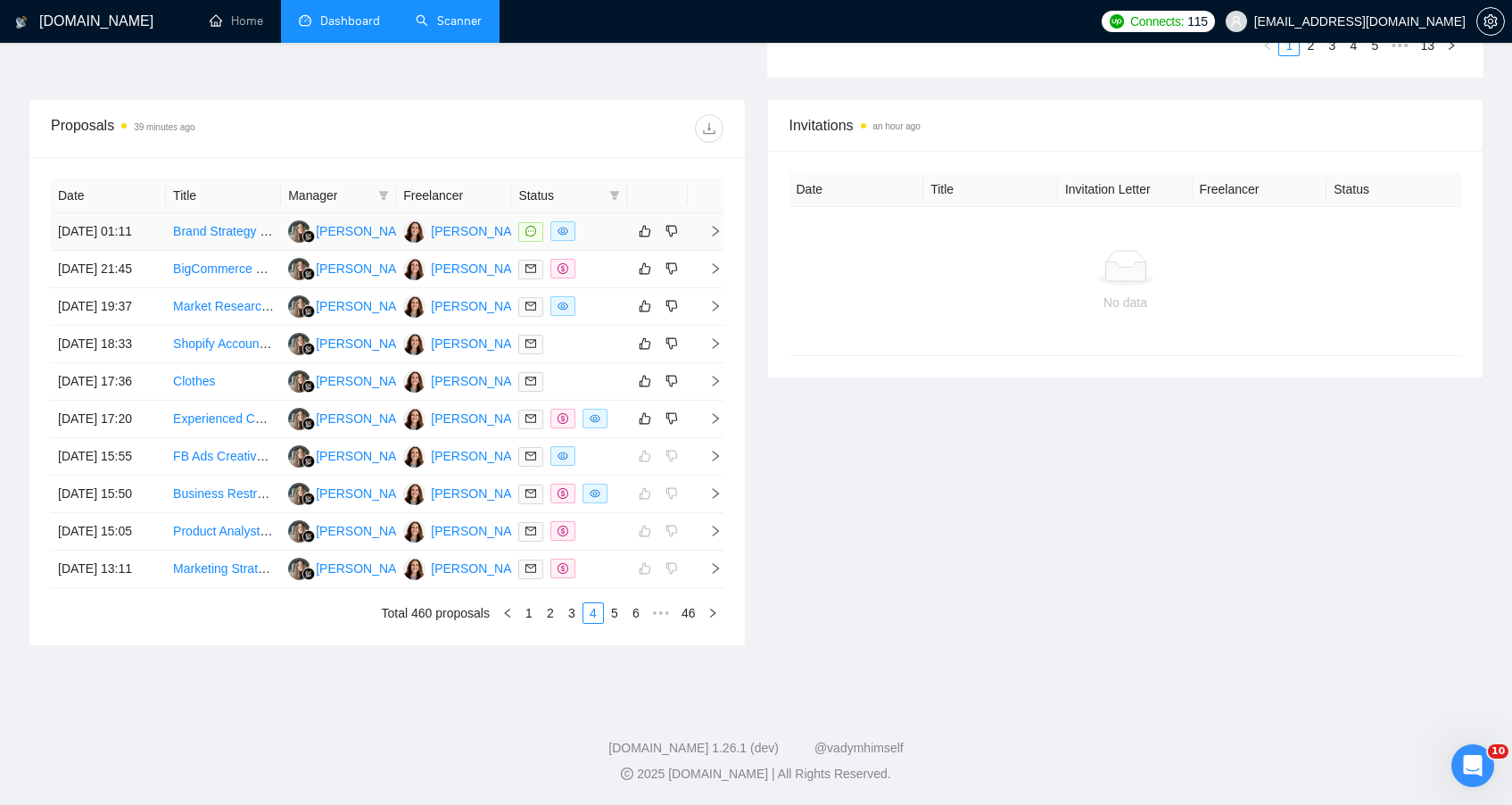
click at [219, 214] on td "Brand Strategy and Market Research - No Agencies" at bounding box center [223, 232] width 115 height 38
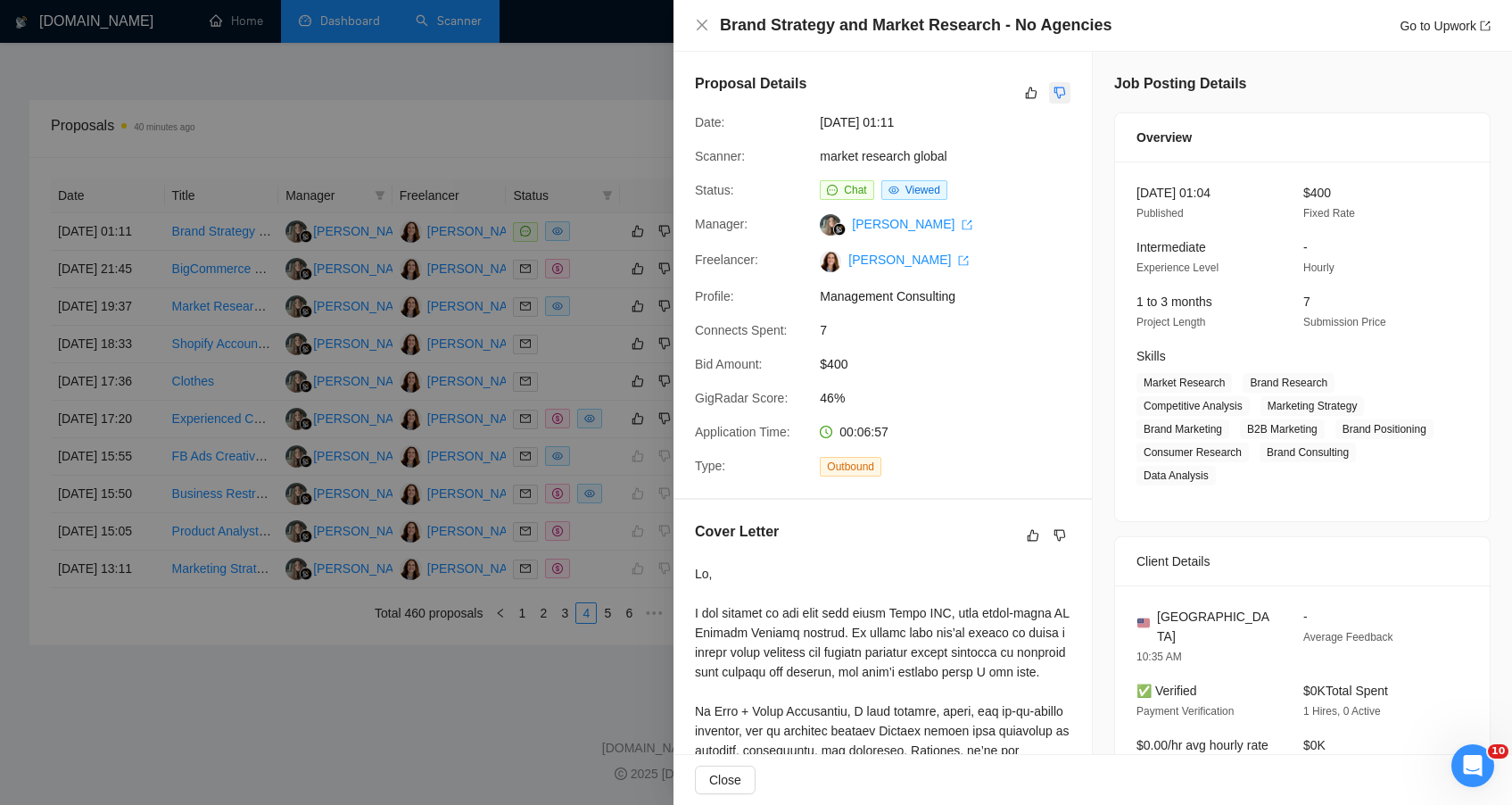
click at [1053, 92] on icon "dislike" at bounding box center [1060, 93] width 13 height 15
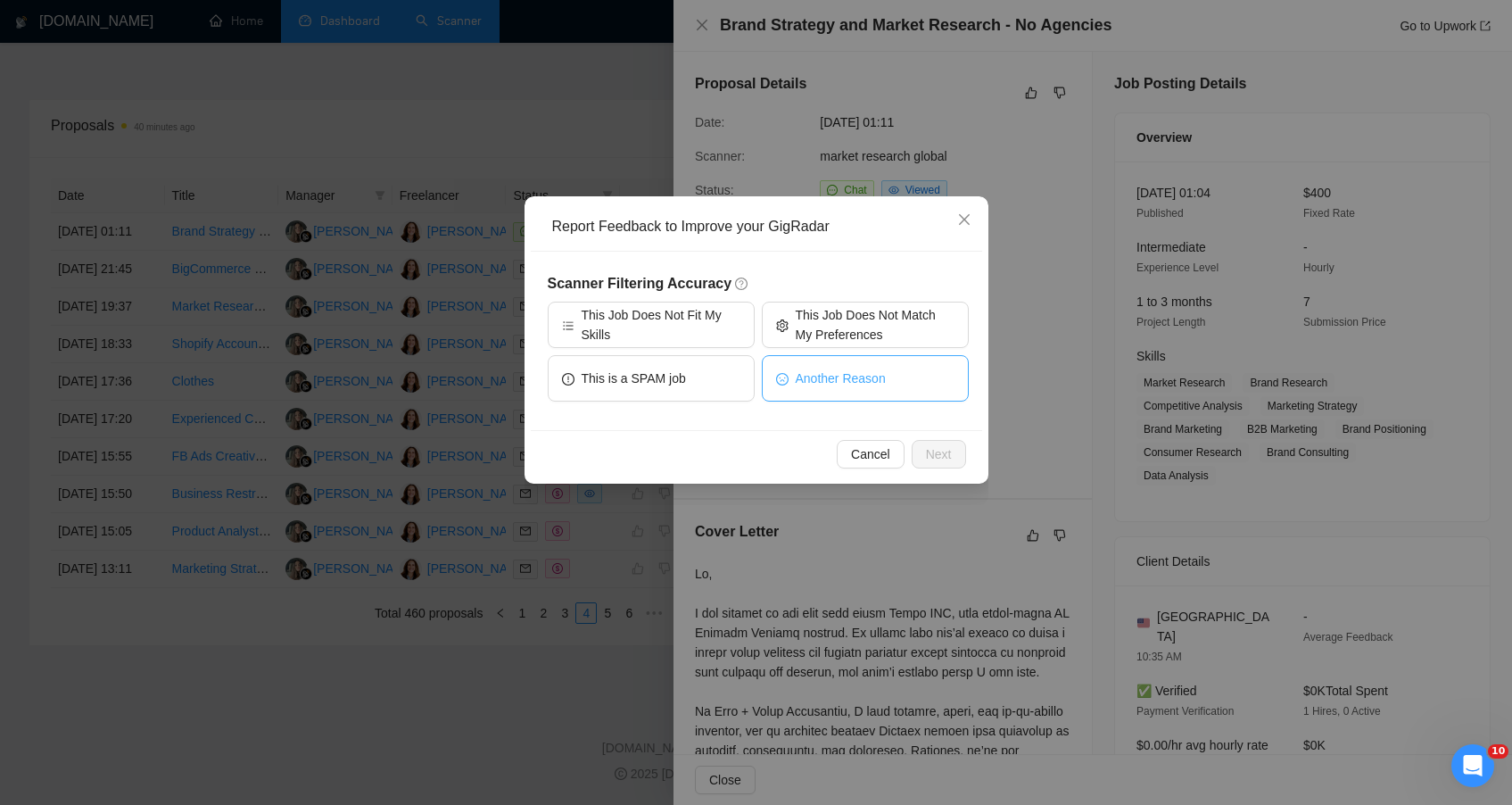
click at [804, 385] on span "Another Reason" at bounding box center [841, 378] width 90 height 19
click at [926, 457] on span "Next" at bounding box center [939, 453] width 26 height 19
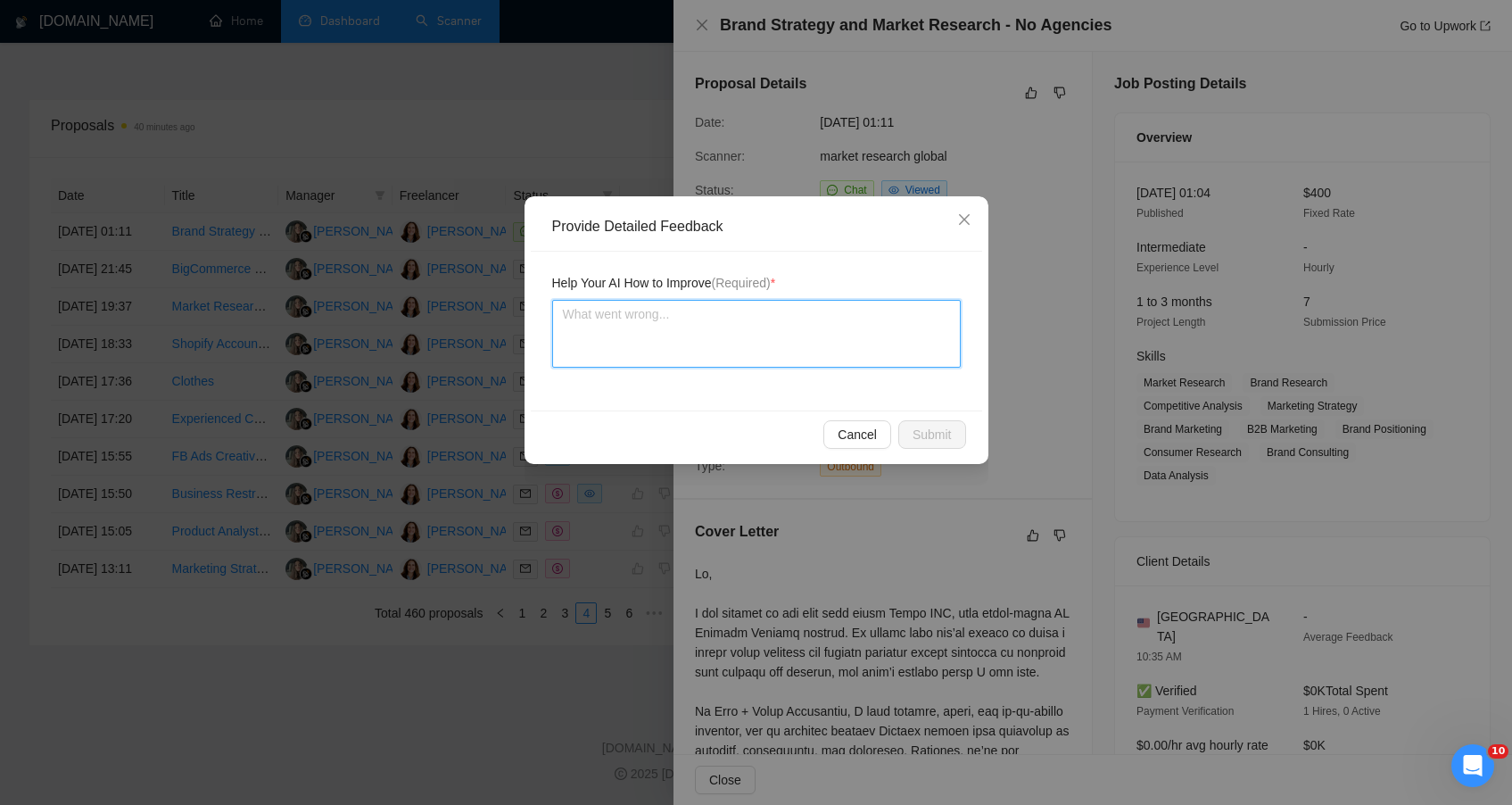
click at [737, 314] on textarea at bounding box center [757, 334] width 409 height 68
type textarea "t"
type textarea "the"
type textarea "the h"
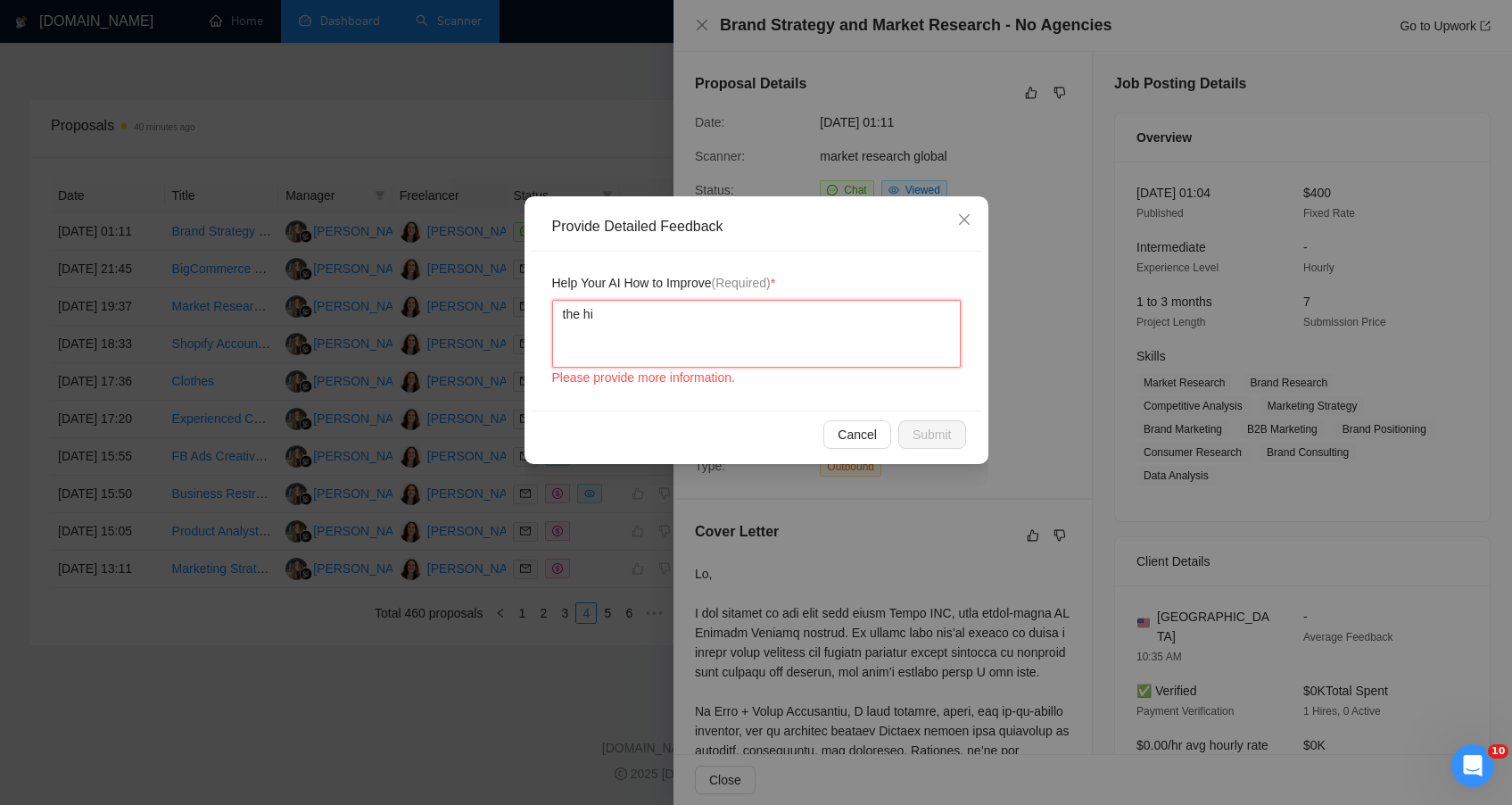
type textarea "the hir"
type textarea "the hiri"
type textarea "the hirin"
type textarea "the hiring"
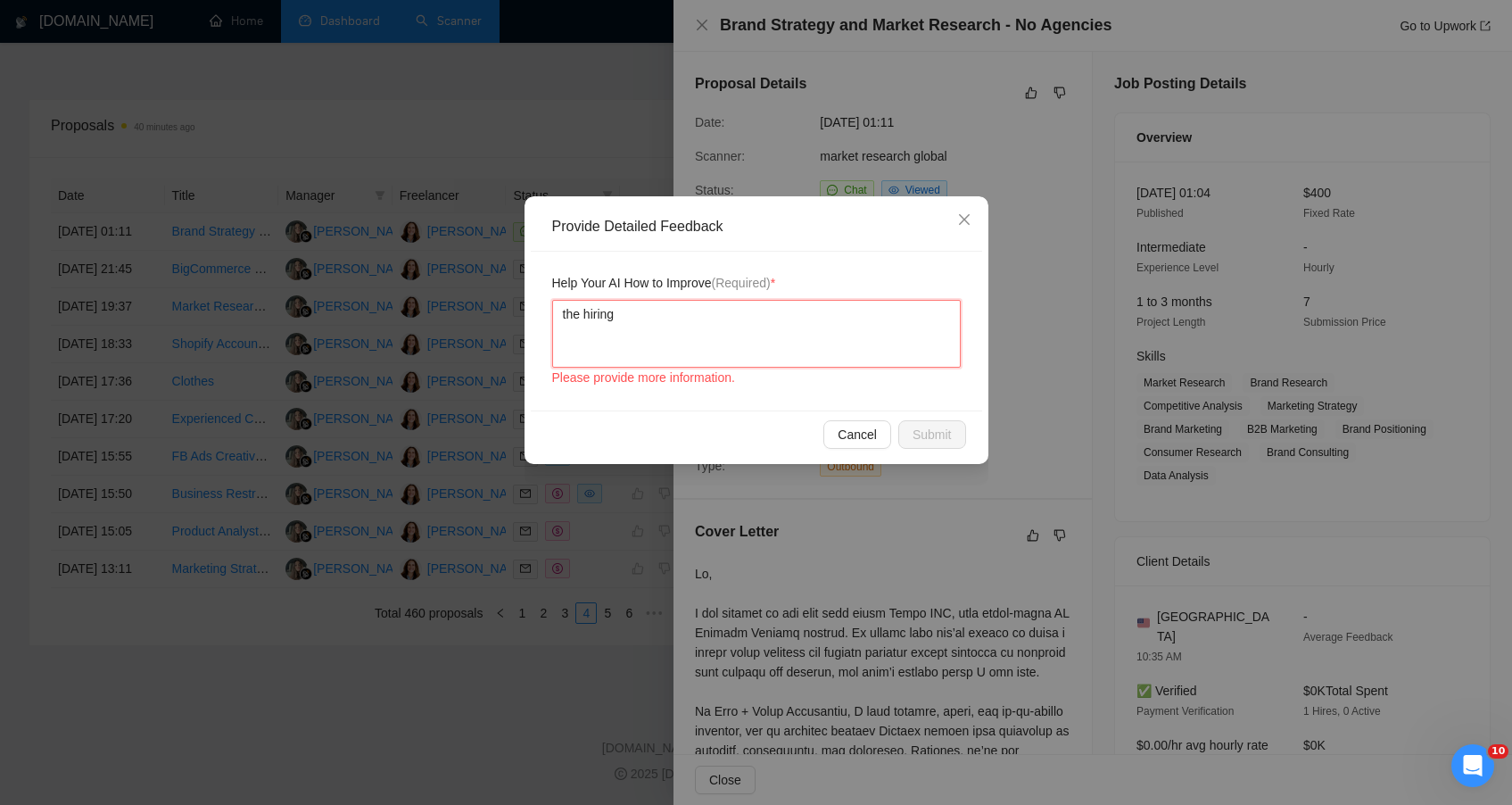
type textarea "the hiring m"
type textarea "the hiring ma"
type textarea "the hiring man"
type textarea "the hiring manag"
type textarea "the hiring manage"
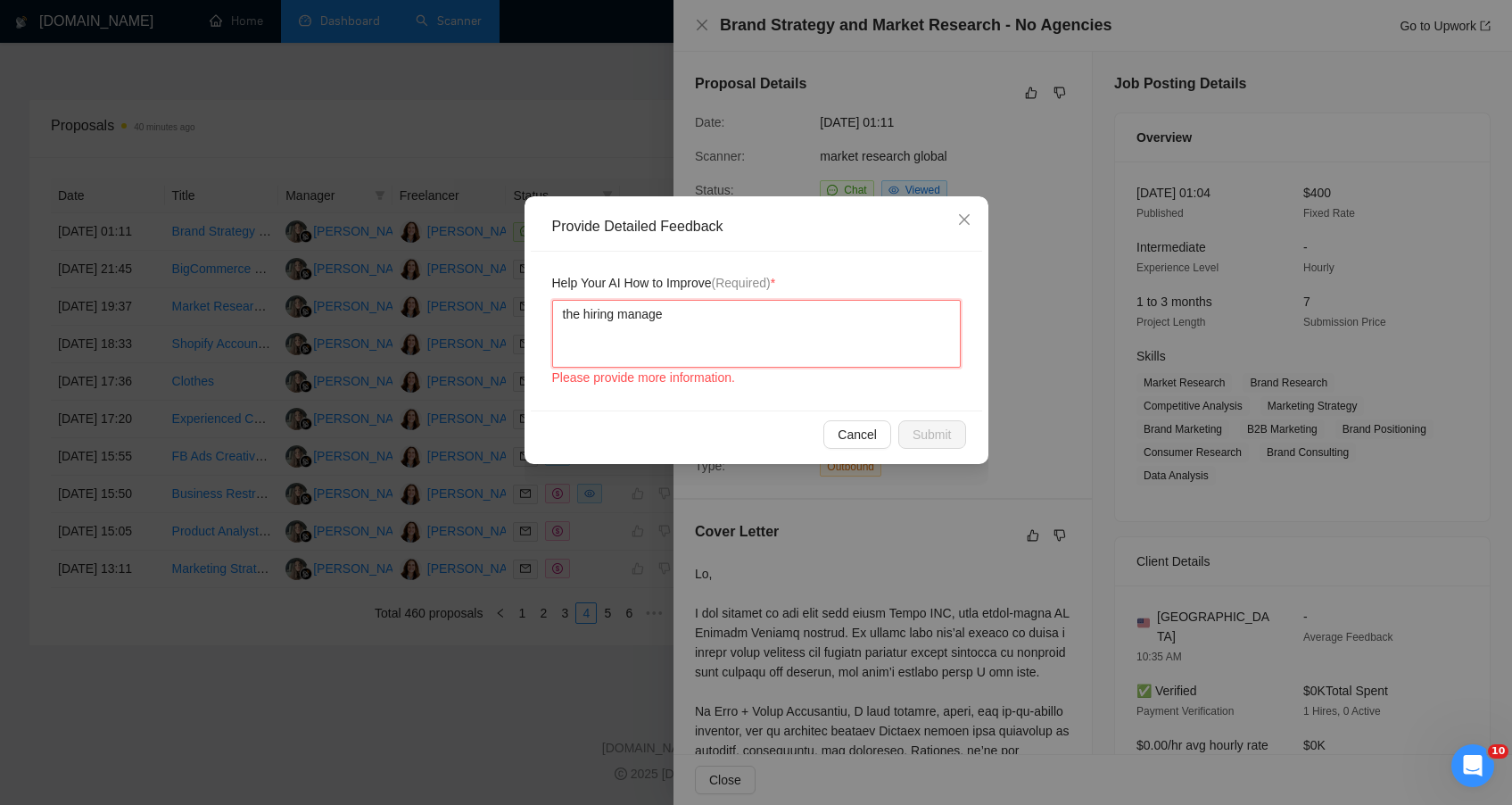
type textarea "the hiring manager"
type textarea "the hiring manager w"
type textarea "the hiring manager wa"
type textarea "the hiring manager was"
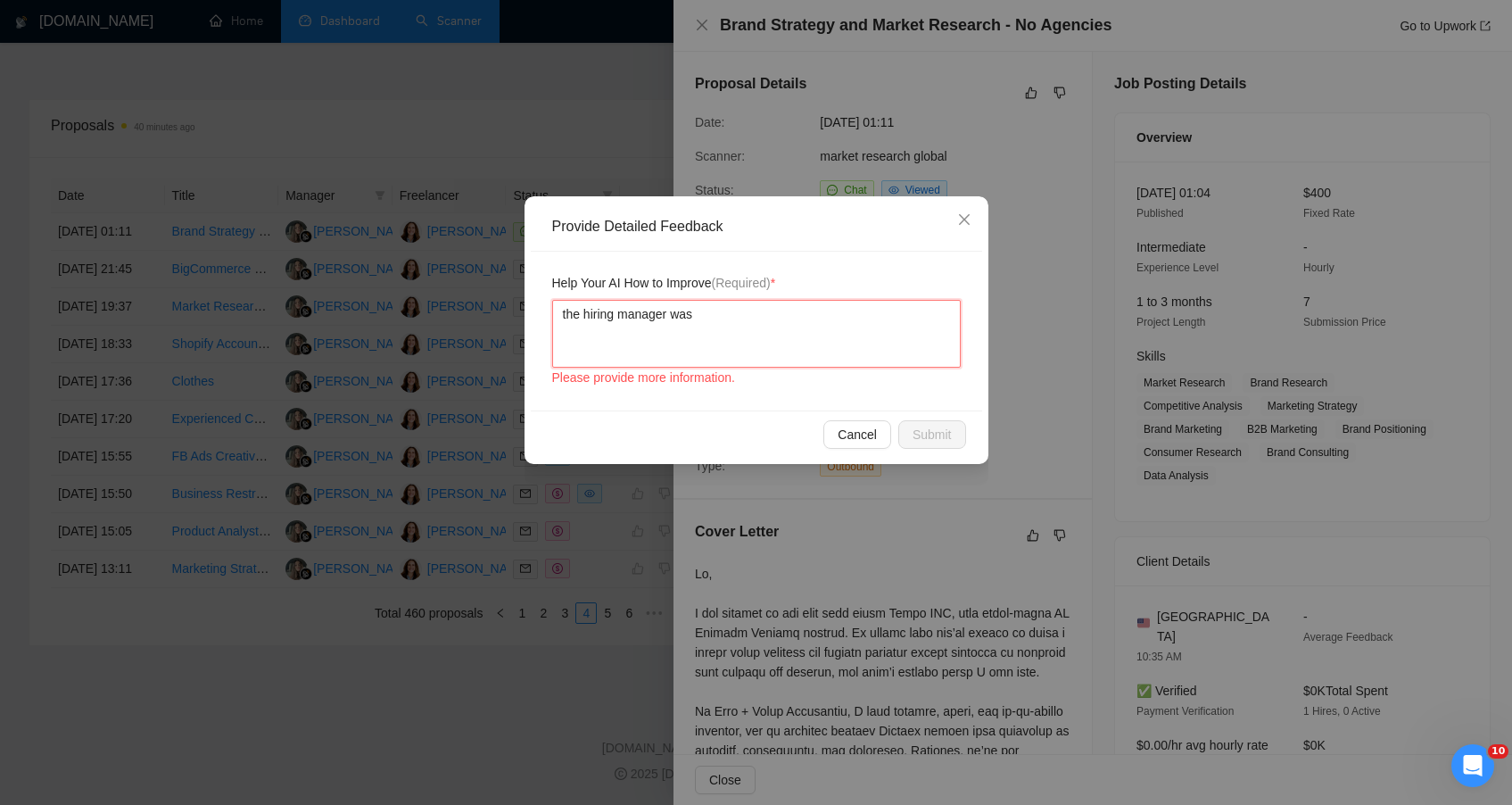
type textarea "the hiring manager was"
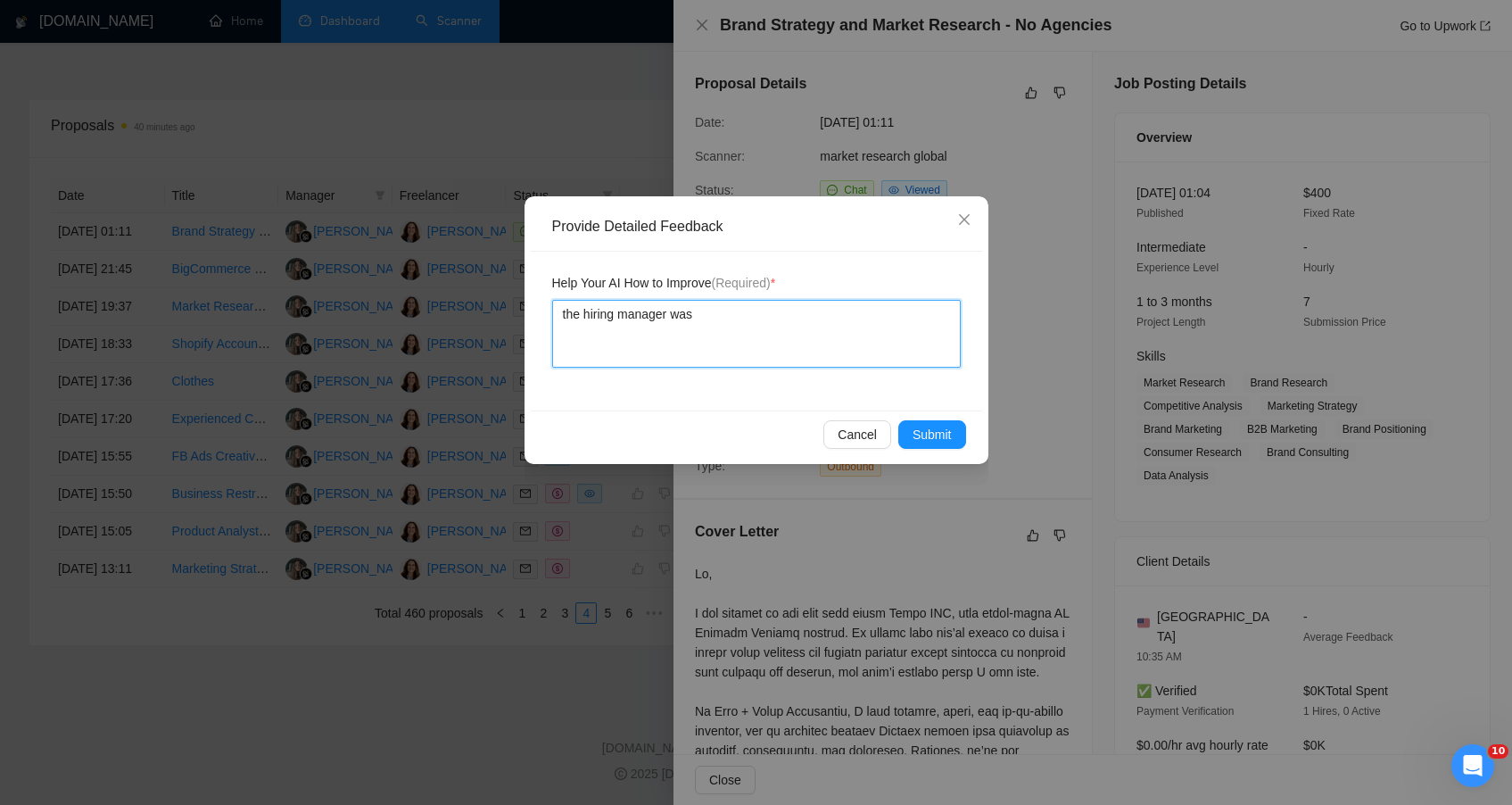
type textarea "the hiring manager was r"
type textarea "the hiring manager was re"
type textarea "the hiring manager was real"
type textarea "the hiring manager was reall"
type textarea "the hiring manager was really"
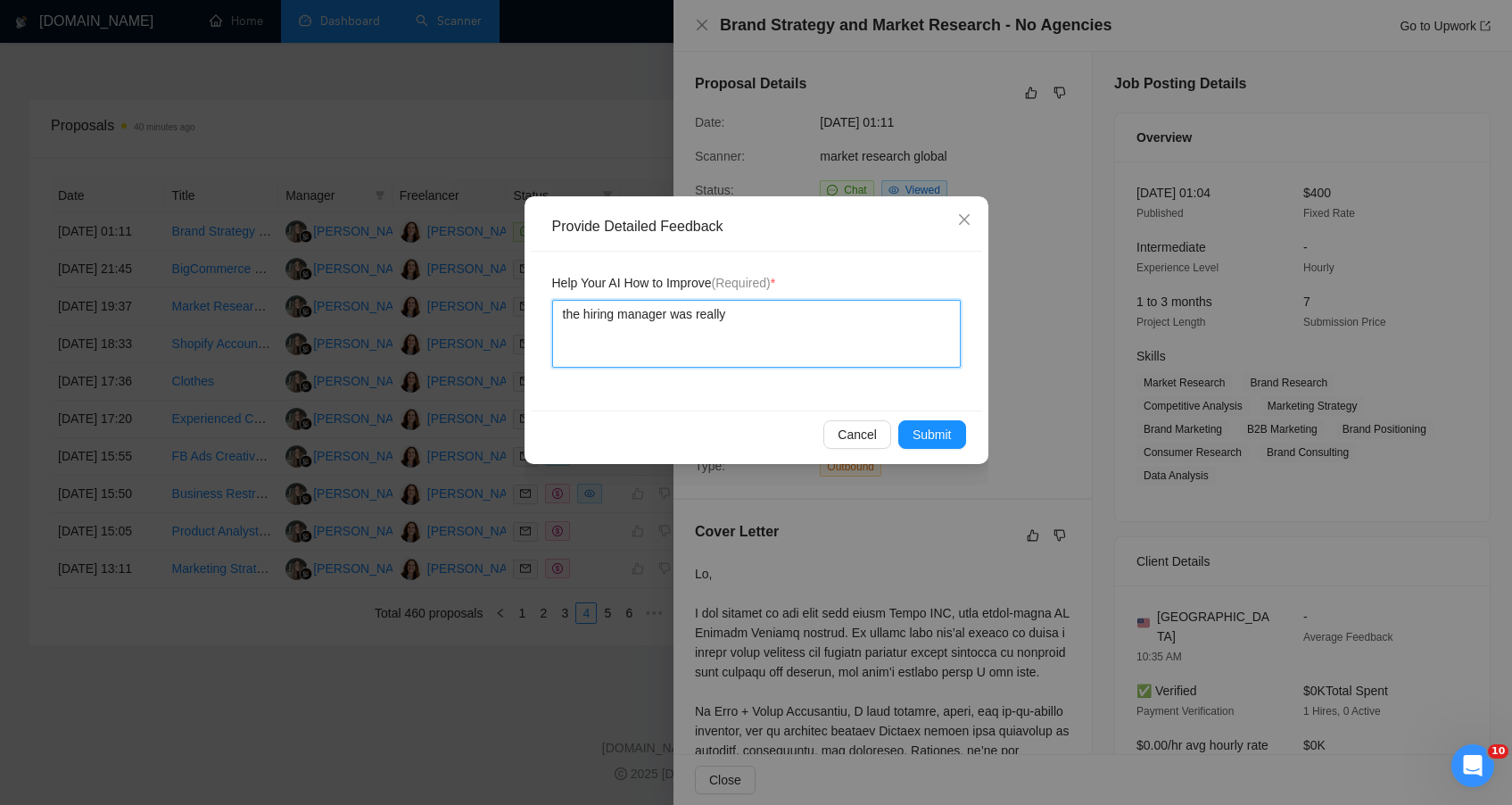
type textarea "the hiring manager was really"
type textarea "the hiring manager was really r"
type textarea "the hiring manager was really ro"
type textarea "the hiring manager was really rou"
type textarea "the hiring manager was really roug"
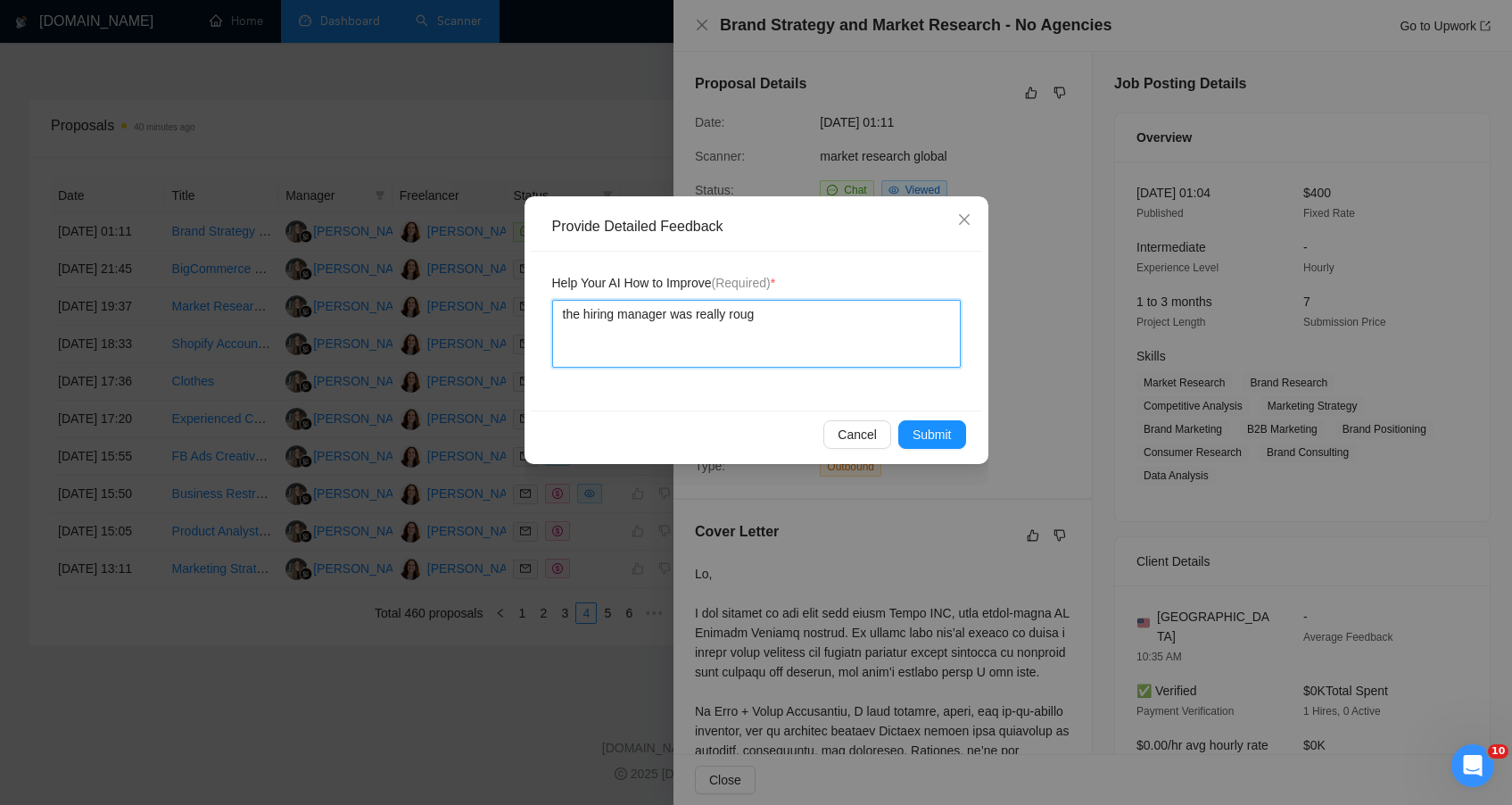
type textarea "the hiring manager was really rough"
type textarea "the hiring manager was really rough a"
type textarea "the hiring manager was really rough an"
type textarea "the hiring manager was really rough and"
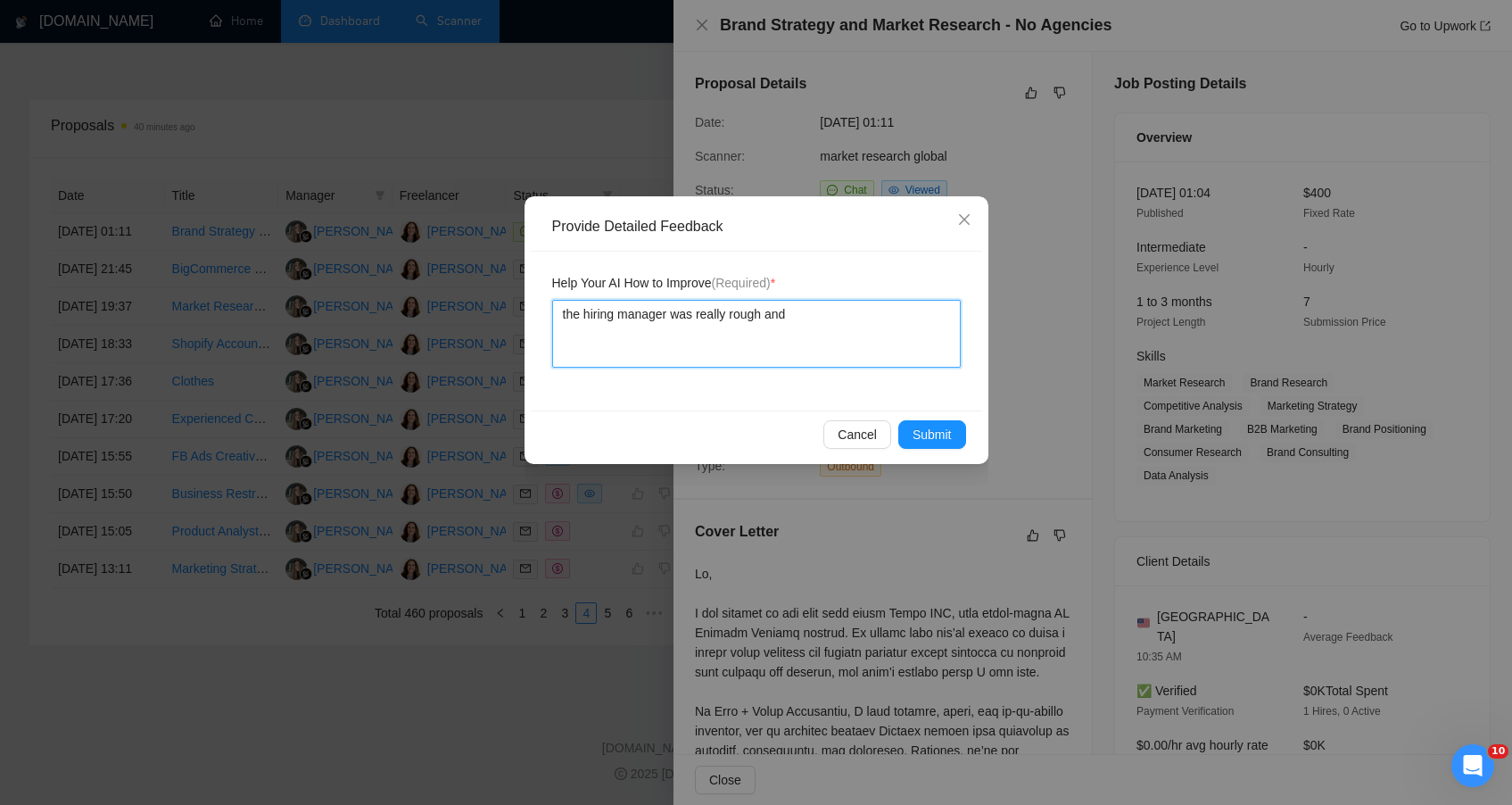
type textarea "the hiring manager was really rough and"
type textarea "the hiring manager was really rough and a"
type textarea "the hiring manager was really rough and ag"
type textarea "the hiring manager was really rough and agg"
type textarea "the hiring manager was really rough and aggr"
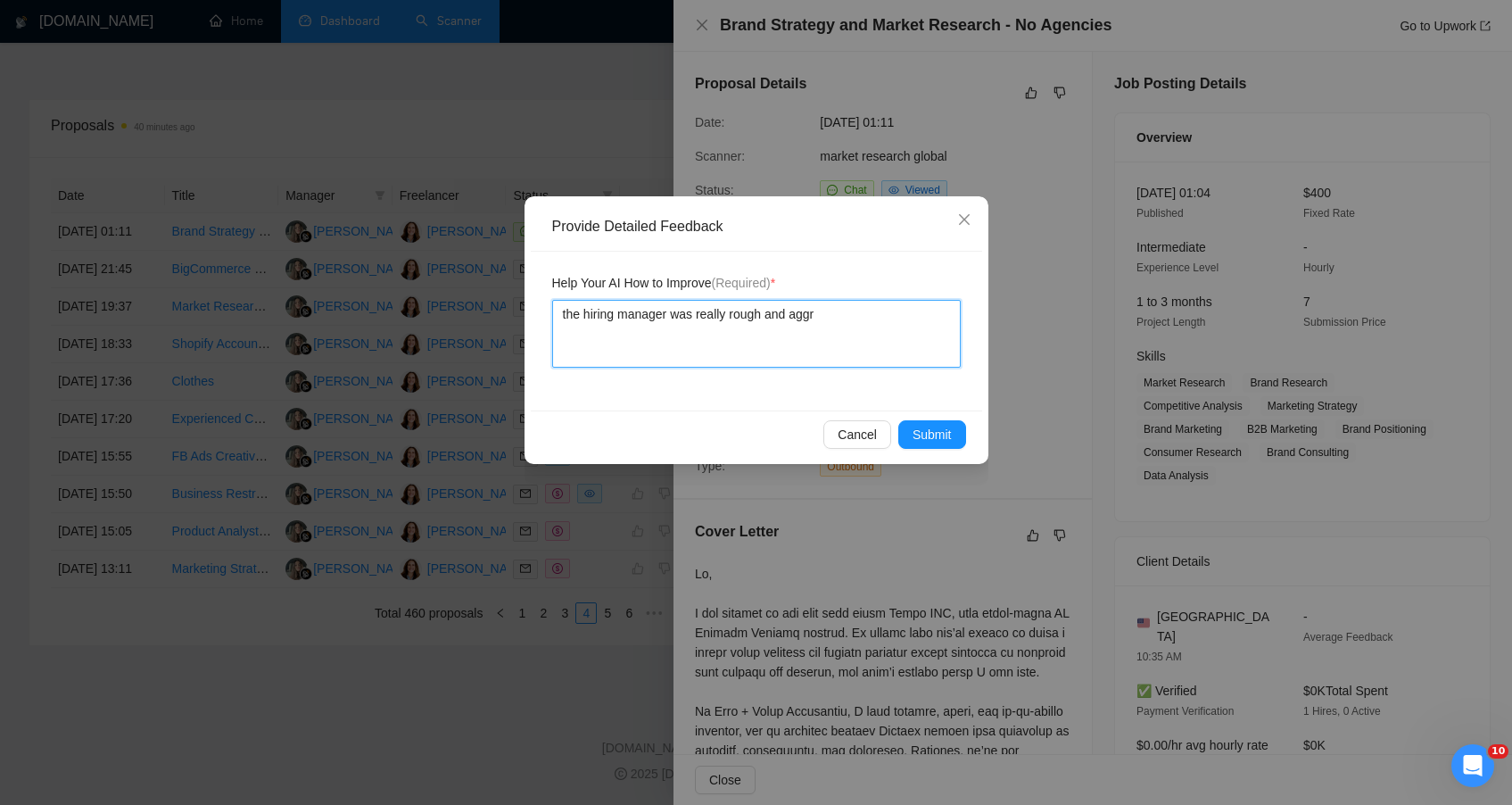
type textarea "the hiring manager was really rough and aggre"
type textarea "the hiring manager was really rough and aggres"
type textarea "the hiring manager was really rough and aggress"
type textarea "the hiring manager was really rough and aggressi"
type textarea "the hiring manager was really rough and aggressiv"
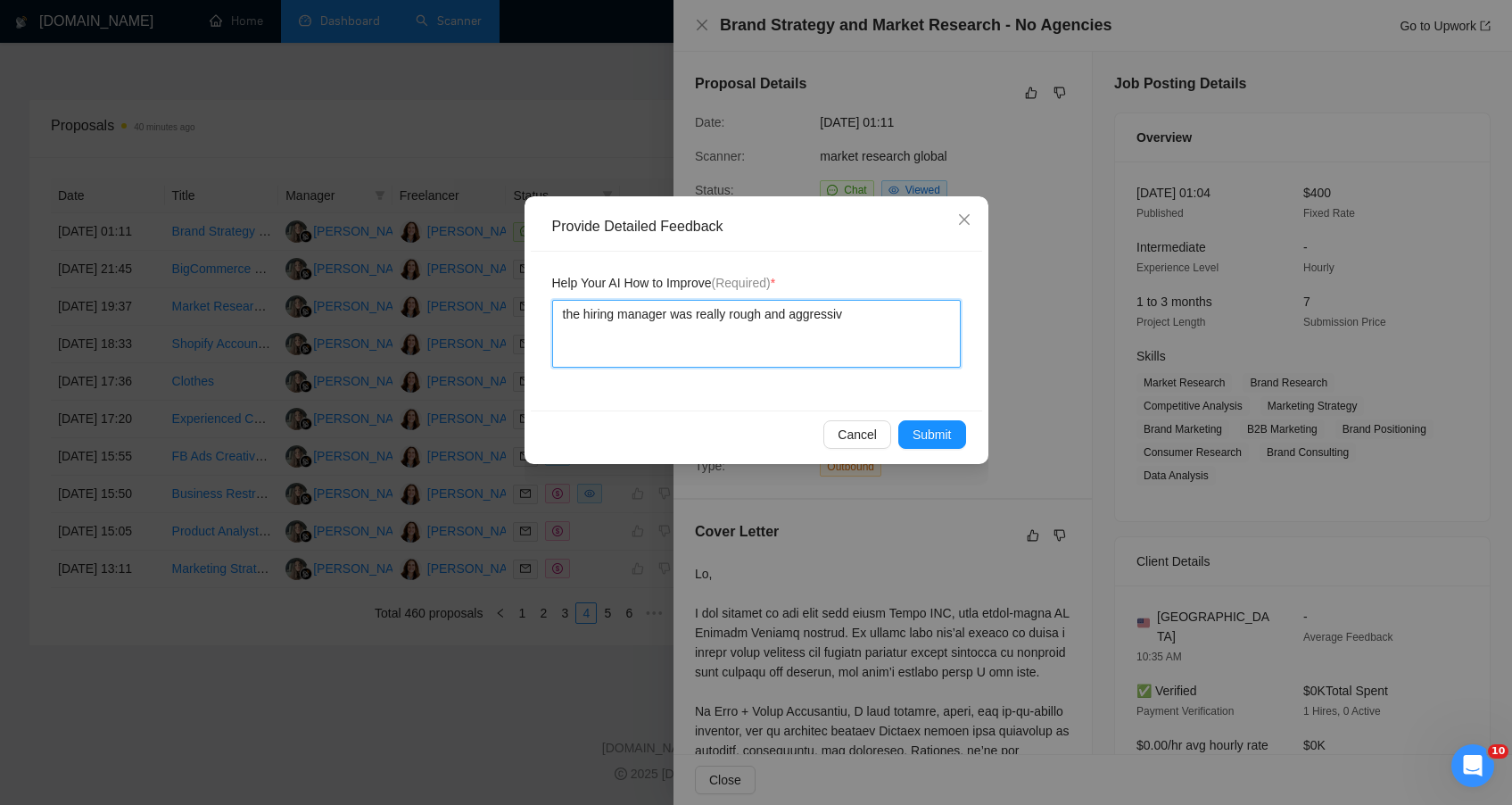
type textarea "the hiring manager was really rough and aggressive"
type textarea "the hiring manager was really rough and aggressive."
type textarea "the hiring manager was really rough and aggressive. n"
type textarea "the hiring manager was really rough and aggressive. no"
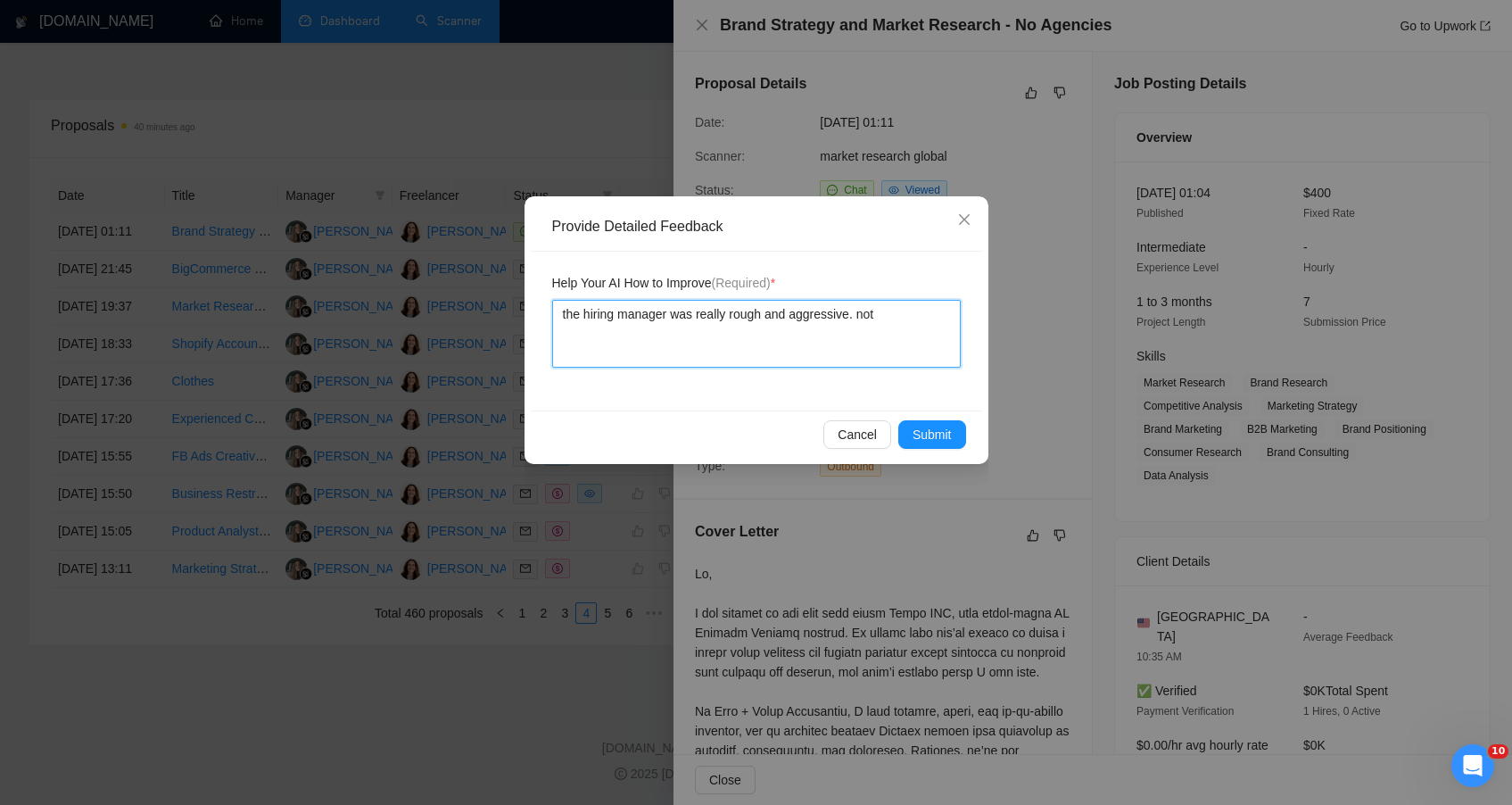
type textarea "the hiring manager was really rough and aggressive. not"
type textarea "the hiring manager was really rough and aggressive. not a"
type textarea "the hiring manager was really rough and aggressive. not a p"
type textarea "the hiring manager was really rough and aggressive. not a pe"
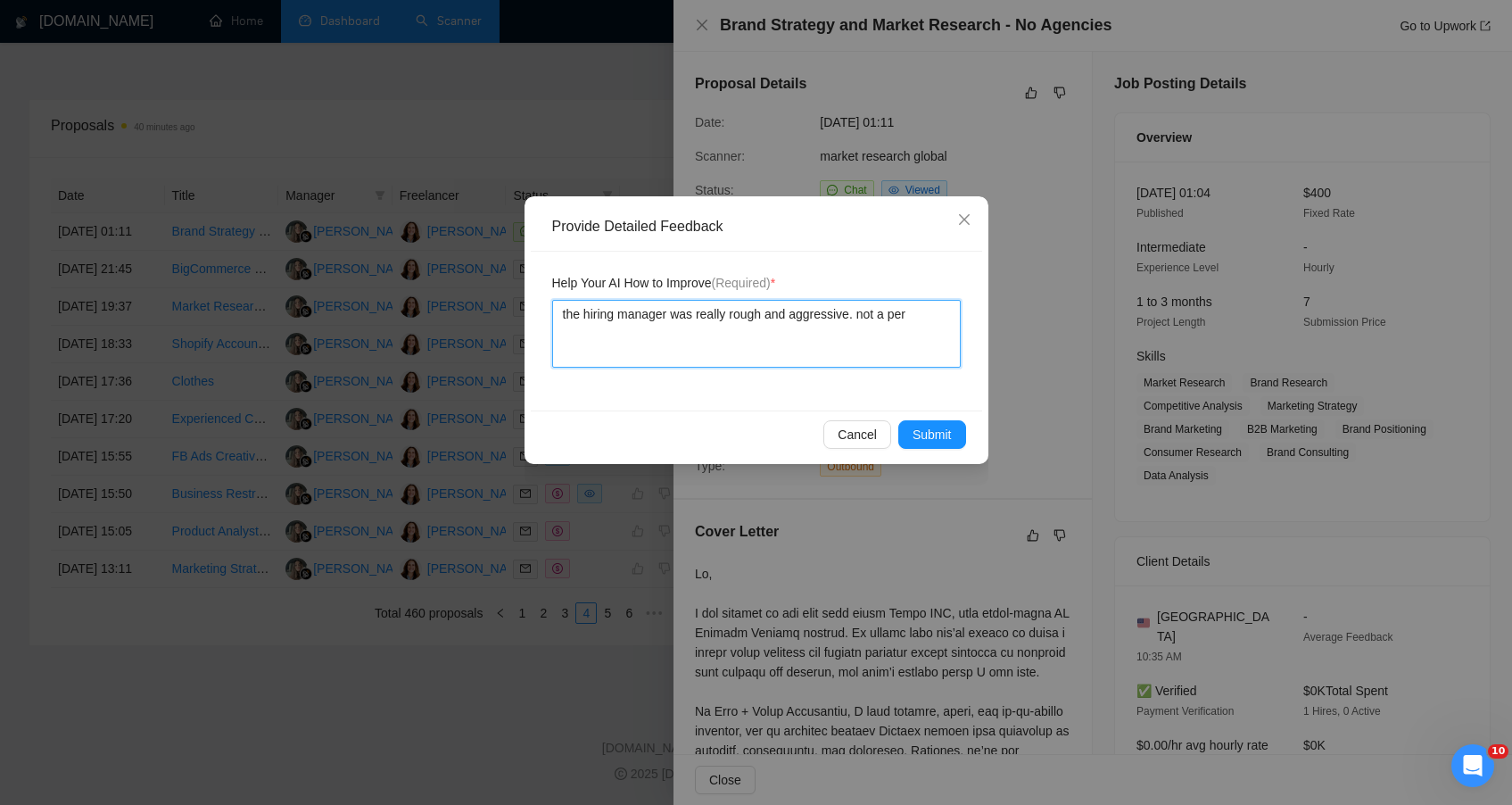
type textarea "the hiring manager was really rough and aggressive. not a pers"
type textarea "the hiring manager was really rough and aggressive. not a perso"
type textarea "the hiring manager was really rough and aggressive. not a person"
type textarea "the hiring manager was really rough and aggressive. not a person I"
type textarea "the hiring manager was really rough and aggressive. not a person I w"
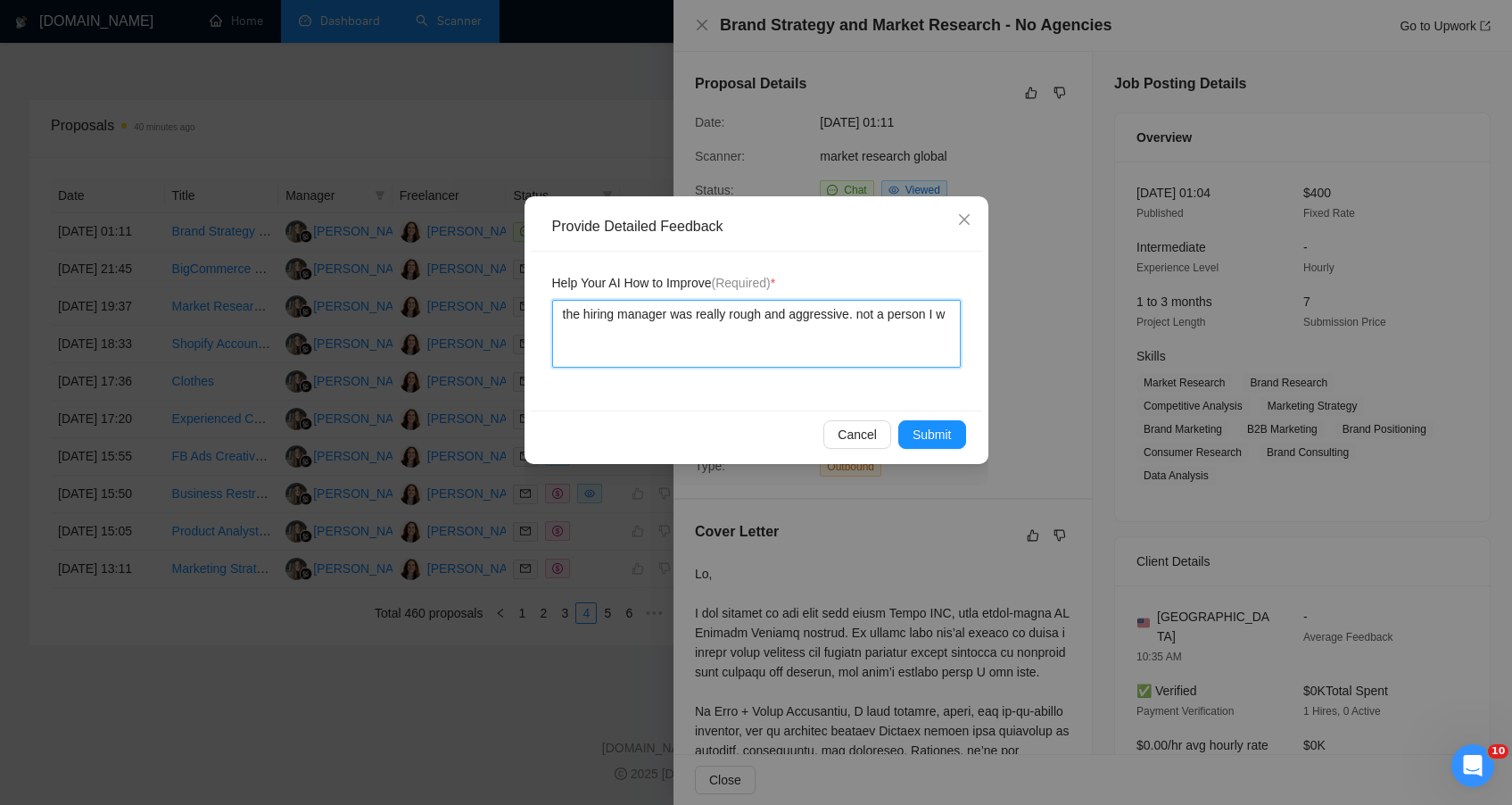
type textarea "the hiring manager was really rough and aggressive. not a person I wo"
type textarea "the hiring manager was really rough and aggressive. not a person I wou"
type textarea "the hiring manager was really rough and aggressive. not a person I woul"
type textarea "the hiring manager was really rough and aggressive. not a person I would"
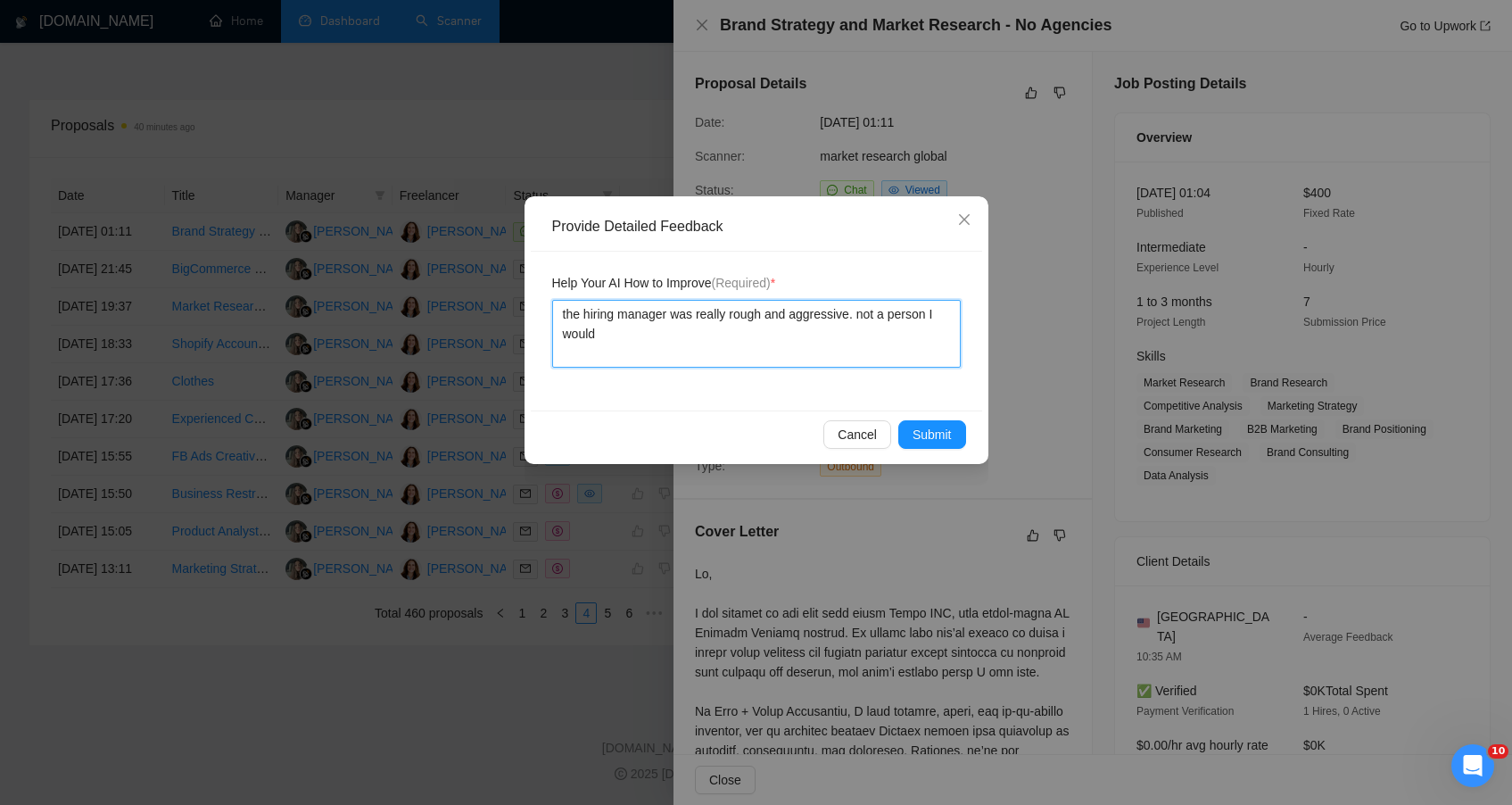
type textarea "the hiring manager was really rough and aggressive. not a person I would w"
type textarea "the hiring manager was really rough and aggressive. not a person I would wo"
type textarea "the hiring manager was really rough and aggressive. not a person I would wor"
type textarea "the hiring manager was really rough and aggressive. not a person I would work"
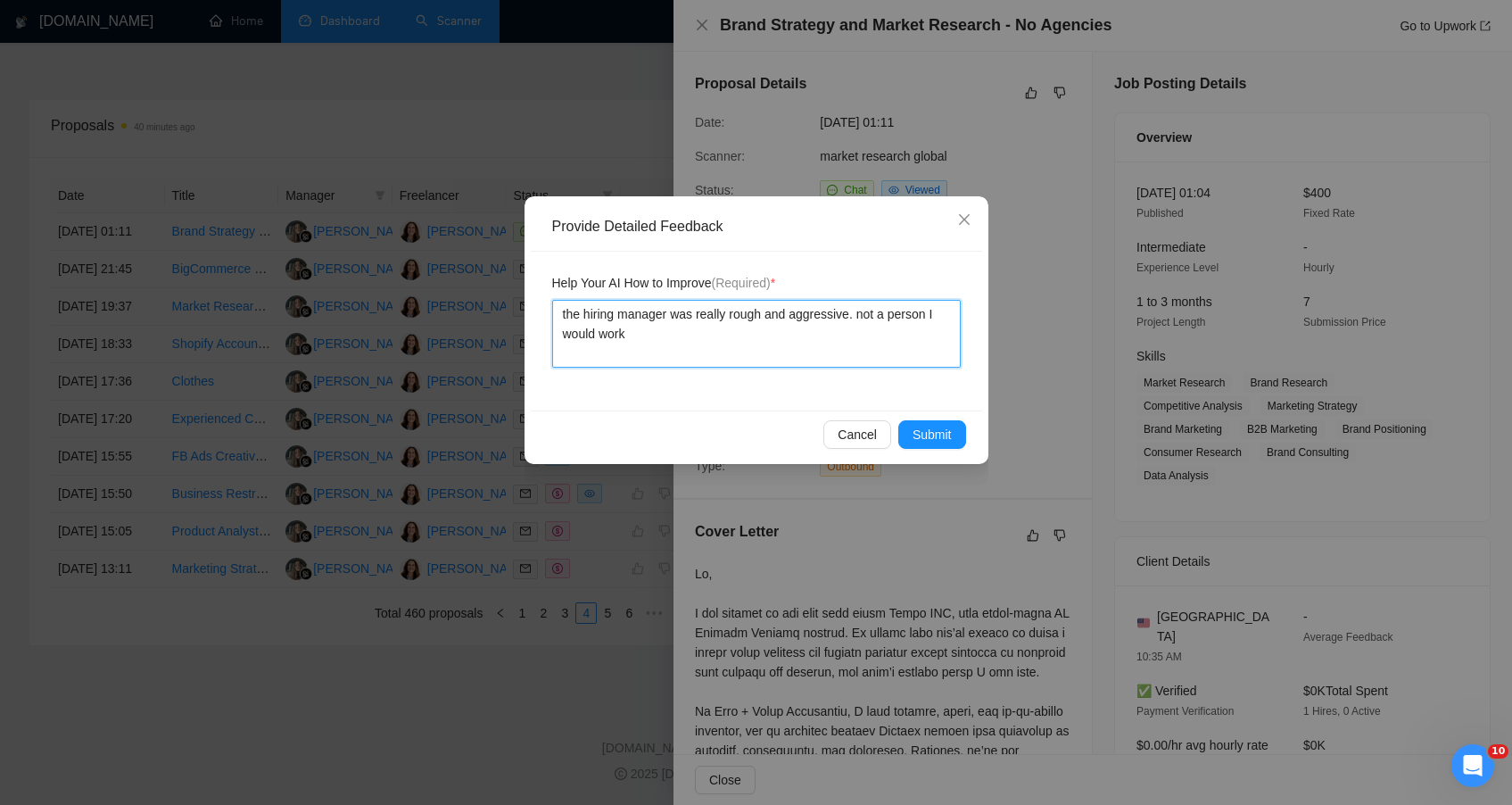
type textarea "the hiring manager was really rough and aggressive. not a person I would work f"
type textarea "the hiring manager was really rough and aggressive. not a person I would work fo"
type textarea "the hiring manager was really rough and aggressive. not a person I would work f…"
click at [947, 420] on button "Submit" at bounding box center [933, 434] width 68 height 29
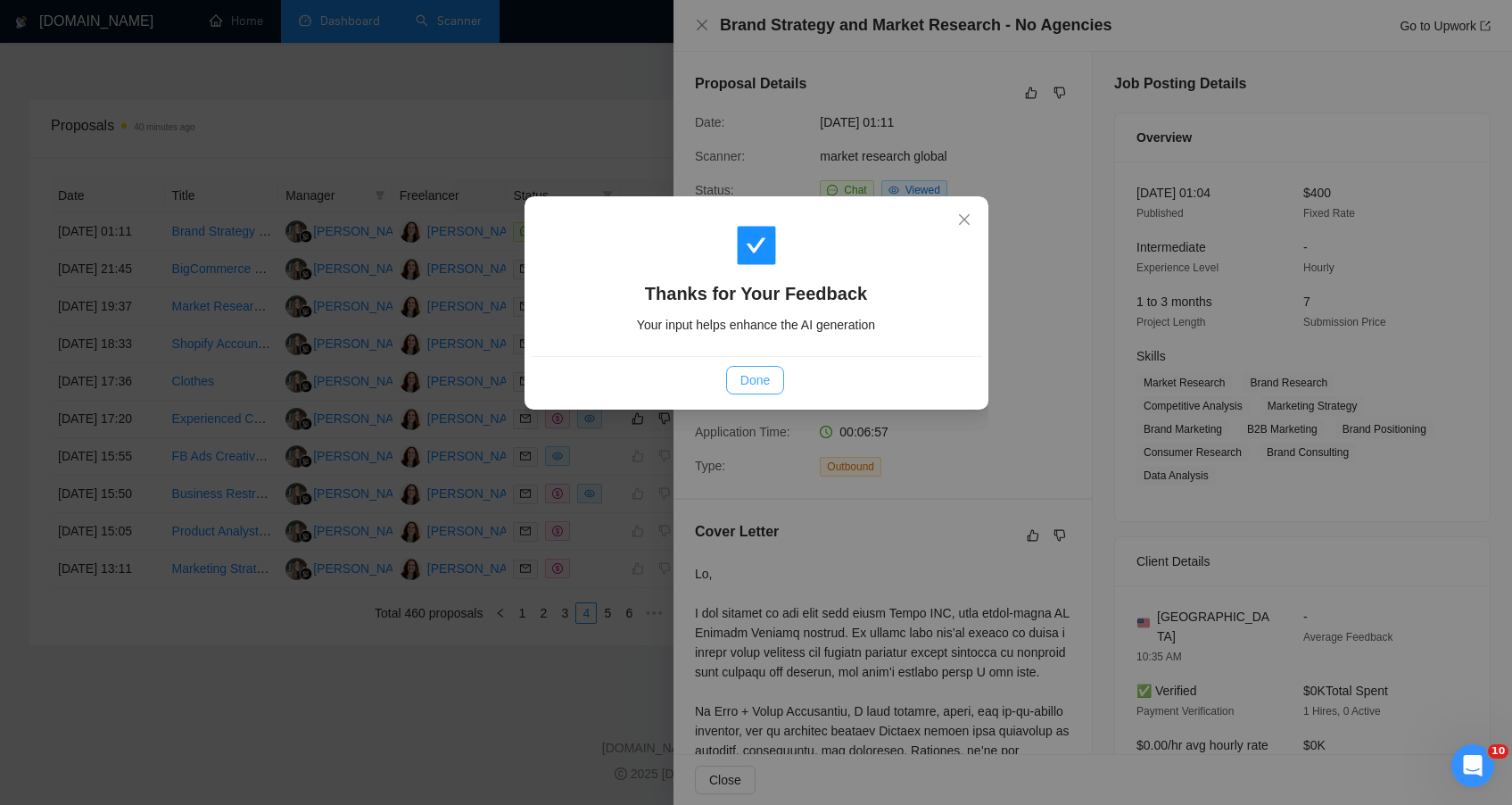
click at [769, 386] on span "Done" at bounding box center [755, 379] width 29 height 19
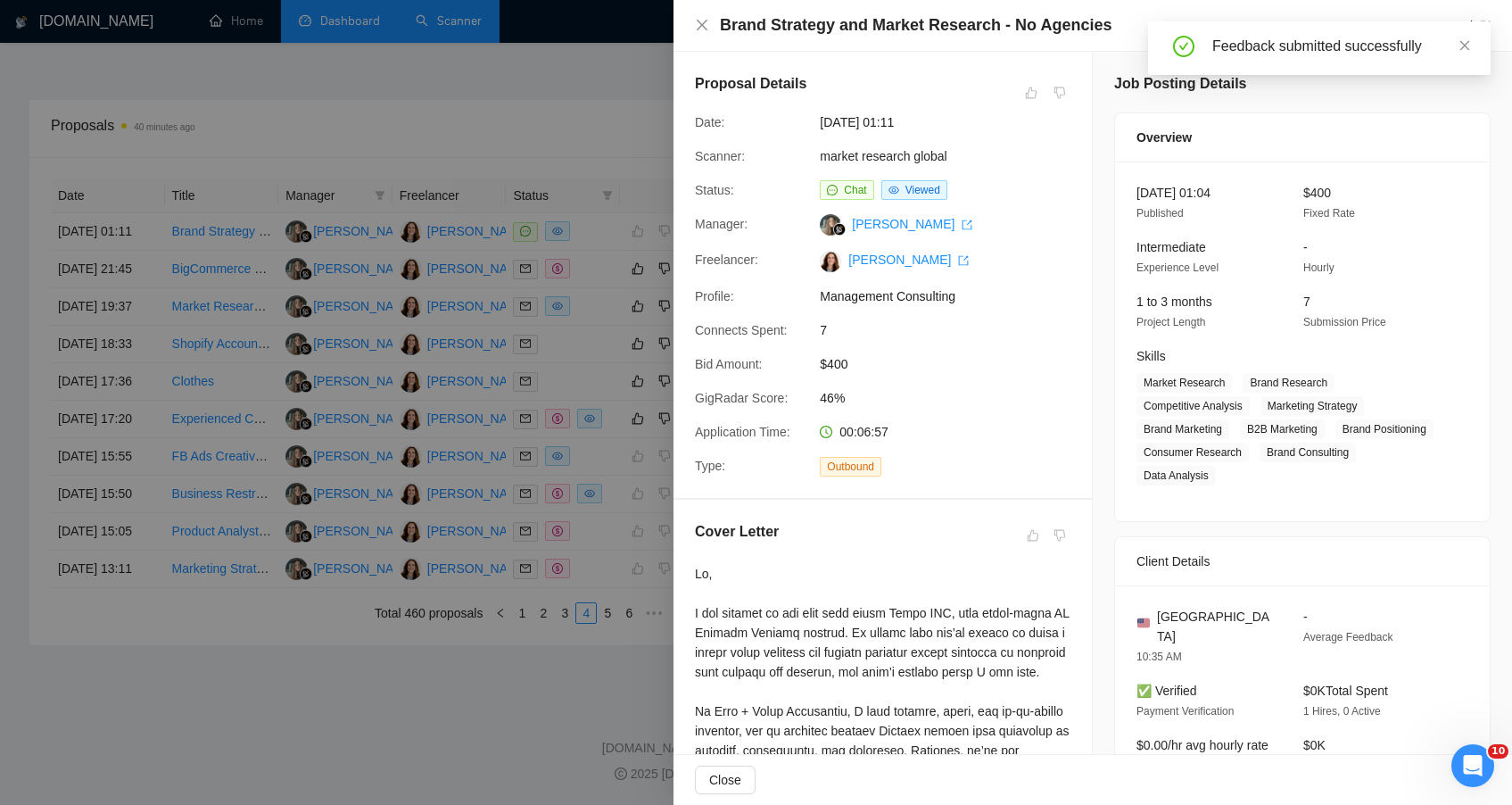
click at [464, 795] on div at bounding box center [756, 402] width 1512 height 805
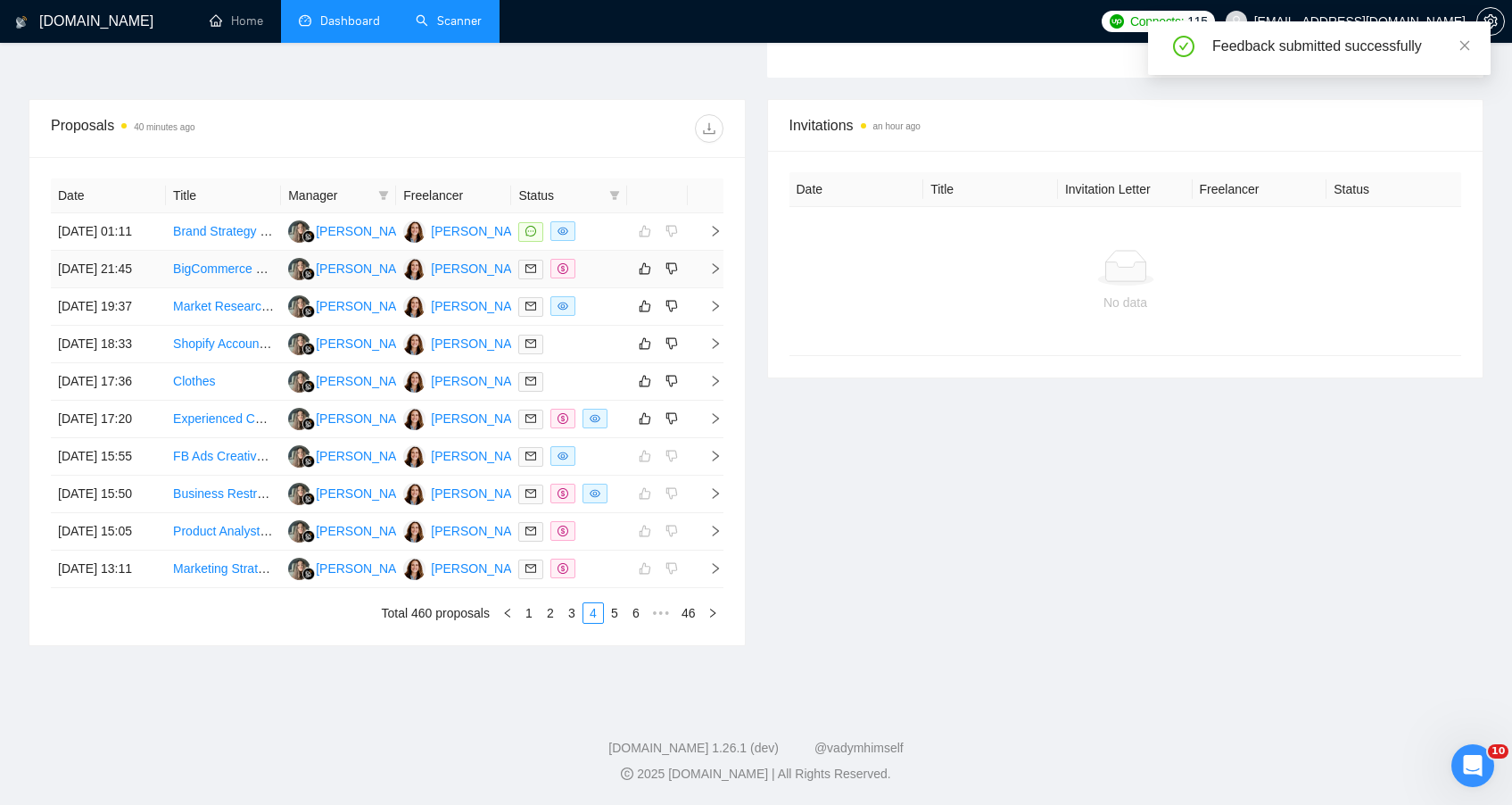
click at [611, 251] on td at bounding box center [568, 269] width 115 height 38
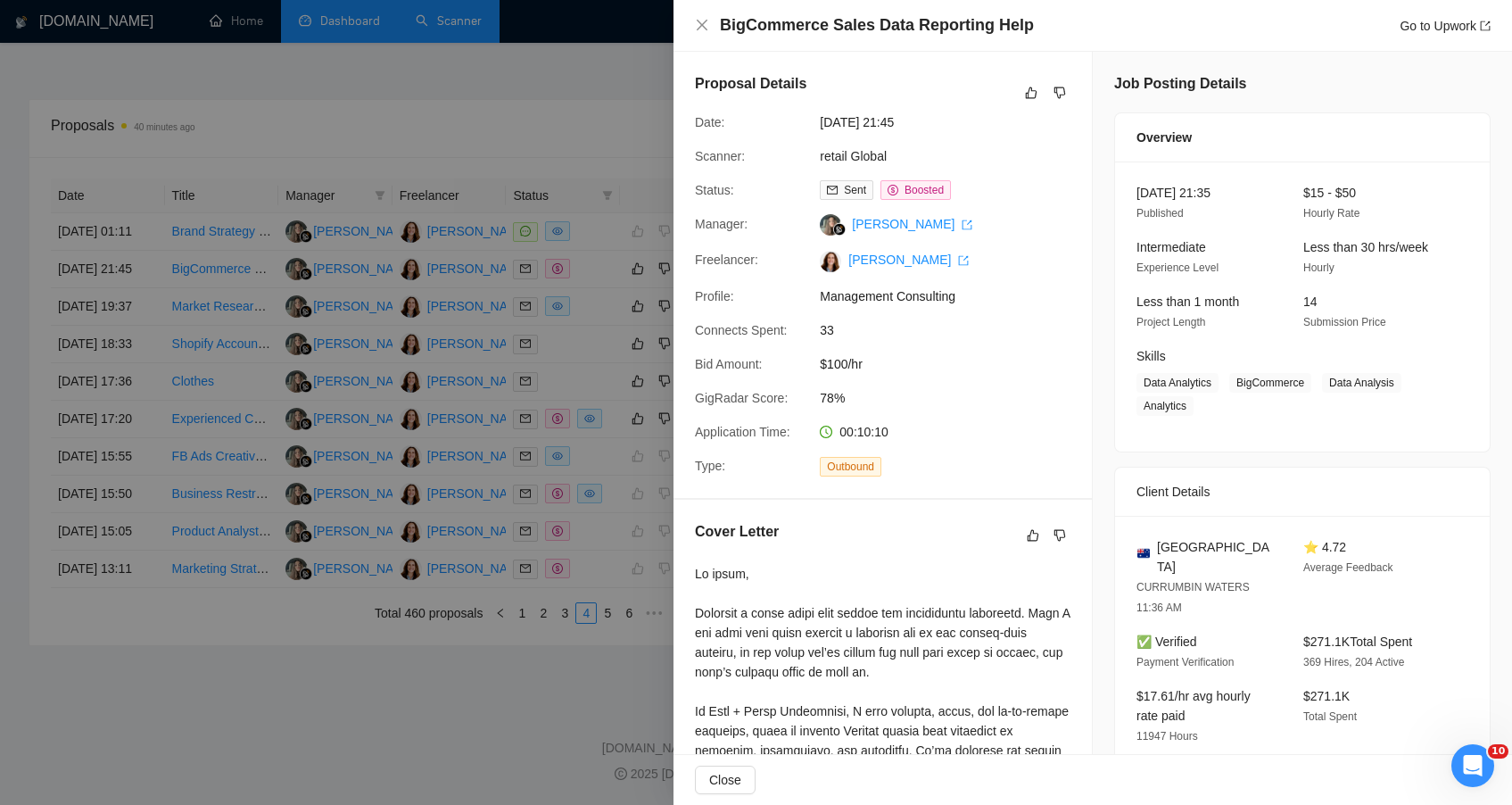
click at [1063, 99] on button "button" at bounding box center [1059, 92] width 21 height 21
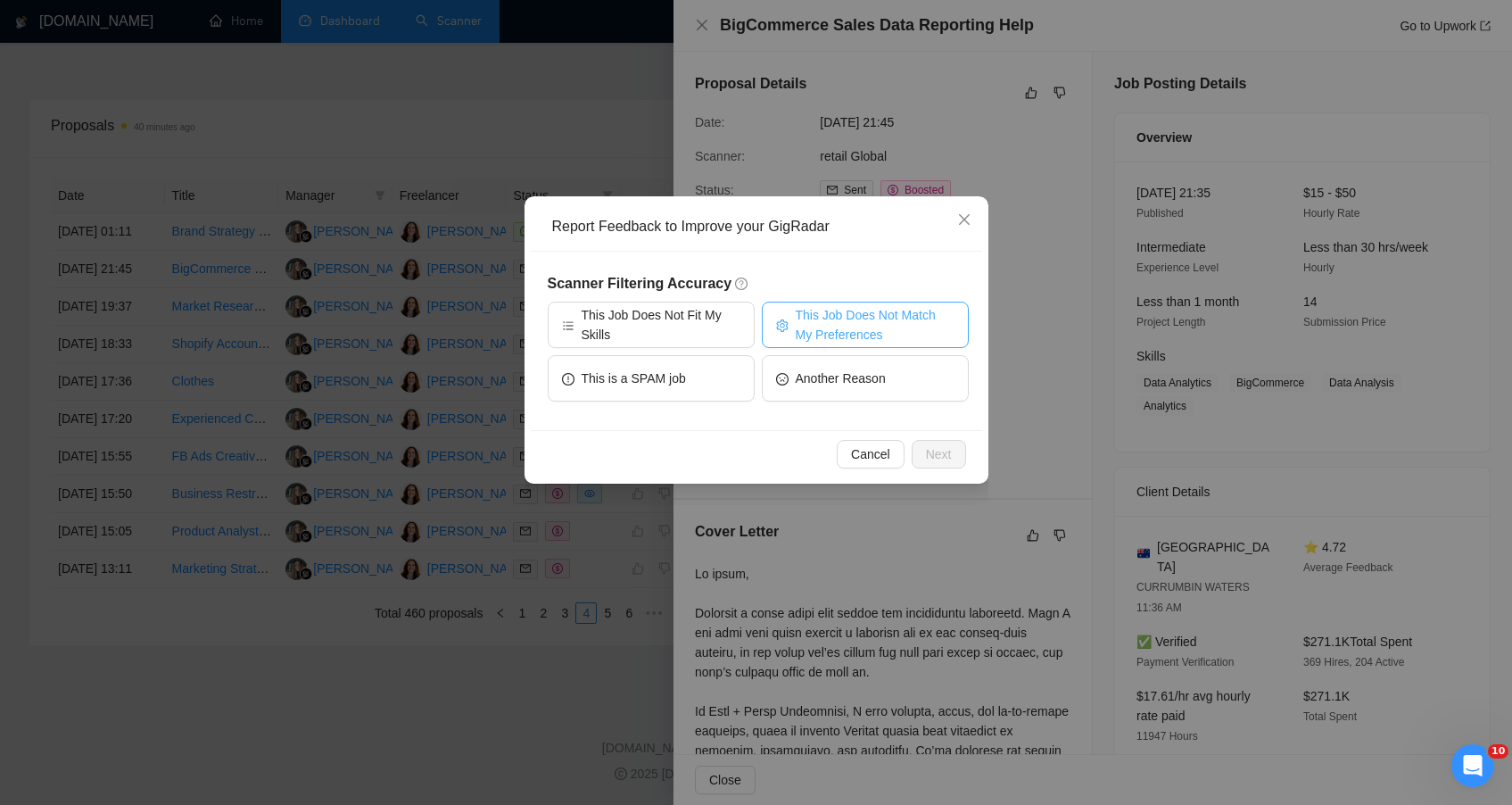
click at [836, 329] on span "This Job Does Not Match My Preferences" at bounding box center [875, 324] width 158 height 40
click at [925, 466] on div "Cancel Next" at bounding box center [756, 453] width 451 height 47
click at [925, 466] on button "Next" at bounding box center [938, 454] width 54 height 29
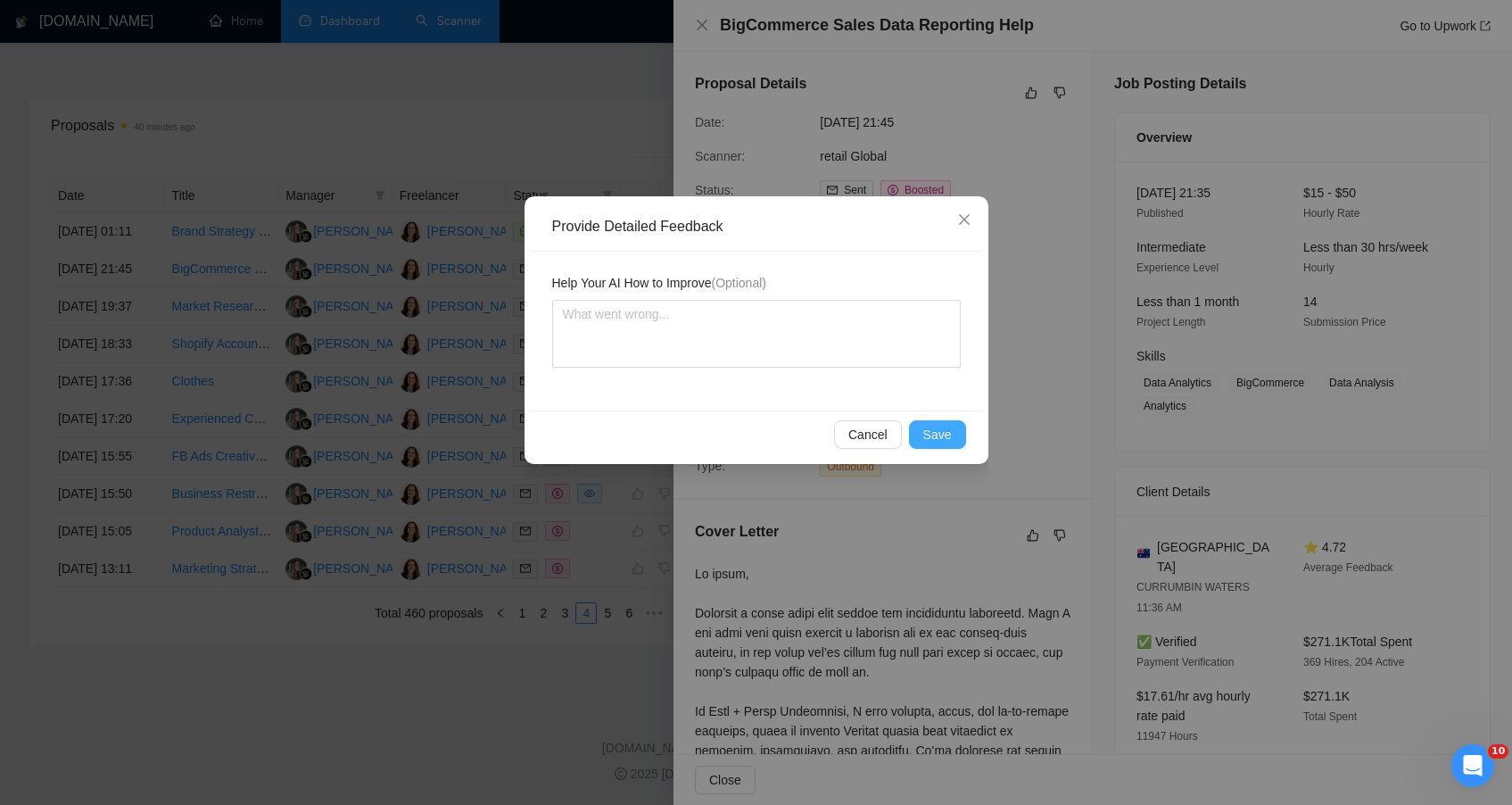
click at [910, 434] on div "Cancel Save" at bounding box center [755, 434] width 421 height 29
click at [923, 434] on button "Save" at bounding box center [937, 434] width 57 height 29
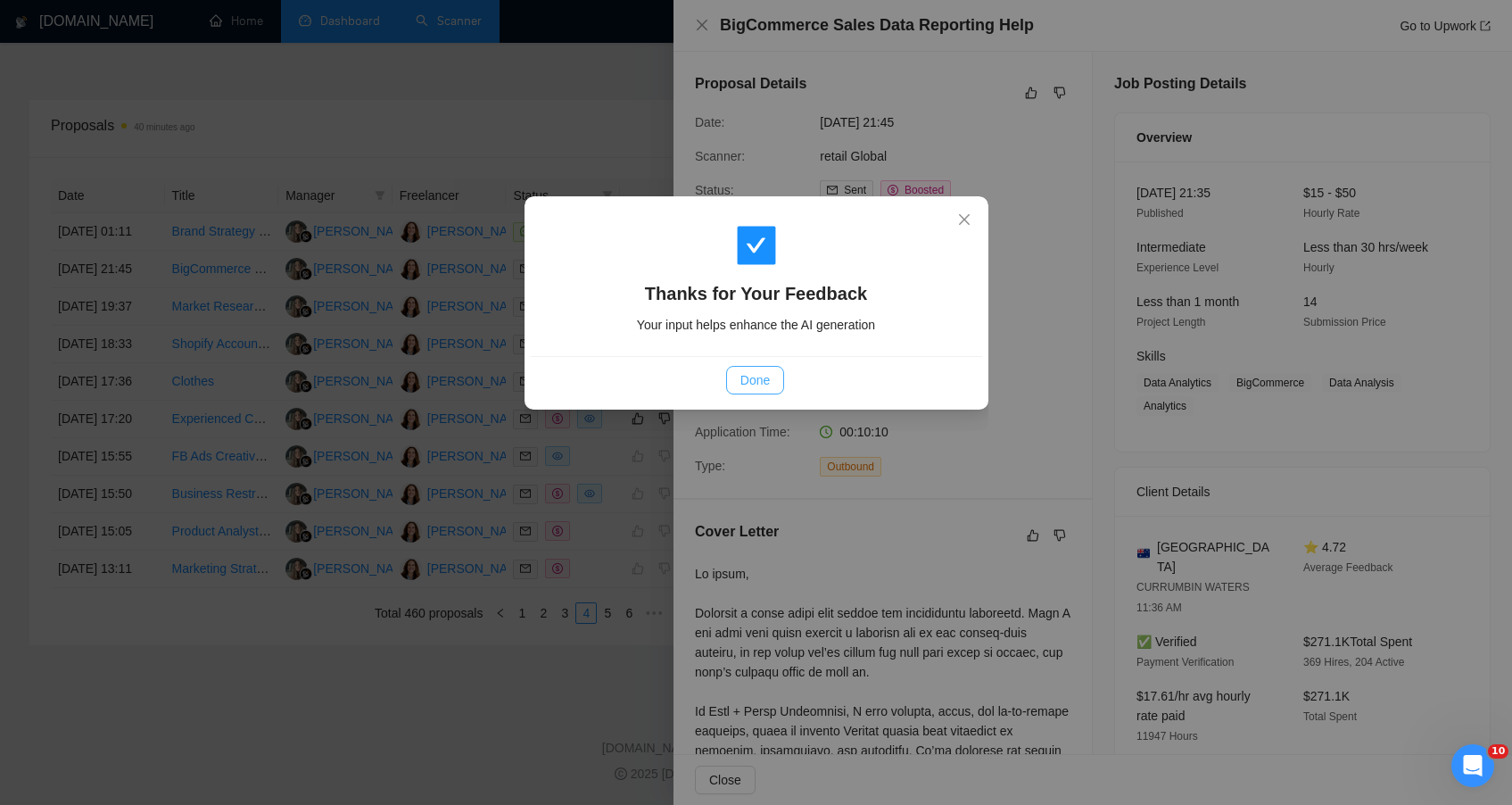
click at [762, 387] on span "Done" at bounding box center [755, 379] width 29 height 19
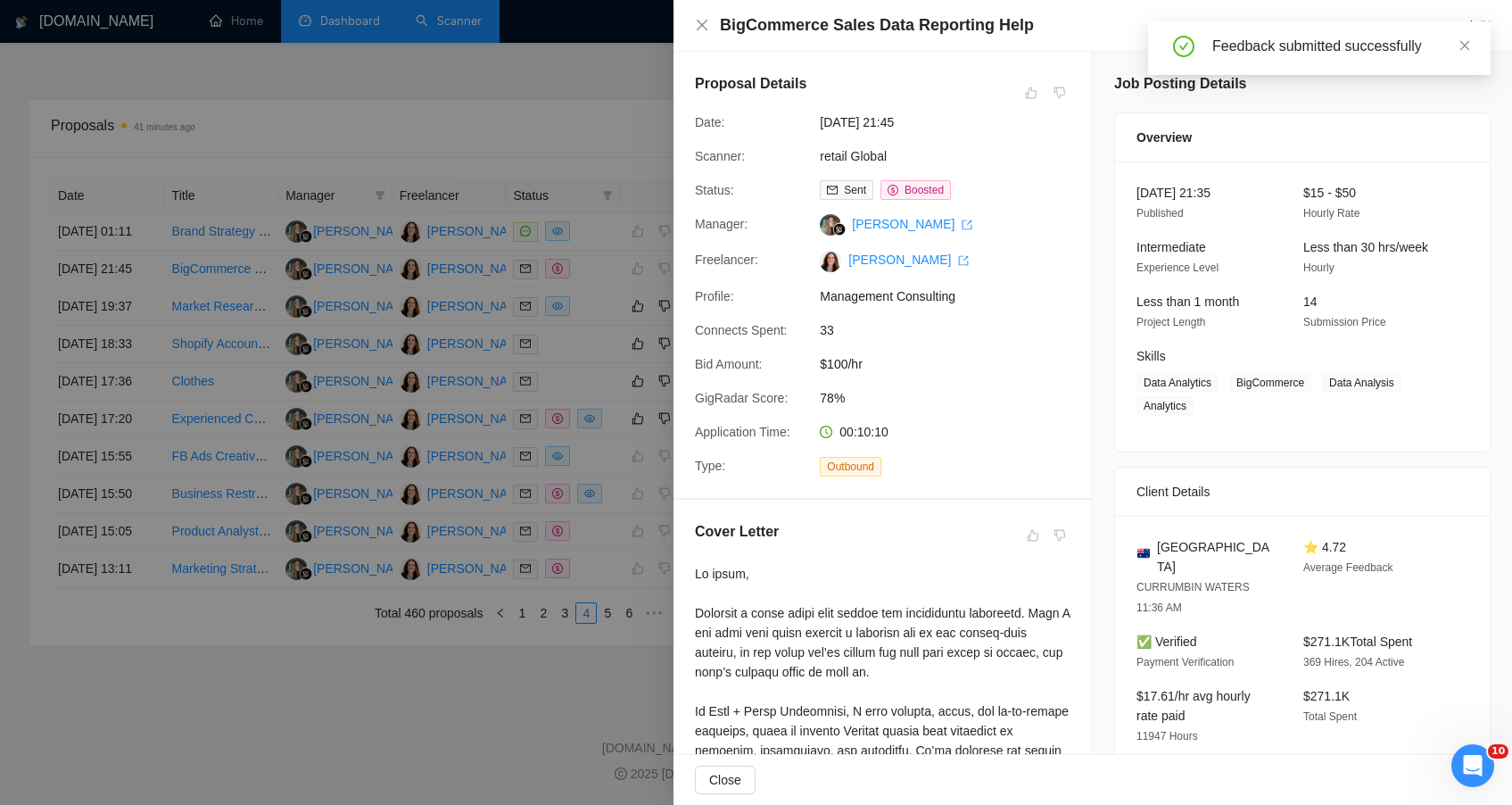
click at [595, 241] on div at bounding box center [756, 402] width 1512 height 805
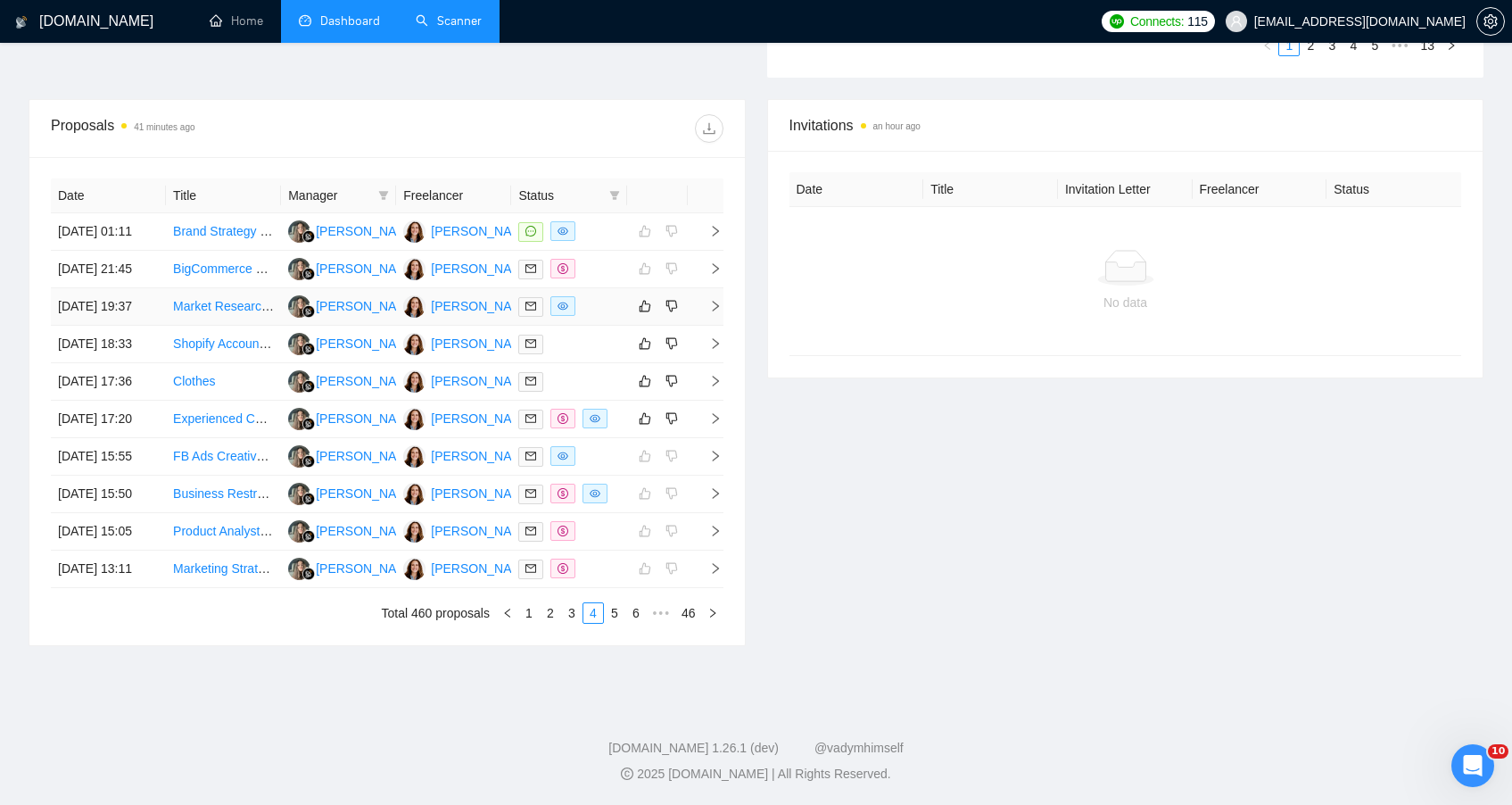
click at [264, 288] on td "Market Research Report" at bounding box center [223, 307] width 115 height 38
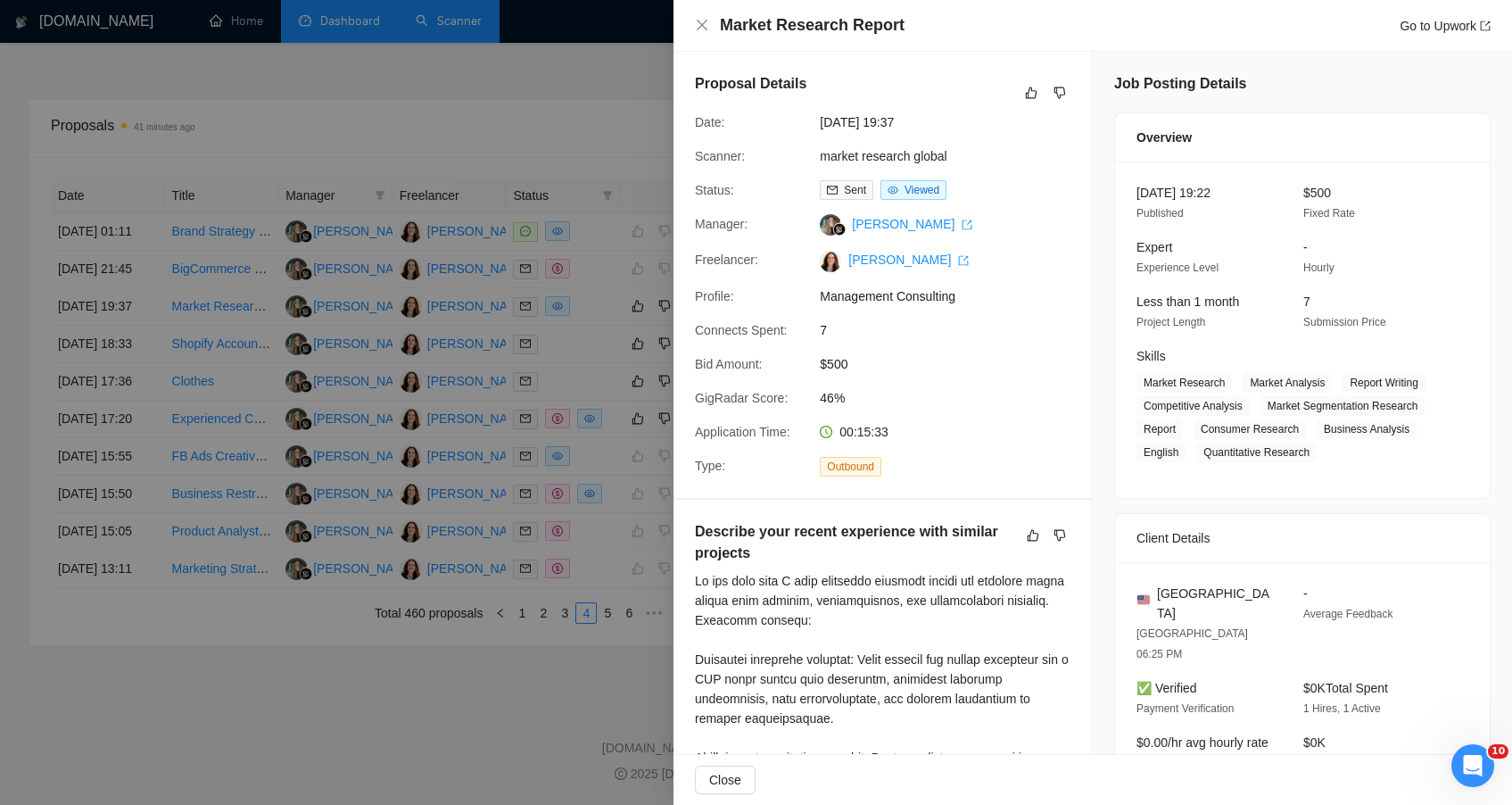
click at [1068, 70] on div "Proposal Details Date: [DATE] 19:37 Scanner: market research global Status: Sen…" at bounding box center [882, 274] width 418 height 446
click at [1058, 86] on icon "dislike" at bounding box center [1060, 93] width 13 height 15
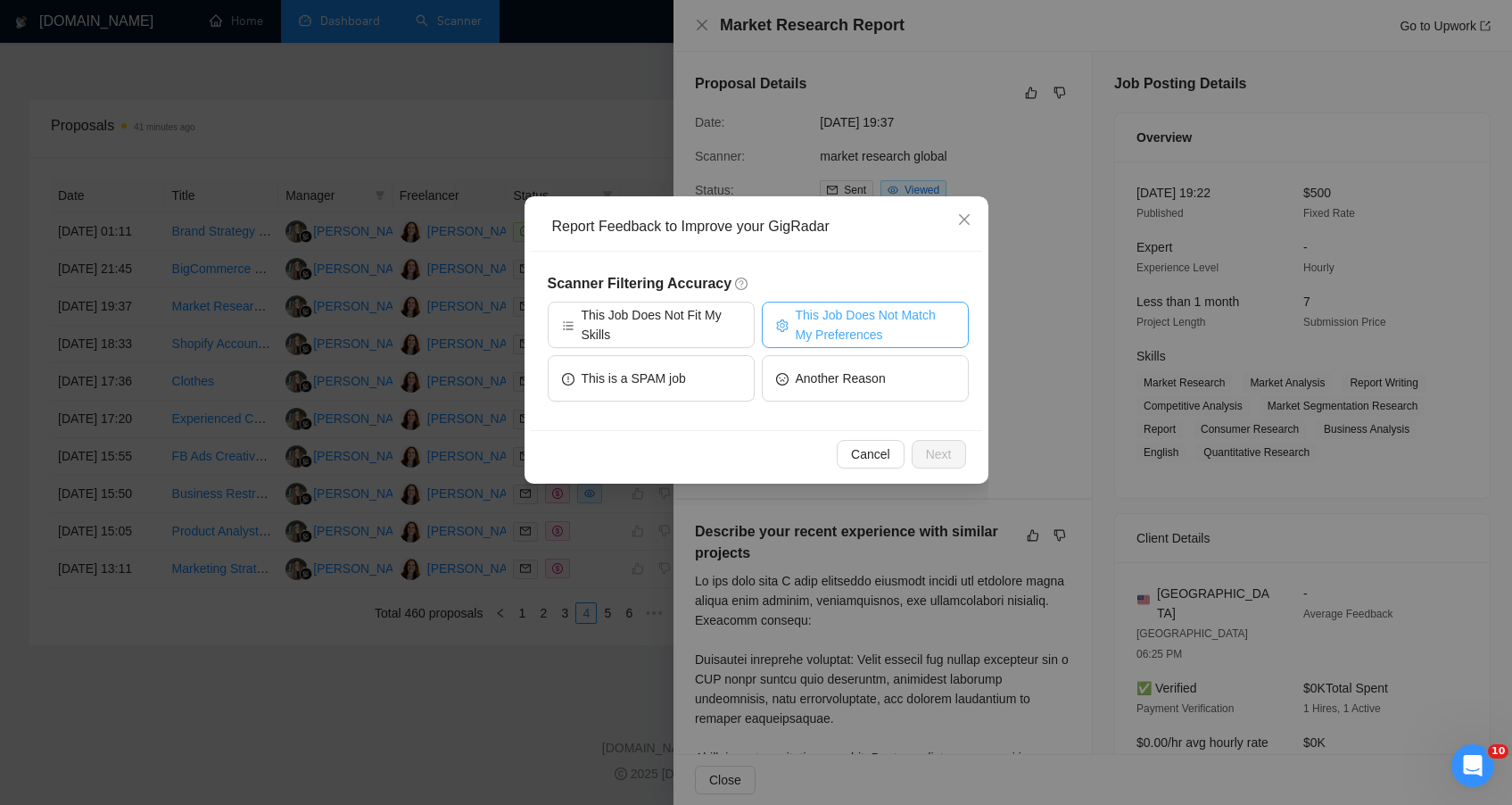
click at [835, 339] on span "This Job Does Not Match My Preferences" at bounding box center [875, 324] width 158 height 40
click at [929, 449] on span "Next" at bounding box center [939, 453] width 26 height 19
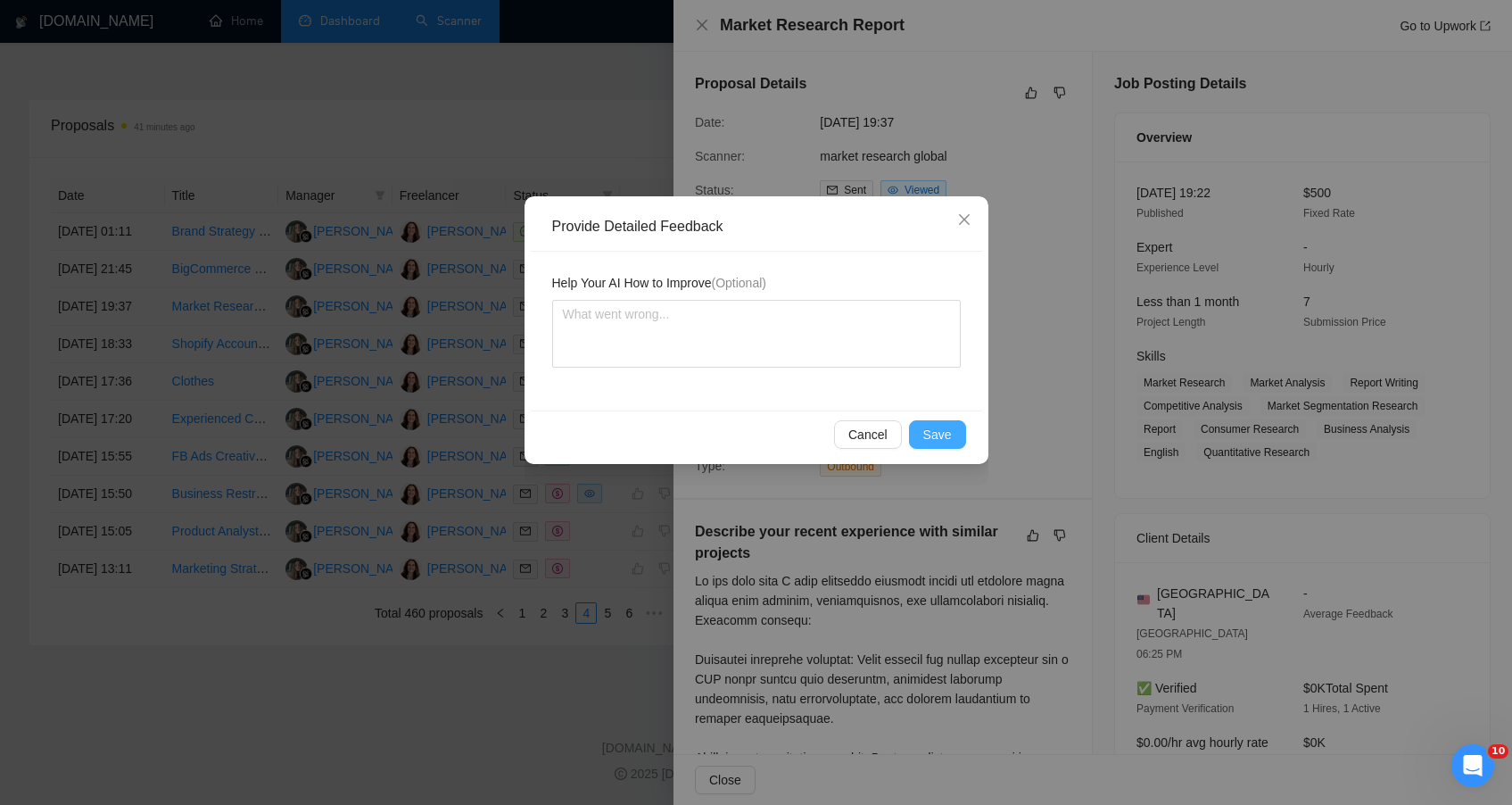
click at [928, 438] on span "Save" at bounding box center [937, 434] width 29 height 19
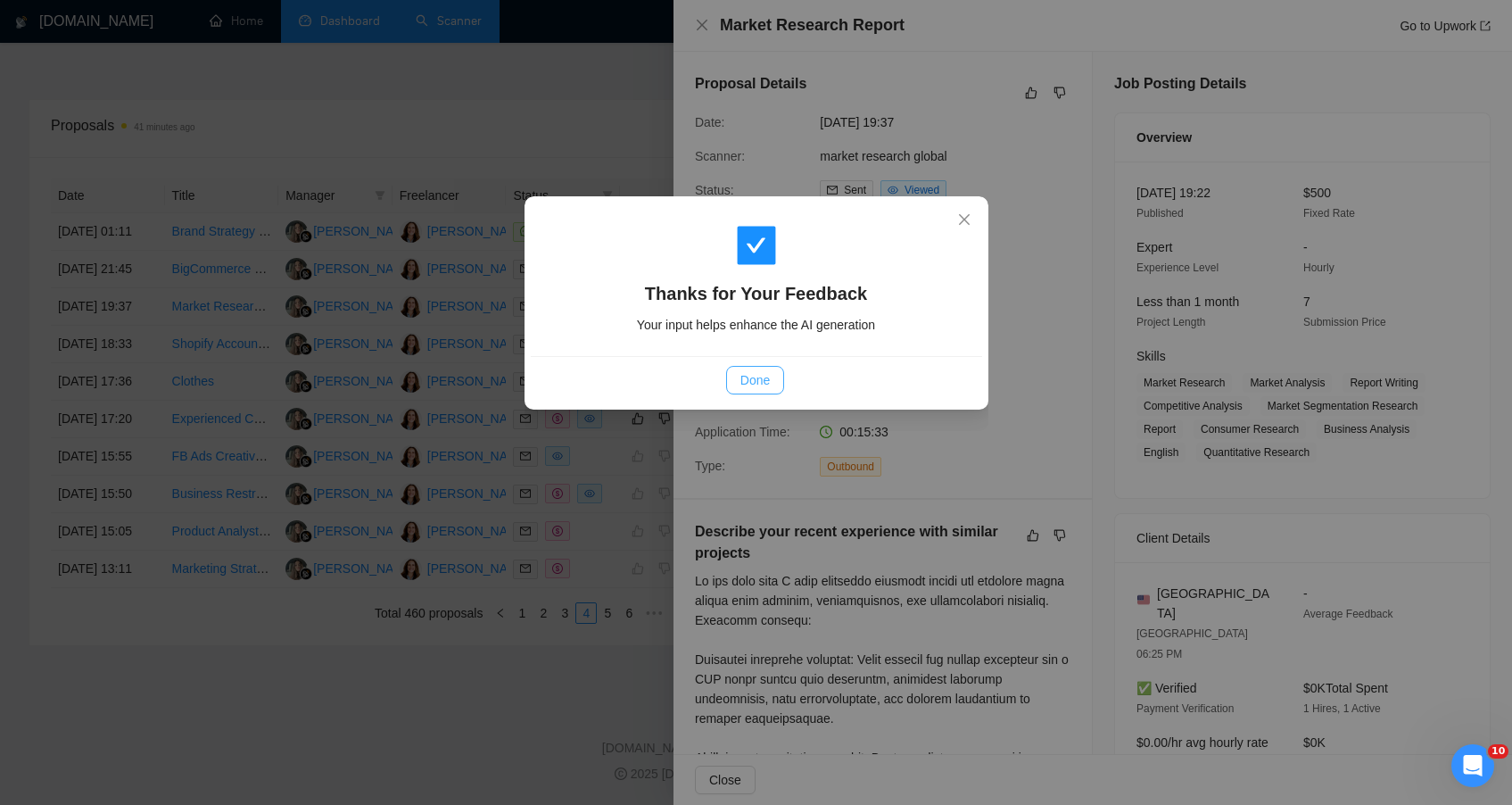
click at [760, 382] on span "Done" at bounding box center [755, 379] width 29 height 19
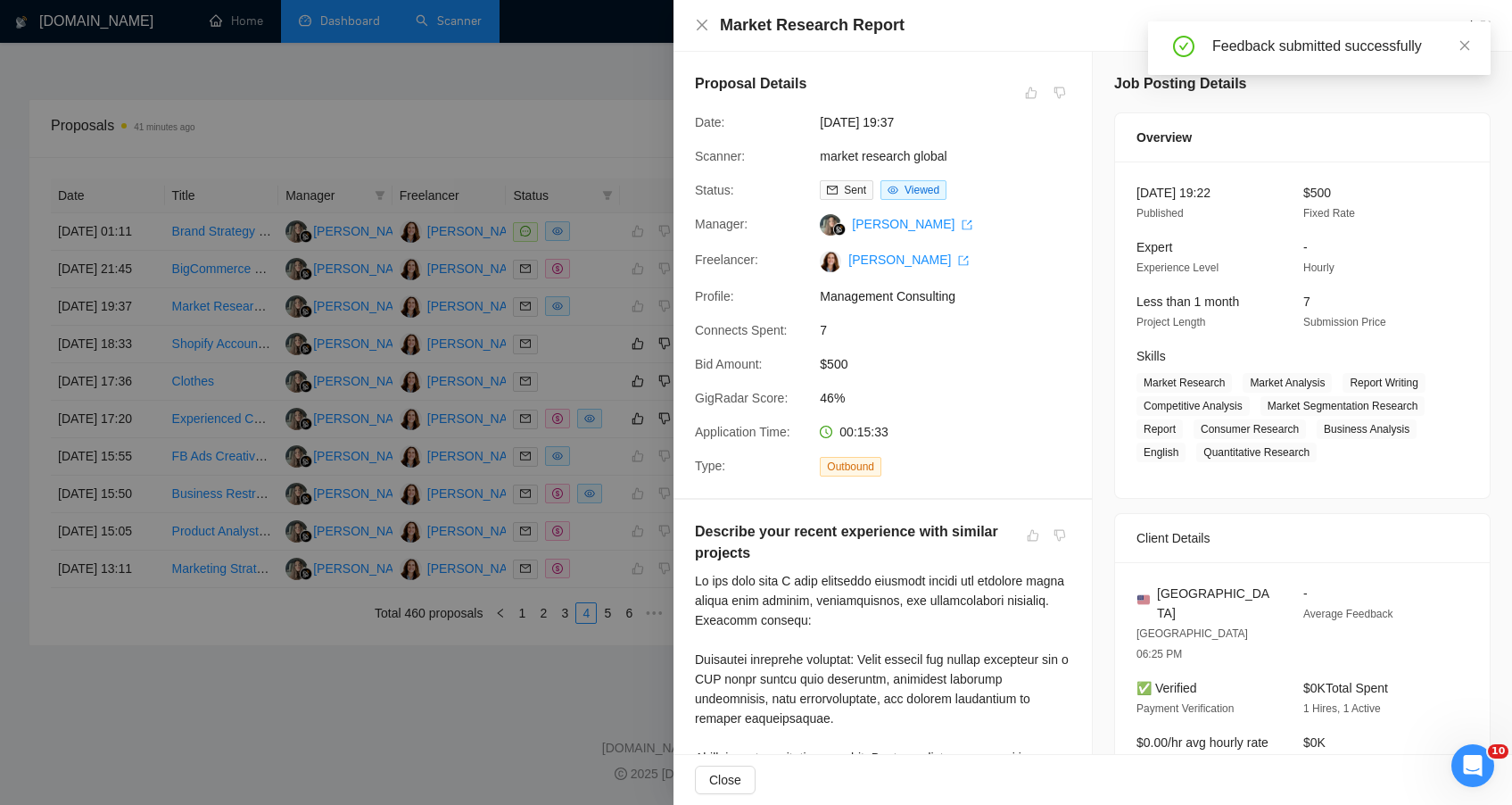
click at [349, 700] on div at bounding box center [756, 402] width 1512 height 805
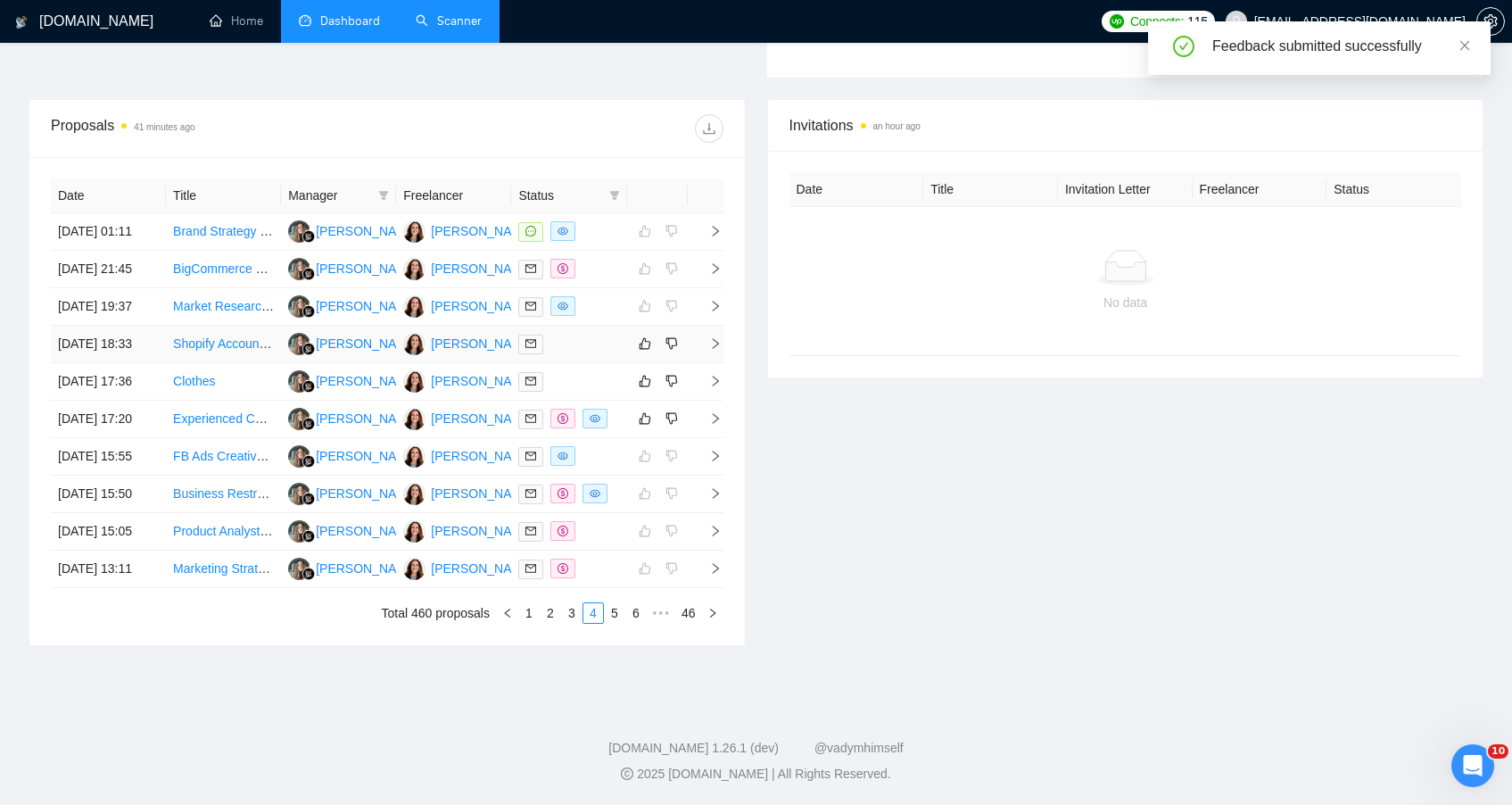
click at [251, 326] on td "Shopify Account Setup for Beauty Brand" at bounding box center [223, 344] width 115 height 38
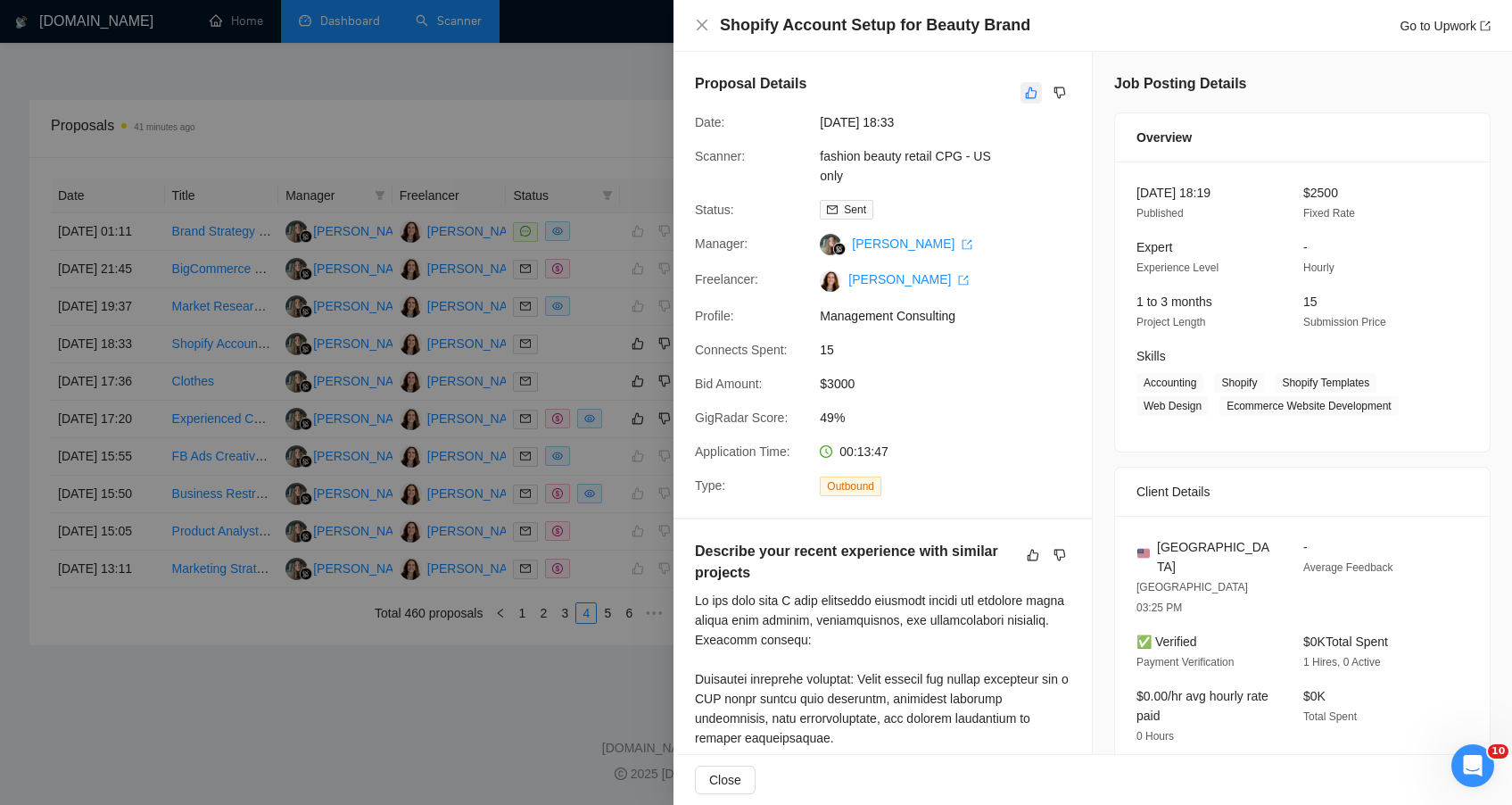
click at [1025, 97] on icon "like" at bounding box center [1031, 93] width 13 height 15
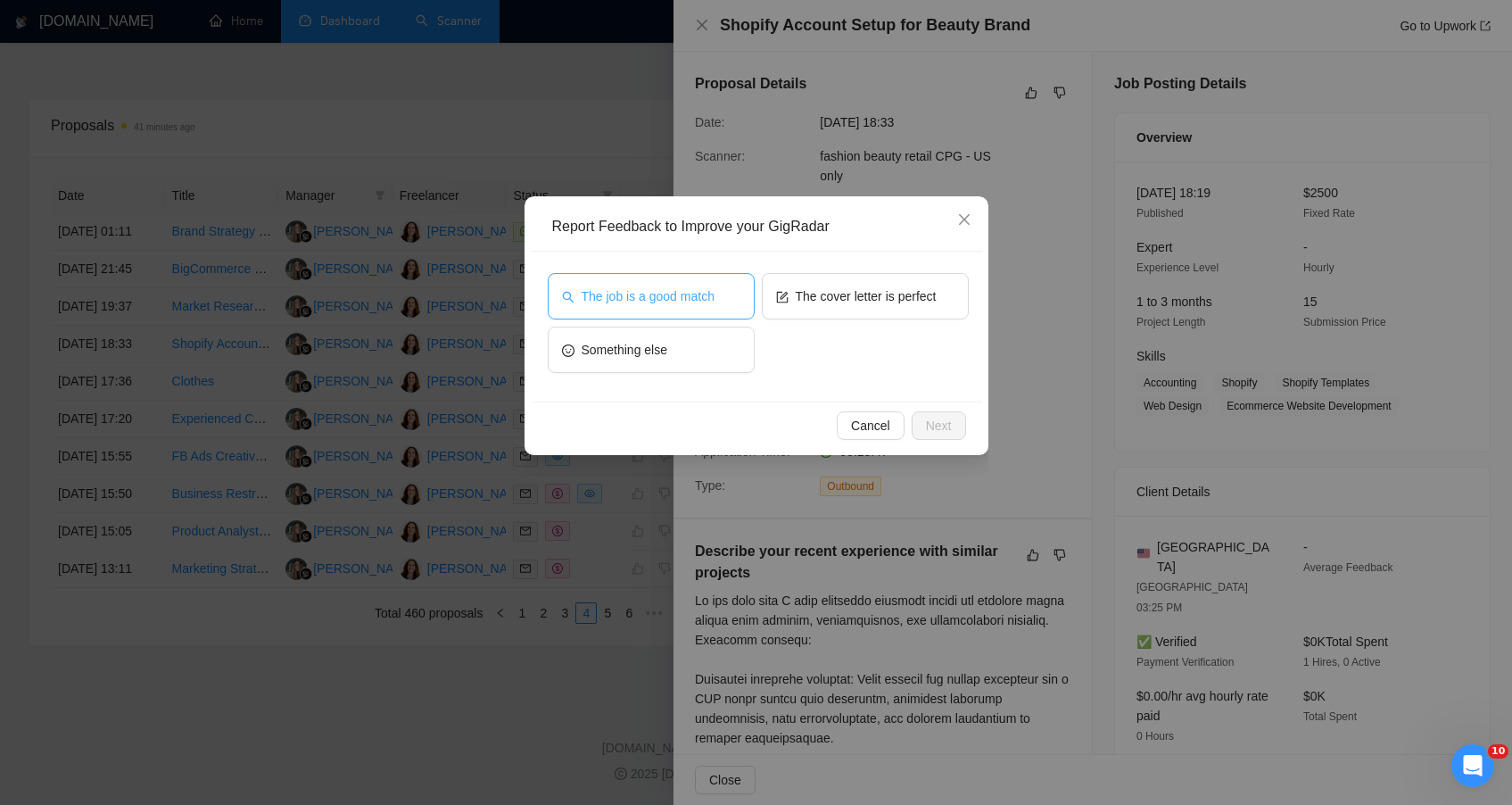
click at [694, 302] on span "The job is a good match" at bounding box center [648, 296] width 133 height 19
click at [936, 430] on span "Next" at bounding box center [939, 425] width 26 height 19
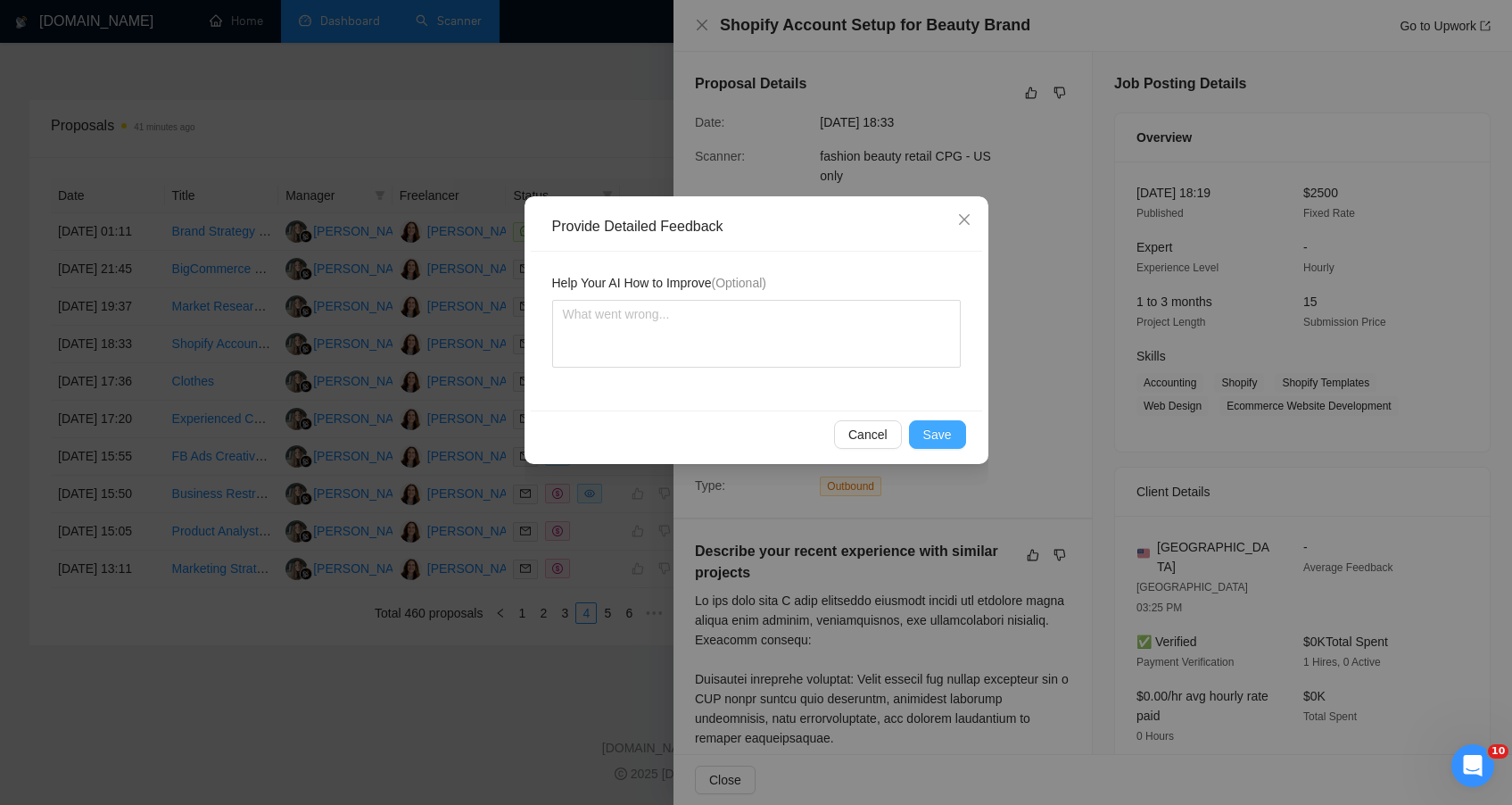
click at [936, 430] on span "Save" at bounding box center [937, 434] width 29 height 19
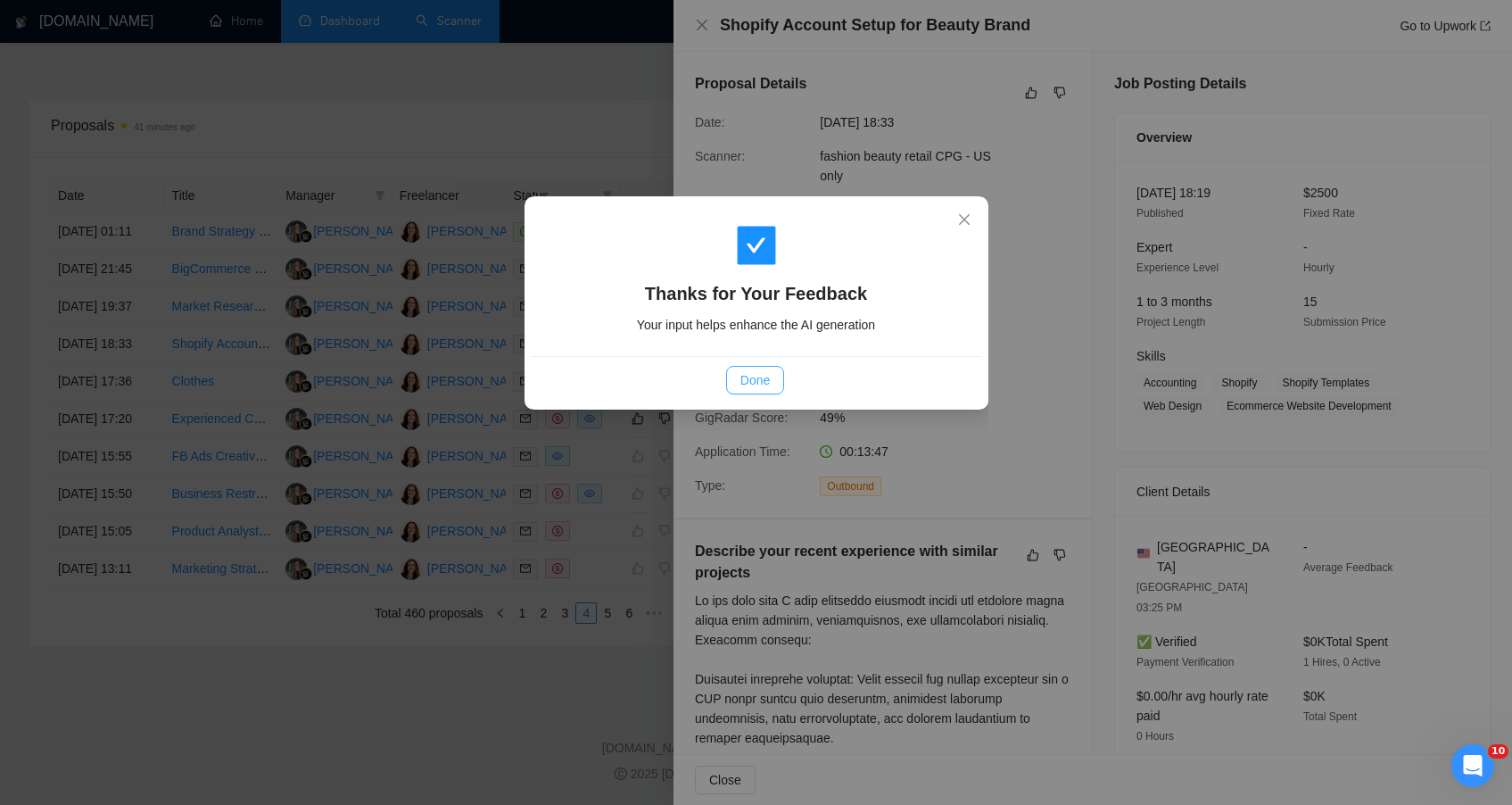
click at [768, 385] on span "Done" at bounding box center [755, 379] width 29 height 19
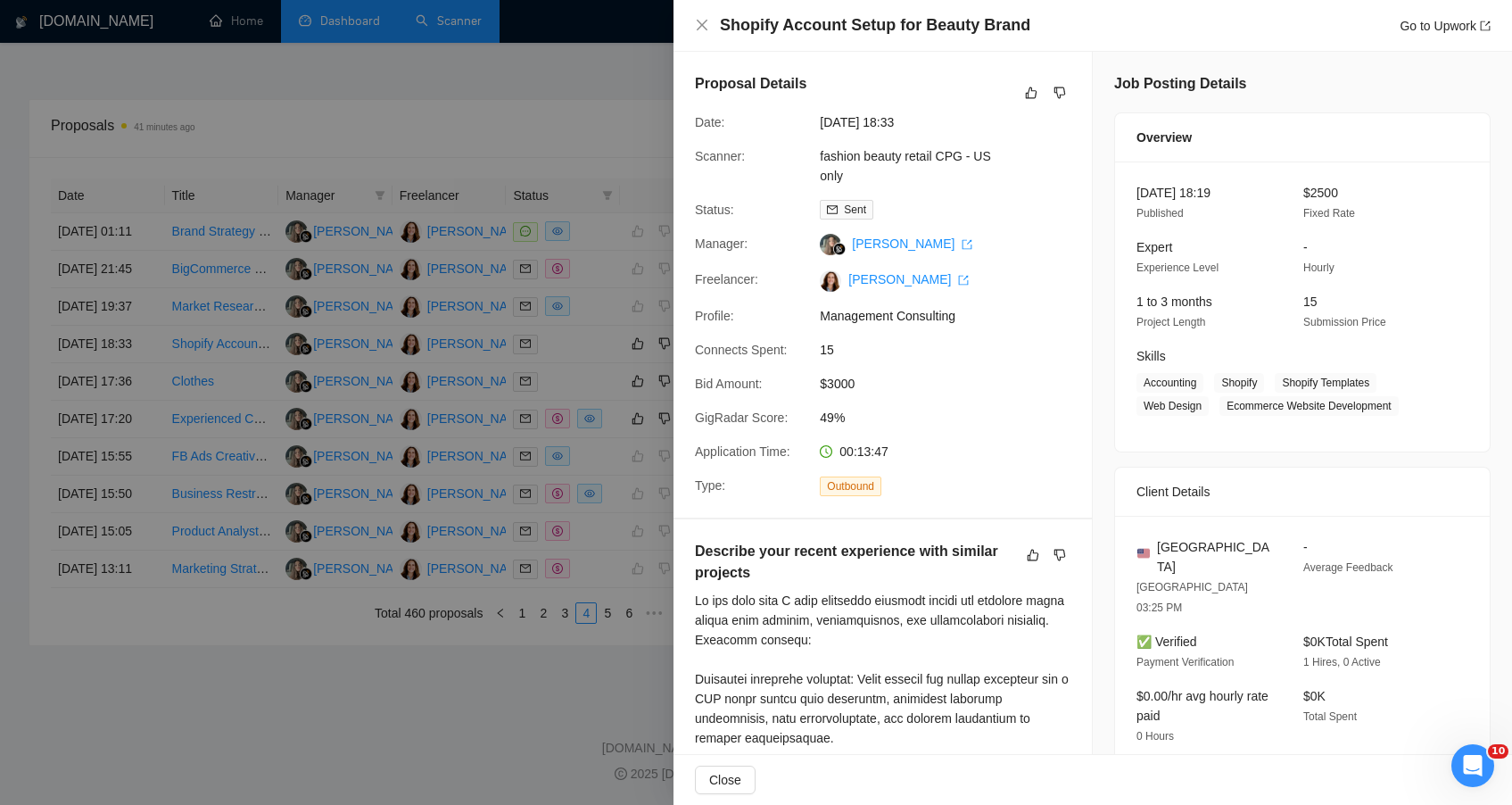
click at [444, 684] on div at bounding box center [756, 402] width 1512 height 805
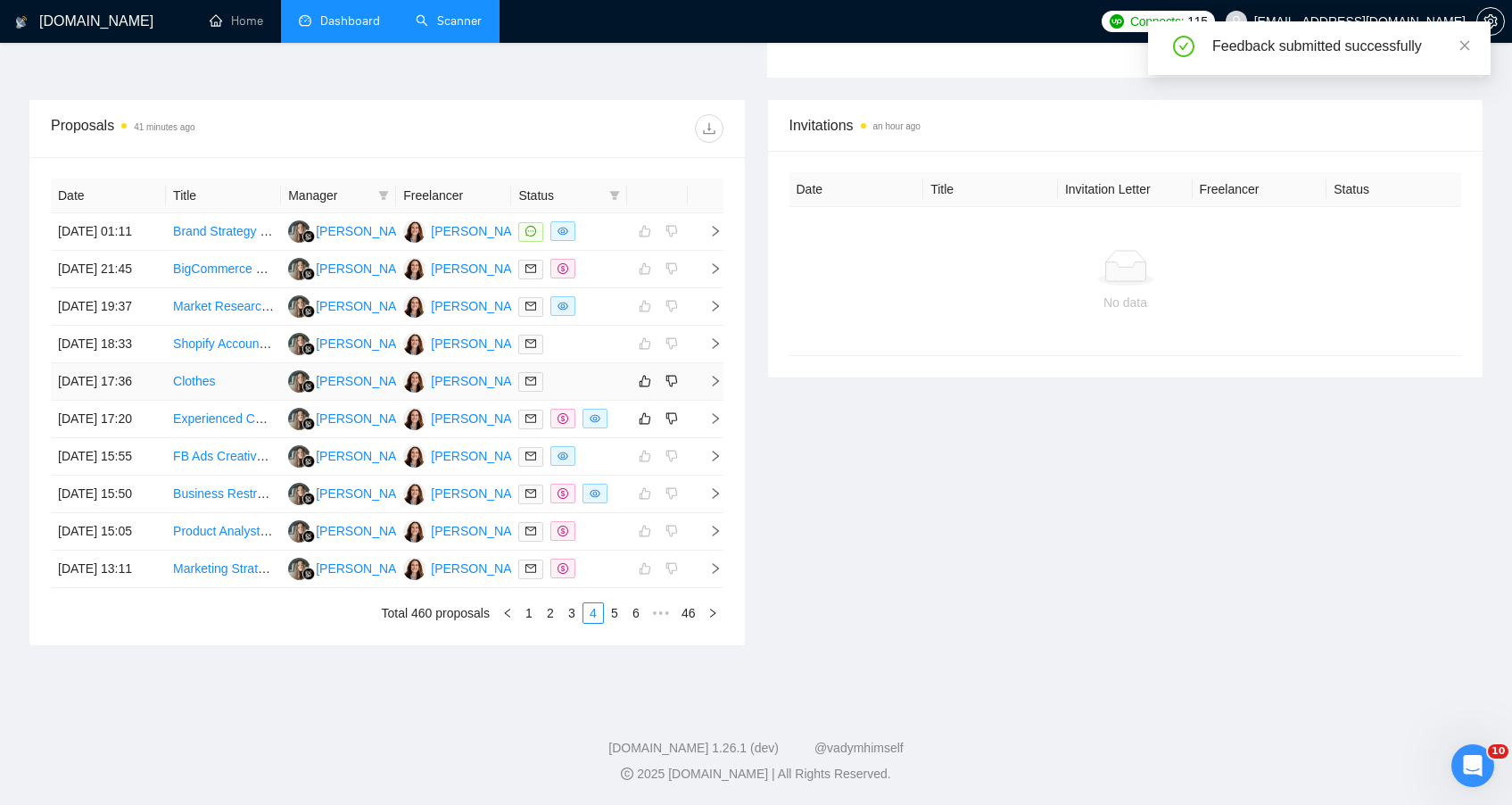
click at [581, 371] on div at bounding box center [568, 381] width 100 height 20
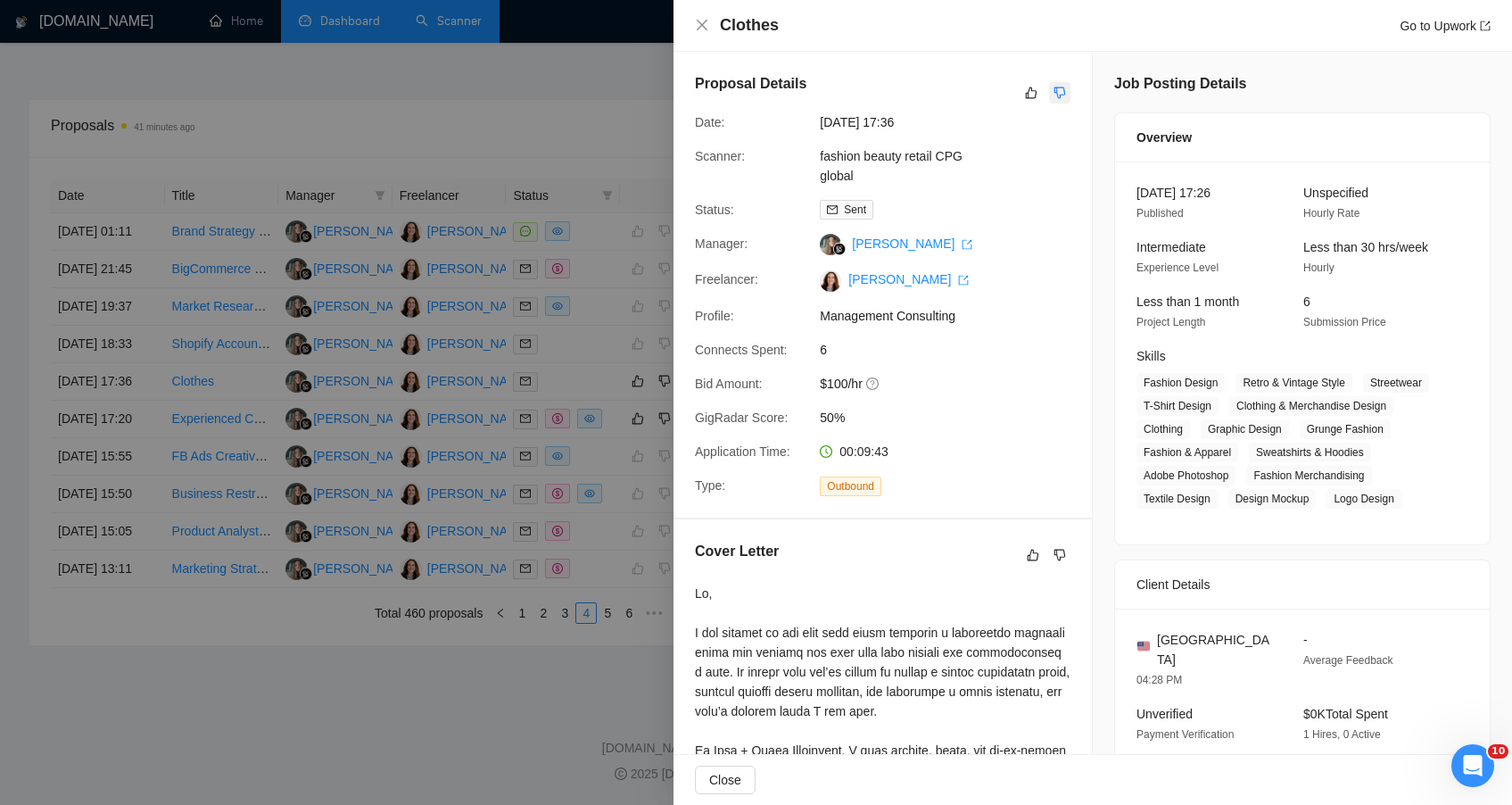
click at [1054, 92] on icon "dislike" at bounding box center [1060, 93] width 13 height 15
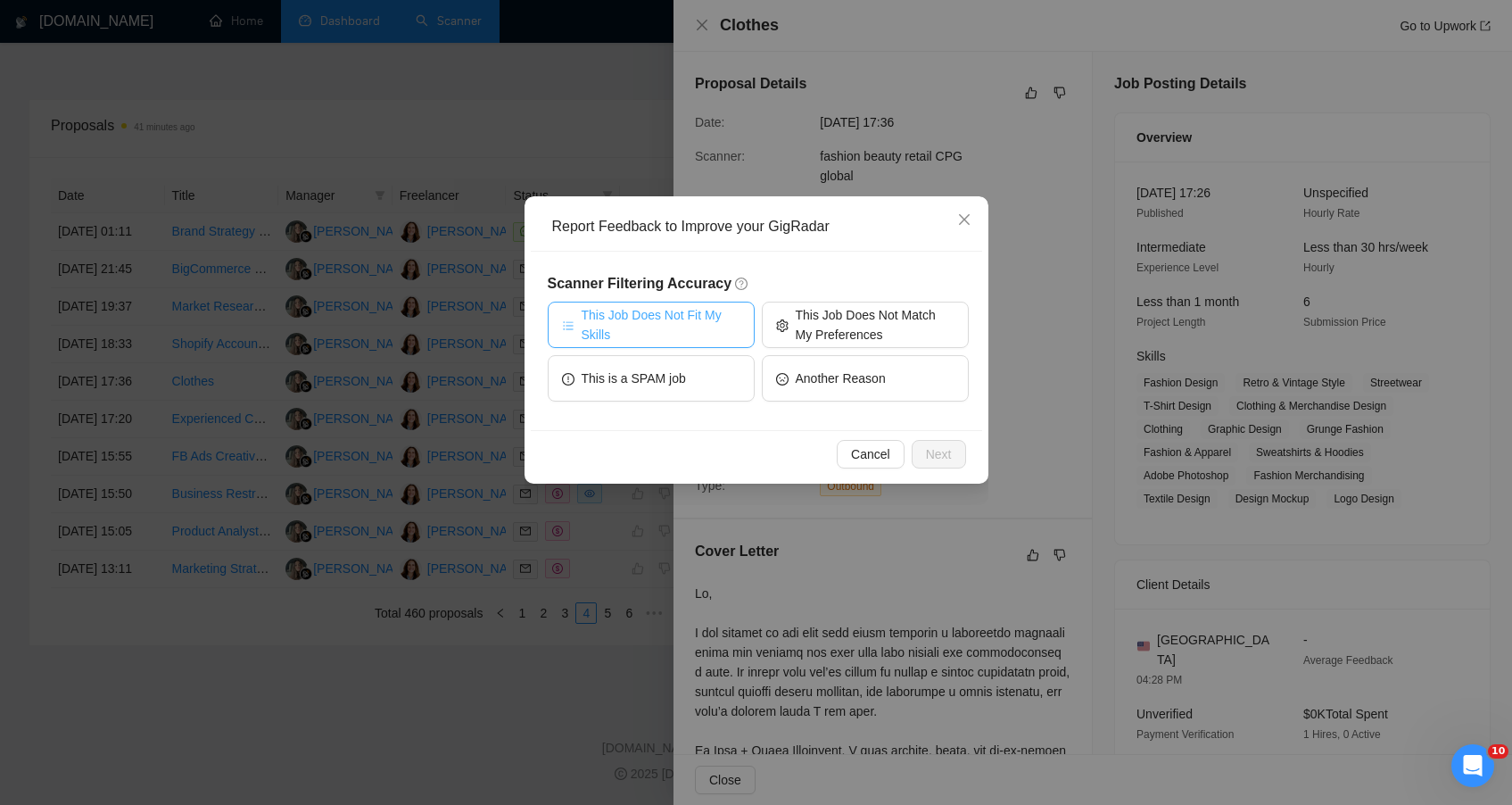
click at [703, 333] on span "This Job Does Not Fit My Skills" at bounding box center [661, 324] width 158 height 40
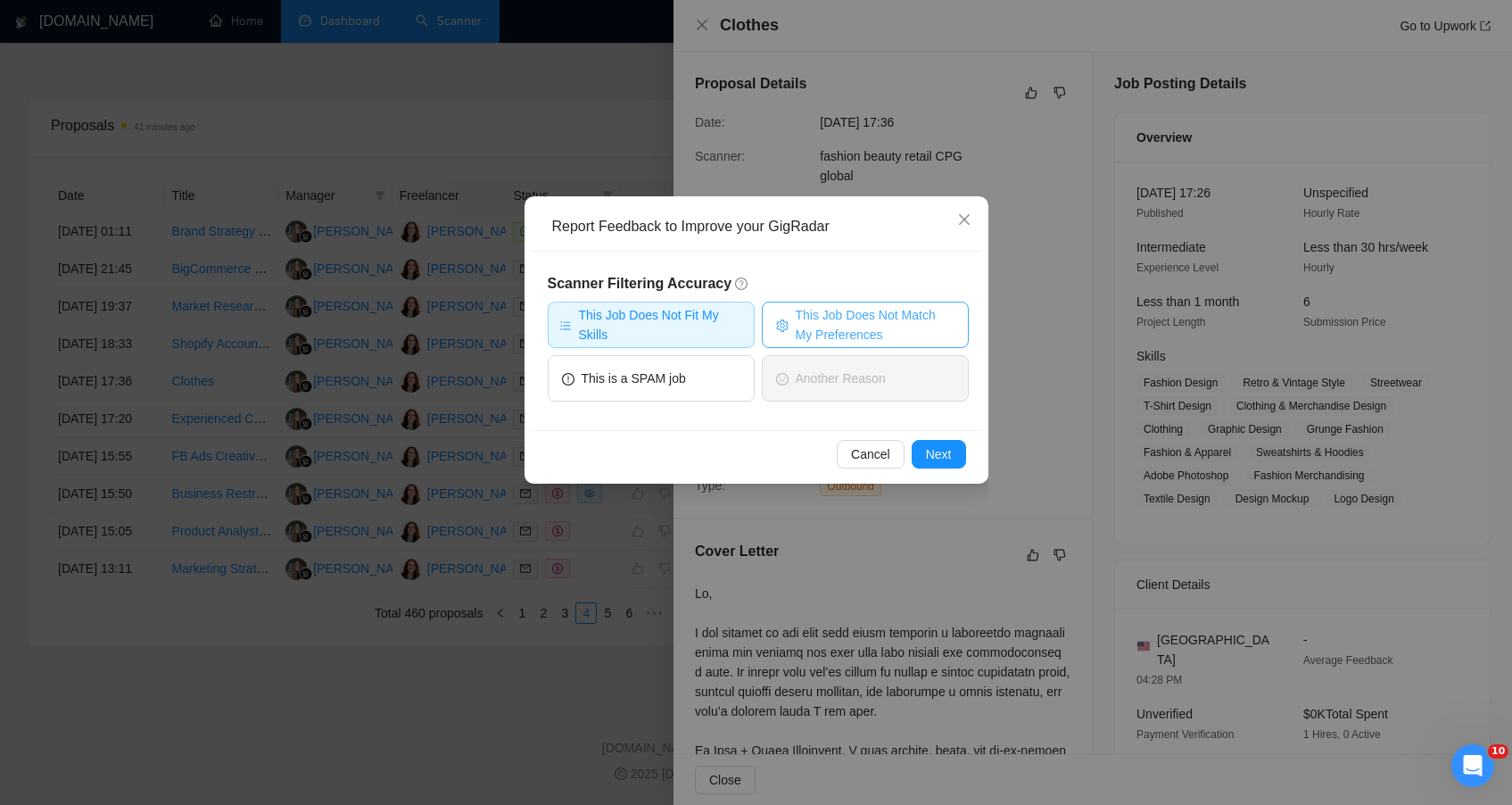
click at [794, 342] on button "This Job Does Not Match My Preferences" at bounding box center [865, 324] width 207 height 46
click at [936, 462] on span "Next" at bounding box center [939, 453] width 26 height 19
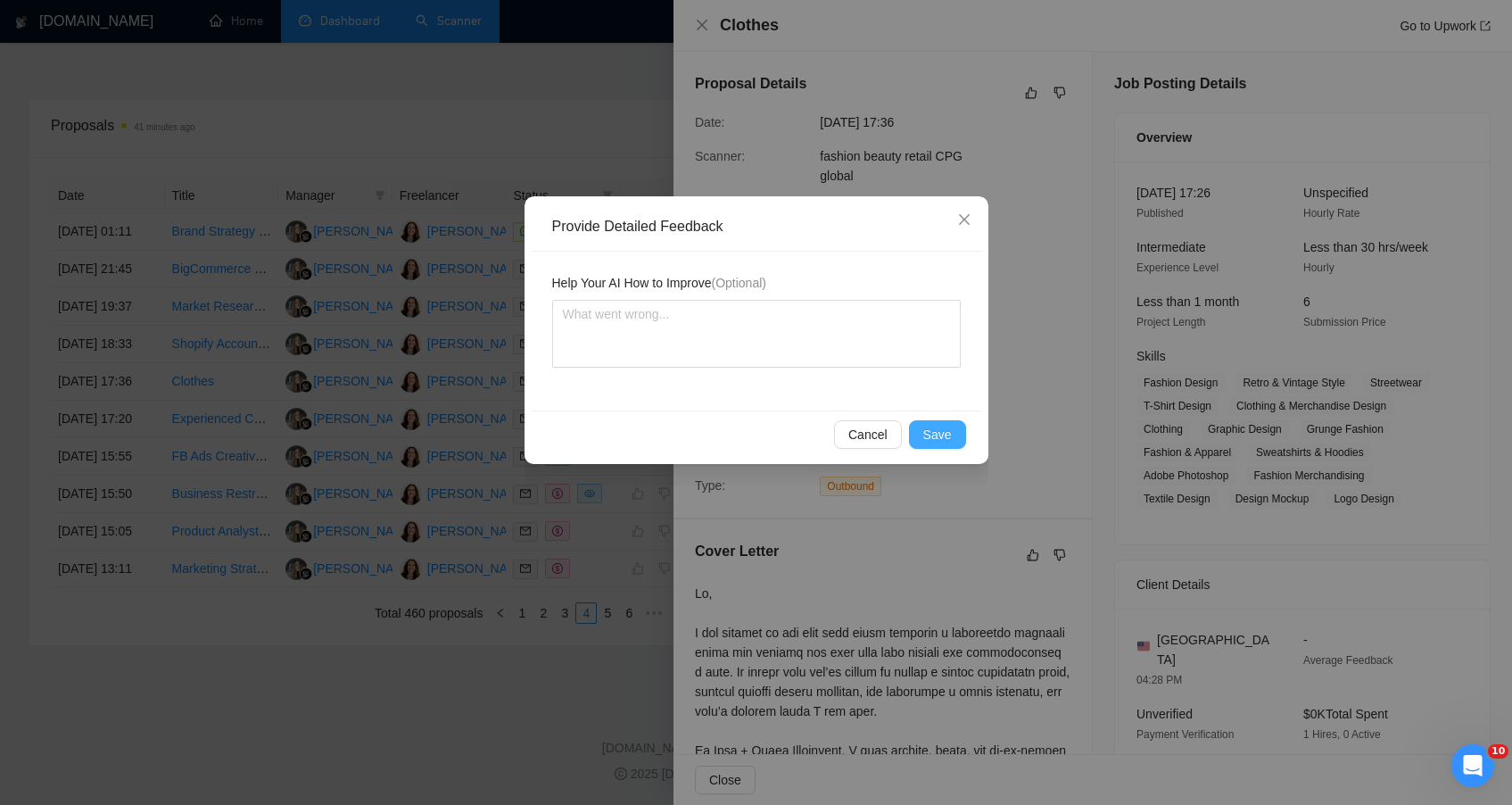
click at [937, 440] on span "Save" at bounding box center [937, 434] width 29 height 19
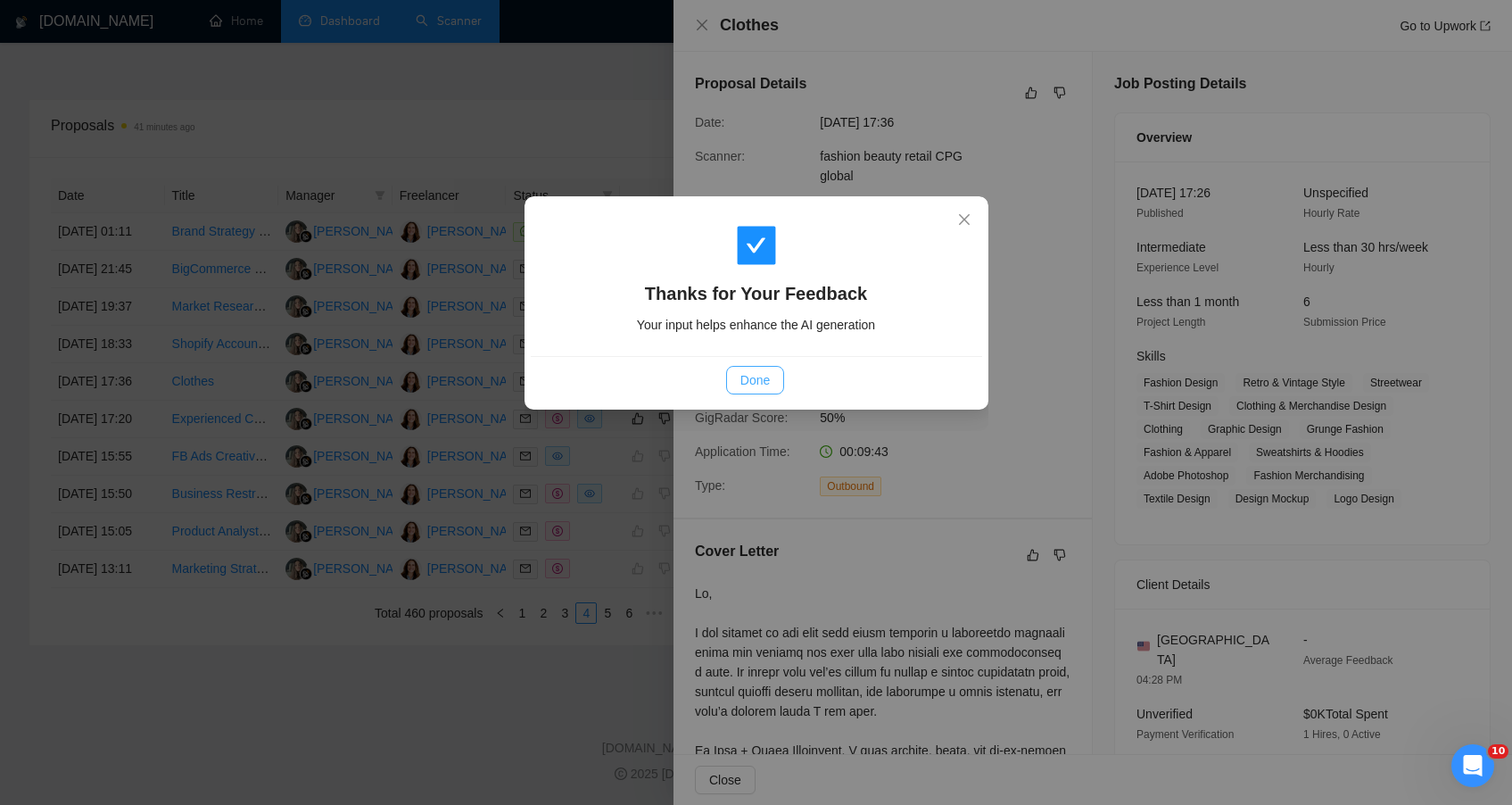
click at [741, 380] on span "Done" at bounding box center [755, 379] width 29 height 19
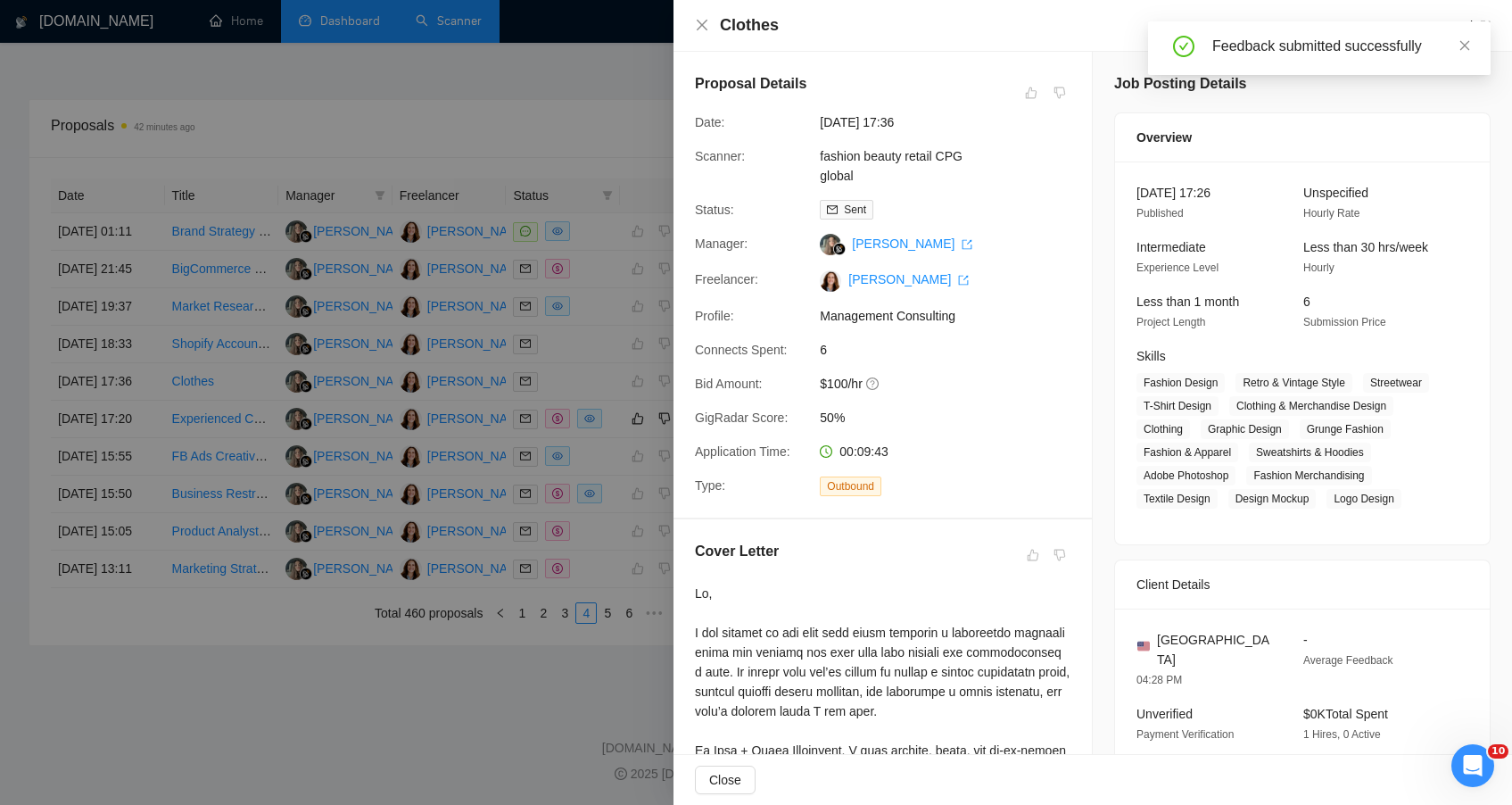
click at [427, 746] on div at bounding box center [756, 402] width 1512 height 805
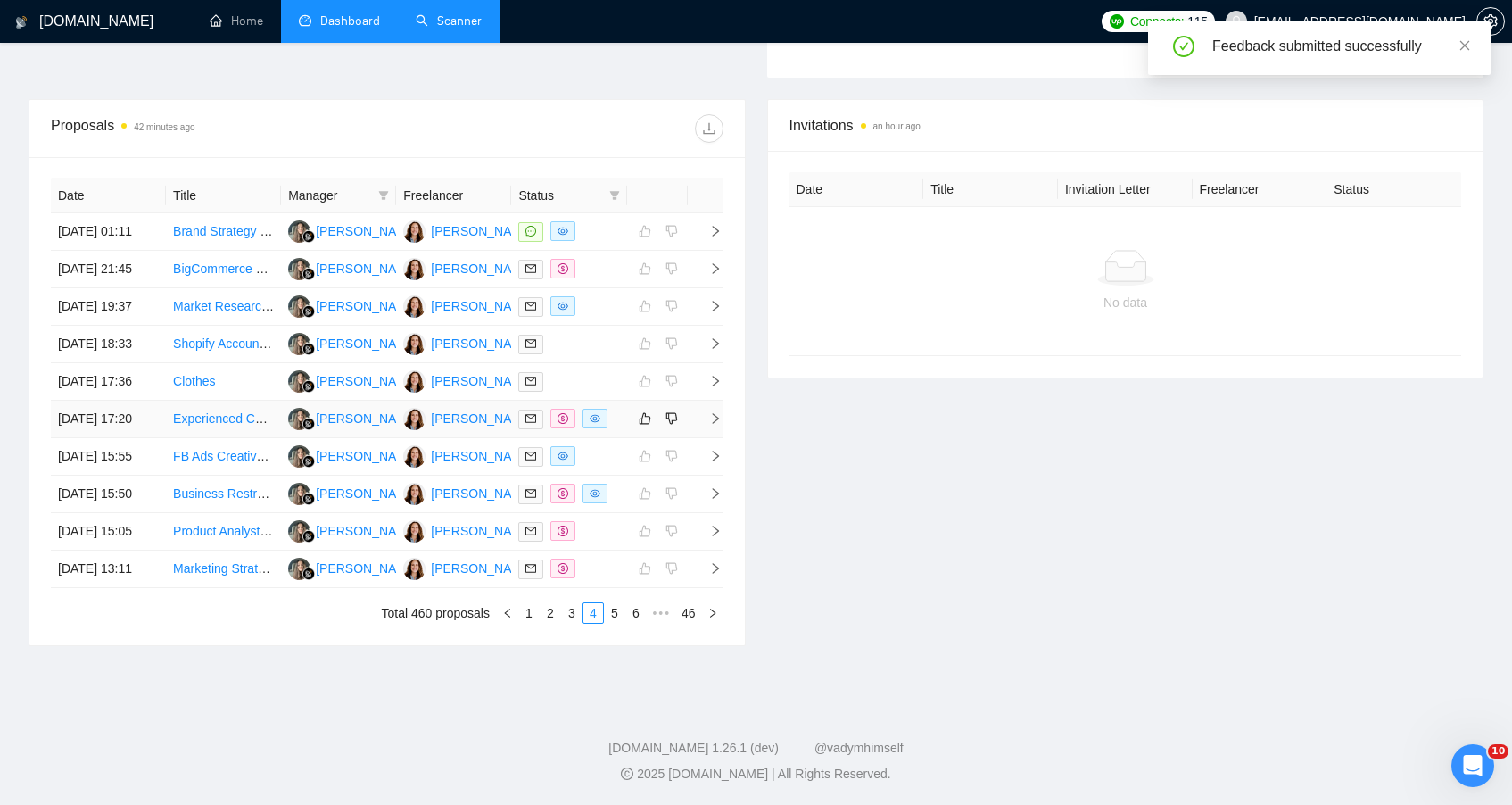
click at [214, 409] on td "Experienced Consultant for Selling Food Products in Prison Commissaries" at bounding box center [223, 419] width 115 height 38
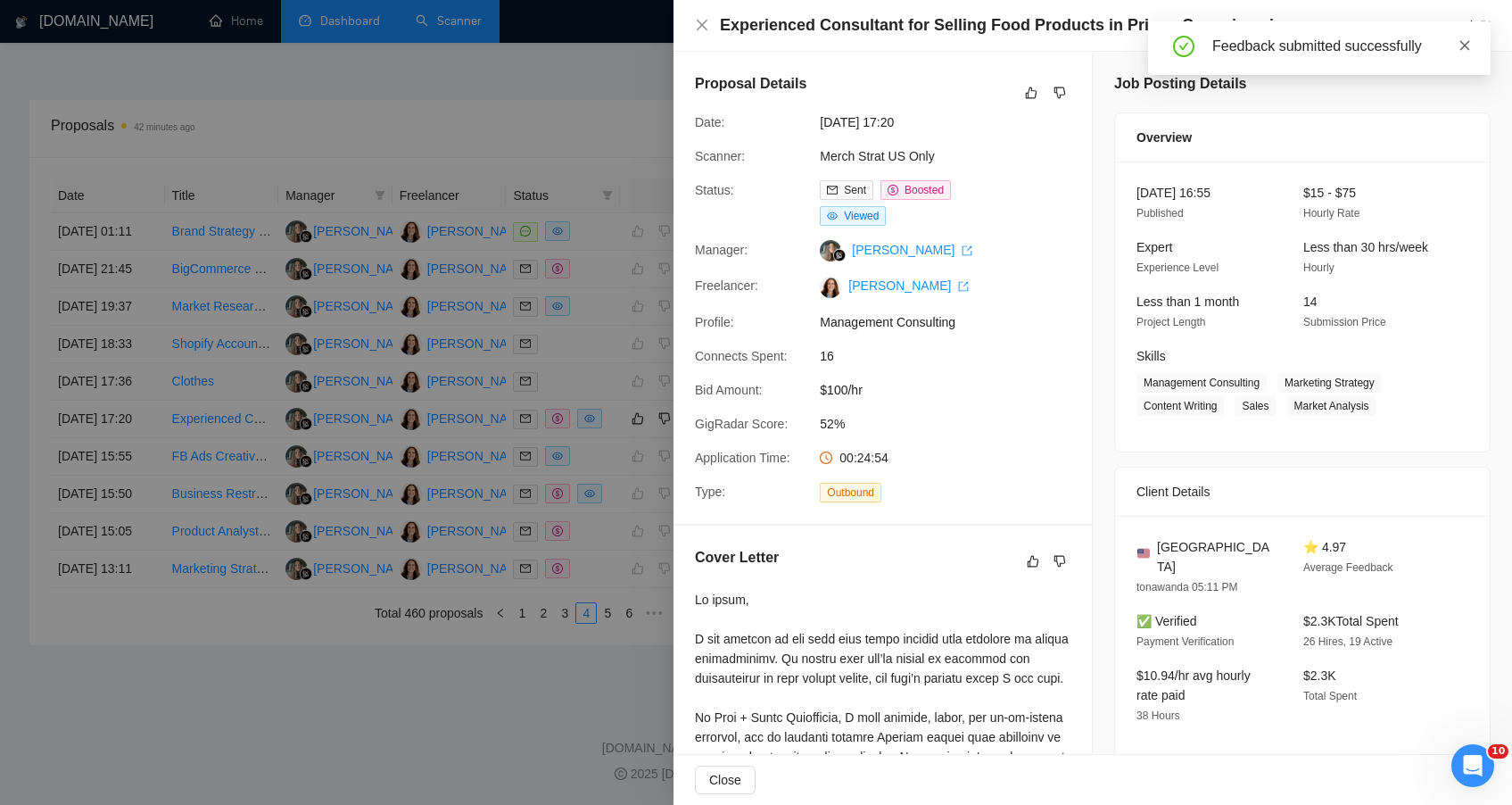
click at [1468, 42] on icon "close" at bounding box center [1465, 45] width 10 height 10
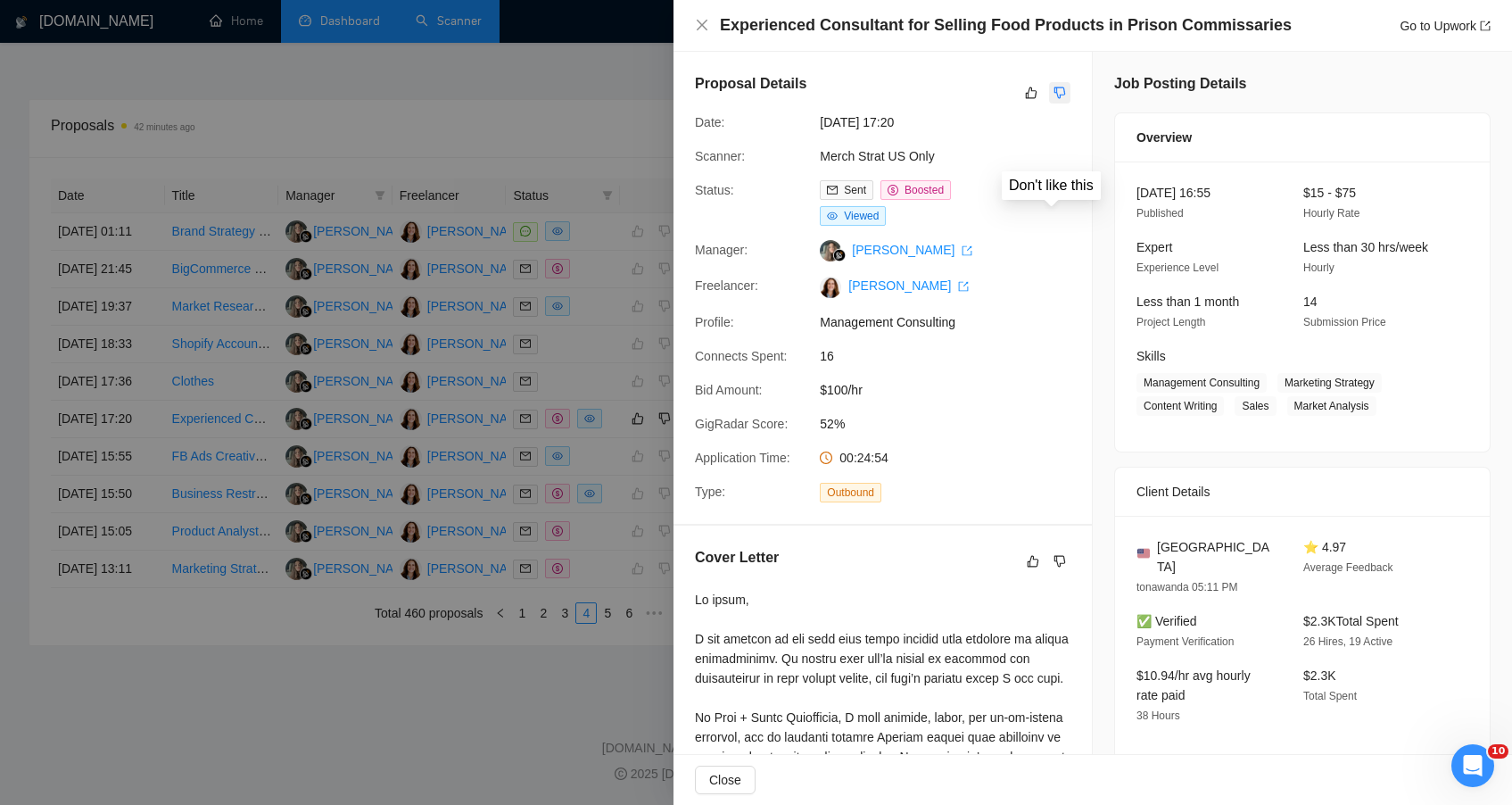
click at [1054, 97] on icon "dislike" at bounding box center [1060, 93] width 12 height 12
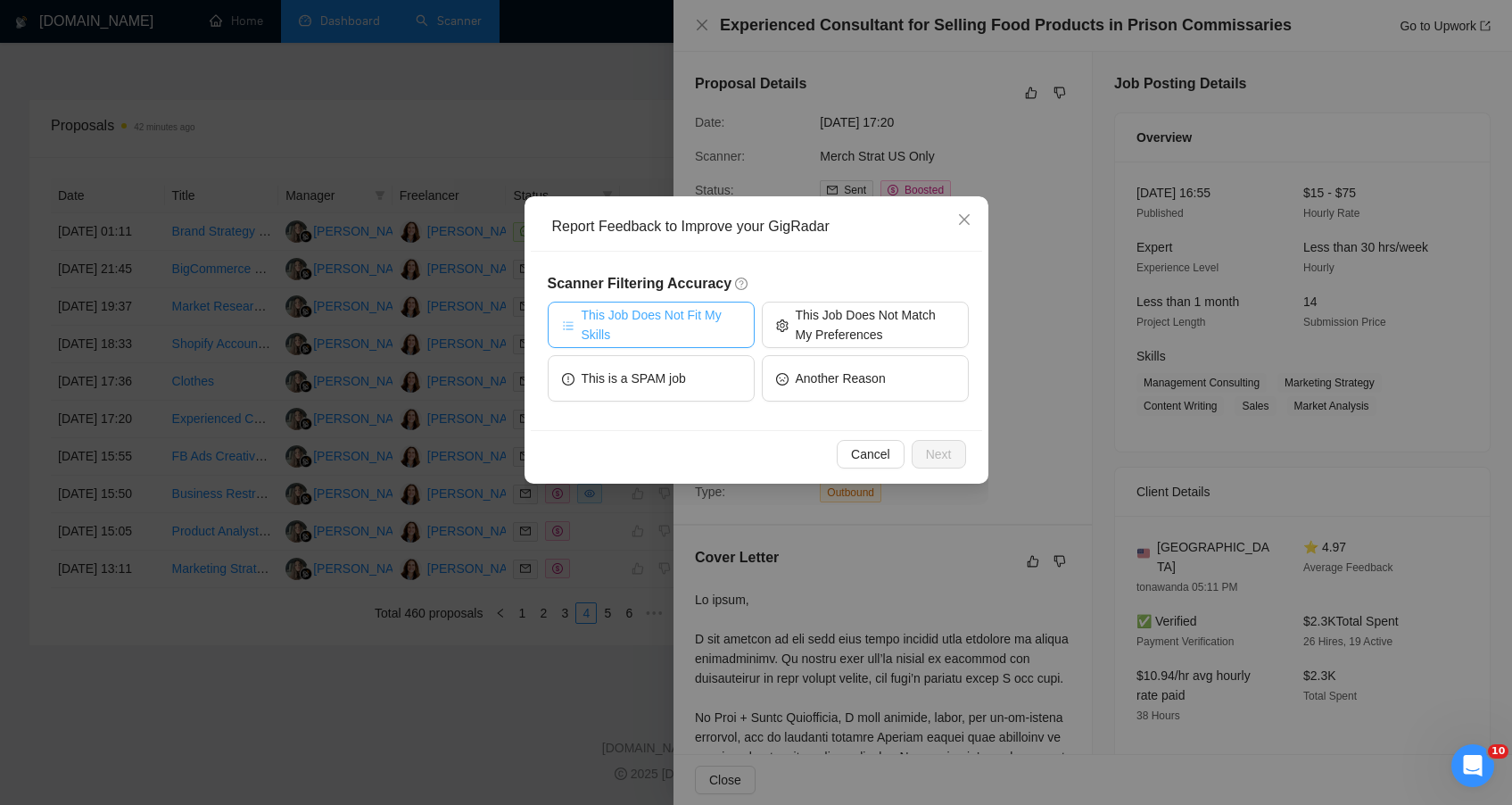
click at [700, 311] on span "This Job Does Not Fit My Skills" at bounding box center [661, 324] width 158 height 40
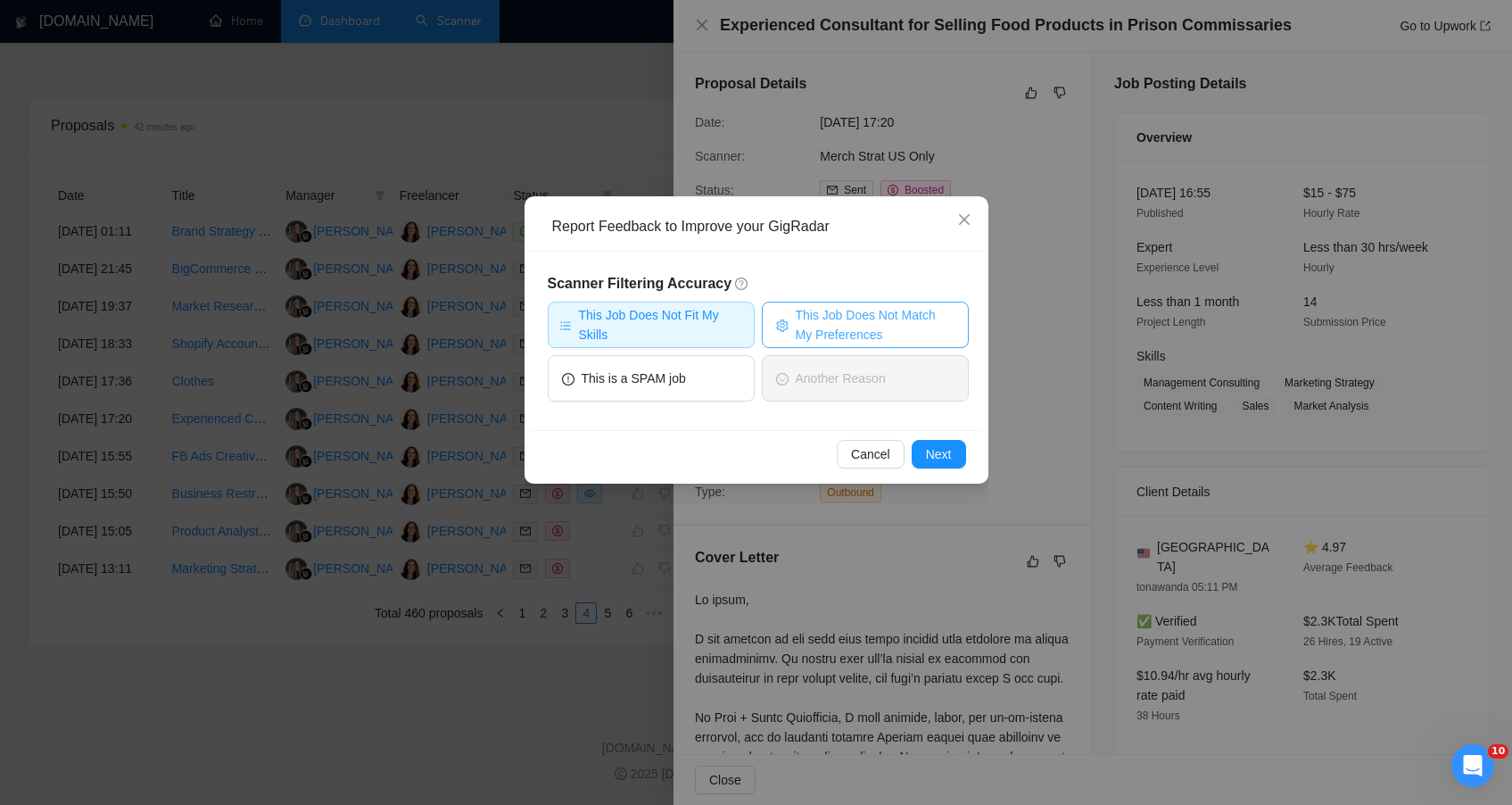
click at [872, 320] on span "This Job Does Not Match My Preferences" at bounding box center [875, 324] width 158 height 40
click at [939, 461] on span "Next" at bounding box center [939, 453] width 26 height 19
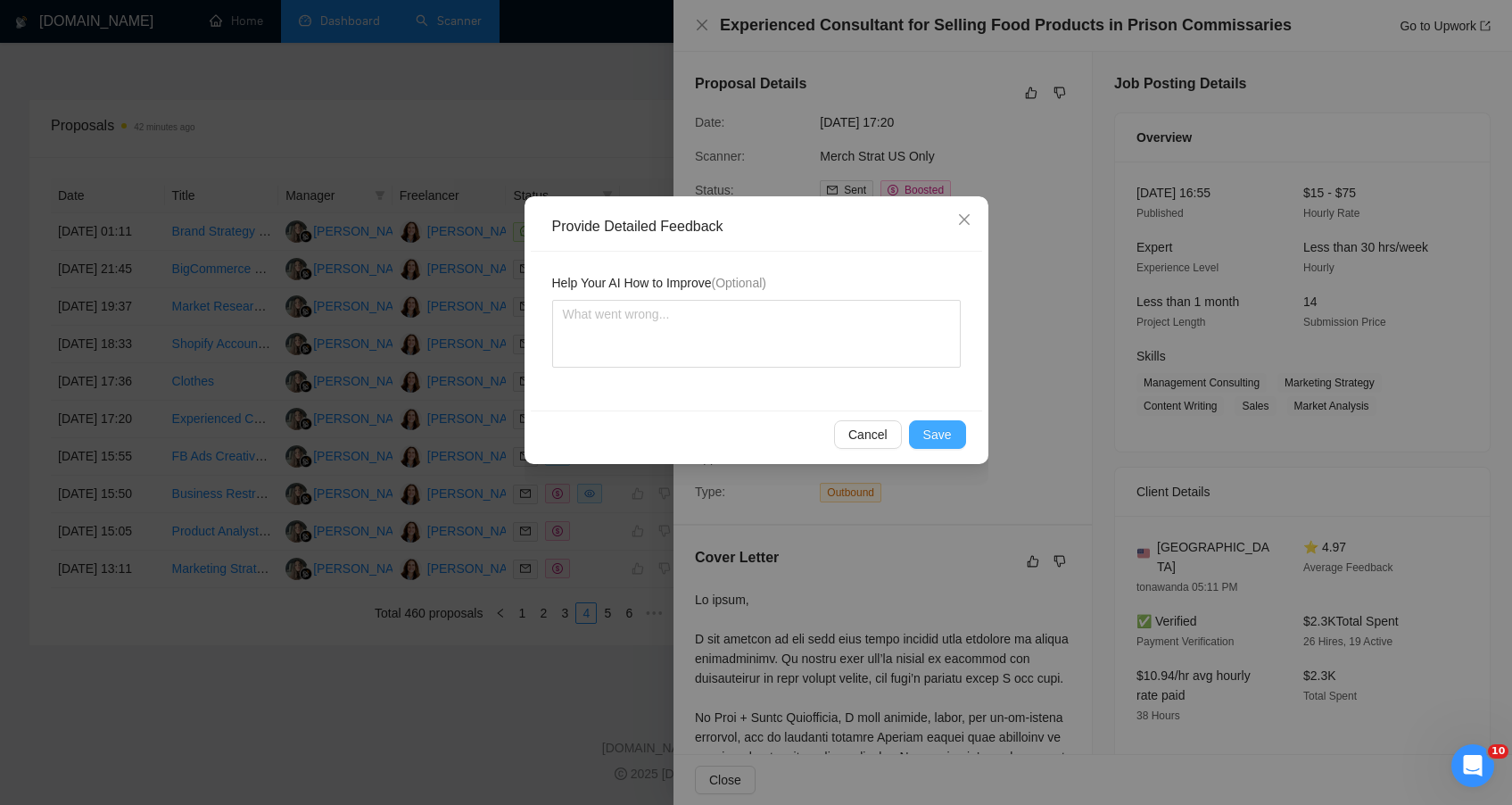
click at [949, 433] on span "Save" at bounding box center [937, 434] width 29 height 19
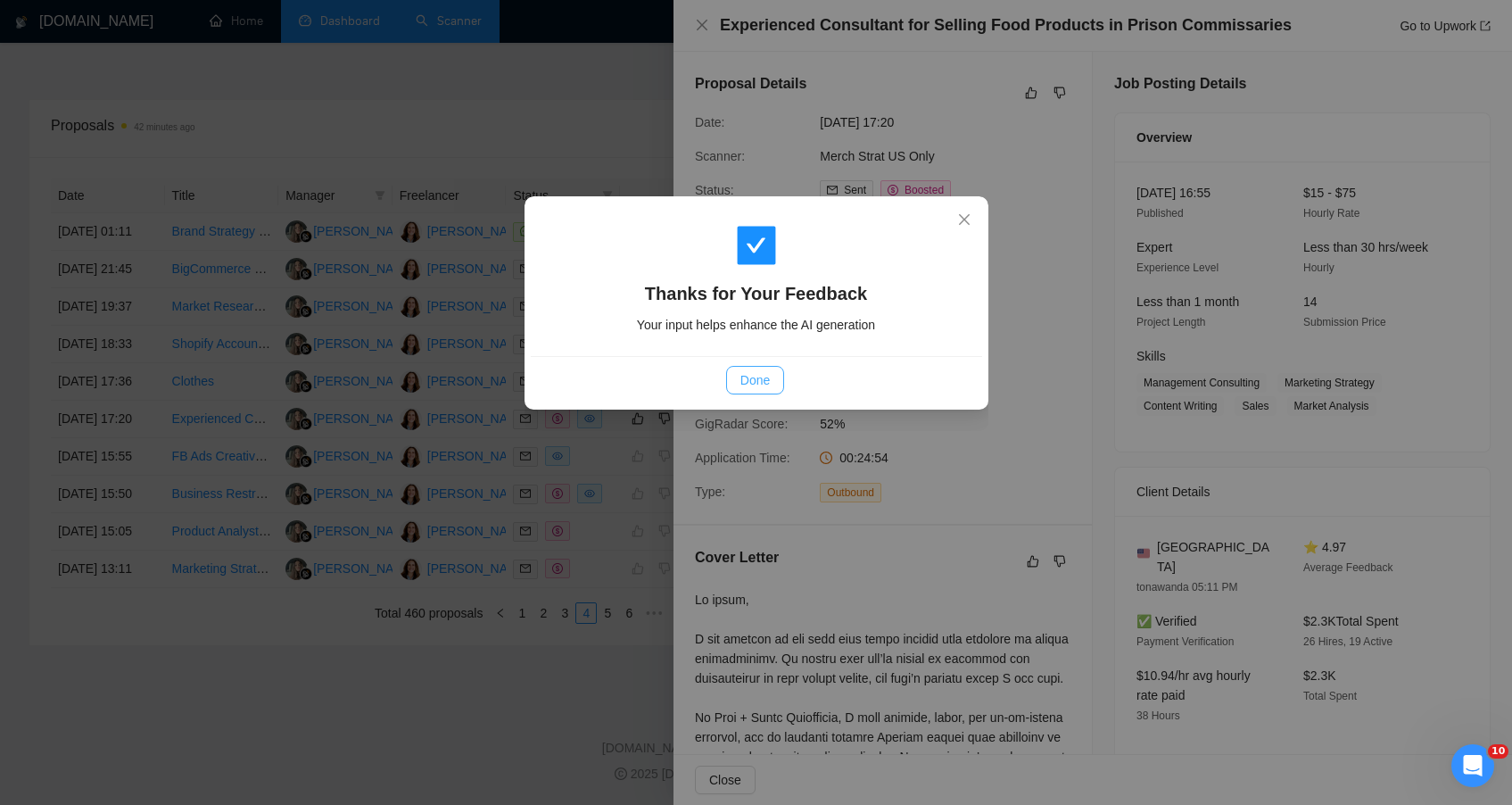
click at [756, 384] on span "Done" at bounding box center [755, 379] width 29 height 19
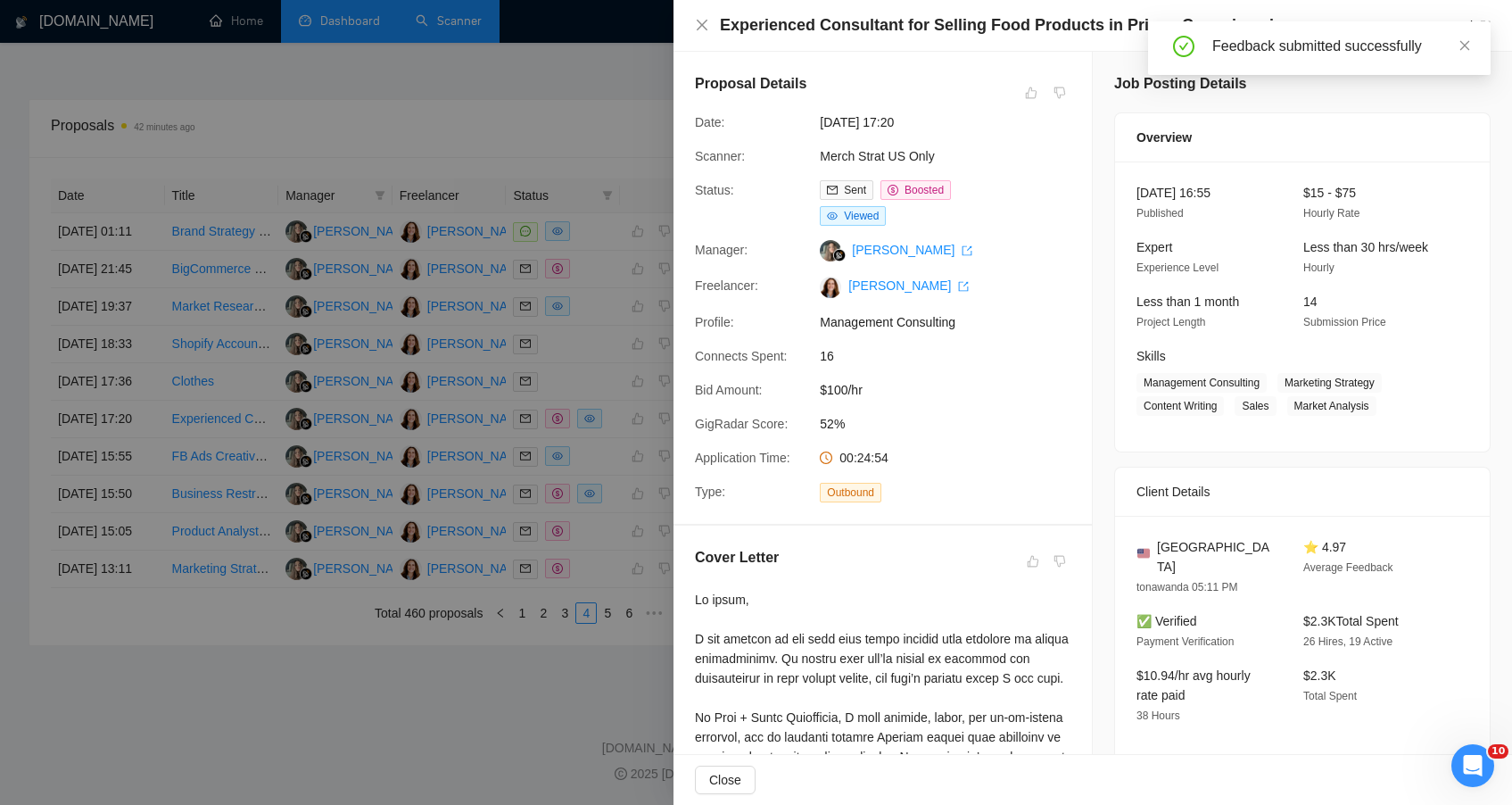
click at [373, 776] on div at bounding box center [756, 402] width 1512 height 805
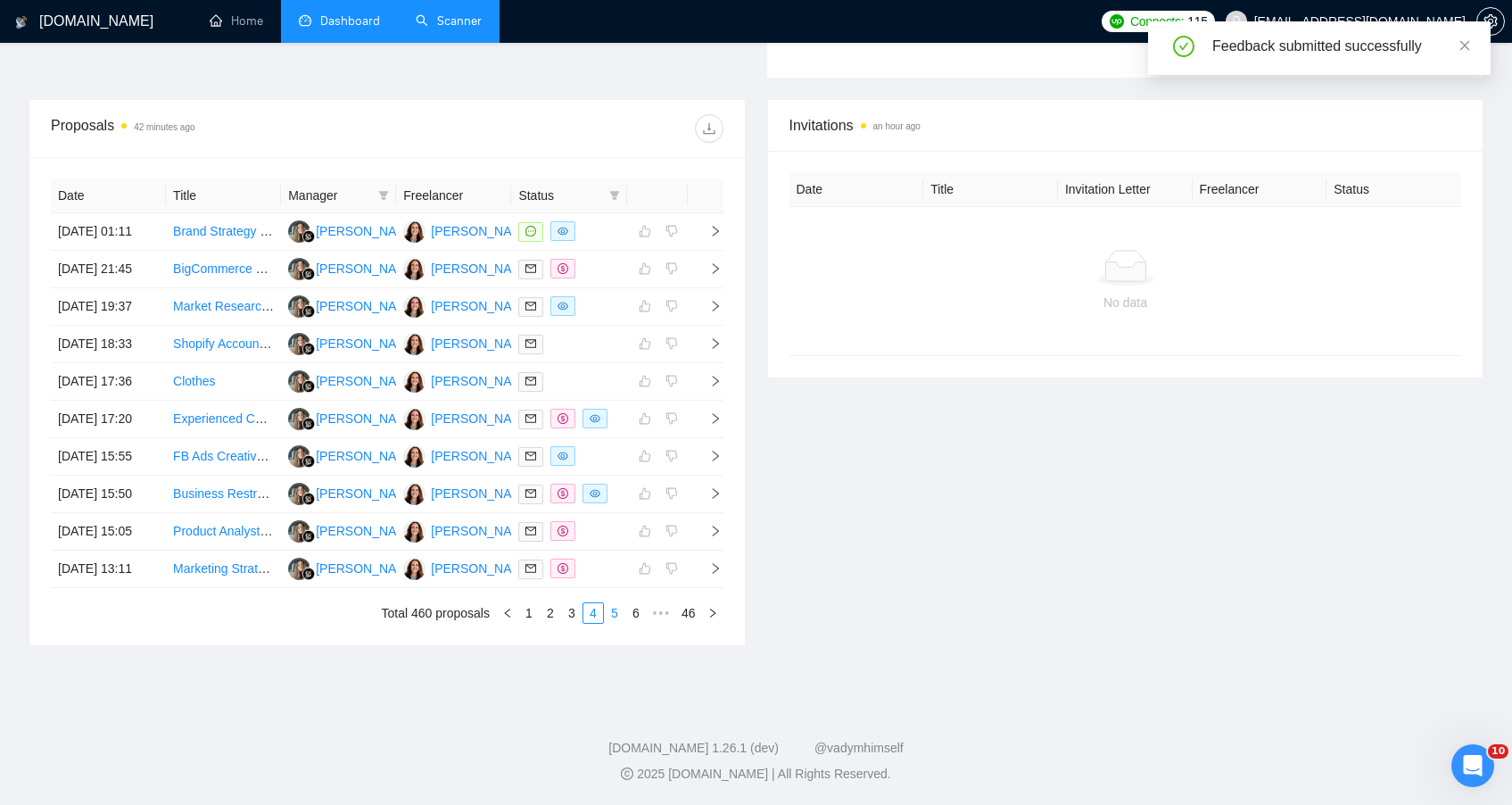
click at [617, 623] on link "5" at bounding box center [614, 612] width 19 height 19
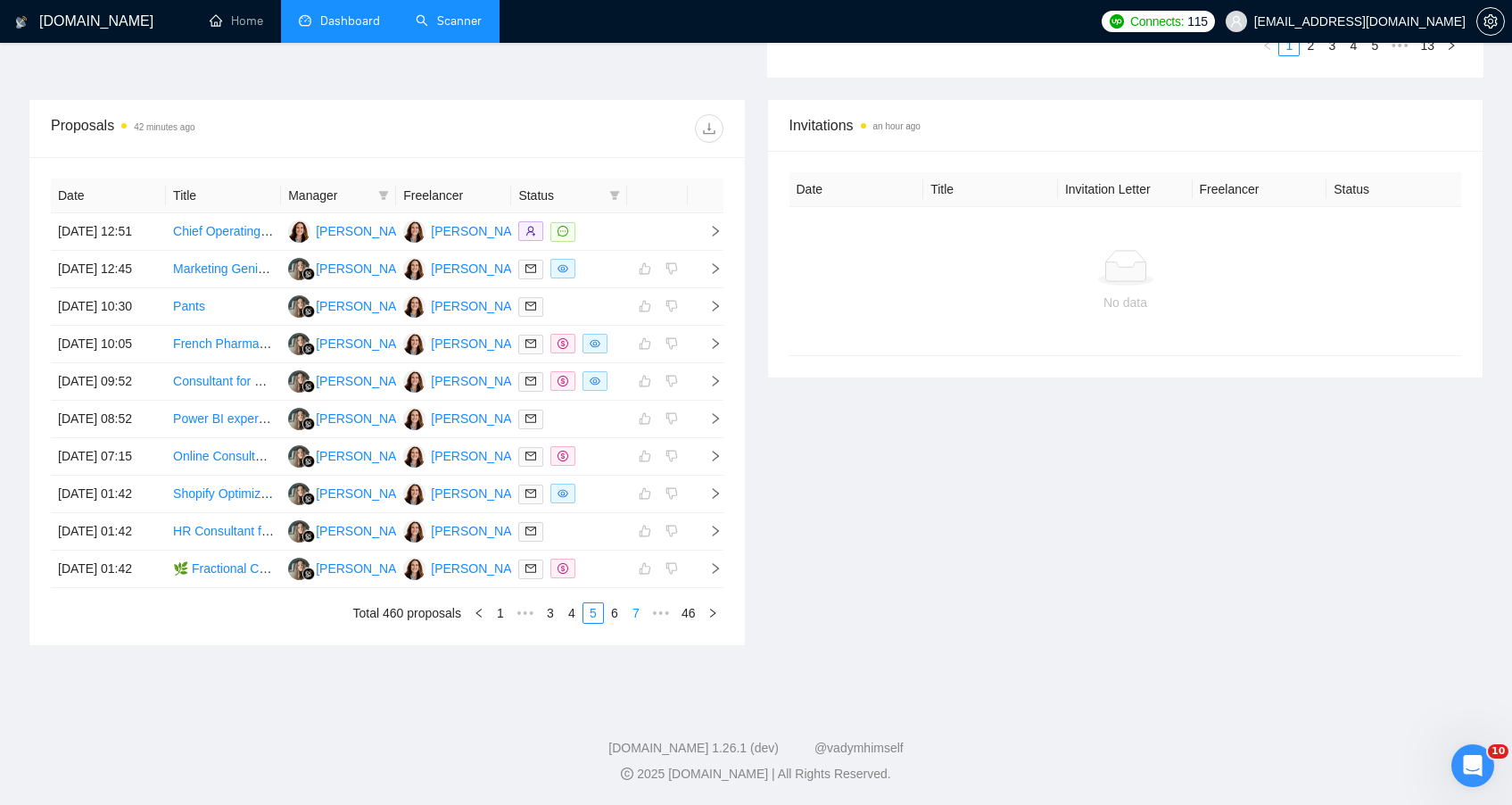
click at [635, 623] on link "7" at bounding box center [635, 612] width 19 height 19
click at [614, 623] on link "8" at bounding box center [614, 612] width 19 height 19
click at [614, 623] on link "9" at bounding box center [609, 612] width 19 height 19
click at [614, 623] on link "10" at bounding box center [607, 612] width 25 height 19
click at [614, 623] on link "11" at bounding box center [607, 612] width 25 height 19
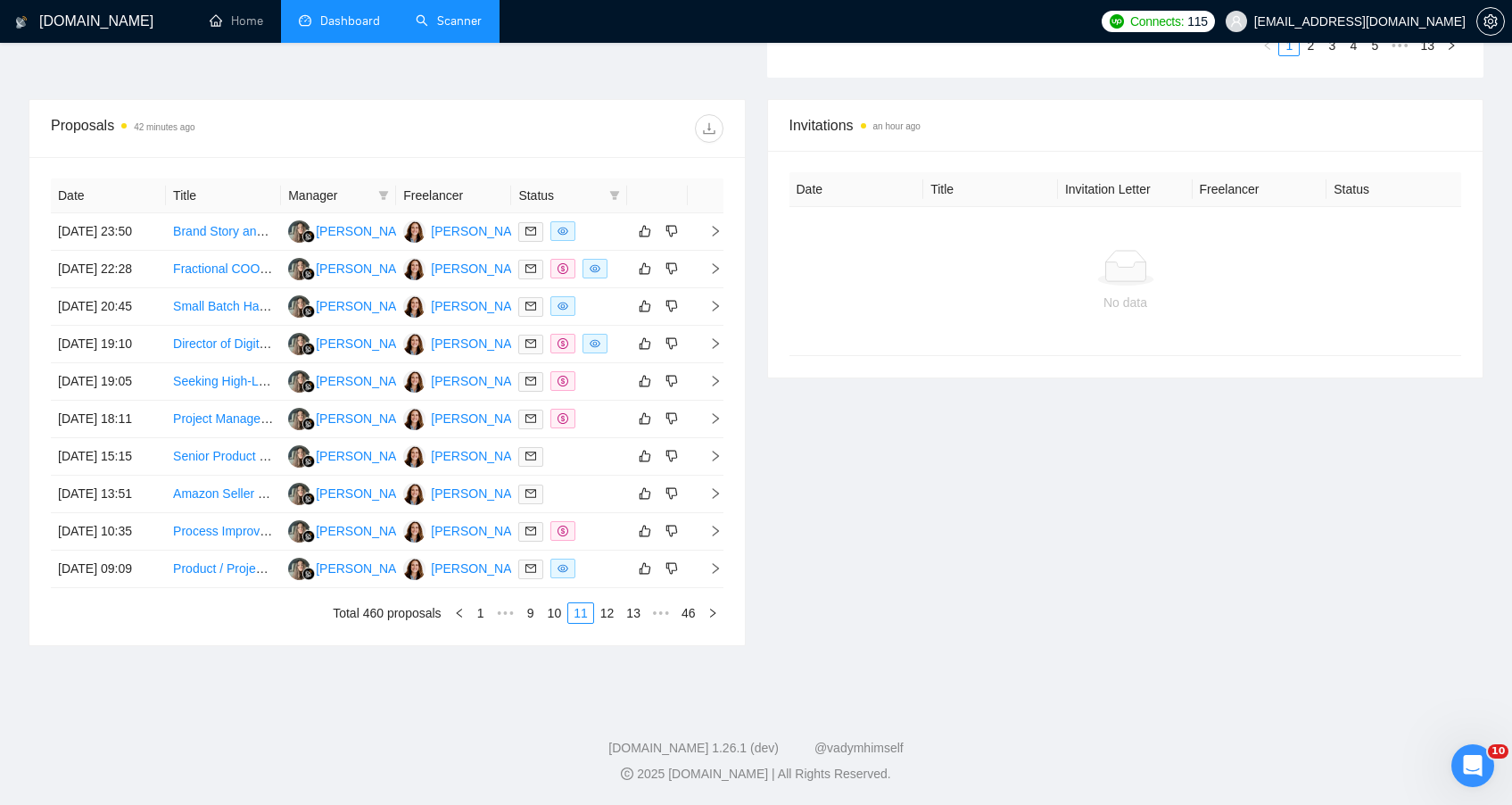
click at [849, 409] on div "Invitations an hour ago Date Title Invitation Letter Freelancer Status No data" at bounding box center [1126, 373] width 739 height 547
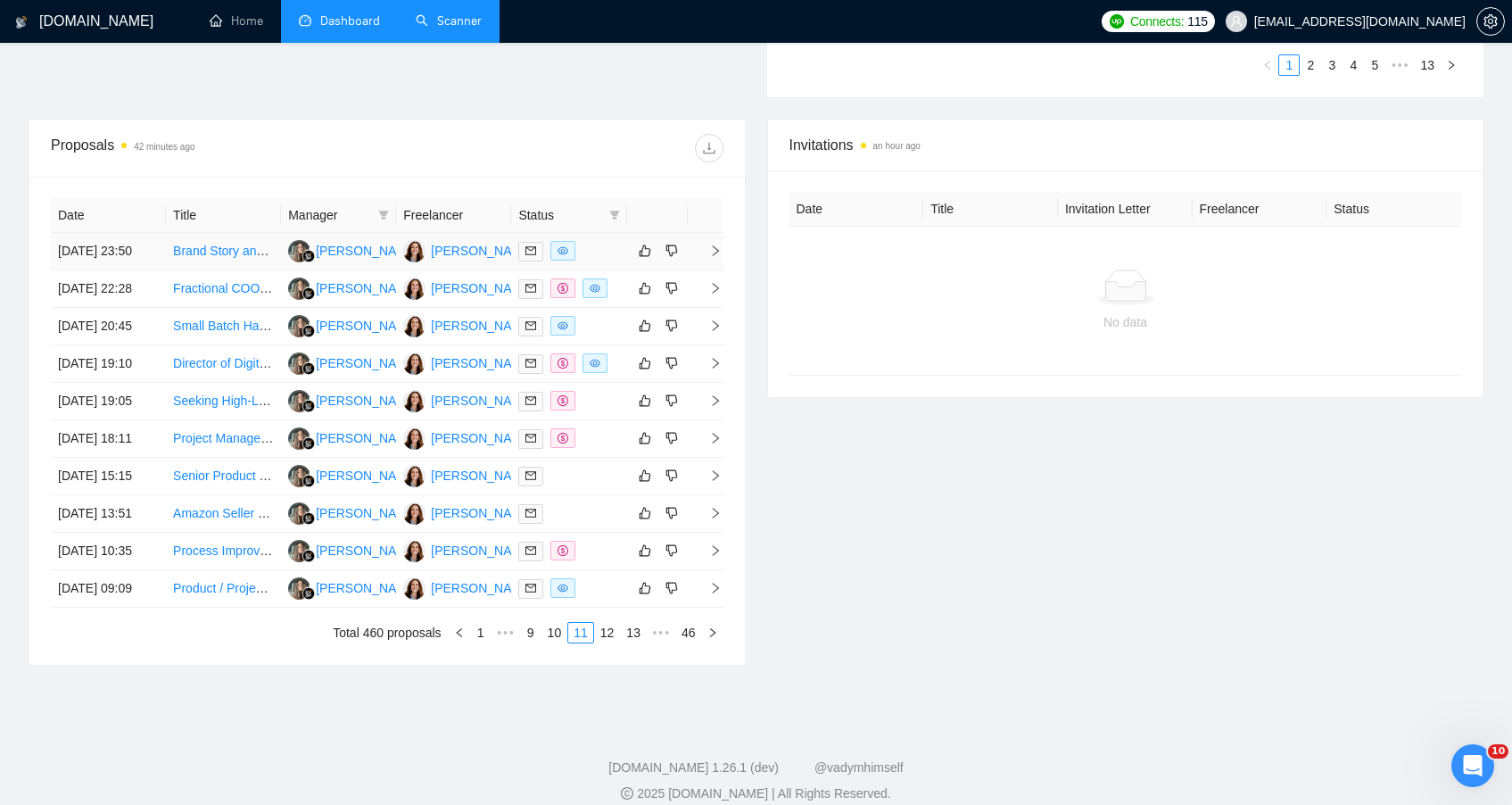
click at [227, 271] on td "Brand Story and Document Compilation" at bounding box center [223, 251] width 115 height 38
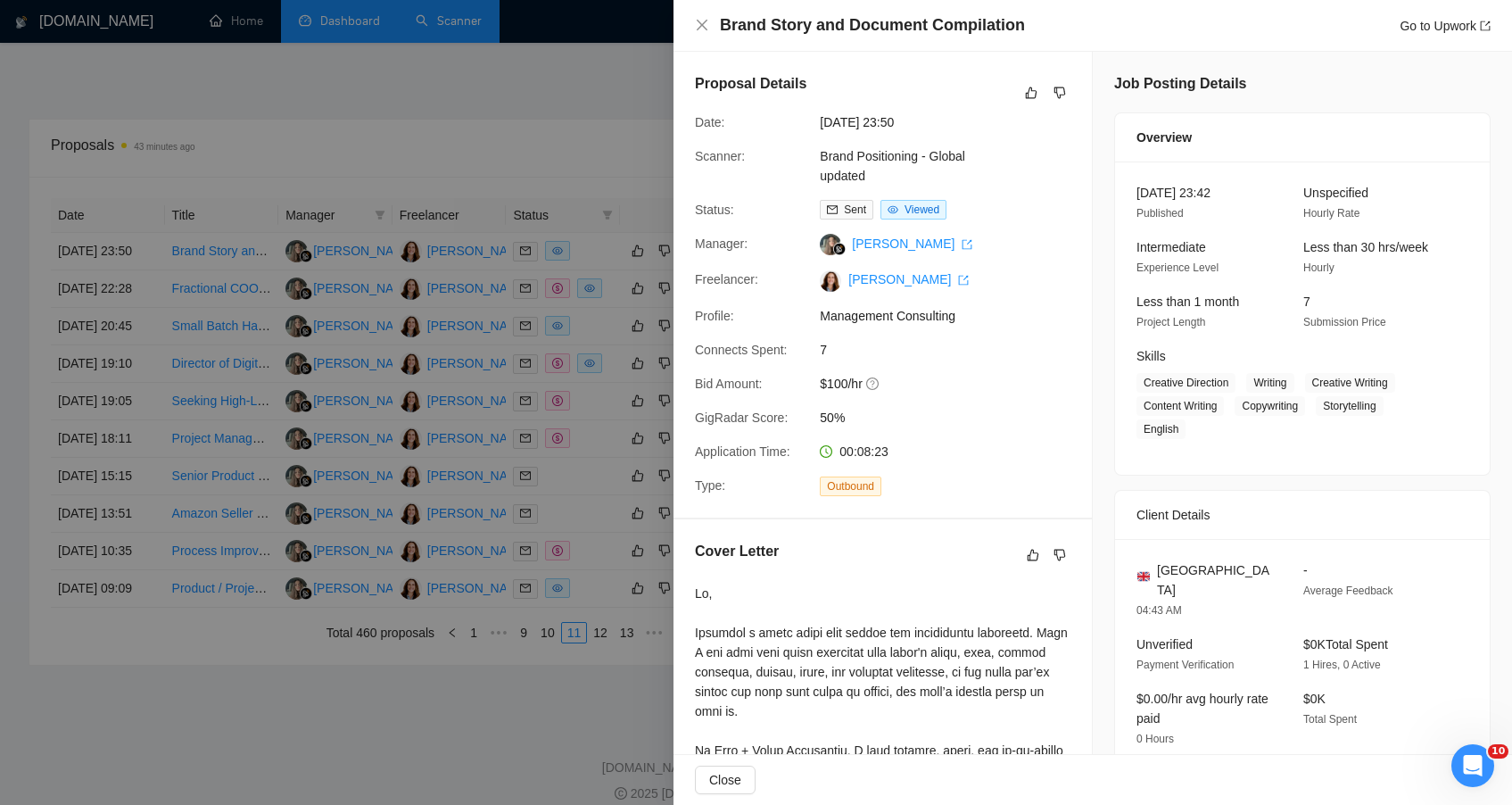
click at [1105, 443] on div "Job Posting Details Overview [DATE] 23:42 Published Unspecified Hourly Rate Int…" at bounding box center [1302, 793] width 419 height 1483
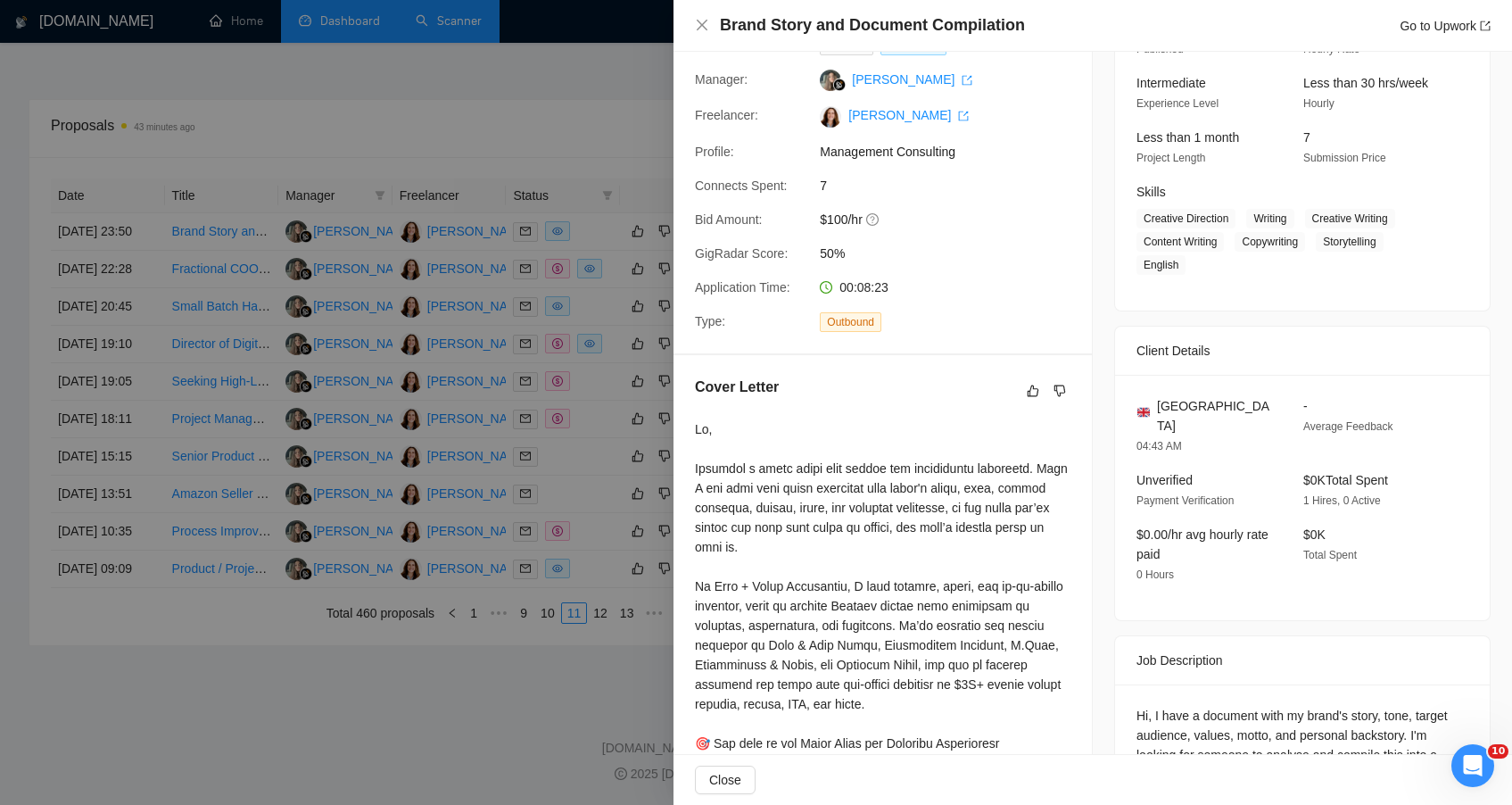
scroll to position [0, 0]
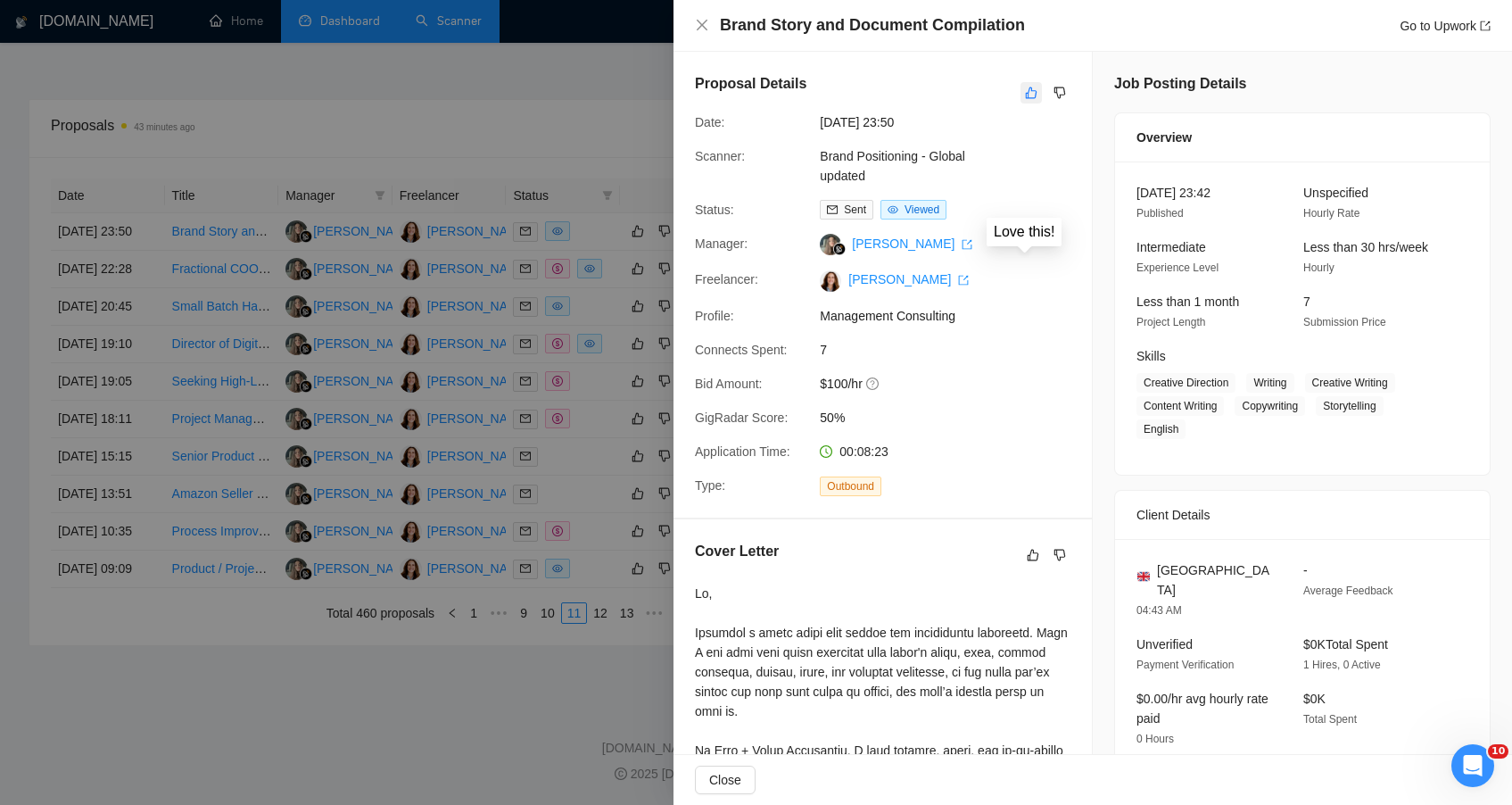
click at [1026, 88] on icon "like" at bounding box center [1031, 93] width 13 height 15
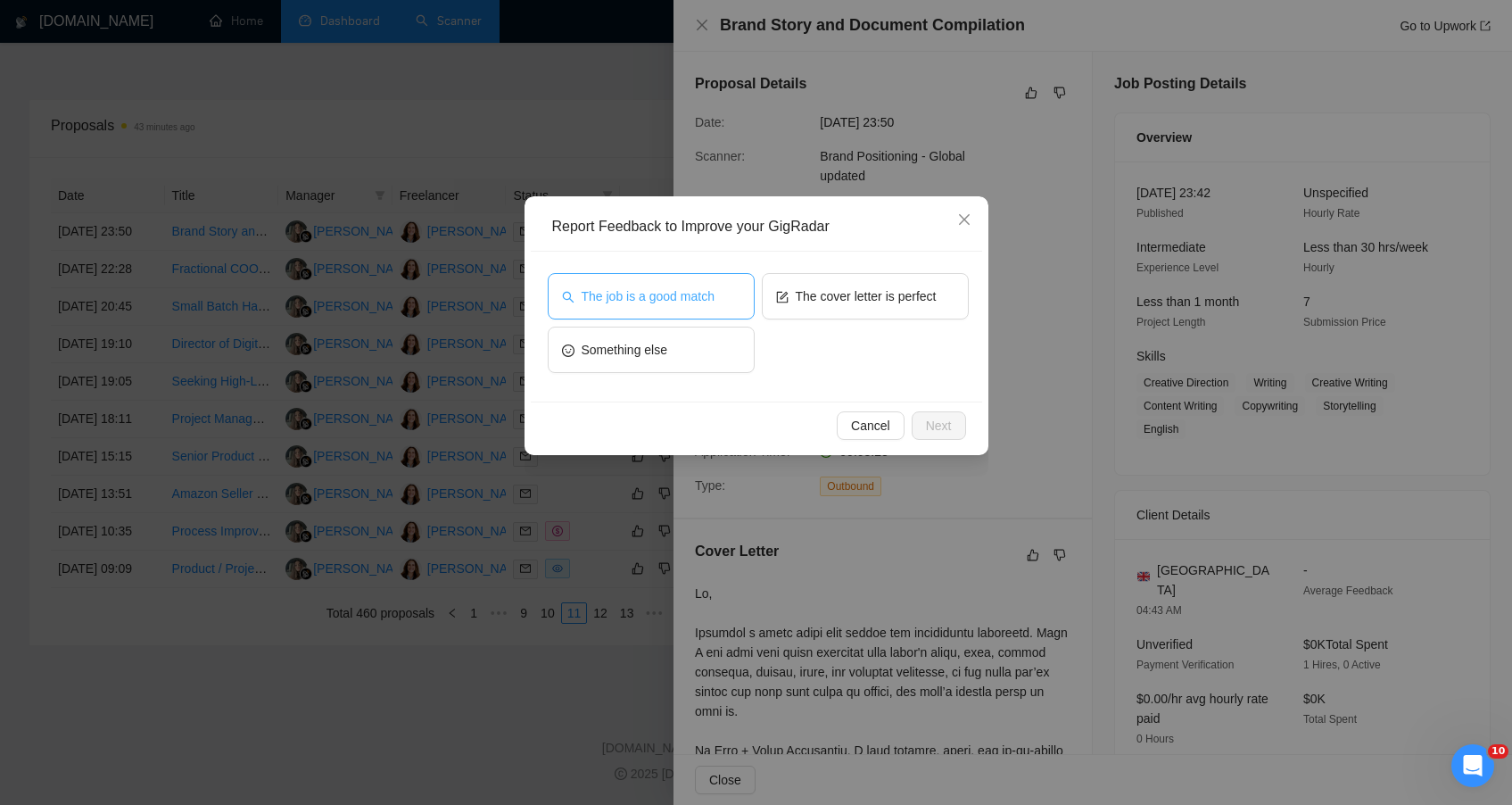
click at [696, 307] on button "The job is a good match" at bounding box center [651, 296] width 207 height 46
click at [957, 414] on button "Next" at bounding box center [938, 426] width 54 height 29
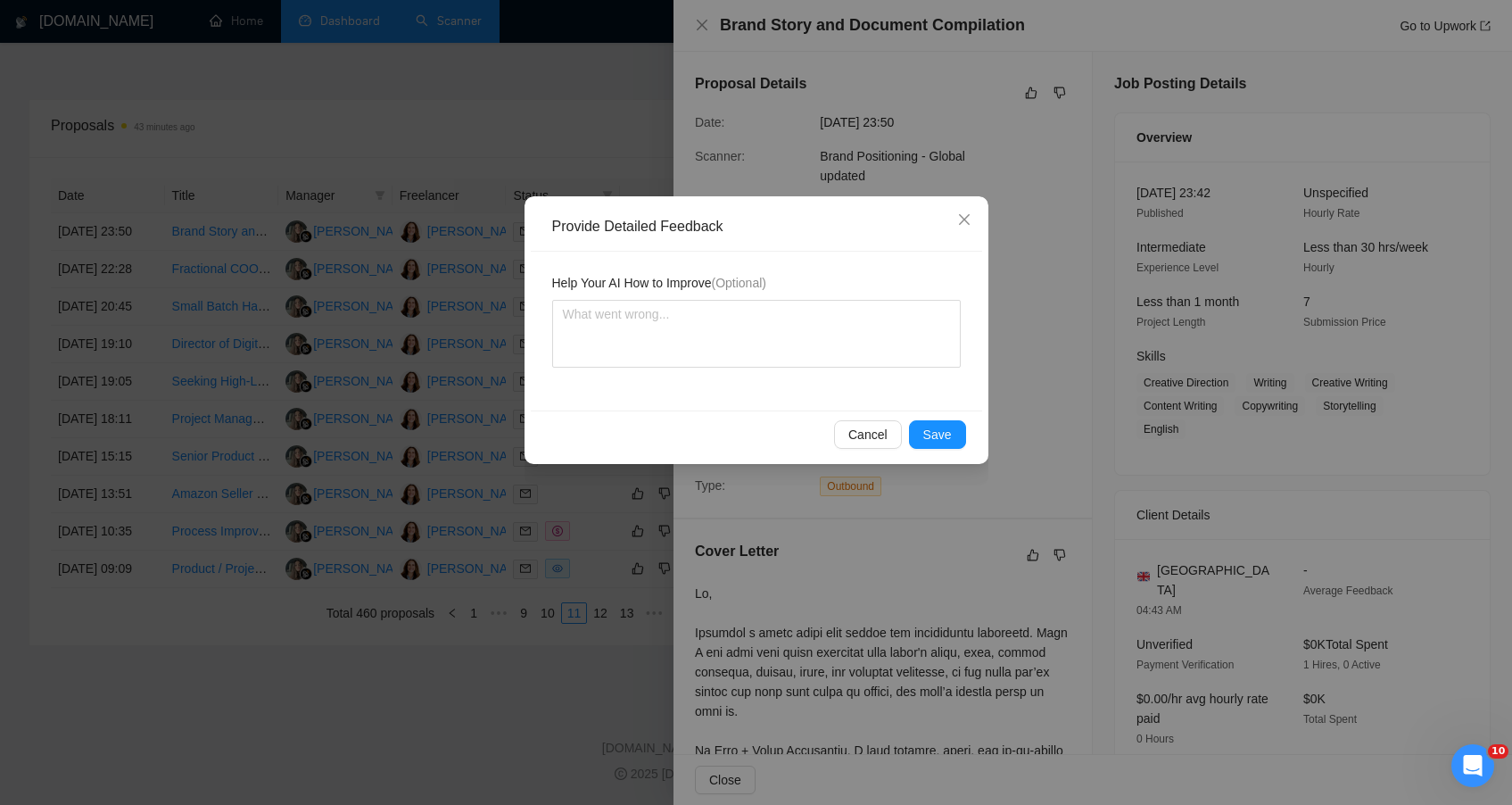
click at [954, 418] on div "Cancel Save" at bounding box center [756, 434] width 451 height 47
click at [943, 433] on span "Save" at bounding box center [937, 434] width 29 height 19
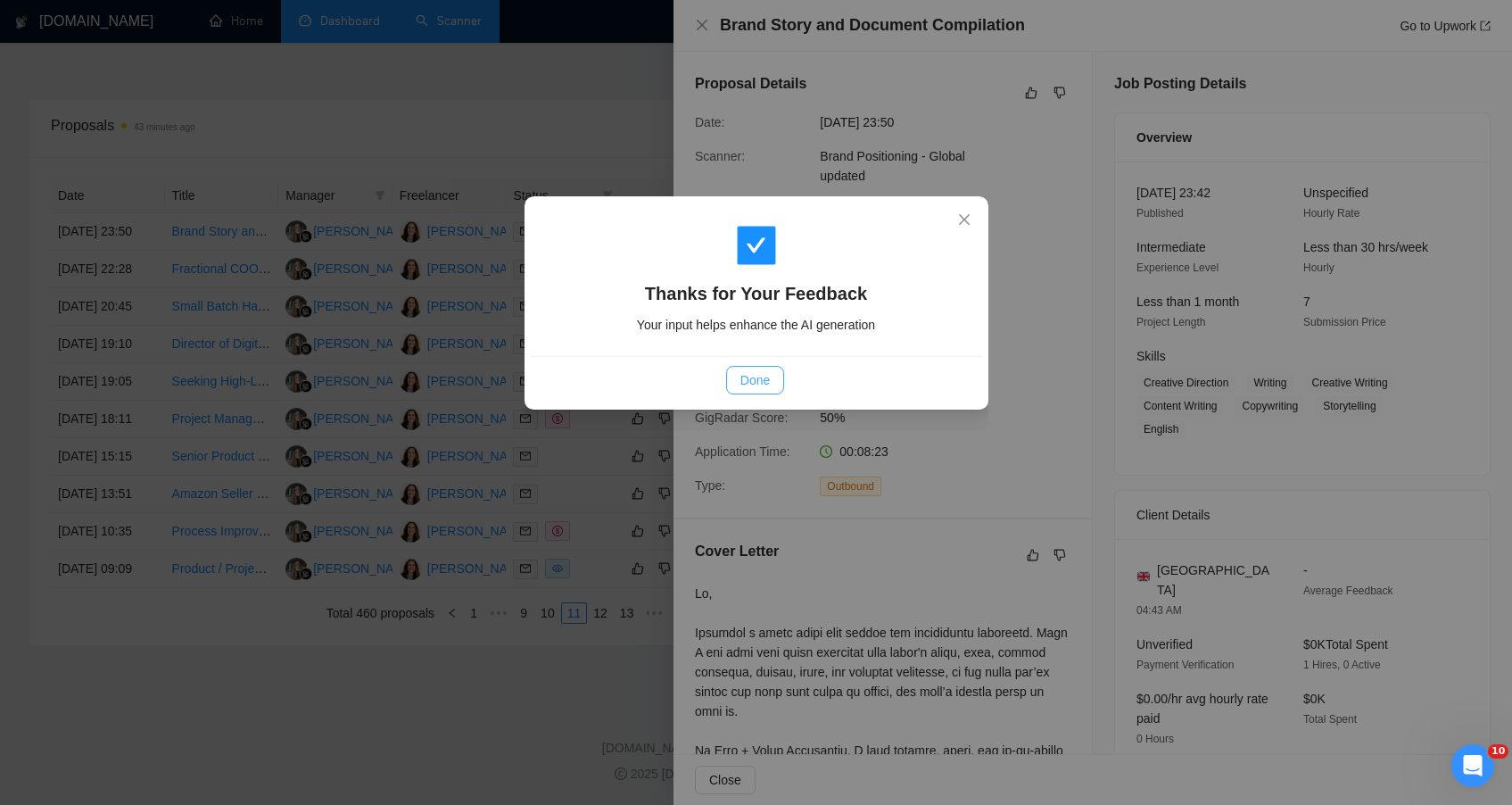
click at [736, 373] on button "Done" at bounding box center [755, 379] width 58 height 29
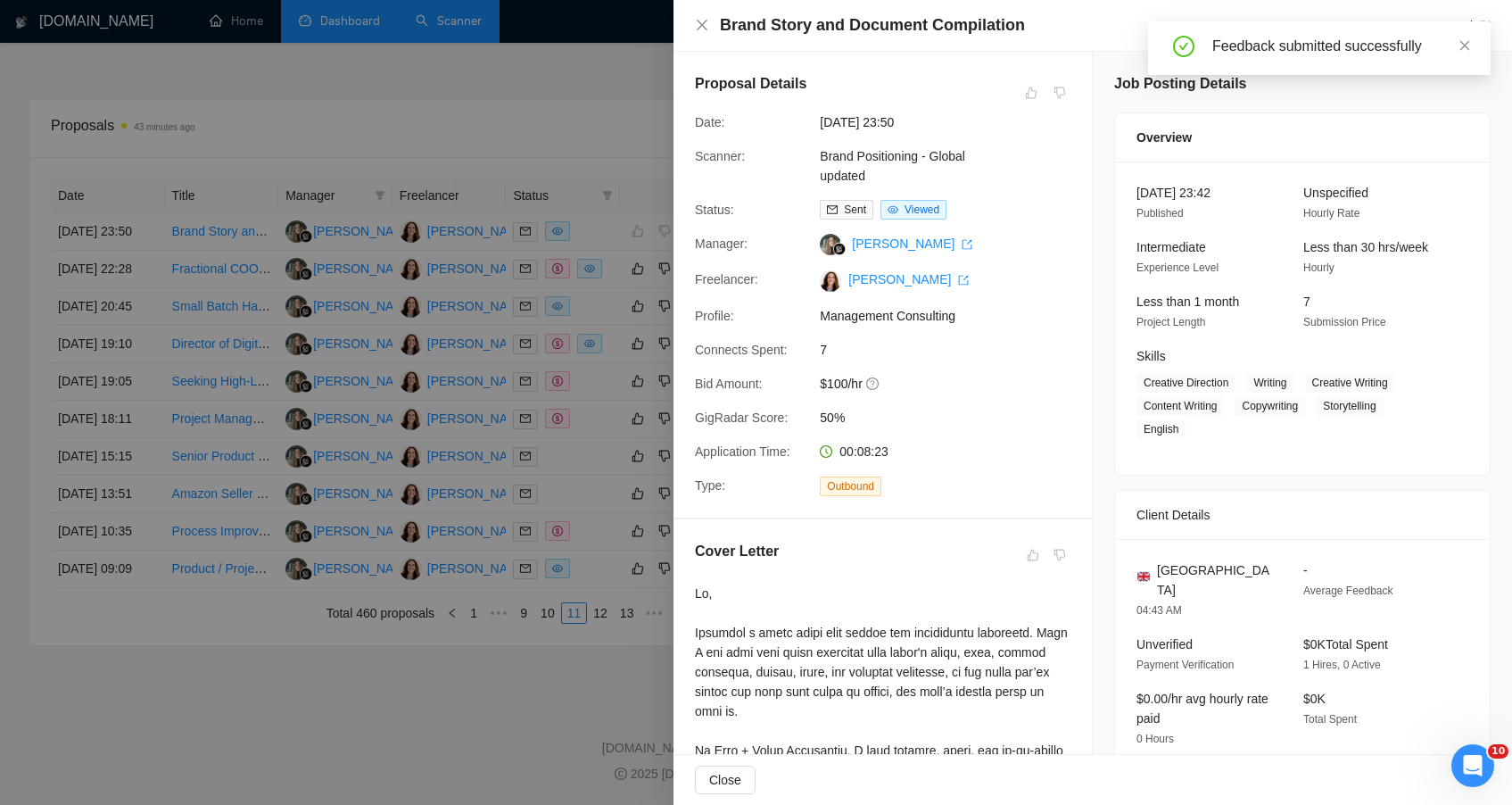
click at [208, 134] on div at bounding box center [756, 402] width 1512 height 805
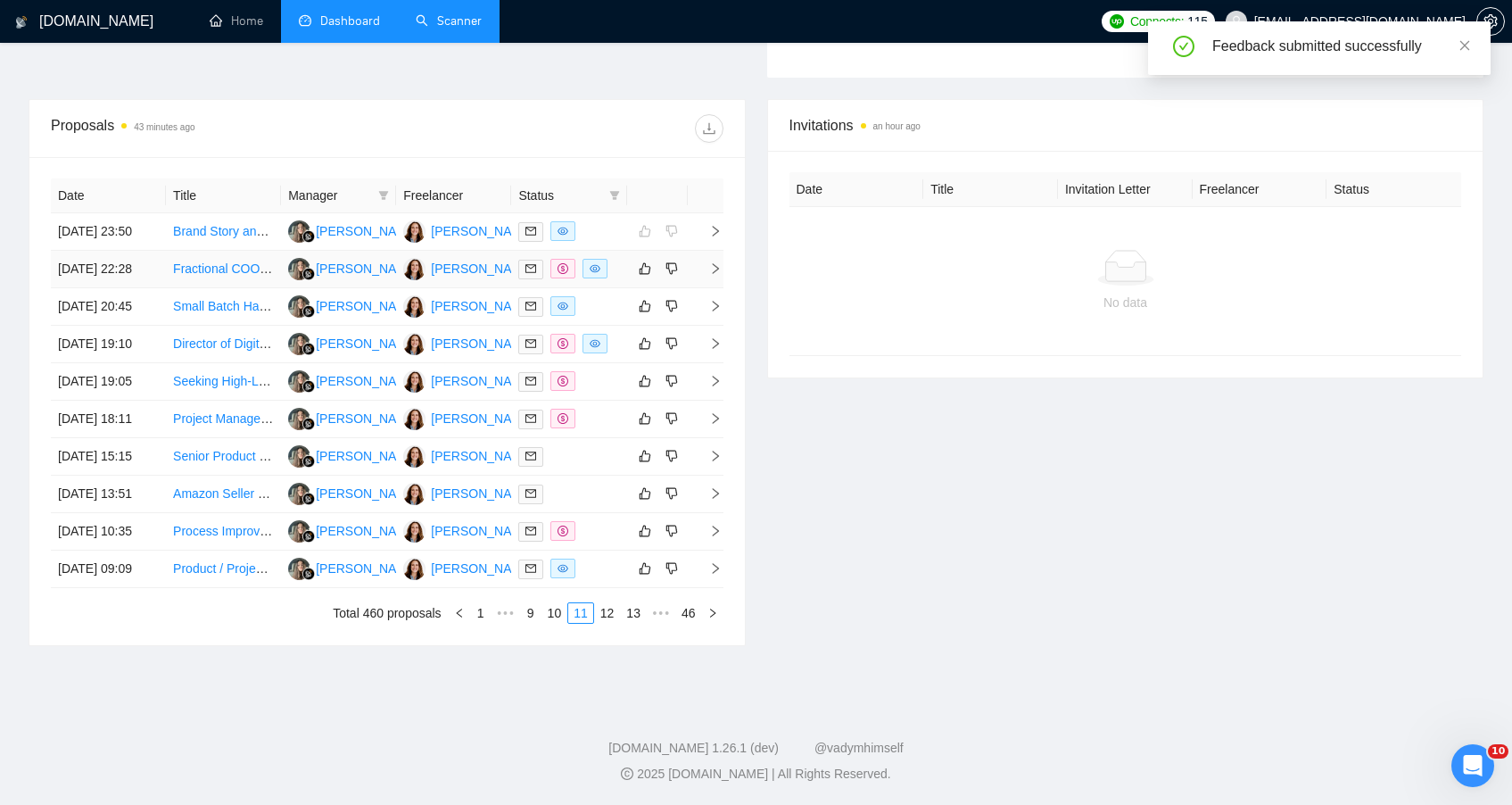
click at [211, 251] on td "Fractional COO / Ecommerce Operations Consultant – Business & Systems Audit" at bounding box center [223, 269] width 115 height 38
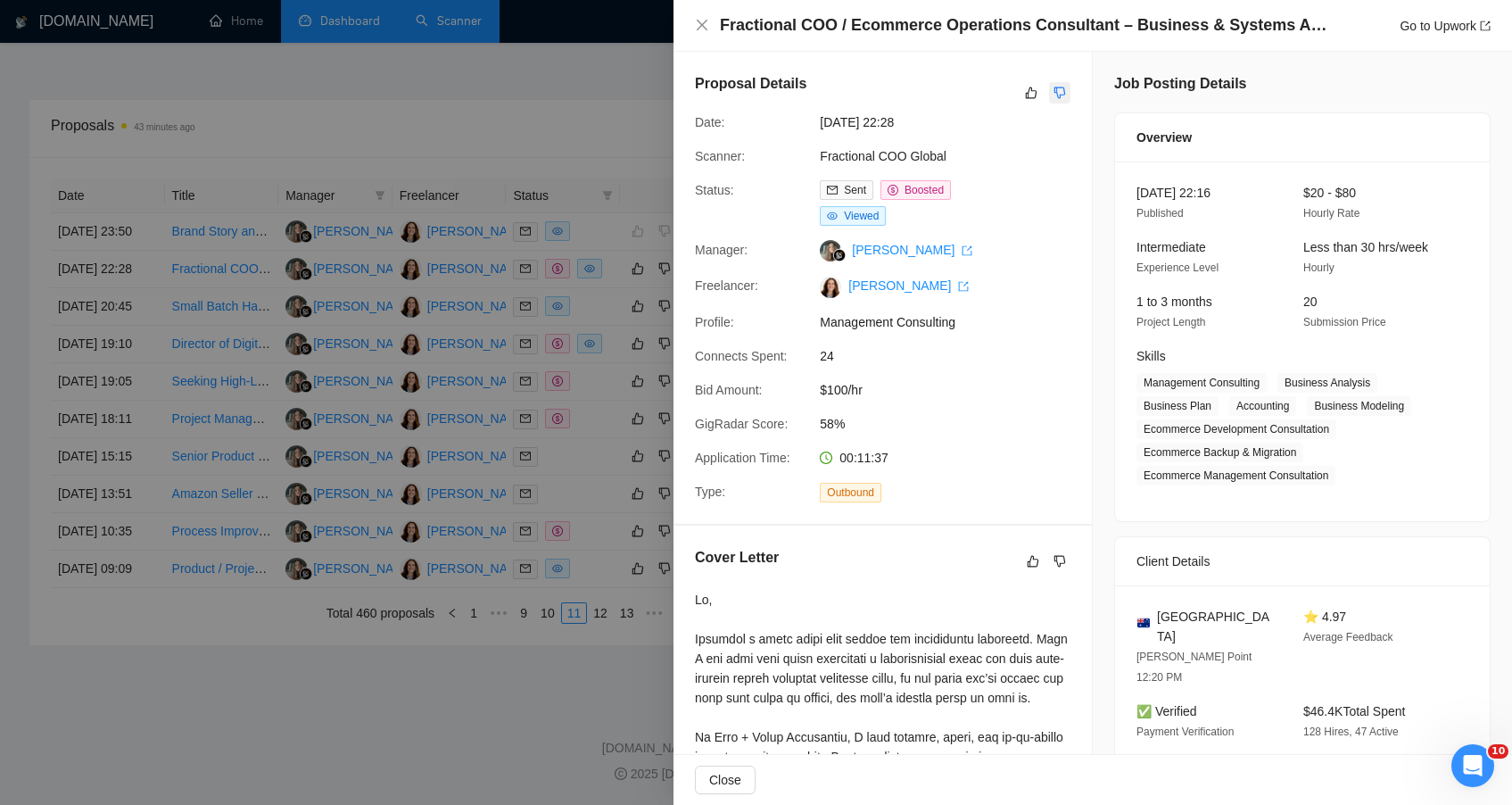
click at [1059, 89] on icon "dislike" at bounding box center [1060, 93] width 13 height 15
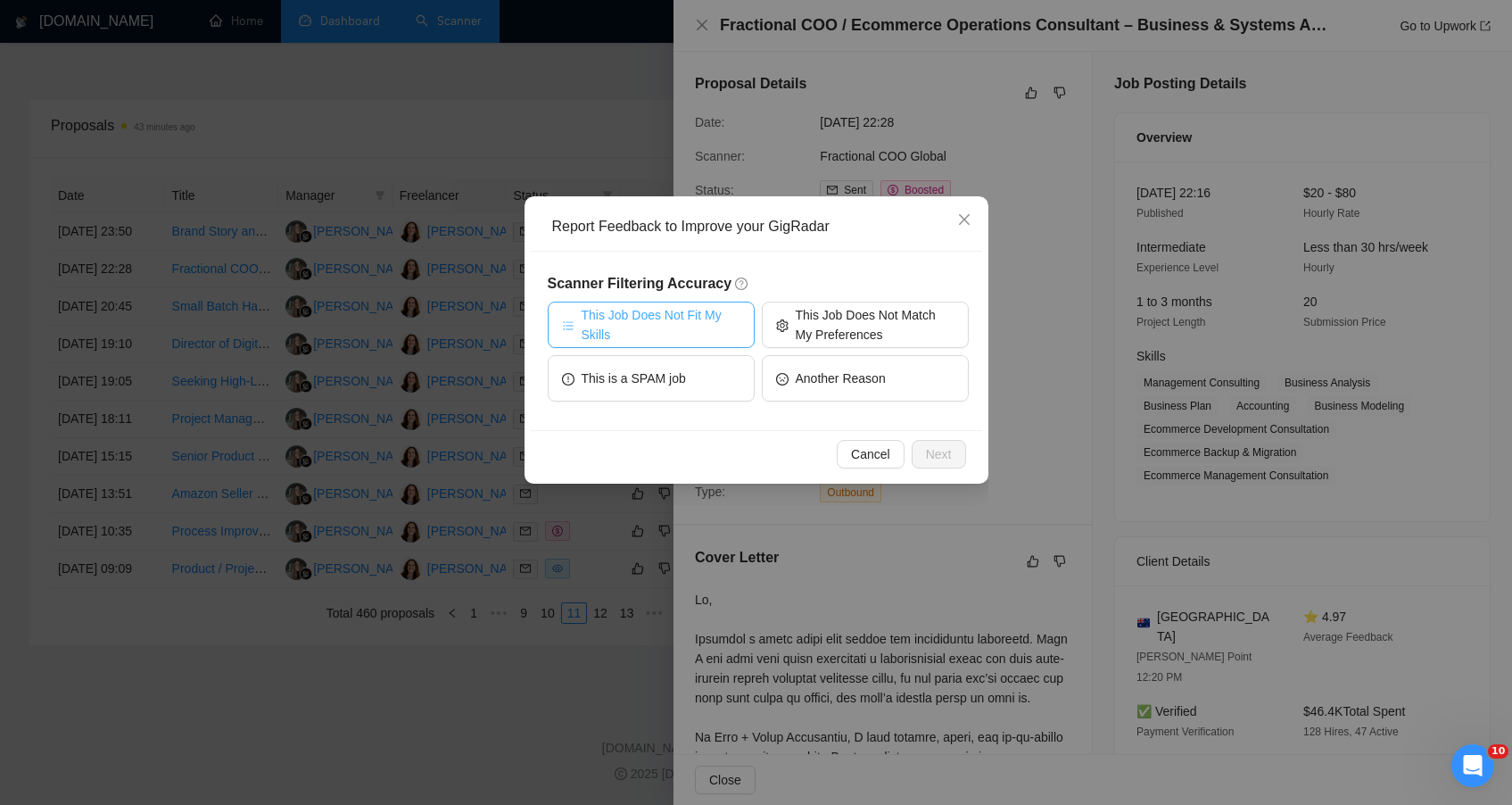
click at [715, 334] on span "This Job Does Not Fit My Skills" at bounding box center [661, 324] width 158 height 40
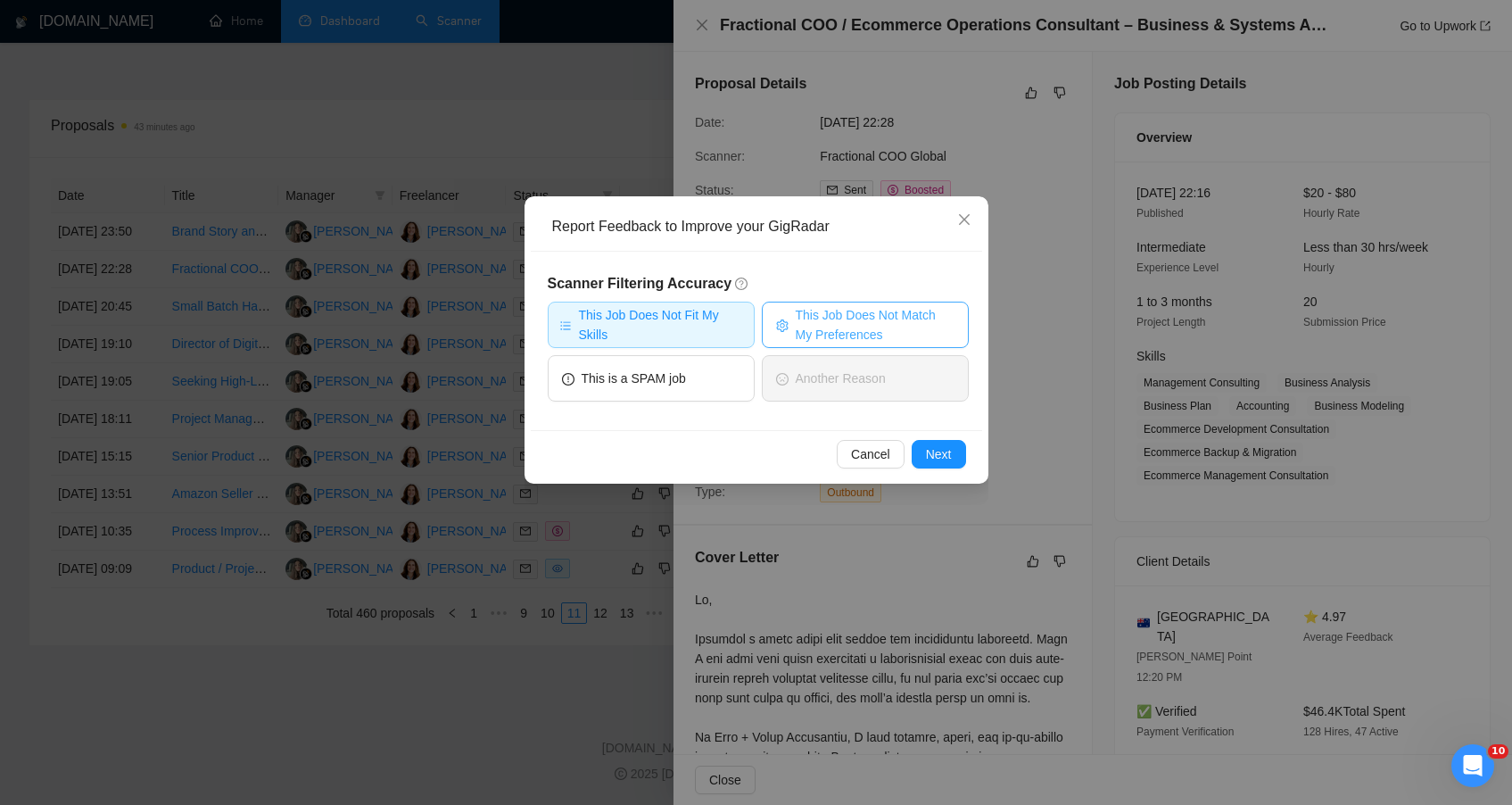
click at [865, 337] on span "This Job Does Not Match My Preferences" at bounding box center [875, 324] width 158 height 40
click at [930, 441] on button "Next" at bounding box center [938, 454] width 54 height 29
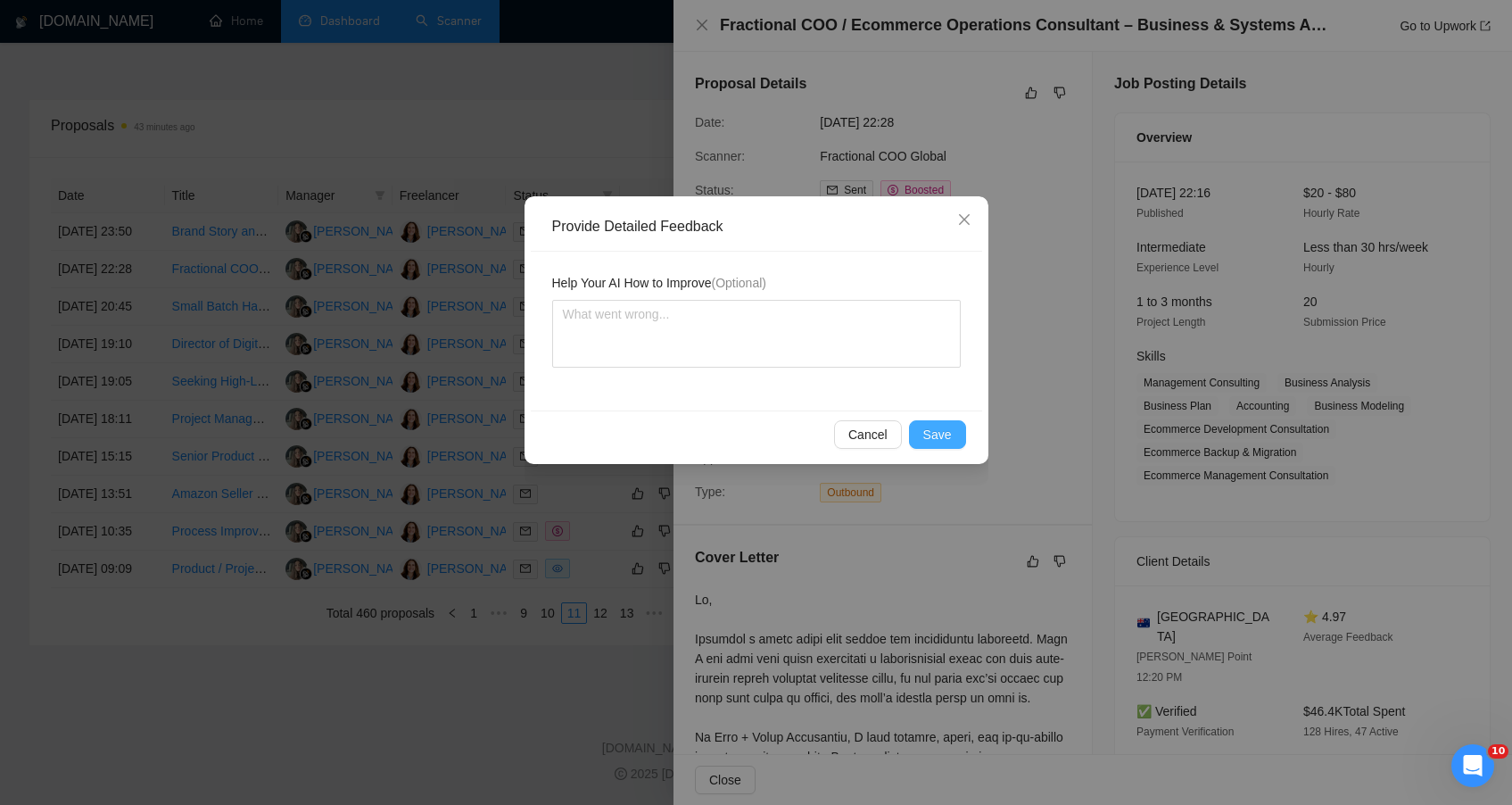
click at [930, 441] on span "Save" at bounding box center [937, 434] width 29 height 19
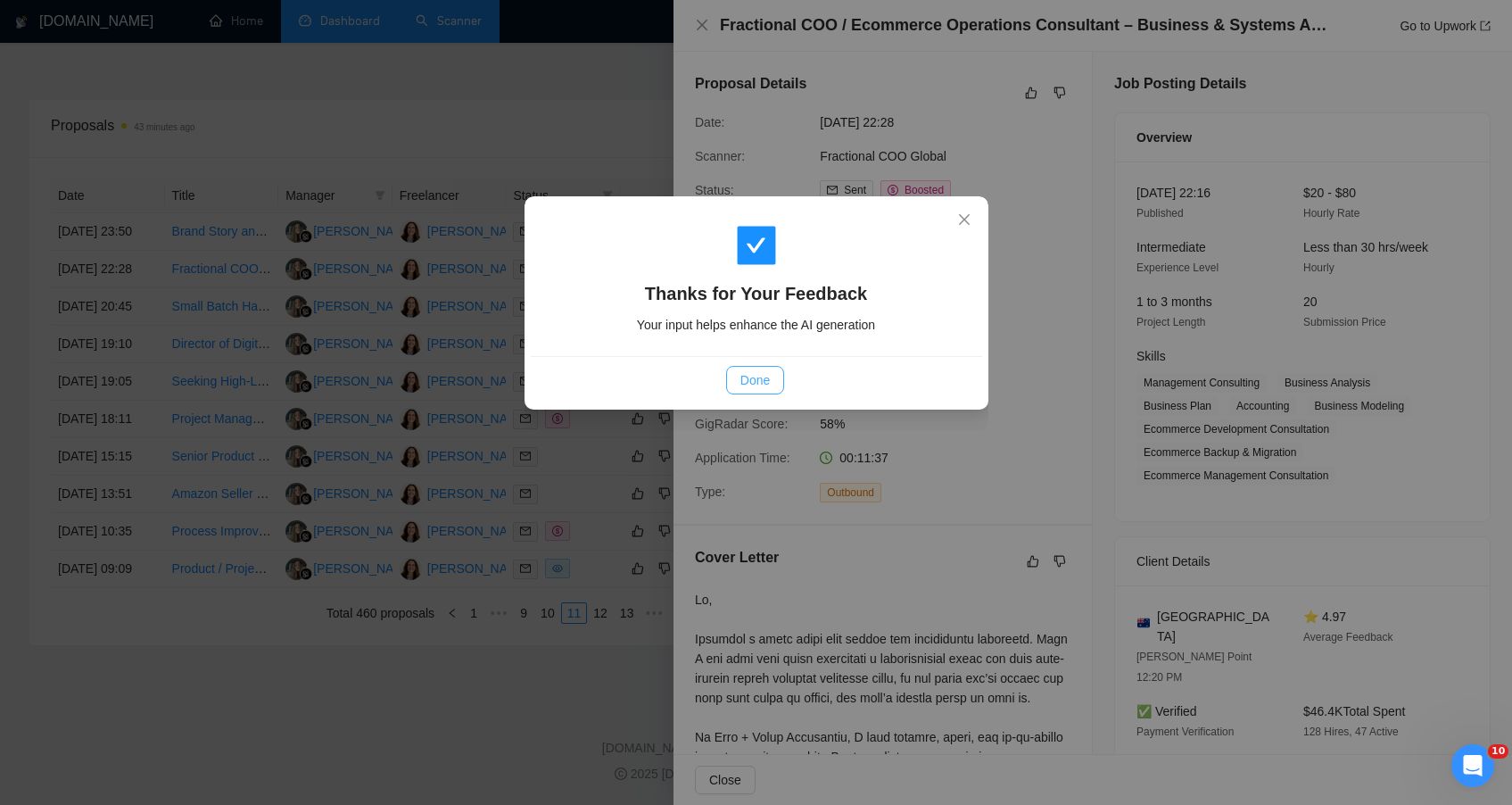
click at [766, 377] on span "Done" at bounding box center [755, 379] width 29 height 19
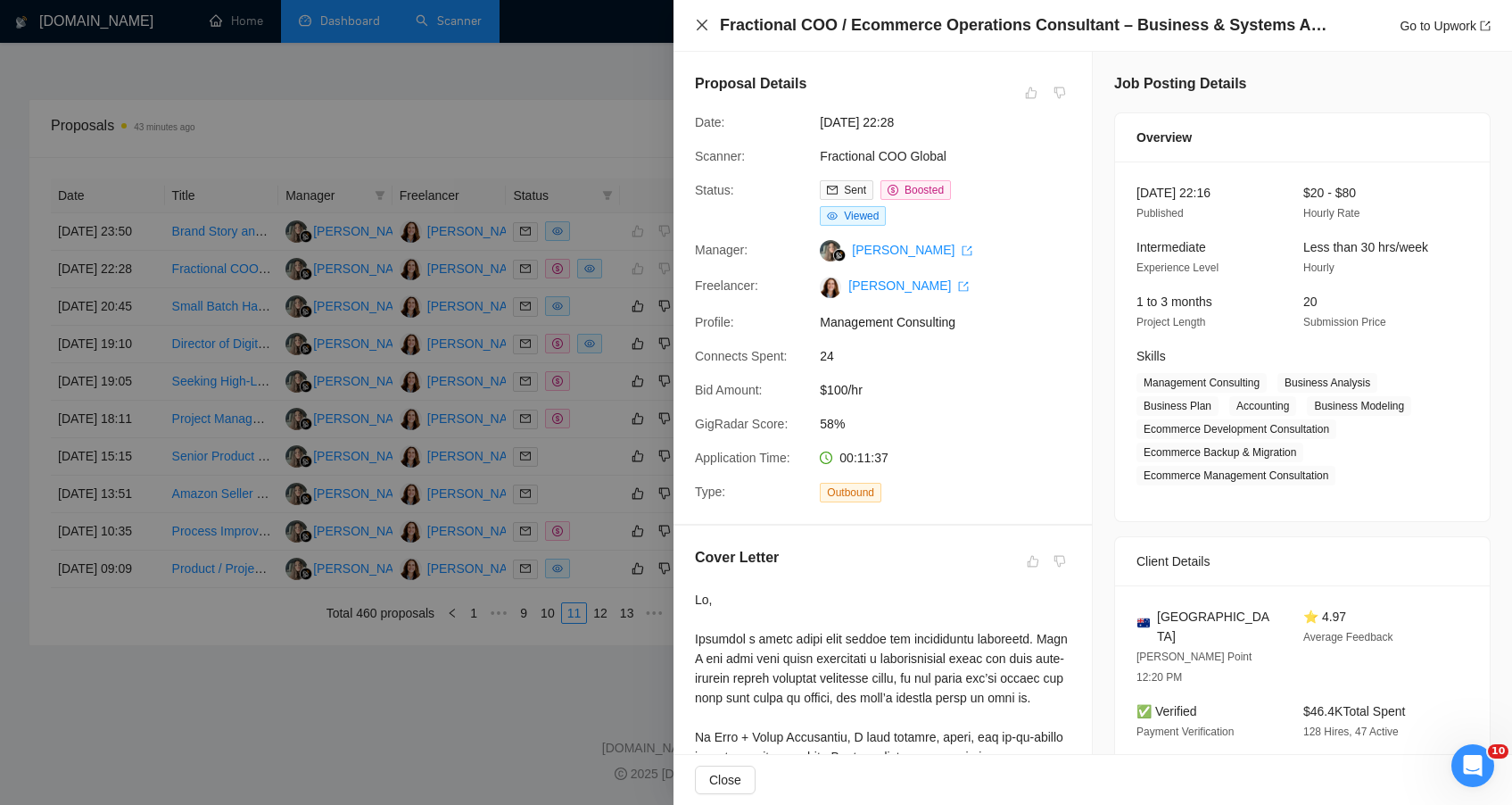
click at [702, 31] on icon "close" at bounding box center [703, 25] width 15 height 15
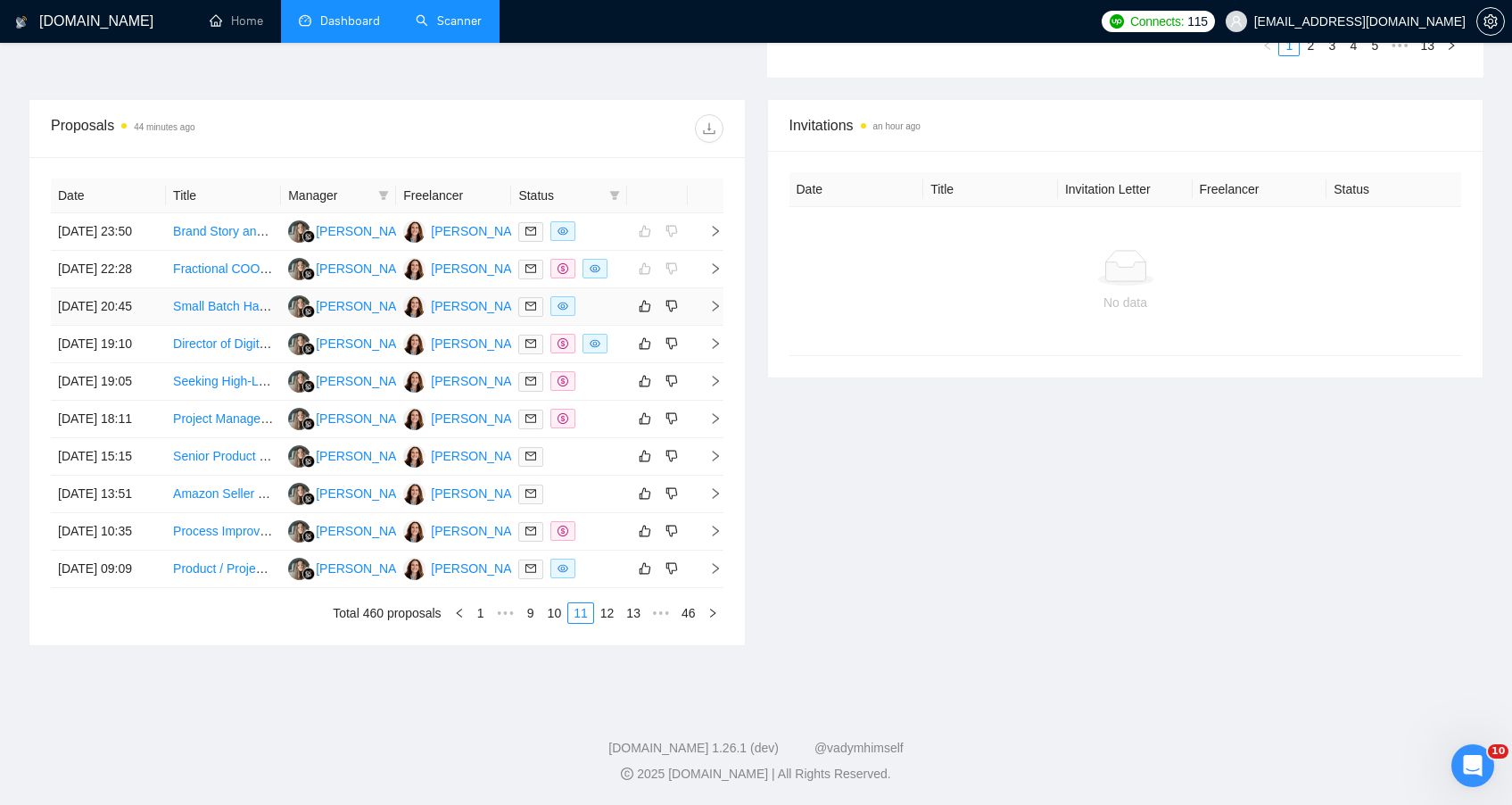
click at [605, 288] on td at bounding box center [568, 307] width 115 height 38
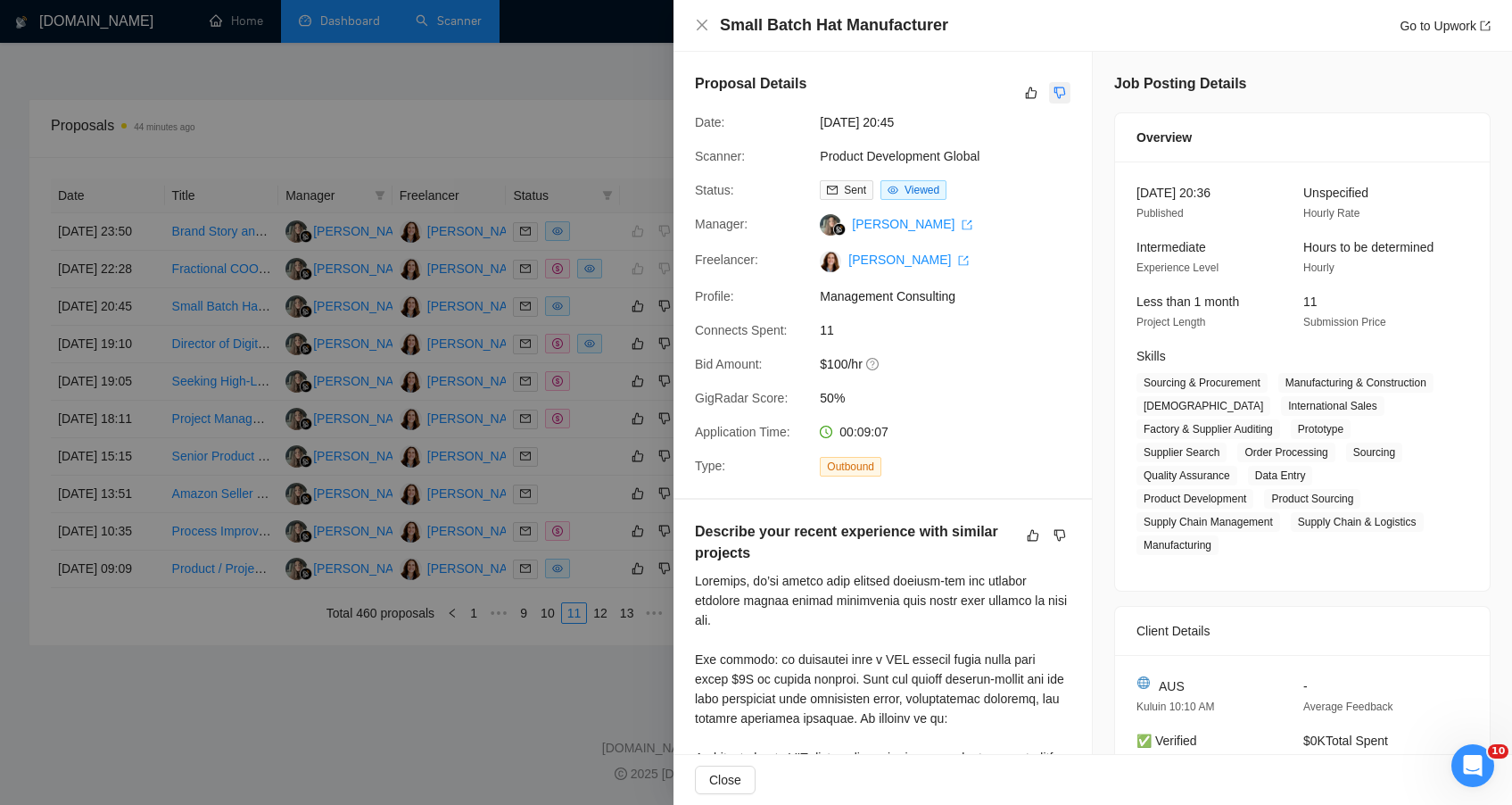
click at [1056, 100] on button "button" at bounding box center [1059, 92] width 21 height 21
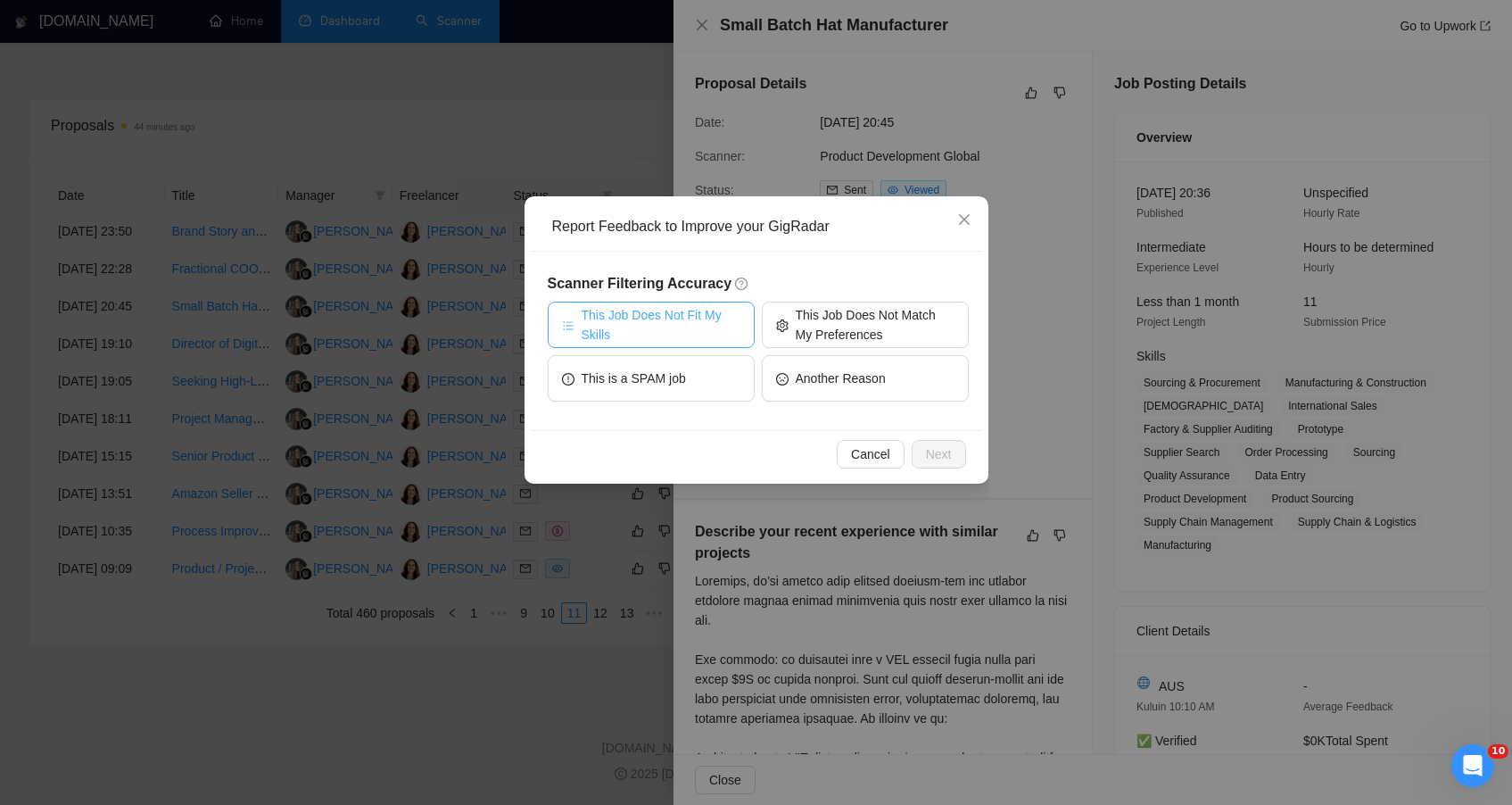
click at [704, 328] on span "This Job Does Not Fit My Skills" at bounding box center [661, 324] width 158 height 40
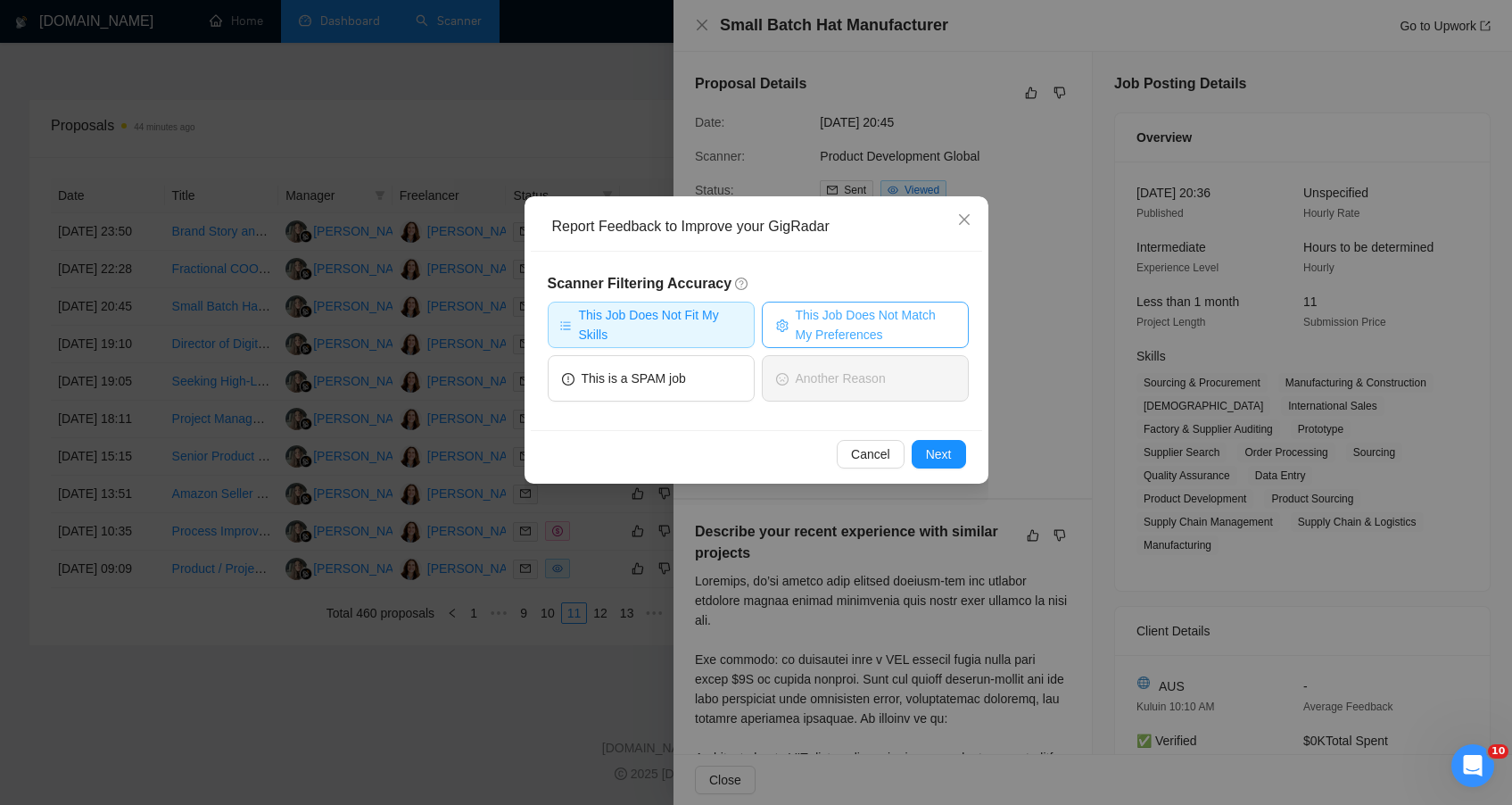
click at [886, 329] on span "This Job Does Not Match My Preferences" at bounding box center [875, 324] width 158 height 40
click at [930, 456] on span "Next" at bounding box center [939, 453] width 26 height 19
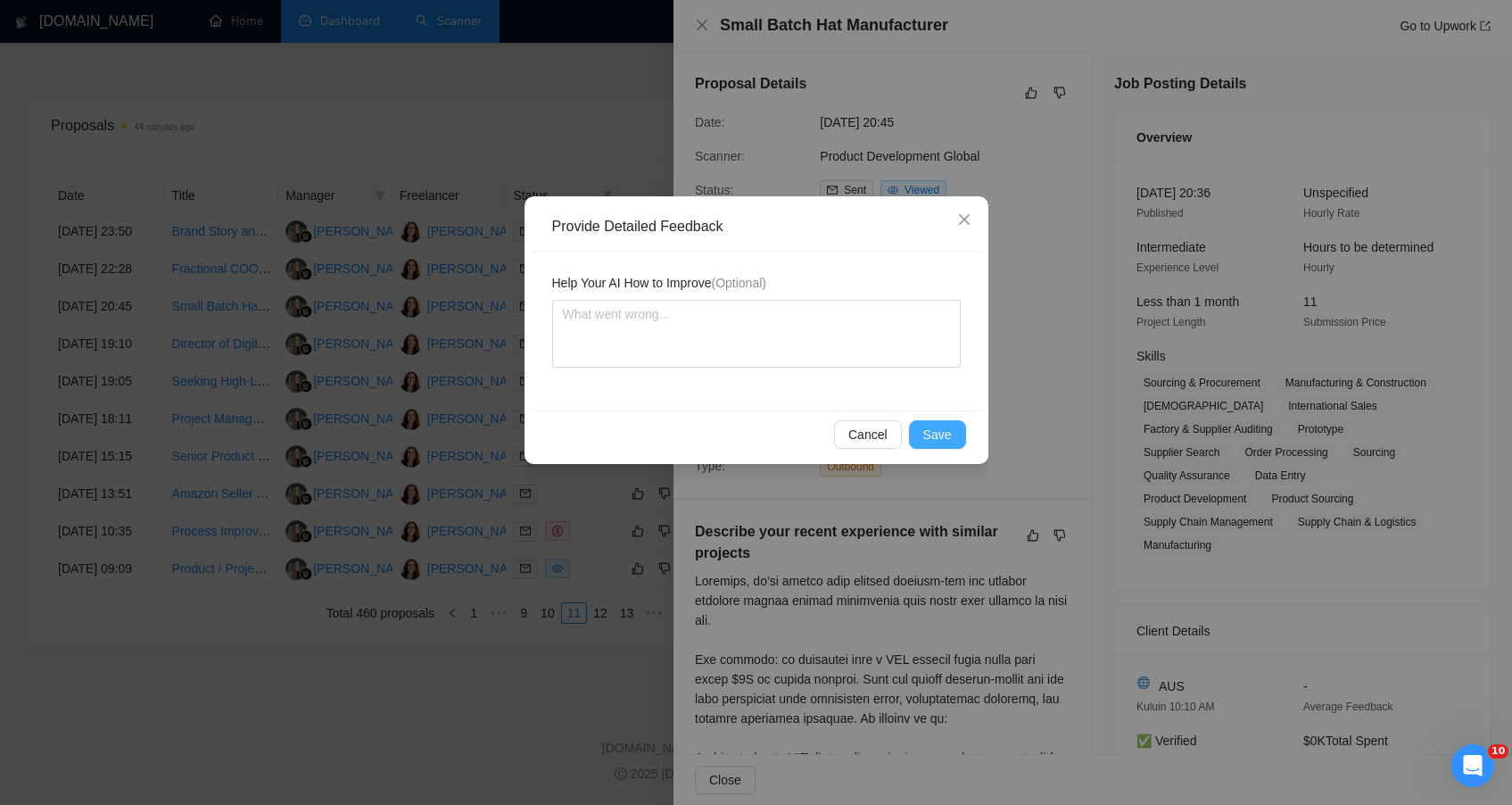
click at [932, 438] on span "Save" at bounding box center [937, 434] width 29 height 19
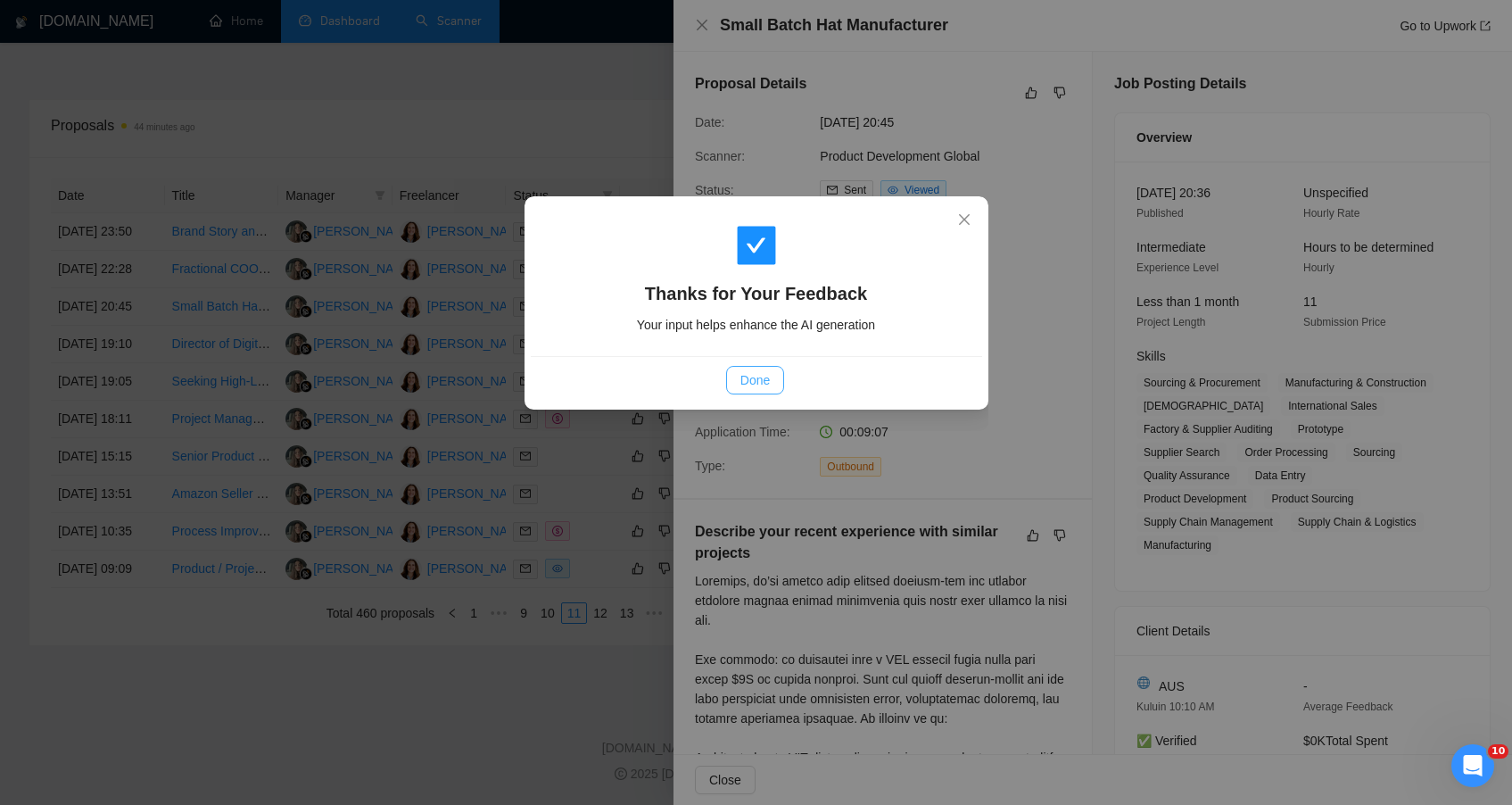
click at [758, 388] on span "Done" at bounding box center [755, 379] width 29 height 19
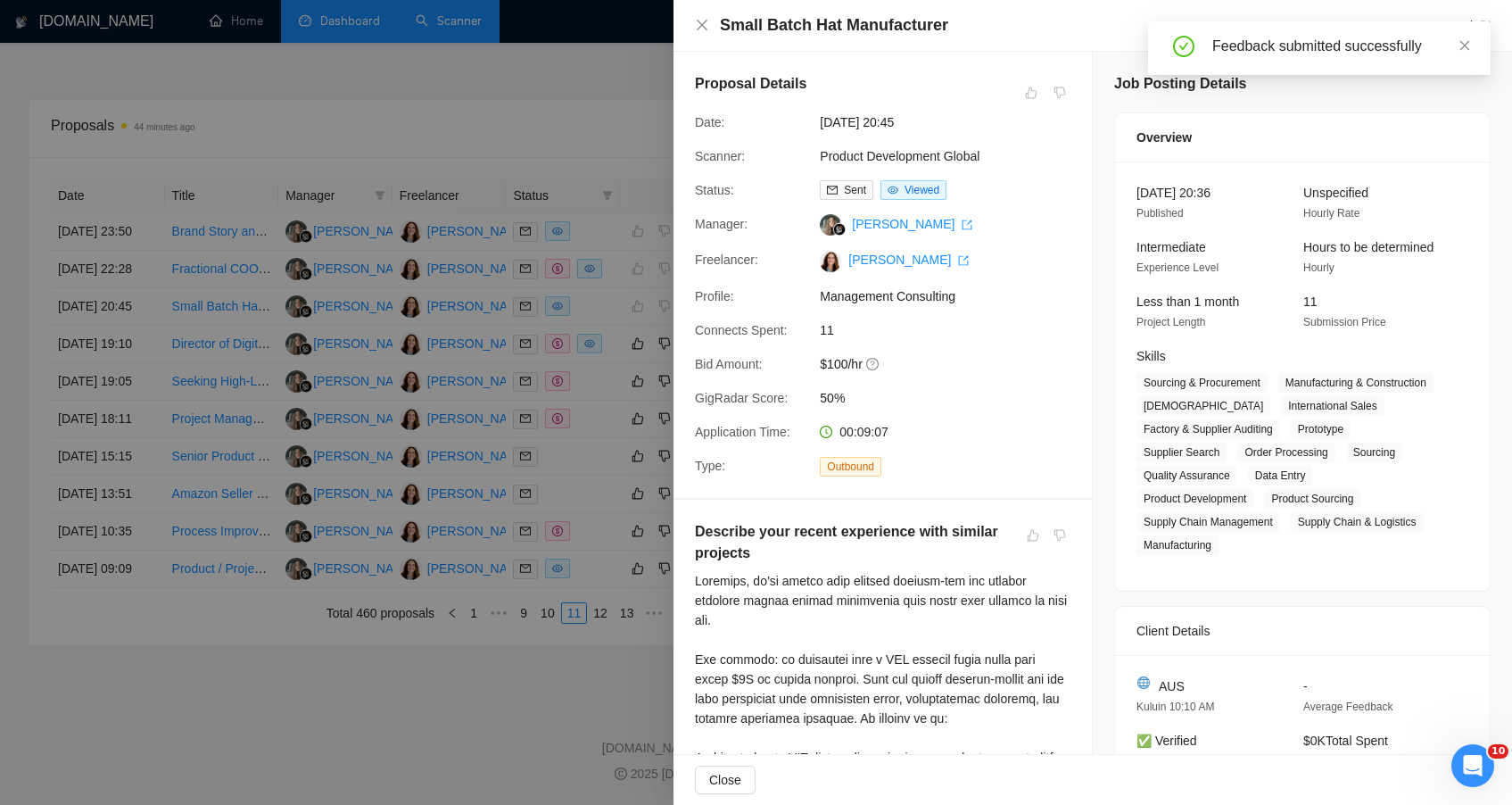
click at [428, 732] on div at bounding box center [756, 402] width 1512 height 805
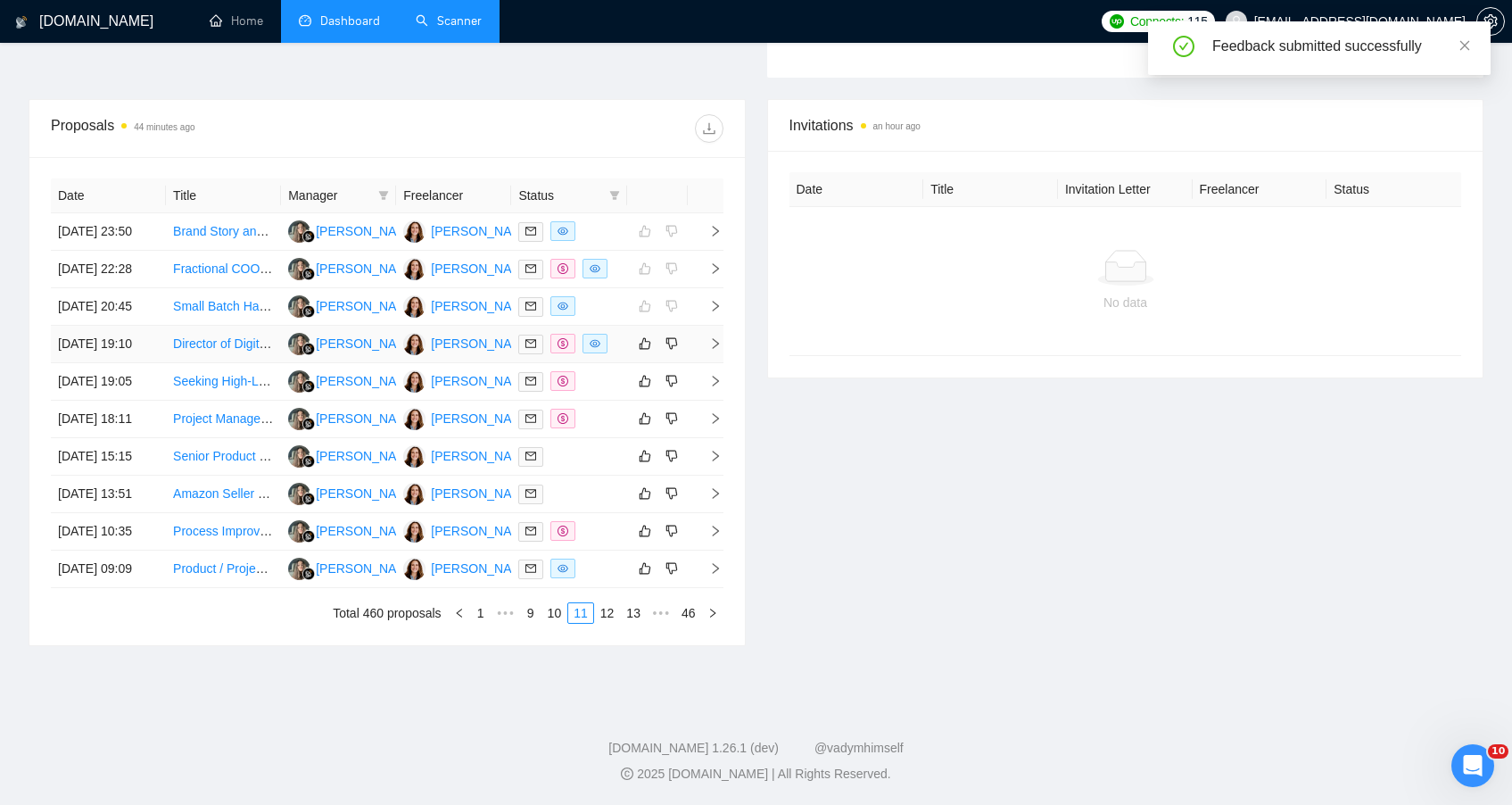
click at [625, 326] on td at bounding box center [568, 344] width 115 height 38
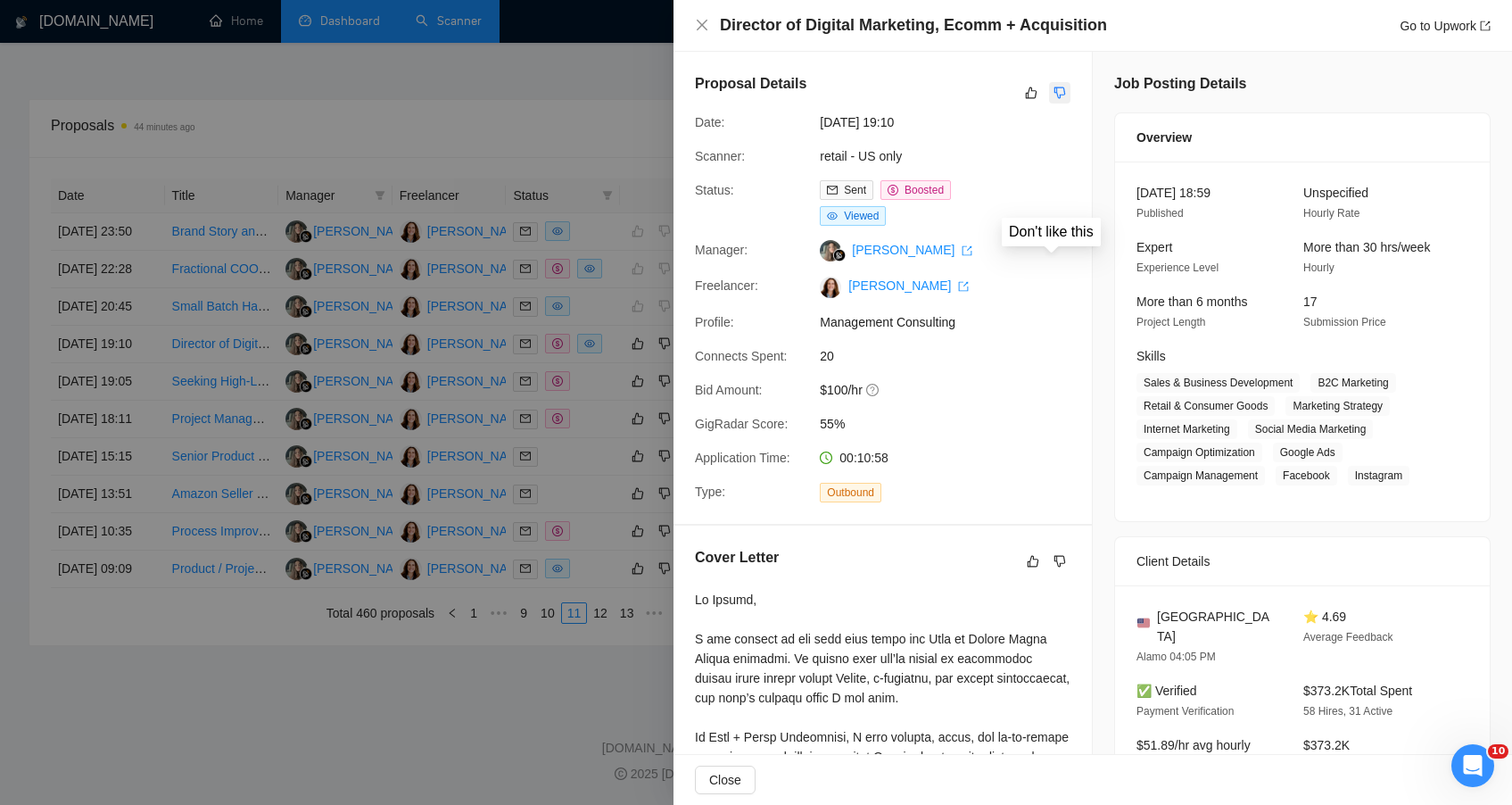
click at [1053, 94] on icon "dislike" at bounding box center [1060, 93] width 13 height 15
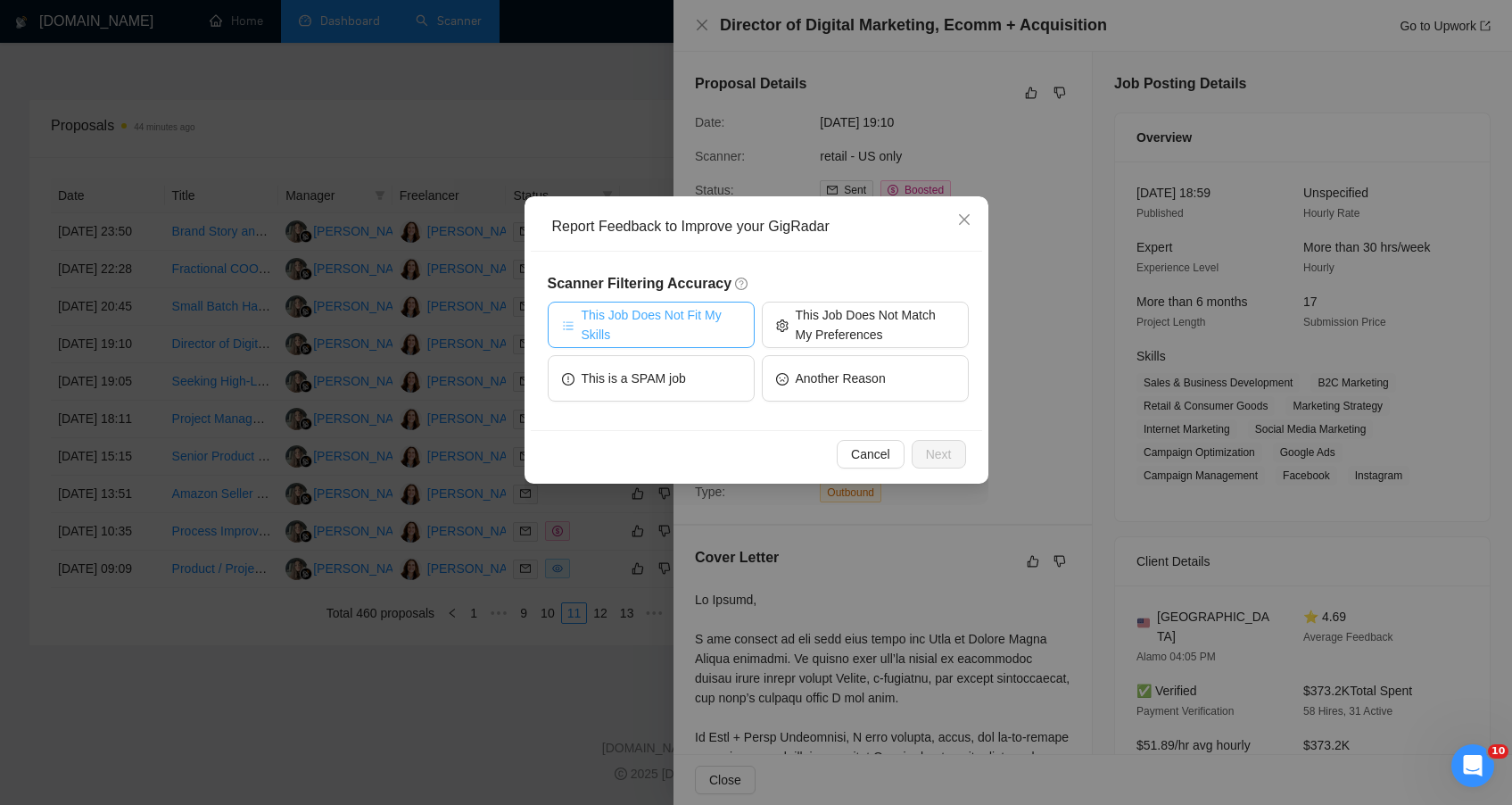
click at [700, 327] on span "This Job Does Not Fit My Skills" at bounding box center [661, 324] width 158 height 40
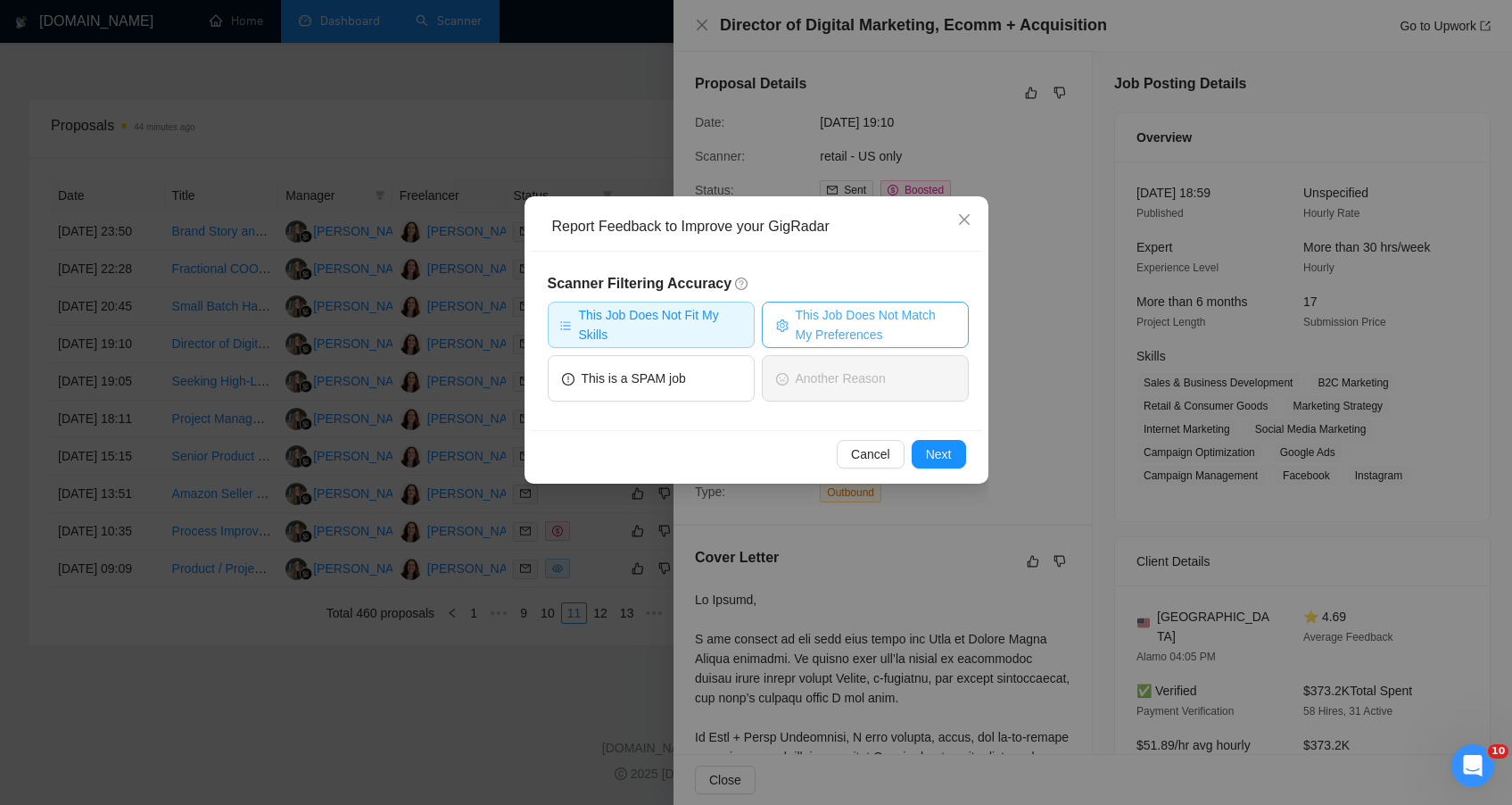
click at [818, 326] on span "This Job Does Not Match My Preferences" at bounding box center [875, 324] width 158 height 40
click at [936, 449] on span "Next" at bounding box center [939, 453] width 26 height 19
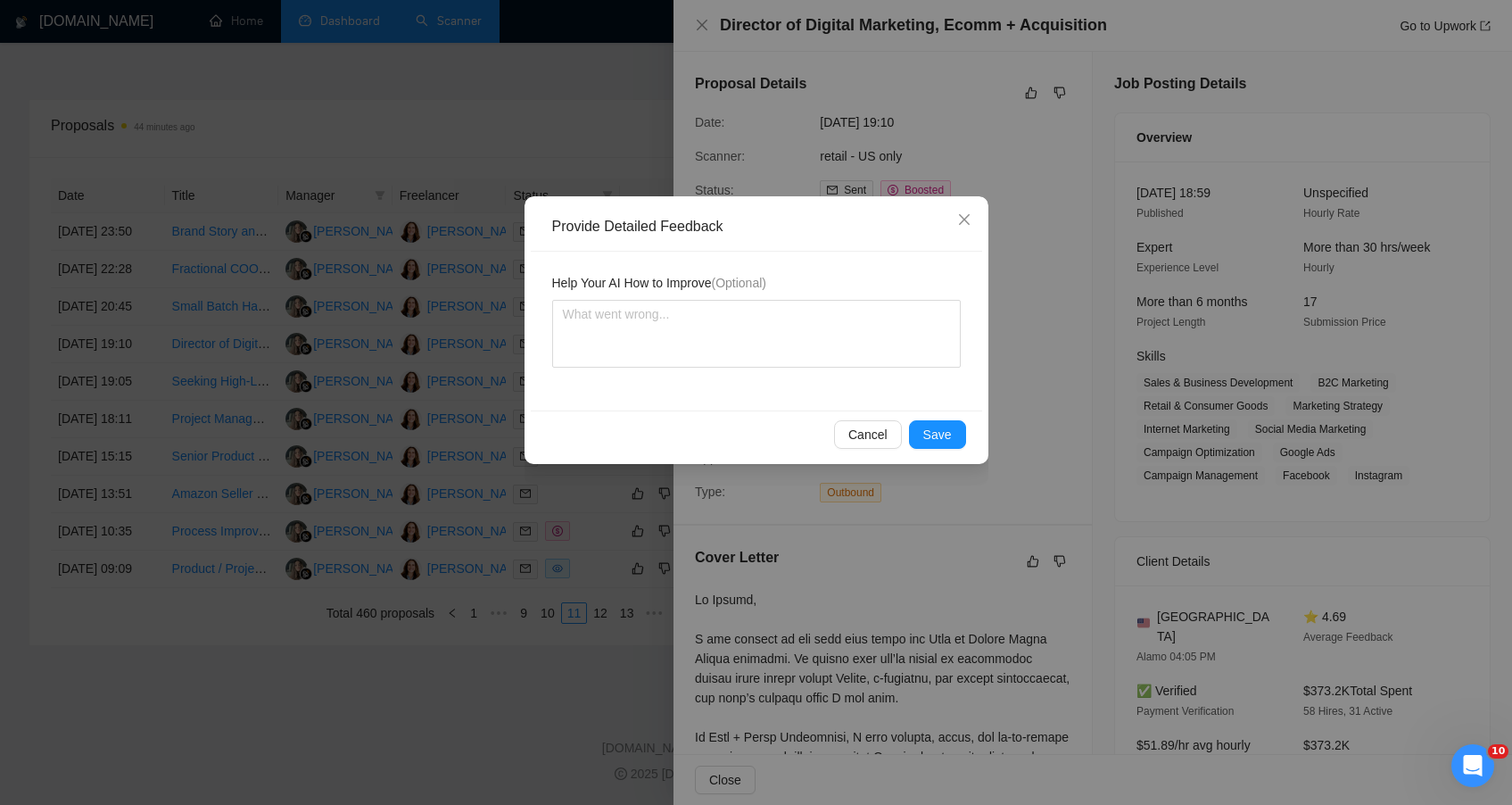
click at [936, 449] on div "Cancel Save" at bounding box center [756, 434] width 451 height 47
click at [936, 443] on span "Save" at bounding box center [937, 434] width 29 height 19
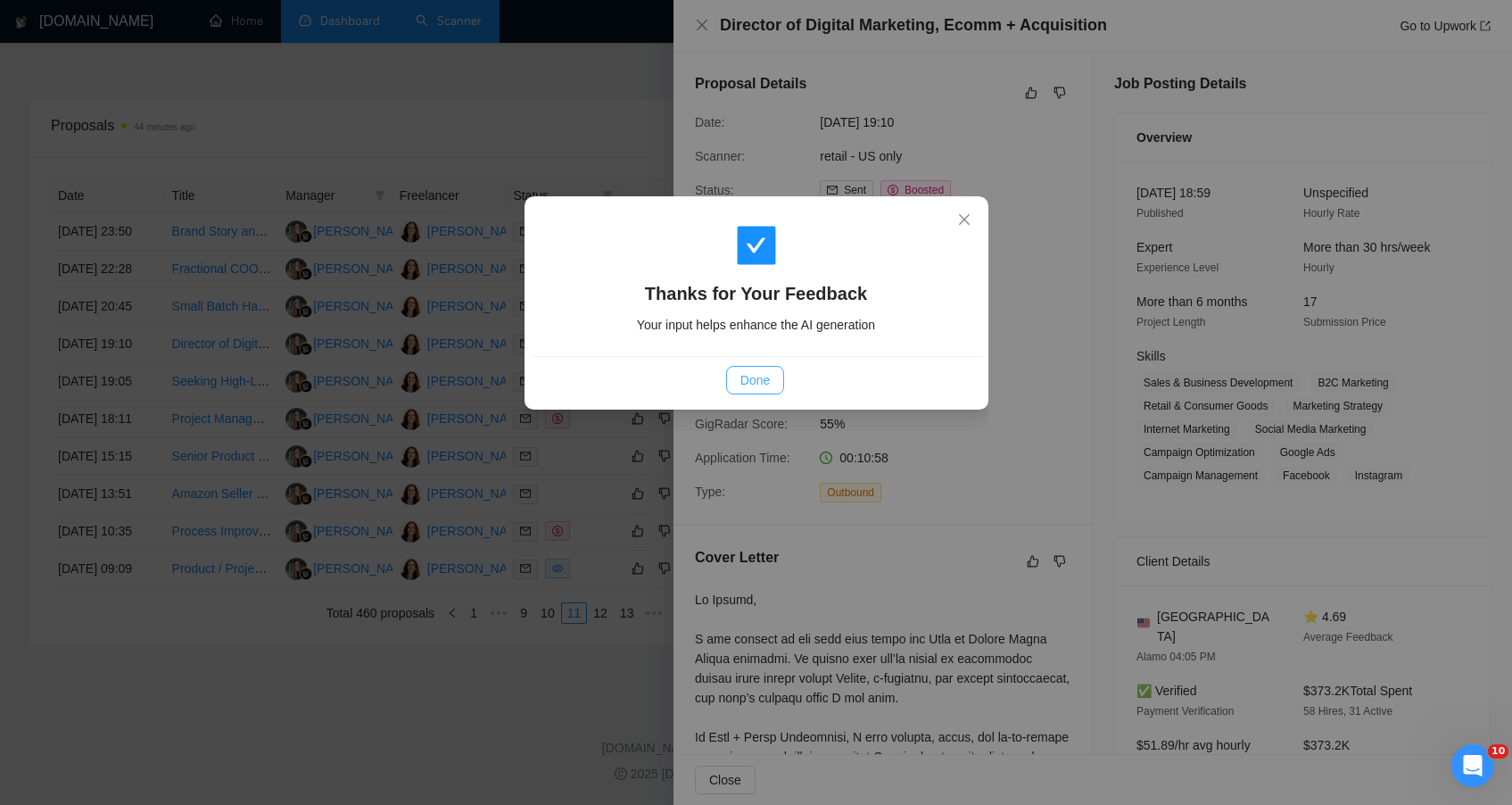
click at [780, 367] on button "Done" at bounding box center [755, 379] width 58 height 29
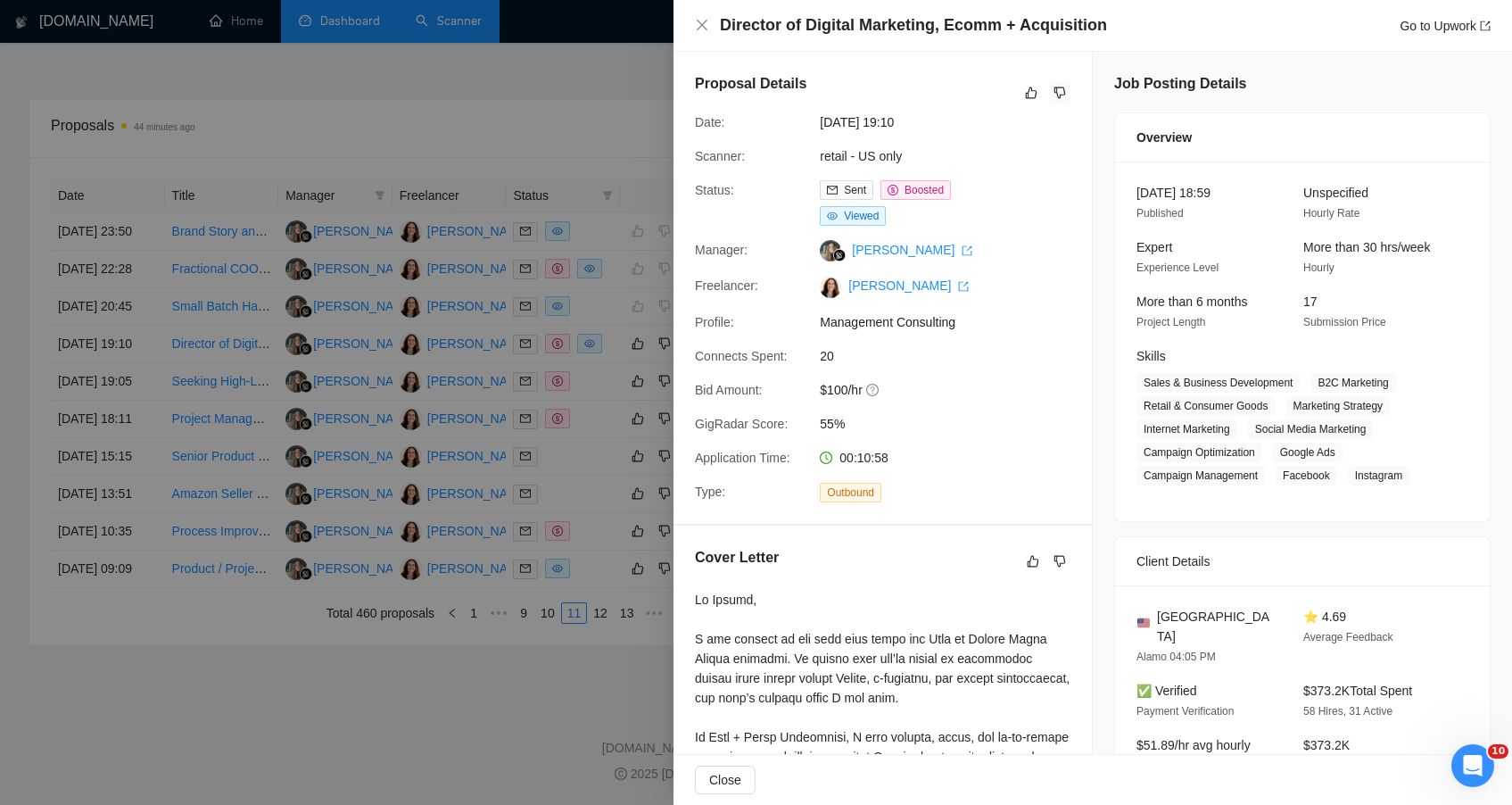
click at [482, 721] on div at bounding box center [756, 402] width 1512 height 805
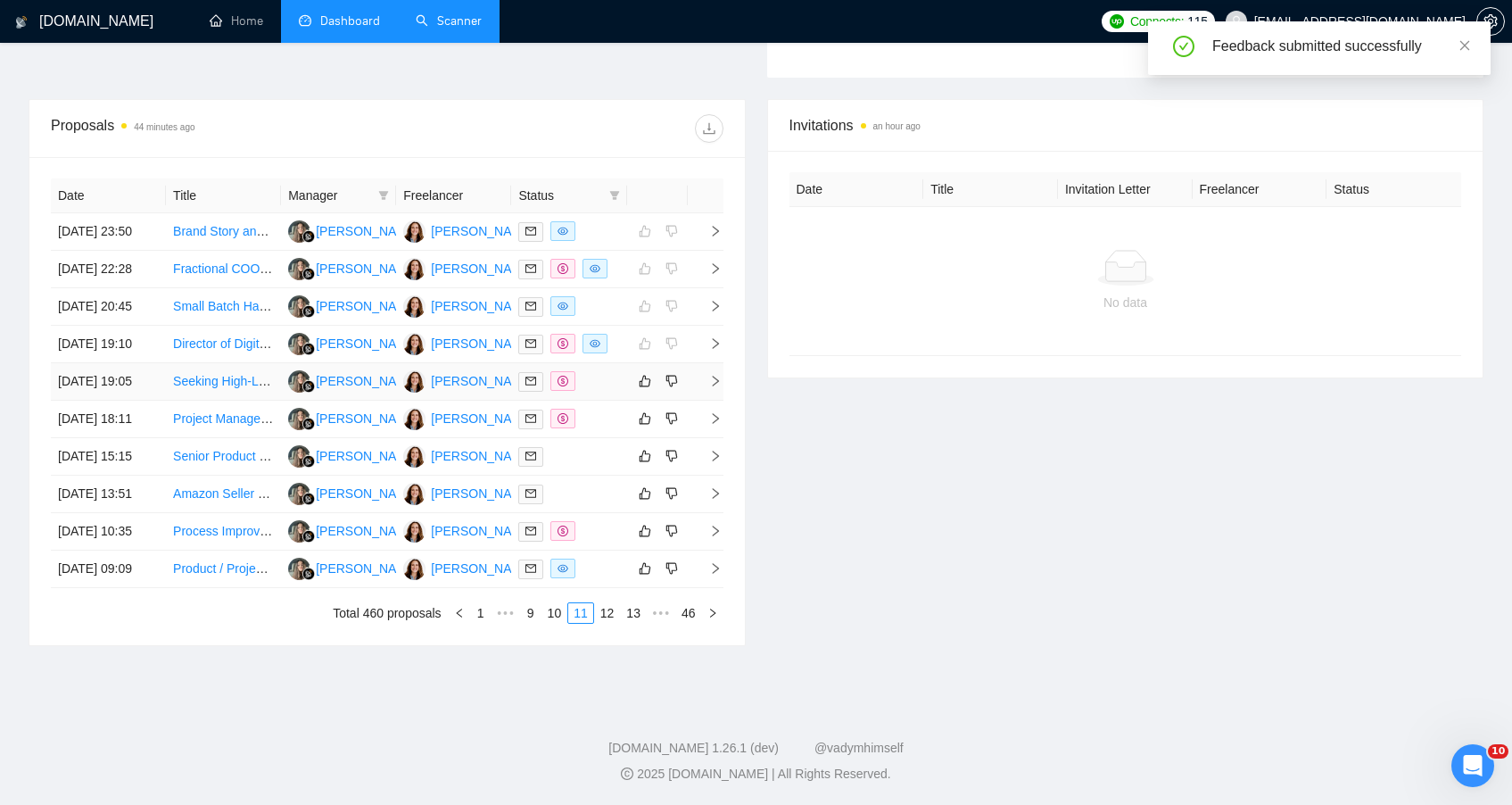
click at [599, 363] on td at bounding box center [568, 381] width 115 height 38
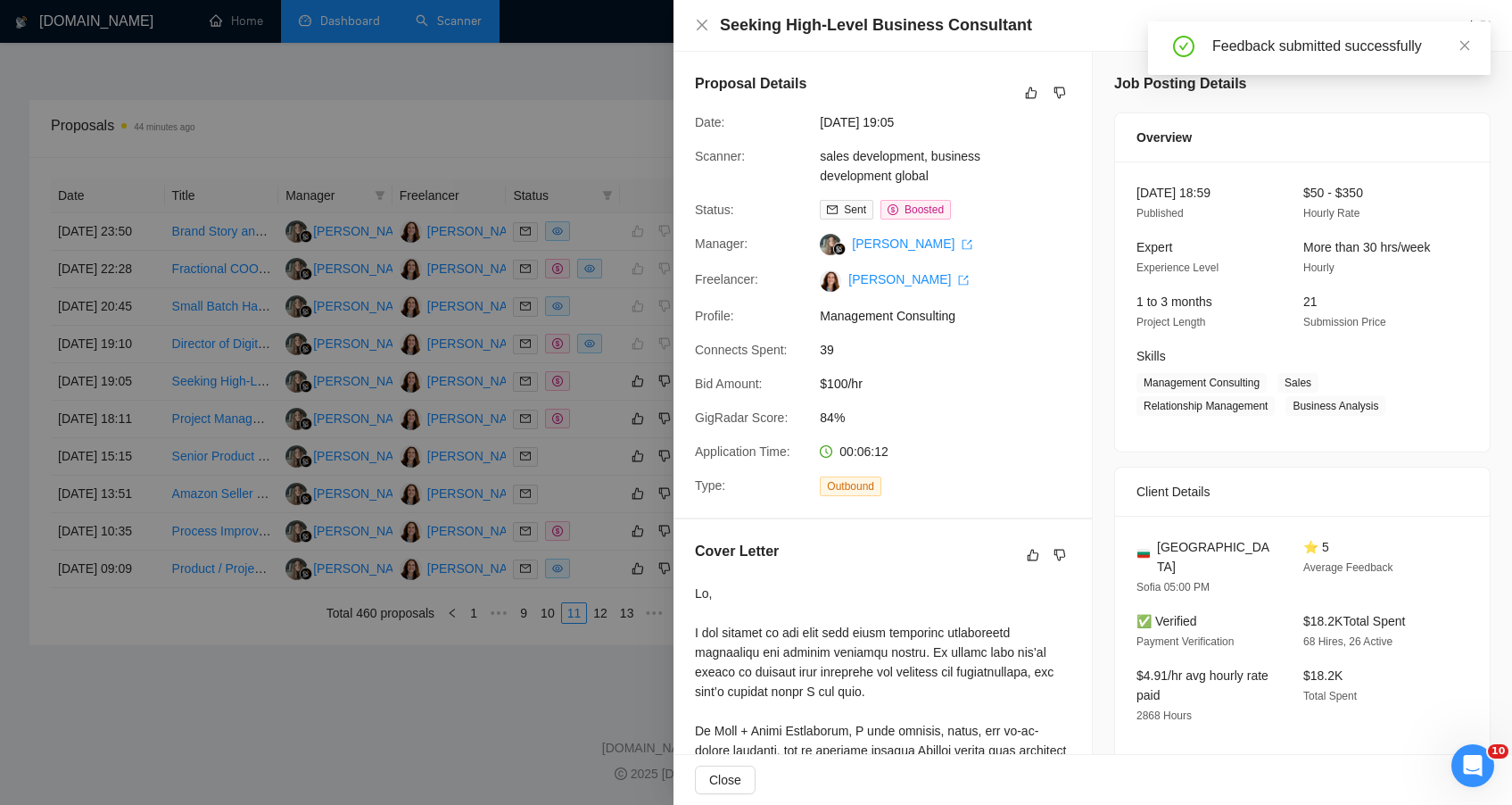
click at [1095, 274] on div "Job Posting Details Overview [DATE] 18:59 Published $50 - $350 Hourly Rate Expe…" at bounding box center [1302, 783] width 419 height 1464
click at [1031, 96] on button "button" at bounding box center [1030, 92] width 21 height 21
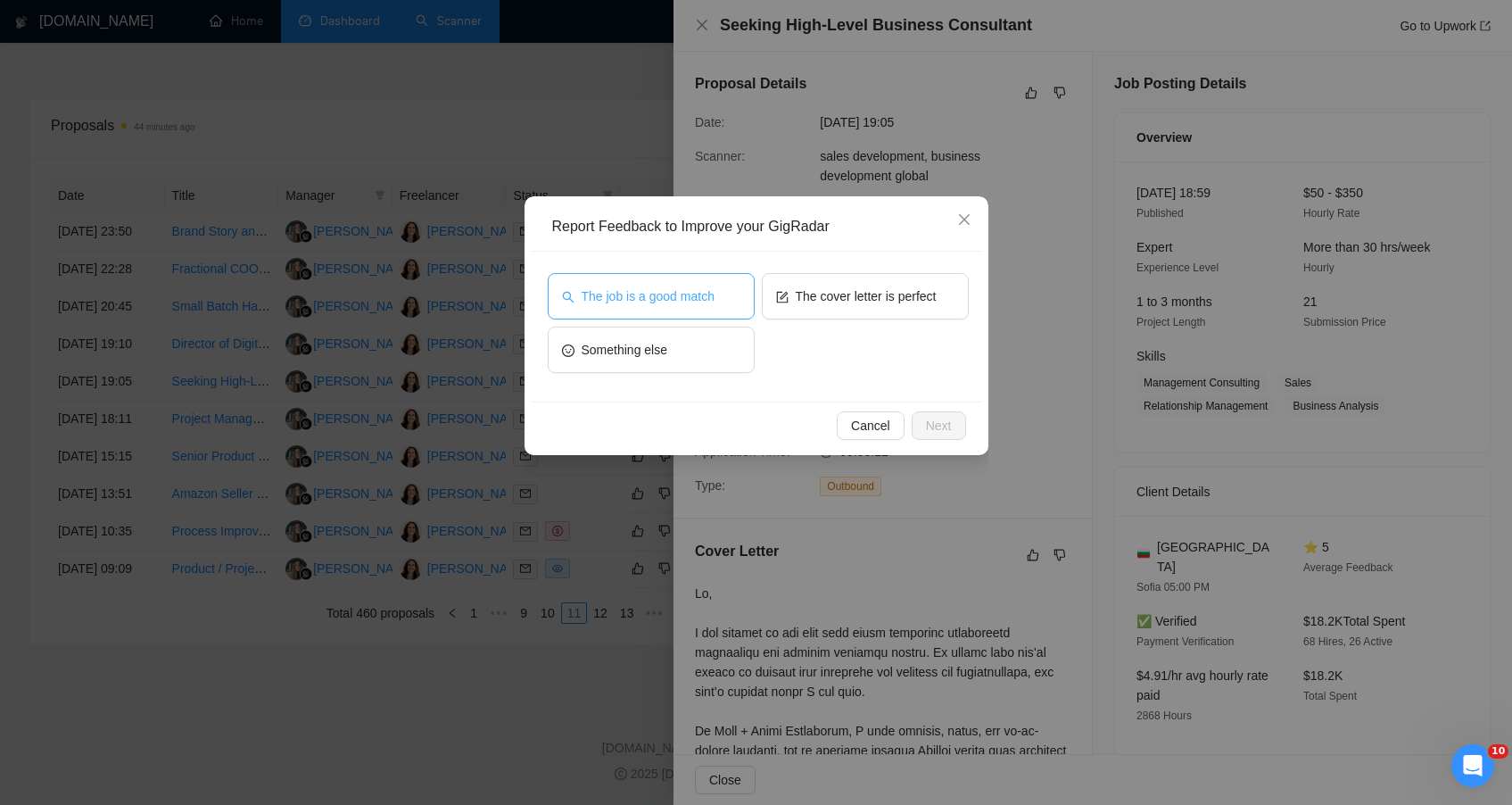
click at [697, 293] on span "The job is a good match" at bounding box center [648, 296] width 133 height 19
click at [937, 419] on span "Next" at bounding box center [939, 425] width 26 height 19
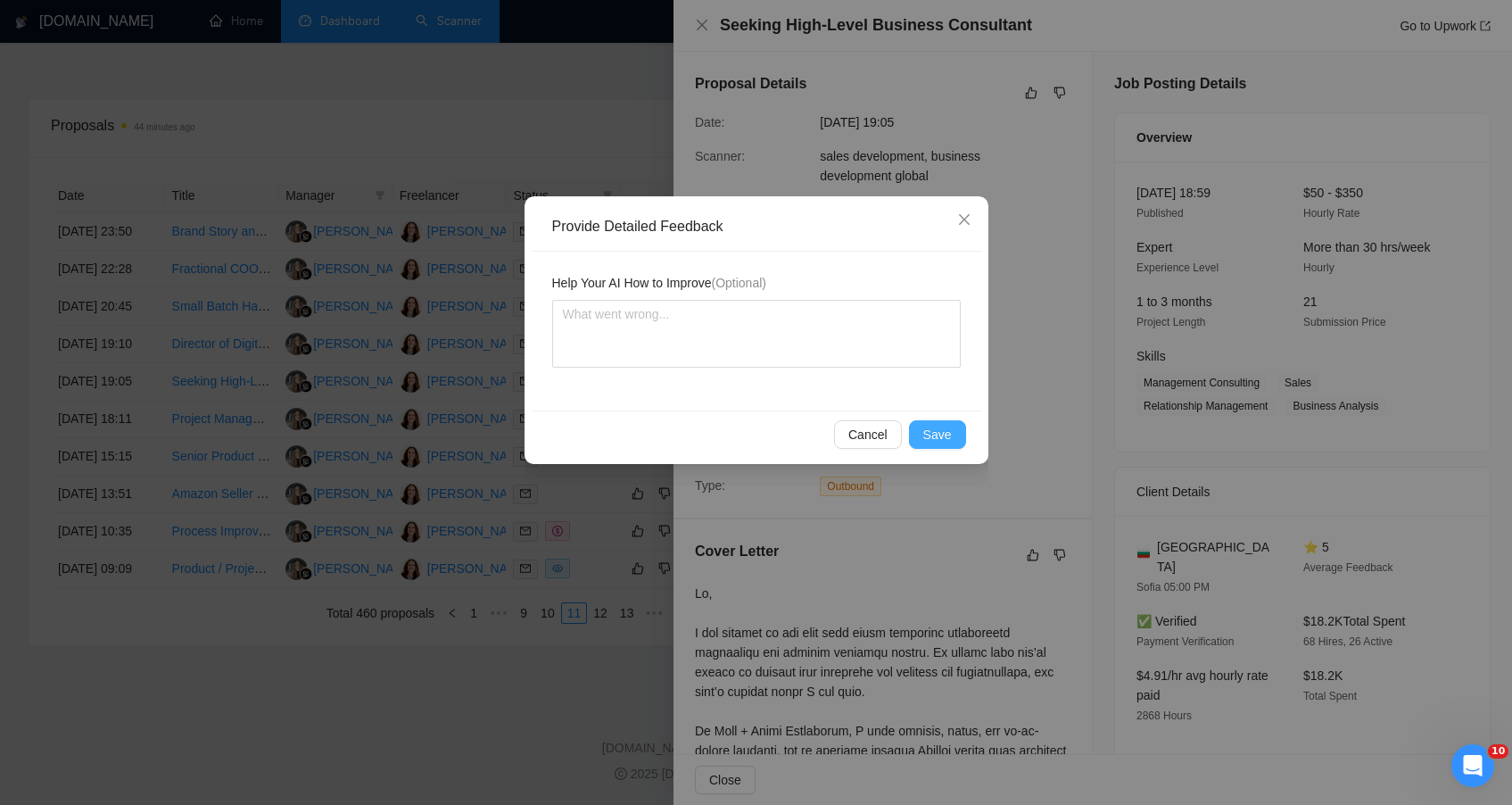
click at [924, 440] on span "Save" at bounding box center [937, 434] width 29 height 19
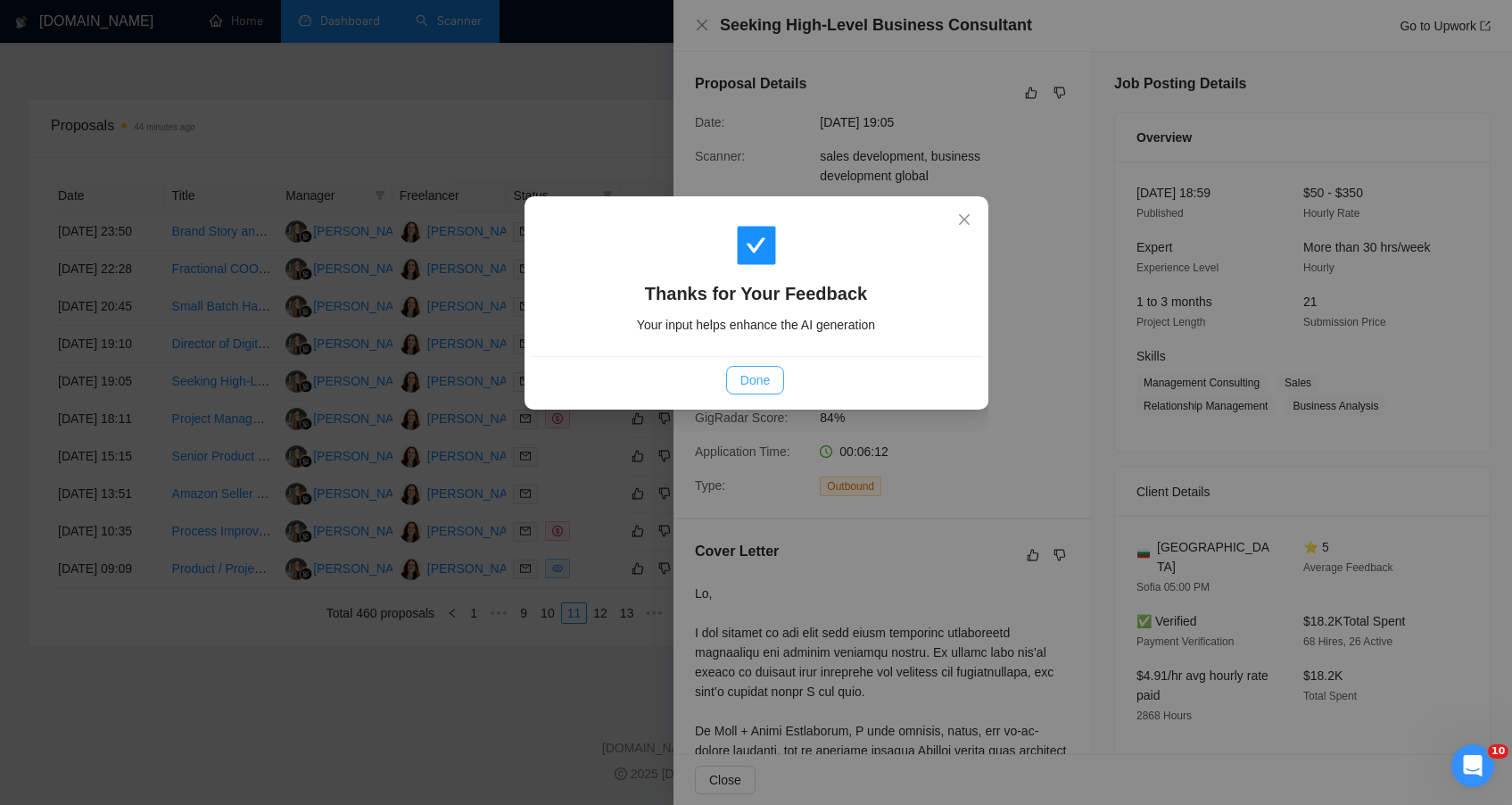
click at [750, 382] on span "Done" at bounding box center [755, 379] width 29 height 19
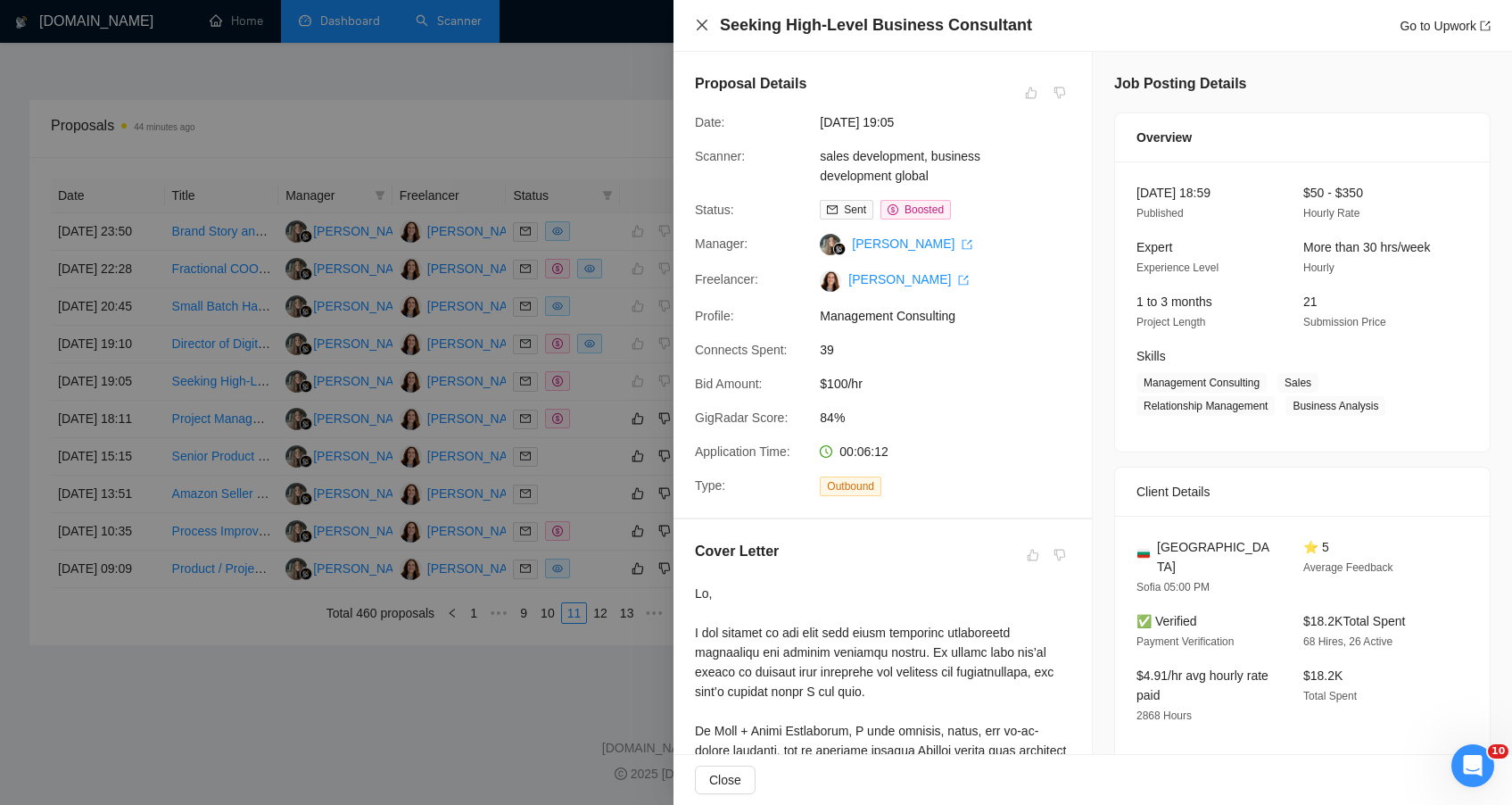
click at [704, 27] on icon "close" at bounding box center [703, 25] width 11 height 11
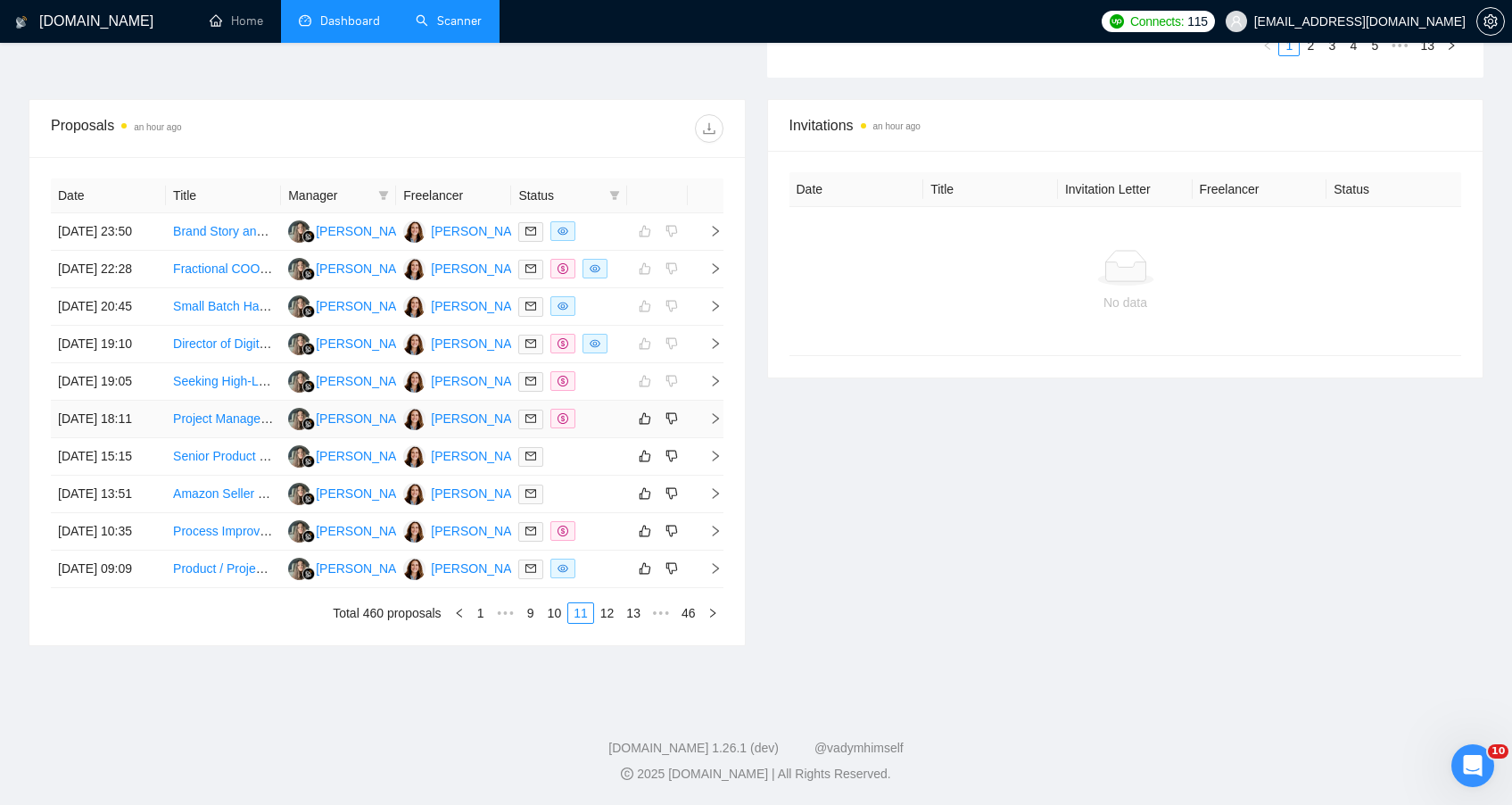
click at [596, 409] on div at bounding box center [568, 419] width 100 height 20
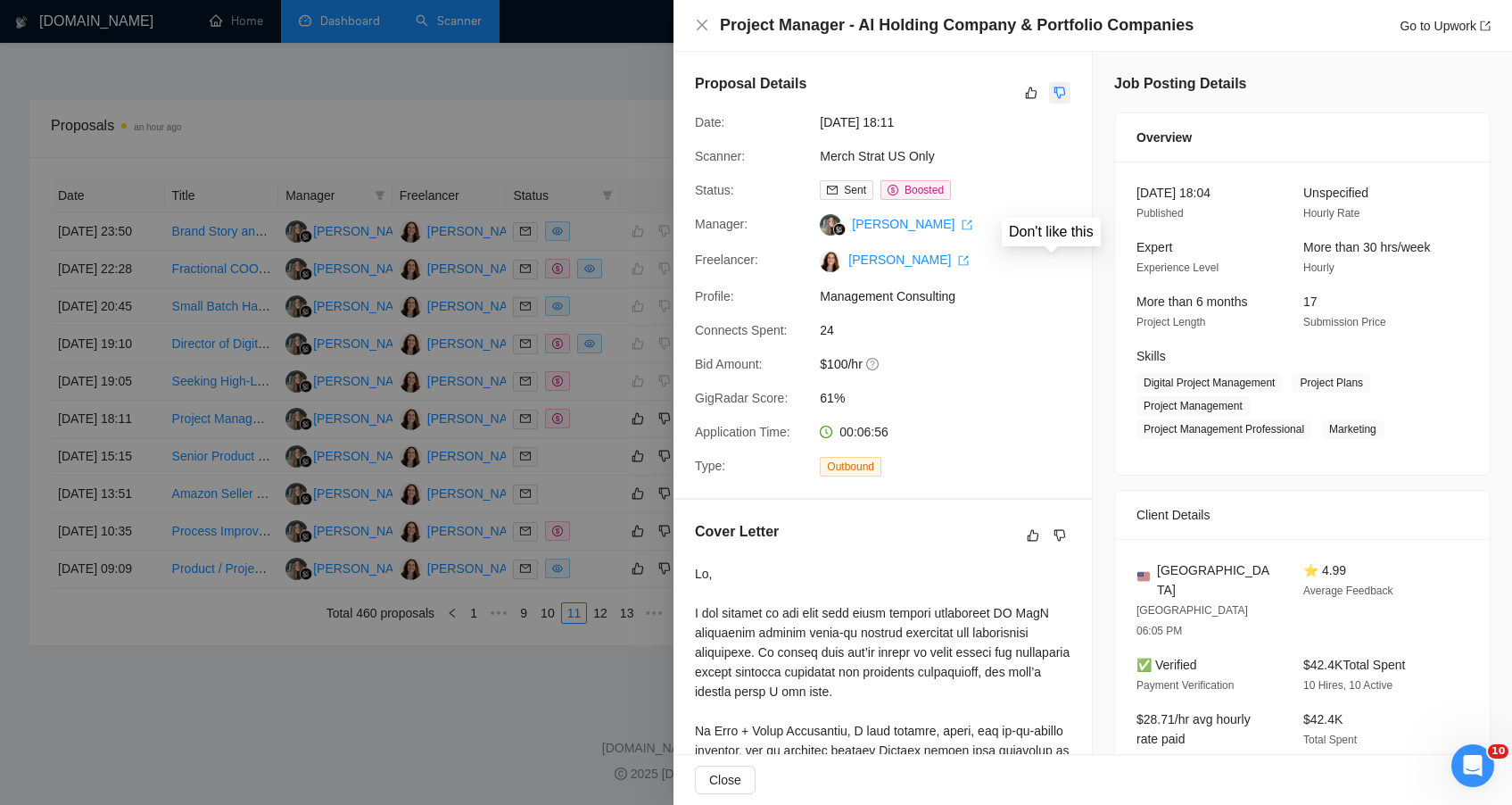
click at [1062, 94] on button "button" at bounding box center [1059, 92] width 21 height 21
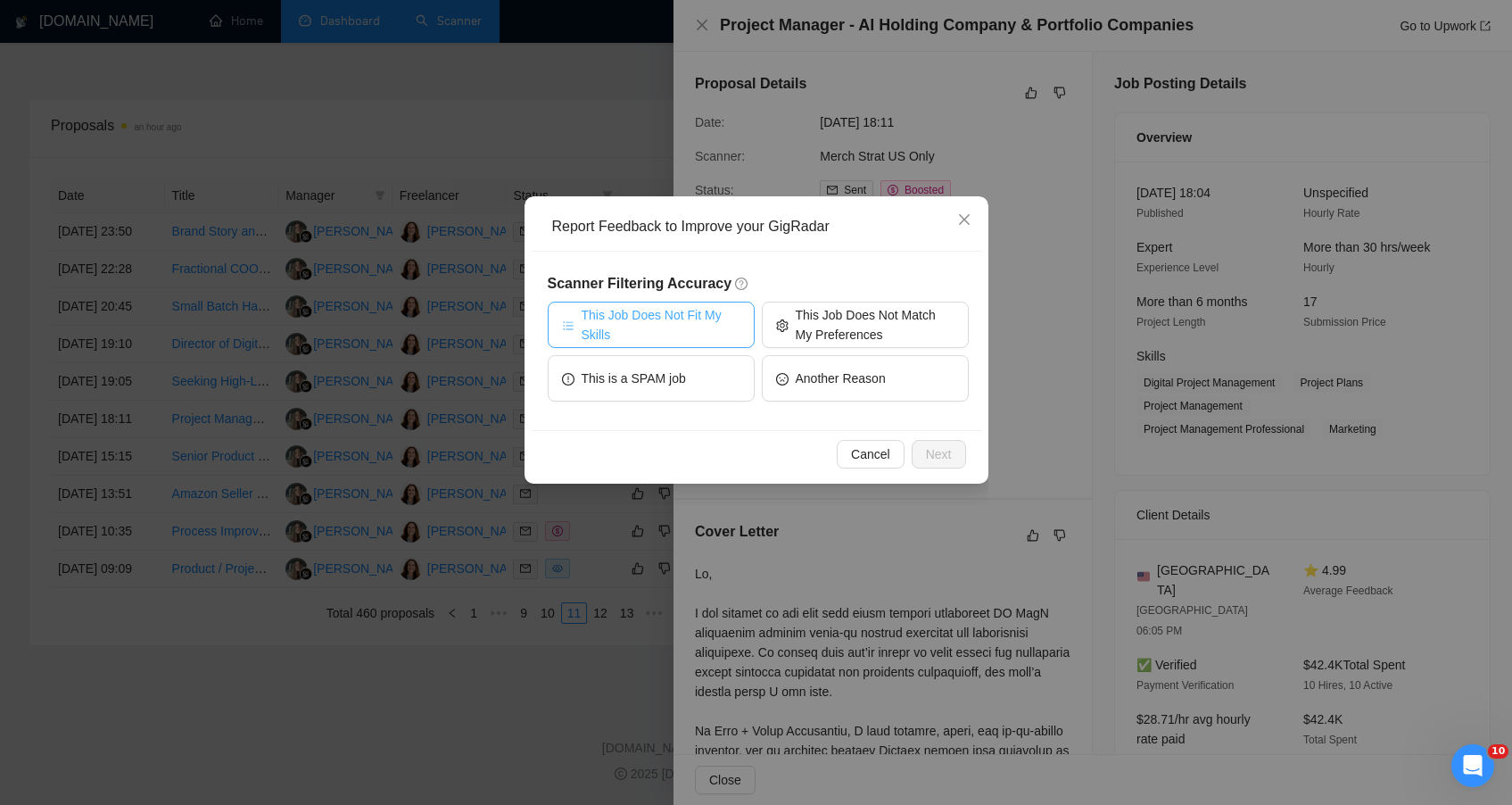
click at [691, 324] on span "This Job Does Not Fit My Skills" at bounding box center [661, 324] width 158 height 40
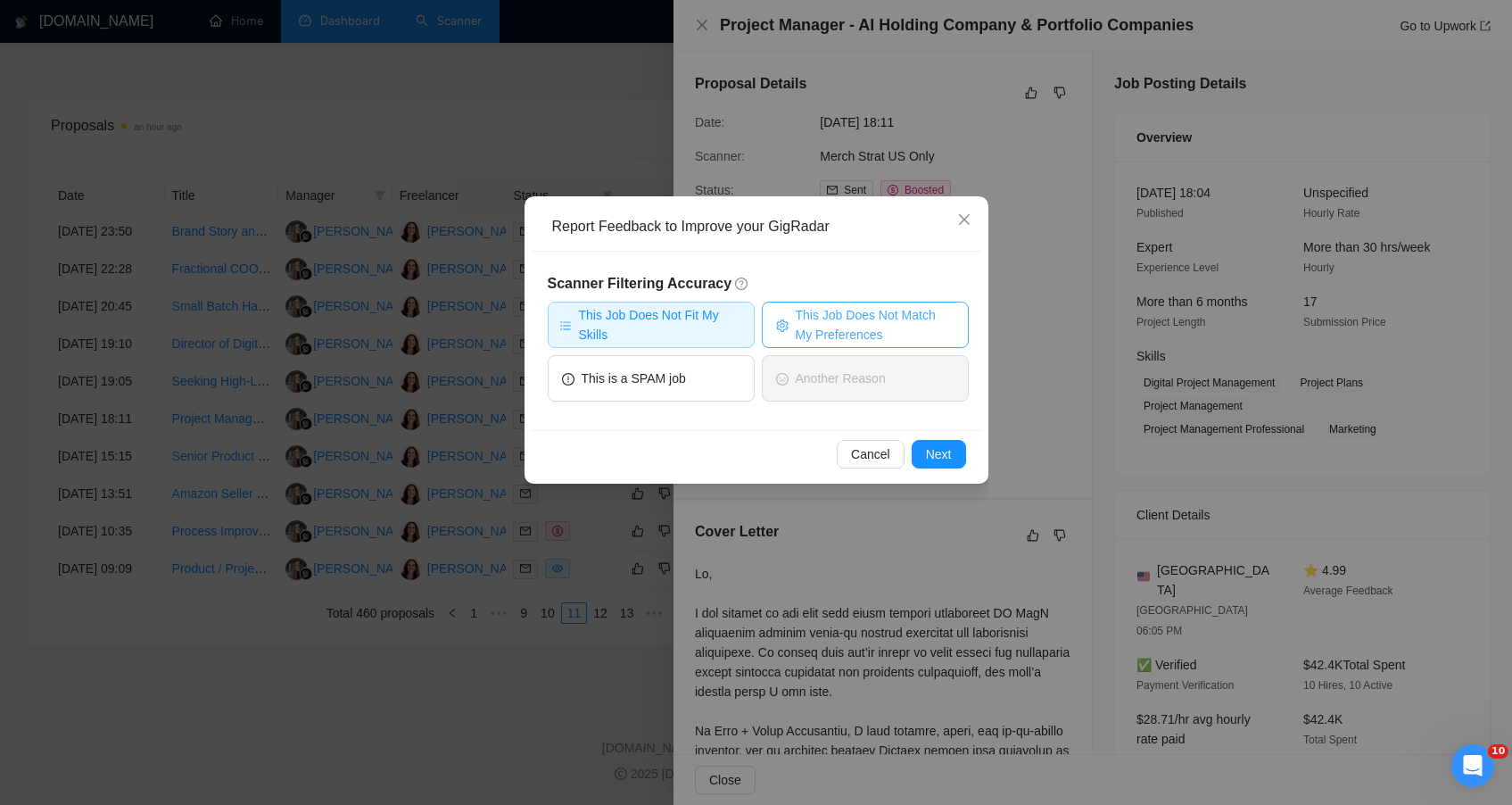
click at [829, 311] on span "This Job Does Not Match My Preferences" at bounding box center [875, 324] width 158 height 40
click at [937, 461] on span "Next" at bounding box center [939, 453] width 26 height 19
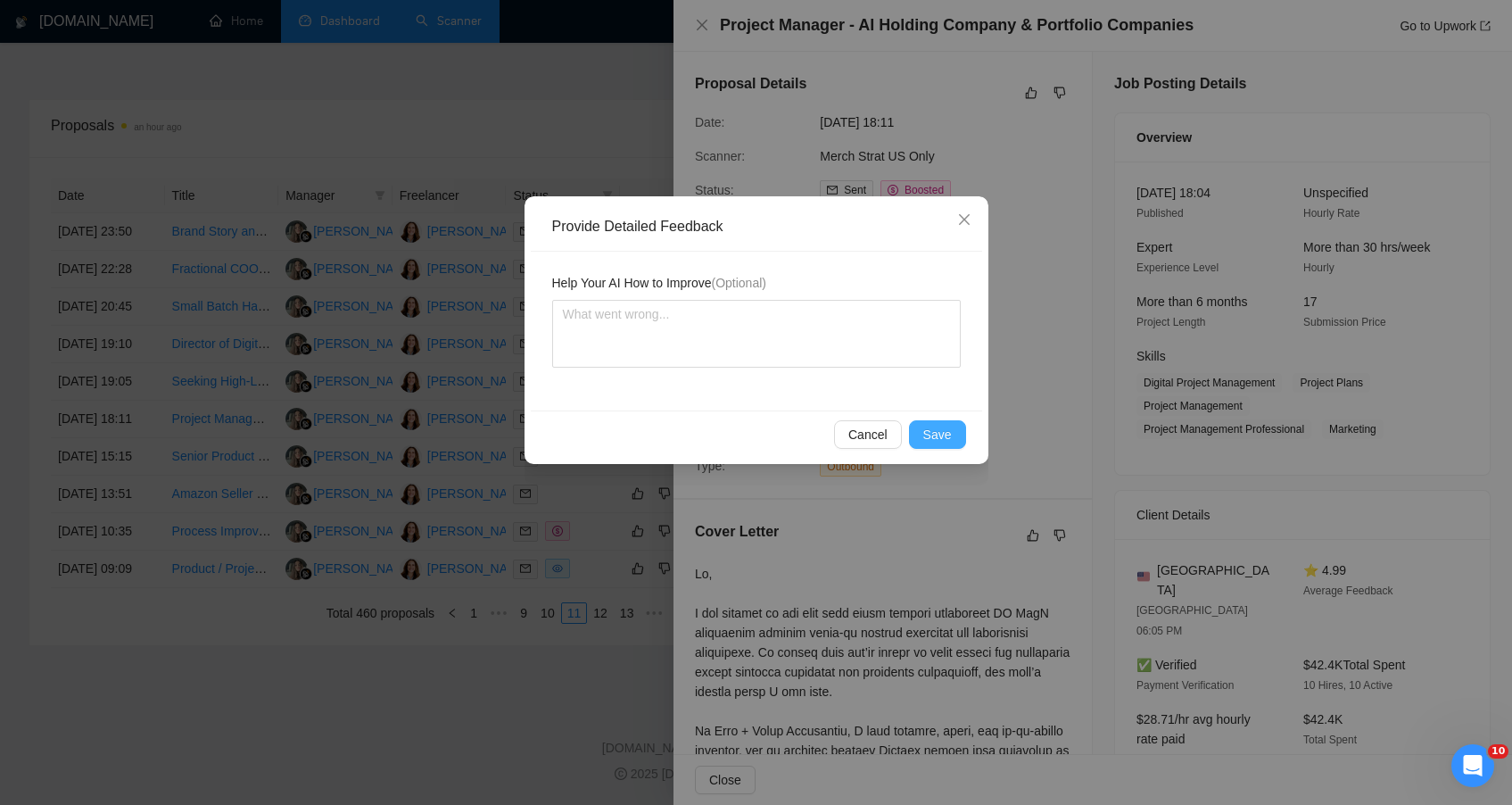
click at [936, 432] on span "Save" at bounding box center [937, 434] width 29 height 19
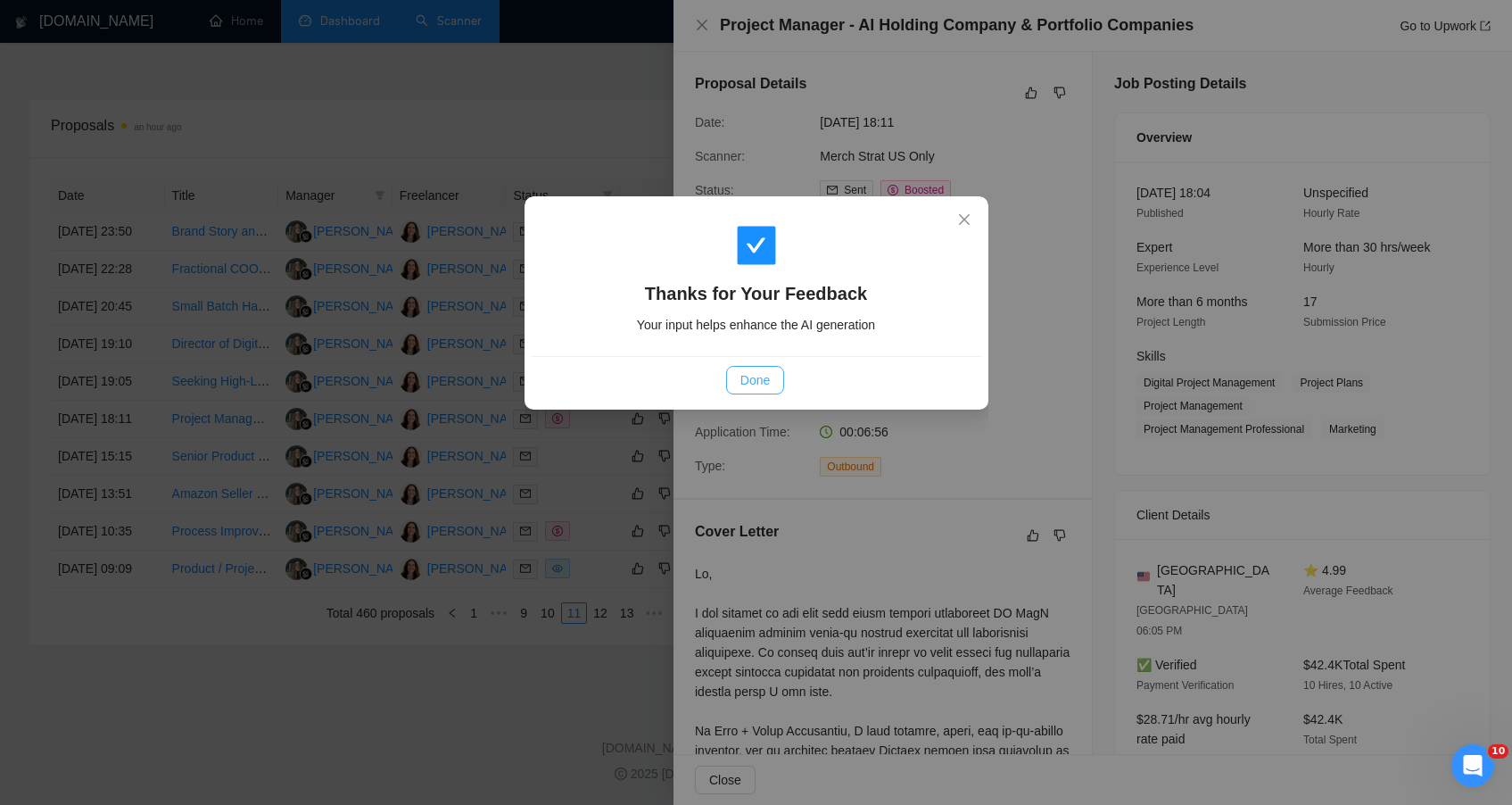
click at [759, 371] on span "Done" at bounding box center [755, 379] width 29 height 19
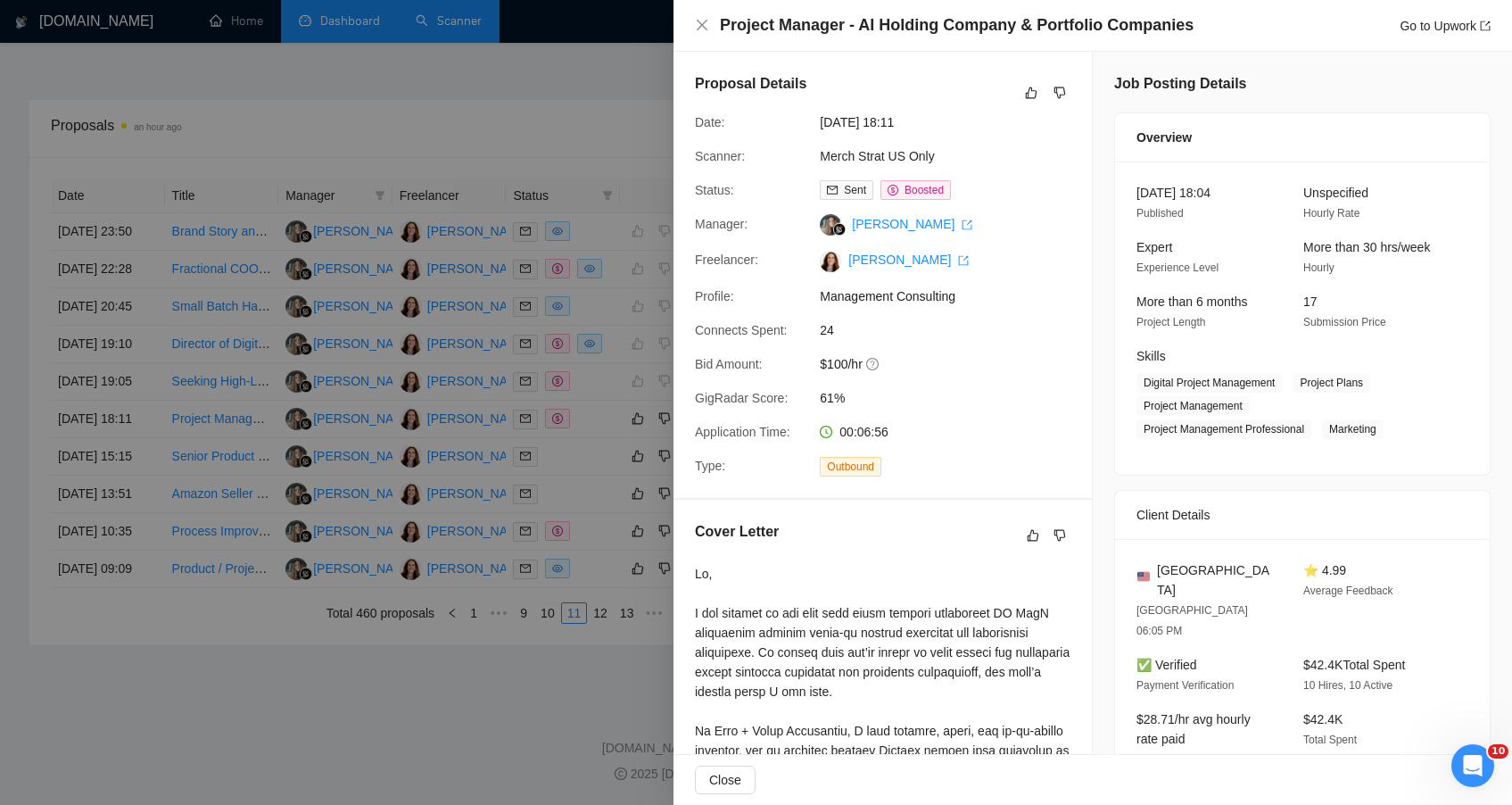
click at [437, 724] on div at bounding box center [756, 402] width 1512 height 805
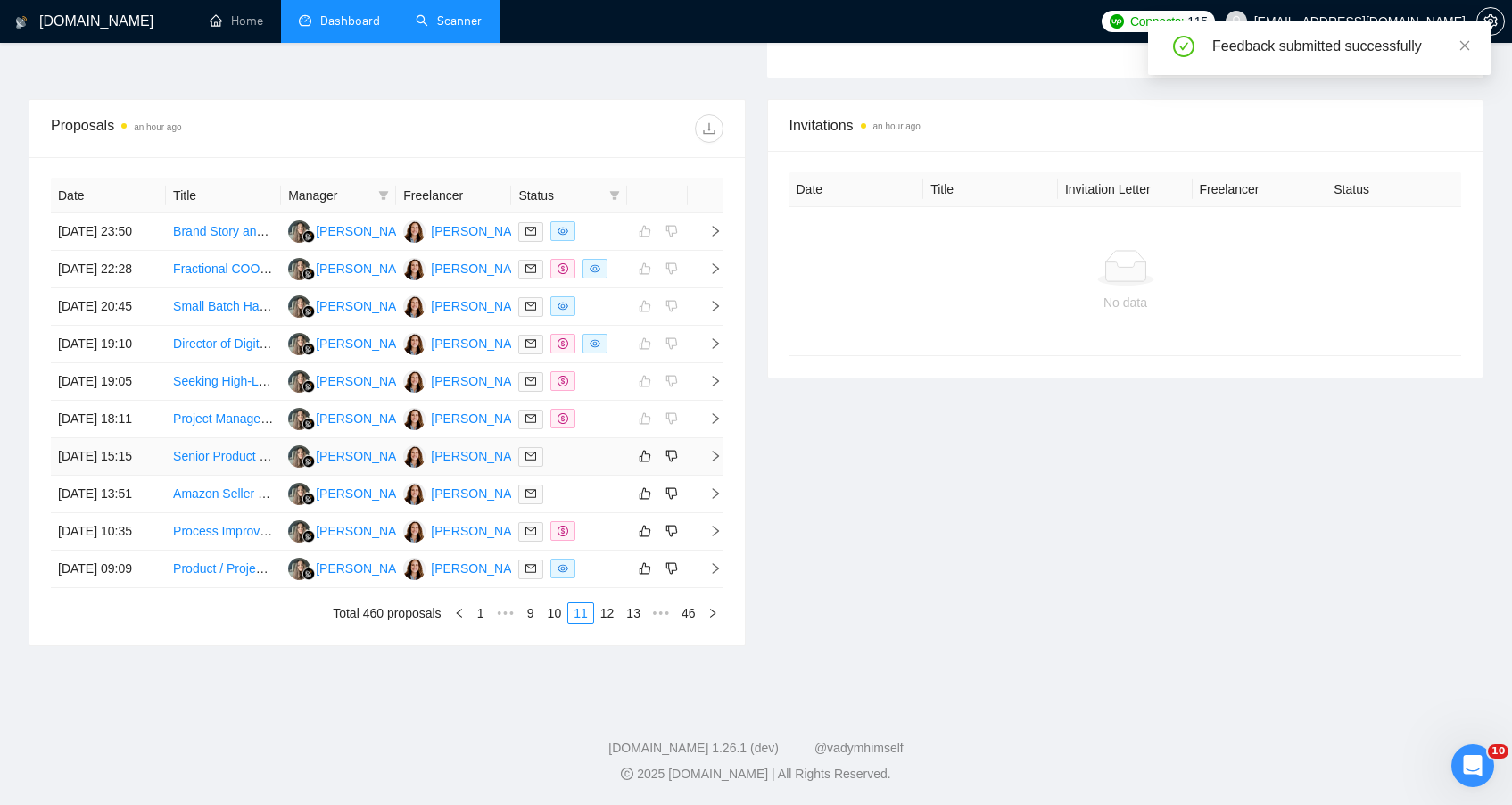
click at [593, 446] on div at bounding box center [568, 456] width 100 height 20
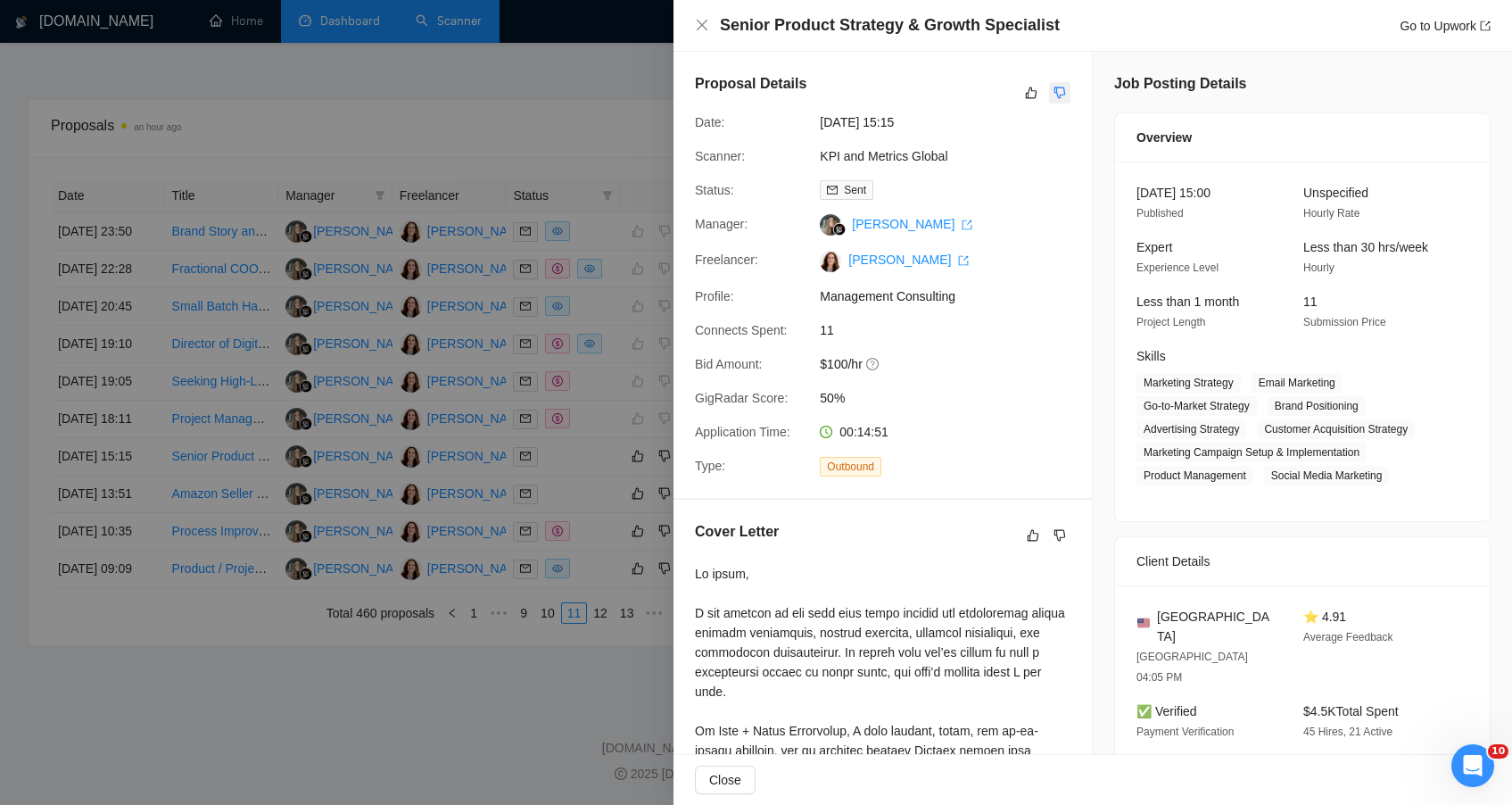
click at [1053, 89] on icon "dislike" at bounding box center [1060, 93] width 13 height 15
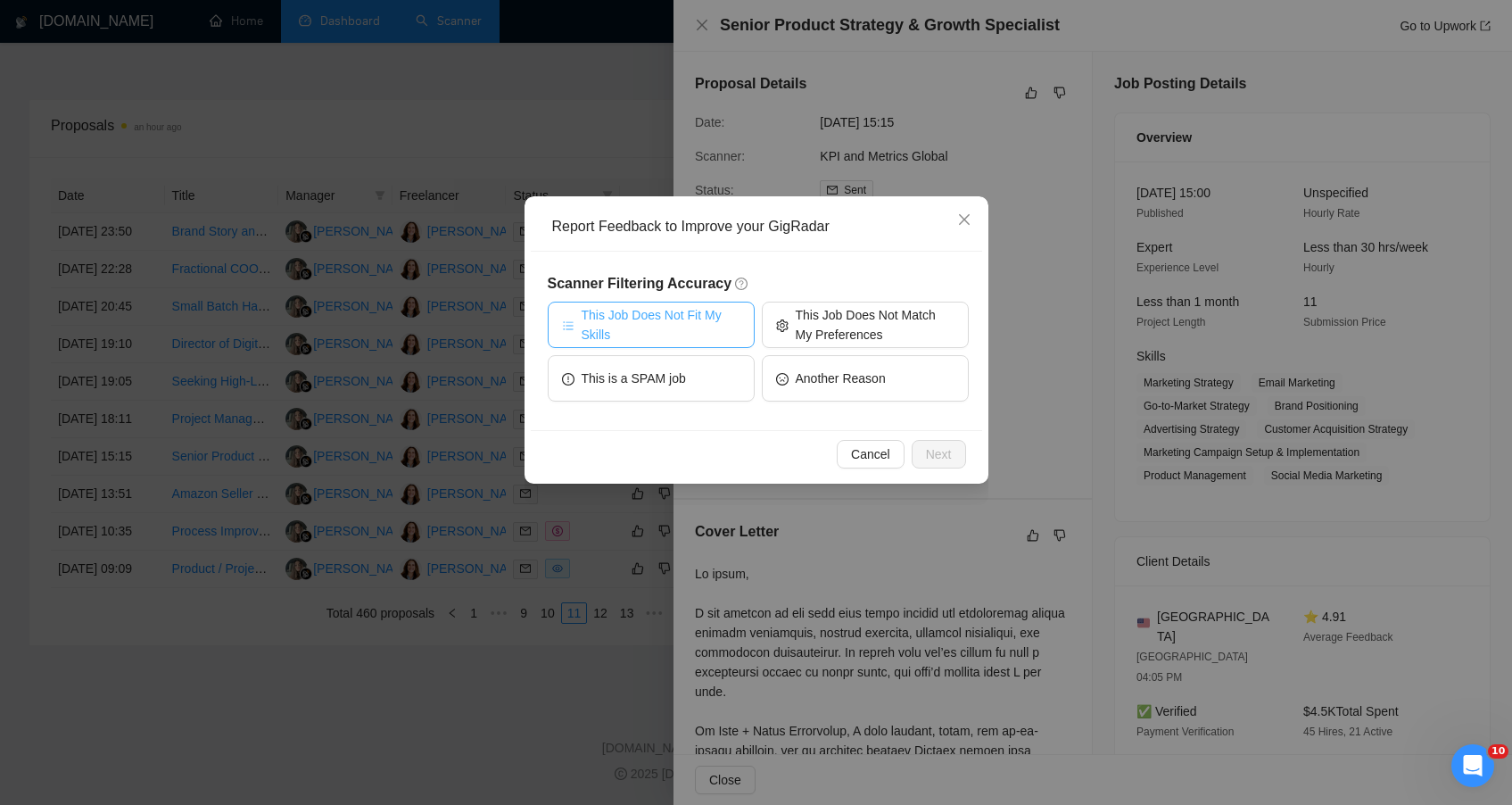
click at [704, 325] on span "This Job Does Not Fit My Skills" at bounding box center [661, 324] width 158 height 40
click at [948, 449] on span "Next" at bounding box center [939, 453] width 26 height 19
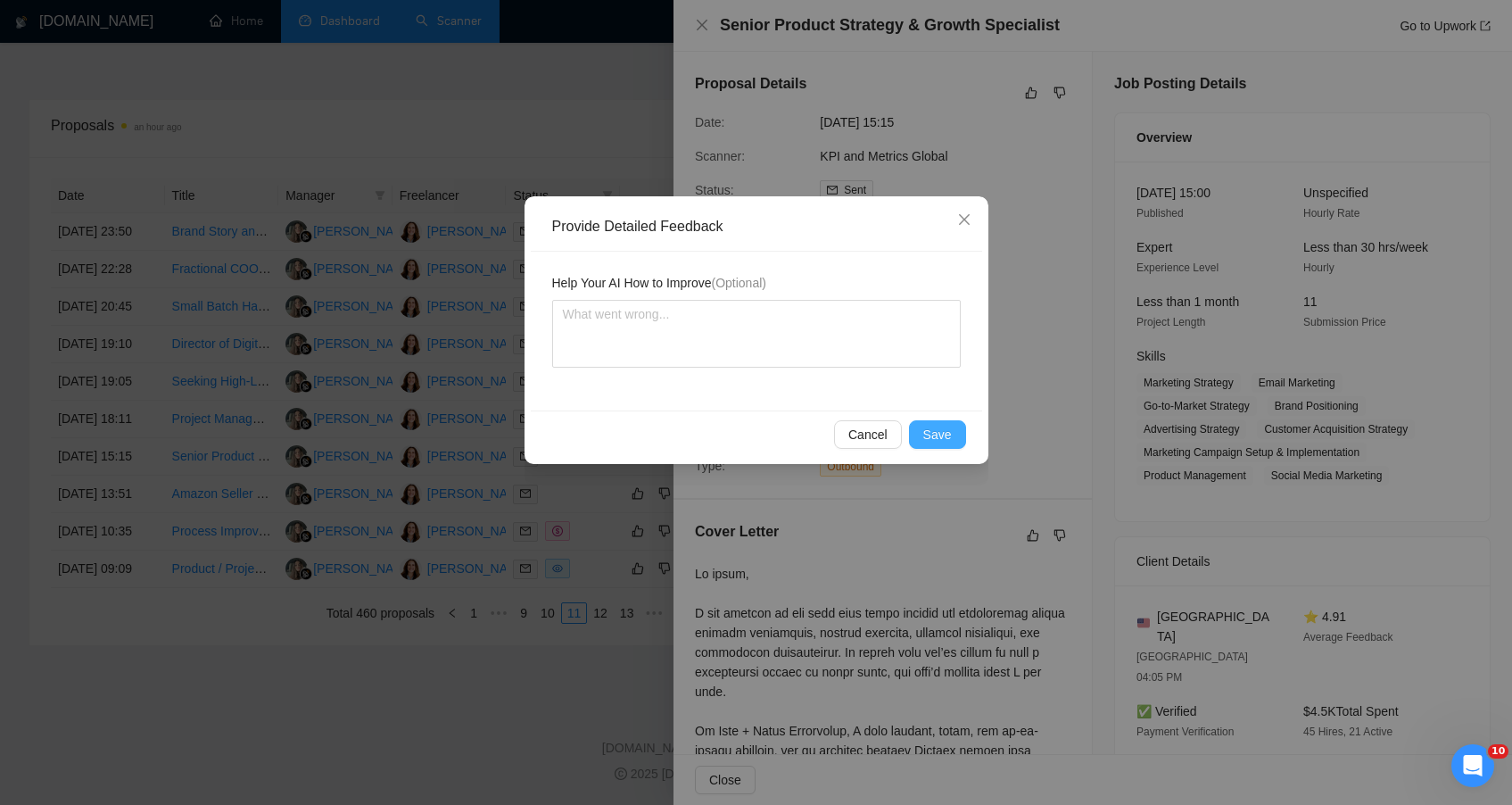
click at [925, 441] on span "Save" at bounding box center [937, 434] width 29 height 19
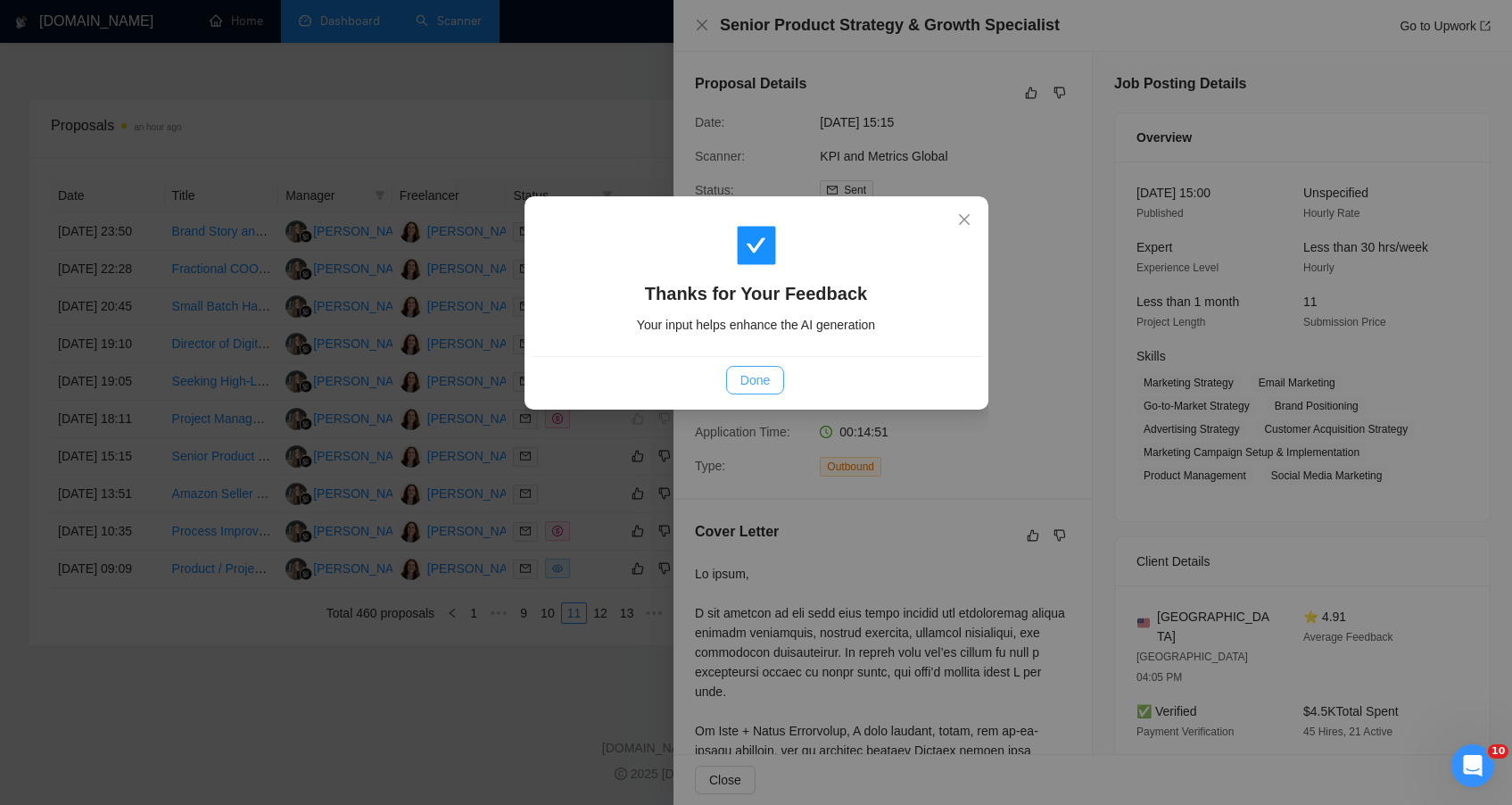
click at [765, 367] on button "Done" at bounding box center [755, 379] width 58 height 29
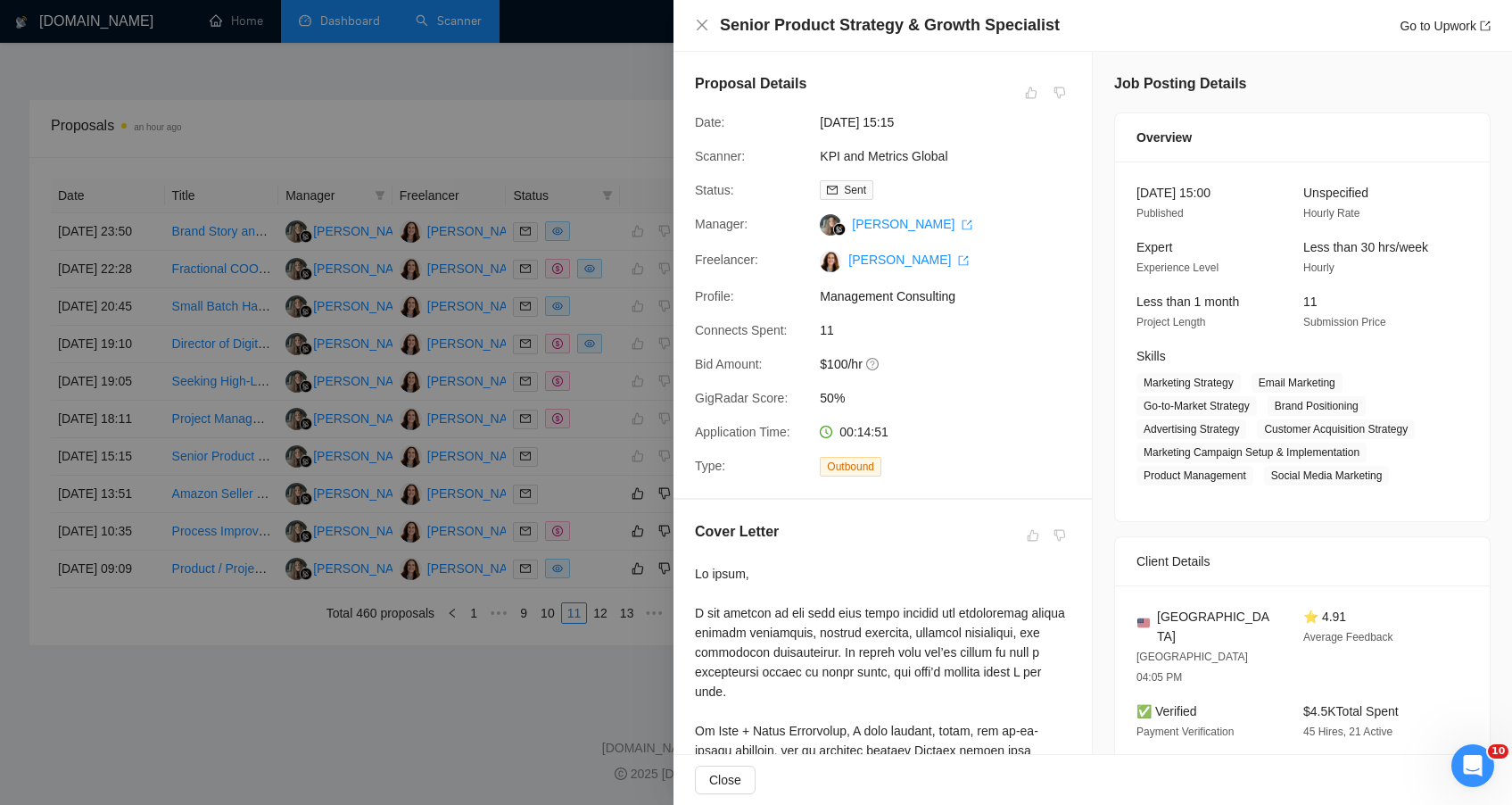
click at [506, 660] on div at bounding box center [756, 402] width 1512 height 805
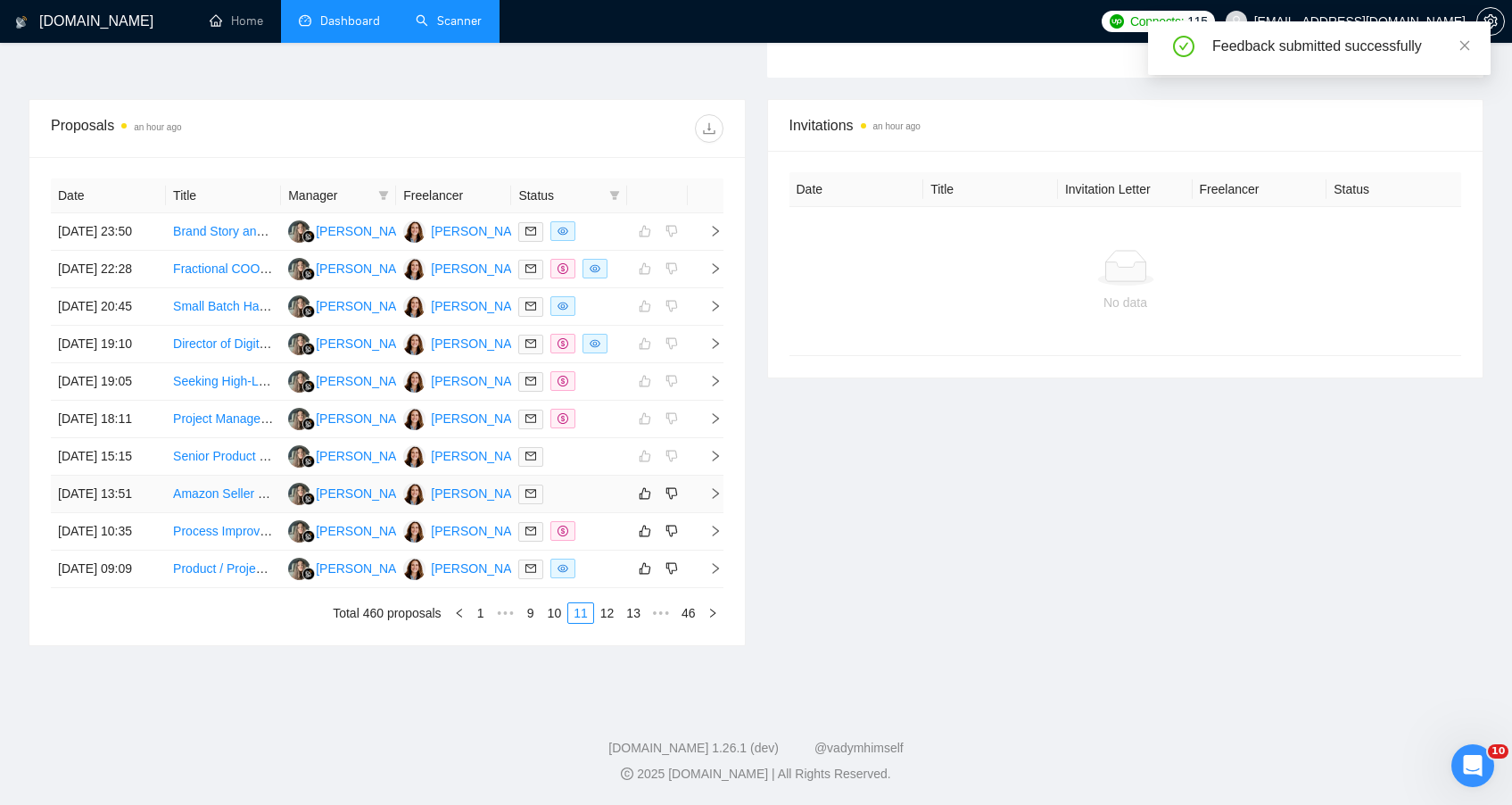
click at [559, 475] on td at bounding box center [568, 494] width 115 height 38
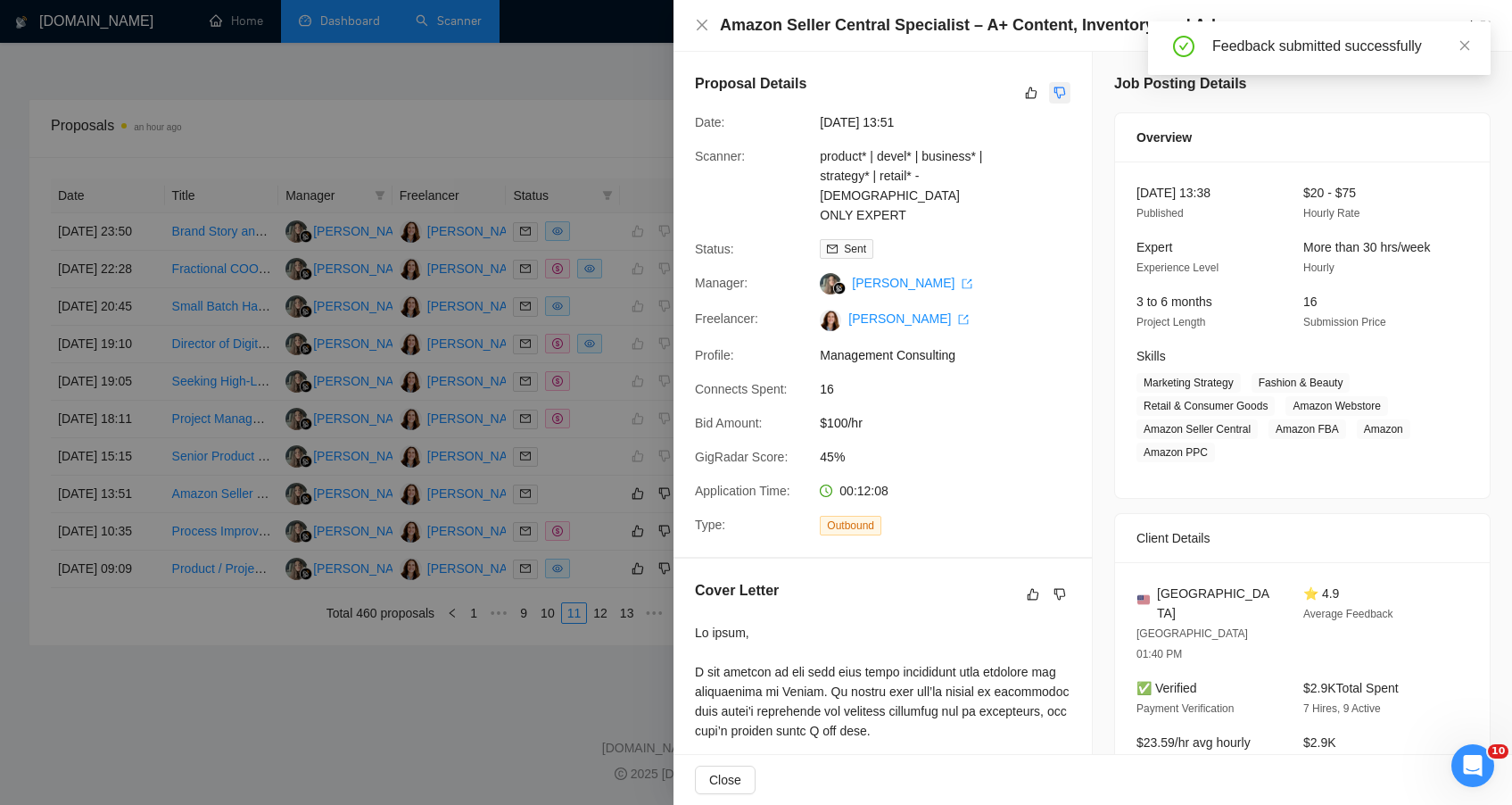
click at [1054, 98] on icon "dislike" at bounding box center [1060, 93] width 12 height 12
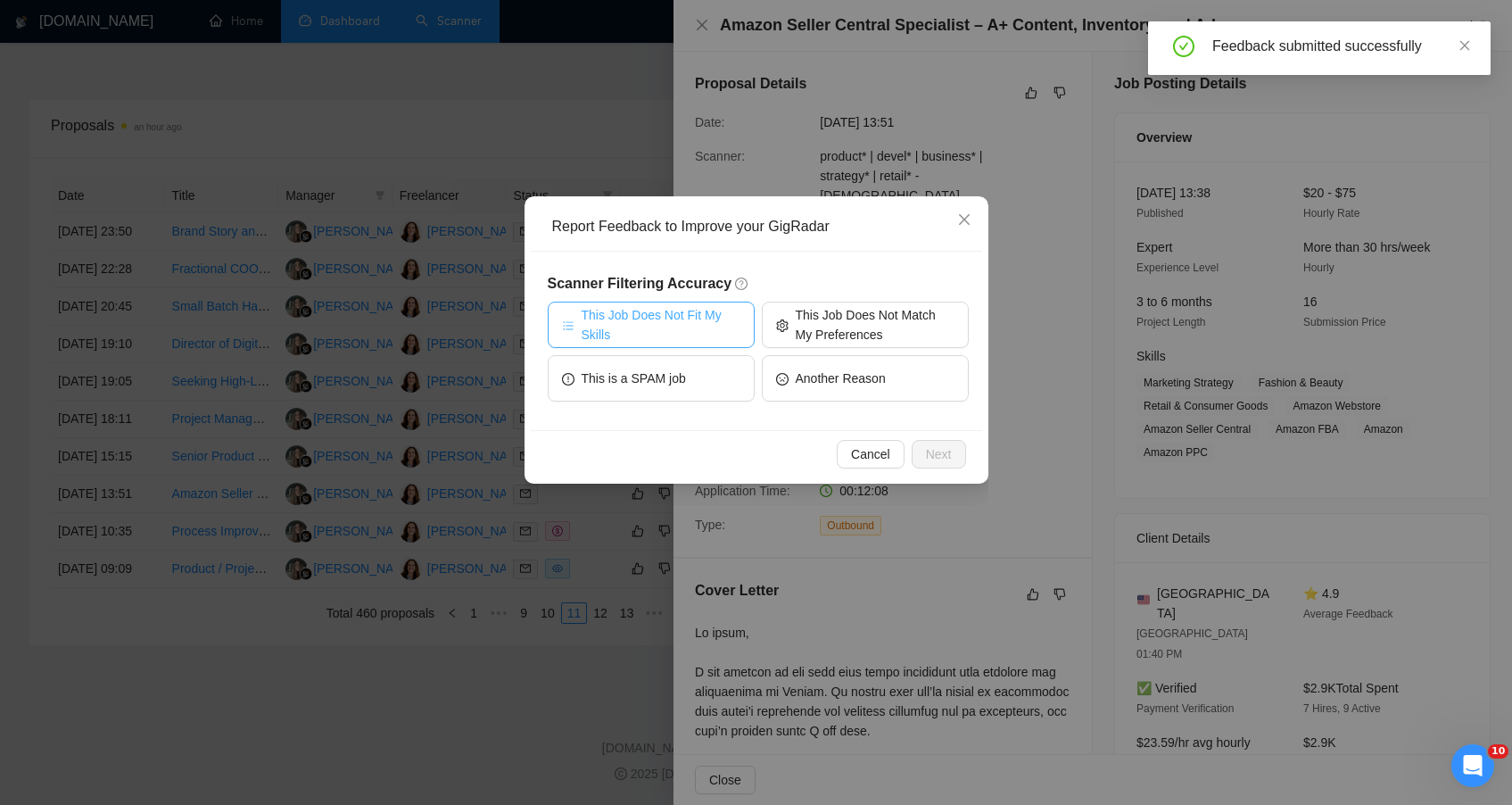
click at [691, 318] on span "This Job Does Not Fit My Skills" at bounding box center [661, 324] width 158 height 40
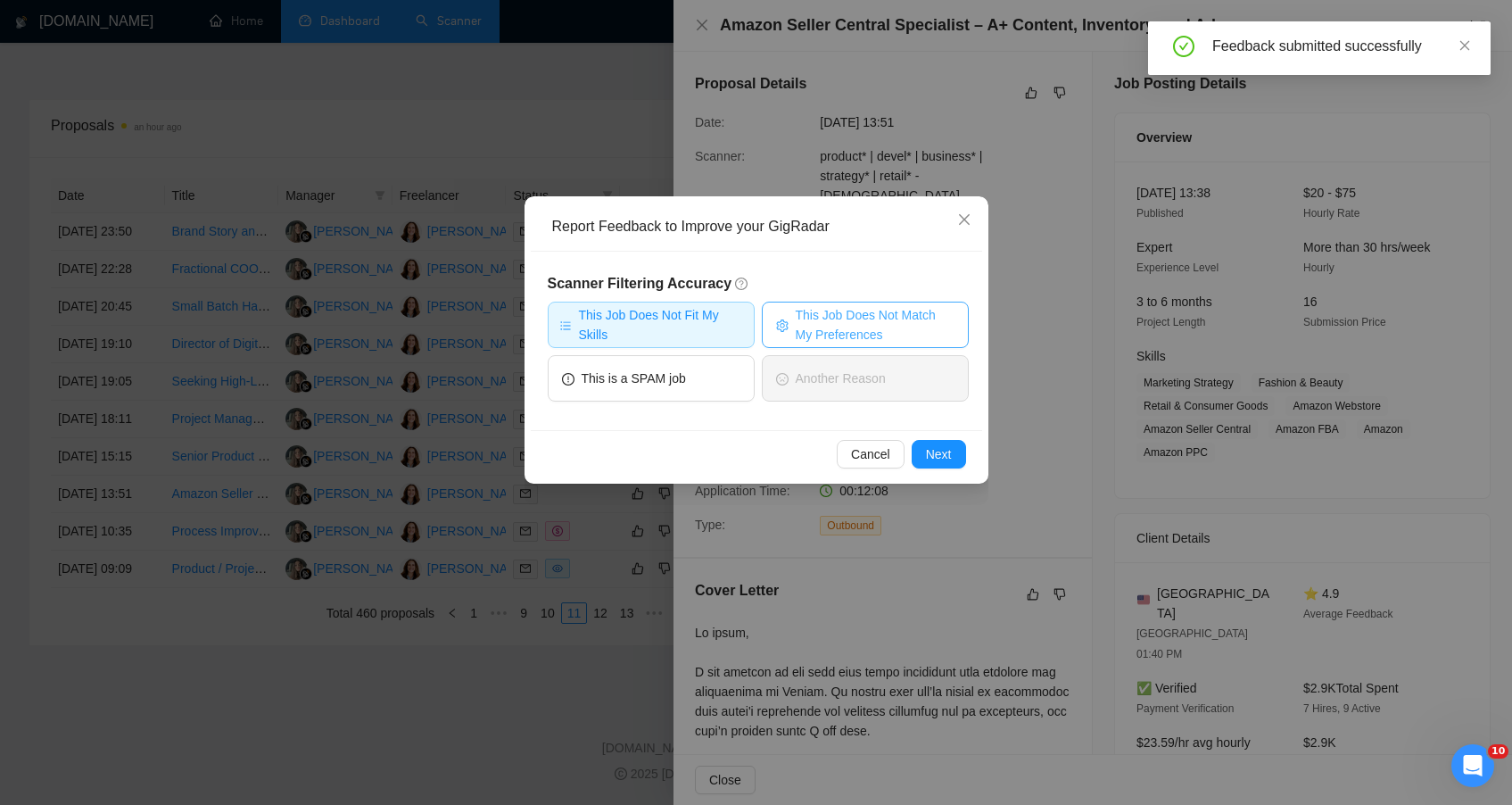
click at [816, 322] on span "This Job Does Not Match My Preferences" at bounding box center [875, 324] width 158 height 40
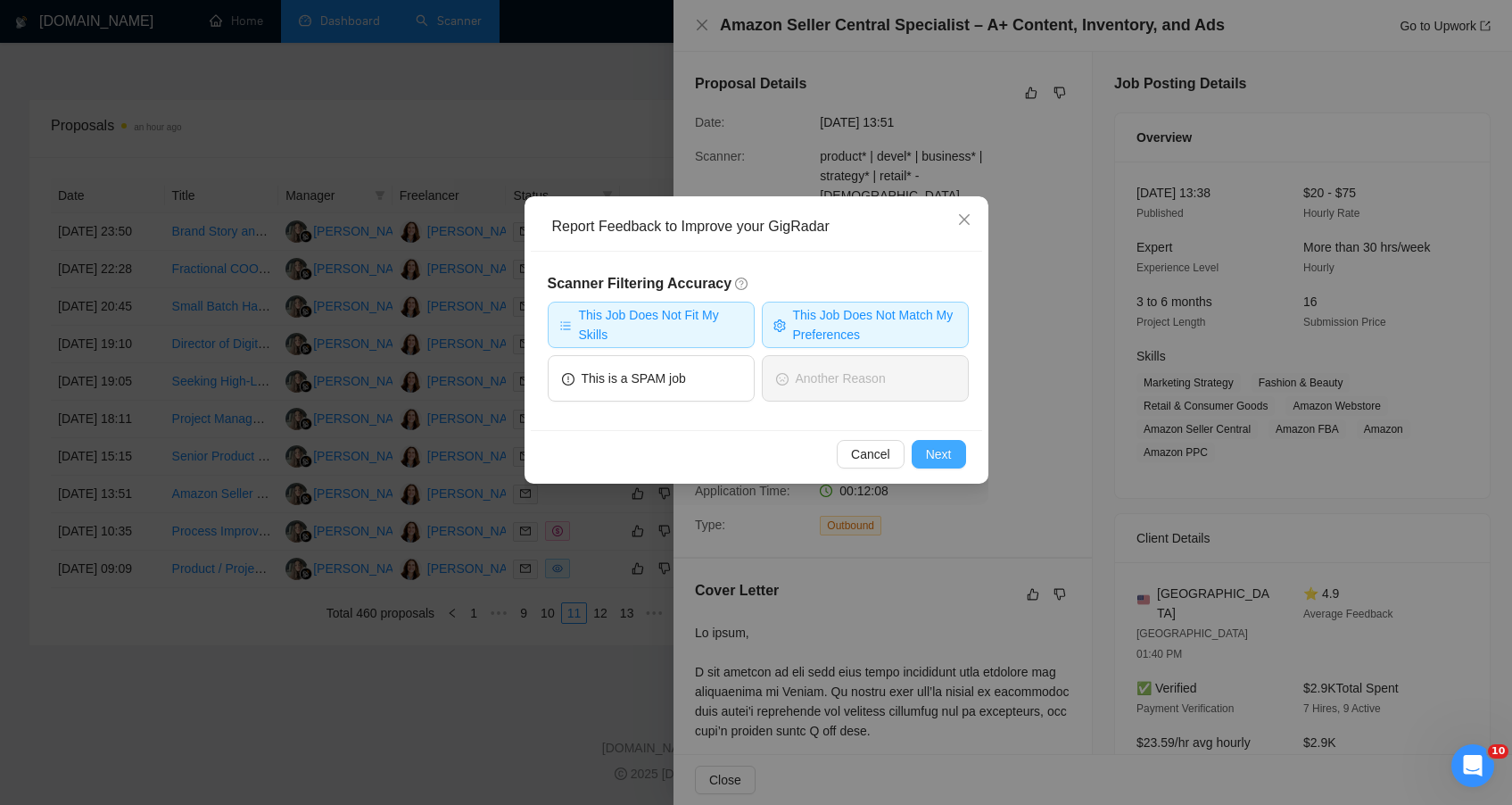
click at [938, 463] on span "Next" at bounding box center [939, 453] width 26 height 19
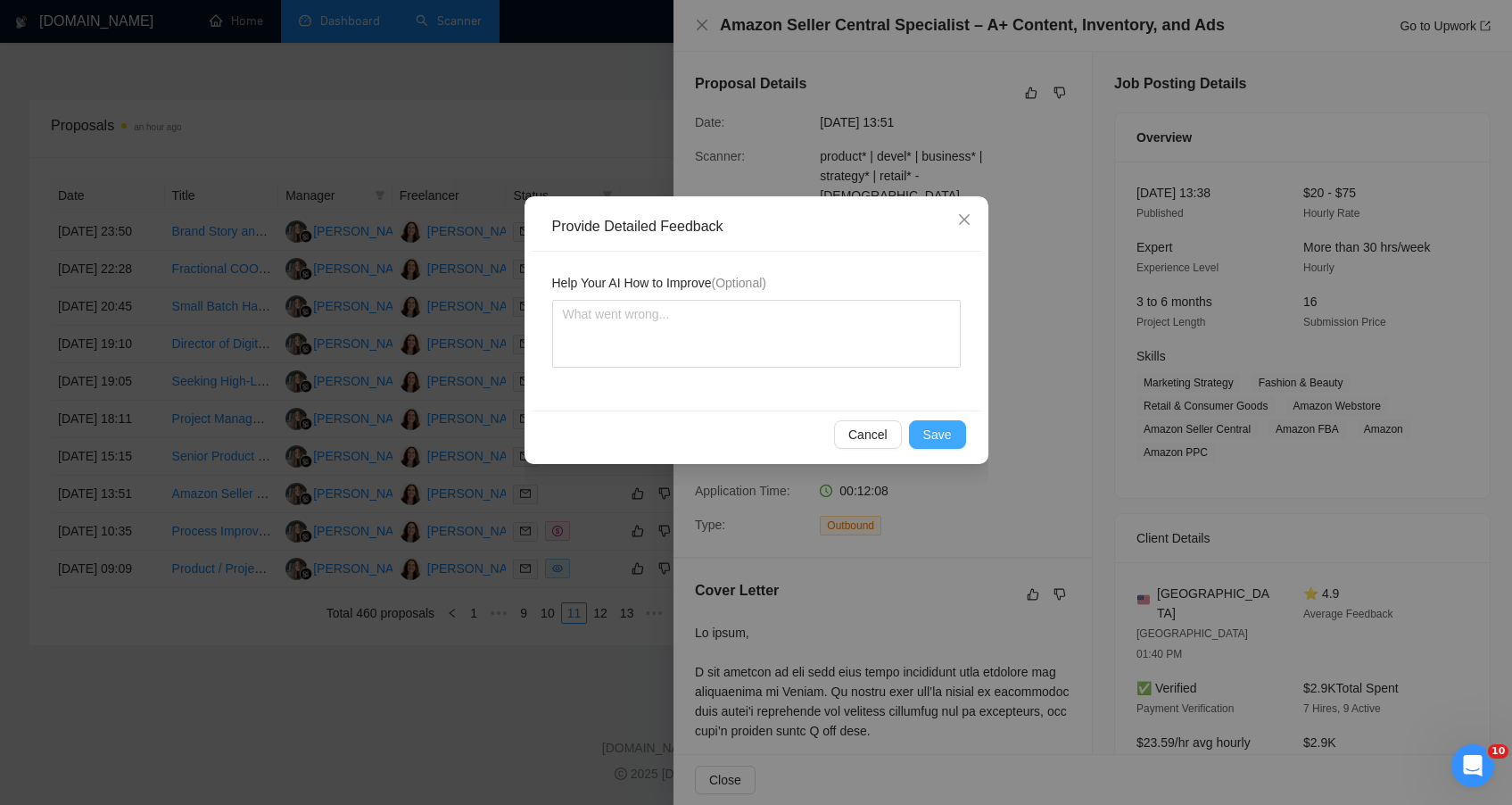
click at [927, 433] on span "Save" at bounding box center [937, 434] width 29 height 19
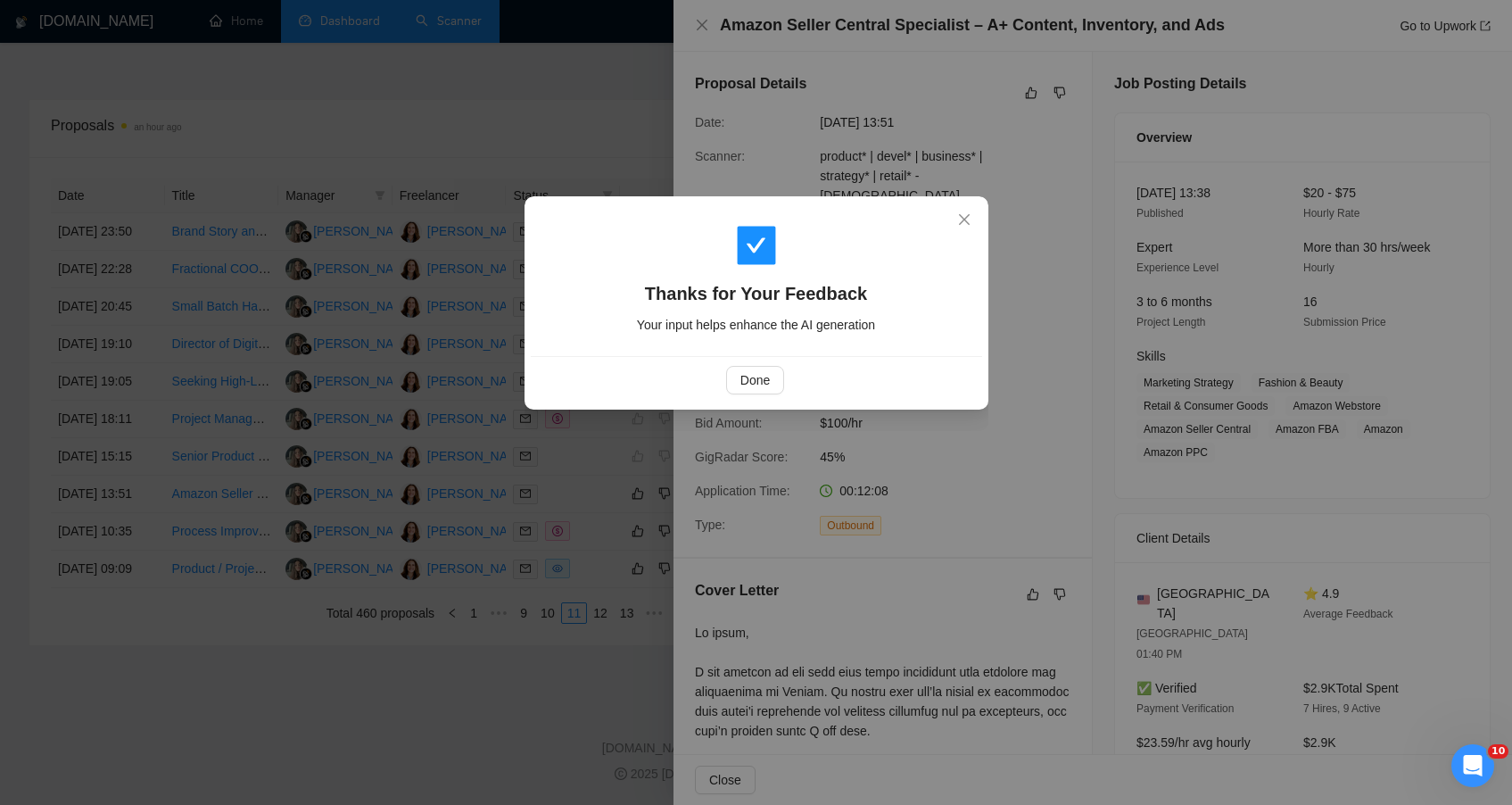
click at [539, 746] on div "Thanks for Your Feedback Your input helps enhance the AI generation Done" at bounding box center [756, 402] width 1512 height 805
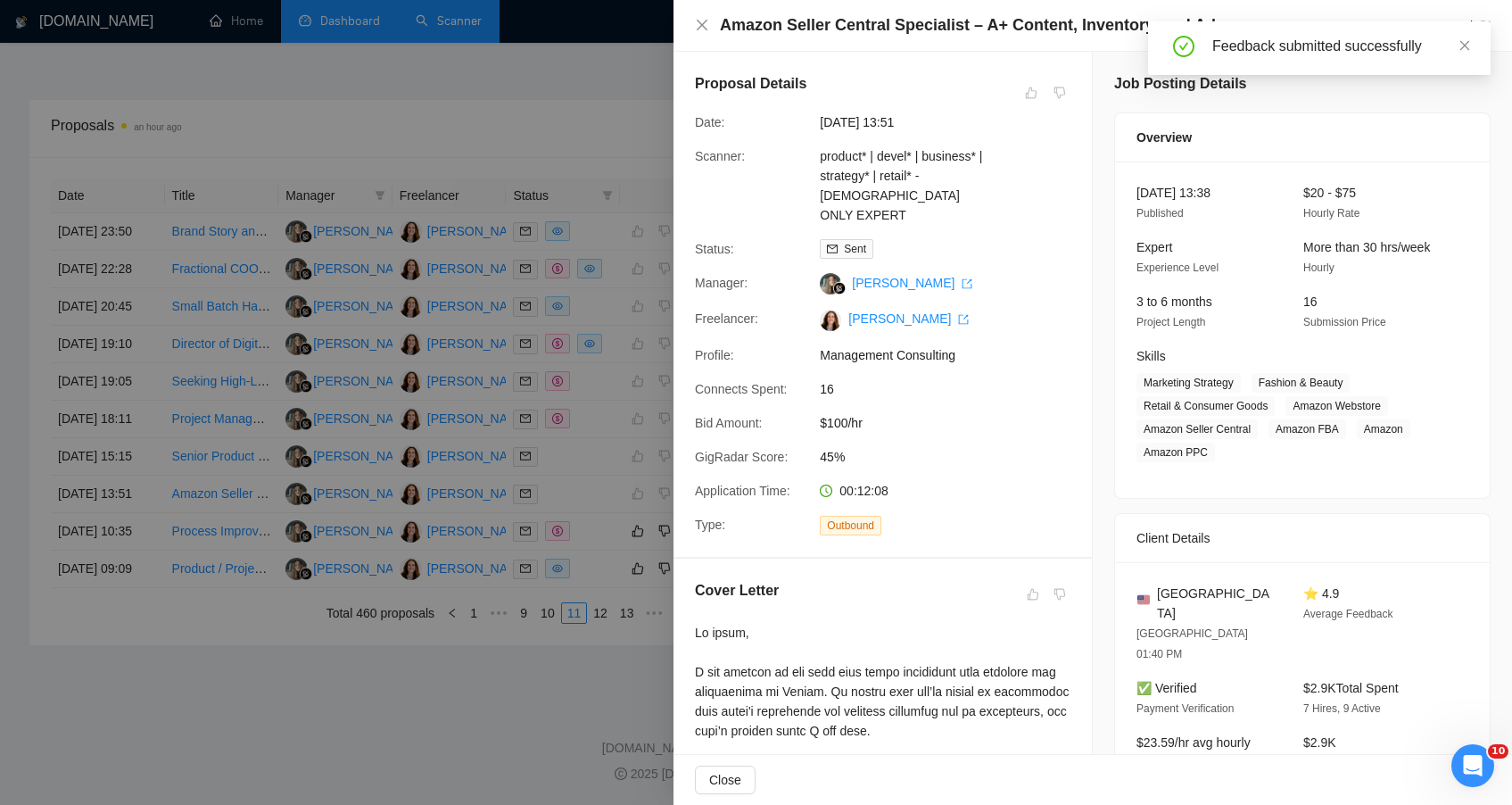
click at [603, 501] on div at bounding box center [756, 402] width 1512 height 805
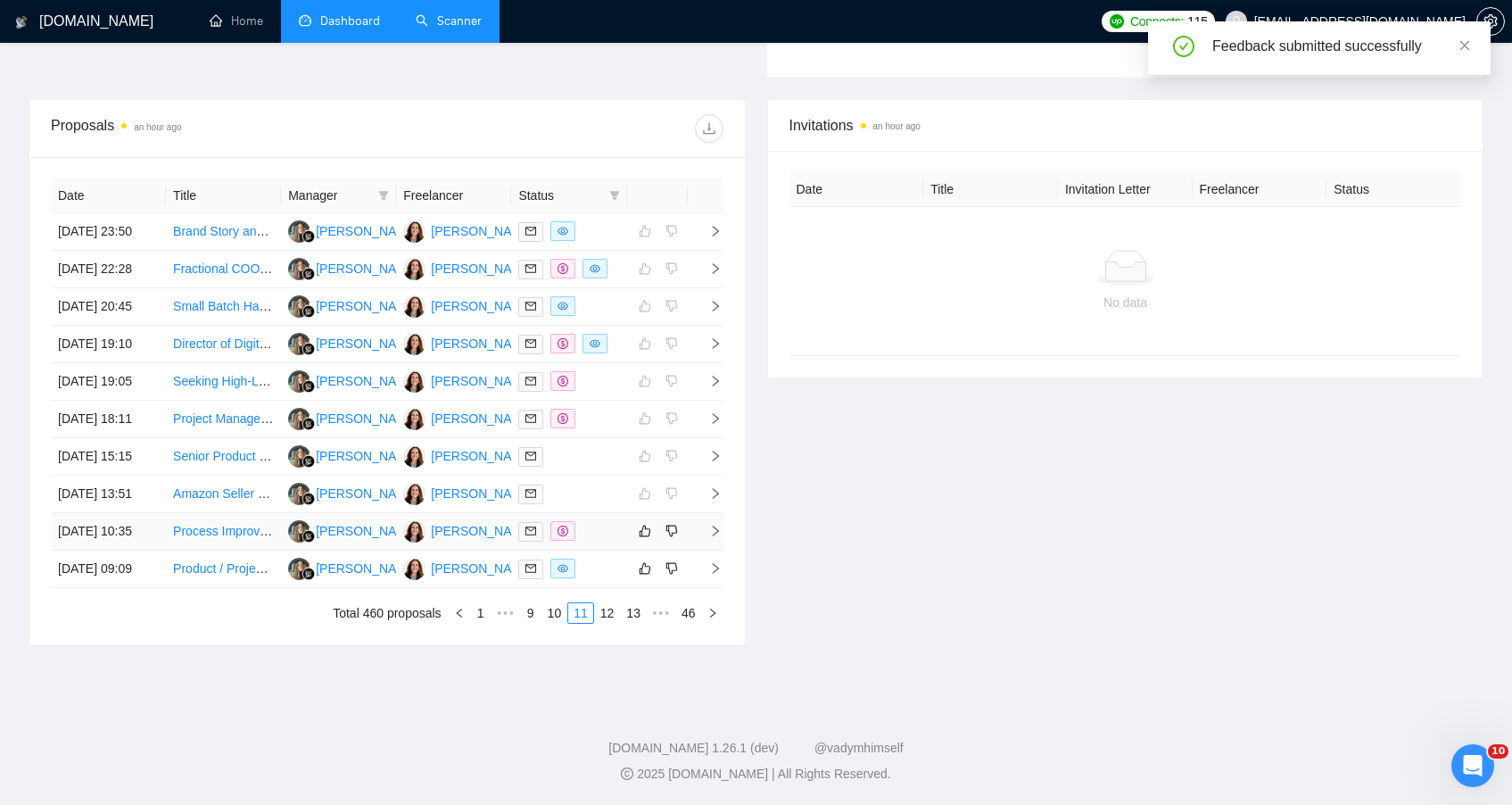
click at [603, 521] on div at bounding box center [568, 531] width 100 height 20
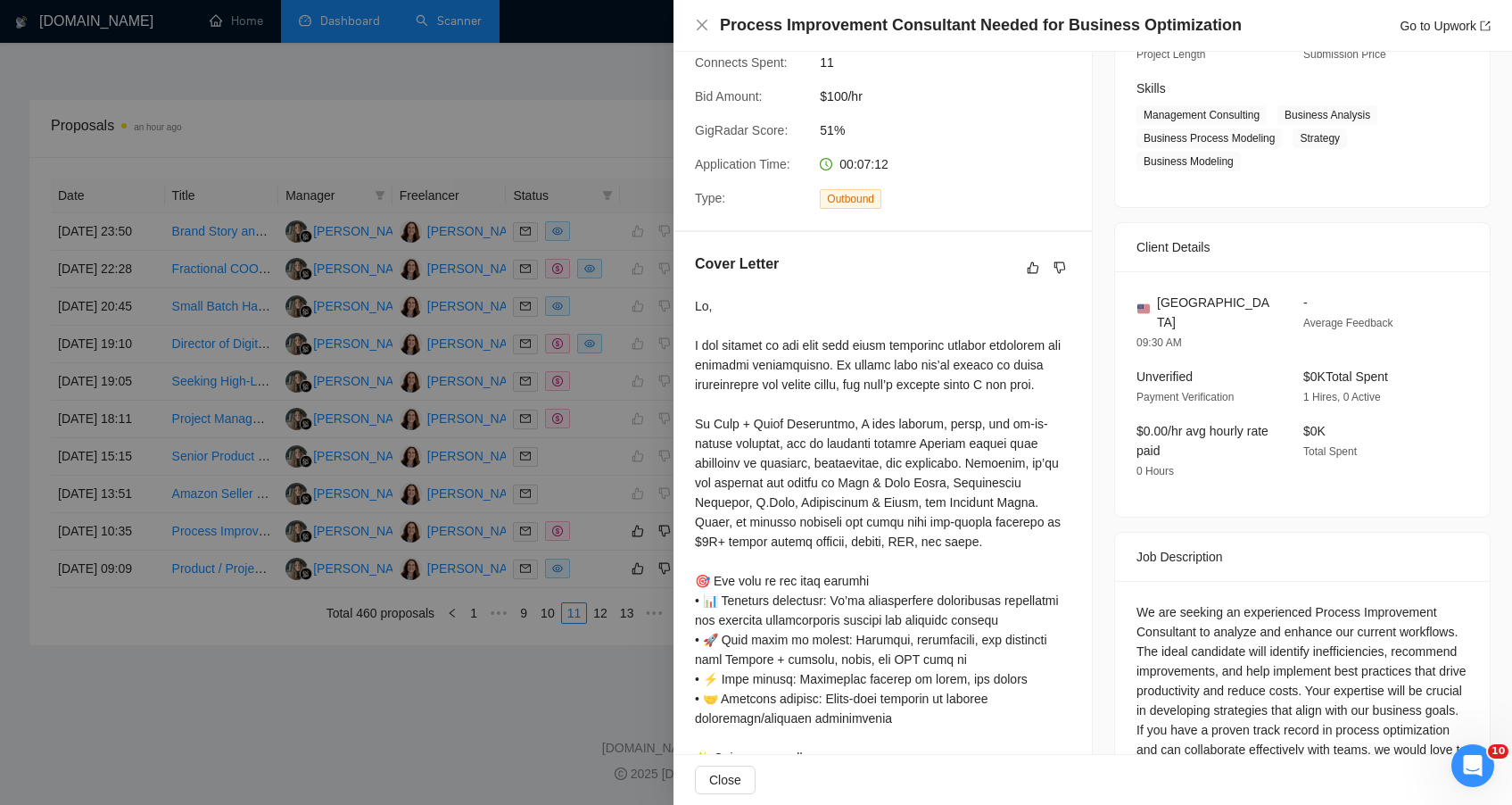
scroll to position [1, 0]
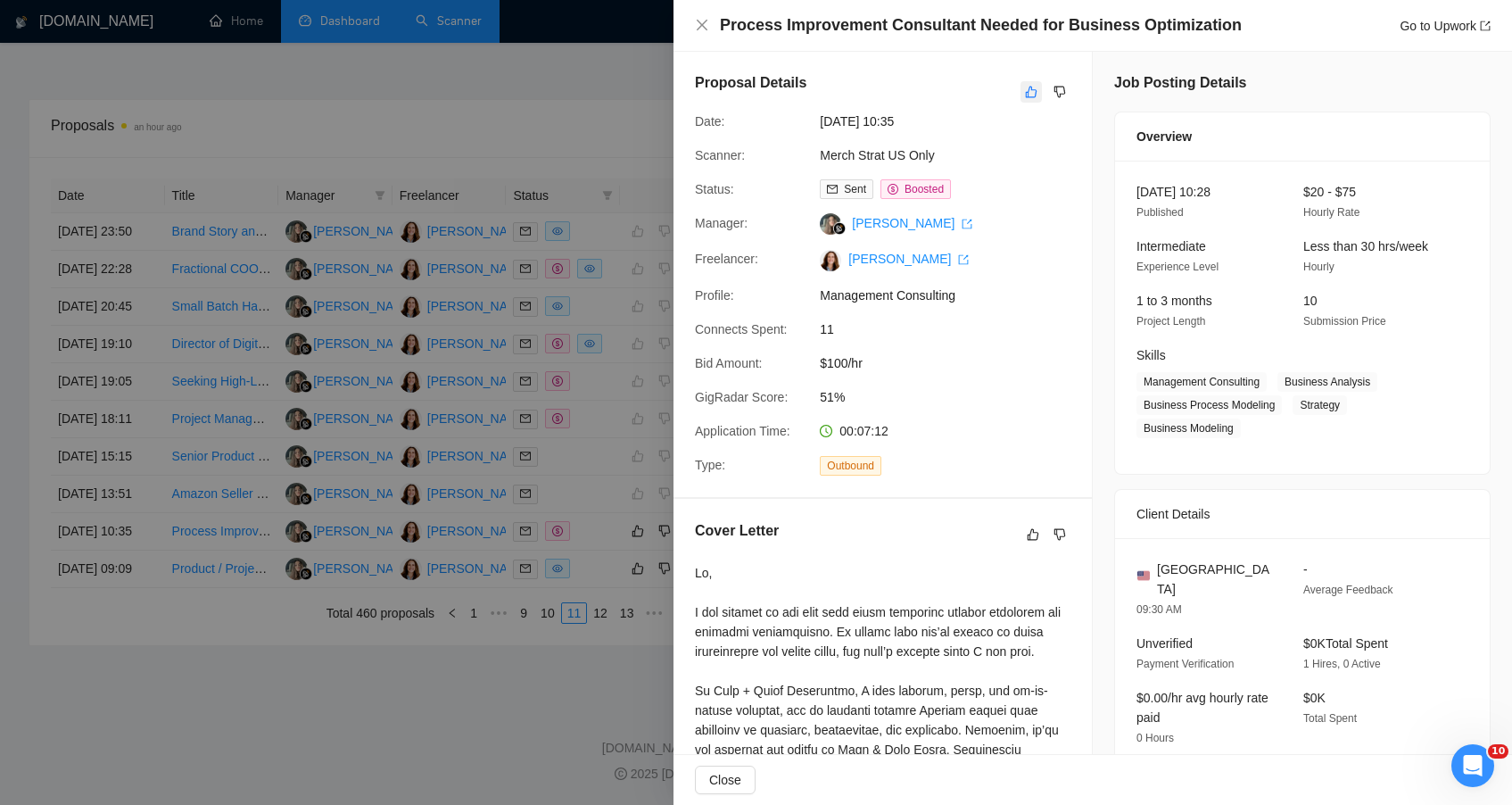
click at [1026, 97] on icon "like" at bounding box center [1031, 92] width 12 height 12
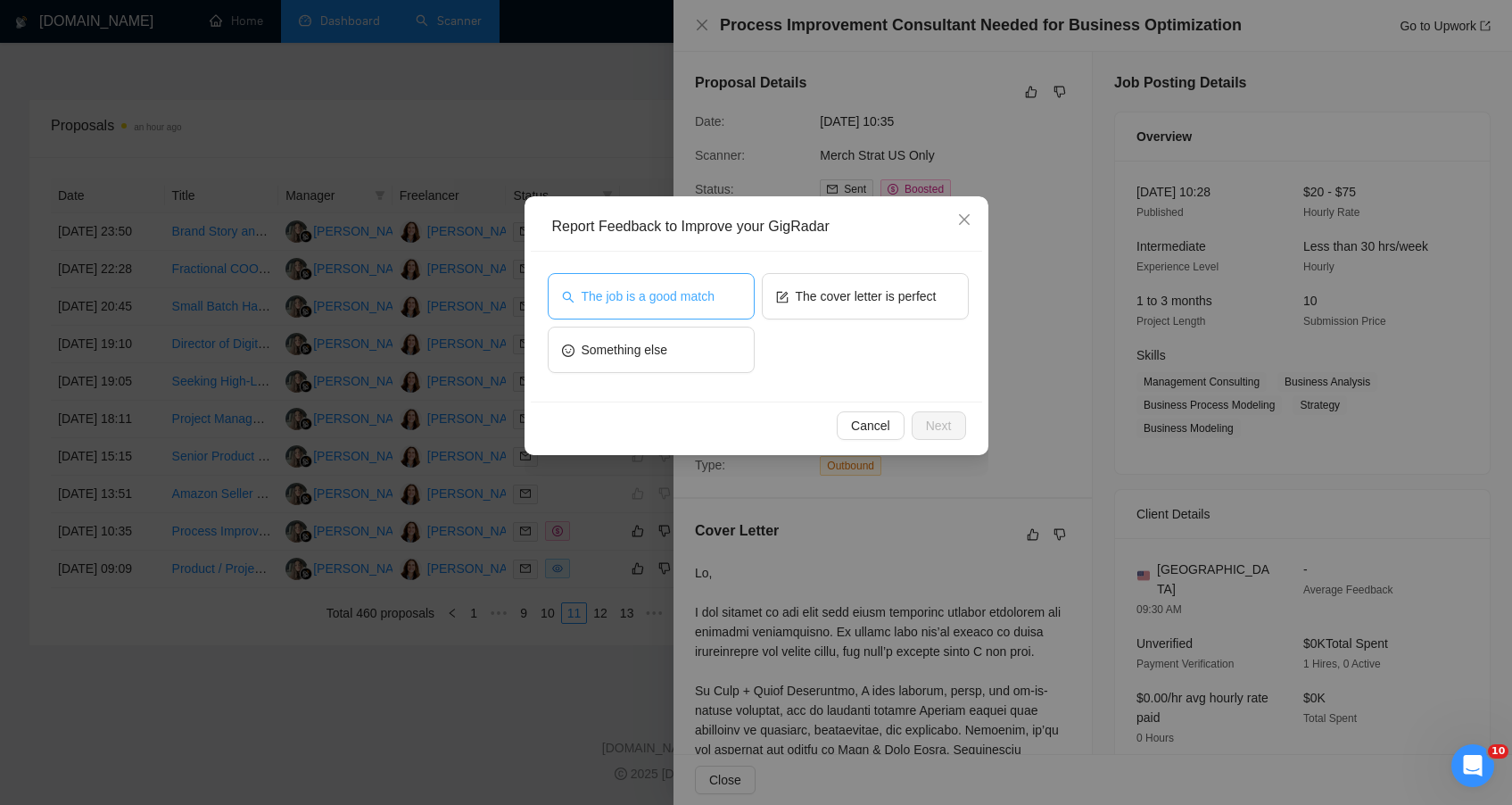
click at [704, 300] on span "The job is a good match" at bounding box center [648, 296] width 133 height 19
click at [935, 426] on span "Next" at bounding box center [939, 425] width 26 height 19
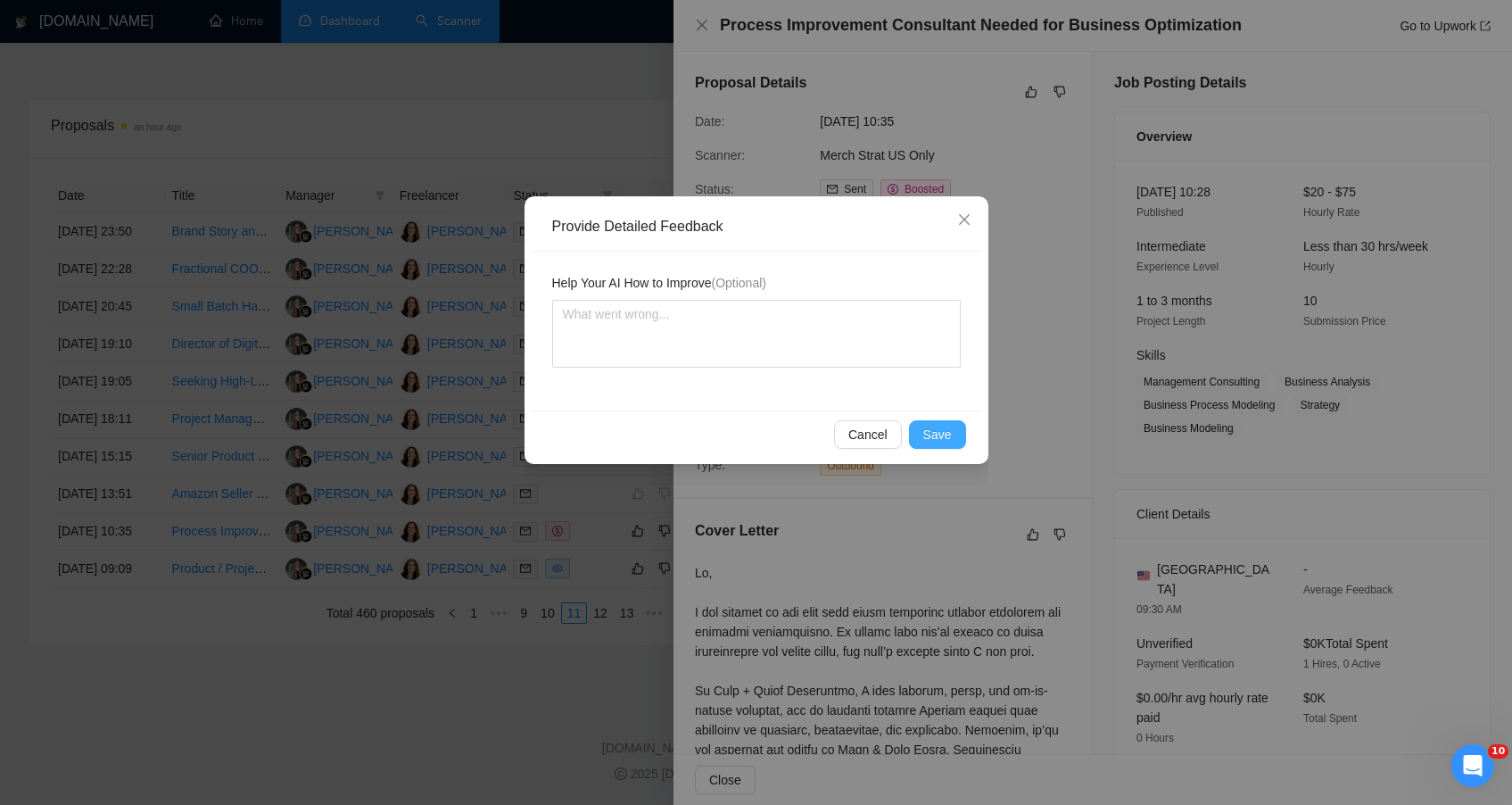
click at [935, 427] on span "Save" at bounding box center [937, 434] width 29 height 19
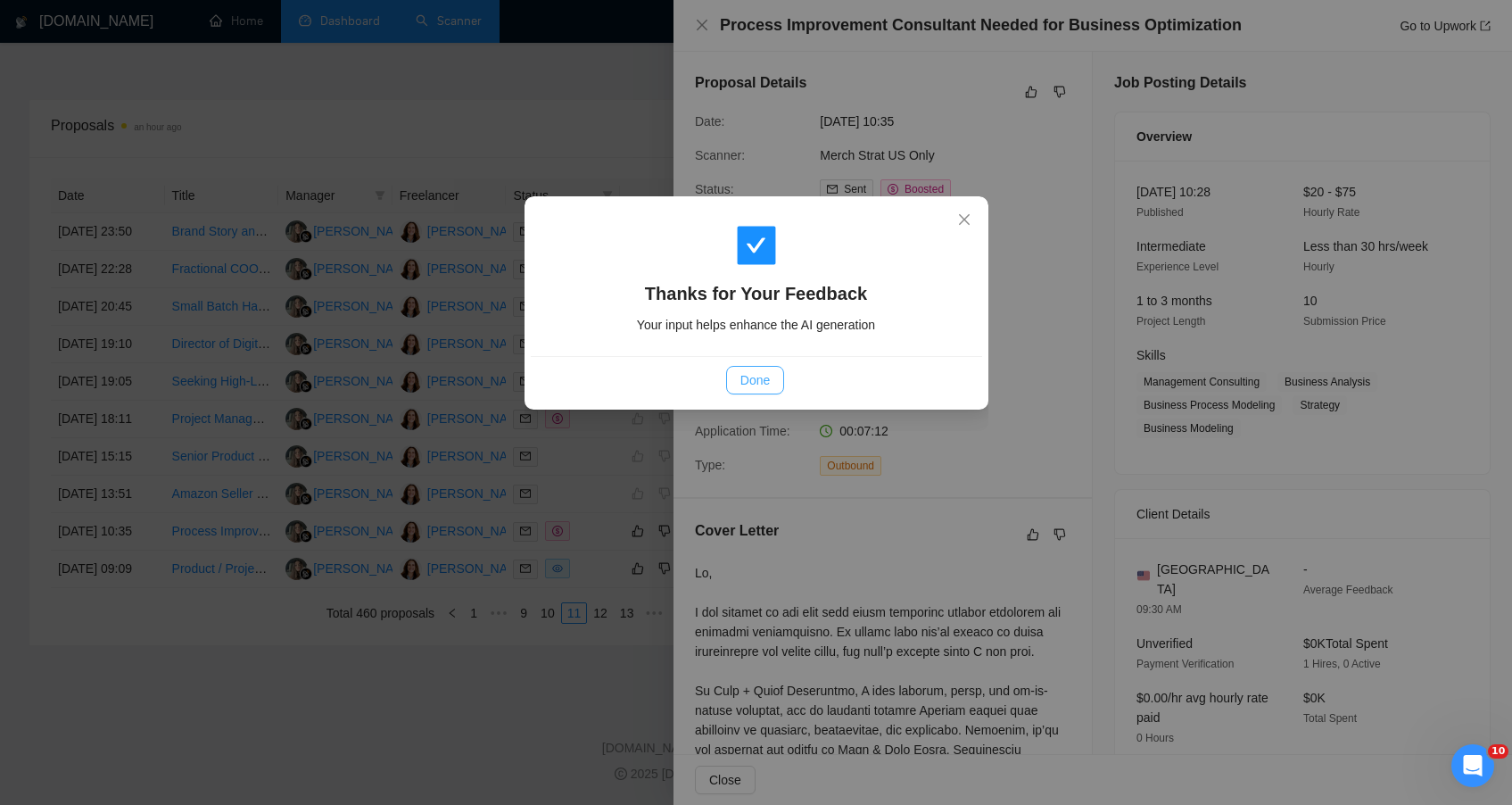
click at [735, 386] on button "Done" at bounding box center [755, 379] width 58 height 29
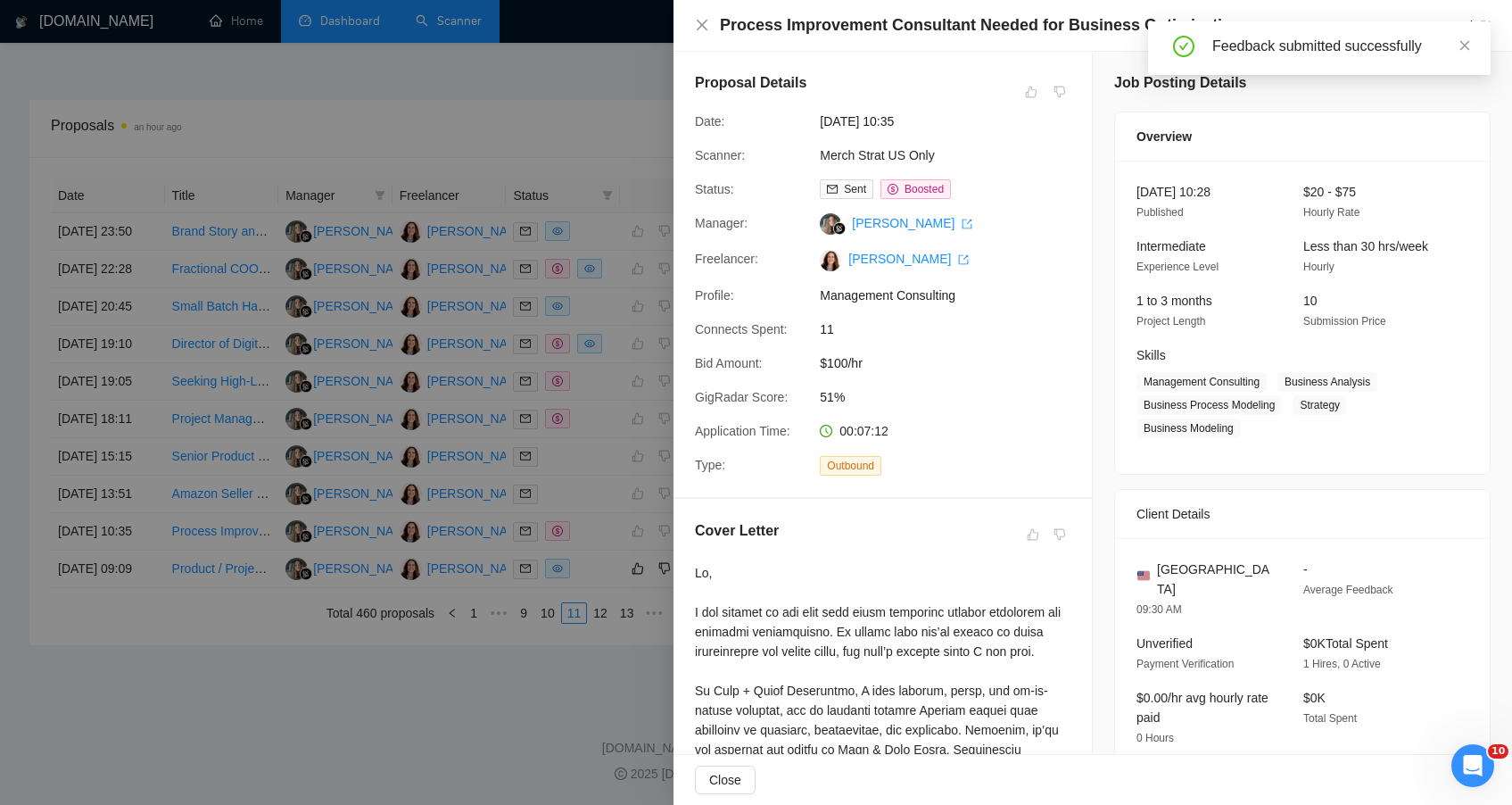
click at [603, 554] on div at bounding box center [756, 402] width 1512 height 805
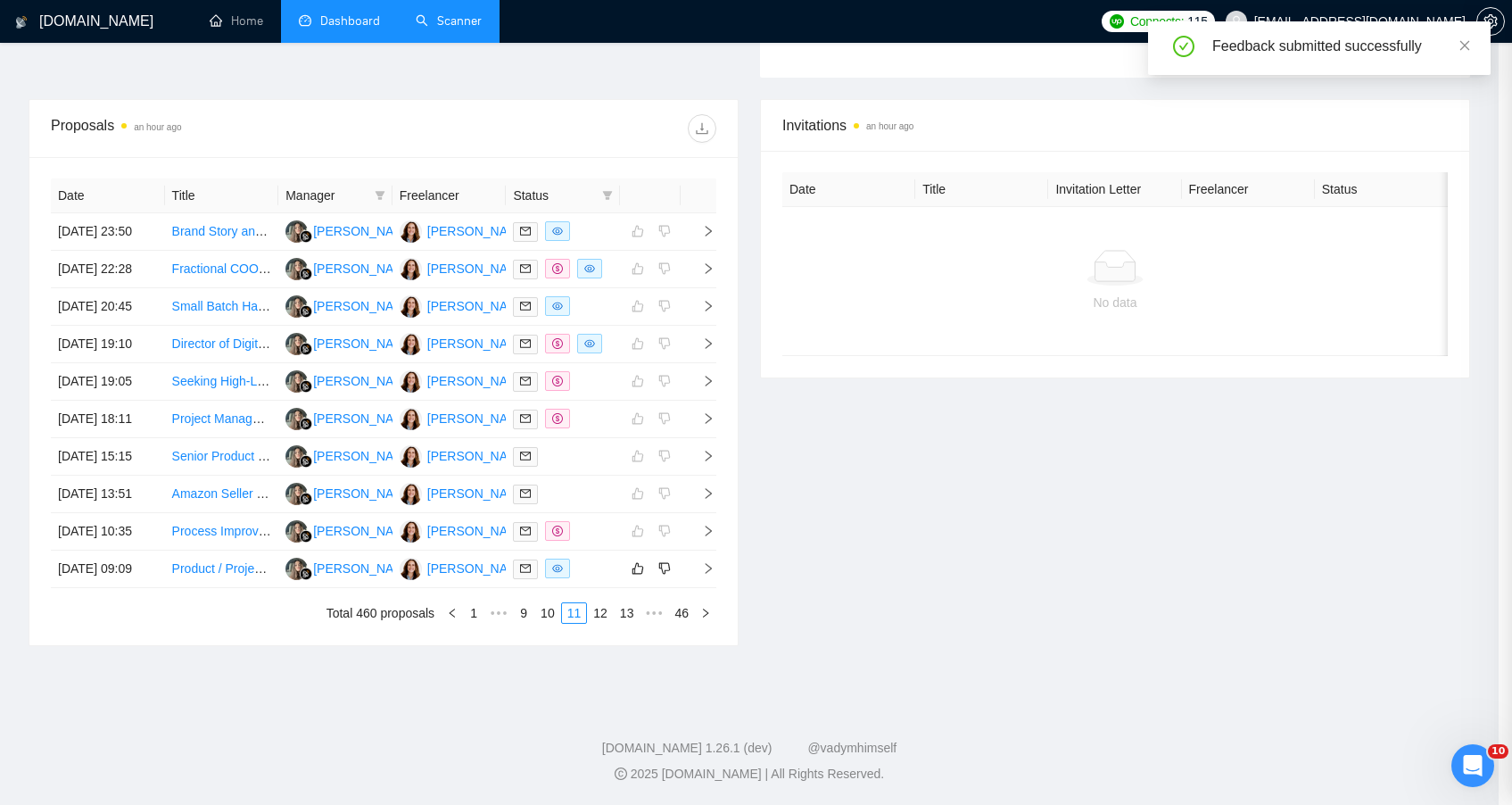
click at [603, 554] on div at bounding box center [756, 402] width 1512 height 805
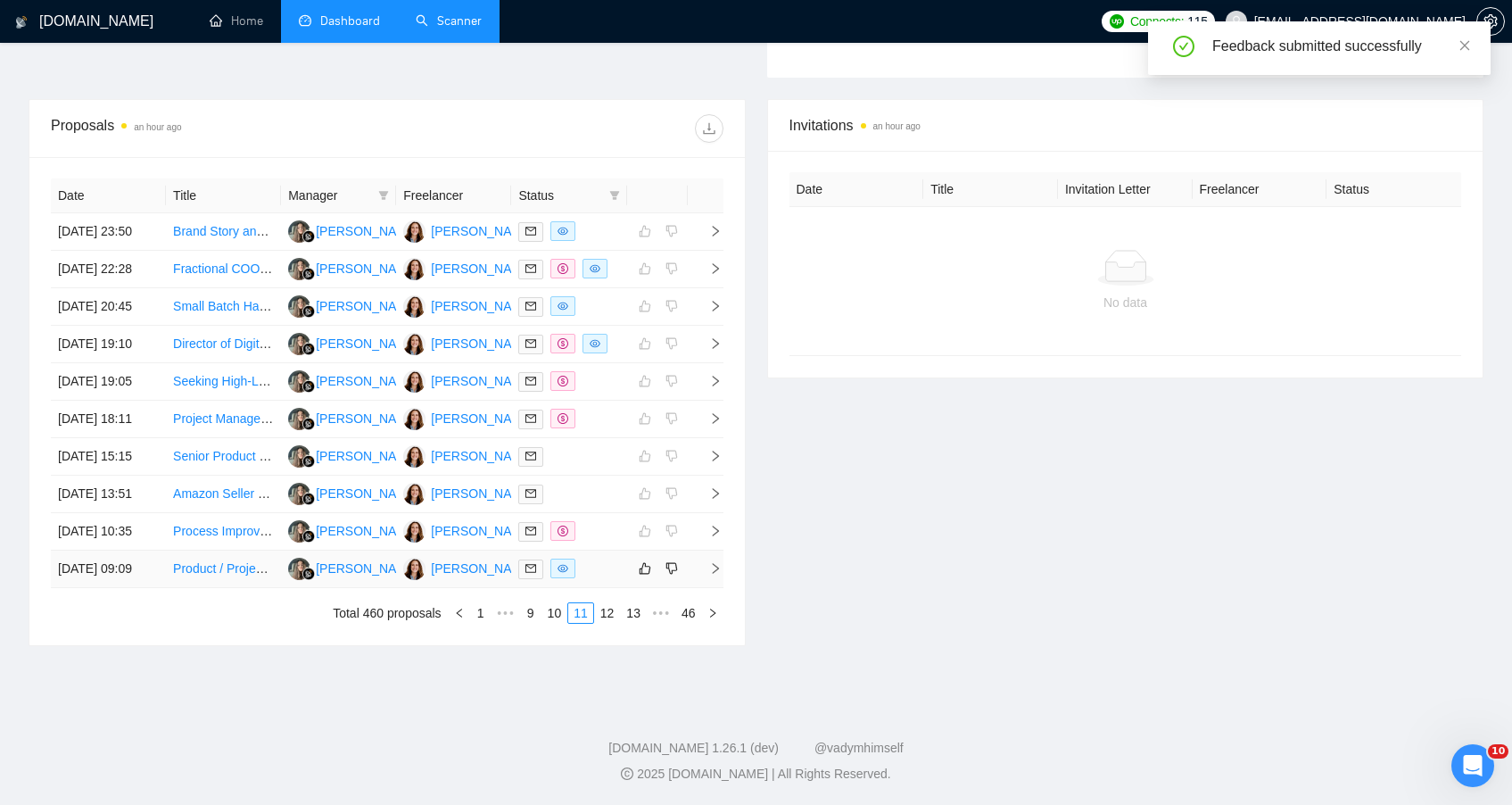
click at [603, 558] on div at bounding box center [568, 568] width 100 height 20
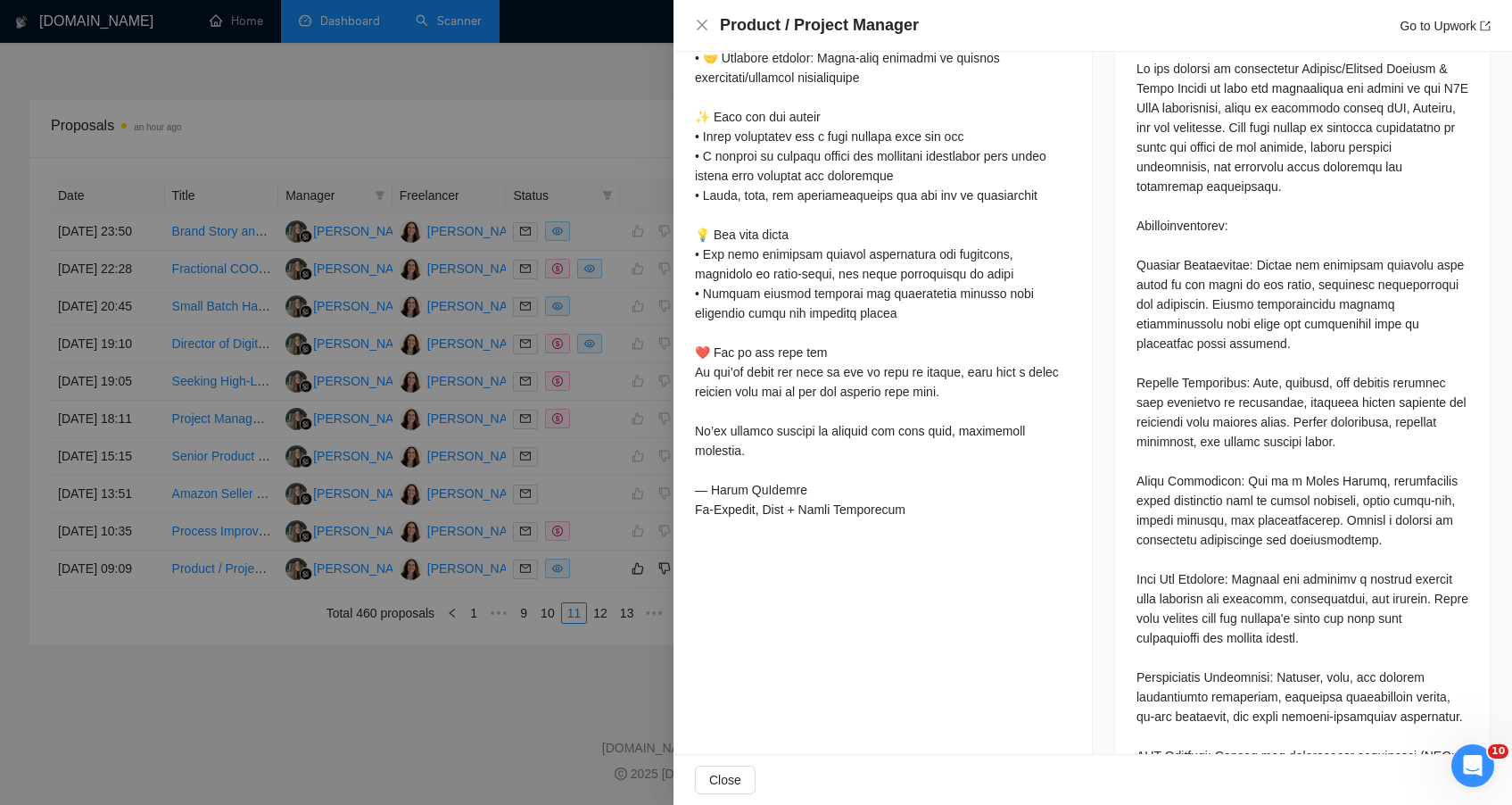
scroll to position [0, 0]
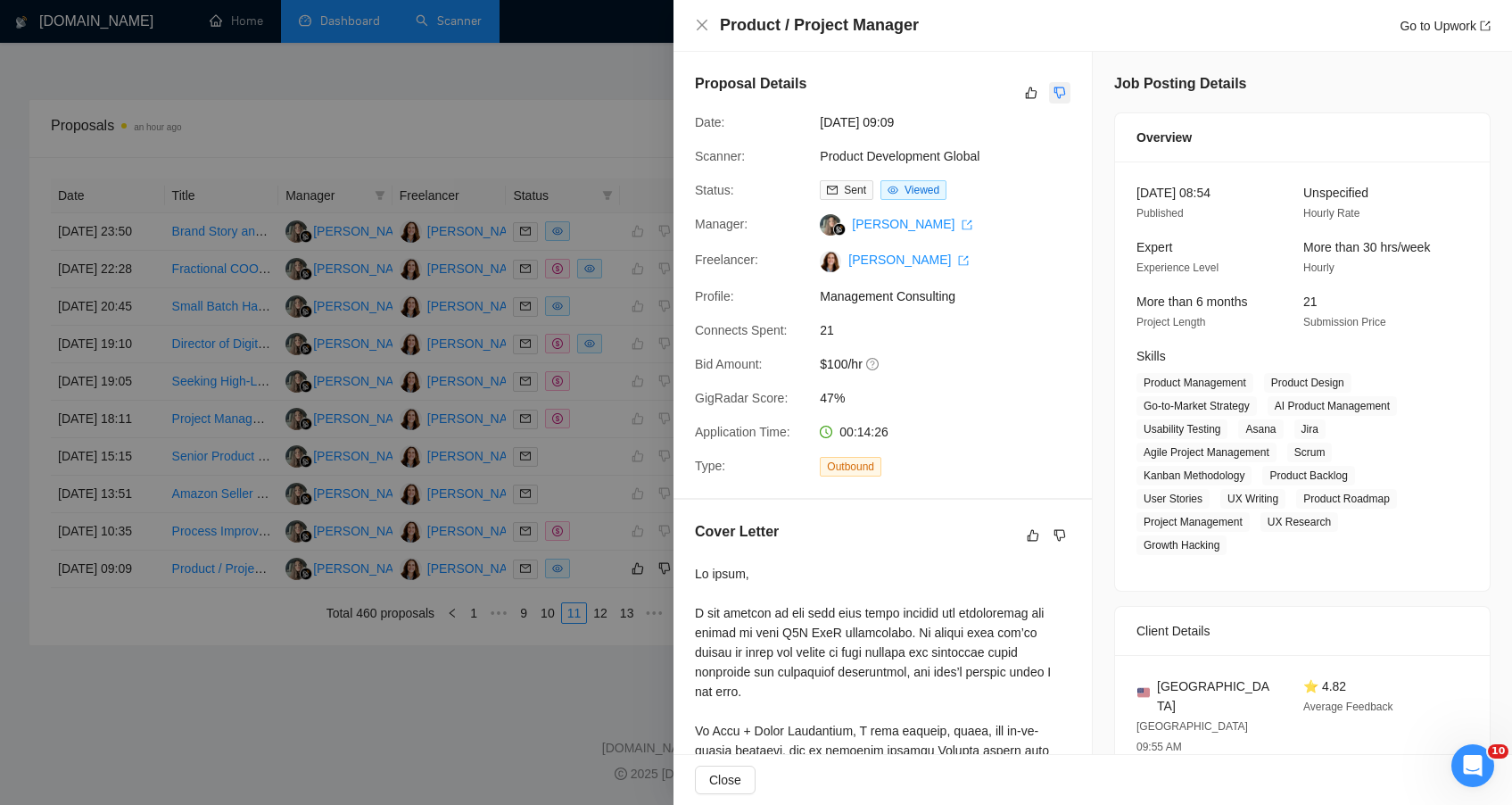
click at [1056, 85] on button "button" at bounding box center [1059, 92] width 21 height 21
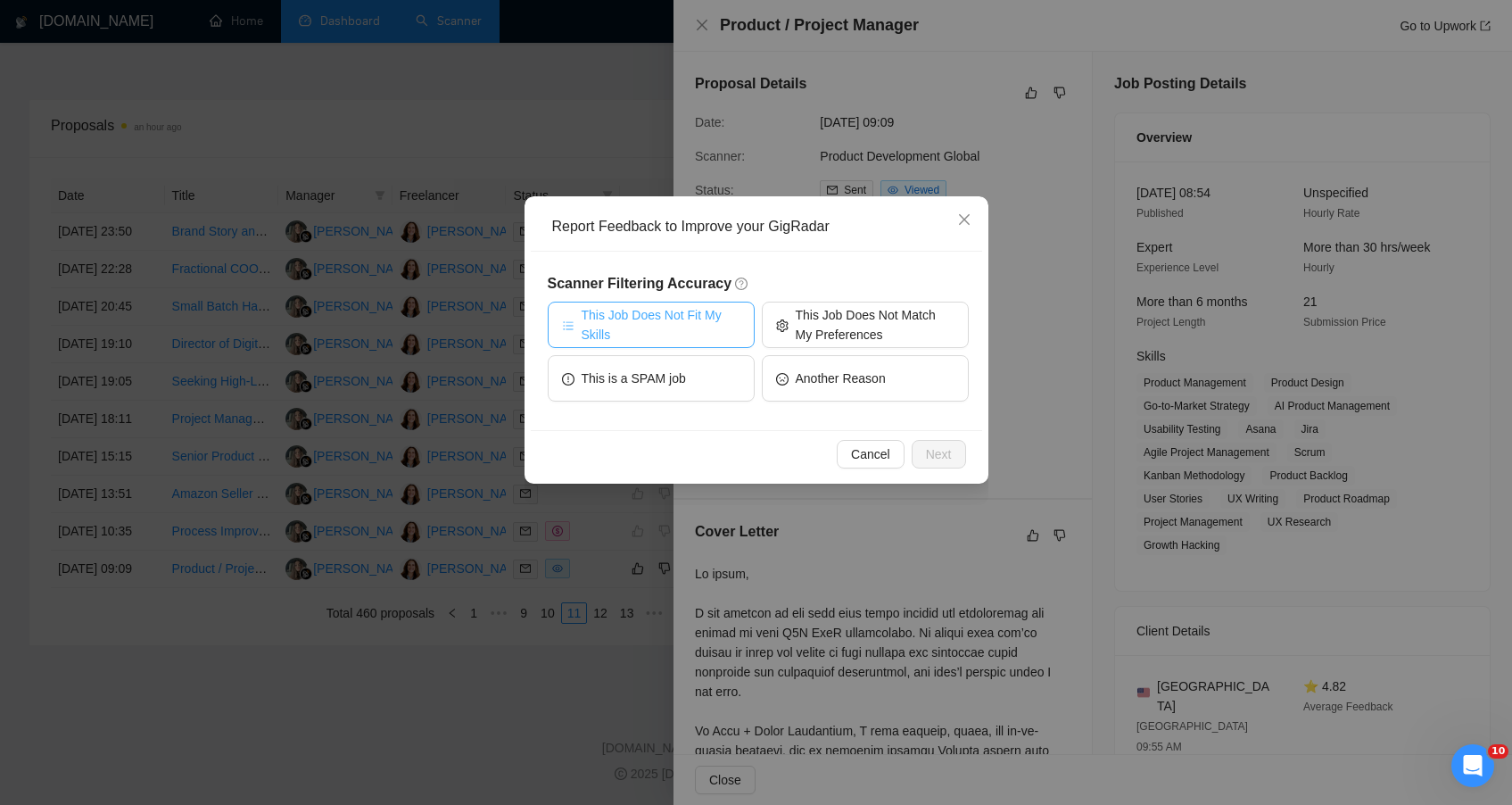
click at [705, 333] on span "This Job Does Not Fit My Skills" at bounding box center [661, 324] width 158 height 40
click at [940, 449] on span "Next" at bounding box center [939, 453] width 26 height 19
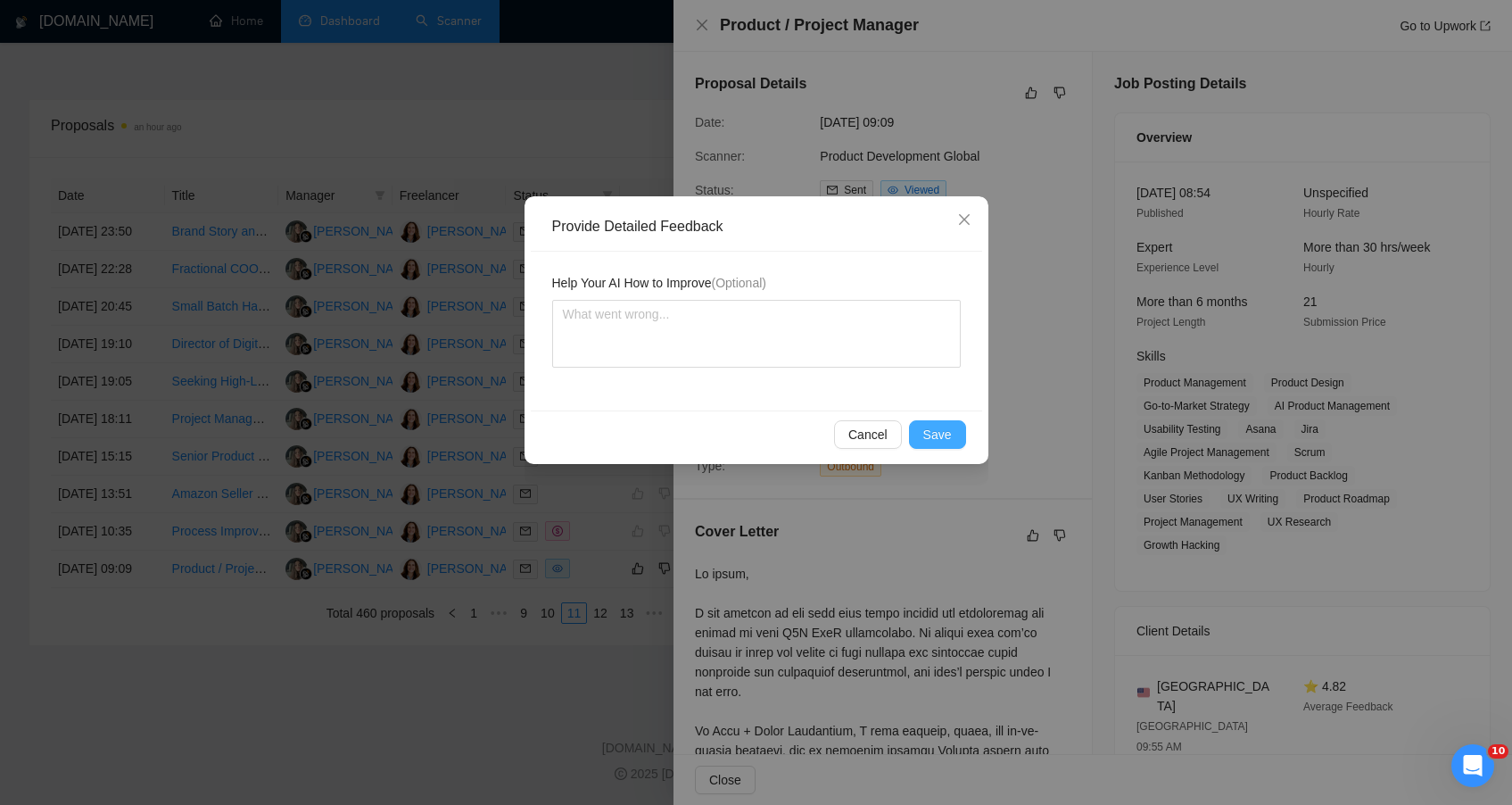
click at [934, 440] on span "Save" at bounding box center [937, 434] width 29 height 19
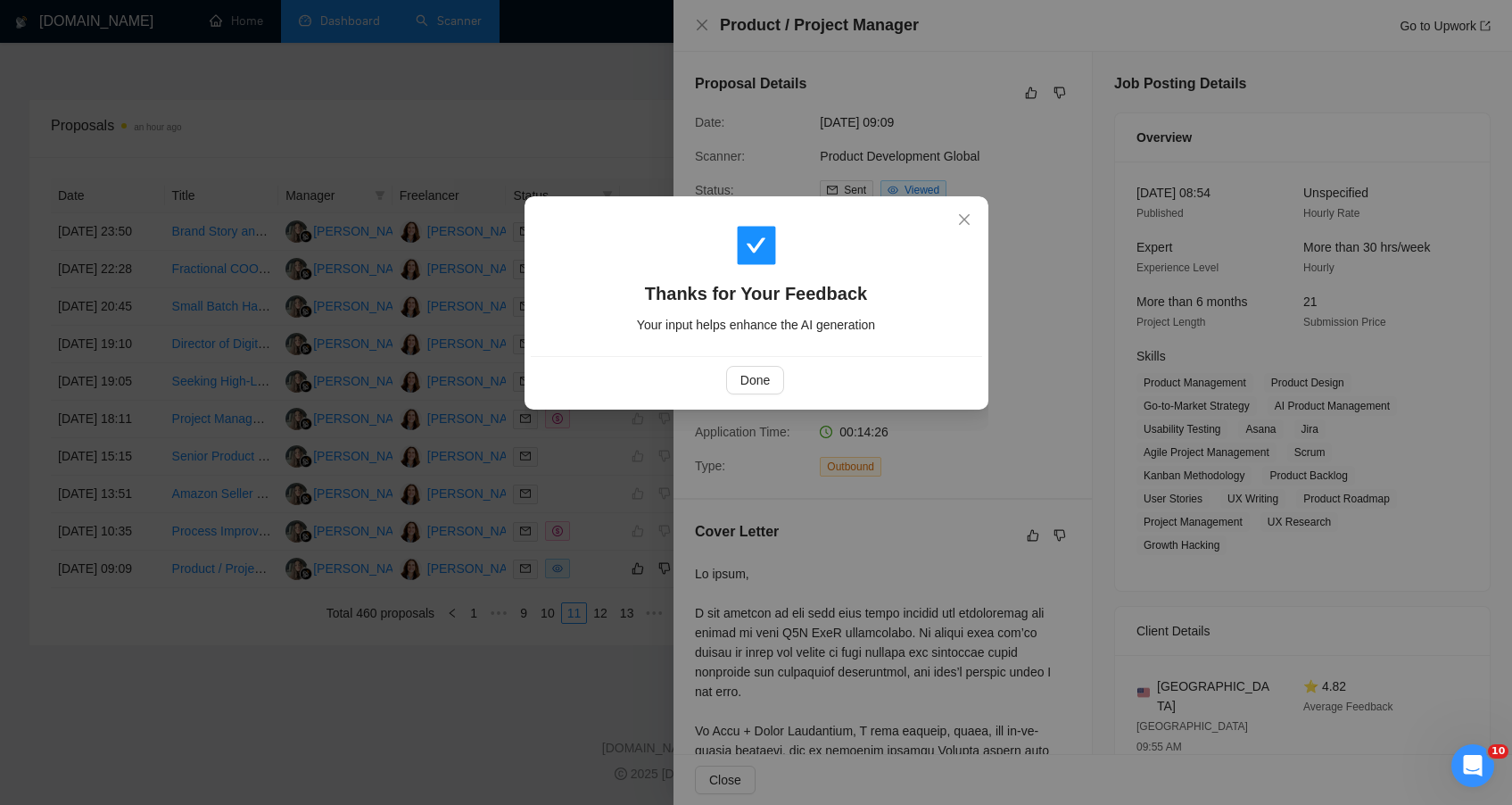
click at [777, 397] on div "Done" at bounding box center [756, 379] width 451 height 47
click at [767, 385] on span "Done" at bounding box center [755, 379] width 29 height 19
